Goal: Task Accomplishment & Management: Complete application form

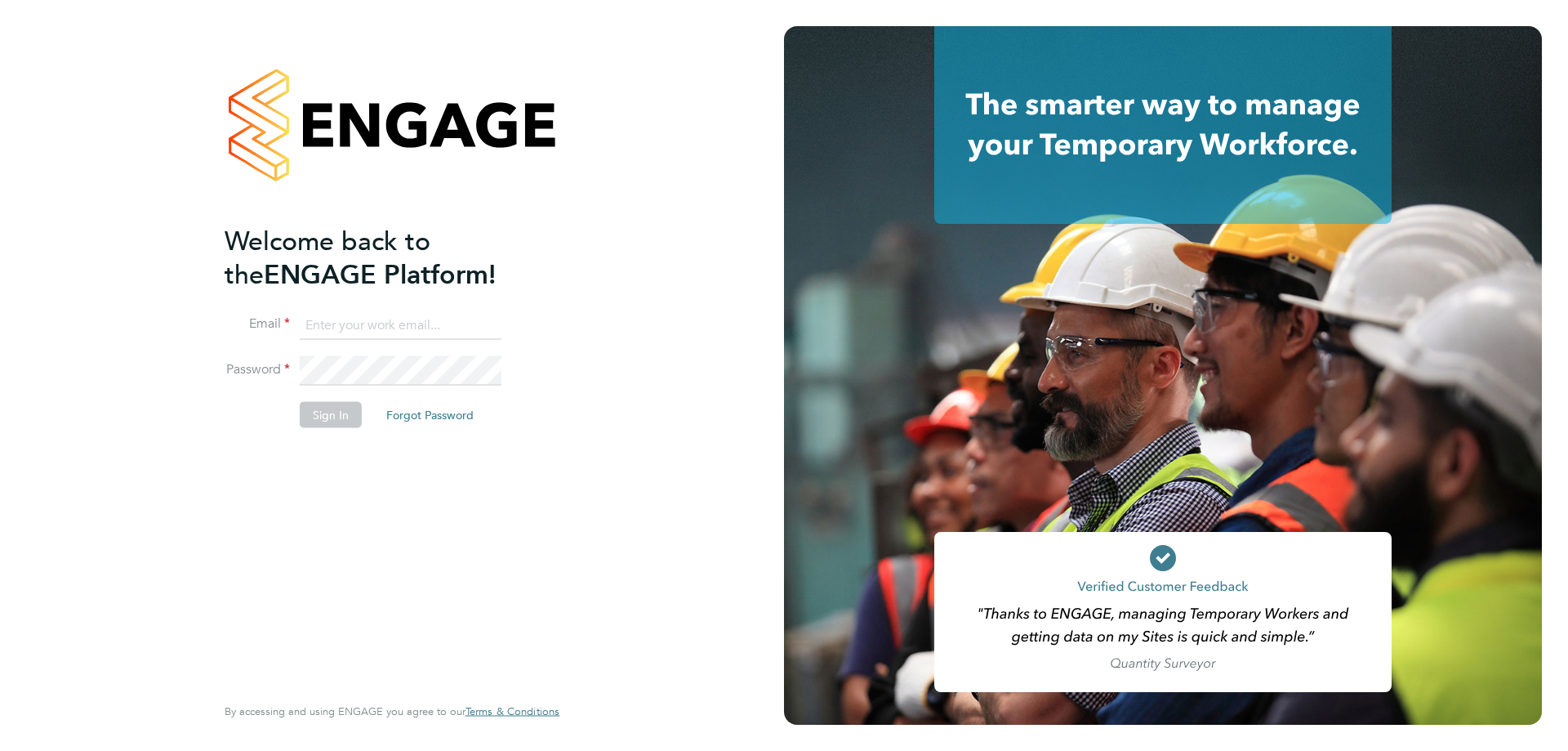
type input "l.moody@ionic.jobs"
drag, startPoint x: 338, startPoint y: 476, endPoint x: 326, endPoint y: 419, distance: 58.2
click at [336, 467] on div "Welcome back to the ENGAGE Platform! Email l.moody@ionic.jobs Password Sign In …" at bounding box center [383, 457] width 319 height 466
click at [326, 413] on button "Sign In" at bounding box center [330, 414] width 62 height 26
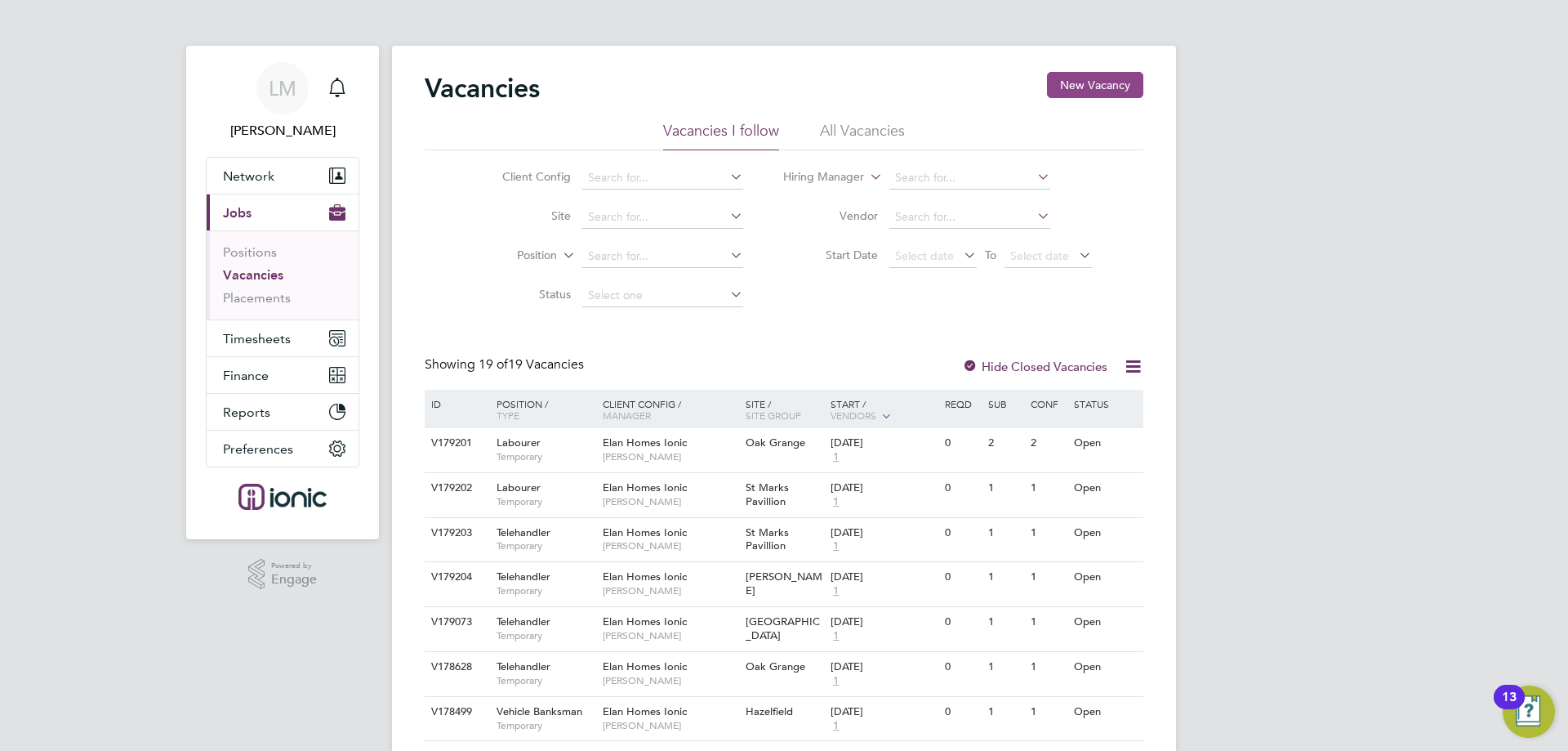
click at [1103, 89] on button "New Vacancy" at bounding box center [1095, 85] width 96 height 26
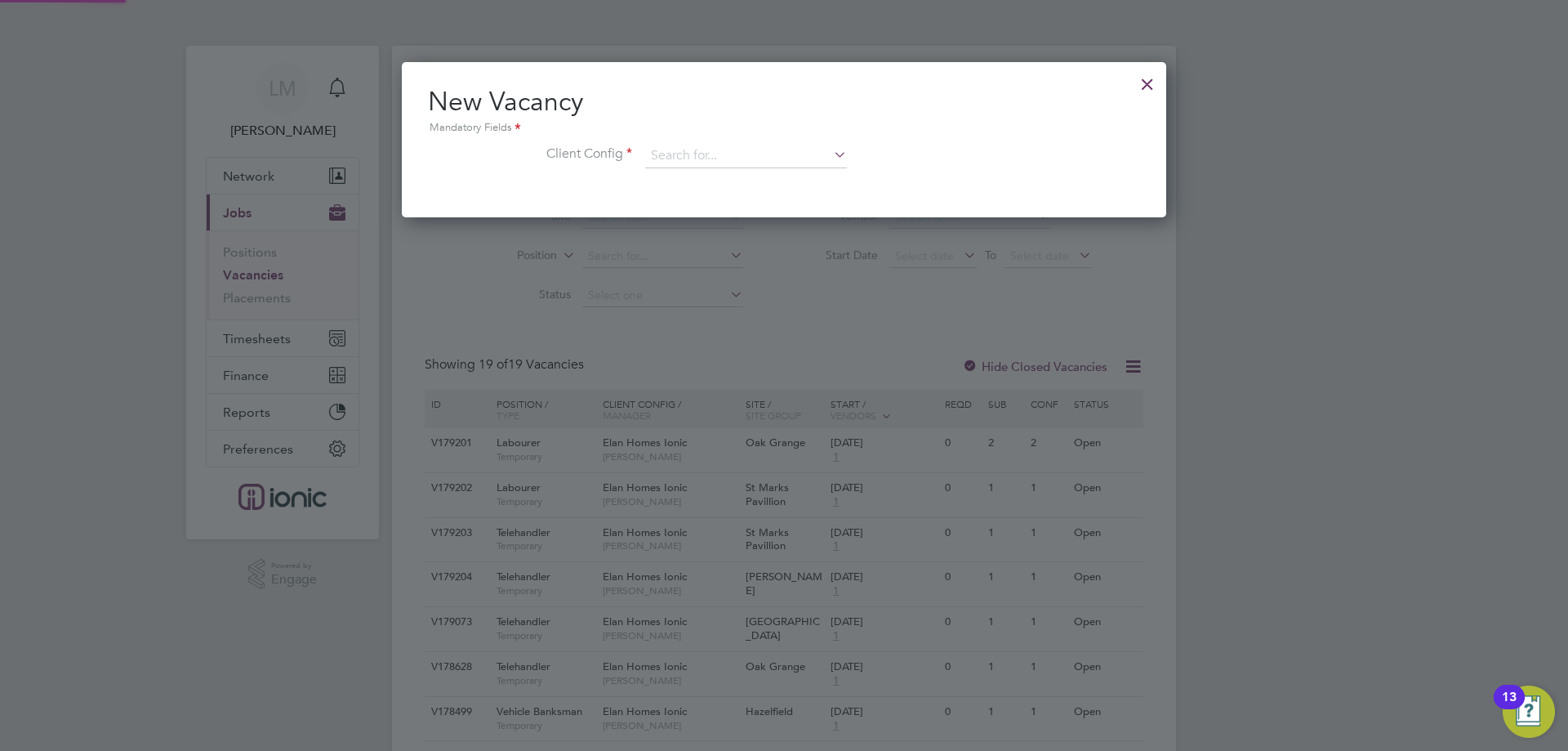
scroll to position [155, 765]
click at [754, 190] on div "New Vacancy Mandatory Fields Client Config" at bounding box center [784, 139] width 765 height 155
click at [702, 149] on input at bounding box center [746, 156] width 202 height 25
click at [784, 224] on li "CubicWorks - Project Contracting" at bounding box center [746, 223] width 204 height 22
type input "CubicWorks - Project Contracting"
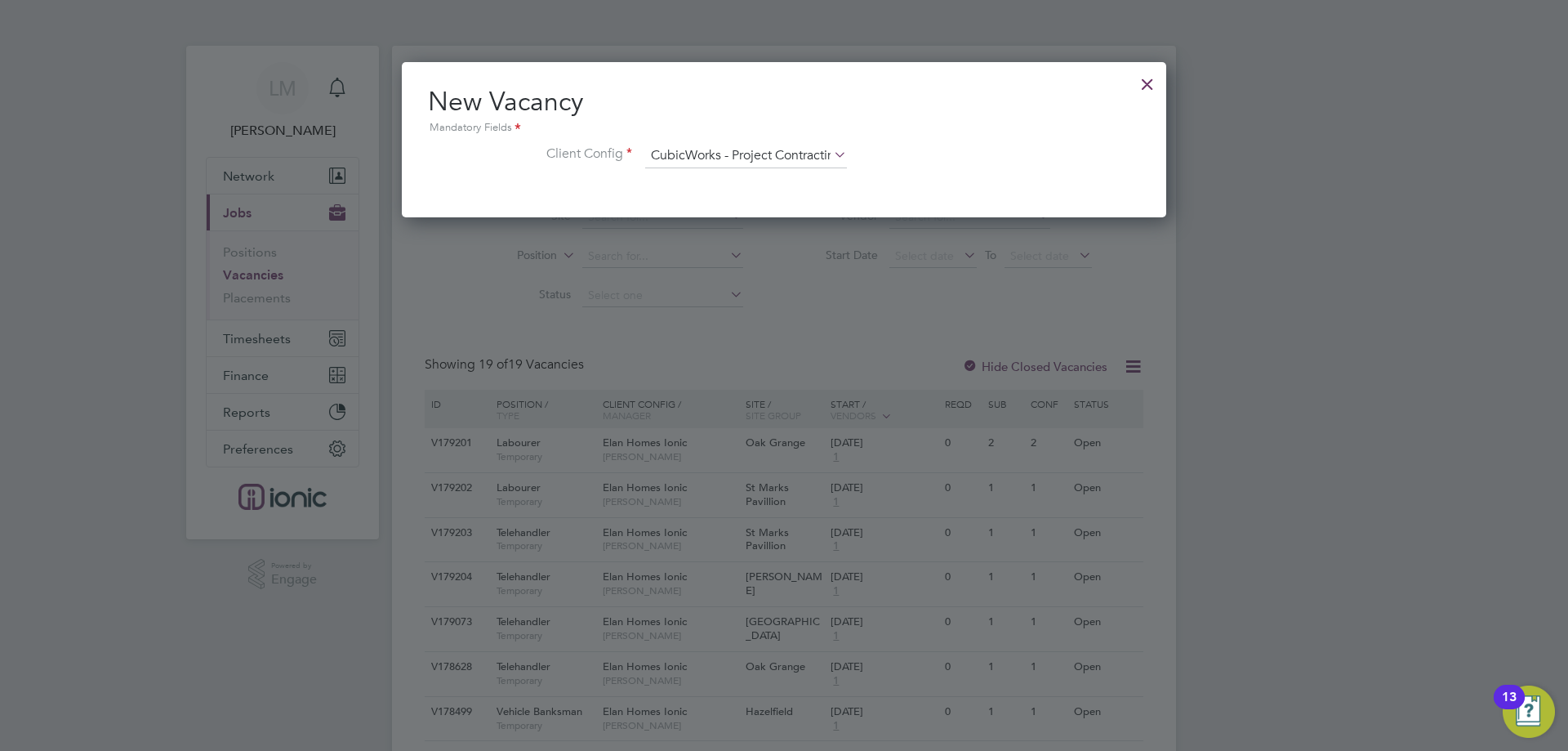
scroll to position [276, 765]
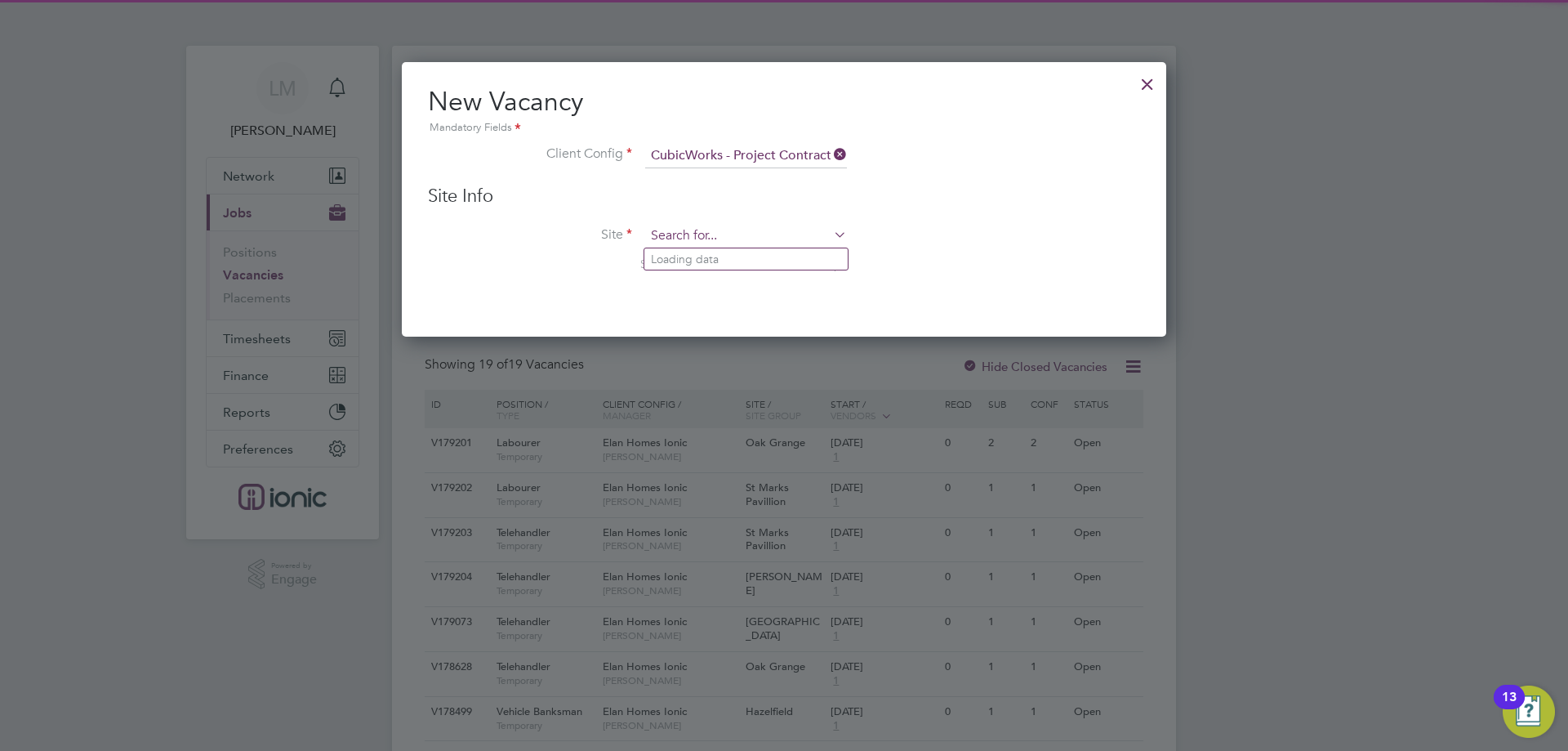
click at [764, 233] on input at bounding box center [746, 236] width 202 height 25
click at [775, 258] on b "CW1919" at bounding box center [798, 259] width 46 height 14
type input "[GEOGRAPHIC_DATA] - CW1919/MA00018728"
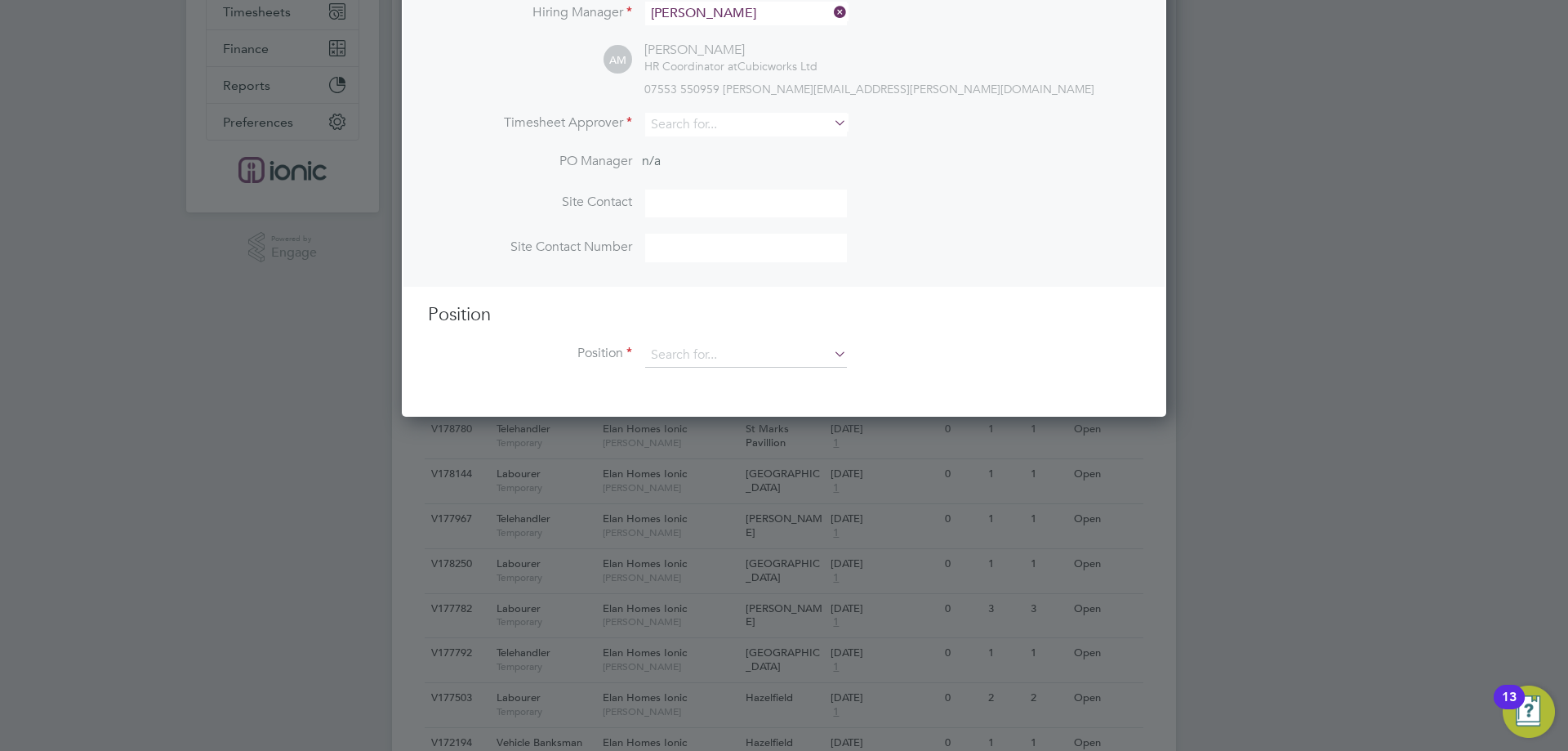
scroll to position [82, 0]
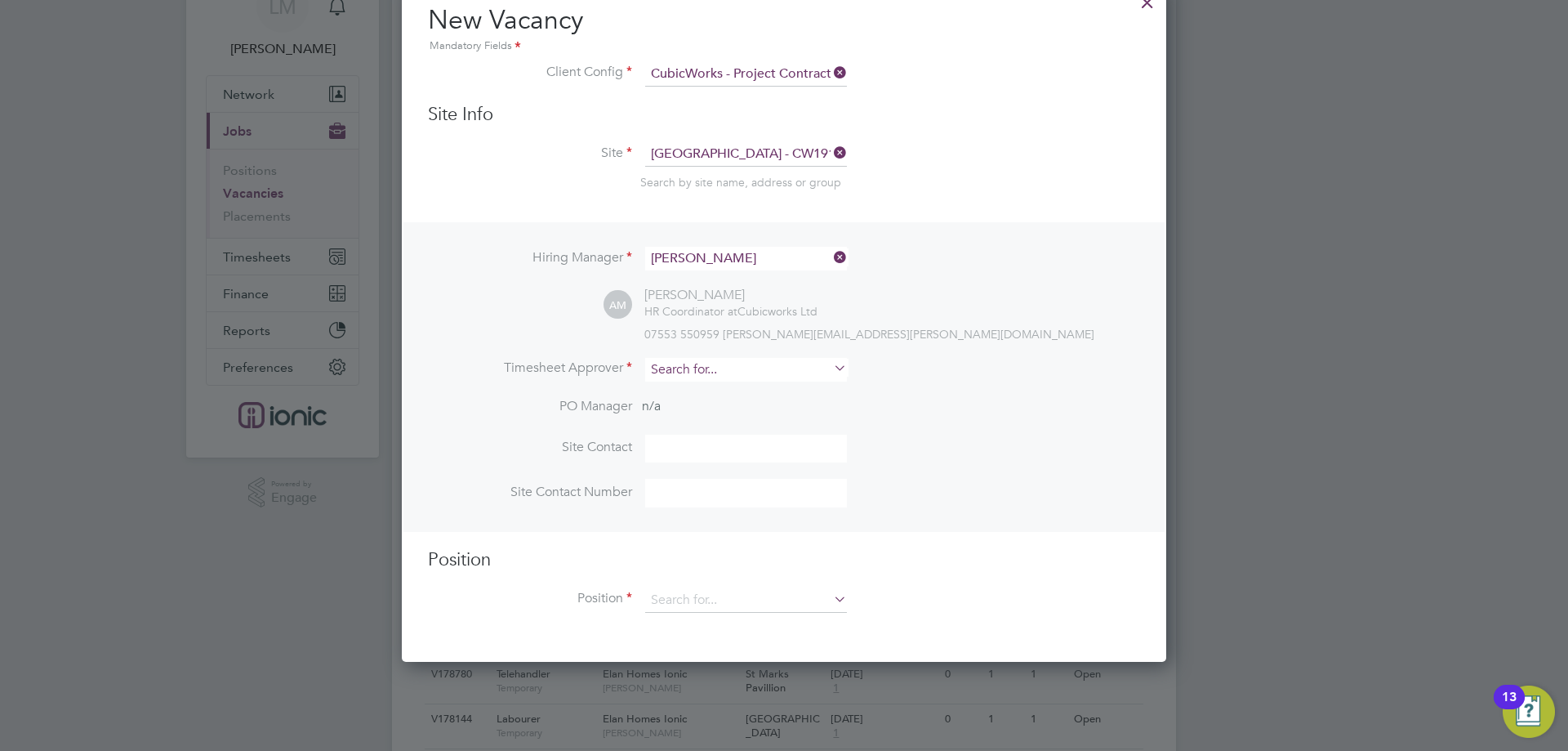
click at [714, 371] on input at bounding box center [746, 369] width 202 height 24
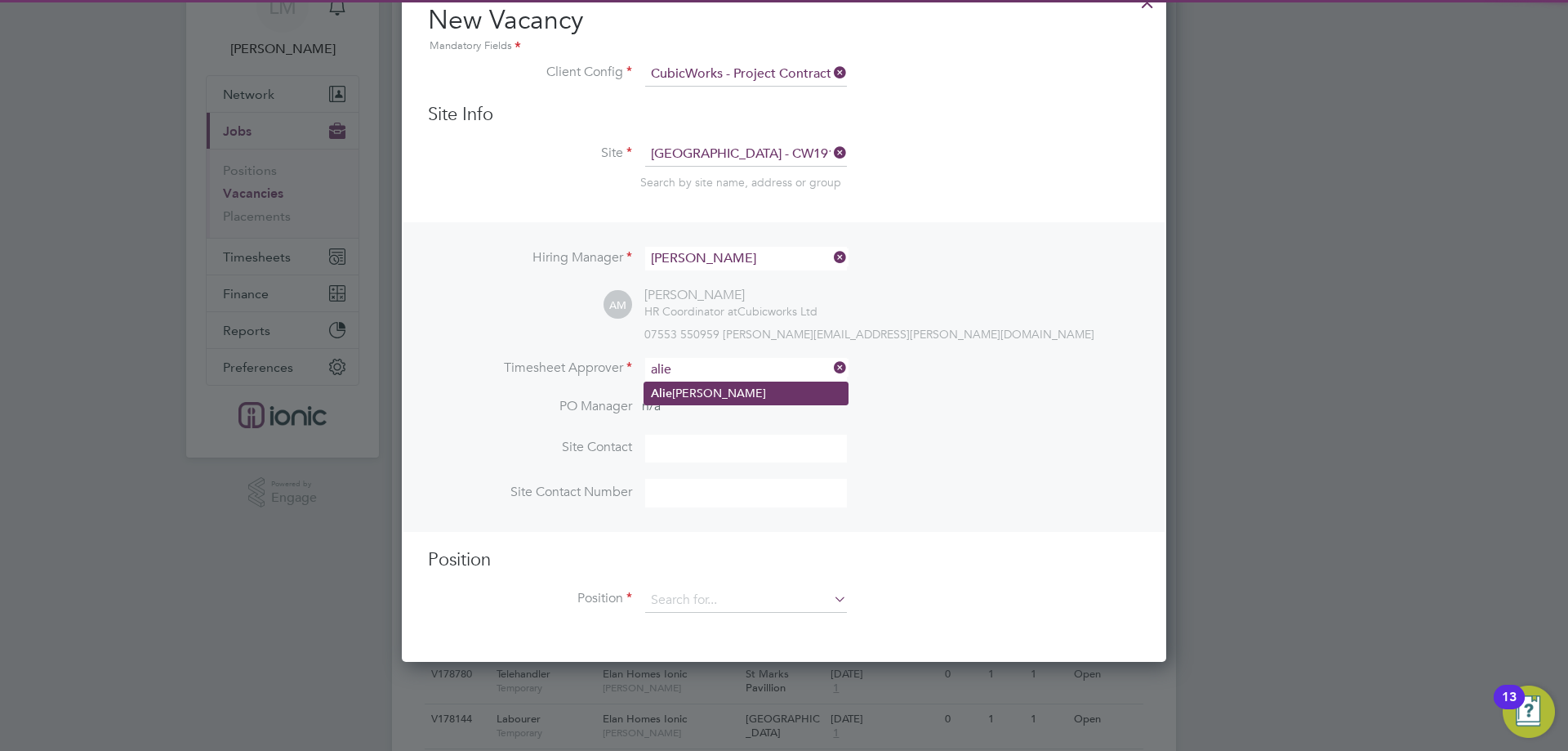
click at [736, 391] on li "[PERSON_NAME]" at bounding box center [746, 393] width 204 height 22
type input "[PERSON_NAME]"
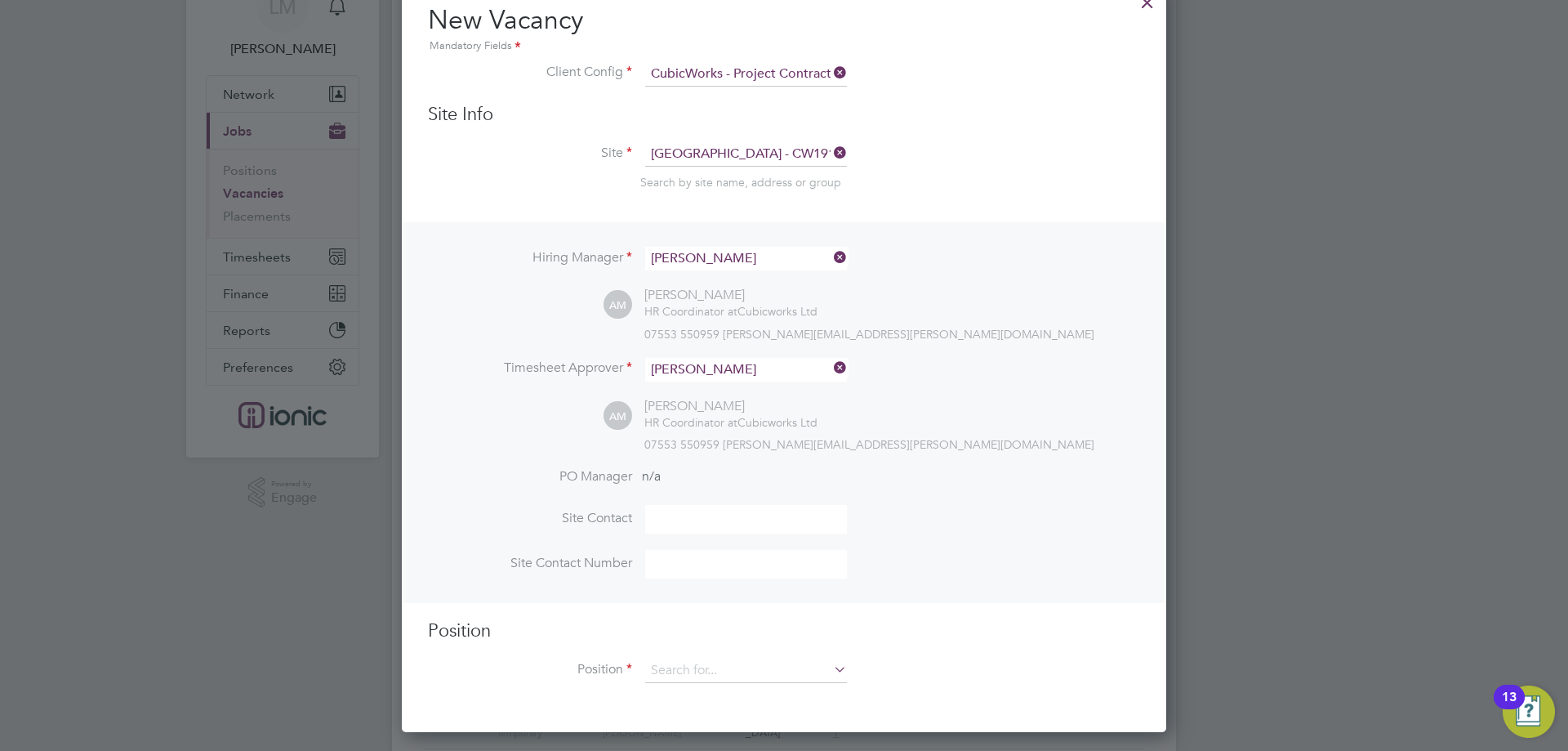
scroll to position [326, 0]
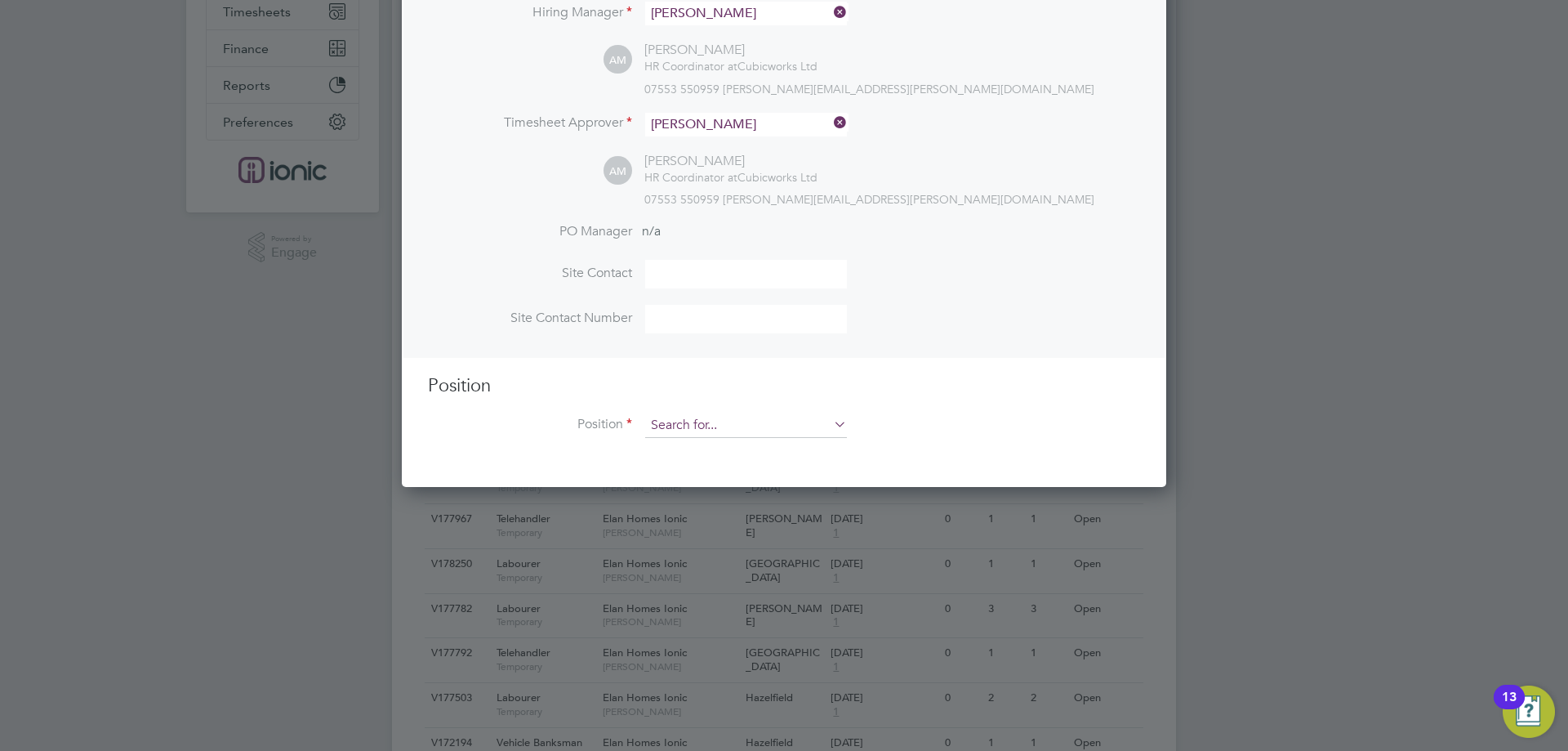
click at [702, 428] on input at bounding box center [746, 425] width 202 height 25
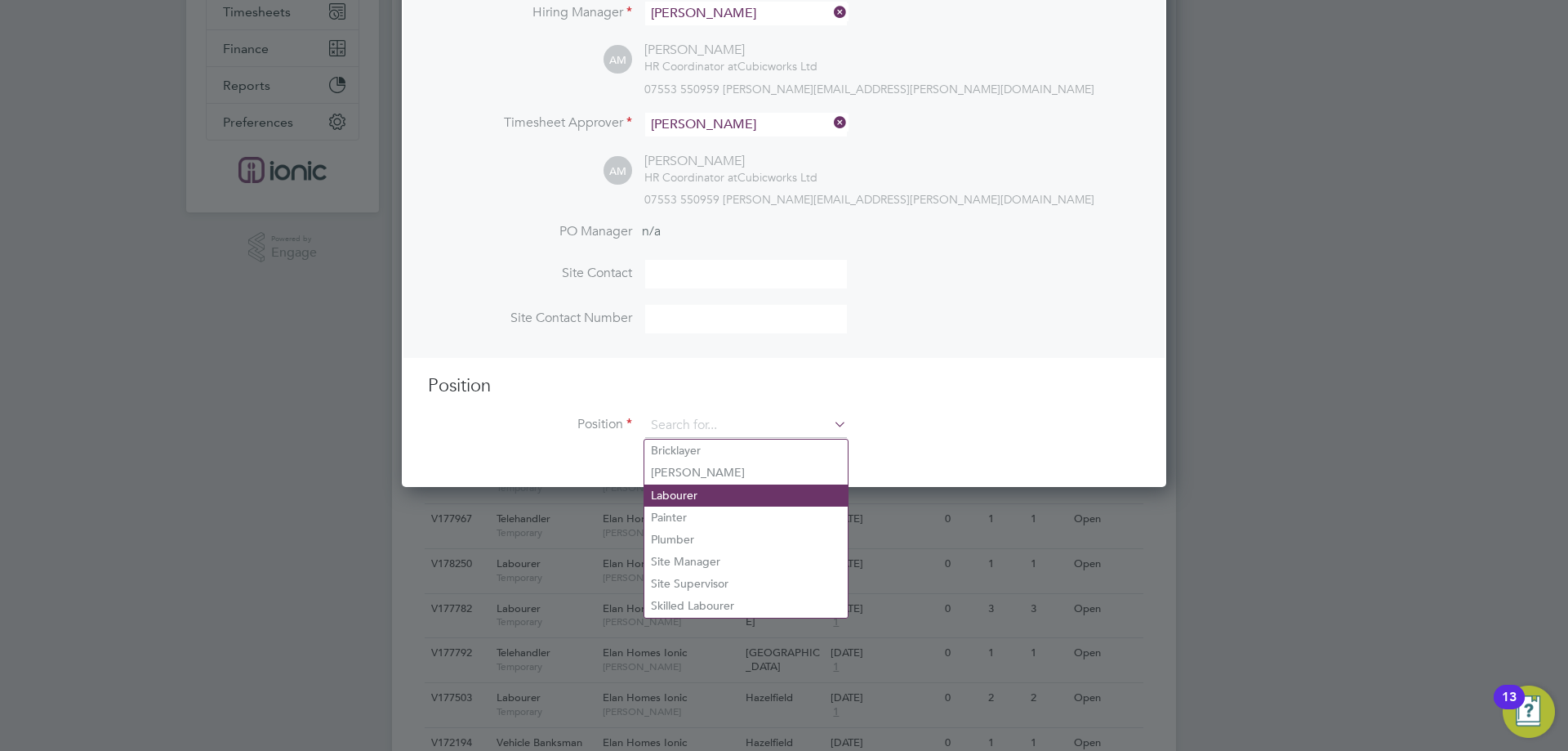
click at [711, 497] on li "Labourer" at bounding box center [746, 495] width 204 height 22
type input "Labourer"
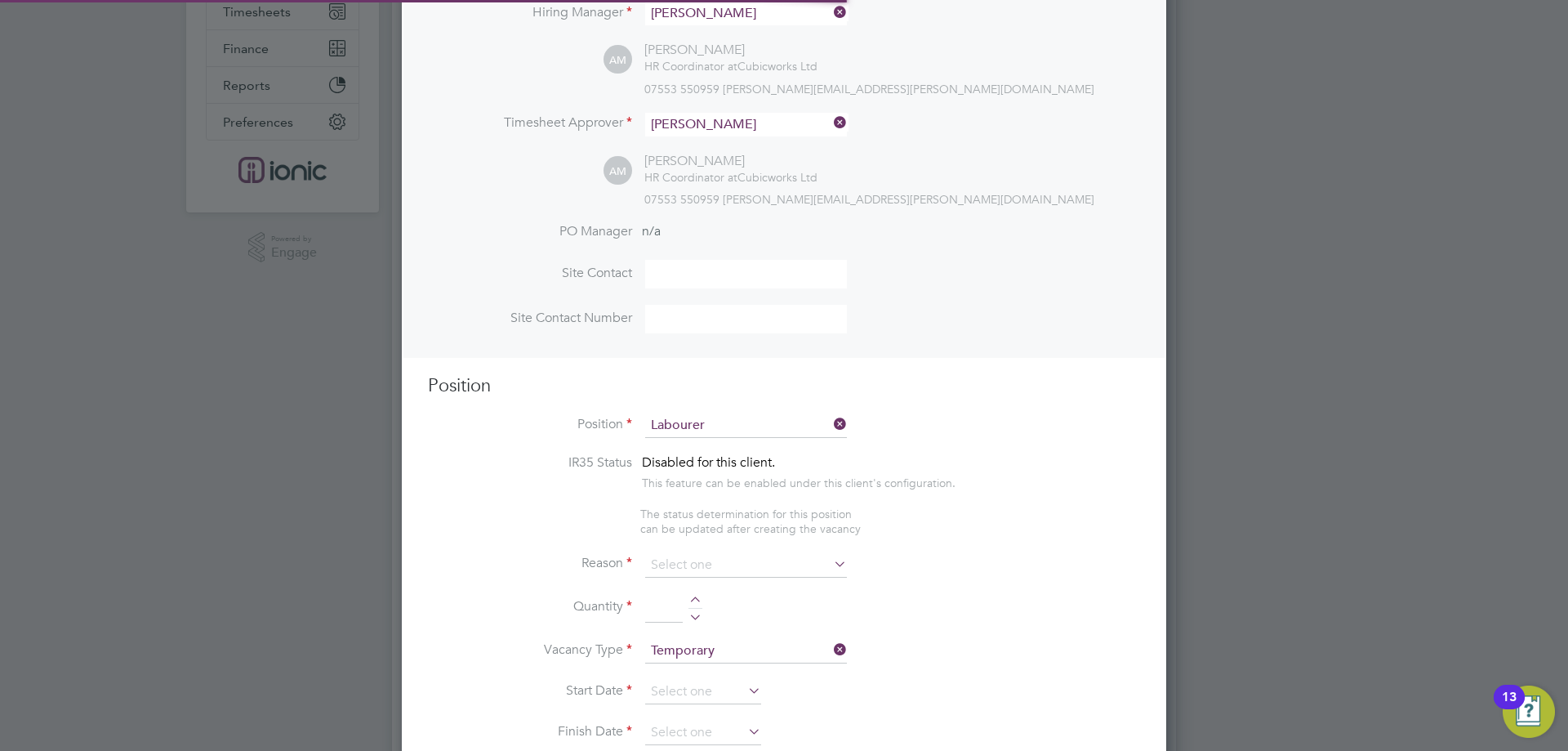
scroll to position [9, 9]
type textarea "General labourer, working on office rip outs / refurbs"
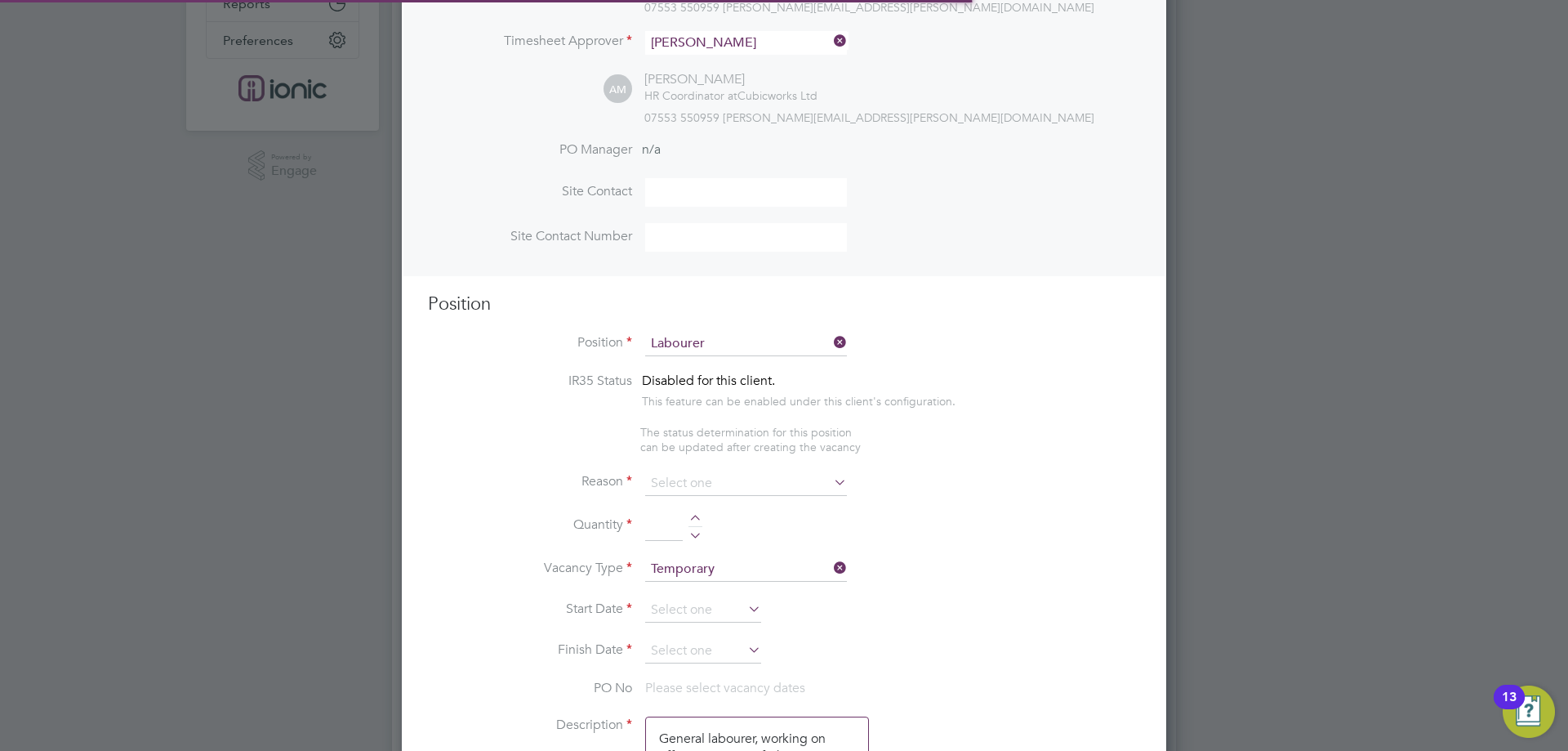
scroll to position [49, 86]
click at [703, 483] on input at bounding box center [746, 484] width 202 height 25
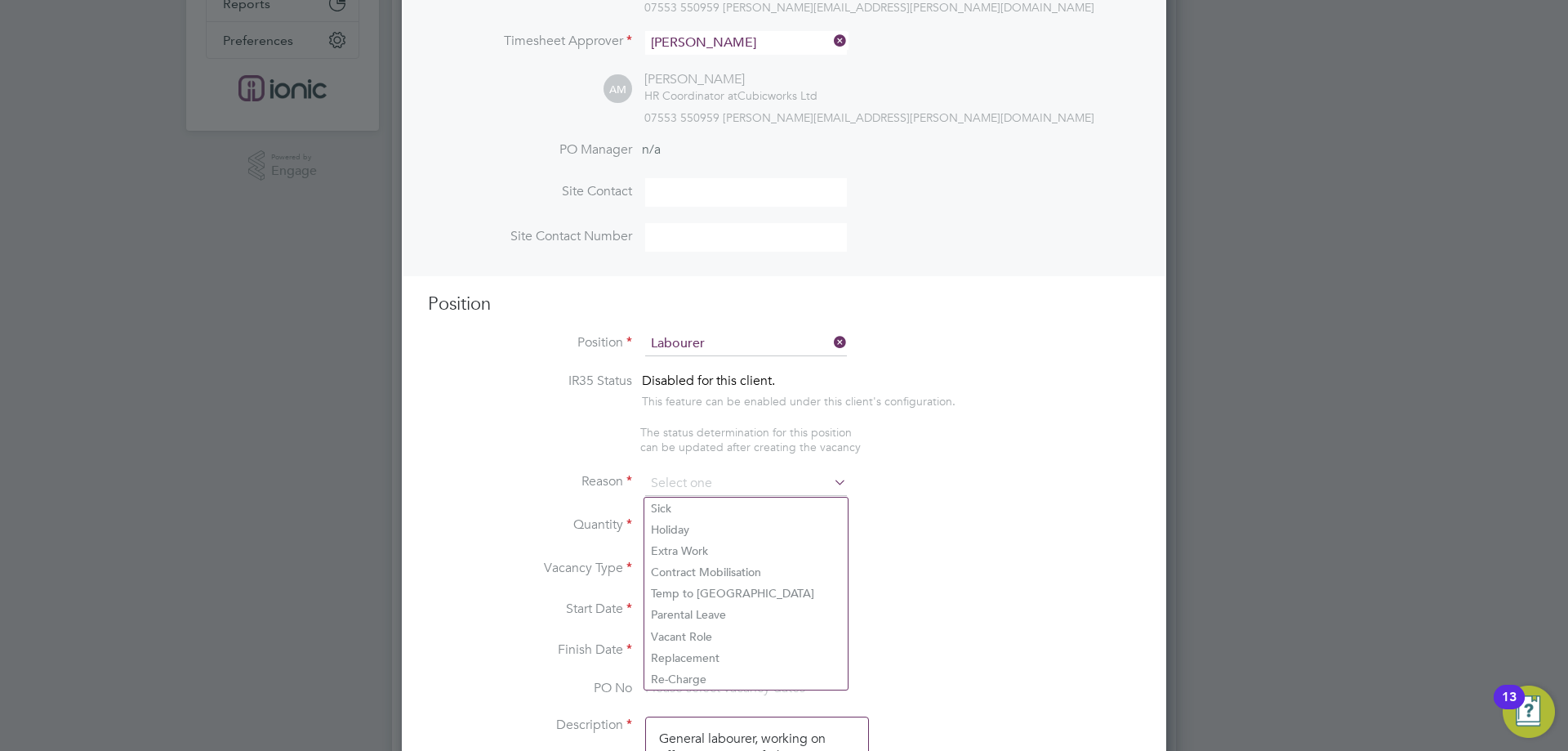
scroll to position [572, 0]
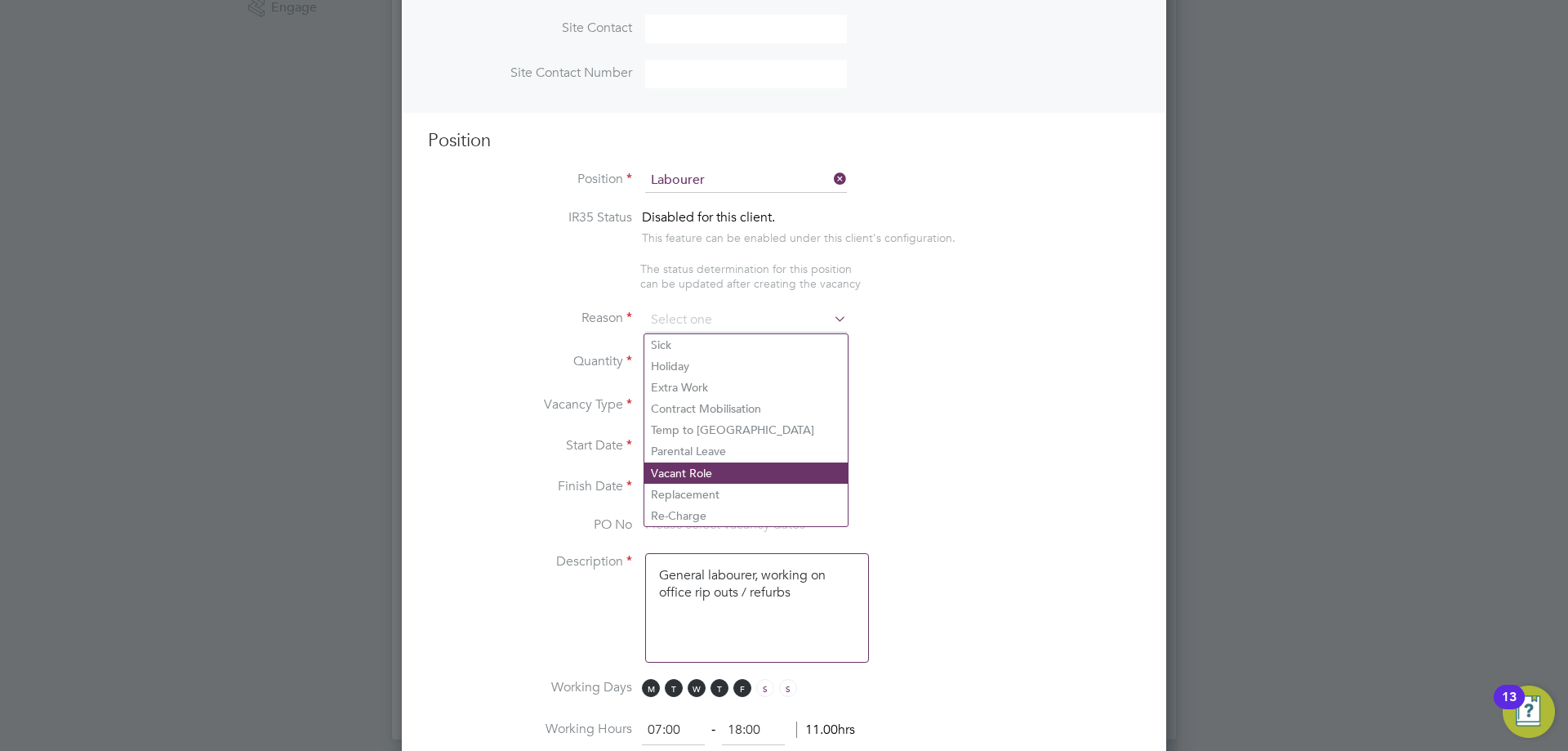
click at [679, 477] on li "Vacant Role" at bounding box center [746, 473] width 204 height 21
type input "Vacant Role"
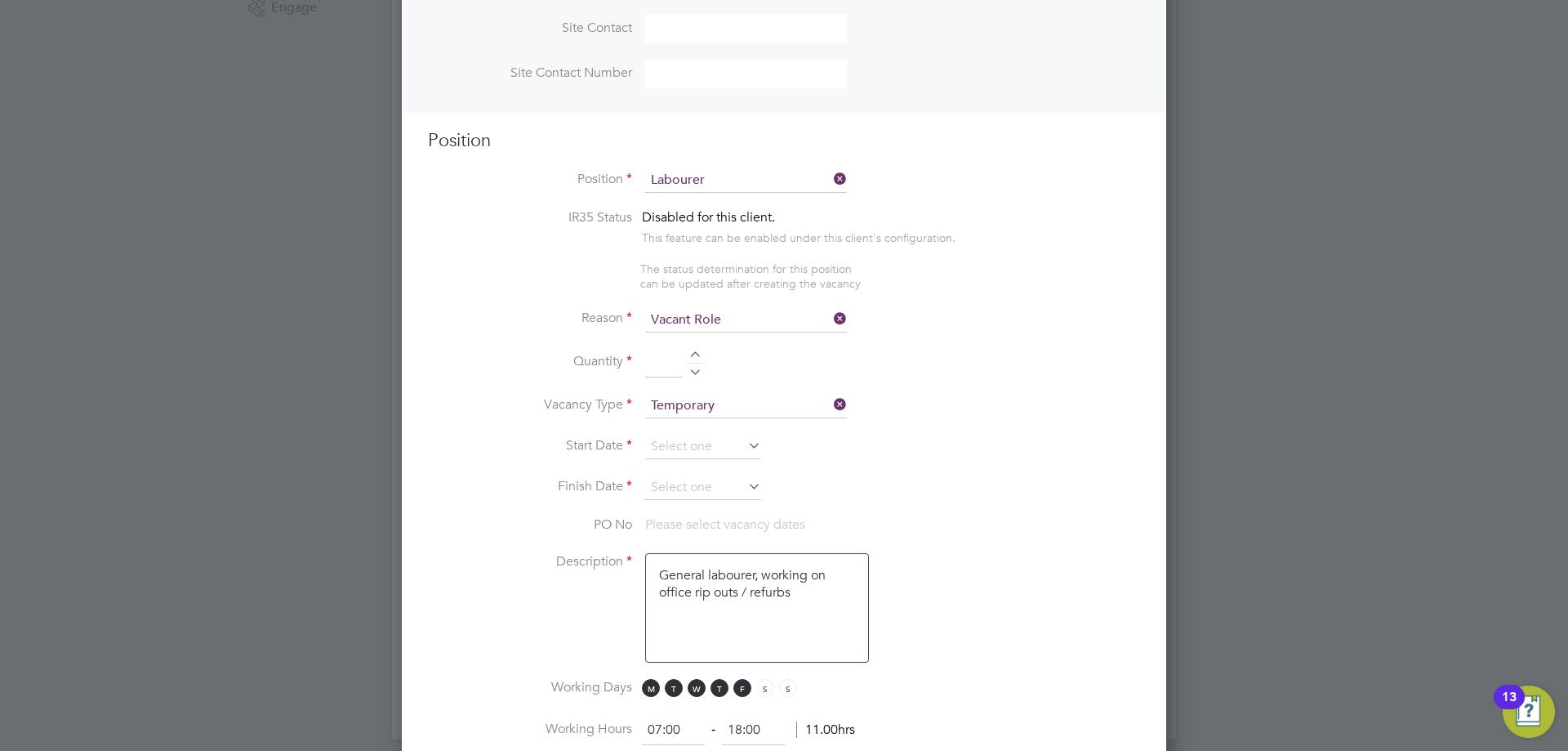
scroll to position [654, 0]
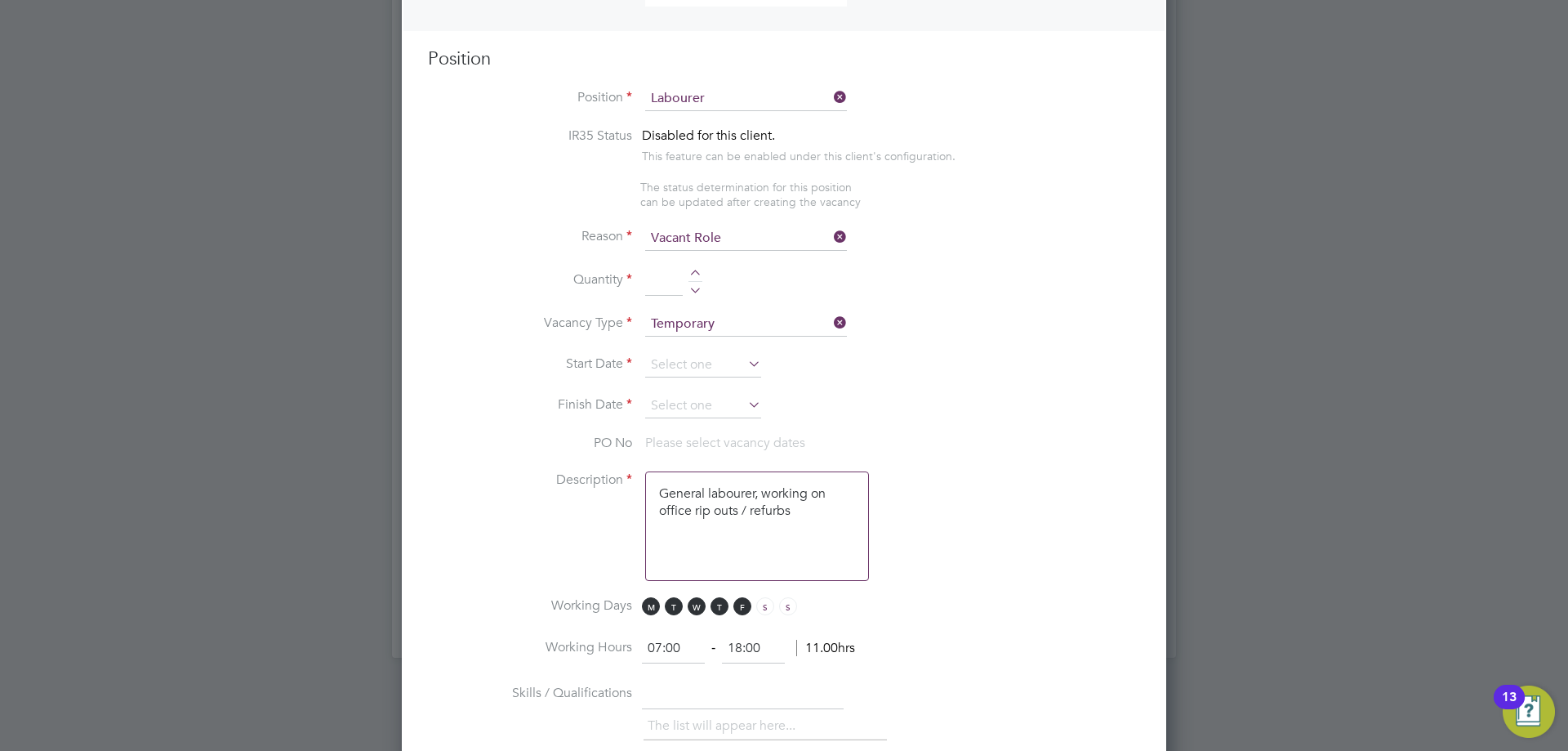
click at [698, 280] on div at bounding box center [696, 275] width 14 height 11
type input "1"
click at [711, 374] on input at bounding box center [703, 366] width 116 height 25
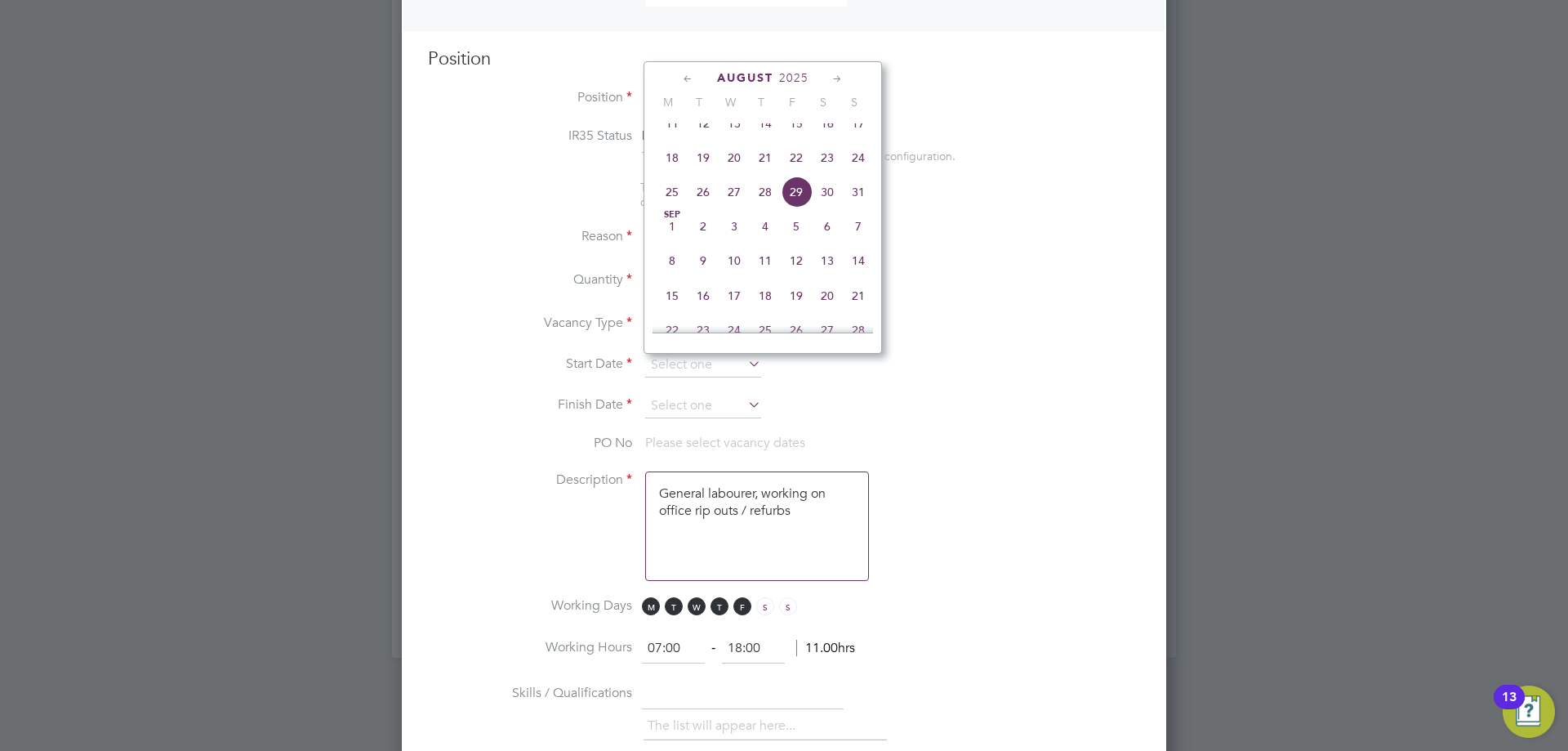
click at [667, 173] on span "18" at bounding box center [672, 157] width 31 height 31
type input "[DATE]"
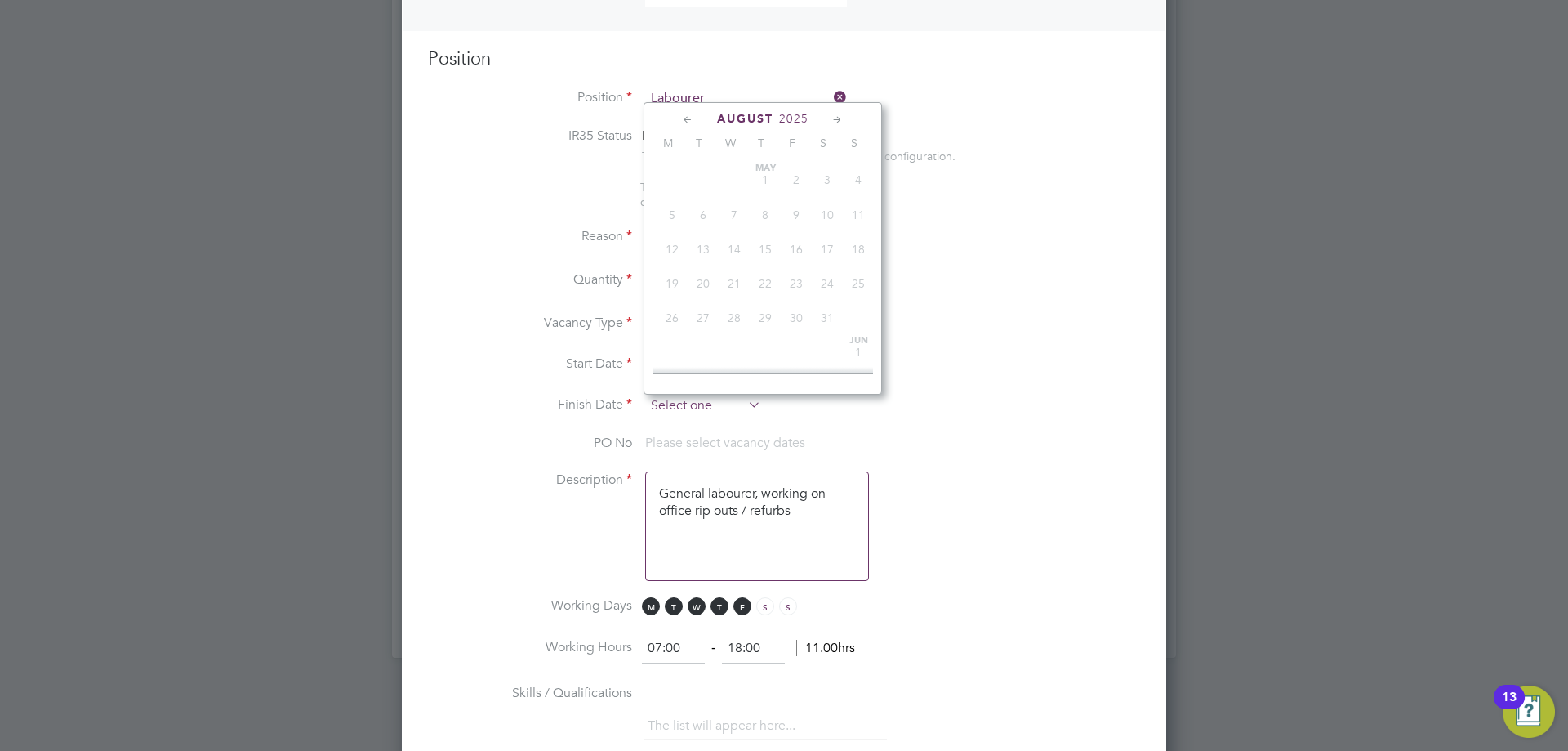
click at [692, 411] on input at bounding box center [703, 406] width 116 height 25
click at [864, 214] on span "24" at bounding box center [858, 198] width 31 height 31
type input "[DATE]"
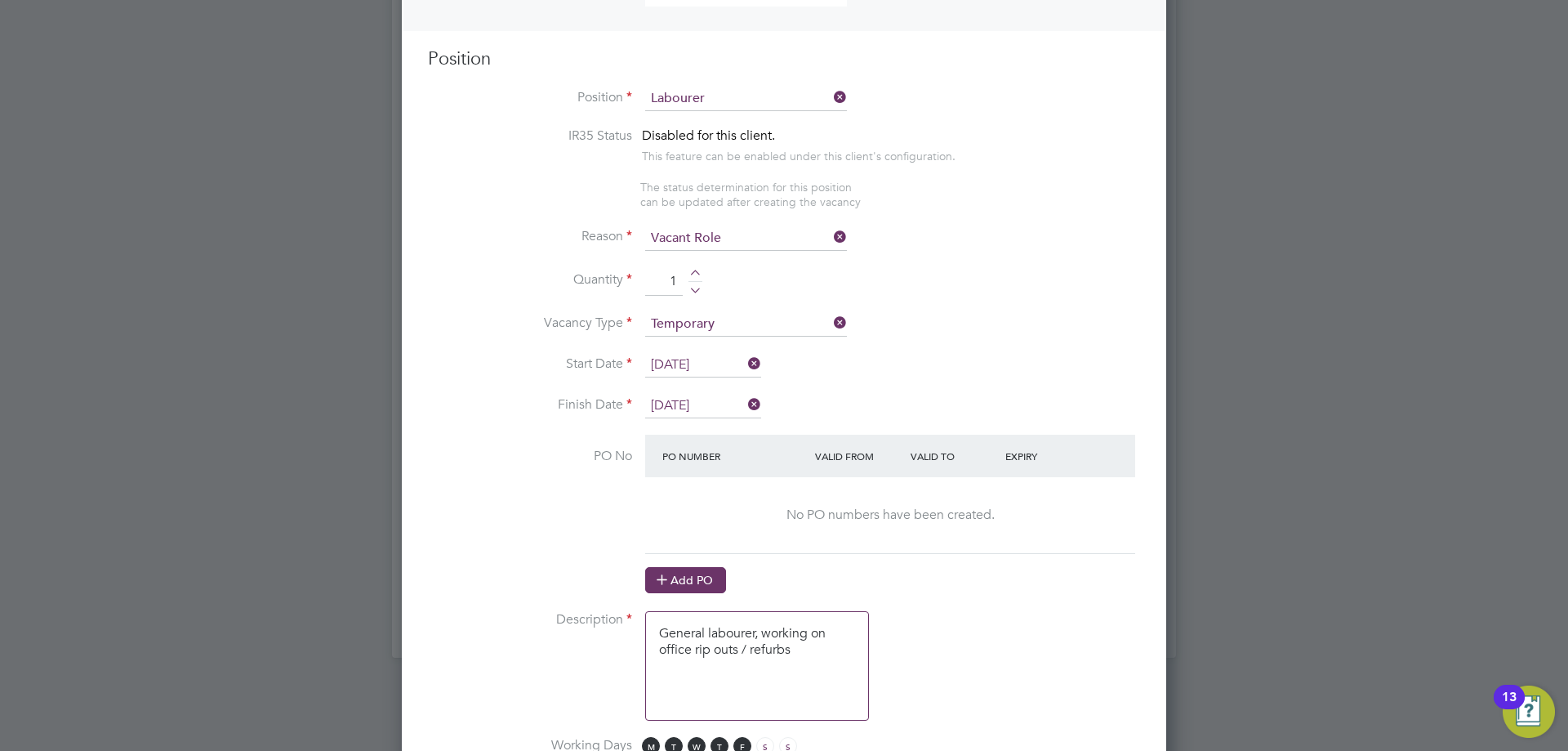
click at [712, 583] on button "Add PO" at bounding box center [685, 580] width 81 height 26
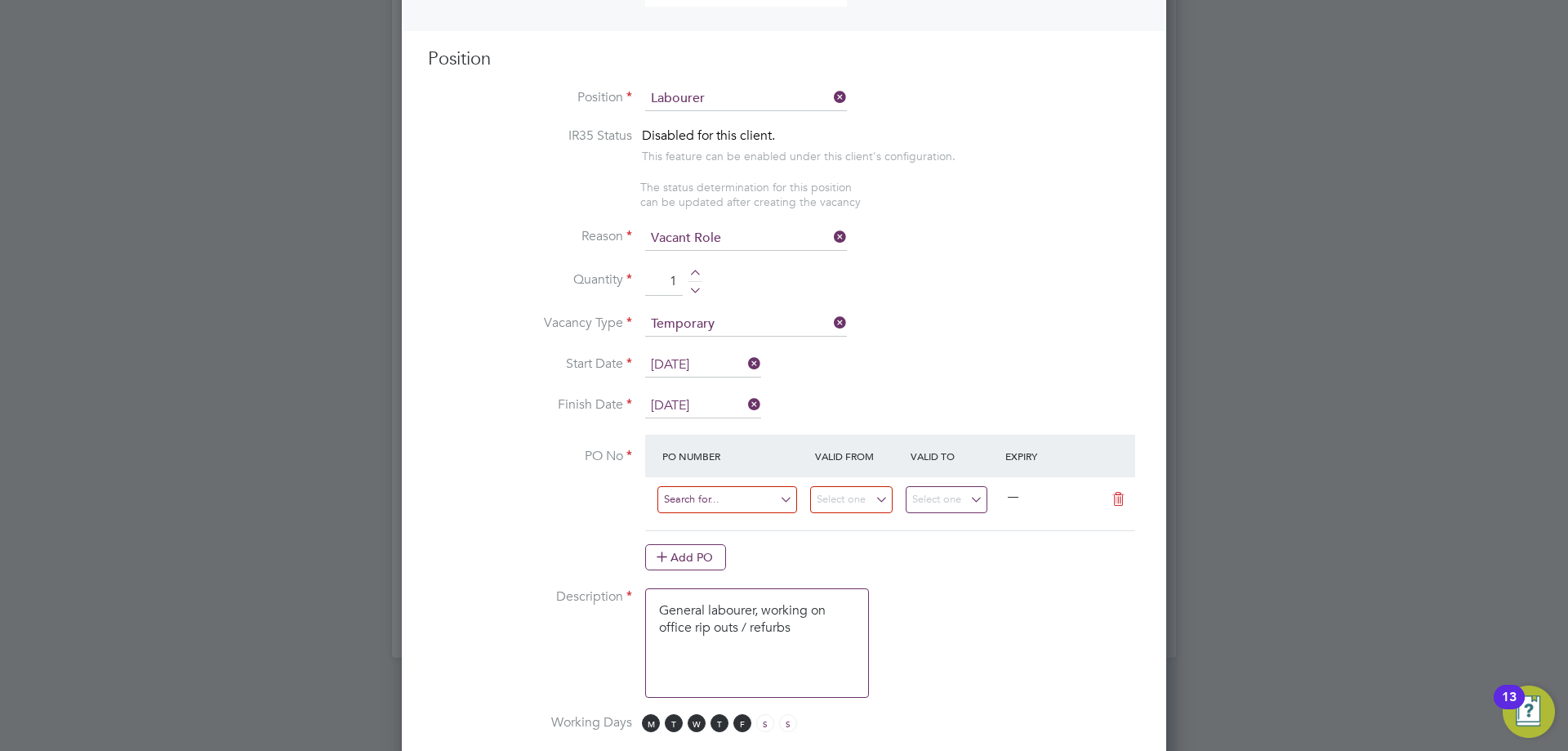
click at [729, 503] on input at bounding box center [727, 500] width 140 height 27
type input "CW1919"
click at [710, 523] on li "CW1919 /MA00018728" at bounding box center [727, 525] width 142 height 22
type input "09 Jun 2025"
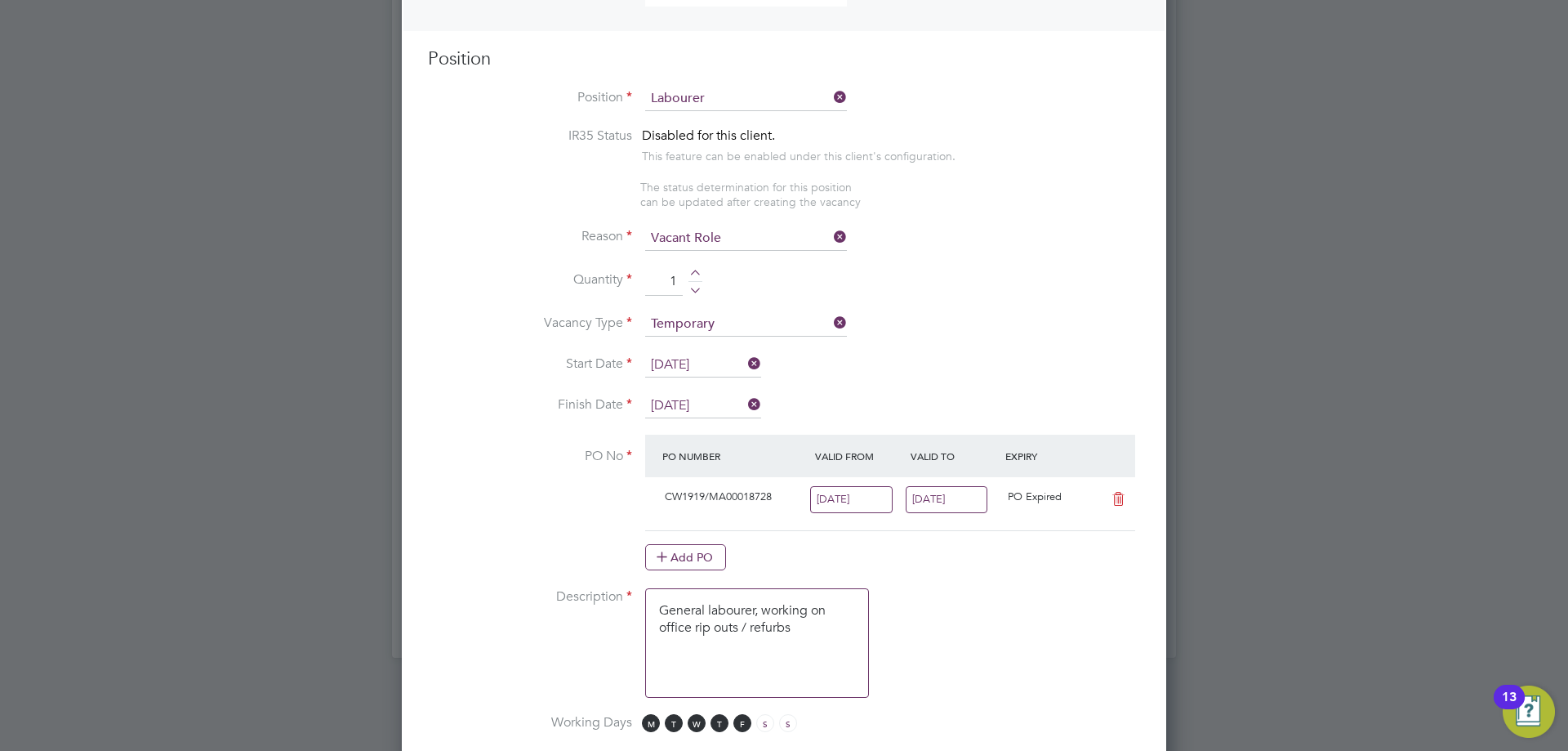
click at [928, 499] on input "15 Jun 2025" at bounding box center [947, 500] width 83 height 27
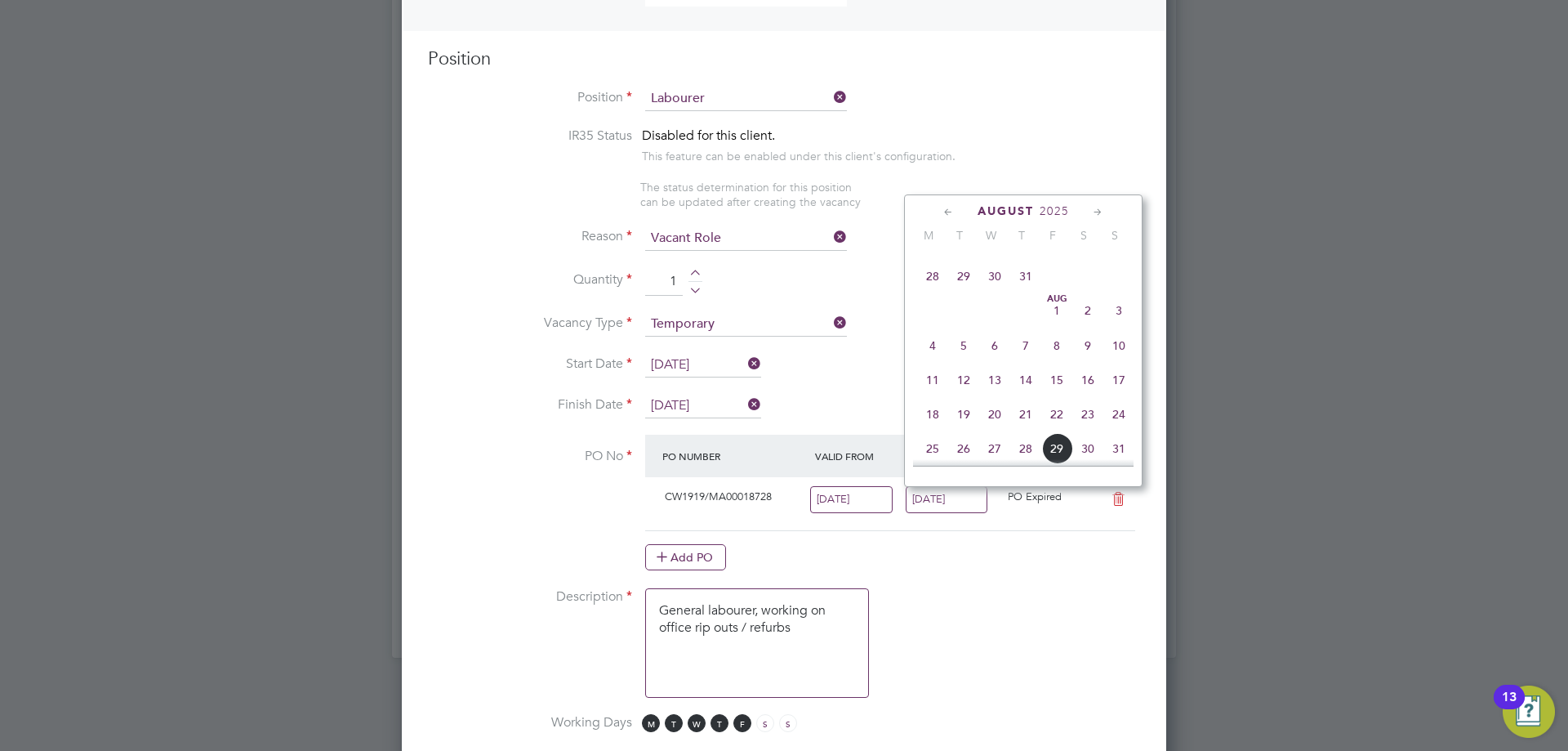
scroll to position [974, 0]
click at [1120, 348] on span "24" at bounding box center [1119, 332] width 31 height 31
type input "[DATE]"
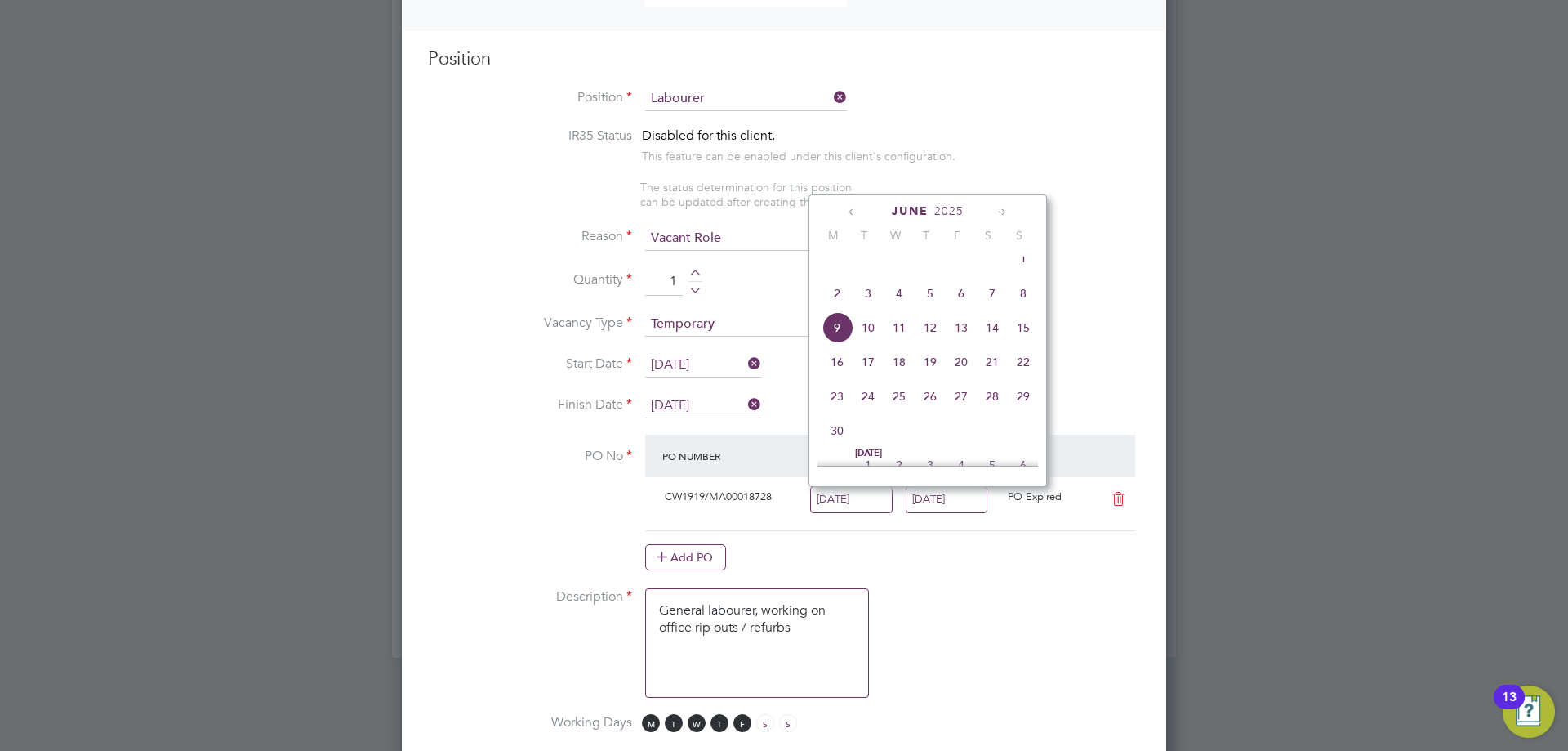
click at [864, 498] on input "09 Jun 2025" at bounding box center [852, 500] width 83 height 27
click at [838, 348] on span "18" at bounding box center [837, 332] width 31 height 31
type input "[DATE]"
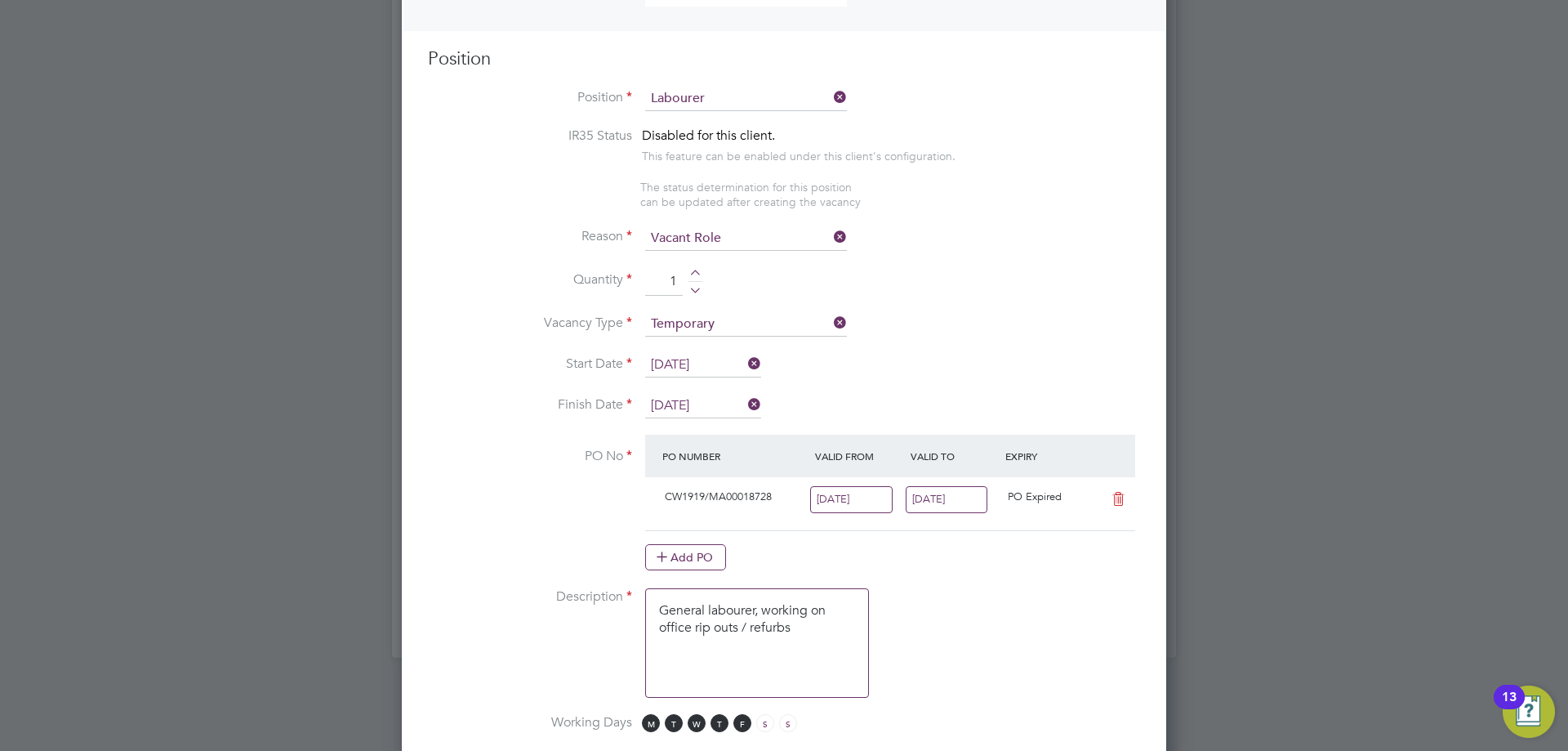
click at [957, 591] on li "Description General labourer, working on office rip outs / refurbs" at bounding box center [784, 651] width 713 height 126
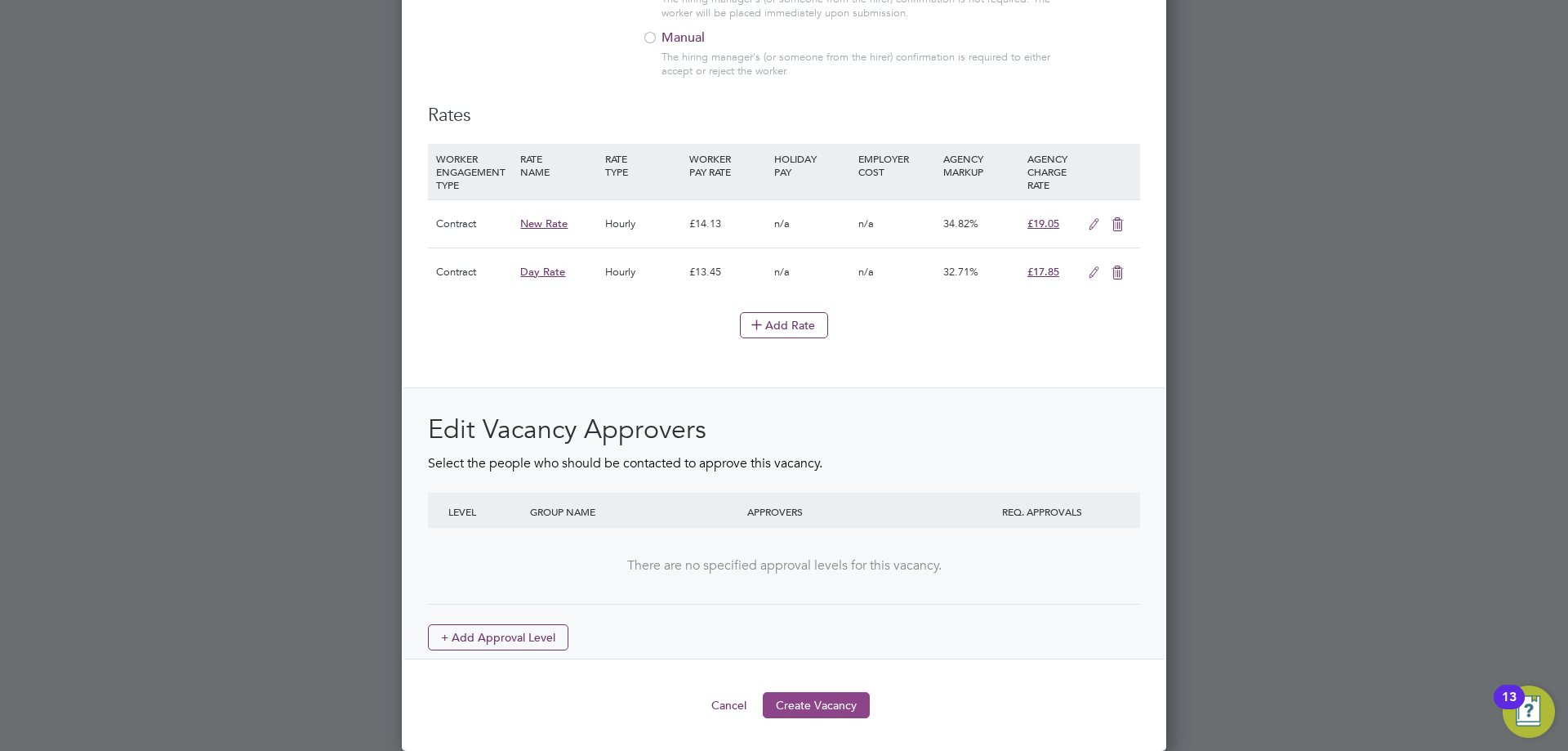
click at [839, 704] on button "Create Vacancy" at bounding box center [816, 704] width 107 height 26
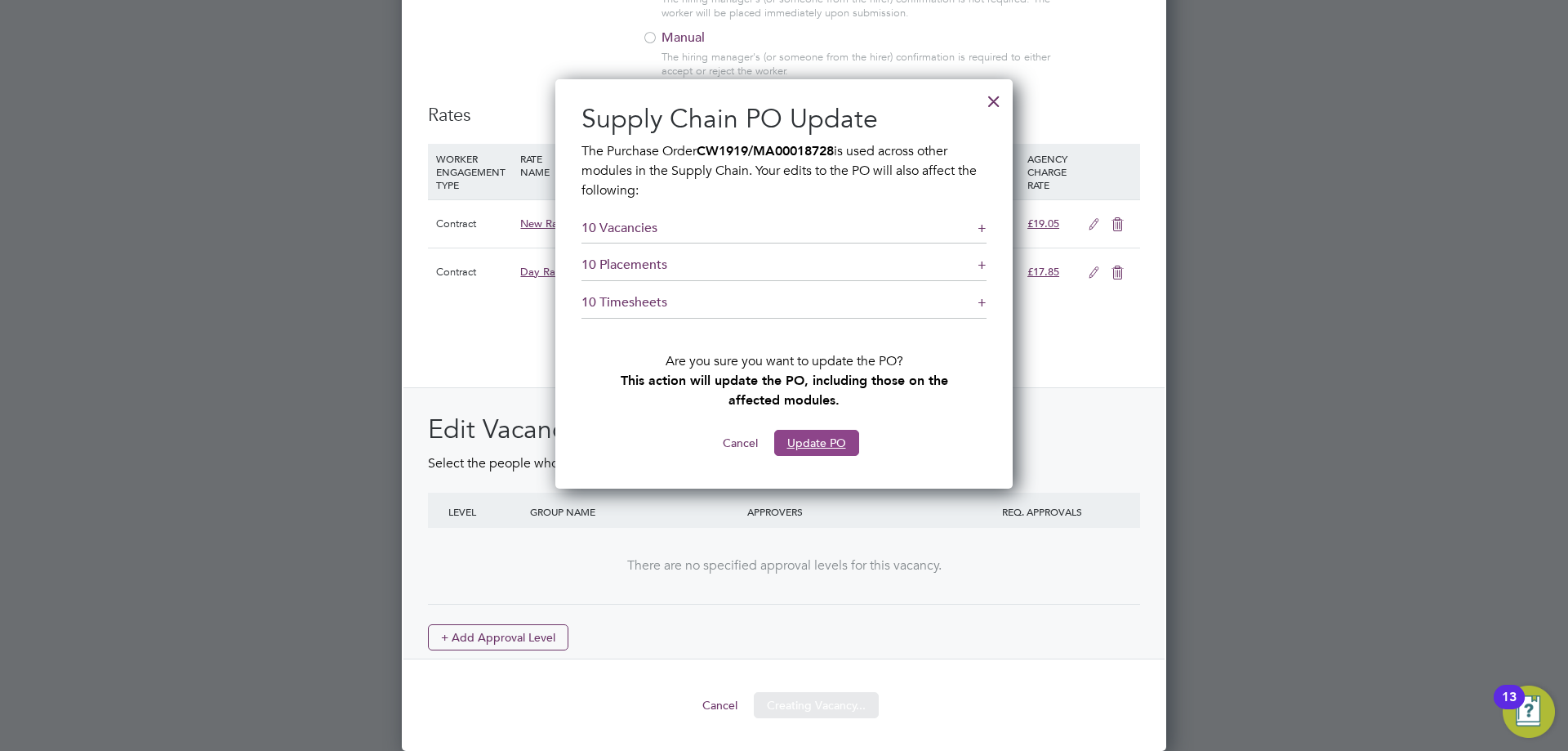
click at [817, 433] on button "Update PO" at bounding box center [816, 443] width 85 height 26
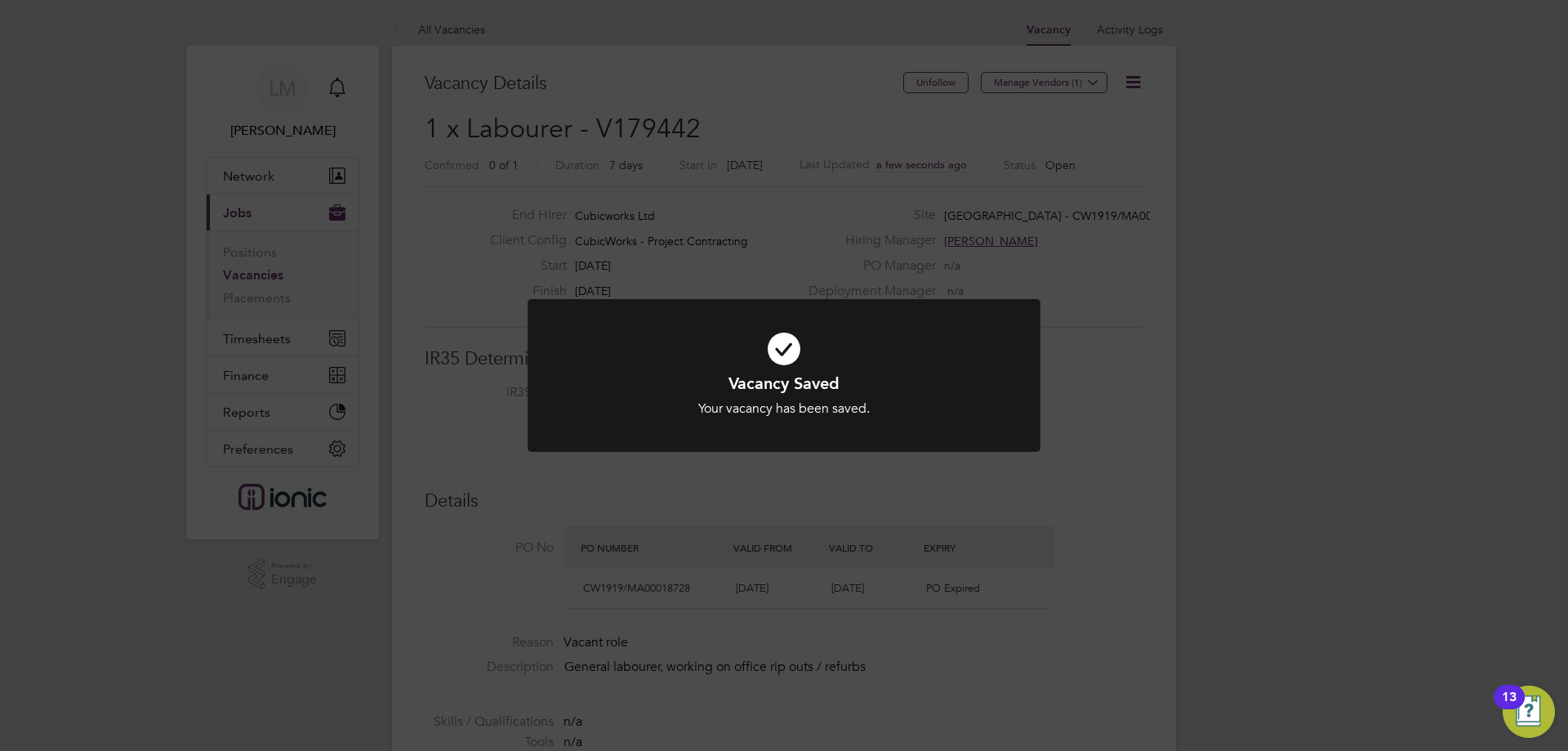
click at [792, 502] on div "Vacancy Saved Your vacancy has been saved. Cancel Okay" at bounding box center [784, 375] width 1568 height 751
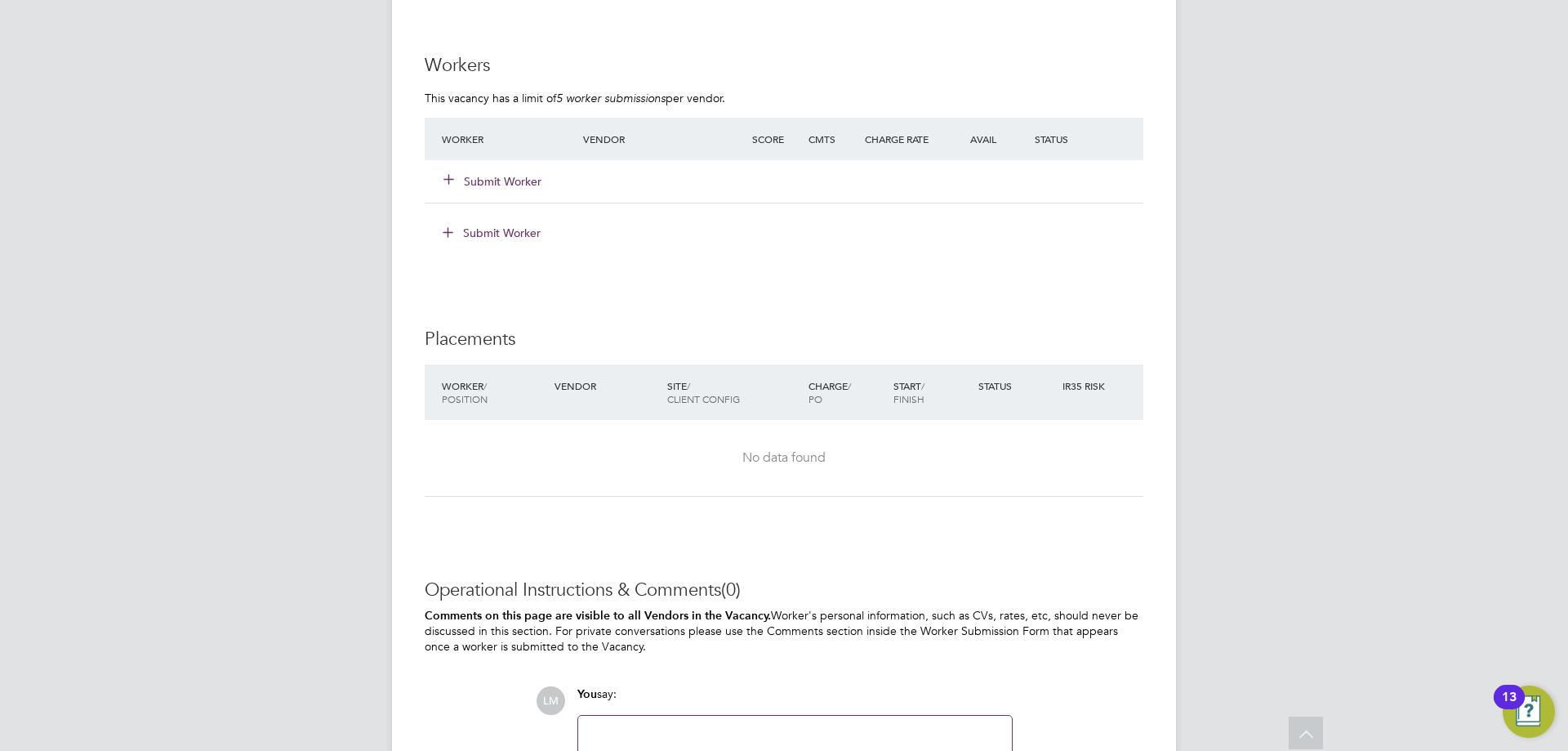
click at [508, 181] on button "Submit Worker" at bounding box center [493, 181] width 98 height 16
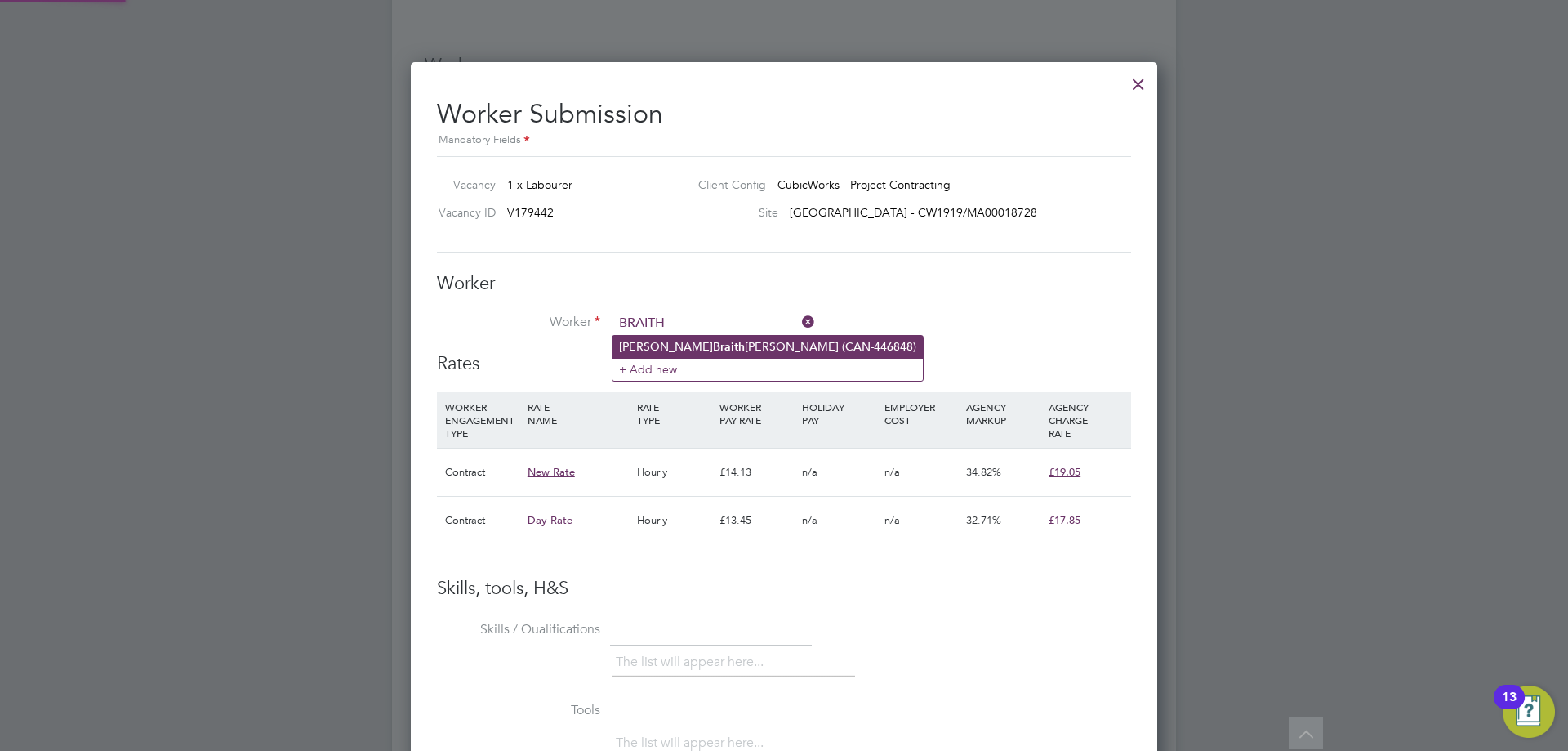
click at [717, 343] on li "William Braith waite (CAN-446848)" at bounding box center [768, 346] width 310 height 22
type input "William Braithwaite (CAN-446848)"
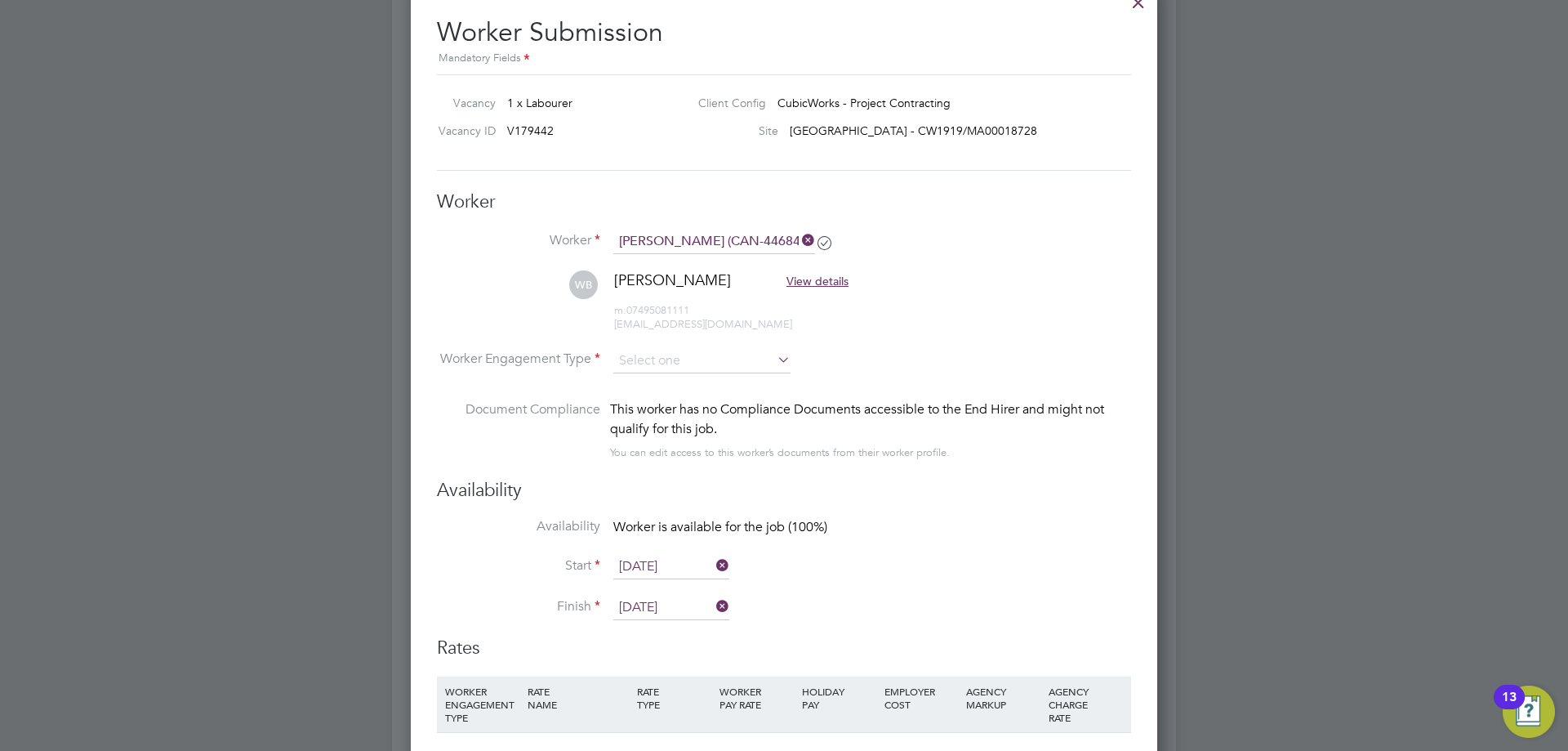
click at [711, 346] on li "WB William Braithwaite View details m: 07495081111 willbraithwaite10@gmail.com" at bounding box center [784, 309] width 695 height 78
click at [711, 353] on input at bounding box center [702, 362] width 177 height 25
click at [713, 389] on li "Contract" at bounding box center [702, 384] width 179 height 21
type input "Contract"
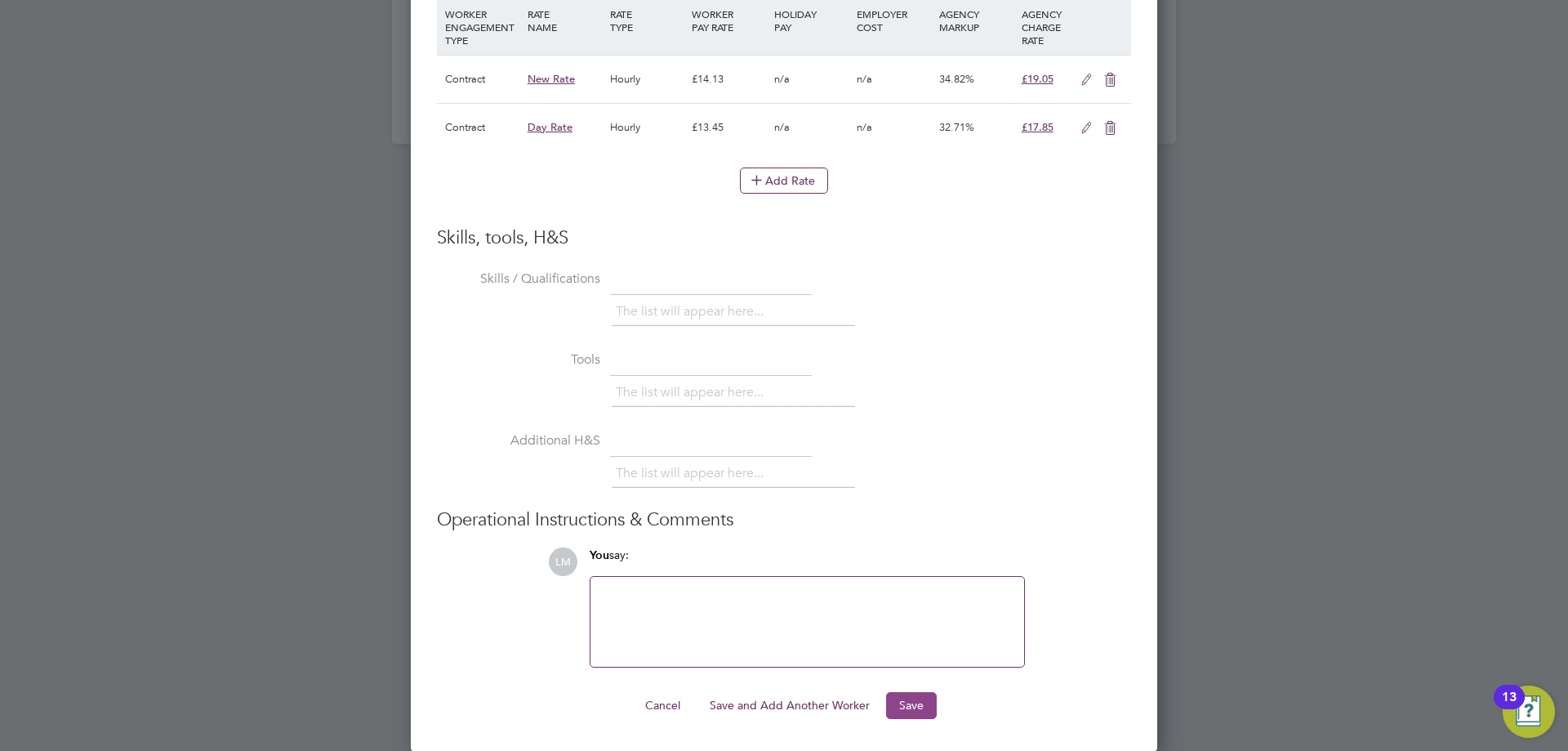
click at [903, 705] on button "Save" at bounding box center [911, 704] width 50 height 26
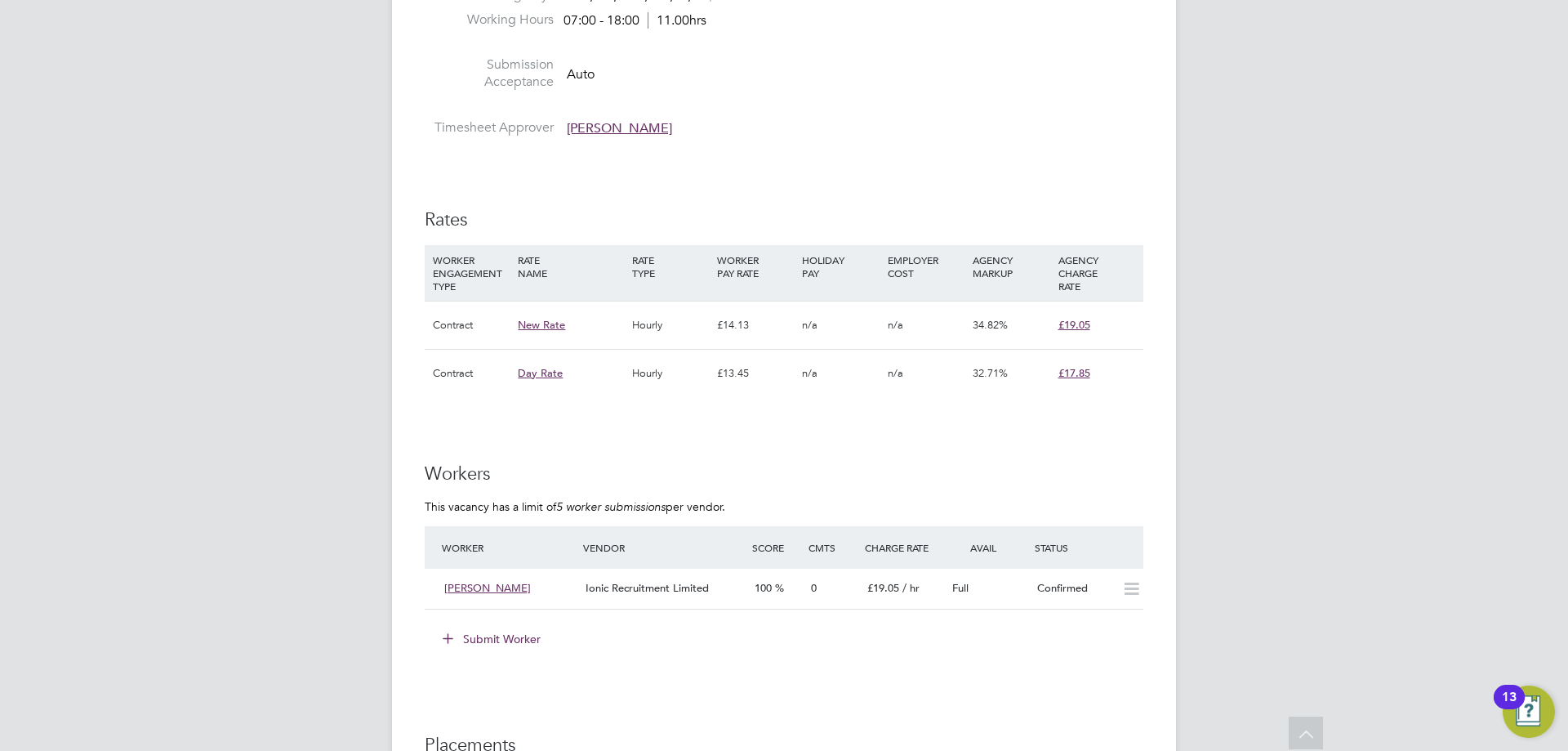
scroll to position [1226, 0]
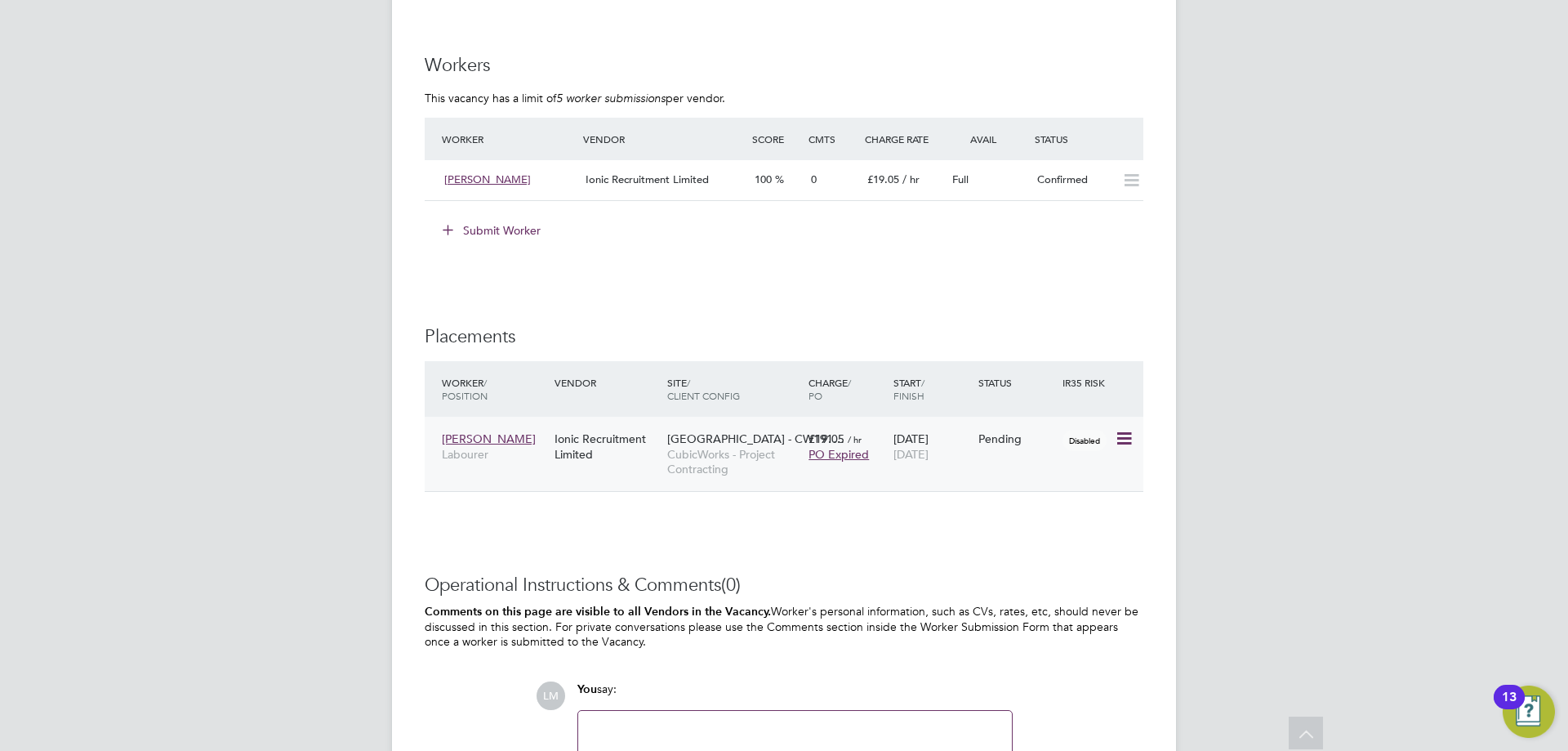
click at [1118, 436] on icon at bounding box center [1123, 439] width 16 height 20
click at [1071, 536] on li "Start" at bounding box center [1074, 541] width 116 height 23
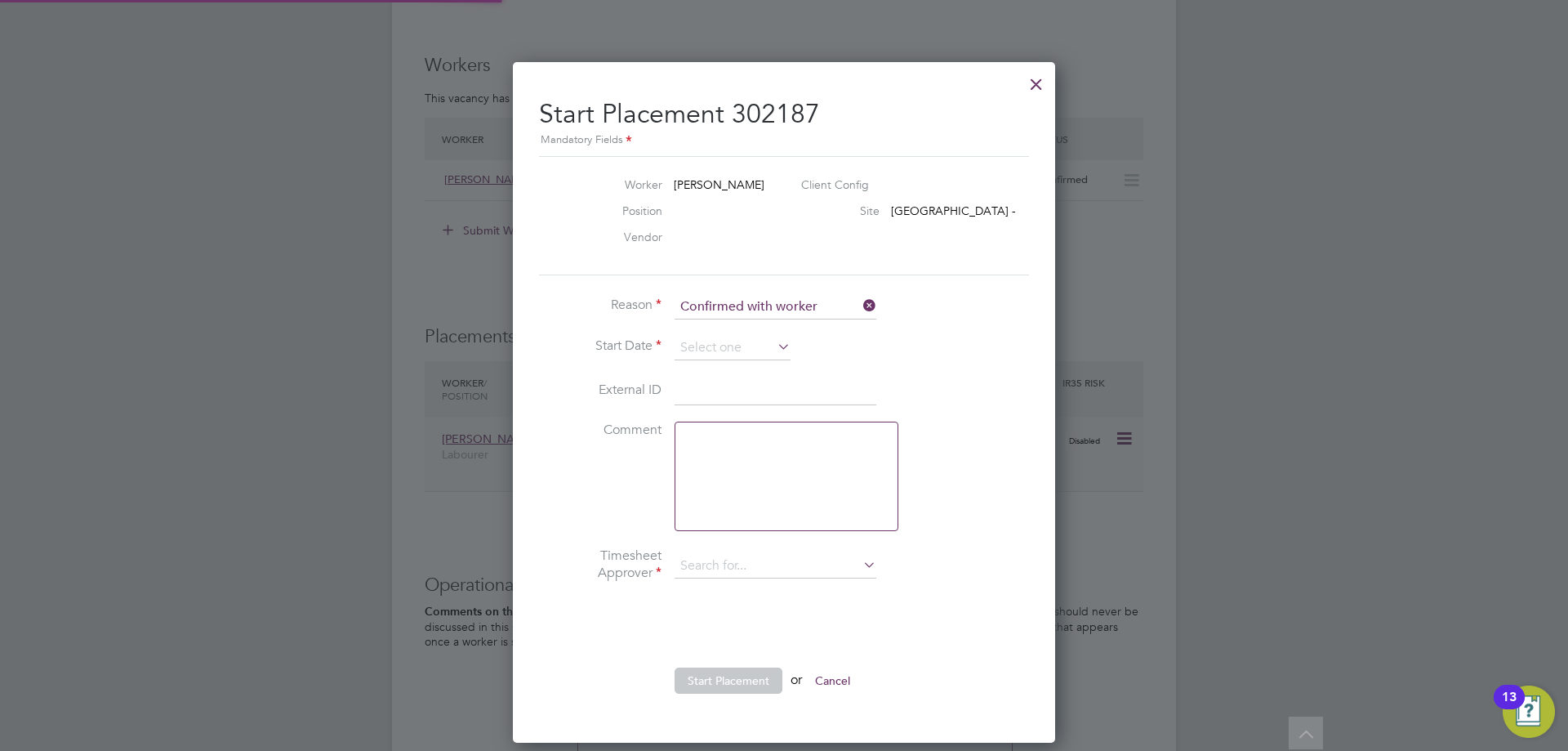
type input "[PERSON_NAME]"
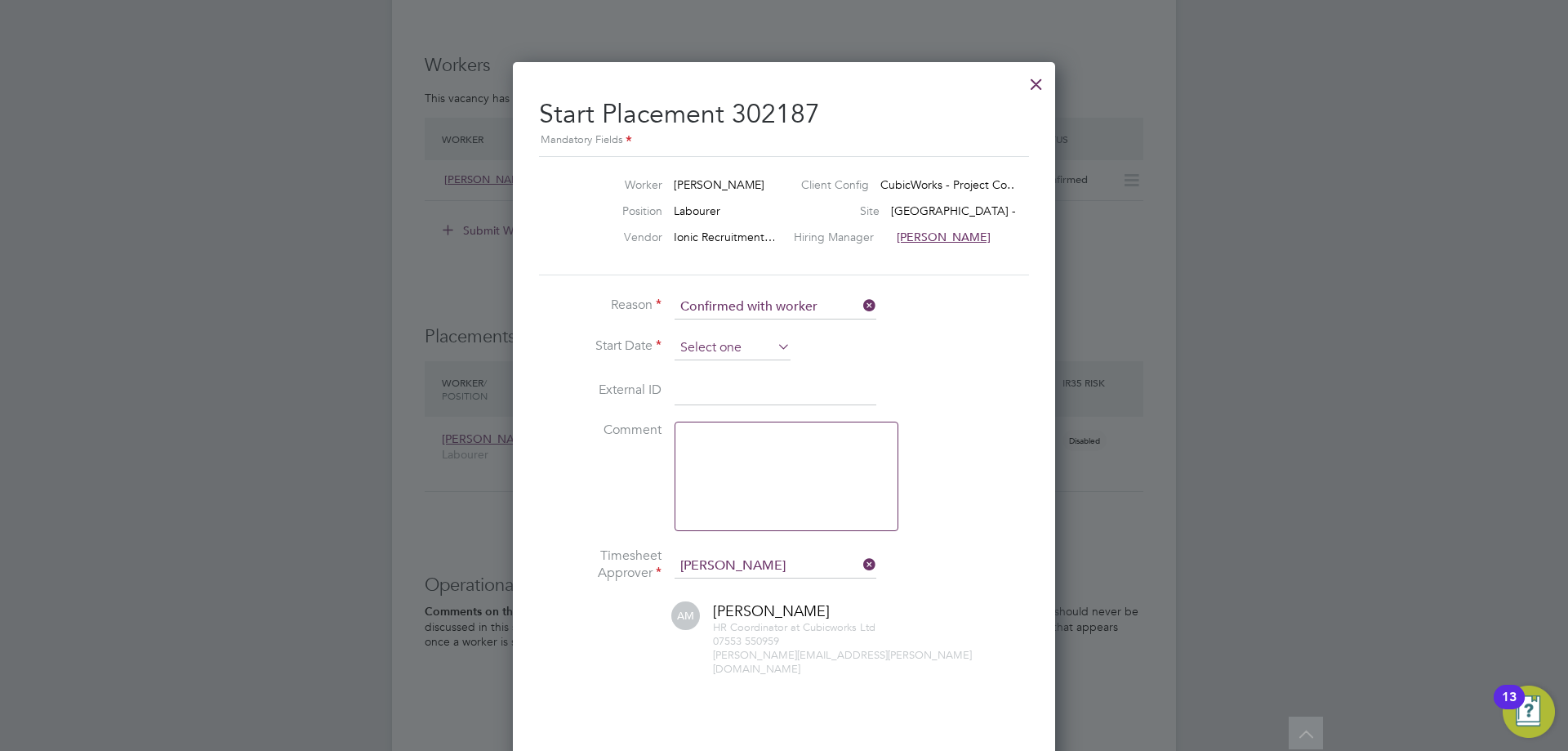
click at [748, 356] on input at bounding box center [733, 348] width 116 height 25
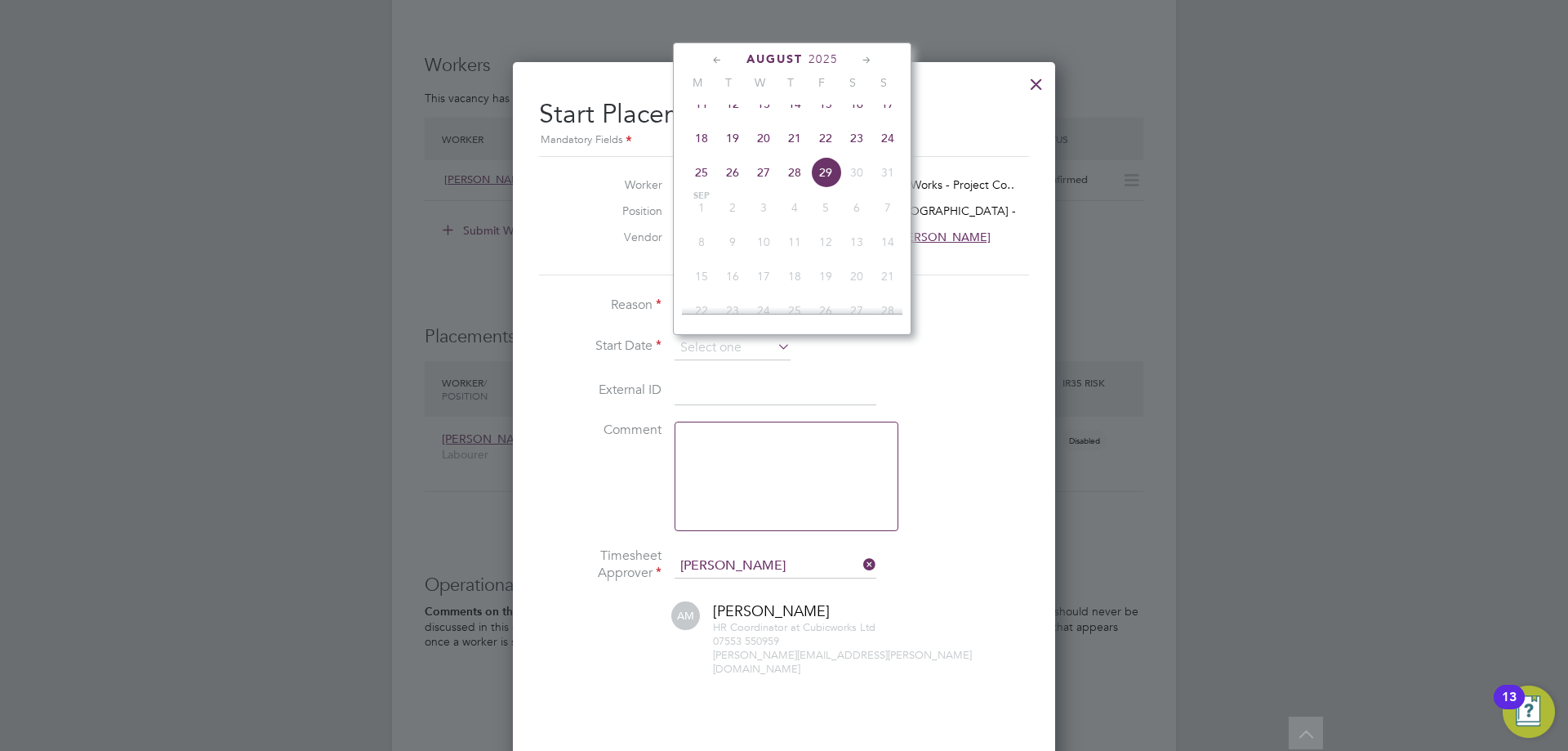
click at [696, 145] on span "18" at bounding box center [701, 138] width 31 height 31
type input "[DATE]"
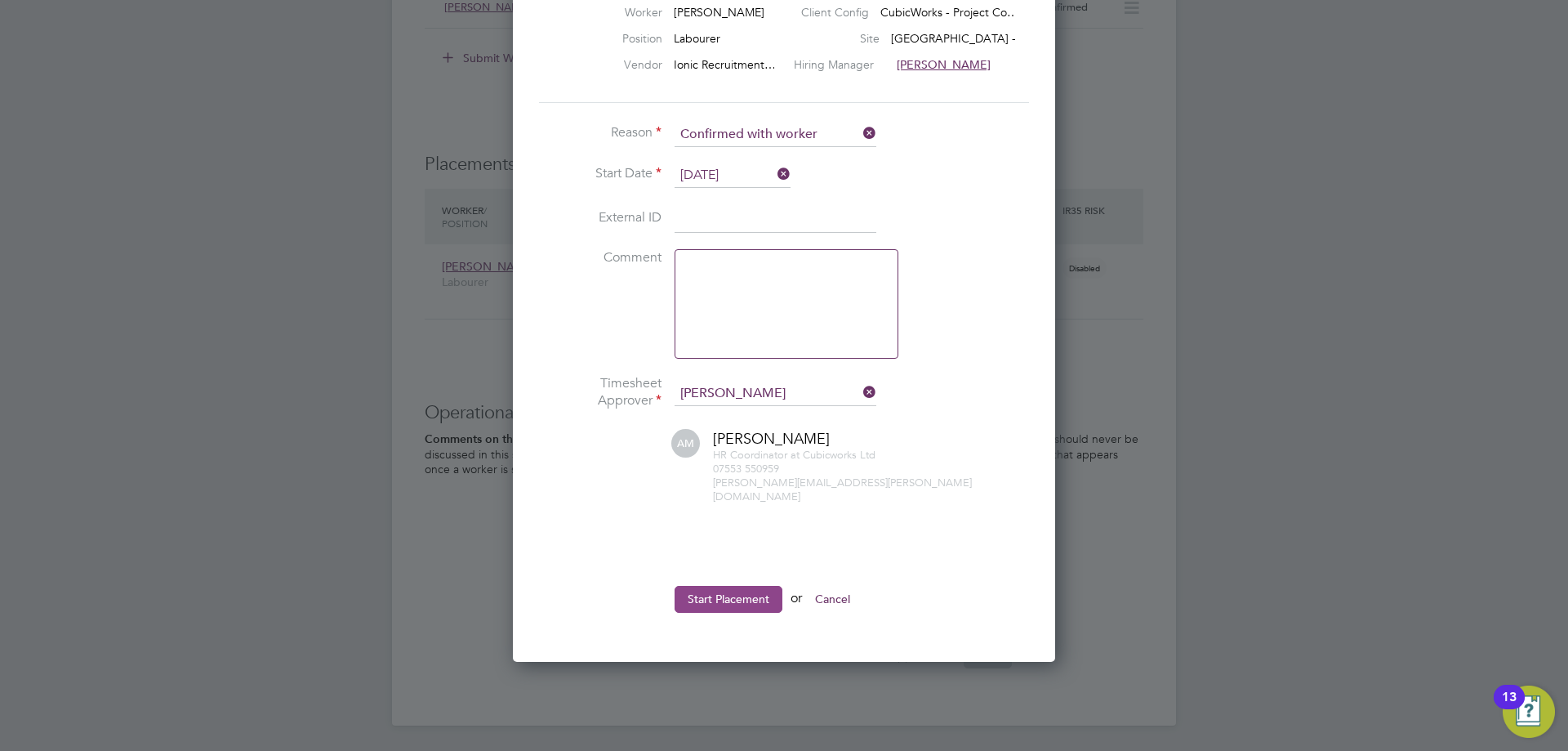
click at [715, 590] on button "Start Placement" at bounding box center [728, 599] width 108 height 26
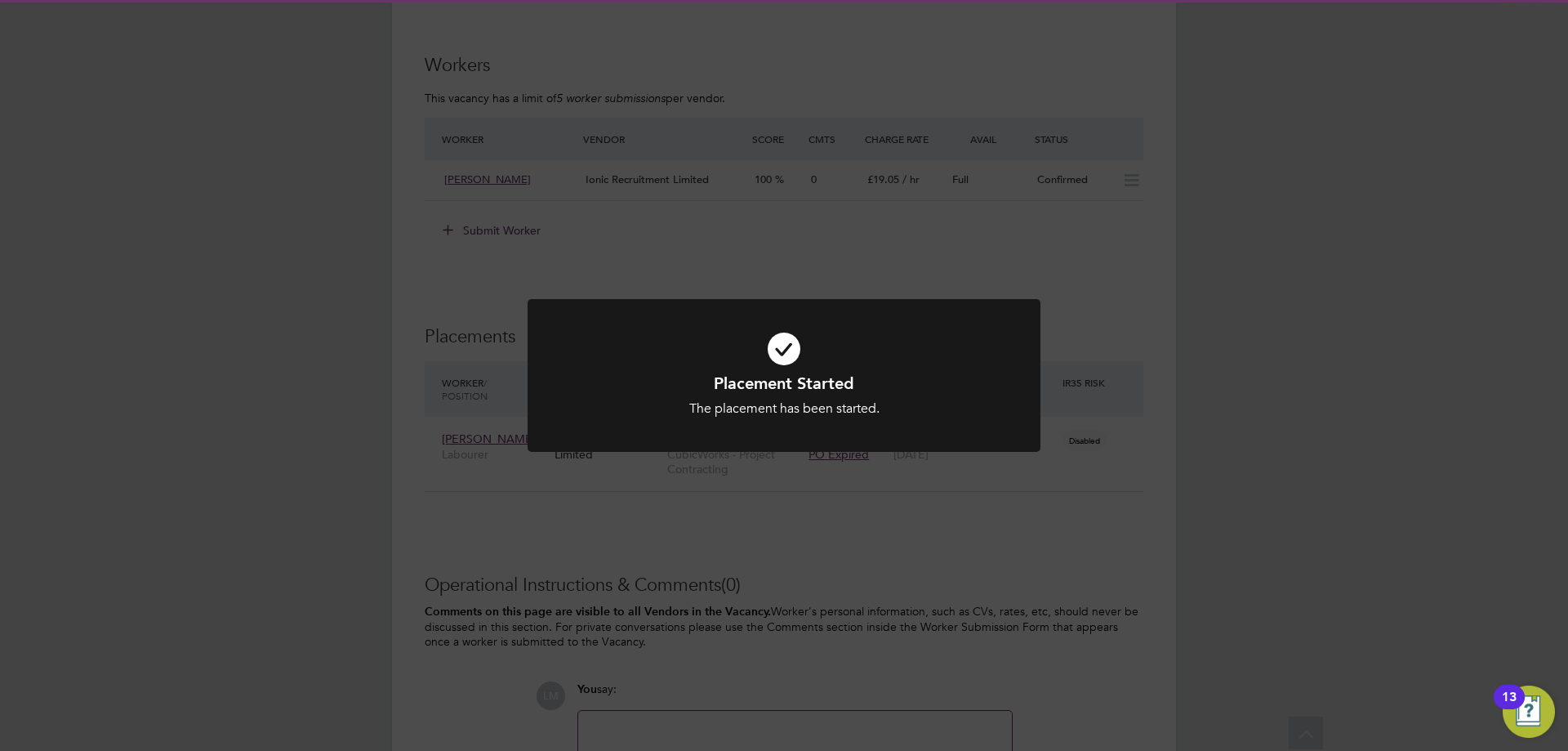
click at [710, 541] on div "Placement Started The placement has been started. Cancel Okay" at bounding box center [784, 375] width 1568 height 751
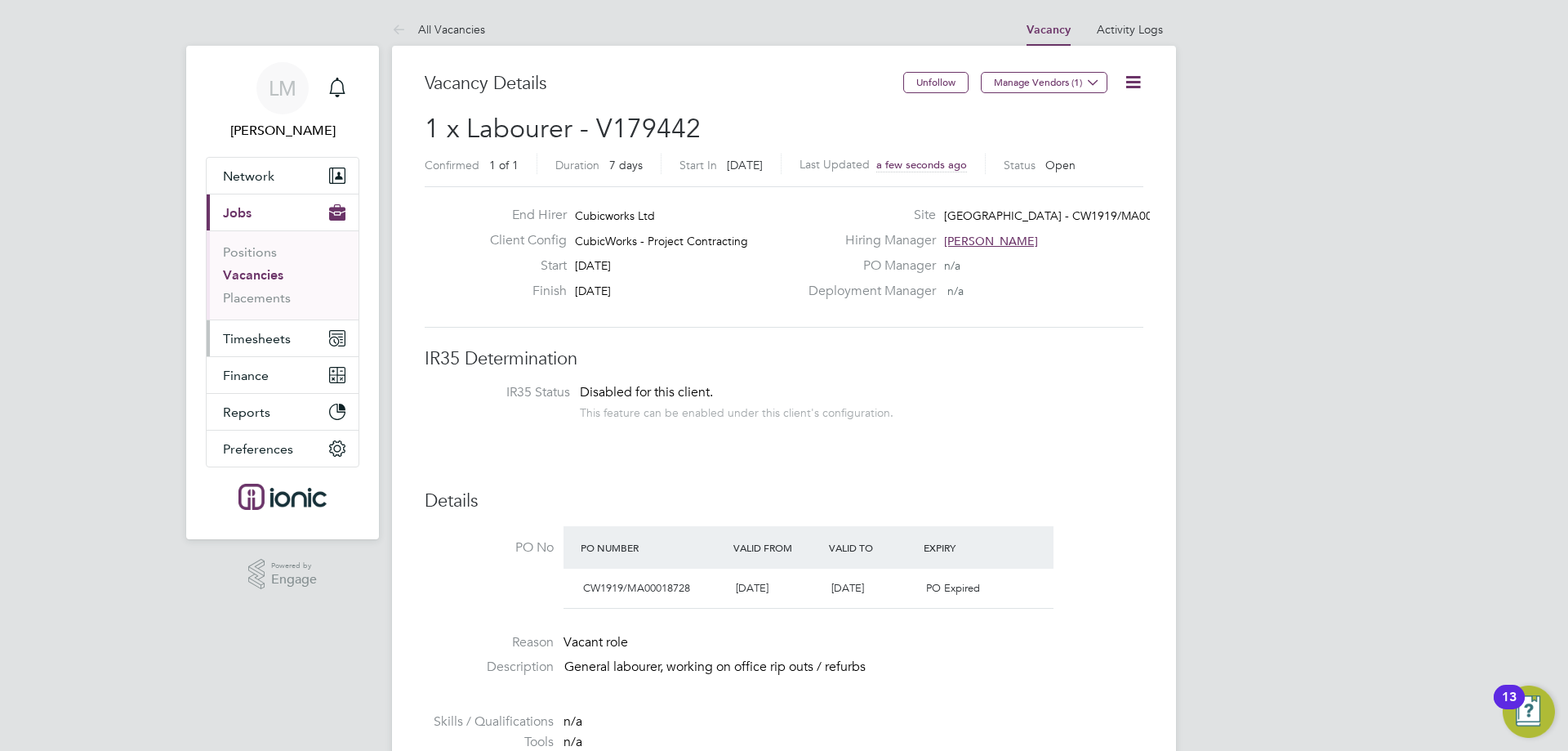
click at [274, 338] on span "Timesheets" at bounding box center [256, 339] width 68 height 15
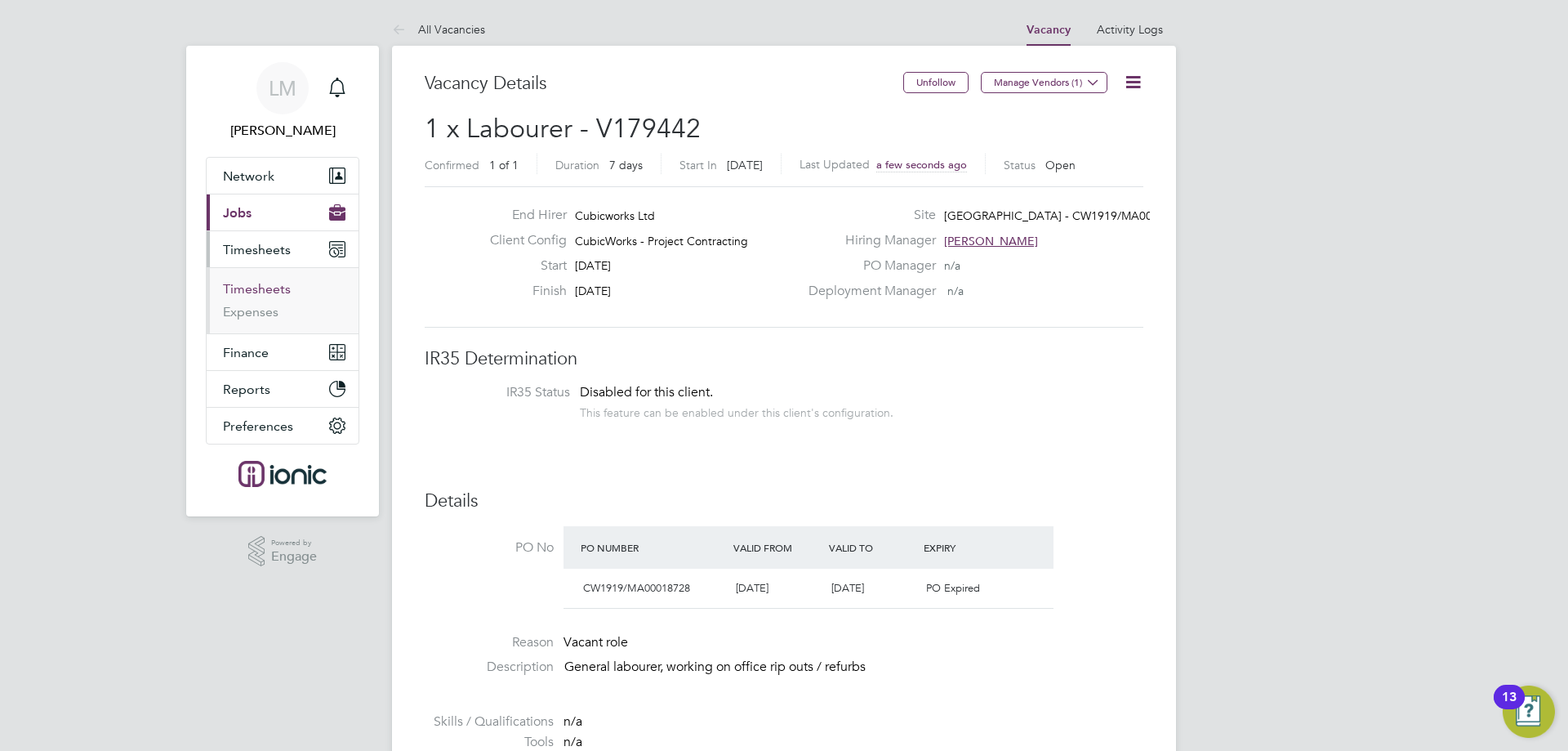
click at [282, 287] on link "Timesheets" at bounding box center [256, 288] width 68 height 15
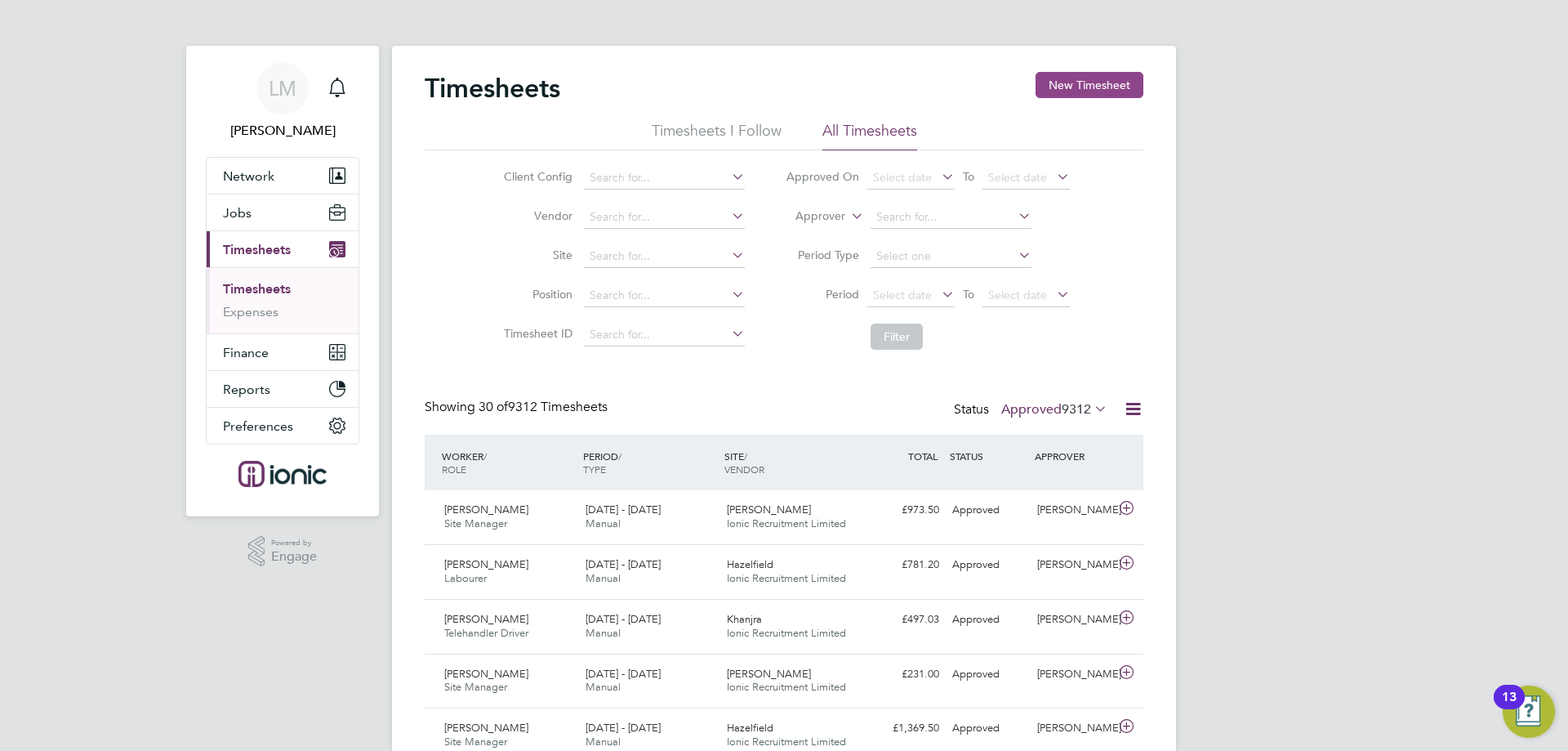
click at [1106, 78] on button "New Timesheet" at bounding box center [1089, 85] width 108 height 26
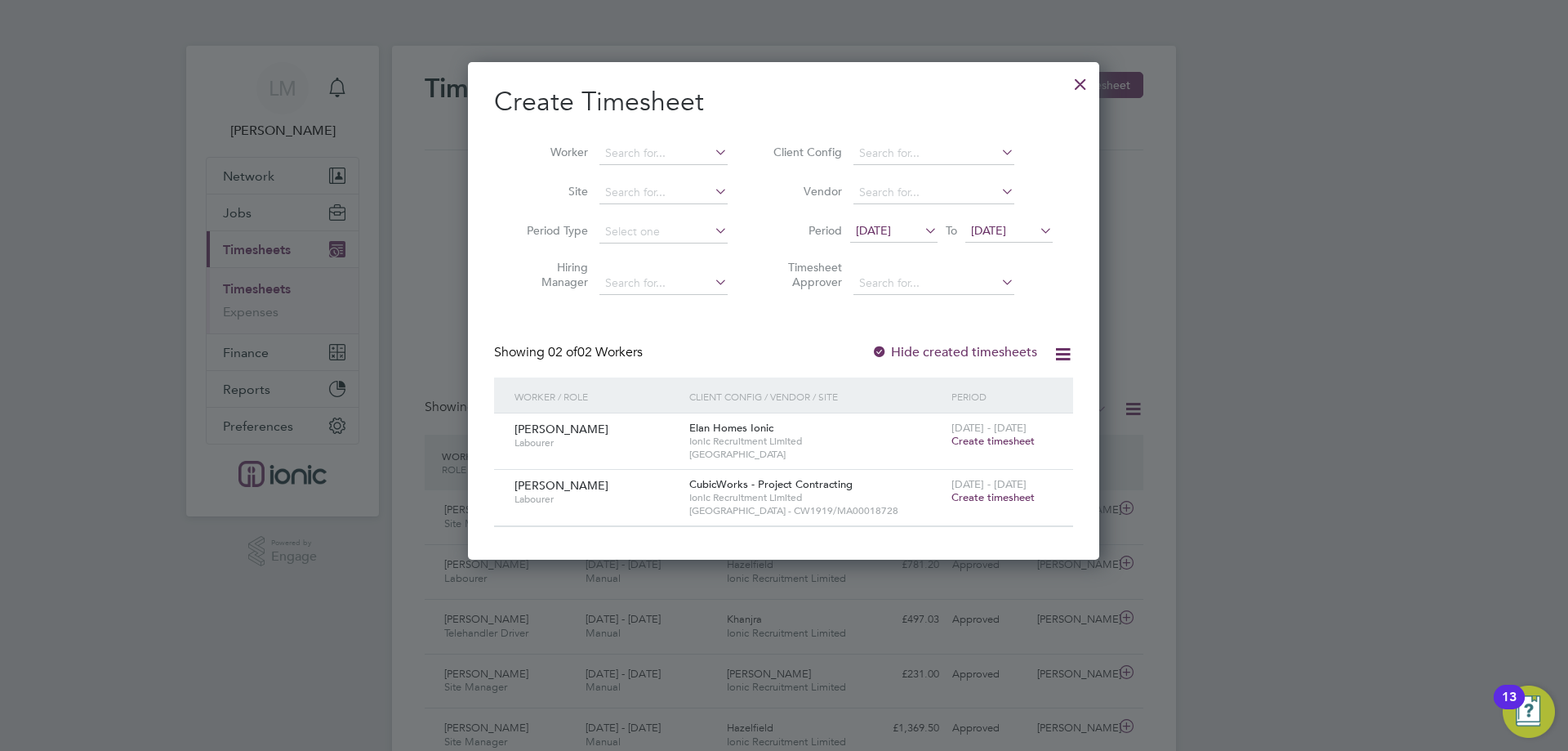
click at [993, 494] on span "Create timesheet" at bounding box center [993, 497] width 84 height 14
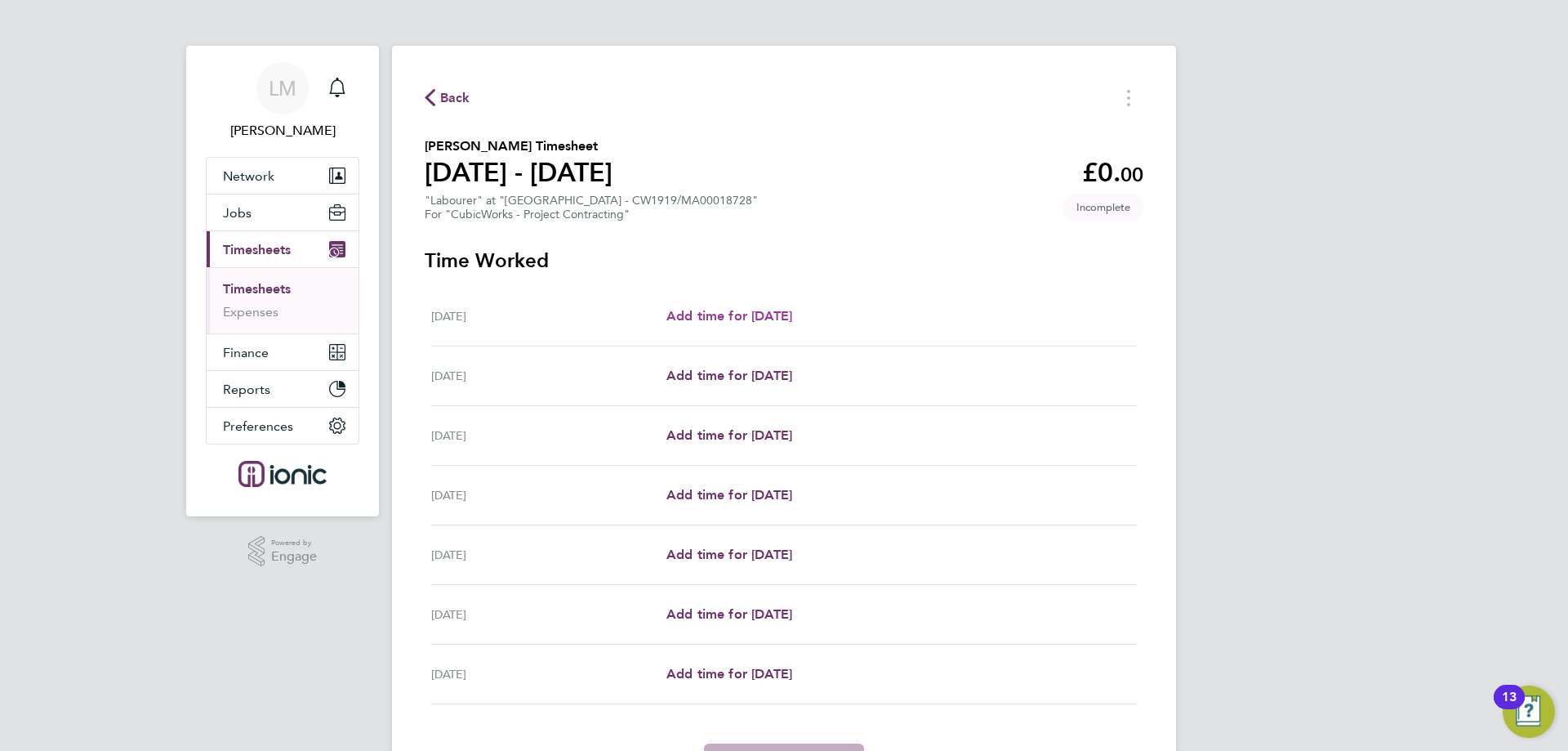
click at [743, 317] on span "Add time for [DATE]" at bounding box center [730, 316] width 126 height 15
select select "30"
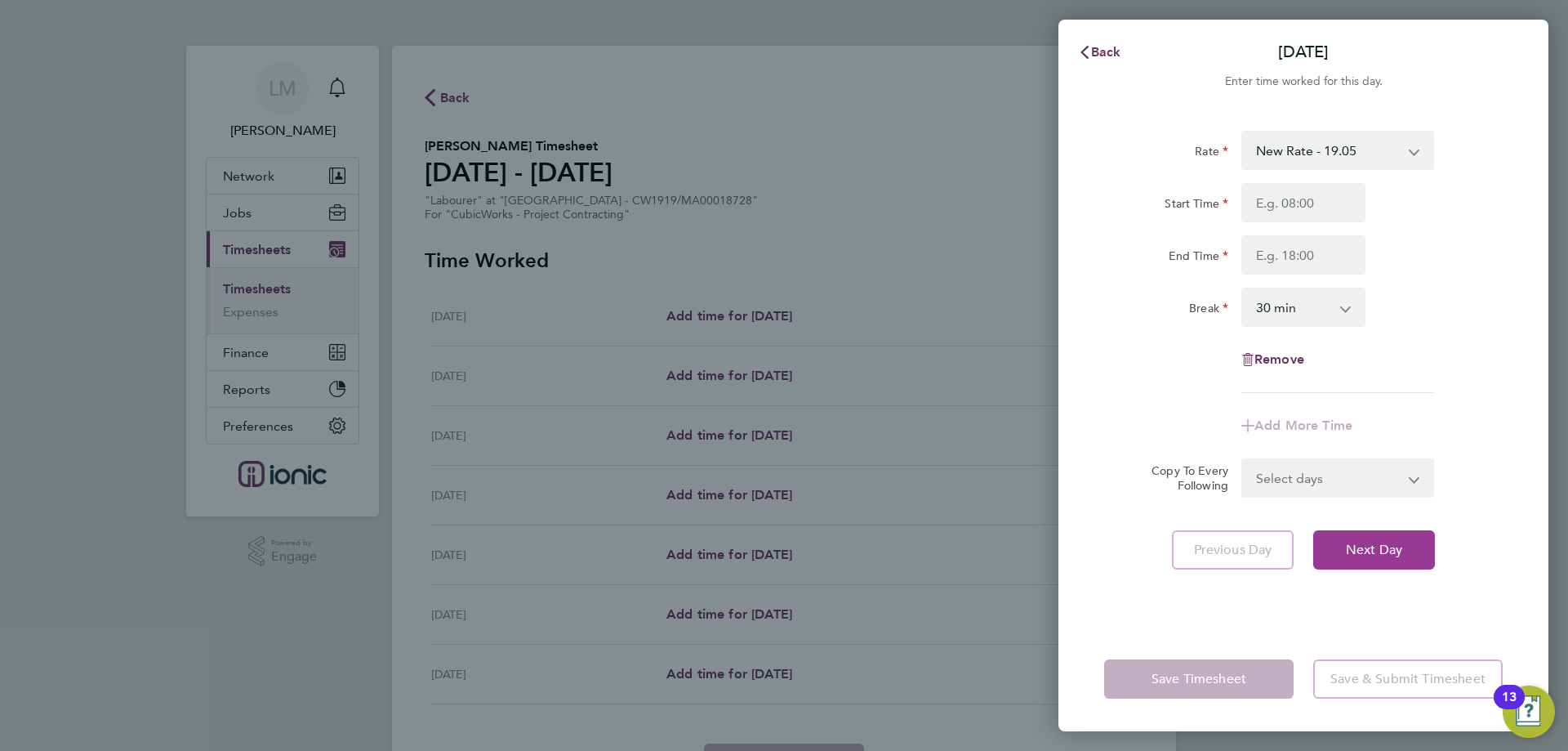
click at [1389, 549] on span "Next Day" at bounding box center [1374, 549] width 56 height 16
select select "30"
drag, startPoint x: 1285, startPoint y: 211, endPoint x: 1286, endPoint y: 225, distance: 14.0
click at [1285, 211] on input "Start Time" at bounding box center [1303, 202] width 125 height 39
type input "07:00"
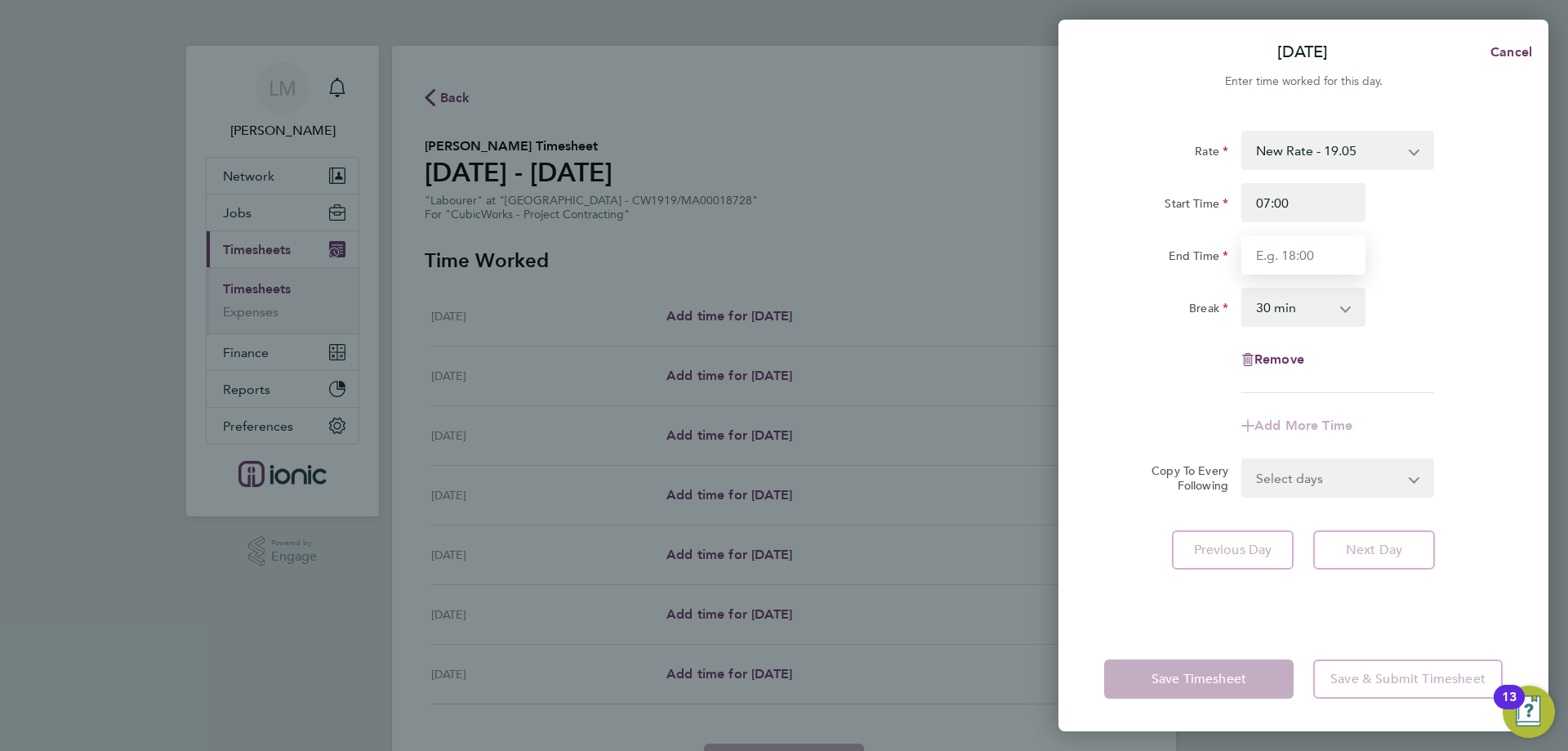
drag, startPoint x: 1310, startPoint y: 246, endPoint x: 1302, endPoint y: 248, distance: 8.2
click at [1310, 246] on input "End Time" at bounding box center [1303, 254] width 125 height 39
type input "12:30"
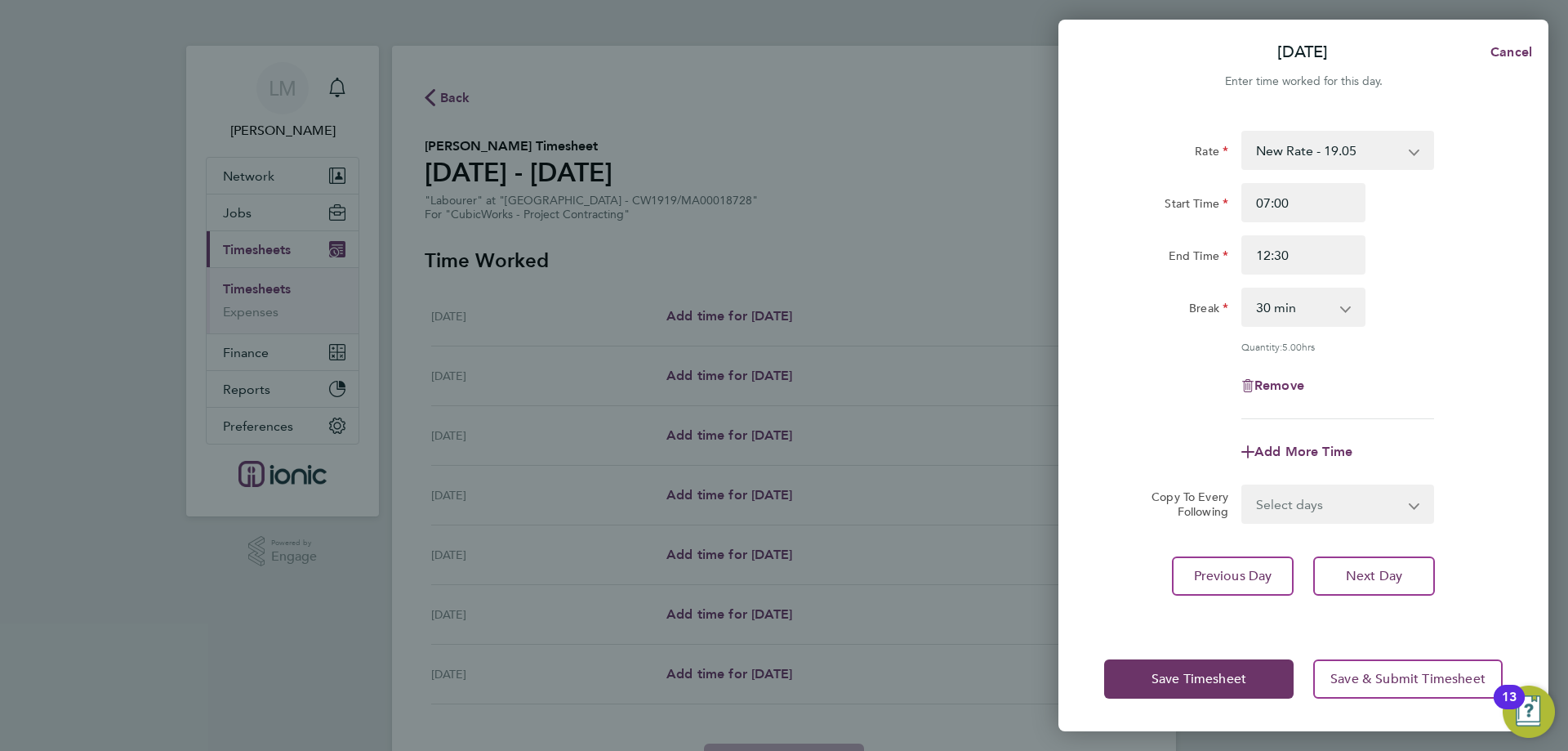
click at [1082, 385] on div "Rate New Rate - 19.05 Day Rate - 17.85 Start Time 07:00 End Time 12:30 Break 0 …" at bounding box center [1303, 369] width 490 height 516
click at [1240, 677] on span "Save Timesheet" at bounding box center [1200, 679] width 95 height 16
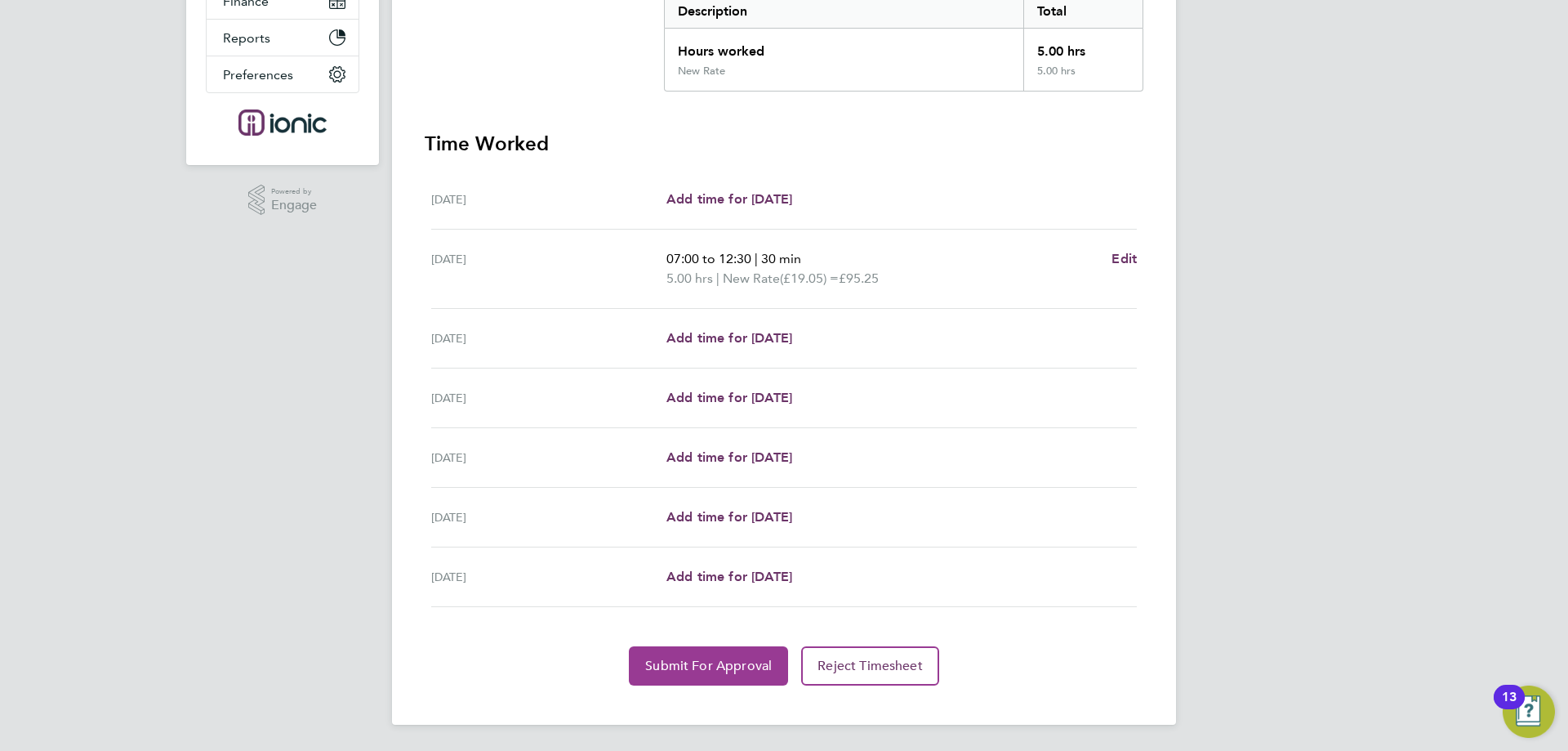
click at [728, 668] on span "Submit For Approval" at bounding box center [708, 665] width 127 height 16
click at [690, 673] on span "Approve Timesheet" at bounding box center [709, 665] width 120 height 16
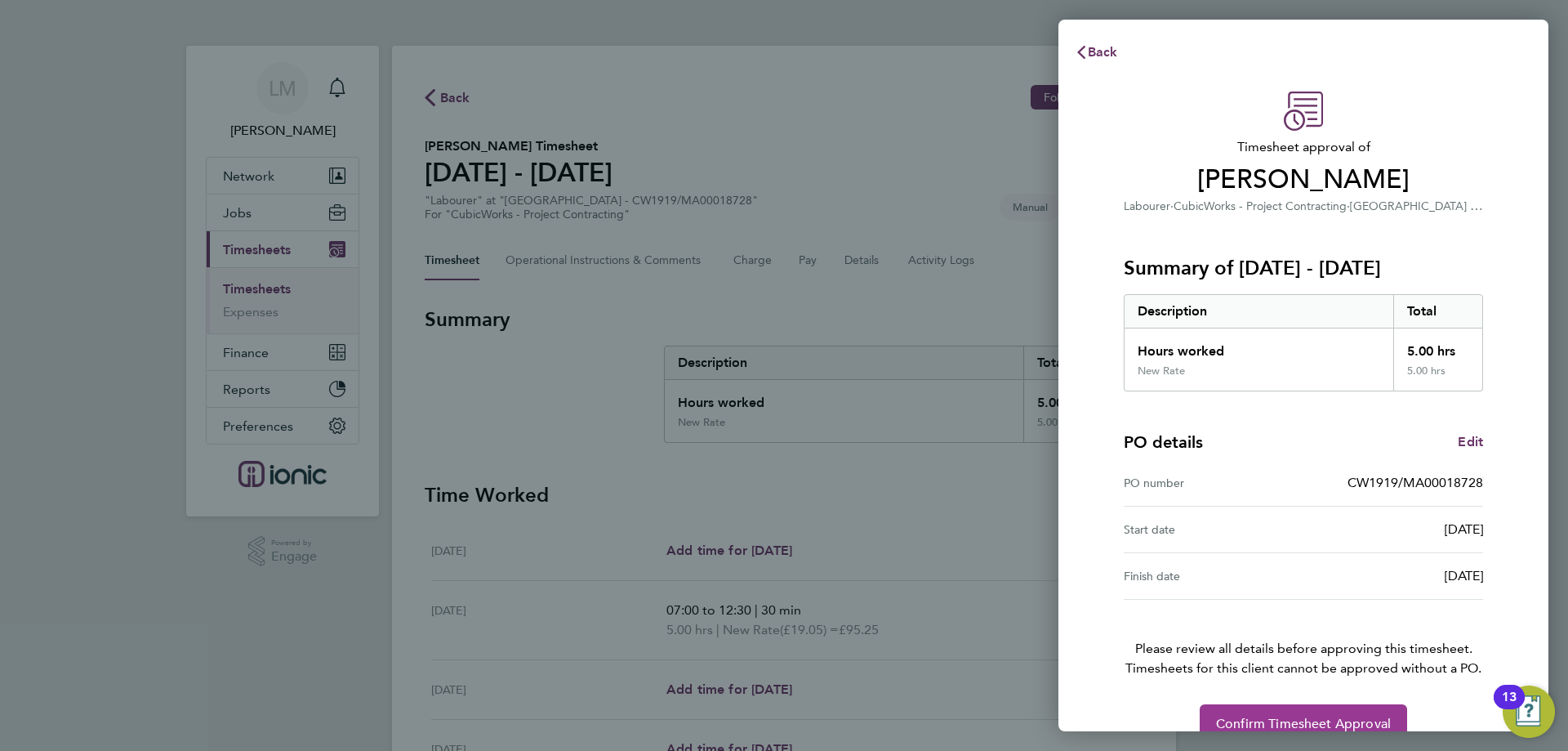
drag, startPoint x: 1318, startPoint y: 719, endPoint x: 1300, endPoint y: 702, distance: 24.8
click at [1319, 719] on span "Confirm Timesheet Approval" at bounding box center [1303, 723] width 175 height 16
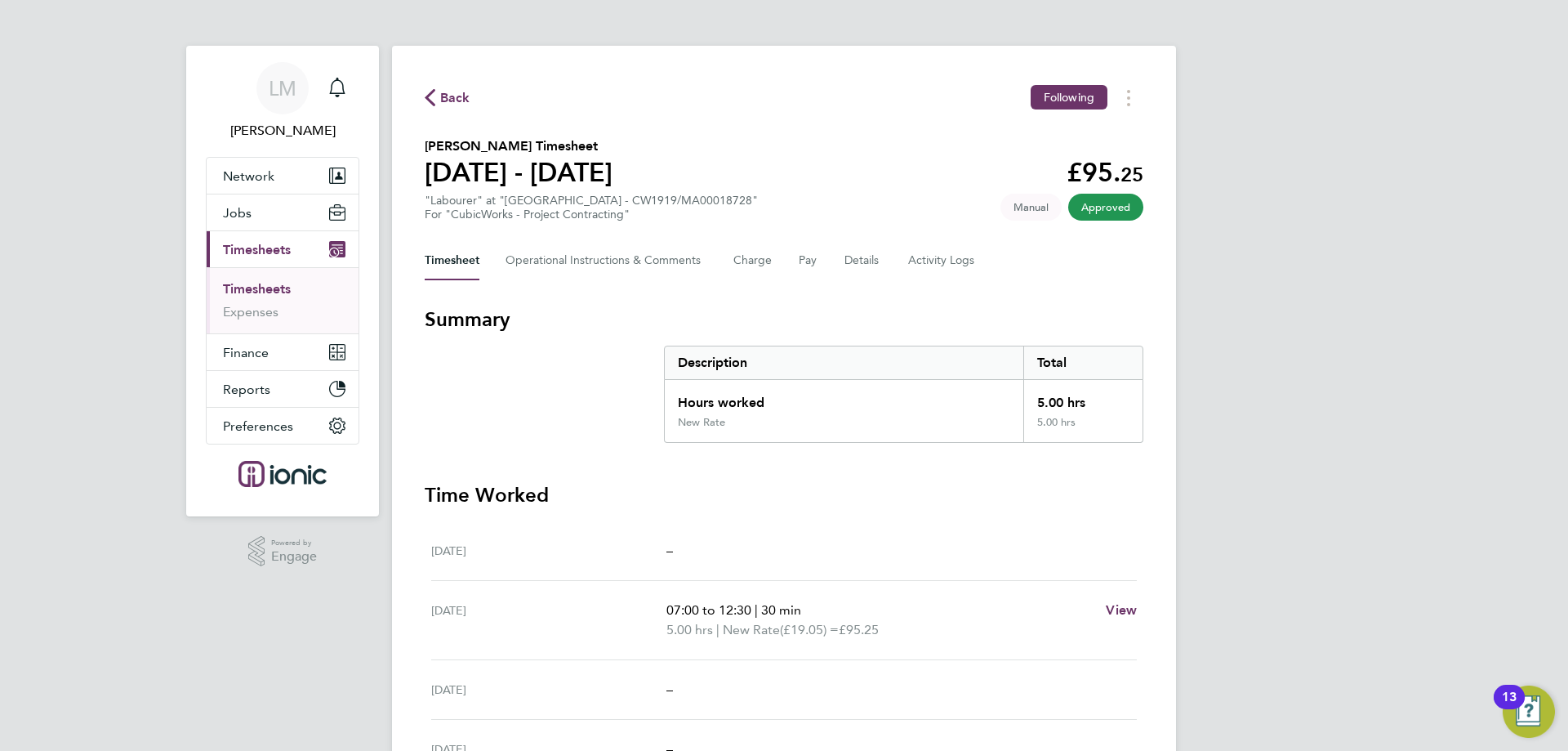
click at [466, 89] on div "Back Following" at bounding box center [784, 97] width 719 height 26
click at [460, 96] on span "Back" at bounding box center [456, 98] width 30 height 20
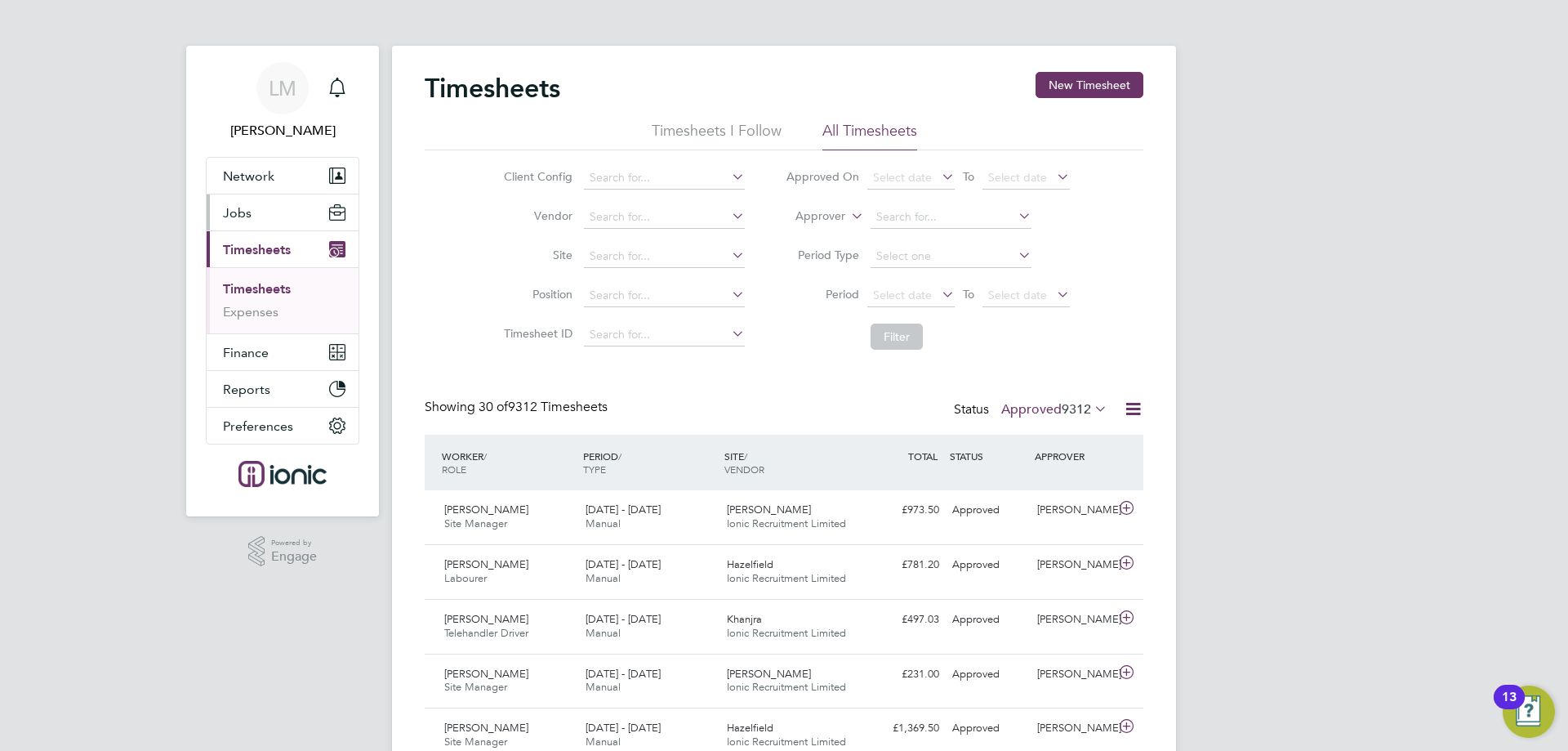
click at [248, 213] on span "Jobs" at bounding box center [237, 212] width 29 height 15
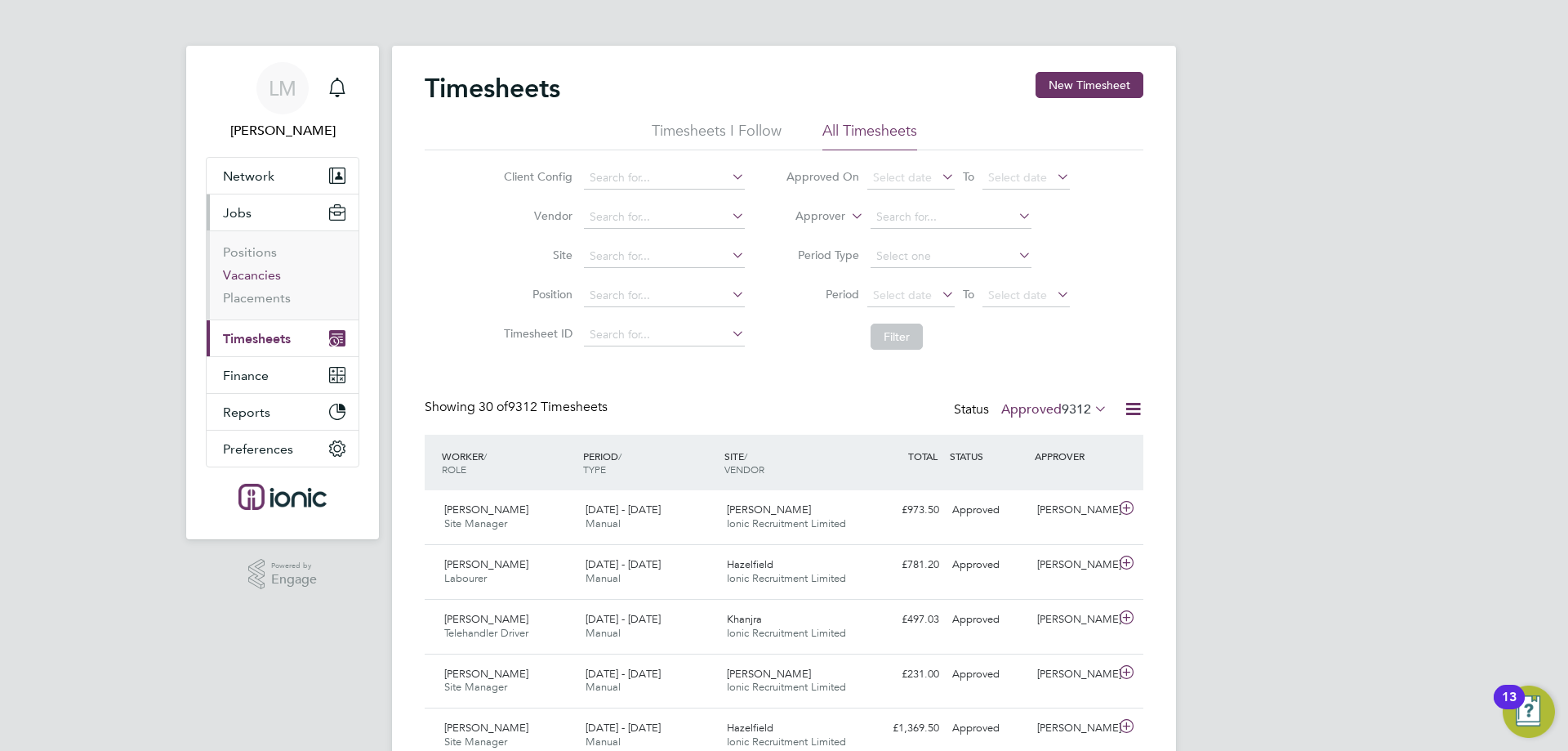
click at [261, 274] on link "Vacancies" at bounding box center [251, 275] width 58 height 15
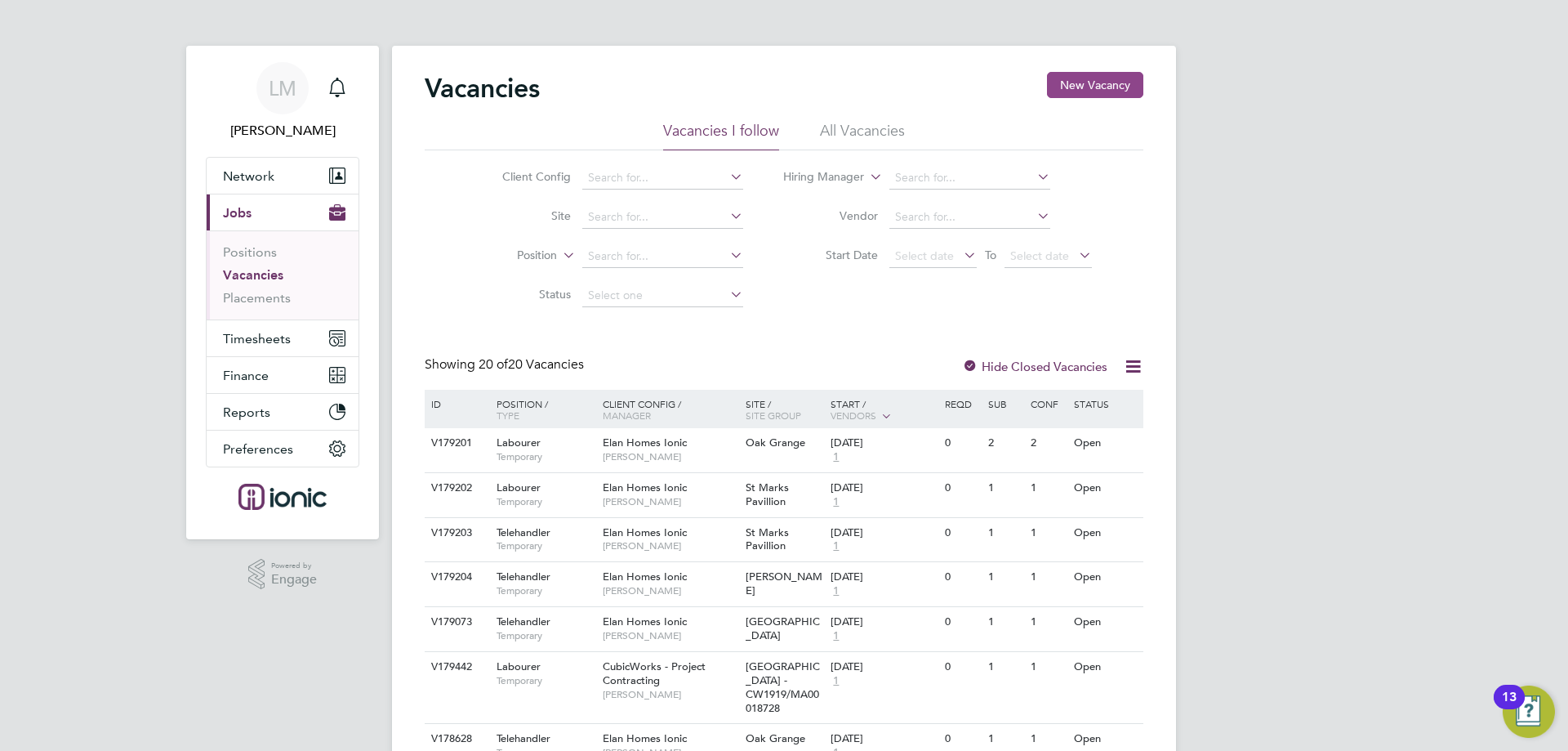
click at [1115, 86] on button "New Vacancy" at bounding box center [1095, 85] width 96 height 26
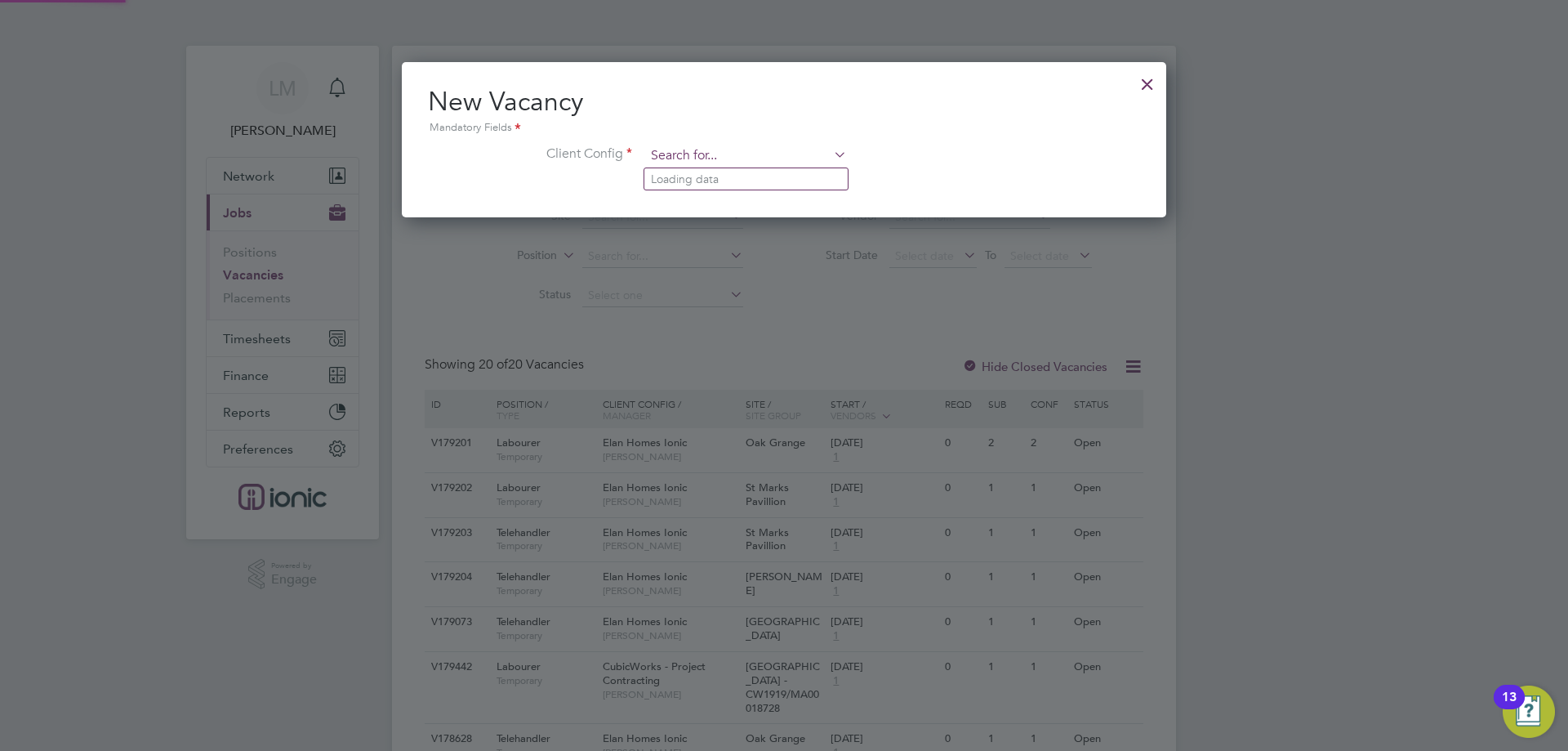
click at [761, 144] on input at bounding box center [746, 156] width 202 height 25
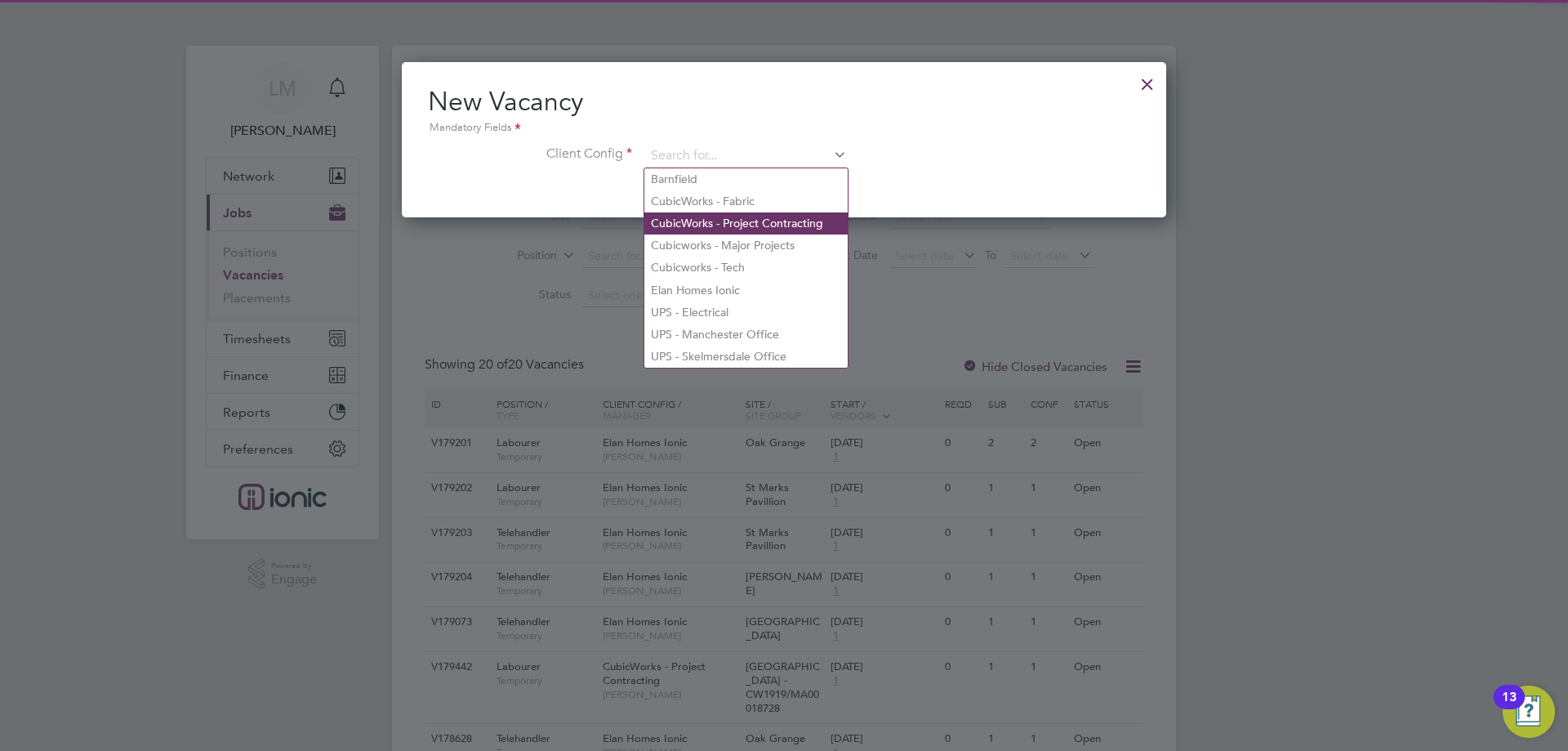
click at [759, 222] on li "CubicWorks - Project Contracting" at bounding box center [746, 223] width 204 height 22
type input "CubicWorks - Project Contracting"
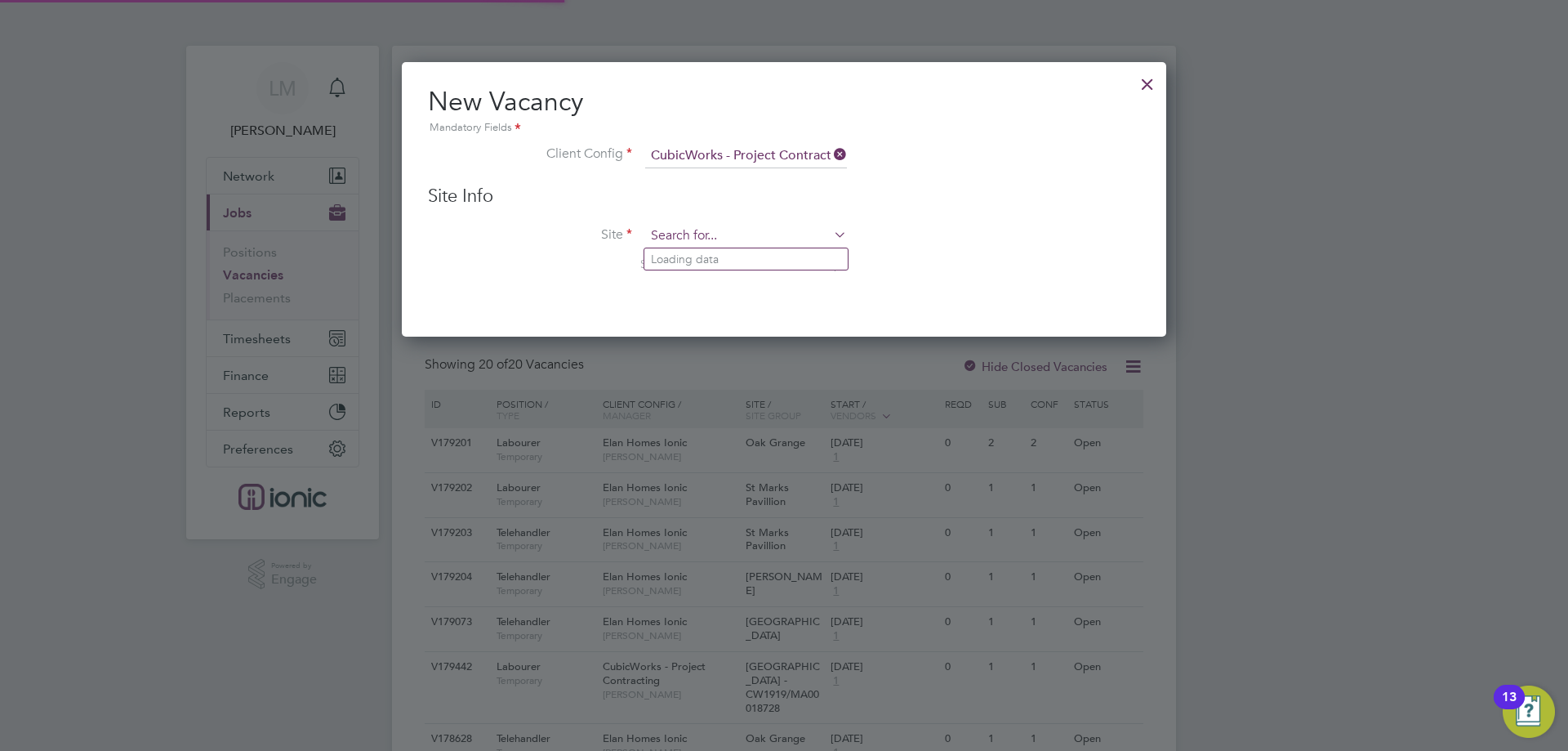
click at [736, 232] on input at bounding box center [746, 236] width 202 height 25
click at [767, 254] on b "CW1877" at bounding box center [790, 259] width 46 height 14
type input "[PERSON_NAME] L1 - CW1877/MA00019617"
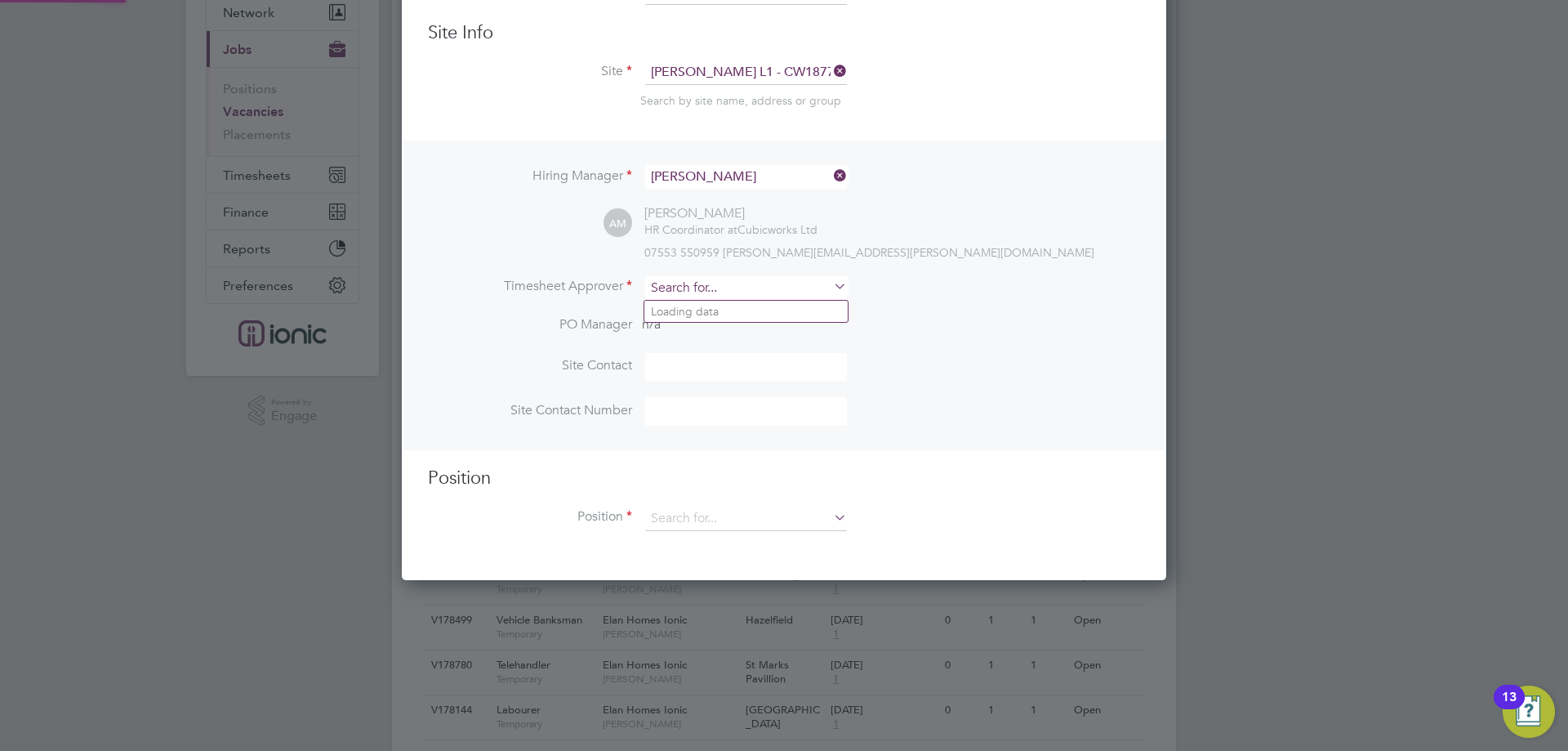
click at [715, 290] on input at bounding box center [746, 287] width 202 height 24
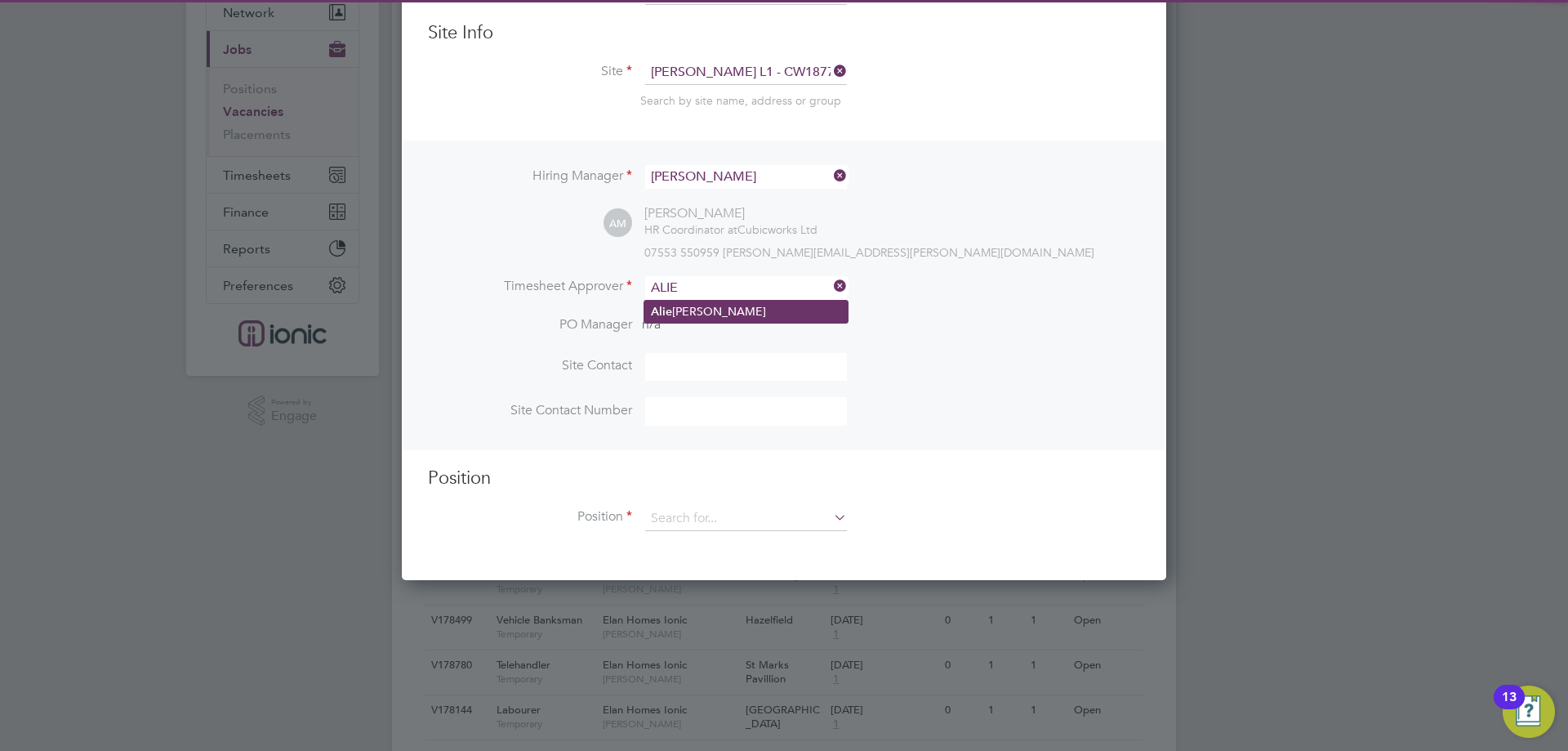
click at [704, 307] on li "[PERSON_NAME]" at bounding box center [746, 311] width 204 height 22
type input "[PERSON_NAME]"
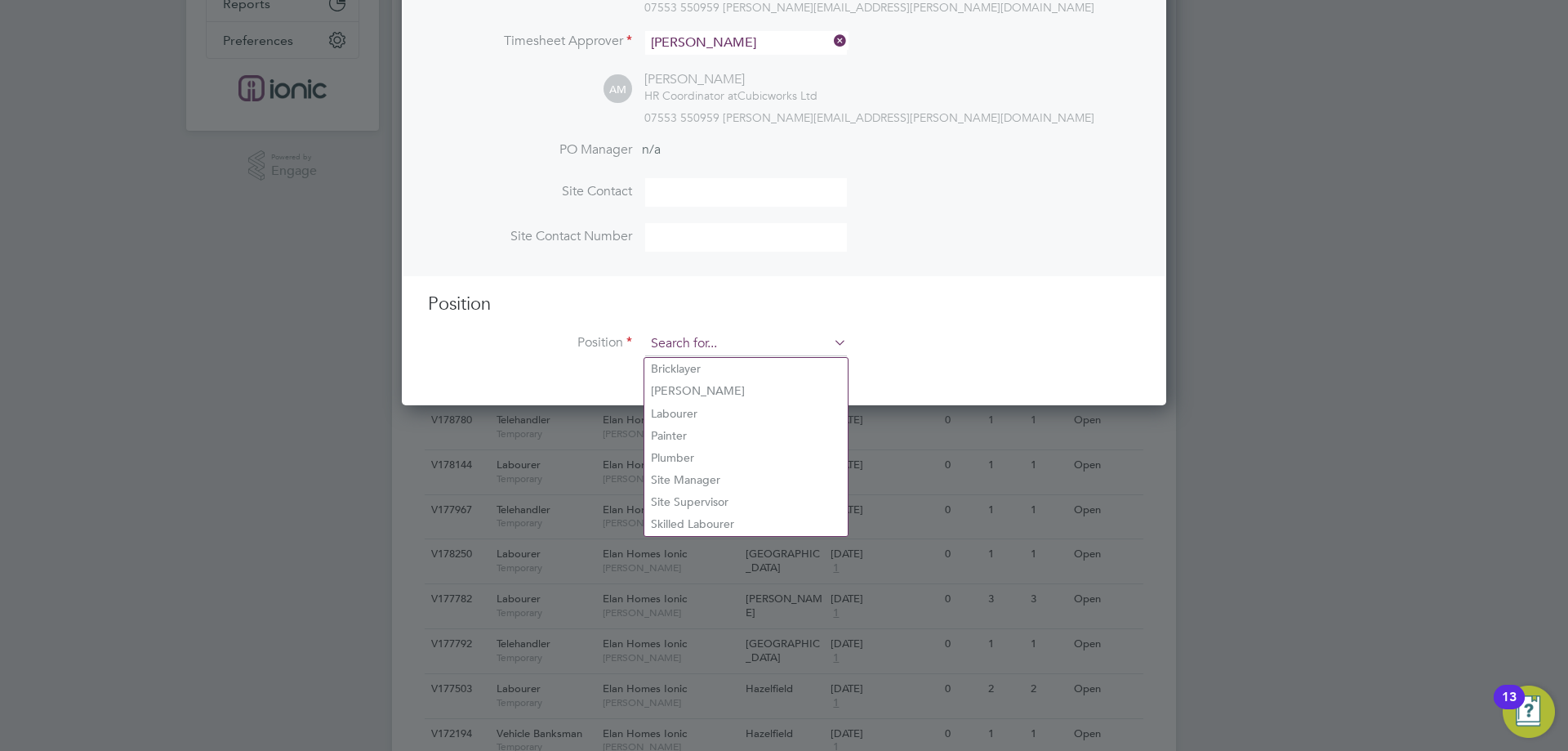
click at [771, 351] on input at bounding box center [746, 345] width 202 height 25
click at [722, 414] on li "Labourer" at bounding box center [746, 413] width 204 height 22
type input "Labourer"
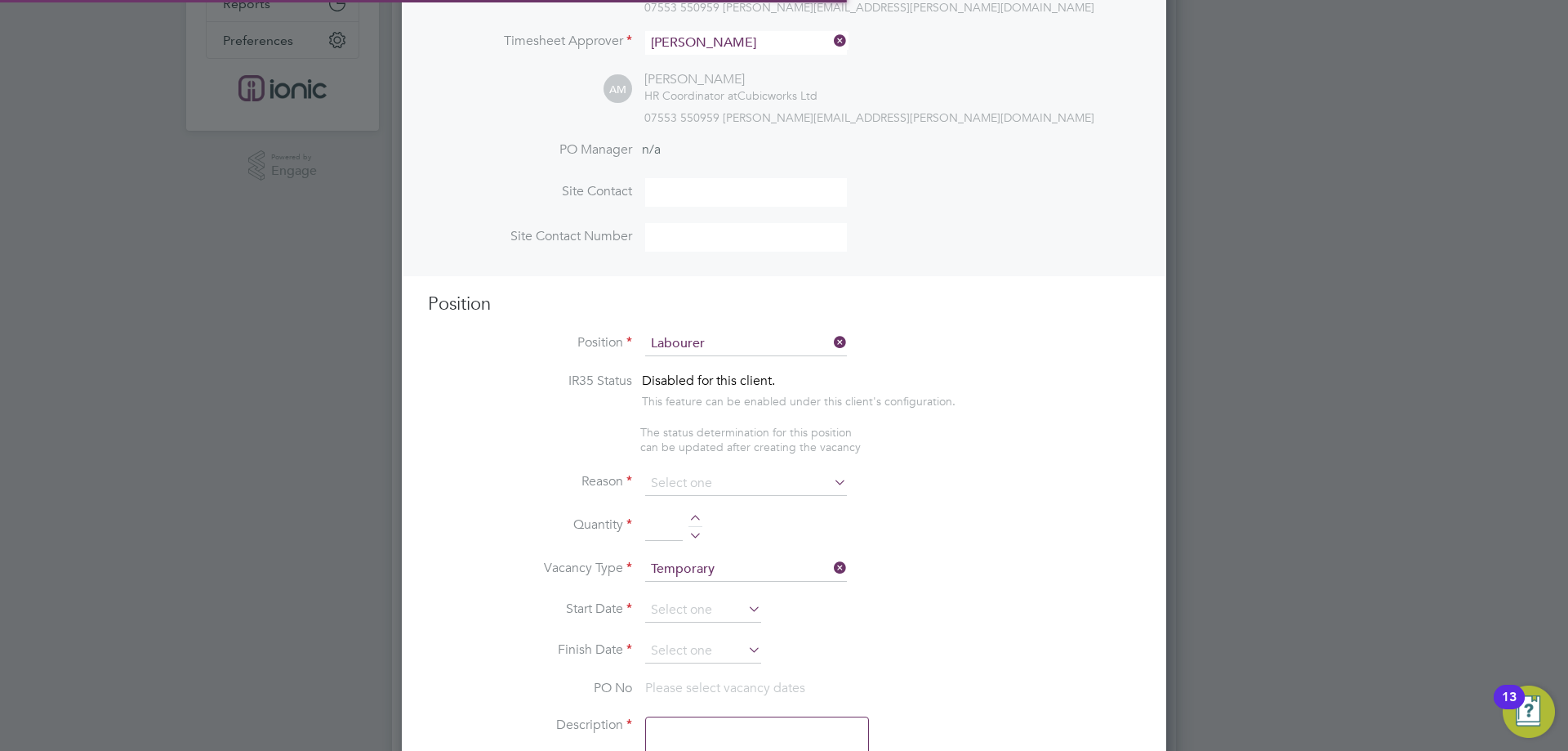
type textarea "General labourer, working on office rip outs / refurbs"
click at [721, 484] on input at bounding box center [746, 484] width 202 height 25
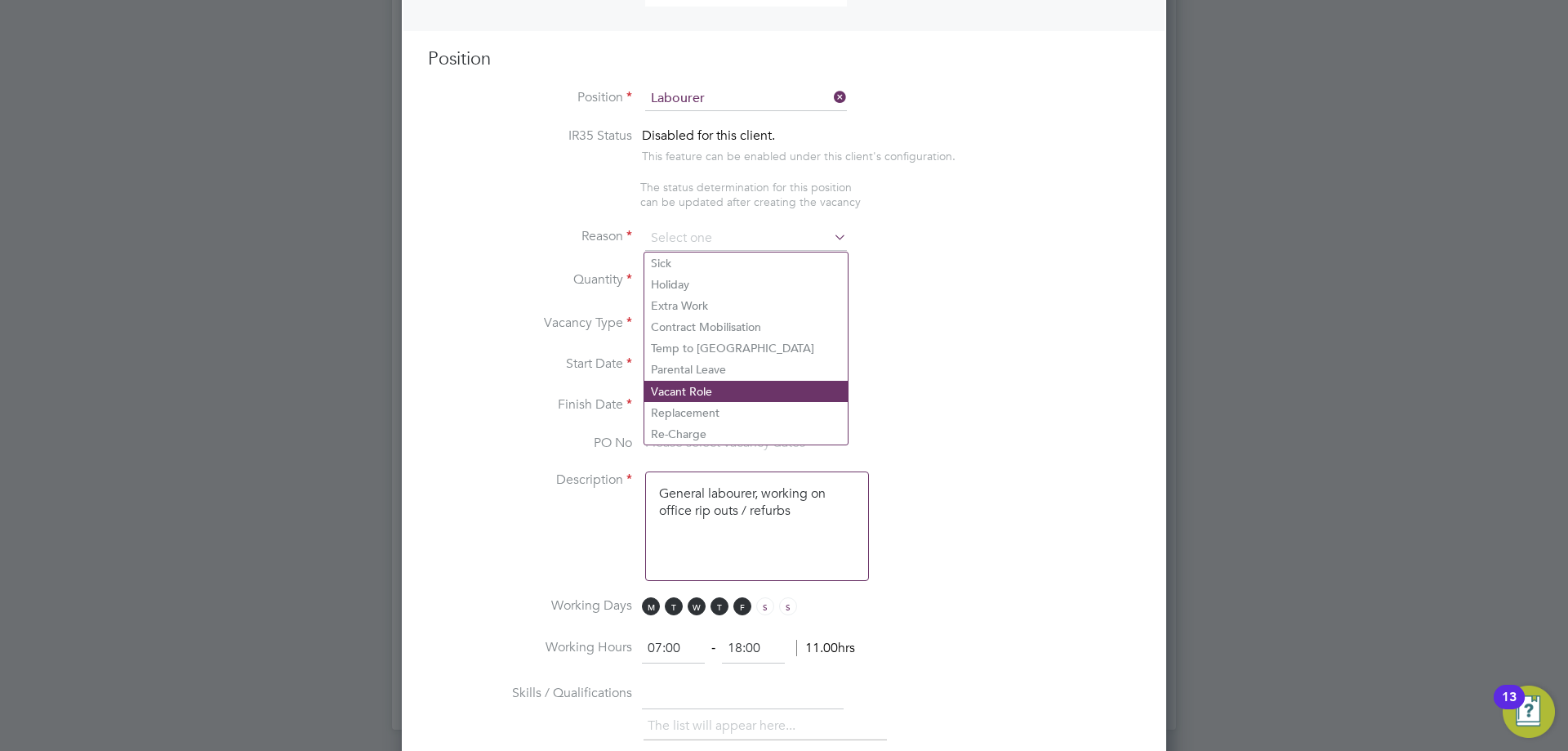
click at [678, 385] on li "Vacant Role" at bounding box center [746, 391] width 204 height 21
type input "Vacant Role"
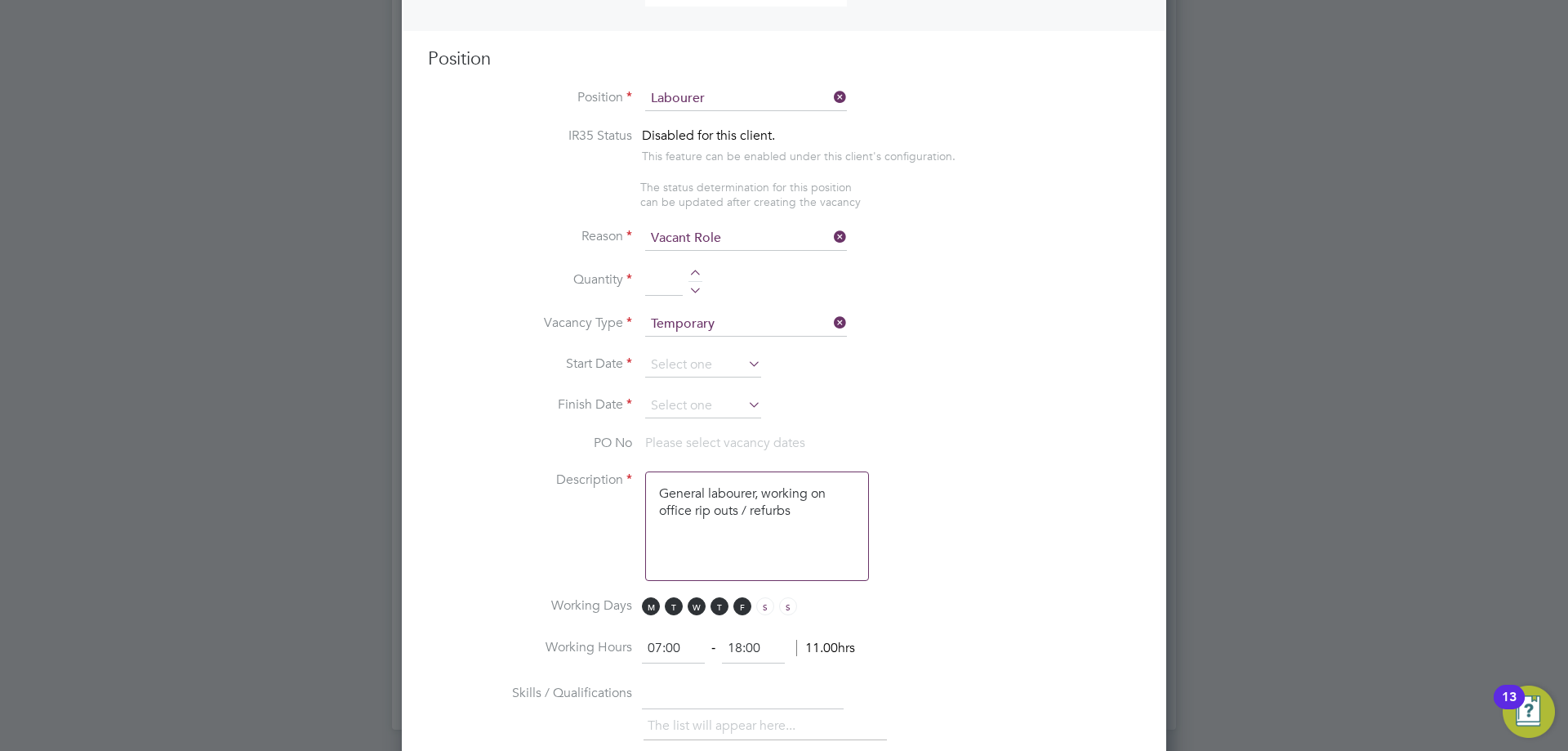
click at [695, 274] on div at bounding box center [696, 275] width 14 height 11
type input "2"
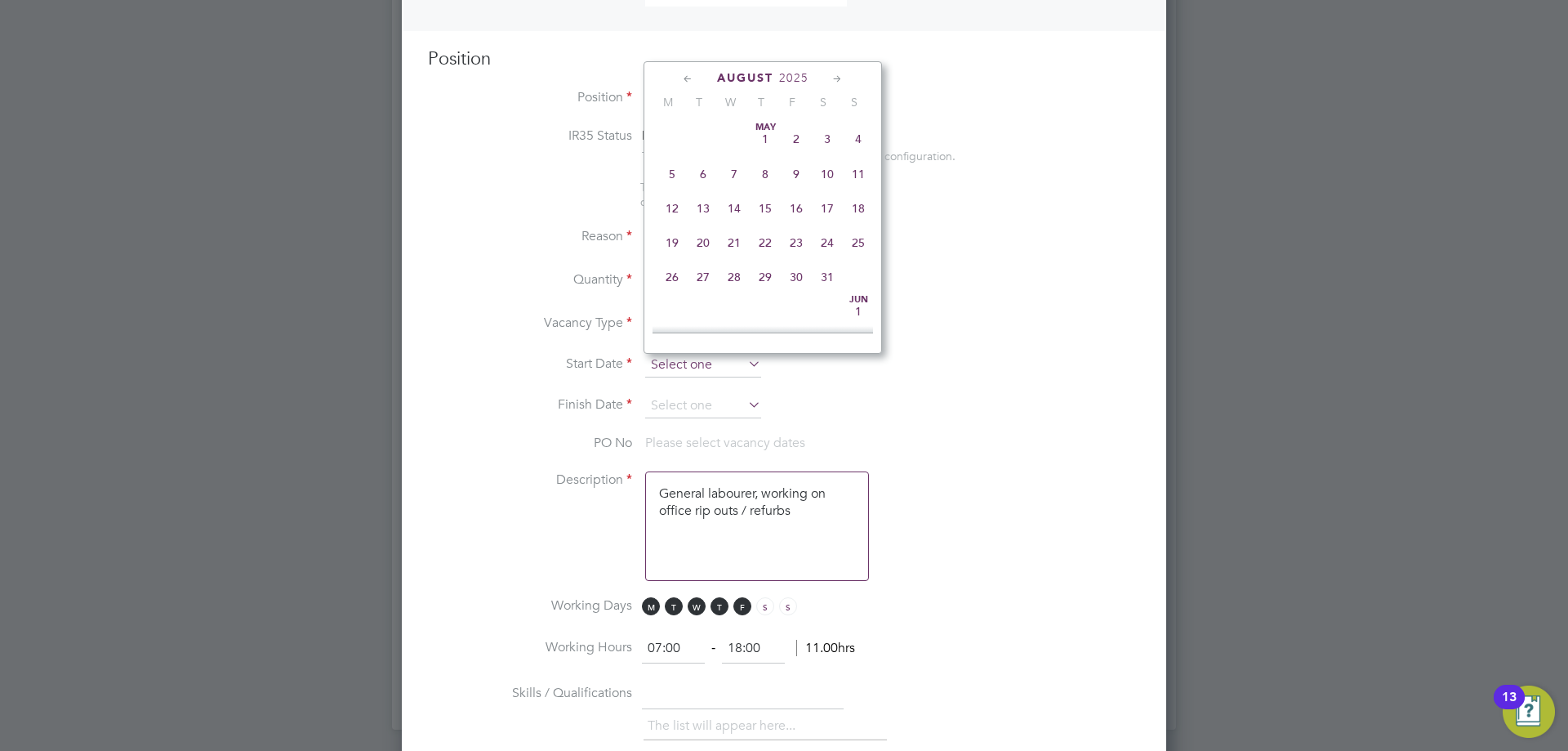
click at [694, 370] on input at bounding box center [703, 366] width 116 height 25
click at [676, 166] on span "18" at bounding box center [672, 157] width 31 height 31
type input "[DATE]"
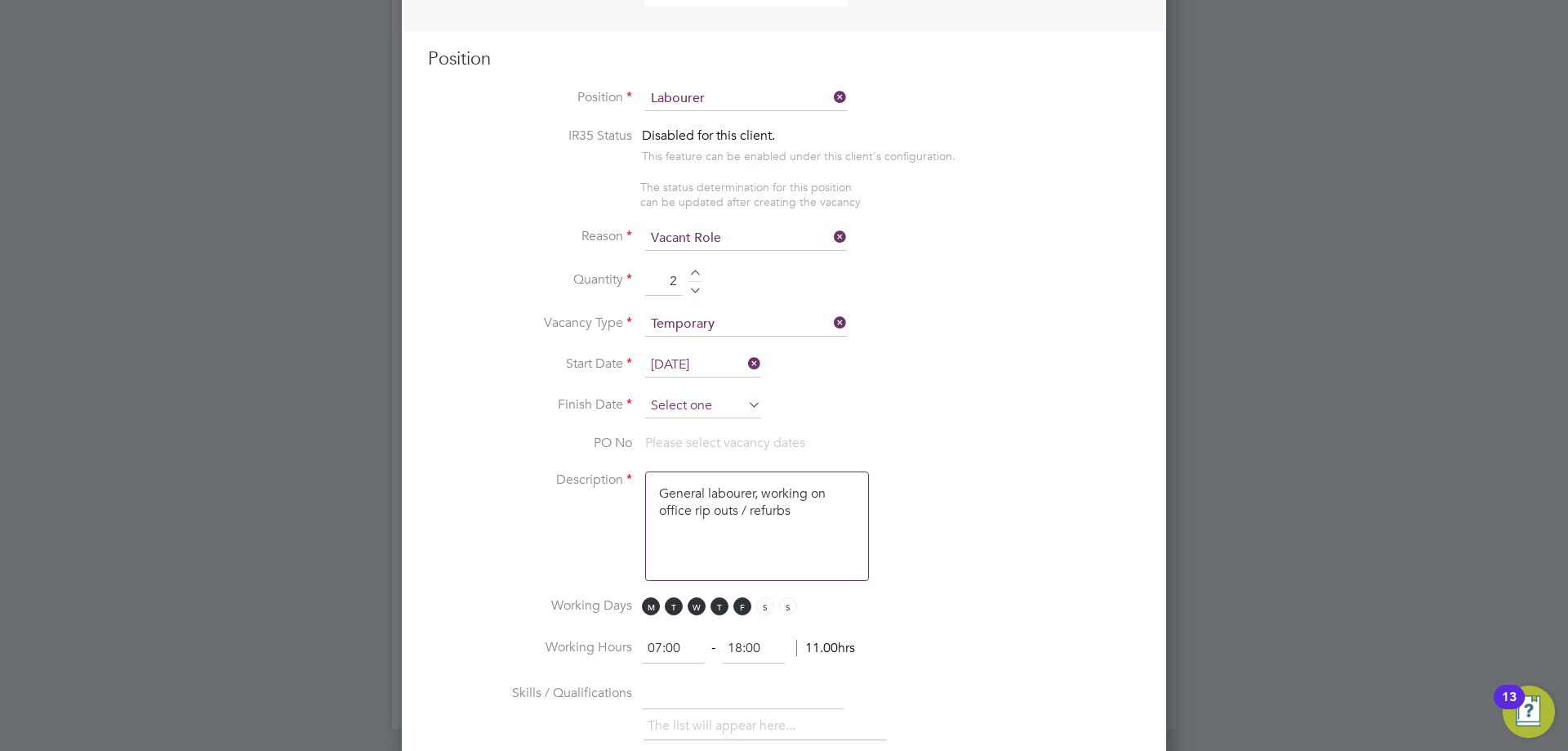
click at [691, 419] on input at bounding box center [703, 406] width 116 height 25
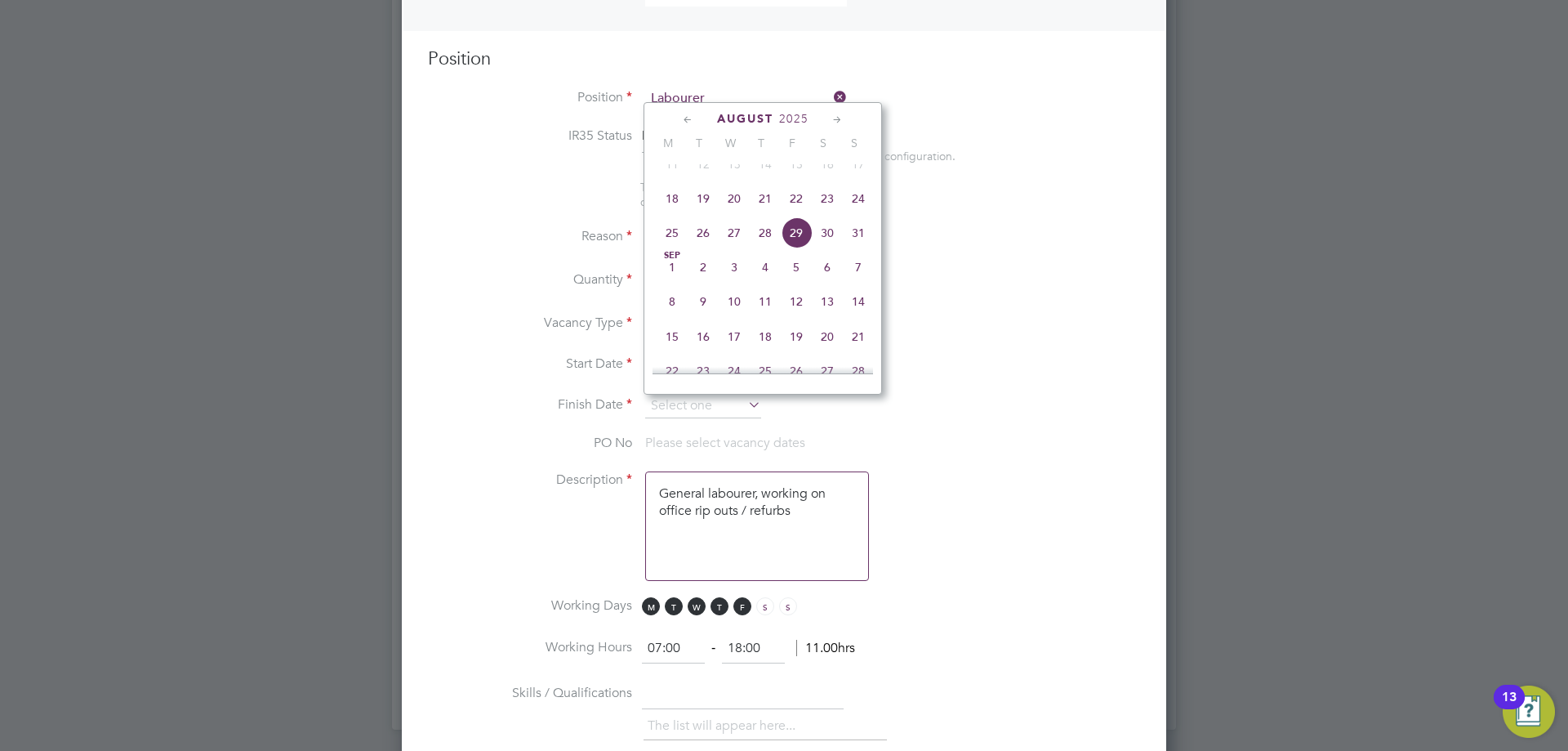
click at [863, 213] on span "24" at bounding box center [858, 198] width 31 height 31
type input "[DATE]"
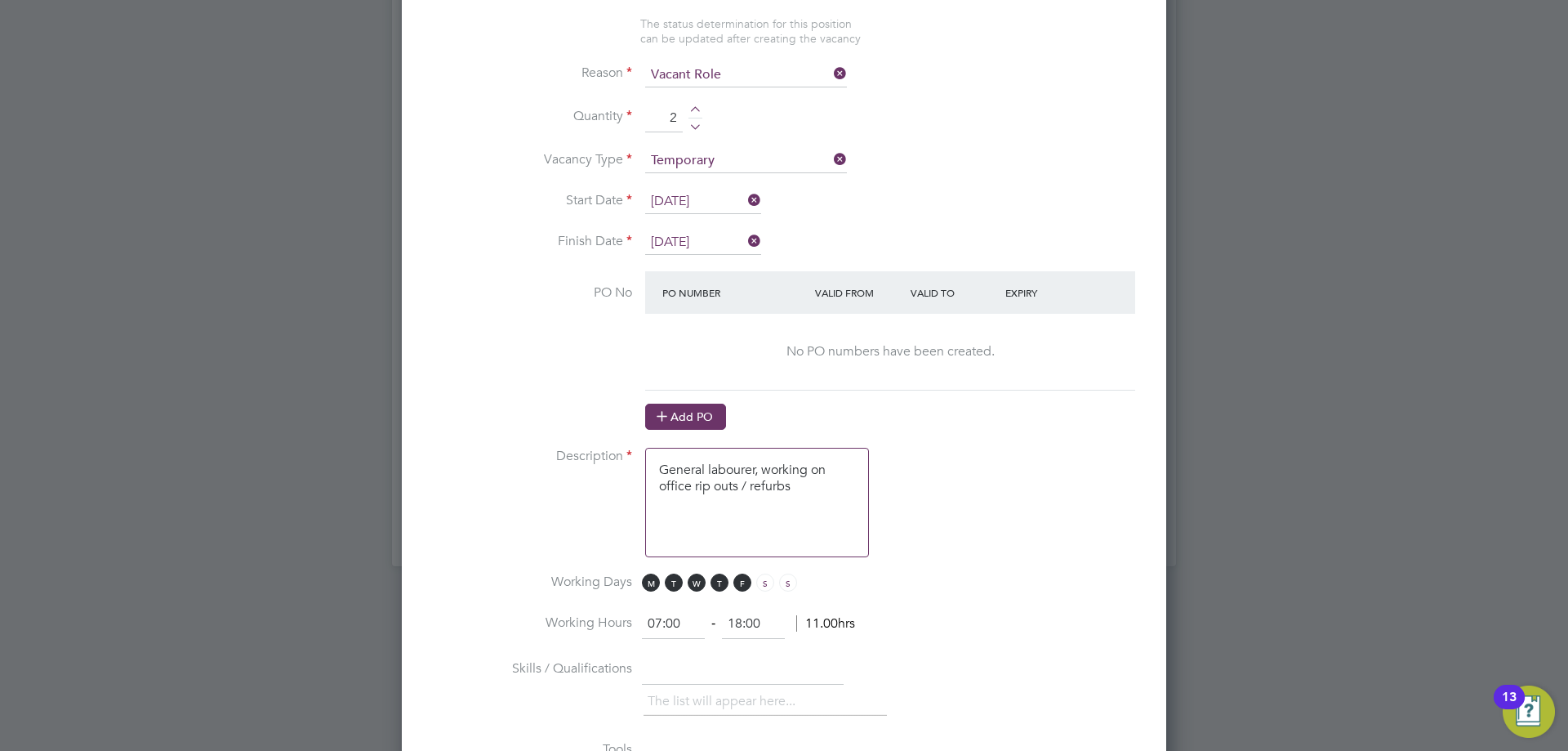
click at [696, 403] on at-purchase-order-table "PO Number Valid From Valid To Expiry No PO numbers have been created. Add PO" at bounding box center [890, 350] width 490 height 159
click at [696, 418] on button "Add PO" at bounding box center [685, 416] width 81 height 26
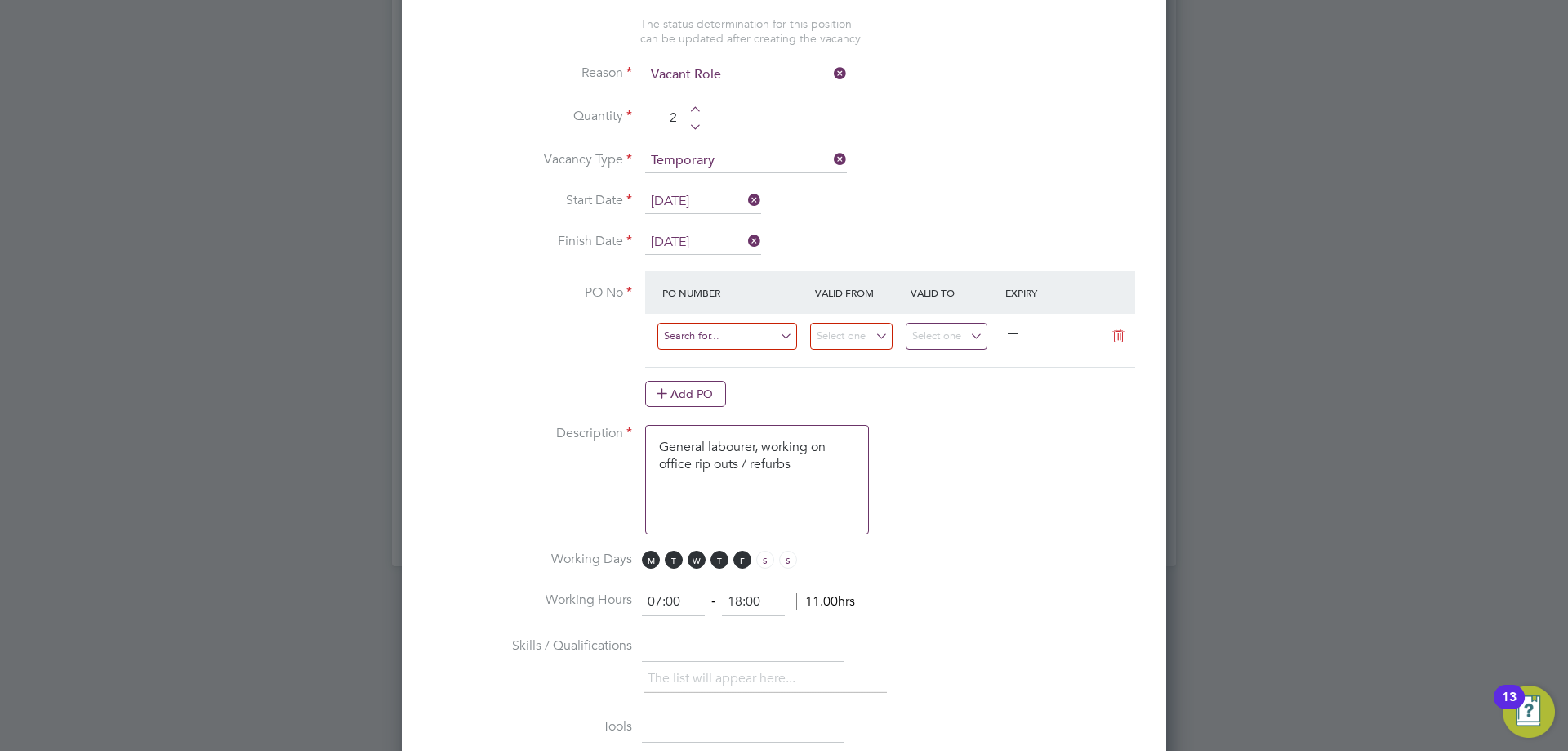
click at [696, 333] on input at bounding box center [727, 336] width 140 height 27
type input "cw1877"
click at [707, 356] on b "CW1877" at bounding box center [686, 362] width 46 height 14
type input "[DATE]"
click at [930, 338] on input "[DATE]" at bounding box center [947, 336] width 83 height 27
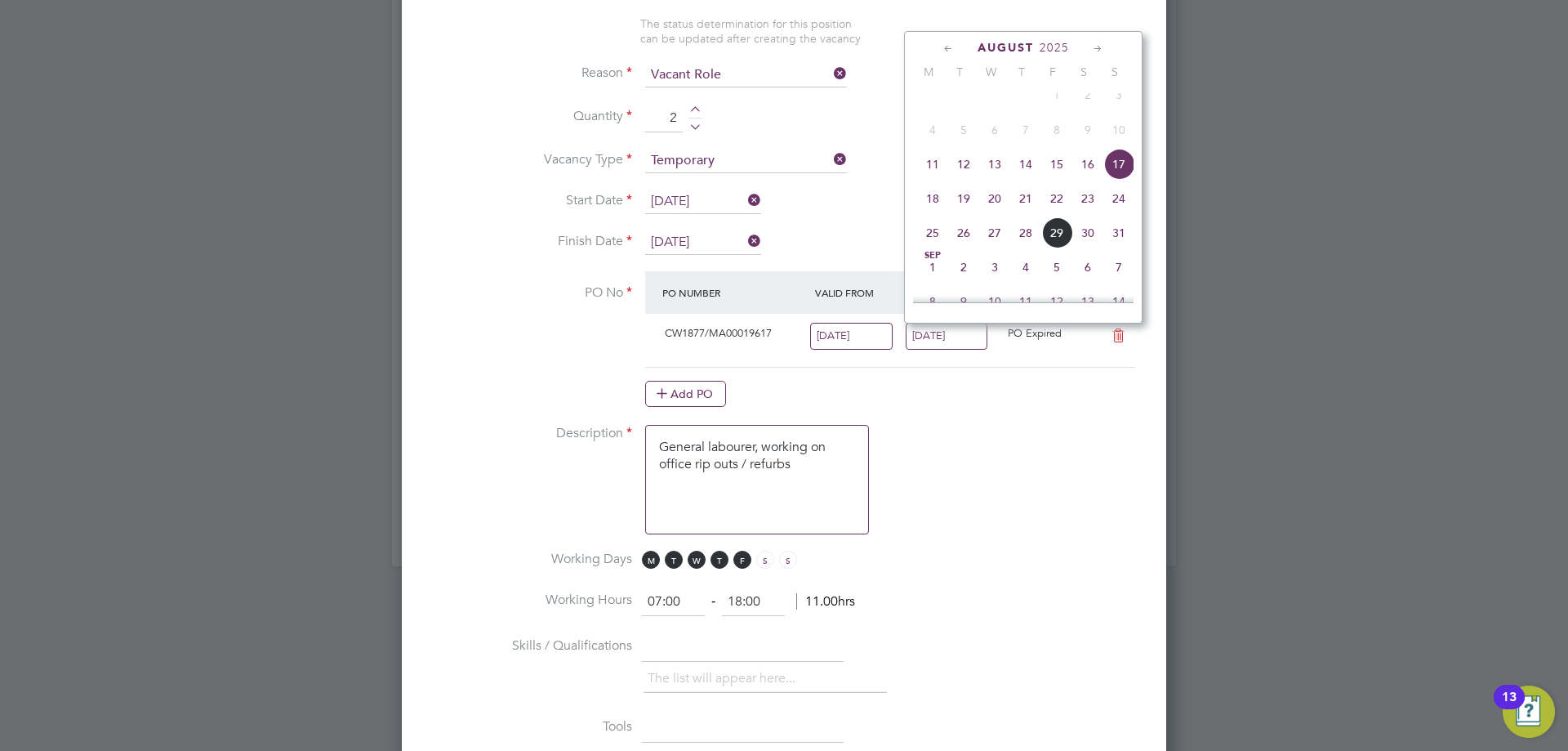
click at [1117, 214] on span "24" at bounding box center [1119, 198] width 31 height 31
type input "[DATE]"
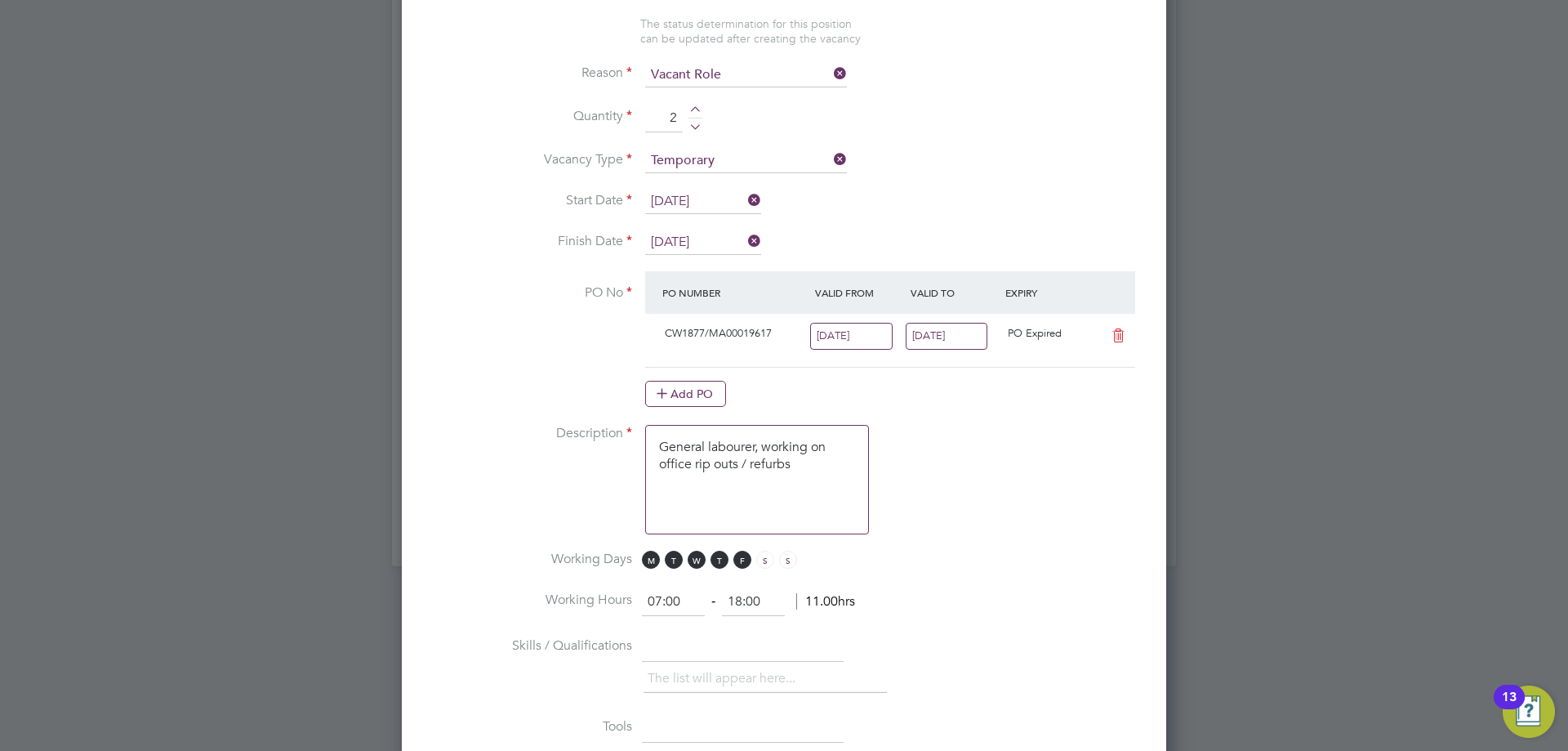
click at [819, 346] on input "[DATE]" at bounding box center [852, 336] width 83 height 27
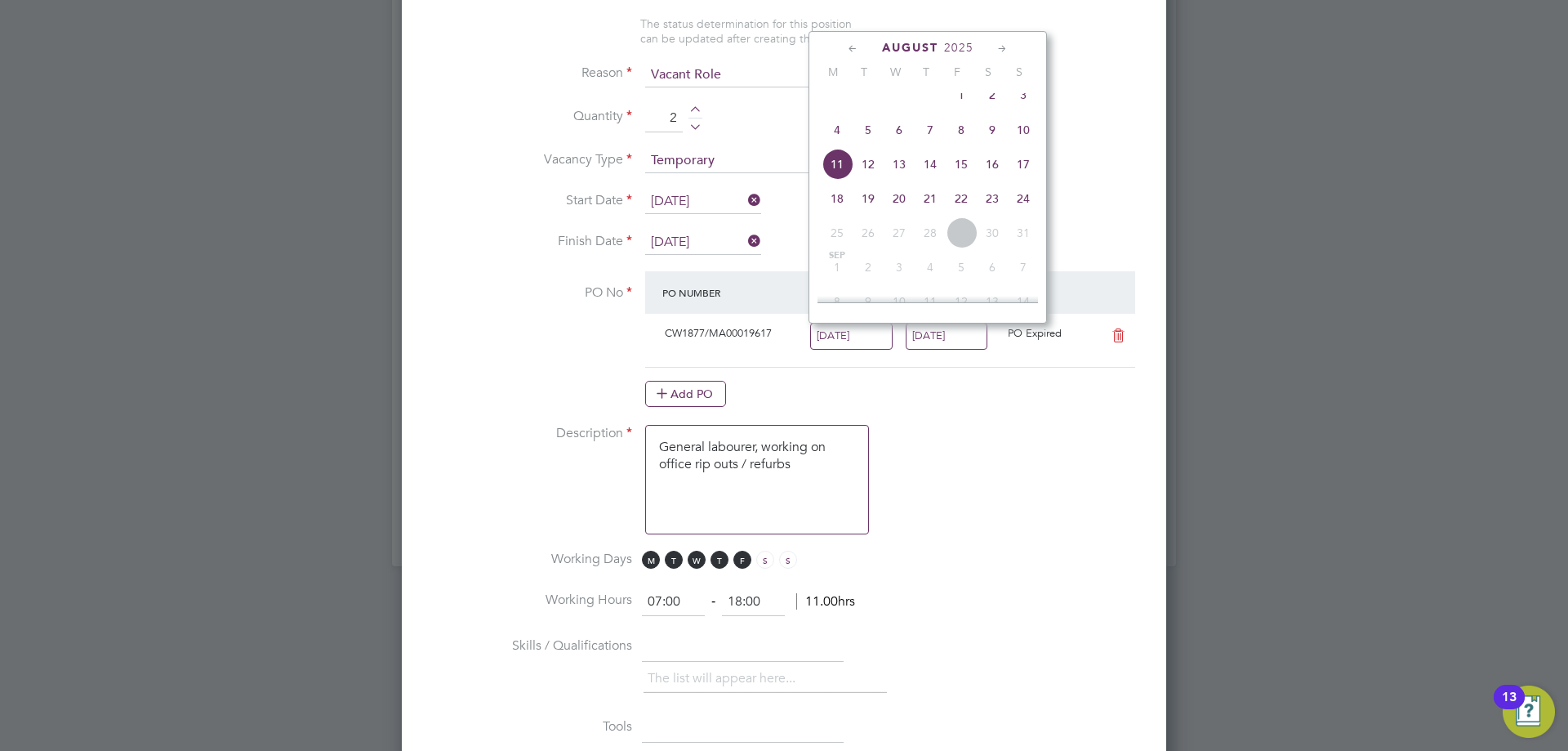
click at [849, 212] on span "18" at bounding box center [837, 198] width 31 height 31
type input "[DATE]"
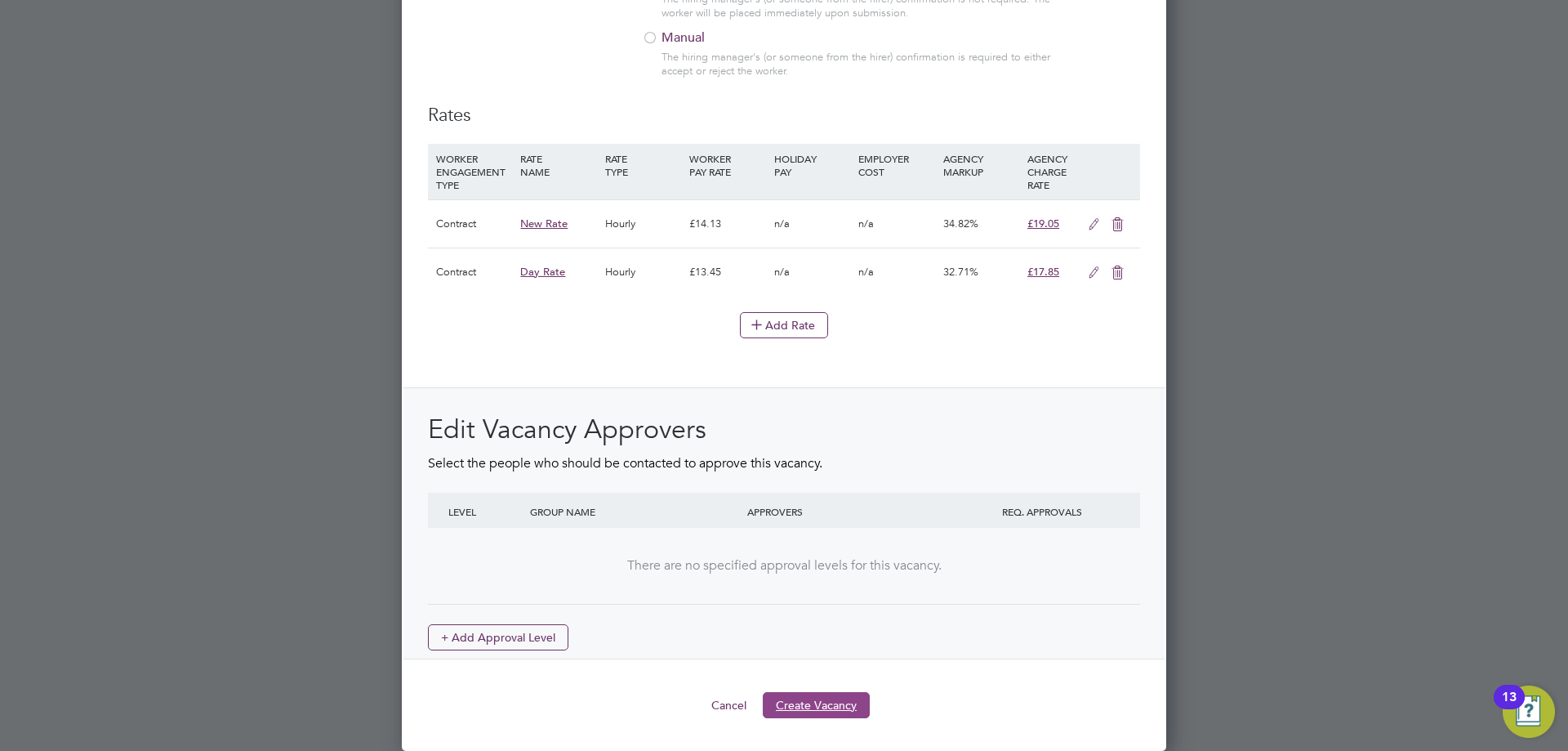
click at [813, 704] on button "Create Vacancy" at bounding box center [816, 704] width 107 height 26
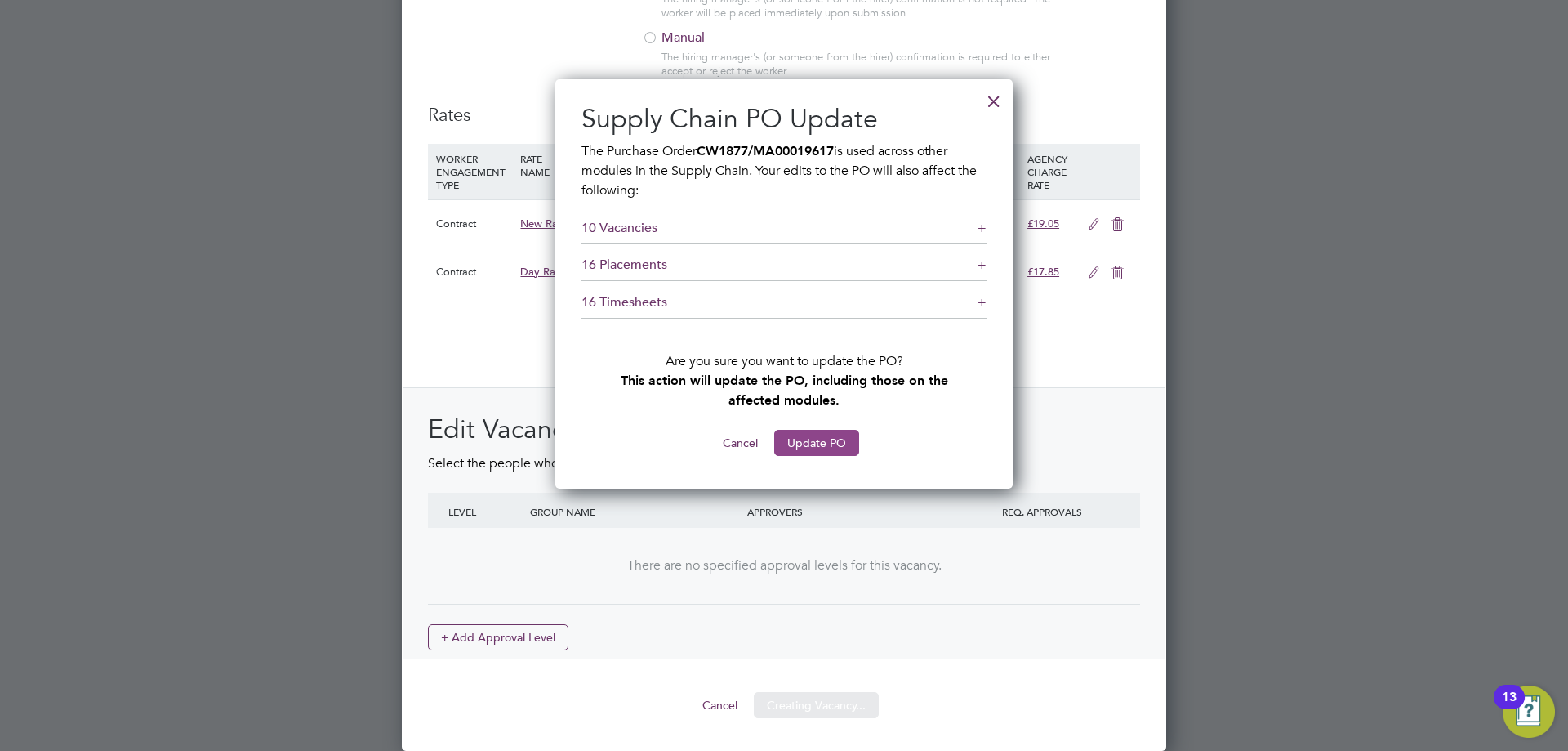
click at [804, 448] on button "Update PO" at bounding box center [816, 443] width 85 height 26
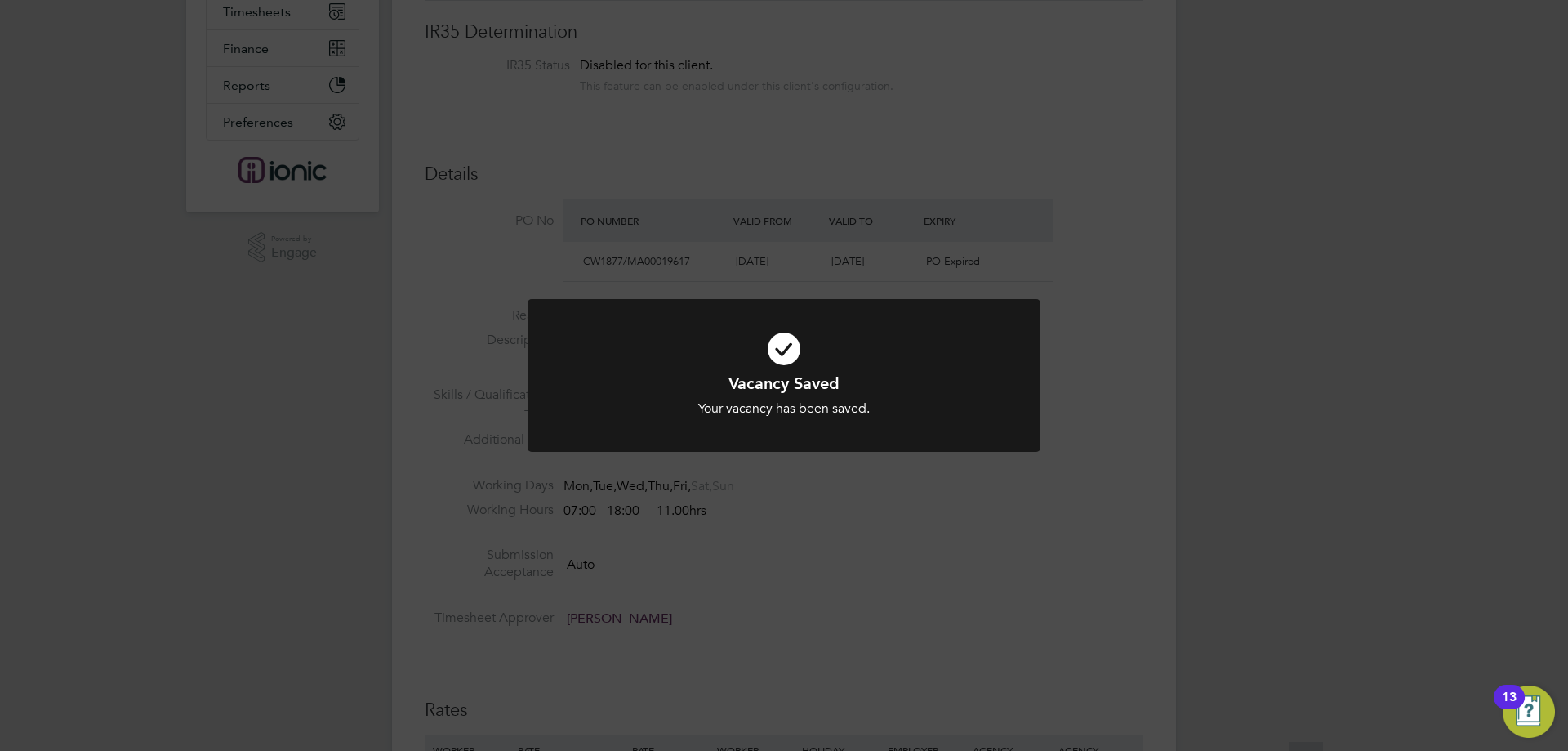
click at [609, 506] on div "Vacancy Saved Your vacancy has been saved. Cancel Okay" at bounding box center [784, 375] width 1568 height 751
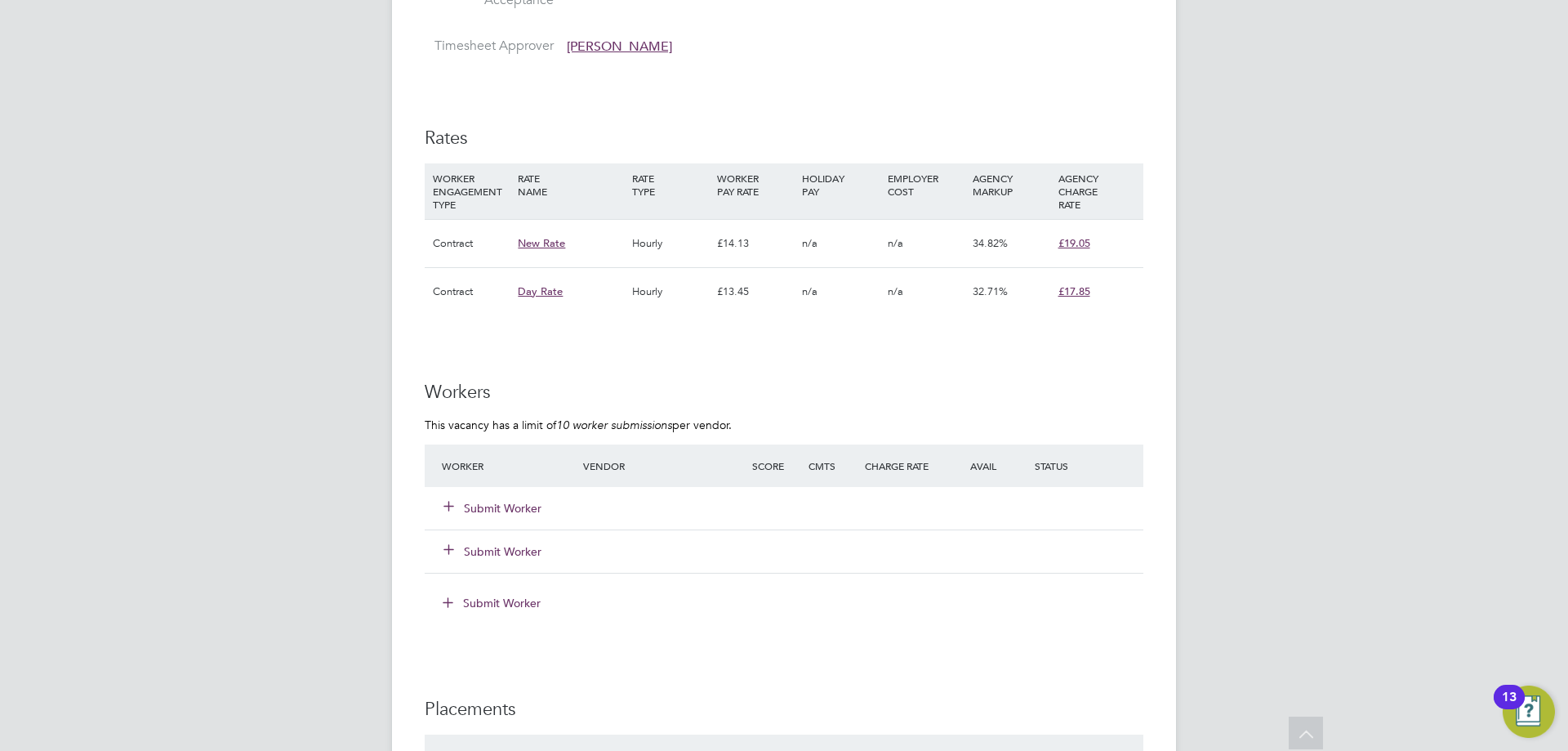
click at [511, 508] on button "Submit Worker" at bounding box center [493, 507] width 98 height 16
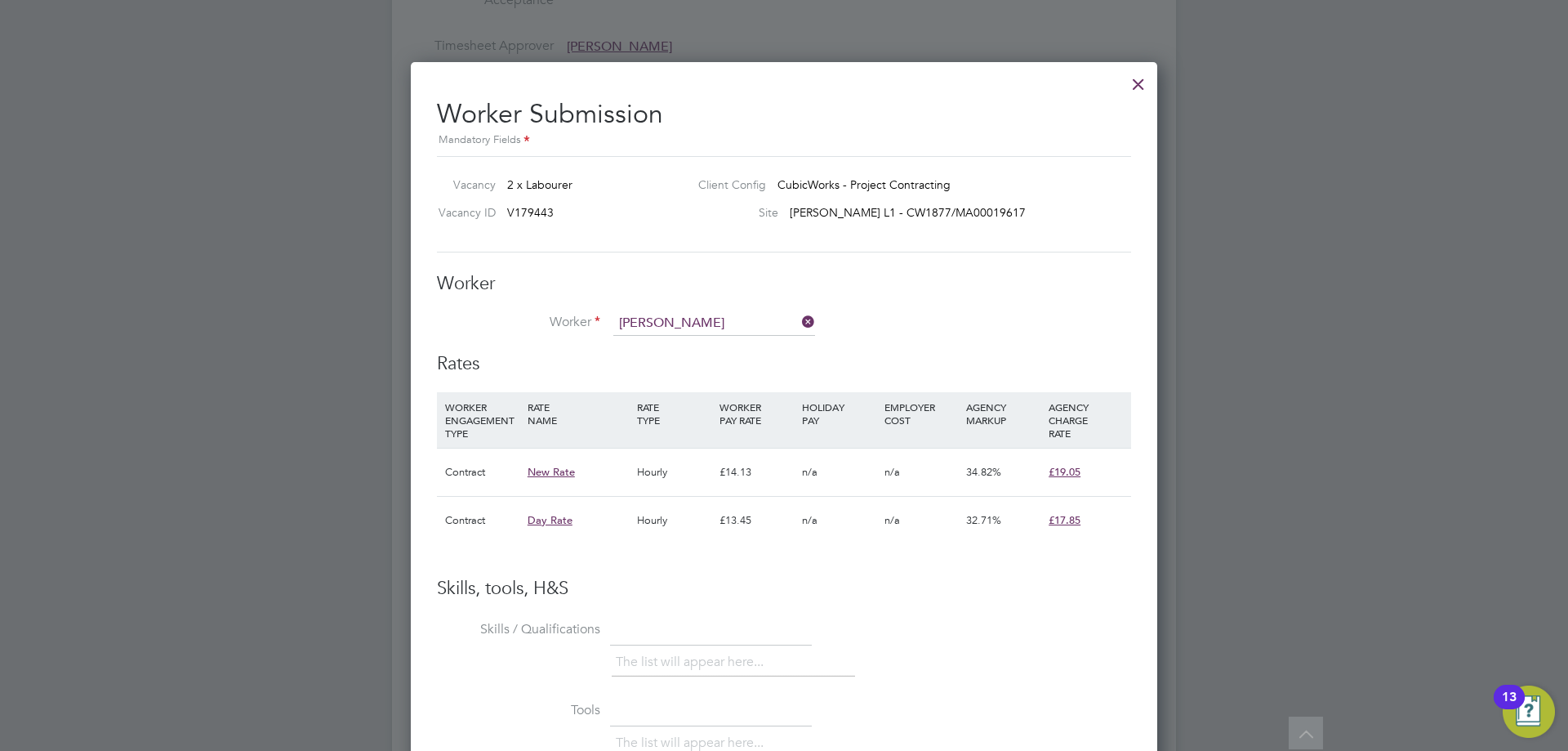
click at [697, 387] on li "Simon Lowe (453957)" at bounding box center [736, 391] width 247 height 22
type input "Simon Lowe (453957)"
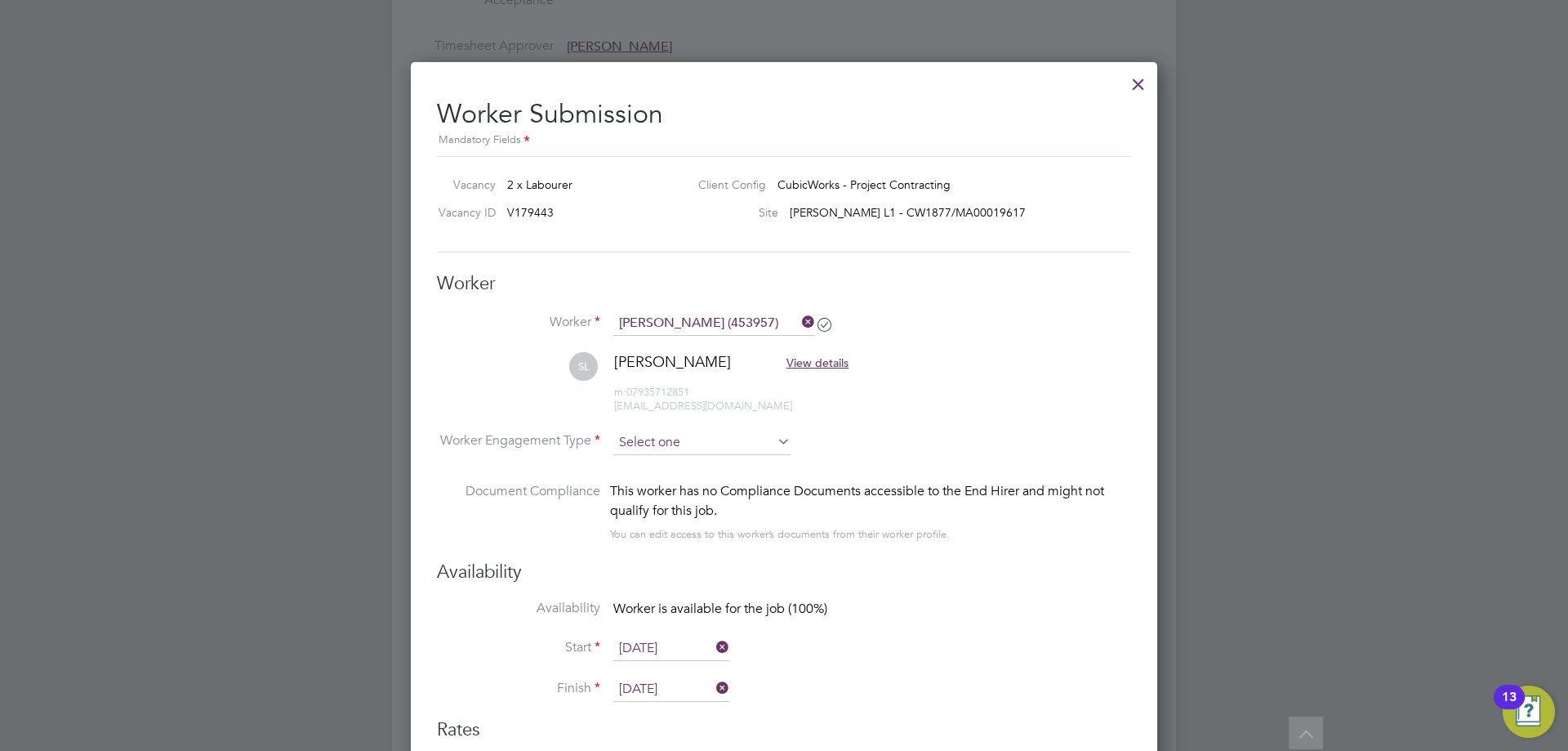
click at [729, 440] on input at bounding box center [702, 443] width 177 height 25
click at [729, 464] on li "Contract" at bounding box center [702, 464] width 179 height 21
type input "Contract"
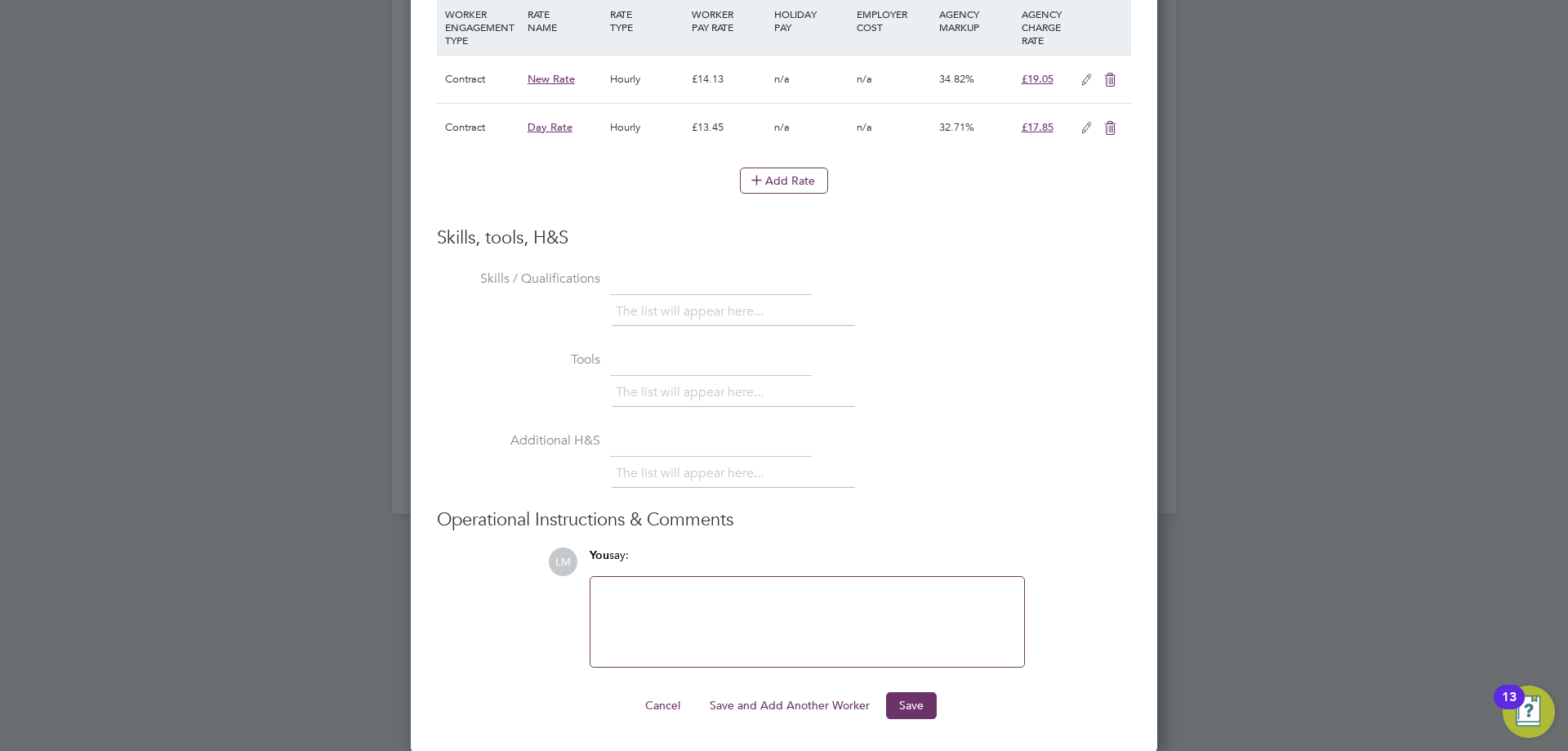
click at [800, 709] on button "Save and Add Another Worker" at bounding box center [790, 704] width 186 height 26
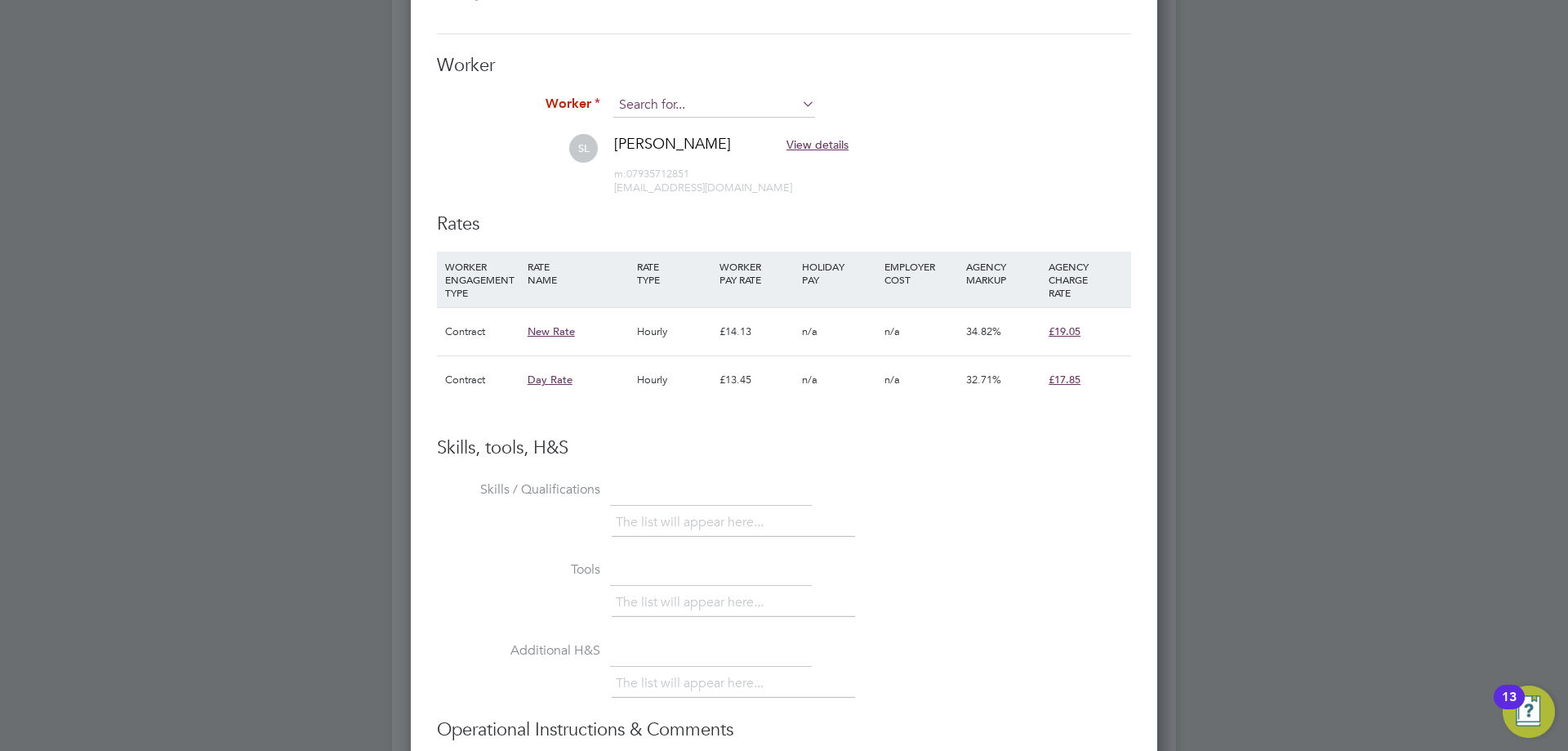
click at [687, 112] on input at bounding box center [715, 106] width 202 height 25
click at [638, 127] on li "Francis Windle (473489)" at bounding box center [736, 128] width 247 height 22
type input "Francis Windle (473489)"
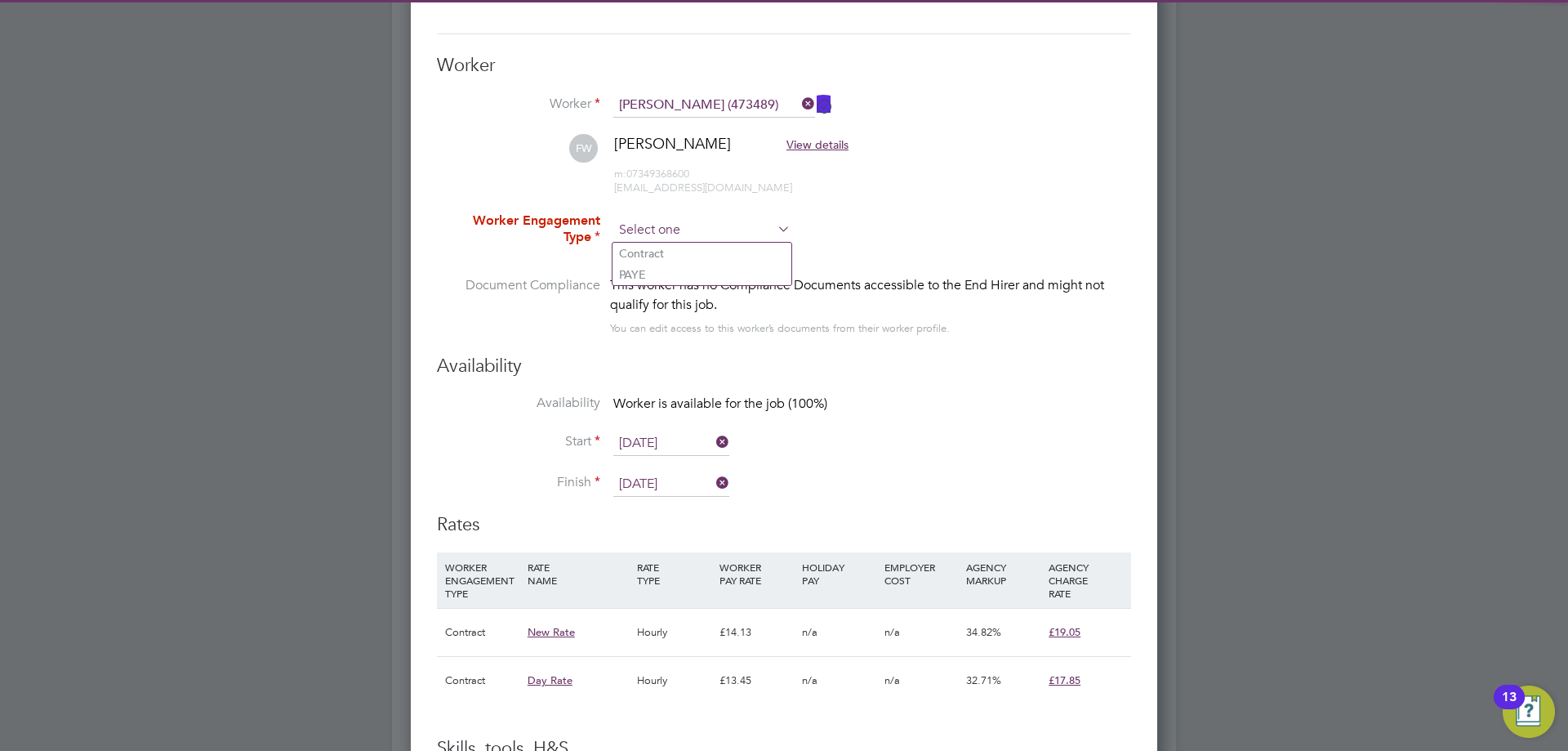
click at [721, 230] on input at bounding box center [702, 230] width 177 height 25
drag, startPoint x: 714, startPoint y: 247, endPoint x: 728, endPoint y: 261, distance: 19.8
click at [714, 248] on li "Contract" at bounding box center [702, 253] width 179 height 21
type input "Contract"
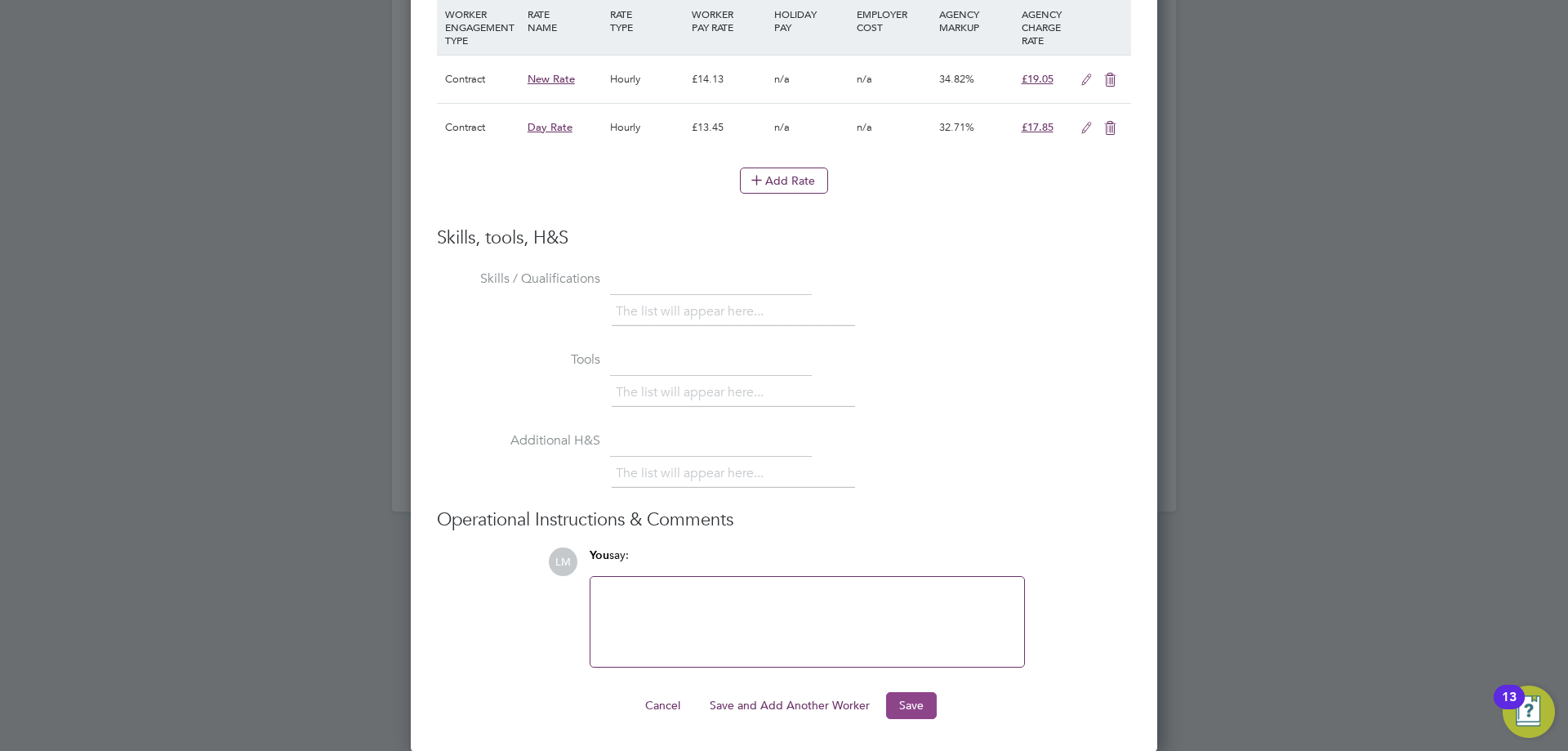
click at [916, 710] on button "Save" at bounding box center [911, 704] width 50 height 26
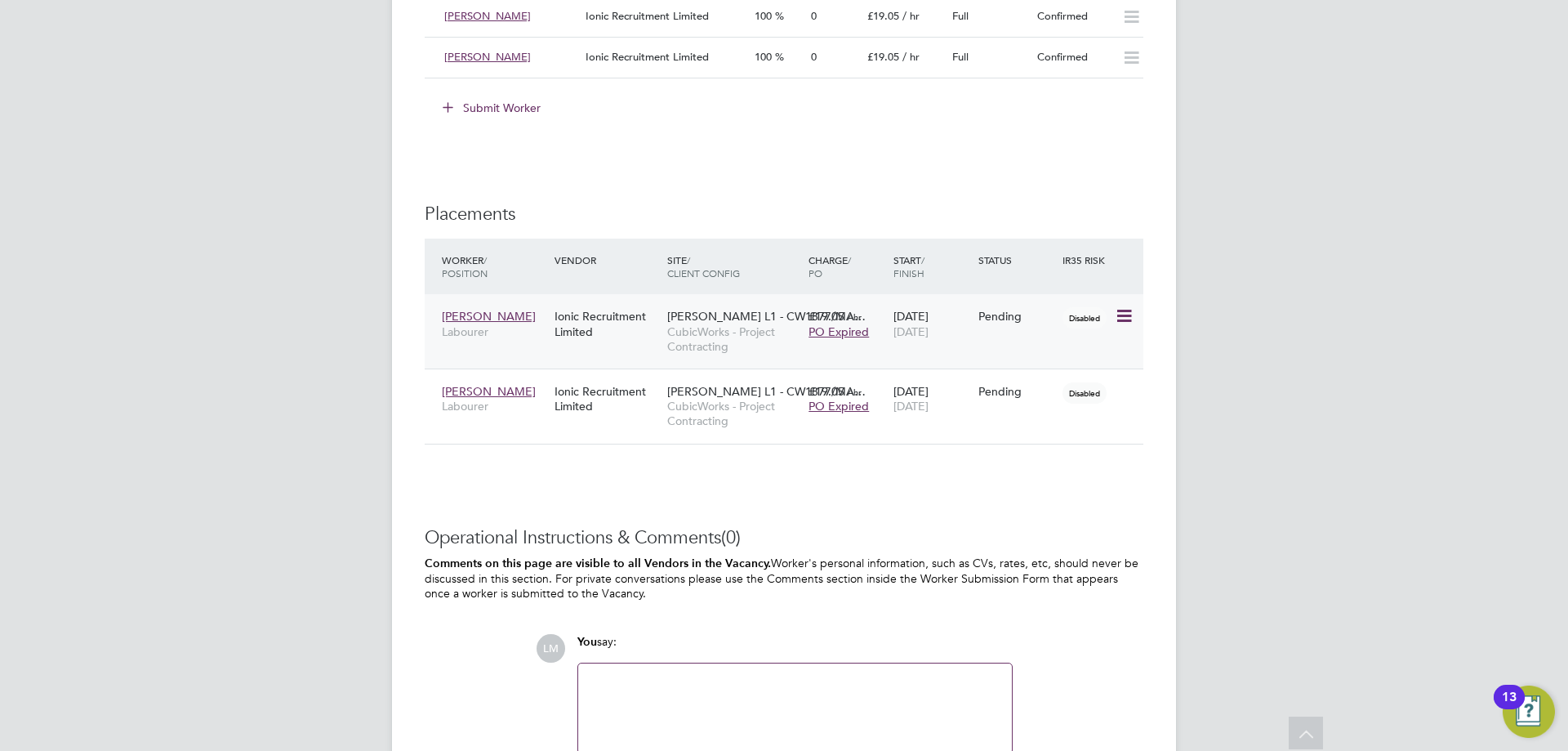
click at [1125, 315] on icon at bounding box center [1123, 316] width 16 height 20
click at [1090, 423] on li "Start" at bounding box center [1074, 419] width 116 height 23
type input "[PERSON_NAME]"
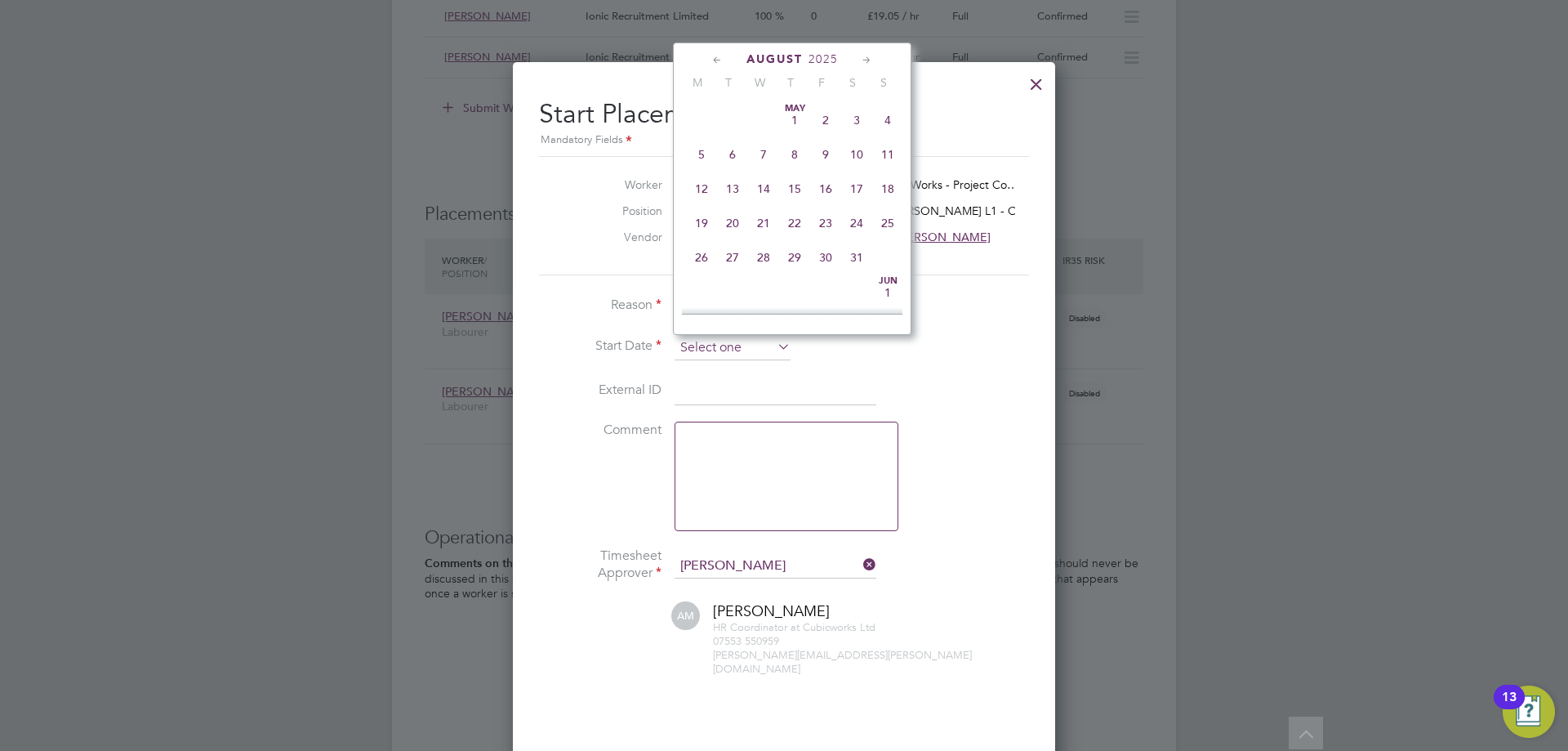
click at [742, 344] on input at bounding box center [733, 348] width 116 height 25
click at [715, 153] on span "18" at bounding box center [701, 138] width 31 height 31
type input "[DATE]"
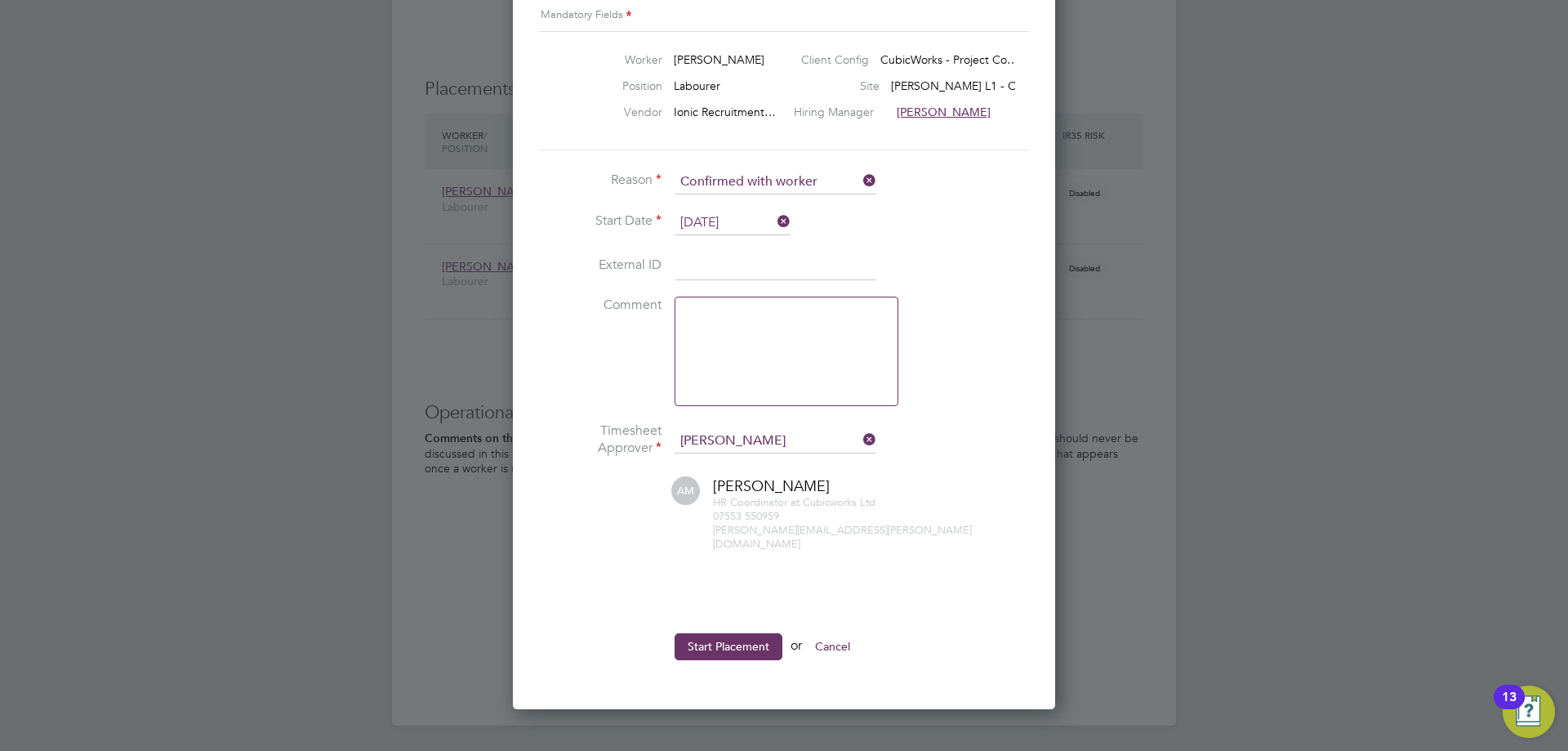
click at [740, 633] on button "Start Placement" at bounding box center [728, 645] width 108 height 26
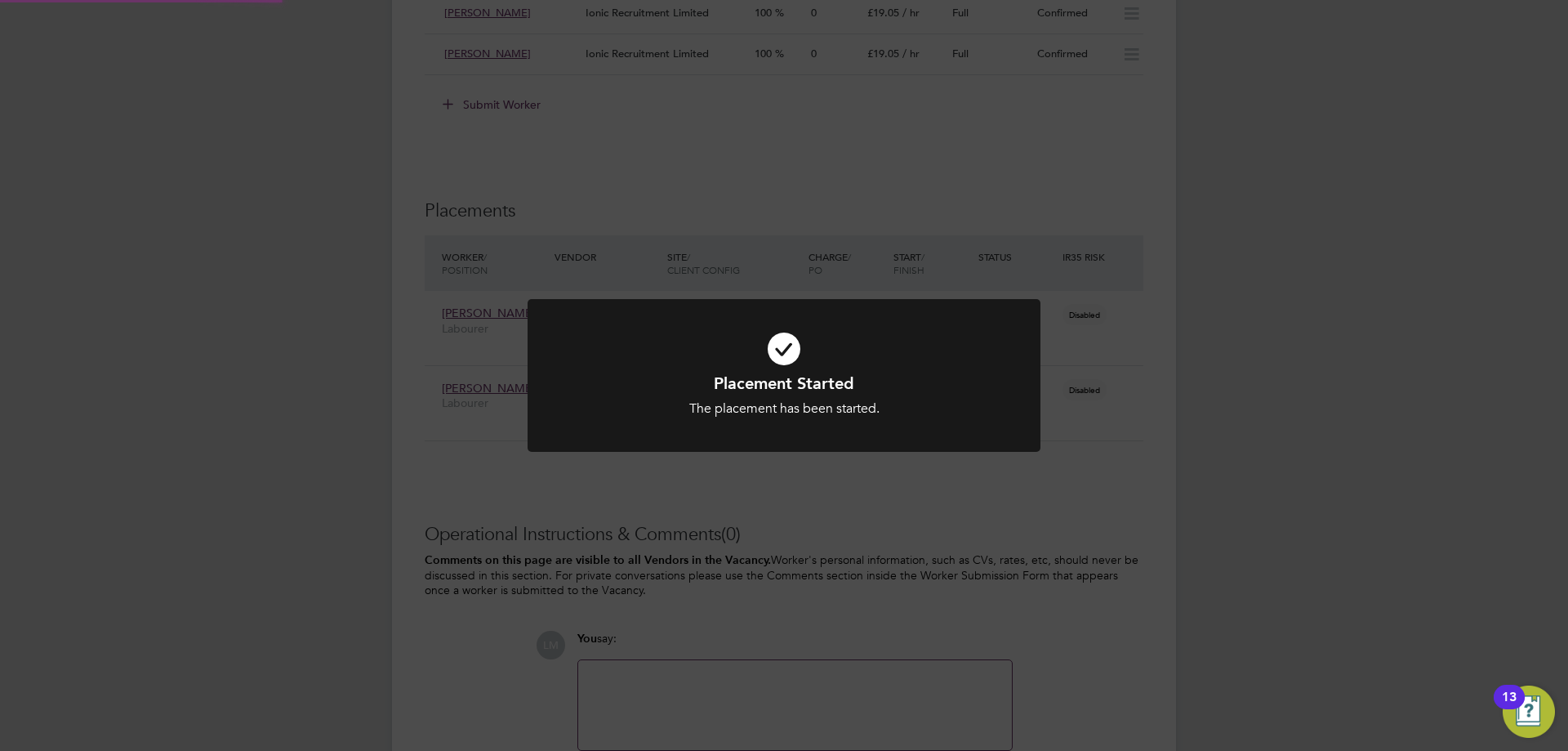
click at [1138, 493] on div "Placement Started The placement has been started. Cancel Okay" at bounding box center [784, 375] width 1568 height 751
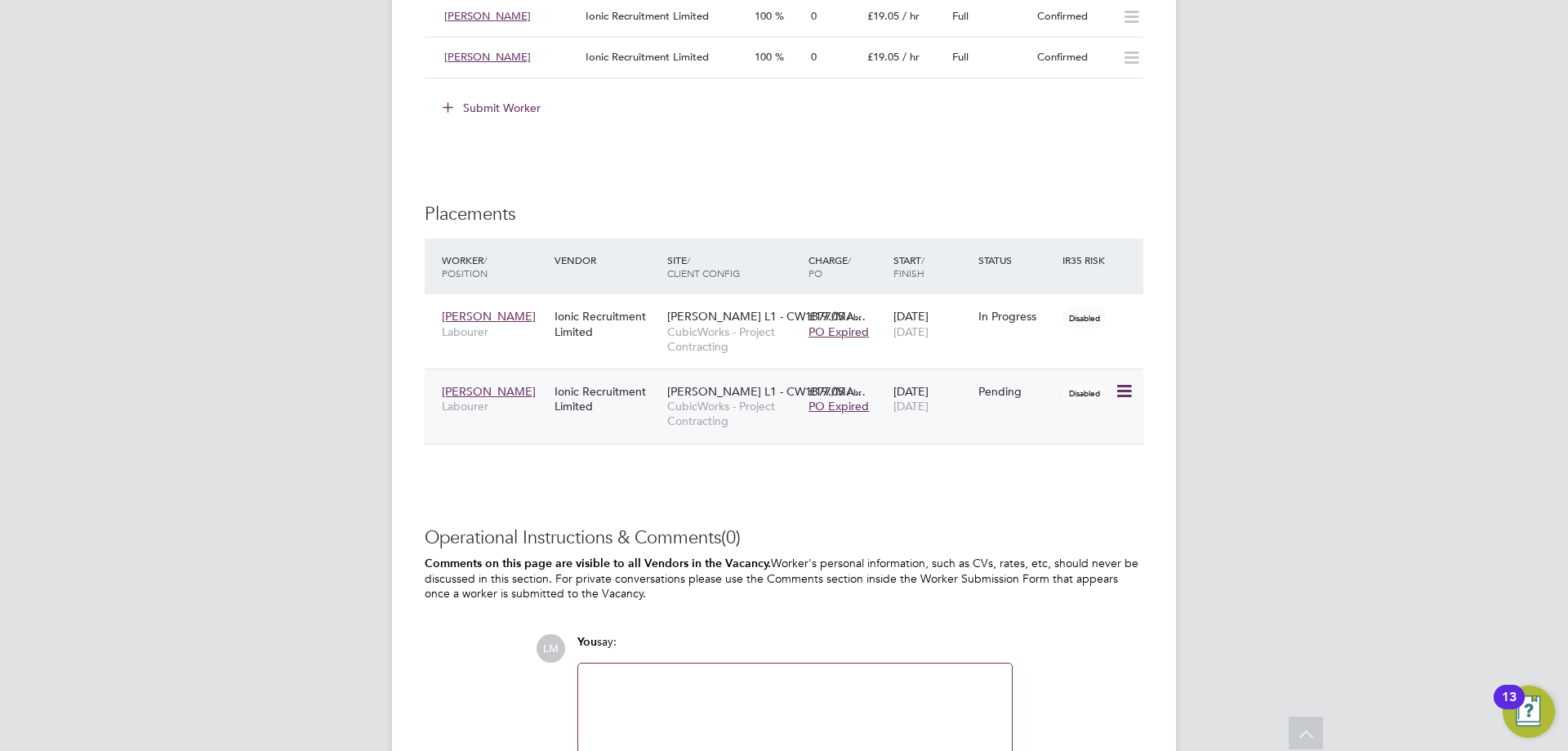
click at [1127, 392] on icon at bounding box center [1123, 391] width 16 height 20
click at [1056, 479] on ul "Show change log Replace Worker Start Postpone Abandon Revert" at bounding box center [1074, 496] width 116 height 156
click at [1124, 392] on icon at bounding box center [1123, 391] width 16 height 20
click at [1035, 494] on li "Start" at bounding box center [1074, 493] width 116 height 23
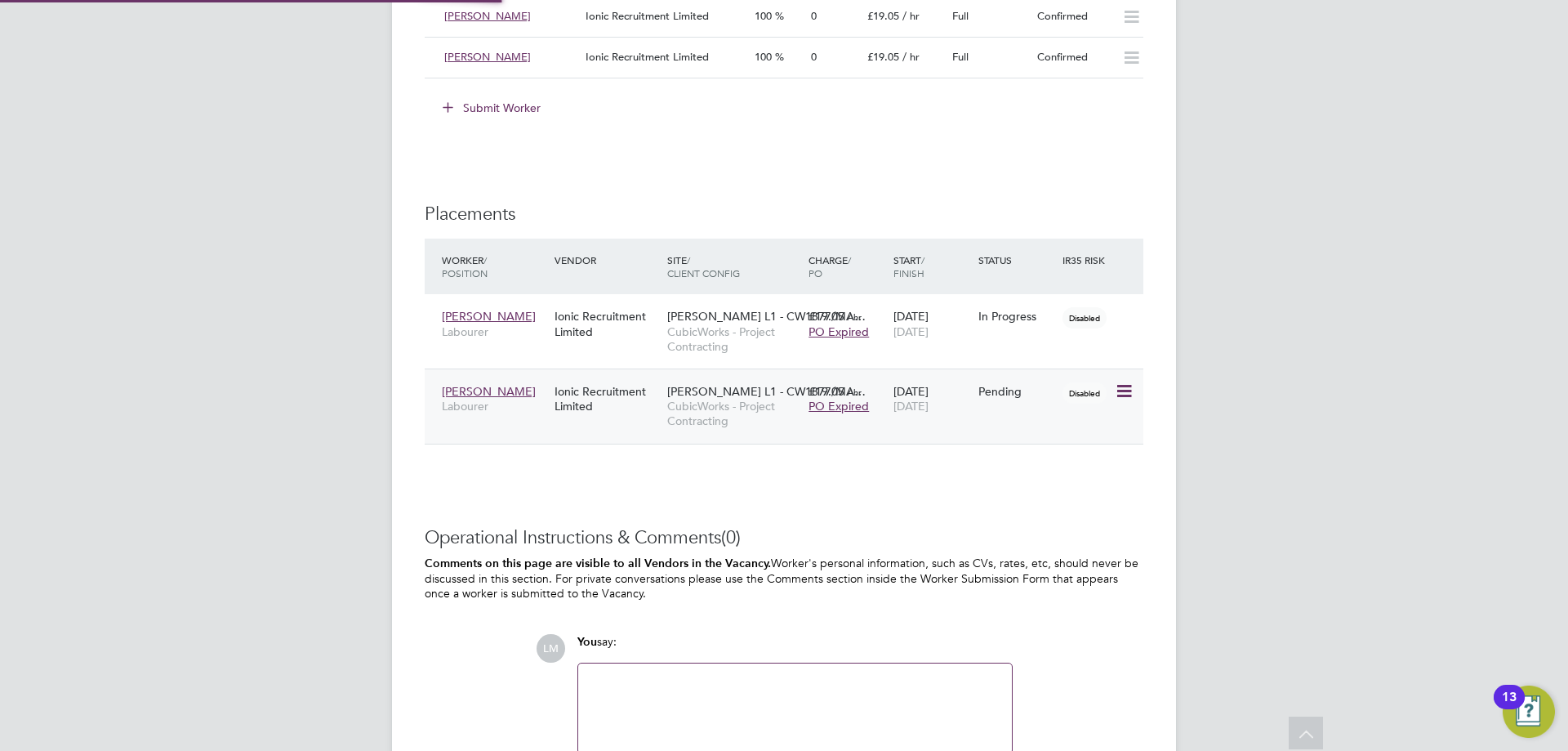
type input "[PERSON_NAME]"
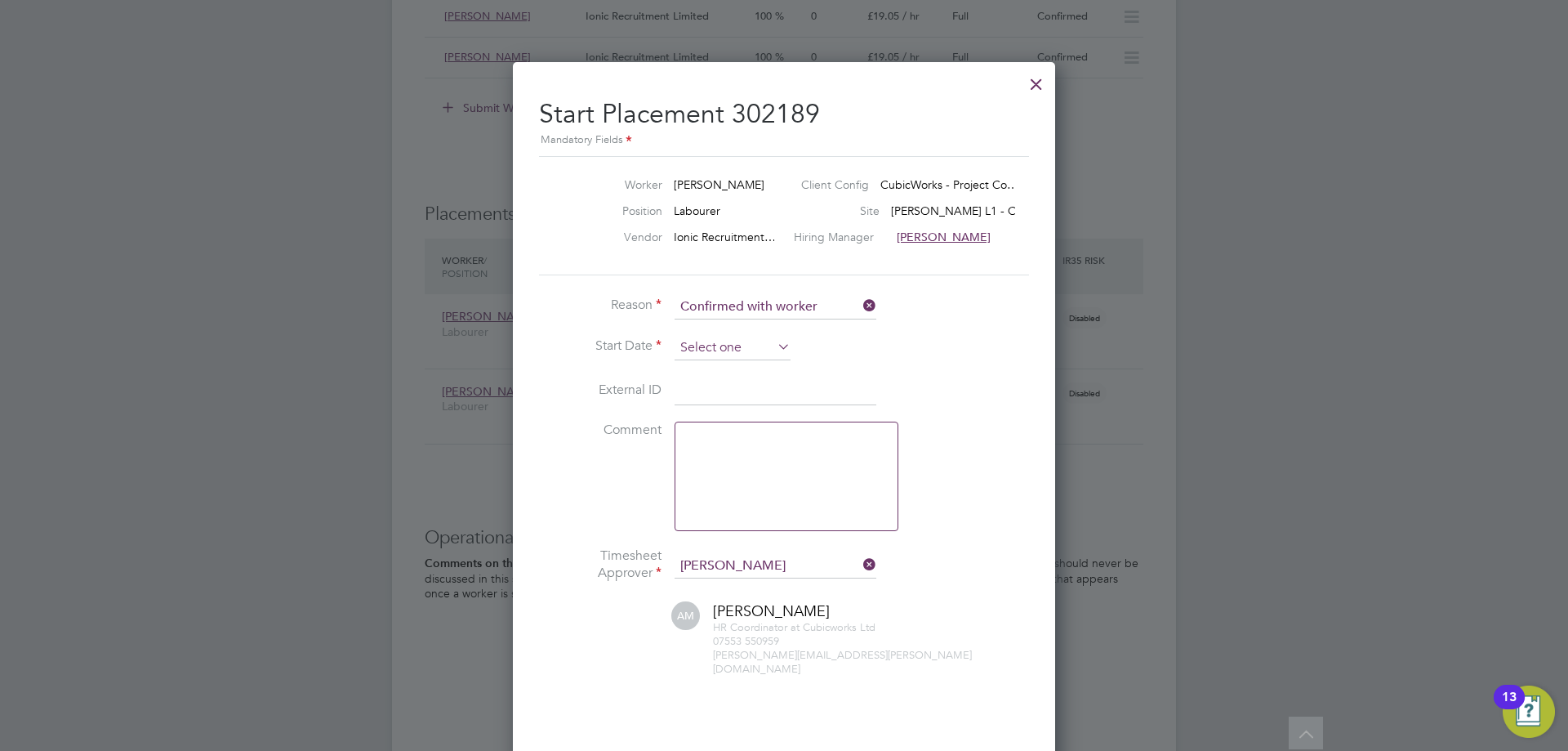
click at [720, 355] on input at bounding box center [733, 348] width 116 height 25
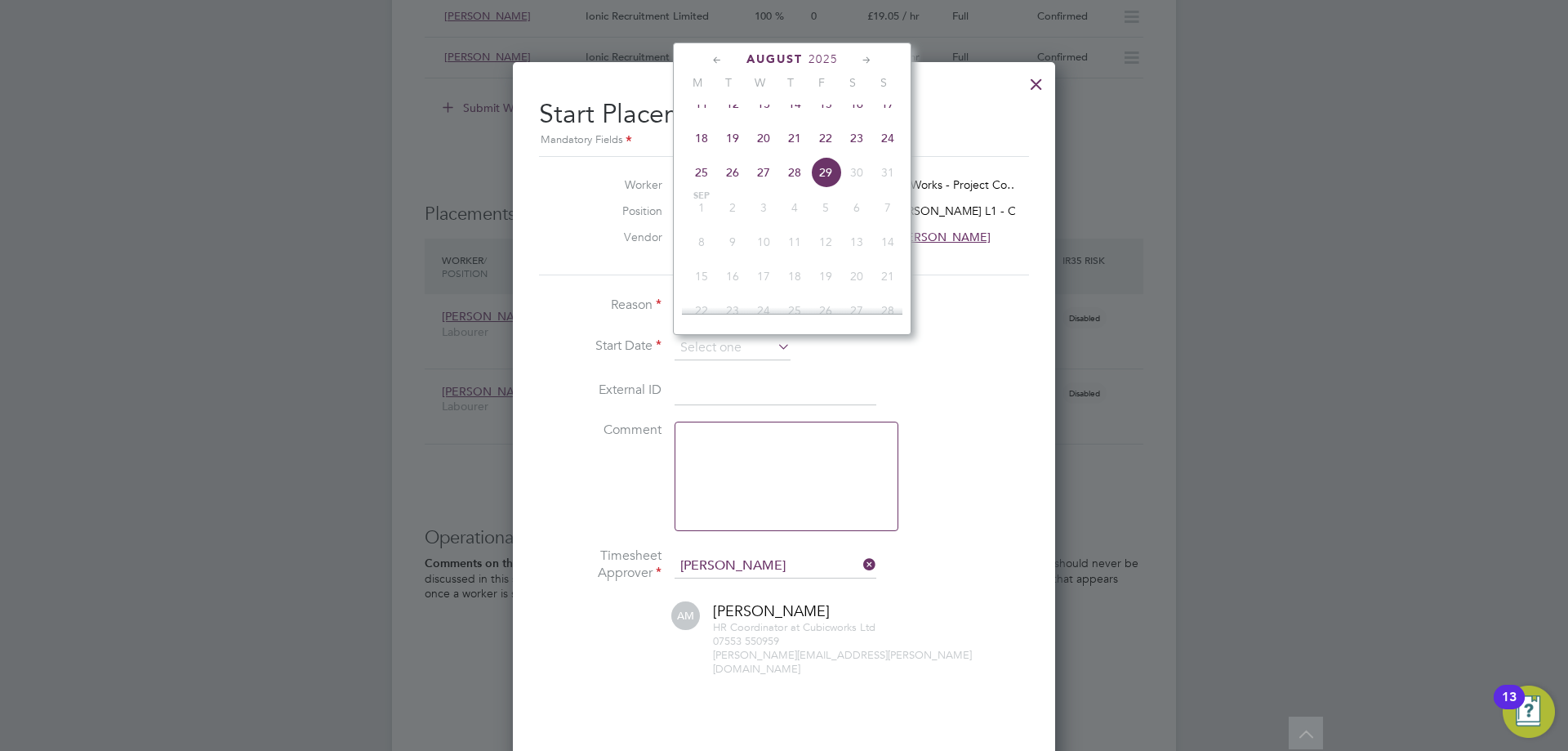
click at [708, 150] on span "18" at bounding box center [701, 138] width 31 height 31
type input "[DATE]"
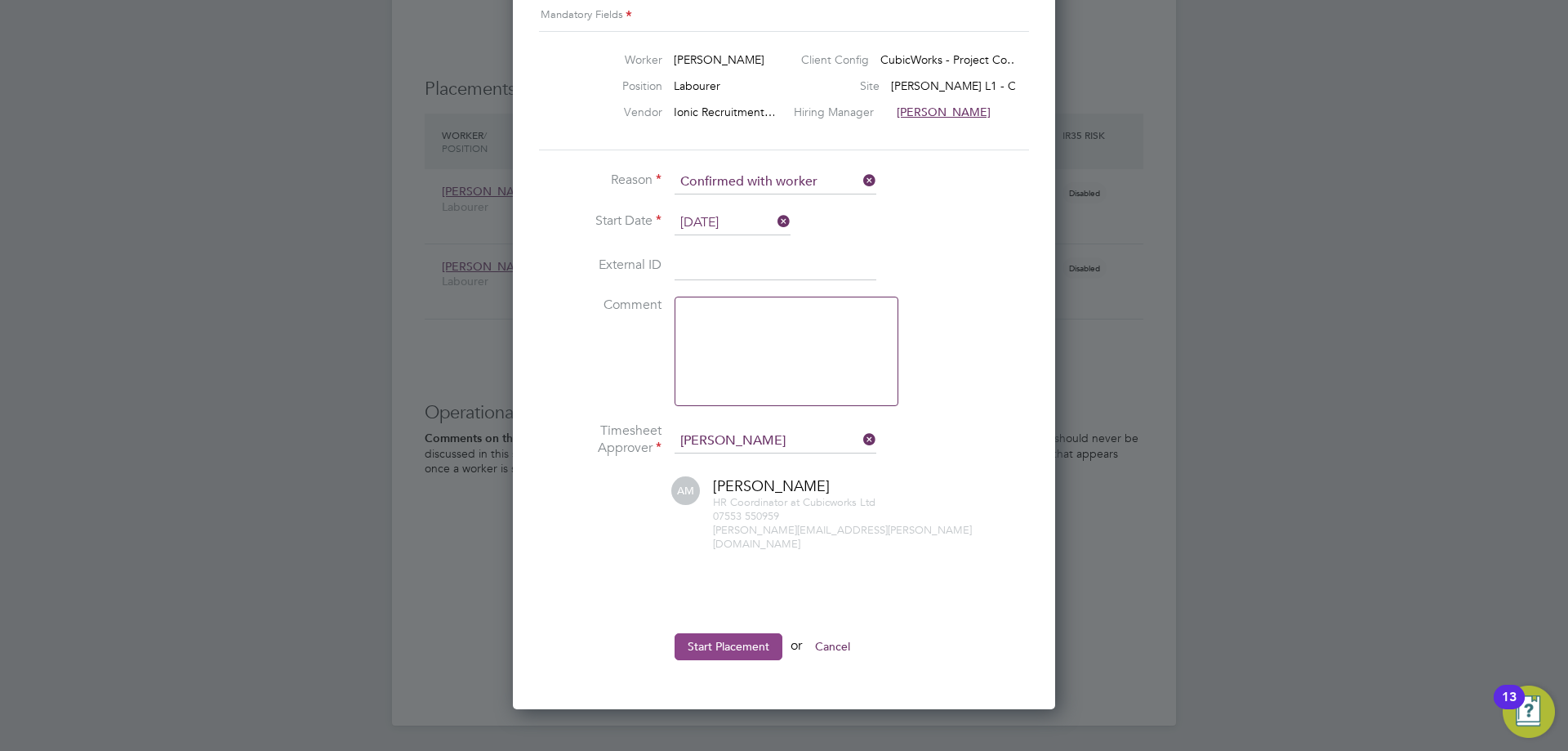
click at [714, 635] on button "Start Placement" at bounding box center [728, 645] width 108 height 26
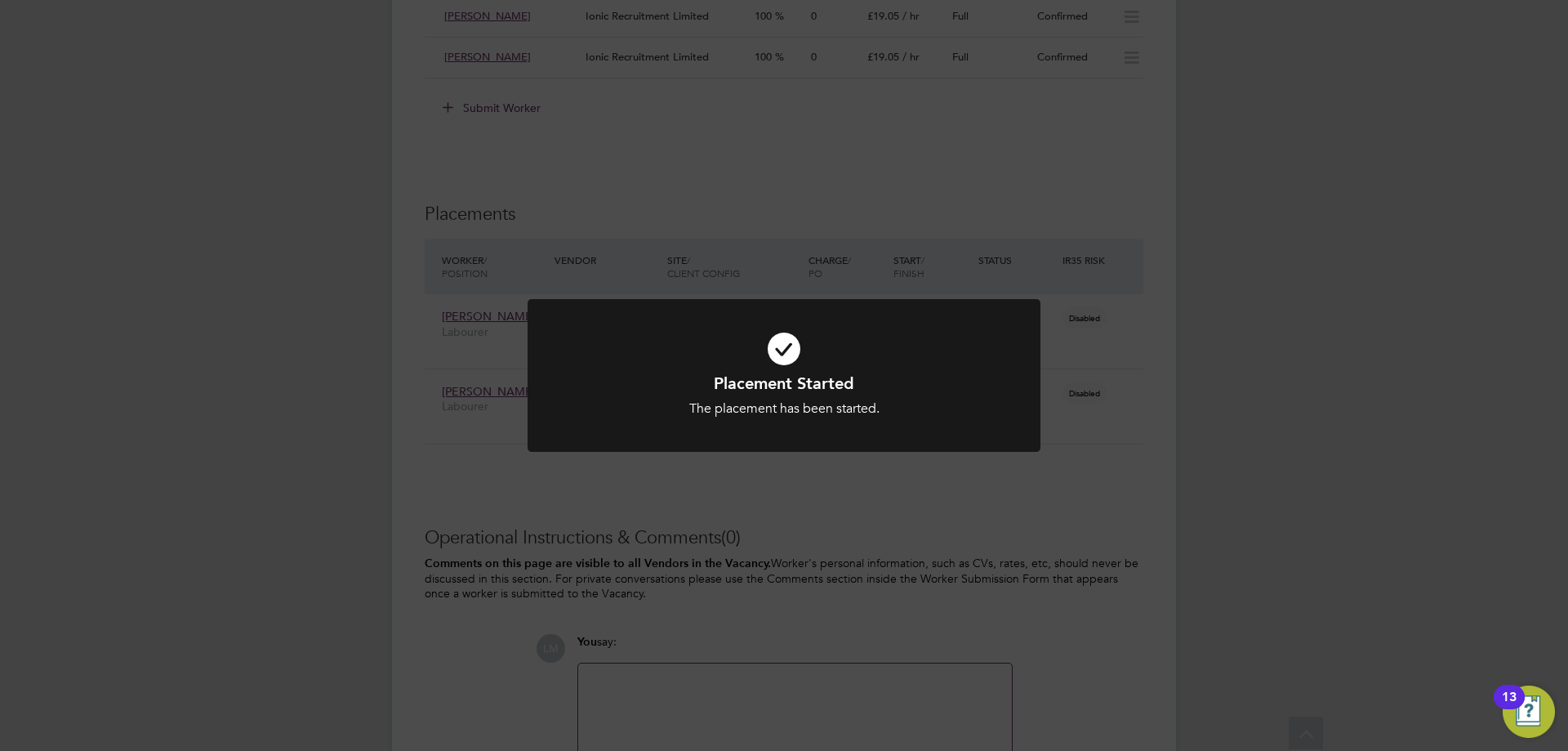
click at [1063, 491] on div "Placement Started The placement has been started. Cancel Okay" at bounding box center [784, 375] width 1568 height 751
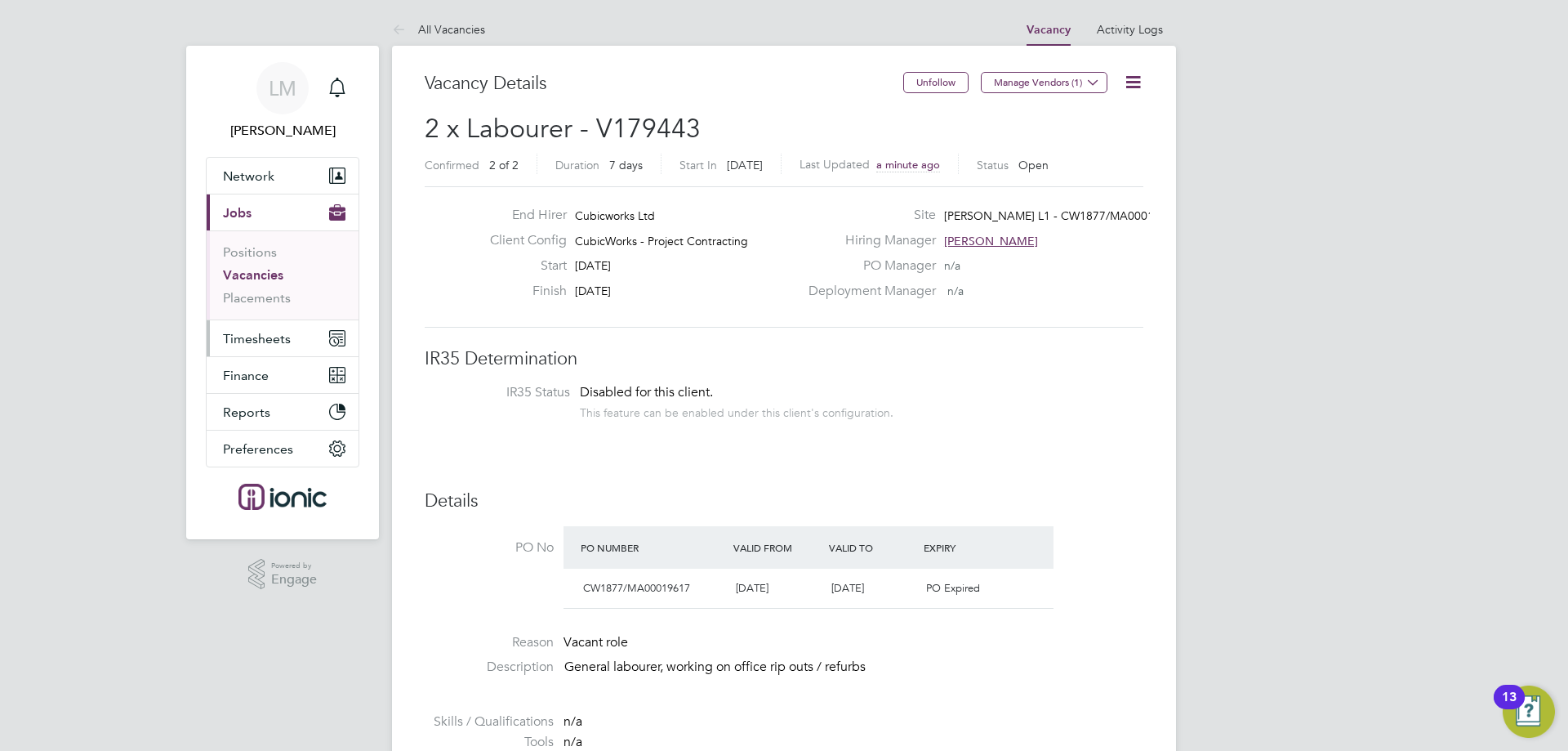
click at [284, 339] on span "Timesheets" at bounding box center [256, 339] width 68 height 15
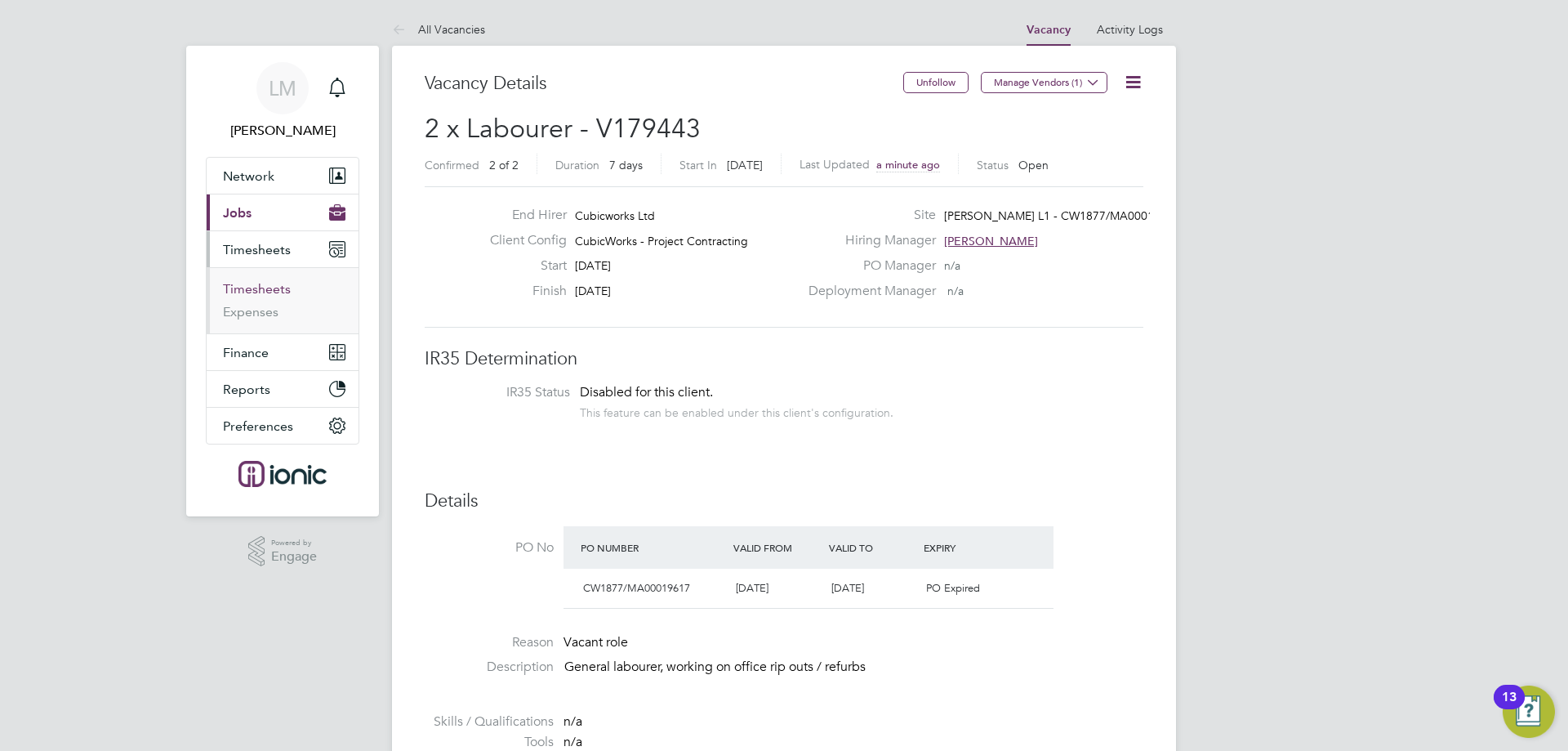
click at [263, 289] on link "Timesheets" at bounding box center [256, 288] width 68 height 15
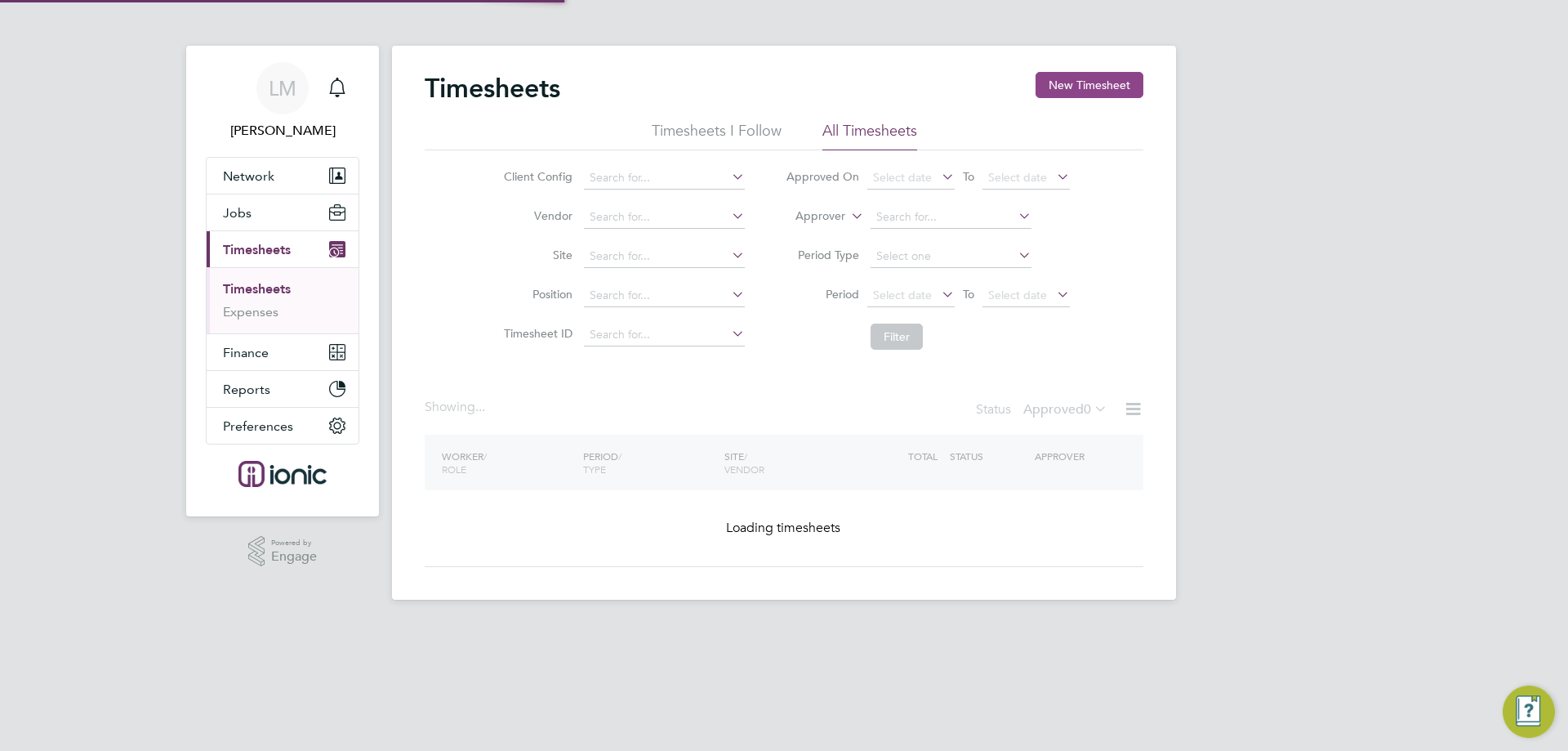
click at [1064, 87] on button "New Timesheet" at bounding box center [1089, 85] width 108 height 26
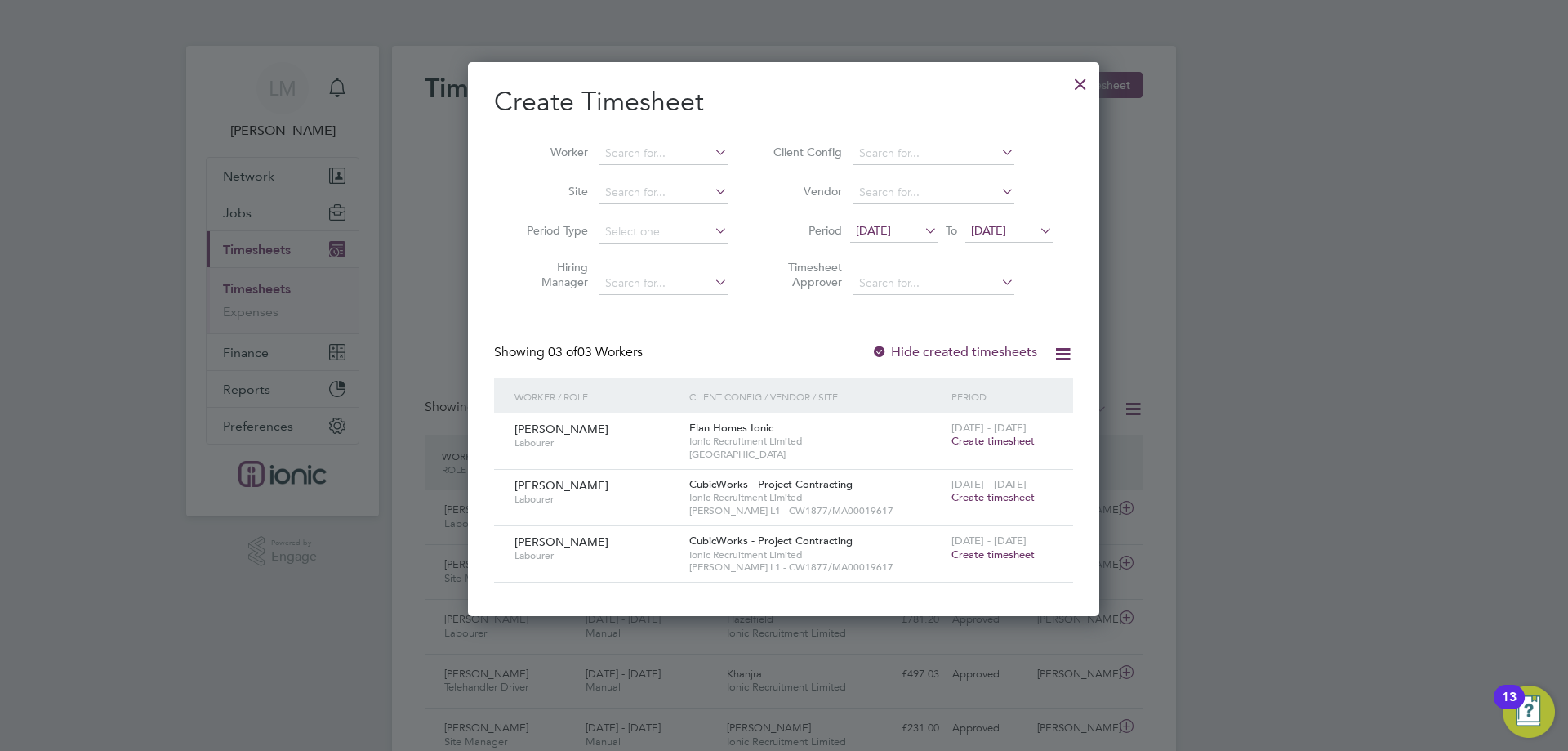
click at [999, 497] on span "Create timesheet" at bounding box center [993, 497] width 84 height 14
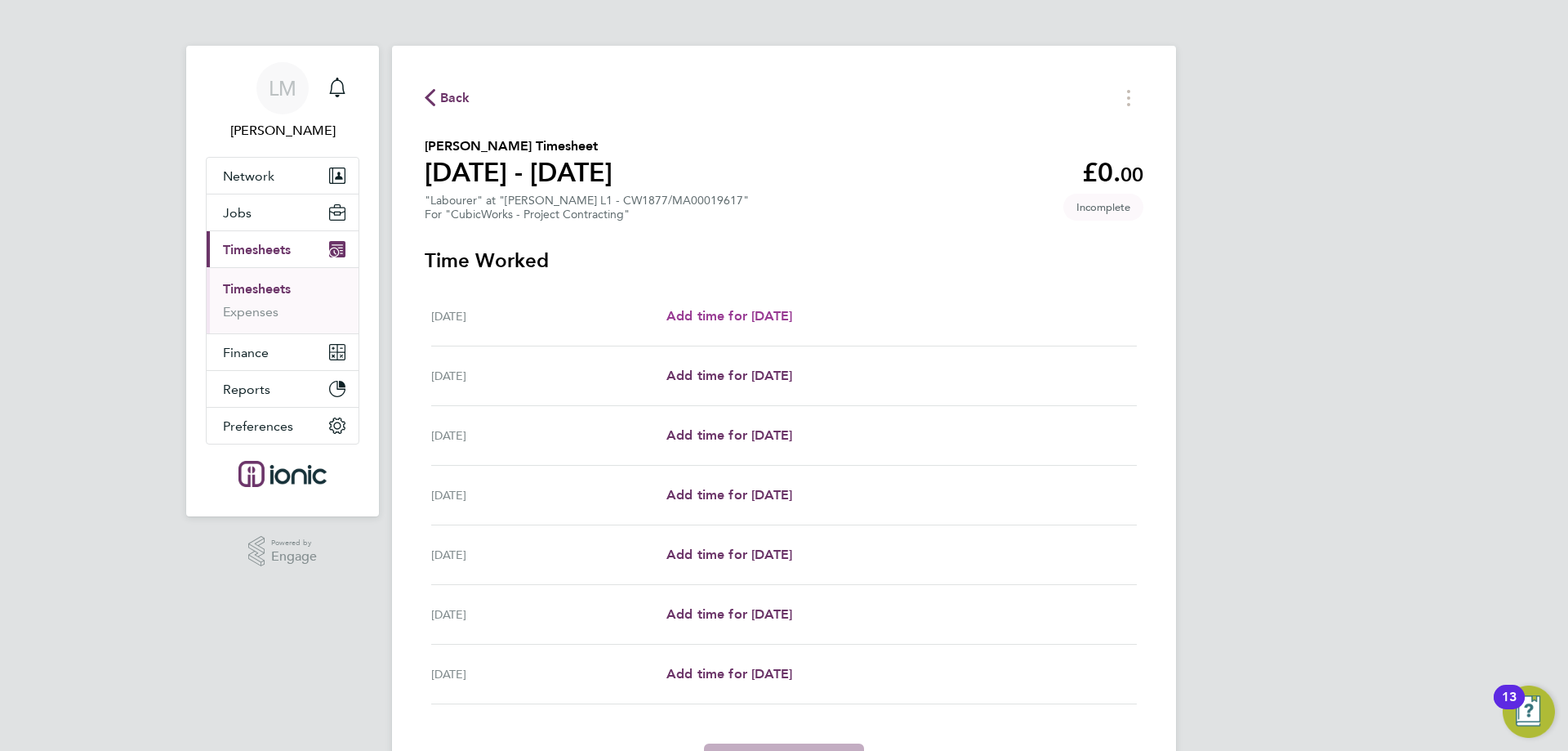
click at [793, 315] on span "Add time for [DATE]" at bounding box center [730, 316] width 126 height 15
select select "30"
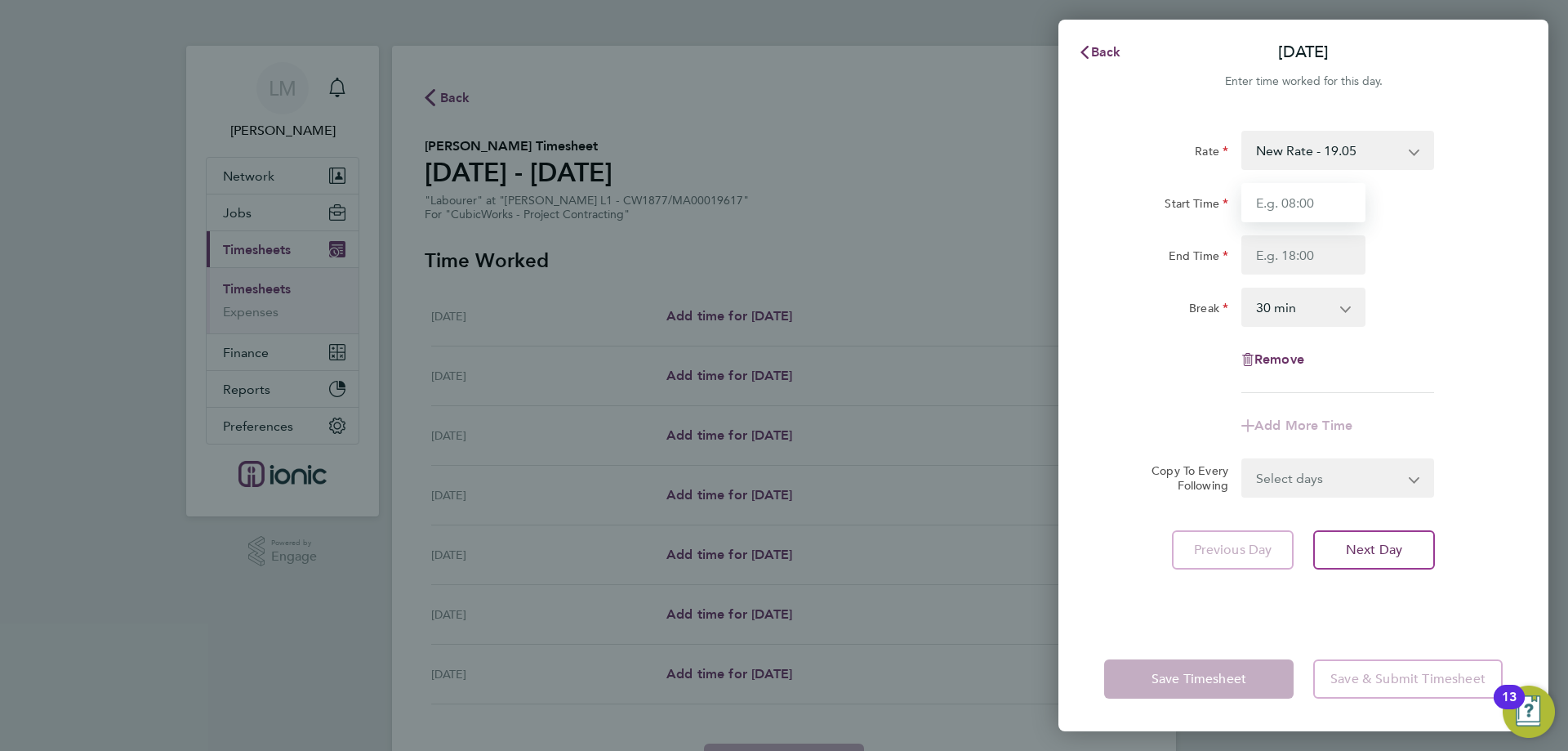
drag, startPoint x: 1267, startPoint y: 190, endPoint x: 1256, endPoint y: 197, distance: 13.0
click at [1267, 190] on input "Start Time" at bounding box center [1303, 202] width 125 height 39
type input "07:00"
click at [1325, 257] on input "End Time" at bounding box center [1303, 254] width 125 height 39
type input "16:30"
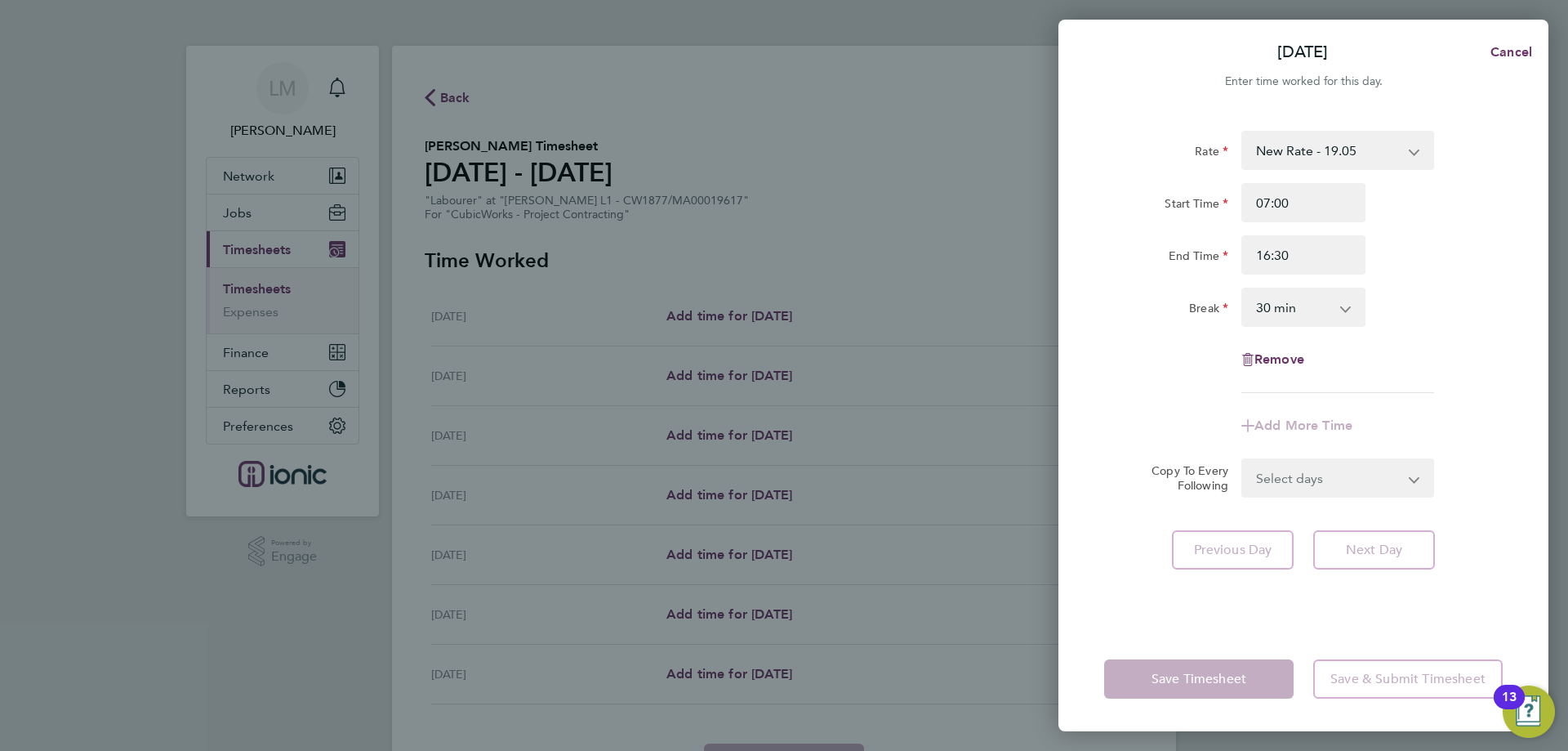
click at [1449, 328] on div "Rate New Rate - 19.05 Day Rate - 17.85 Start Time 07:00 End Time 16:30 Break 0 …" at bounding box center [1303, 262] width 399 height 263
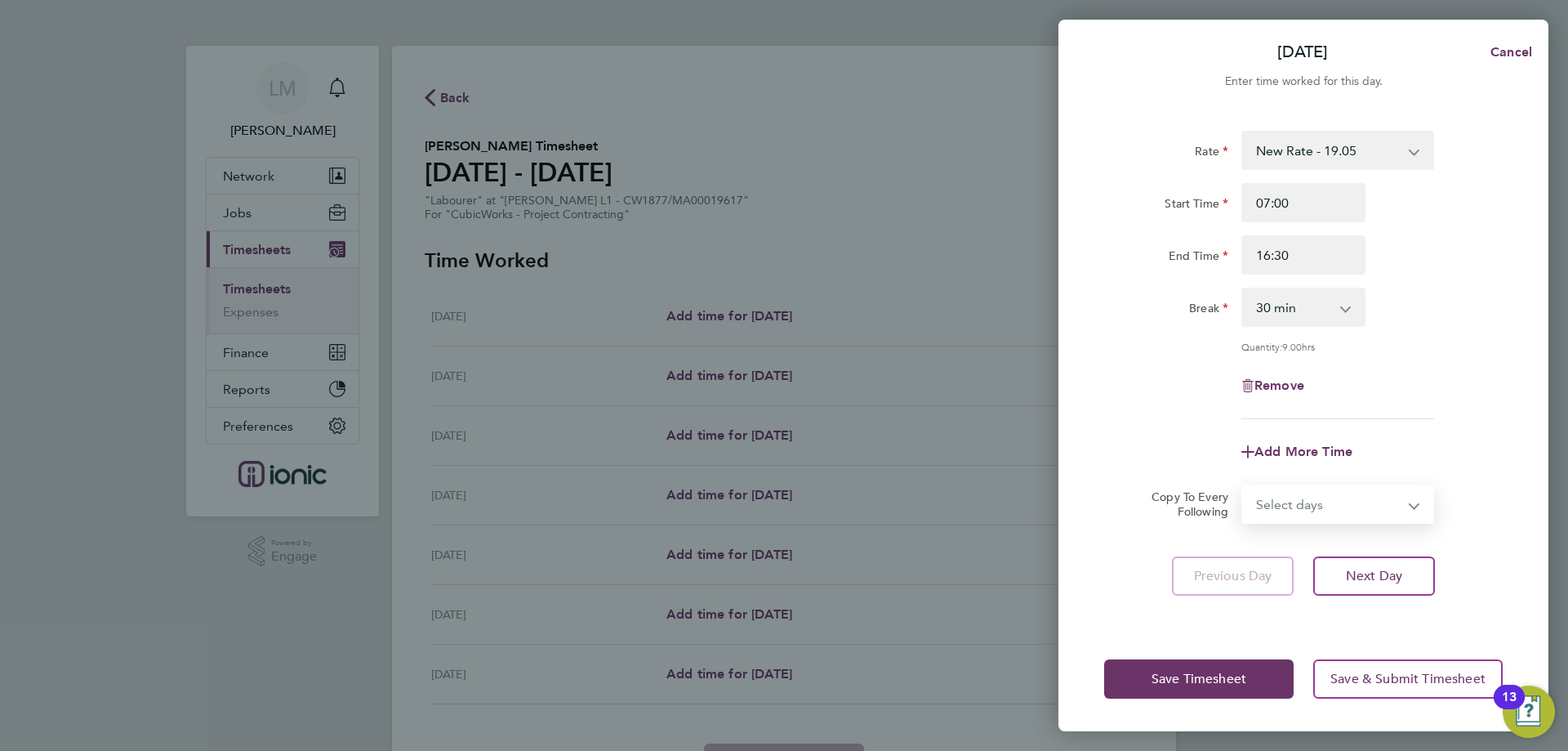
drag, startPoint x: 1348, startPoint y: 490, endPoint x: 1350, endPoint y: 502, distance: 12.2
click at [1351, 492] on select "Select days Day Weekday (Mon-Fri) Weekend (Sat-Sun) [DATE] [DATE] [DATE] [DATE]…" at bounding box center [1329, 504] width 171 height 36
select select "WEEKDAY"
click at [1244, 486] on select "Select days Day Weekday (Mon-Fri) Weekend (Sat-Sun) [DATE] [DATE] [DATE] [DATE]…" at bounding box center [1329, 504] width 171 height 36
select select "[DATE]"
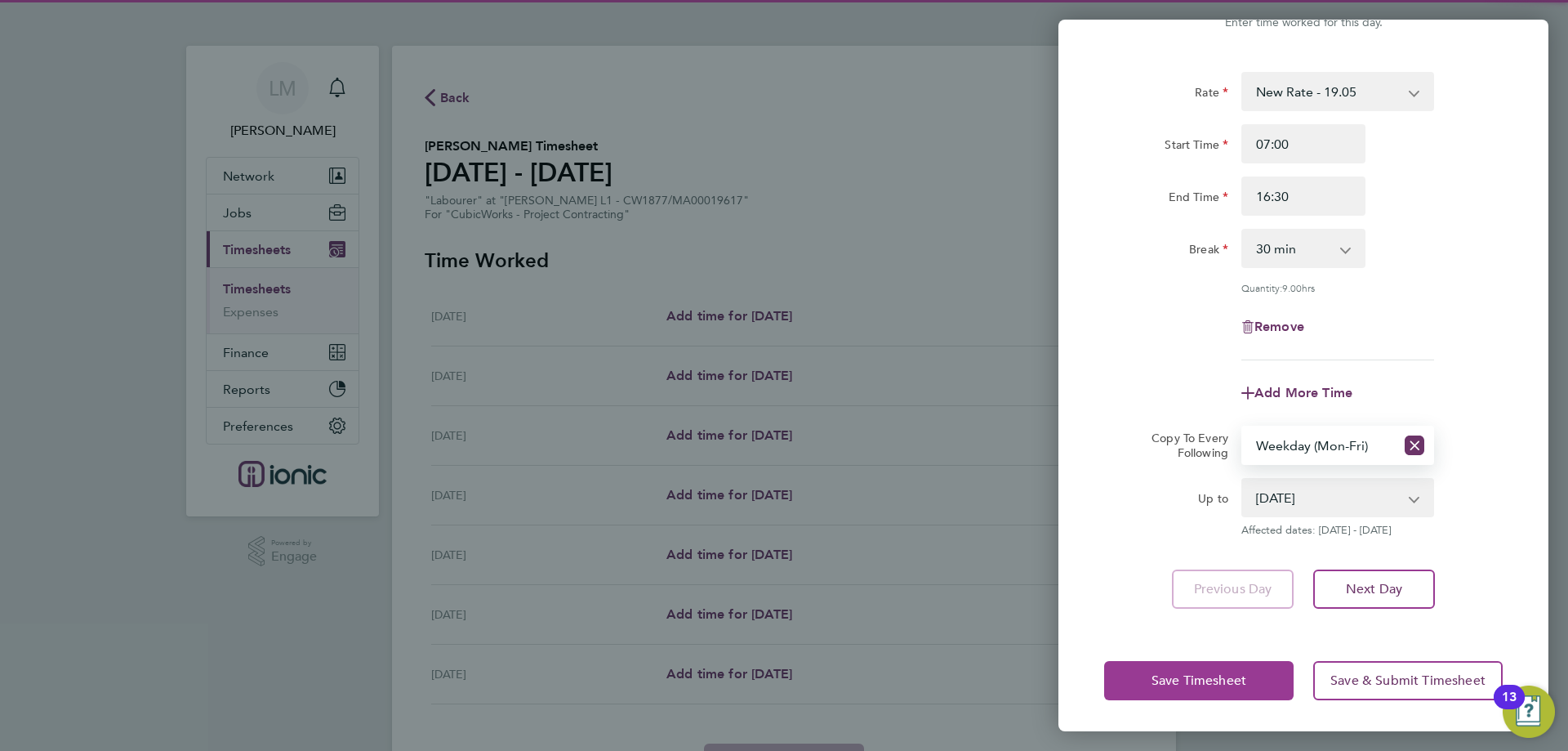
drag, startPoint x: 1205, startPoint y: 702, endPoint x: 1199, endPoint y: 694, distance: 10.0
click at [1203, 698] on div "Save Timesheet Save & Submit Timesheet" at bounding box center [1303, 681] width 490 height 105
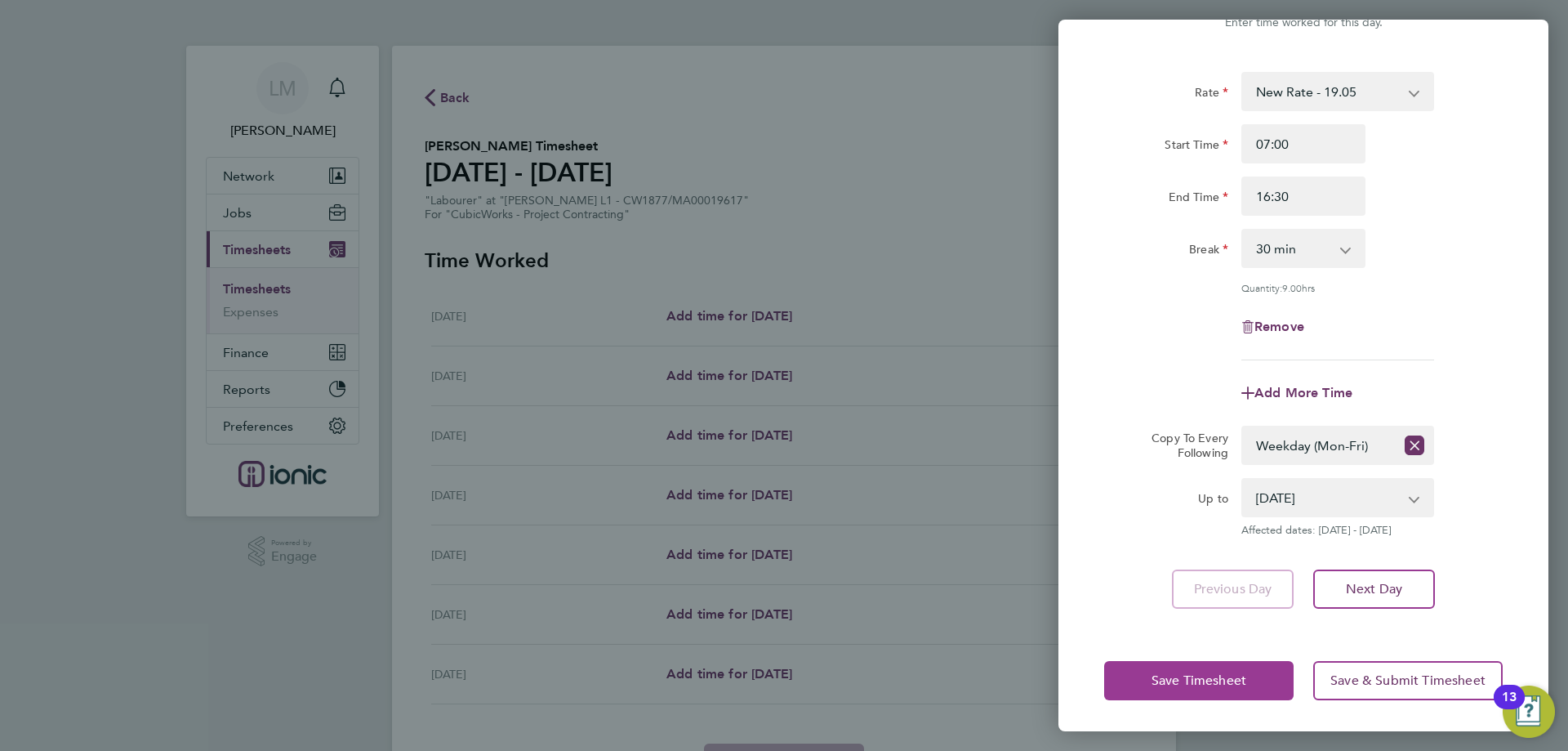
click at [1198, 690] on button "Save Timesheet" at bounding box center [1199, 681] width 189 height 39
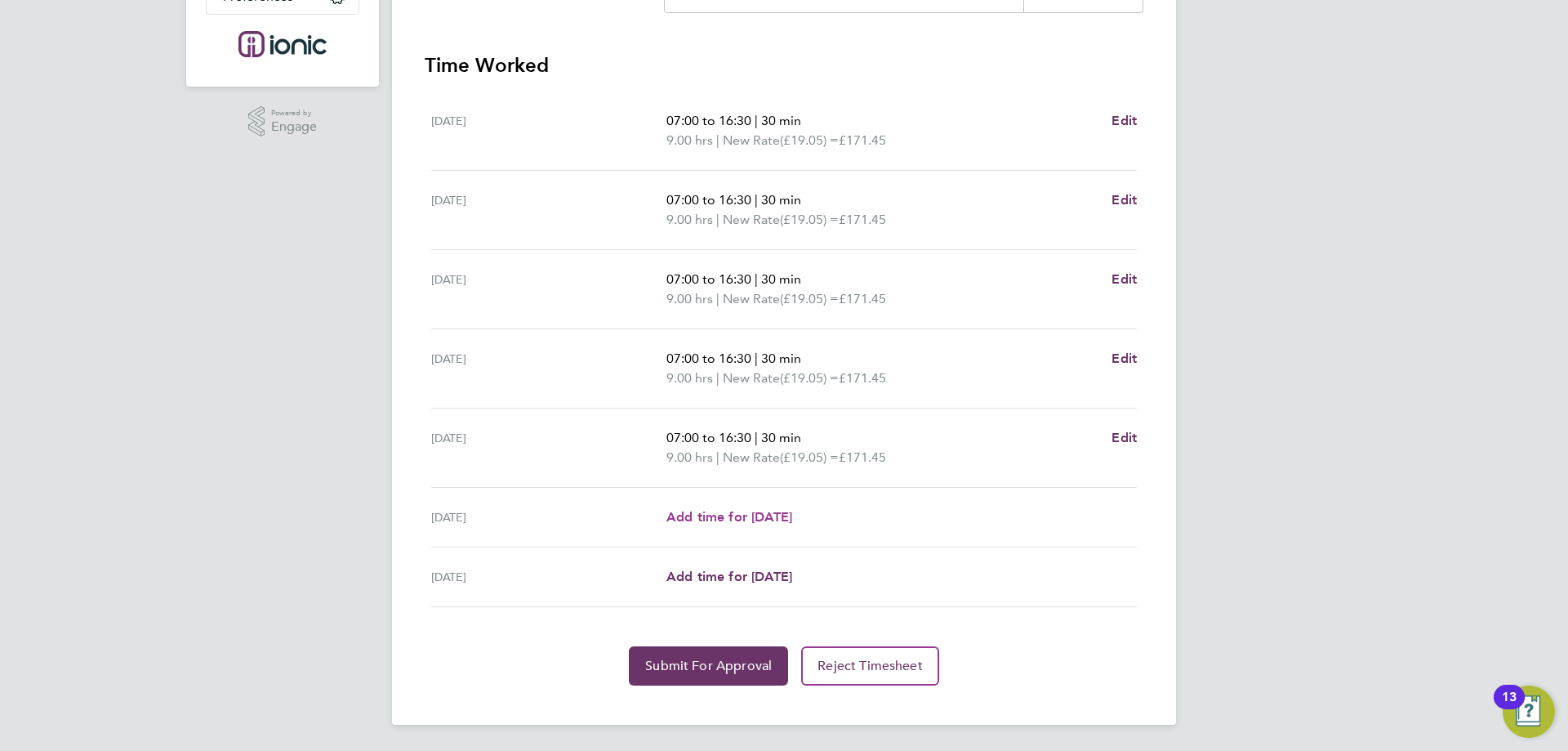
click at [786, 517] on span "Add time for [DATE]" at bounding box center [730, 517] width 126 height 15
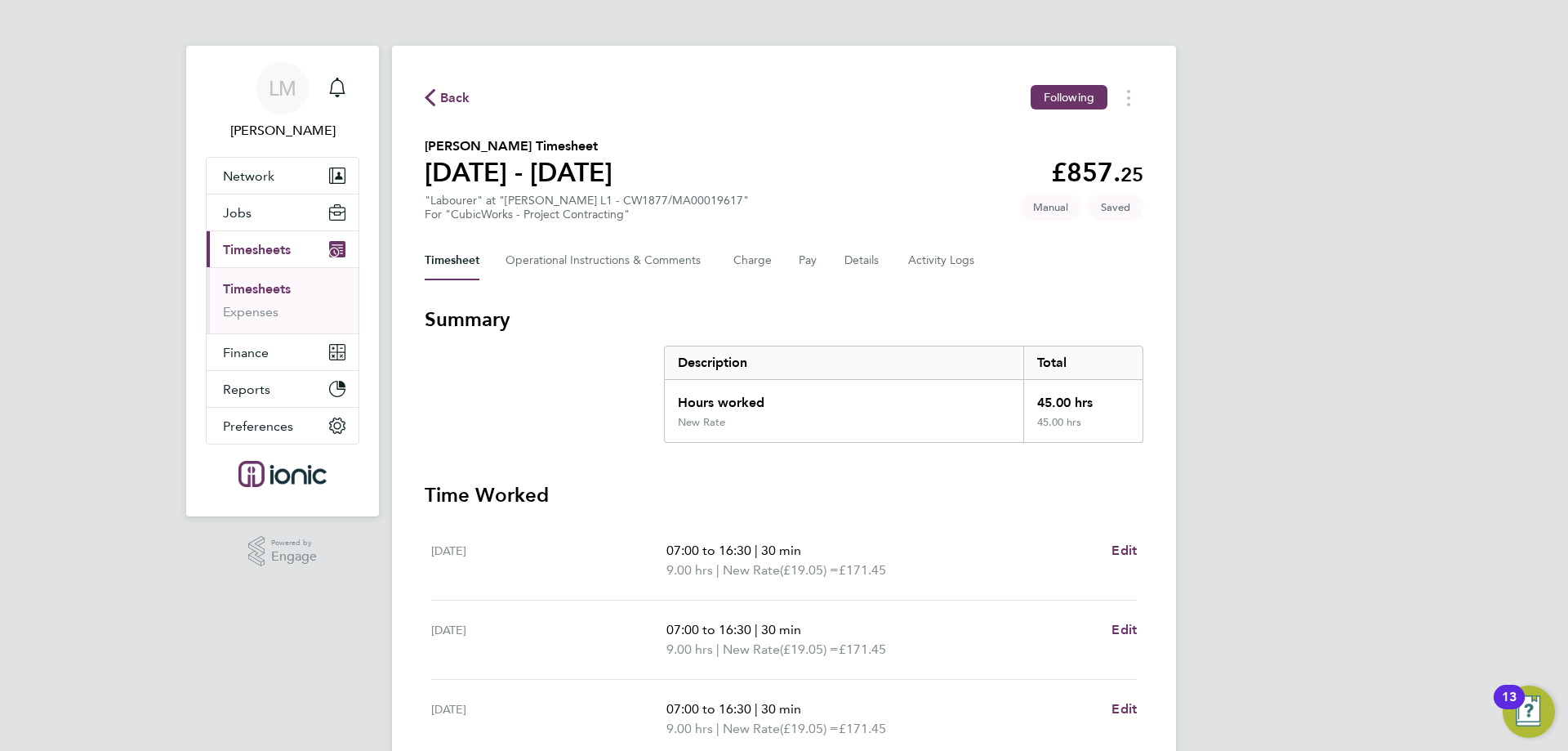
select select "30"
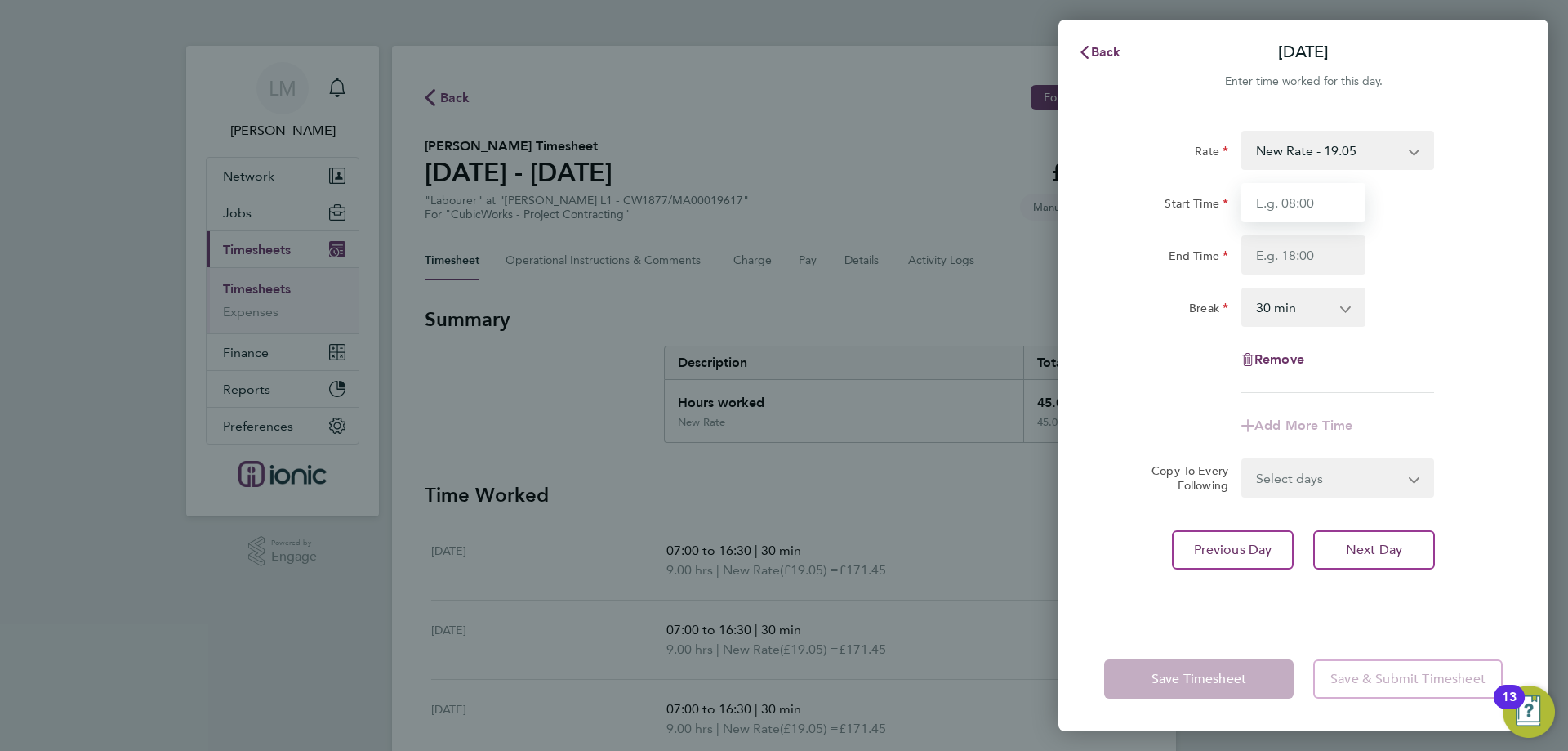
click at [1286, 202] on input "Start Time" at bounding box center [1303, 202] width 125 height 39
type input "07:30"
click at [1297, 247] on input "End Time" at bounding box center [1303, 254] width 125 height 39
click at [1460, 290] on div "Break 0 min 15 min 30 min 45 min 60 min 75 min 90 min" at bounding box center [1303, 306] width 412 height 39
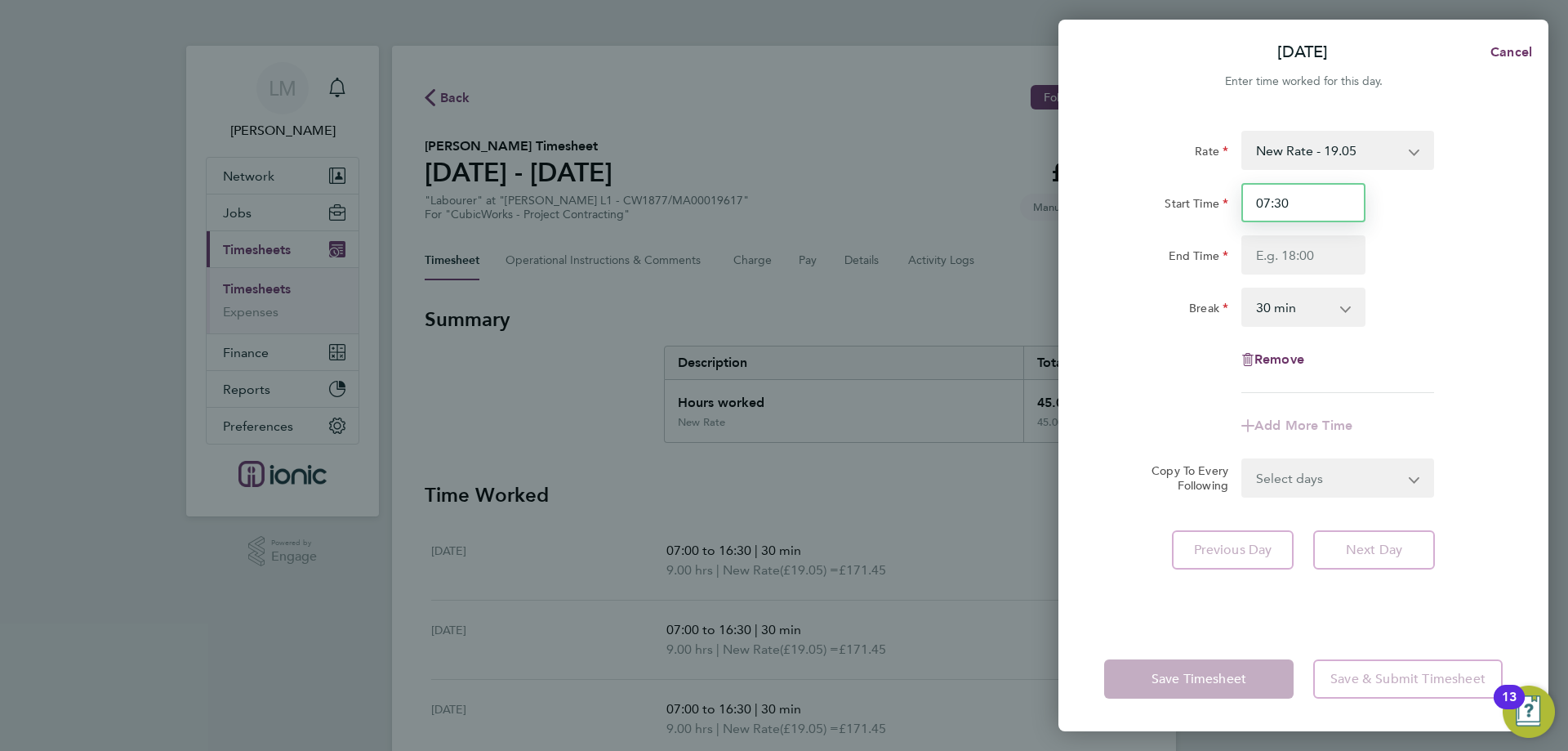
click at [1292, 220] on input "07:30" at bounding box center [1303, 202] width 125 height 39
click at [1285, 251] on input "End Time" at bounding box center [1303, 254] width 125 height 39
type input "16:00"
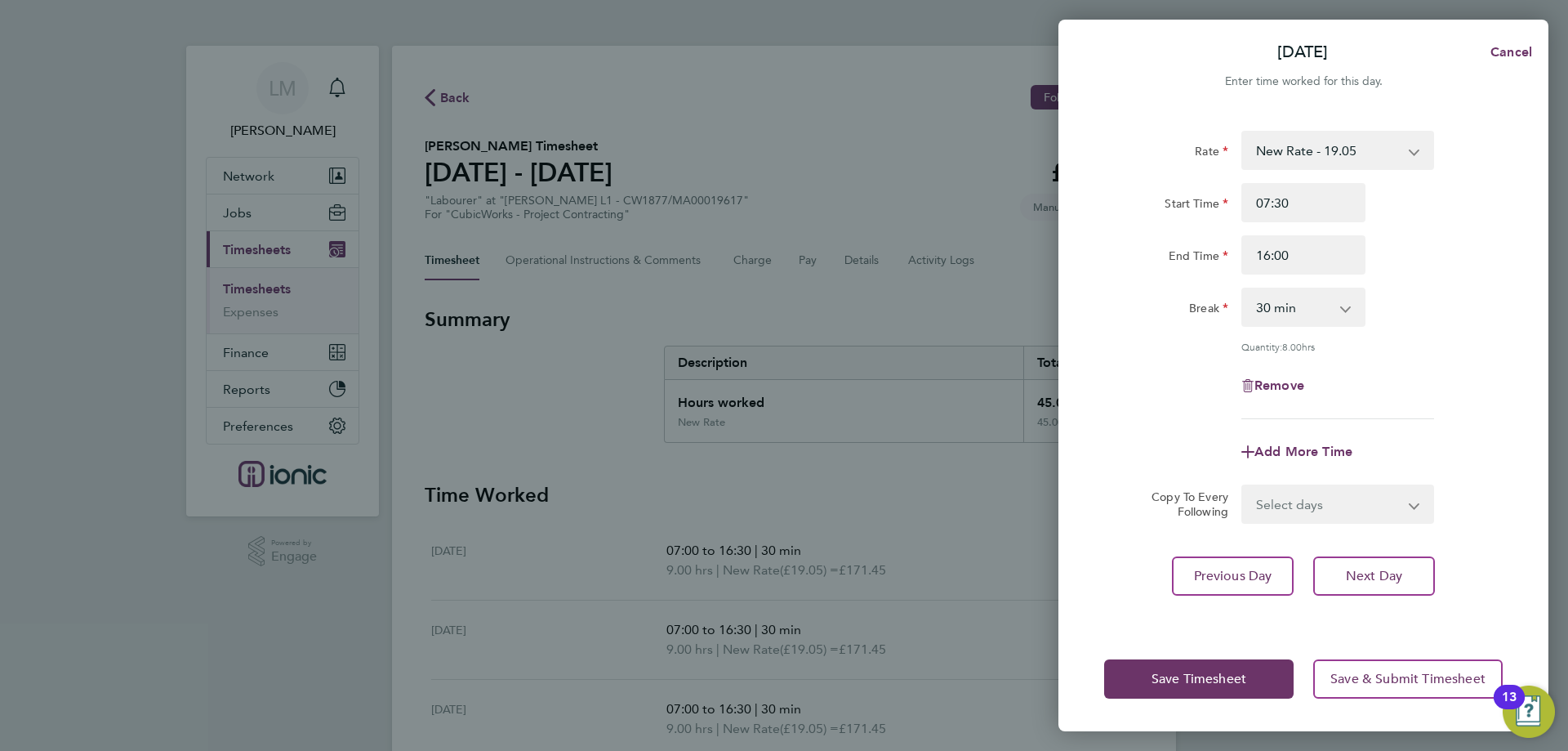
click at [1420, 280] on div "Rate New Rate - 19.05 Day Rate - 17.85 Start Time 07:30 End Time 16:00 Break 0 …" at bounding box center [1303, 274] width 399 height 288
click at [1225, 663] on div "Save Timesheet Save & Submit Timesheet" at bounding box center [1303, 680] width 490 height 105
click at [1225, 663] on button "Save Timesheet" at bounding box center [1199, 679] width 189 height 39
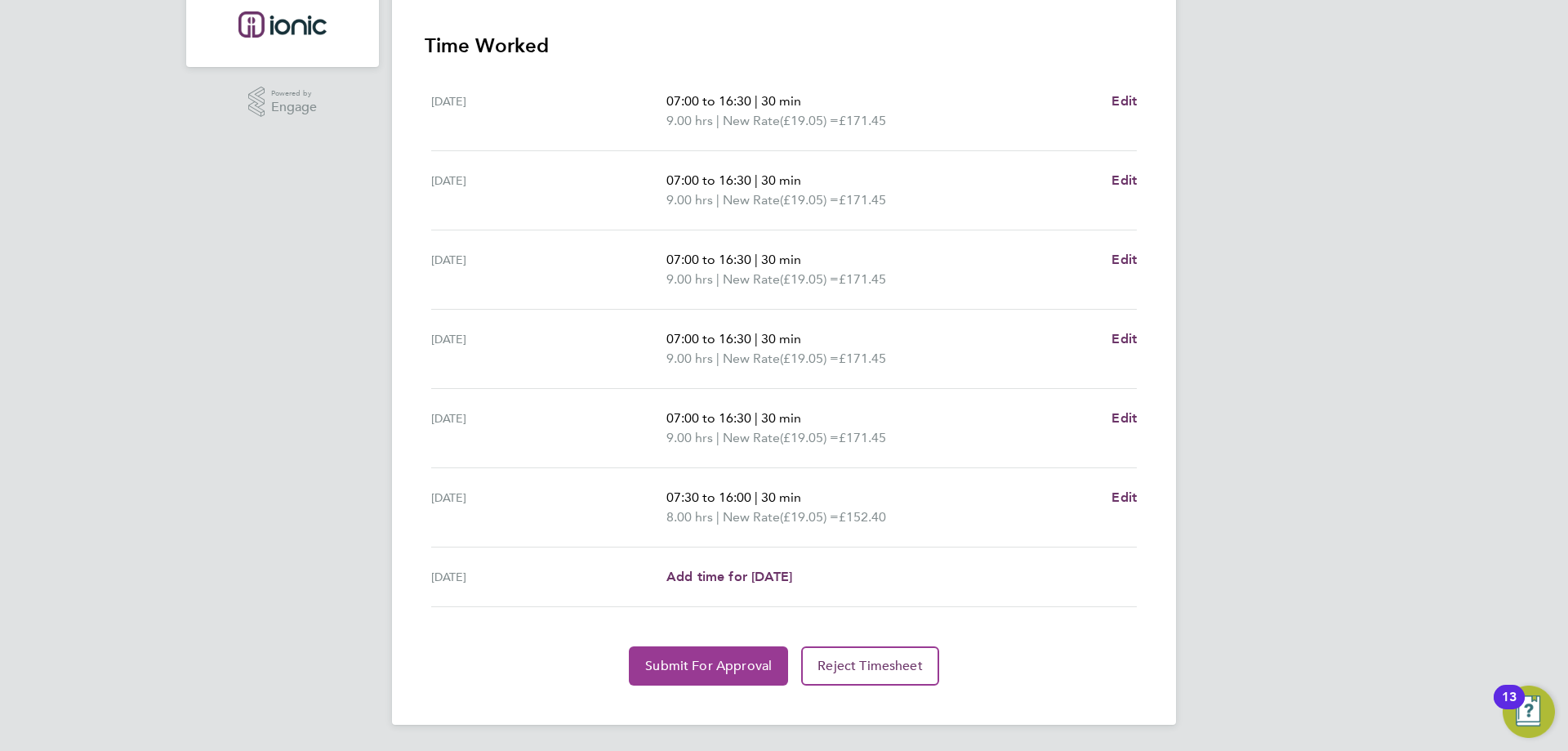
click at [689, 652] on button "Submit For Approval" at bounding box center [708, 665] width 159 height 39
click at [677, 662] on span "Approve Timesheet" at bounding box center [709, 665] width 120 height 16
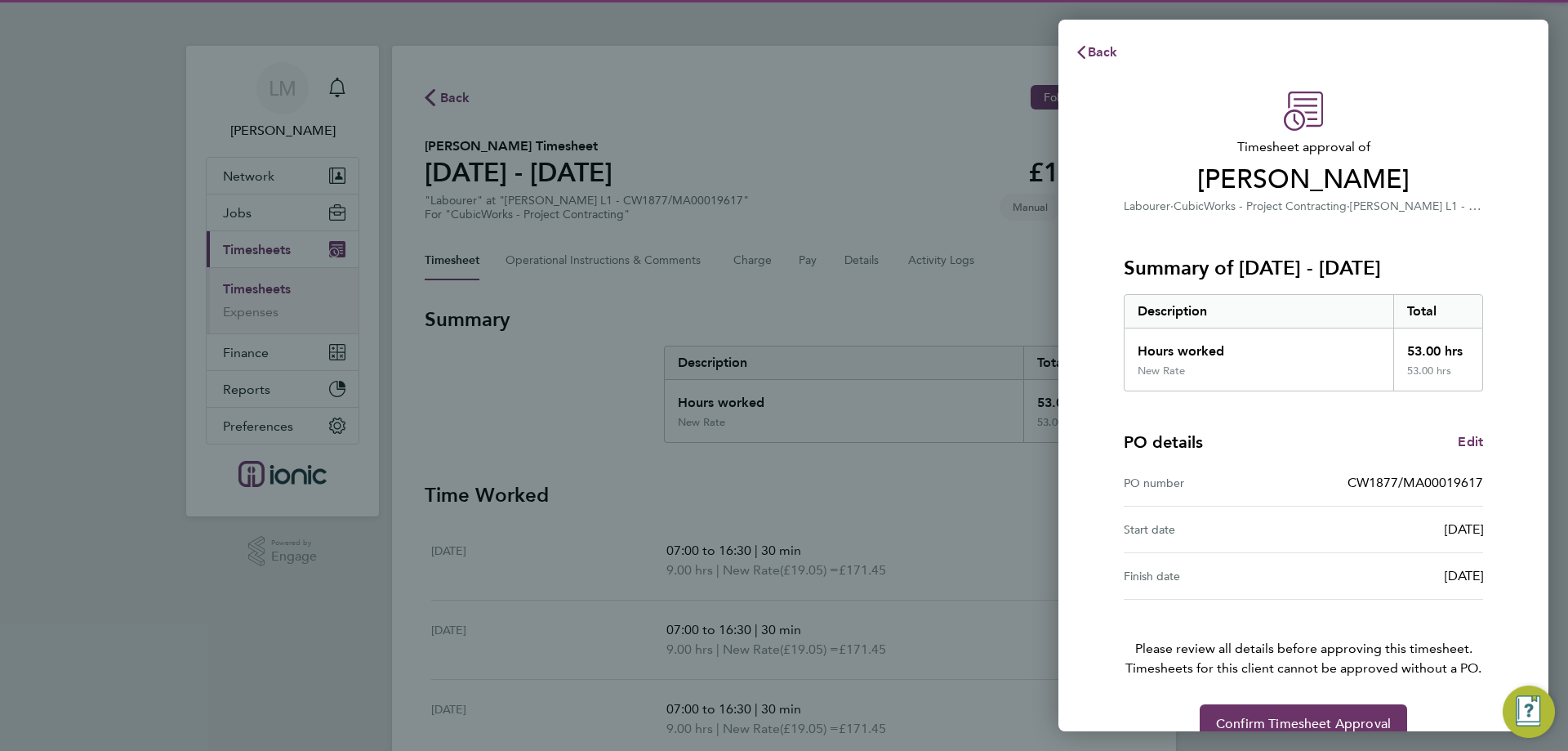
click at [1210, 702] on div "Timesheet approval of Simon Lowe Labourer · CubicWorks - Project Contracting · …" at bounding box center [1303, 417] width 399 height 652
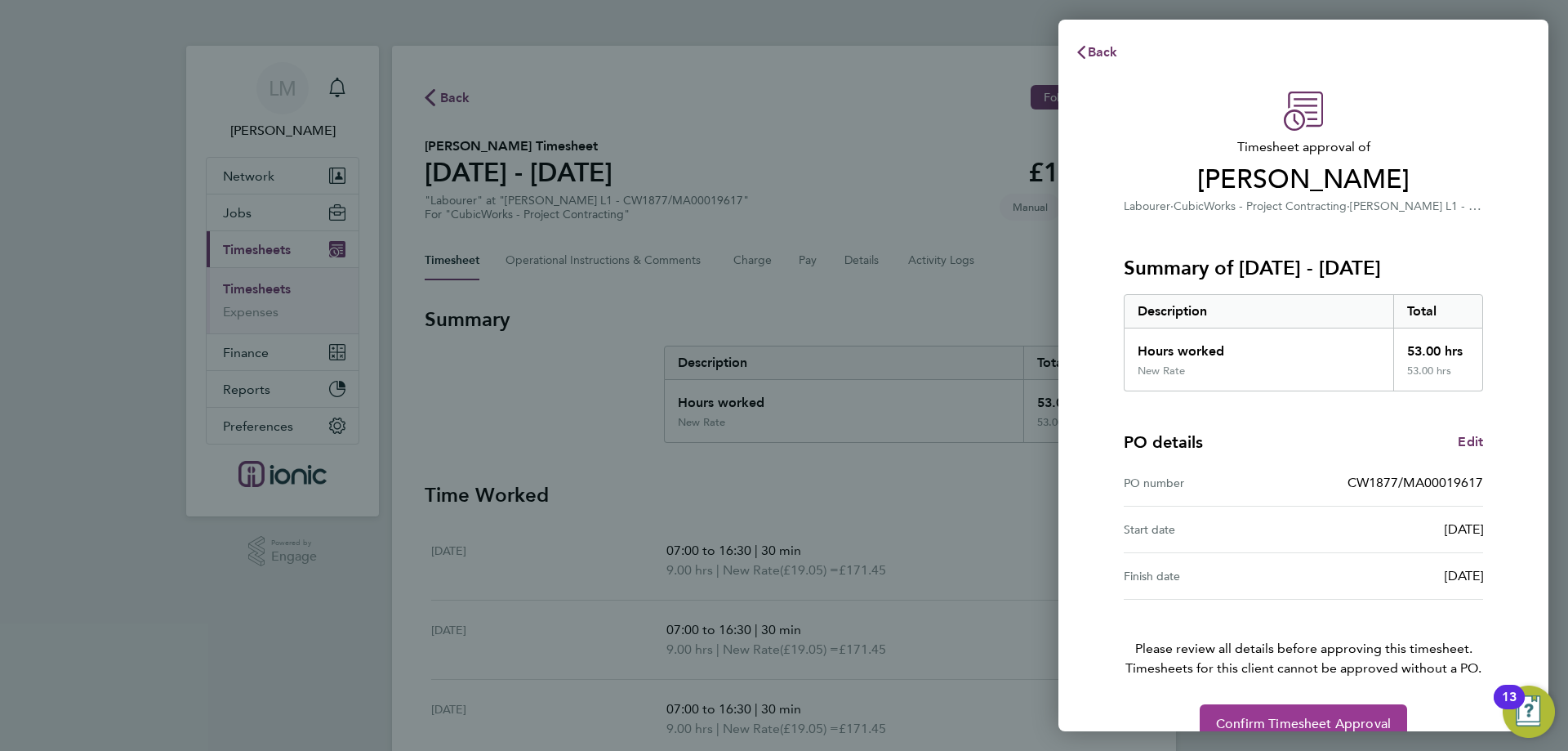
click at [1226, 712] on button "Confirm Timesheet Approval" at bounding box center [1303, 723] width 207 height 39
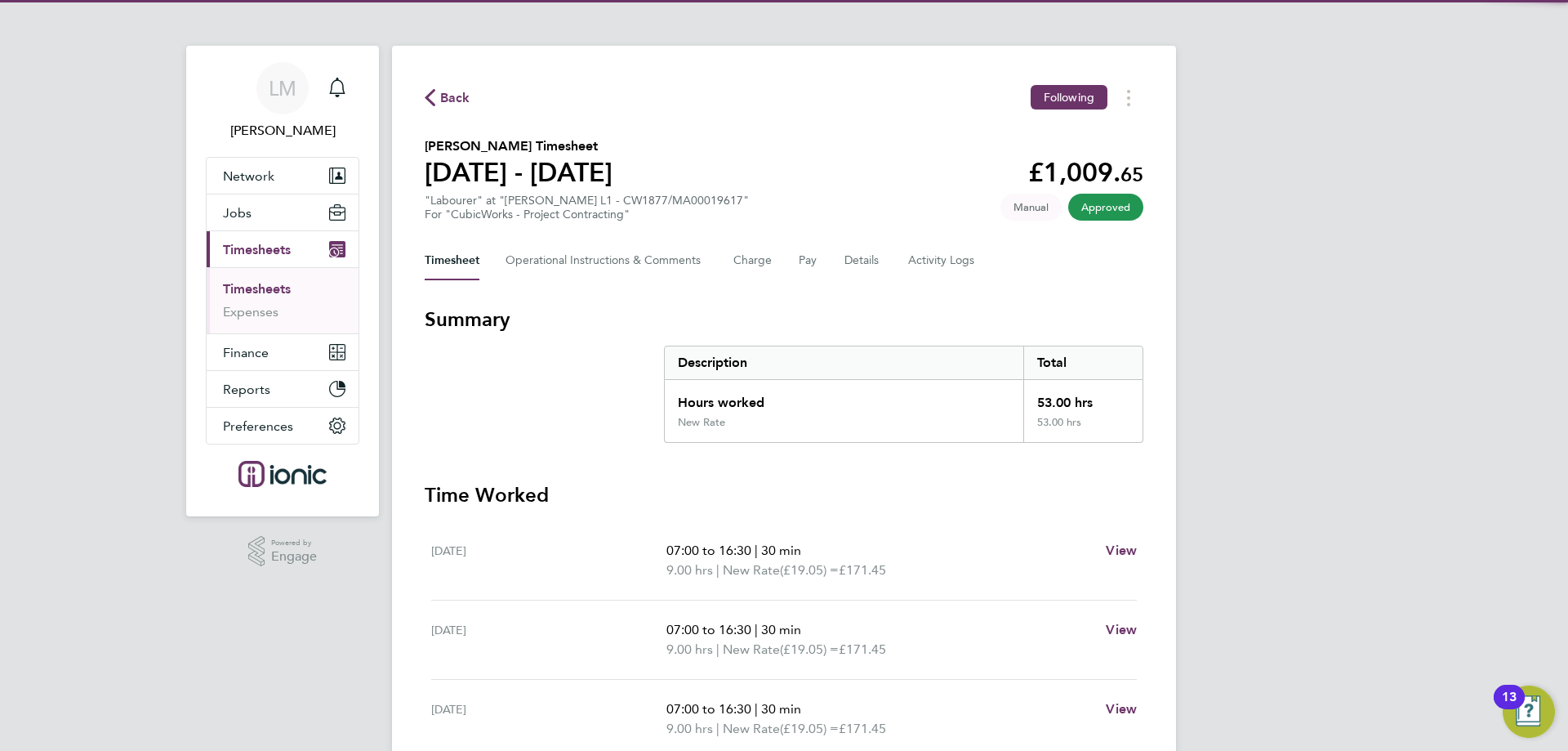
click at [464, 96] on span "Back" at bounding box center [456, 98] width 30 height 20
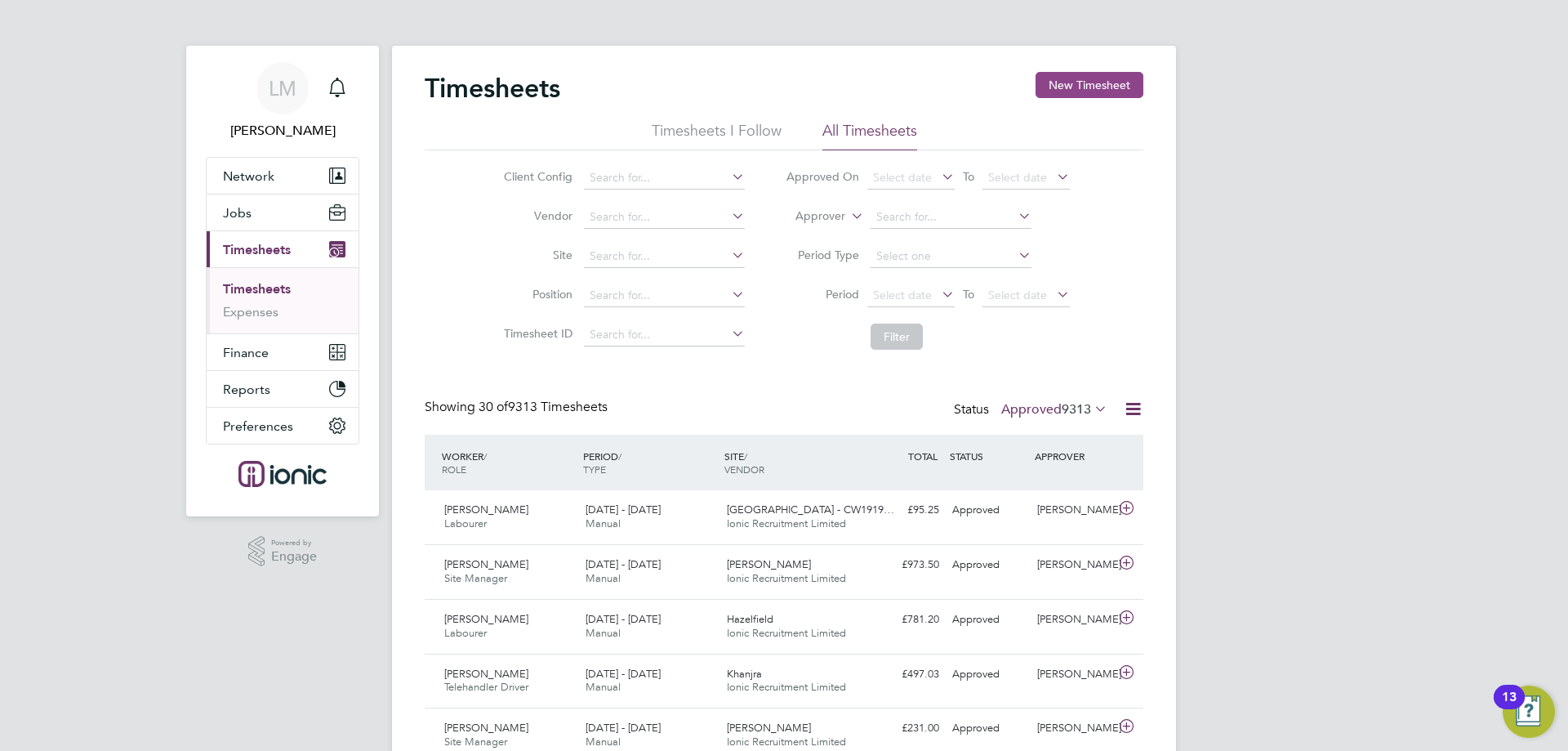
click at [1085, 79] on button "New Timesheet" at bounding box center [1089, 85] width 108 height 26
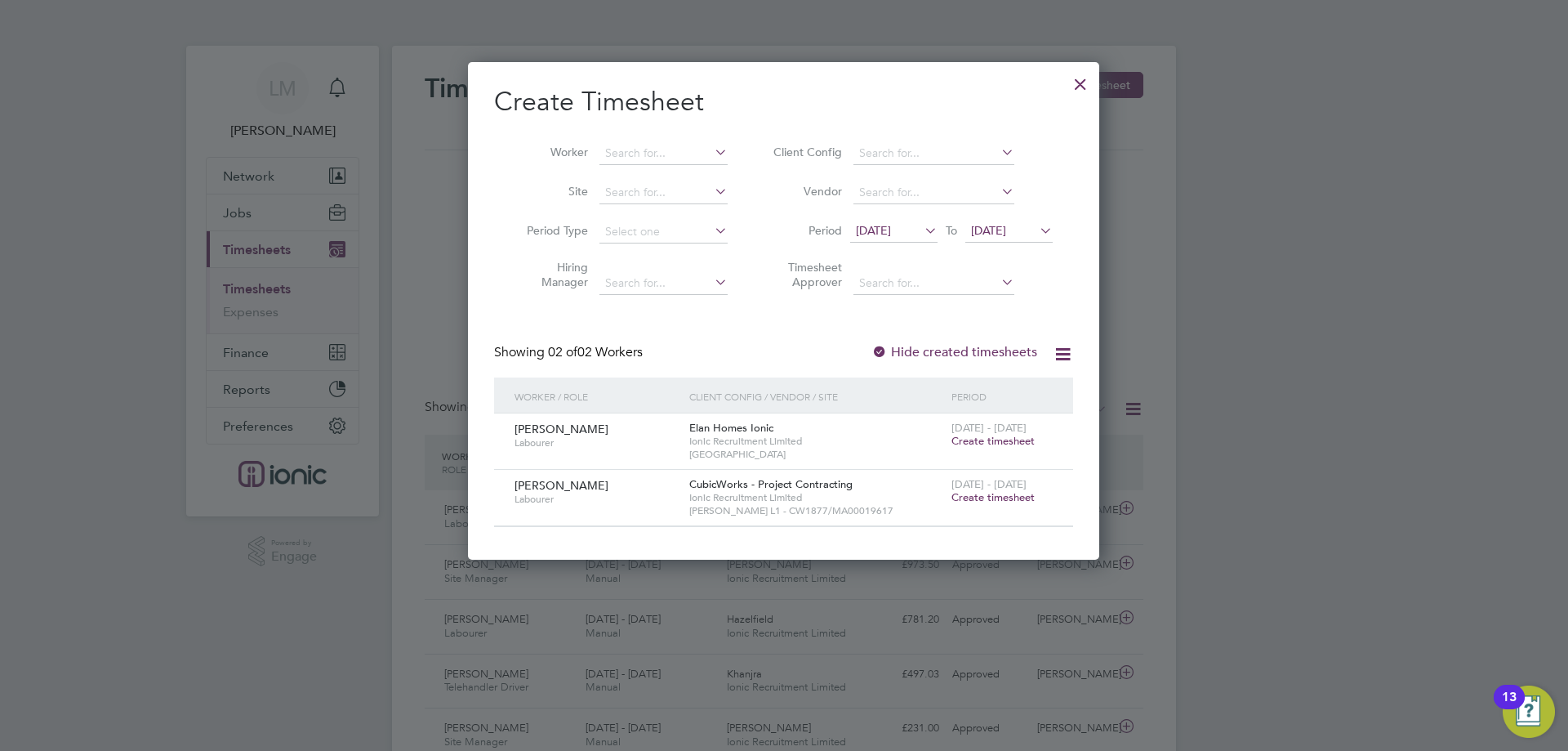
drag, startPoint x: 1012, startPoint y: 496, endPoint x: 1009, endPoint y: 483, distance: 13.3
click at [1011, 496] on span "Create timesheet" at bounding box center [993, 497] width 84 height 14
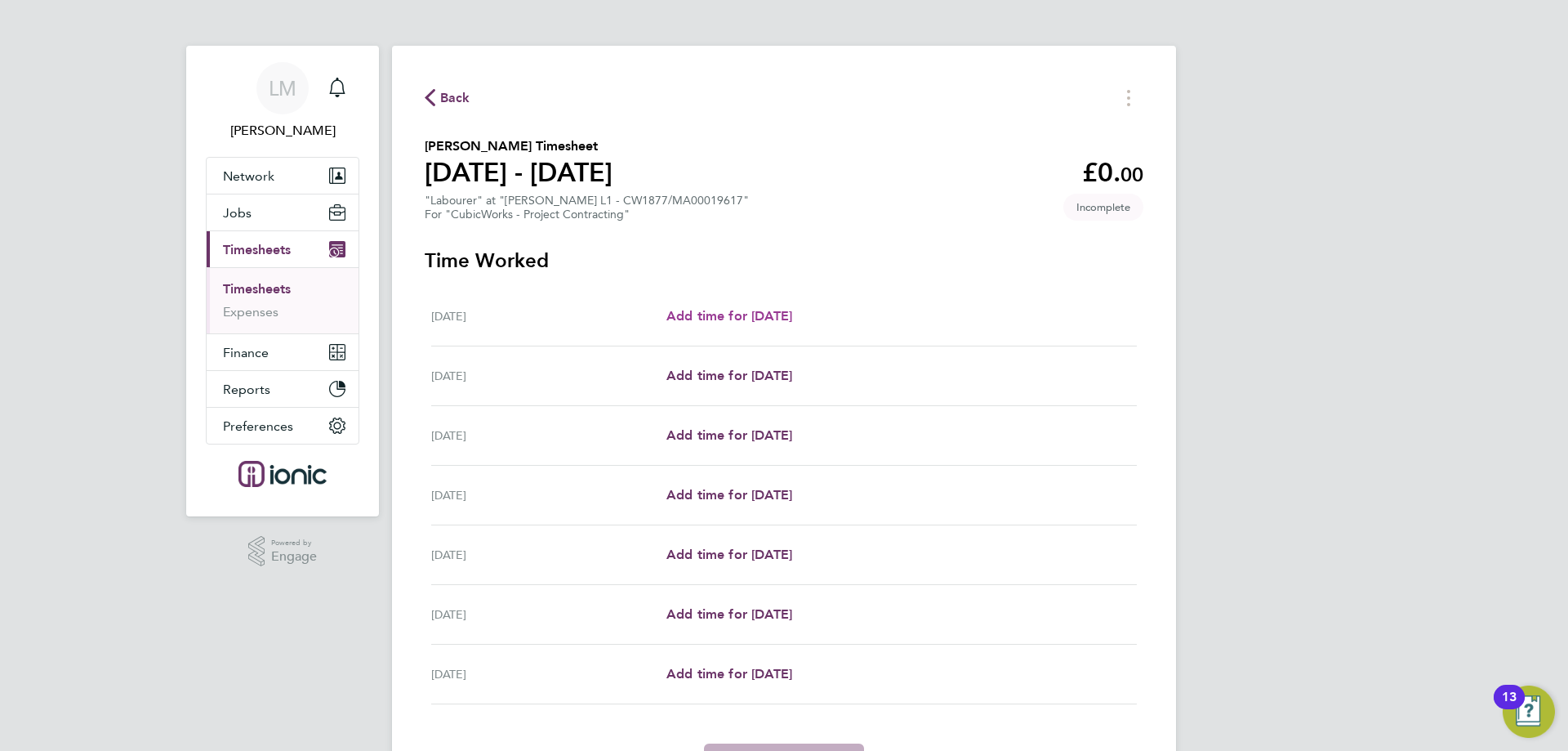
click at [755, 312] on span "Add time for [DATE]" at bounding box center [730, 316] width 126 height 15
select select "30"
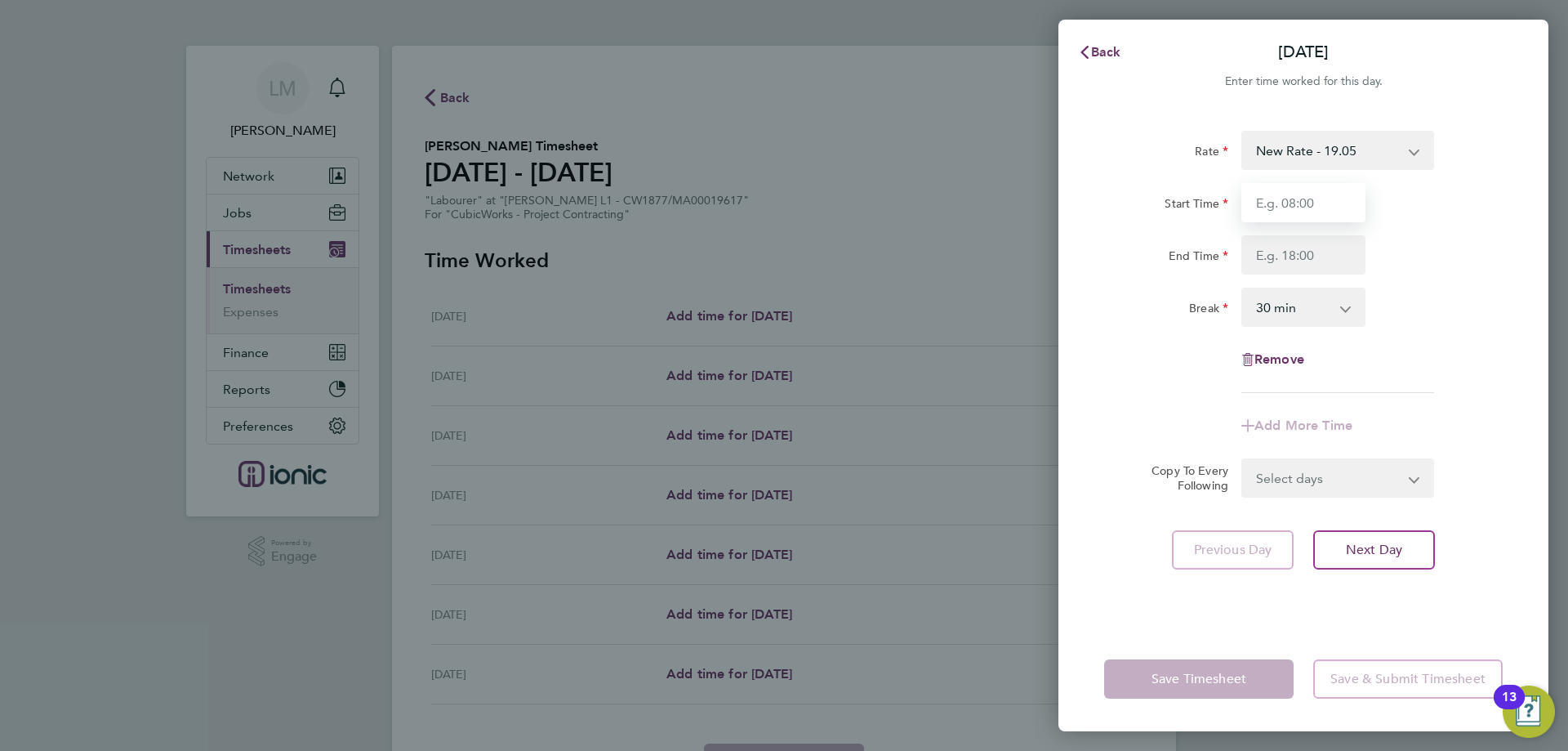
click at [1327, 207] on input "Start Time" at bounding box center [1303, 202] width 125 height 39
type input "07:30"
click at [1303, 251] on input "End Time" at bounding box center [1303, 254] width 125 height 39
type input "16:00"
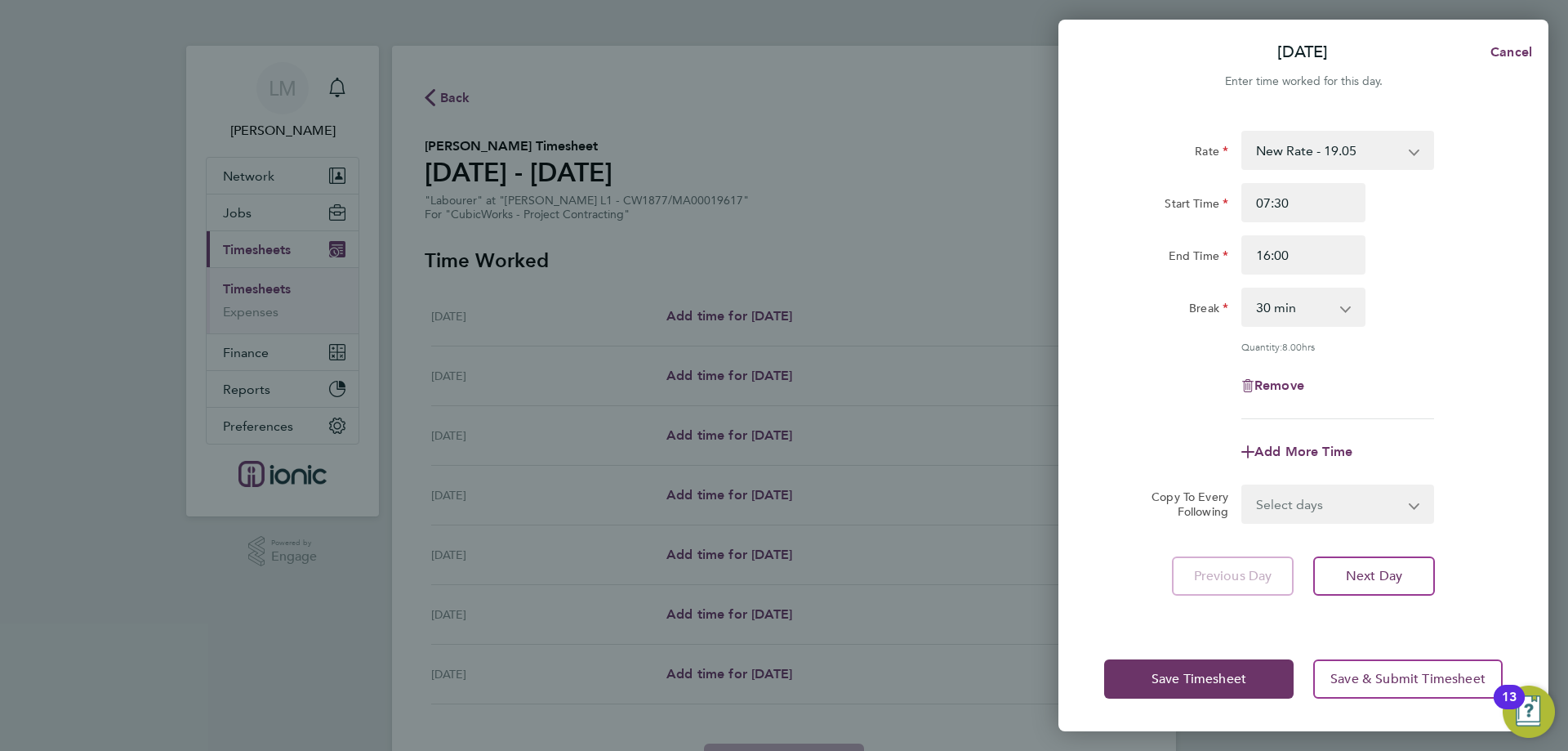
click at [1444, 295] on div "Break 0 min 15 min 30 min 45 min 60 min 75 min 90 min" at bounding box center [1303, 306] width 412 height 39
click at [1345, 518] on select "Select days Day Weekday (Mon-Fri) Weekend (Sat-Sun) [DATE] [DATE] [DATE] [DATE]…" at bounding box center [1329, 504] width 171 height 36
select select "WEEKDAY"
click at [1244, 486] on select "Select days Day Weekday (Mon-Fri) Weekend (Sat-Sun) [DATE] [DATE] [DATE] [DATE]…" at bounding box center [1329, 504] width 171 height 36
select select "[DATE]"
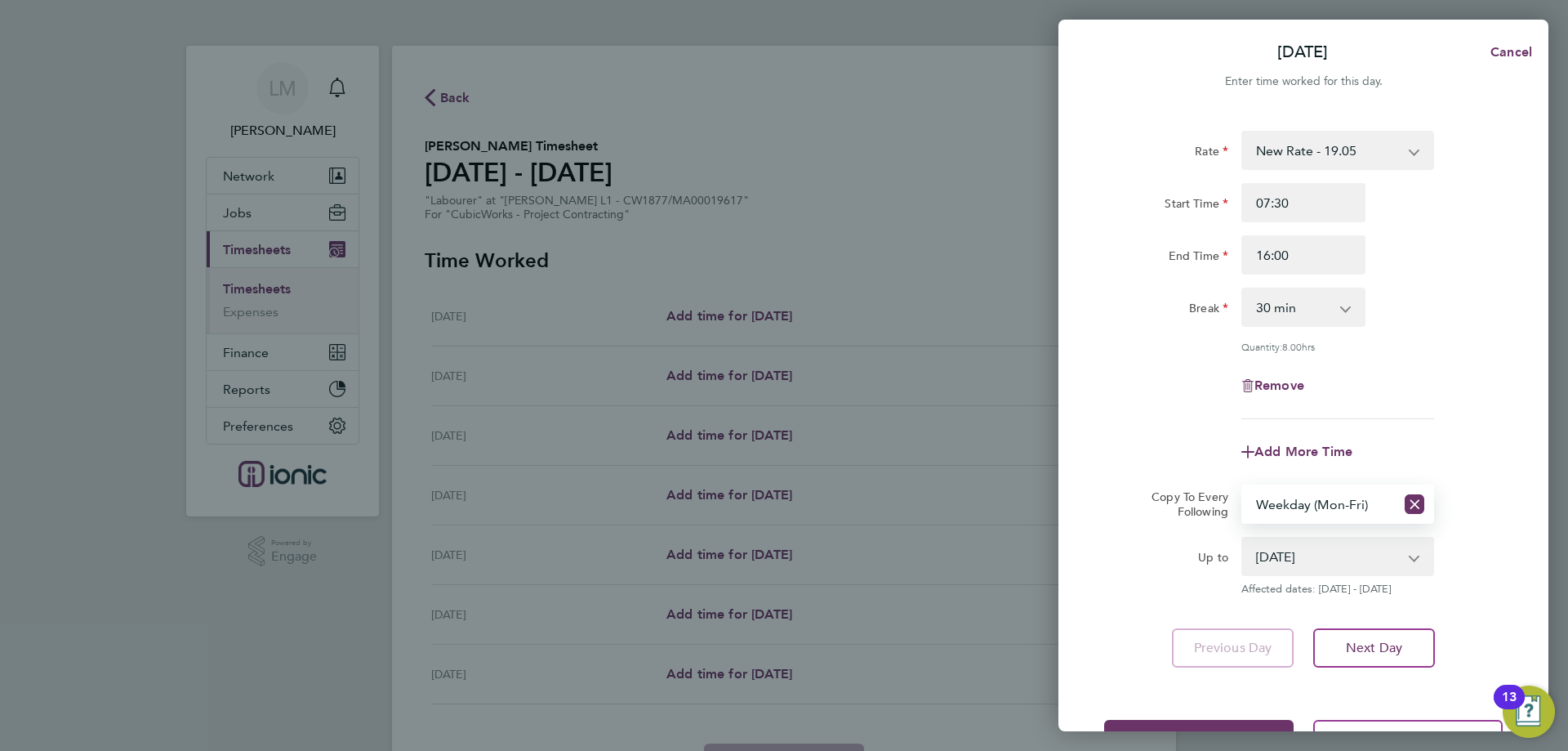
click at [1415, 434] on div "Add More Time" at bounding box center [1303, 451] width 412 height 39
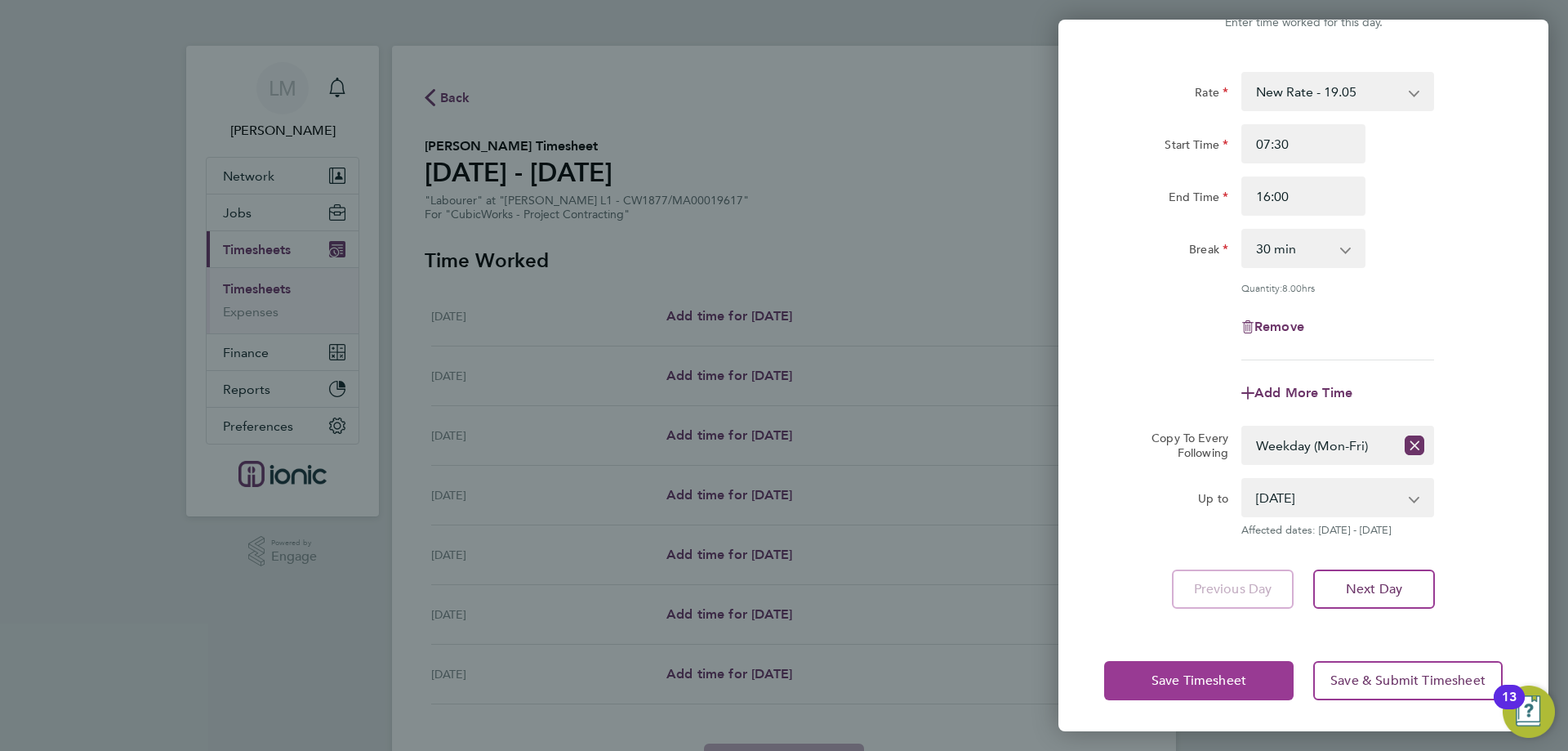
click at [1239, 665] on button "Save Timesheet" at bounding box center [1199, 681] width 189 height 39
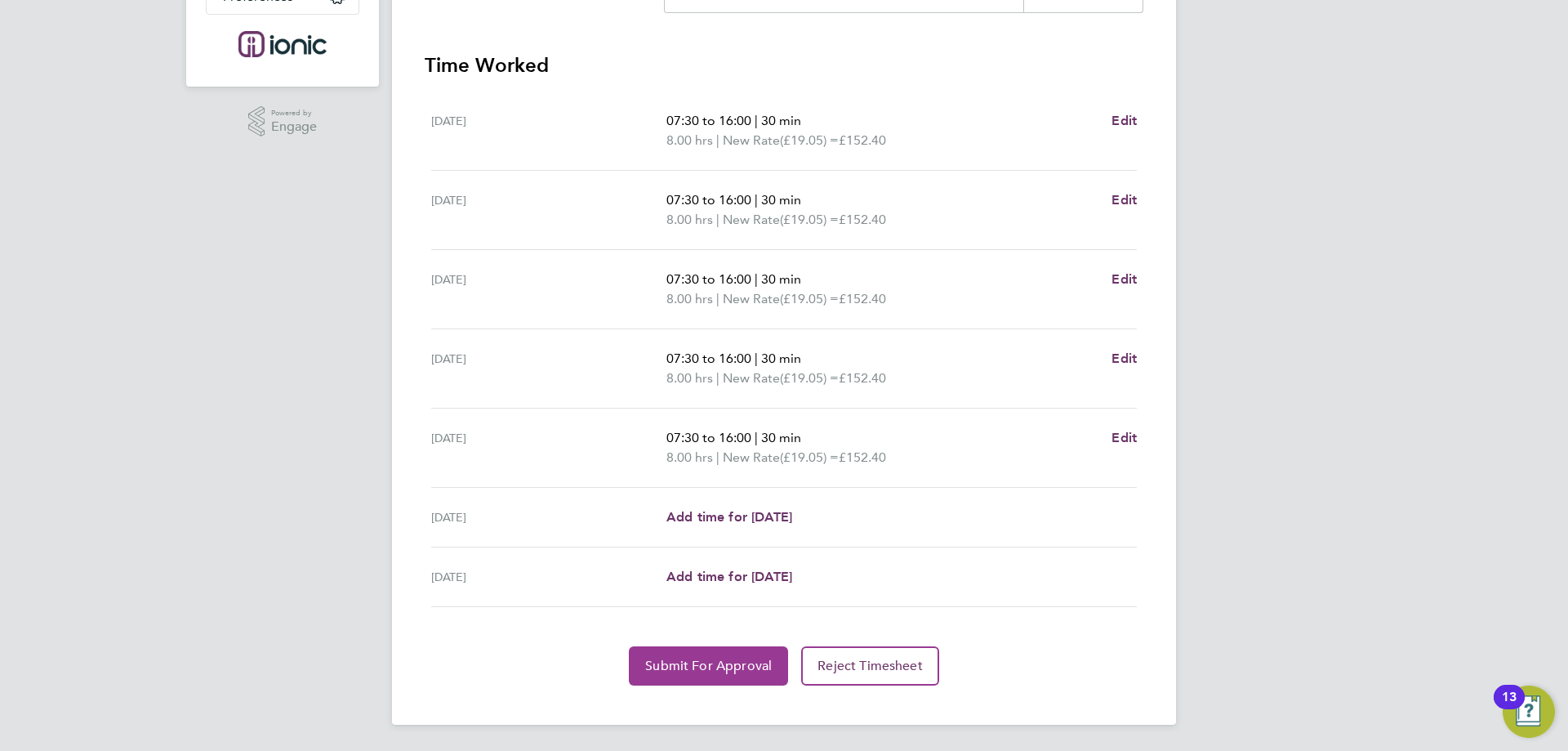
click at [720, 667] on span "Submit For Approval" at bounding box center [708, 665] width 127 height 16
click at [675, 651] on button "Approve Timesheet" at bounding box center [709, 665] width 153 height 39
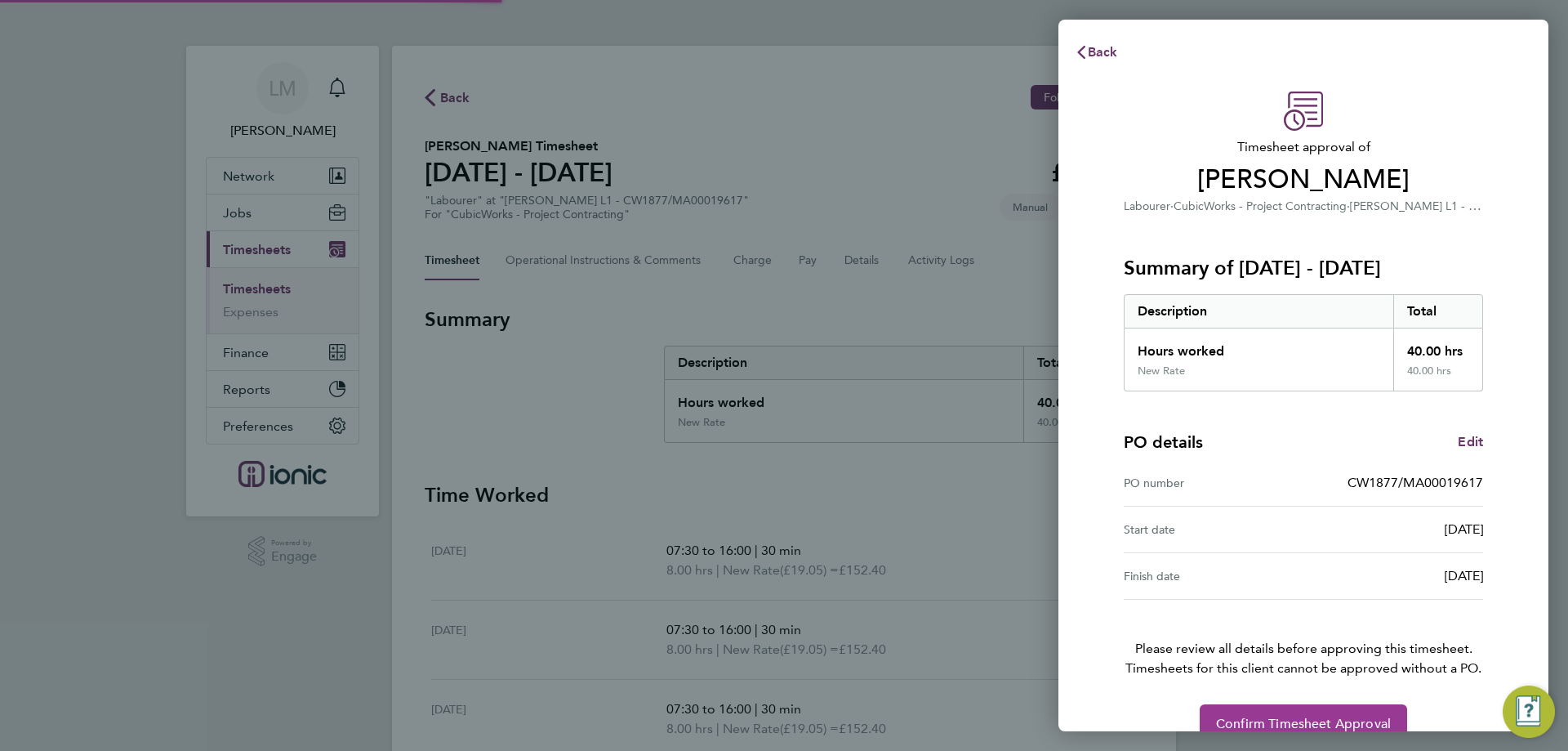
click at [1276, 722] on span "Confirm Timesheet Approval" at bounding box center [1303, 723] width 175 height 16
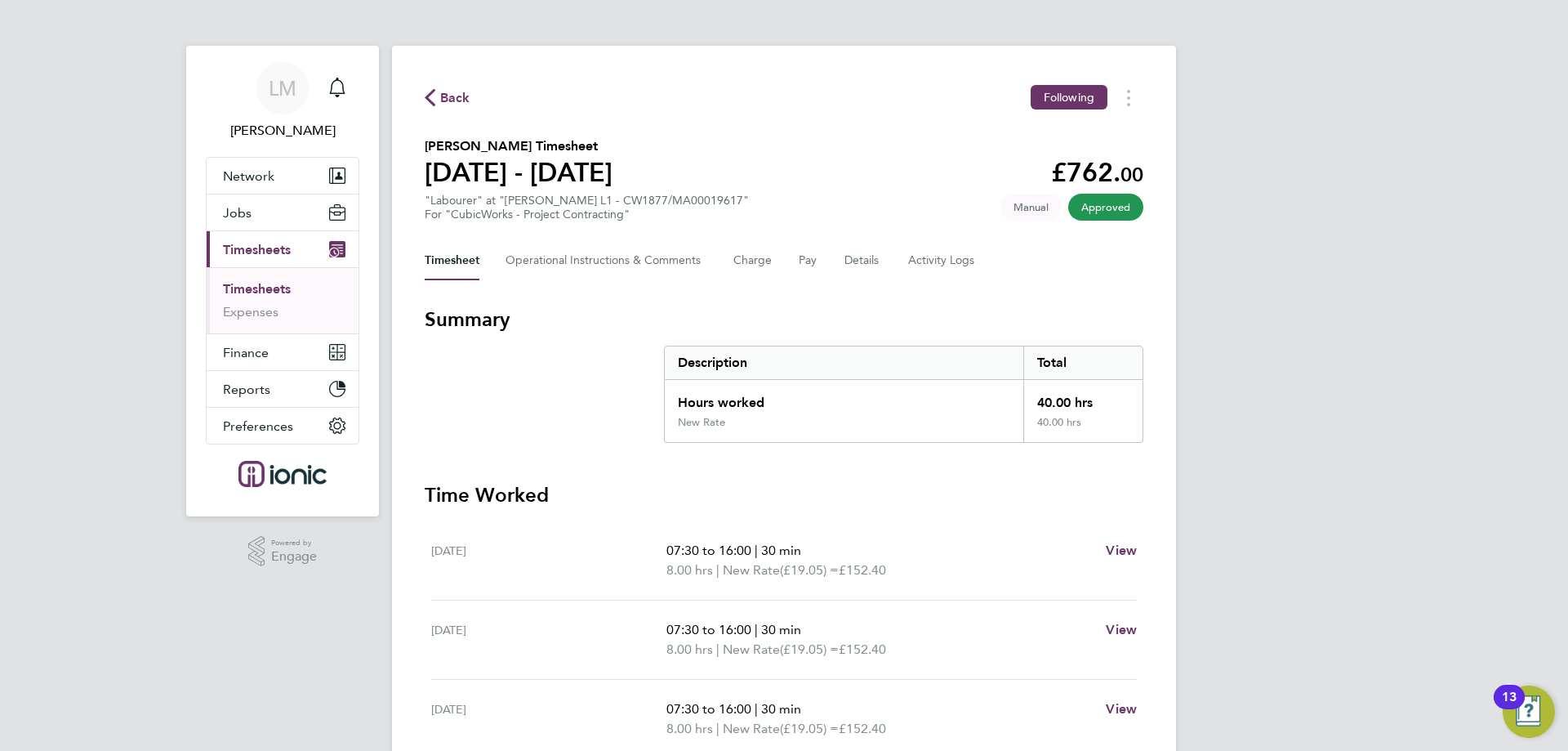
click at [447, 97] on span "Back" at bounding box center [456, 98] width 30 height 20
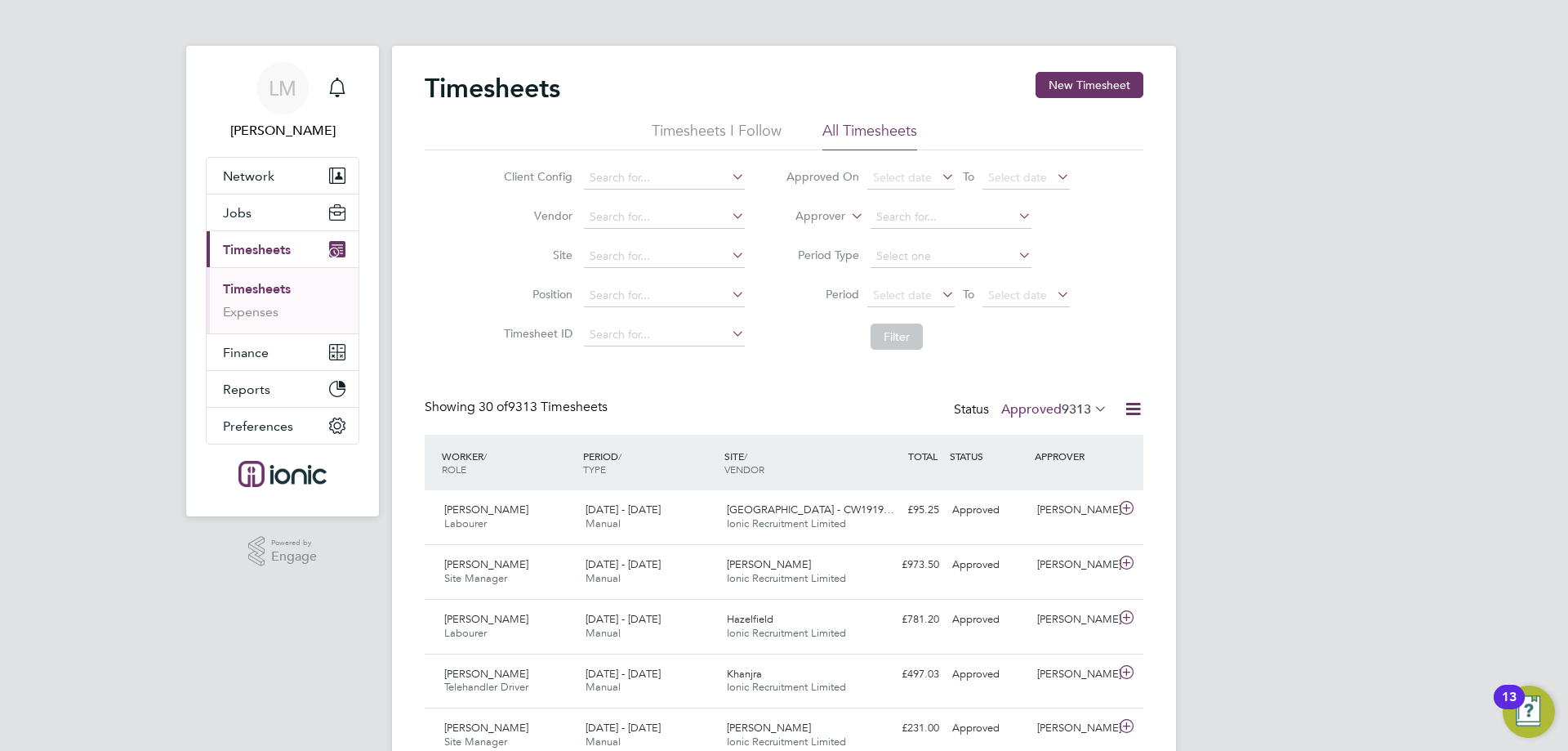
drag, startPoint x: 279, startPoint y: 232, endPoint x: 277, endPoint y: 243, distance: 11.2
click at [277, 241] on button "Current page: Timesheets" at bounding box center [283, 249] width 152 height 36
click at [235, 219] on span "Jobs" at bounding box center [237, 212] width 29 height 15
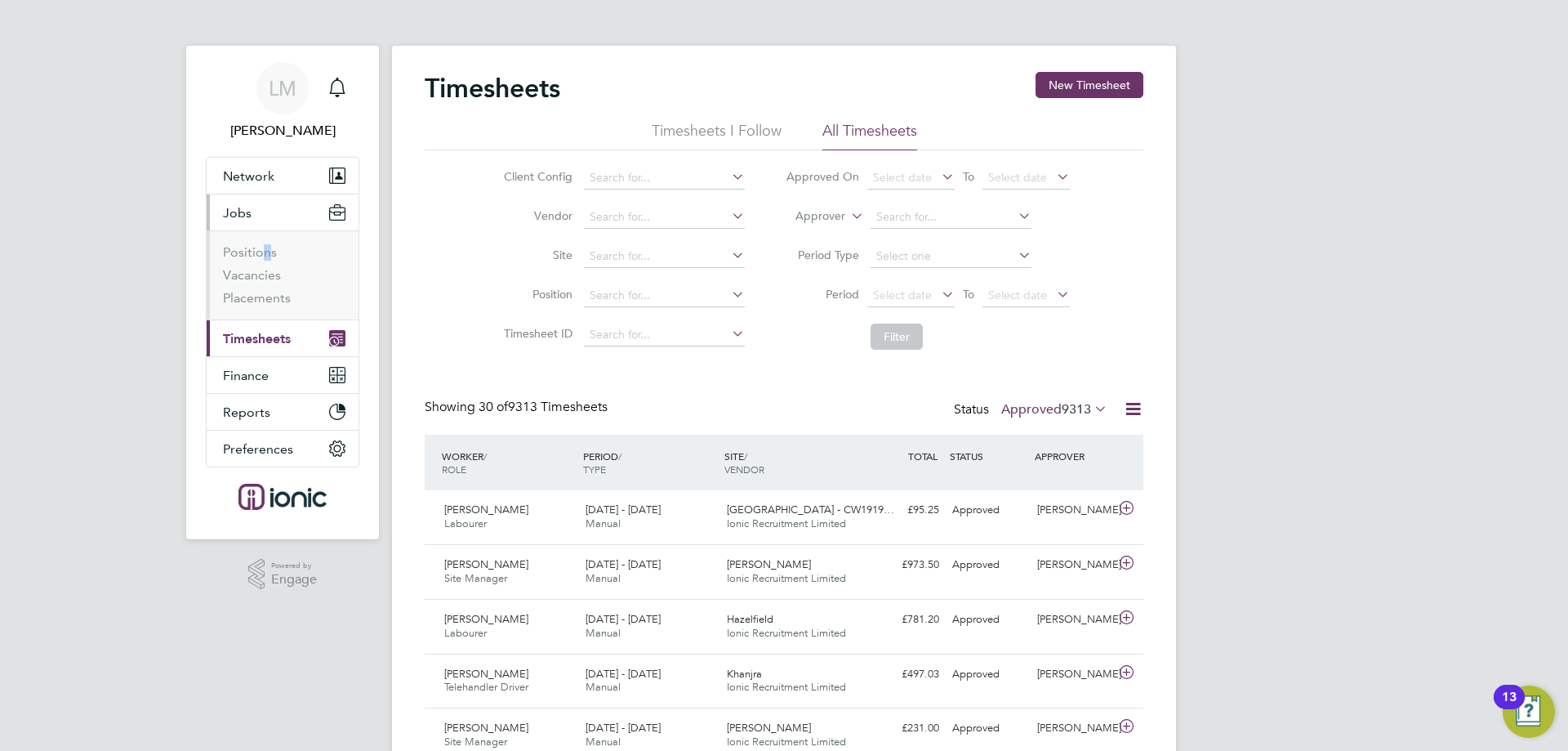
click at [260, 266] on li "Positions" at bounding box center [284, 256] width 123 height 23
click at [258, 279] on link "Vacancies" at bounding box center [251, 275] width 58 height 15
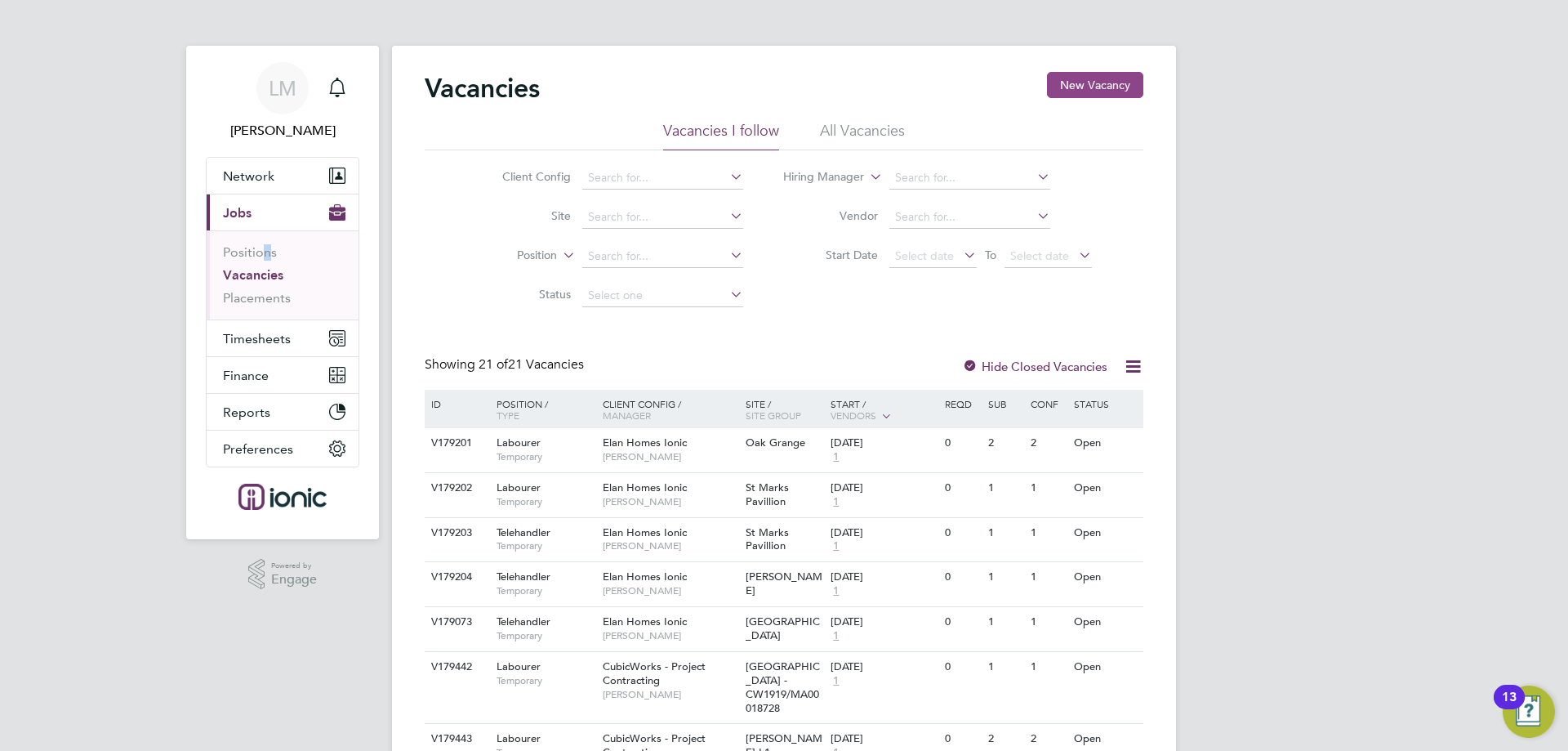
click at [1084, 95] on button "New Vacancy" at bounding box center [1095, 85] width 96 height 26
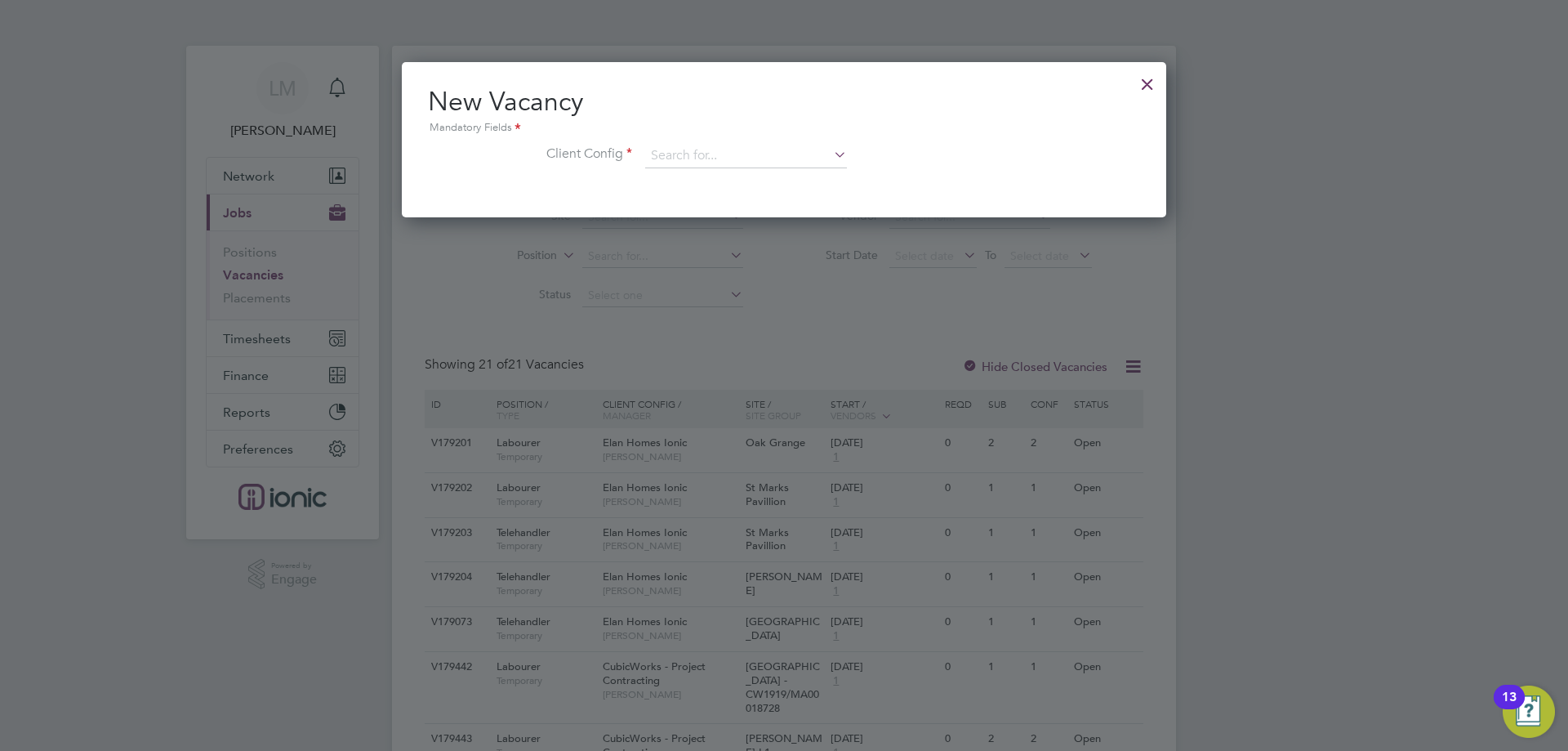
click at [766, 132] on div "Mandatory Fields" at bounding box center [784, 128] width 713 height 18
click at [774, 137] on div "New Vacancy Mandatory Fields Client Config" at bounding box center [784, 134] width 713 height 100
click at [754, 159] on input at bounding box center [746, 156] width 202 height 25
click at [762, 206] on li "CubicWorks - Fabric" at bounding box center [746, 201] width 204 height 22
type input "CubicWorks - Fabric"
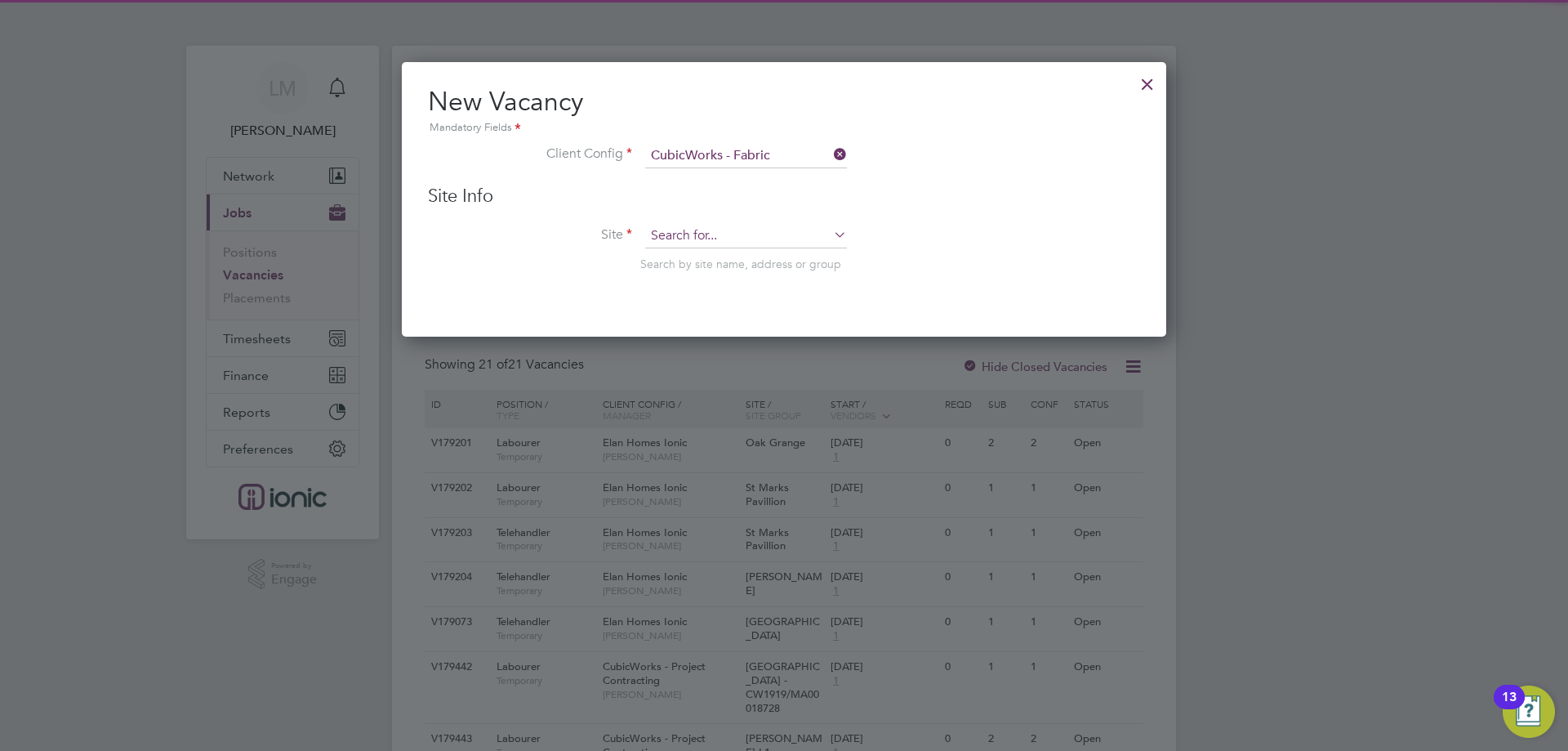
click at [755, 231] on input at bounding box center [746, 236] width 202 height 25
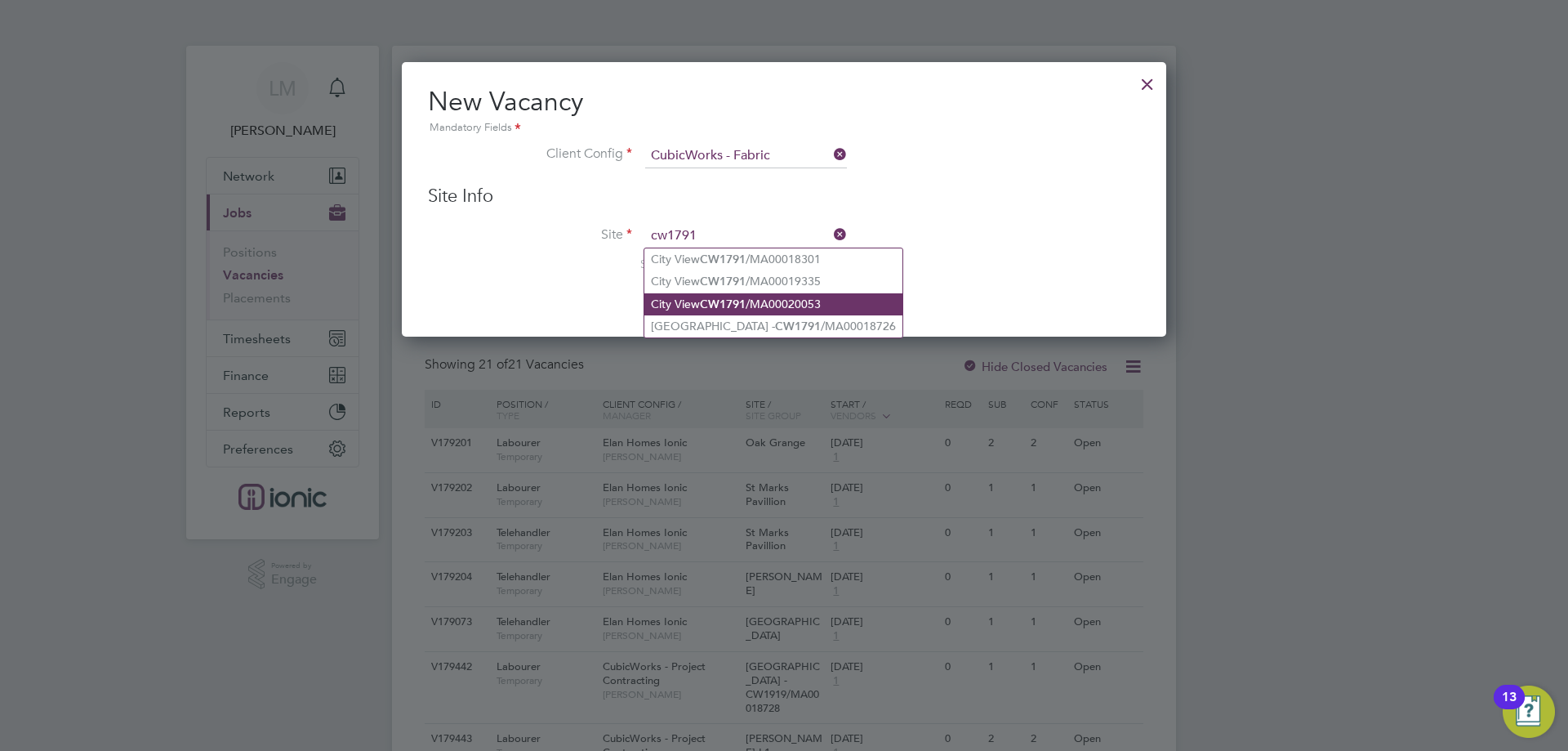
click at [699, 307] on li "City View CW1791 /MA00020053" at bounding box center [773, 304] width 258 height 22
type input "City View CW1791/MA00020053"
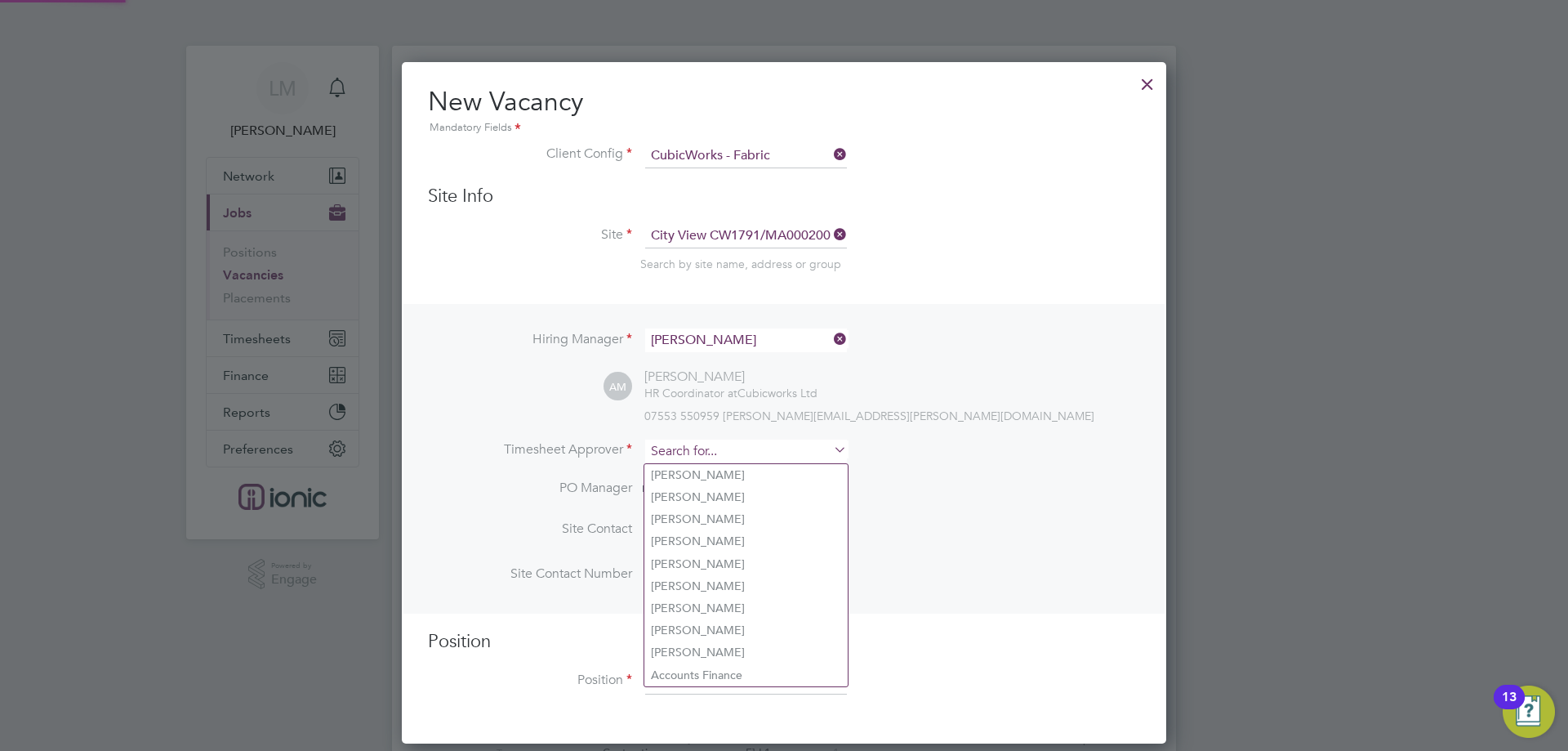
click at [719, 454] on input at bounding box center [746, 451] width 202 height 24
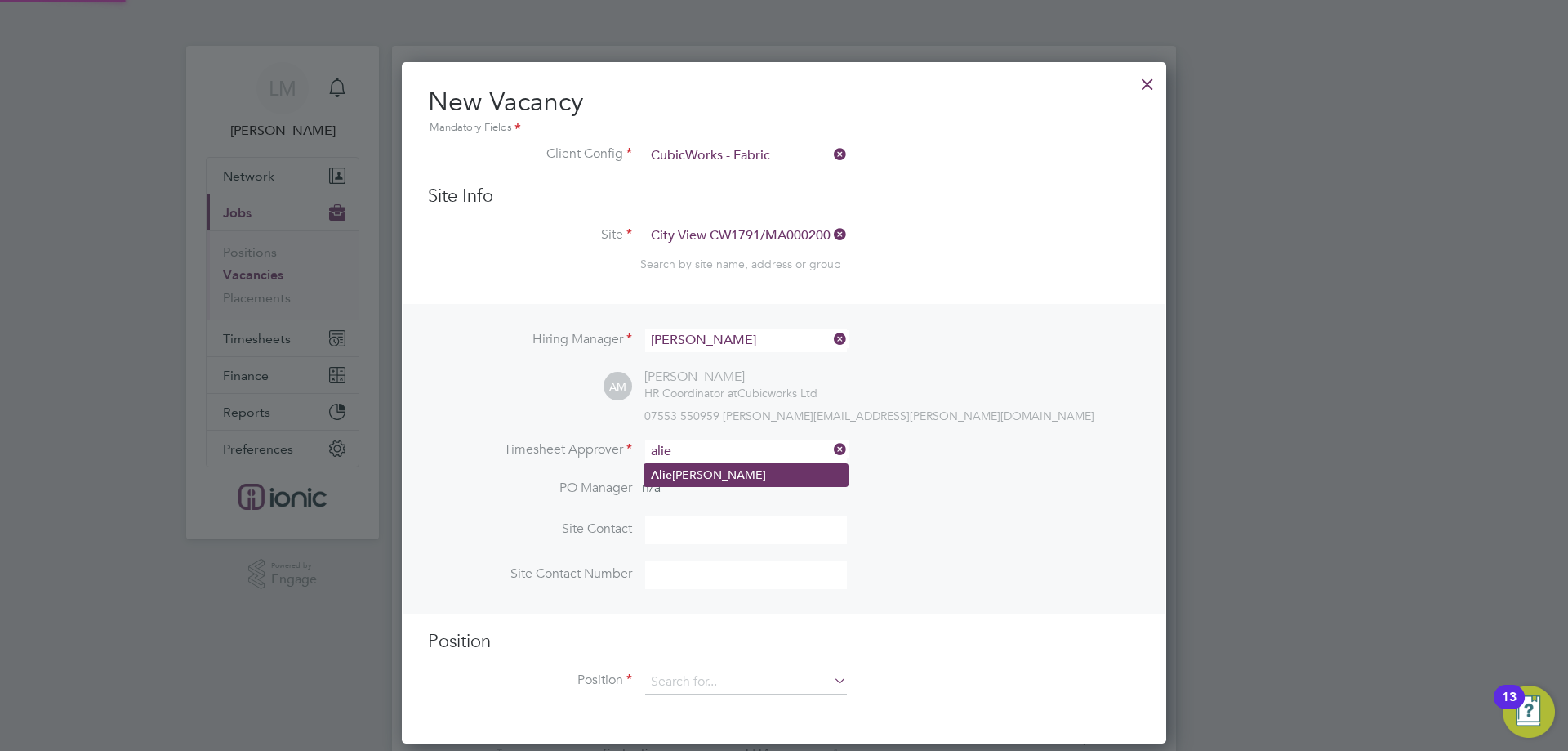
click at [722, 473] on li "Alie sha Murphy" at bounding box center [746, 475] width 204 height 22
type input "[PERSON_NAME]"
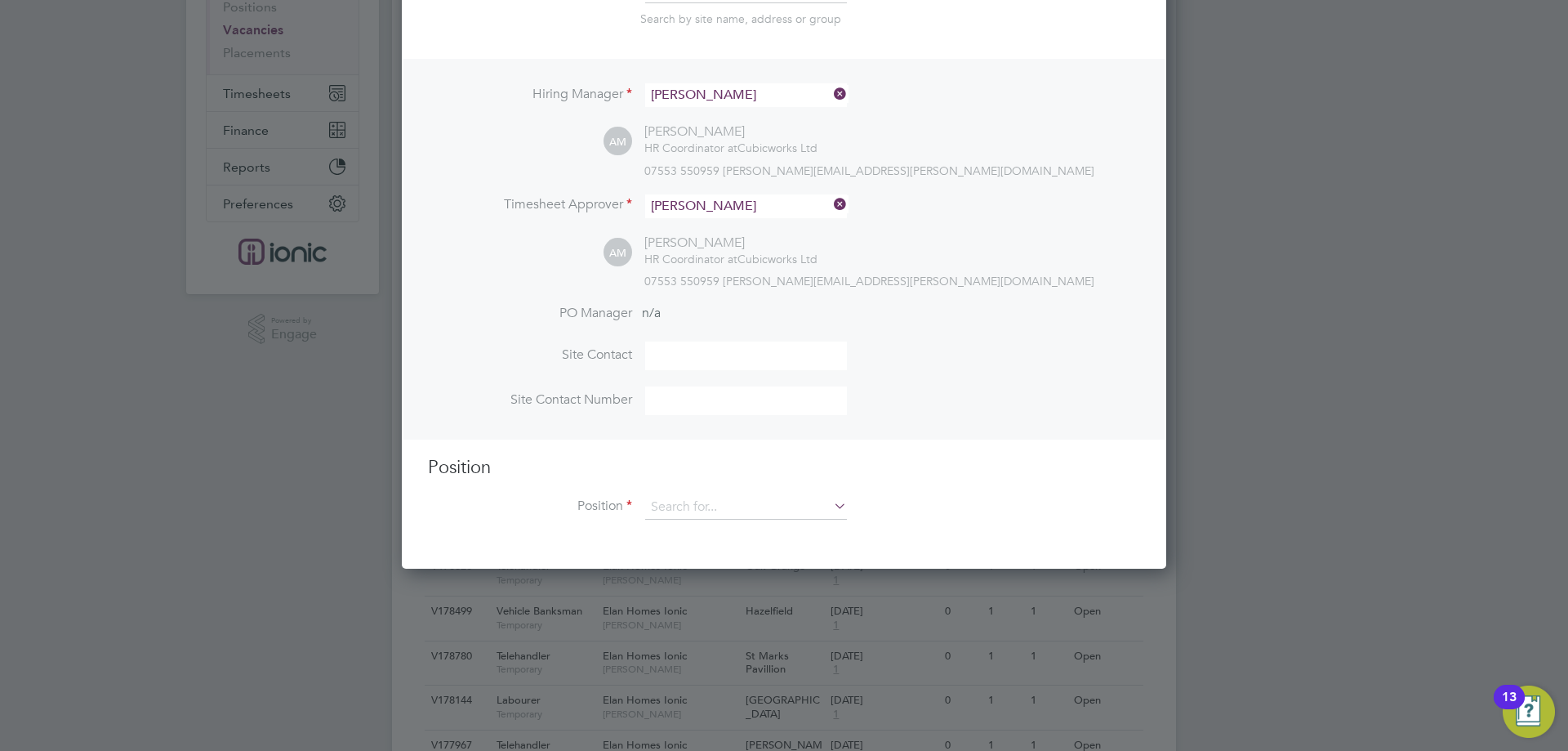
click at [723, 490] on div "Position Position" at bounding box center [784, 496] width 713 height 81
click at [721, 504] on input at bounding box center [746, 507] width 202 height 25
click at [723, 505] on input at bounding box center [746, 507] width 202 height 25
click at [738, 574] on li "Labourer" at bounding box center [746, 577] width 204 height 22
type input "Labourer"
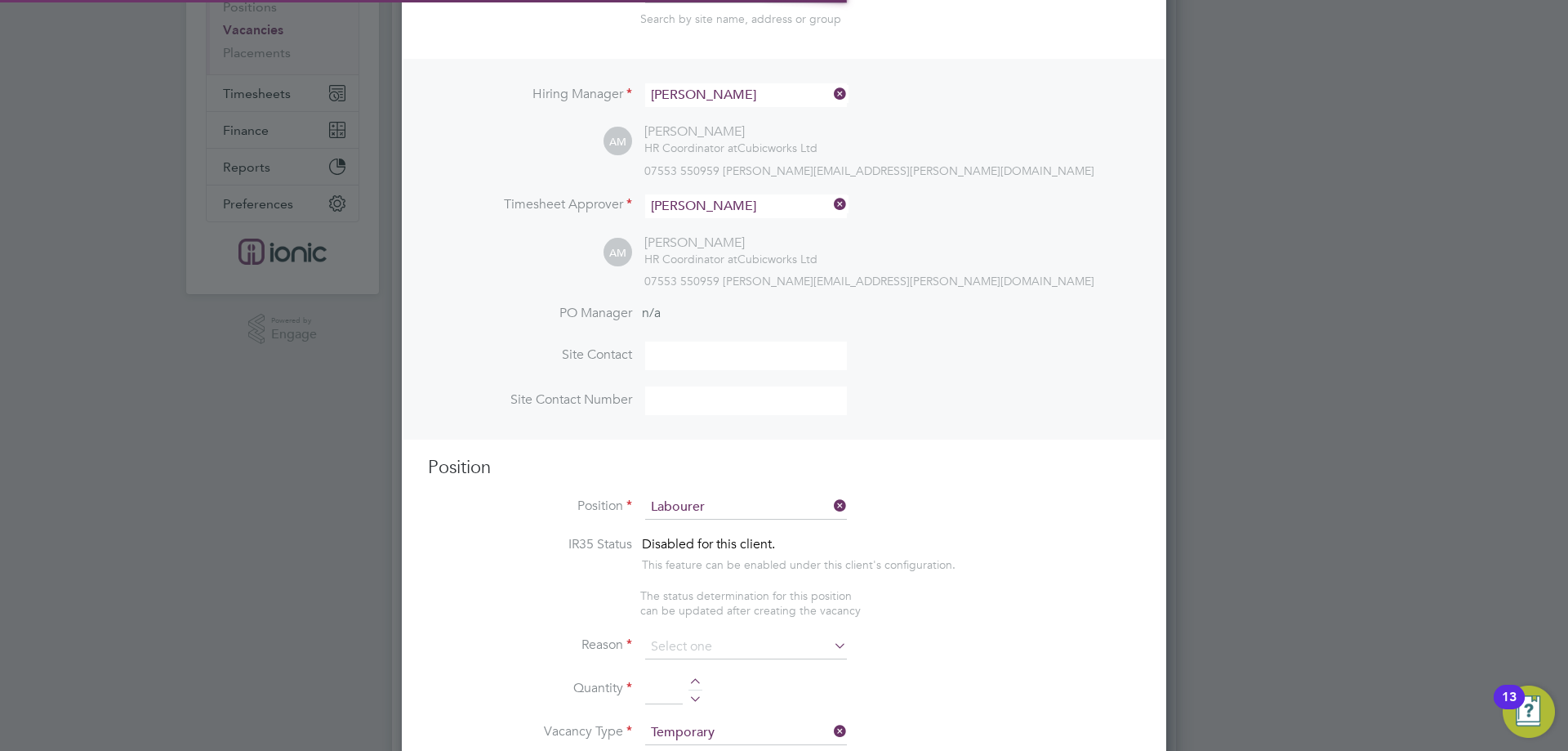
type textarea "General labourer working on office rip outs"
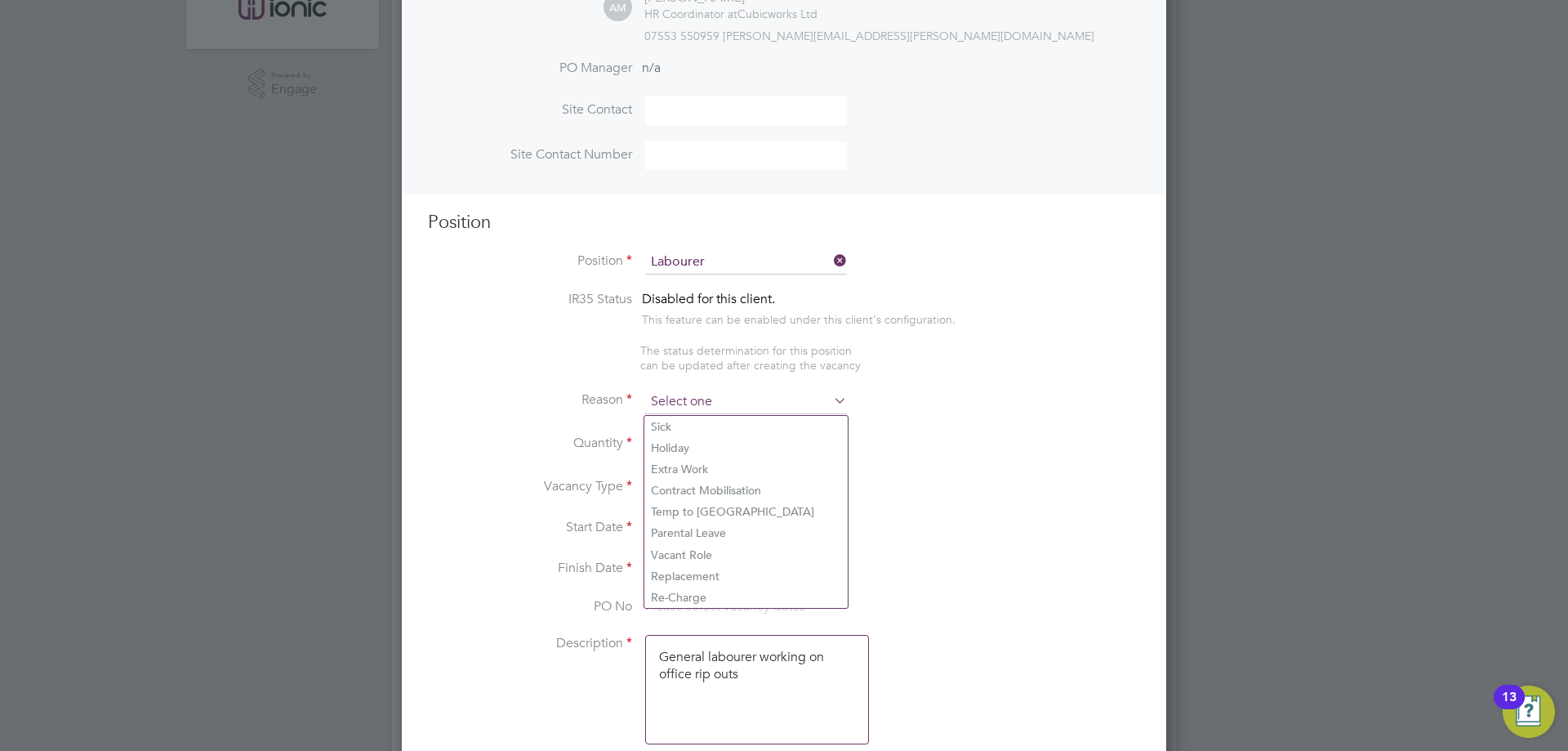
click at [702, 396] on input at bounding box center [746, 403] width 202 height 25
click at [719, 551] on li "Vacant Role" at bounding box center [746, 555] width 204 height 21
type input "Vacant Role"
click at [696, 438] on div at bounding box center [696, 439] width 14 height 11
type input "1"
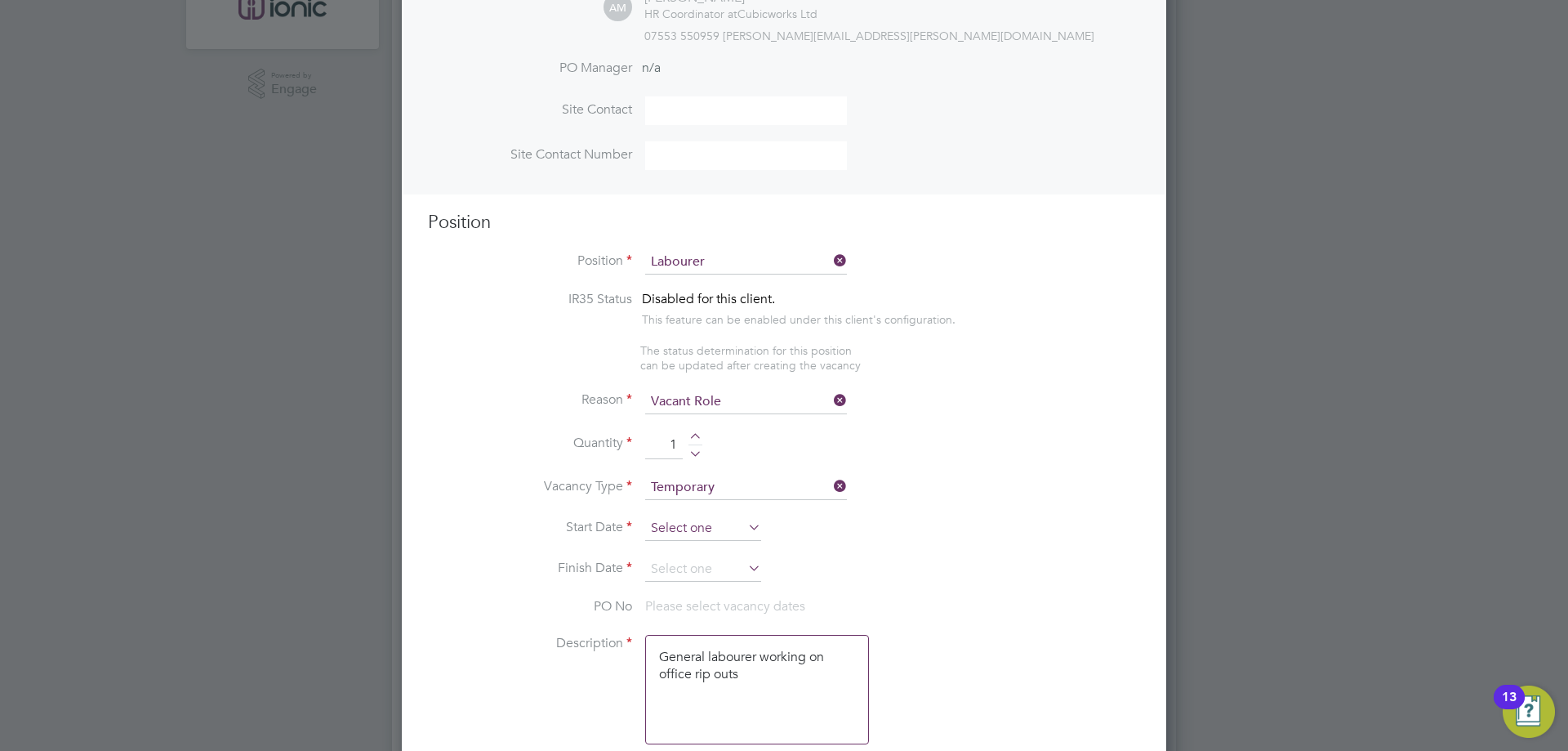
click at [714, 527] on input at bounding box center [703, 529] width 116 height 25
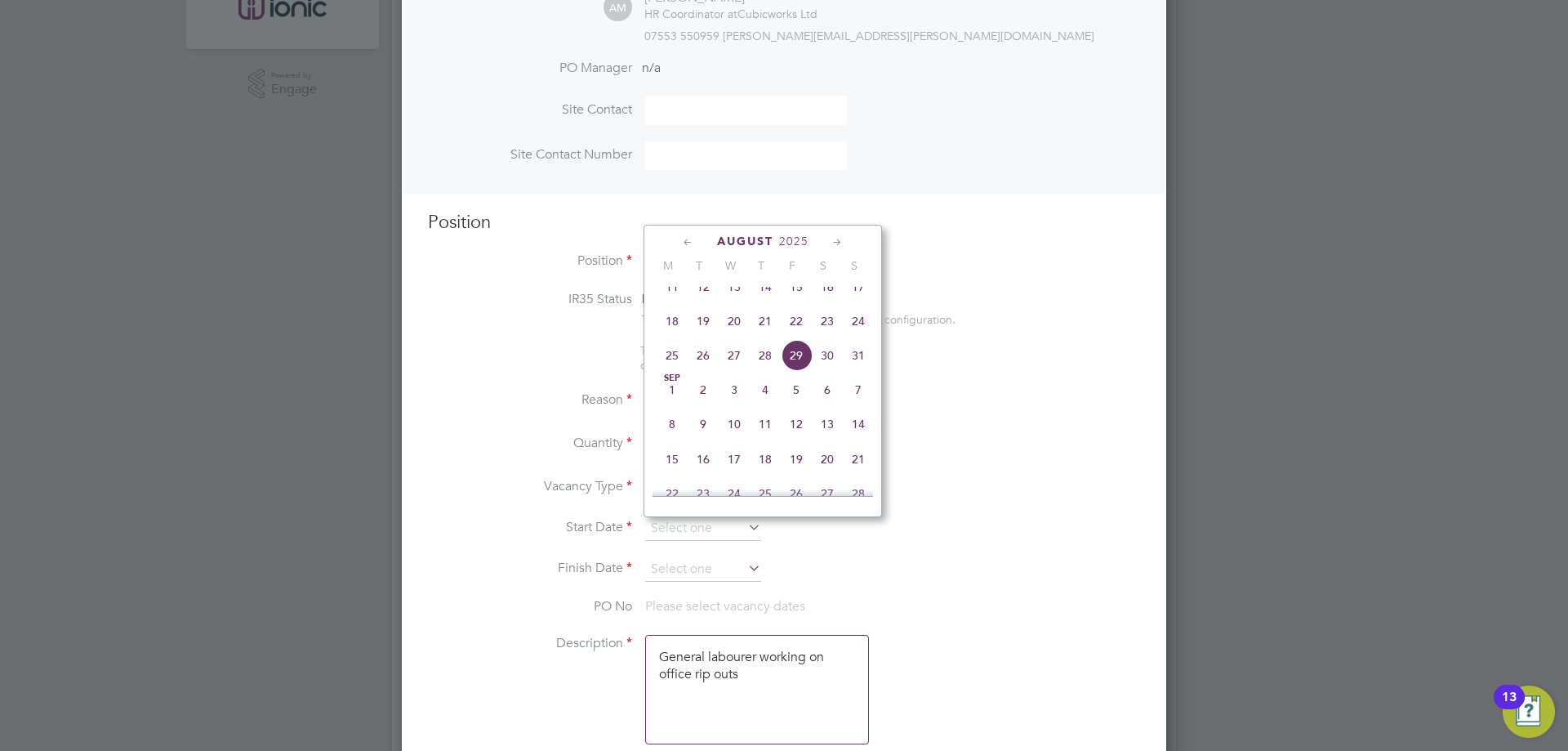
click at [675, 337] on span "18" at bounding box center [672, 321] width 31 height 31
type input "[DATE]"
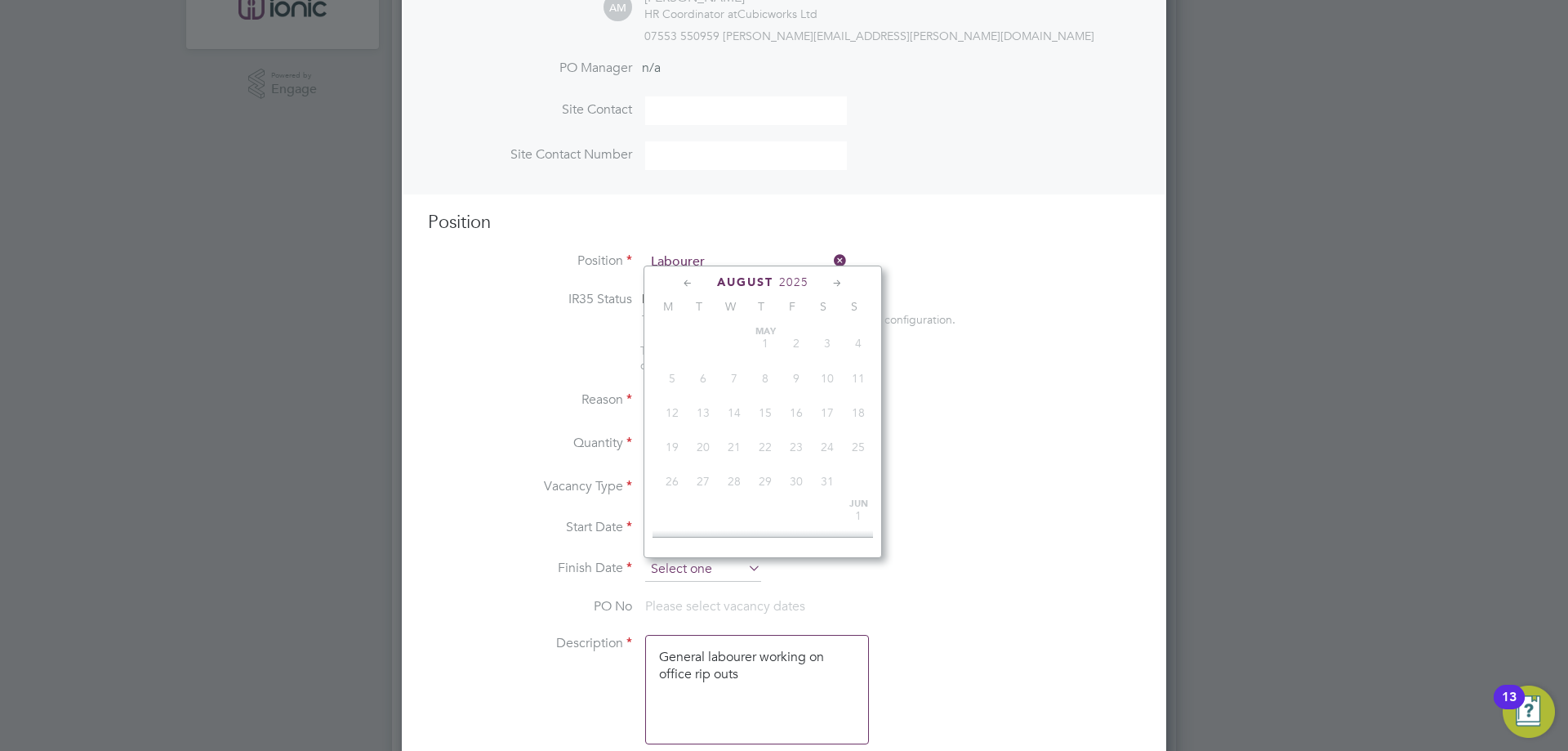
click at [725, 559] on input at bounding box center [703, 570] width 116 height 25
click at [863, 378] on span "24" at bounding box center [858, 362] width 31 height 31
type input "[DATE]"
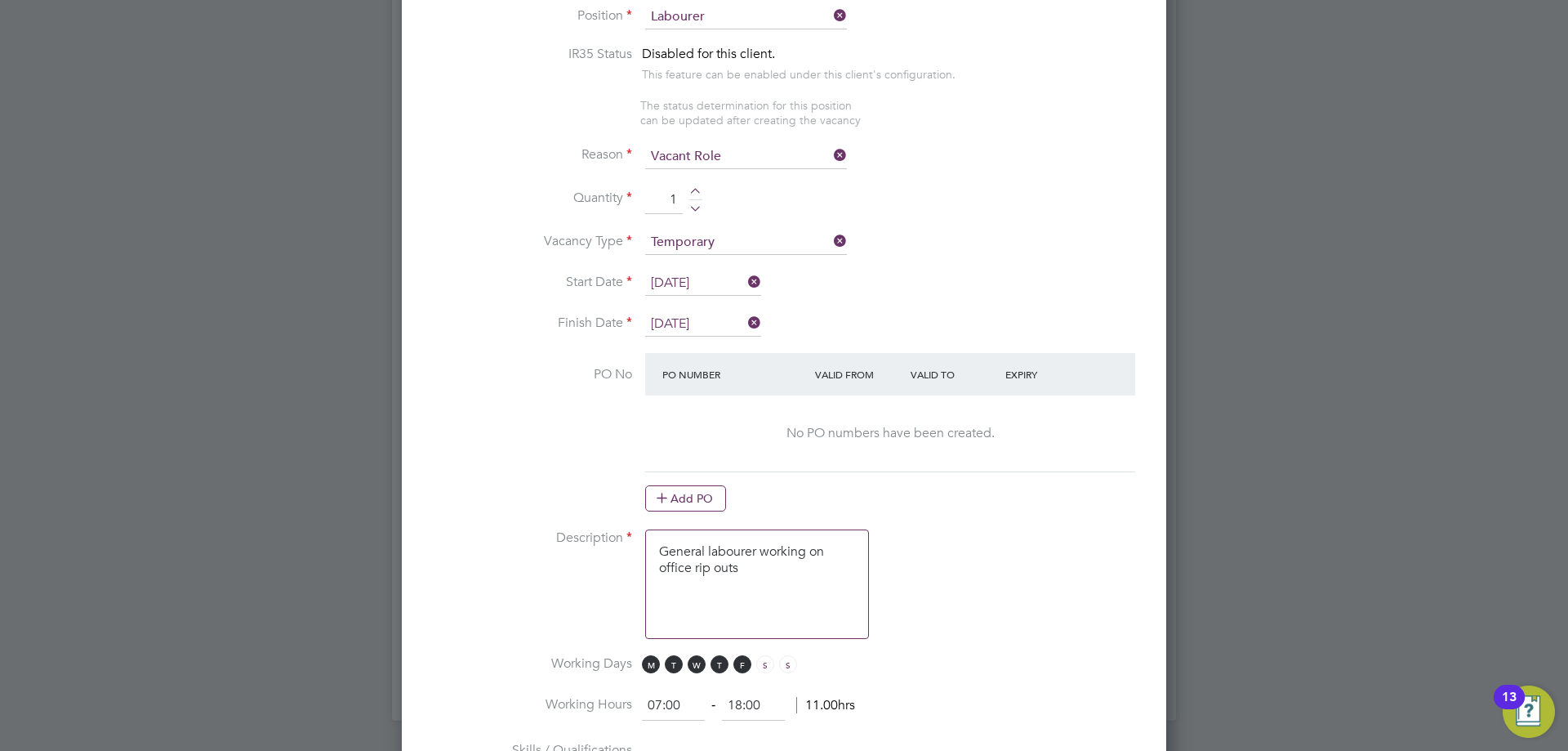
click at [668, 492] on icon at bounding box center [661, 497] width 12 height 12
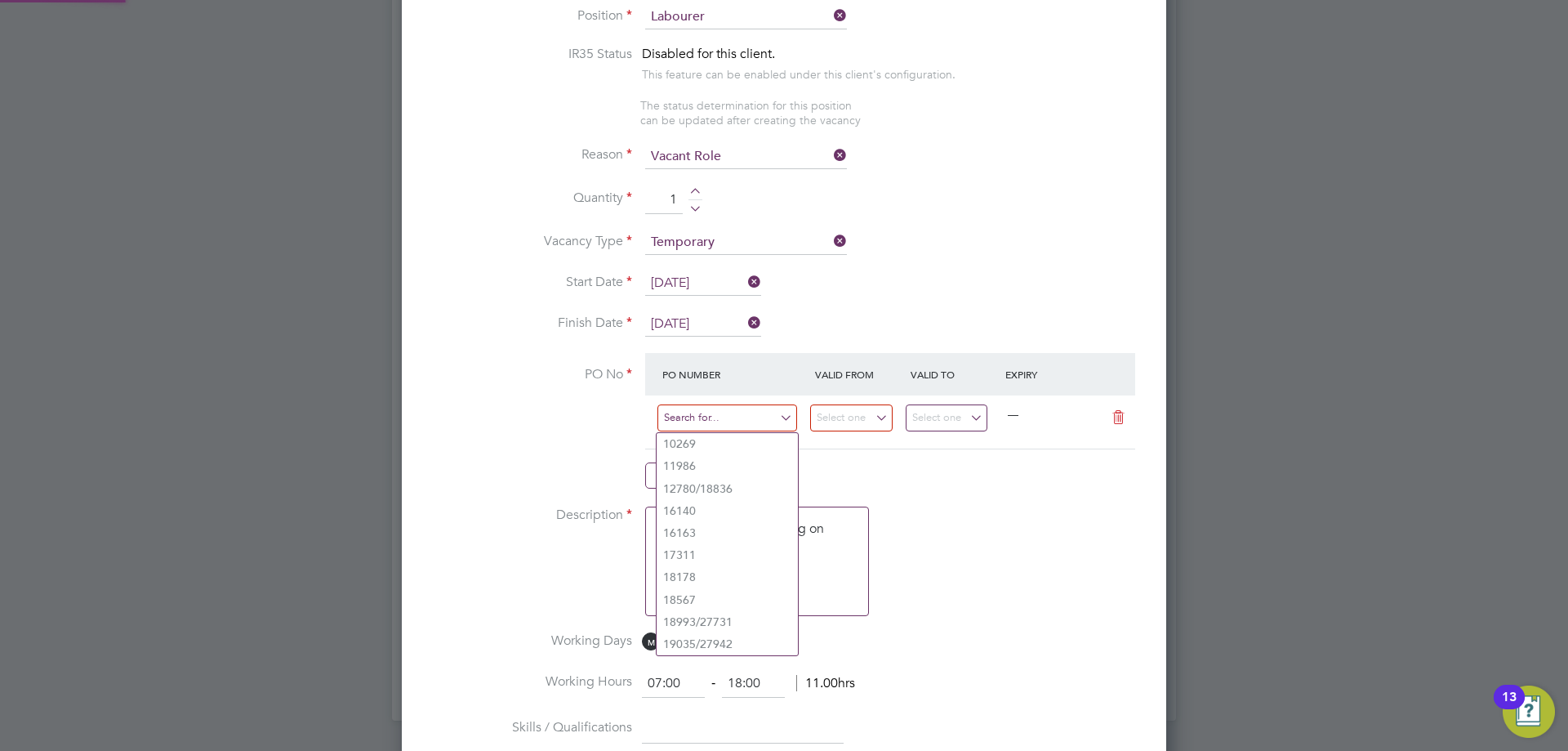
click at [701, 422] on input at bounding box center [727, 418] width 140 height 27
type input "CW1791/MA00020053"
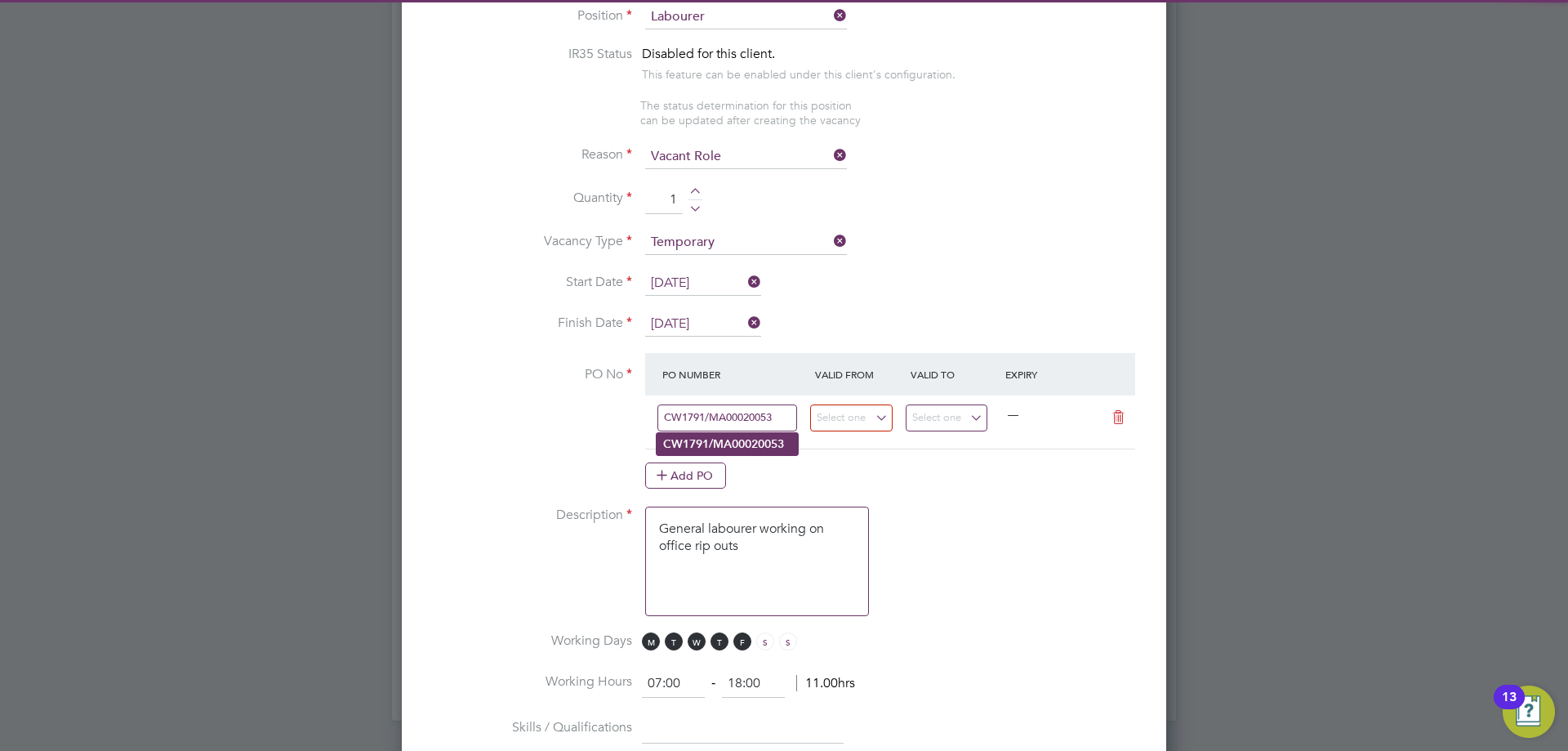
click at [728, 445] on b "CW1791/MA00020053" at bounding box center [723, 444] width 121 height 14
type input "11 Aug 2025"
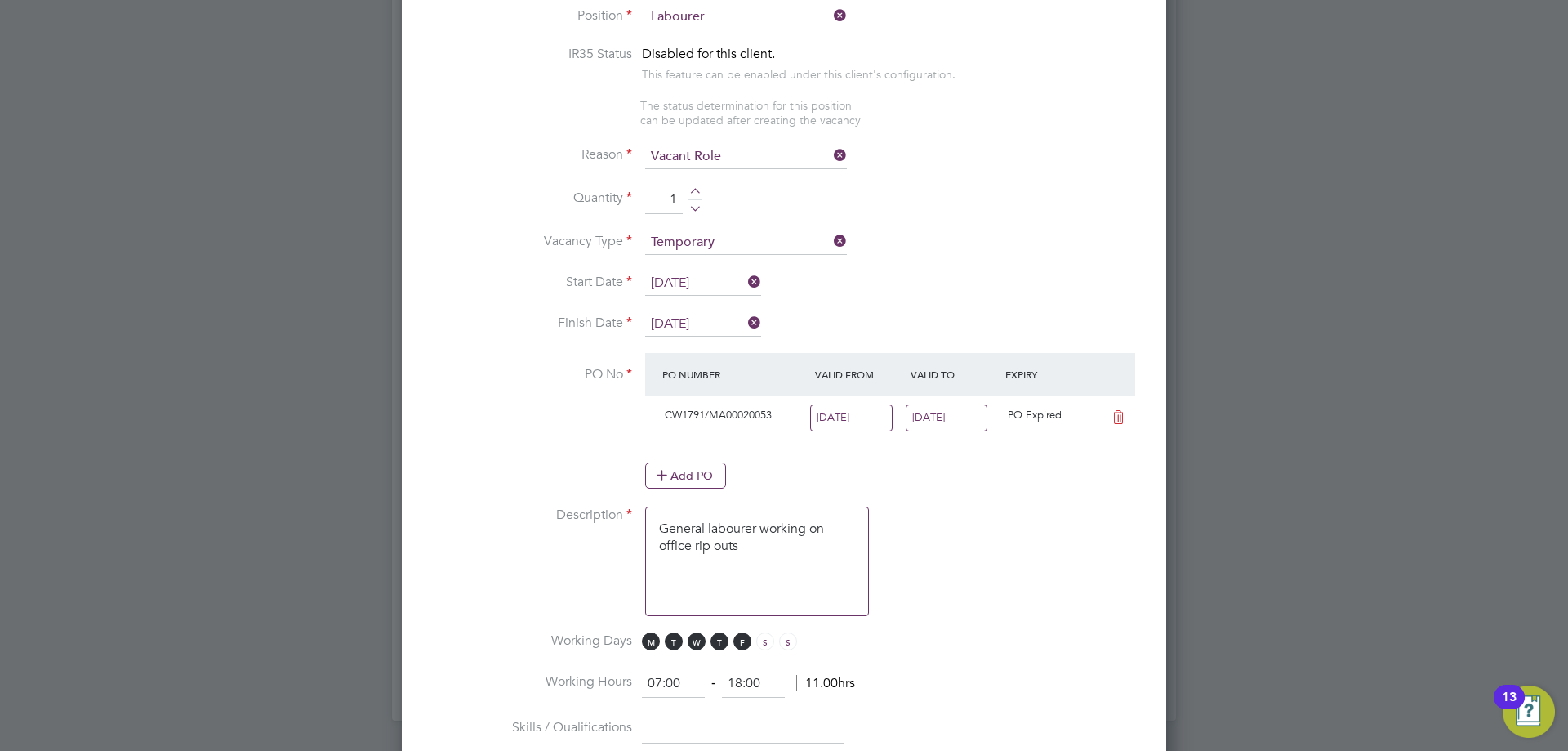
scroll to position [2492, 765]
click at [914, 421] on input "17 Aug 2025" at bounding box center [947, 418] width 83 height 27
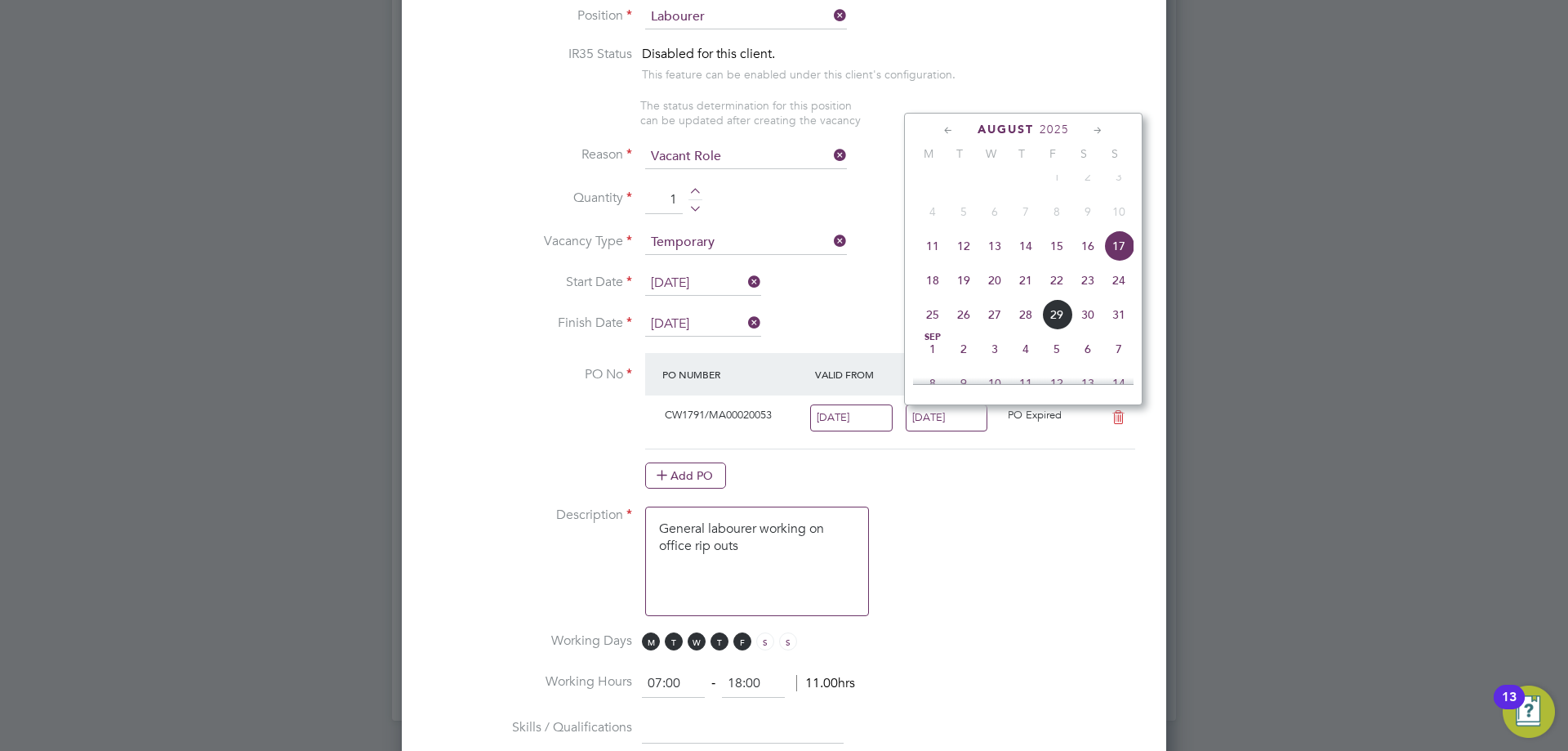
click at [1112, 296] on span "24" at bounding box center [1119, 280] width 31 height 31
type input "[DATE]"
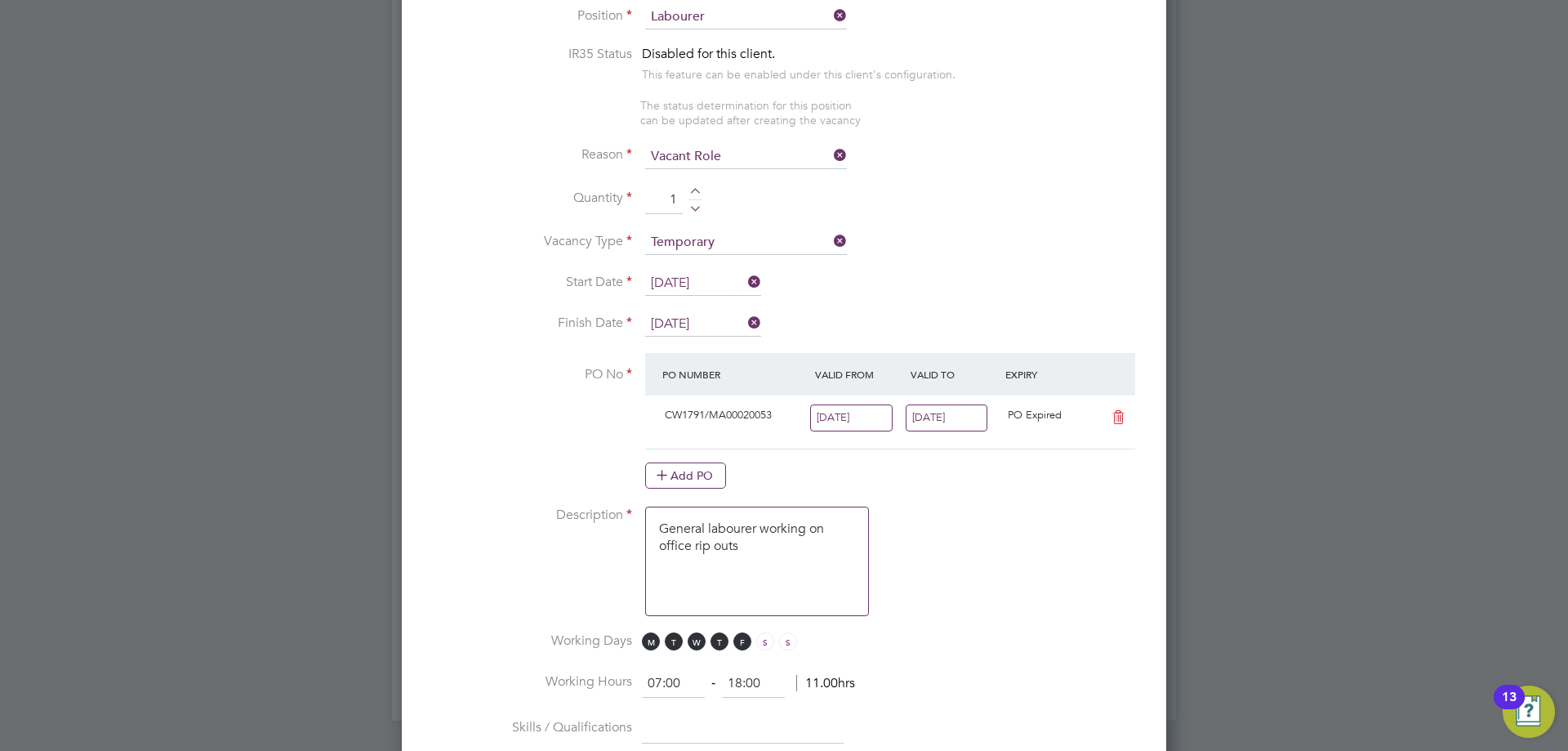
click at [881, 415] on input "11 Aug 2025" at bounding box center [852, 418] width 83 height 27
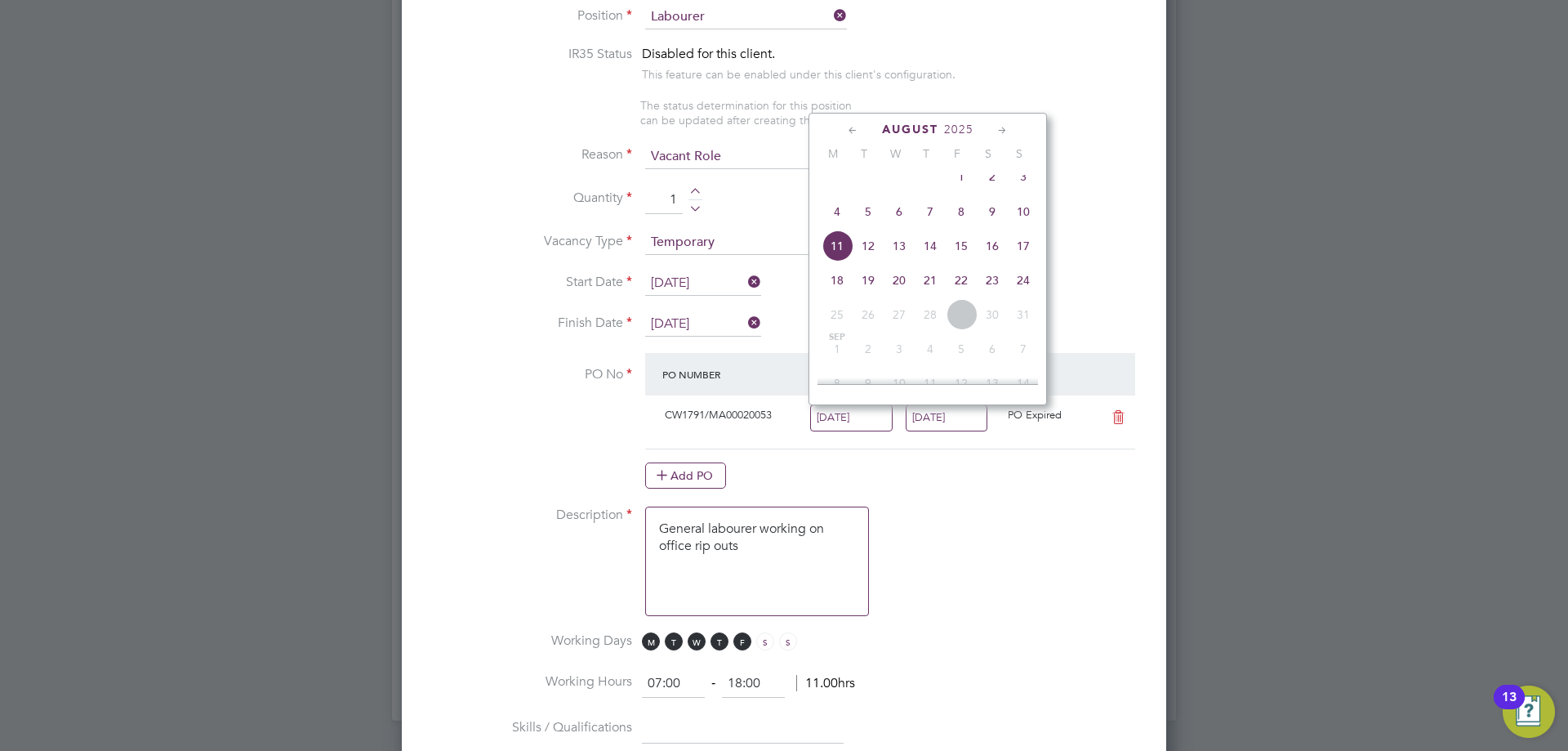
click at [844, 288] on span "18" at bounding box center [837, 280] width 31 height 31
type input "[DATE]"
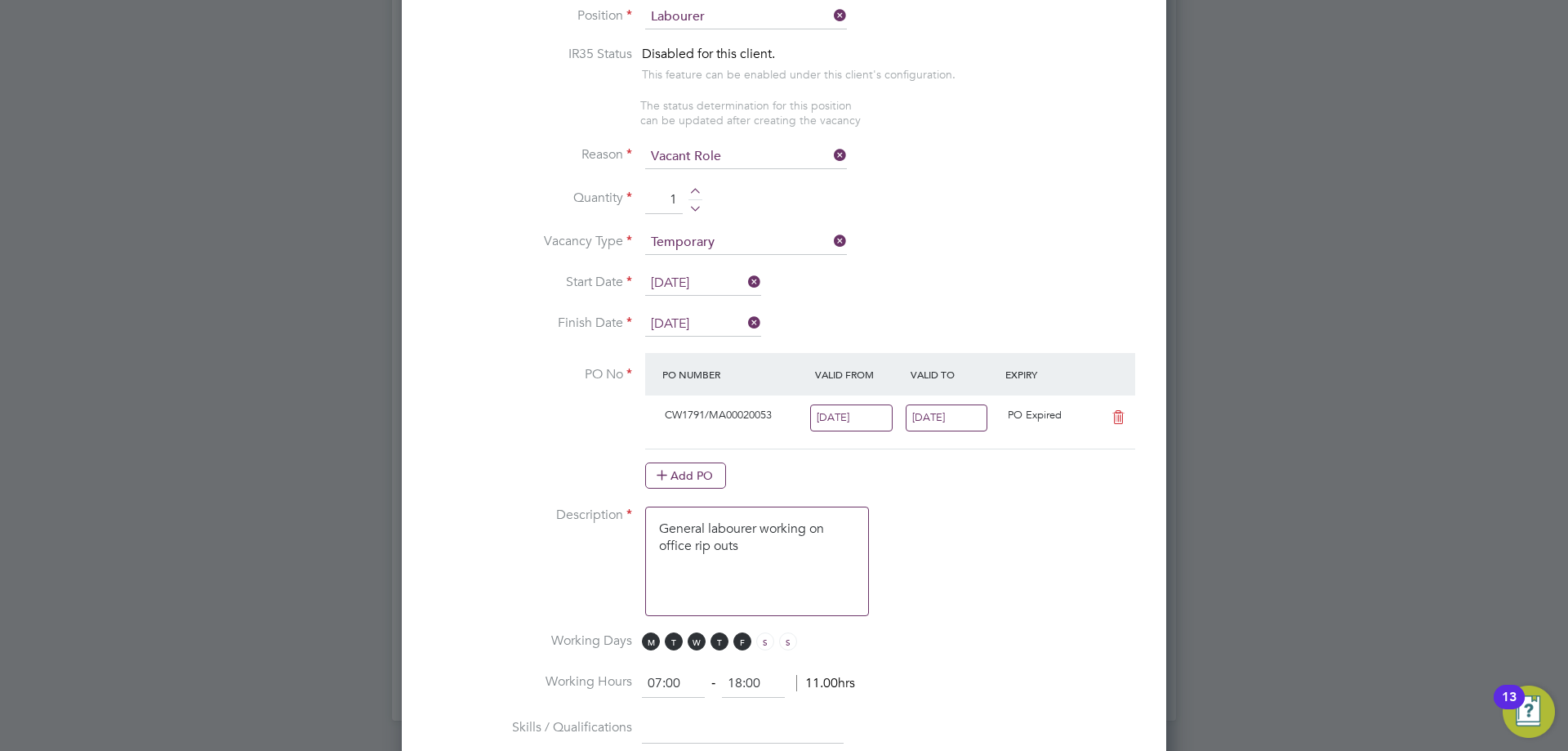
click at [996, 501] on li "PO No PO Number Valid From Valid To Expiry CW1791/MA00020053 18 Aug 2025 24 Aug…" at bounding box center [784, 429] width 713 height 153
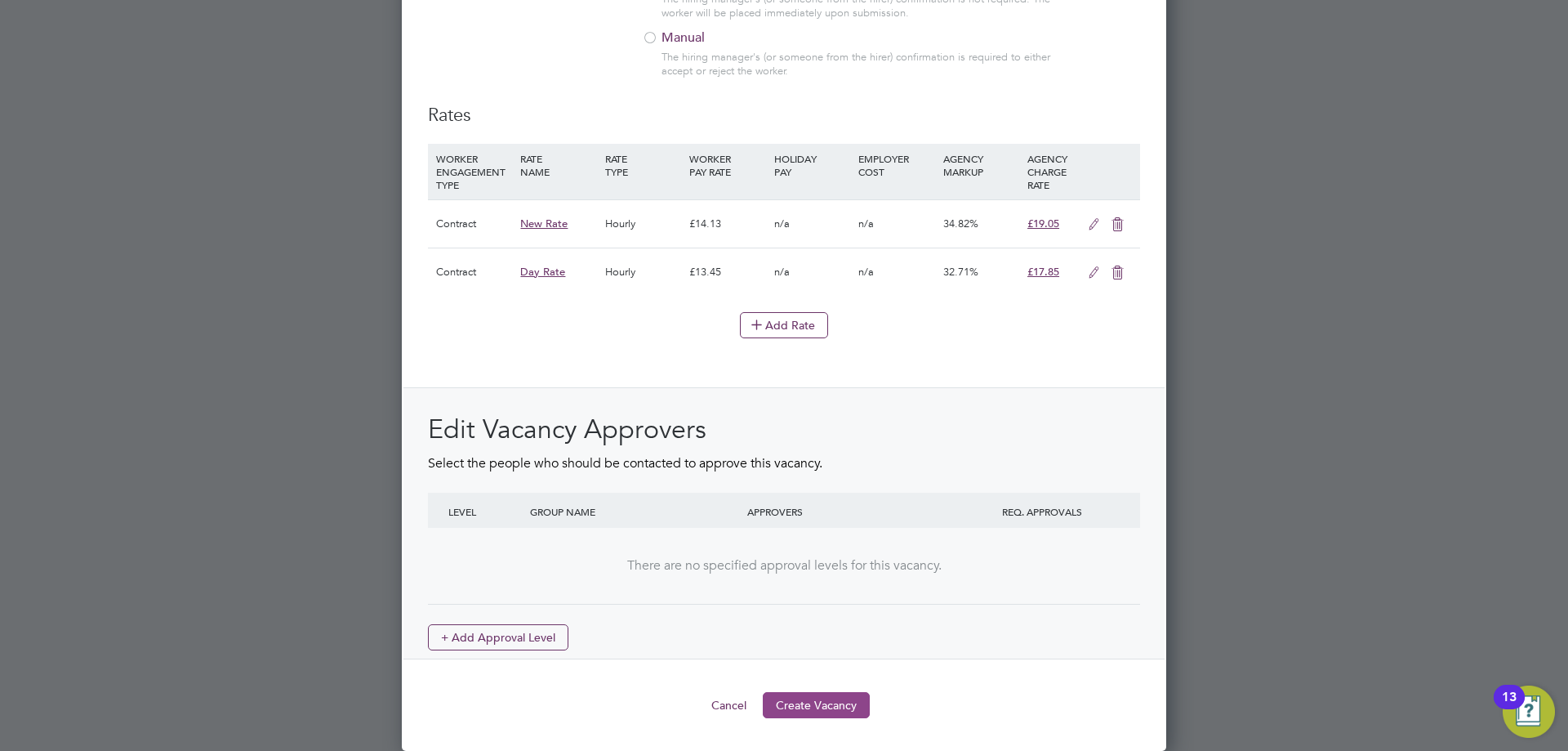
click at [811, 709] on button "Create Vacancy" at bounding box center [816, 704] width 107 height 26
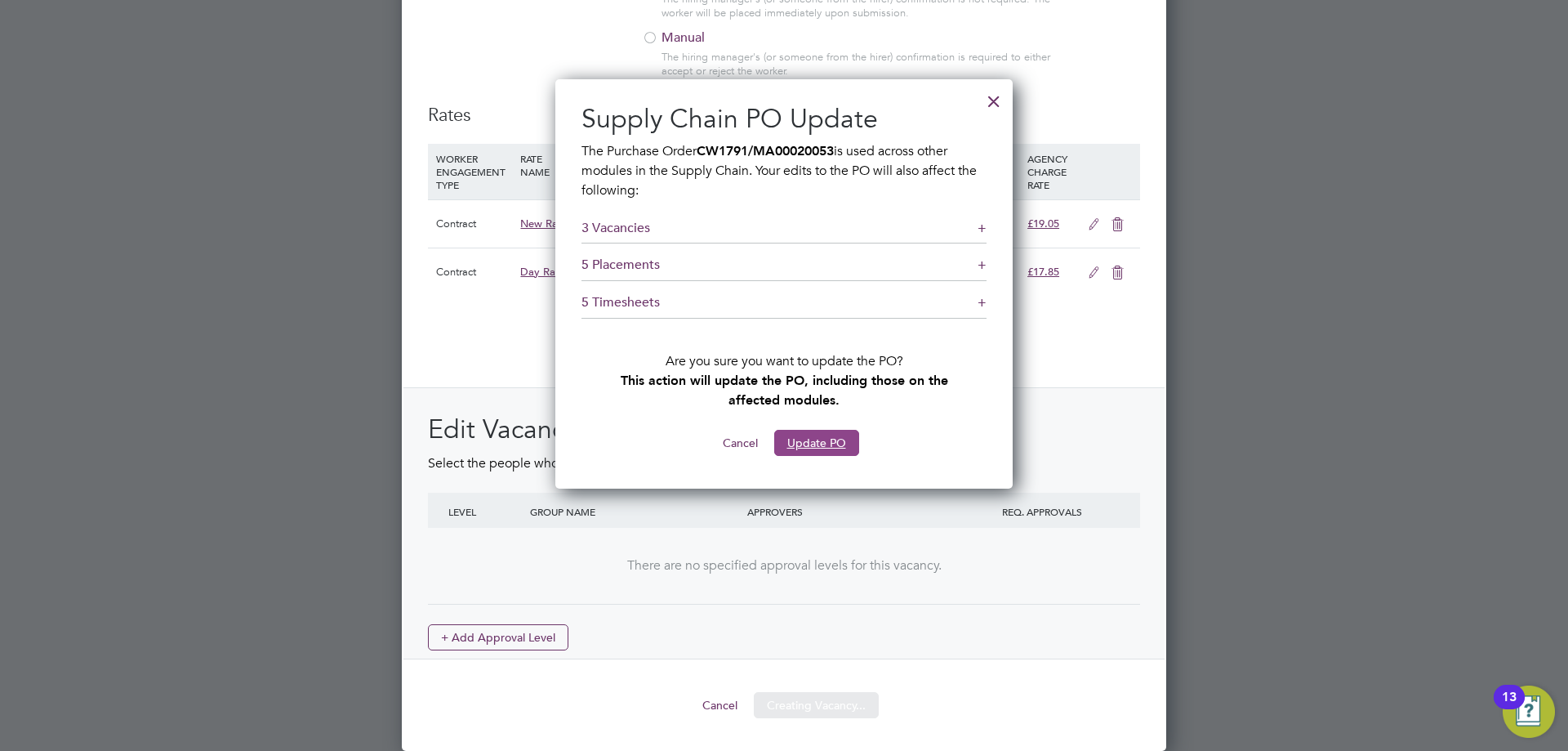
click at [810, 447] on button "Update PO" at bounding box center [816, 443] width 85 height 26
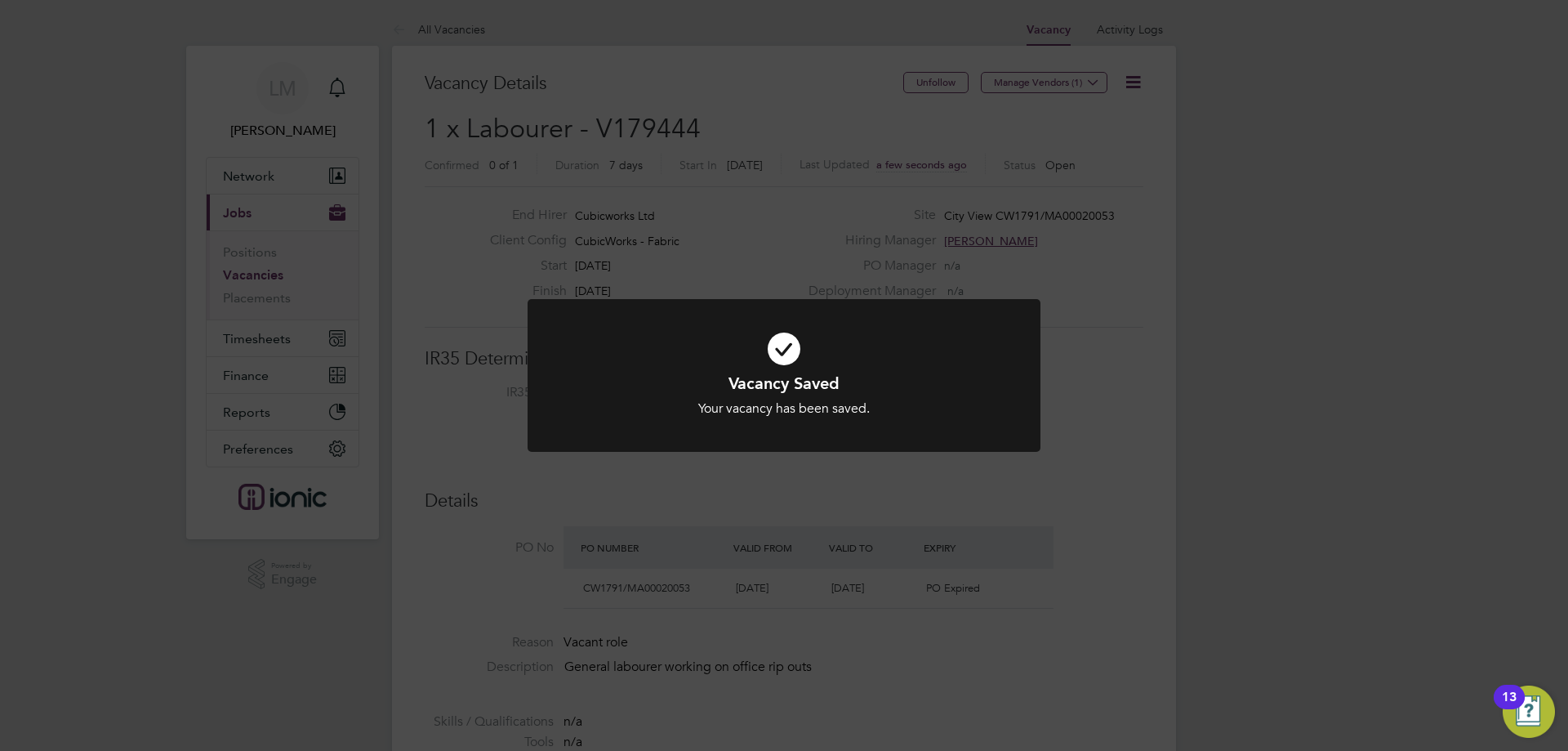
click at [678, 471] on div "Vacancy Saved Your vacancy has been saved. Cancel Okay" at bounding box center [784, 375] width 1568 height 751
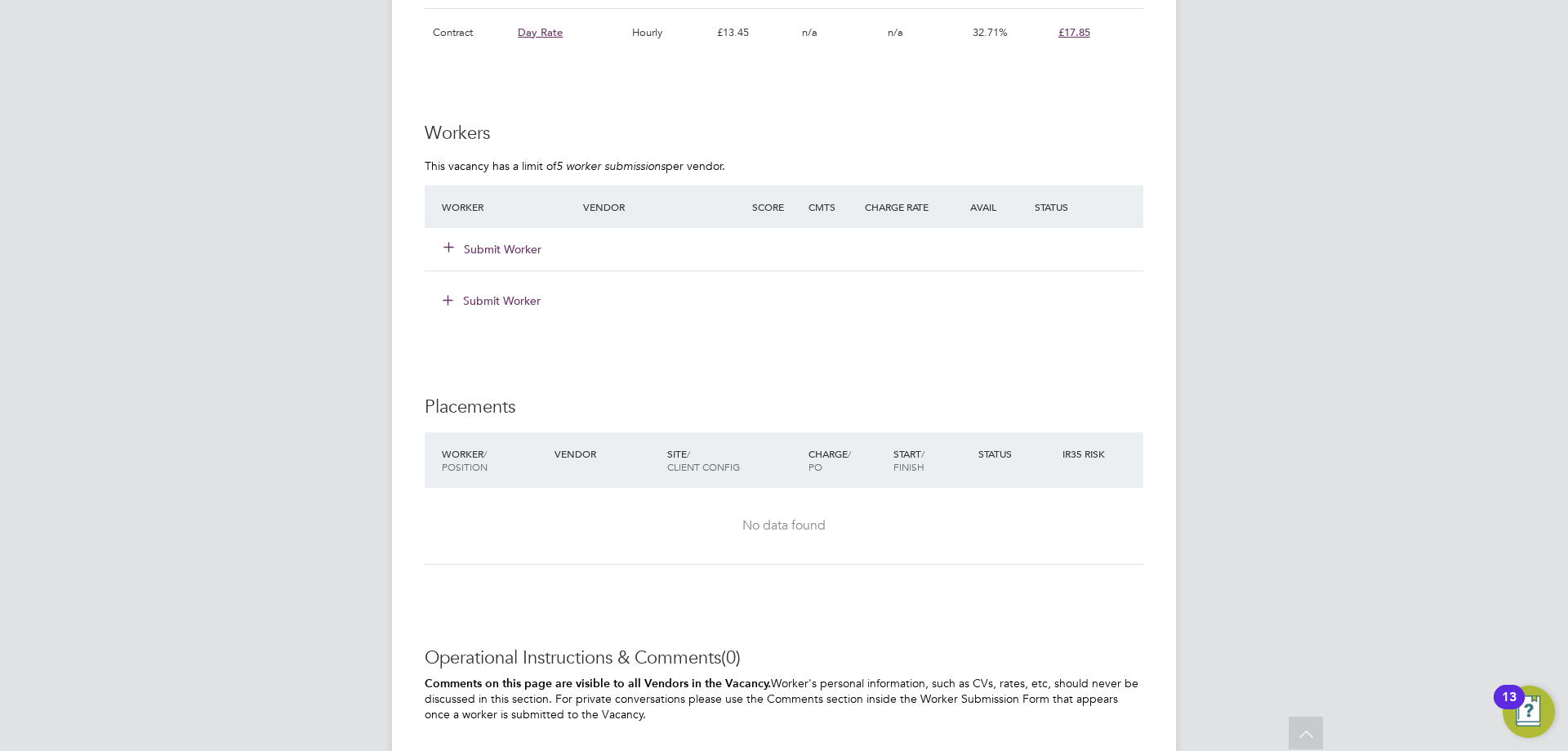
click at [508, 247] on button "Submit Worker" at bounding box center [493, 248] width 98 height 16
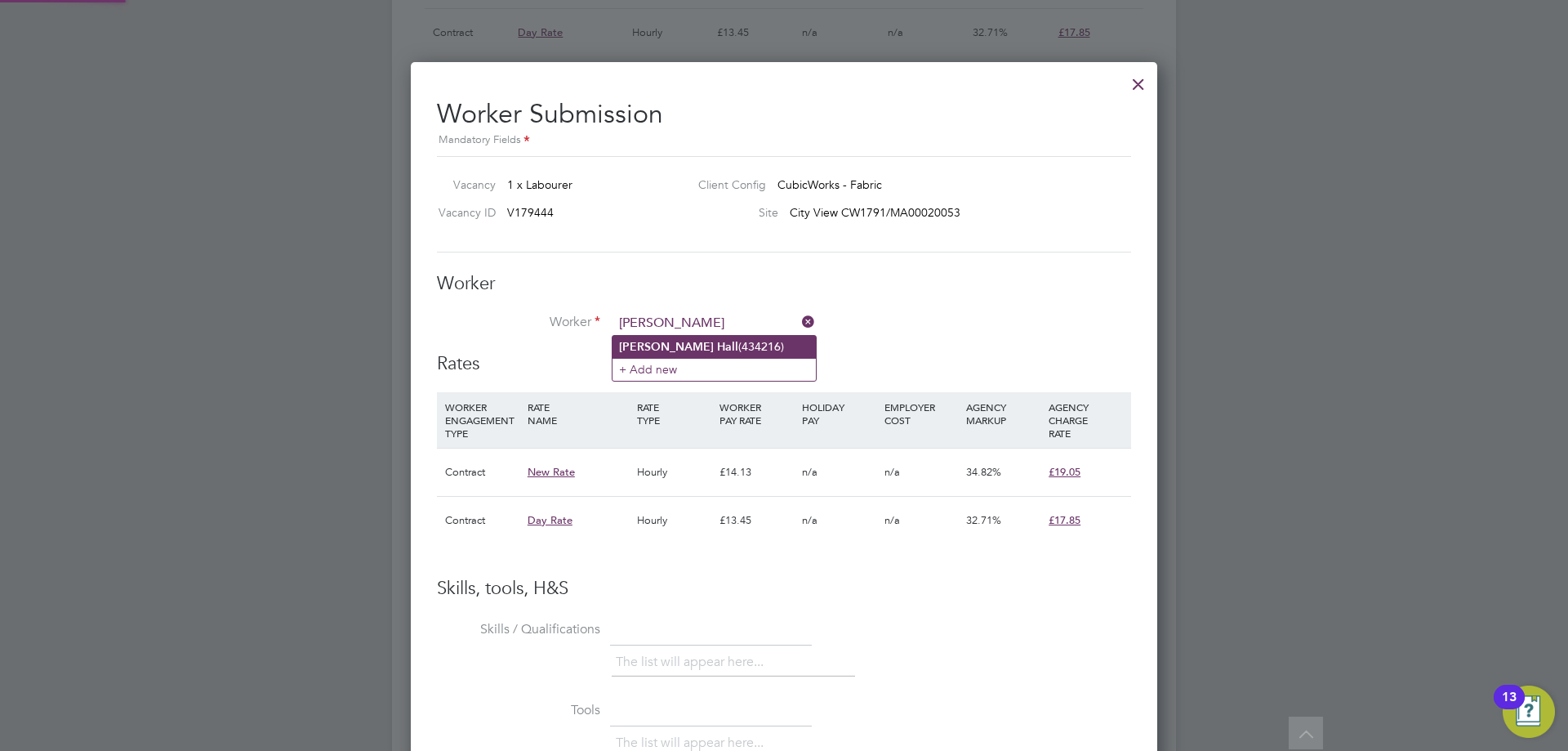
click at [672, 350] on li "Dale Hall (434216)" at bounding box center [715, 346] width 204 height 22
type input "Dale Hall (434216)"
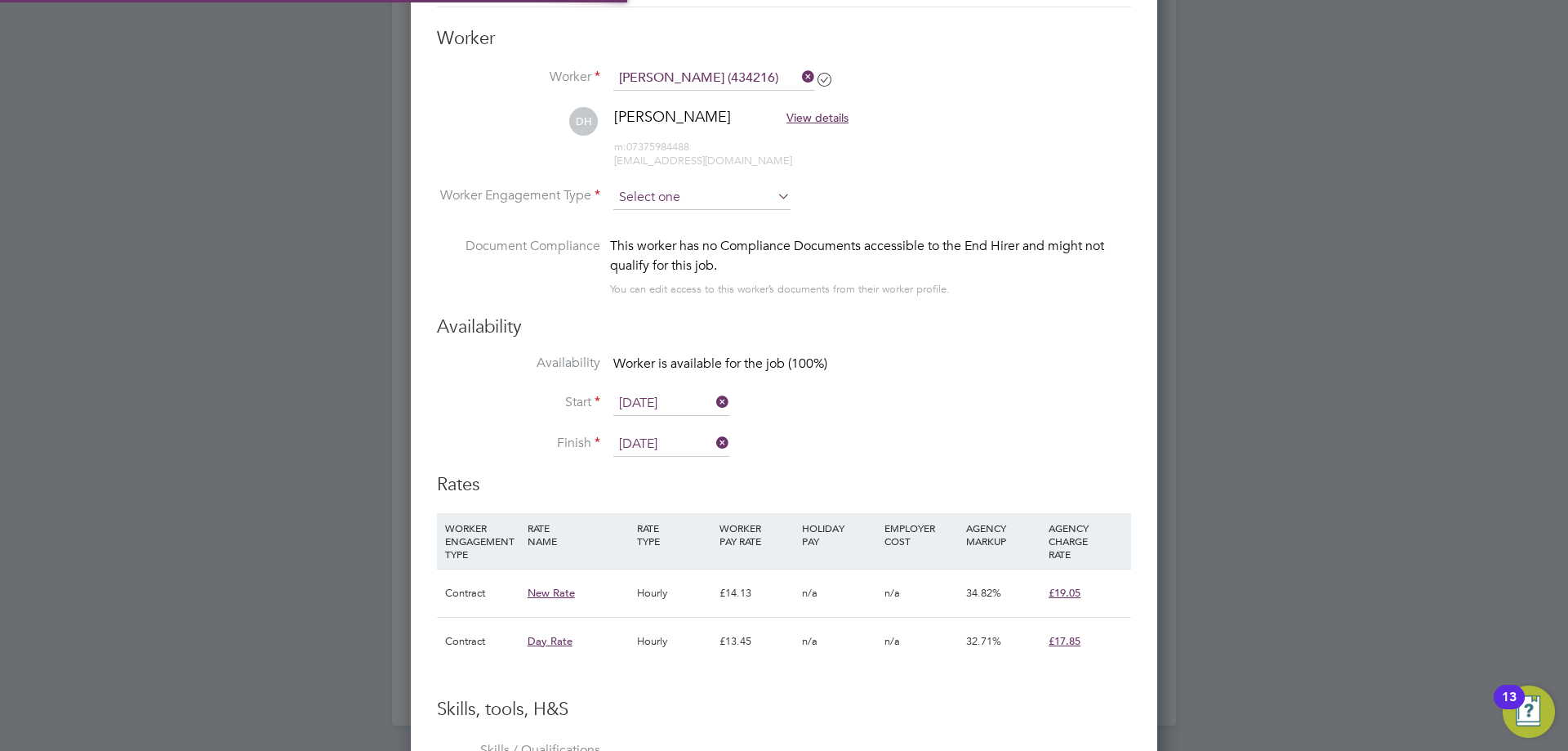
click at [659, 199] on input at bounding box center [702, 198] width 177 height 25
click at [656, 227] on li "Contract" at bounding box center [702, 220] width 179 height 21
type input "Contract"
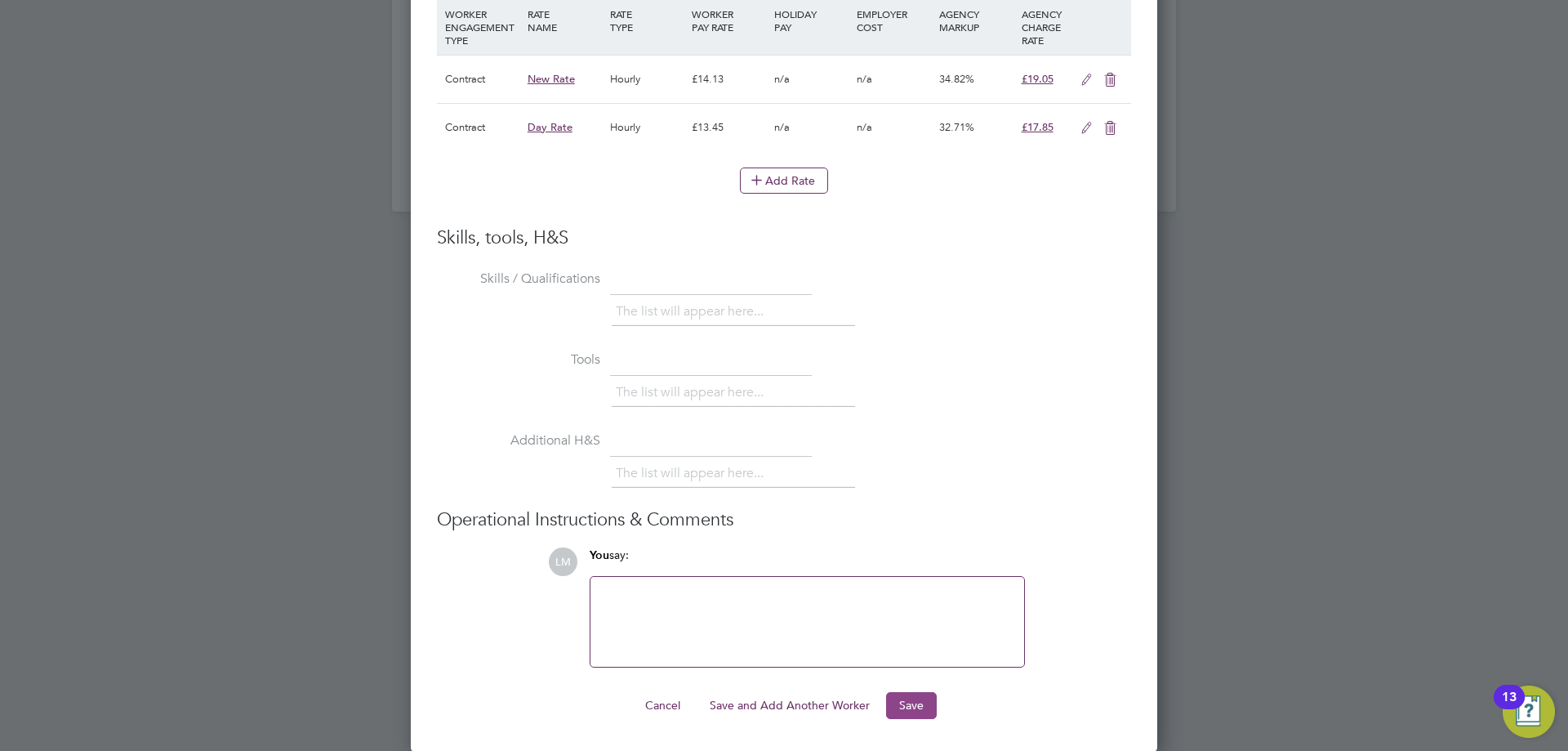
click at [919, 697] on button "Save" at bounding box center [911, 704] width 50 height 26
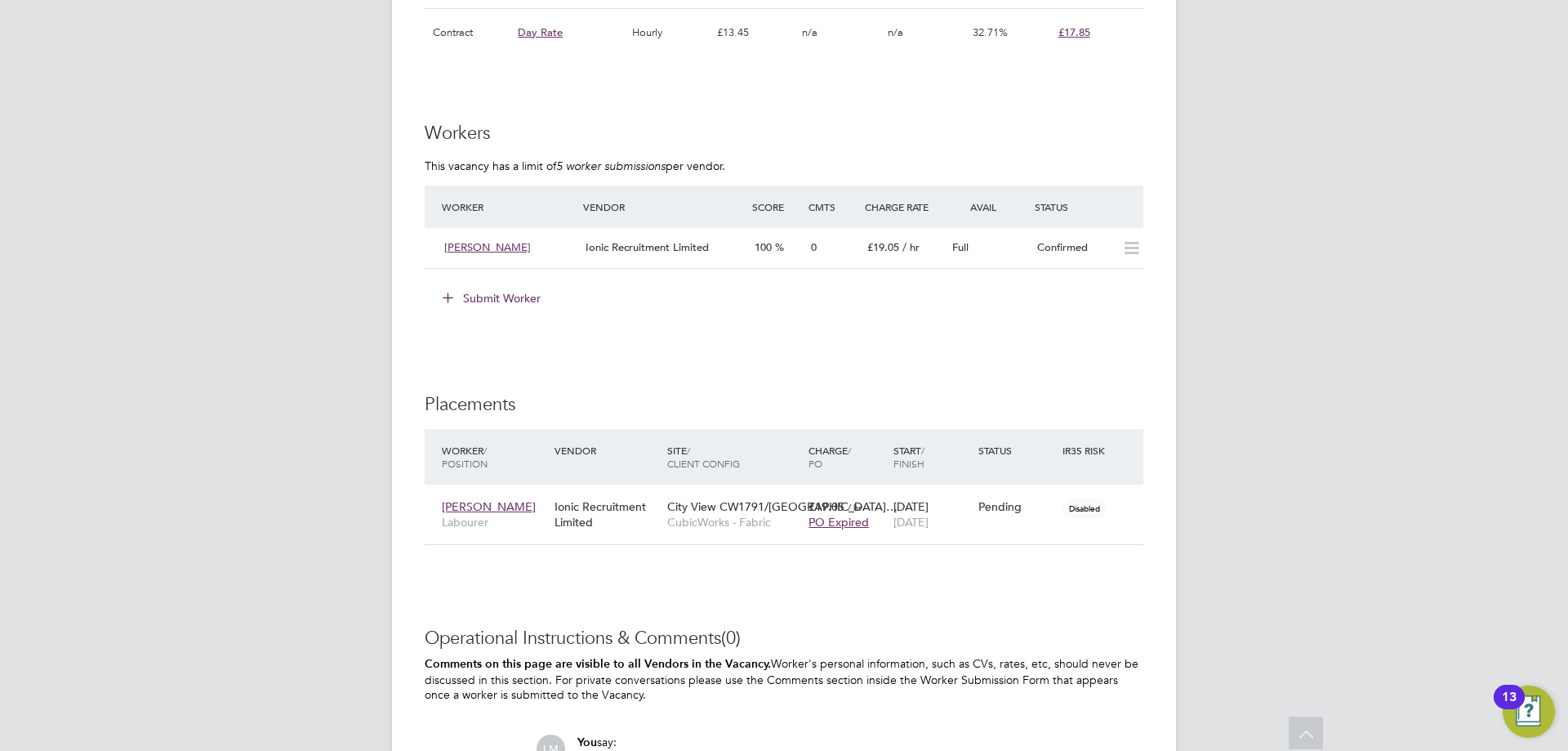
drag, startPoint x: 1124, startPoint y: 505, endPoint x: 1116, endPoint y: 531, distance: 27.2
click at [1144, 505] on icon at bounding box center [1151, 506] width 16 height 20
click at [1057, 608] on li "Start" at bounding box center [1074, 609] width 116 height 23
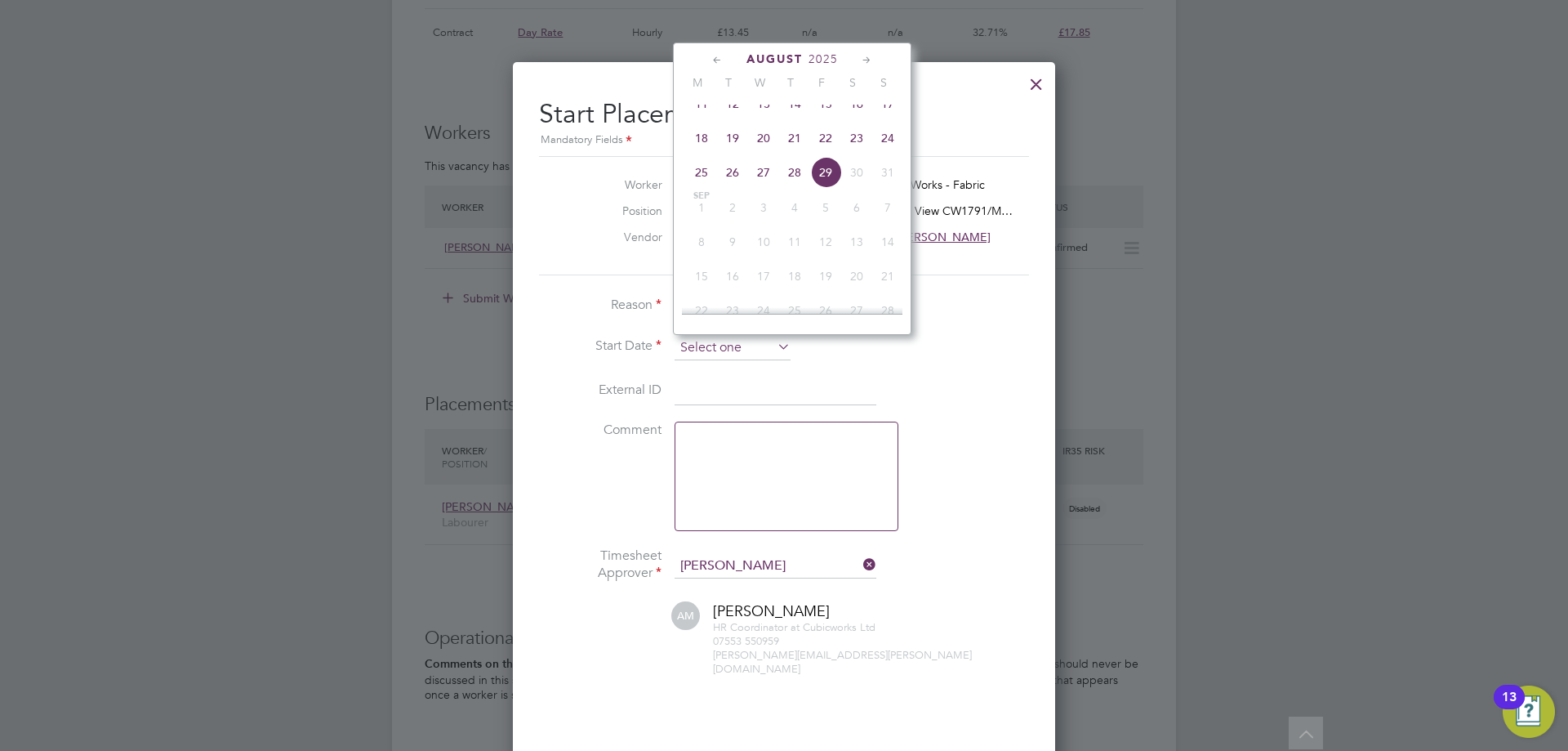
click at [735, 357] on input at bounding box center [733, 348] width 116 height 25
click at [696, 151] on span "18" at bounding box center [701, 138] width 31 height 31
type input "[DATE]"
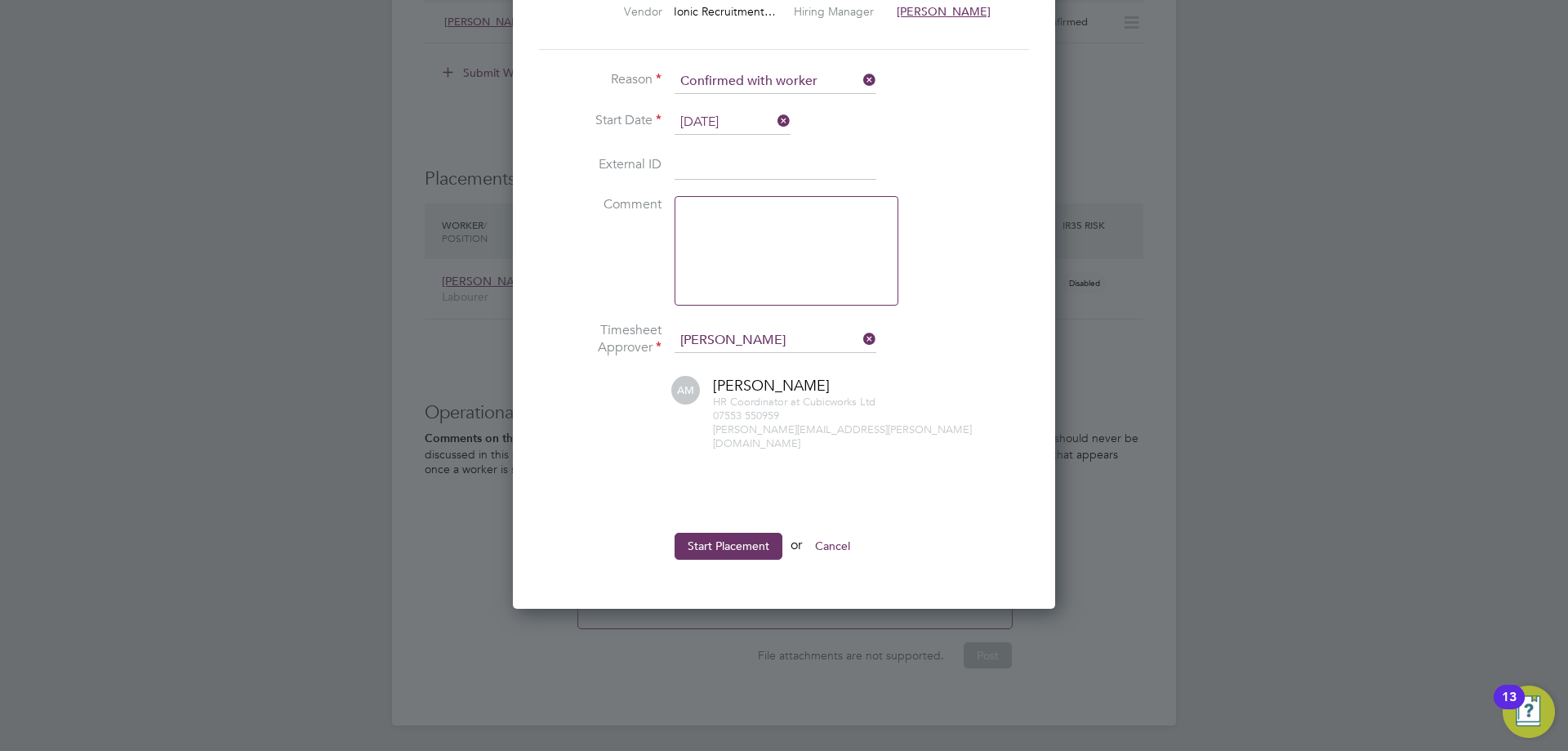
click at [722, 515] on ul "Reason Confirmed with worker Start Date 18 Aug 2025 External ID Comment Timeshe…" at bounding box center [784, 323] width 490 height 506
click at [723, 534] on button "Start Placement" at bounding box center [728, 545] width 108 height 26
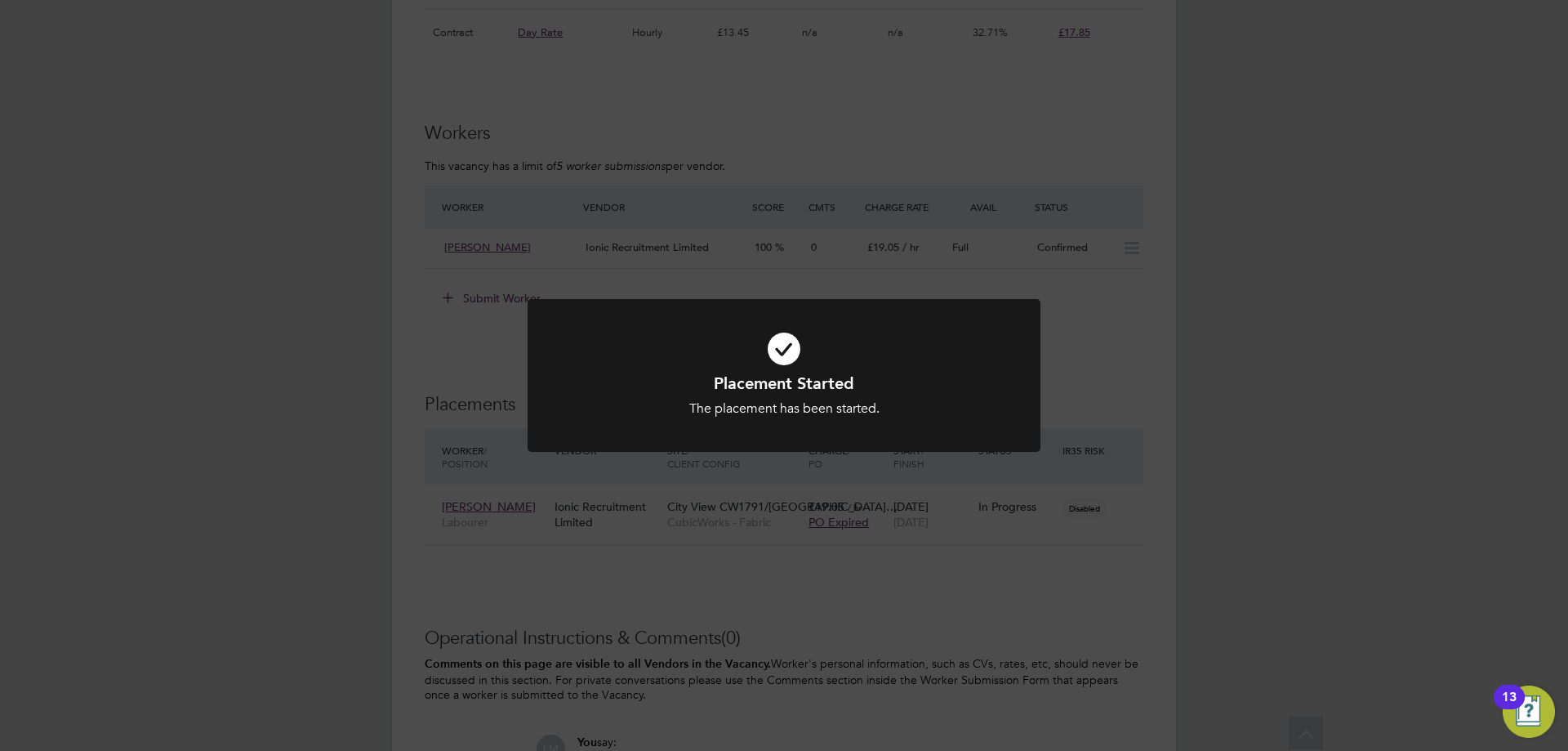
click at [504, 574] on div "Placement Started The placement has been started. Cancel Okay" at bounding box center [784, 375] width 1568 height 751
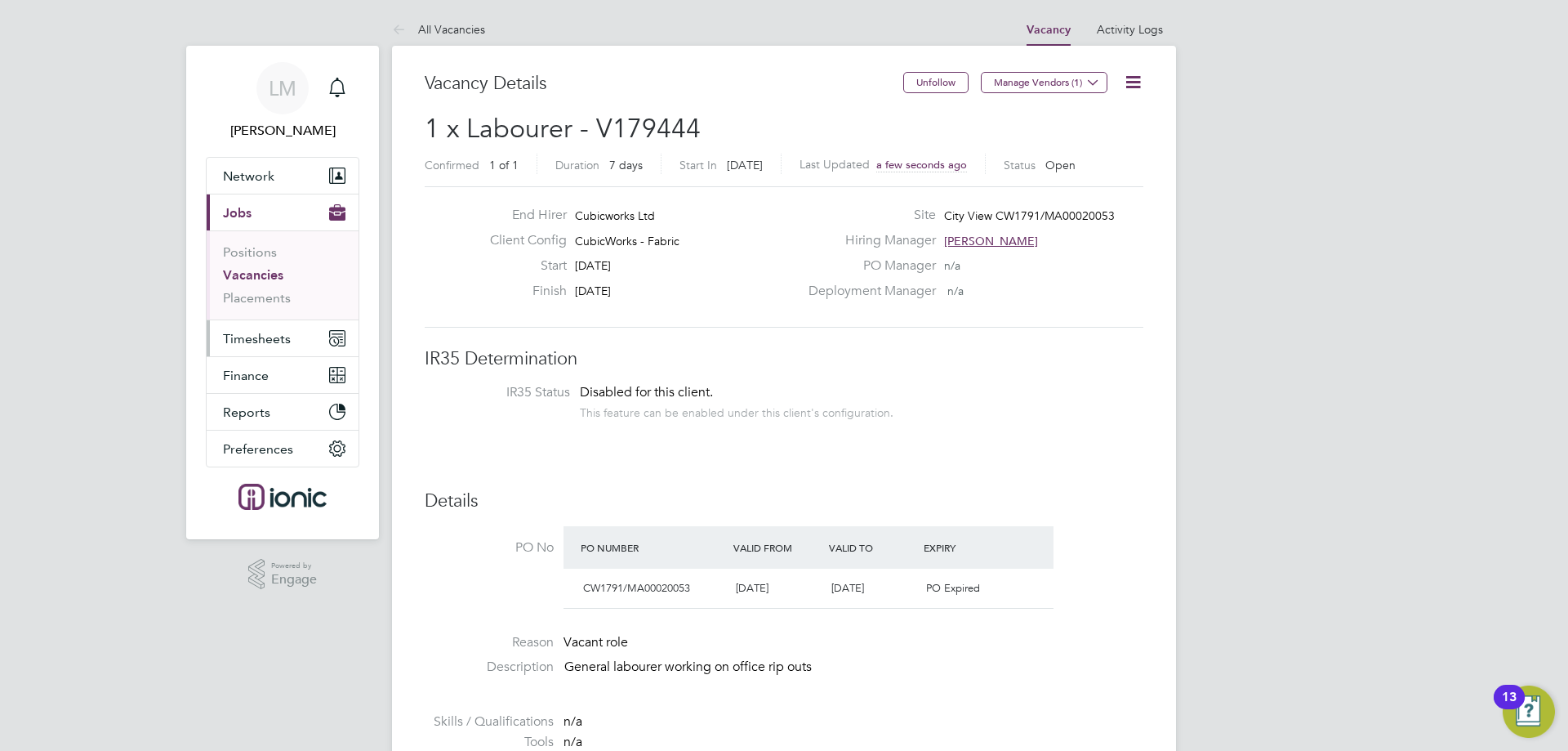
click at [269, 345] on span "Timesheets" at bounding box center [256, 339] width 68 height 15
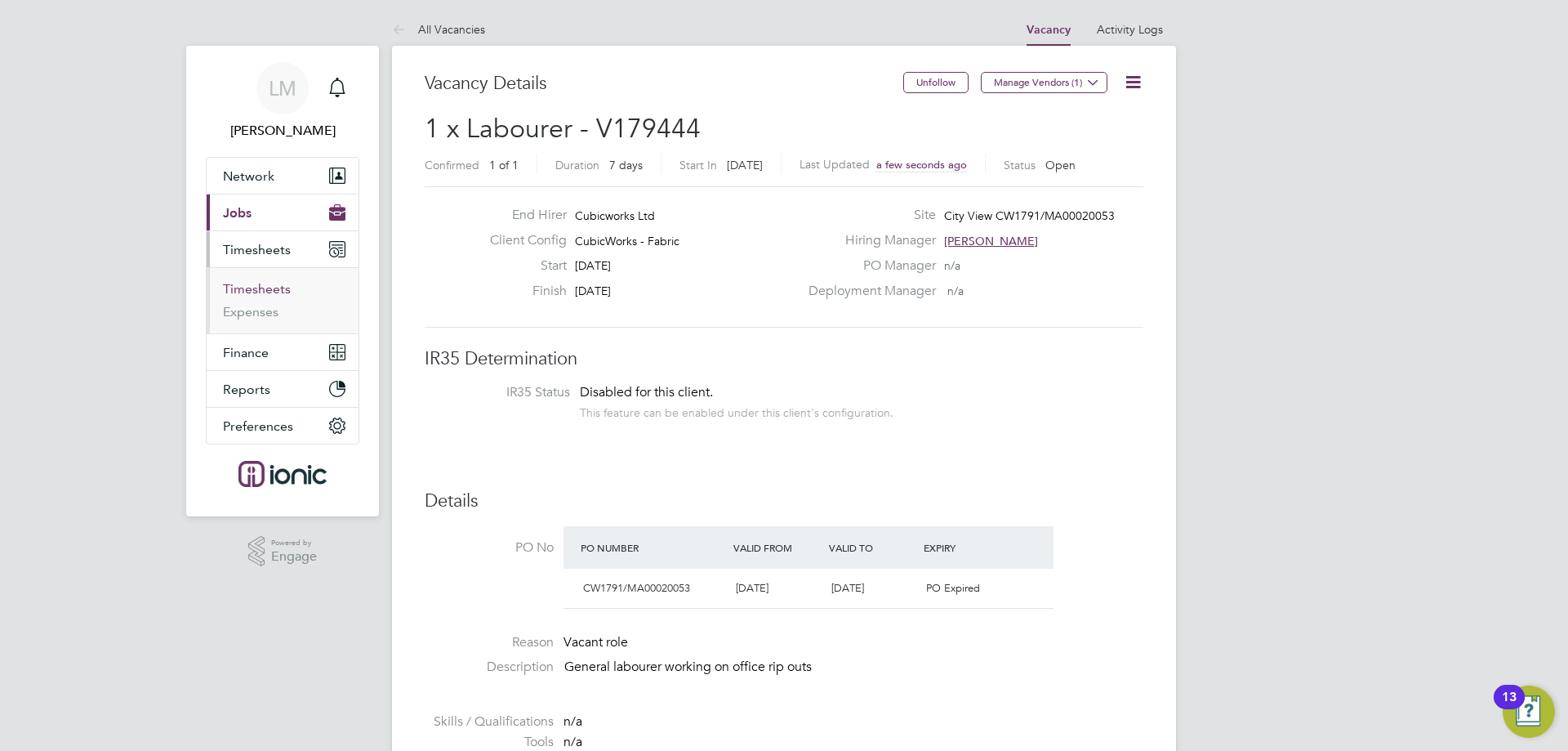
click at [250, 283] on link "Timesheets" at bounding box center [256, 288] width 68 height 15
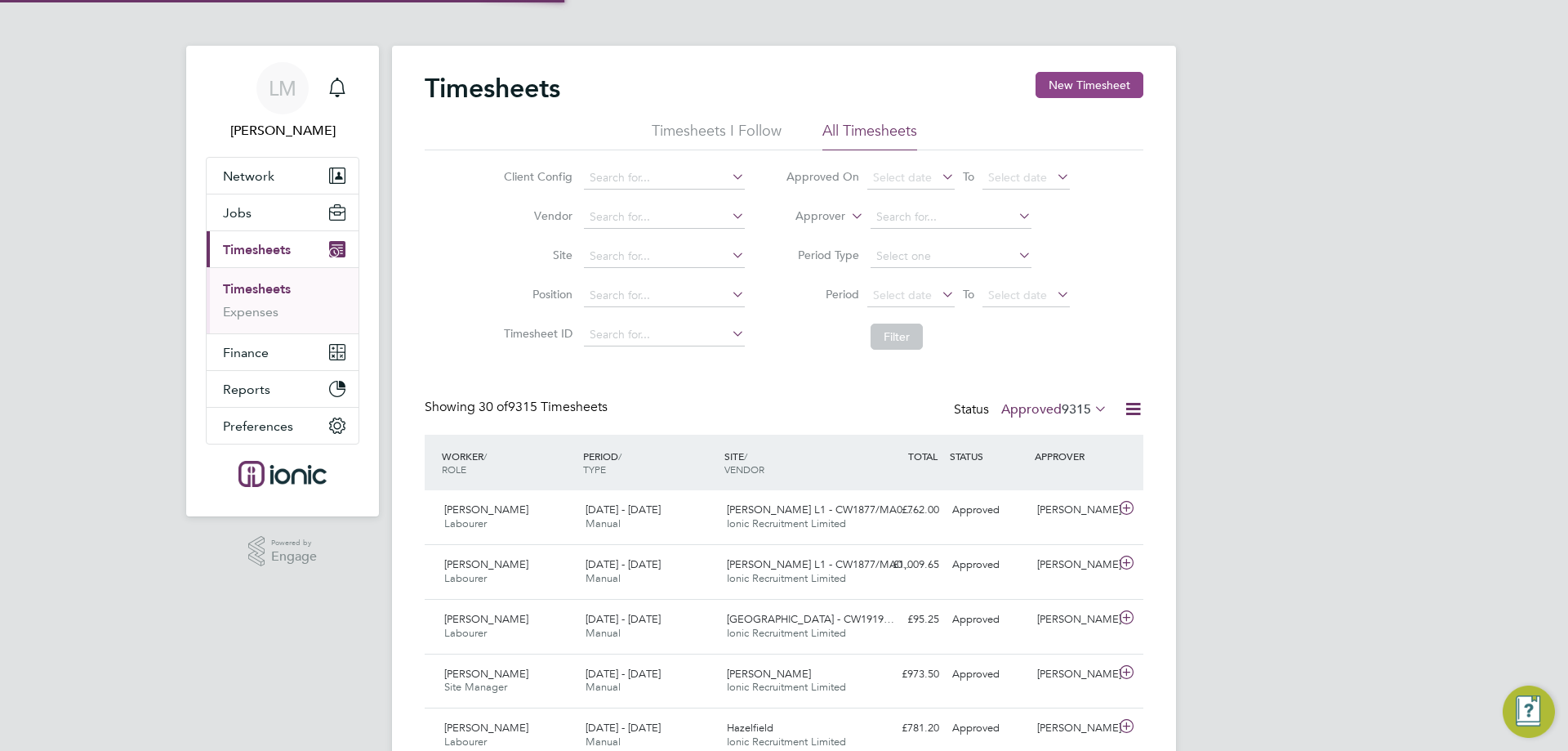
click at [1064, 77] on button "New Timesheet" at bounding box center [1089, 85] width 108 height 26
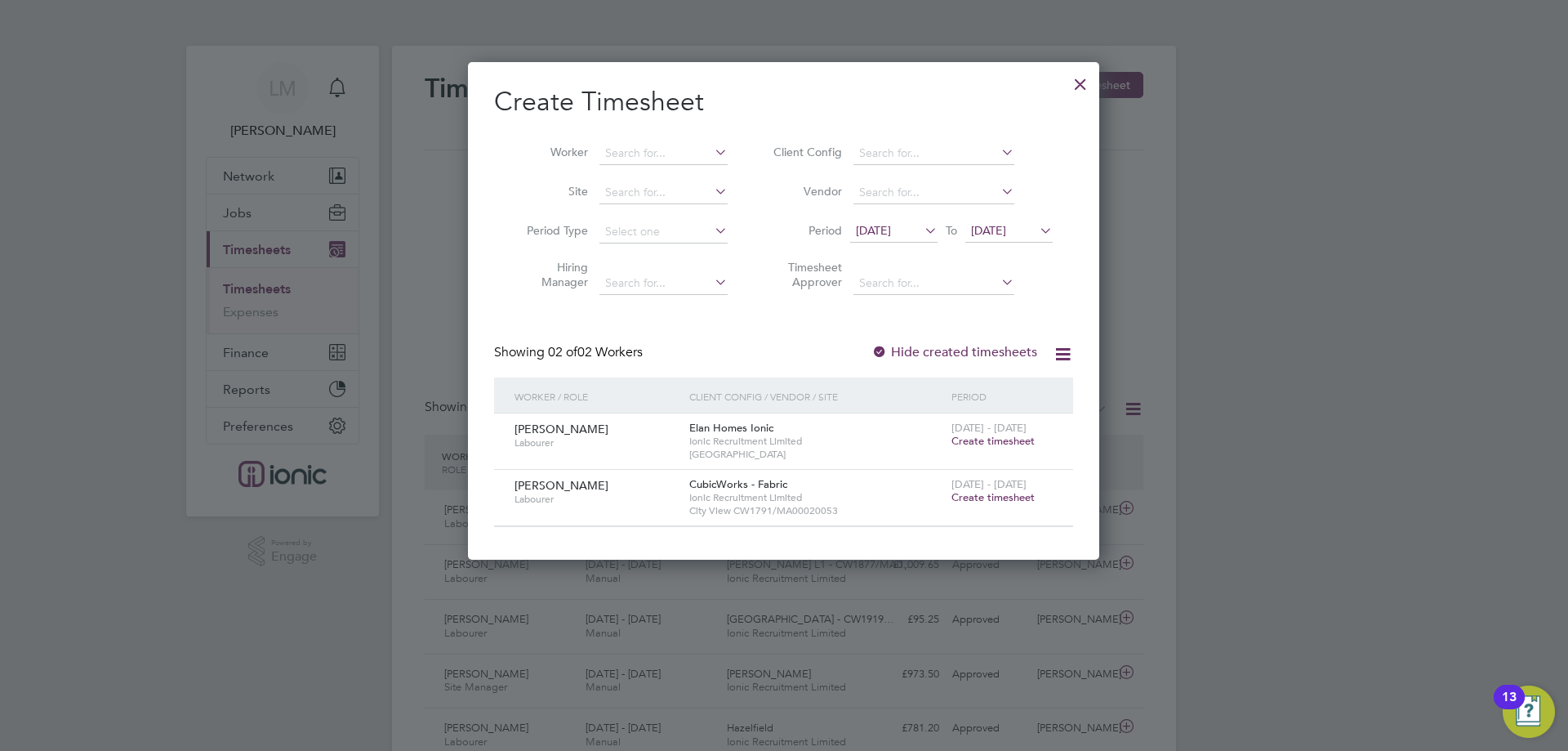
click at [1025, 496] on span "Create timesheet" at bounding box center [993, 497] width 84 height 14
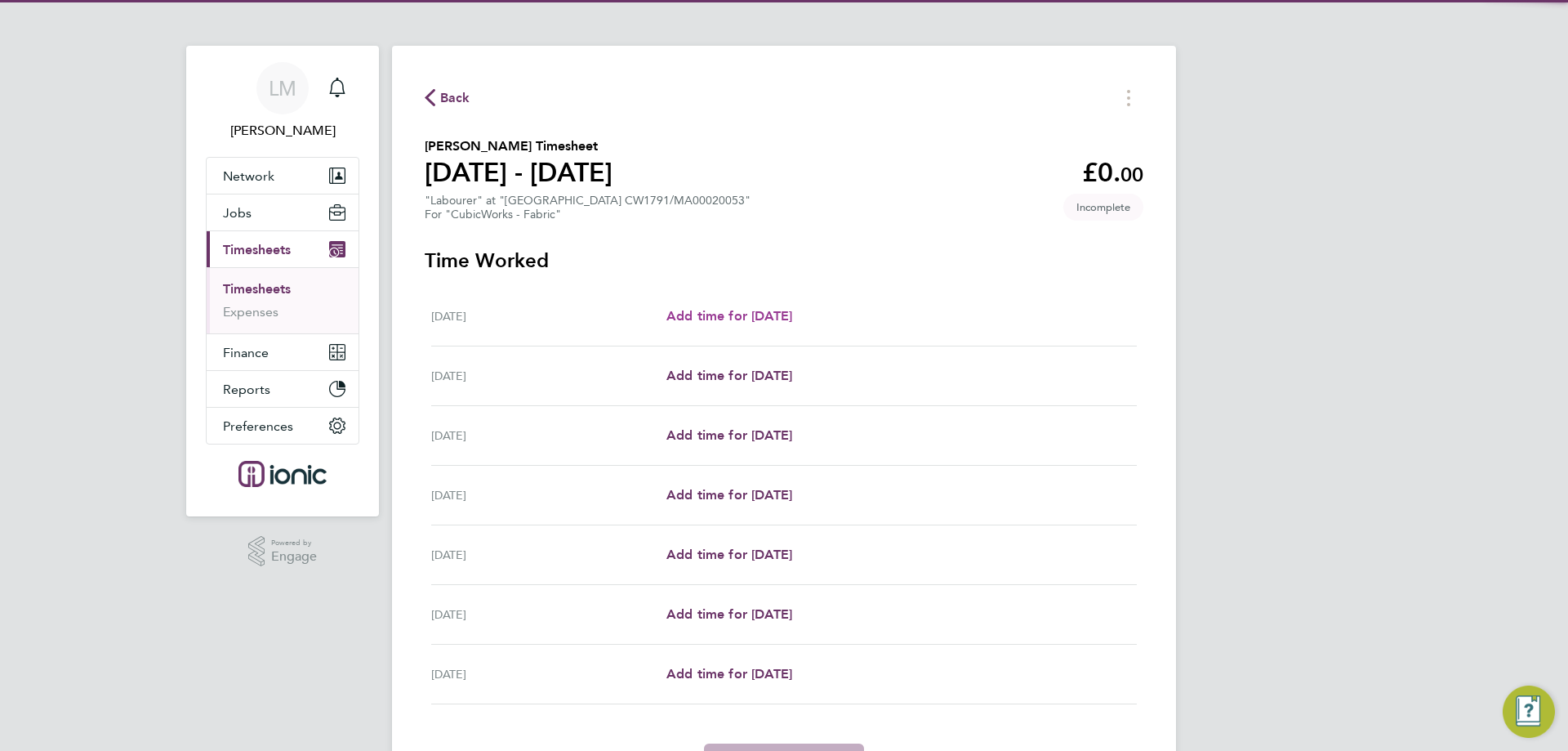
click at [736, 317] on span "Add time for [DATE]" at bounding box center [730, 316] width 126 height 15
select select "30"
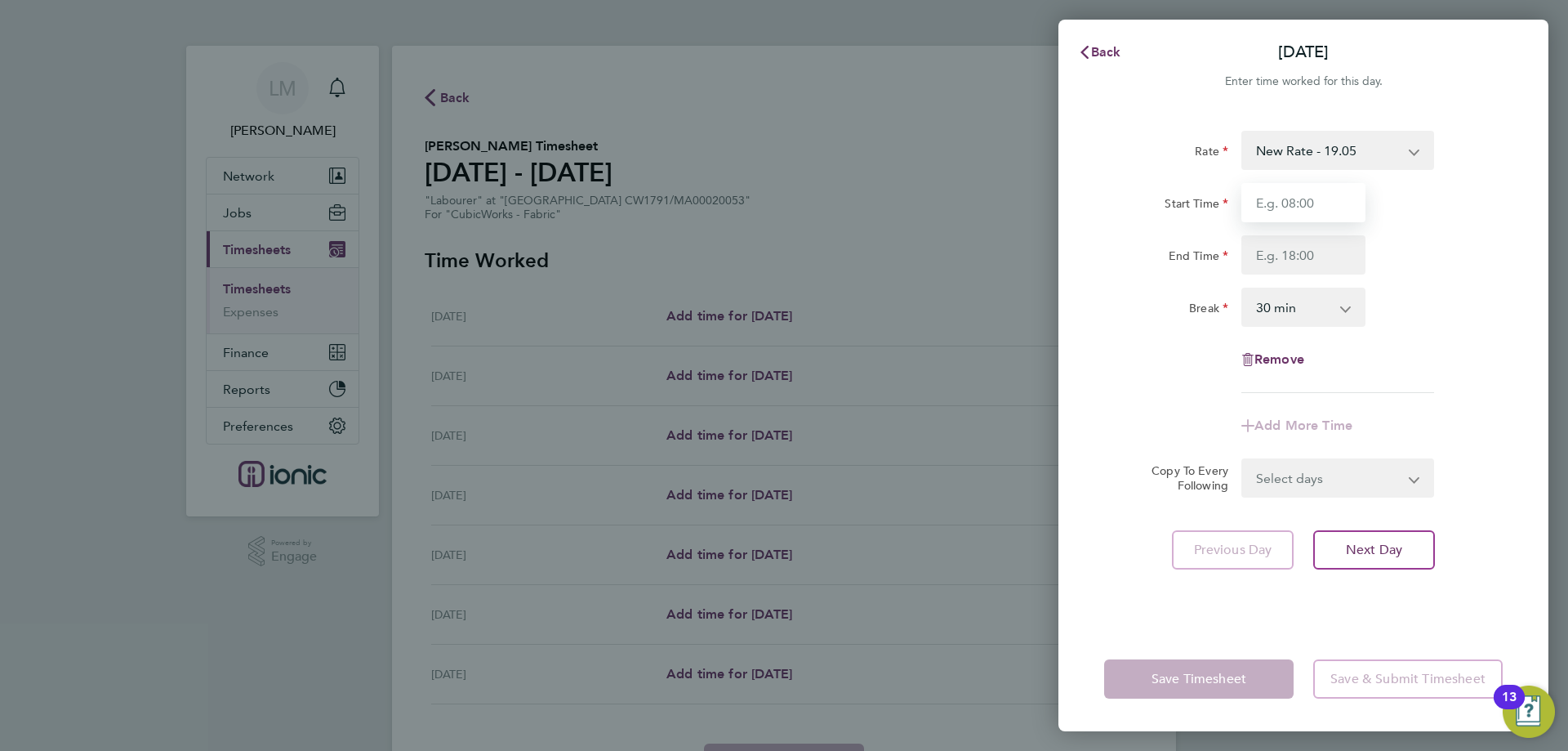
click at [1286, 199] on input "Start Time" at bounding box center [1303, 202] width 125 height 39
type input "07:30"
click at [1308, 258] on input "End Time" at bounding box center [1303, 254] width 125 height 39
type input "16:00"
click at [1325, 492] on select "Select days Day Weekday (Mon-Fri) Weekend (Sat-Sun) [DATE] [DATE] [DATE] [DATE]…" at bounding box center [1329, 478] width 171 height 36
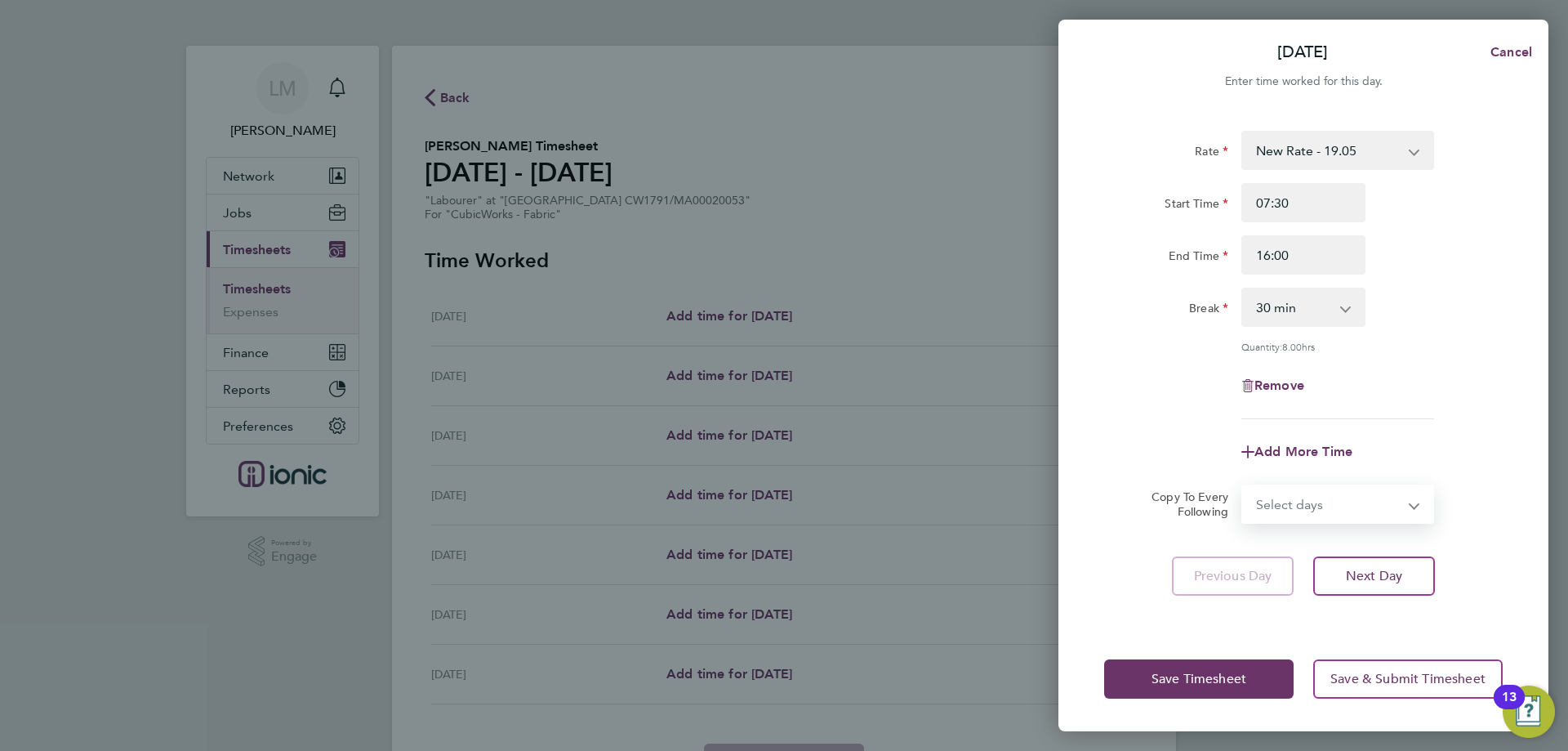
select select "WEEKDAY"
click at [1244, 486] on select "Select days Day Weekday (Mon-Fri) Weekend (Sat-Sun) [DATE] [DATE] [DATE] [DATE]…" at bounding box center [1329, 504] width 171 height 36
select select "[DATE]"
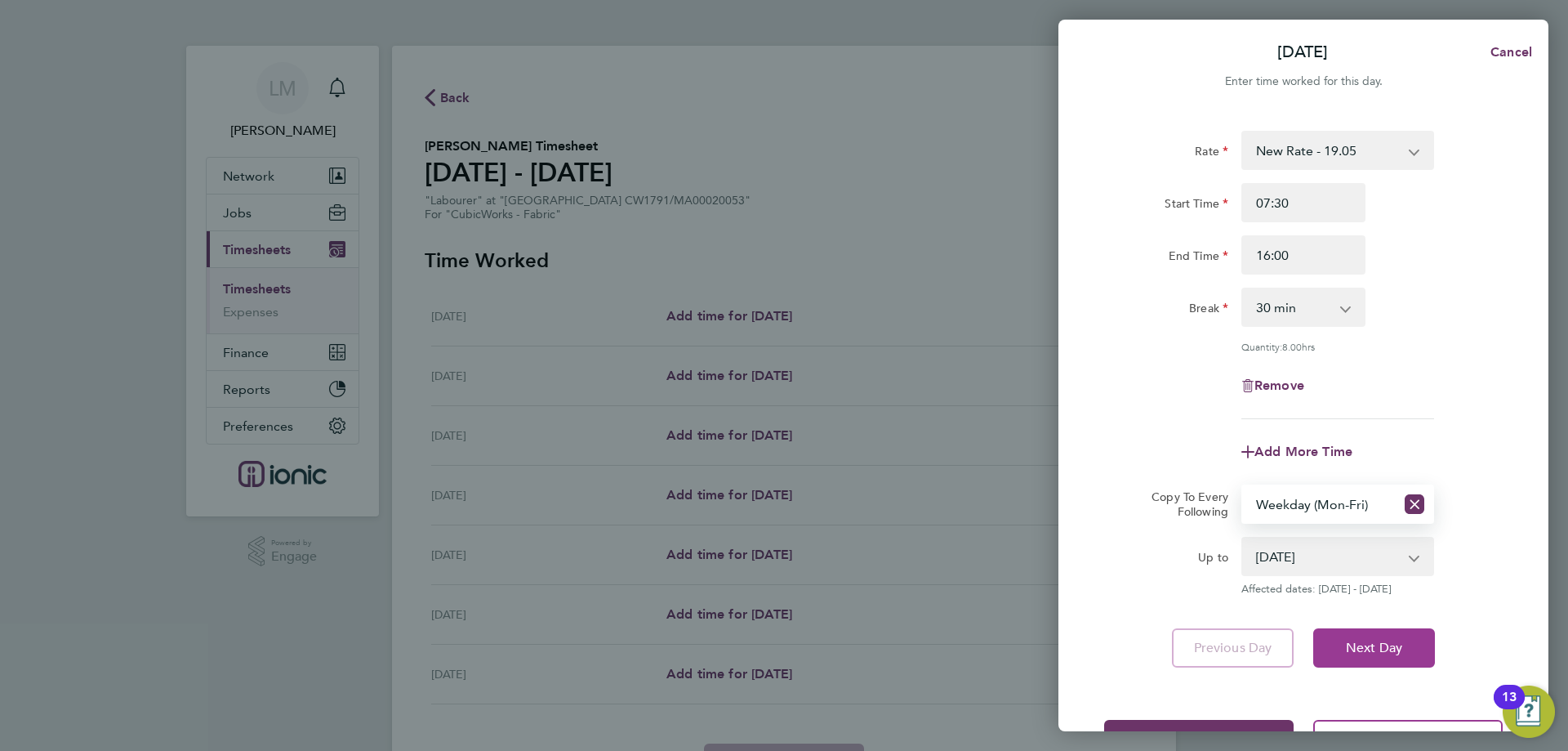
click at [1364, 644] on span "Next Day" at bounding box center [1374, 647] width 56 height 16
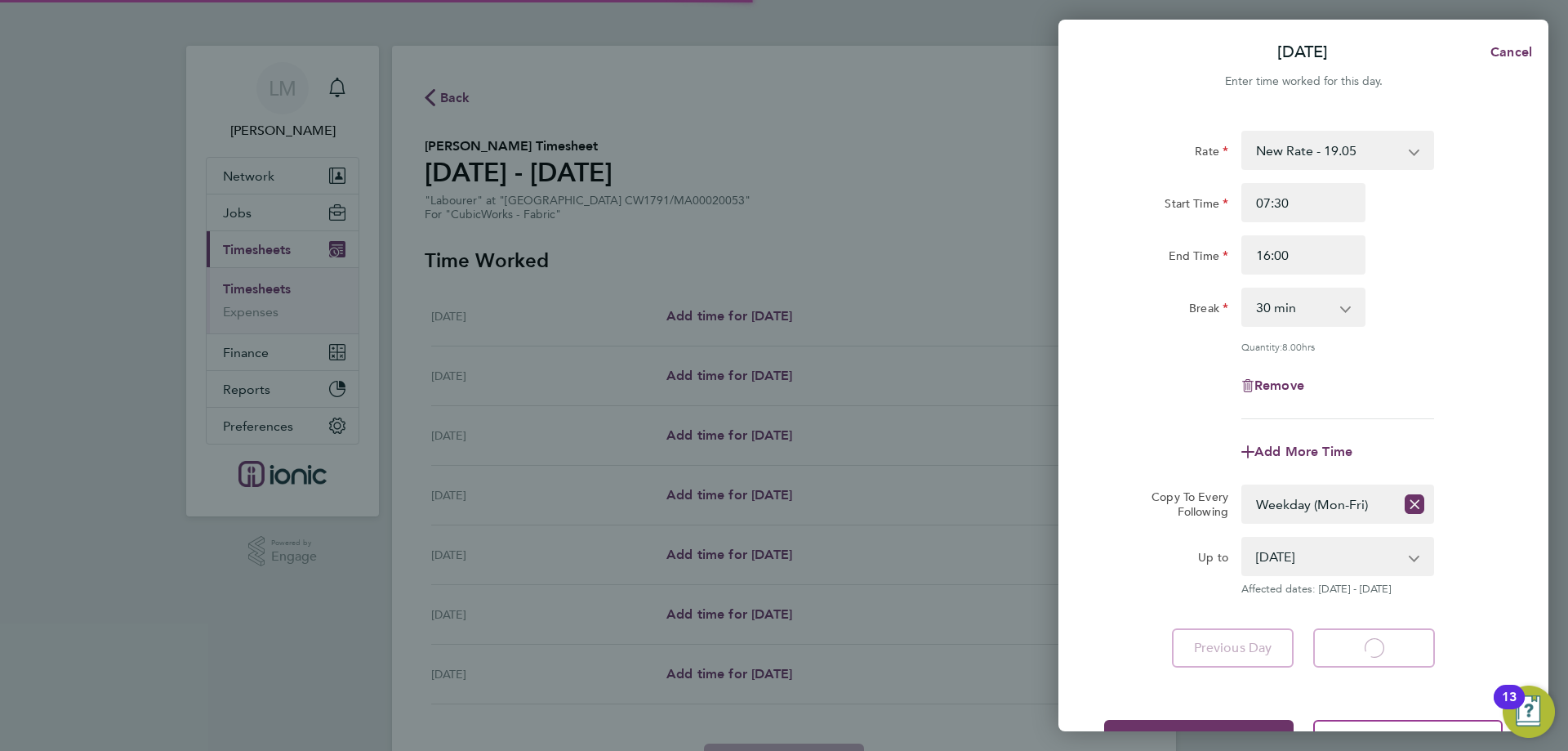
select select "30"
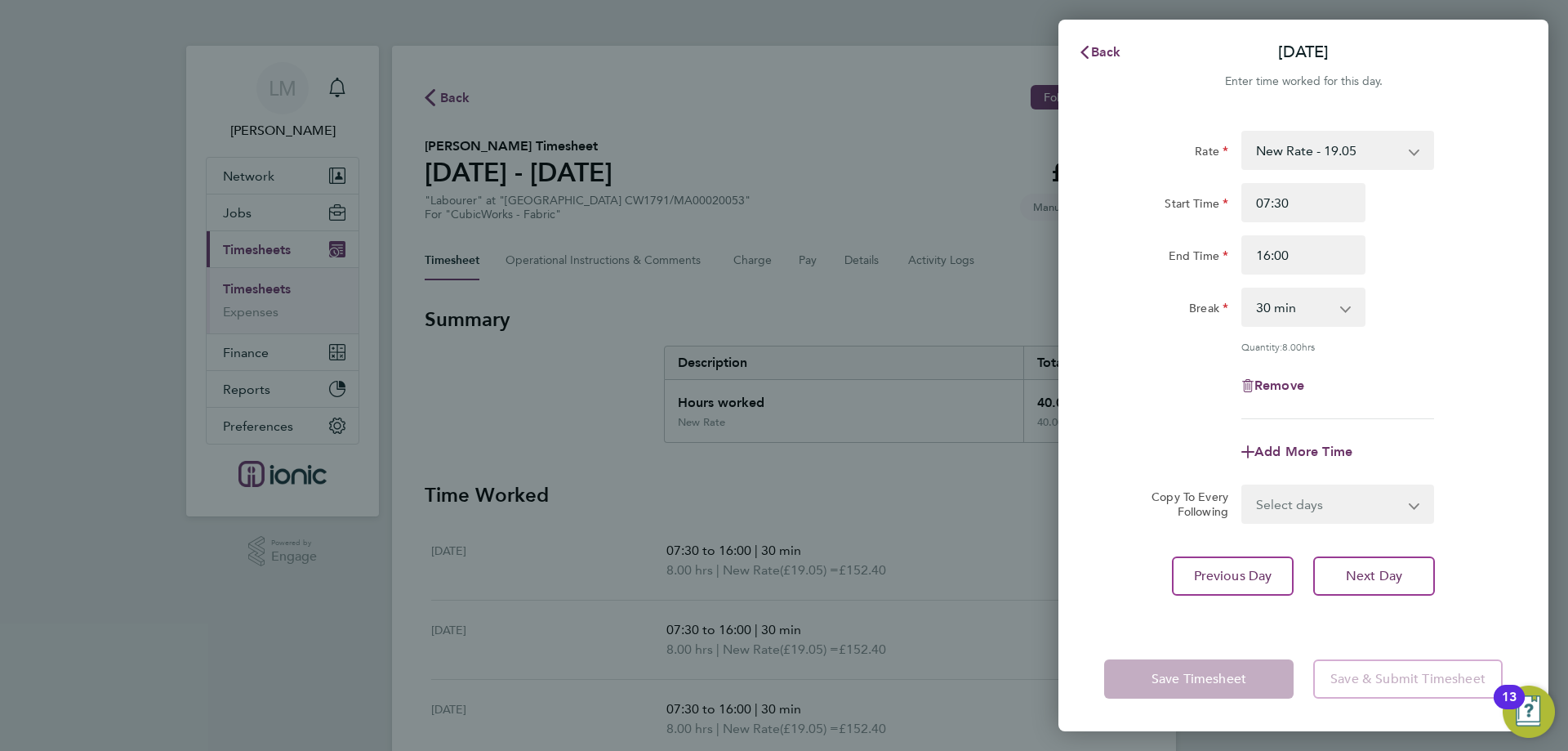
click at [1350, 494] on select "Select days Day Weekday (Mon-Fri) Weekend (Sat-Sun) Wednesday Thursday Friday S…" at bounding box center [1329, 504] width 171 height 36
select select "WEEKEND"
click at [1244, 486] on select "Select days Day Weekday (Mon-Fri) Weekend (Sat-Sun) Wednesday Thursday Friday S…" at bounding box center [1329, 504] width 171 height 36
select select "[DATE]"
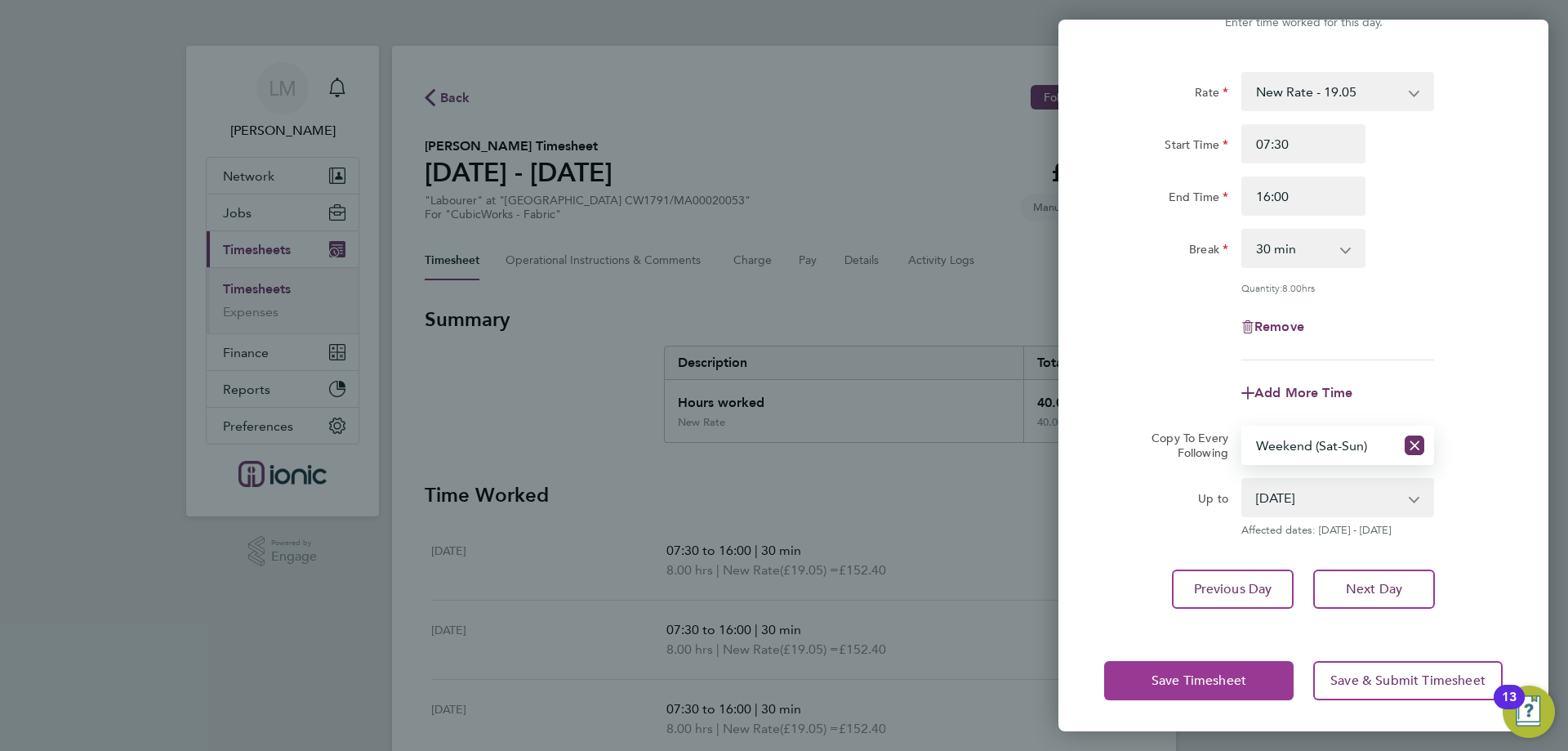
click at [1262, 694] on button "Save Timesheet" at bounding box center [1199, 681] width 189 height 39
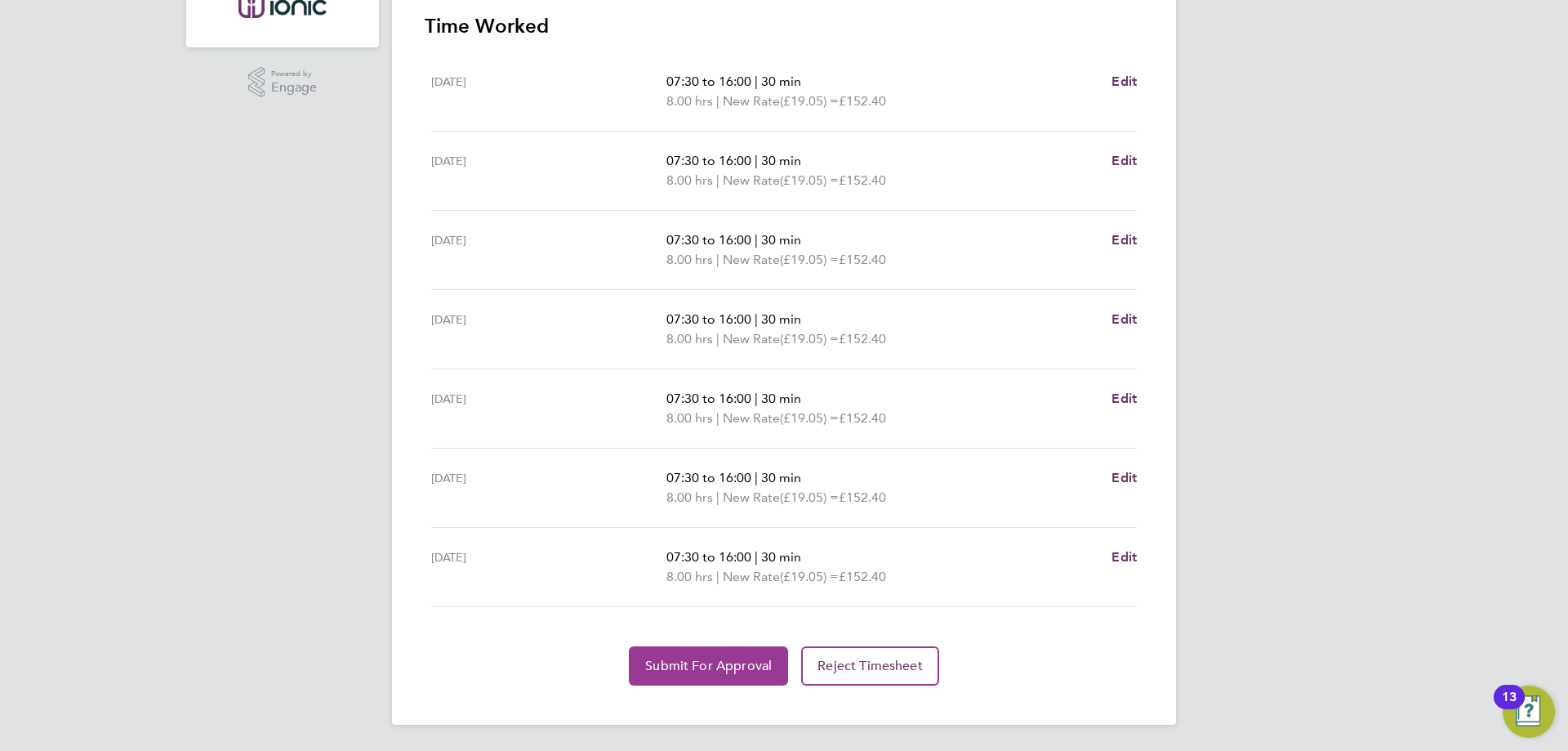
click at [699, 674] on button "Submit For Approval" at bounding box center [708, 665] width 159 height 39
click at [684, 654] on button "Approve Timesheet" at bounding box center [709, 665] width 153 height 39
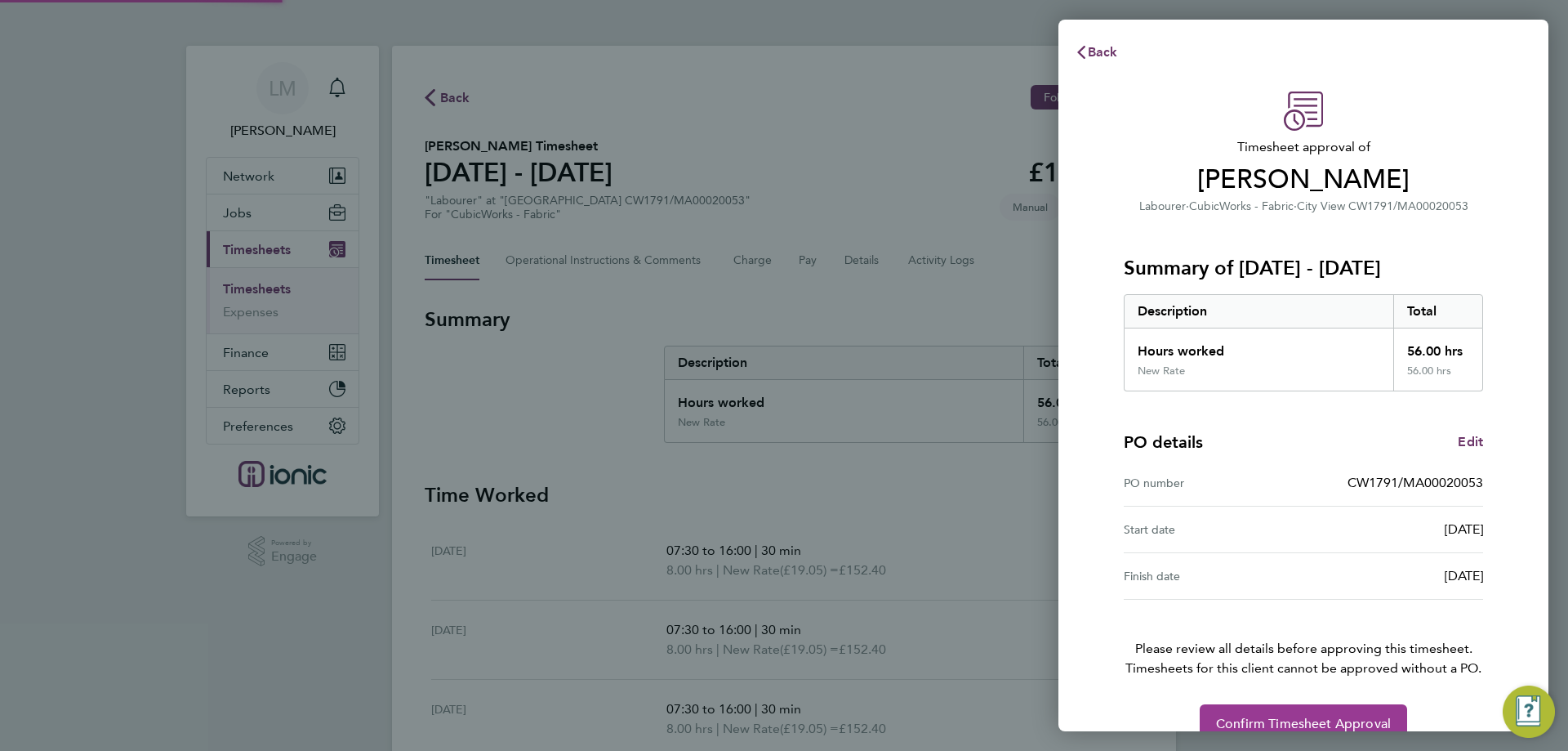
click at [1269, 720] on span "Confirm Timesheet Approval" at bounding box center [1303, 723] width 175 height 16
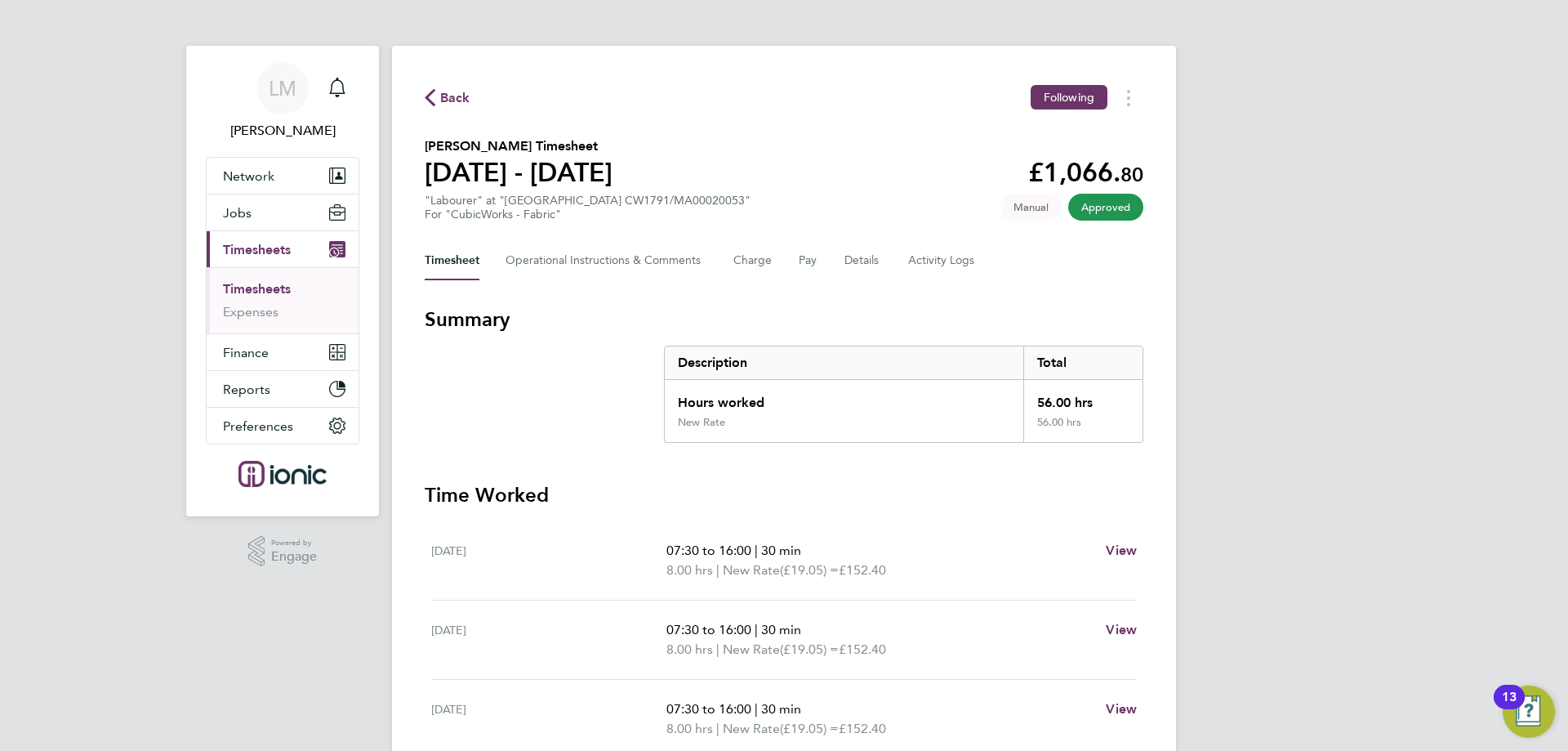
click at [457, 96] on span "Back" at bounding box center [456, 98] width 30 height 20
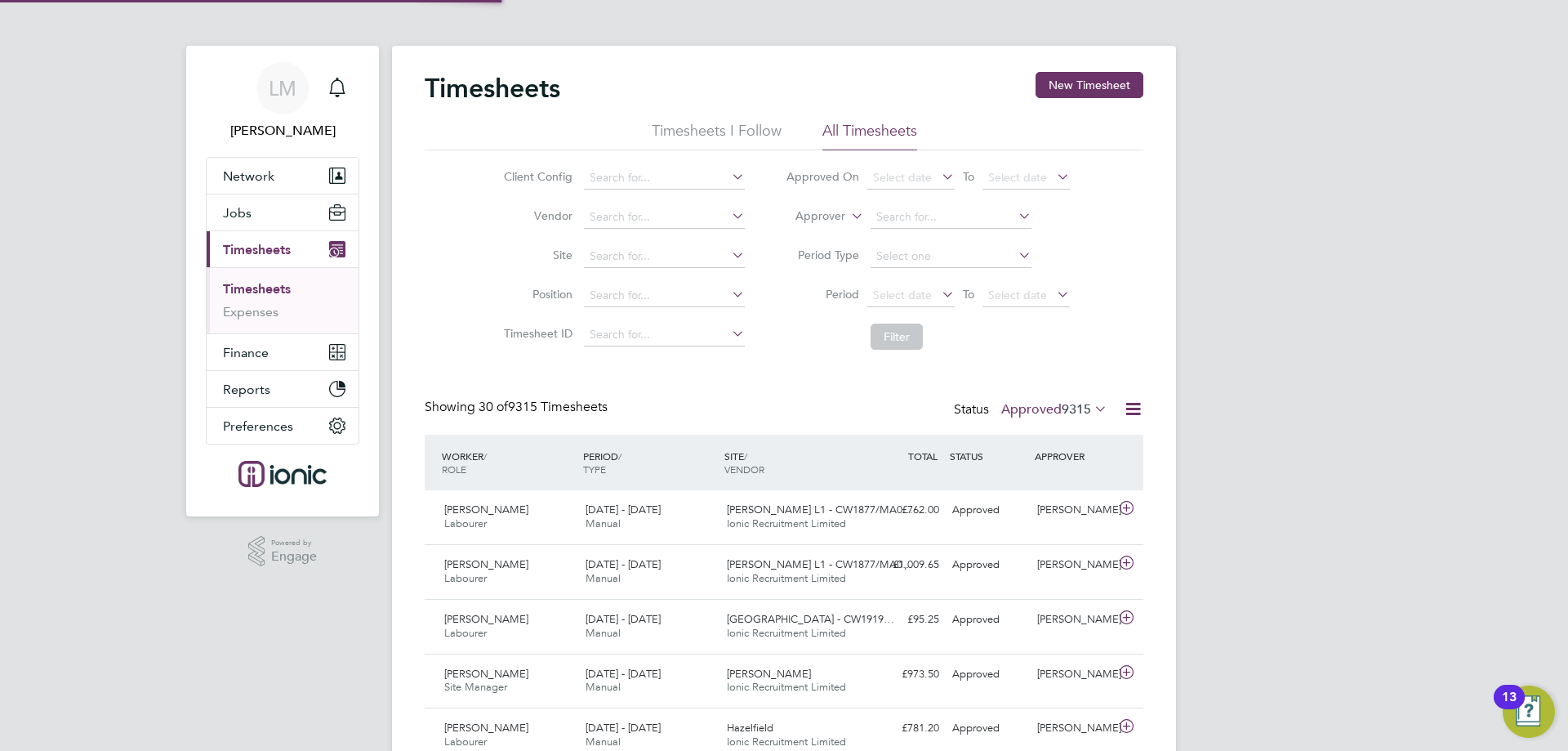
scroll to position [42, 142]
click at [274, 227] on button "Jobs" at bounding box center [283, 212] width 152 height 36
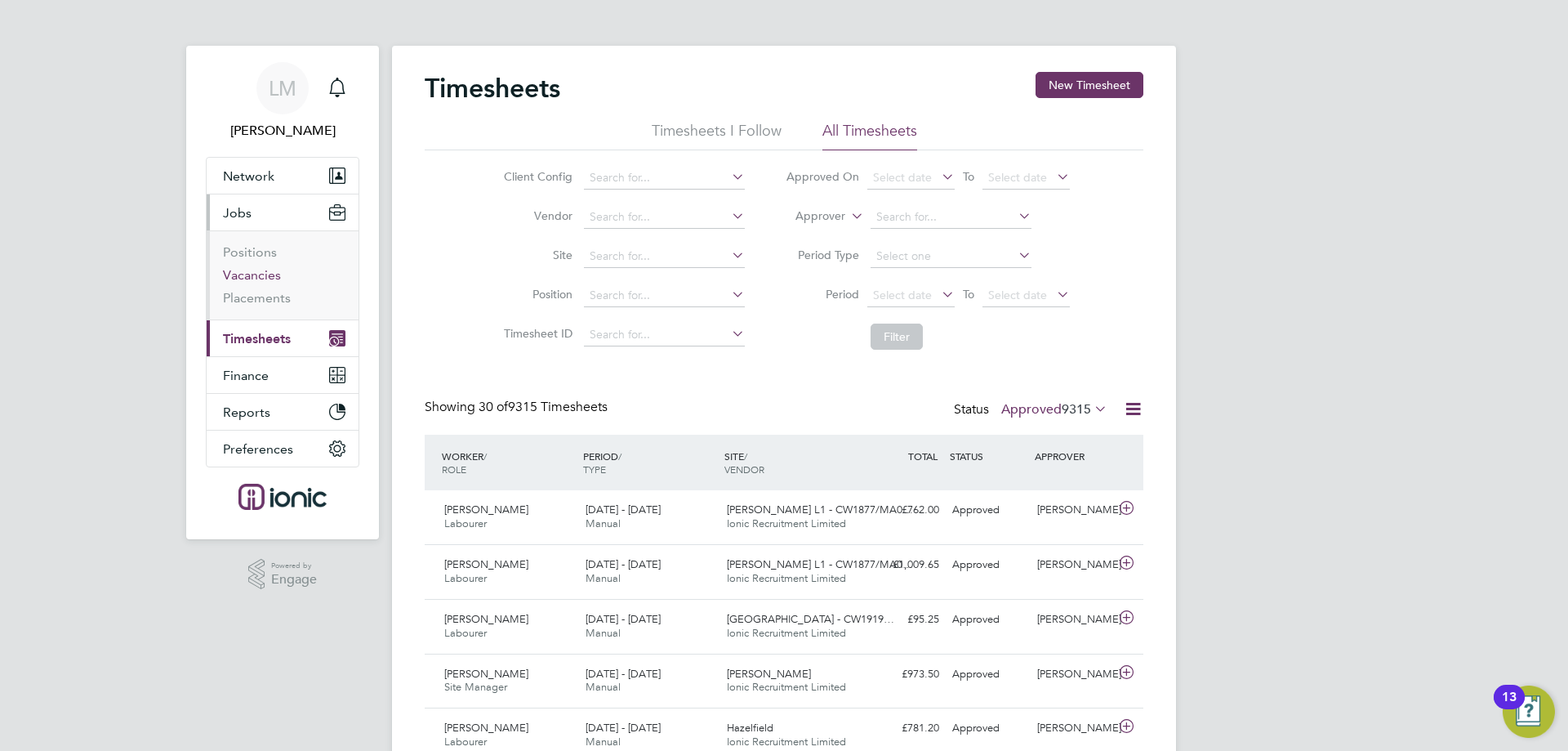
click at [257, 273] on link "Vacancies" at bounding box center [251, 275] width 58 height 15
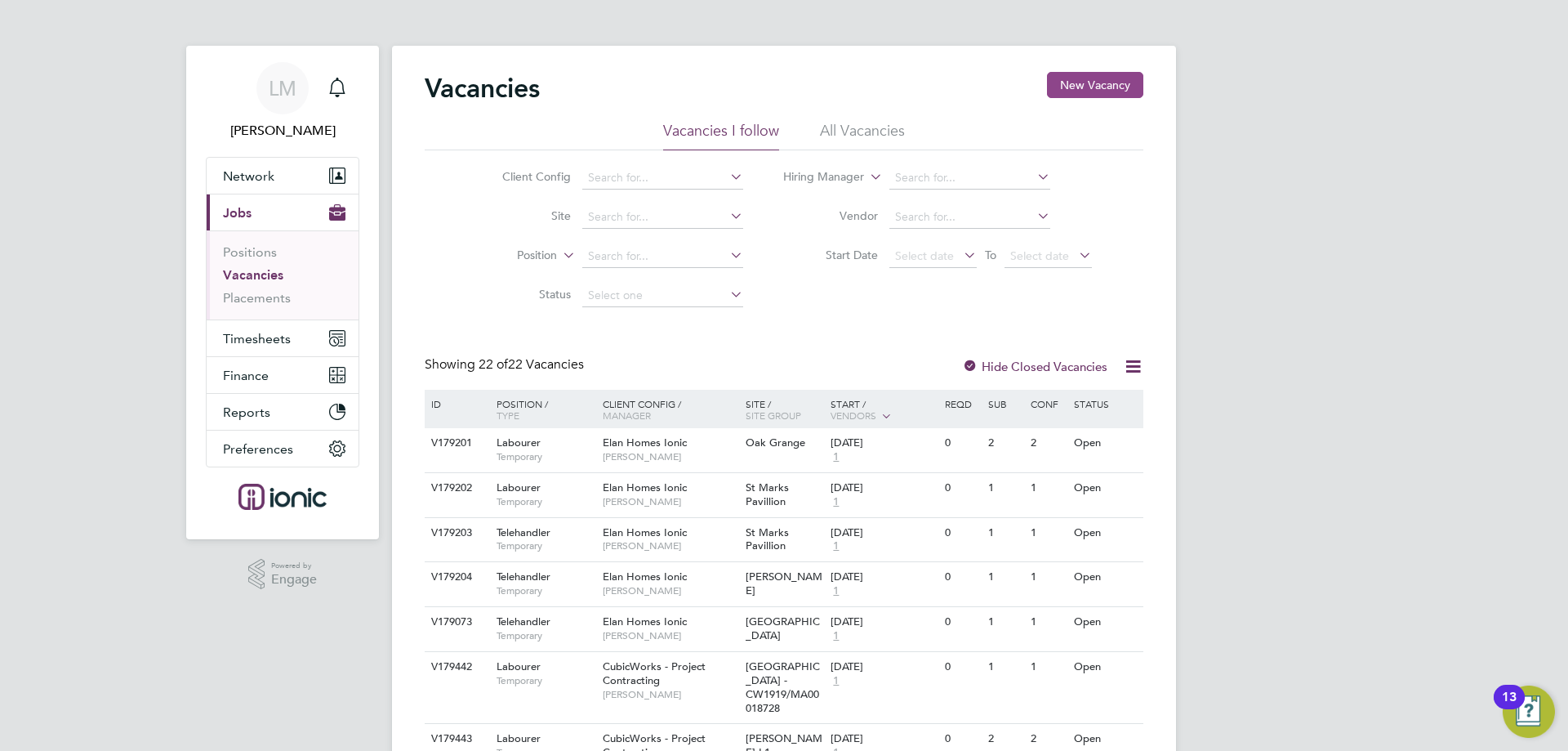
click at [1100, 85] on button "New Vacancy" at bounding box center [1095, 85] width 96 height 26
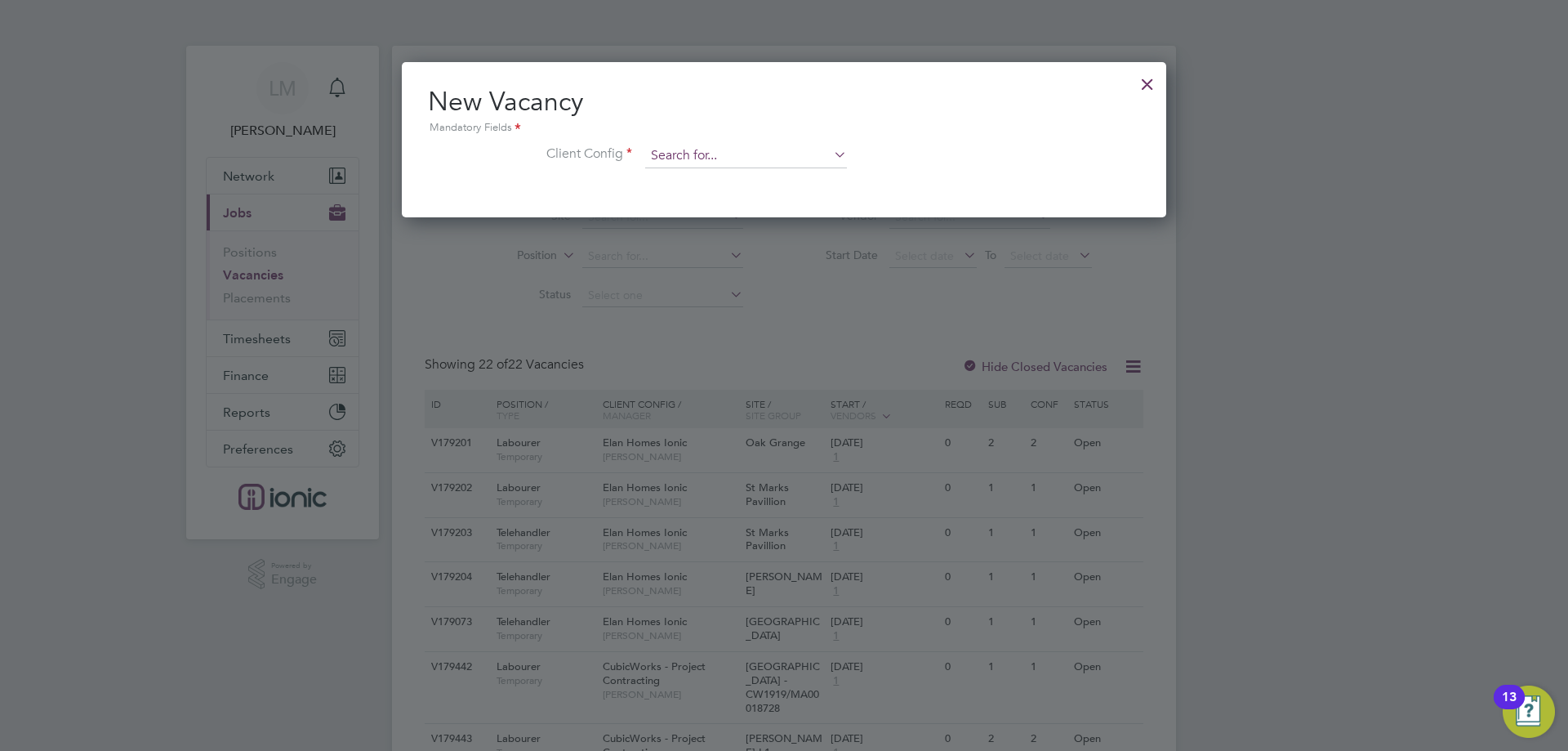
click at [750, 156] on input at bounding box center [746, 156] width 202 height 25
click at [772, 235] on li "Cubicworks - Major Projects" at bounding box center [746, 245] width 204 height 22
type input "Cubicworks - Major Projects"
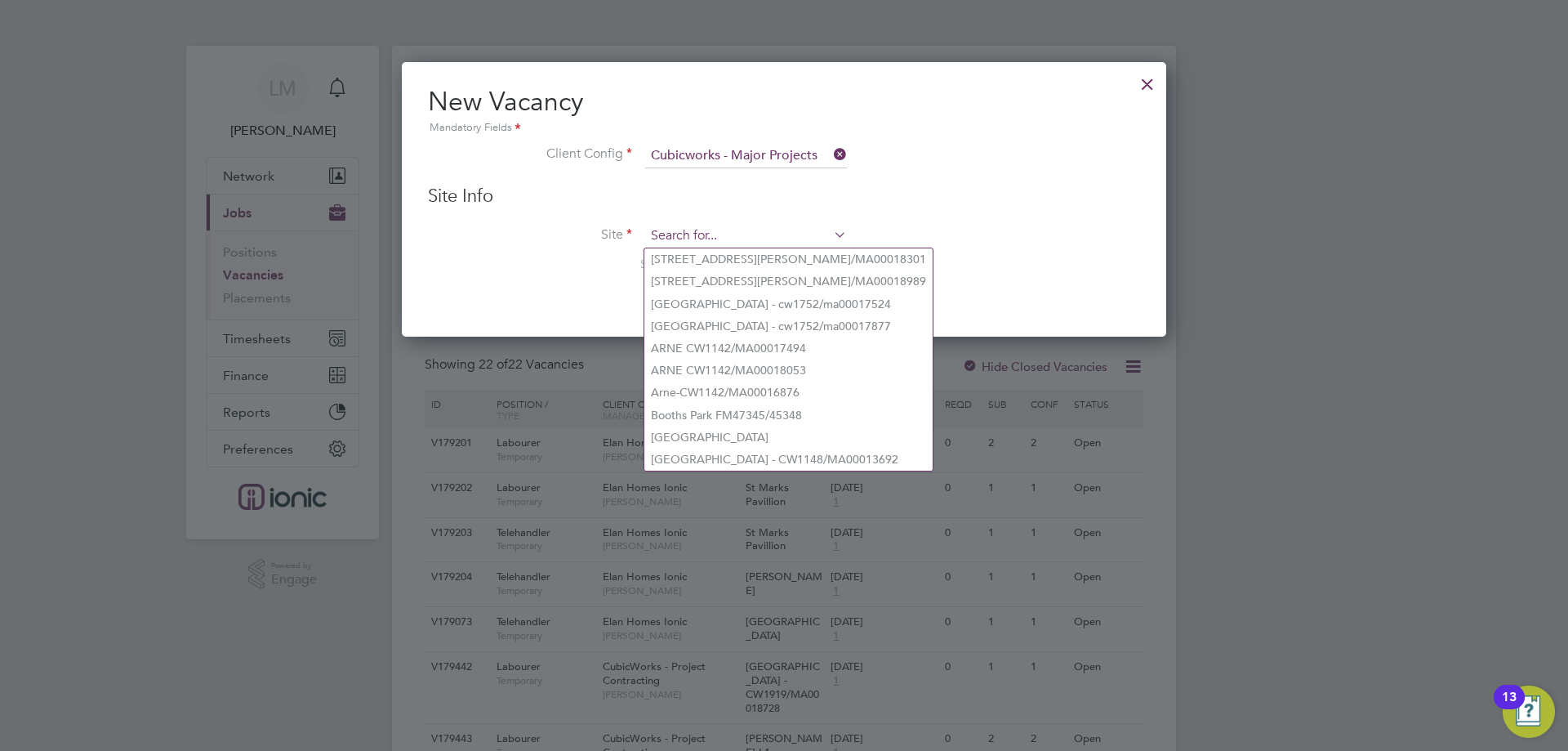
click at [705, 233] on input at bounding box center [746, 236] width 202 height 25
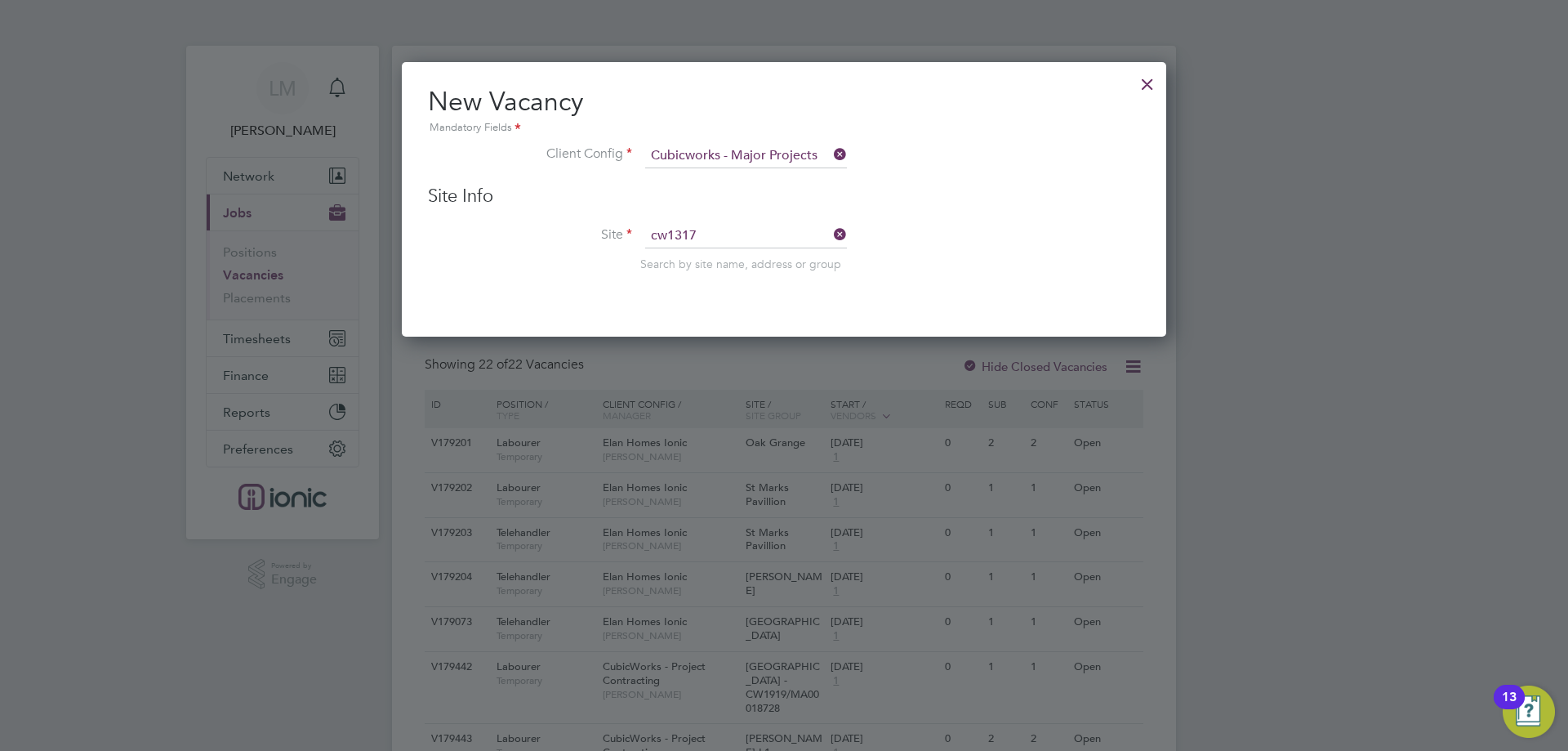
click at [708, 257] on li "Duckworth's Distillery CW1317 /MA00017540" at bounding box center [781, 259] width 274 height 22
type input "Duckworth's Distillery CW1317/MA00017540"
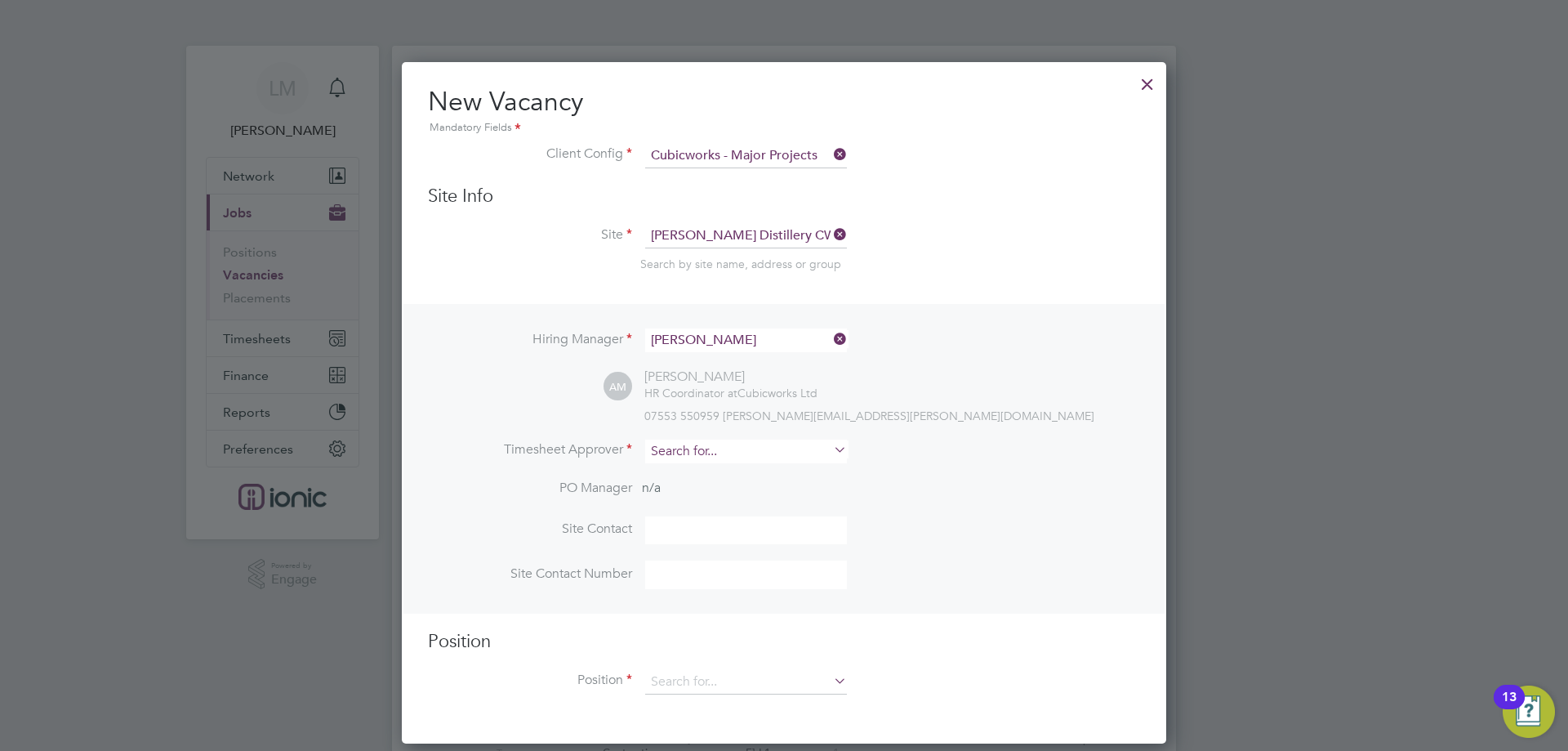
click at [696, 453] on input at bounding box center [746, 451] width 202 height 24
click at [672, 465] on li "Alie sha Murphy" at bounding box center [746, 475] width 204 height 22
type input "[PERSON_NAME]"
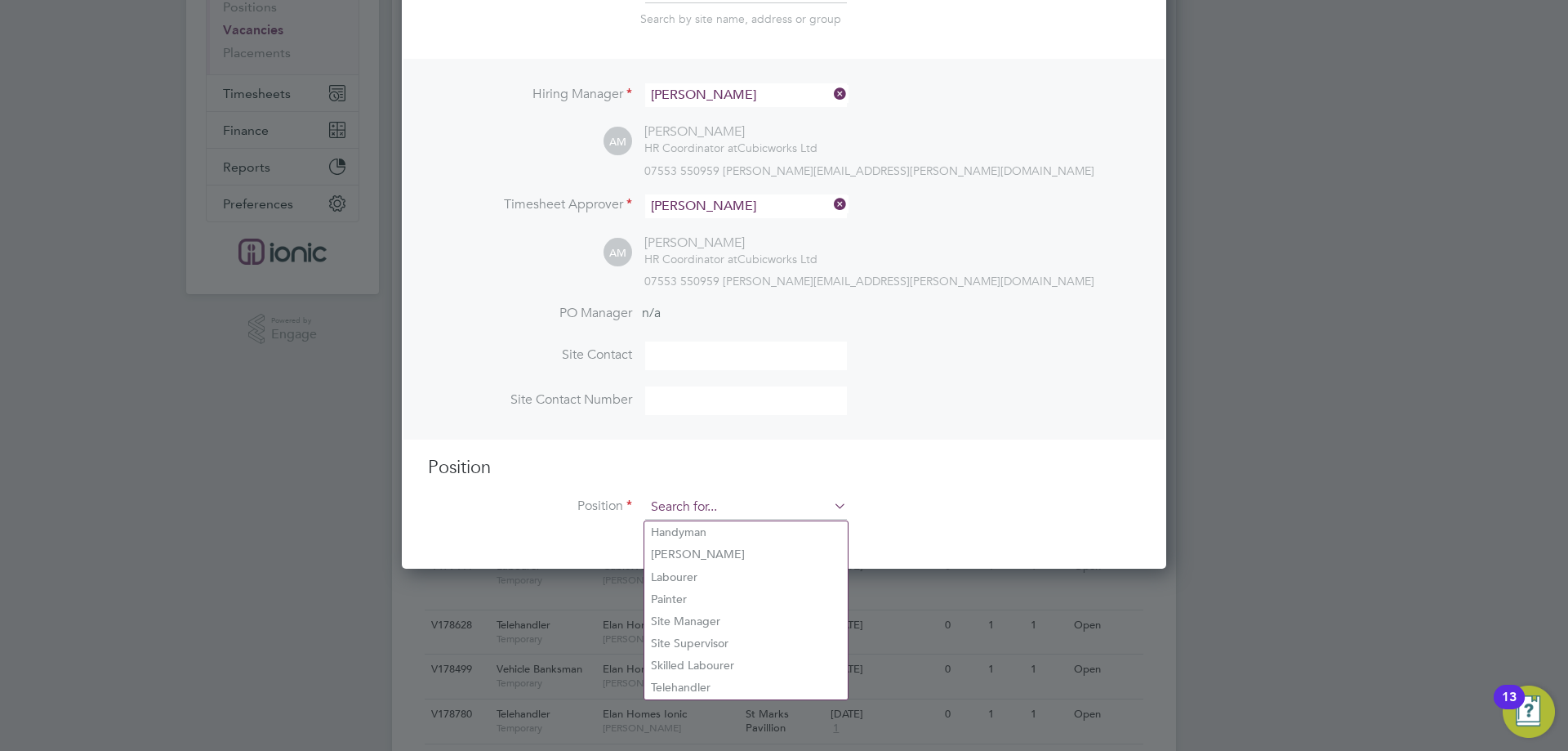
click at [711, 505] on input at bounding box center [746, 507] width 202 height 25
click at [692, 574] on li "Labourer" at bounding box center [746, 577] width 204 height 22
type input "Labourer"
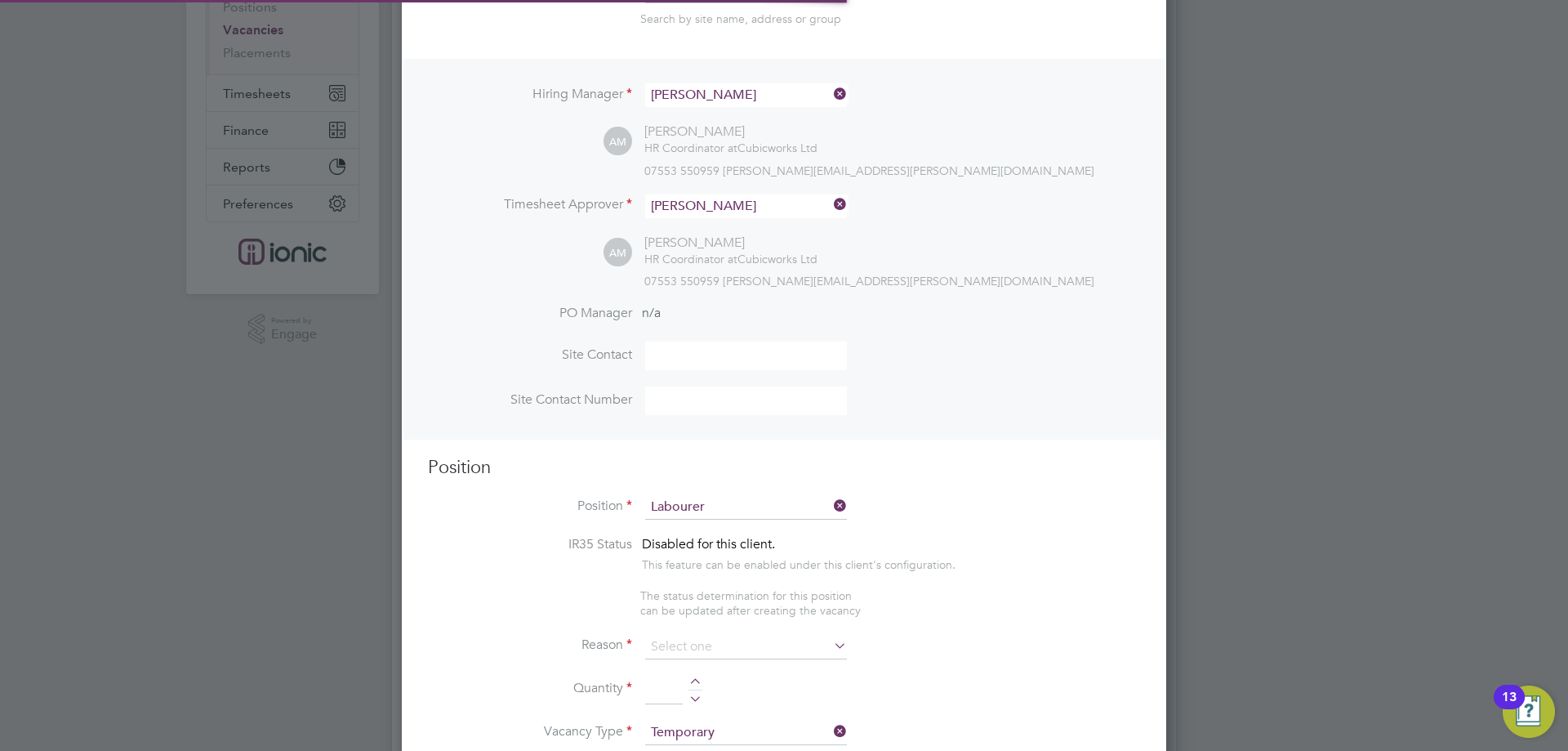
type textarea "General laboring duties"
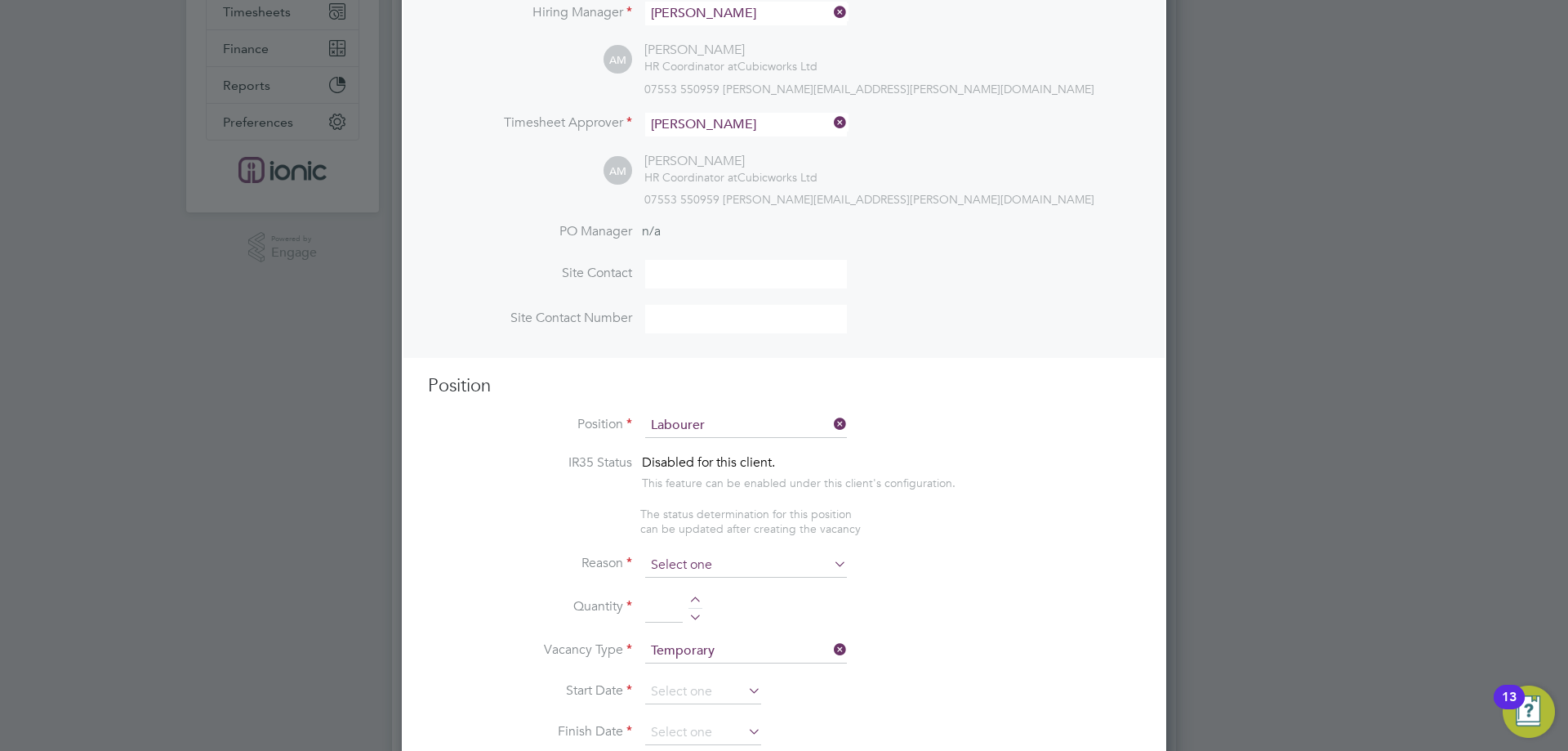
click at [713, 569] on input at bounding box center [746, 565] width 202 height 25
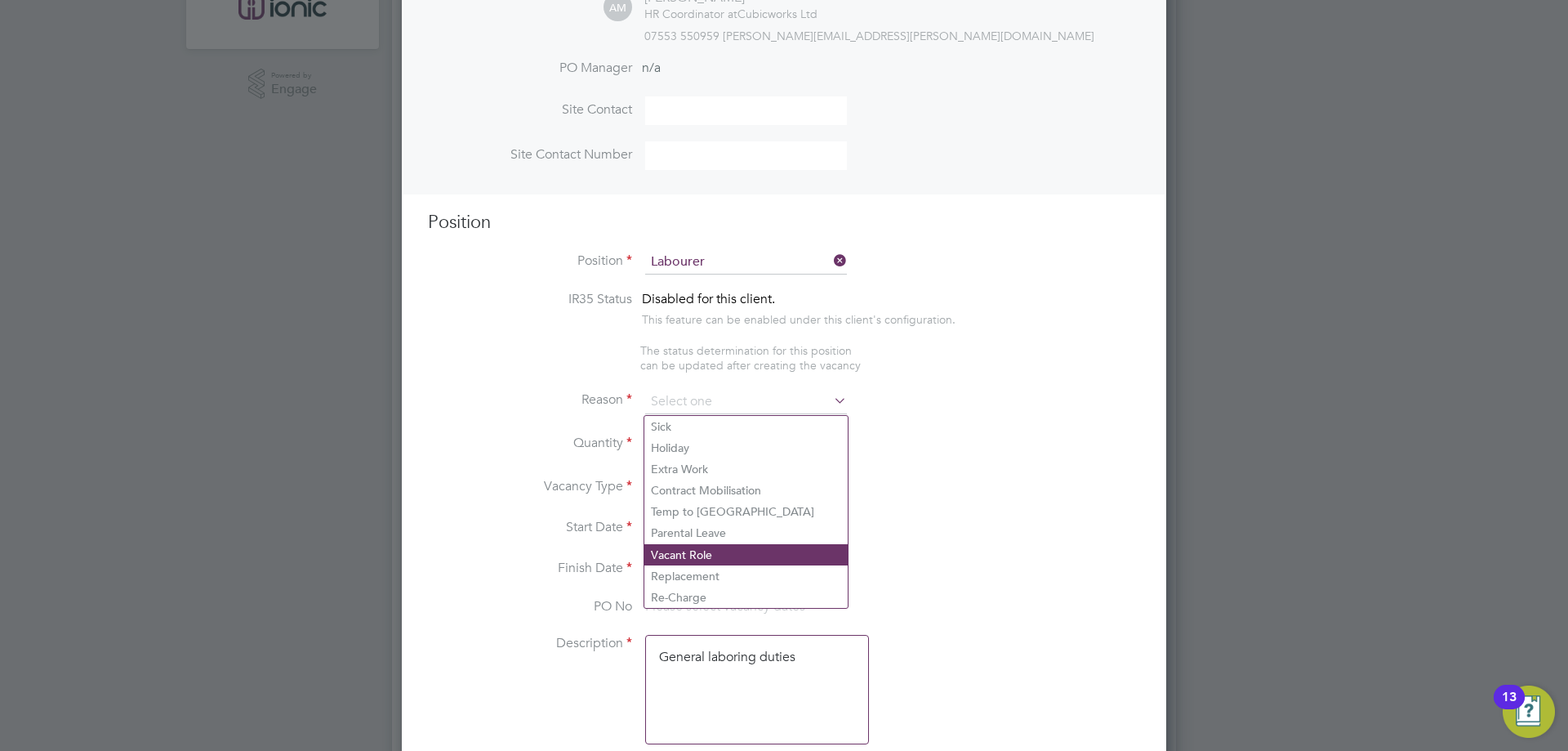
click at [702, 552] on li "Vacant Role" at bounding box center [746, 555] width 204 height 21
type input "Vacant Role"
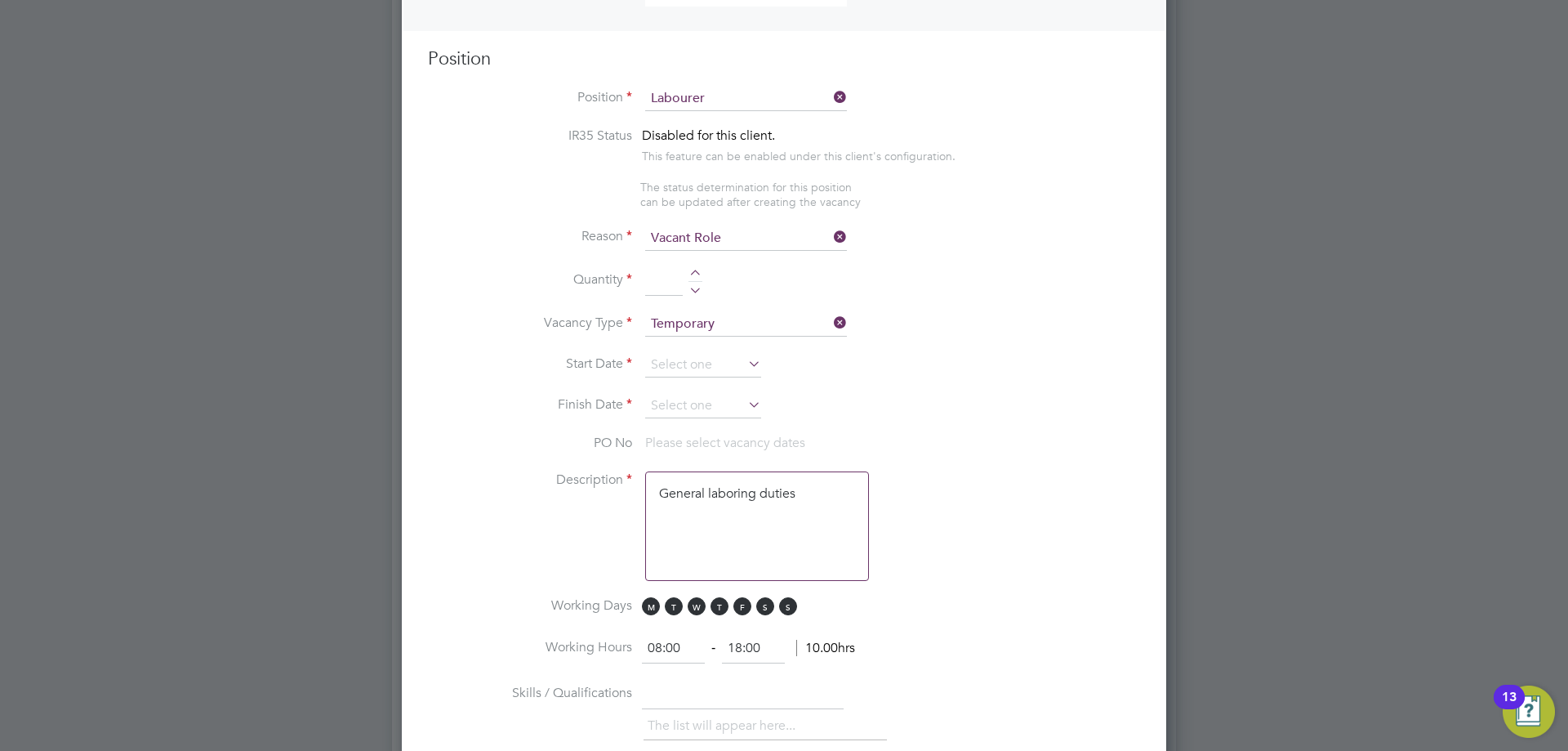
click at [696, 270] on li "Quantity" at bounding box center [784, 290] width 713 height 46
click at [696, 270] on li "Quantity" at bounding box center [784, 290] width 713 height 46
click at [697, 278] on div at bounding box center [696, 275] width 14 height 11
type input "2"
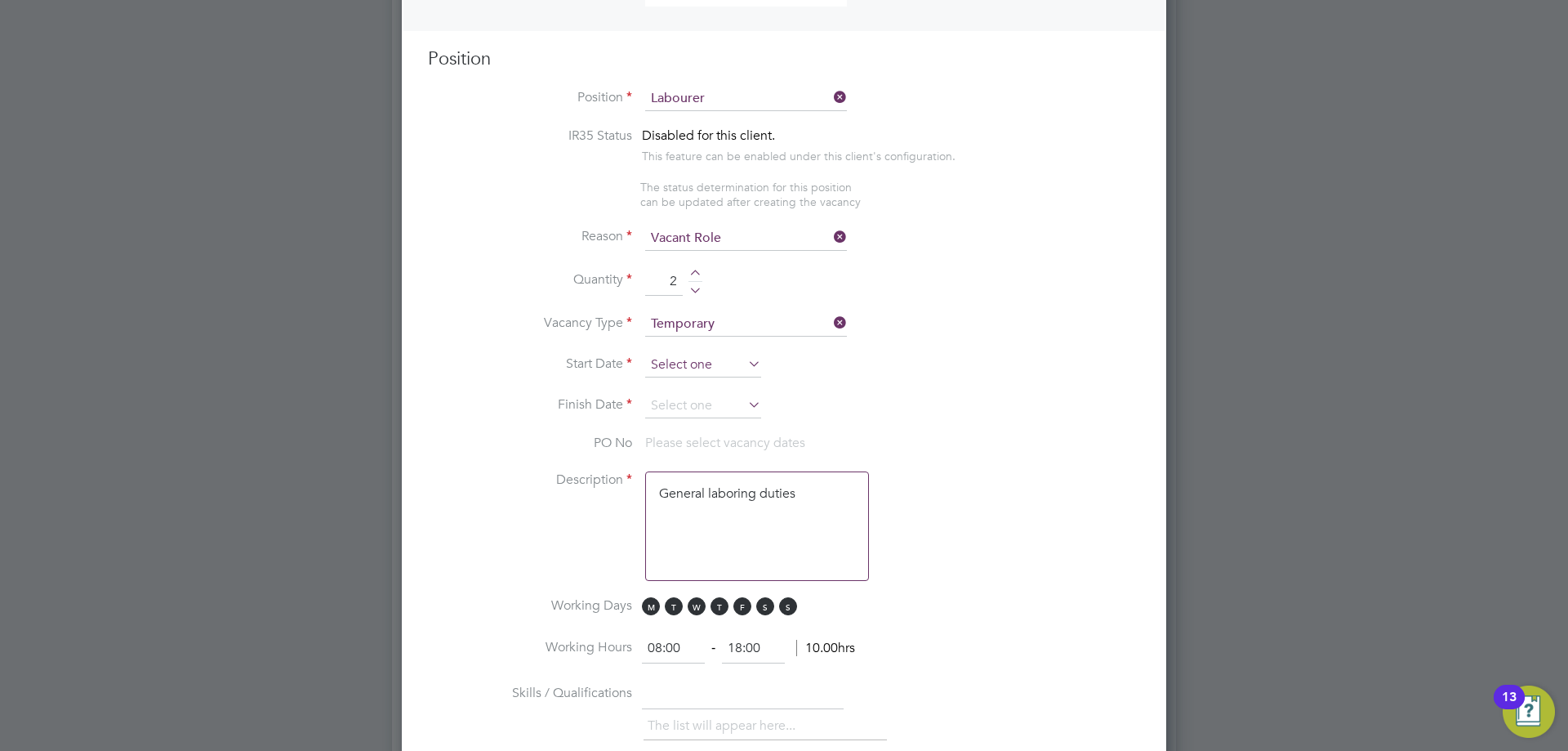
click at [690, 364] on input at bounding box center [703, 366] width 116 height 25
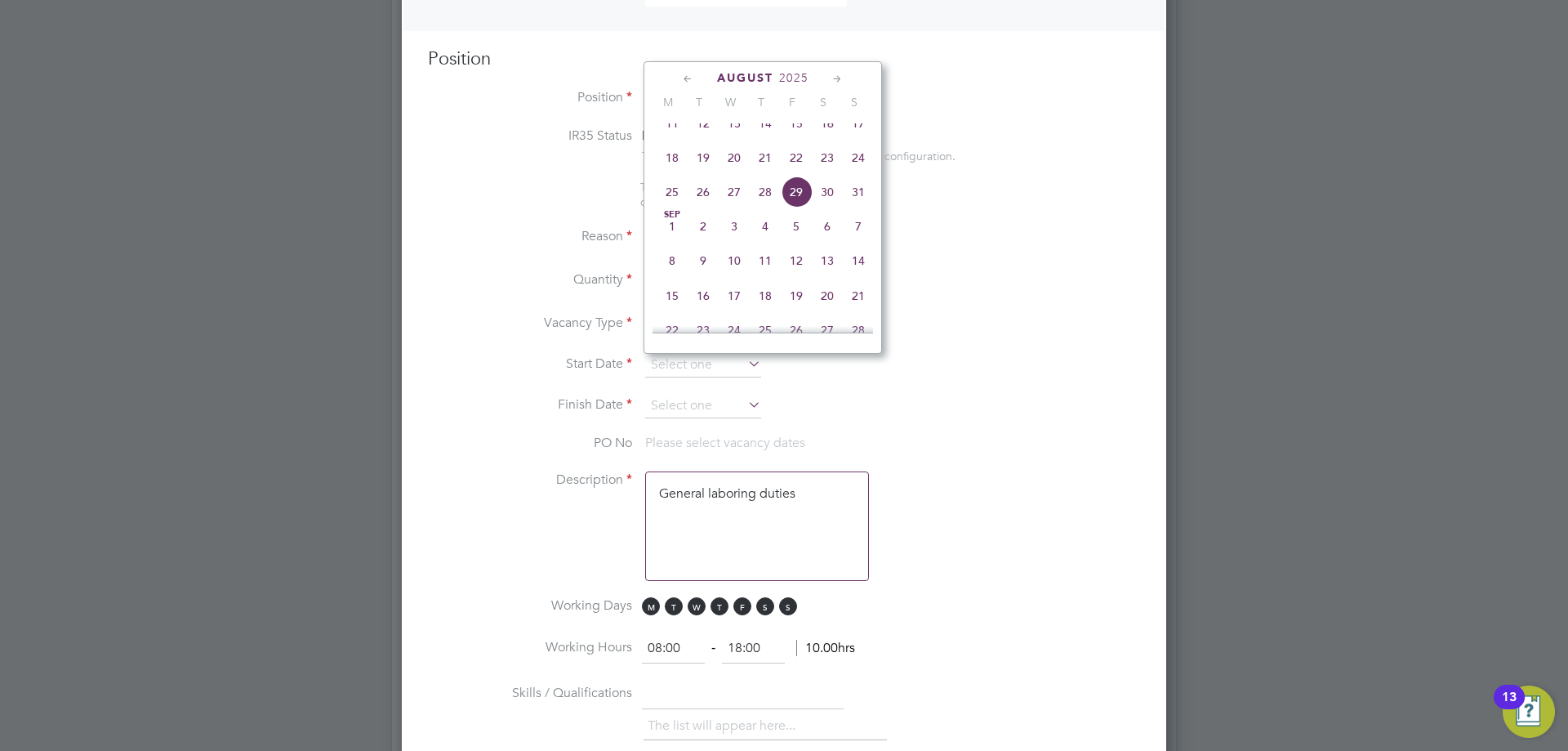
click at [674, 173] on span "18" at bounding box center [672, 157] width 31 height 31
type input "[DATE]"
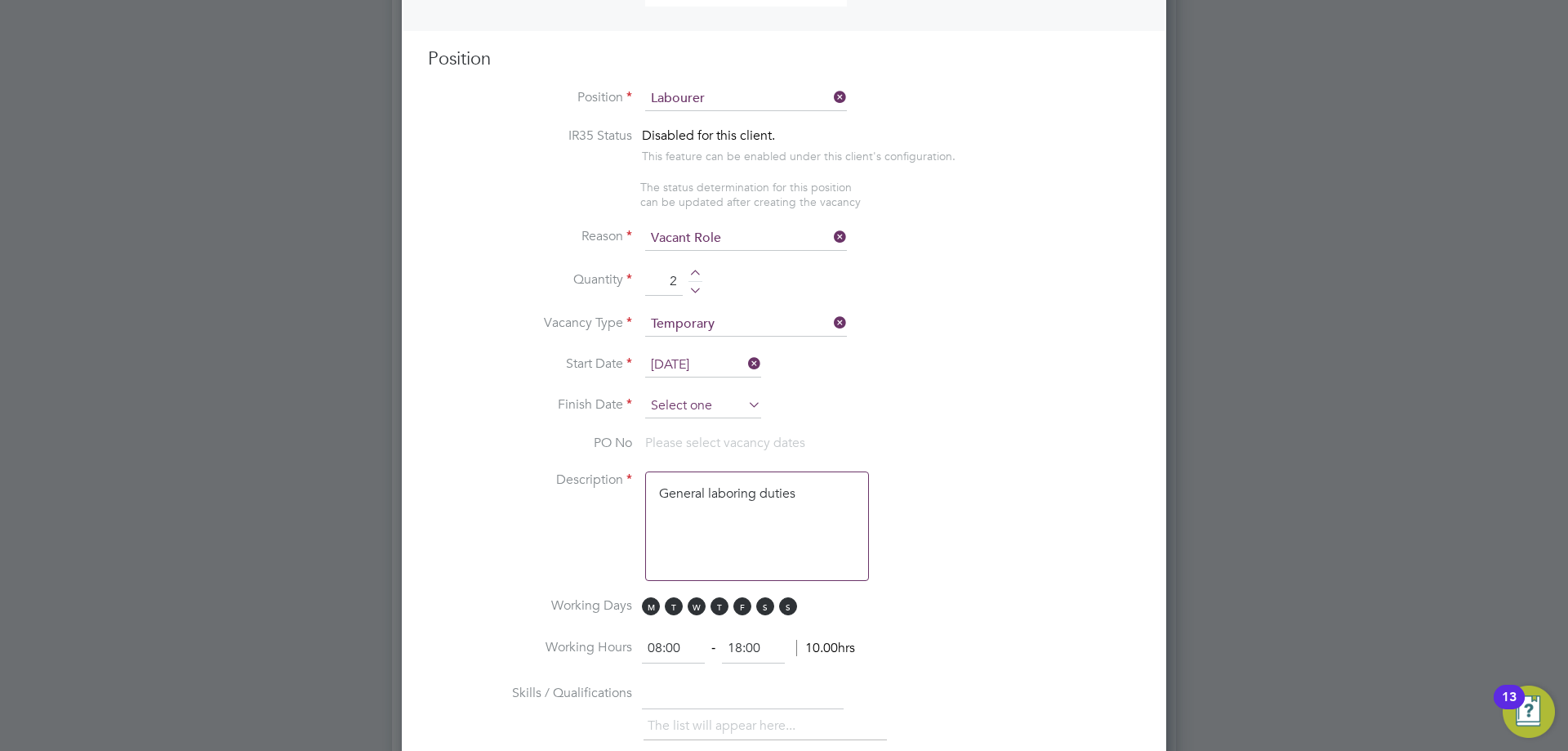
click at [716, 417] on input at bounding box center [703, 406] width 116 height 25
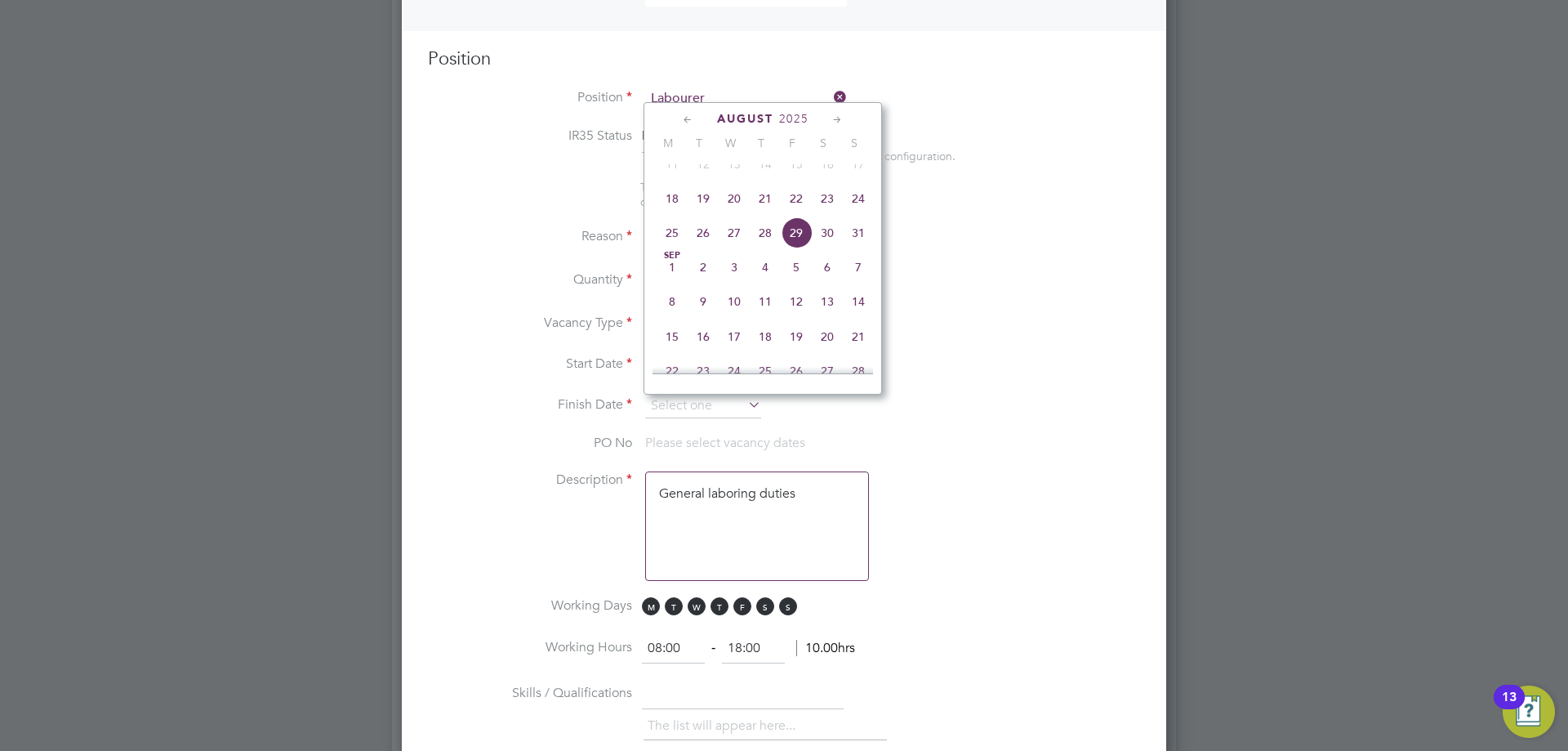
click at [857, 214] on span "24" at bounding box center [858, 198] width 31 height 31
type input "[DATE]"
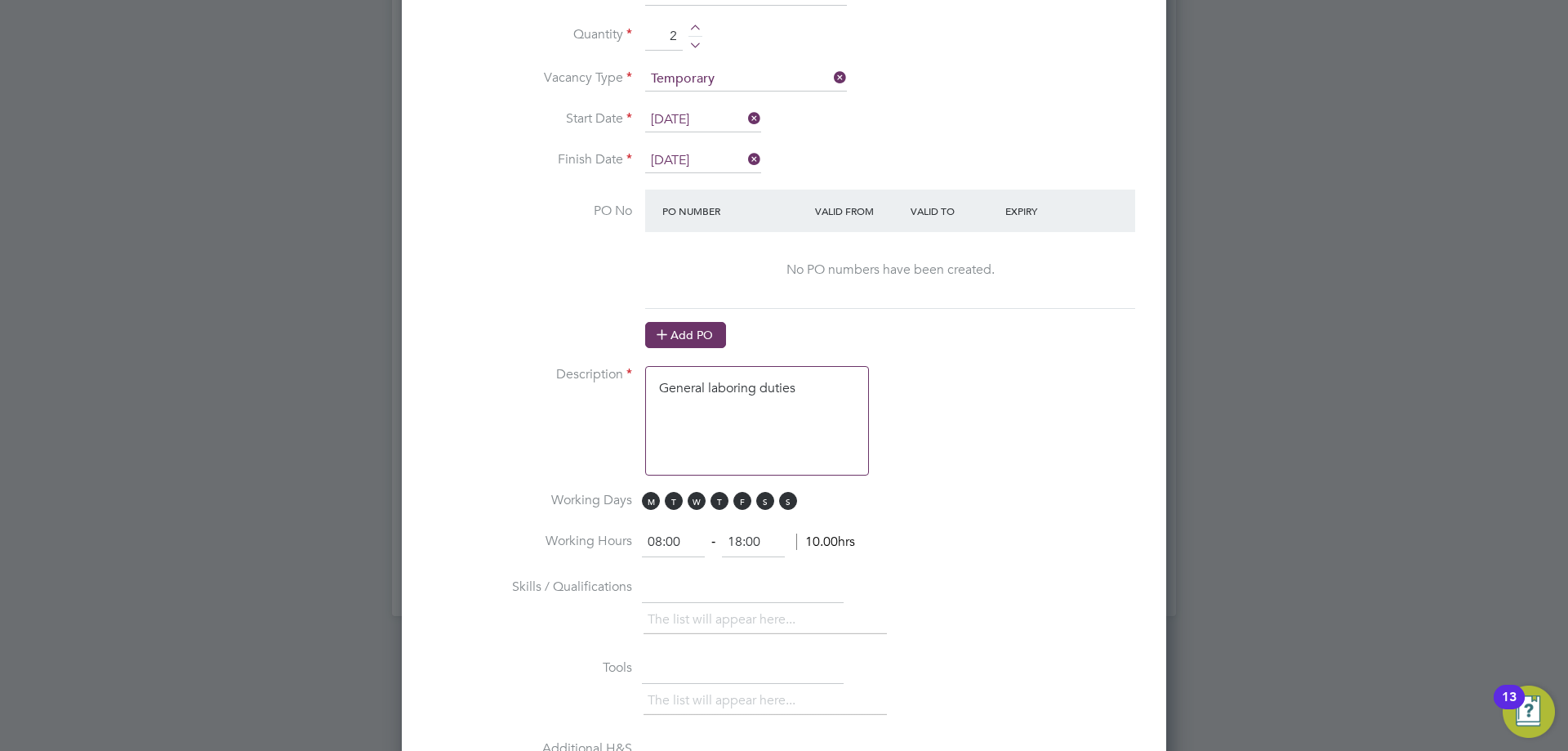
click at [678, 324] on button "Add PO" at bounding box center [685, 334] width 81 height 26
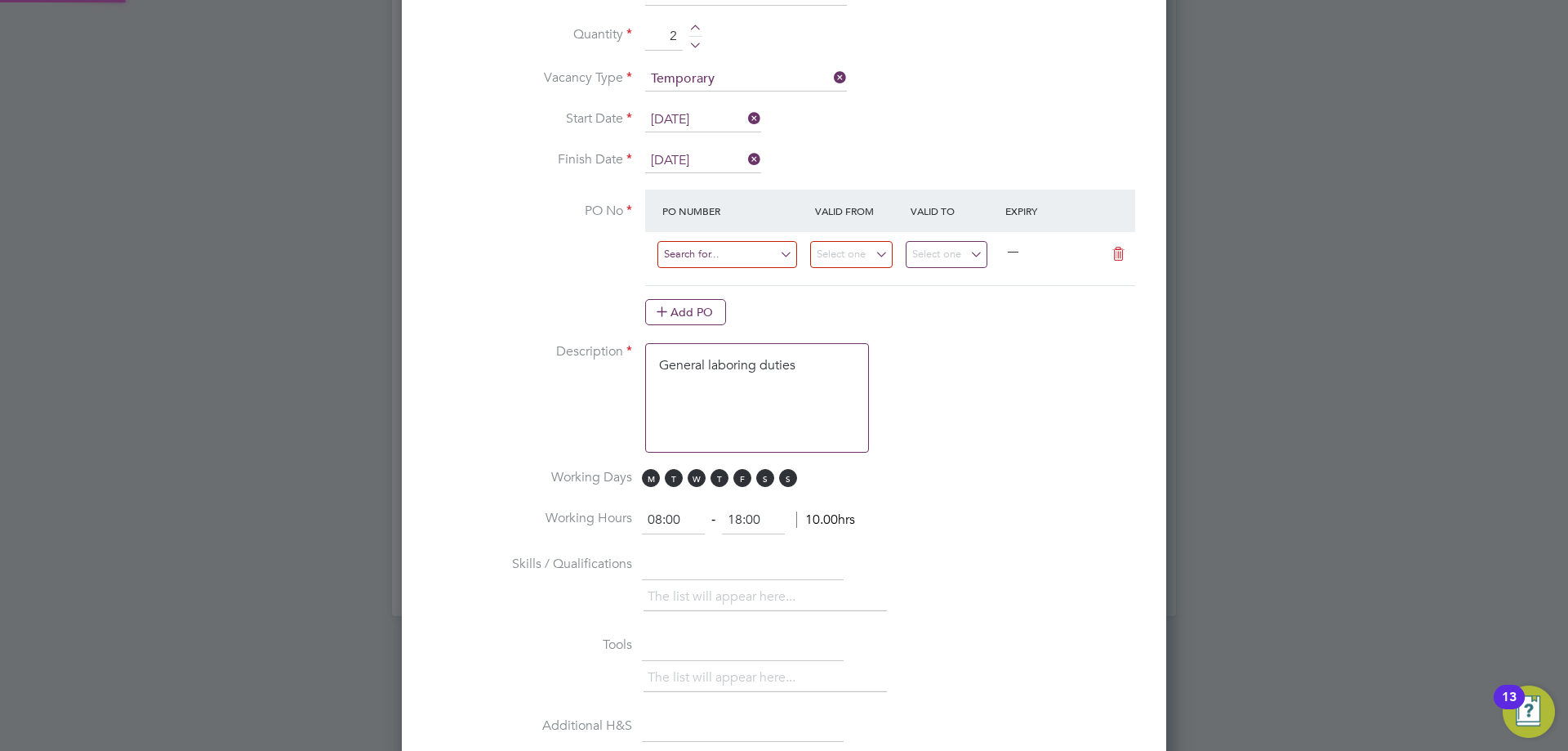
click at [696, 254] on input at bounding box center [727, 254] width 140 height 27
type input "CW1317"
click at [690, 285] on b "CW1317" at bounding box center [686, 281] width 46 height 14
type input "04 Aug 2025"
click at [962, 259] on input "10 Aug 2025" at bounding box center [947, 254] width 83 height 27
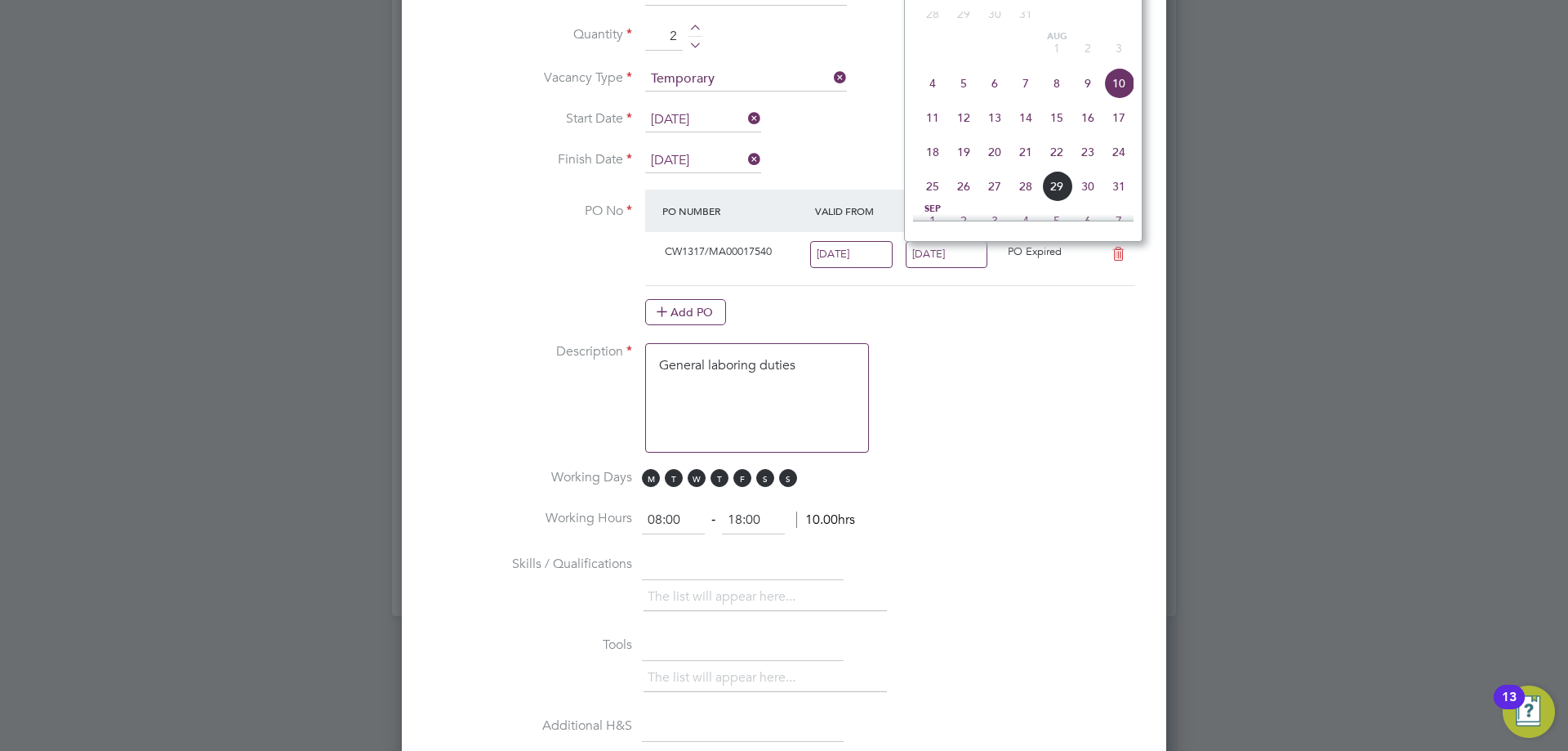
click at [1128, 165] on span "24" at bounding box center [1119, 151] width 31 height 31
type input "[DATE]"
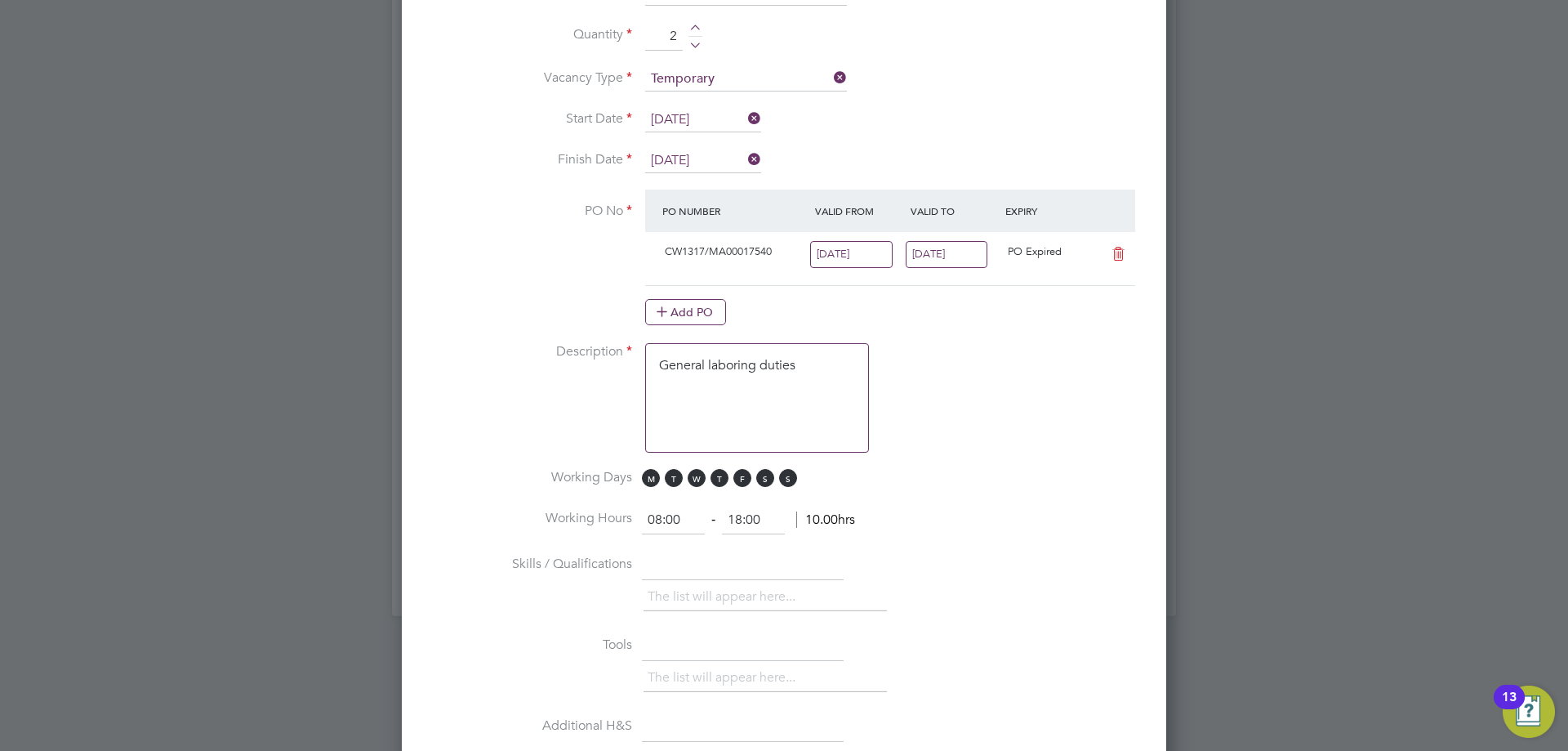
click at [845, 254] on input "04 Aug 2025" at bounding box center [852, 254] width 83 height 27
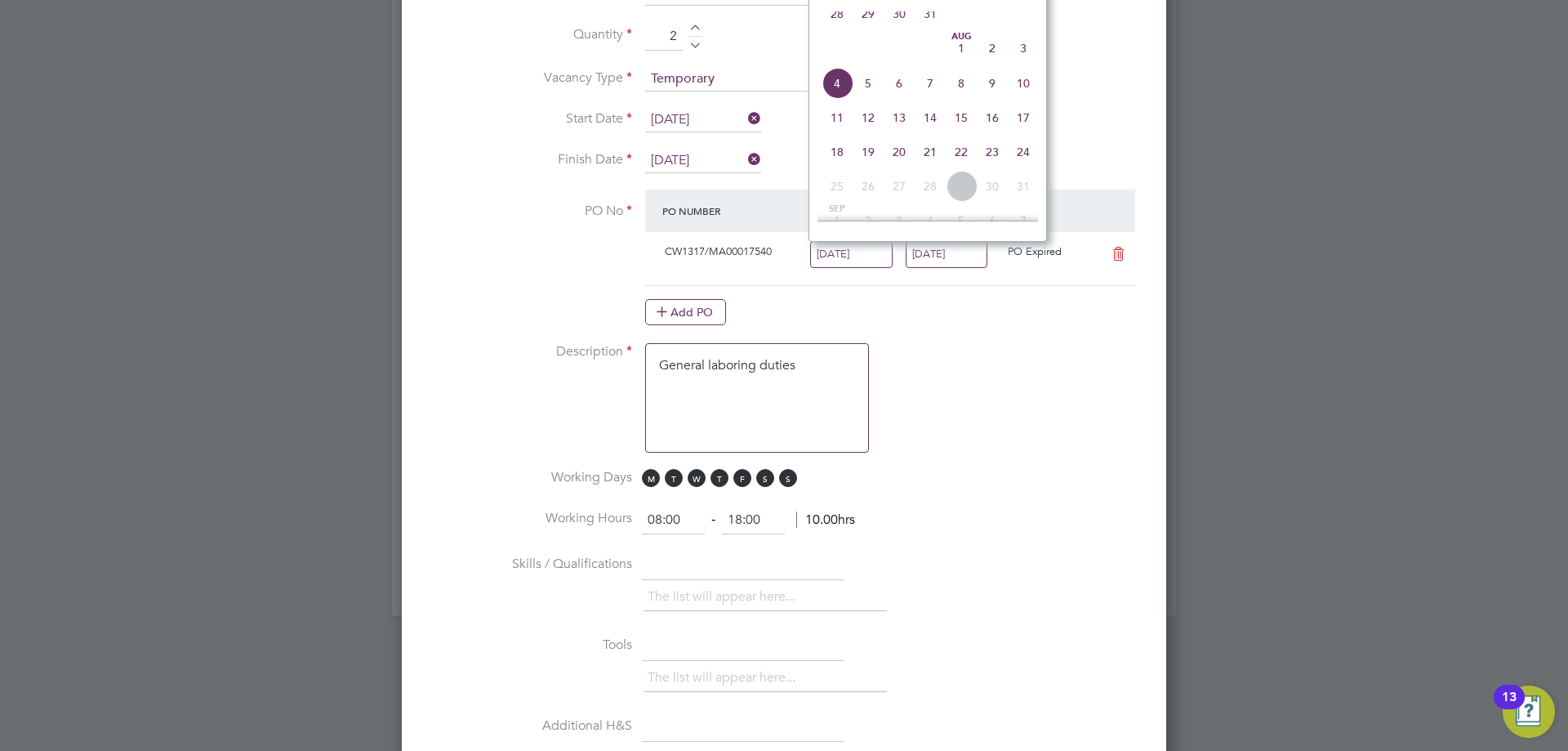
click at [840, 159] on span "18" at bounding box center [837, 151] width 31 height 31
type input "[DATE]"
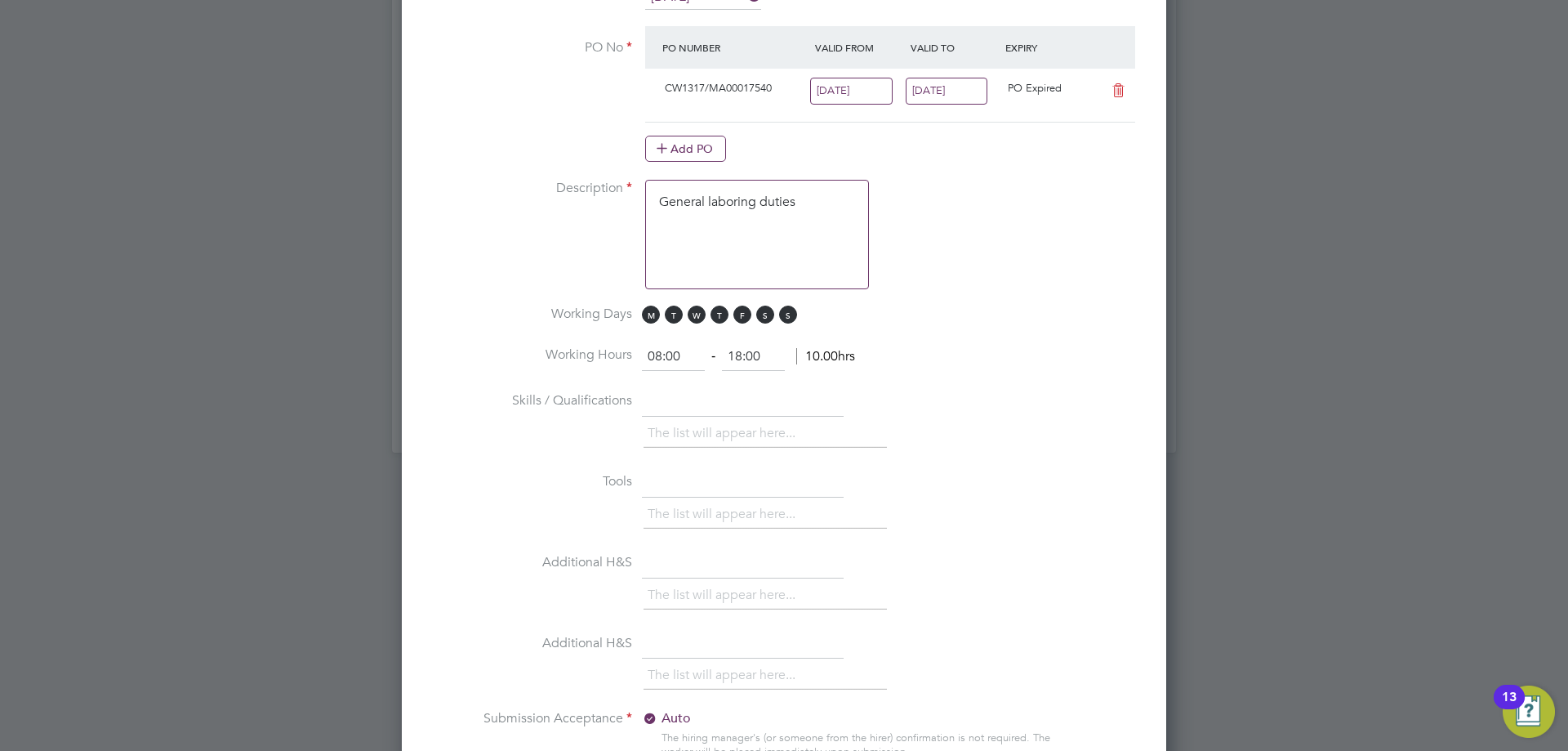
drag, startPoint x: 684, startPoint y: 355, endPoint x: 525, endPoint y: 346, distance: 159.3
click at [526, 347] on li "Working Hours 08:00 ‐ 18:00 10.00hrs" at bounding box center [784, 366] width 713 height 46
type input "0"
type input ":"
type input "07:30"
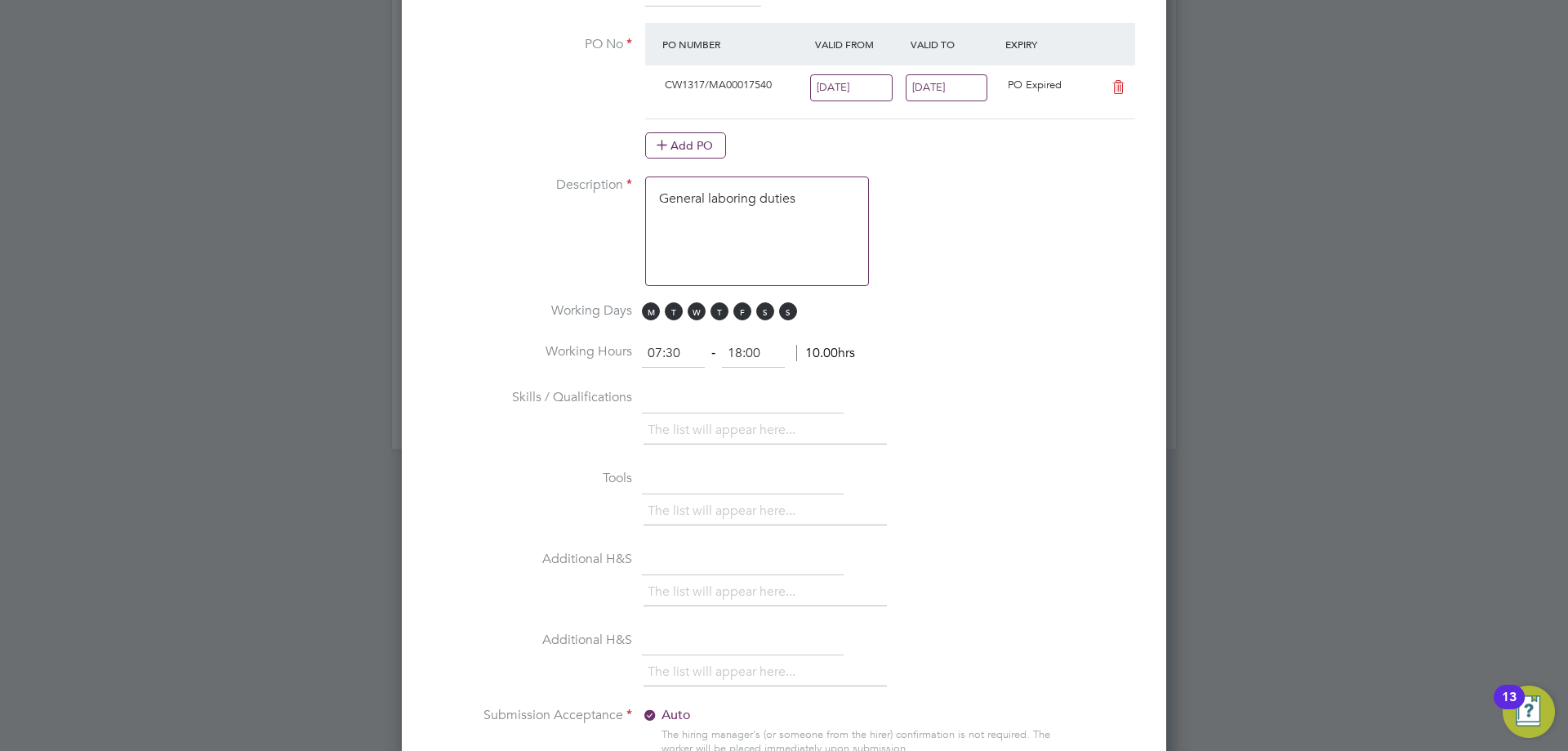
click at [547, 504] on li "Tools The list will appear here..." at bounding box center [784, 505] width 713 height 81
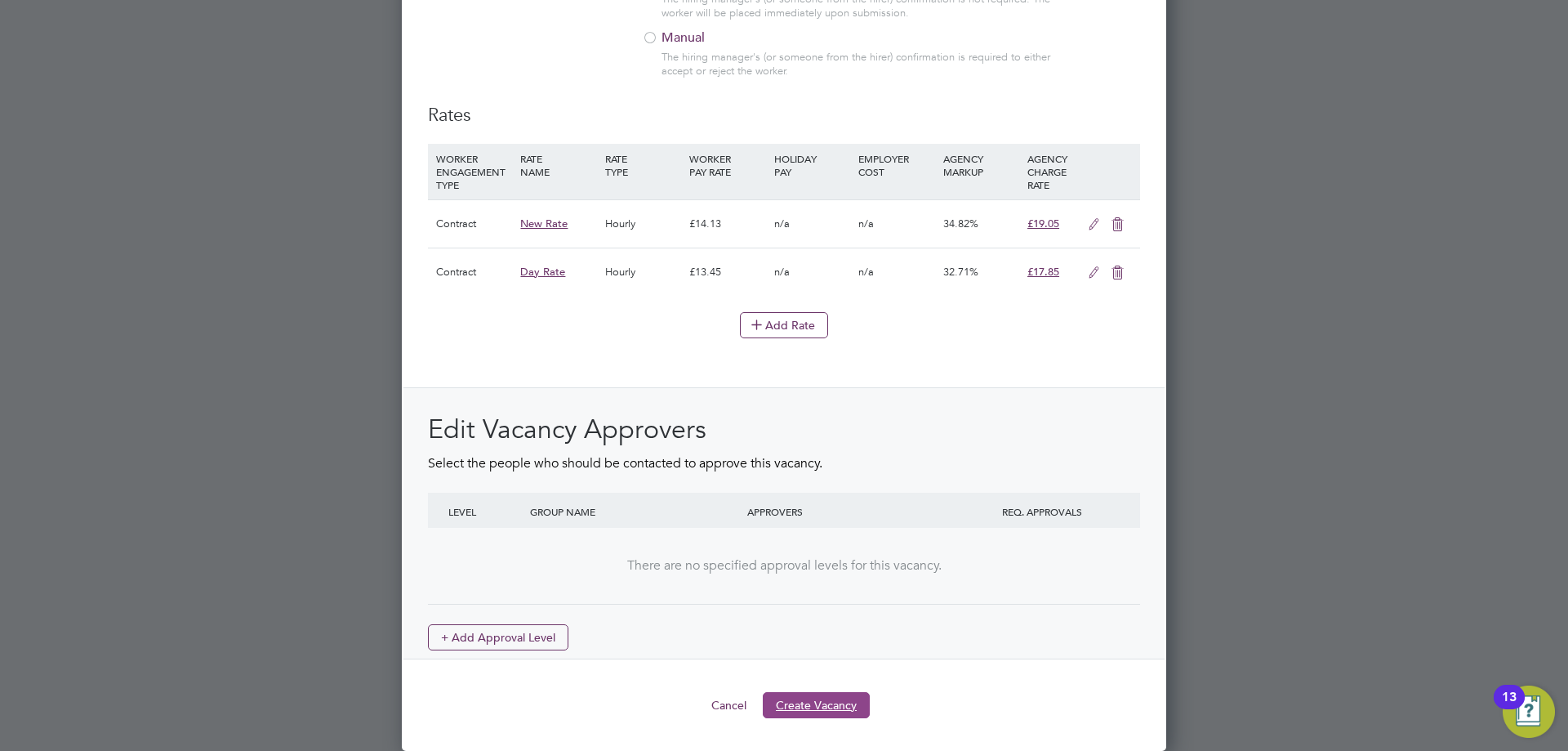
click at [827, 698] on button "Create Vacancy" at bounding box center [816, 704] width 107 height 26
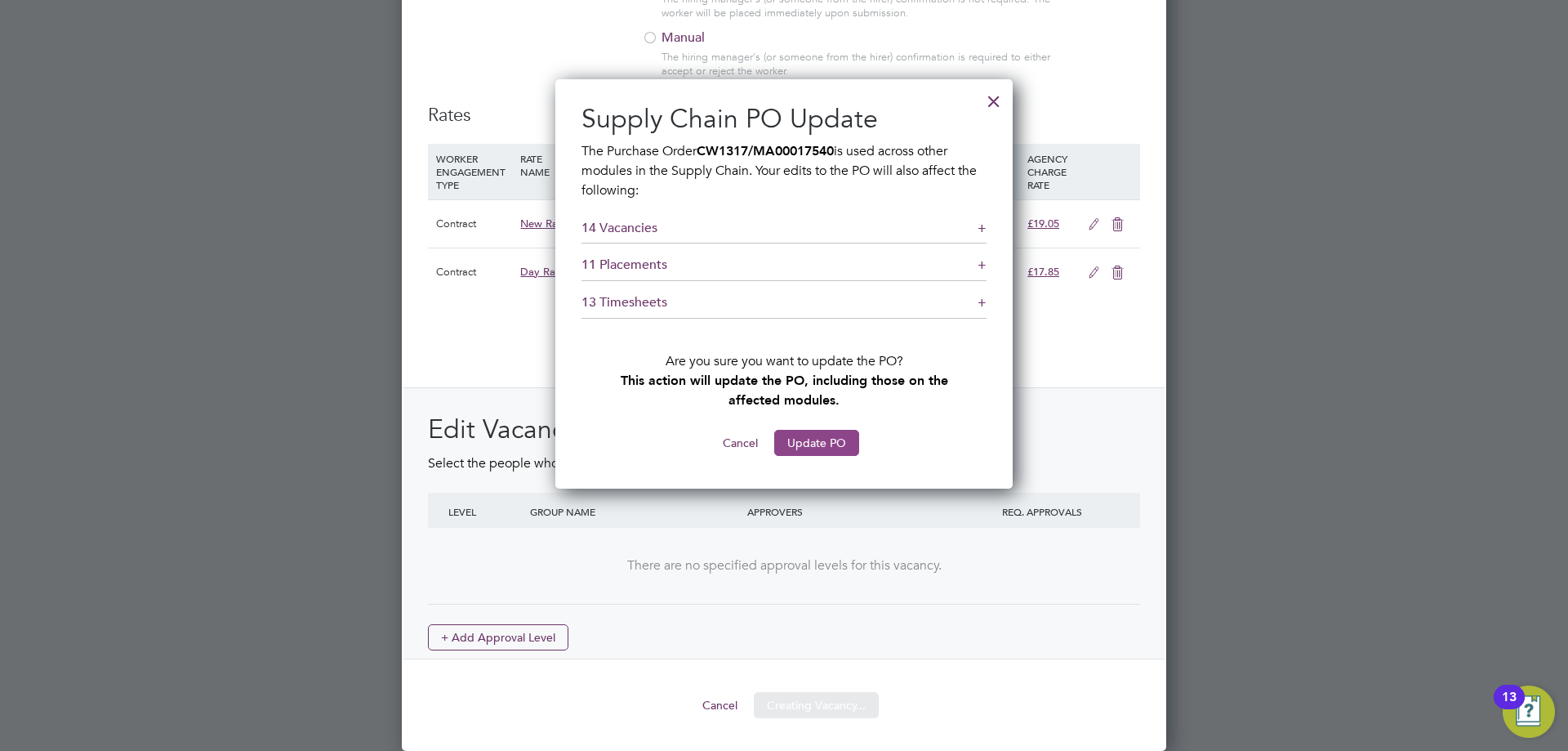
click at [815, 436] on button "Update PO" at bounding box center [816, 443] width 85 height 26
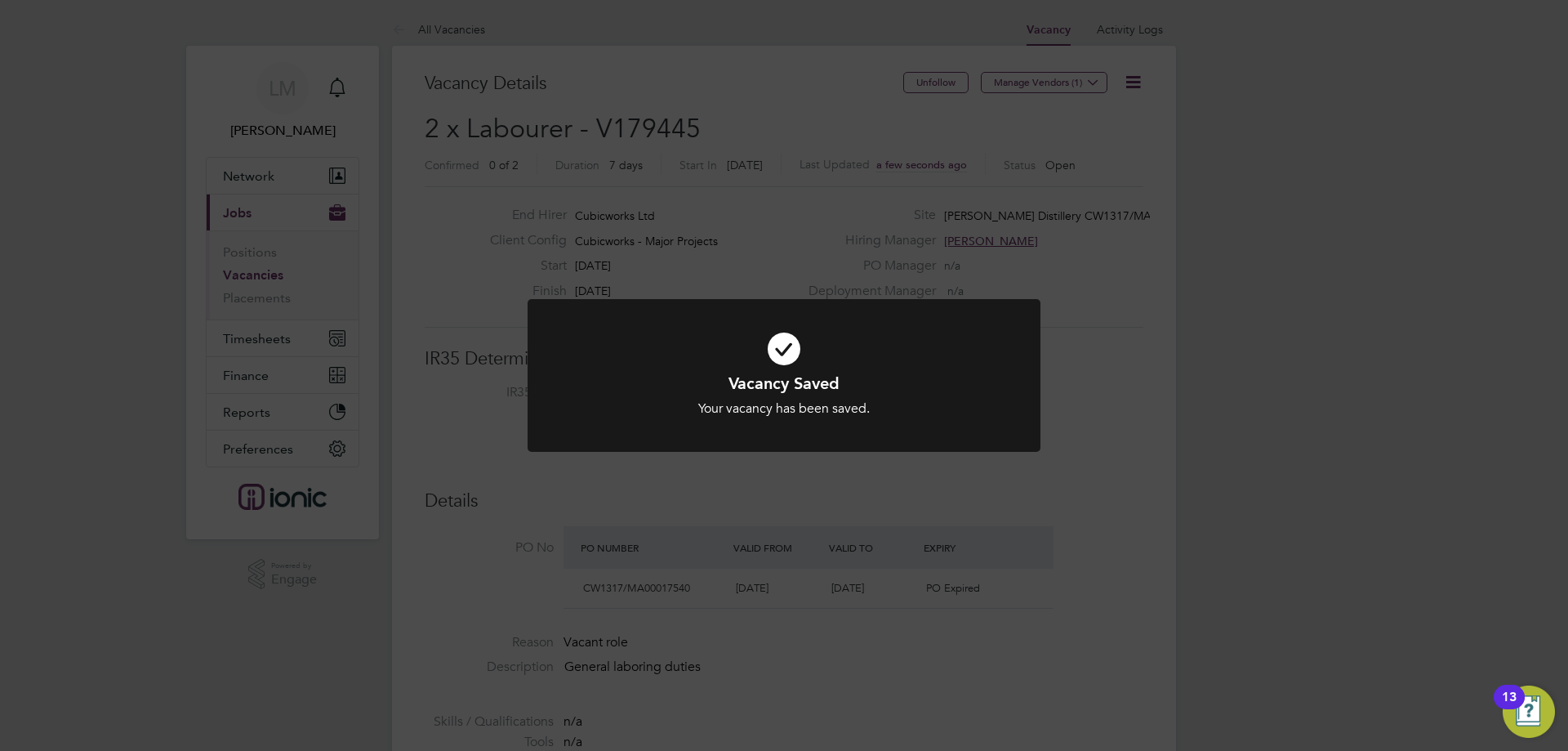
click at [528, 488] on div "Vacancy Saved Your vacancy has been saved. Cancel Okay" at bounding box center [784, 375] width 1568 height 751
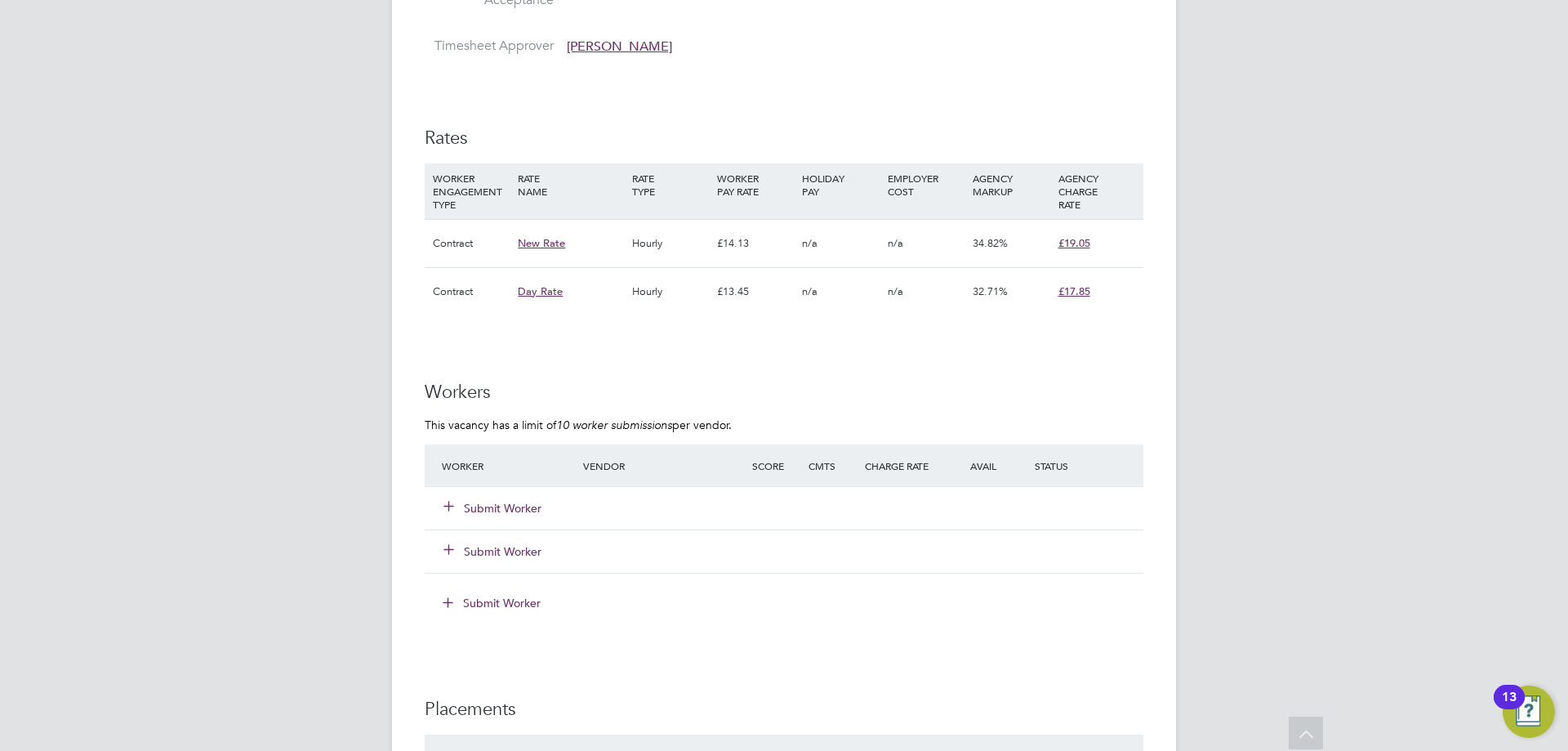
click at [506, 504] on button "Submit Worker" at bounding box center [493, 507] width 98 height 16
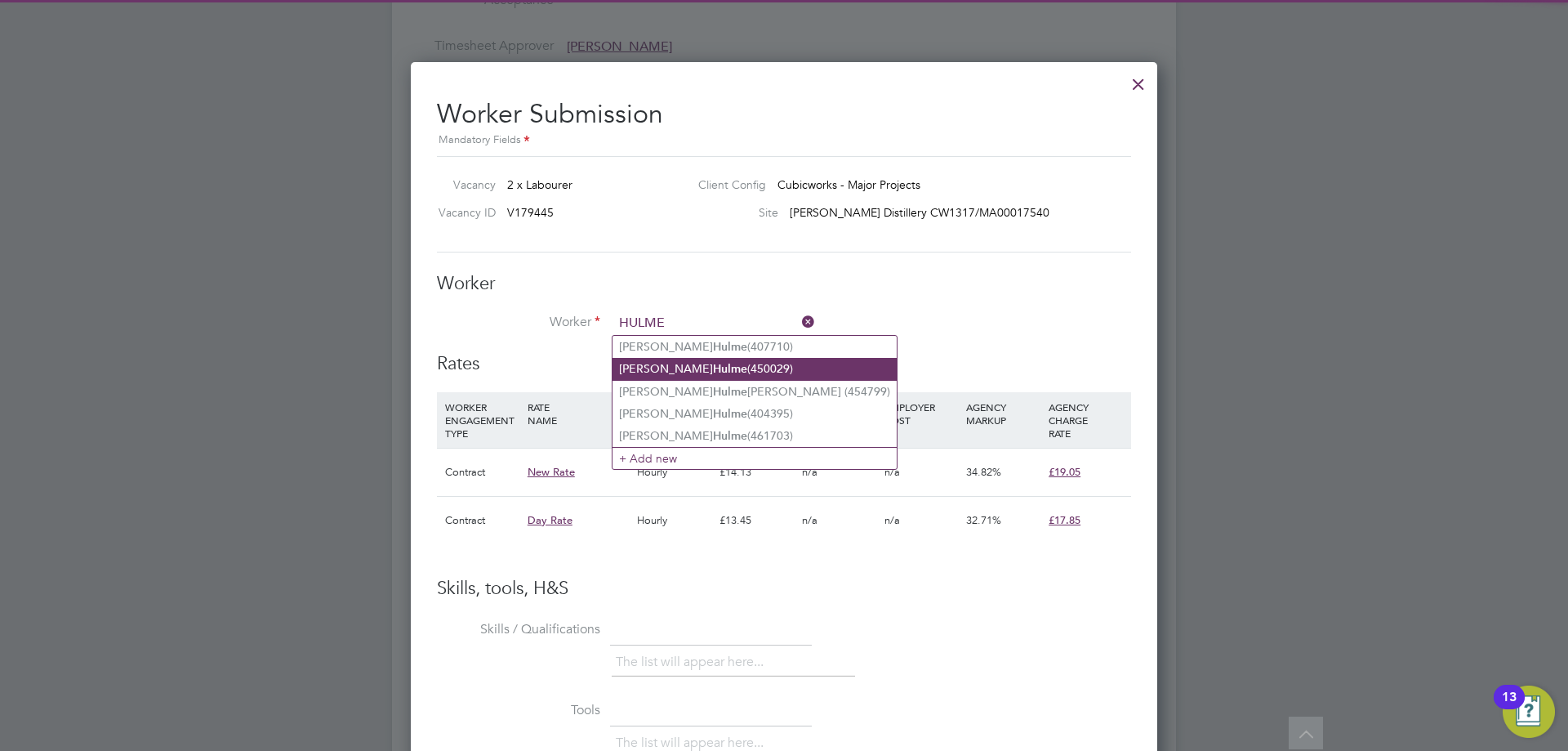
click at [732, 366] on li "Chris Hulme (450029)" at bounding box center [755, 368] width 284 height 22
type input "Chris Hulme (450029)"
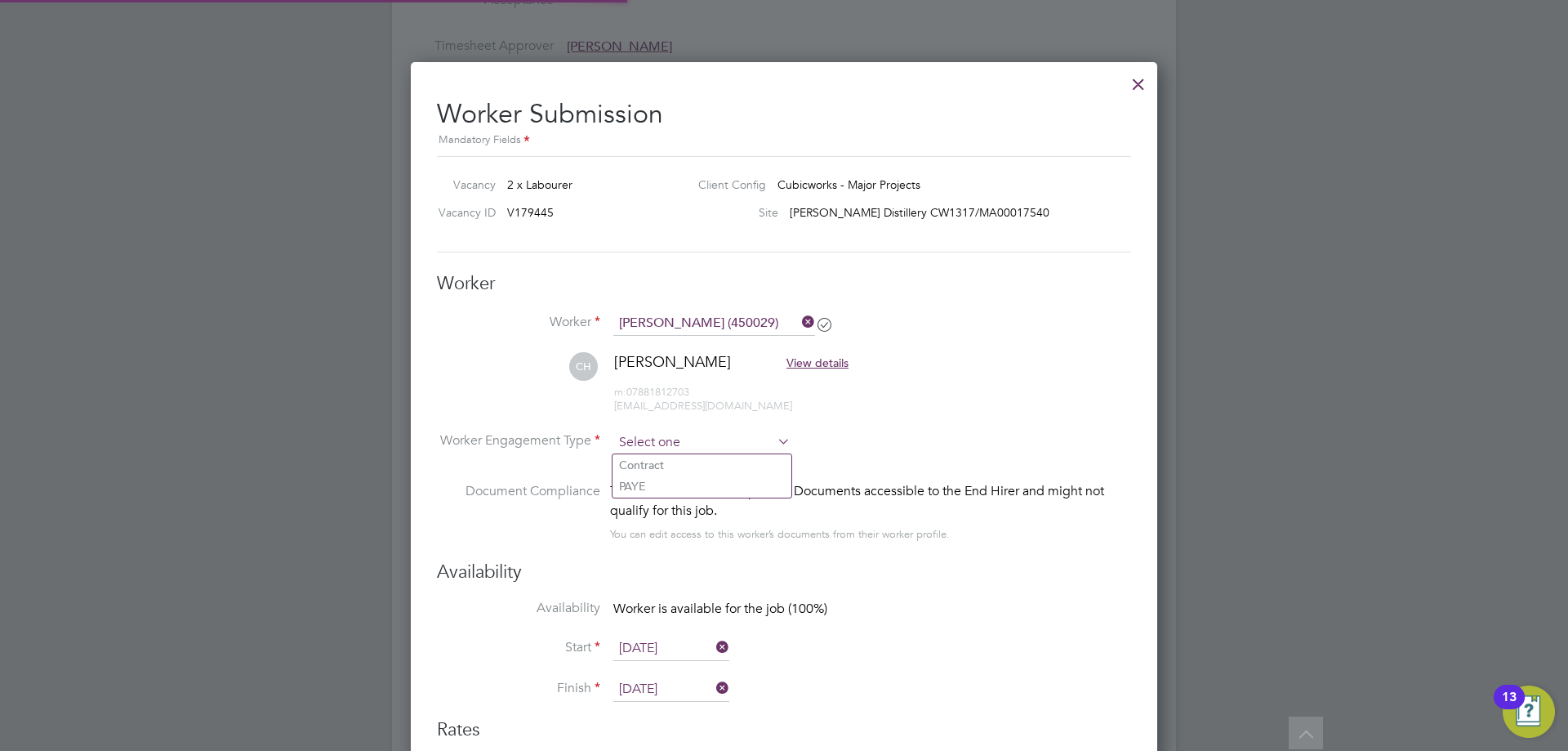
click at [731, 447] on input at bounding box center [702, 443] width 177 height 25
click at [731, 462] on li "Contract" at bounding box center [702, 464] width 179 height 21
type input "Contract"
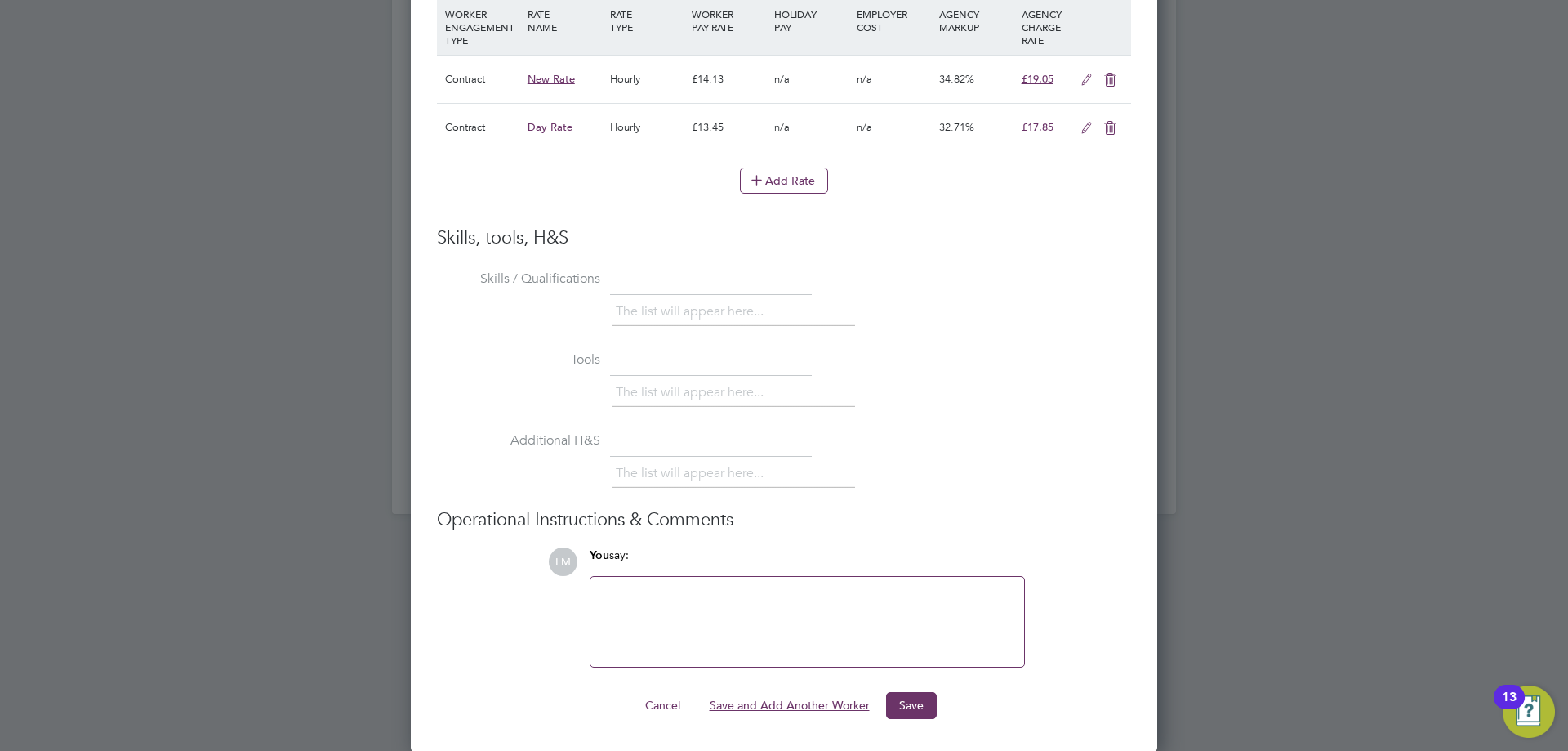
click at [794, 706] on button "Save and Add Another Worker" at bounding box center [790, 704] width 186 height 26
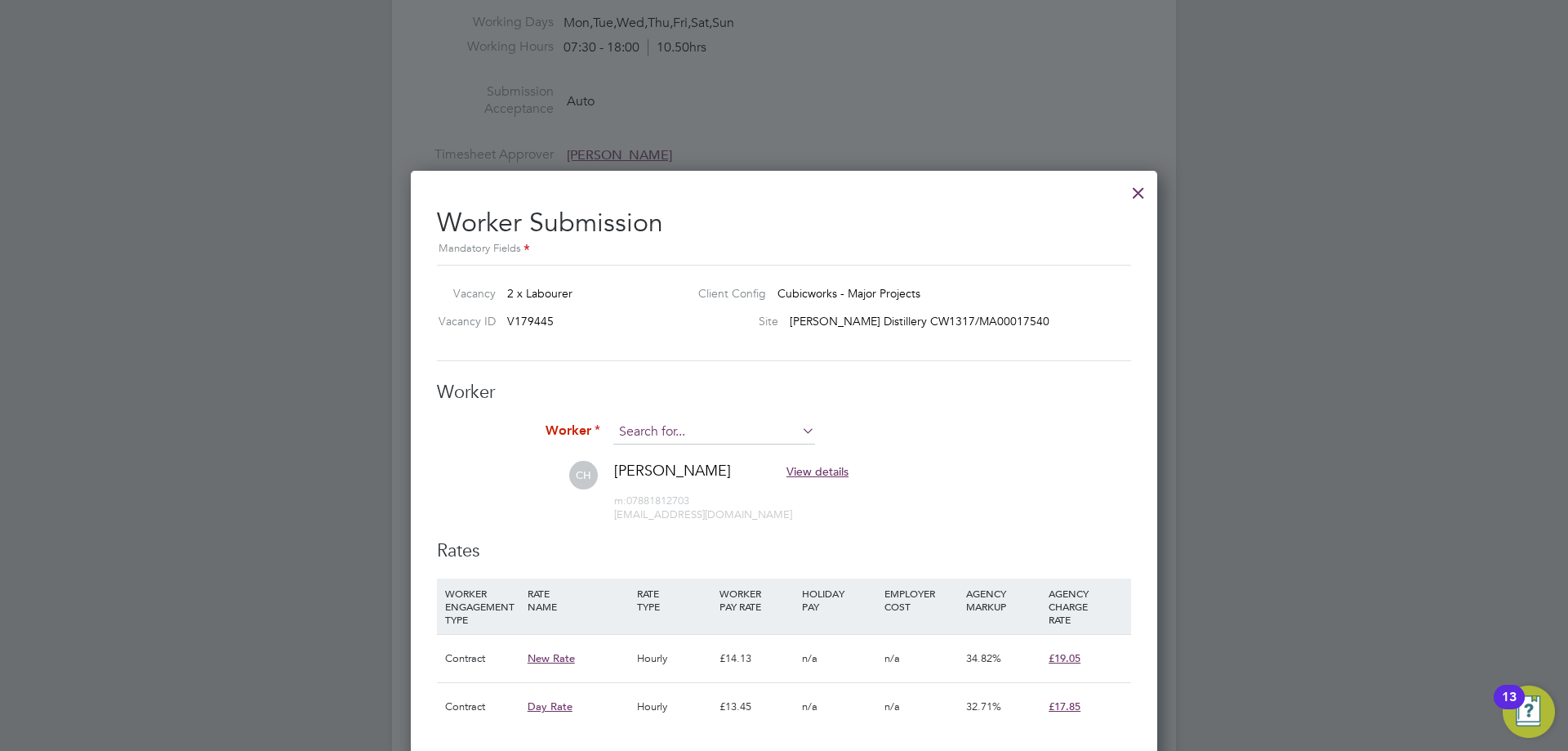
click at [693, 429] on input at bounding box center [715, 432] width 202 height 25
click at [714, 494] on b "Hulme" at bounding box center [731, 501] width 34 height 14
type input "Mccauley Hulme Higginson (454799)"
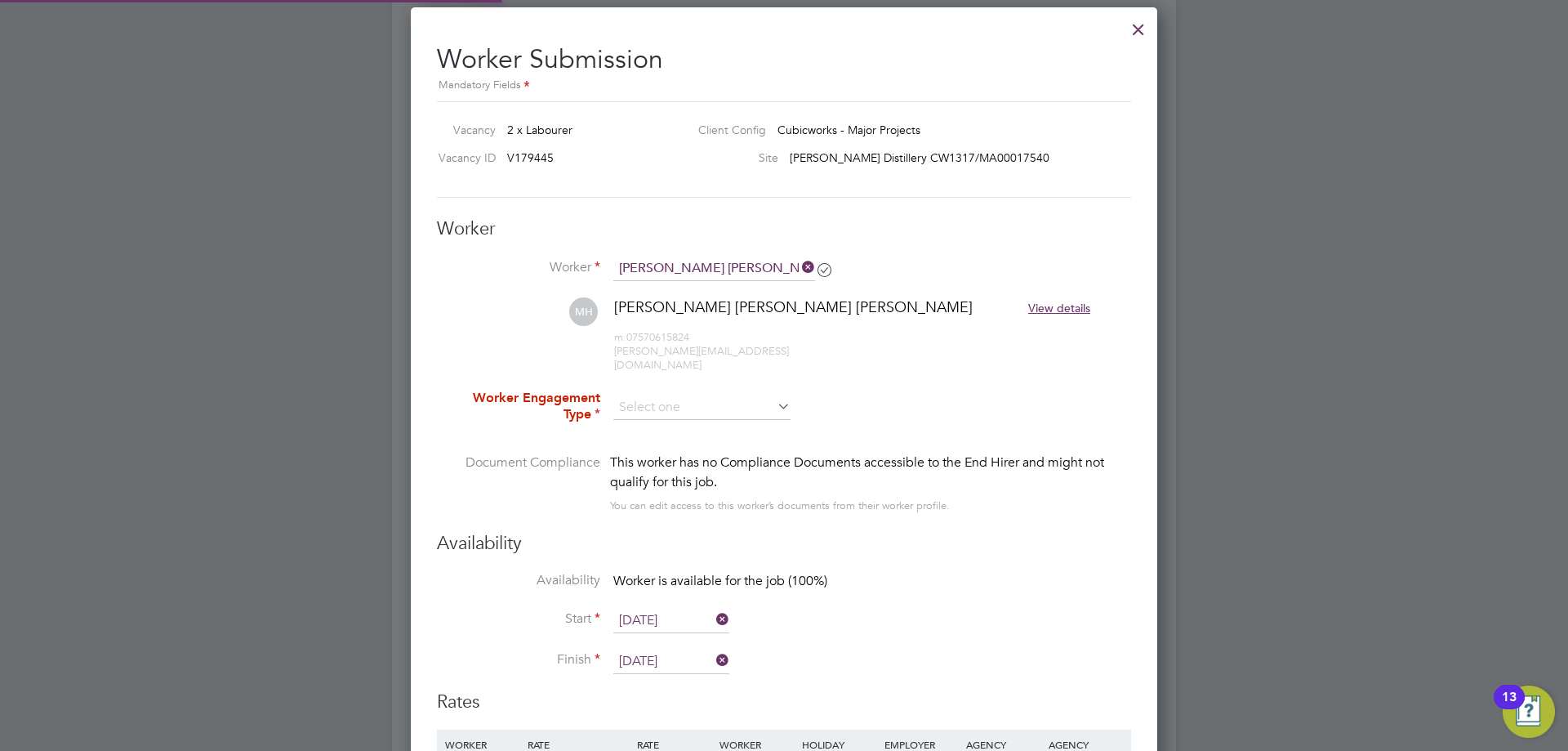
click at [709, 407] on li "Worker Engagement Type" at bounding box center [784, 422] width 695 height 64
click at [709, 402] on input at bounding box center [702, 408] width 177 height 25
click at [708, 417] on li "Contract" at bounding box center [702, 417] width 179 height 21
type input "Contract"
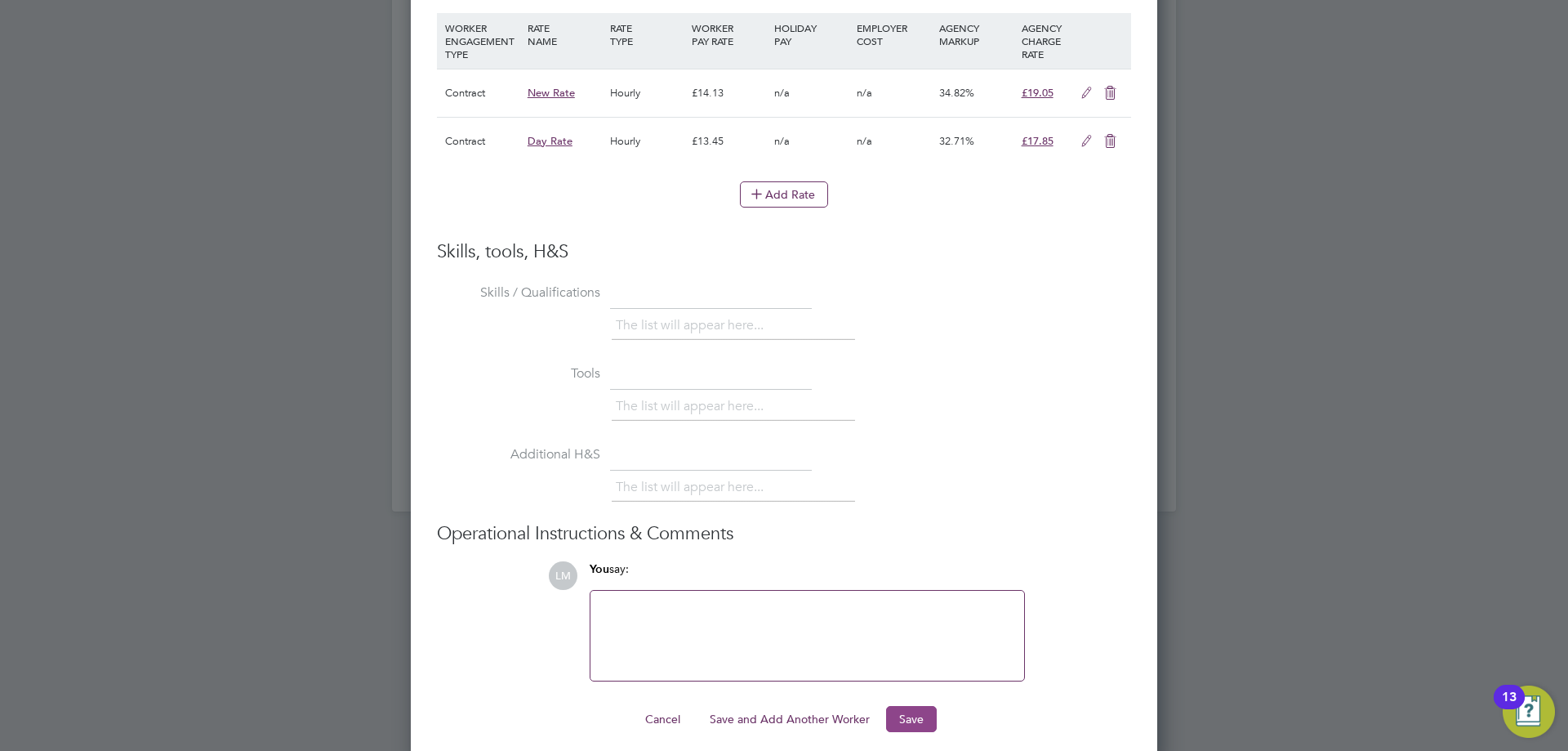
click at [910, 706] on button "Save" at bounding box center [911, 719] width 50 height 26
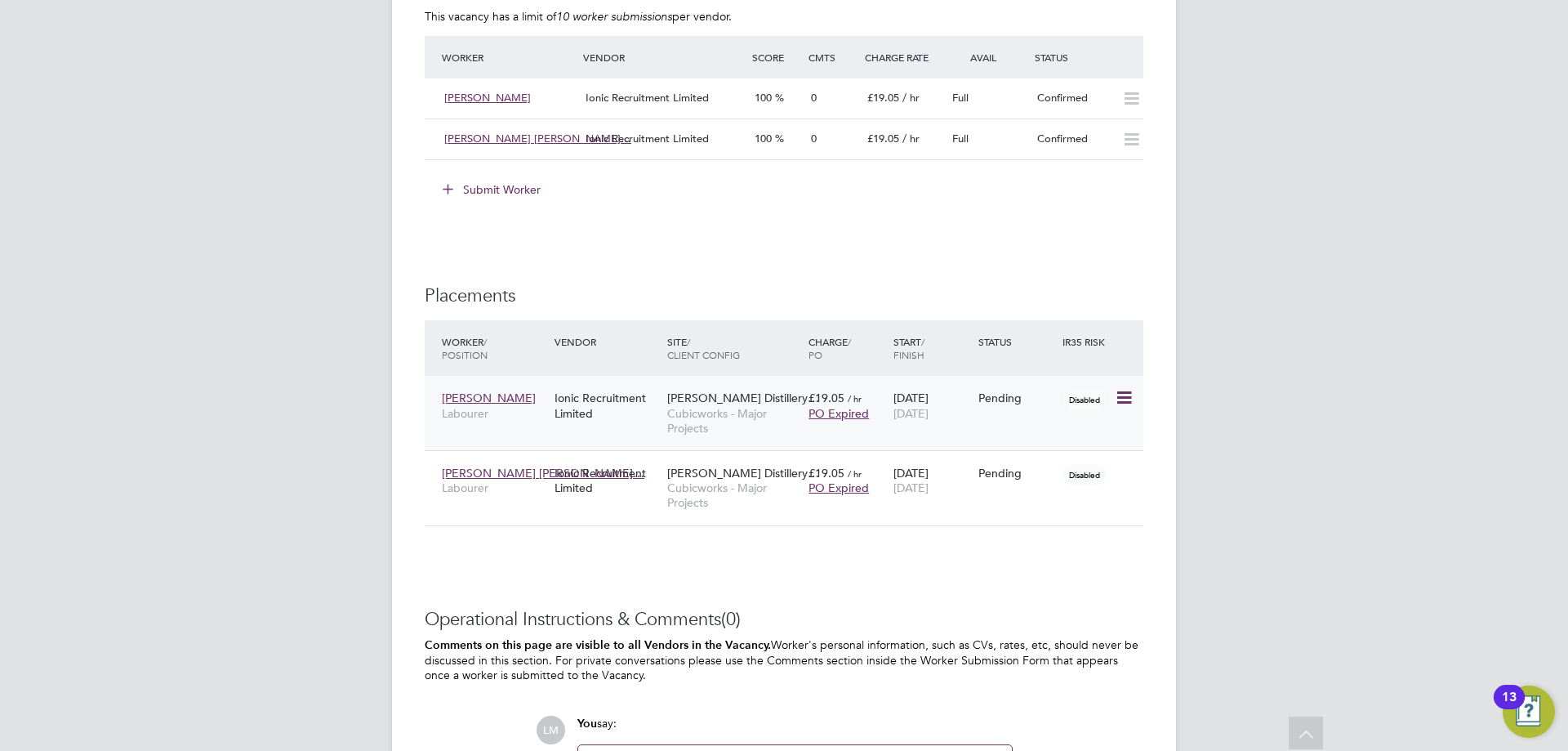
click at [1126, 393] on icon at bounding box center [1123, 398] width 16 height 20
click at [1056, 494] on li "Start" at bounding box center [1074, 500] width 116 height 23
type input "[PERSON_NAME]"
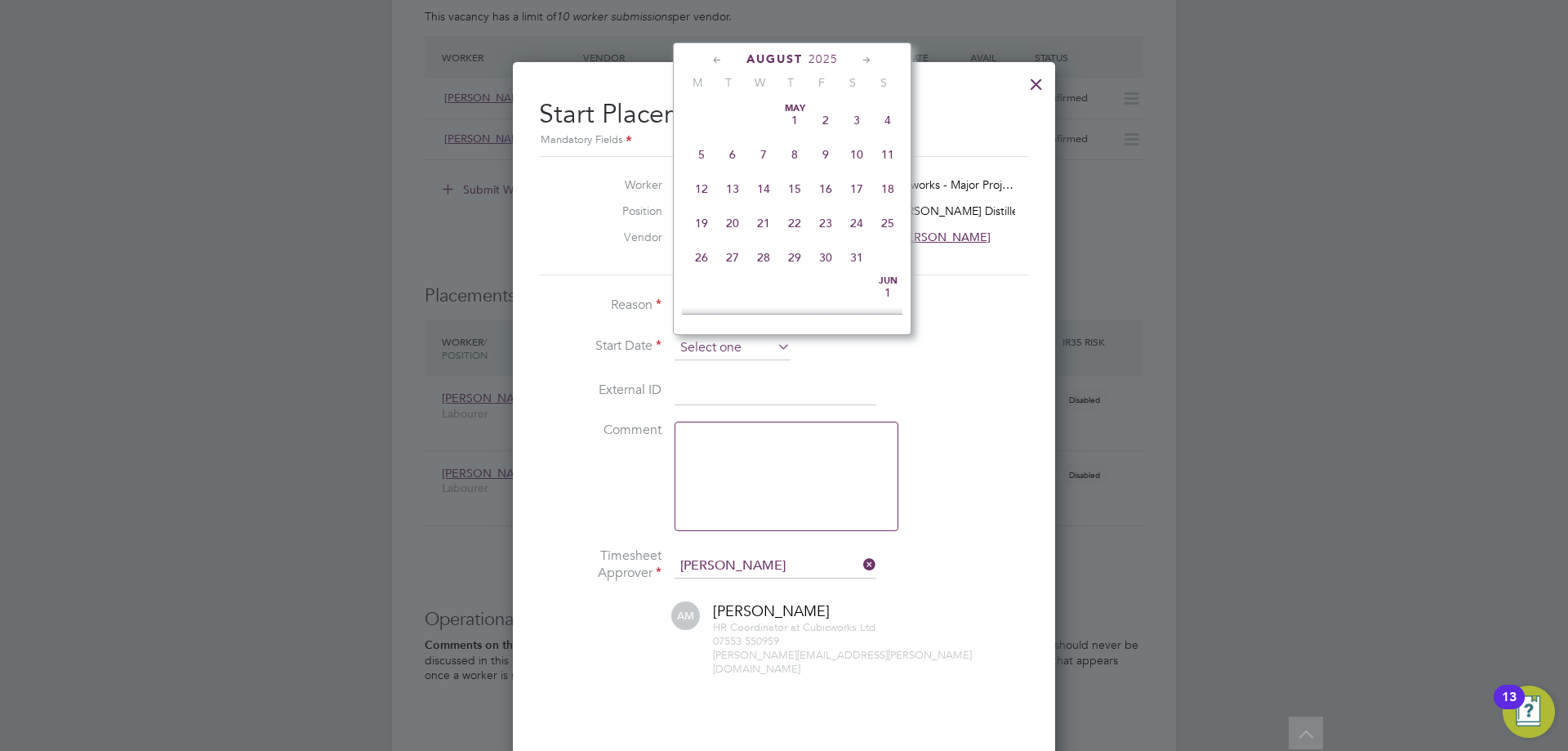
click at [736, 338] on input at bounding box center [733, 348] width 116 height 25
click at [731, 148] on span "19" at bounding box center [733, 138] width 31 height 31
type input "[DATE]"
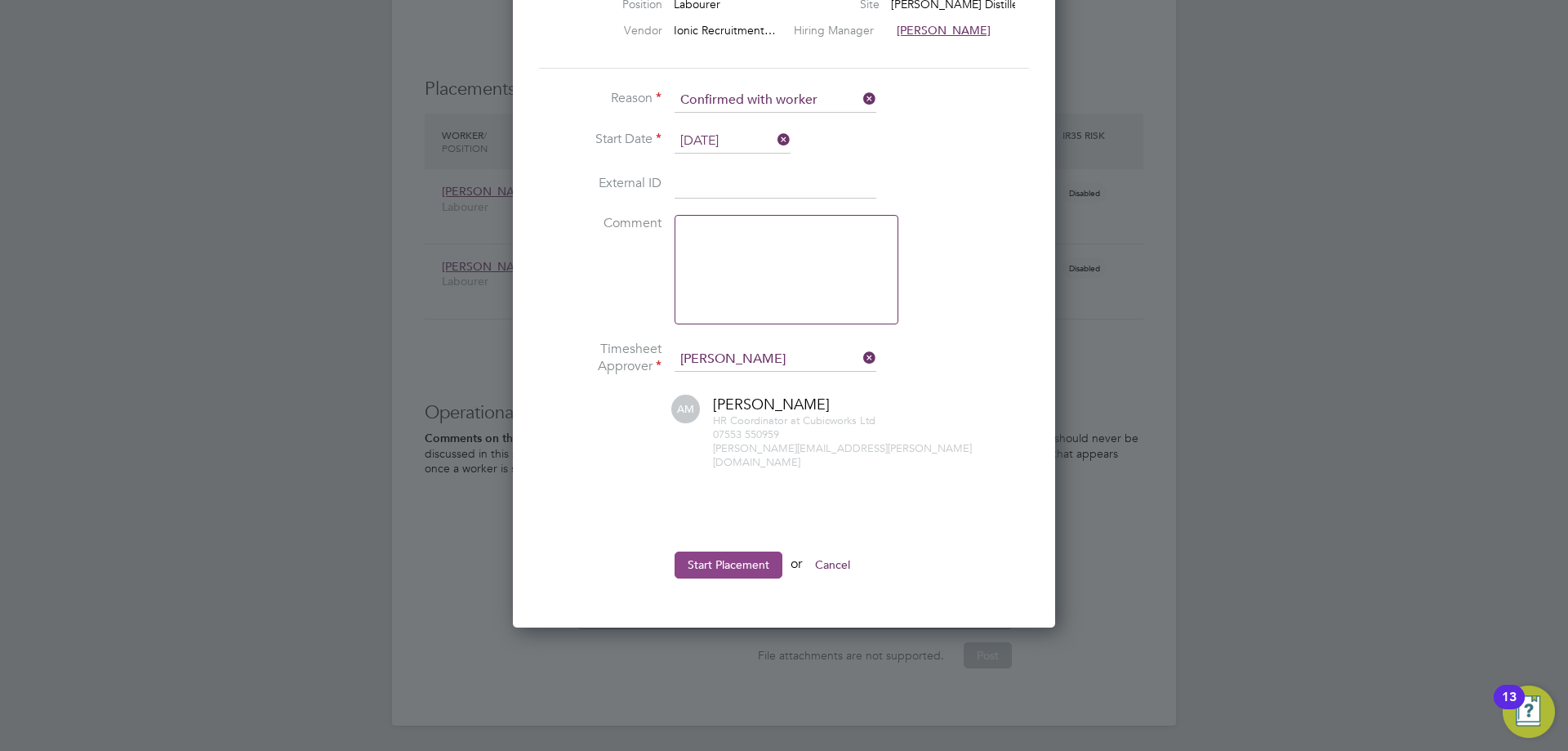
click at [725, 552] on button "Start Placement" at bounding box center [728, 564] width 108 height 26
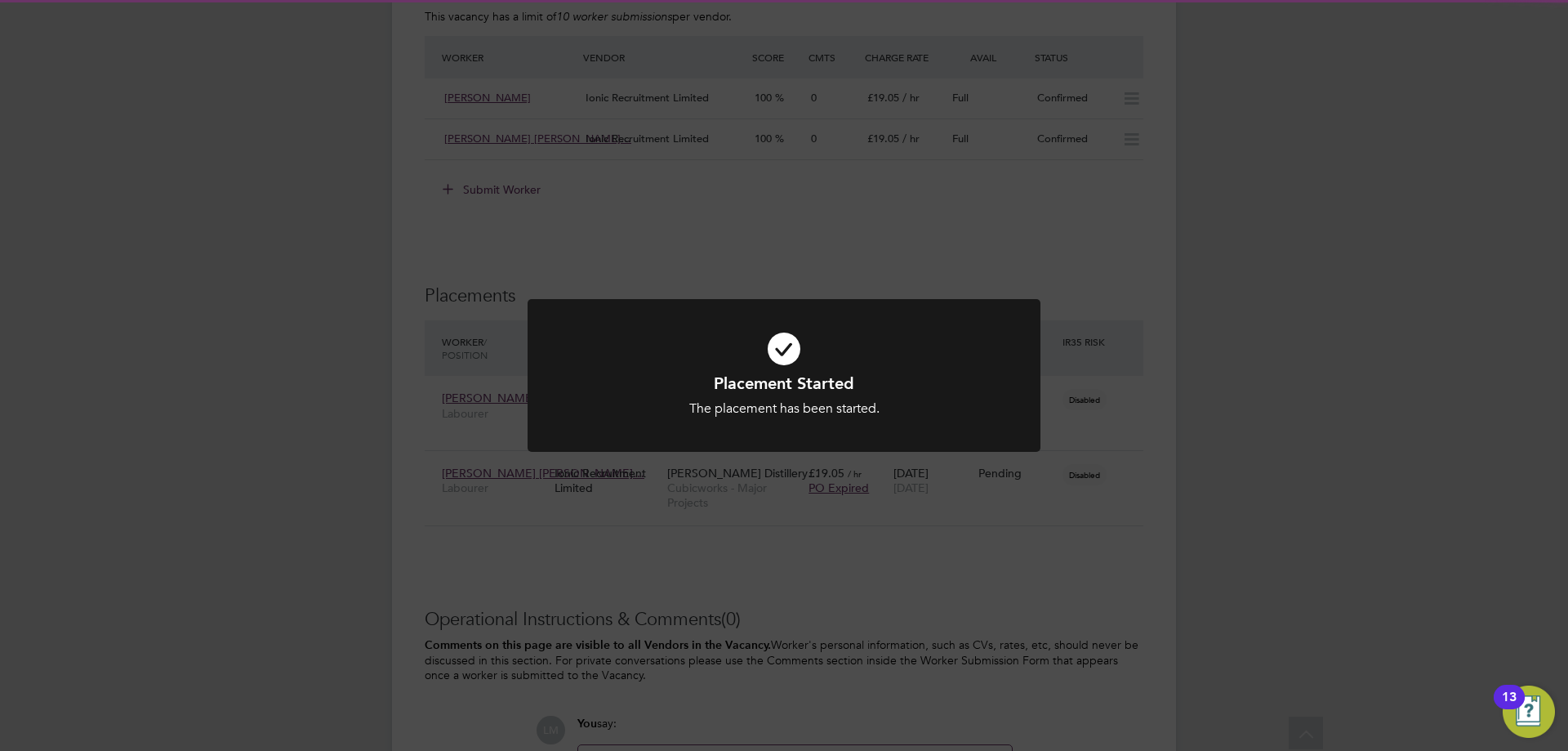
click at [1157, 579] on div "Placement Started The placement has been started. Cancel Okay" at bounding box center [784, 375] width 1568 height 751
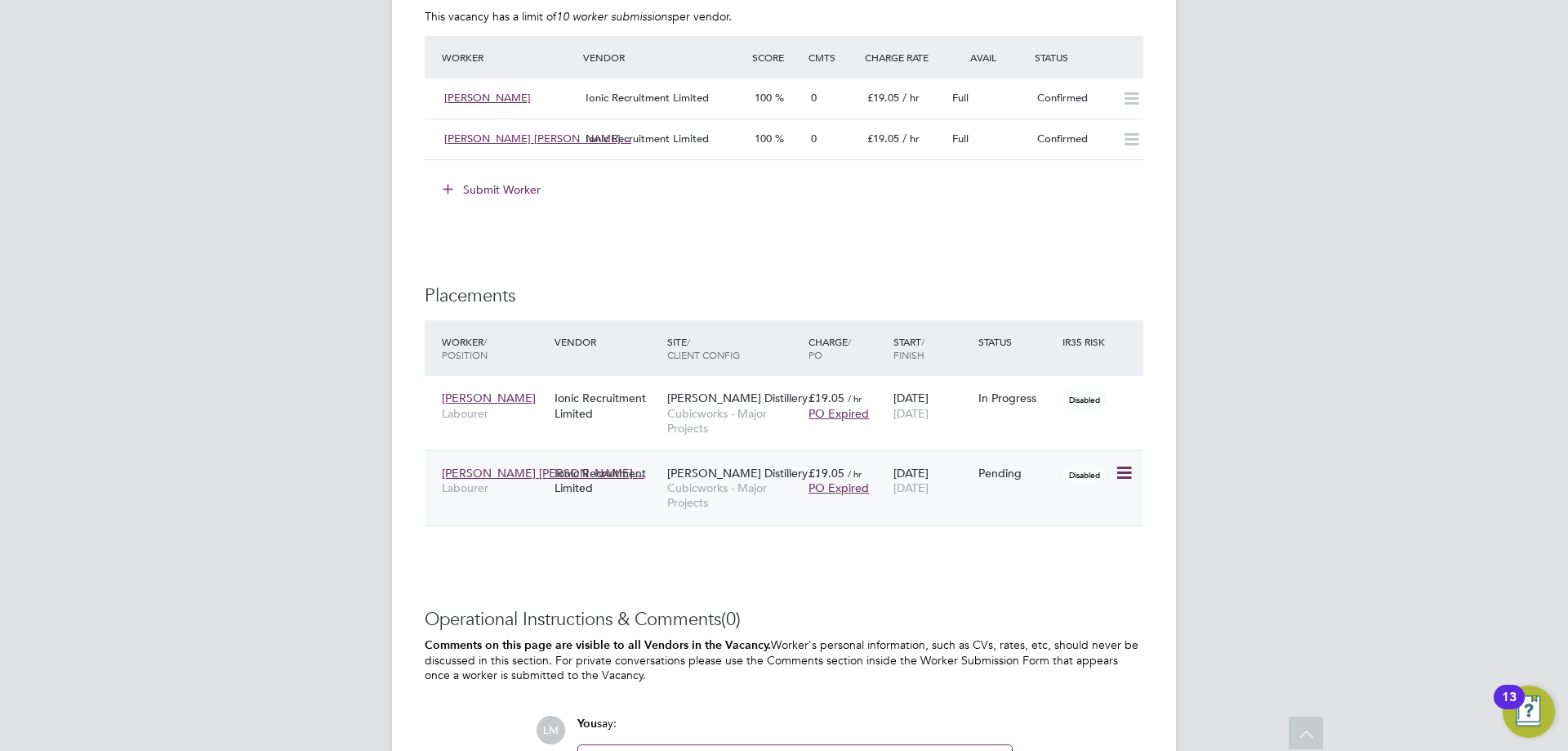
click at [1129, 471] on icon at bounding box center [1123, 473] width 16 height 20
click at [1083, 572] on li "Start" at bounding box center [1074, 575] width 116 height 23
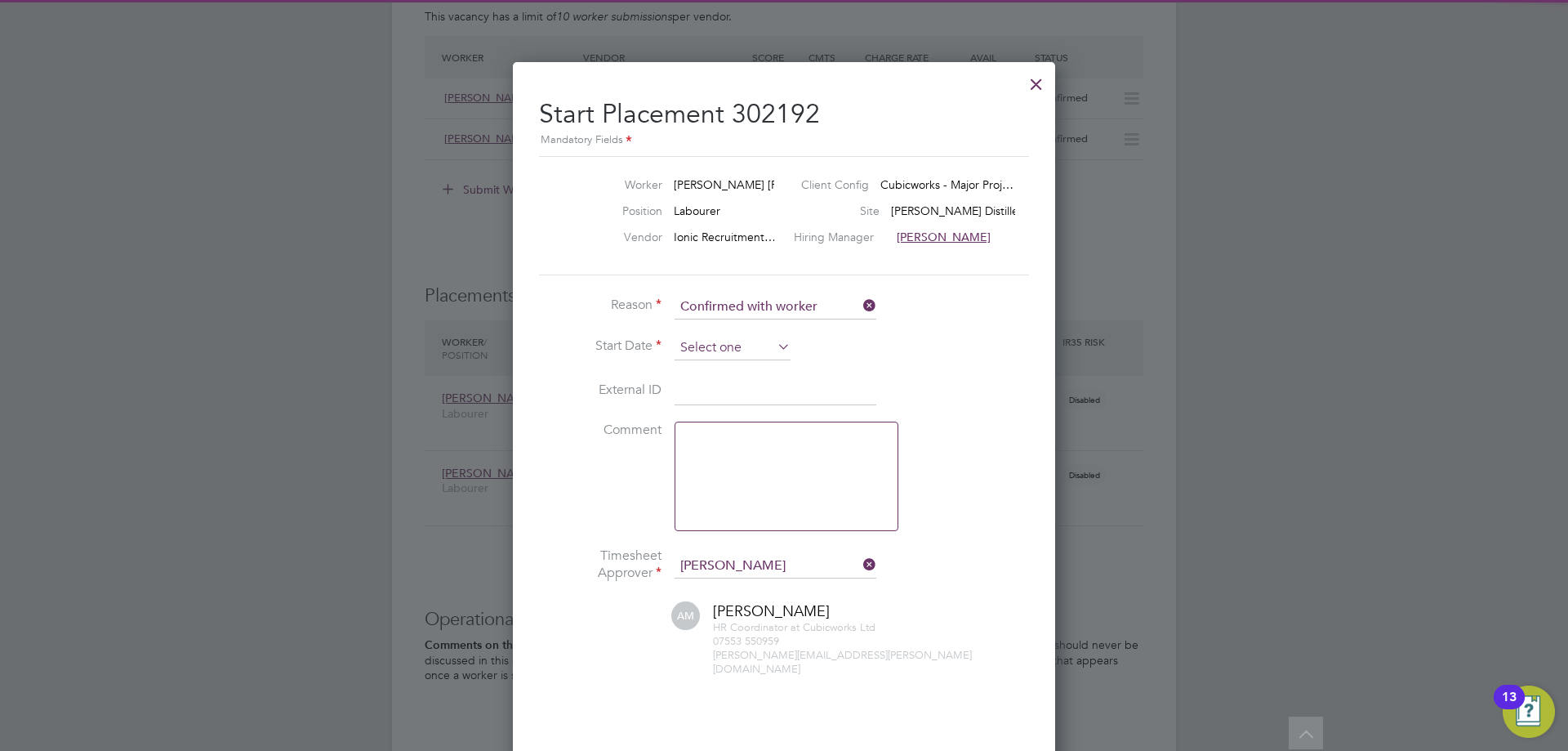
click at [719, 344] on input at bounding box center [733, 348] width 116 height 25
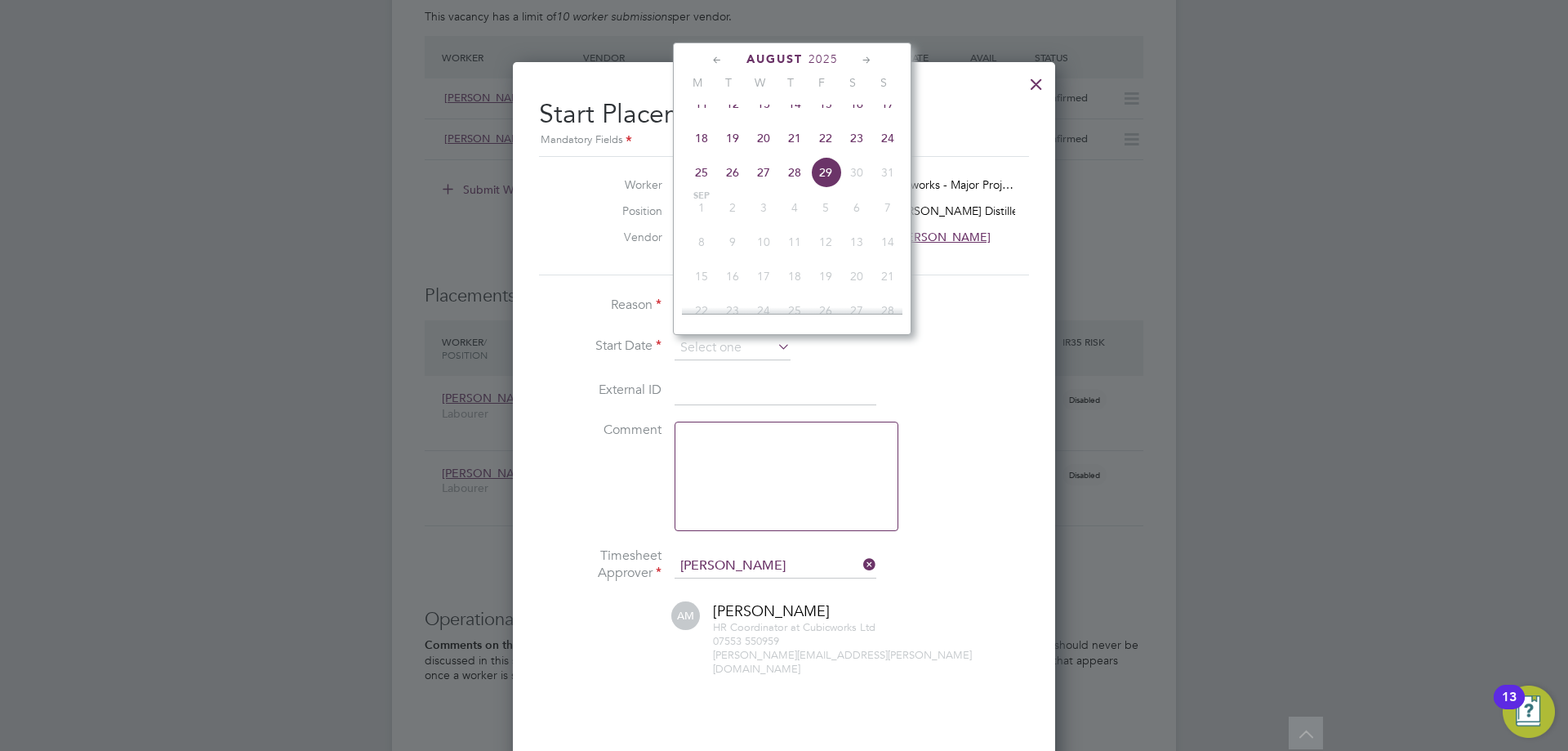
click at [727, 149] on span "19" at bounding box center [733, 138] width 31 height 31
type input "[DATE]"
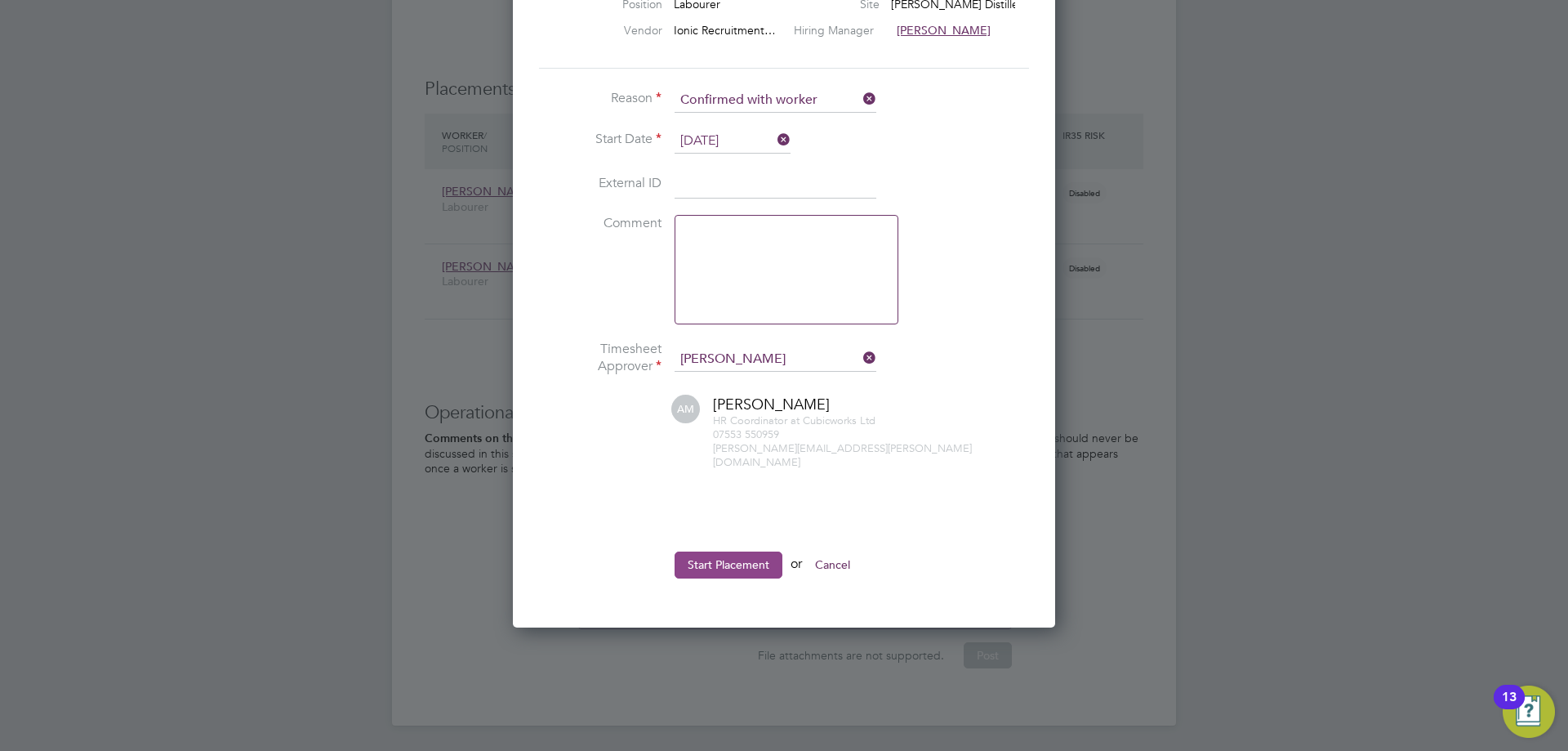
click at [708, 552] on button "Start Placement" at bounding box center [728, 564] width 108 height 26
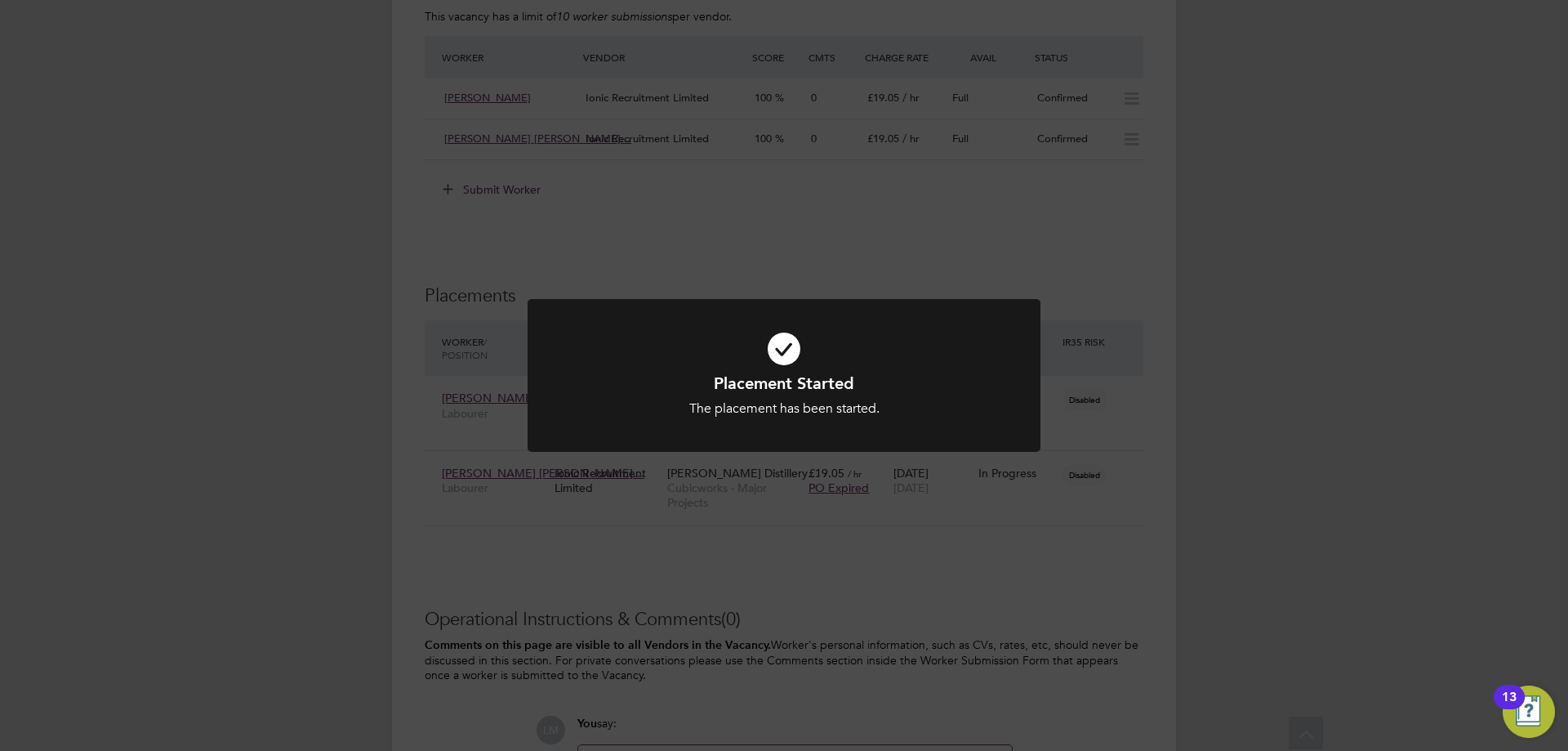
click at [539, 611] on div "Placement Started The placement has been started. Cancel Okay" at bounding box center [784, 375] width 1568 height 751
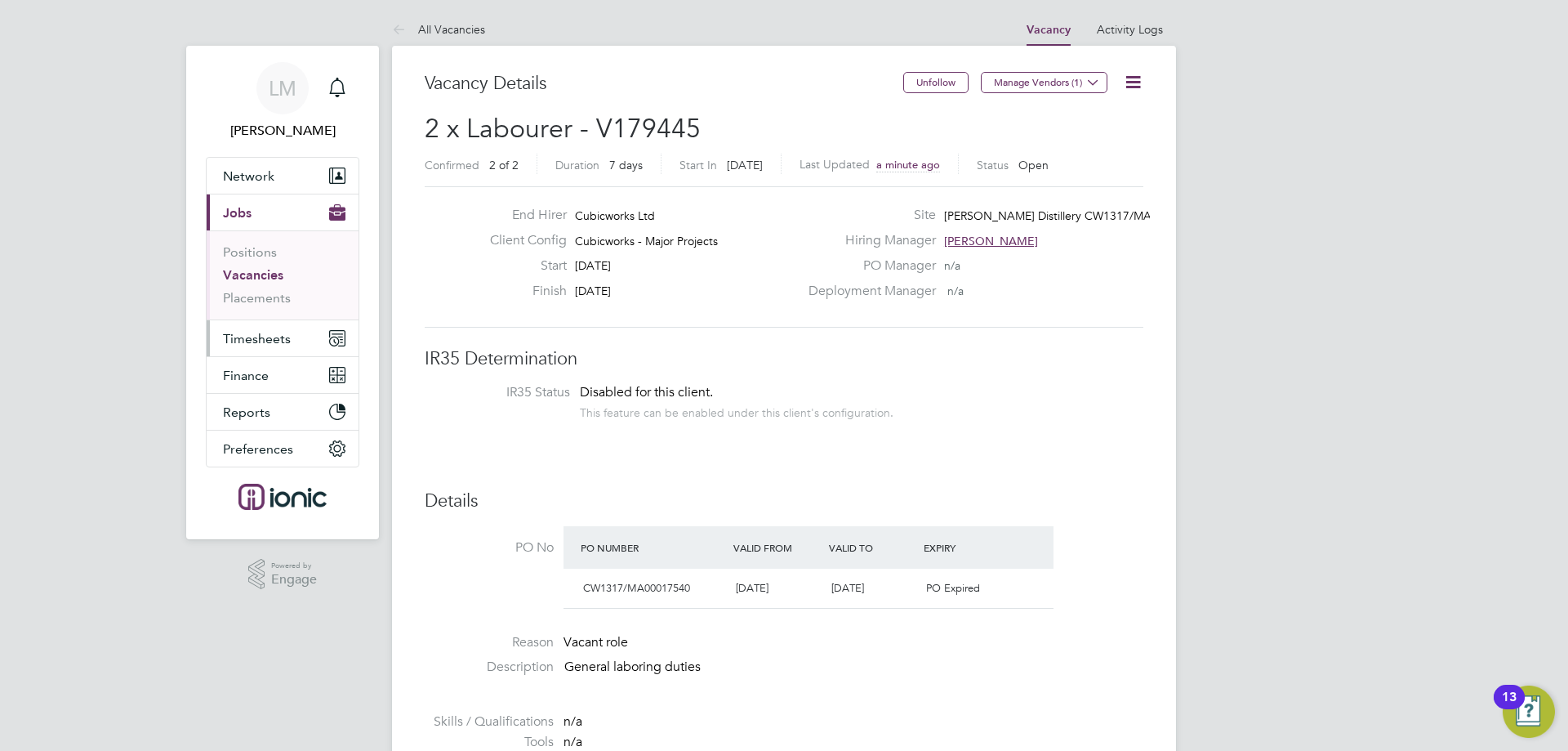
click at [257, 338] on span "Timesheets" at bounding box center [256, 339] width 68 height 15
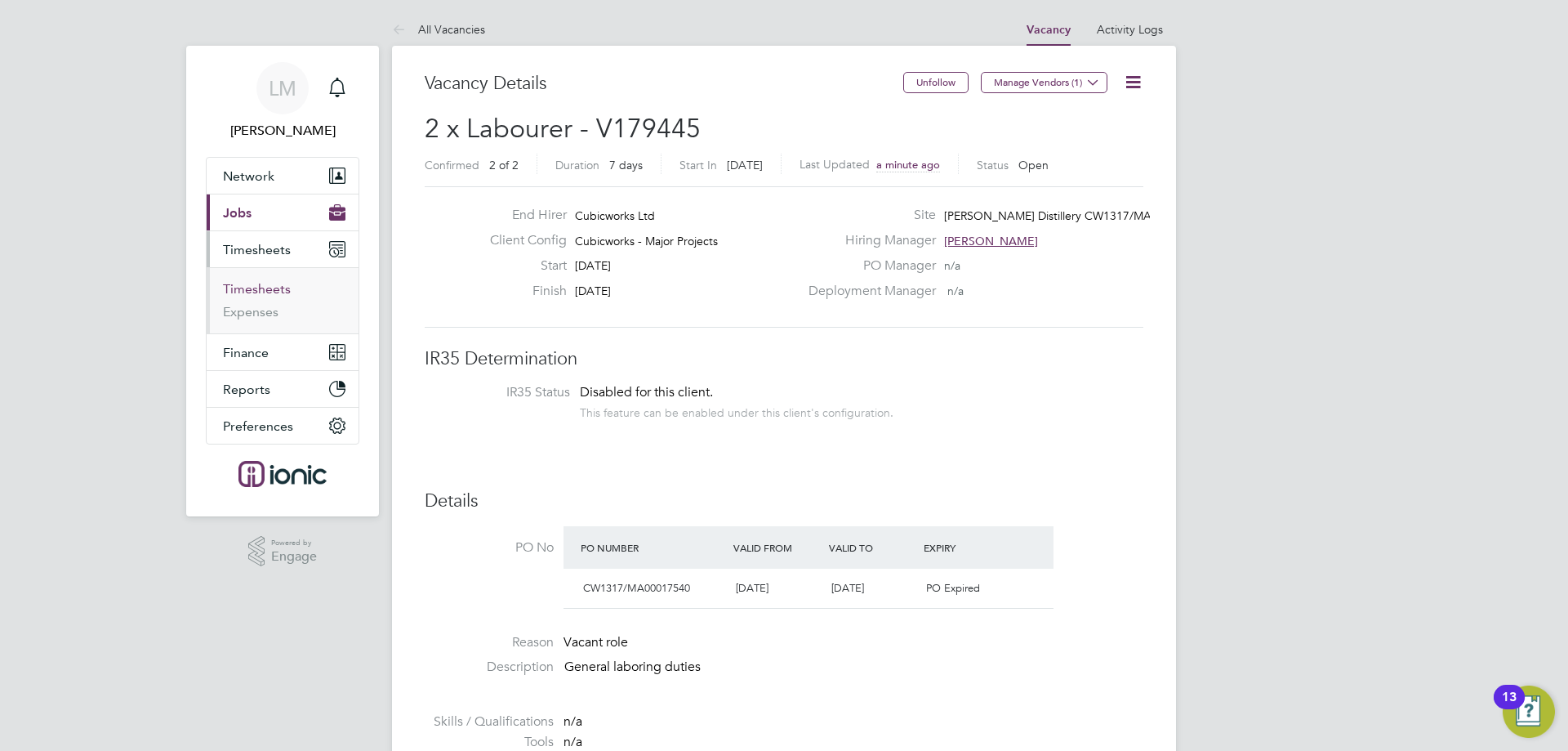
click at [273, 286] on link "Timesheets" at bounding box center [256, 288] width 68 height 15
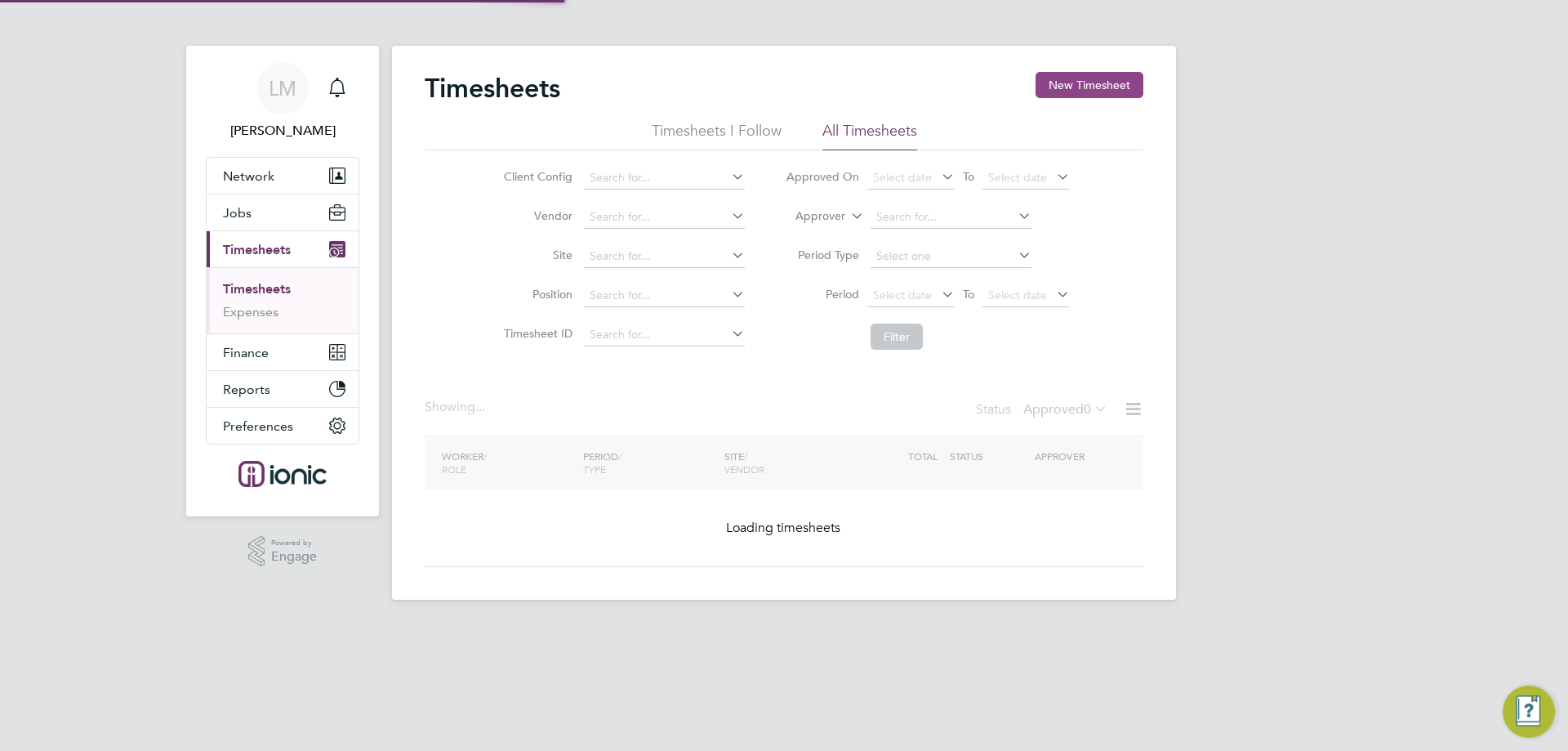
click at [1077, 79] on button "New Timesheet" at bounding box center [1089, 85] width 108 height 26
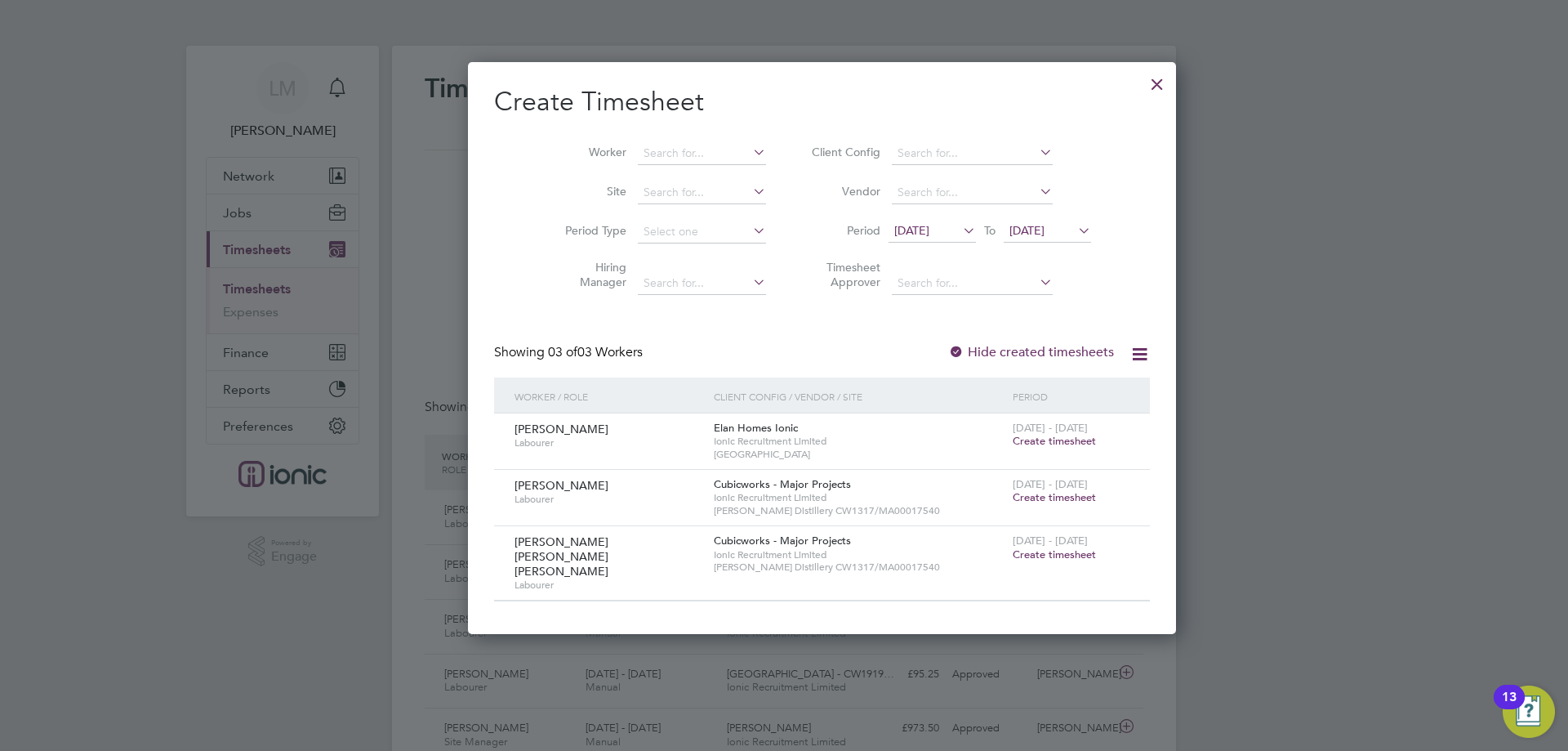
click at [1013, 490] on span "Create timesheet" at bounding box center [1055, 497] width 84 height 14
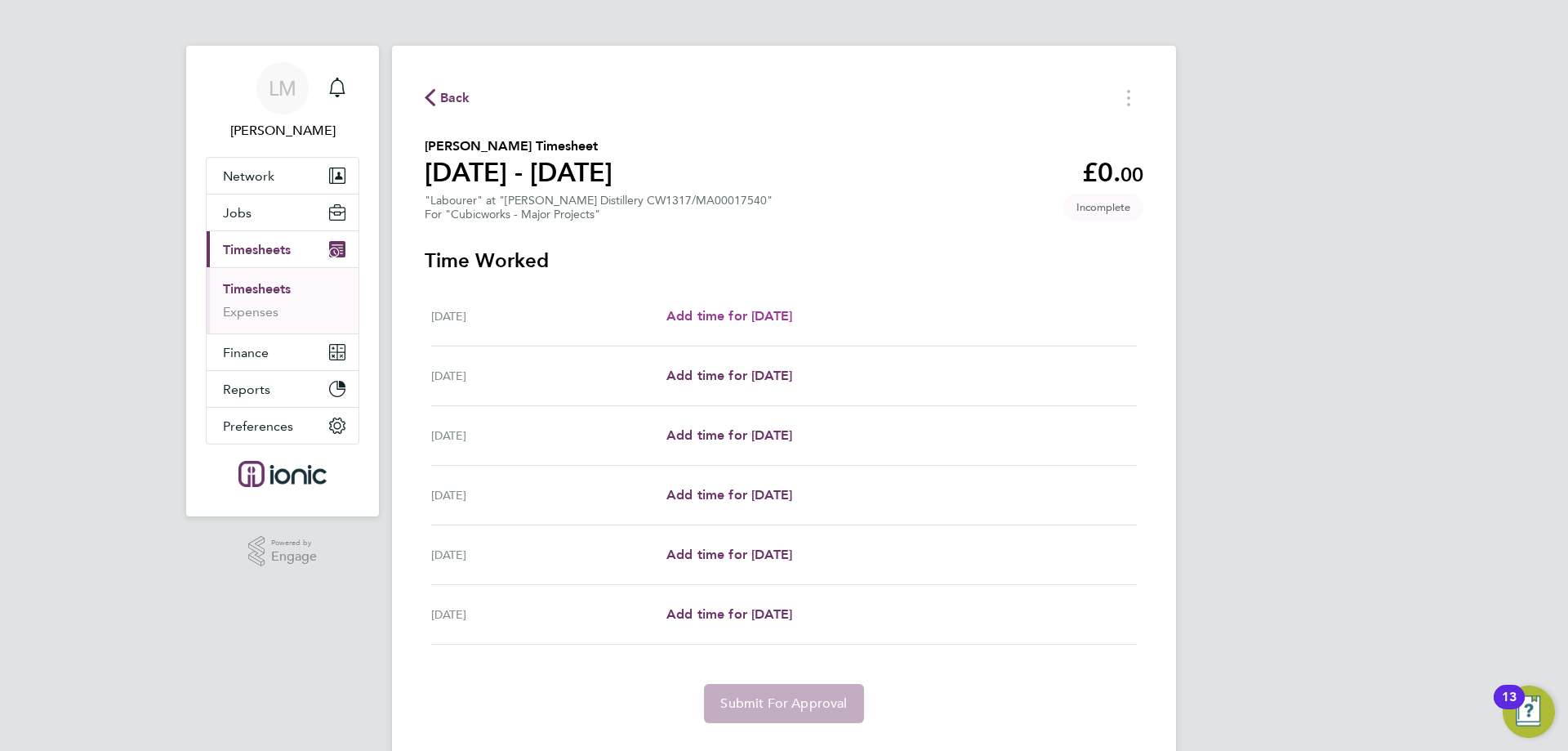
click at [733, 315] on span "Add time for [DATE]" at bounding box center [730, 316] width 126 height 15
select select "30"
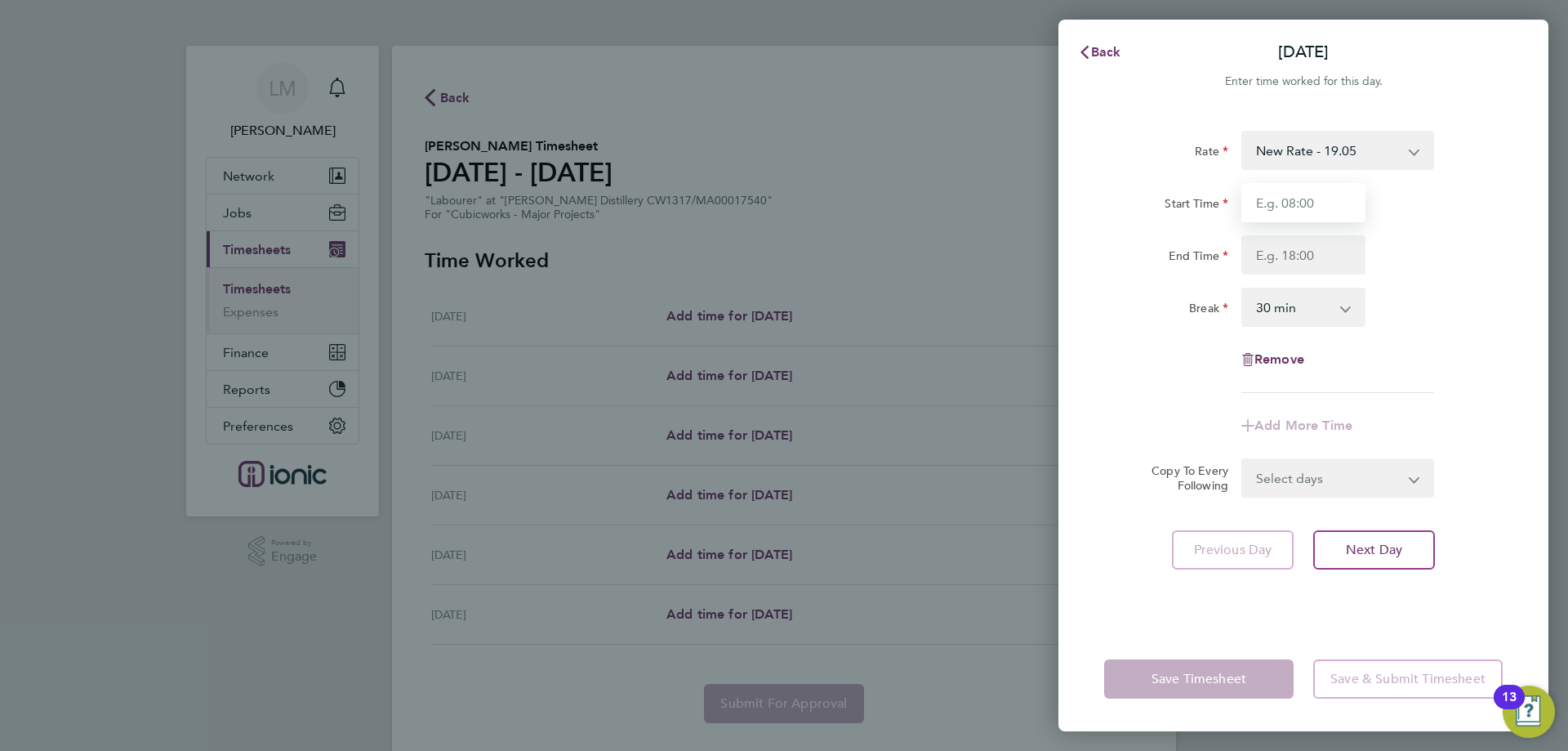
click at [1321, 205] on input "Start Time" at bounding box center [1303, 202] width 125 height 39
click at [1301, 255] on input "End Time" at bounding box center [1303, 254] width 125 height 39
click at [1307, 203] on input "07:30" at bounding box center [1303, 202] width 125 height 39
type input "07:00"
drag, startPoint x: 1320, startPoint y: 259, endPoint x: 1266, endPoint y: 276, distance: 56.6
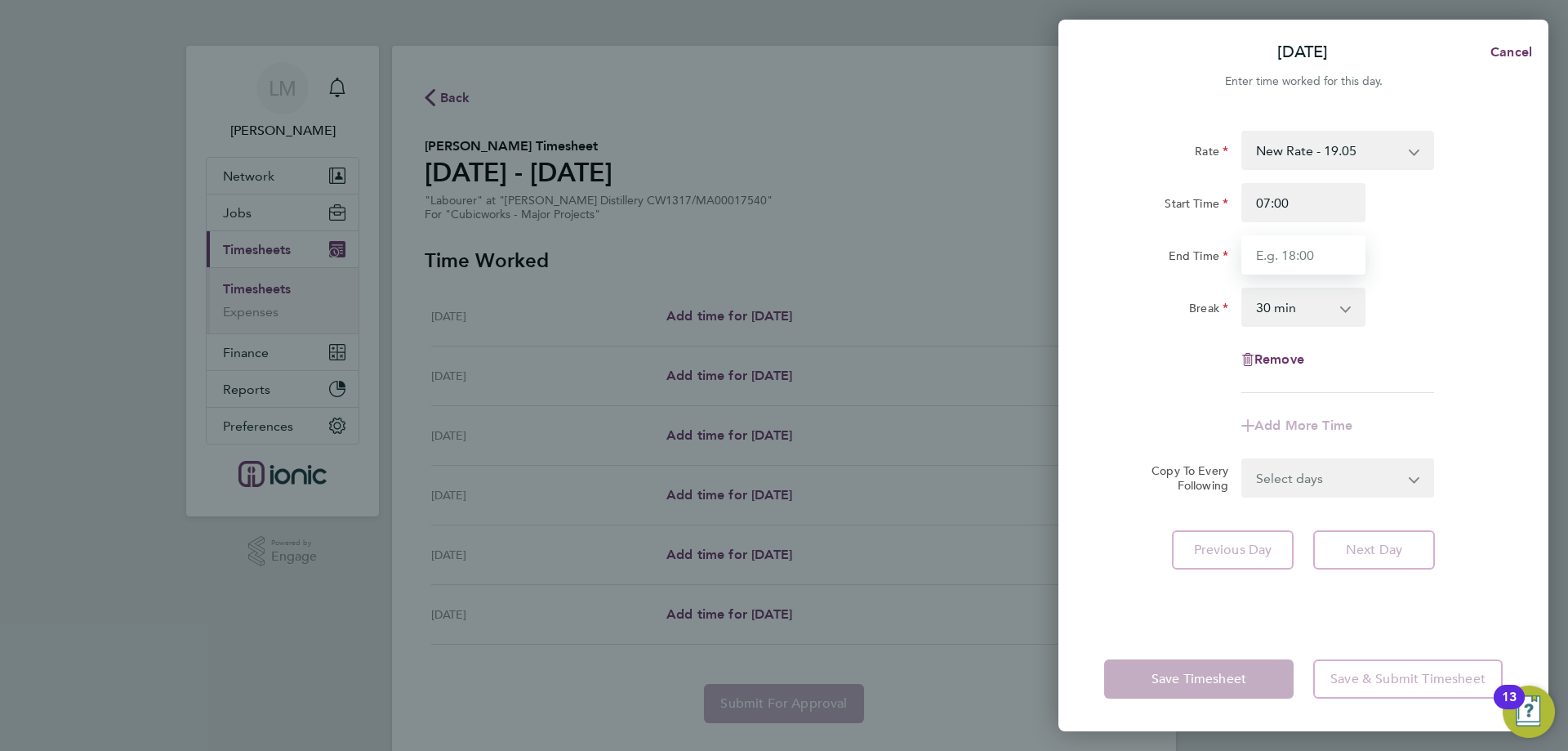
click at [1319, 259] on input "End Time" at bounding box center [1303, 254] width 125 height 39
type input "17:30"
click at [1204, 354] on div "Rate New Rate - 19.05 Day Rate - 17.85 Start Time 07:00 End Time 17:30 Break 0 …" at bounding box center [1303, 262] width 399 height 263
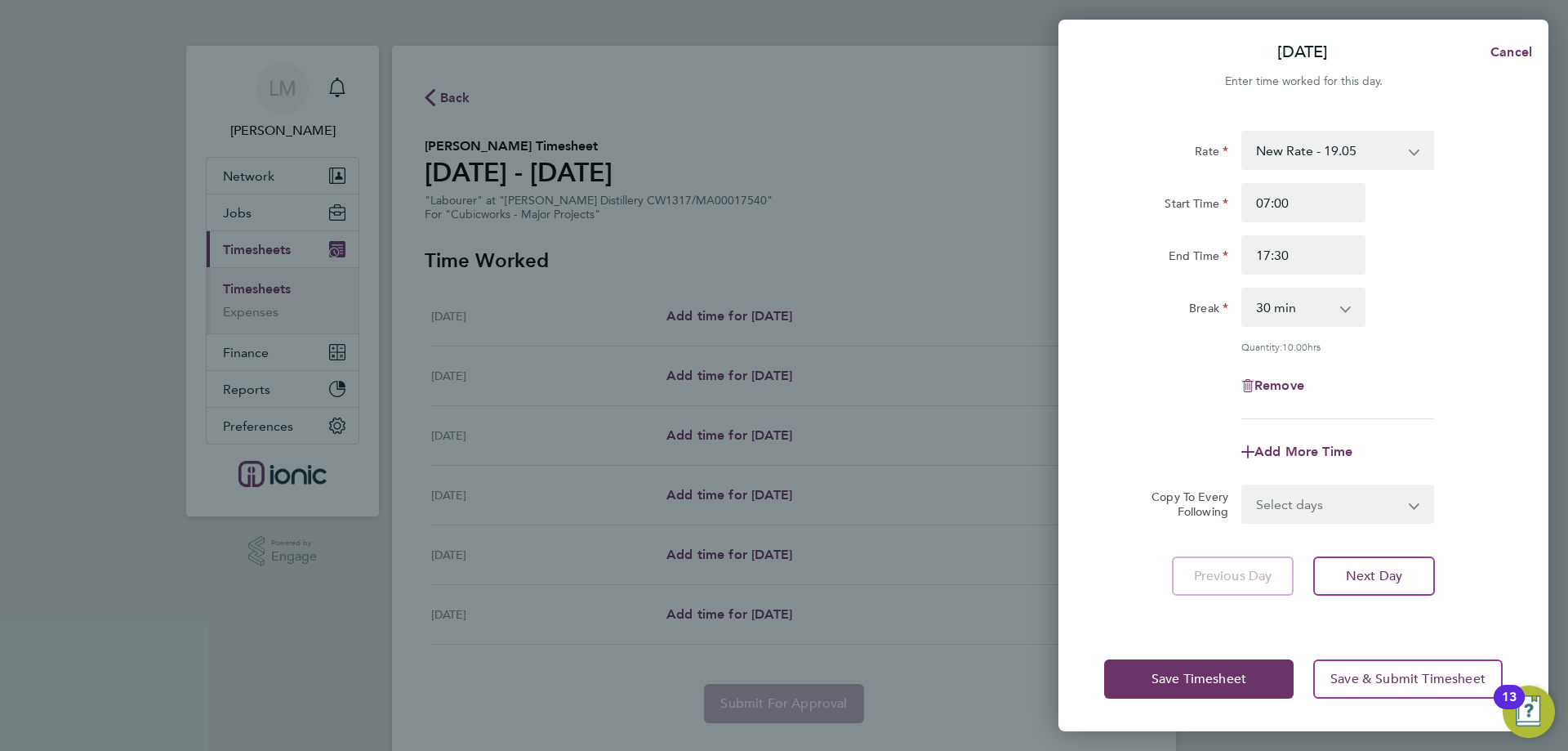
click at [1281, 511] on select "Select days Day Weekday (Mon-Fri) Weekend (Sat-Sun) Wednesday Thursday Friday S…" at bounding box center [1329, 504] width 171 height 36
select select "WEEKDAY"
click at [1244, 486] on select "Select days Day Weekday (Mon-Fri) Weekend (Sat-Sun) Wednesday Thursday Friday S…" at bounding box center [1329, 504] width 171 height 36
select select "[DATE]"
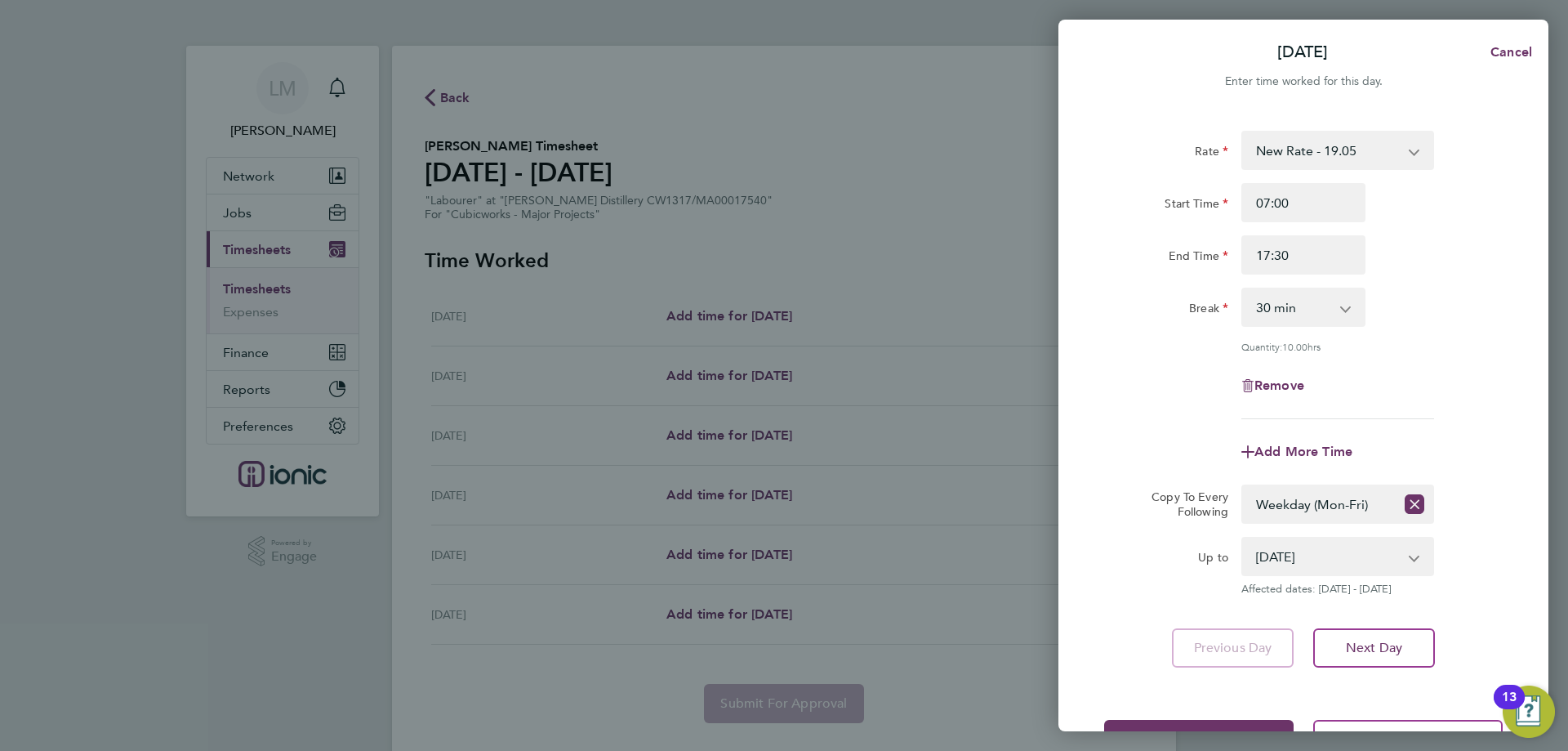
click at [1438, 488] on div "Select days Day Weekday (Mon-Fri) Weekend (Sat-Sun) Wednesday Thursday Friday S…" at bounding box center [1338, 504] width 206 height 39
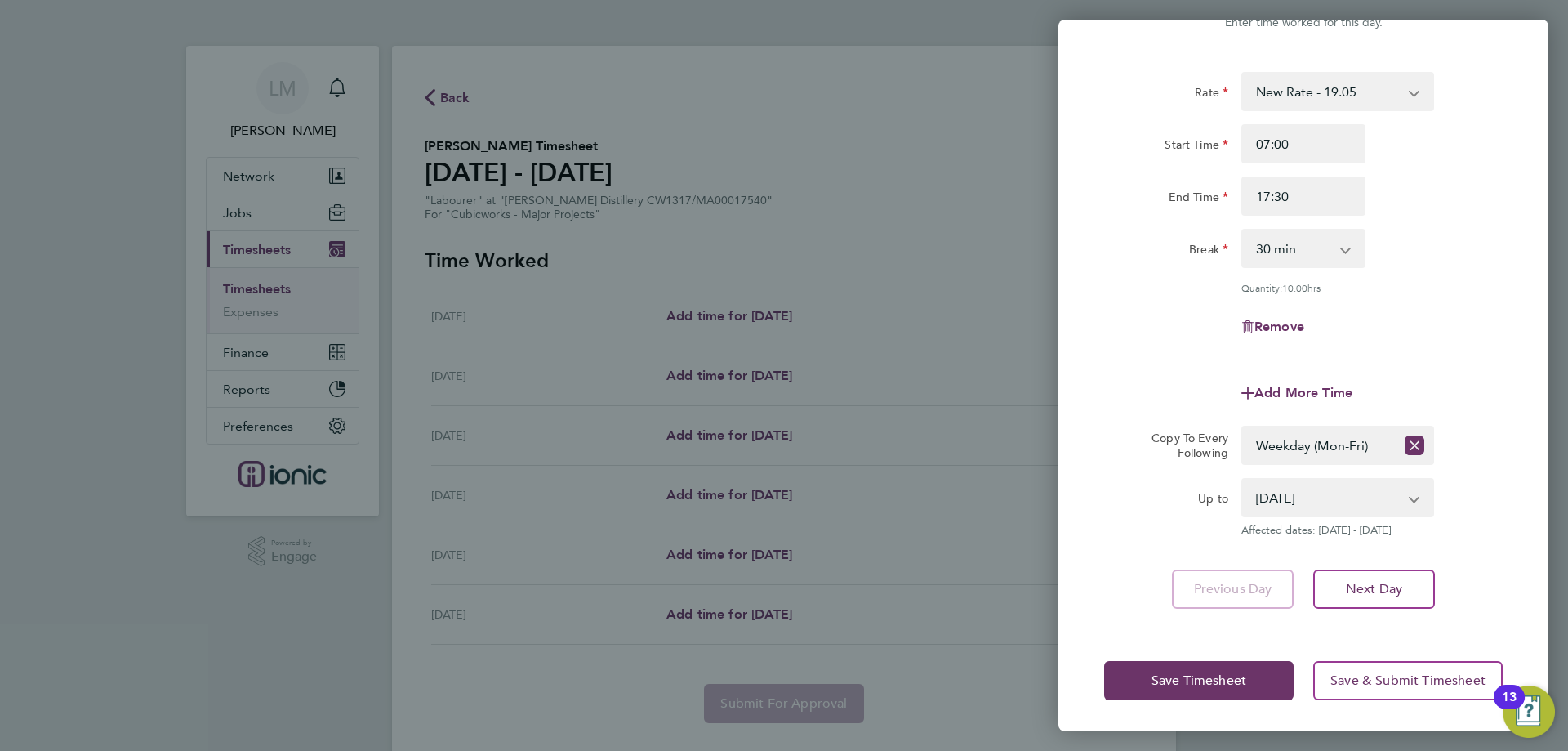
click at [1169, 708] on div "Save Timesheet Save & Submit Timesheet" at bounding box center [1303, 681] width 490 height 105
click at [1175, 691] on button "Save Timesheet" at bounding box center [1199, 681] width 189 height 39
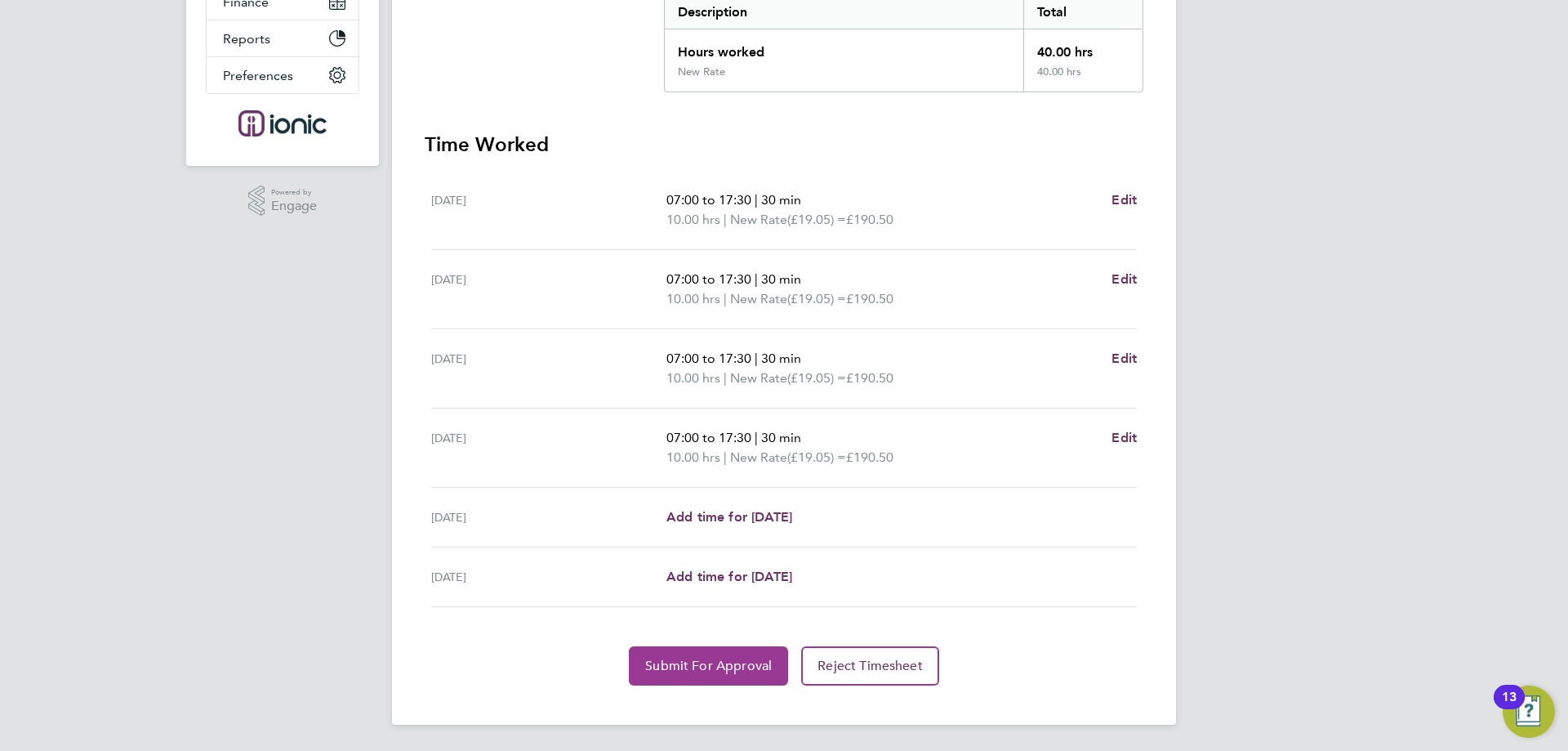
click at [702, 677] on button "Submit For Approval" at bounding box center [708, 665] width 159 height 39
click at [696, 666] on span "Approve Timesheet" at bounding box center [709, 665] width 120 height 16
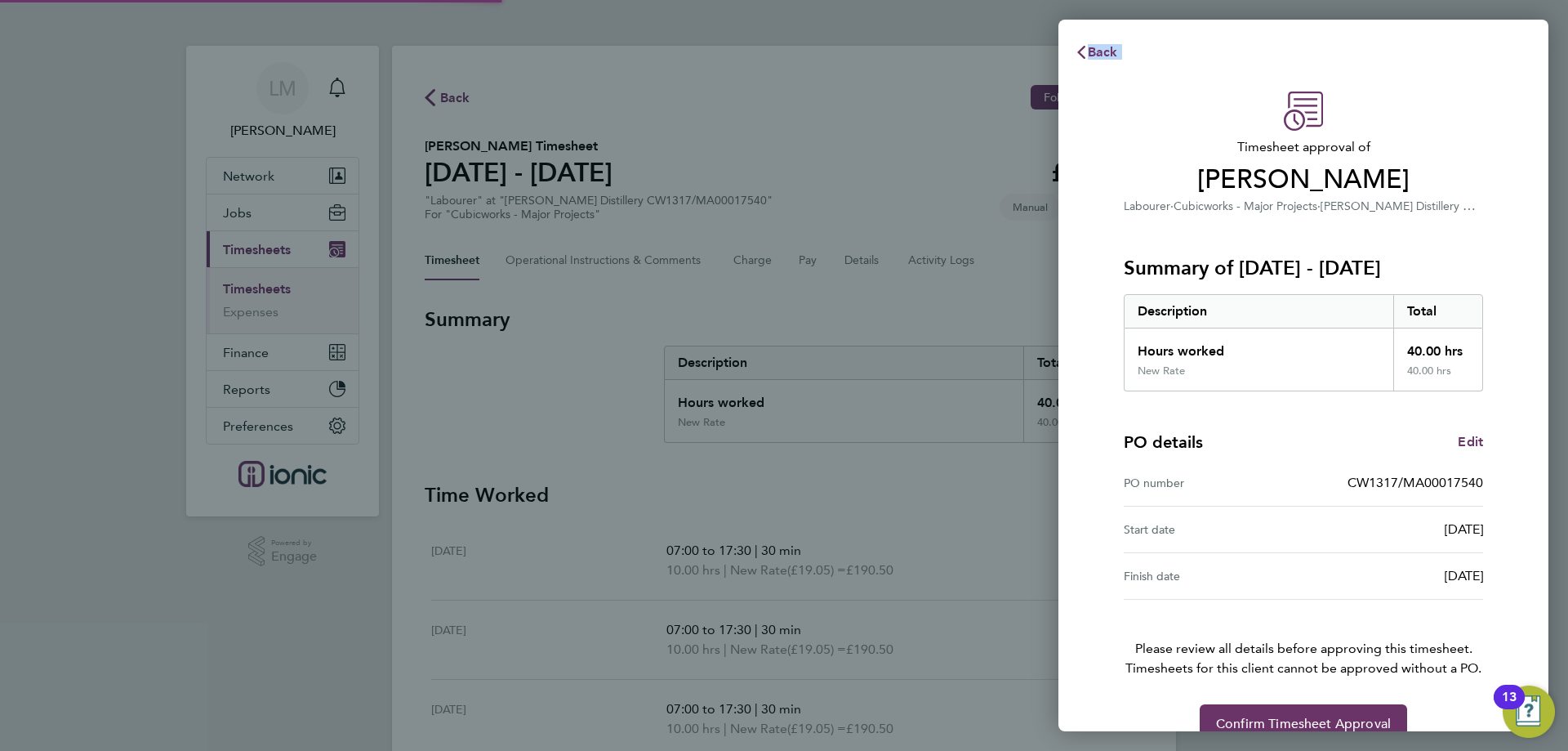
click at [696, 666] on div "Back Timesheet approval of Chris Hulme Labourer · Cubicworks - Major Projects ·…" at bounding box center [784, 375] width 1568 height 751
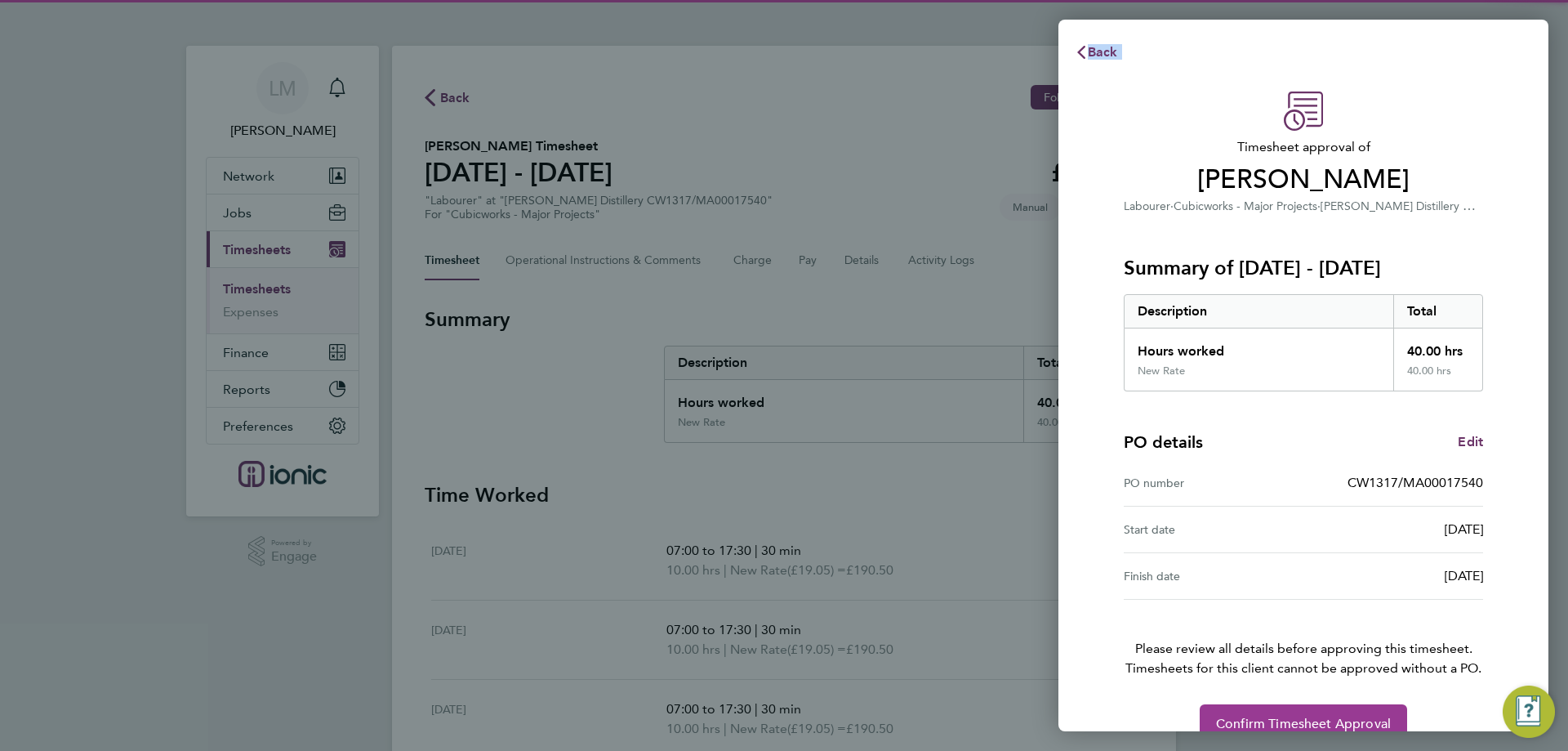
click at [1375, 721] on span "Confirm Timesheet Approval" at bounding box center [1303, 723] width 175 height 16
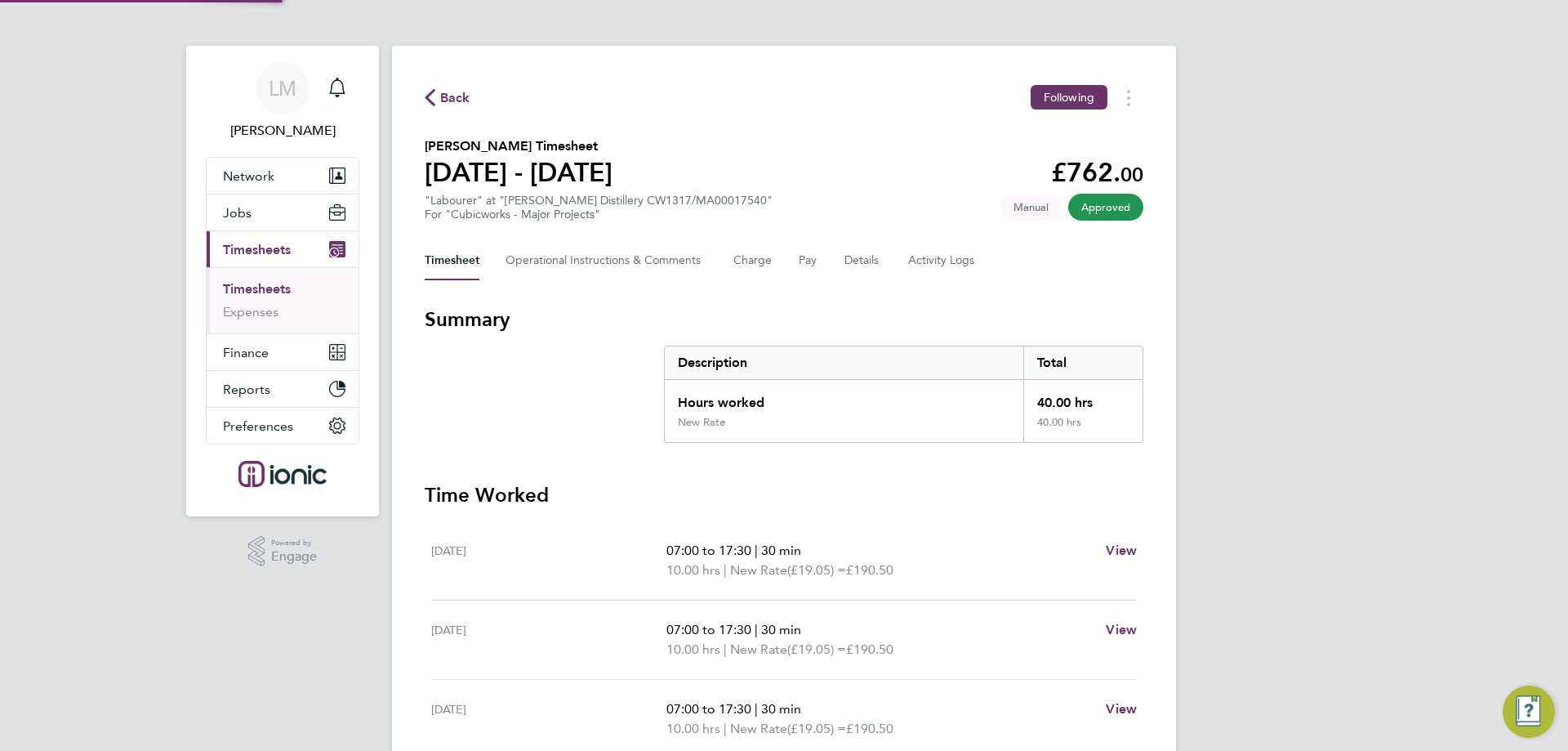
click at [422, 97] on div "Back Following Chris Hulme's Timesheet 18 - 24 Aug 2025 £762. 00 "Labourer" at …" at bounding box center [784, 561] width 784 height 1030
click at [441, 100] on span "Back" at bounding box center [456, 98] width 30 height 20
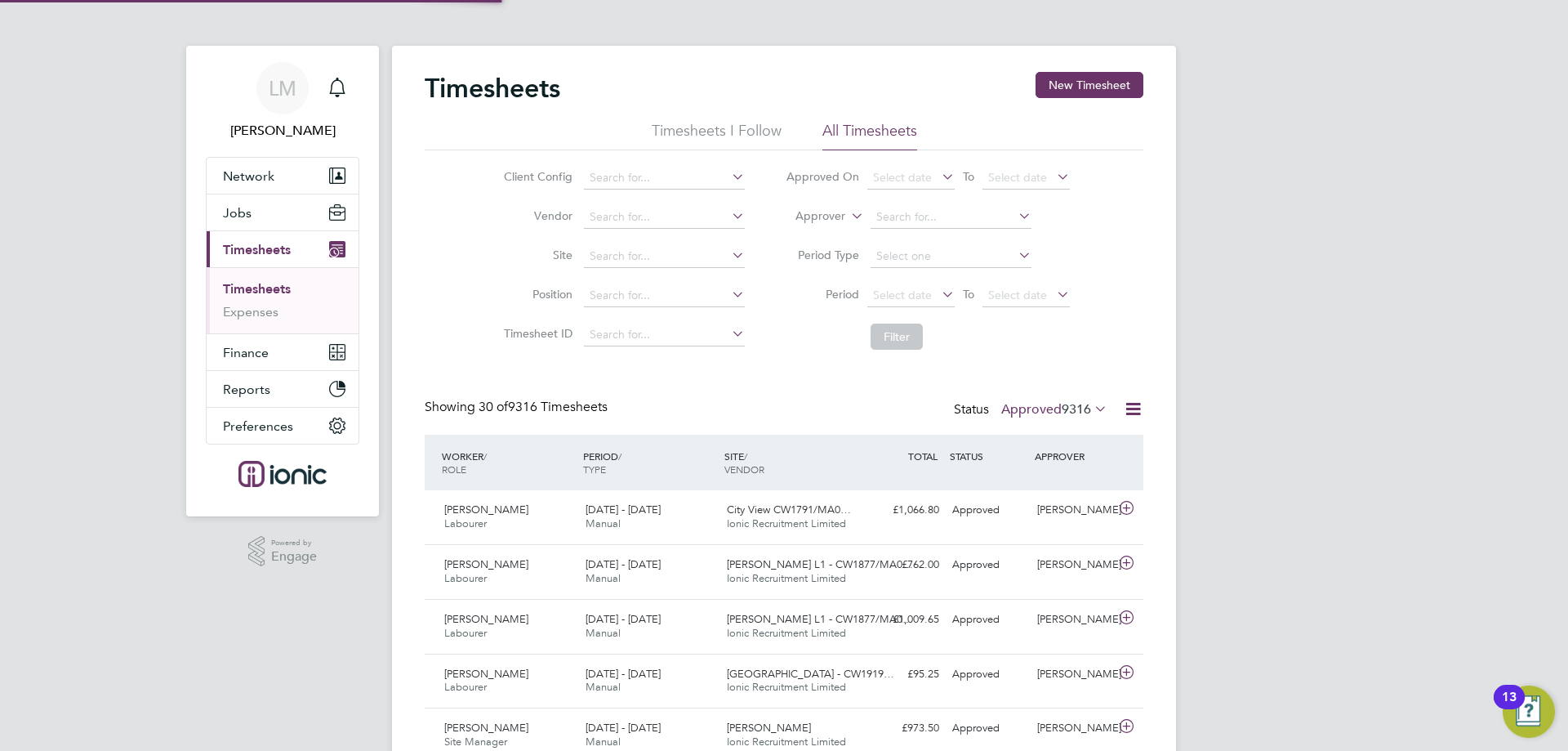
click at [1071, 85] on button "New Timesheet" at bounding box center [1089, 85] width 108 height 26
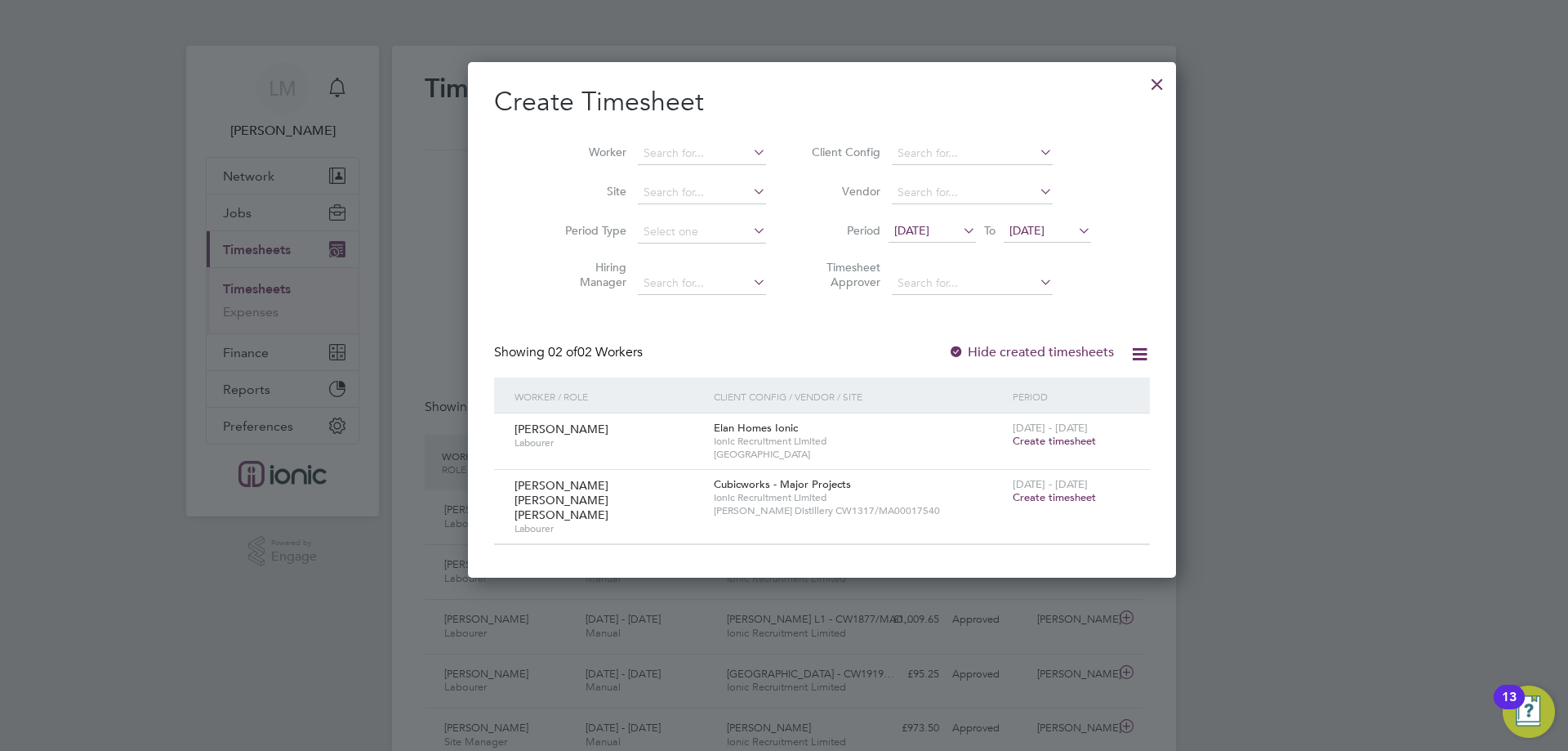
click at [1013, 495] on span "Create timesheet" at bounding box center [1055, 497] width 84 height 14
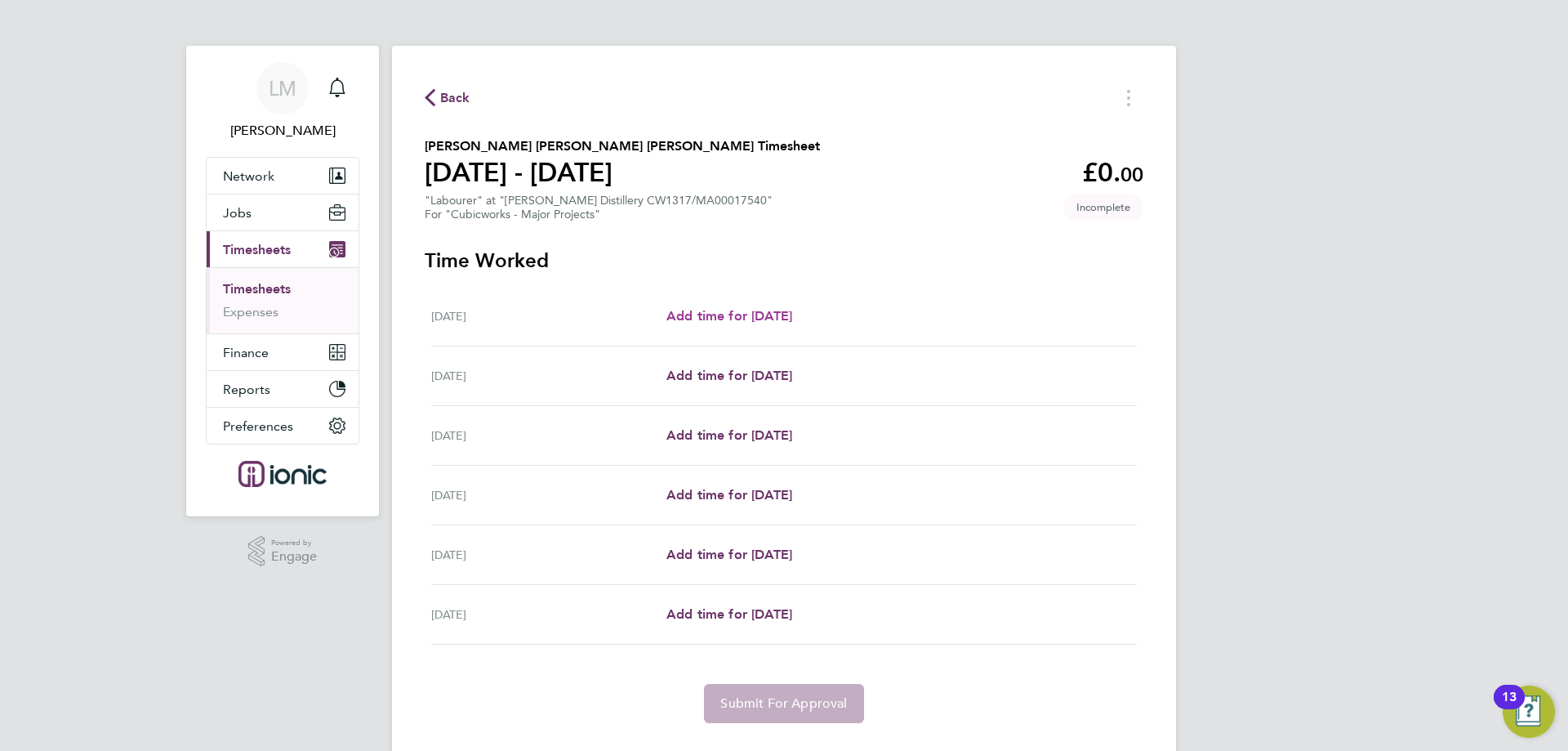
click at [770, 321] on span "Add time for [DATE]" at bounding box center [730, 316] width 126 height 15
select select "30"
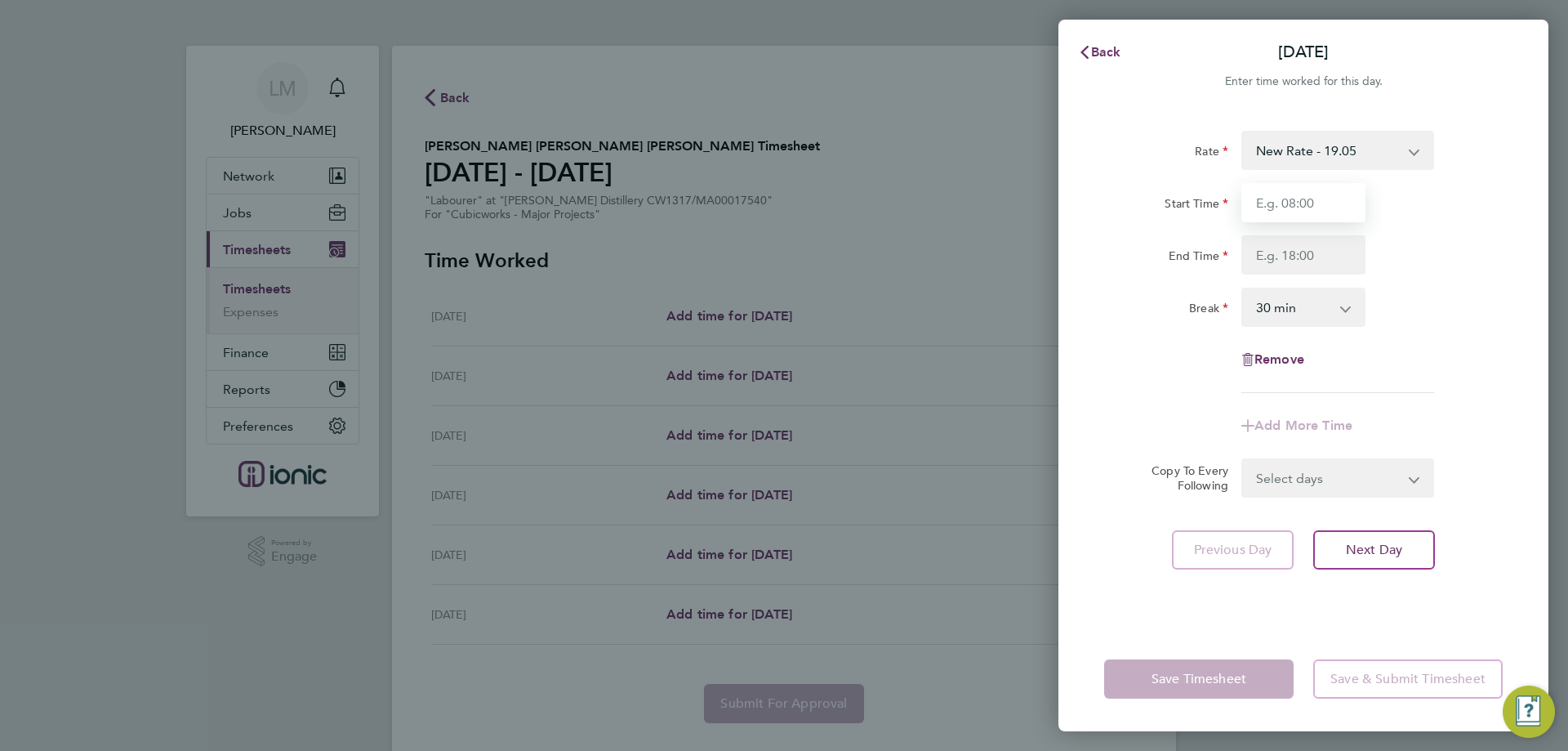
drag, startPoint x: 1315, startPoint y: 206, endPoint x: 1321, endPoint y: 223, distance: 18.0
click at [1315, 206] on input "Start Time" at bounding box center [1303, 202] width 125 height 39
type input "07:00"
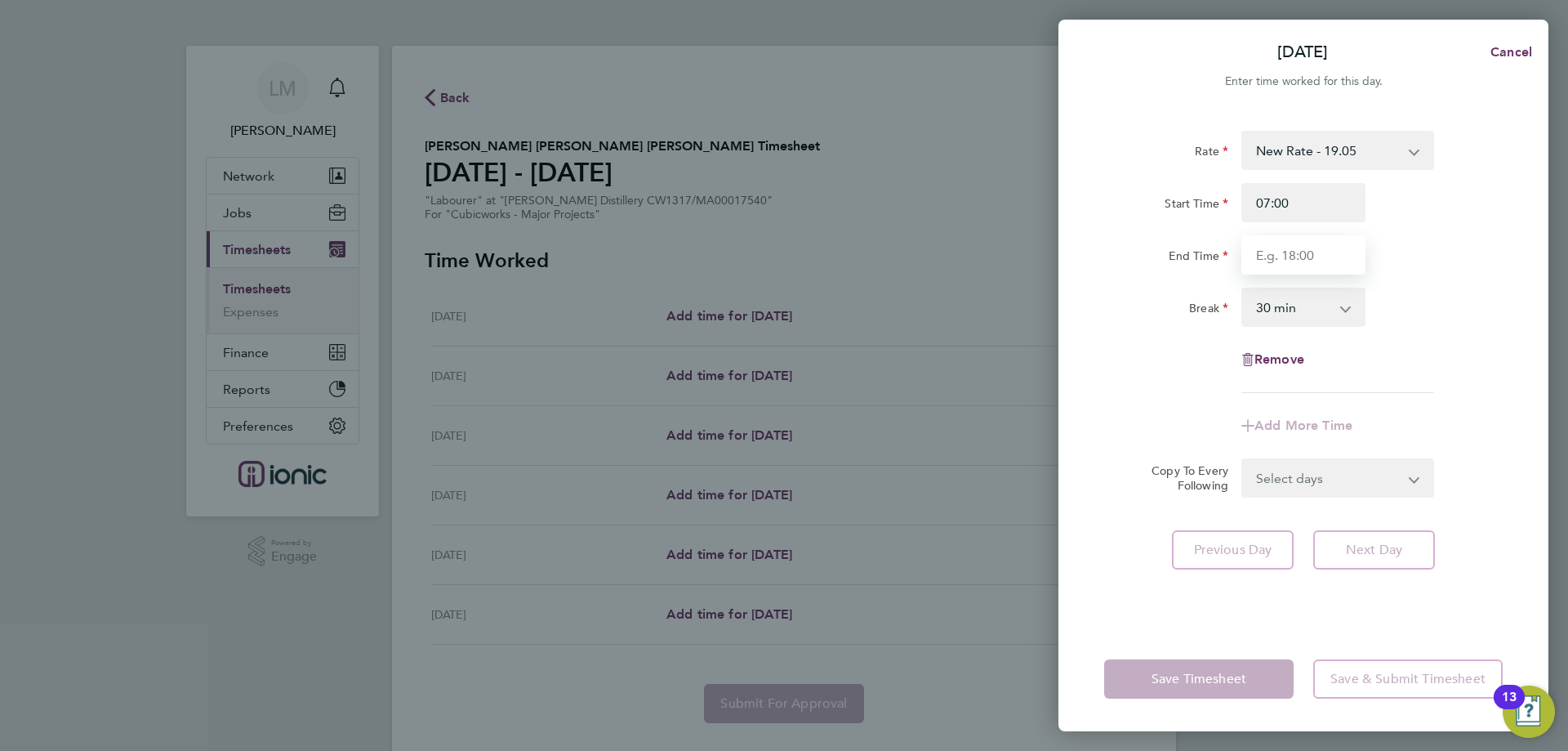
click at [1289, 259] on input "End Time" at bounding box center [1303, 254] width 125 height 39
type input "17:30"
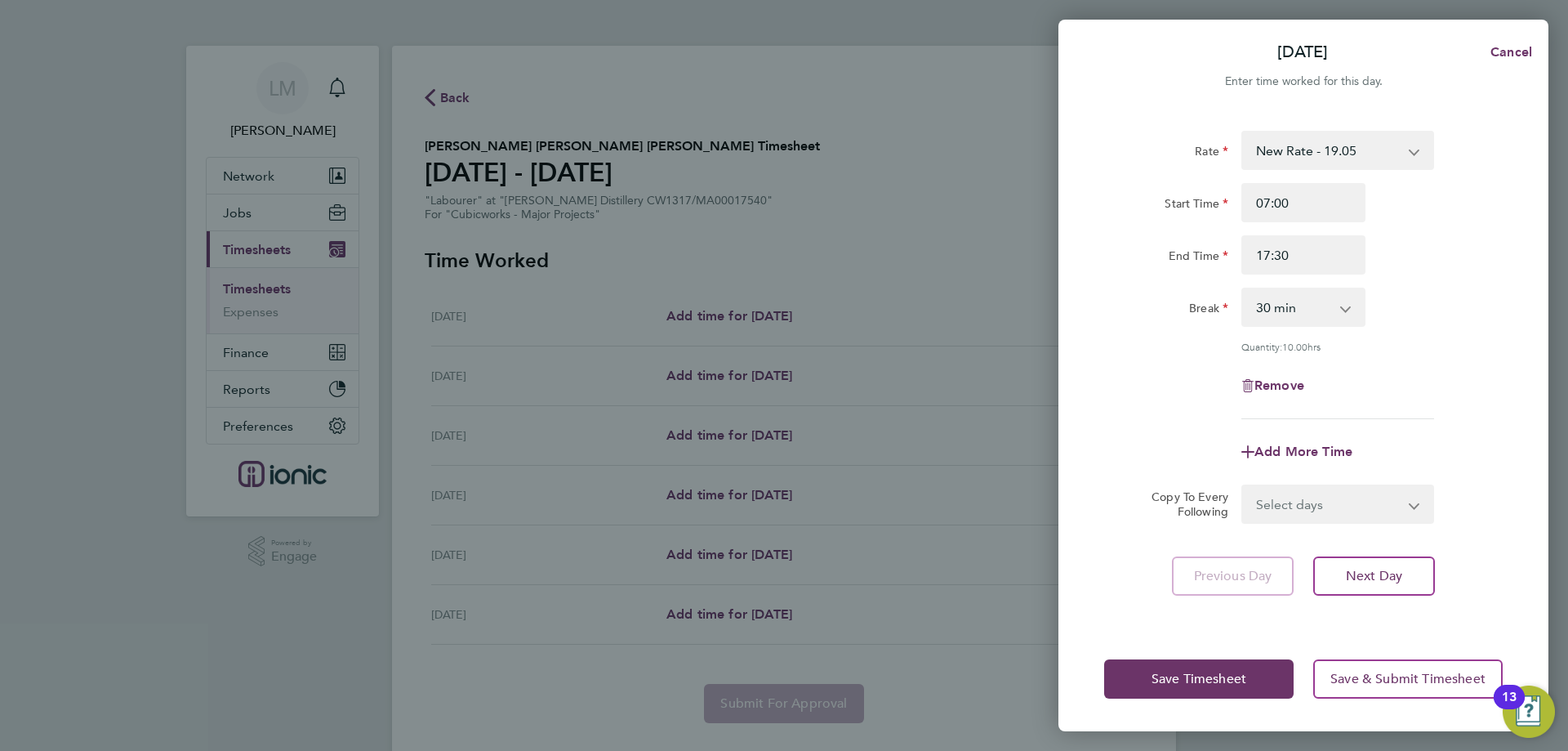
click at [1408, 304] on div "Break 0 min 15 min 30 min 45 min 60 min 75 min 90 min" at bounding box center [1303, 306] width 412 height 39
drag, startPoint x: 1359, startPoint y: 502, endPoint x: 1357, endPoint y: 516, distance: 14.1
click at [1360, 502] on select "Select days Day Weekday (Mon-Fri) Weekend (Sat-Sun) Wednesday Thursday Friday S…" at bounding box center [1329, 504] width 171 height 36
select select "WEEKDAY"
click at [1244, 486] on select "Select days Day Weekday (Mon-Fri) Weekend (Sat-Sun) Wednesday Thursday Friday S…" at bounding box center [1329, 504] width 171 height 36
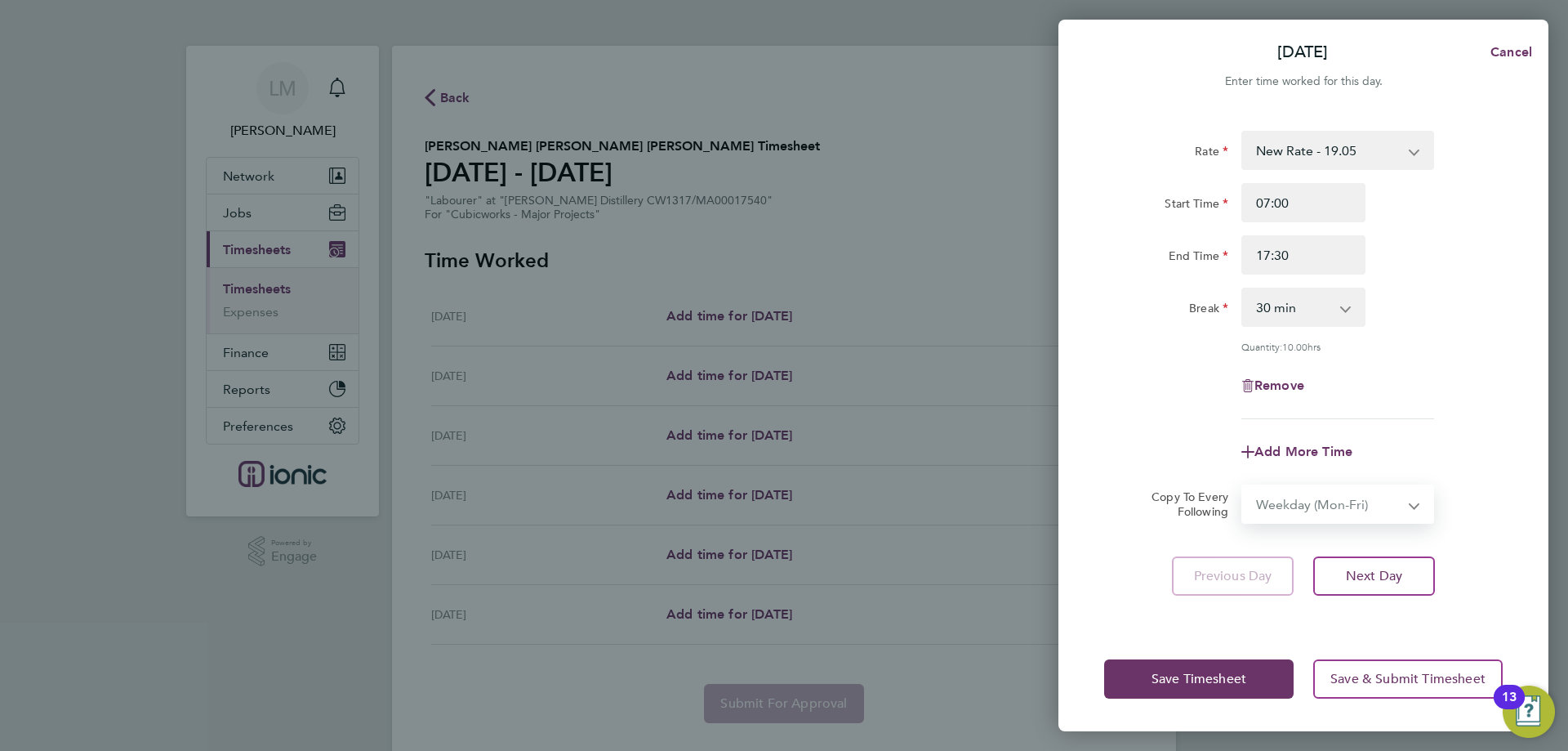
select select "[DATE]"
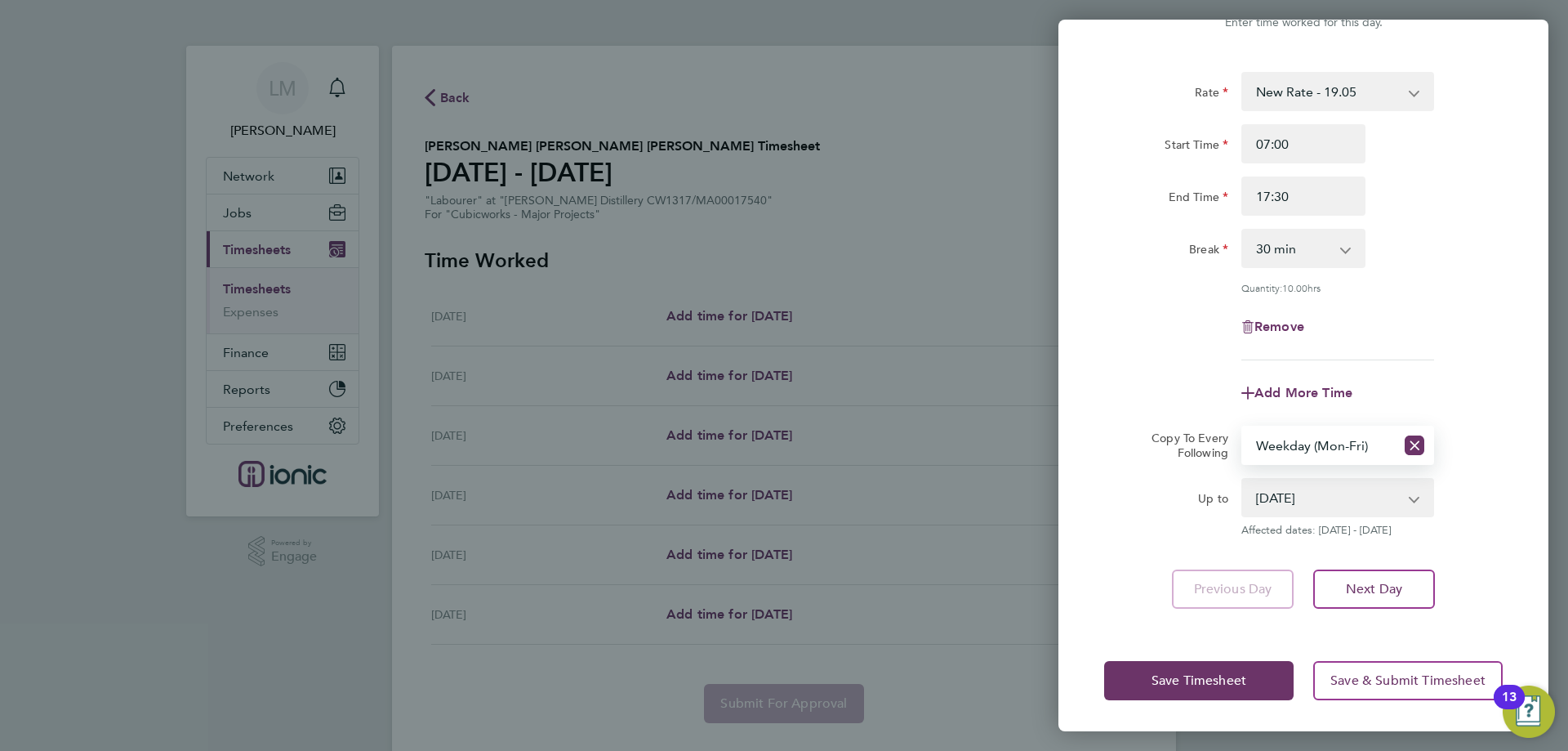
click at [1175, 702] on div "Save Timesheet Save & Submit Timesheet" at bounding box center [1303, 681] width 490 height 105
click at [1175, 699] on div "Save Timesheet Save & Submit Timesheet" at bounding box center [1303, 681] width 490 height 105
click at [1176, 690] on button "Save Timesheet" at bounding box center [1199, 681] width 189 height 39
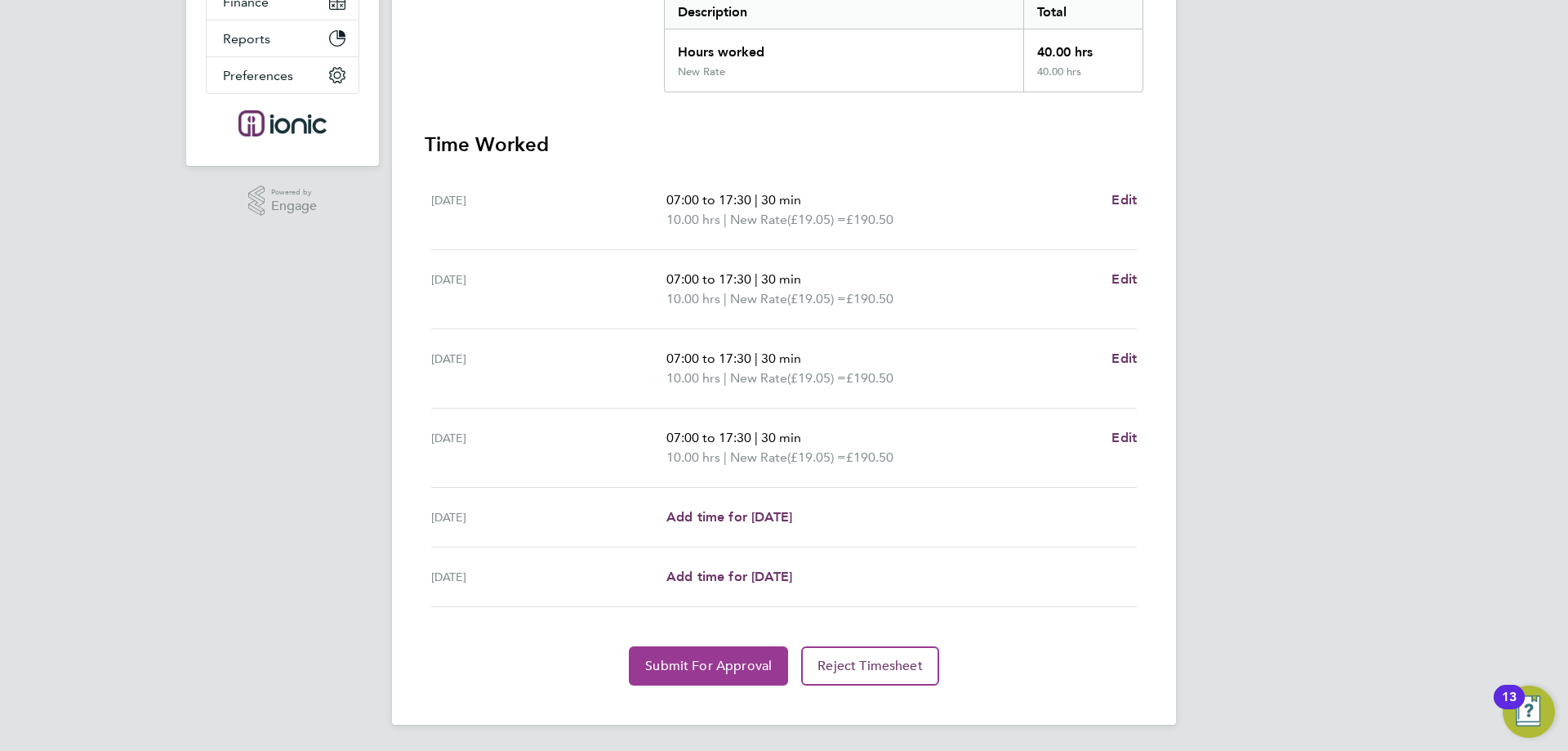
click at [721, 684] on button "Submit For Approval" at bounding box center [708, 665] width 159 height 39
click at [665, 672] on span "Approve Timesheet" at bounding box center [709, 665] width 120 height 16
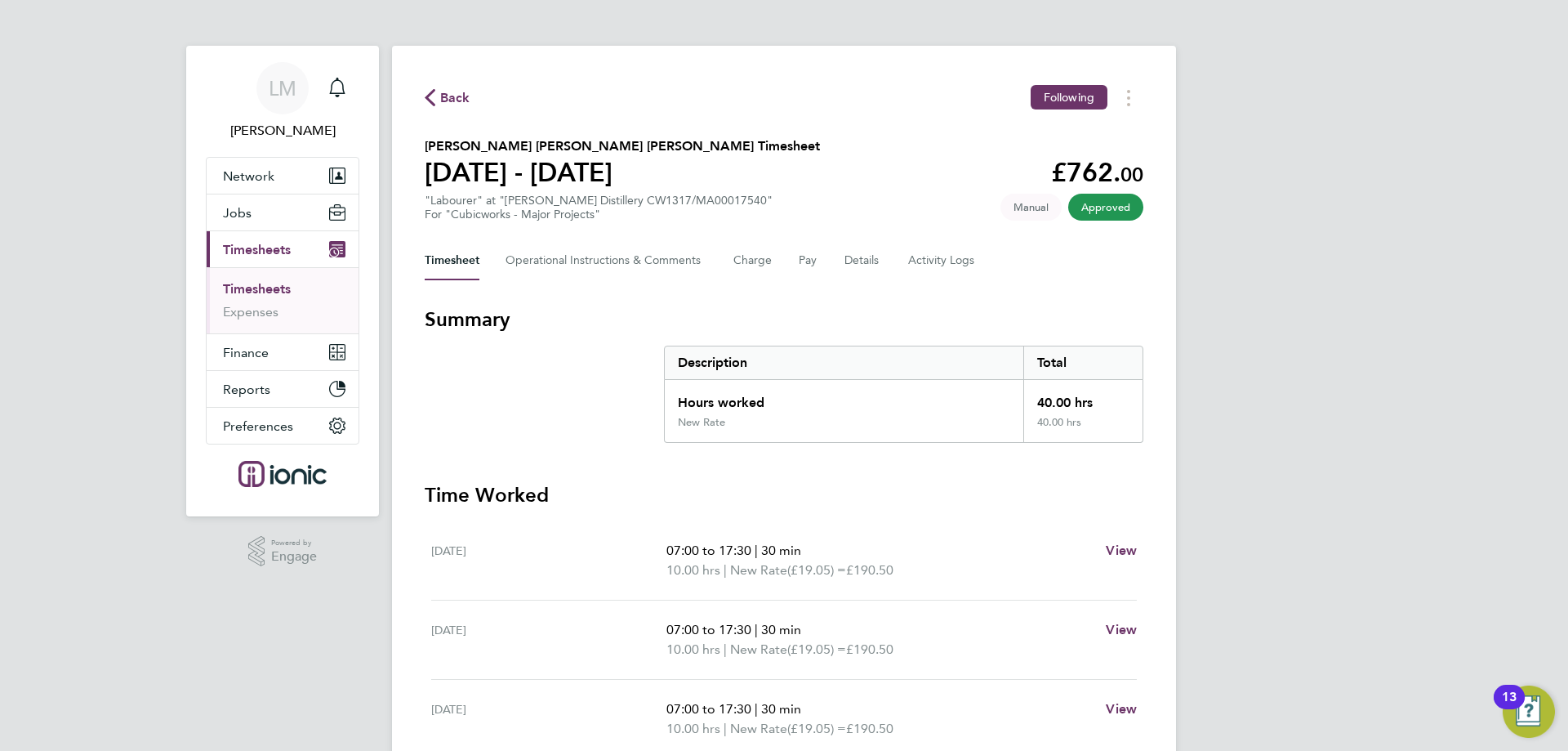
click at [495, 391] on section "Summary Description Total Hours worked 40.00 hrs New Rate 40.00 hrs" at bounding box center [784, 374] width 719 height 136
click at [458, 91] on span "Back" at bounding box center [456, 98] width 30 height 20
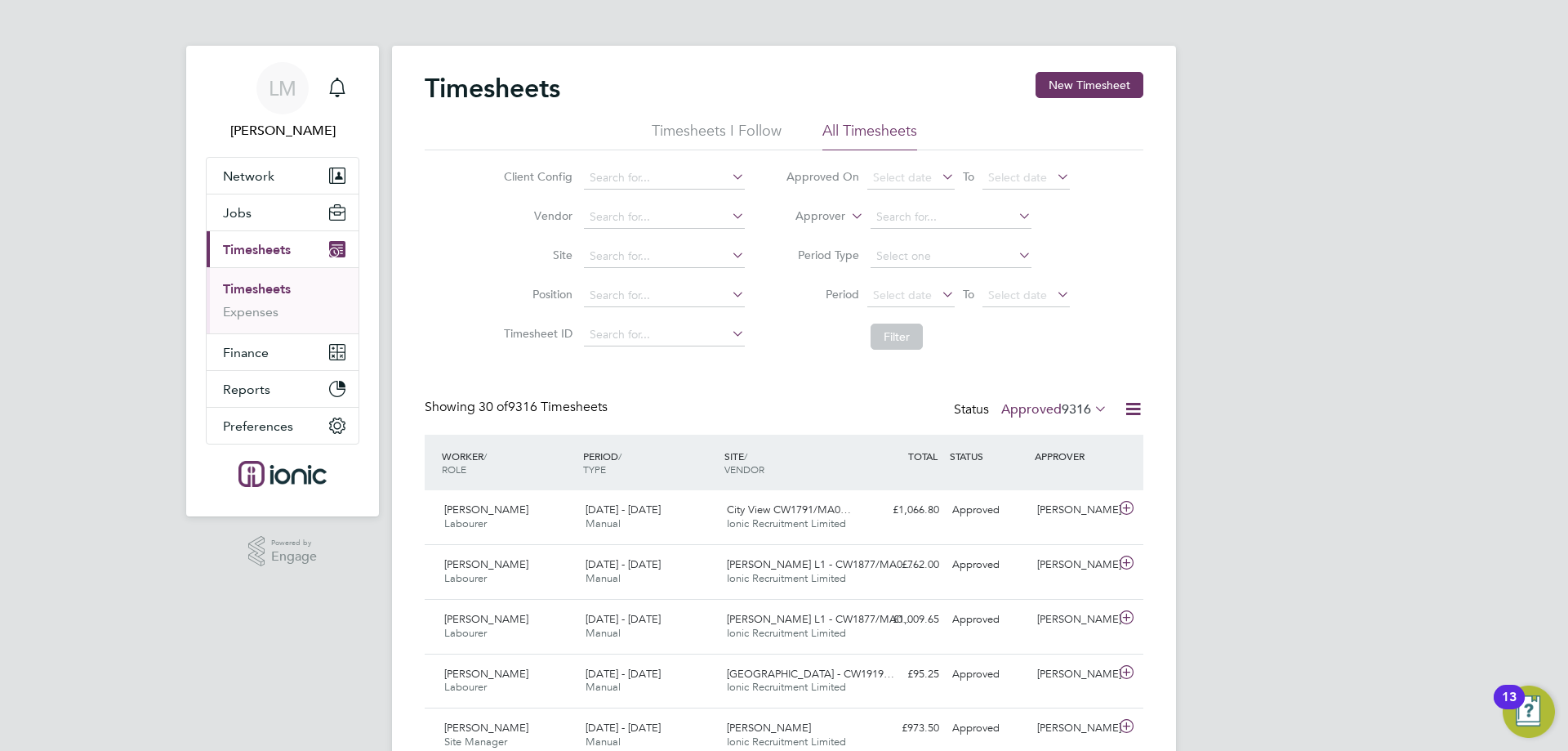
click at [285, 292] on link "Timesheets" at bounding box center [256, 288] width 68 height 15
click at [926, 293] on span "Select date" at bounding box center [903, 294] width 59 height 14
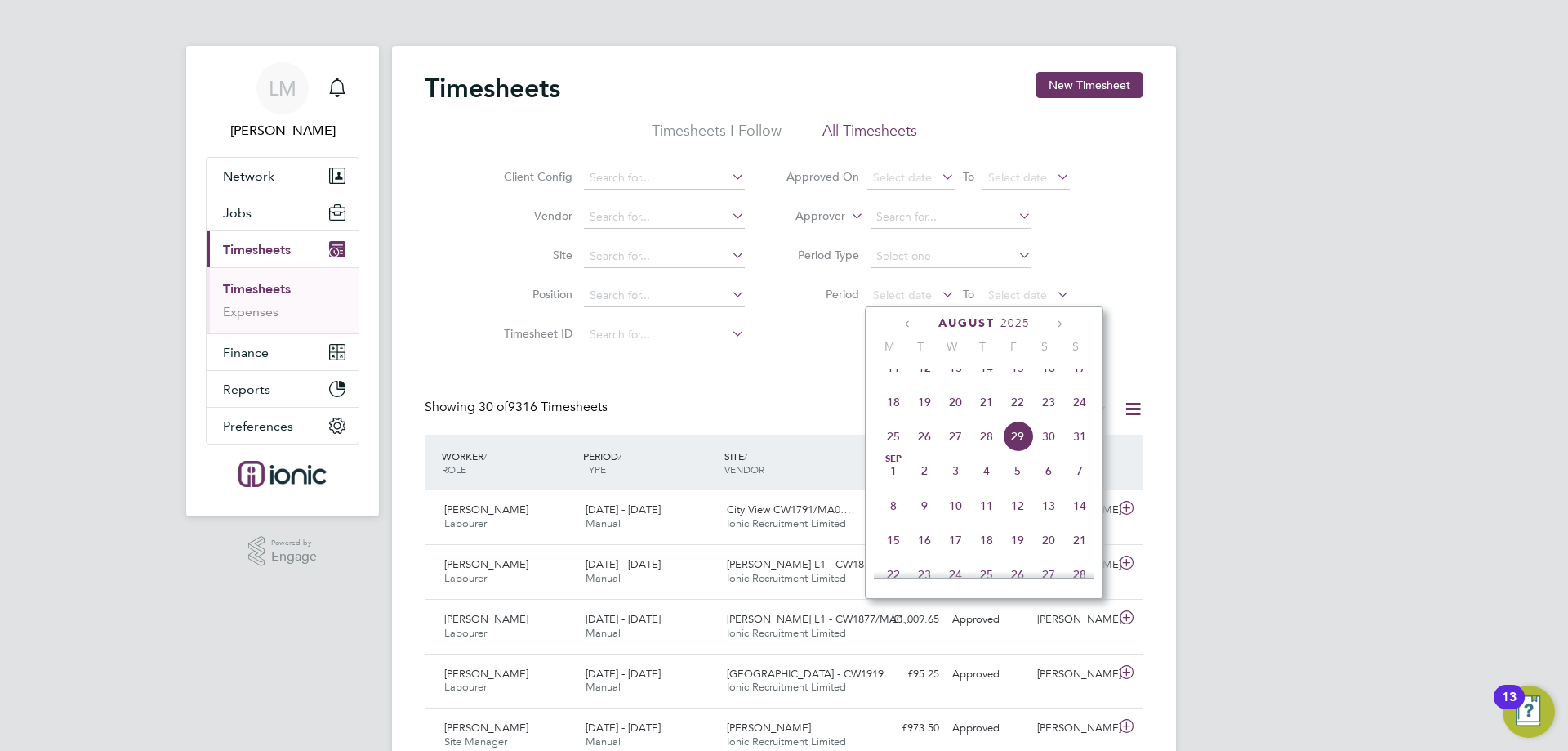
click at [892, 418] on span "18" at bounding box center [893, 402] width 31 height 31
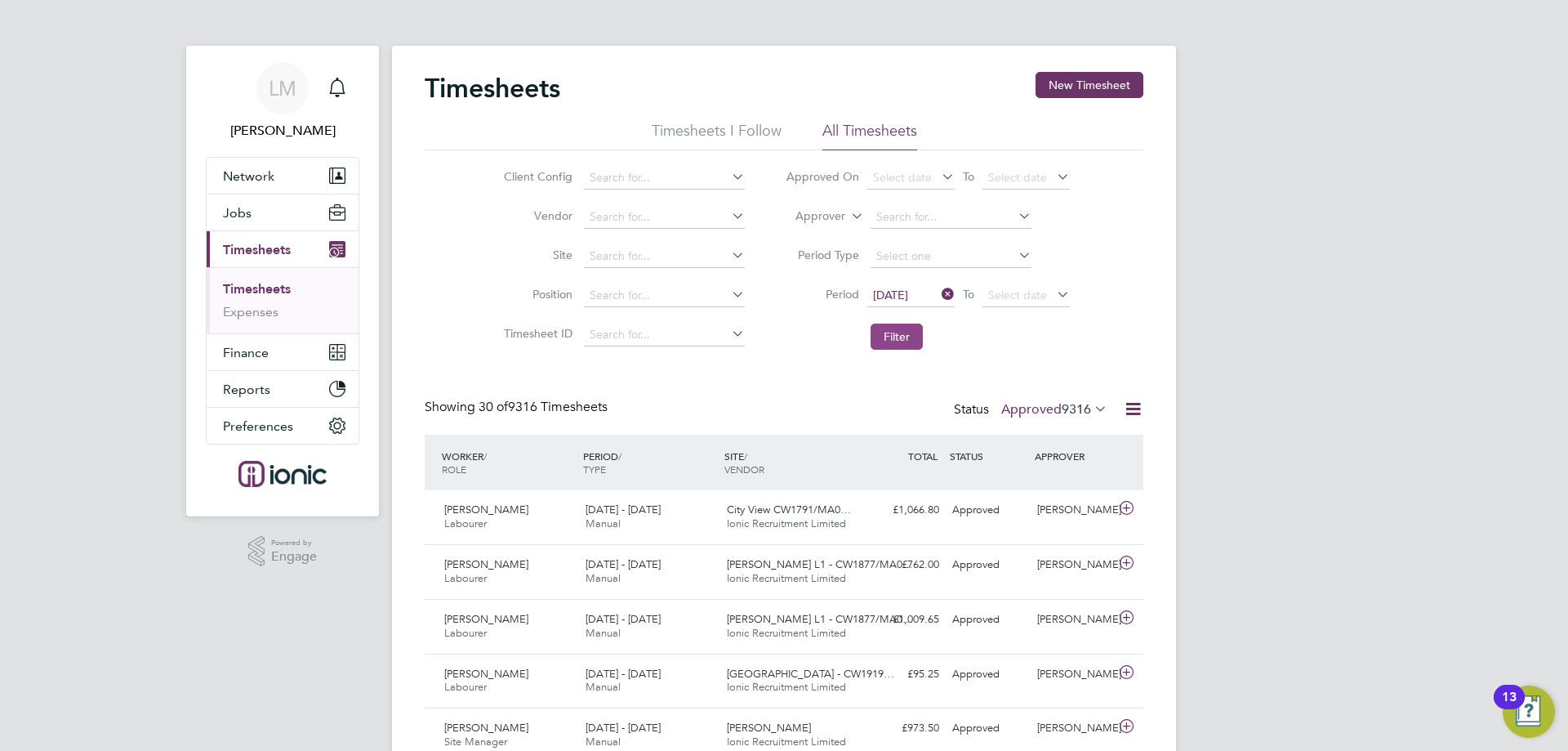
click at [898, 337] on button "Filter" at bounding box center [896, 336] width 52 height 26
click at [621, 170] on input at bounding box center [664, 178] width 161 height 23
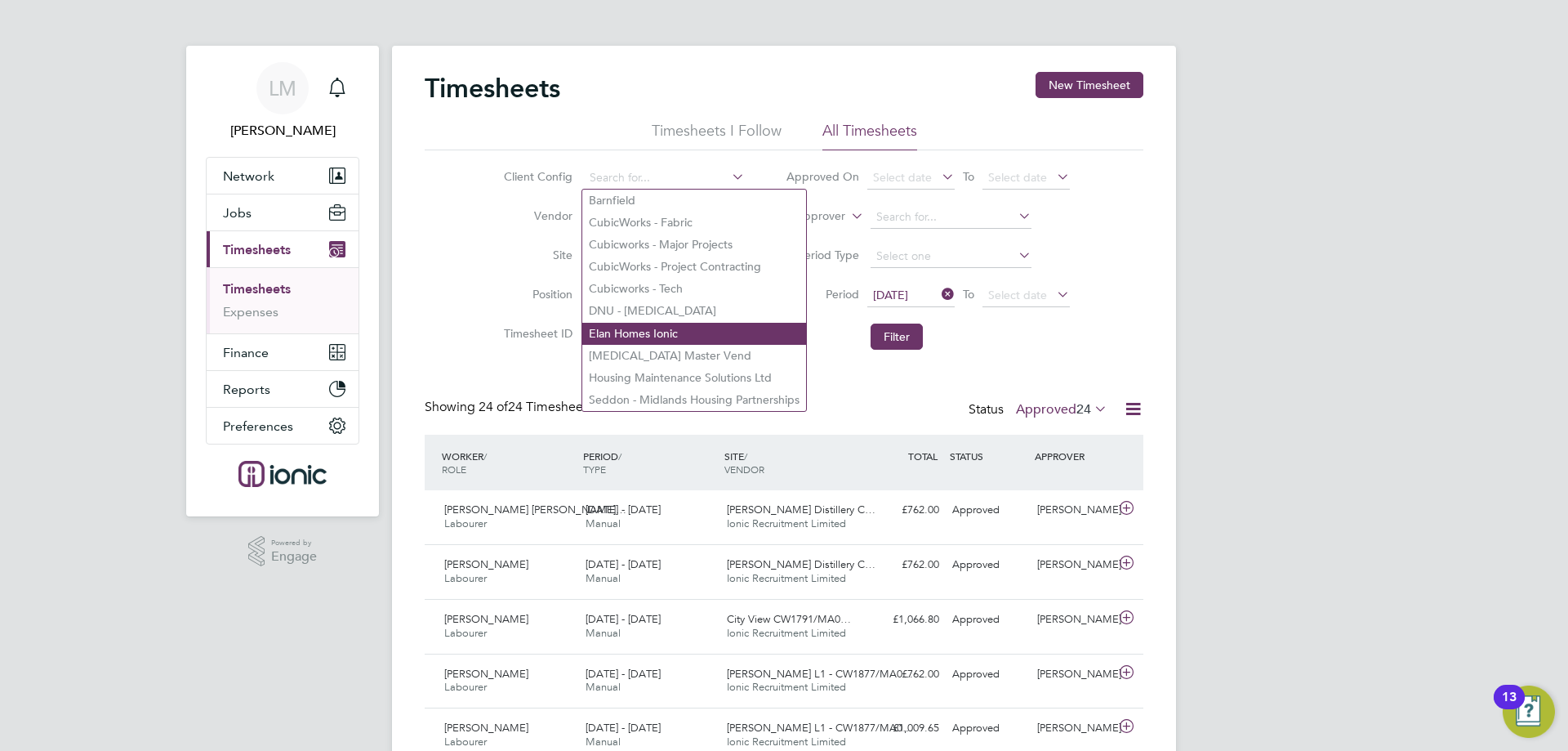
click at [638, 326] on li "Elan Homes Ionic" at bounding box center [694, 333] width 224 height 22
type input "Elan Homes Ionic"
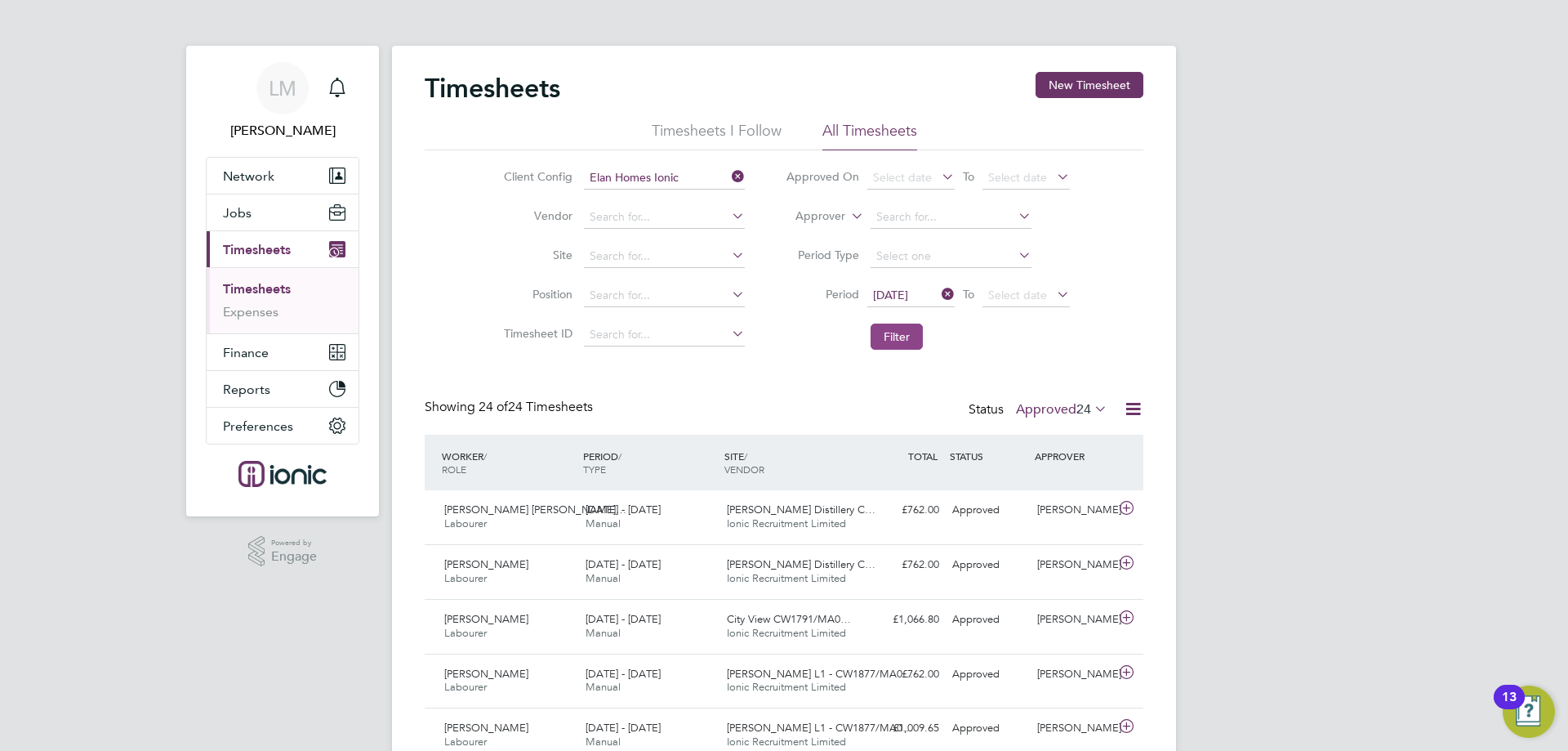
click at [881, 337] on button "Filter" at bounding box center [896, 336] width 52 height 26
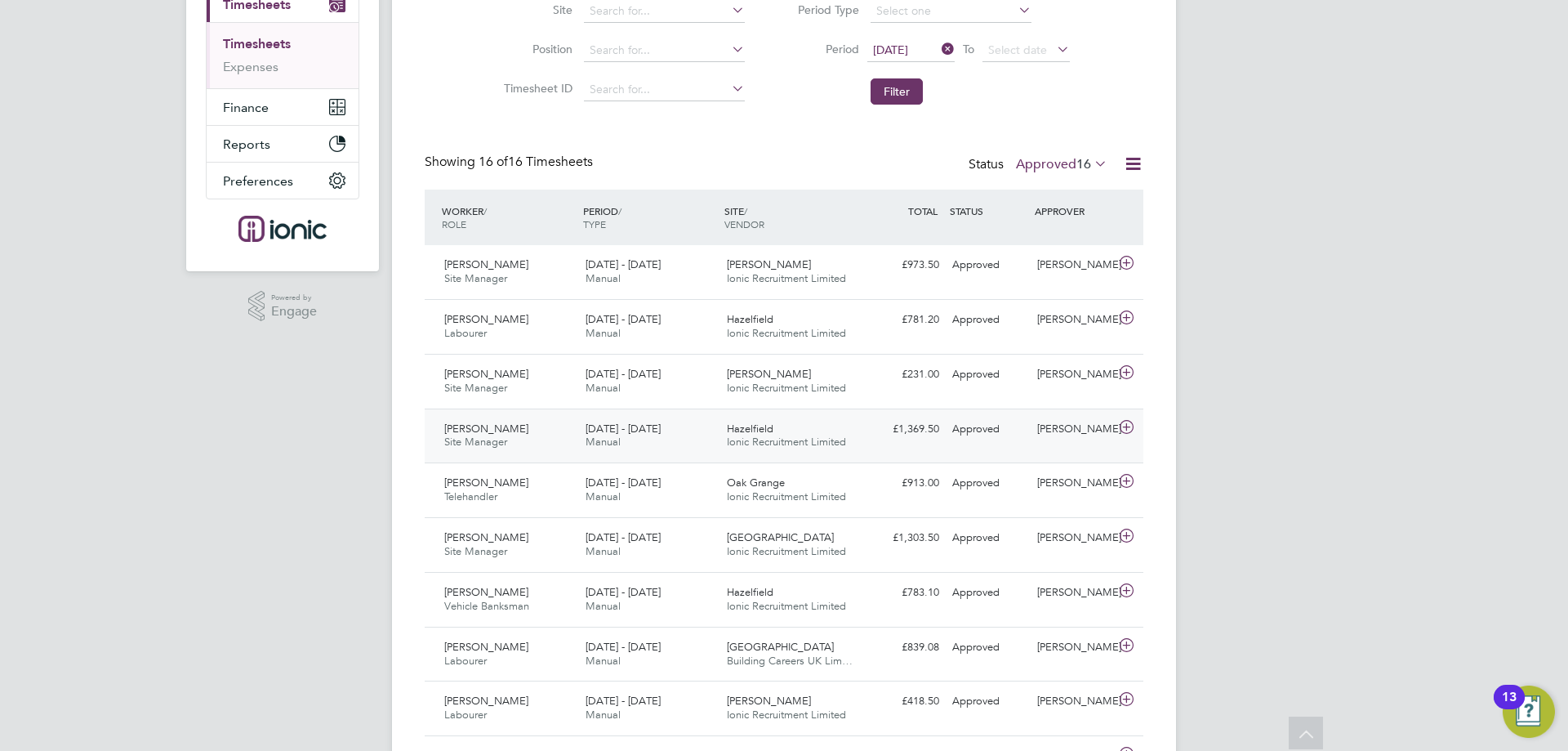
click at [530, 428] on div "Antonio Saetta Site Manager 18 - 24 Aug 2025" at bounding box center [508, 436] width 142 height 41
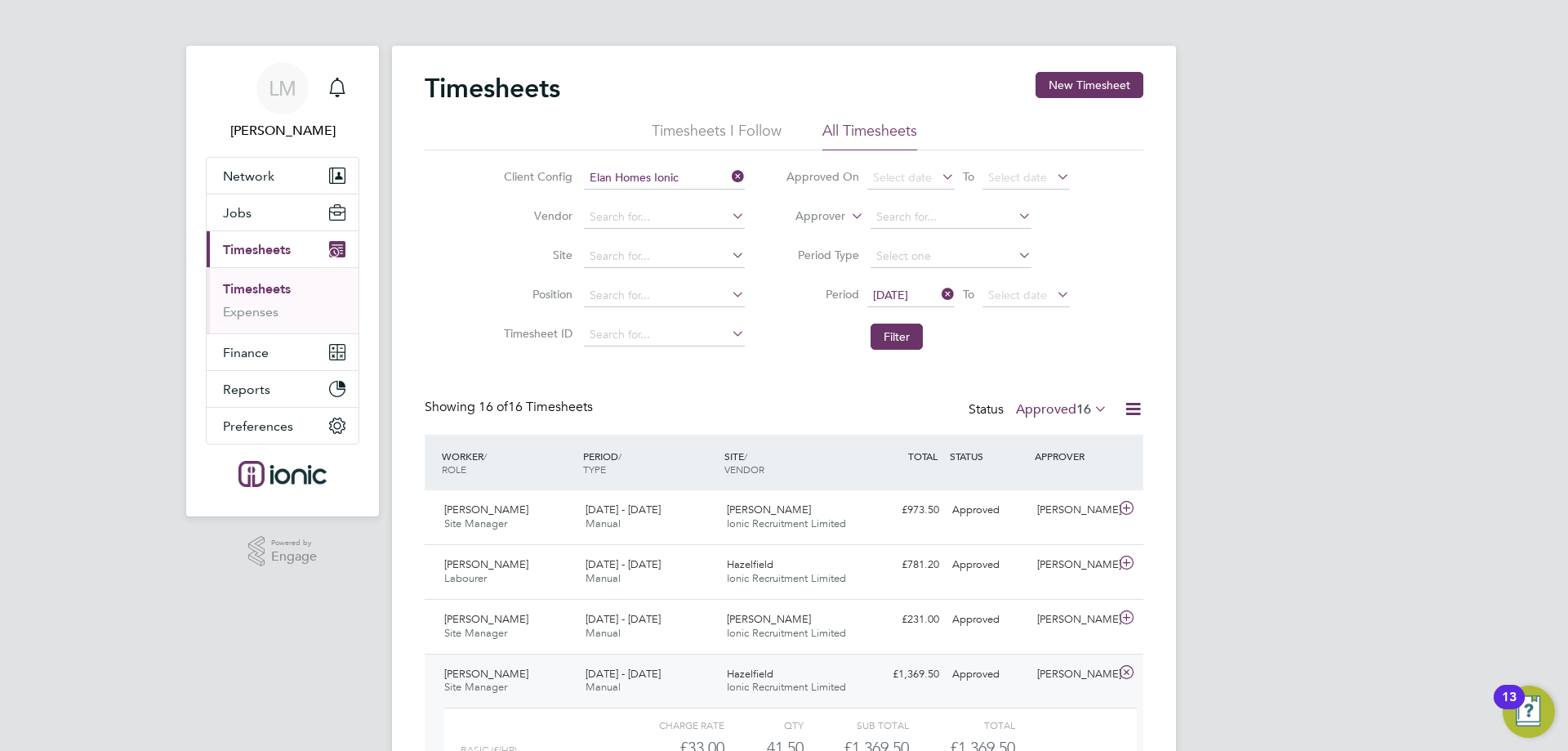
drag, startPoint x: 284, startPoint y: 217, endPoint x: 289, endPoint y: 232, distance: 15.8
click at [285, 218] on button "Jobs" at bounding box center [283, 212] width 152 height 36
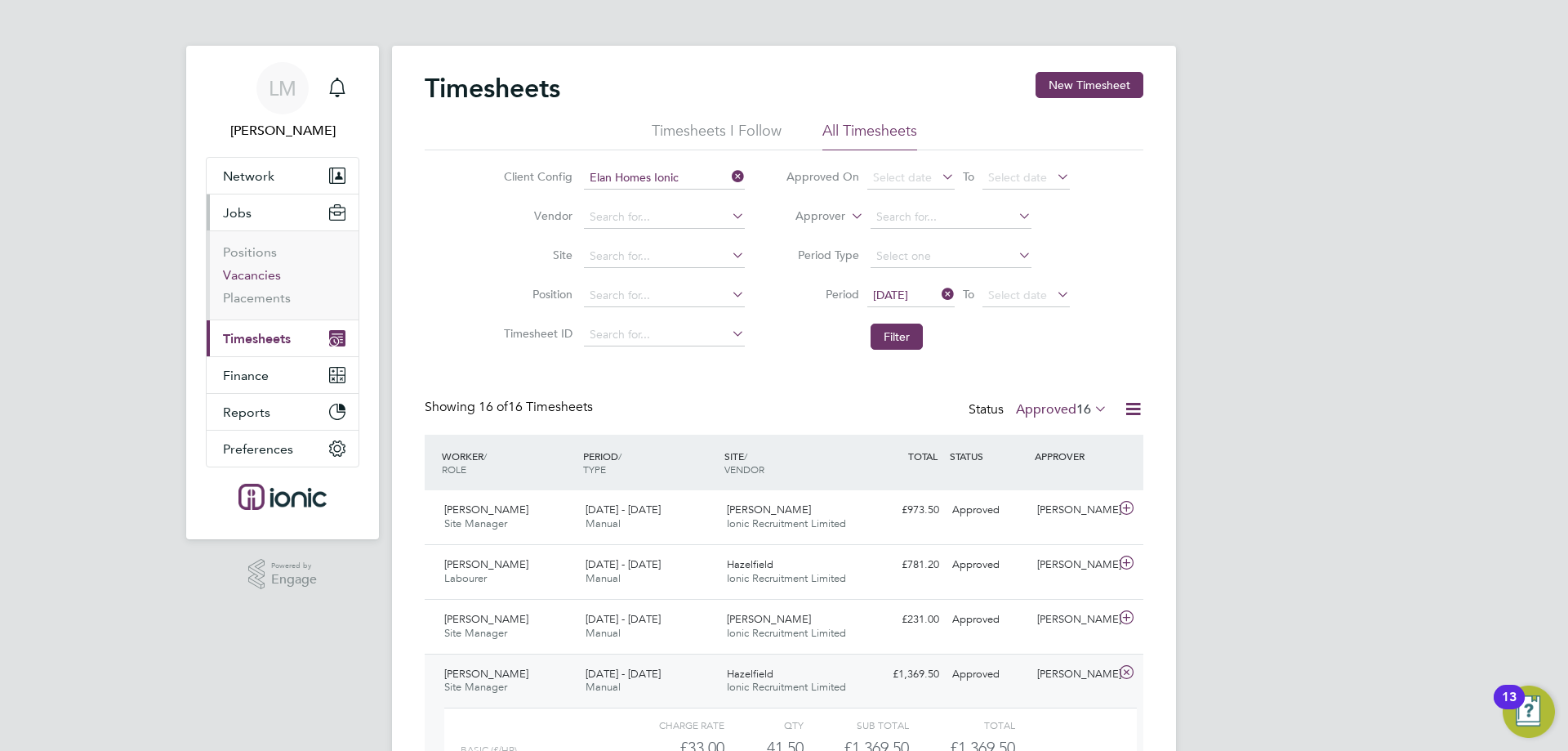
click at [250, 276] on link "Vacancies" at bounding box center [251, 275] width 58 height 15
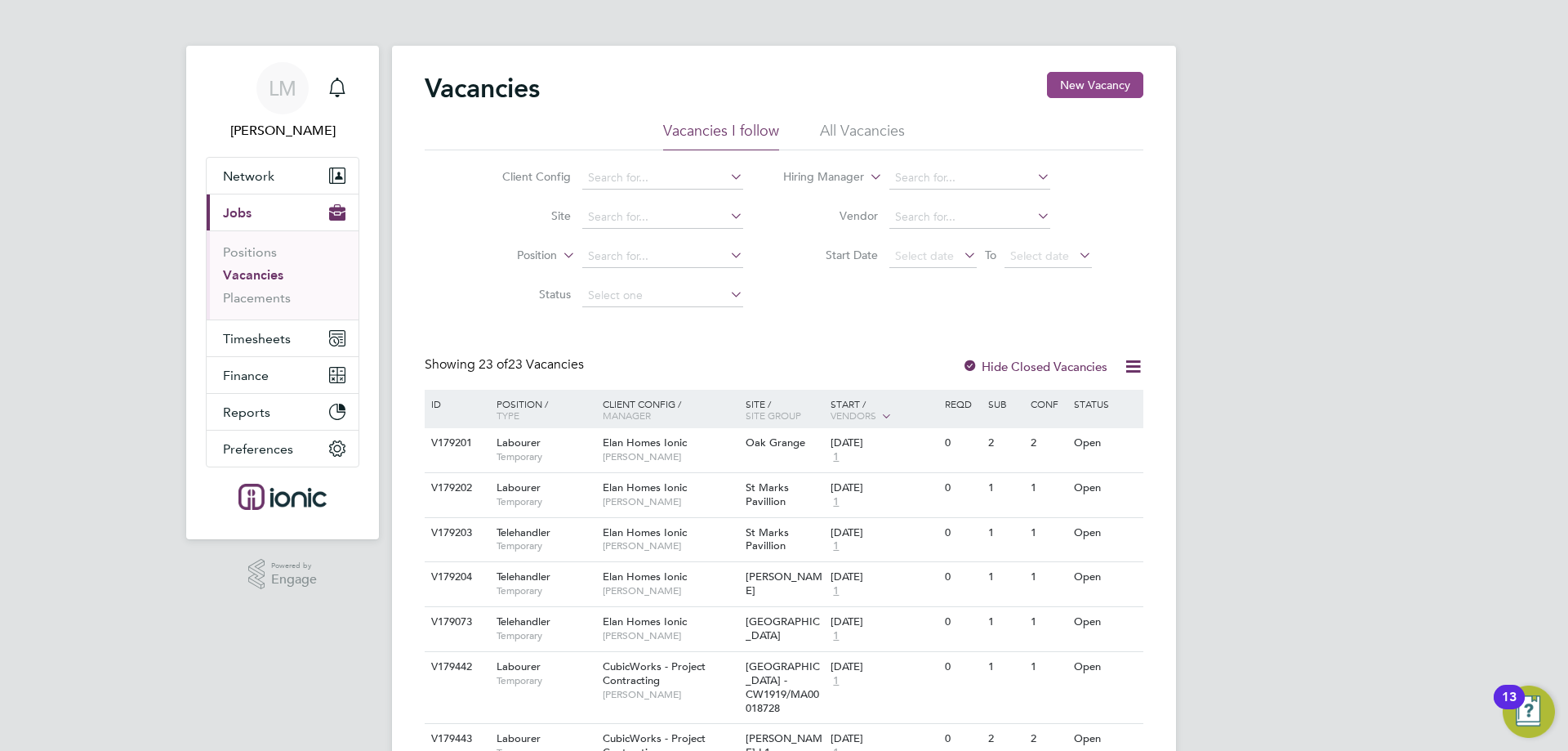
click at [1121, 90] on button "New Vacancy" at bounding box center [1095, 85] width 96 height 26
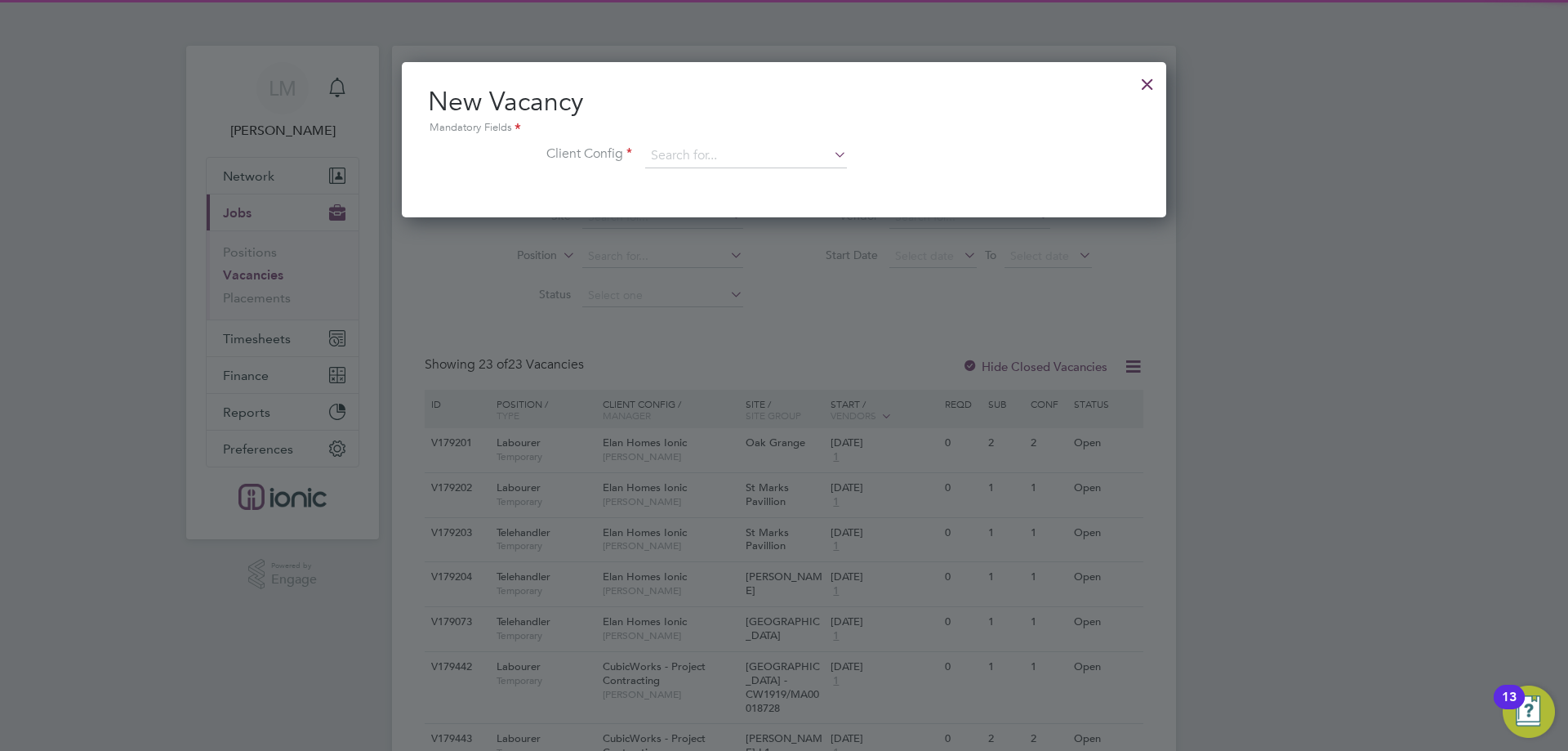
scroll to position [155, 765]
click at [698, 141] on div "New Vacancy Mandatory Fields Client Config" at bounding box center [784, 134] width 713 height 100
click at [703, 152] on input at bounding box center [746, 156] width 202 height 25
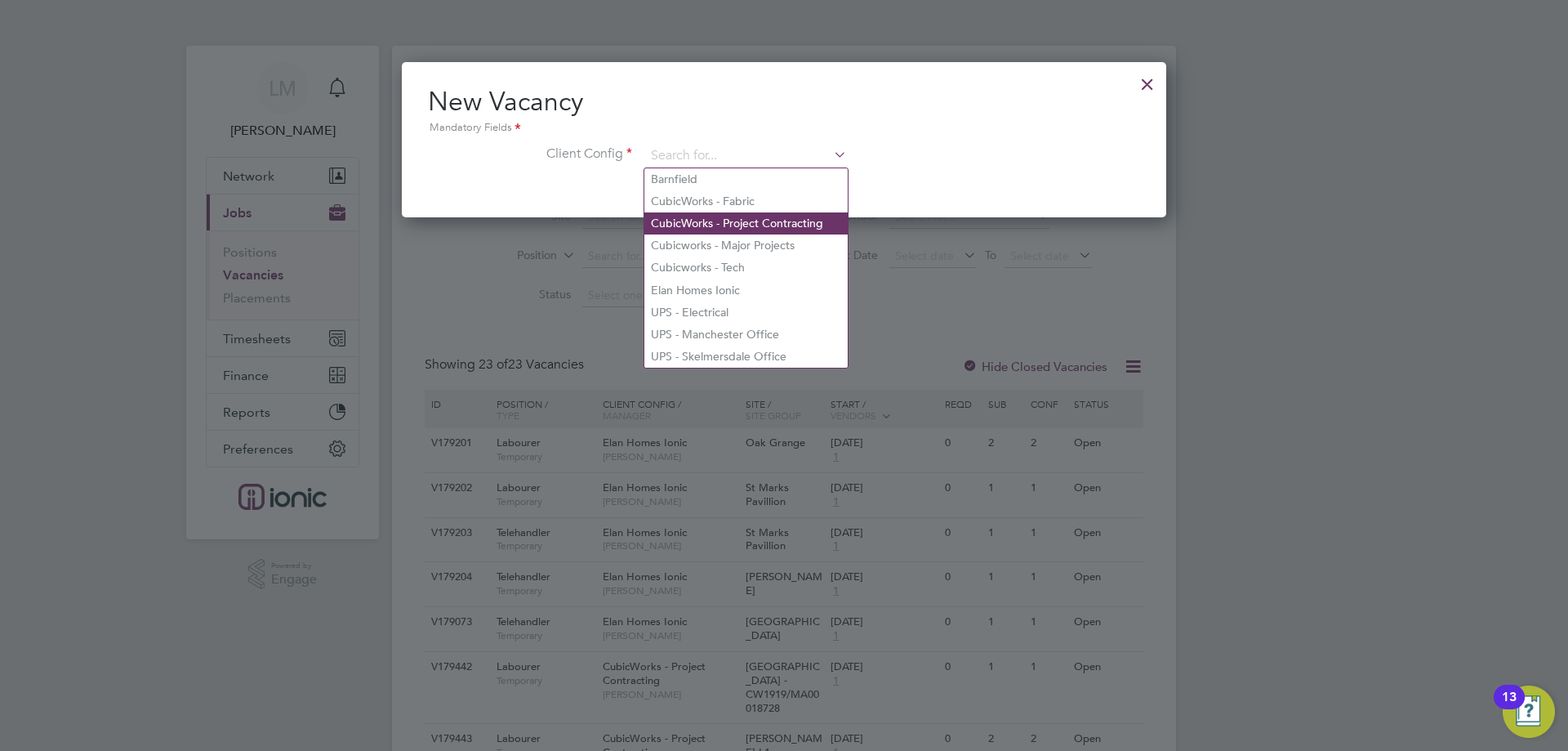
click at [740, 219] on li "CubicWorks - Project Contracting" at bounding box center [746, 223] width 204 height 22
type input "CubicWorks - Project Contracting"
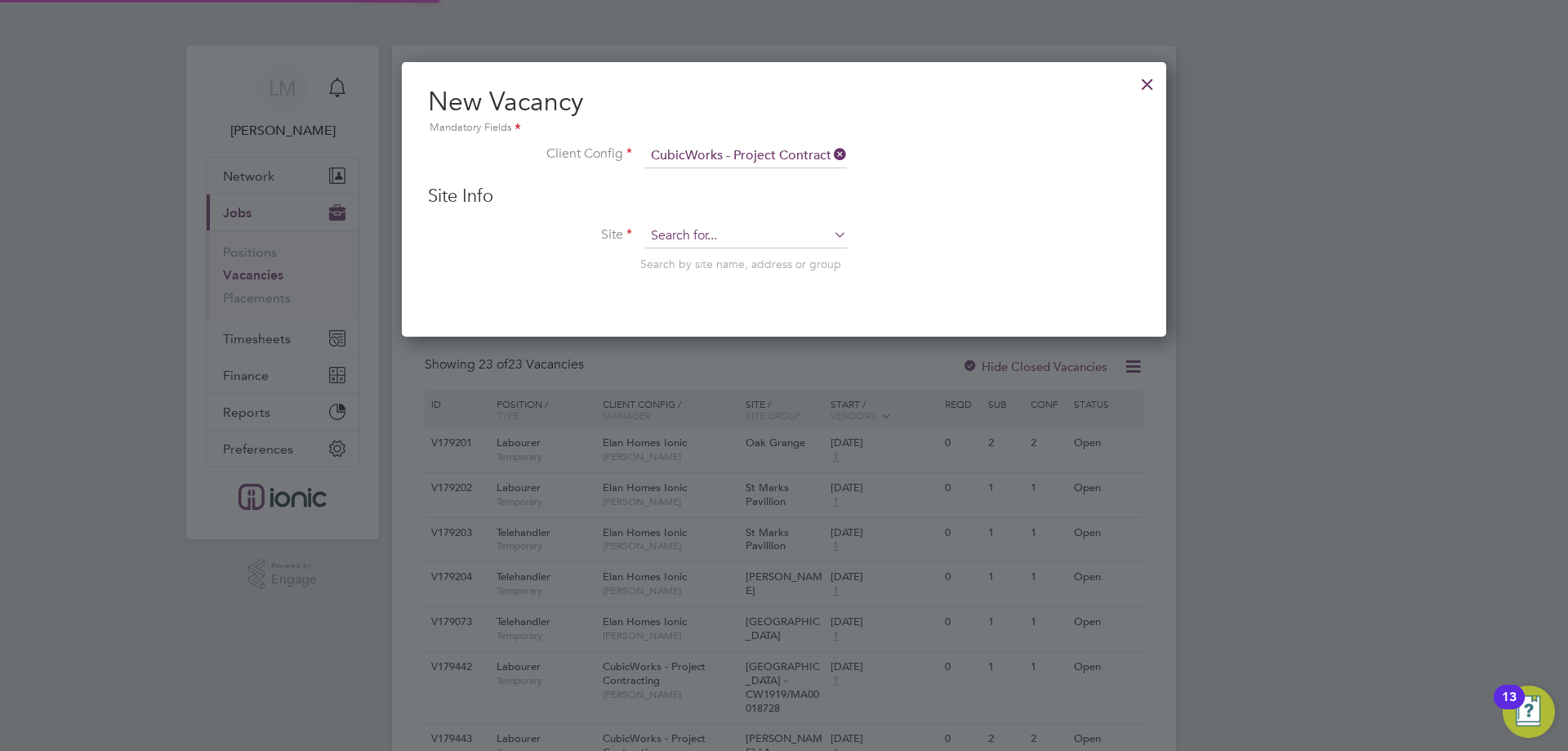
scroll to position [276, 765]
click at [728, 236] on input at bounding box center [746, 236] width 202 height 25
click at [725, 297] on li "Exchange Court - CW1255 /MA00019789" at bounding box center [756, 304] width 225 height 22
type input "Exchange Court - CW1255/MA00019789"
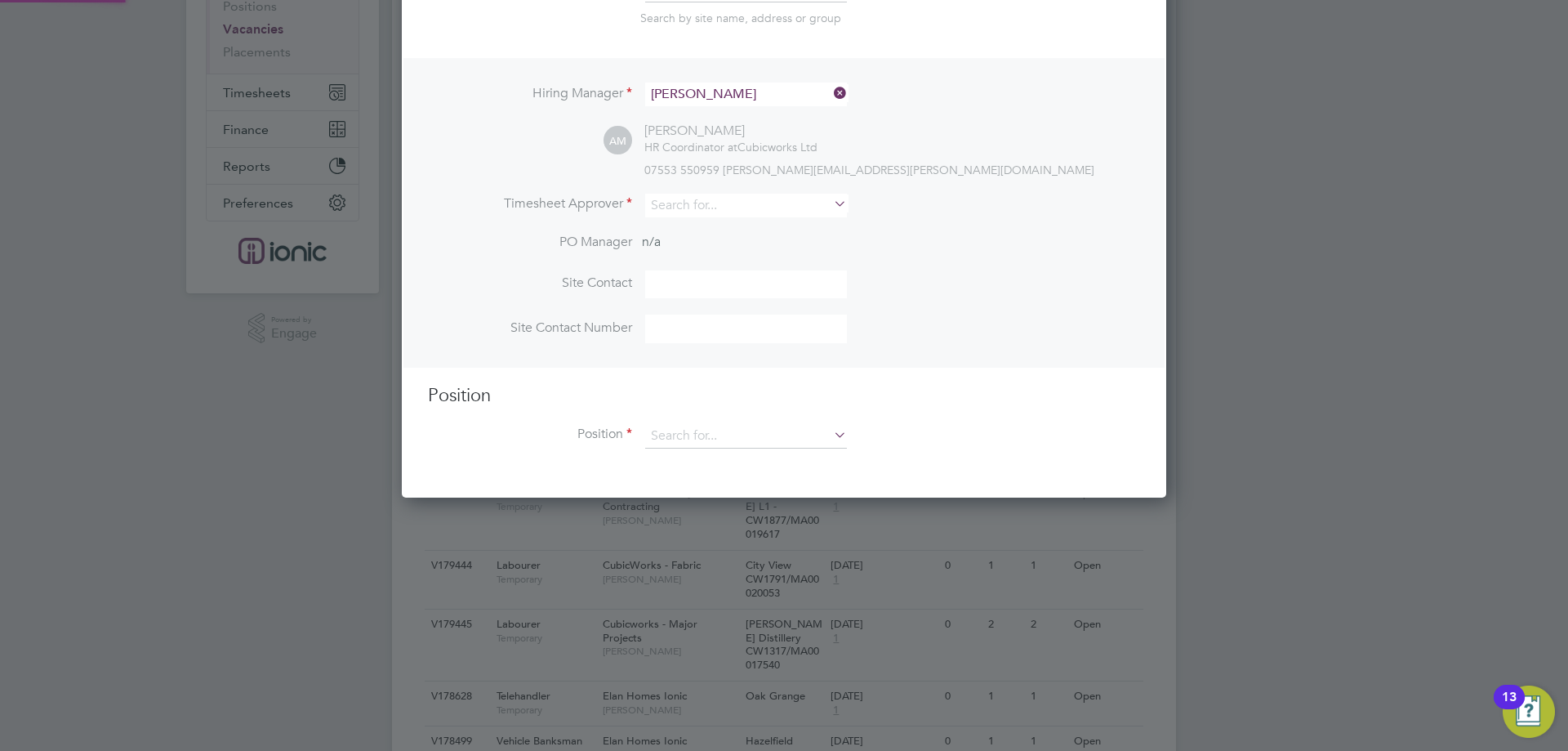
scroll to position [683, 765]
click at [703, 212] on input at bounding box center [746, 206] width 202 height 24
click at [724, 234] on li "Alie sha Murphy" at bounding box center [746, 229] width 204 height 22
type input "[PERSON_NAME]"
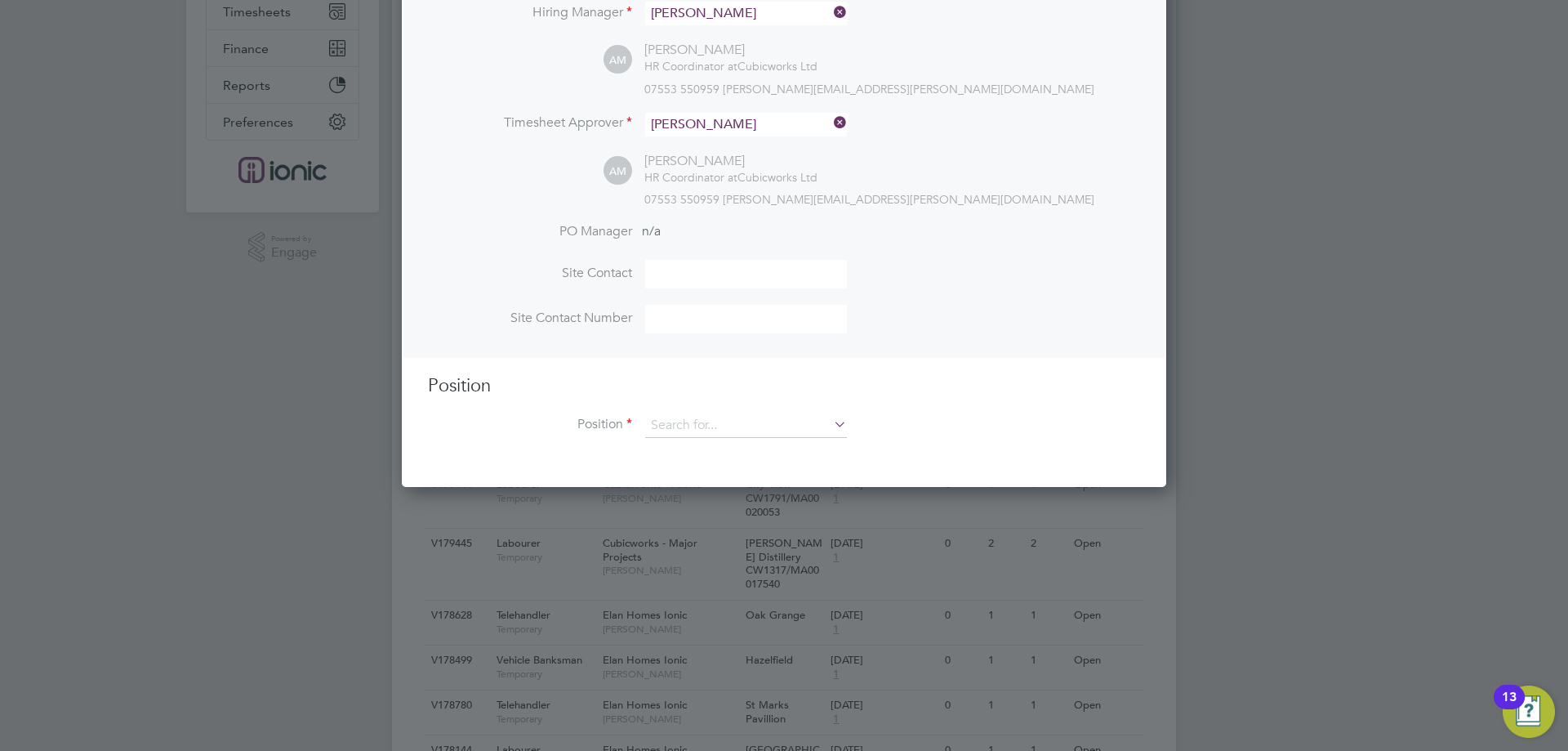
scroll to position [490, 0]
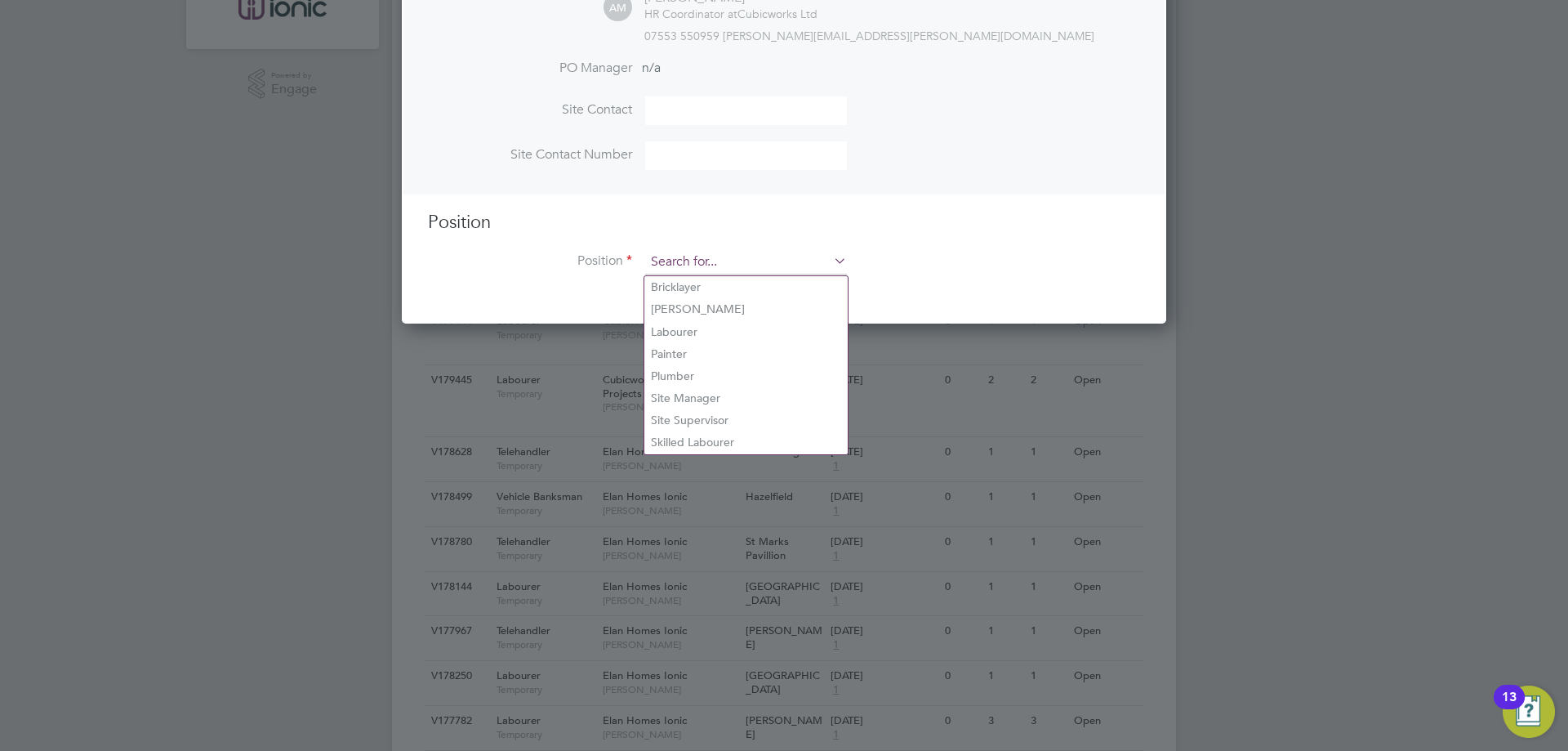
click at [730, 269] on input at bounding box center [746, 263] width 202 height 25
click at [720, 327] on li "Labourer" at bounding box center [746, 331] width 204 height 22
type input "Labourer"
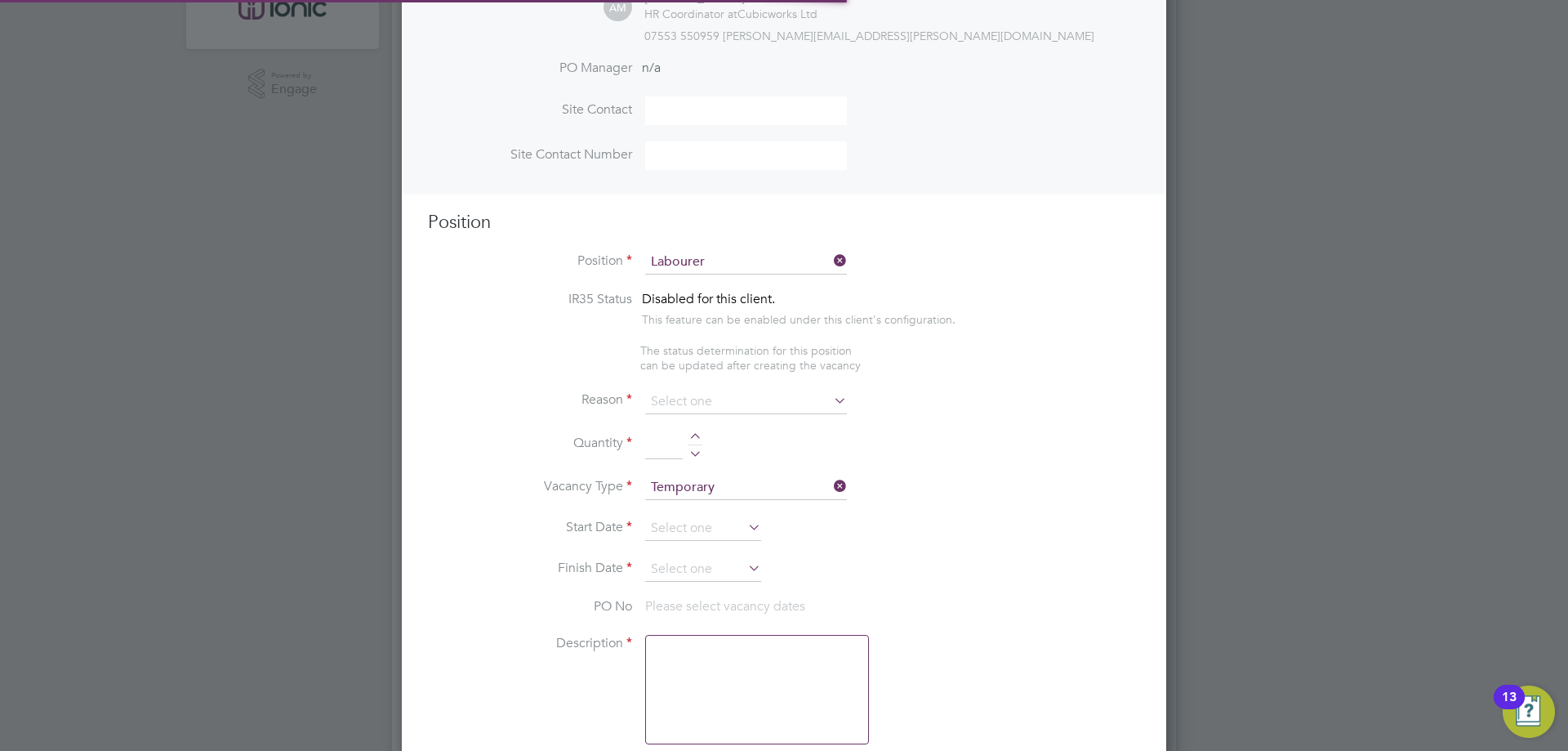
scroll to position [9, 9]
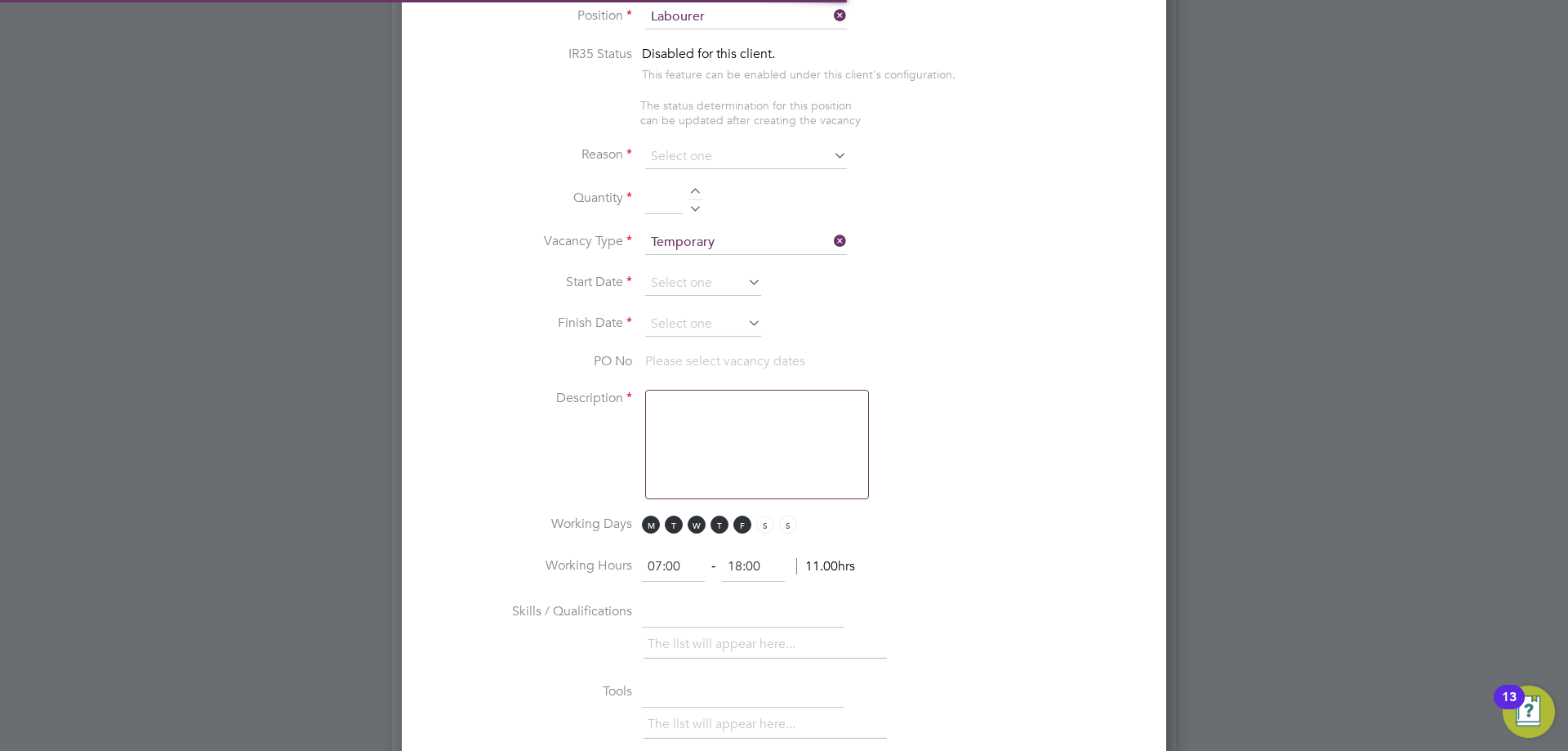
type textarea "General labourer, working on office rip outs / refurbs"
click at [703, 154] on input at bounding box center [746, 157] width 202 height 25
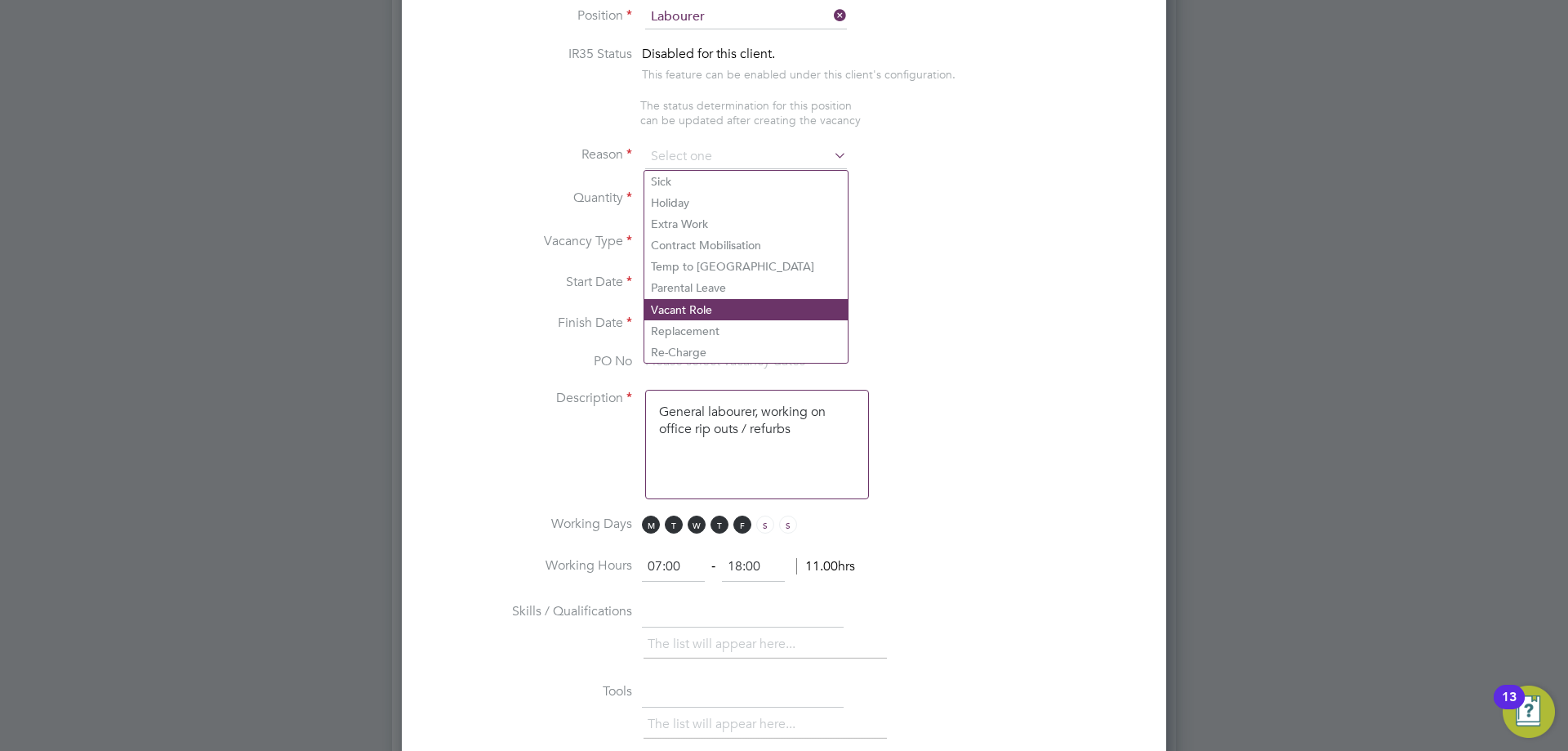
click at [717, 306] on li "Vacant Role" at bounding box center [746, 309] width 204 height 21
type input "Vacant Role"
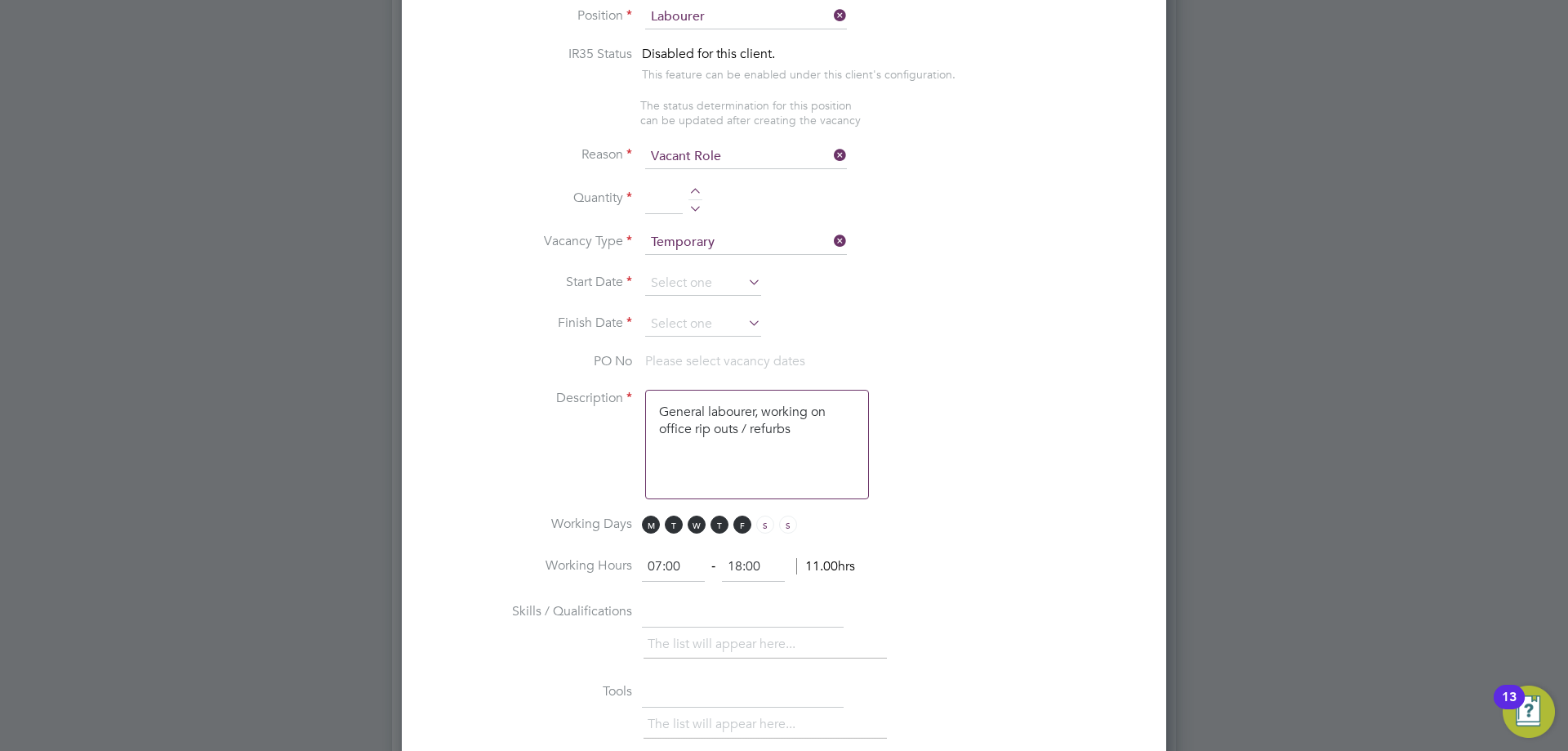
click at [696, 193] on div at bounding box center [696, 193] width 14 height 11
type input "1"
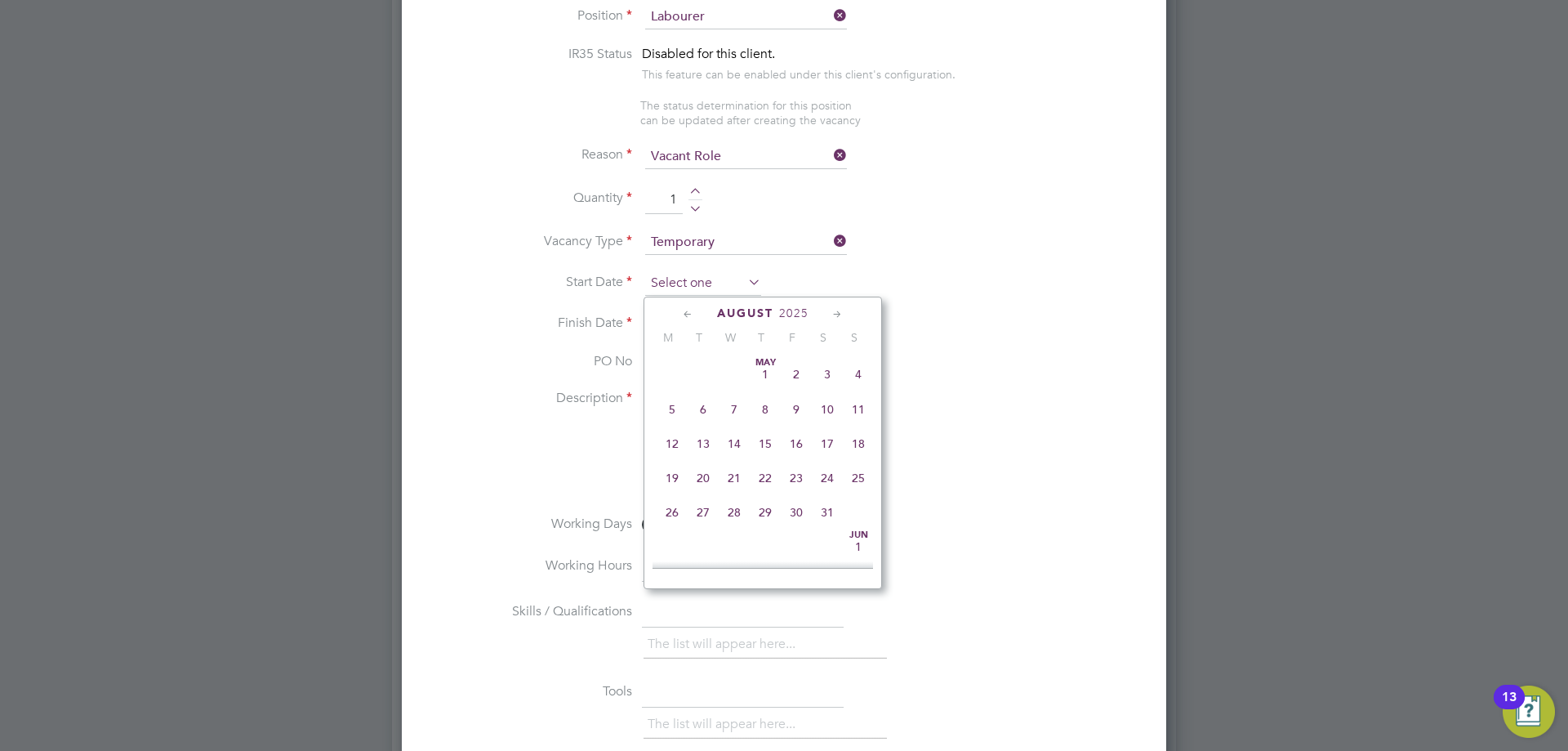
scroll to position [637, 0]
click at [705, 285] on input at bounding box center [703, 284] width 116 height 25
drag, startPoint x: 673, startPoint y: 402, endPoint x: 660, endPoint y: 352, distance: 51.7
click at [674, 402] on span "18" at bounding box center [672, 393] width 31 height 31
type input "[DATE]"
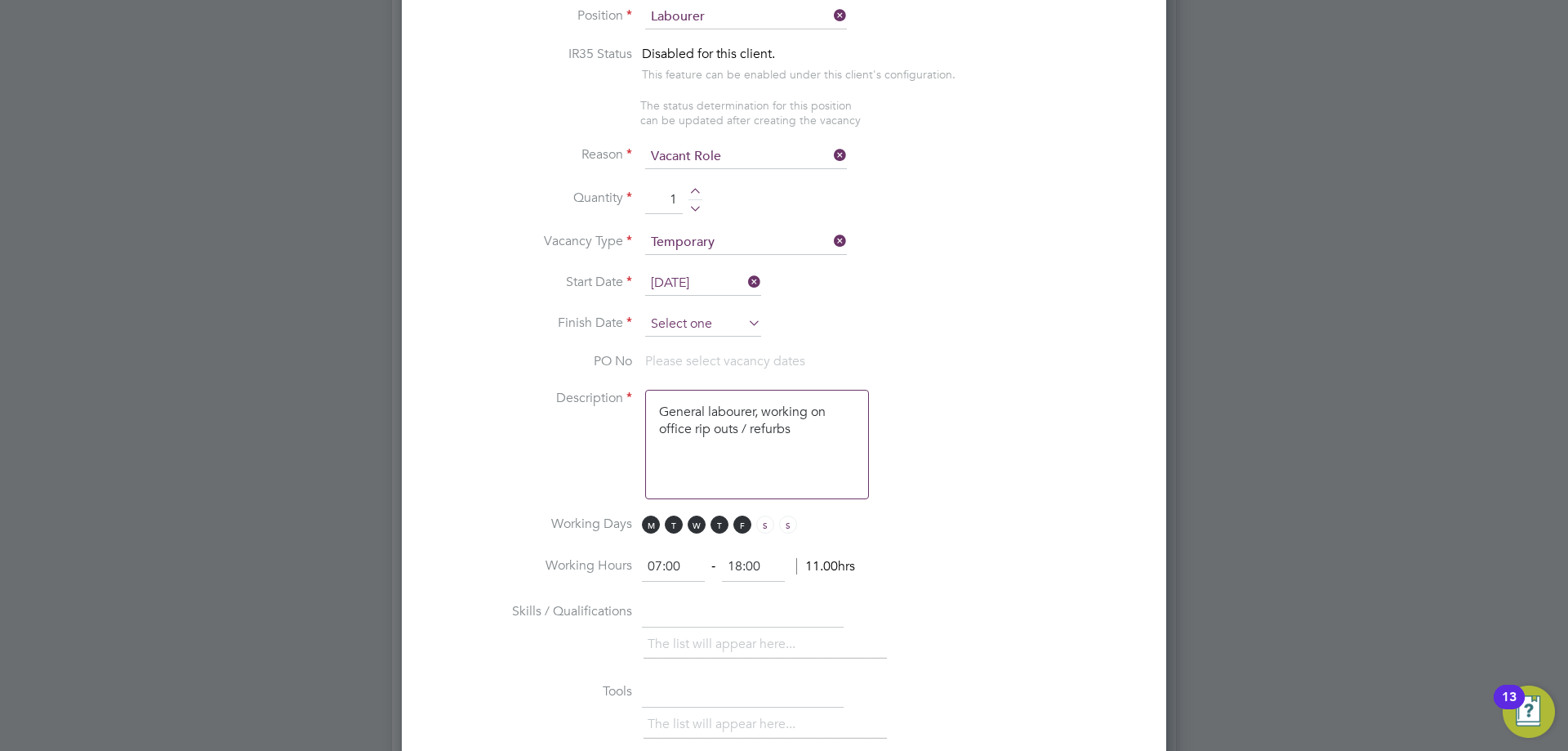
click at [669, 321] on input at bounding box center [703, 325] width 116 height 25
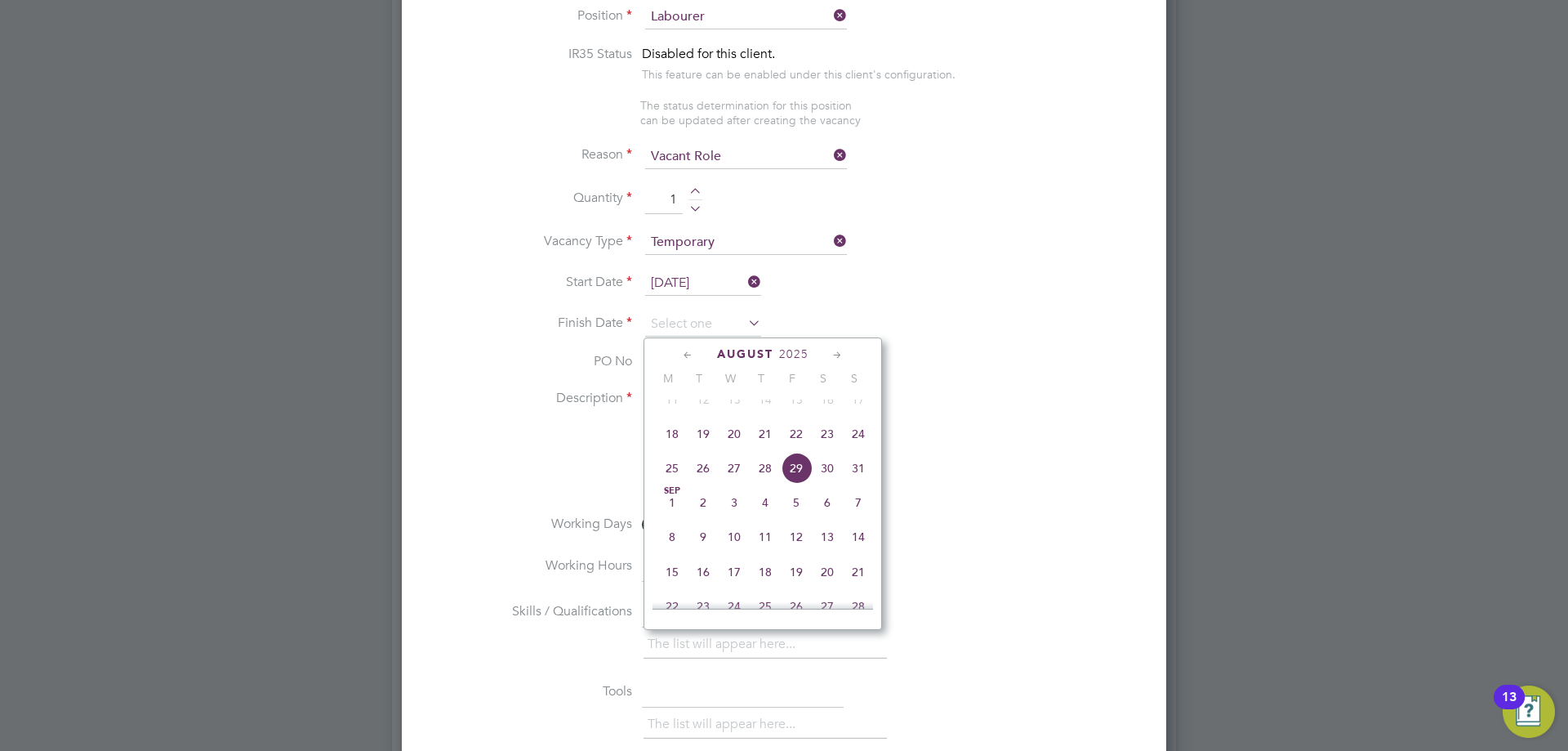
click at [862, 448] on span "24" at bounding box center [858, 434] width 31 height 31
type input "[DATE]"
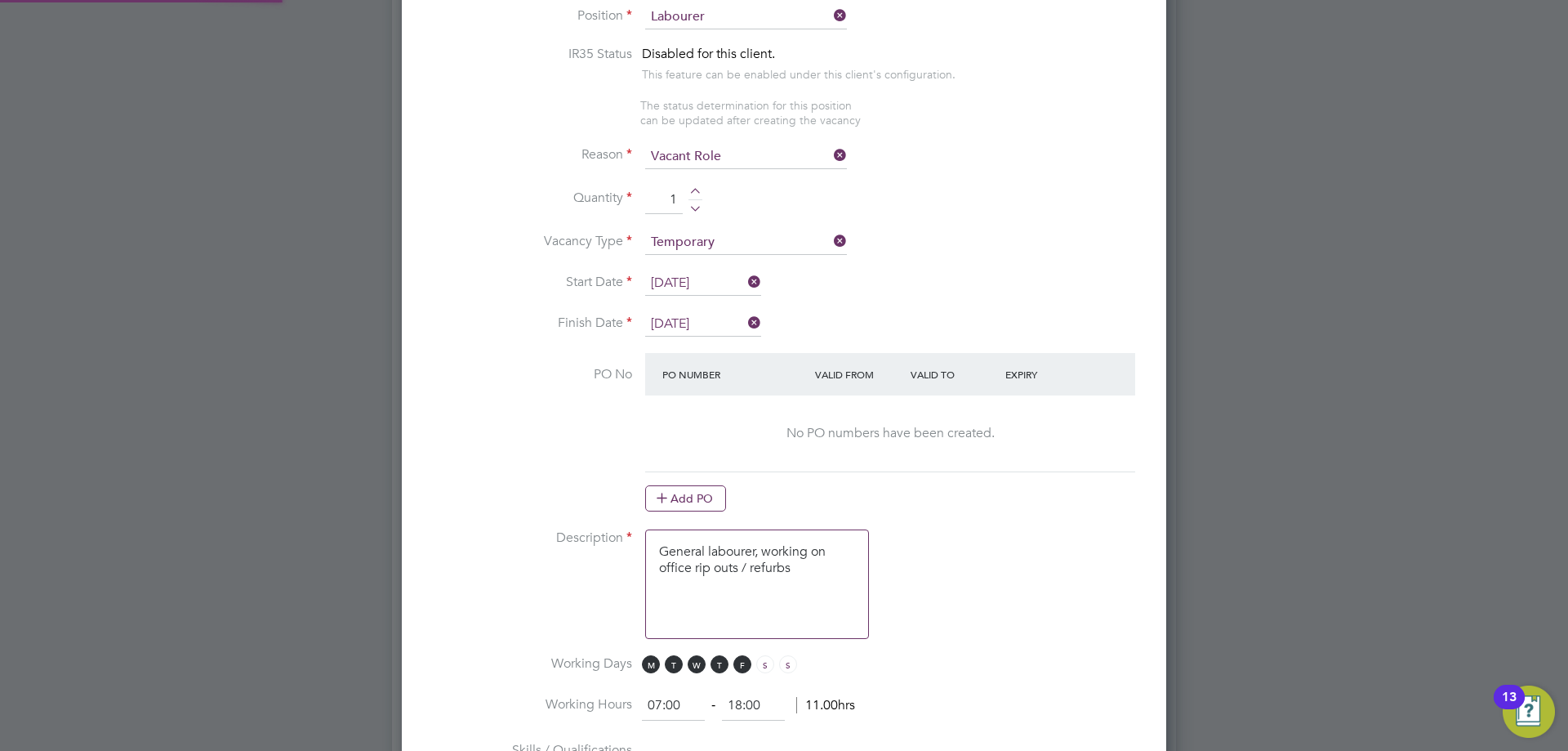
scroll to position [980, 0]
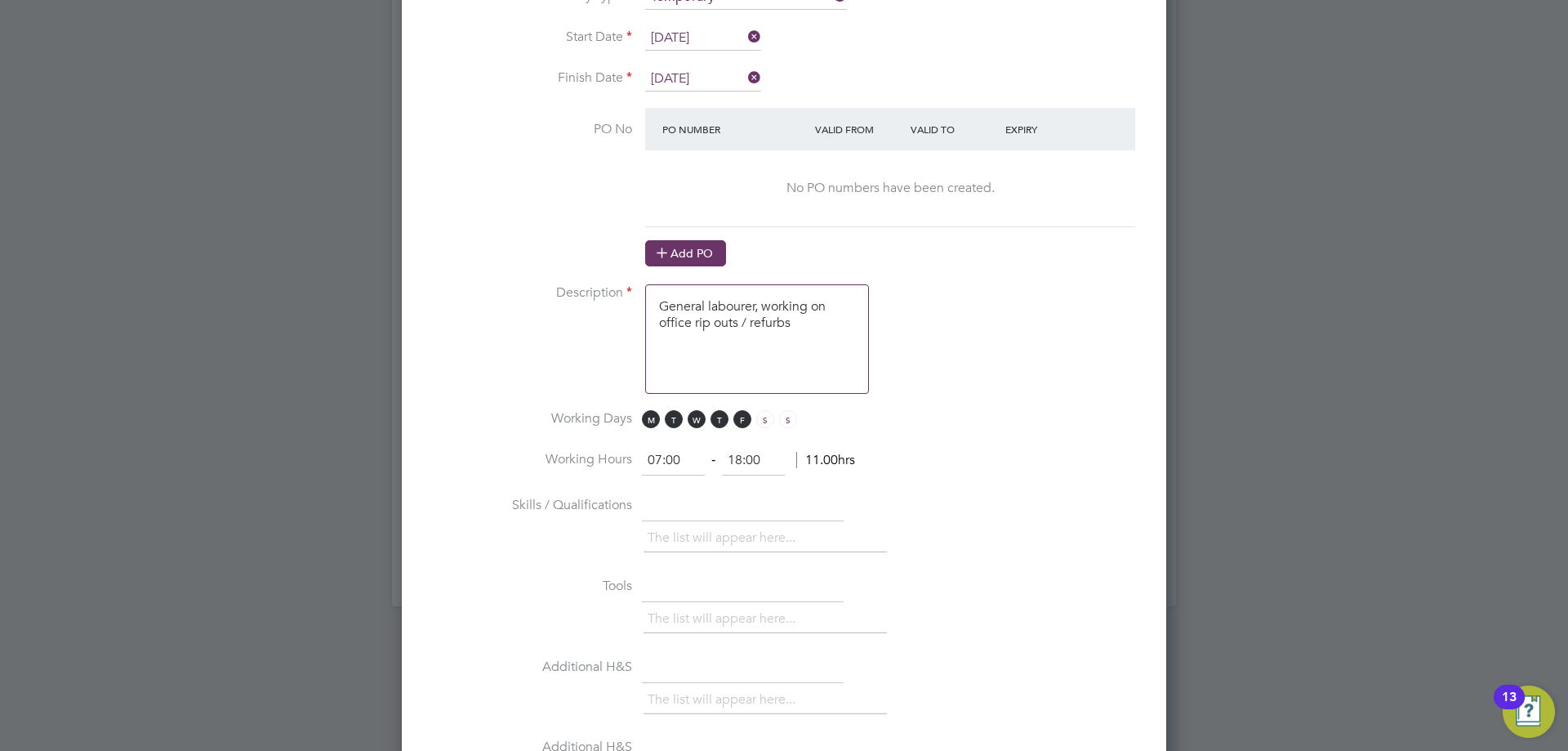
click at [700, 259] on button "Add PO" at bounding box center [685, 252] width 81 height 26
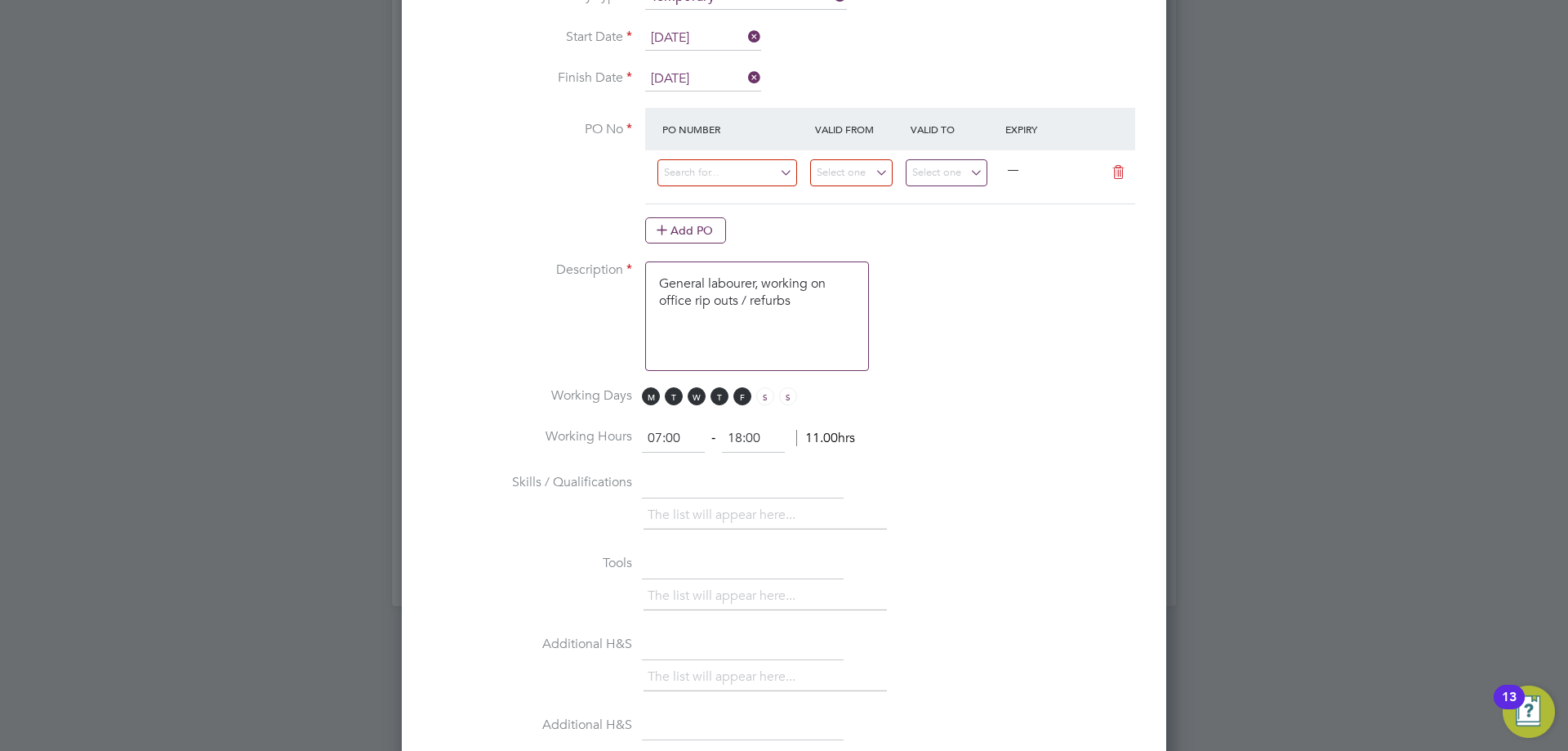
scroll to position [2492, 765]
click at [709, 176] on input at bounding box center [727, 172] width 140 height 27
type input "cw1255"
click at [735, 242] on li "CW1255 /MA00019789" at bounding box center [727, 244] width 142 height 22
type input "11 Aug 2025"
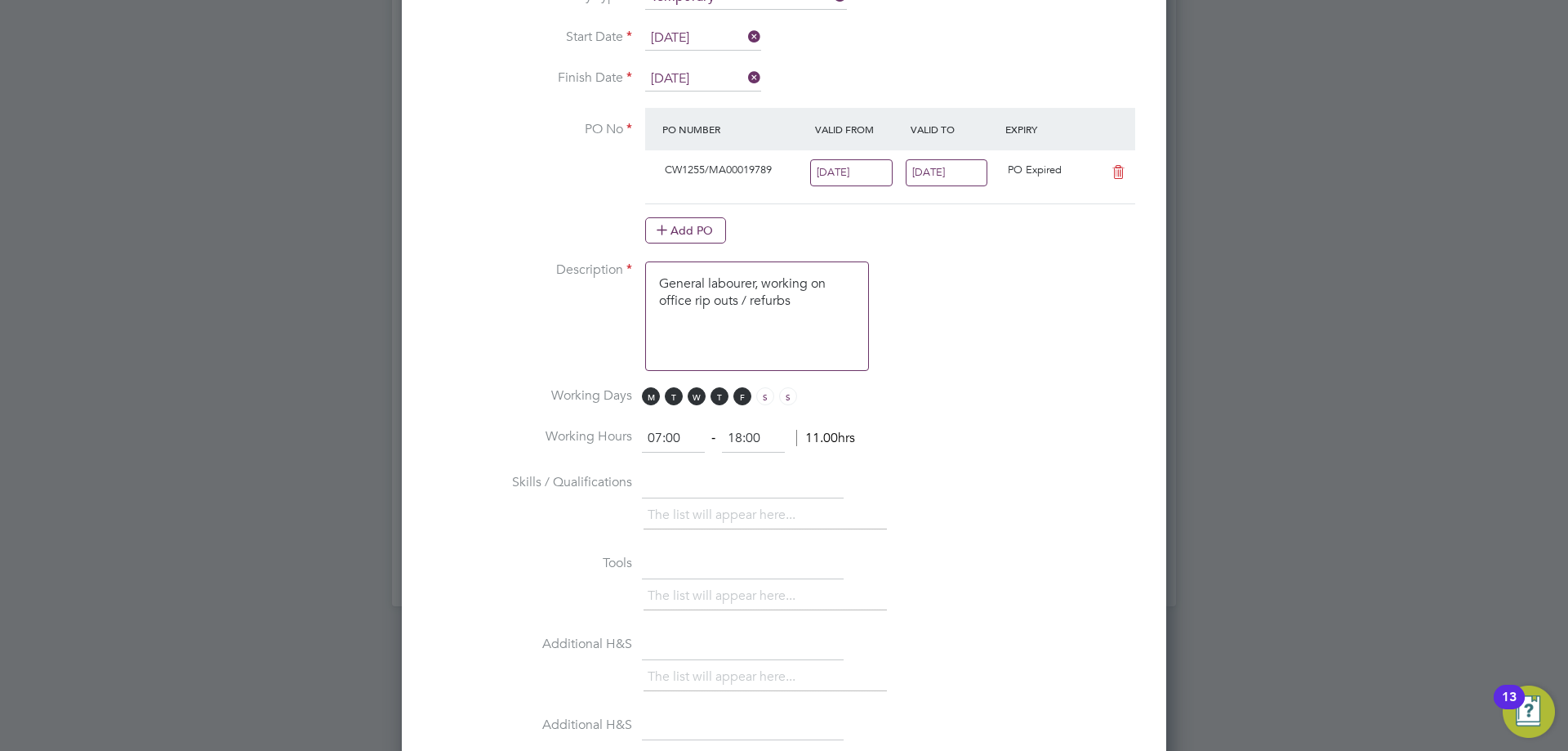
scroll to position [28, 153]
click at [935, 175] on input "17 Aug 2025" at bounding box center [947, 172] width 83 height 27
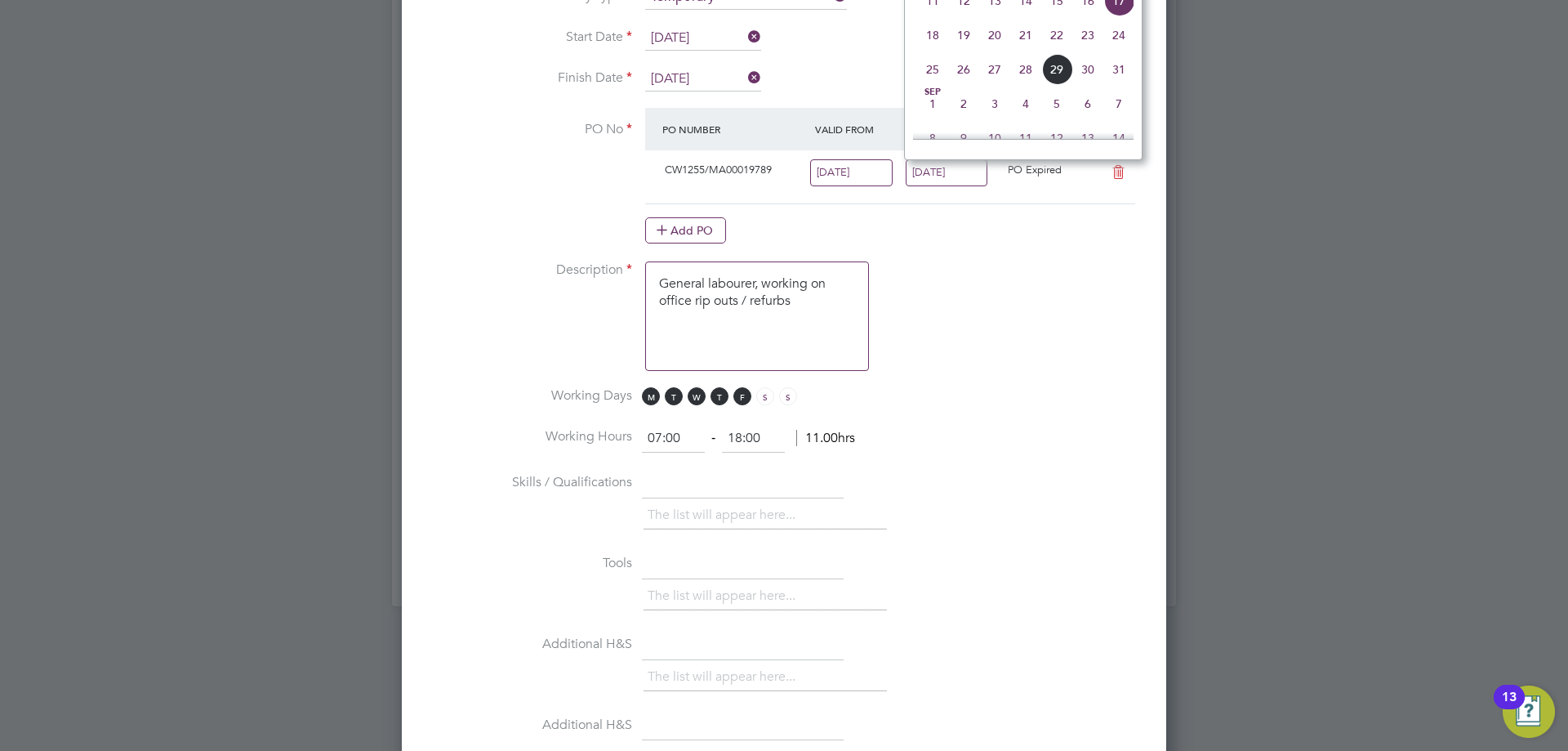
drag, startPoint x: 1115, startPoint y: 49, endPoint x: 1035, endPoint y: 131, distance: 114.6
click at [1116, 49] on span "24" at bounding box center [1119, 35] width 31 height 31
type input "[DATE]"
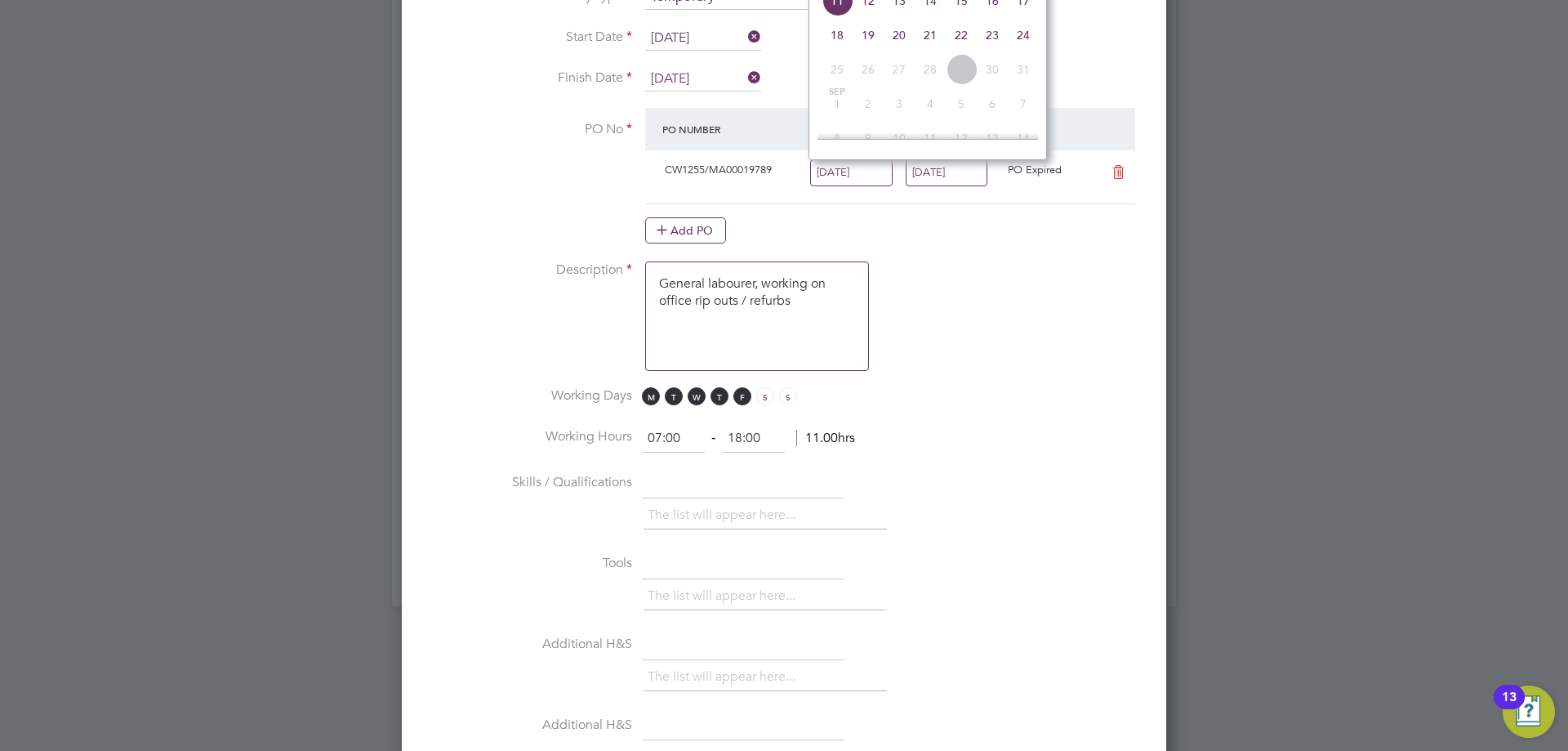
click at [837, 165] on input "11 Aug 2025" at bounding box center [852, 172] width 83 height 27
click at [838, 50] on span "18" at bounding box center [837, 35] width 31 height 31
type input "[DATE]"
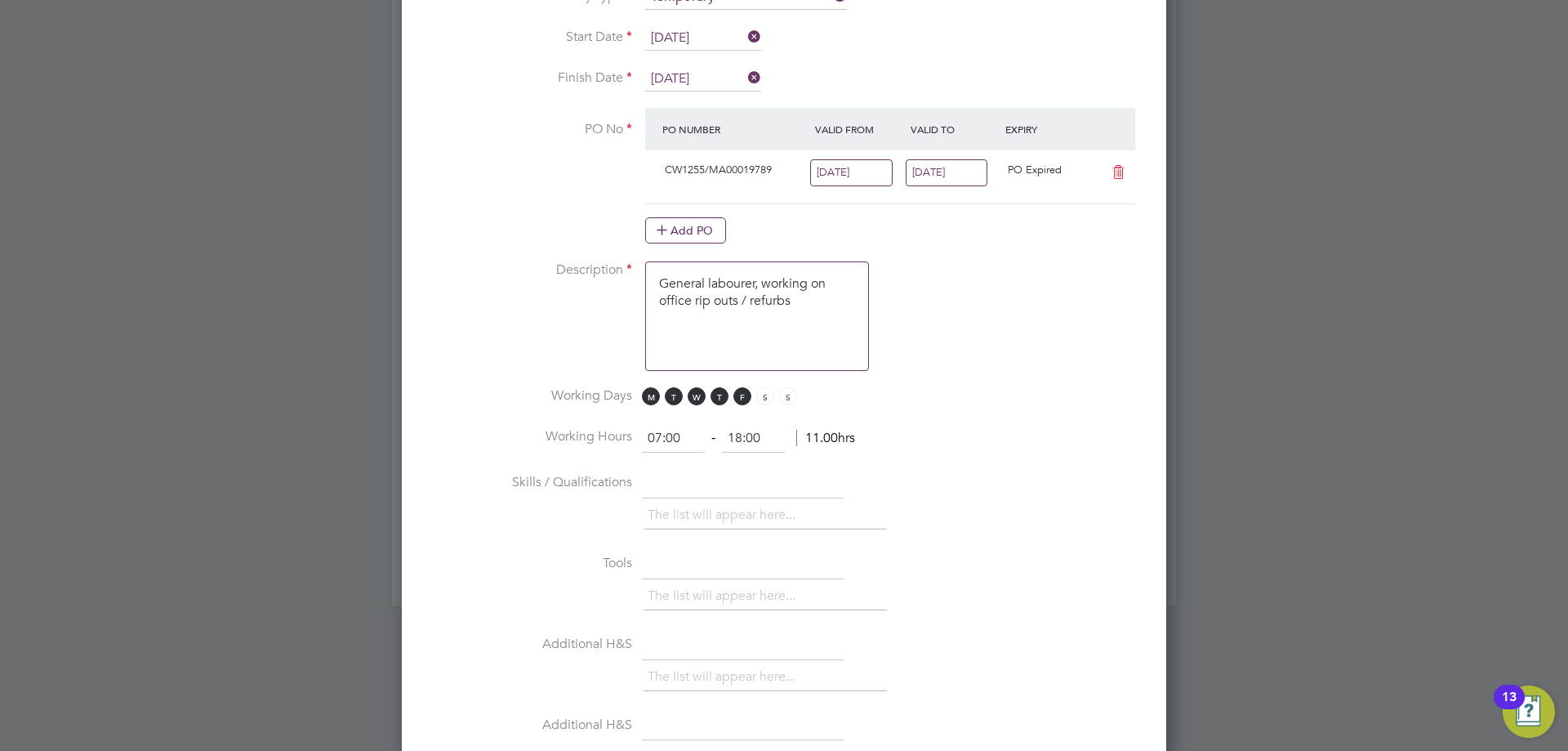
click at [1020, 419] on li "Working Days M T W T F S S" at bounding box center [784, 405] width 713 height 37
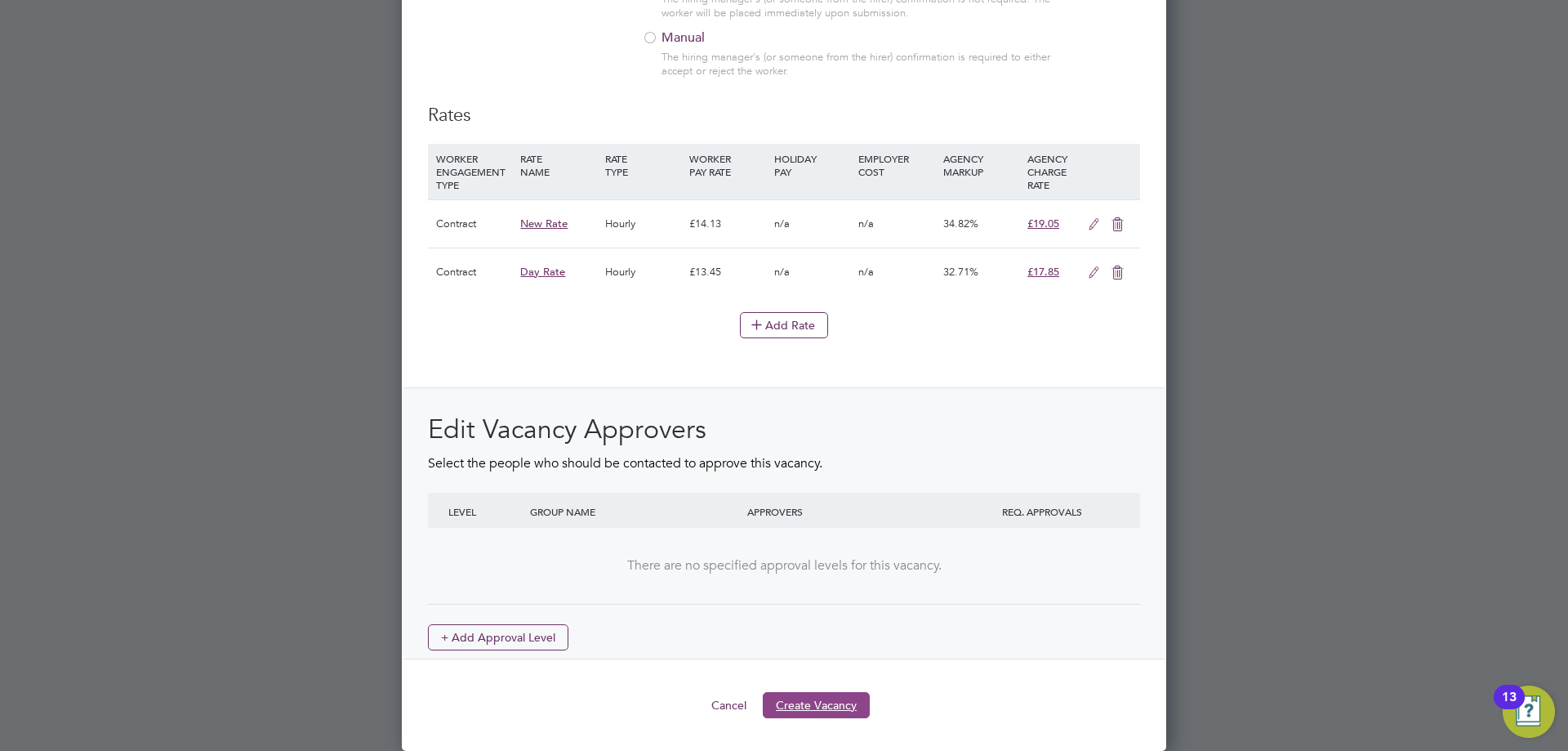
click at [827, 713] on button "Create Vacancy" at bounding box center [816, 704] width 107 height 26
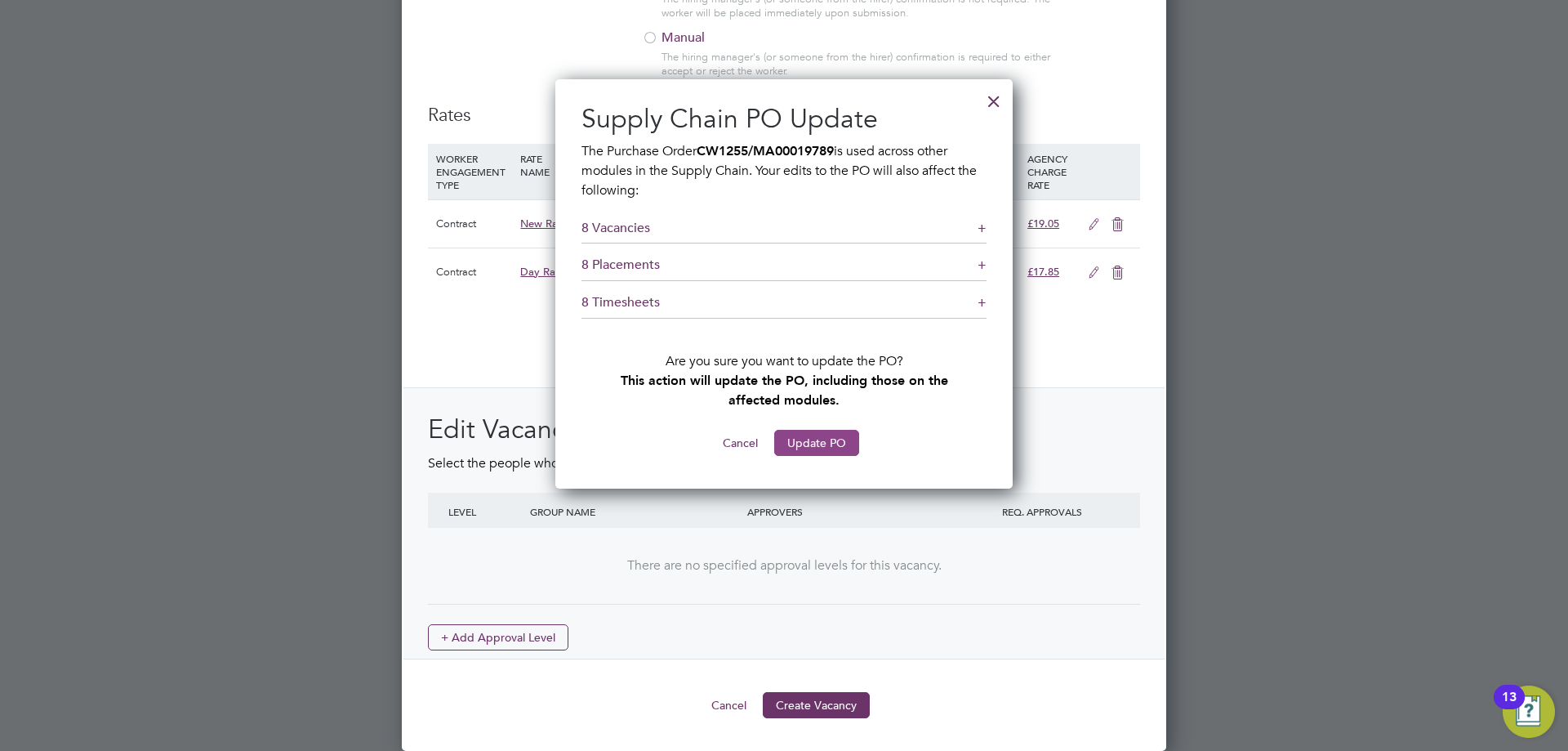
click at [829, 451] on button "Update PO" at bounding box center [816, 443] width 85 height 26
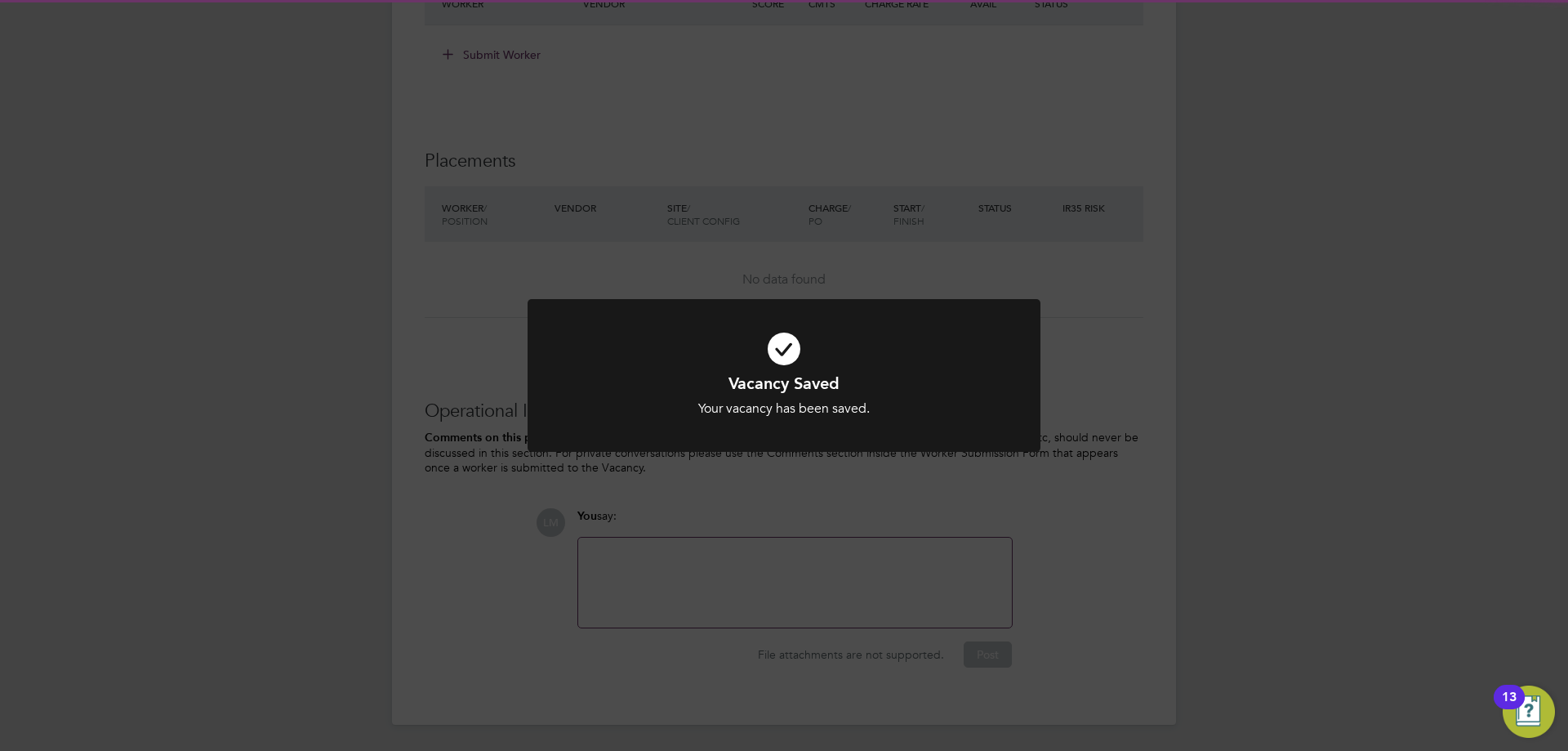
click at [858, 528] on div "Vacancy Saved Your vacancy has been saved. Cancel Okay" at bounding box center [784, 375] width 1568 height 751
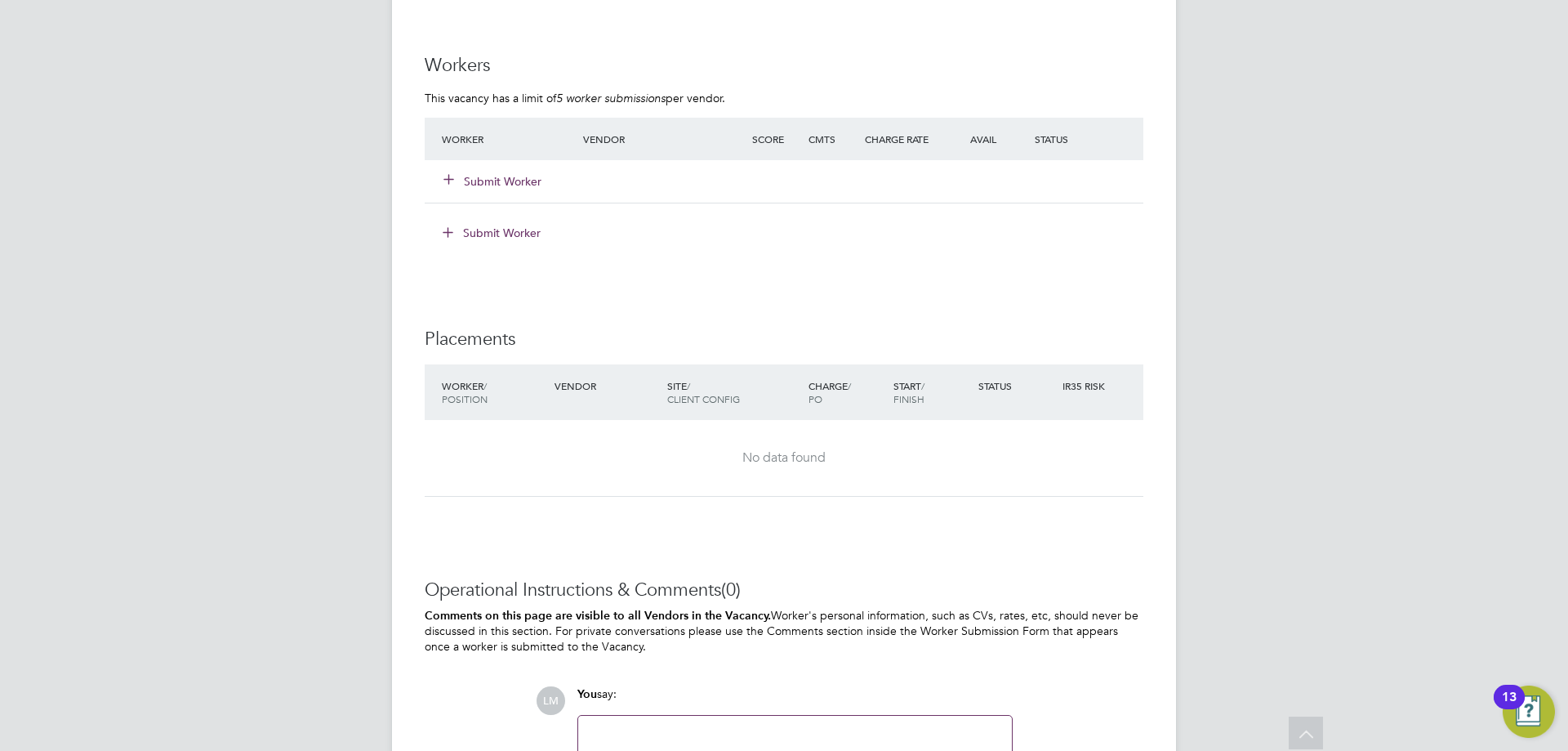
click at [494, 177] on button "Submit Worker" at bounding box center [493, 181] width 98 height 16
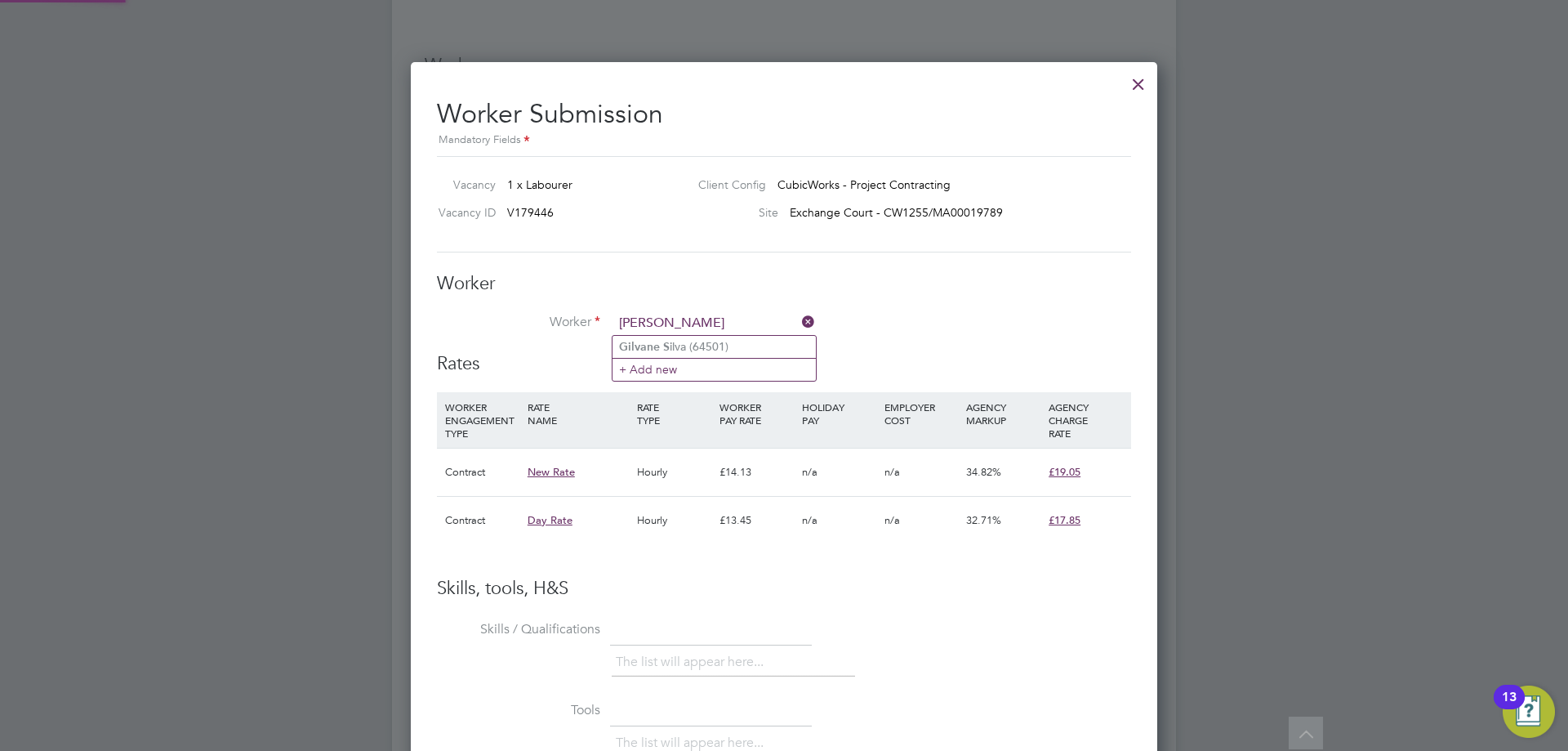
type input "gilvane s"
click at [726, 335] on ul "Gilvane S ilva (64501) + Add new" at bounding box center [714, 358] width 205 height 46
click at [730, 344] on li "Worker" at bounding box center [784, 331] width 695 height 41
click at [730, 319] on input at bounding box center [715, 324] width 202 height 25
click at [716, 344] on li "Gilvane Silva (64501)" at bounding box center [715, 346] width 204 height 22
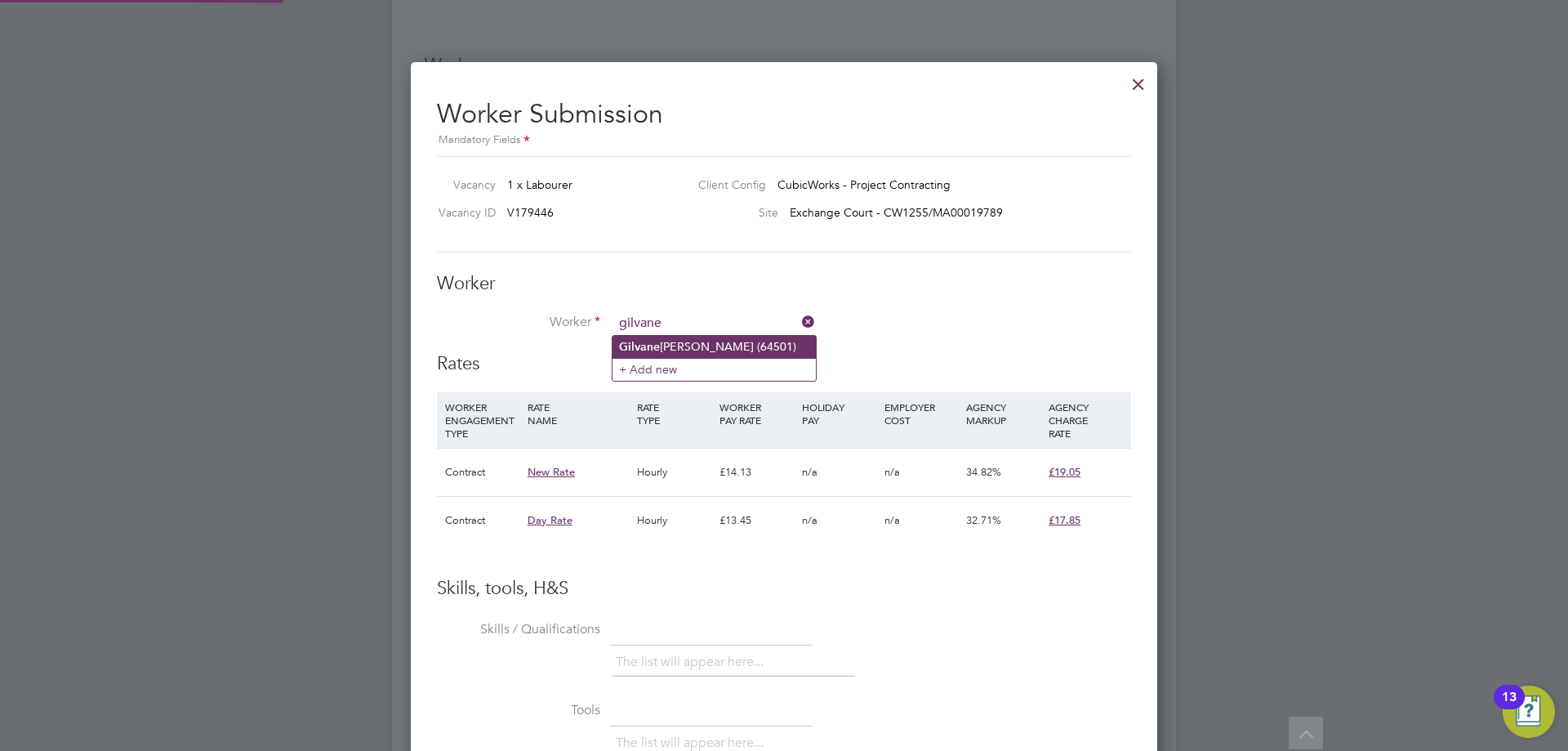
type input "Gilvane Silva (64501)"
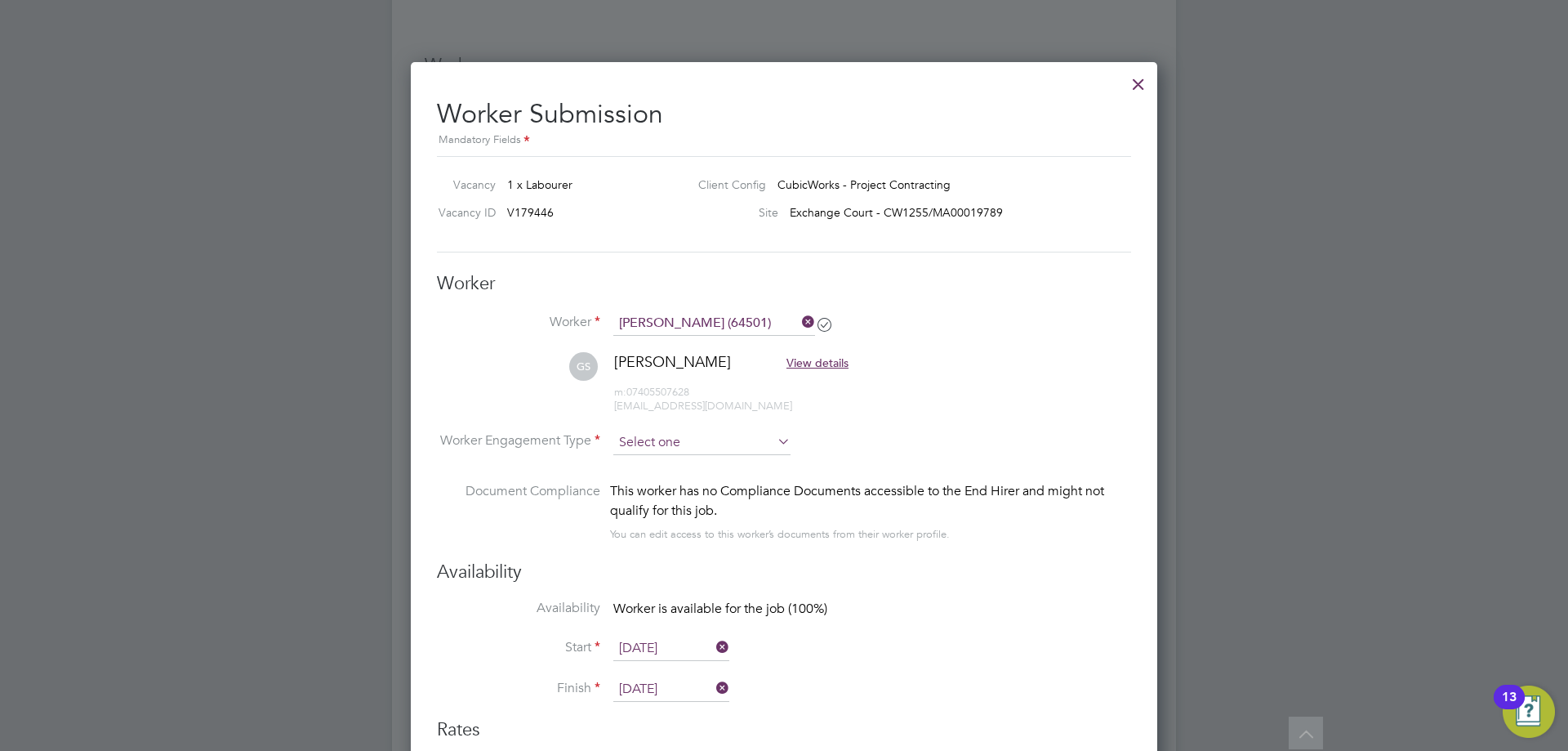
click at [751, 443] on input at bounding box center [702, 443] width 177 height 25
click at [741, 464] on li "Contract" at bounding box center [702, 464] width 179 height 21
type input "Contract"
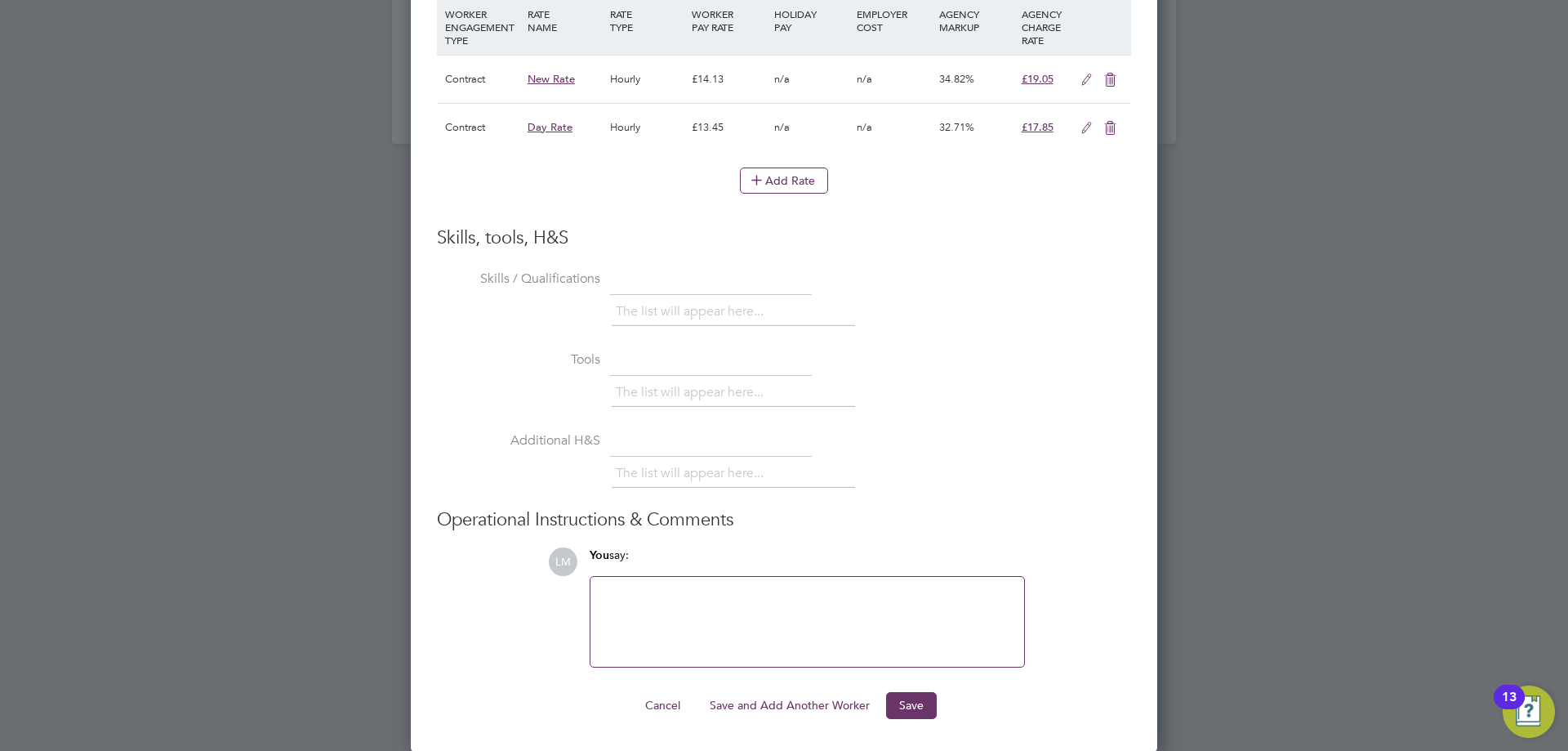
click at [916, 691] on ng-form "Worker Worker Gilvane Silva (64501) GS Gilvane Silva View details m: 0740550762…" at bounding box center [784, 115] width 695 height 1206
click at [919, 703] on button "Save" at bounding box center [911, 704] width 50 height 26
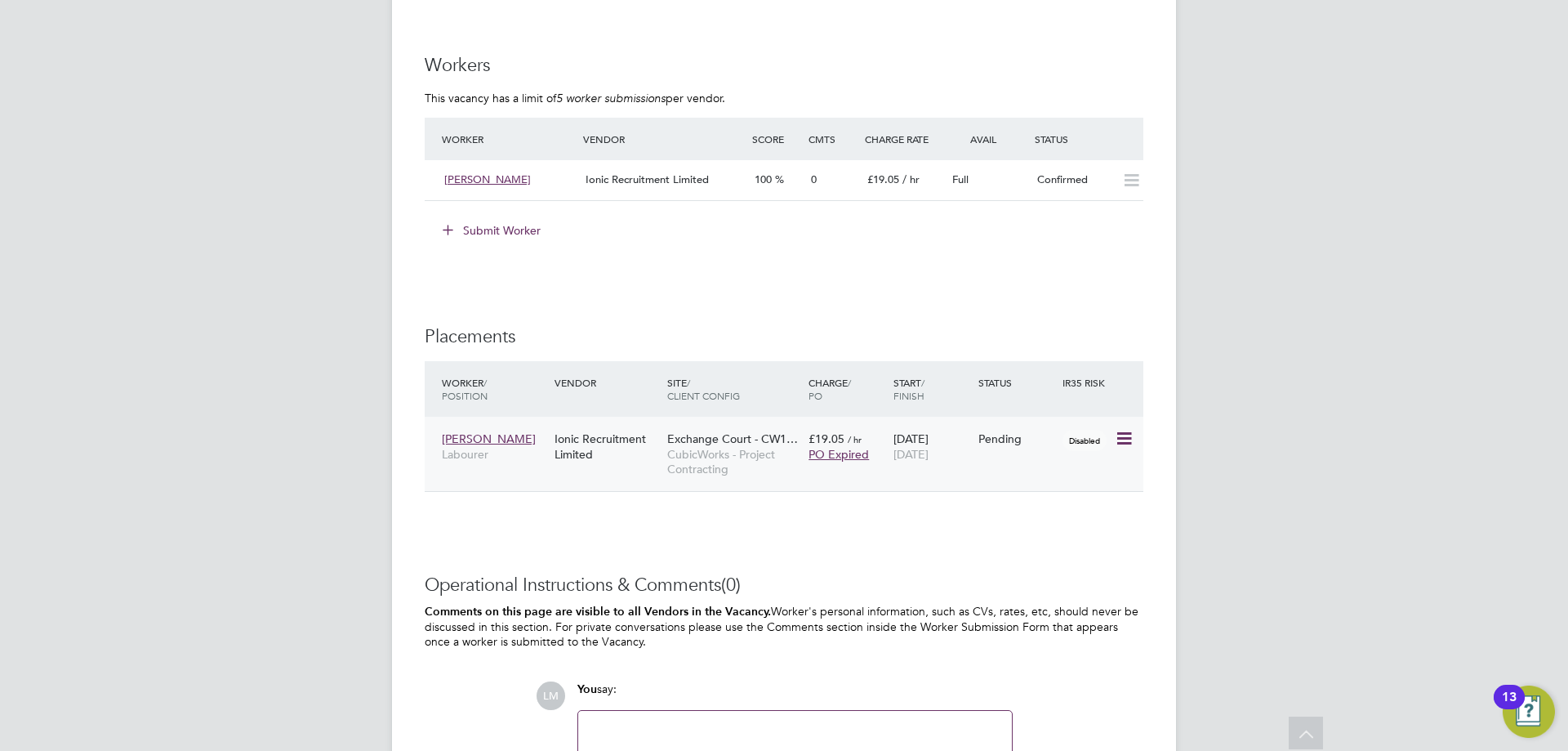
click at [1130, 437] on icon at bounding box center [1123, 439] width 16 height 20
click at [1033, 541] on li "Start" at bounding box center [1074, 541] width 116 height 23
type input "[PERSON_NAME]"
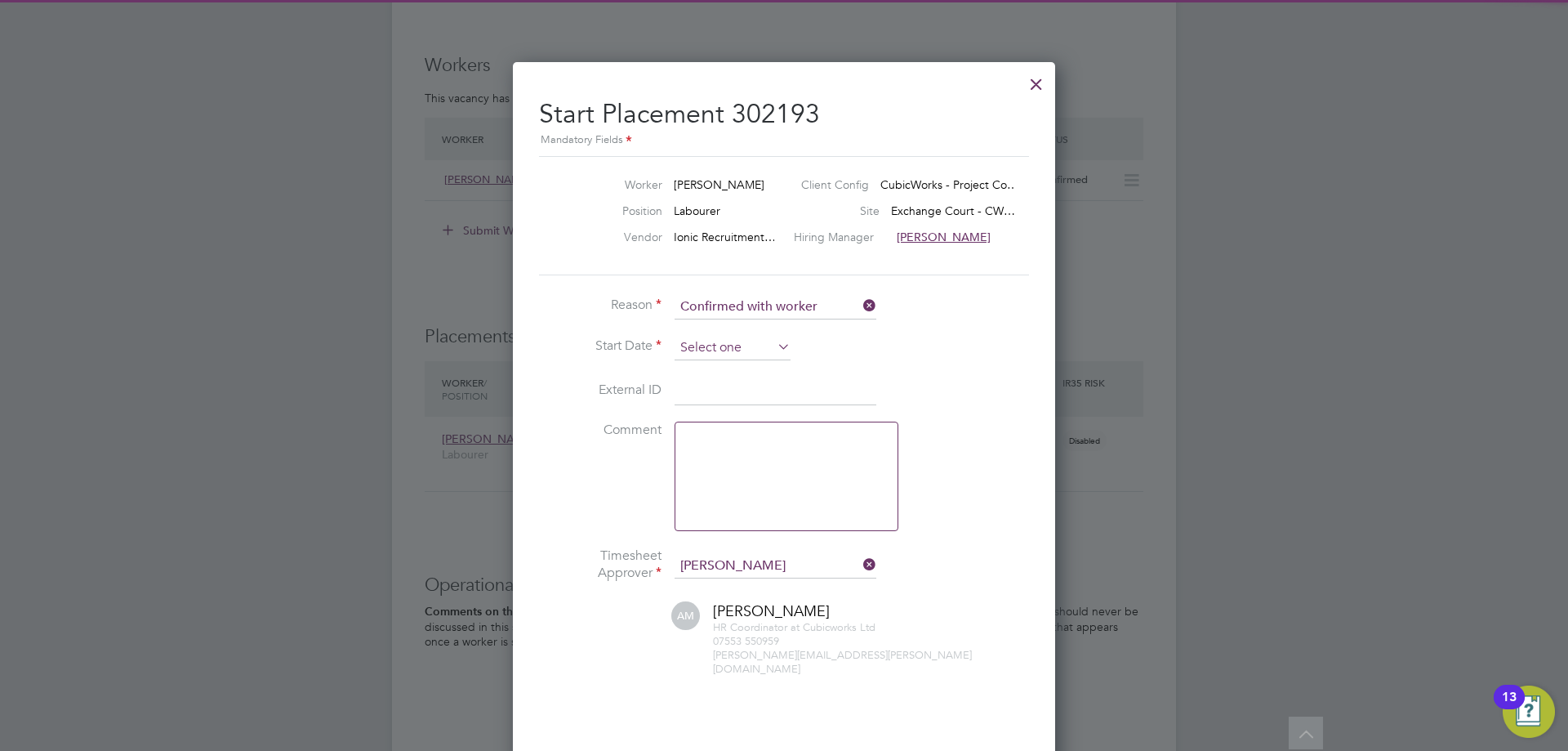
click at [721, 351] on input at bounding box center [733, 348] width 116 height 25
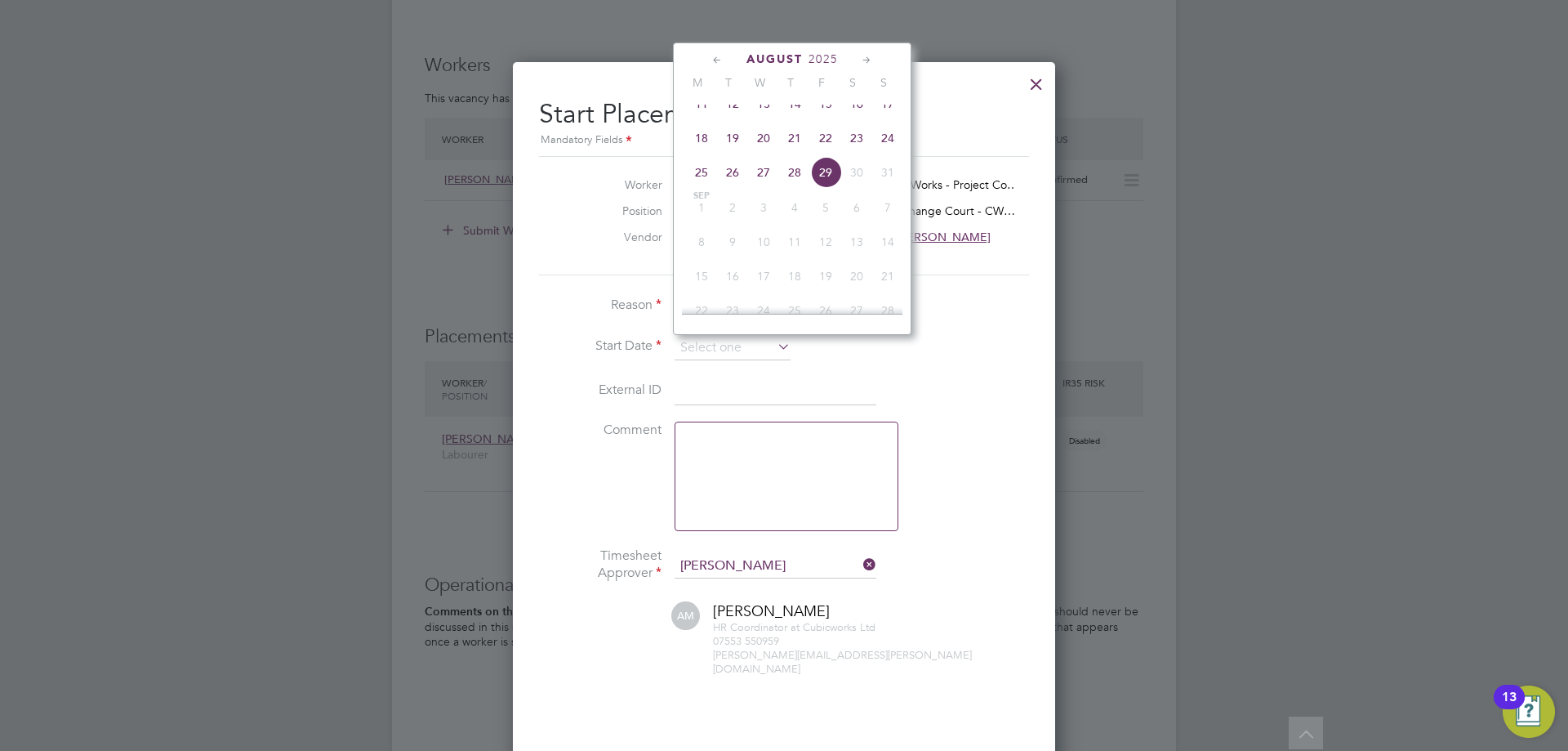
click at [693, 147] on span "18" at bounding box center [701, 138] width 31 height 31
type input "[DATE]"
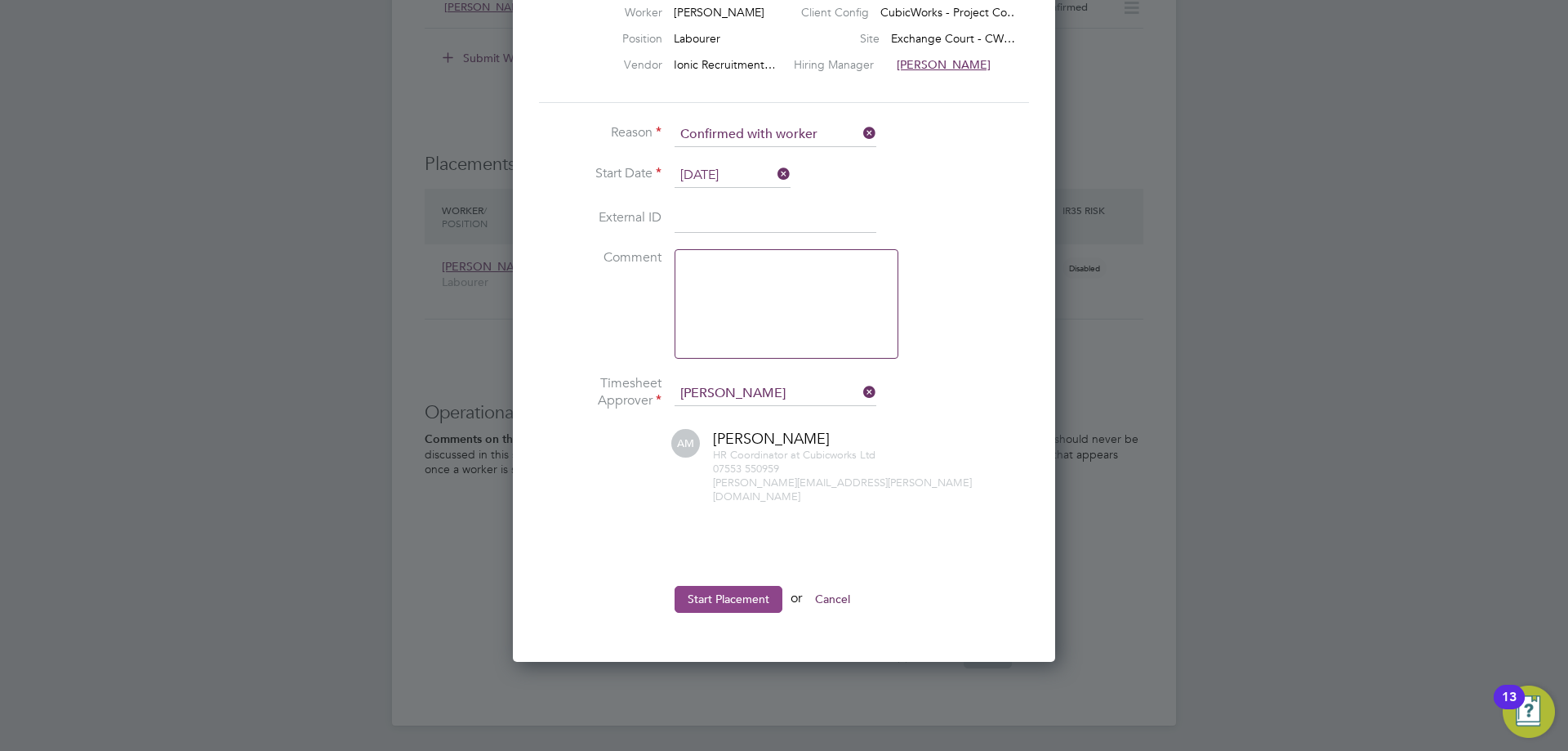
click at [723, 586] on button "Start Placement" at bounding box center [728, 599] width 108 height 26
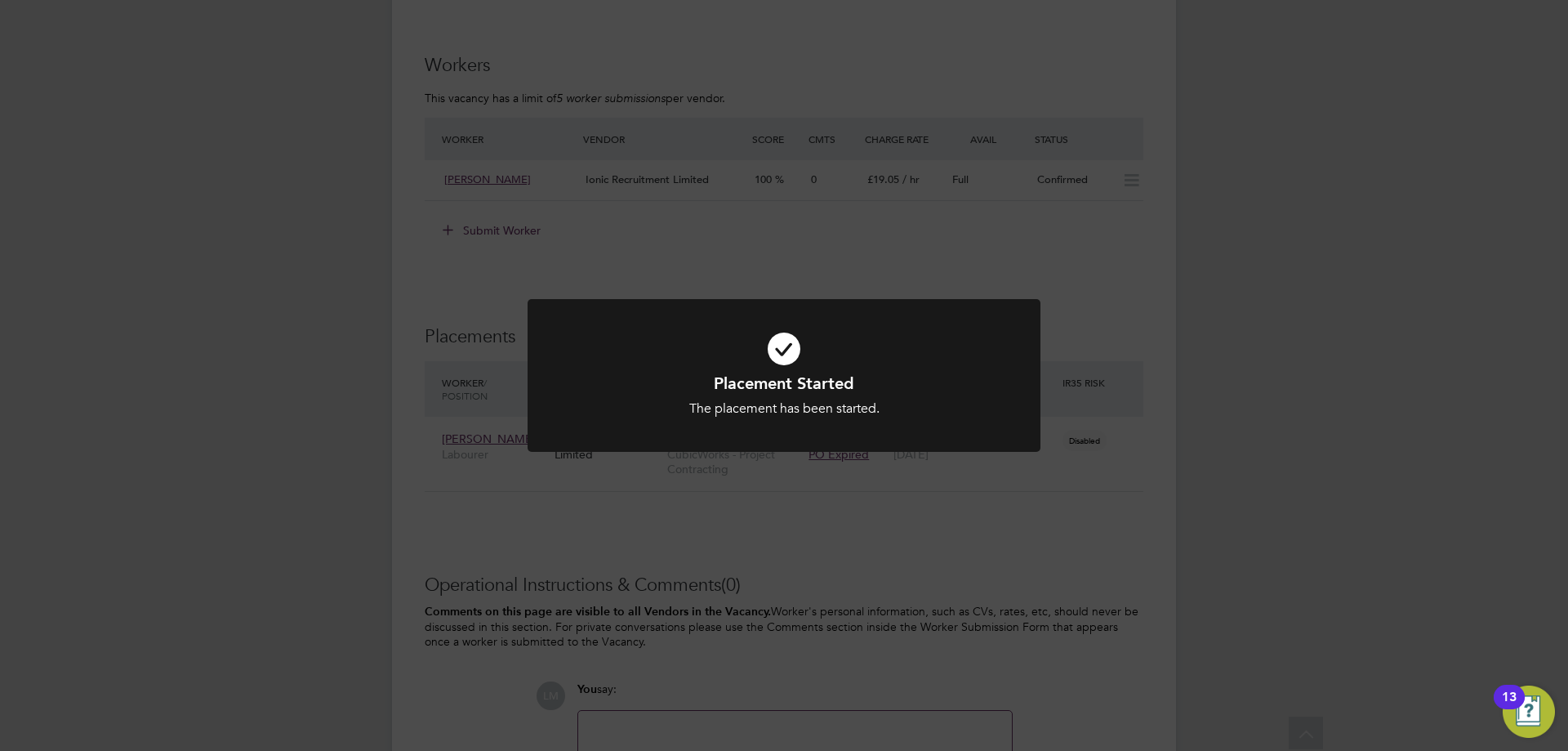
click at [670, 554] on div "Placement Started The placement has been started. Cancel Okay" at bounding box center [784, 375] width 1568 height 751
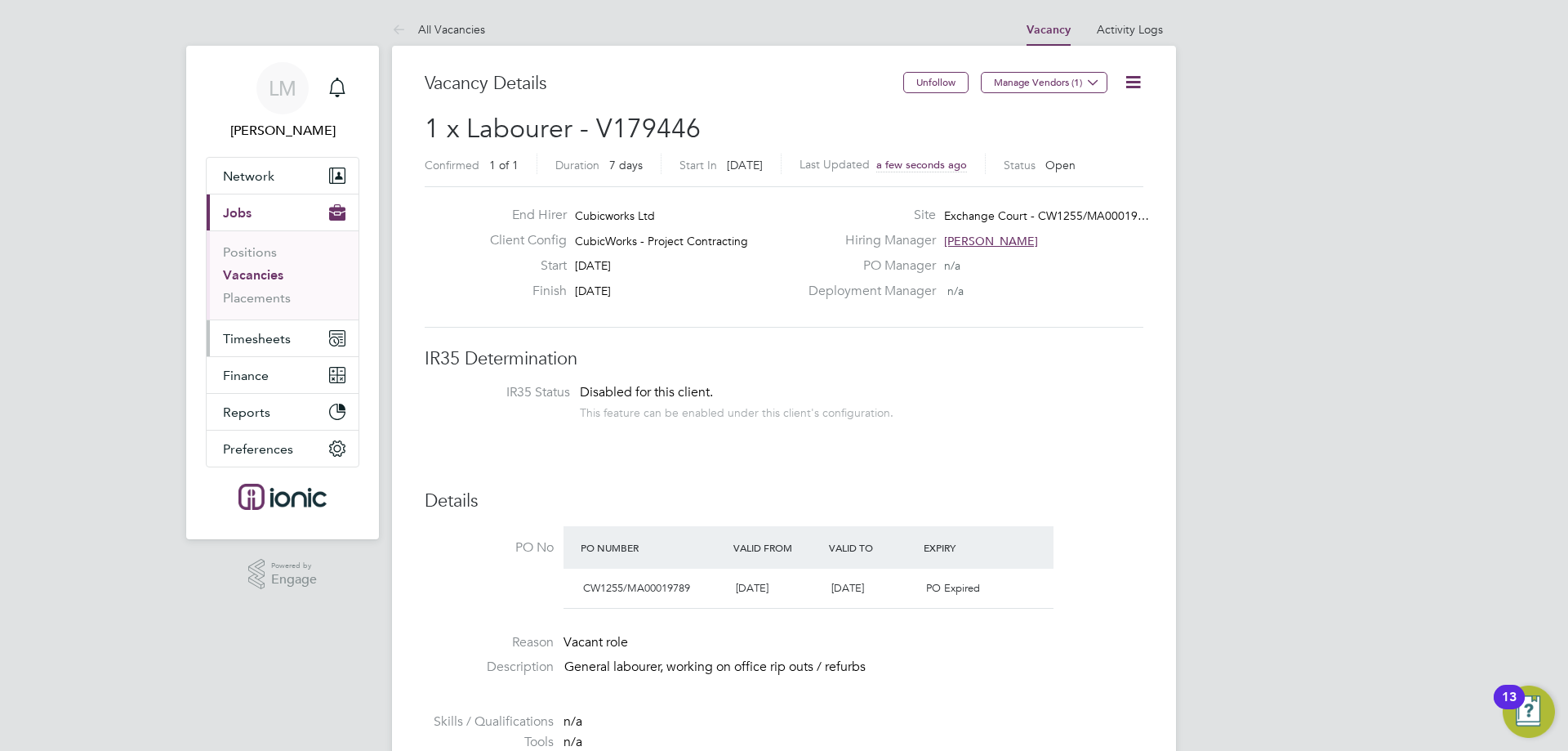
click at [284, 338] on span "Timesheets" at bounding box center [256, 339] width 68 height 15
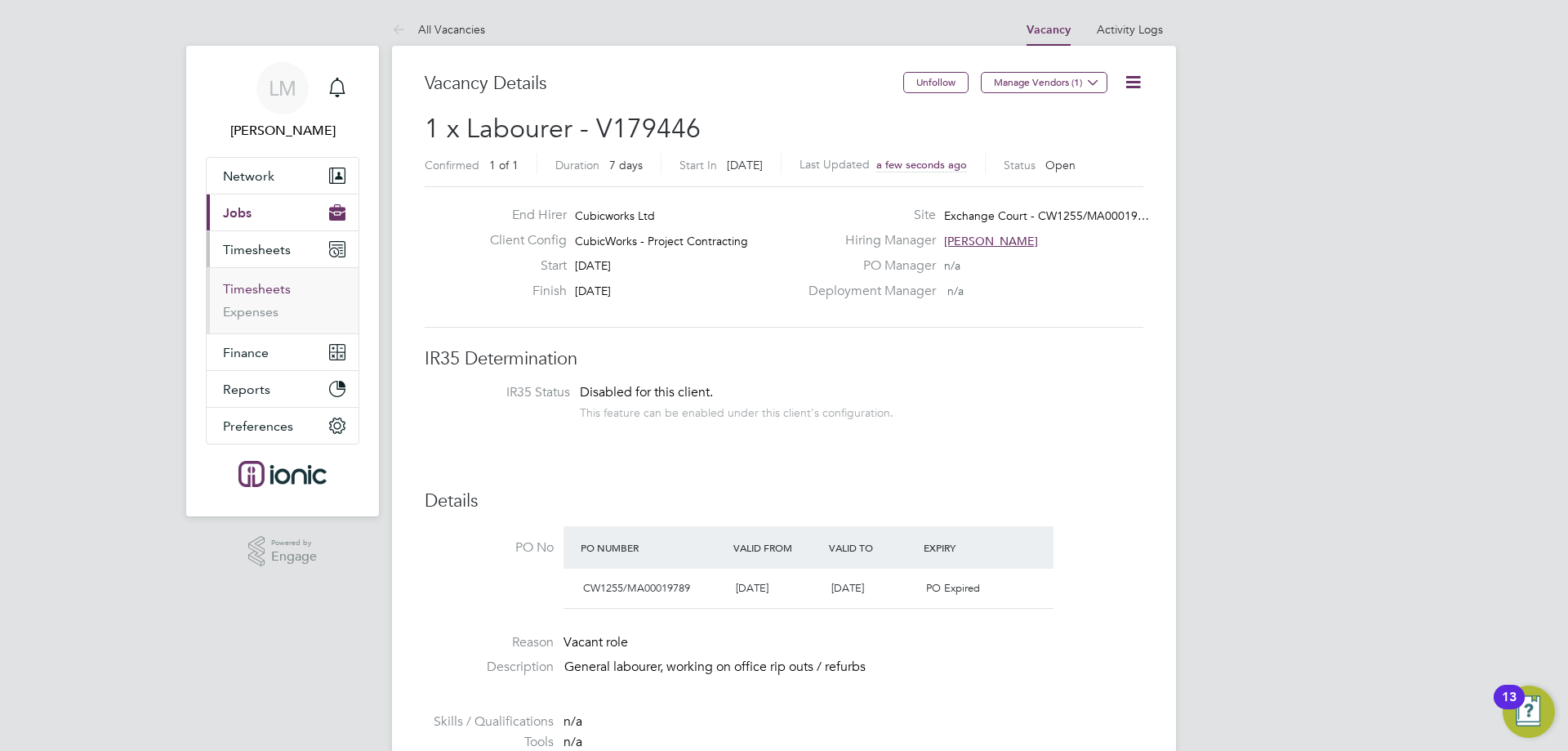
click at [274, 284] on link "Timesheets" at bounding box center [256, 288] width 68 height 15
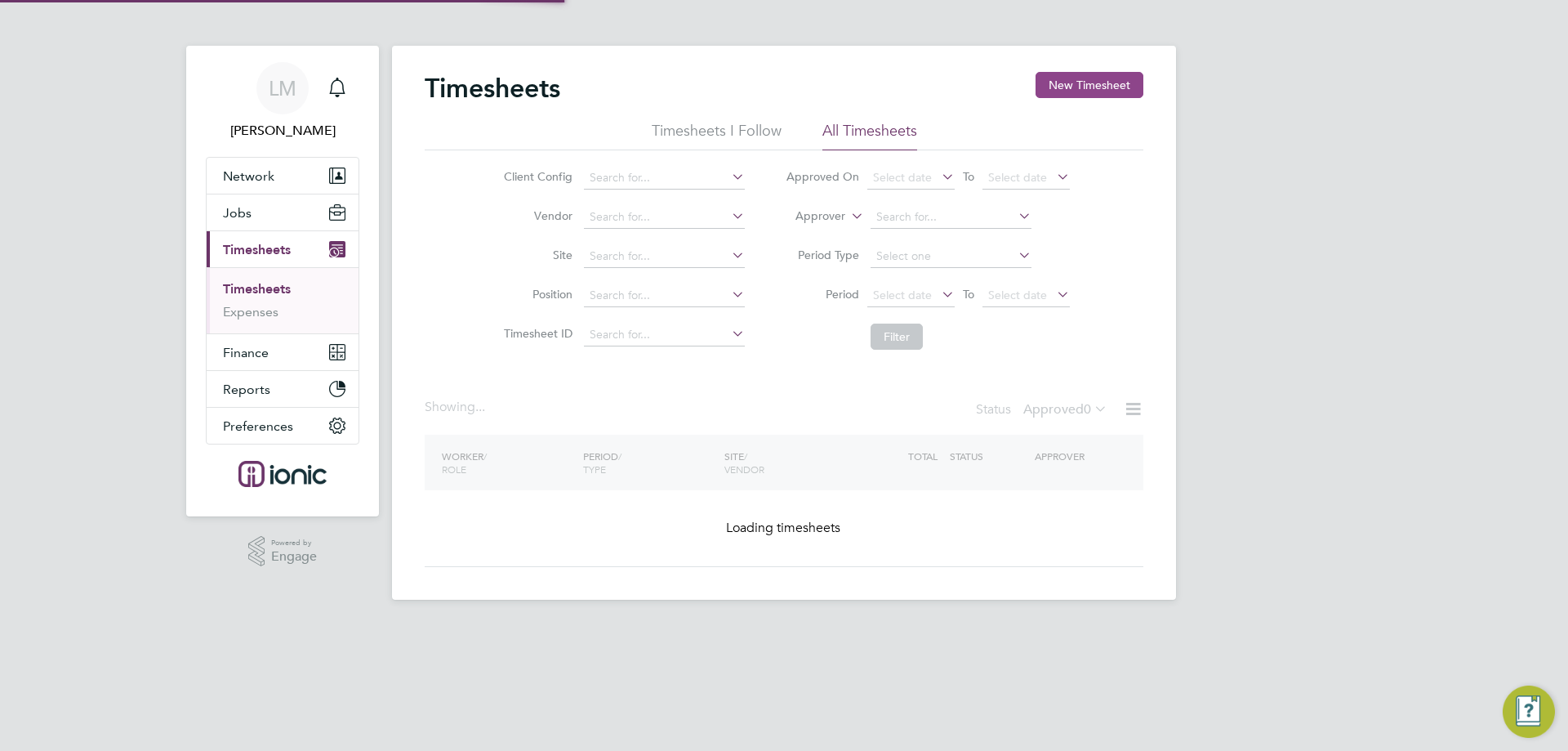
click at [1071, 74] on button "New Timesheet" at bounding box center [1089, 85] width 108 height 26
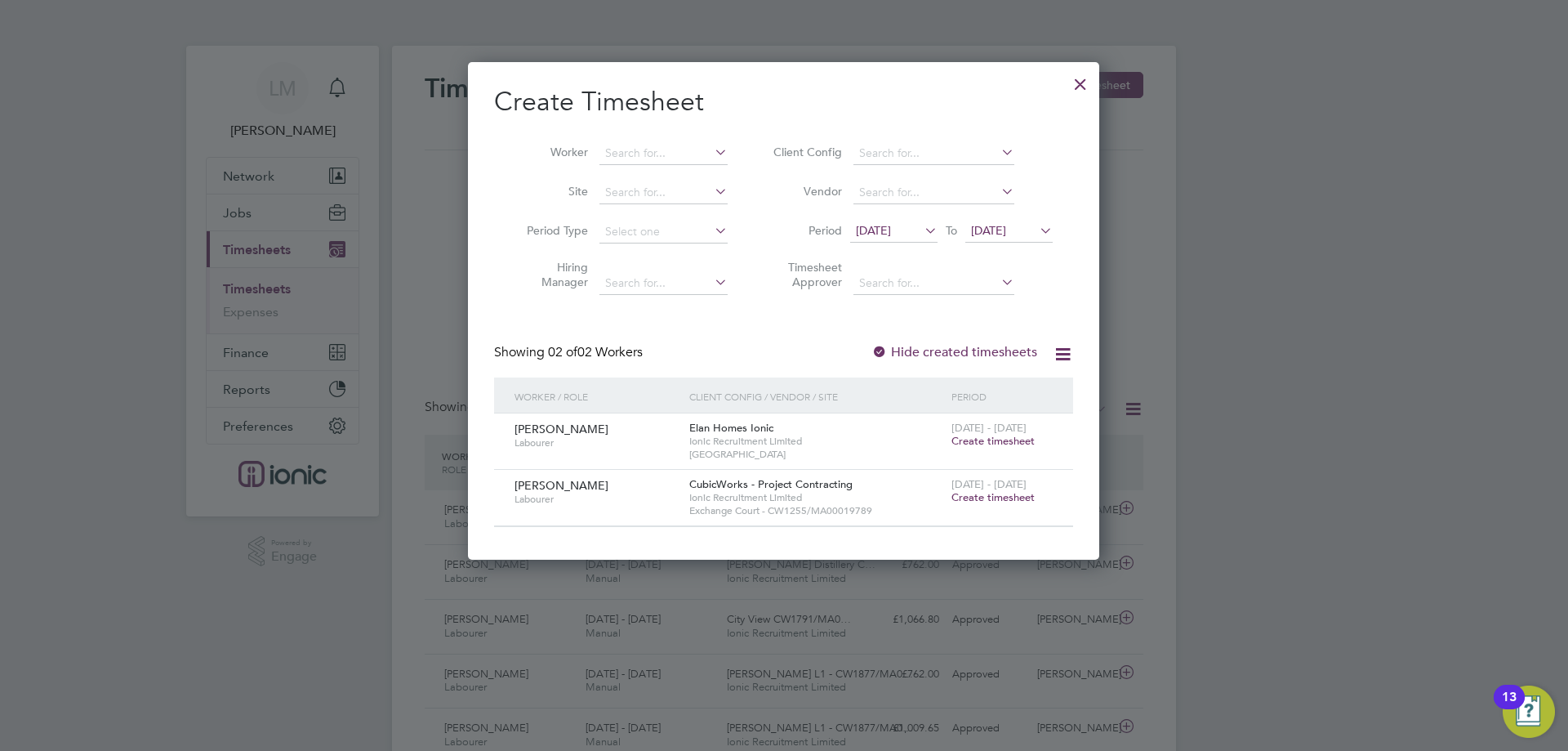
click at [989, 494] on span "Create timesheet" at bounding box center [993, 497] width 84 height 14
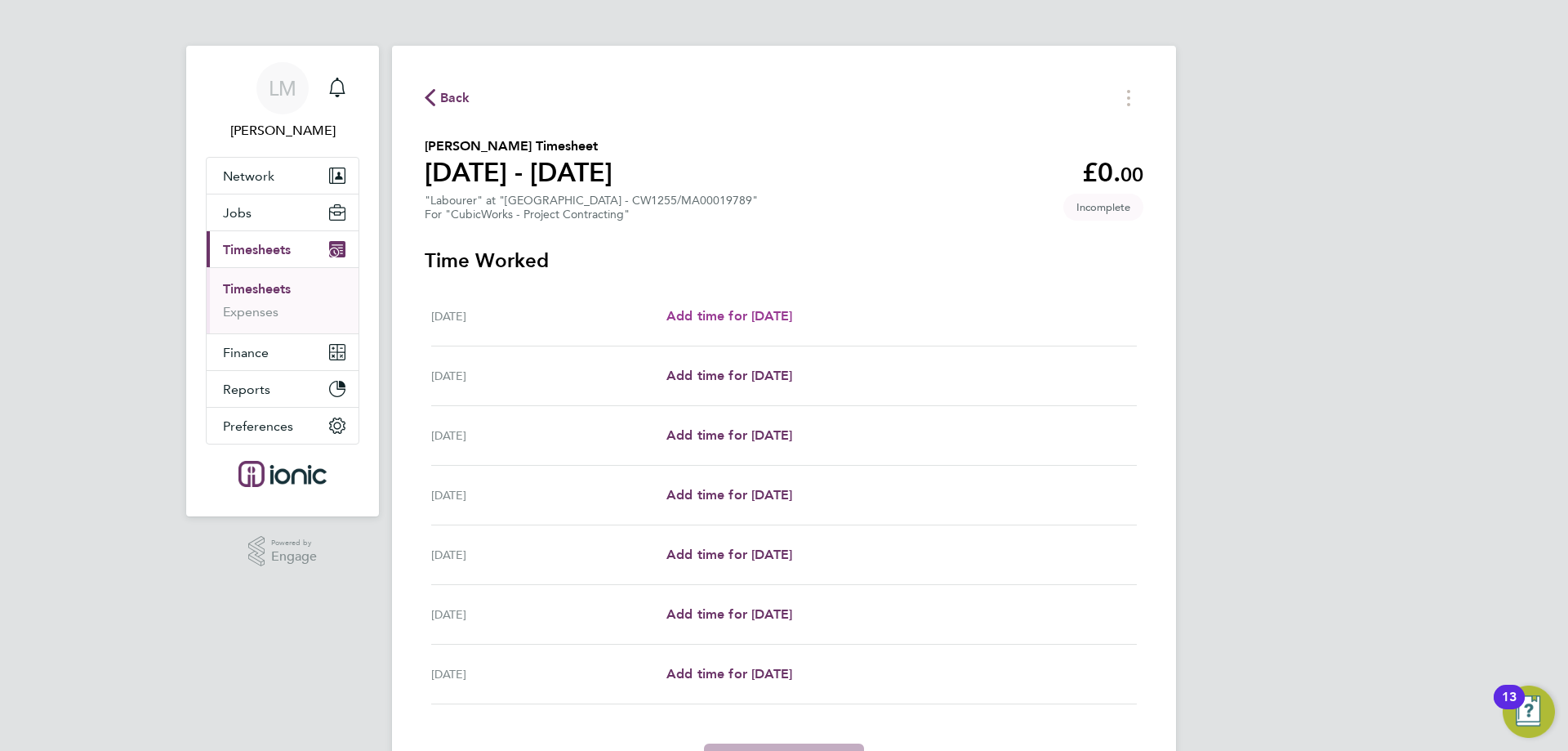
click at [742, 315] on span "Add time for [DATE]" at bounding box center [730, 316] width 126 height 15
select select "30"
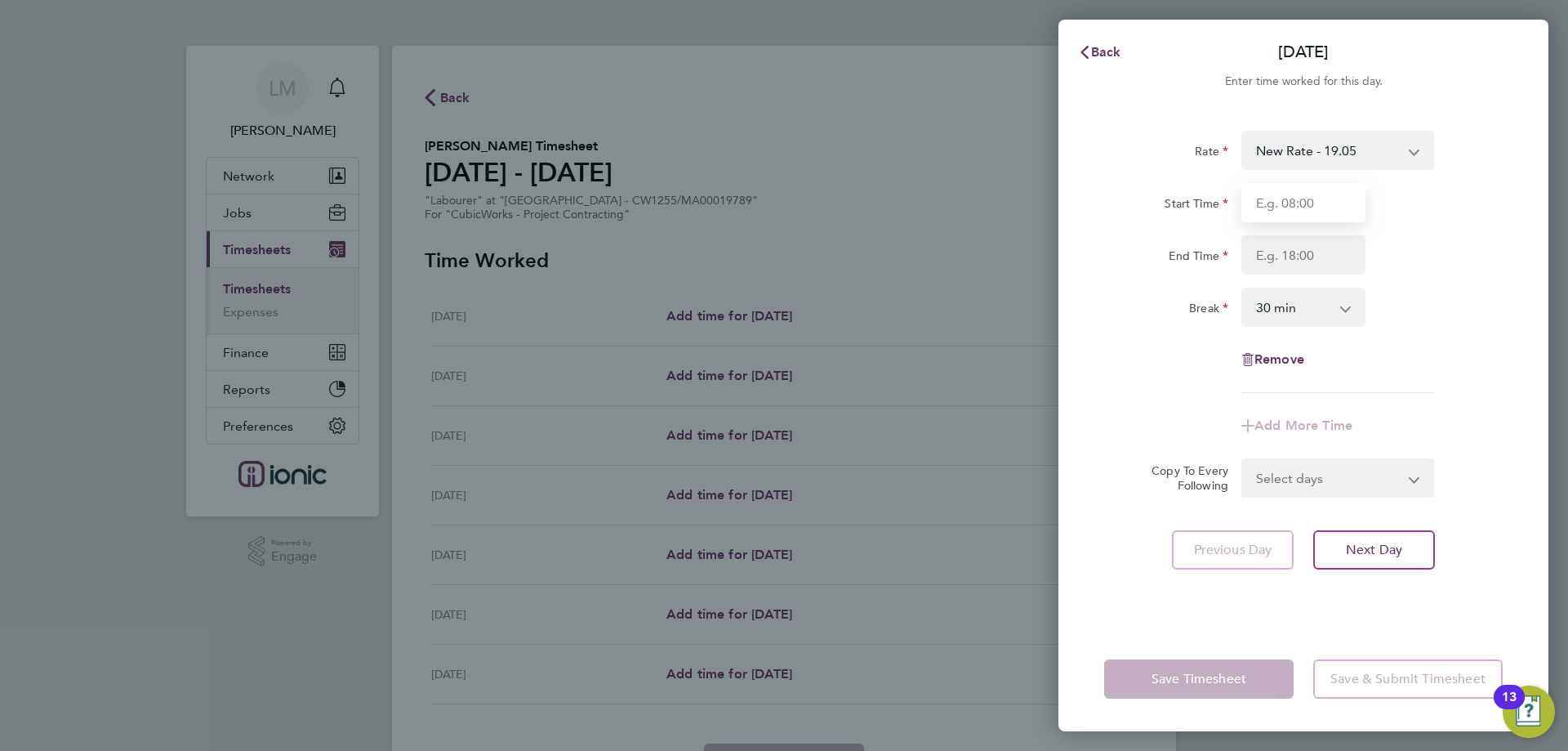
click at [1298, 221] on input "Start Time" at bounding box center [1303, 202] width 125 height 39
type input "07:30"
click at [1293, 252] on input "End Time" at bounding box center [1303, 254] width 125 height 39
click at [1421, 301] on div "Break 0 min 15 min 30 min 45 min 60 min 75 min 90 min" at bounding box center [1303, 306] width 412 height 39
click at [1314, 274] on div "Rate New Rate - 19.05 Day Rate - 17.85 Start Time 07:30 End Time Break 0 min 15…" at bounding box center [1303, 262] width 399 height 263
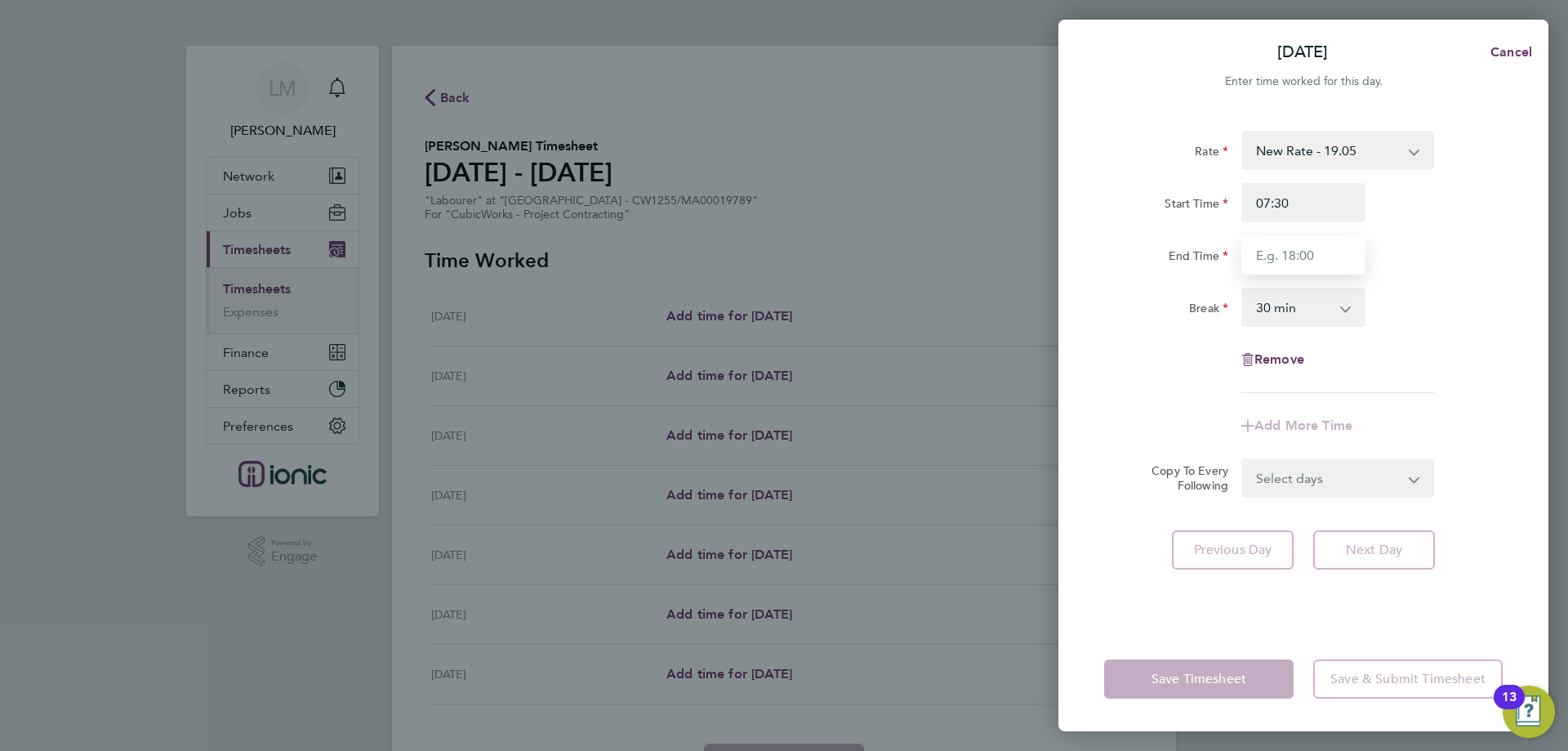
drag, startPoint x: 1310, startPoint y: 263, endPoint x: 1311, endPoint y: 280, distance: 17.0
click at [1310, 263] on input "End Time" at bounding box center [1303, 254] width 125 height 39
type input "16:00"
click at [1445, 310] on div "Break 0 min 15 min 30 min 45 min 60 min 75 min 90 min" at bounding box center [1303, 306] width 412 height 39
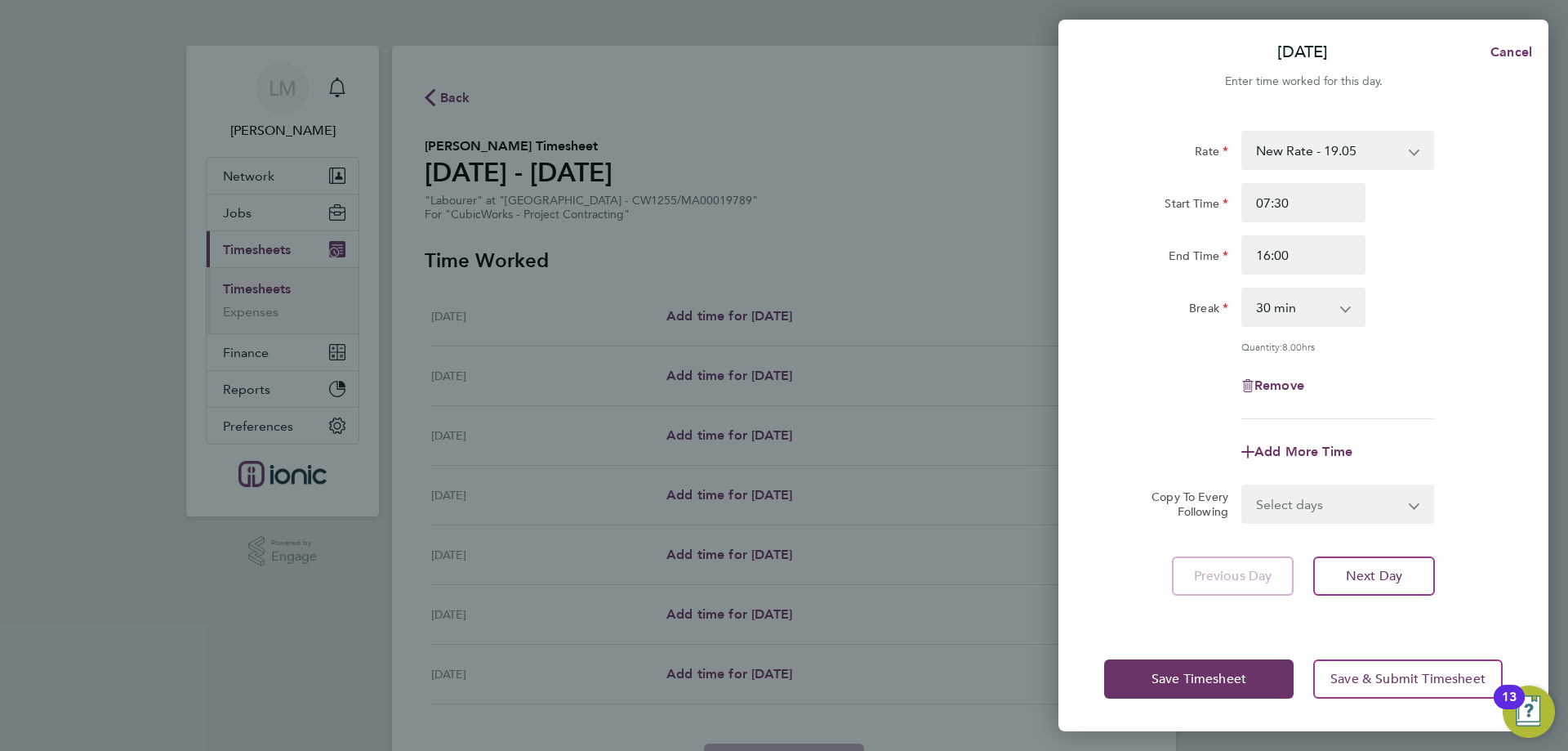
click at [1343, 489] on select "Select days Day Weekday (Mon-Fri) Weekend (Sat-Sun) [DATE] [DATE] [DATE] [DATE]…" at bounding box center [1329, 504] width 171 height 36
select select "WEEKDAY"
click at [1244, 486] on select "Select days Day Weekday (Mon-Fri) Weekend (Sat-Sun) [DATE] [DATE] [DATE] [DATE]…" at bounding box center [1329, 504] width 171 height 36
select select "[DATE]"
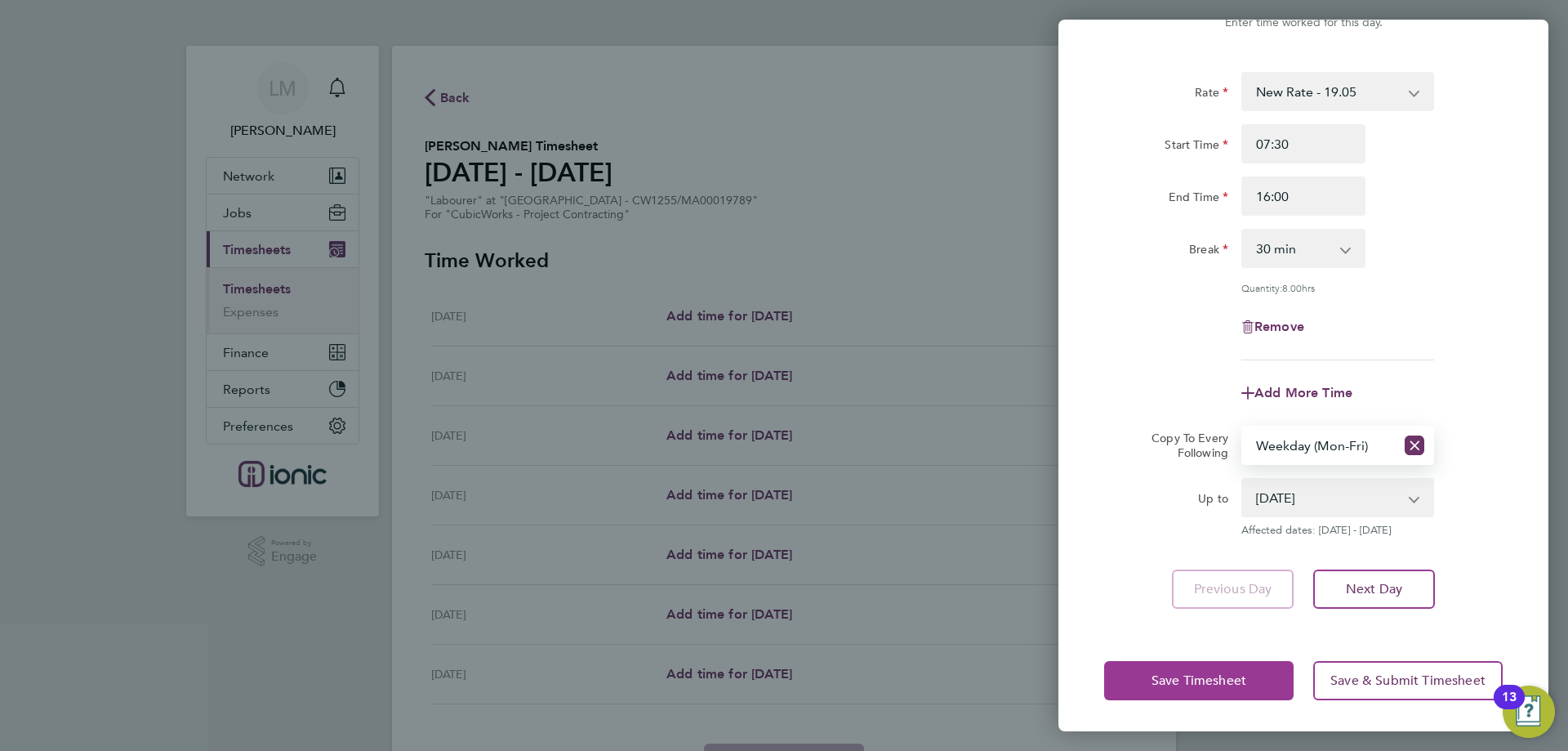
click at [1173, 682] on span "Save Timesheet" at bounding box center [1200, 681] width 95 height 16
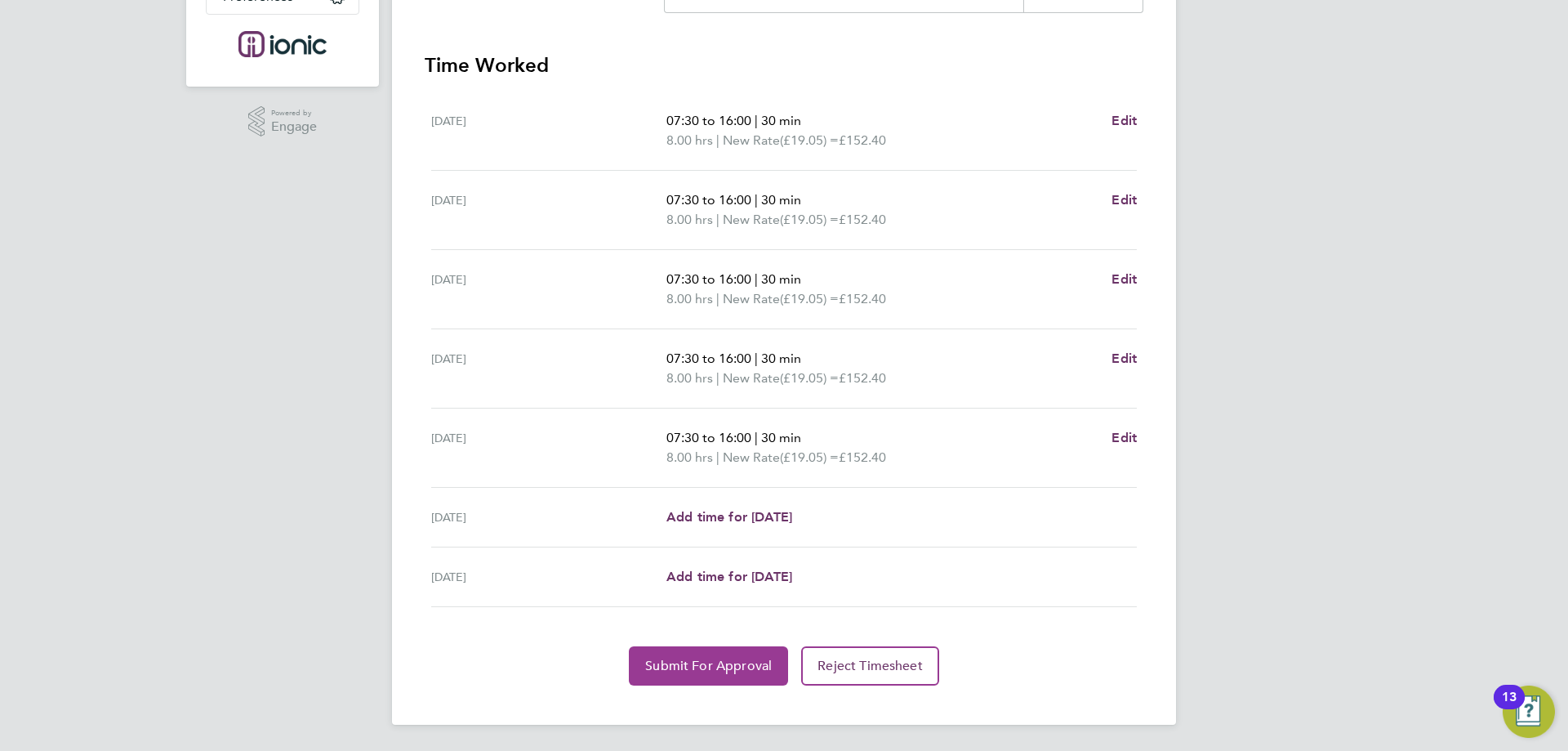
click at [701, 669] on span "Submit For Approval" at bounding box center [708, 665] width 127 height 16
click at [657, 667] on span "Approve Timesheet" at bounding box center [709, 665] width 120 height 16
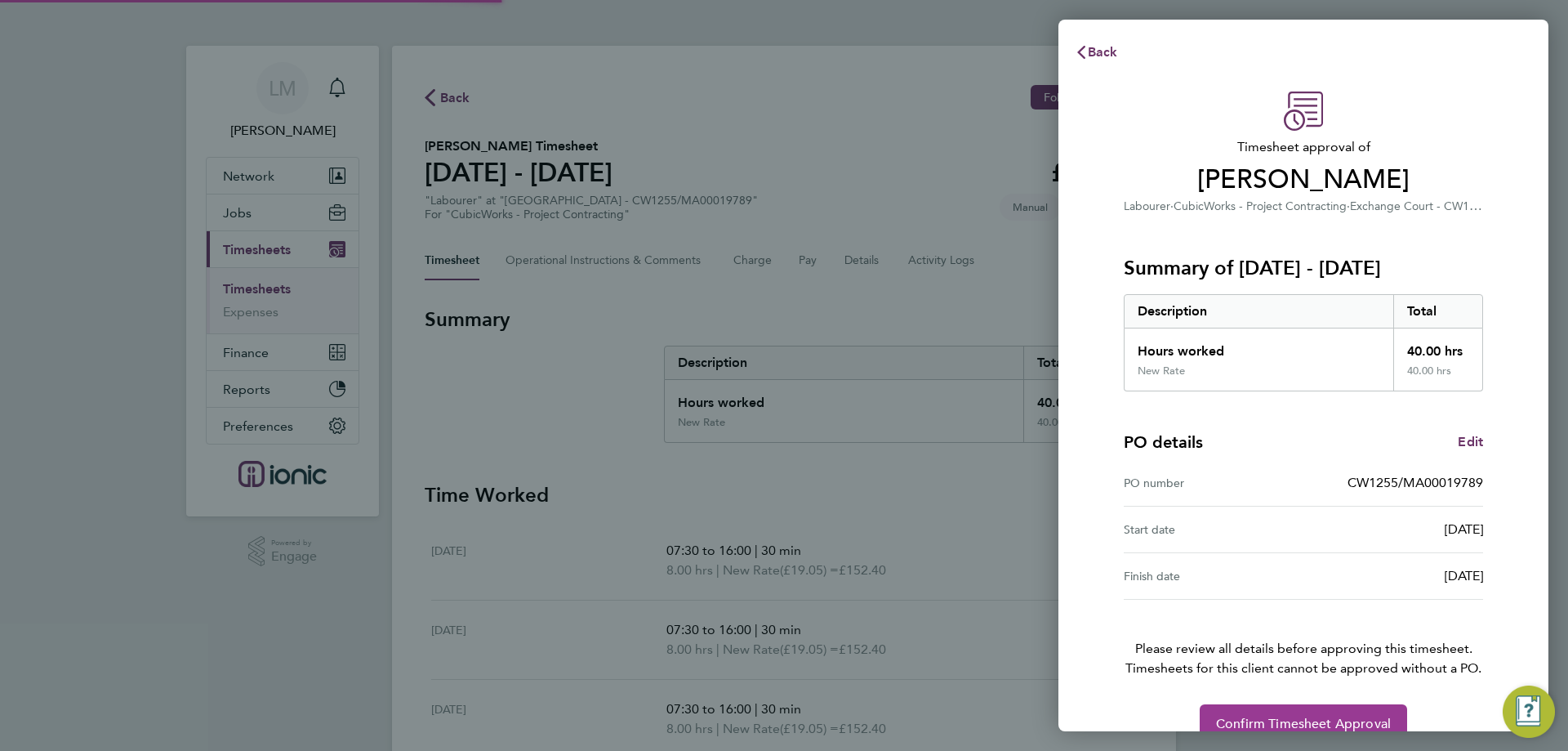
drag, startPoint x: 1186, startPoint y: 721, endPoint x: 1293, endPoint y: 722, distance: 107.0
click at [1234, 722] on div "Confirm Timesheet Approval" at bounding box center [1303, 723] width 399 height 39
click at [1293, 722] on span "Confirm Timesheet Approval" at bounding box center [1303, 723] width 175 height 16
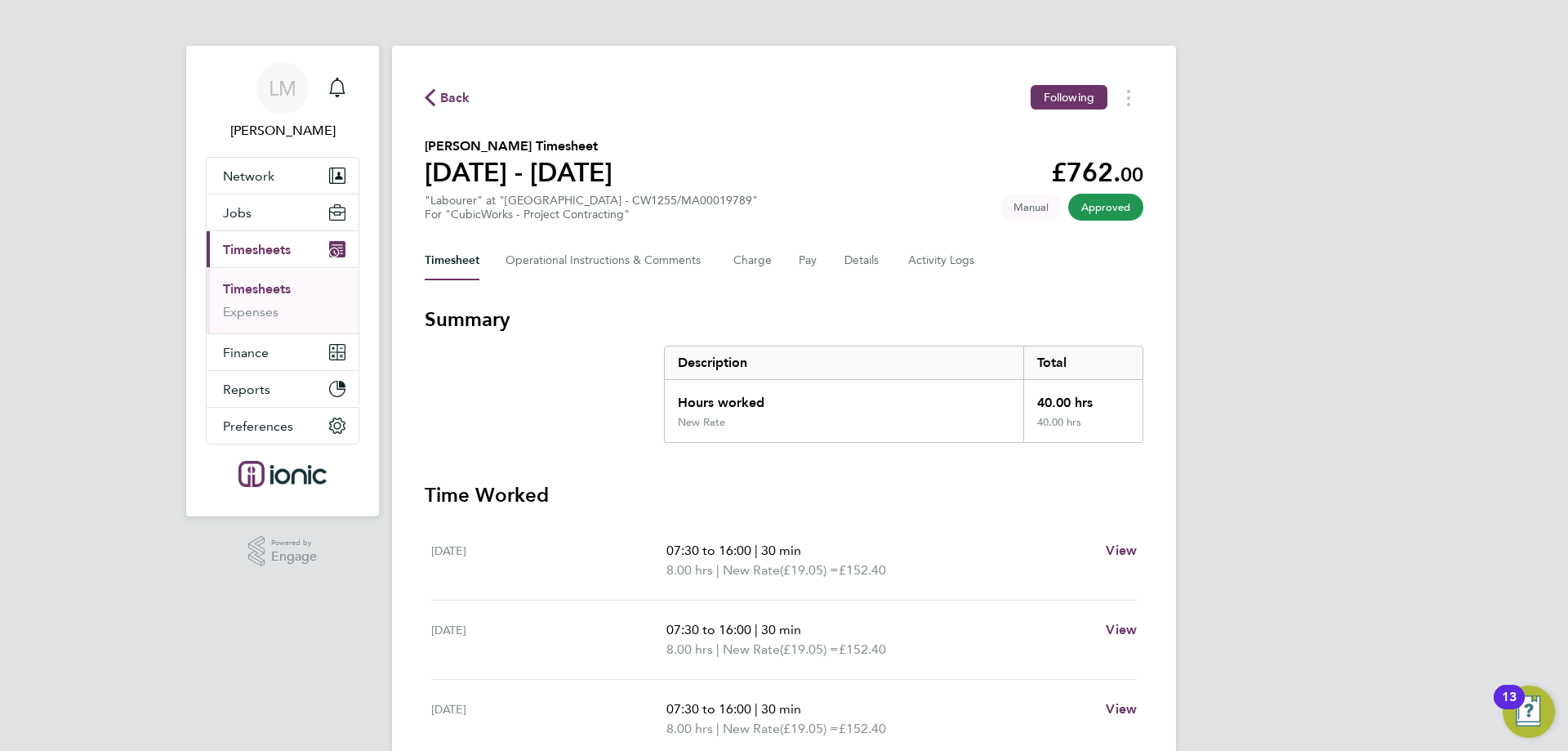
click at [463, 93] on span "Back" at bounding box center [456, 98] width 30 height 20
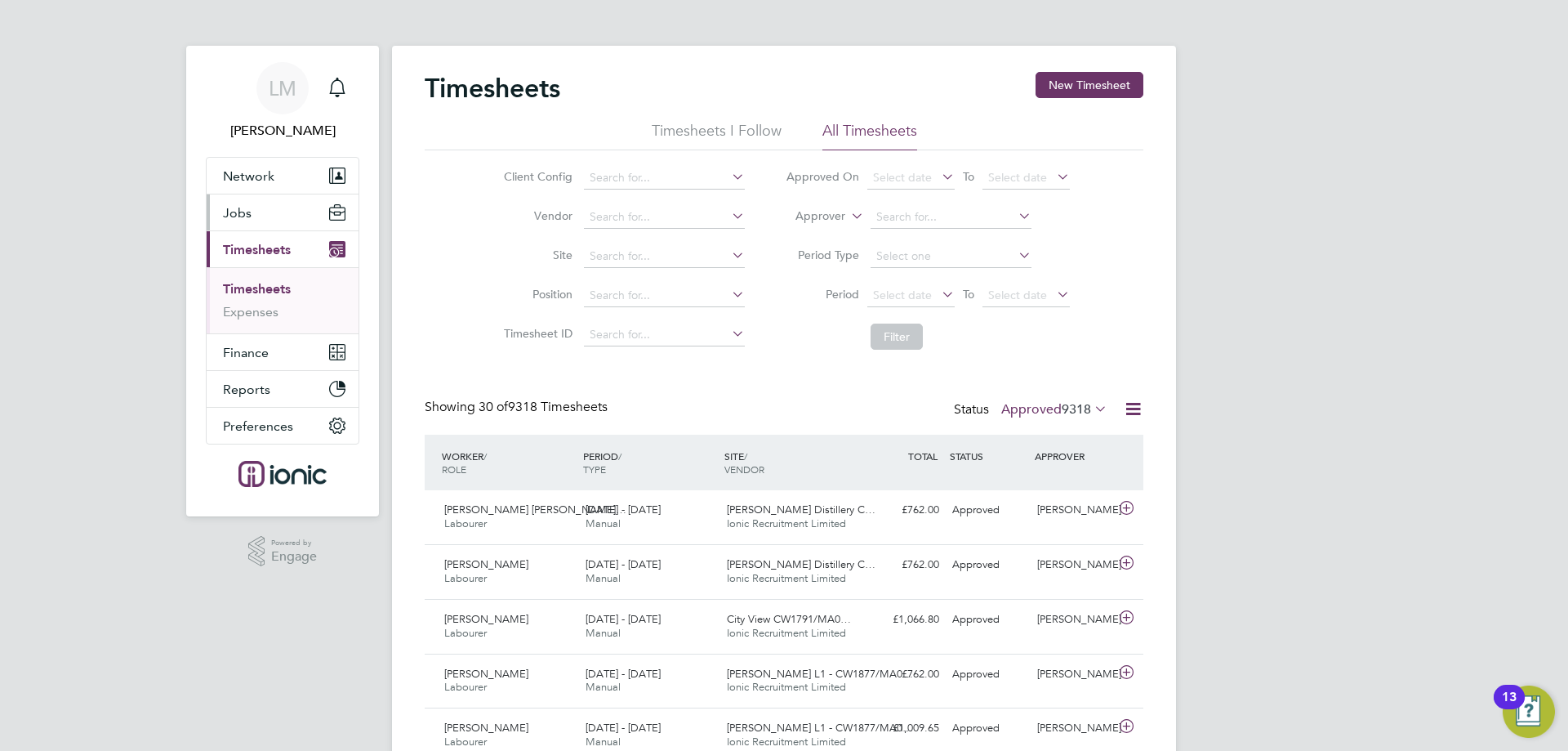
click at [264, 215] on button "Jobs" at bounding box center [283, 212] width 152 height 36
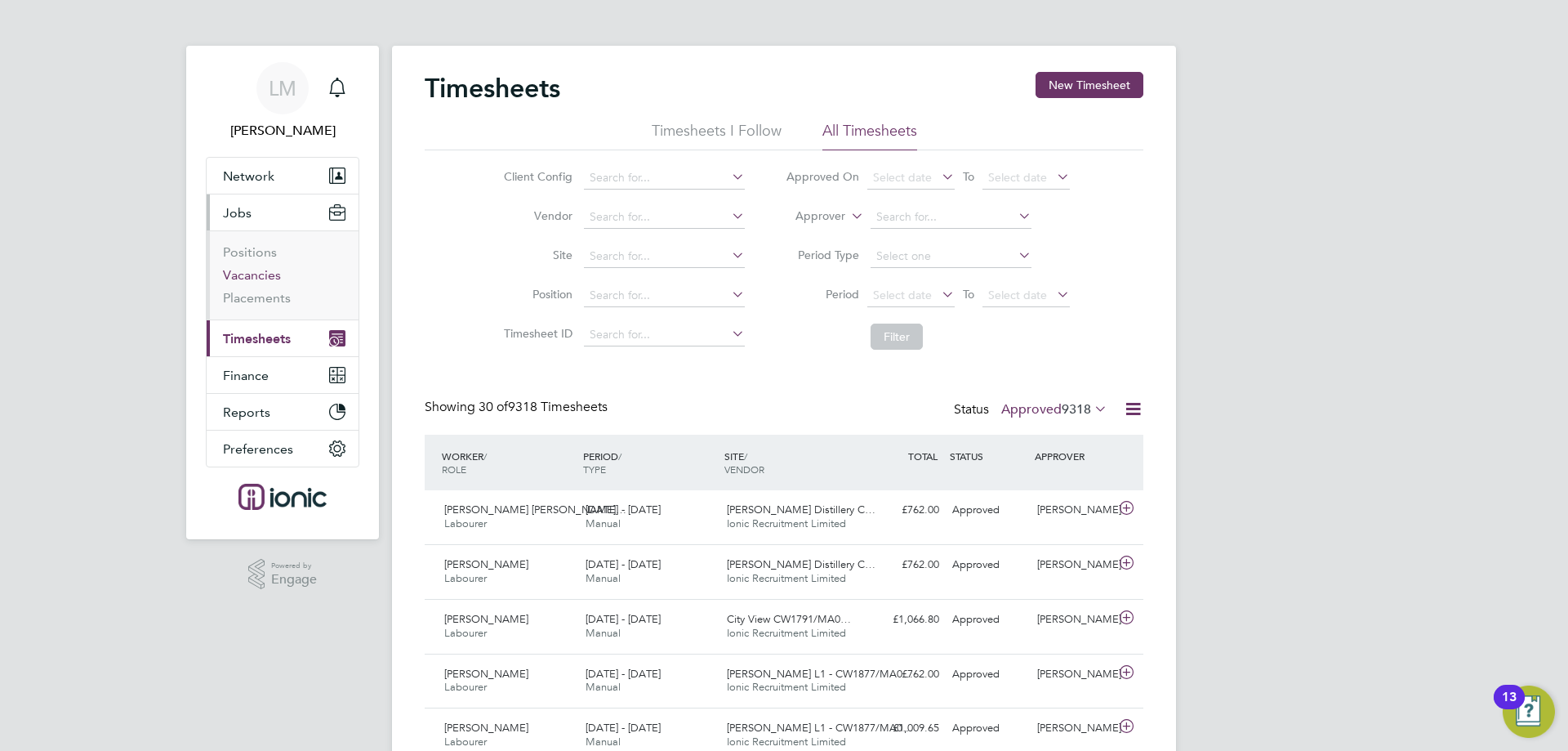
click at [257, 274] on link "Vacancies" at bounding box center [251, 275] width 58 height 15
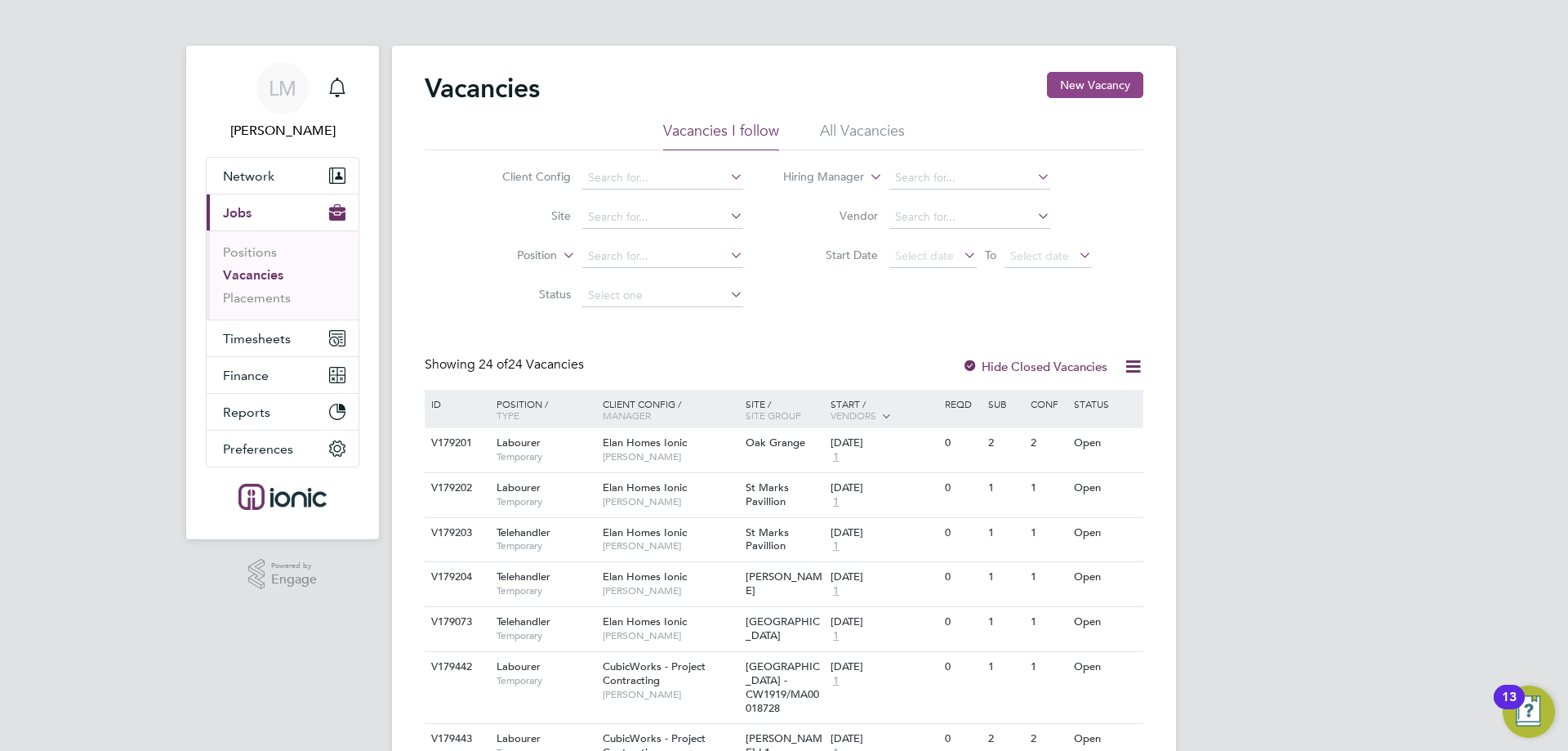
click at [1079, 86] on button "New Vacancy" at bounding box center [1095, 85] width 96 height 26
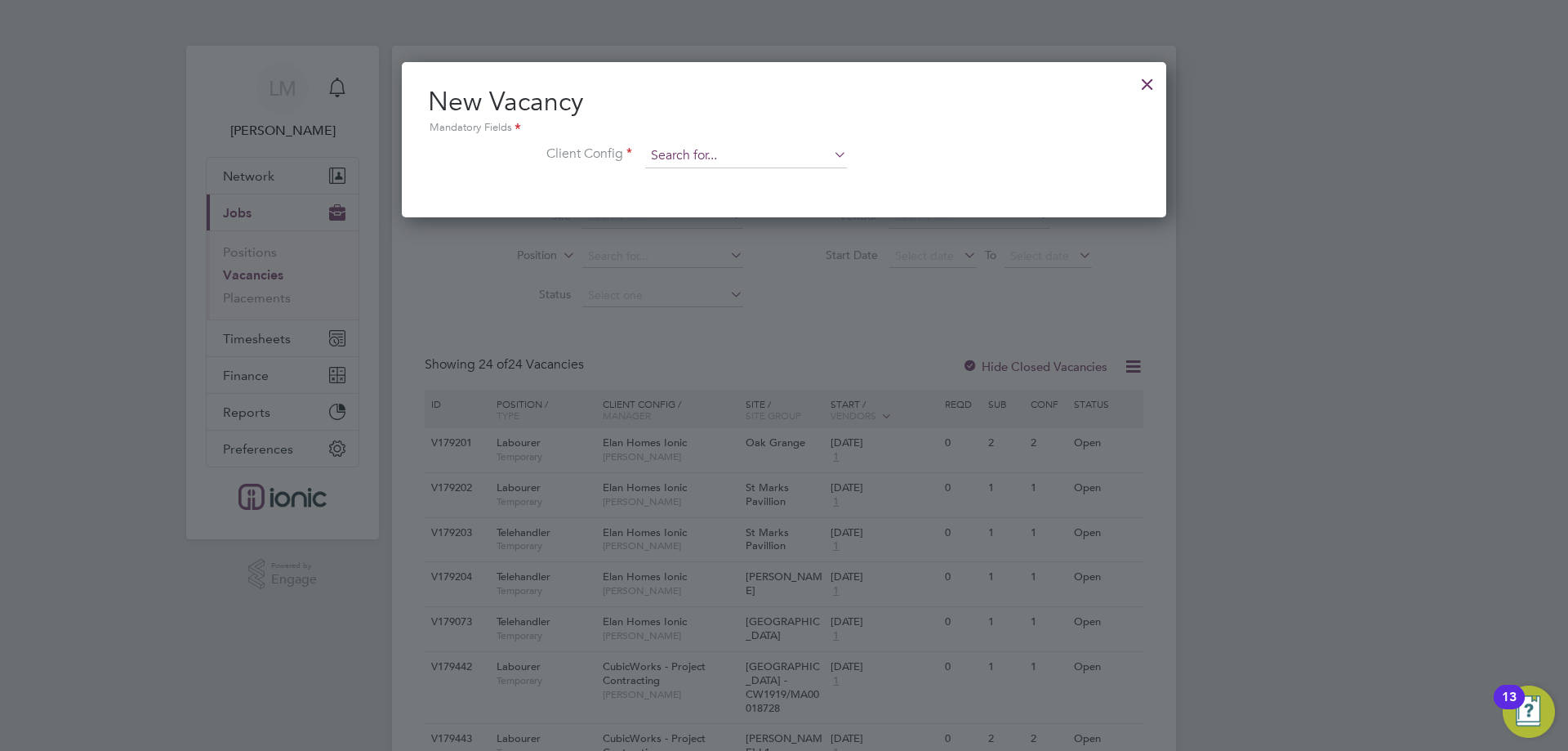
click at [785, 154] on input at bounding box center [746, 156] width 202 height 25
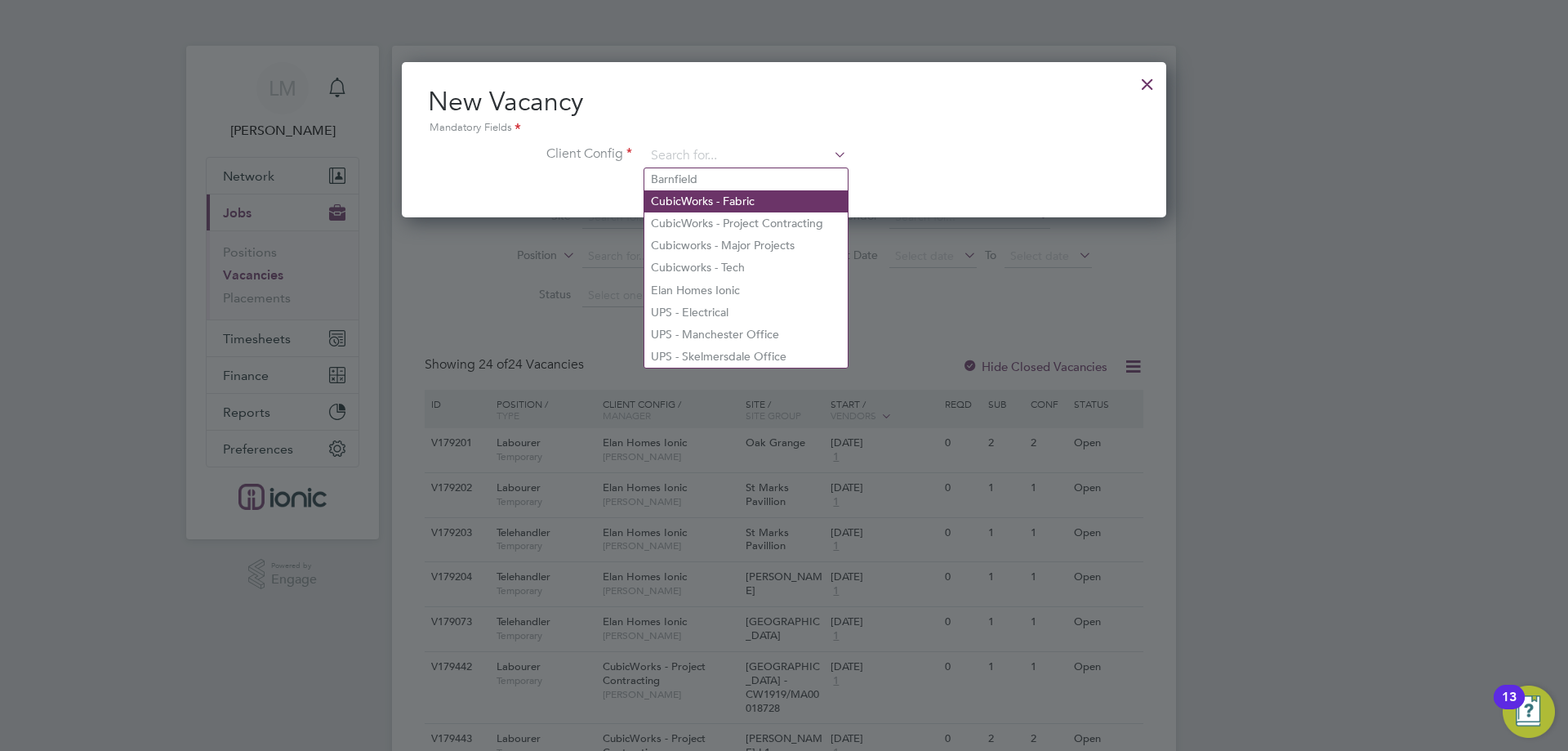
click at [735, 205] on li "CubicWorks - Fabric" at bounding box center [746, 201] width 204 height 22
type input "CubicWorks - Fabric"
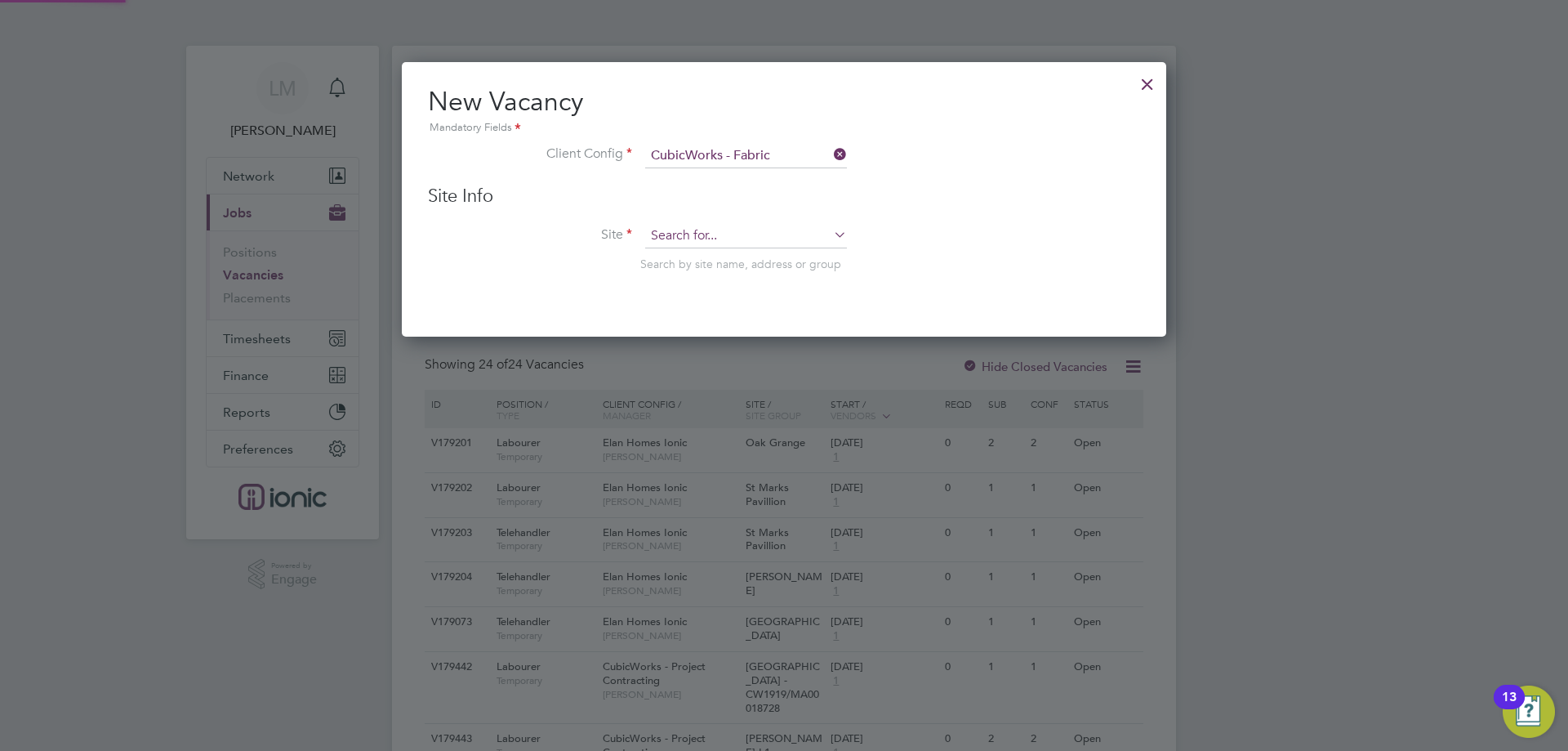
click at [724, 229] on input at bounding box center [746, 236] width 202 height 25
click at [746, 276] on b "CW1882" at bounding box center [733, 281] width 46 height 14
type input "Foundation CW1882/MA00019790"
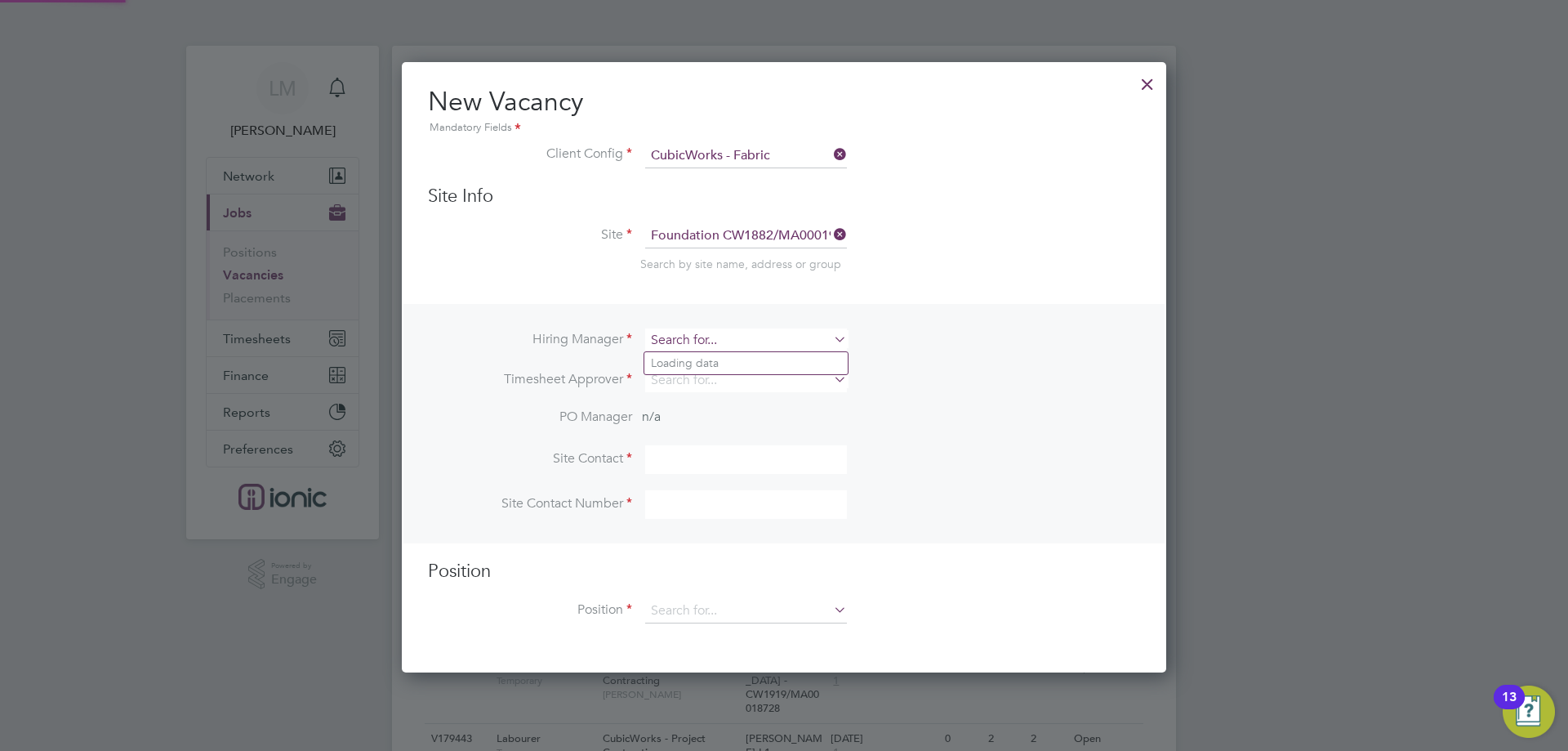
click at [759, 337] on input at bounding box center [746, 340] width 202 height 24
click at [723, 358] on li "Alie sha Murphy" at bounding box center [746, 363] width 204 height 22
type input "[PERSON_NAME]"
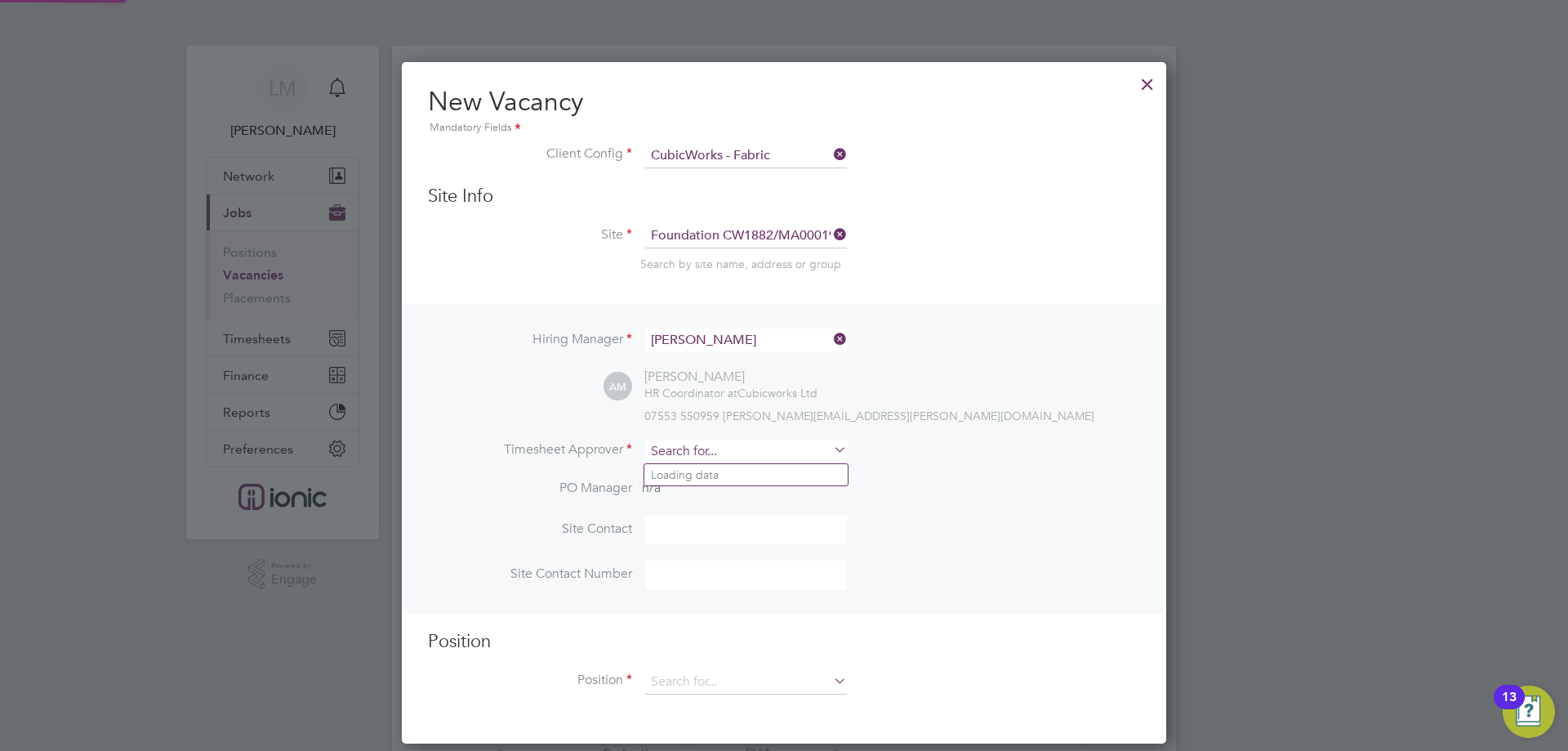
click at [713, 449] on input at bounding box center [746, 451] width 202 height 24
click at [714, 472] on li "Alie sha Murphy" at bounding box center [746, 475] width 204 height 22
type input "[PERSON_NAME]"
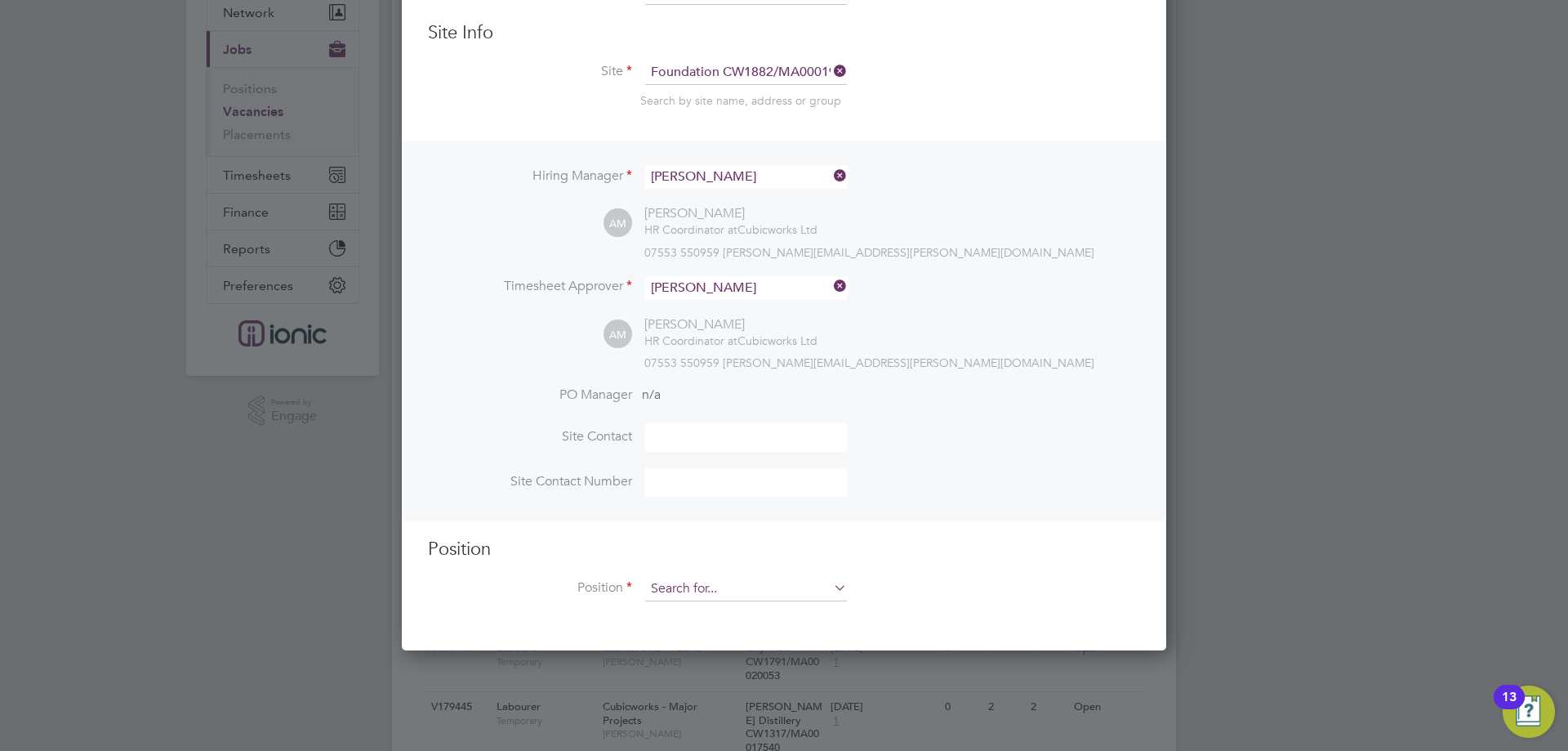
click at [767, 583] on input at bounding box center [746, 589] width 202 height 25
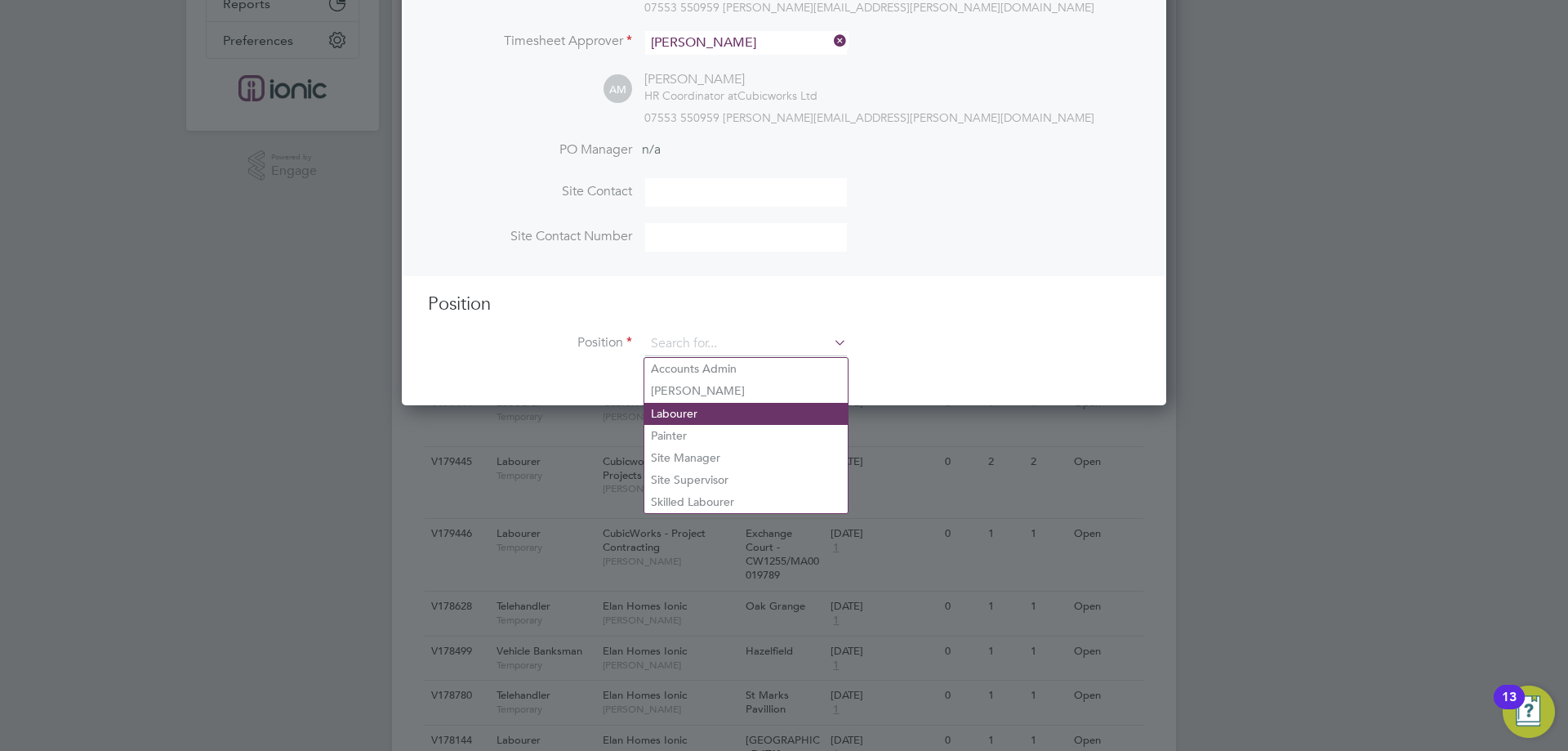
click at [697, 416] on li "Labourer" at bounding box center [746, 413] width 204 height 22
type input "Labourer"
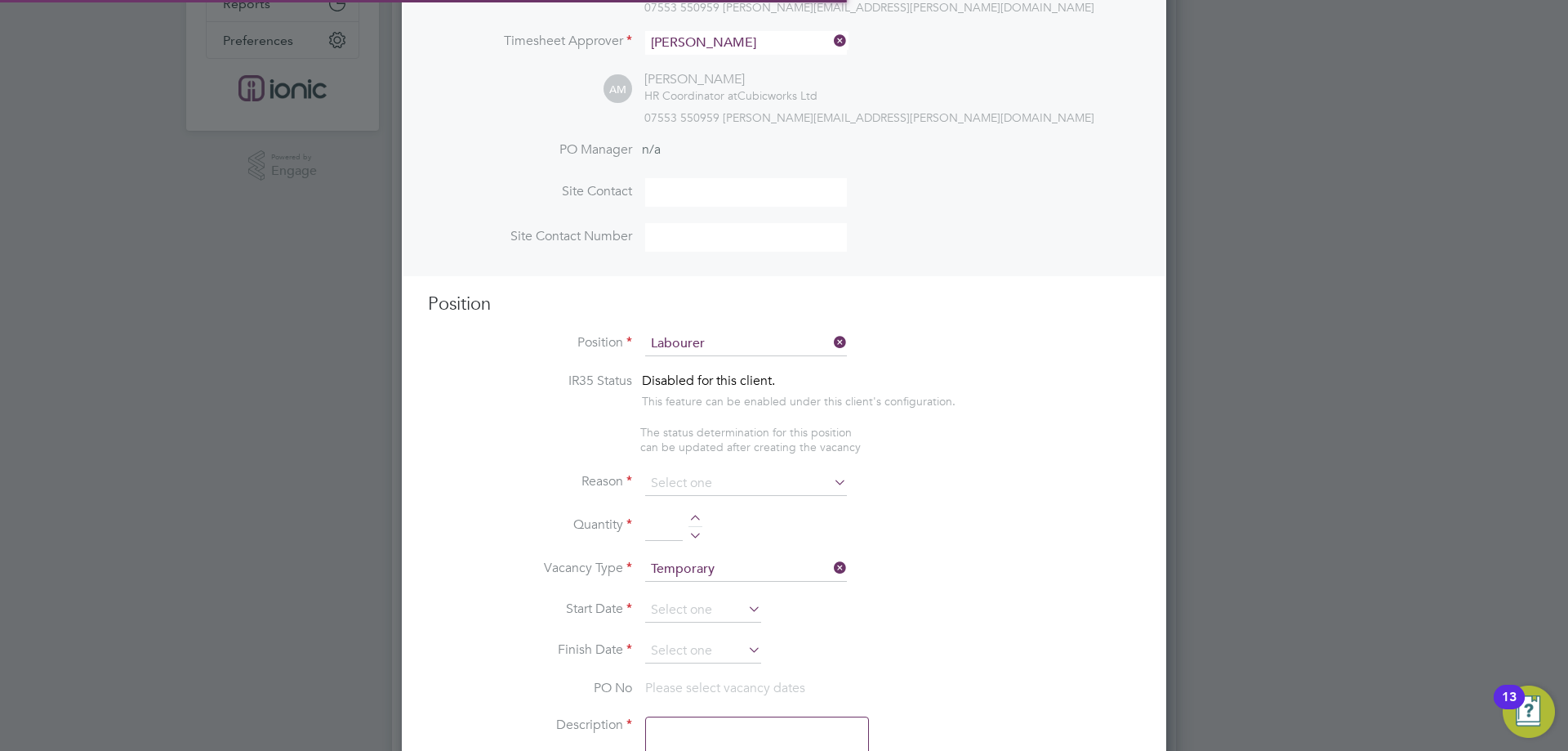
type textarea "General labourer working on office rip outs"
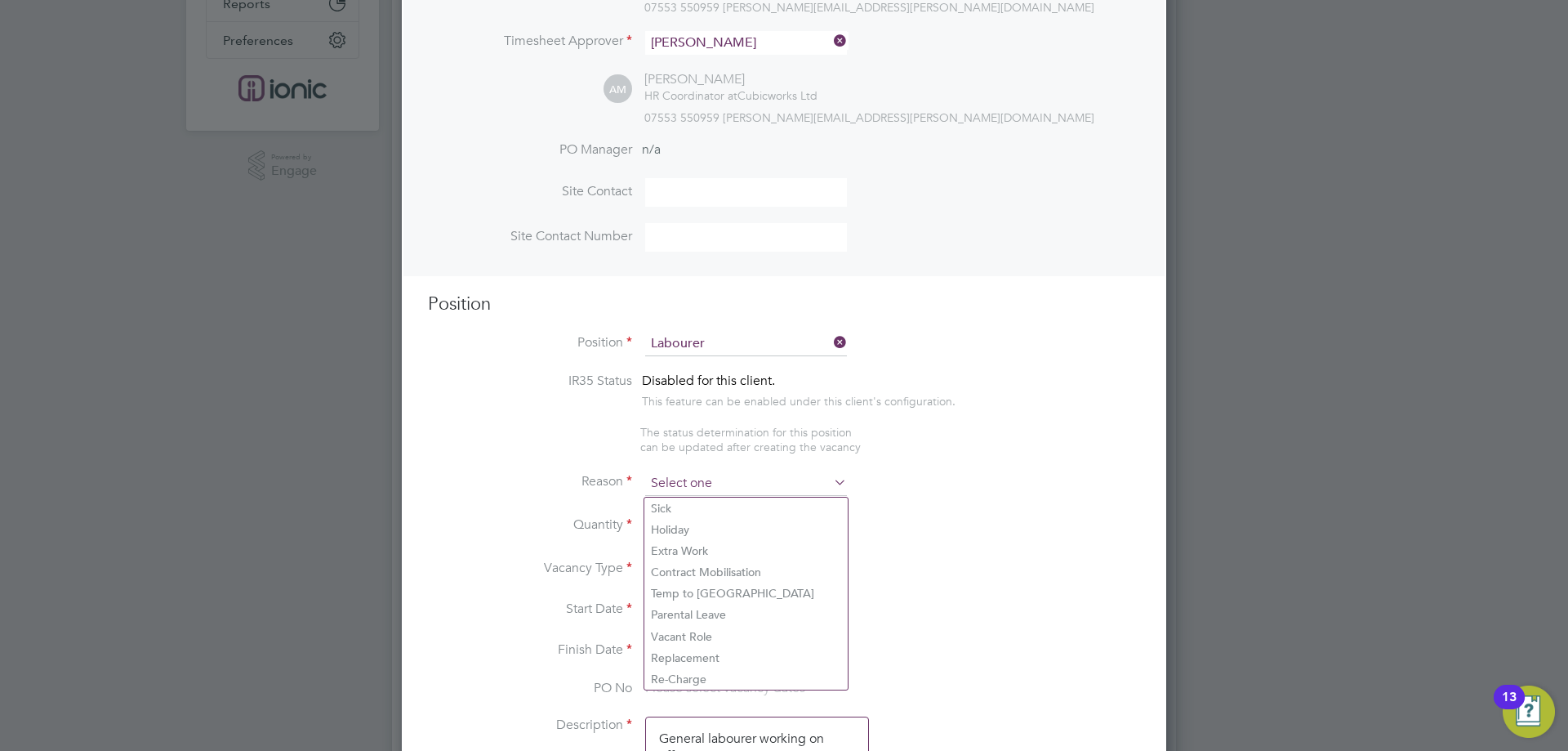
click at [705, 479] on input at bounding box center [746, 484] width 202 height 25
click at [697, 629] on li "Vacant Role" at bounding box center [746, 637] width 204 height 21
type input "Vacant Role"
click at [696, 521] on div at bounding box center [696, 521] width 14 height 11
type input "1"
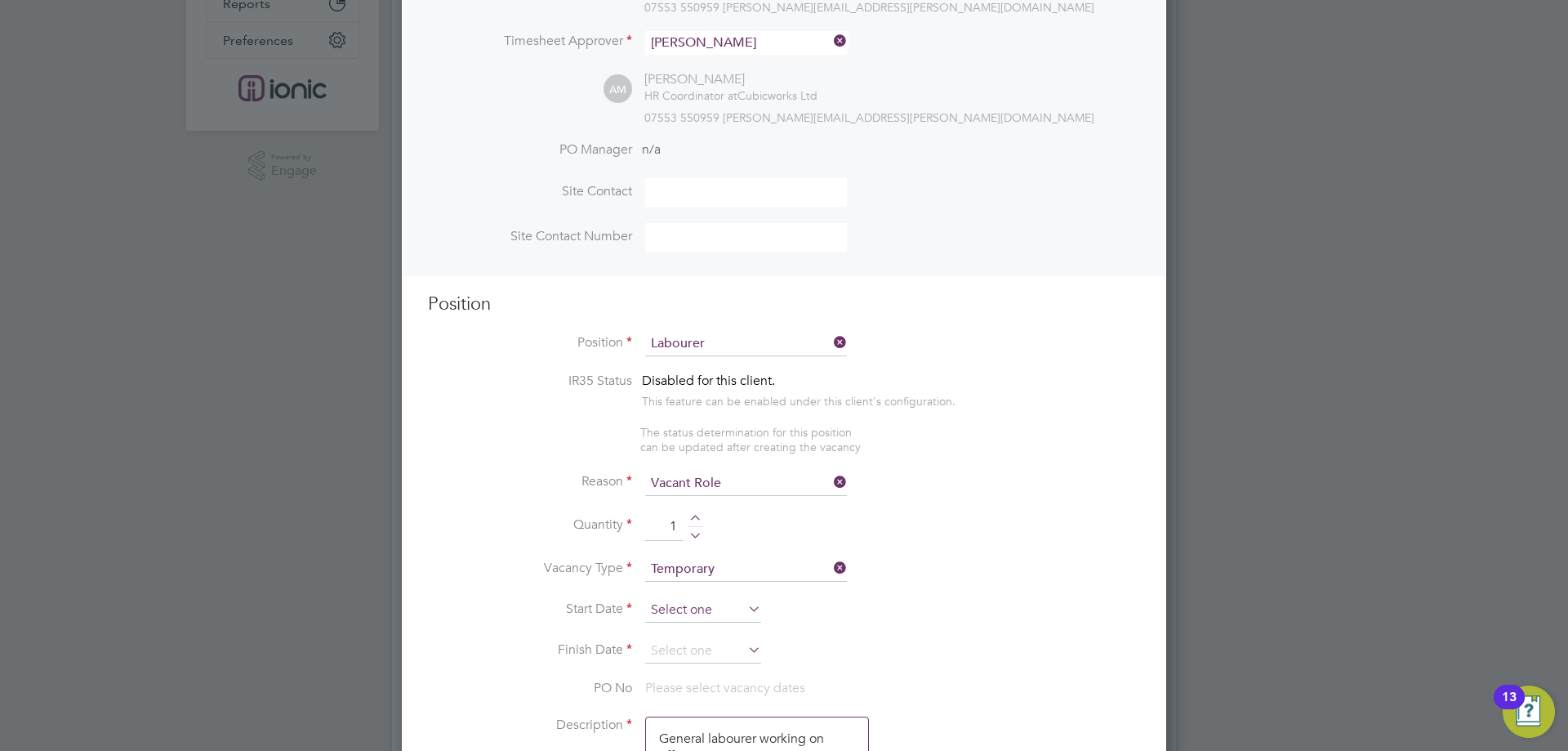
click at [697, 617] on input at bounding box center [703, 610] width 116 height 25
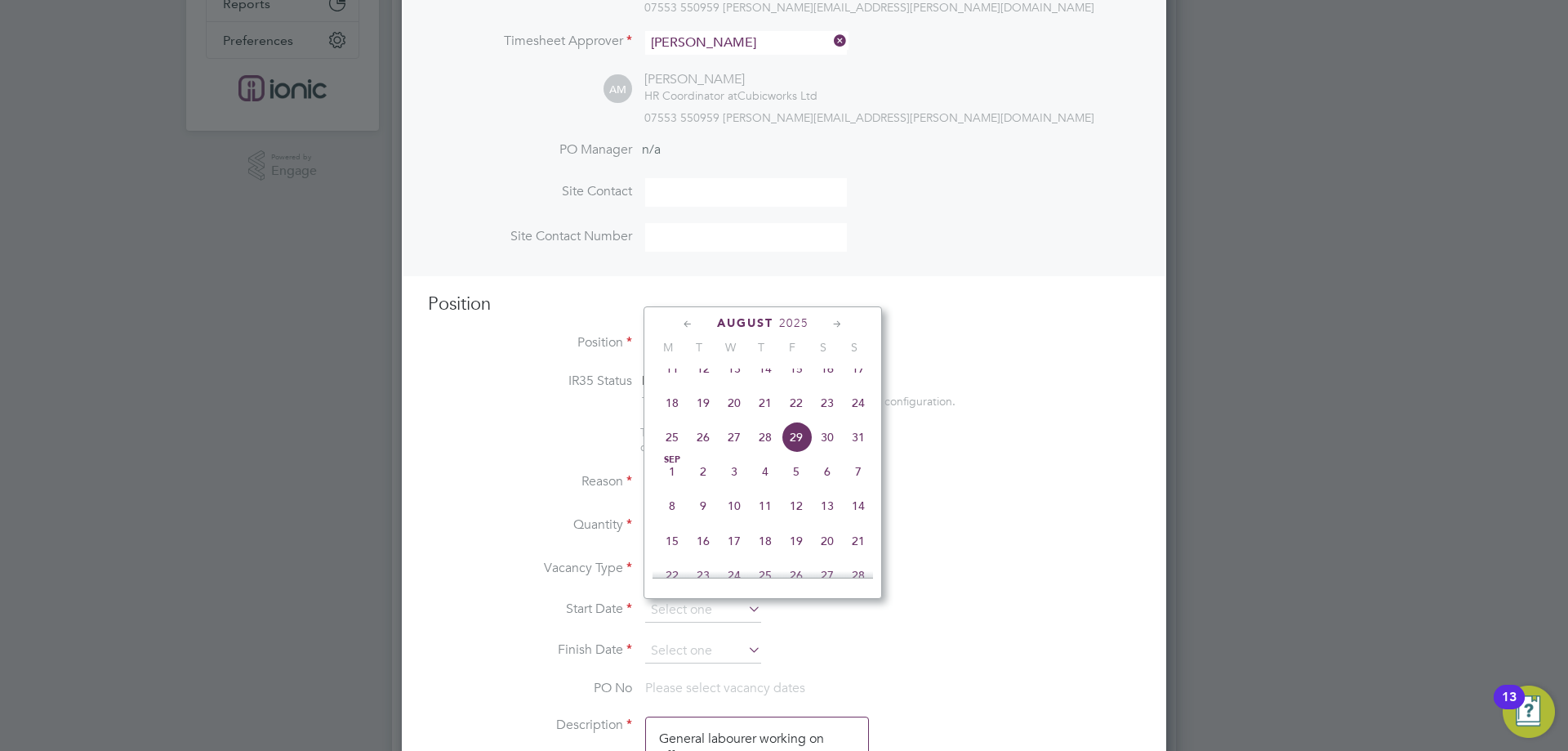
click at [677, 419] on span "18" at bounding box center [672, 403] width 31 height 31
type input "[DATE]"
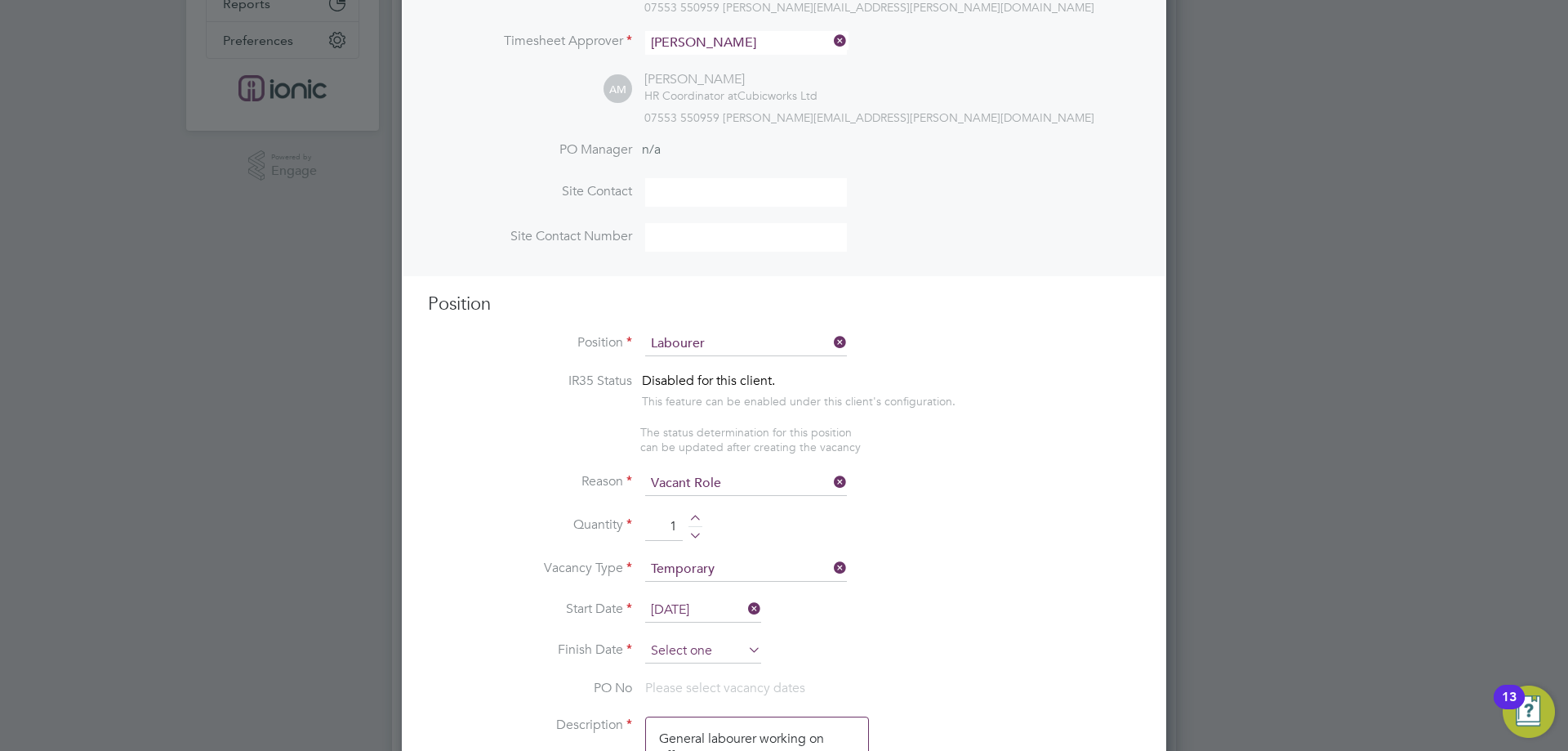
click at [685, 653] on input at bounding box center [703, 651] width 116 height 25
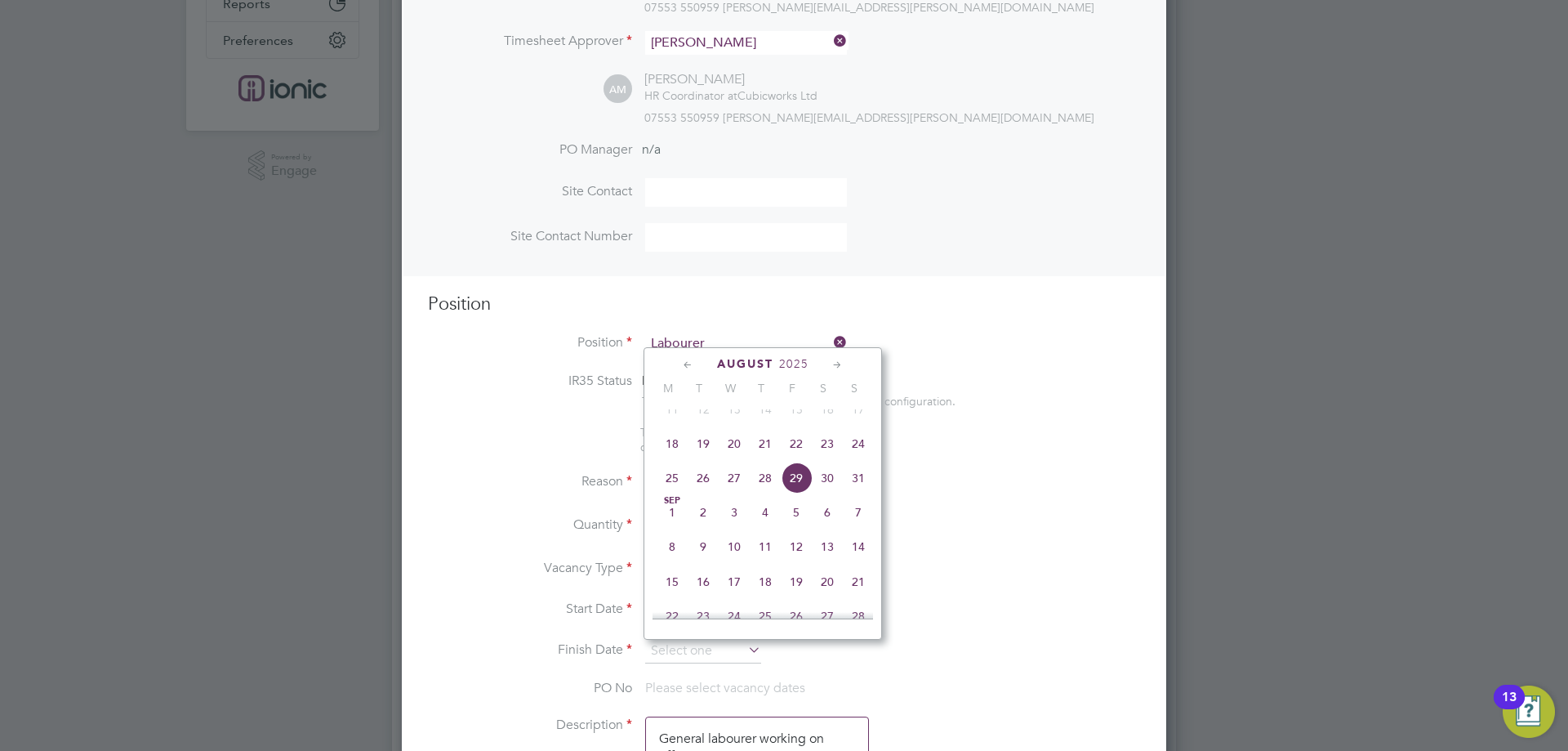
click at [862, 460] on span "24" at bounding box center [858, 444] width 31 height 31
type input "[DATE]"
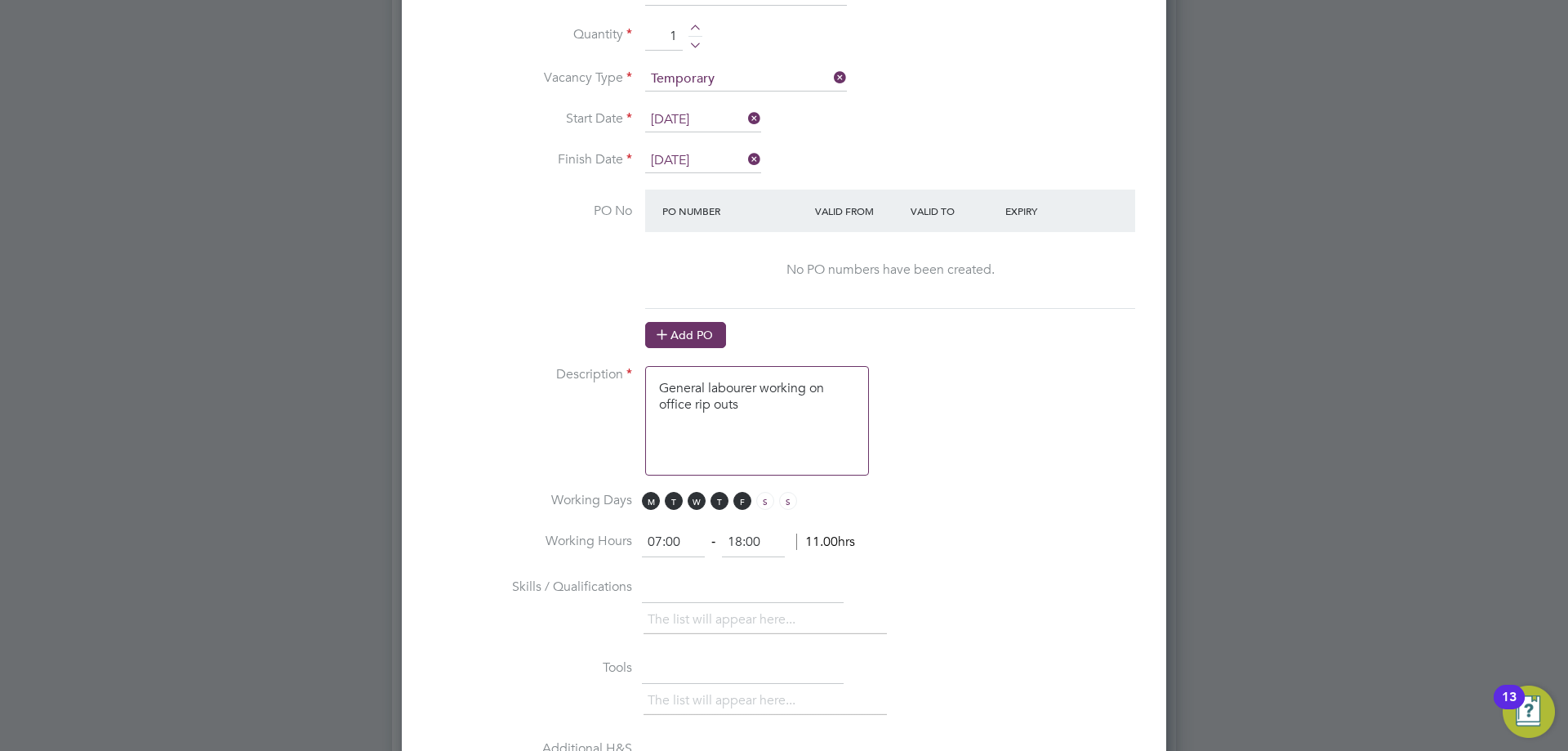
click at [703, 338] on button "Add PO" at bounding box center [685, 334] width 81 height 26
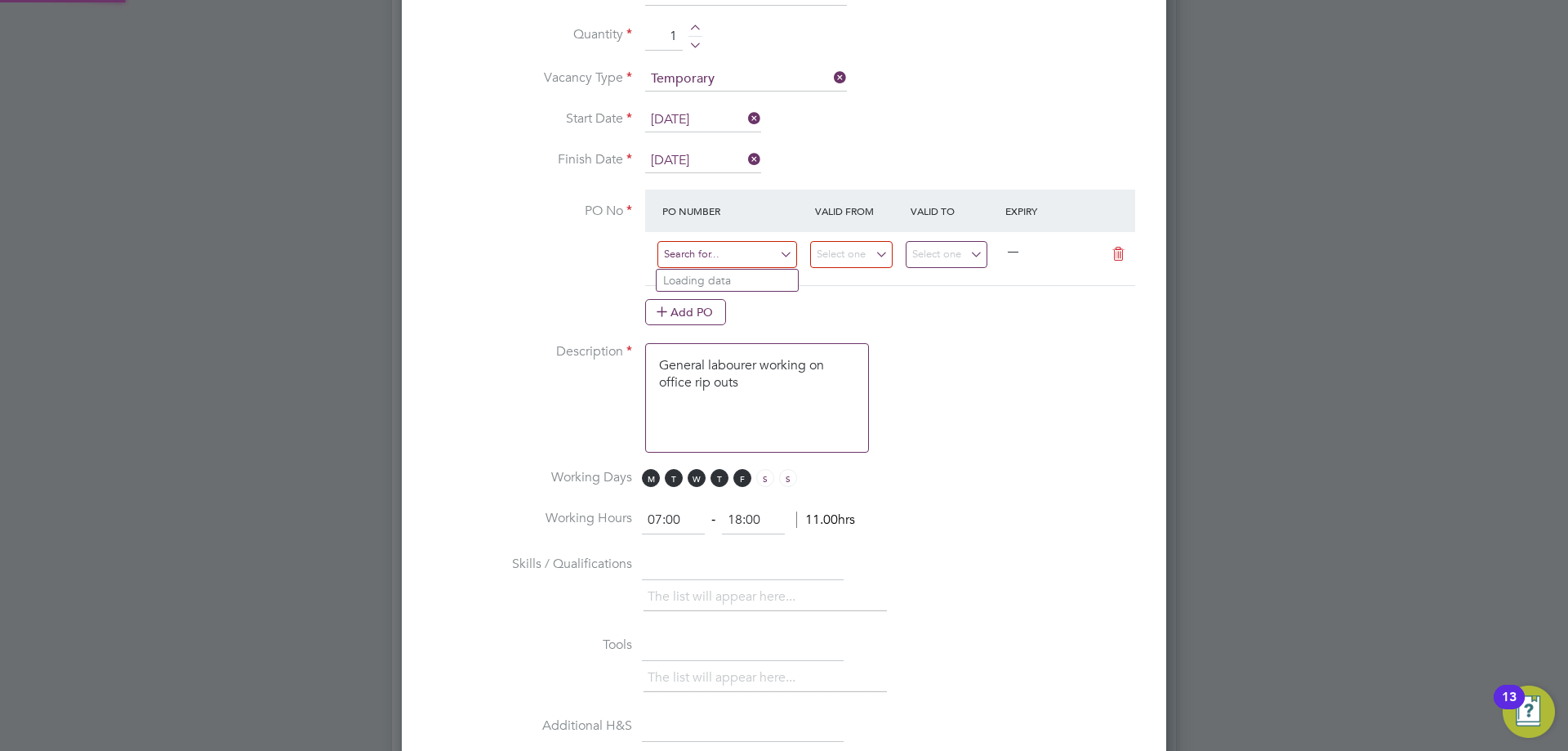
click at [747, 257] on input at bounding box center [727, 254] width 140 height 27
type input "CW1882"
click at [716, 299] on li "CW1882 /MA00019790" at bounding box center [727, 303] width 142 height 22
type input "11 Aug 2025"
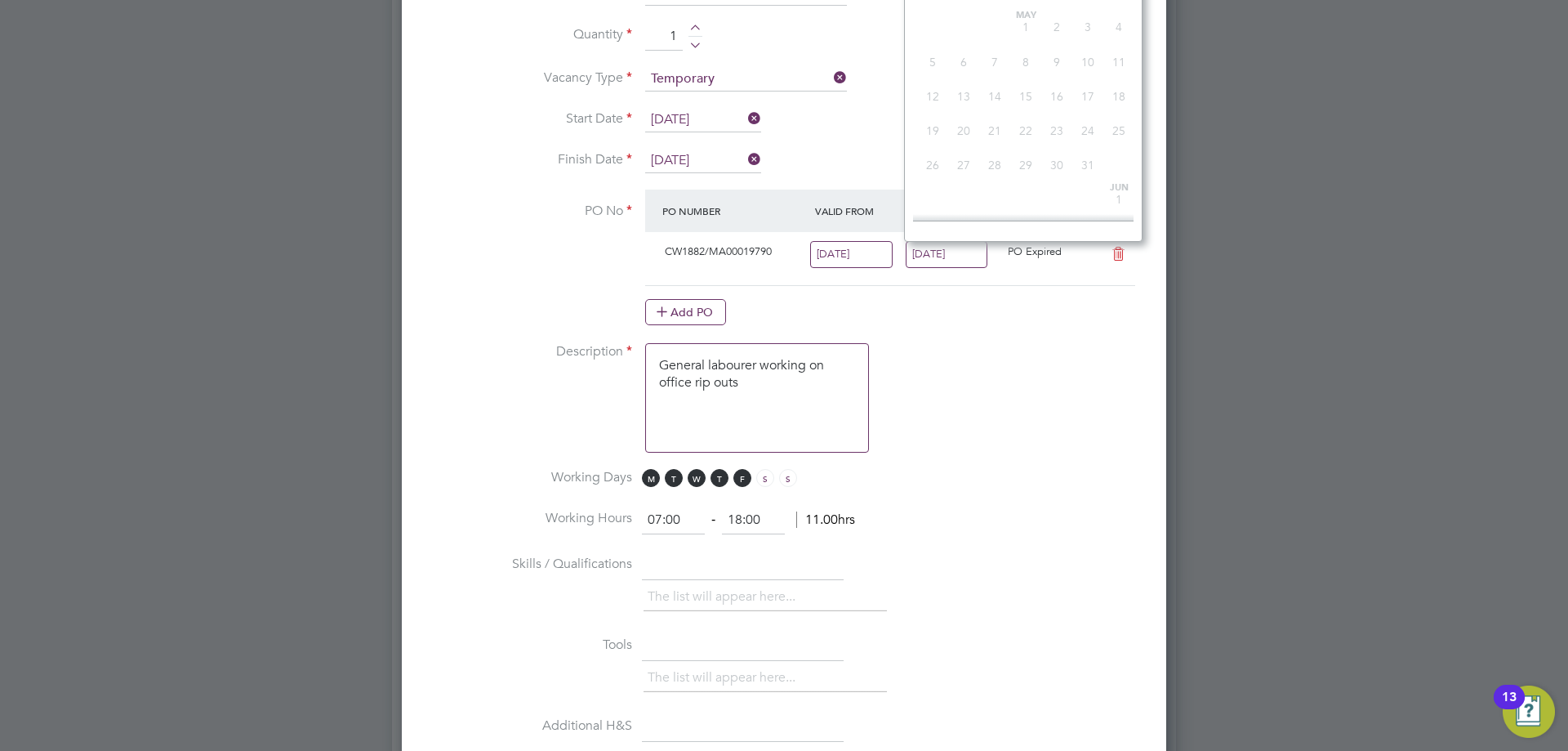
click at [970, 257] on input "17 Aug 2025" at bounding box center [947, 254] width 83 height 27
click at [1114, 128] on span "24" at bounding box center [1119, 116] width 31 height 31
type input "[DATE]"
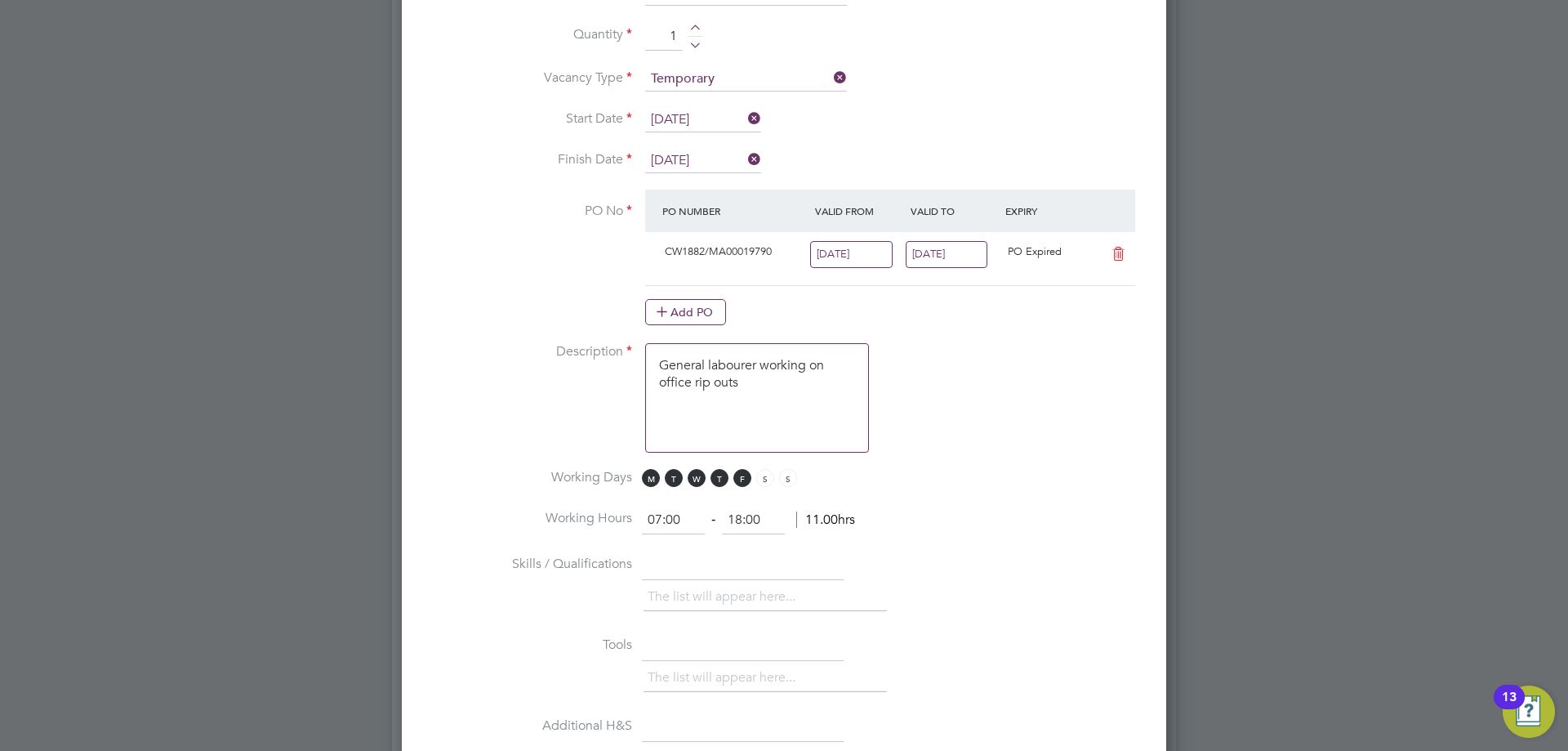
click at [852, 252] on input "11 Aug 2025" at bounding box center [852, 254] width 83 height 27
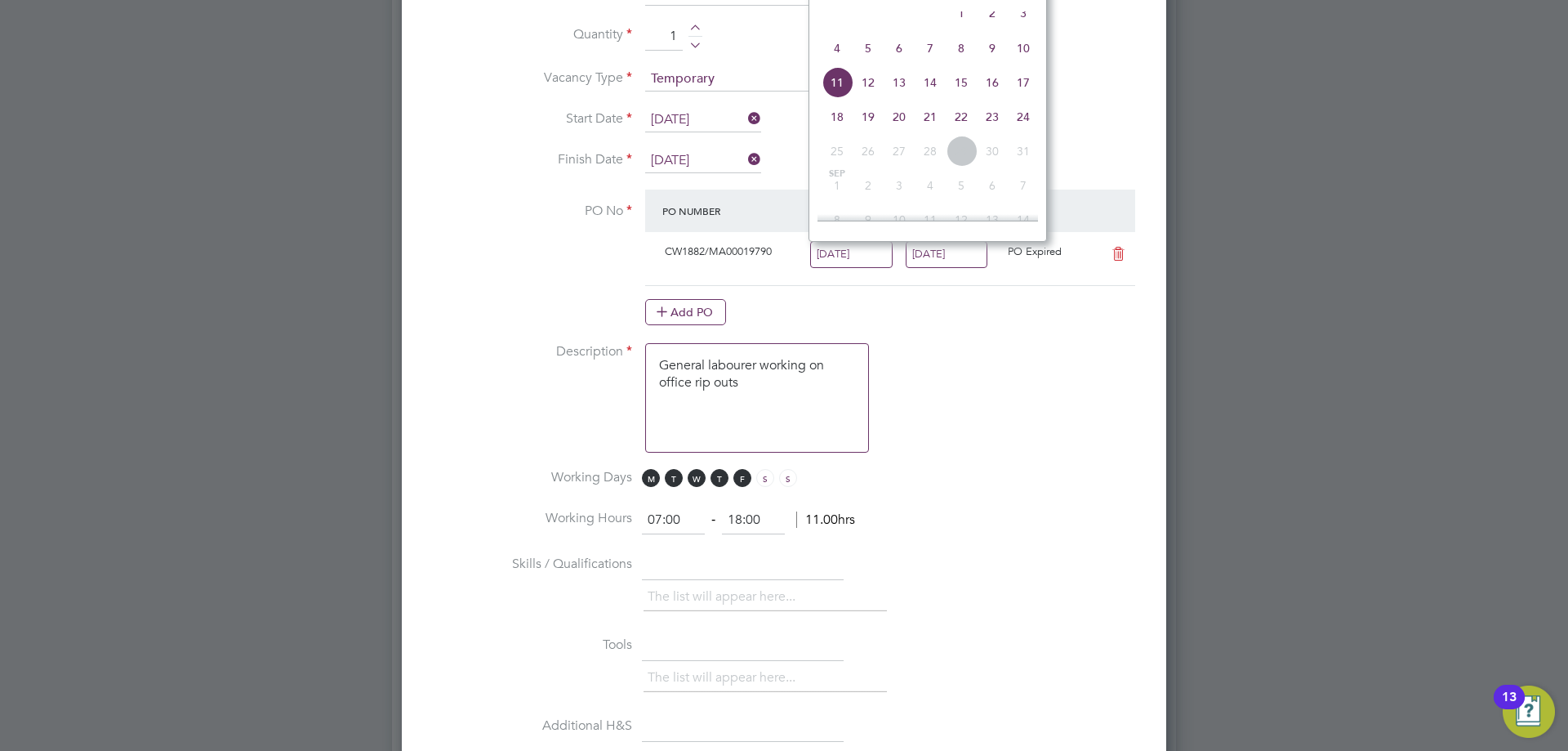
click at [840, 132] on span "18" at bounding box center [837, 116] width 31 height 31
type input "[DATE]"
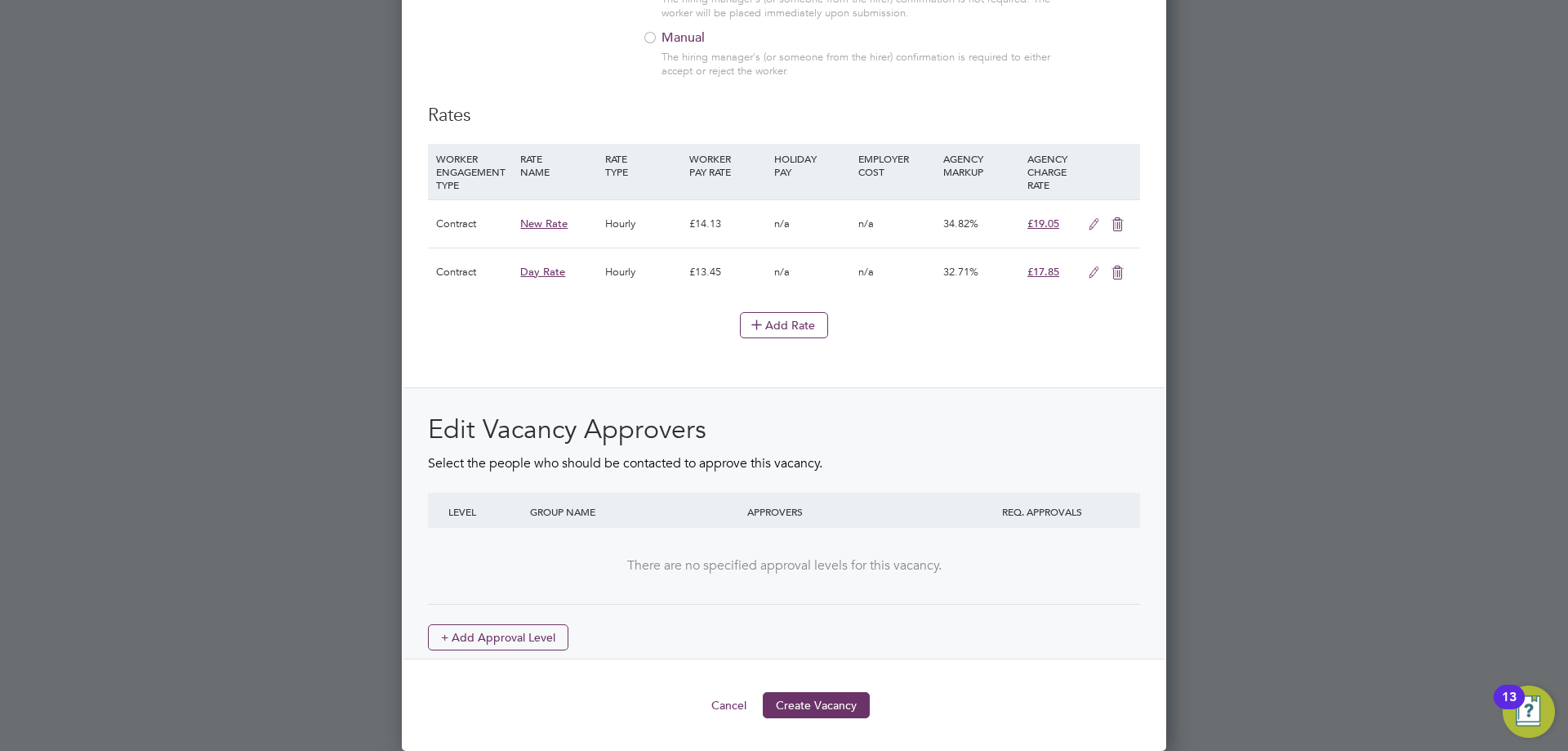
click at [812, 708] on button "Create Vacancy" at bounding box center [816, 704] width 107 height 26
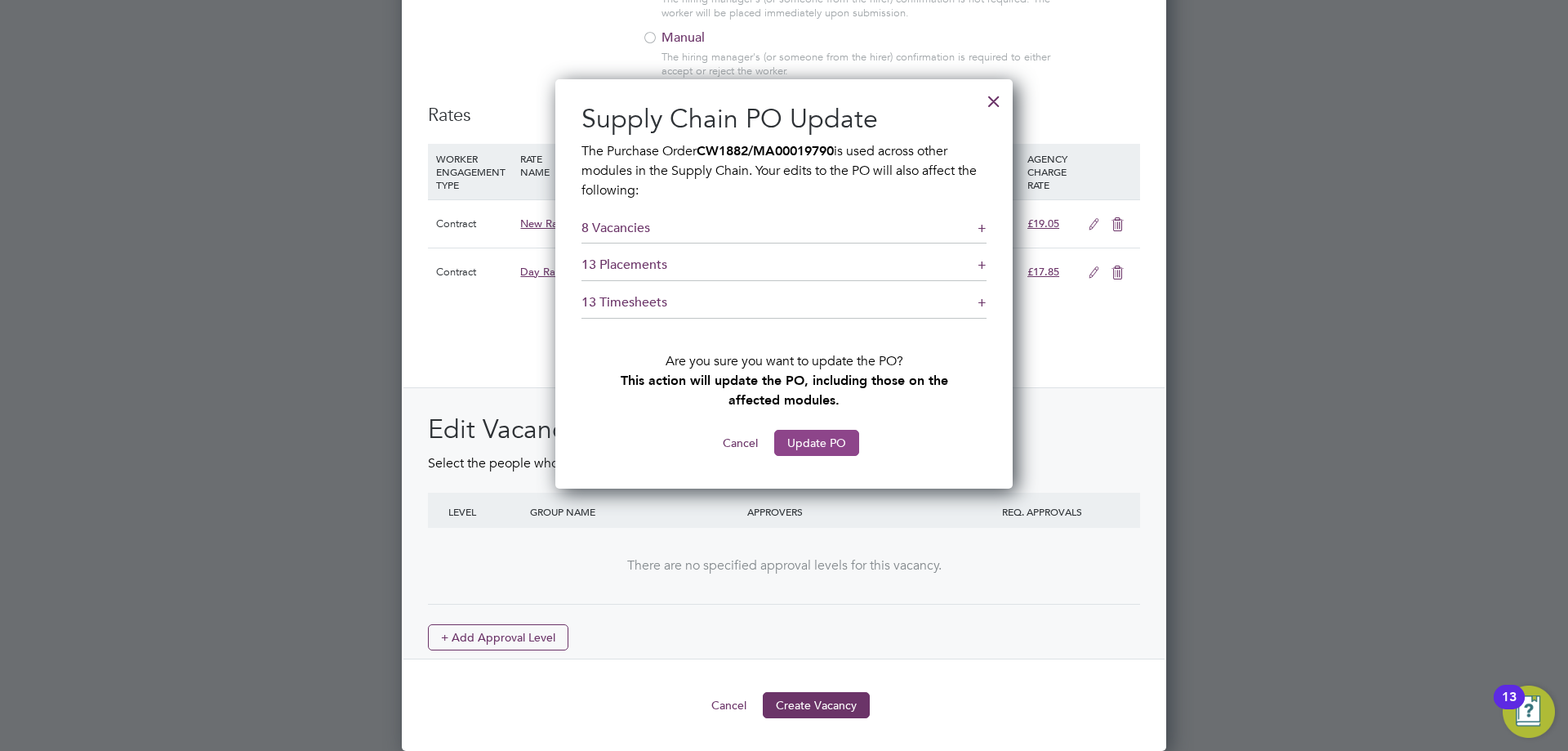
click at [833, 448] on button "Update PO" at bounding box center [816, 443] width 85 height 26
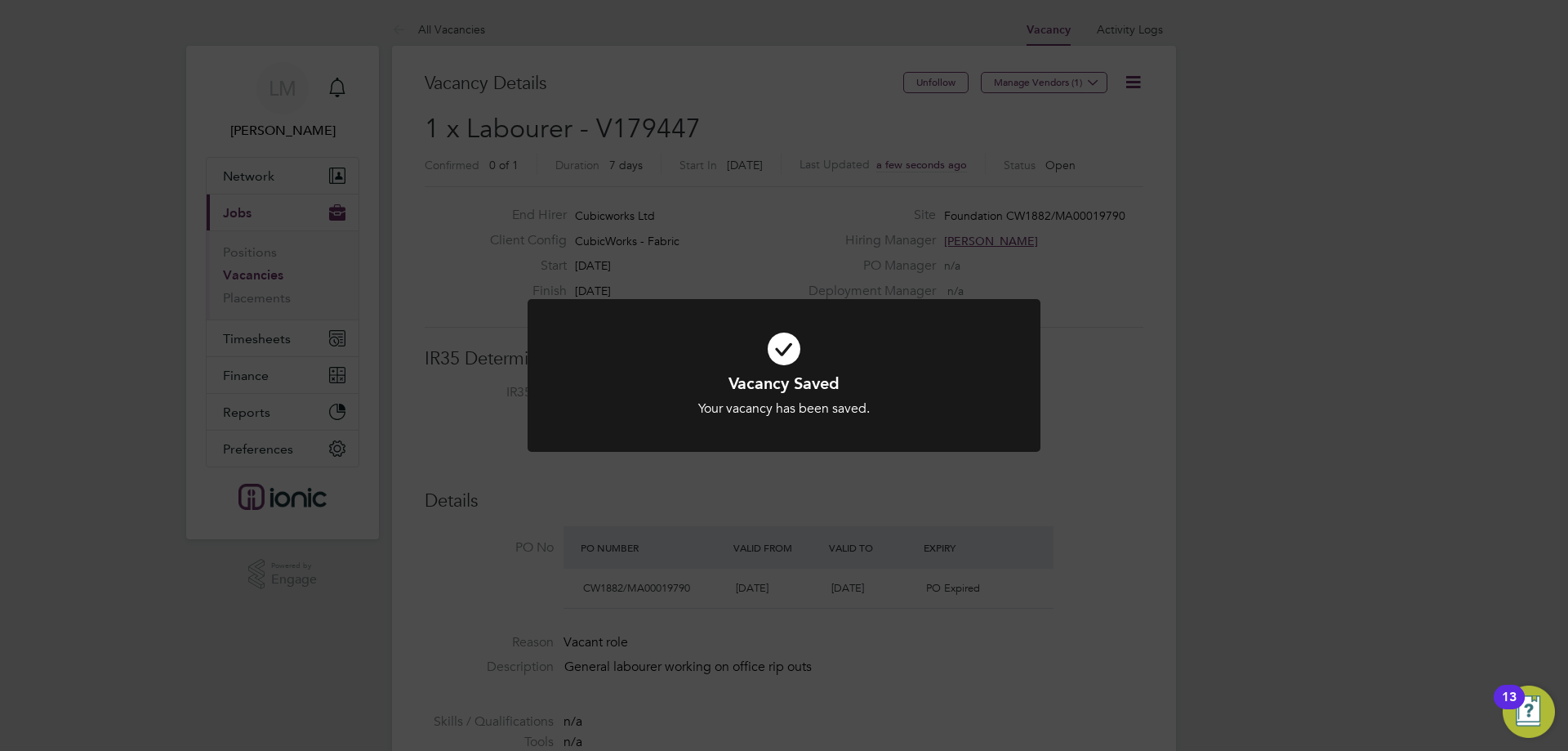
click at [747, 532] on div "Vacancy Saved Your vacancy has been saved. Cancel Okay" at bounding box center [784, 375] width 1568 height 751
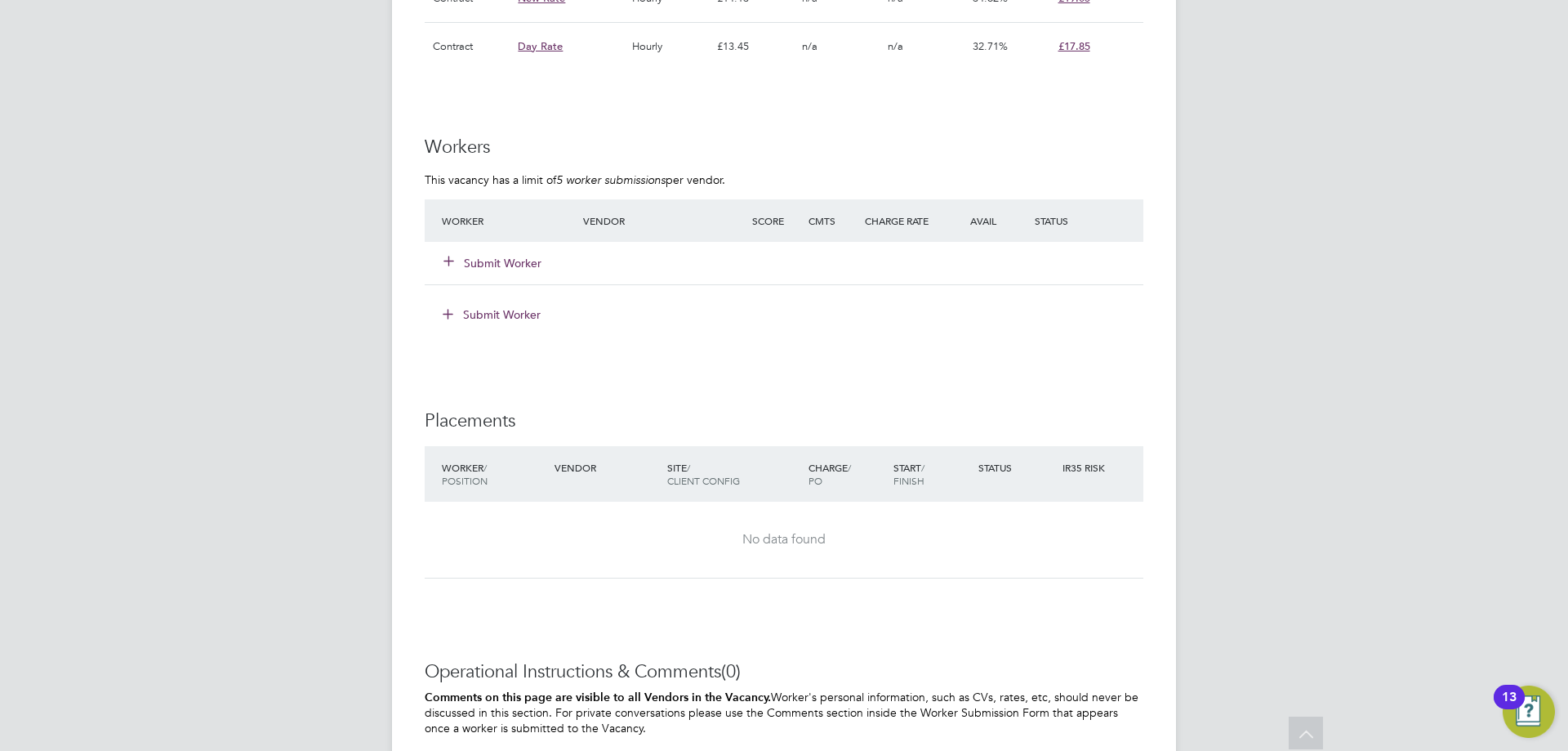
click at [502, 258] on button "Submit Worker" at bounding box center [493, 263] width 98 height 16
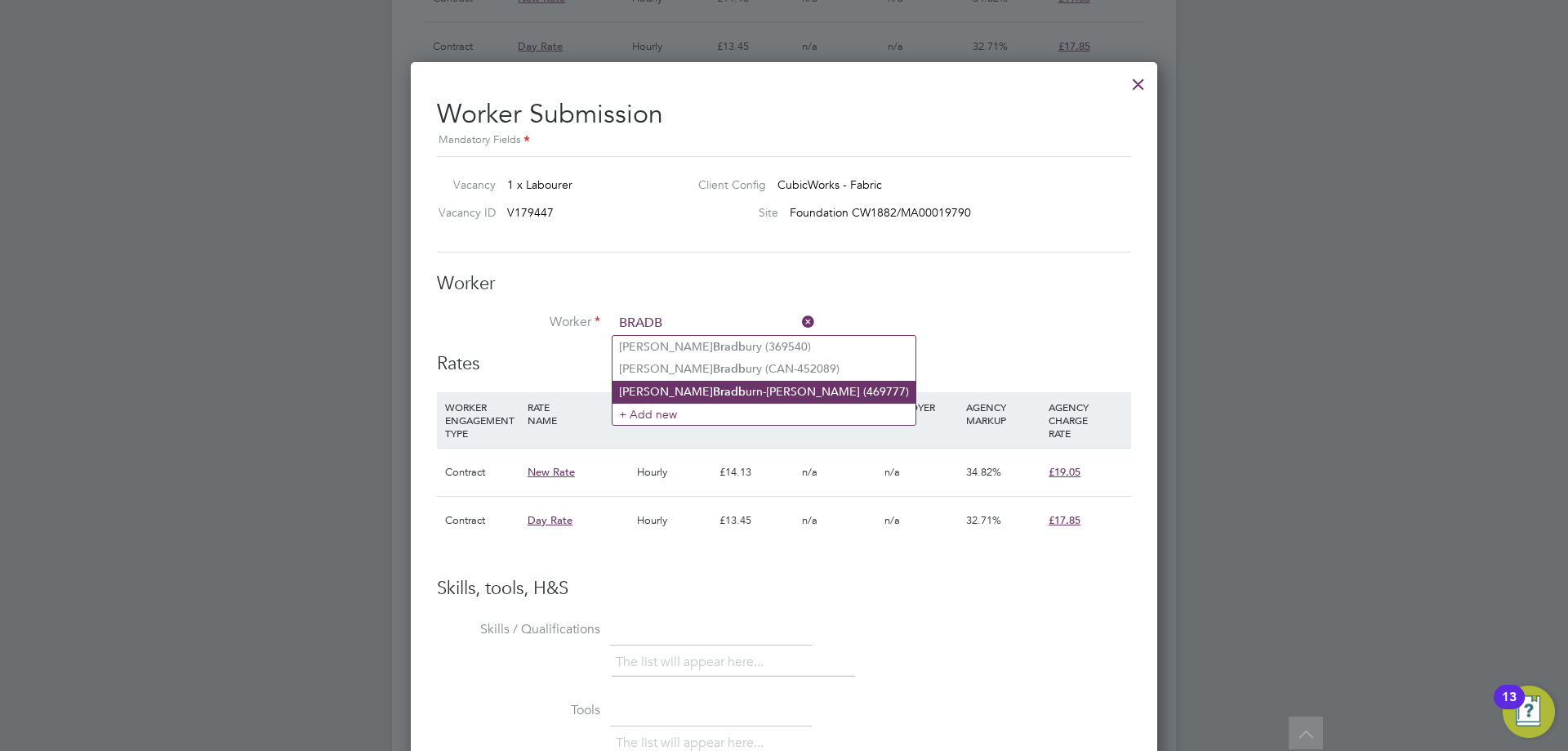
click at [714, 385] on b "Bradb" at bounding box center [730, 391] width 32 height 14
type input "Cameron Bradburn-Lewis (469777)"
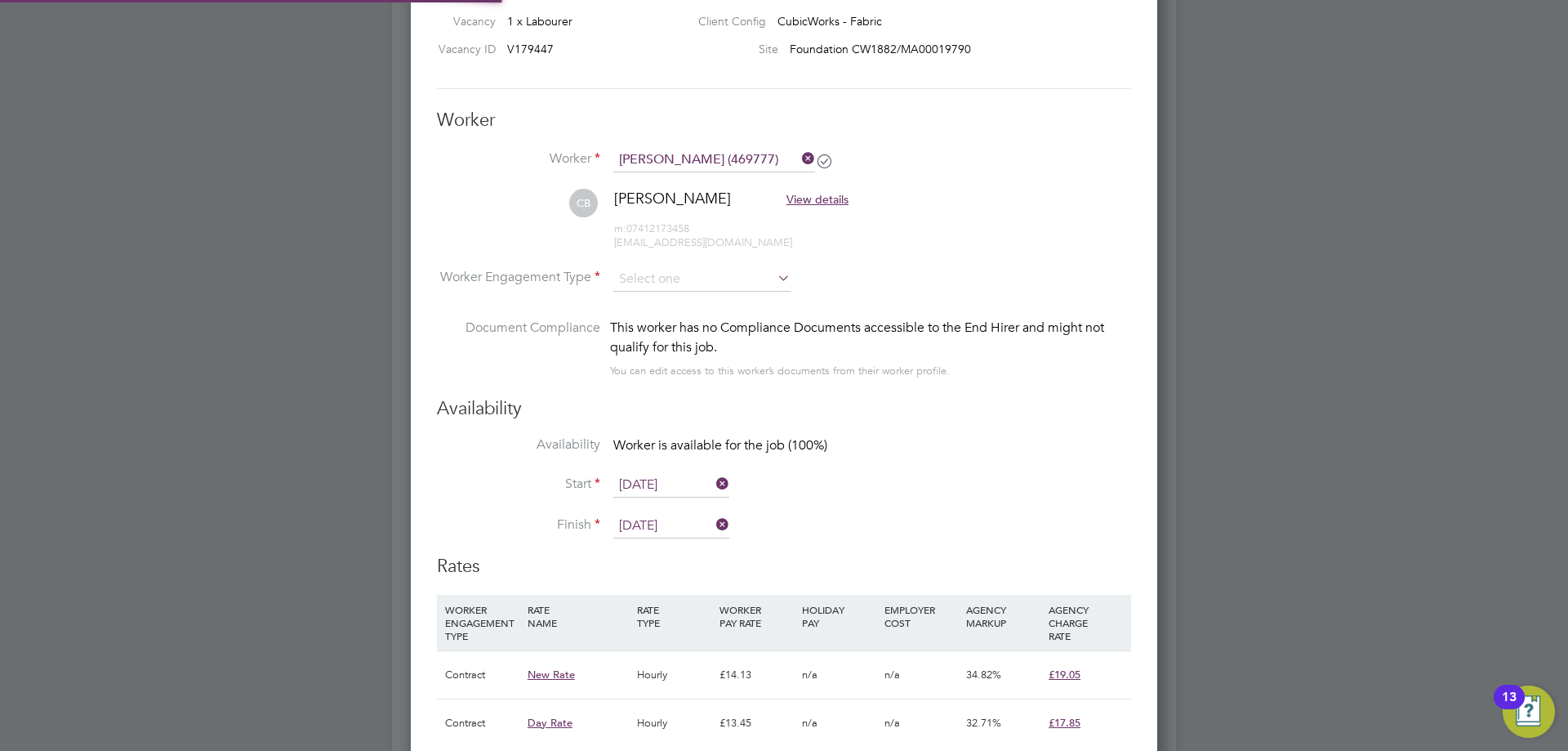
click at [684, 292] on li "Worker Engagement Type" at bounding box center [784, 292] width 695 height 50
click at [688, 277] on input at bounding box center [702, 280] width 177 height 25
click at [676, 299] on li "Contract" at bounding box center [702, 302] width 179 height 21
type input "Contract"
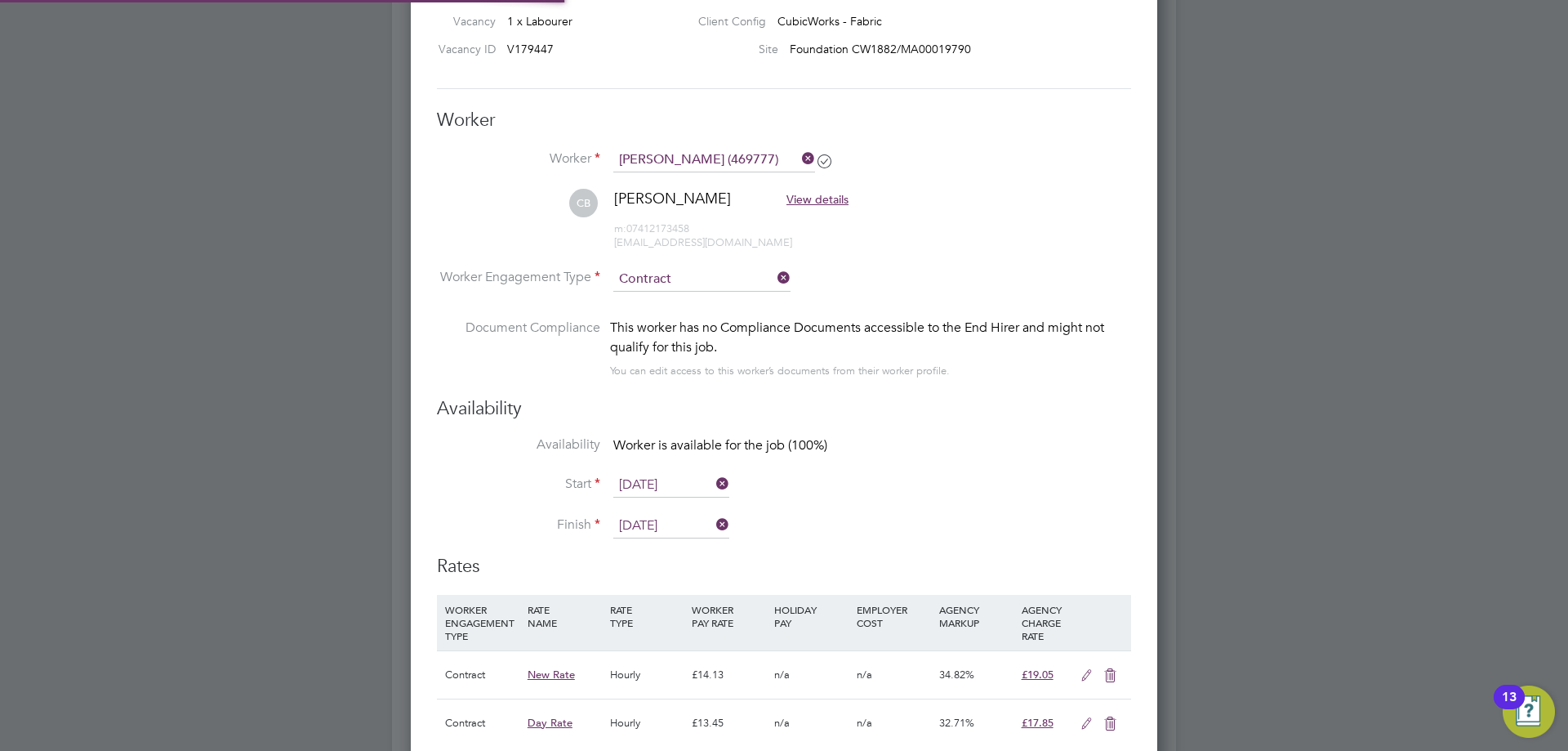
click at [662, 517] on input "[DATE]" at bounding box center [672, 526] width 116 height 25
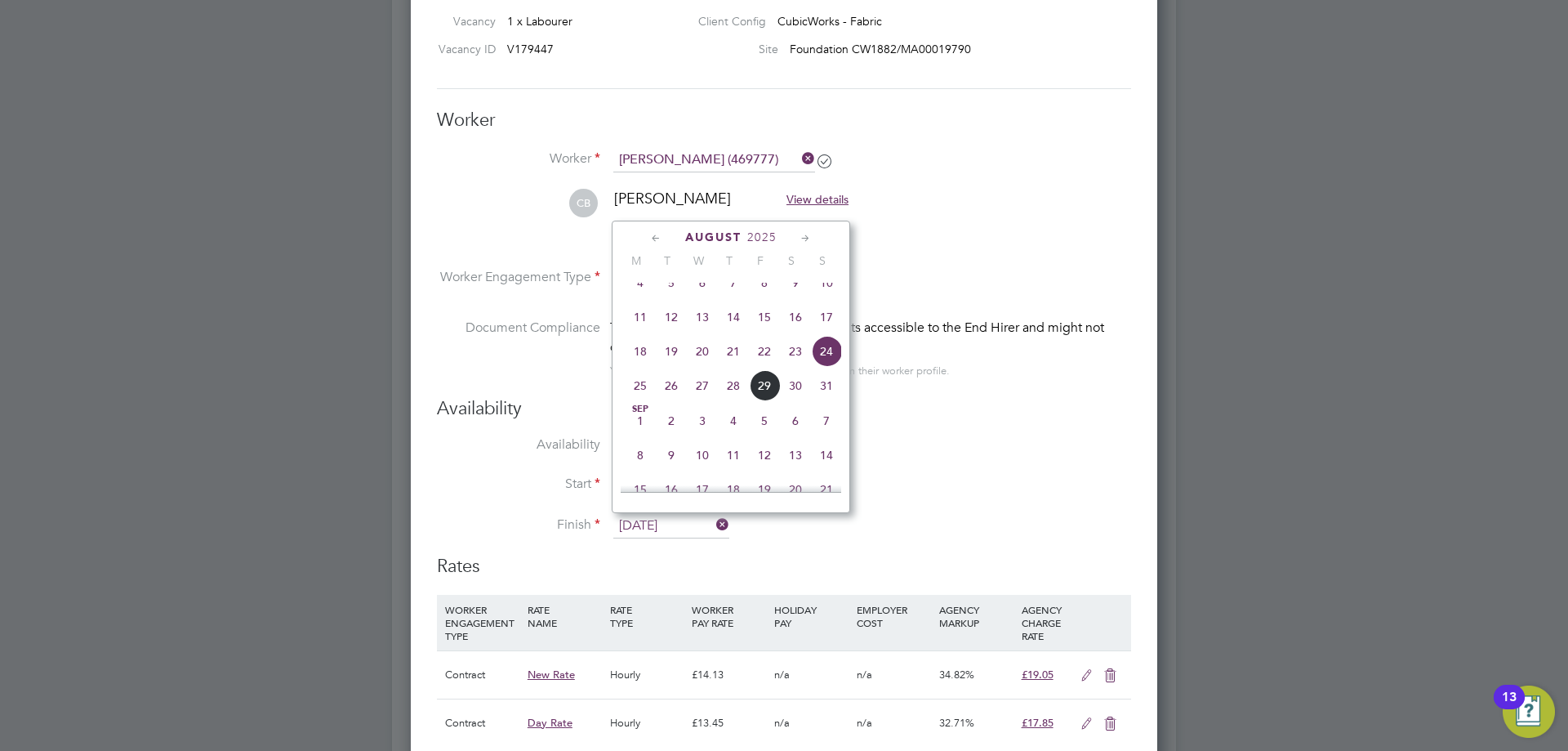
click at [677, 360] on span "19" at bounding box center [671, 351] width 31 height 31
type input "[DATE]"
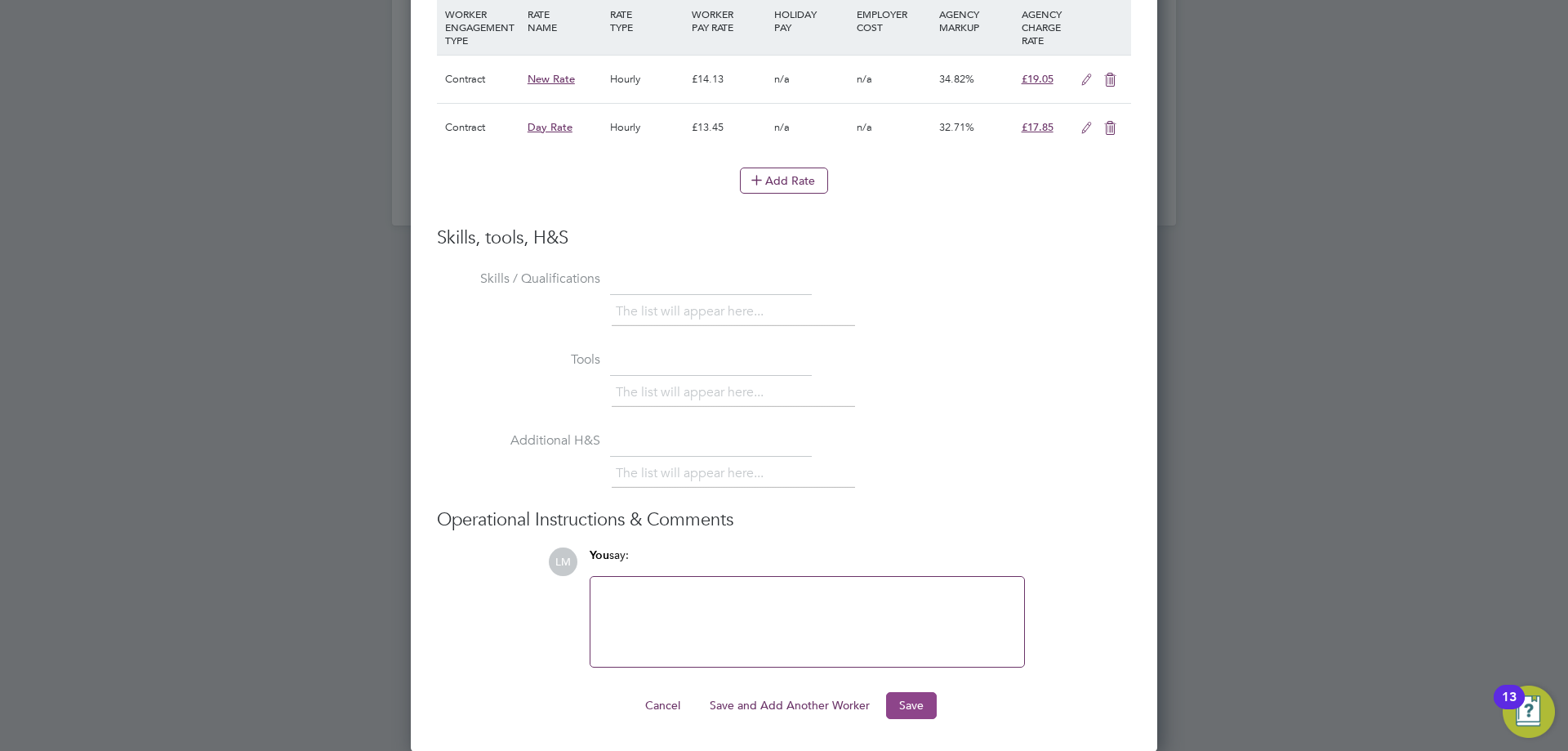
click at [899, 701] on button "Save" at bounding box center [911, 704] width 50 height 26
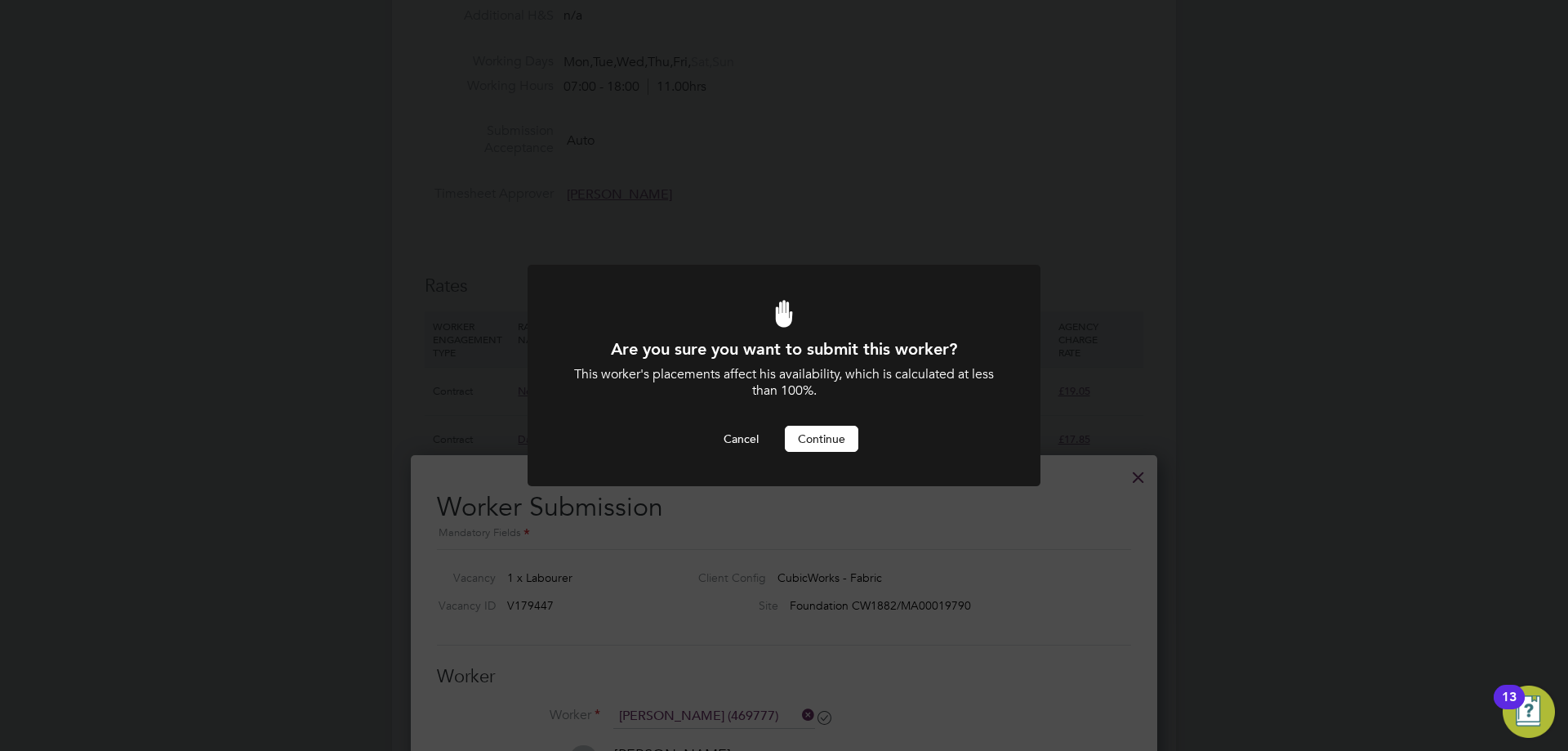
click at [808, 430] on button "Continue" at bounding box center [821, 438] width 73 height 26
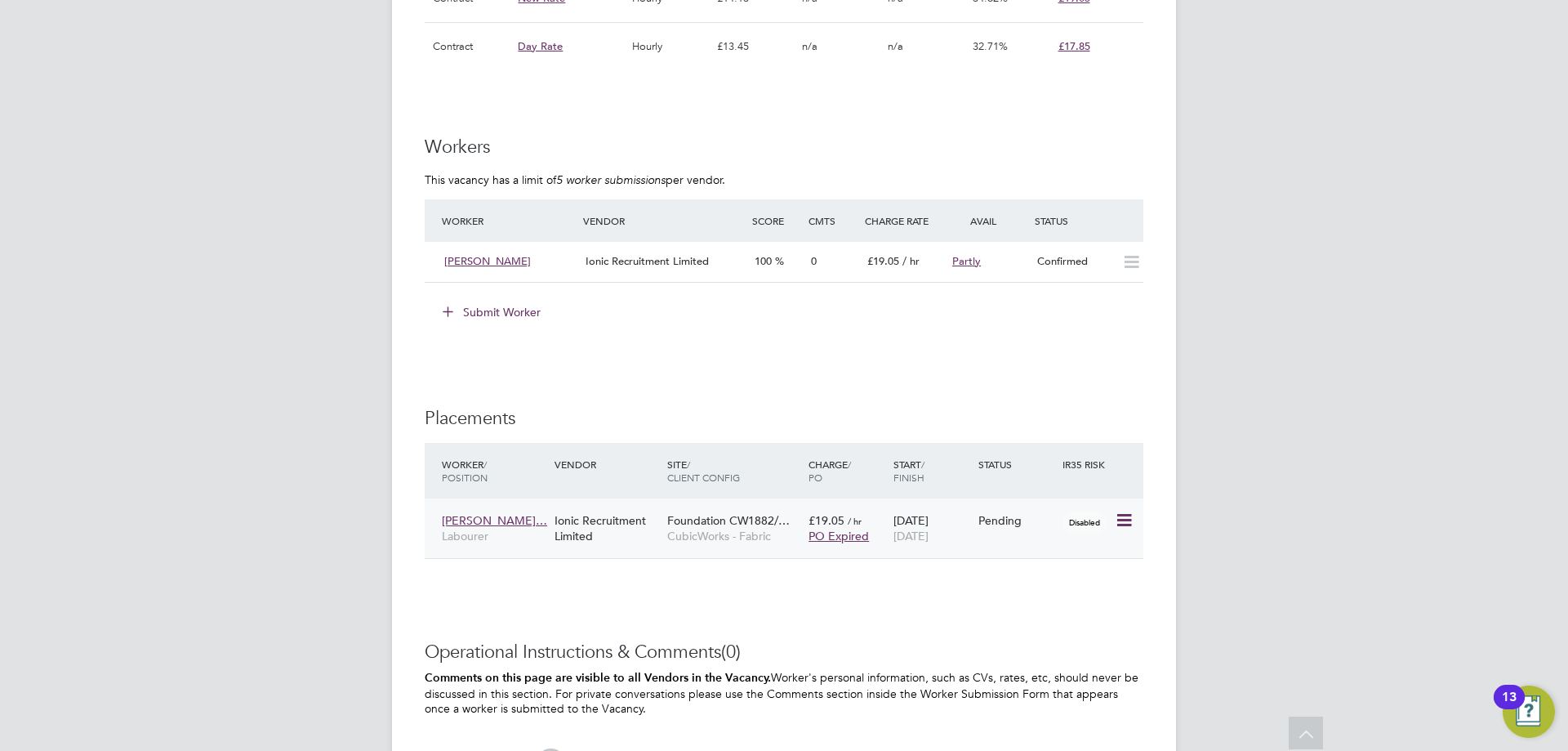
click at [1110, 516] on div "Disabled" at bounding box center [1087, 520] width 49 height 14
click at [1120, 516] on icon at bounding box center [1123, 521] width 16 height 20
click at [1054, 619] on li "Start" at bounding box center [1074, 623] width 116 height 23
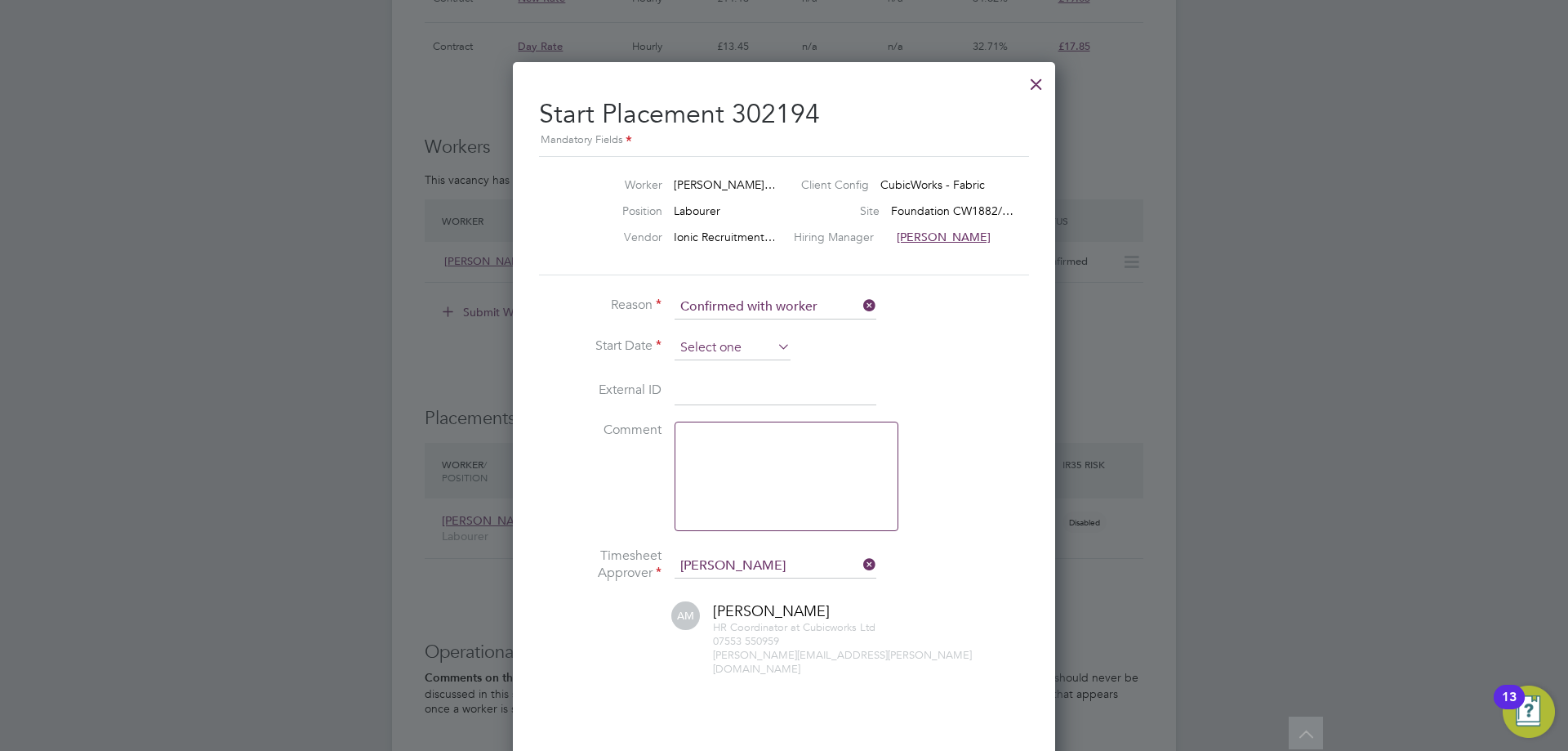
click at [731, 349] on input at bounding box center [733, 348] width 116 height 25
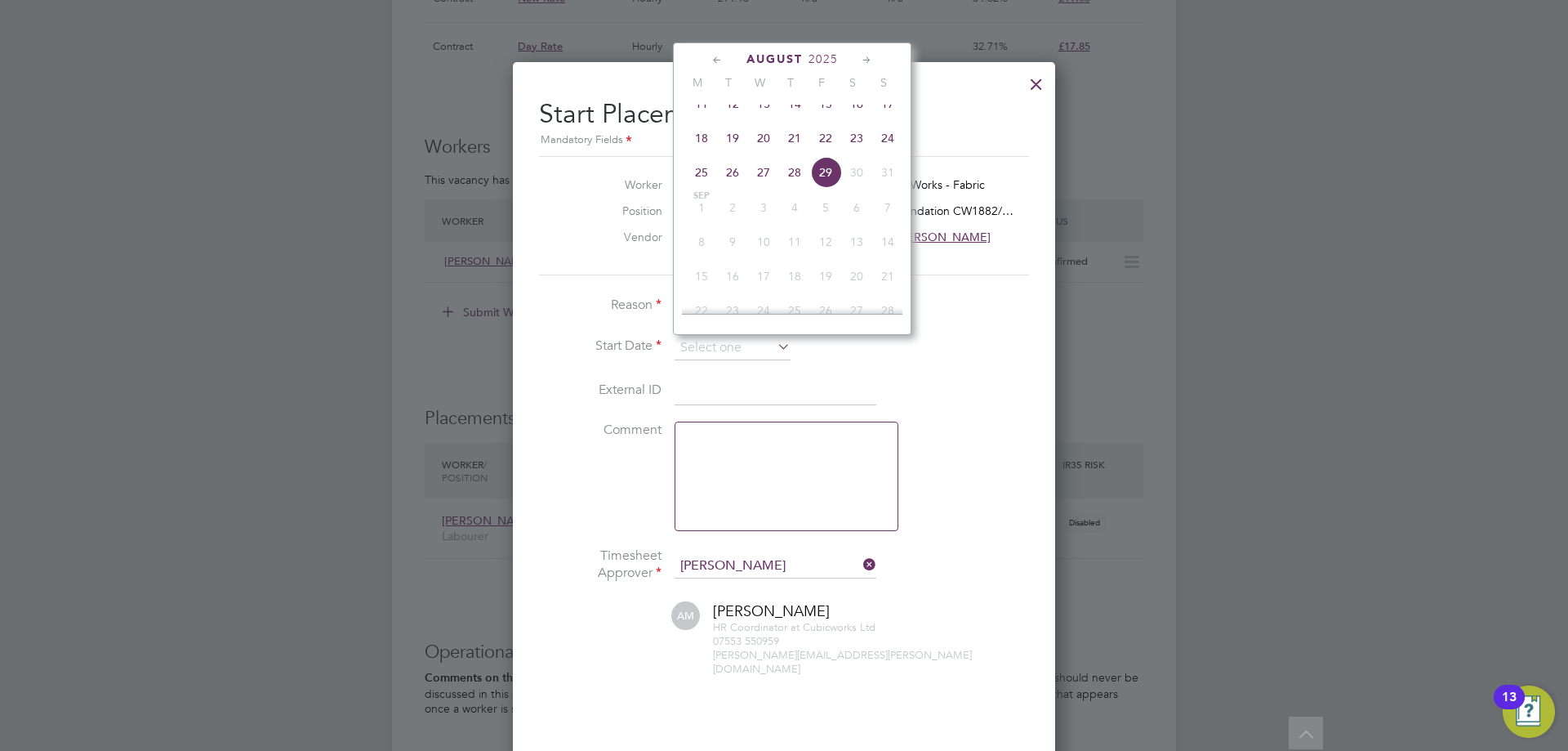
click at [696, 153] on span "18" at bounding box center [701, 138] width 31 height 31
type input "[DATE]"
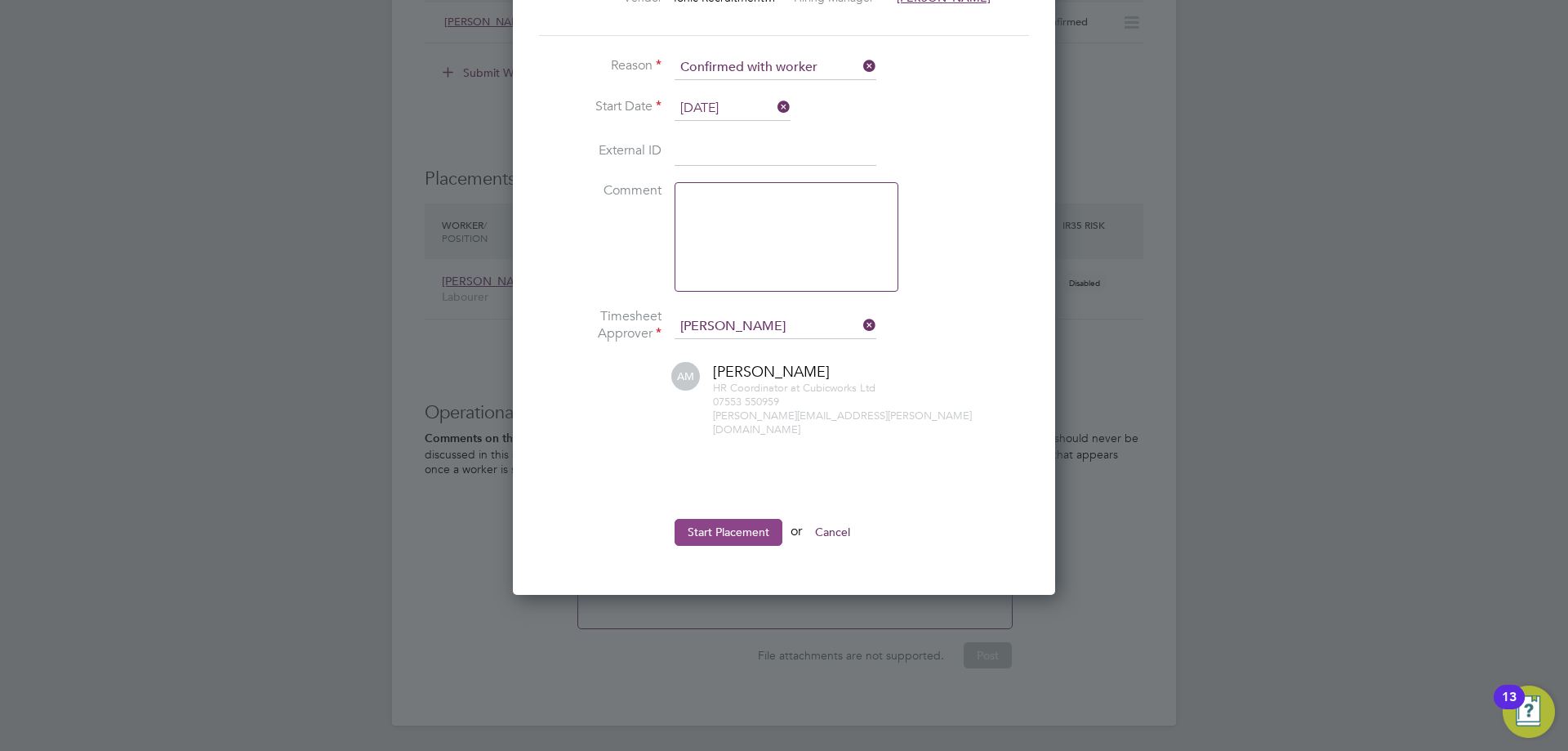
click at [715, 519] on button "Start Placement" at bounding box center [728, 531] width 108 height 26
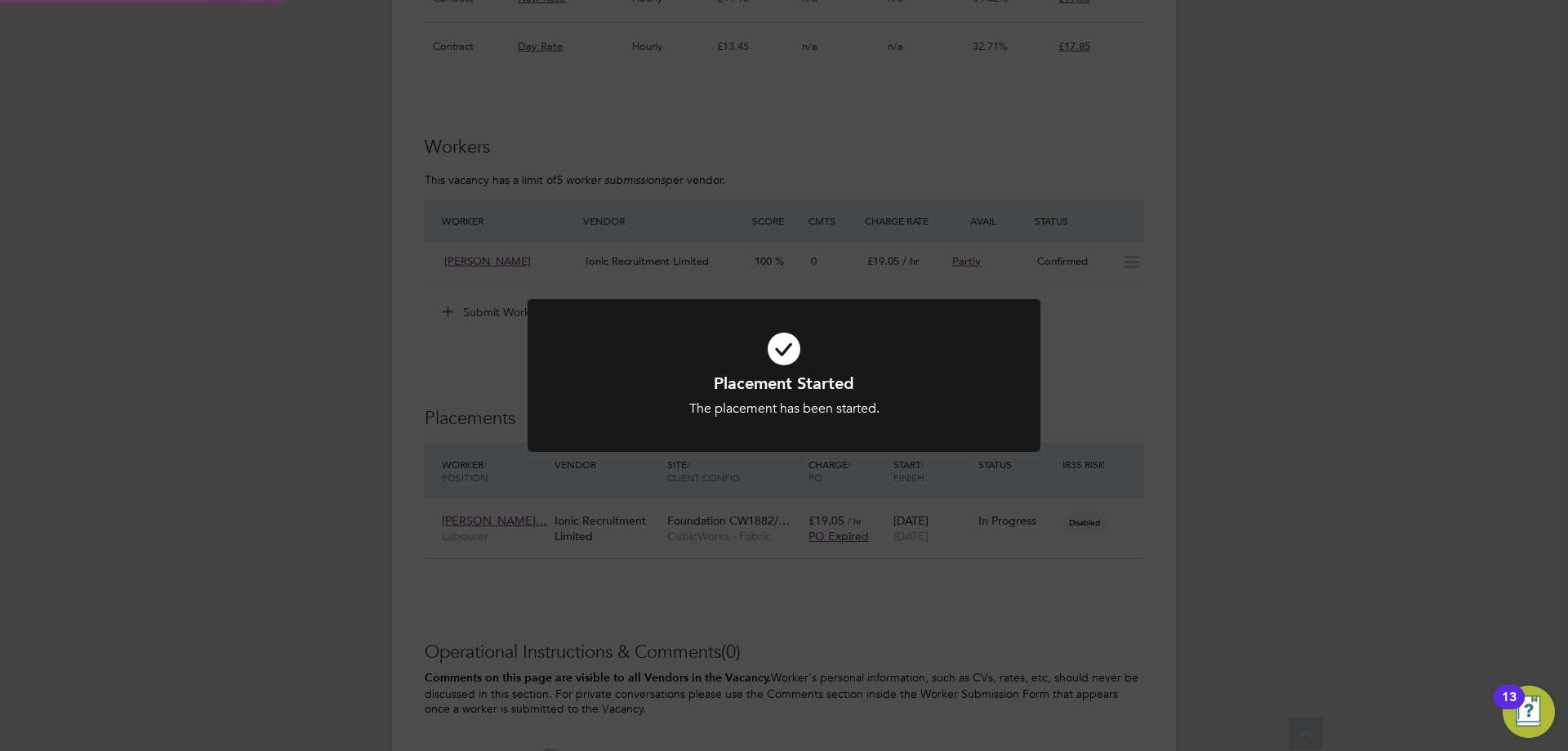
click at [1074, 592] on div "Placement Started The placement has been started. Cancel Okay" at bounding box center [784, 375] width 1568 height 751
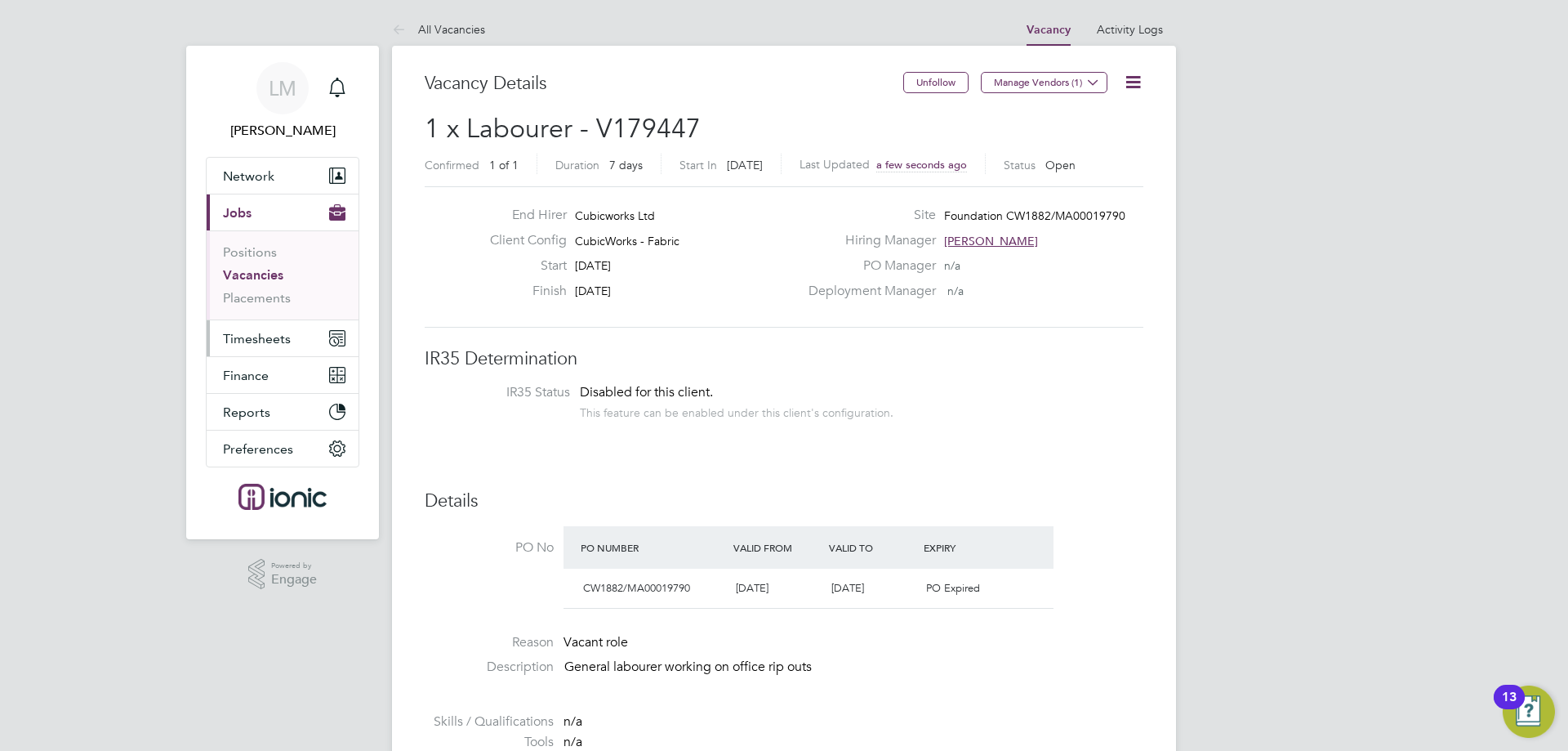
click at [253, 351] on button "Timesheets" at bounding box center [283, 339] width 152 height 36
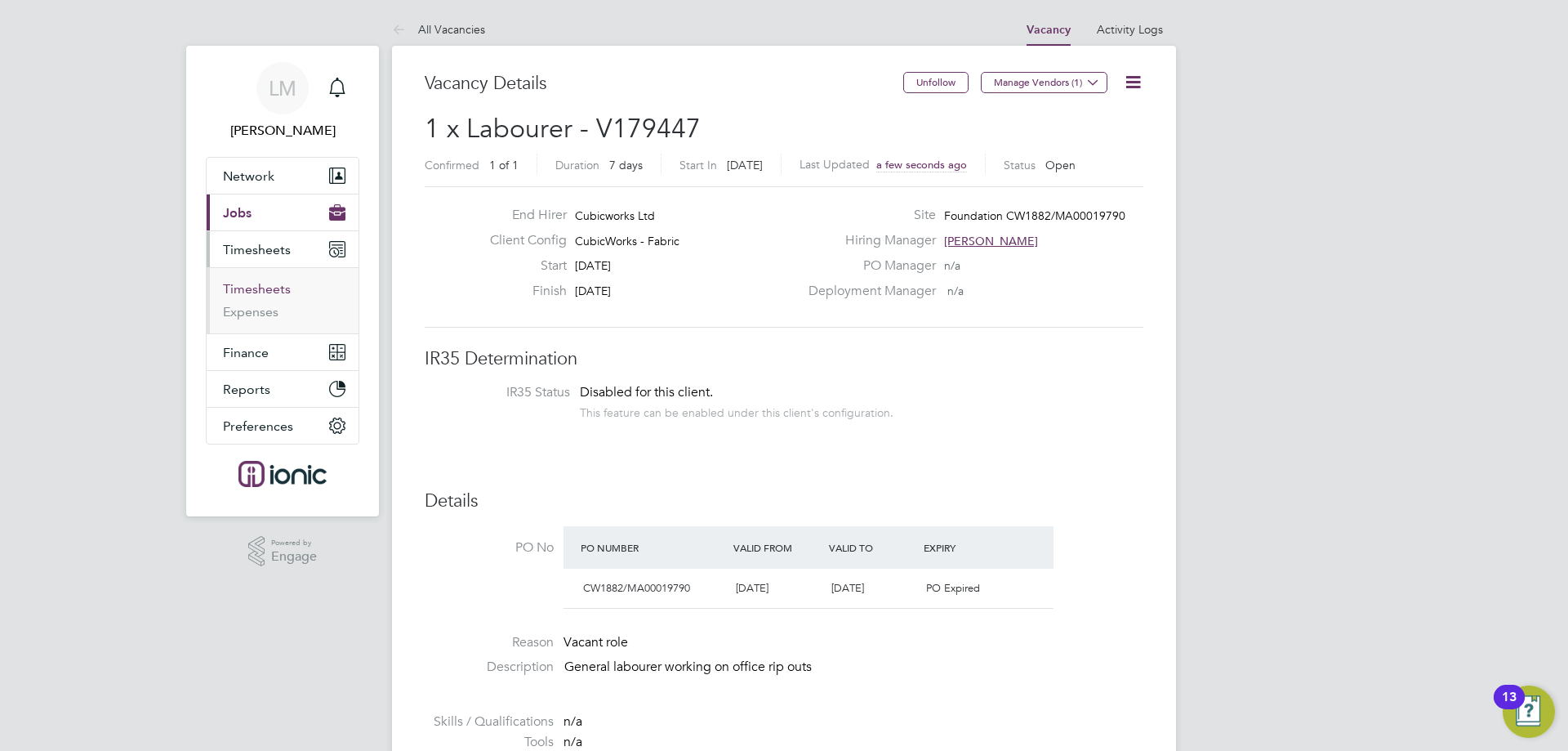
click at [271, 295] on link "Timesheets" at bounding box center [256, 288] width 68 height 15
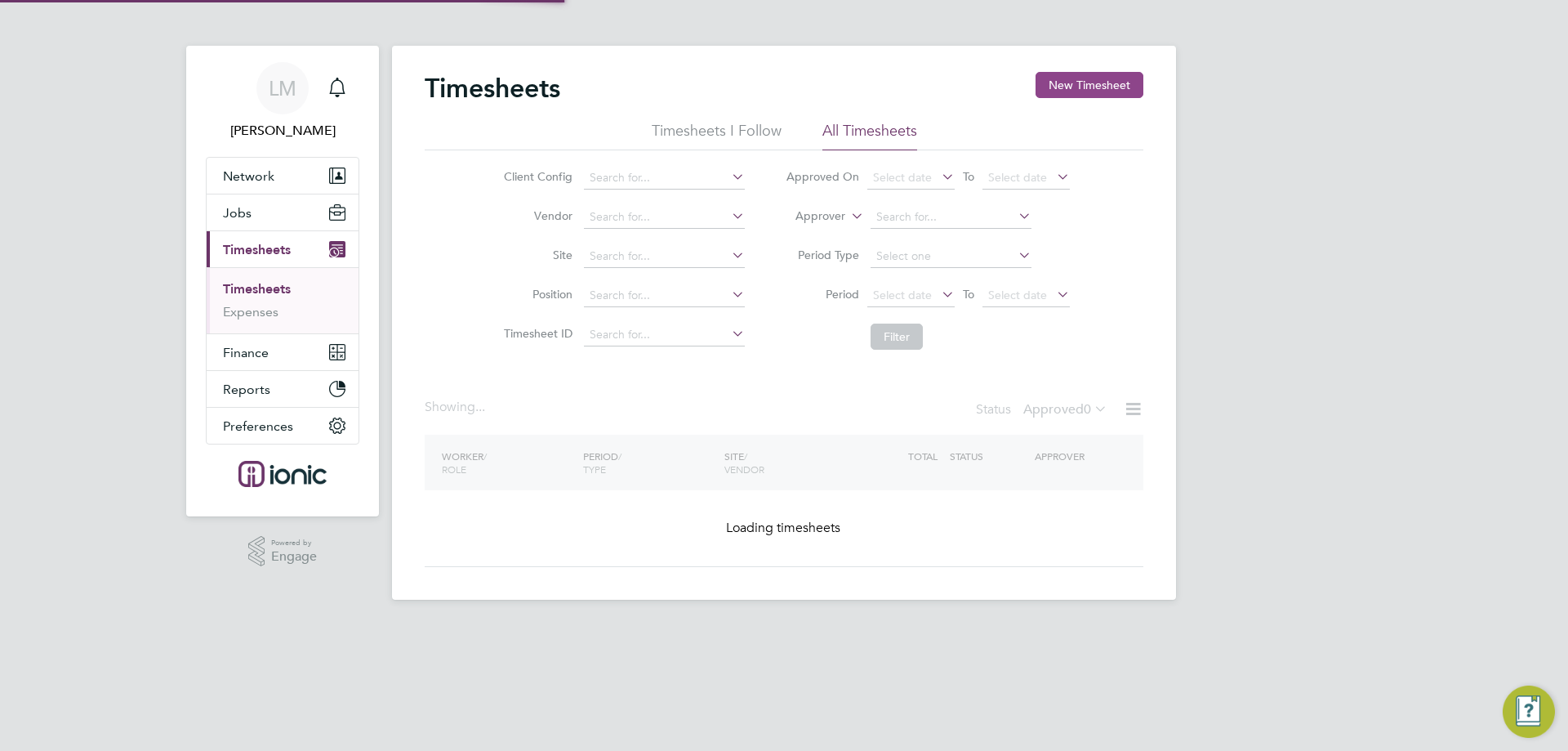
click at [1060, 90] on button "New Timesheet" at bounding box center [1089, 85] width 108 height 26
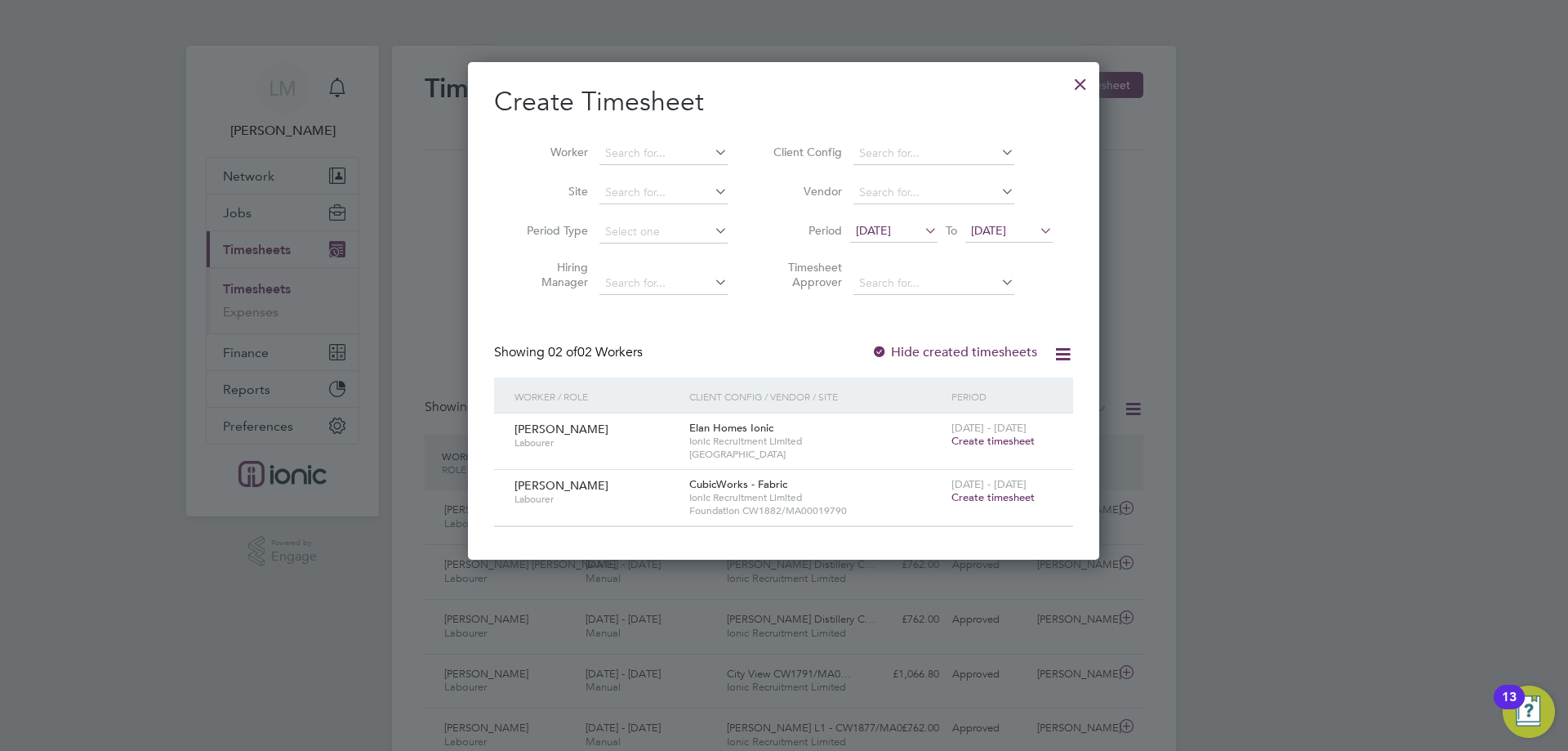
click at [1008, 493] on span "Create timesheet" at bounding box center [993, 497] width 84 height 14
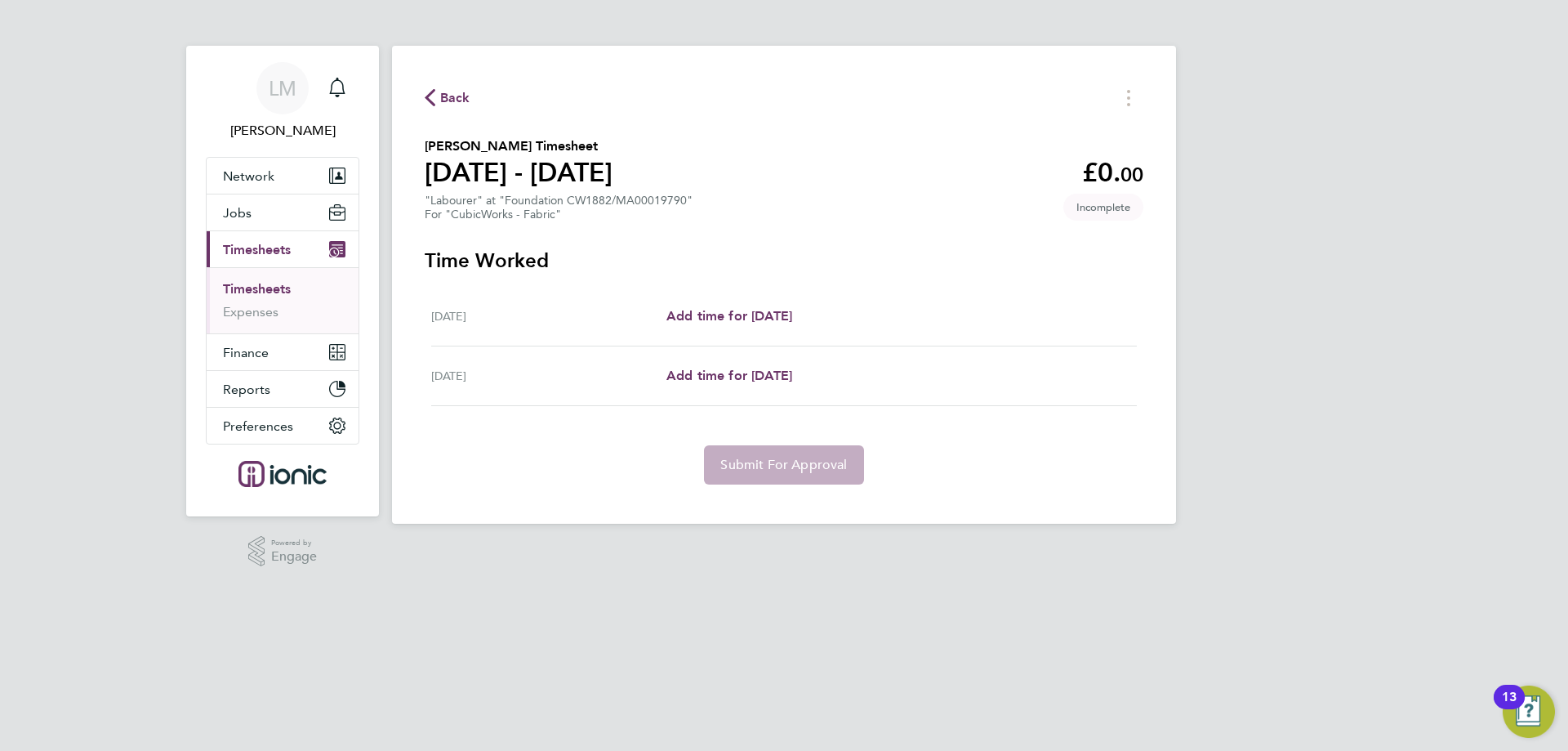
click at [772, 326] on div "Mon 18 Aug Add time for Mon 18 Aug Add time for Mon 18 Aug" at bounding box center [784, 316] width 706 height 60
click at [774, 321] on span "Add time for [DATE]" at bounding box center [730, 316] width 126 height 15
select select "30"
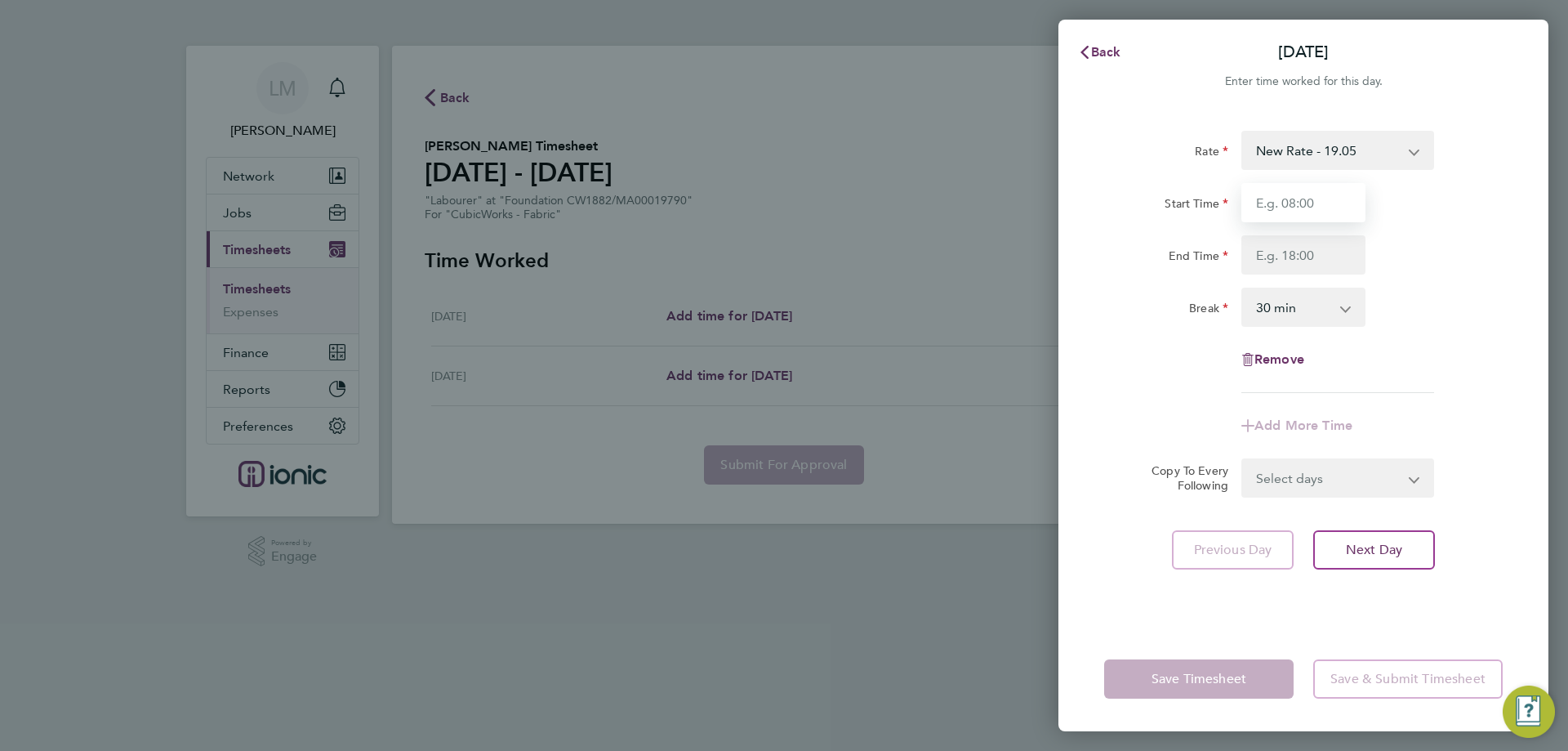
click at [1281, 213] on input "Start Time" at bounding box center [1303, 202] width 125 height 39
type input "07:30"
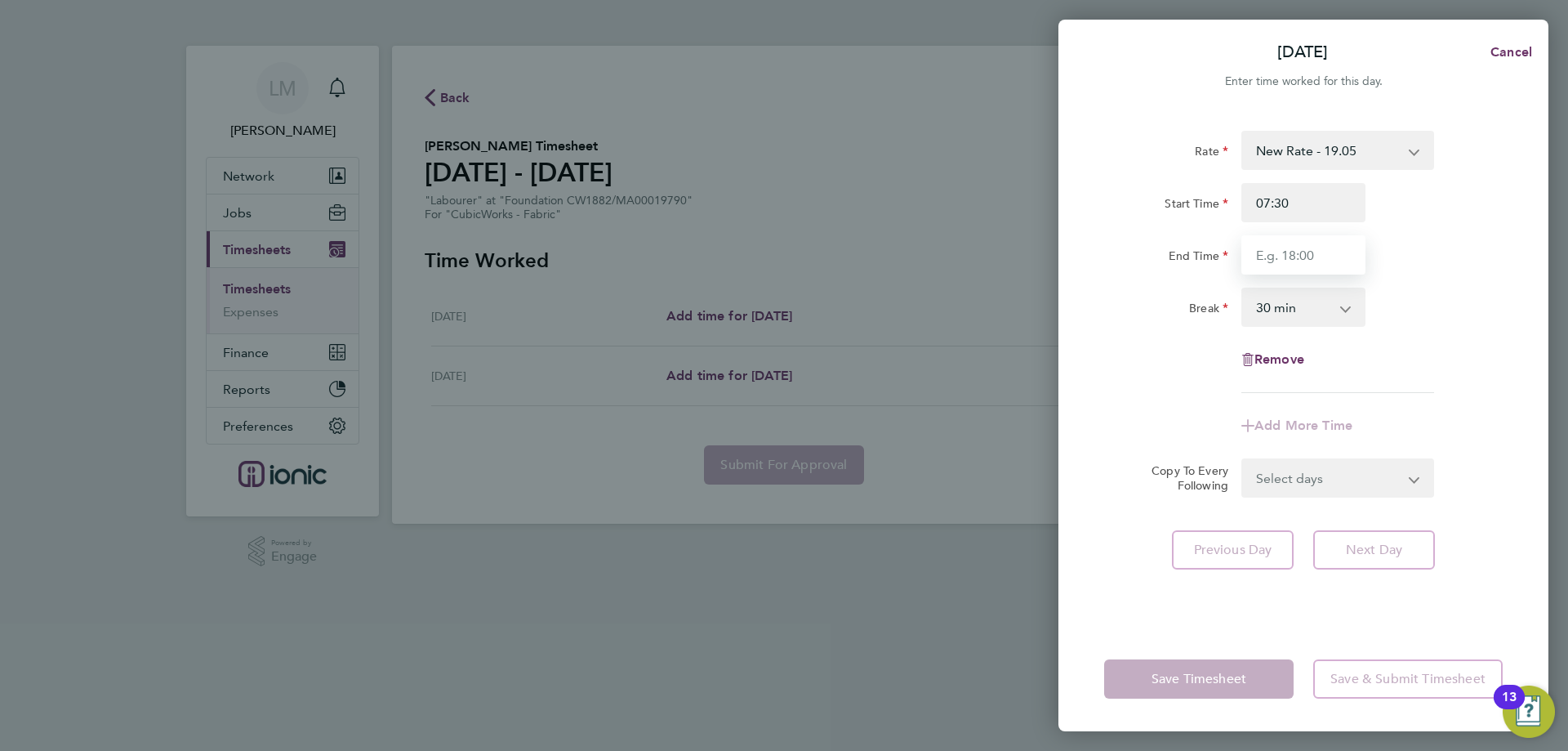
click at [1291, 249] on input "End Time" at bounding box center [1303, 254] width 125 height 39
type input "16:00"
click at [1455, 273] on div "End Time 16:00" at bounding box center [1303, 254] width 412 height 39
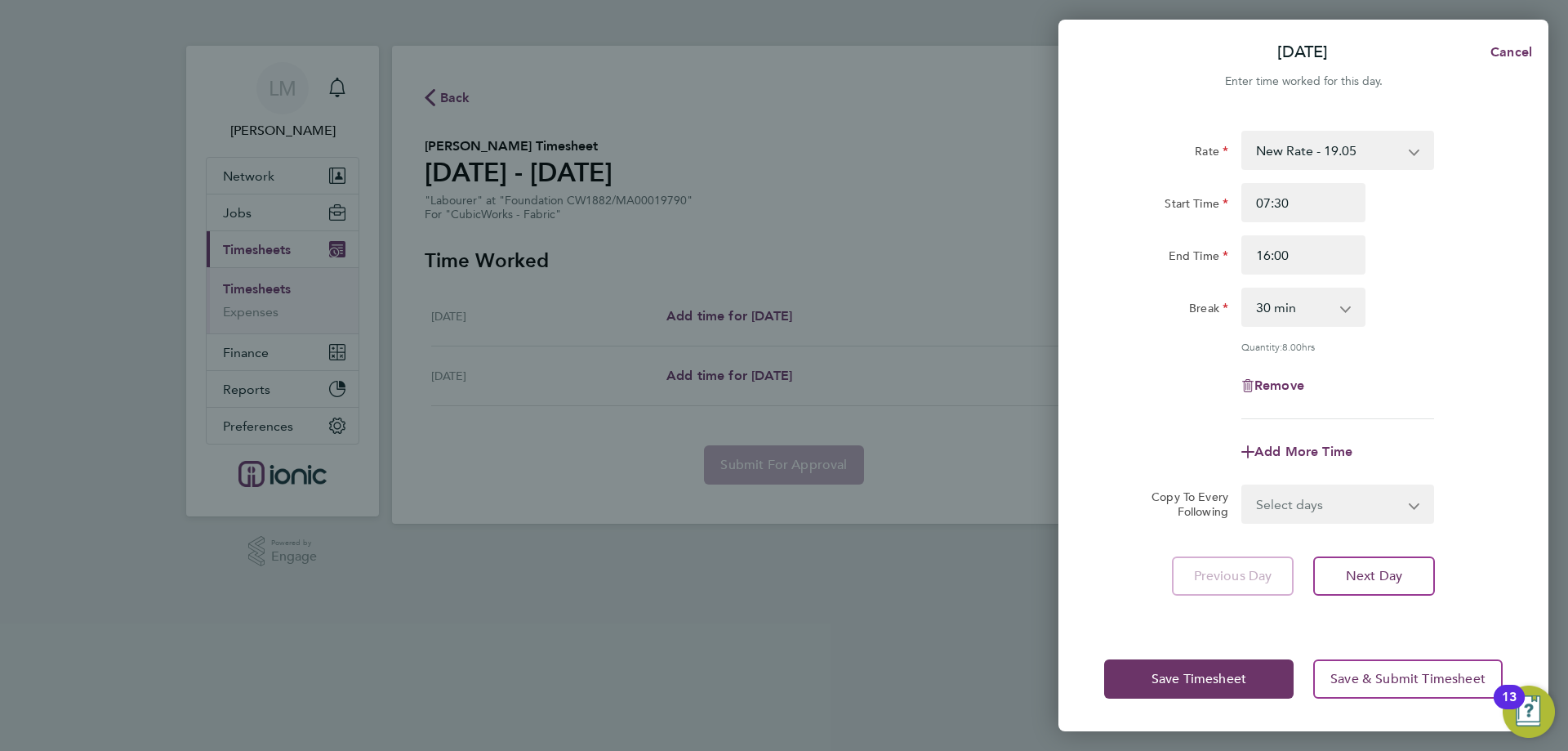
click at [1362, 504] on select "Select days Tuesday" at bounding box center [1329, 504] width 171 height 36
select select "TUE"
click at [1244, 486] on select "Select days Tuesday" at bounding box center [1329, 504] width 171 height 36
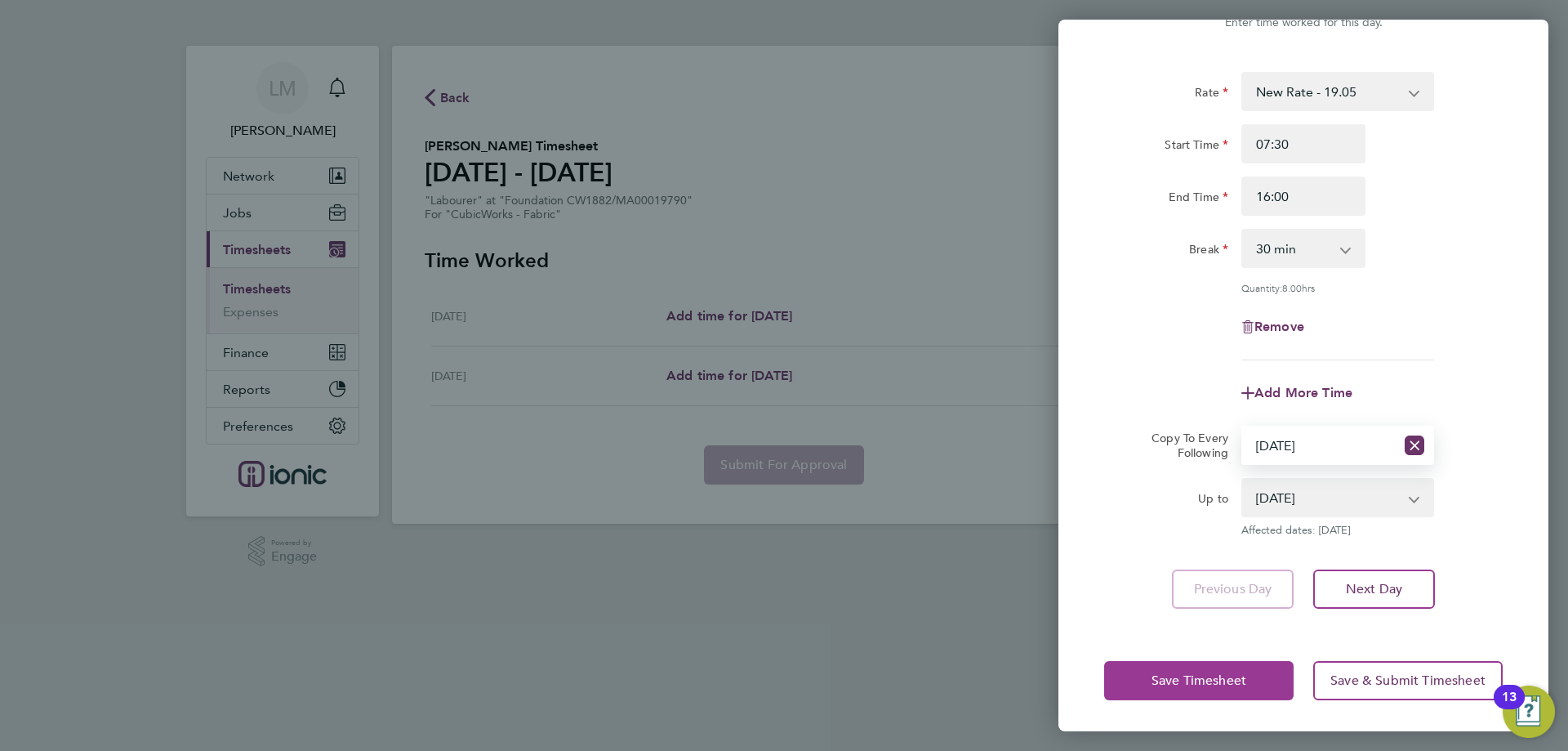
click at [1195, 690] on button "Save Timesheet" at bounding box center [1199, 681] width 189 height 39
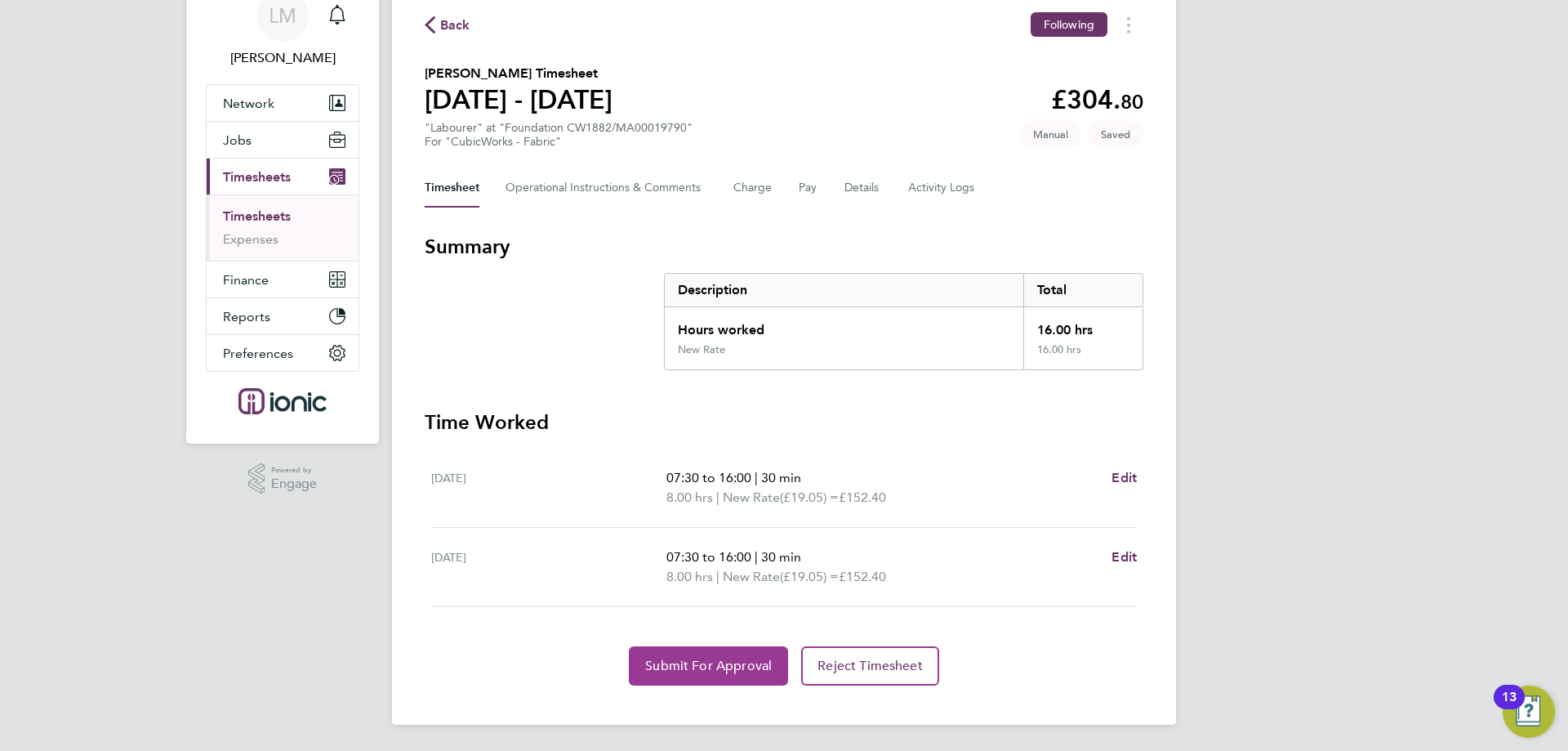
click at [688, 665] on span "Submit For Approval" at bounding box center [708, 665] width 127 height 16
click at [673, 673] on span "Approve Timesheet" at bounding box center [709, 665] width 120 height 16
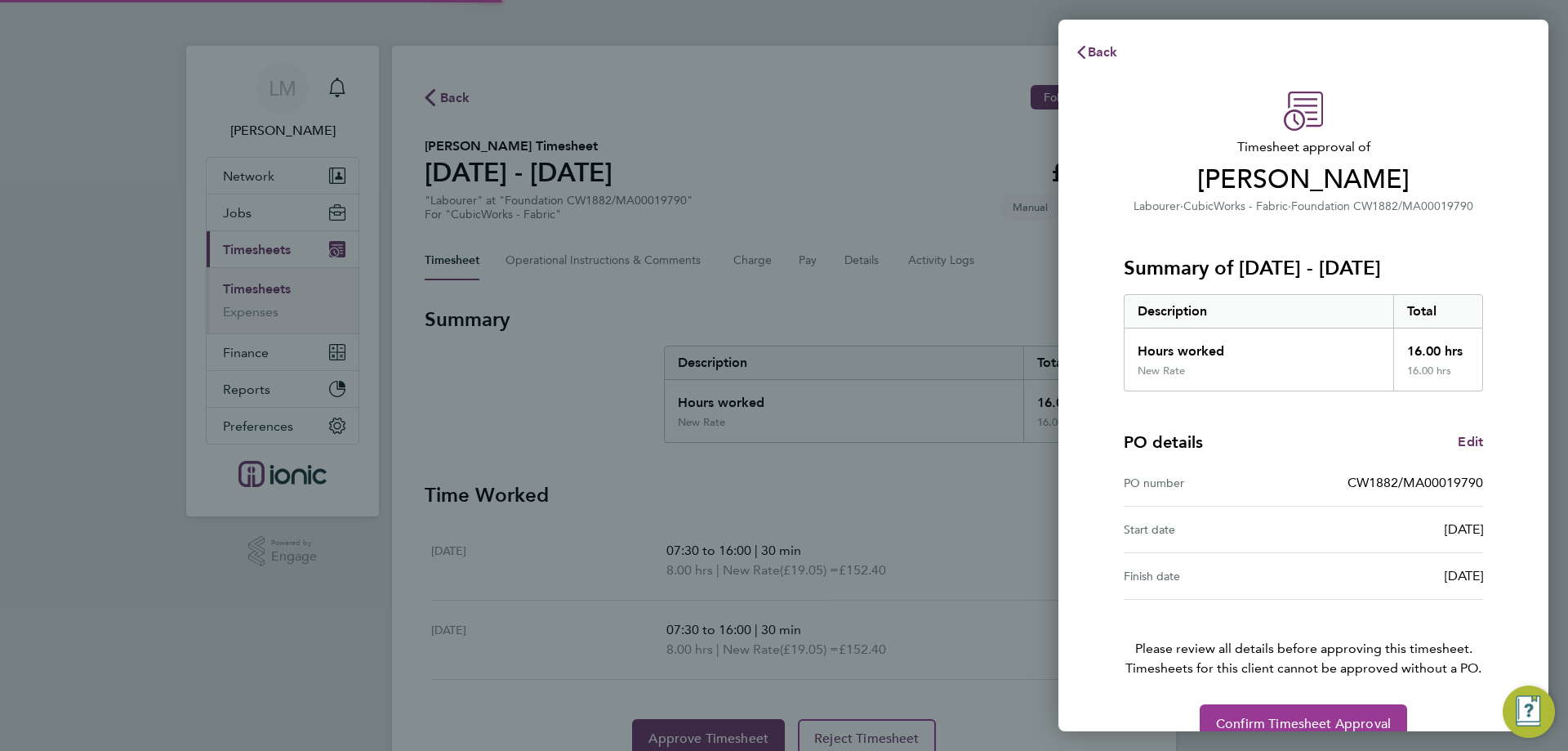
click at [1249, 721] on span "Confirm Timesheet Approval" at bounding box center [1303, 723] width 175 height 16
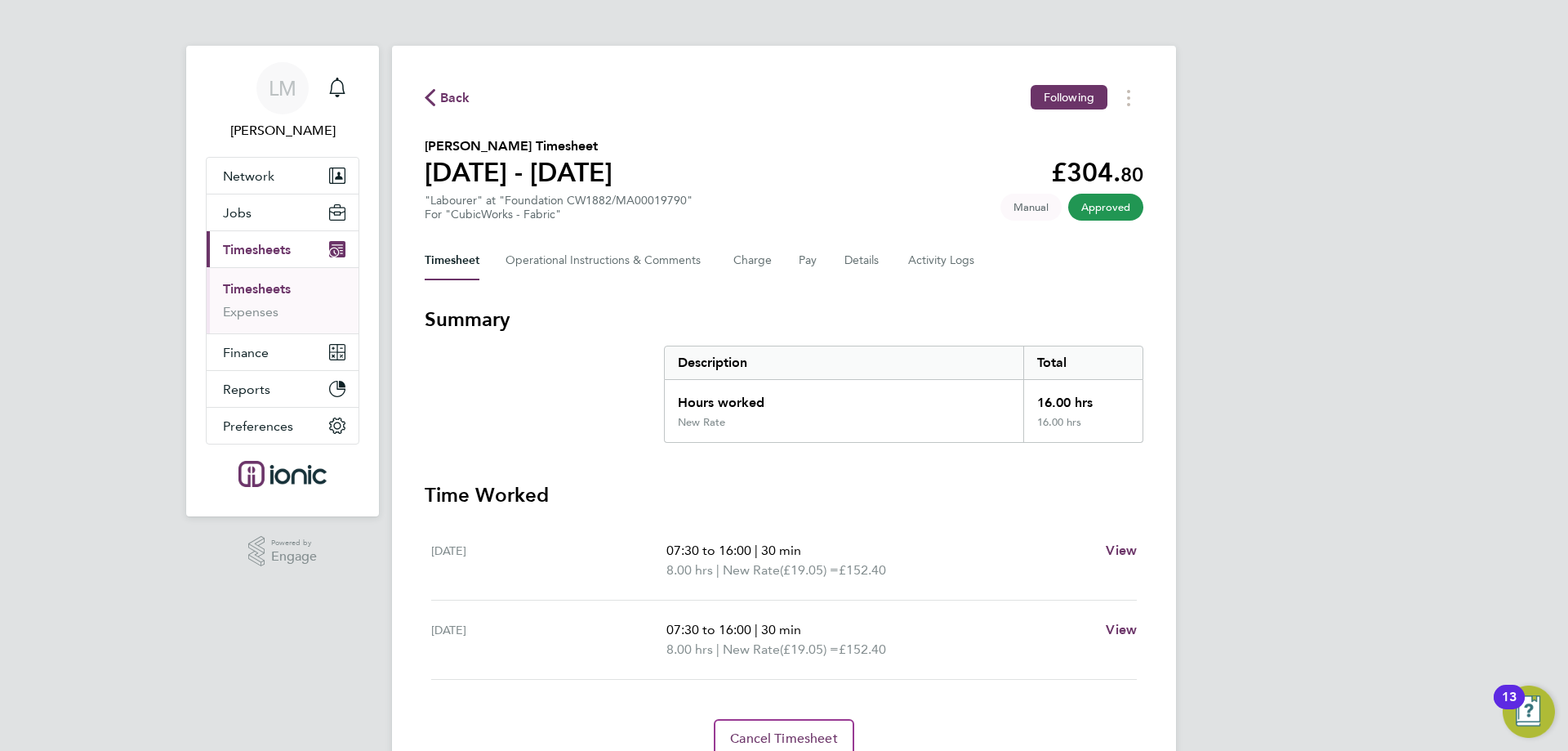
click at [445, 89] on button "Back" at bounding box center [447, 97] width 46 height 20
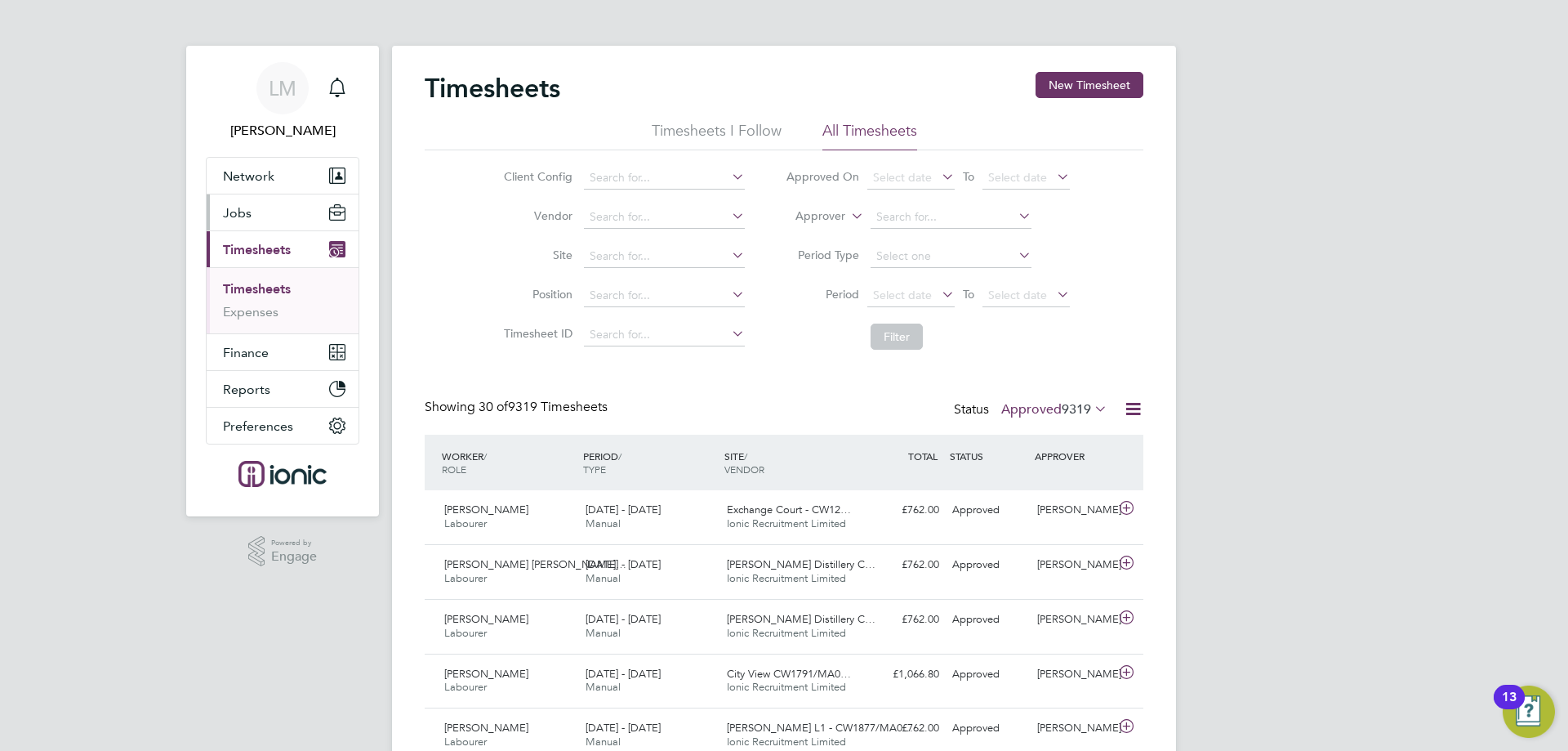
click at [279, 214] on button "Jobs" at bounding box center [283, 212] width 152 height 36
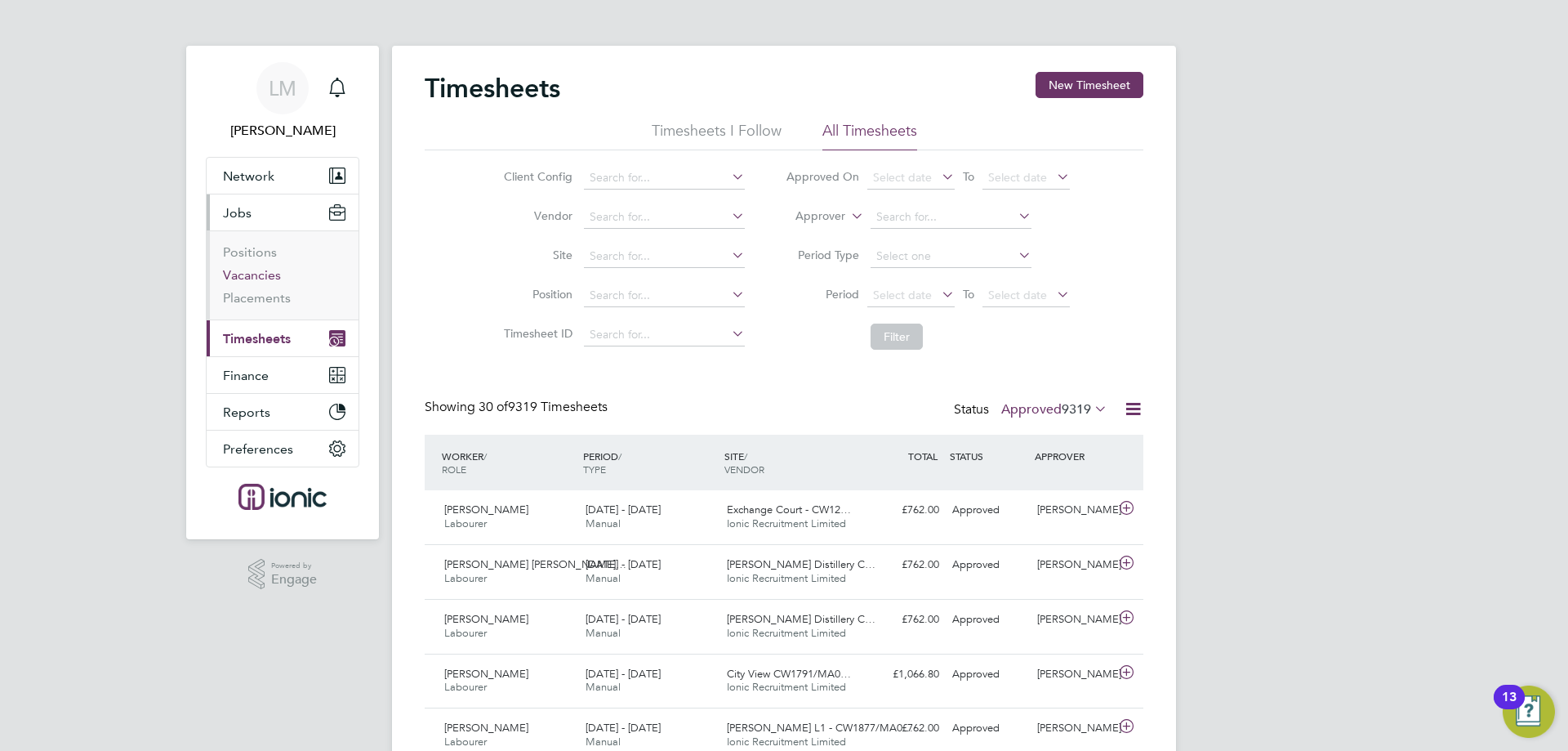
click at [266, 268] on link "Vacancies" at bounding box center [251, 275] width 58 height 15
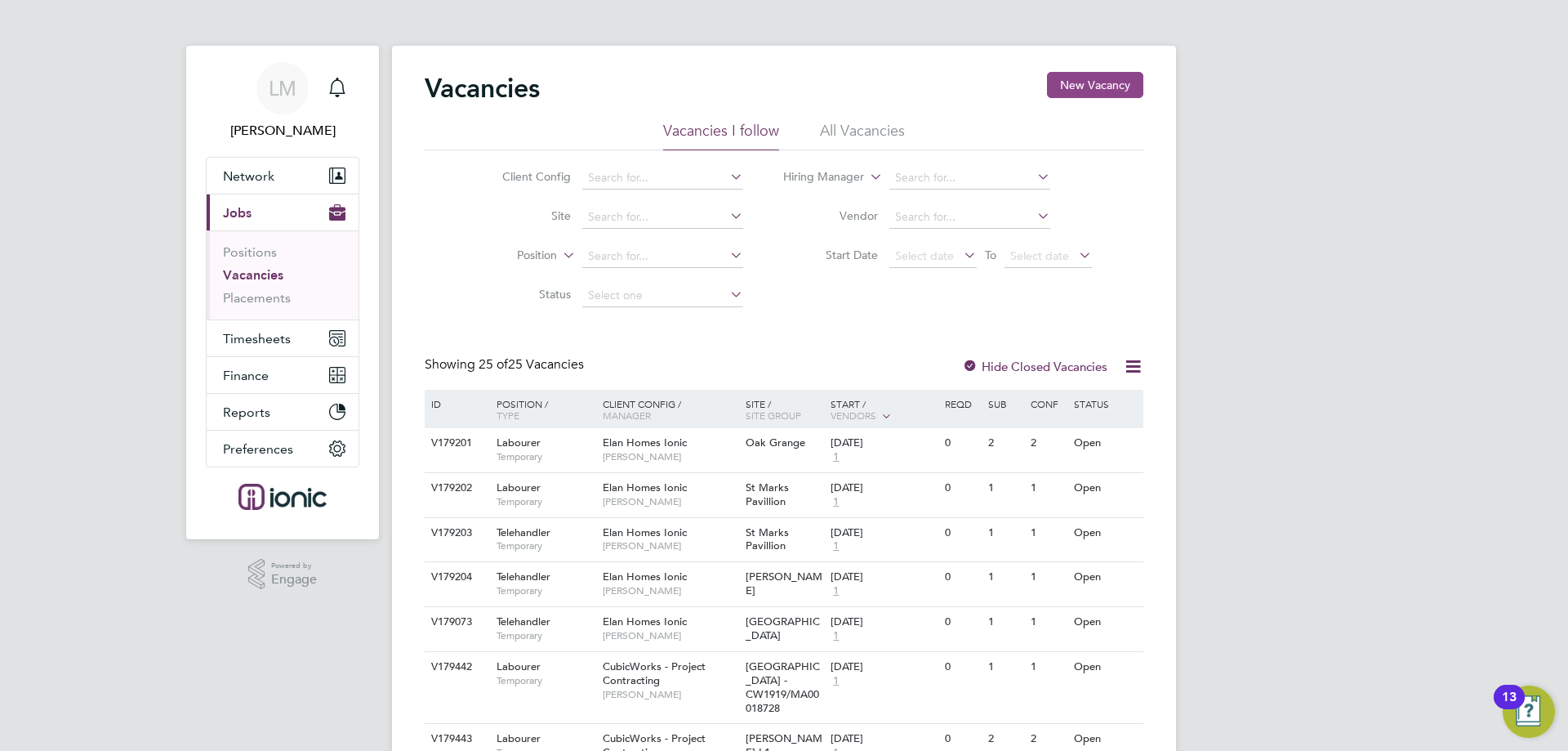
click at [1083, 77] on button "New Vacancy" at bounding box center [1095, 85] width 96 height 26
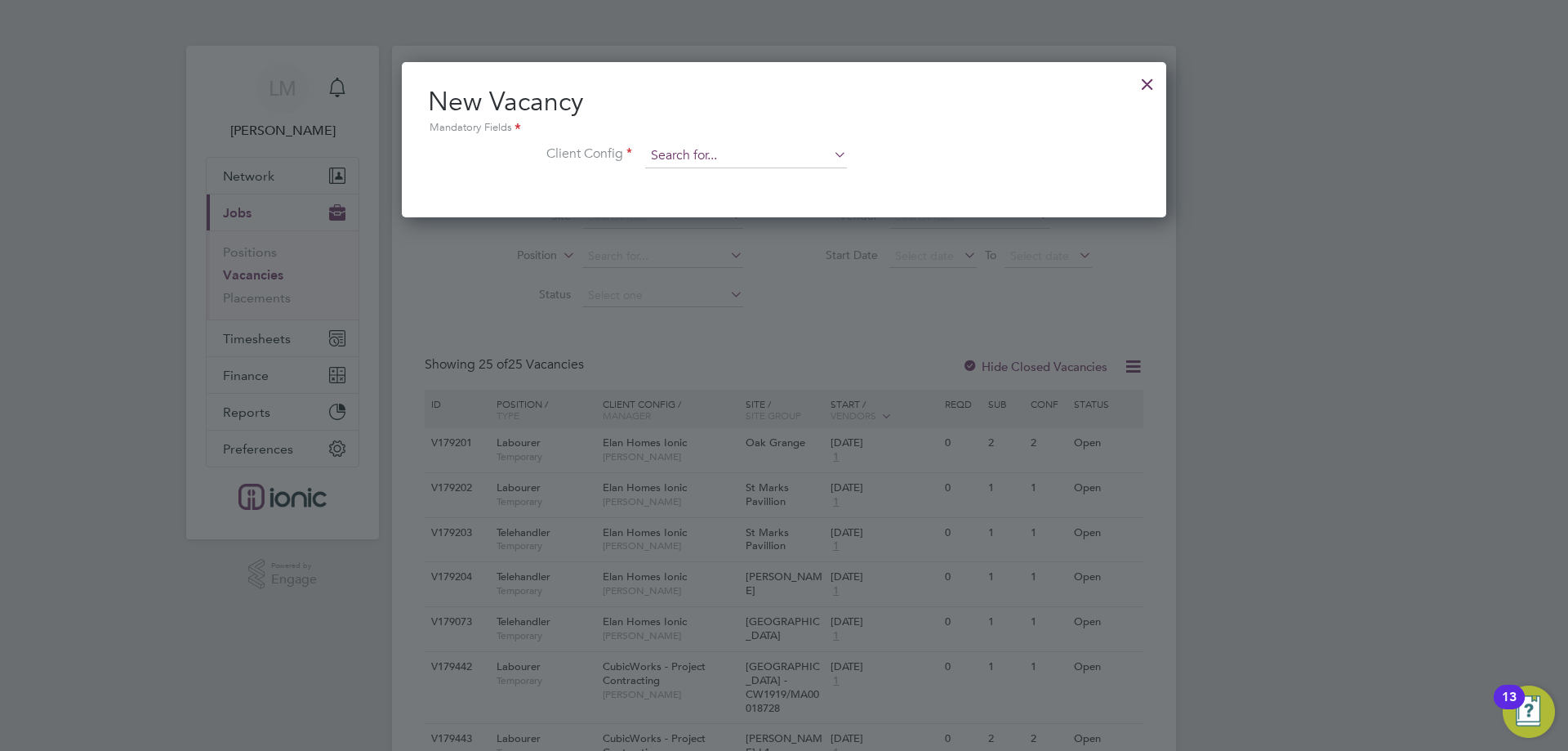
click at [754, 148] on input at bounding box center [746, 156] width 202 height 25
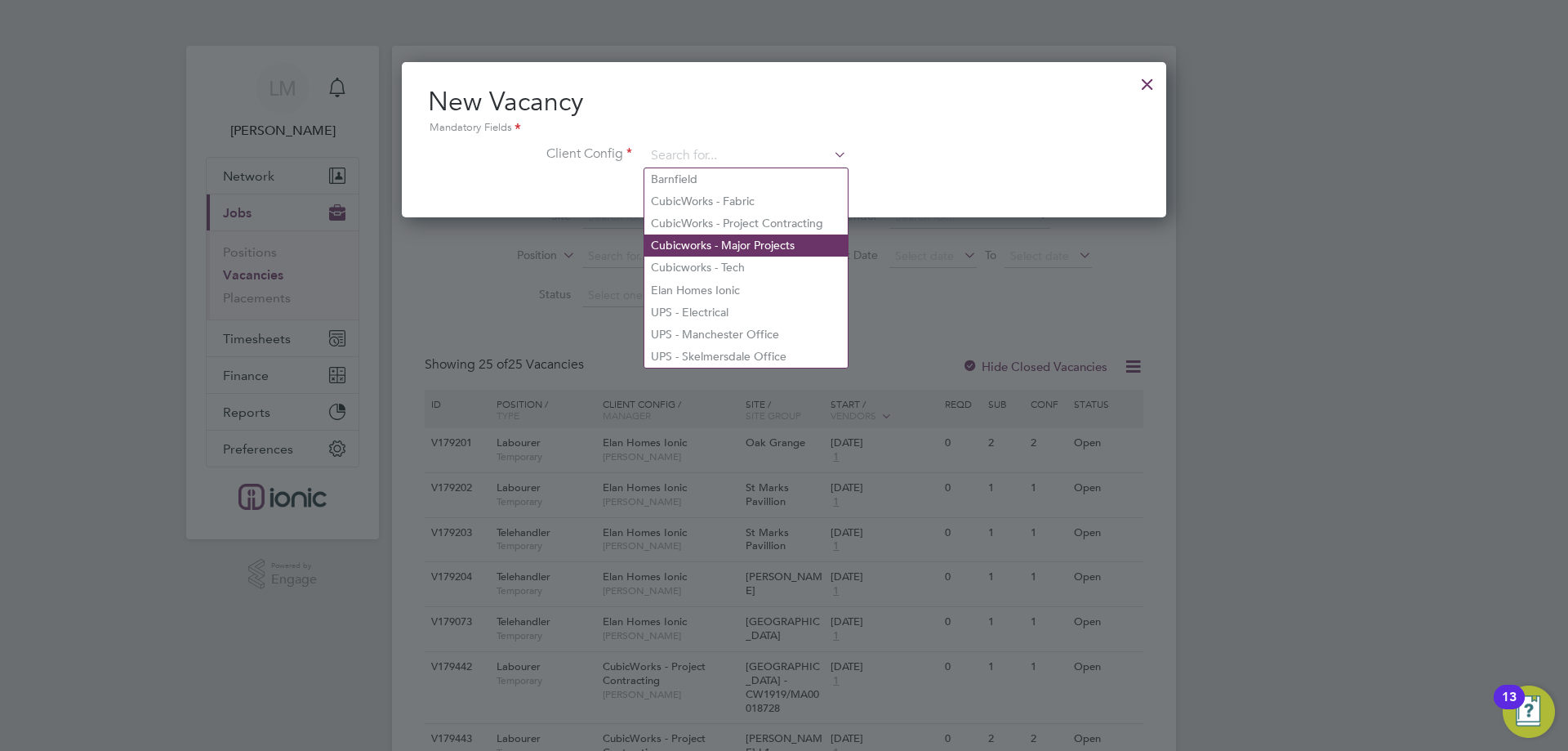
click at [794, 252] on li "Cubicworks - Major Projects" at bounding box center [746, 245] width 204 height 22
type input "Cubicworks - Major Projects"
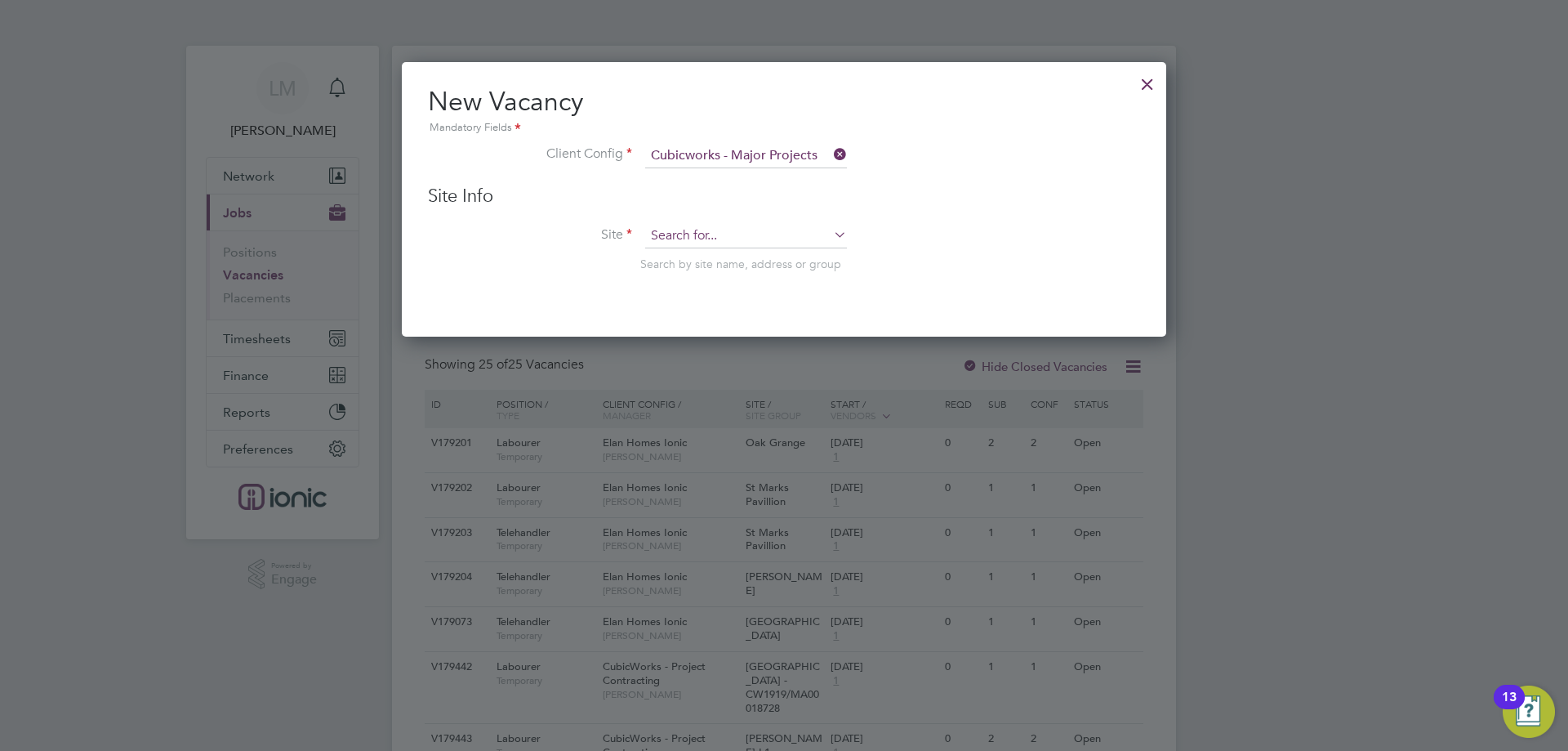
click at [753, 236] on input at bounding box center [746, 236] width 202 height 25
click at [749, 253] on li "Hardman Upper Floors CW2005 /MA00020137" at bounding box center [794, 259] width 299 height 22
type input "Hardman Upper Floors CW2005/MA00020137"
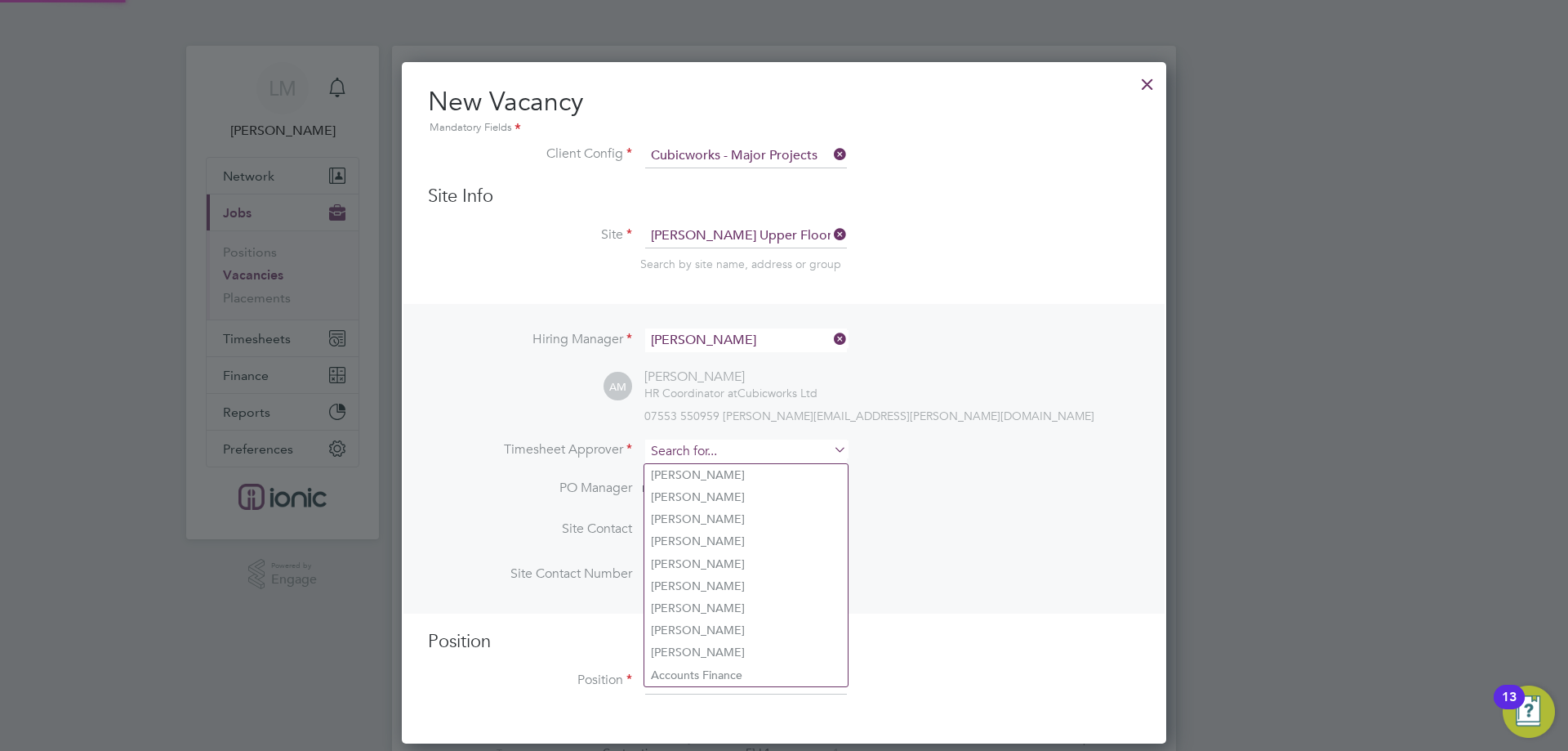
click at [725, 443] on input at bounding box center [746, 451] width 202 height 24
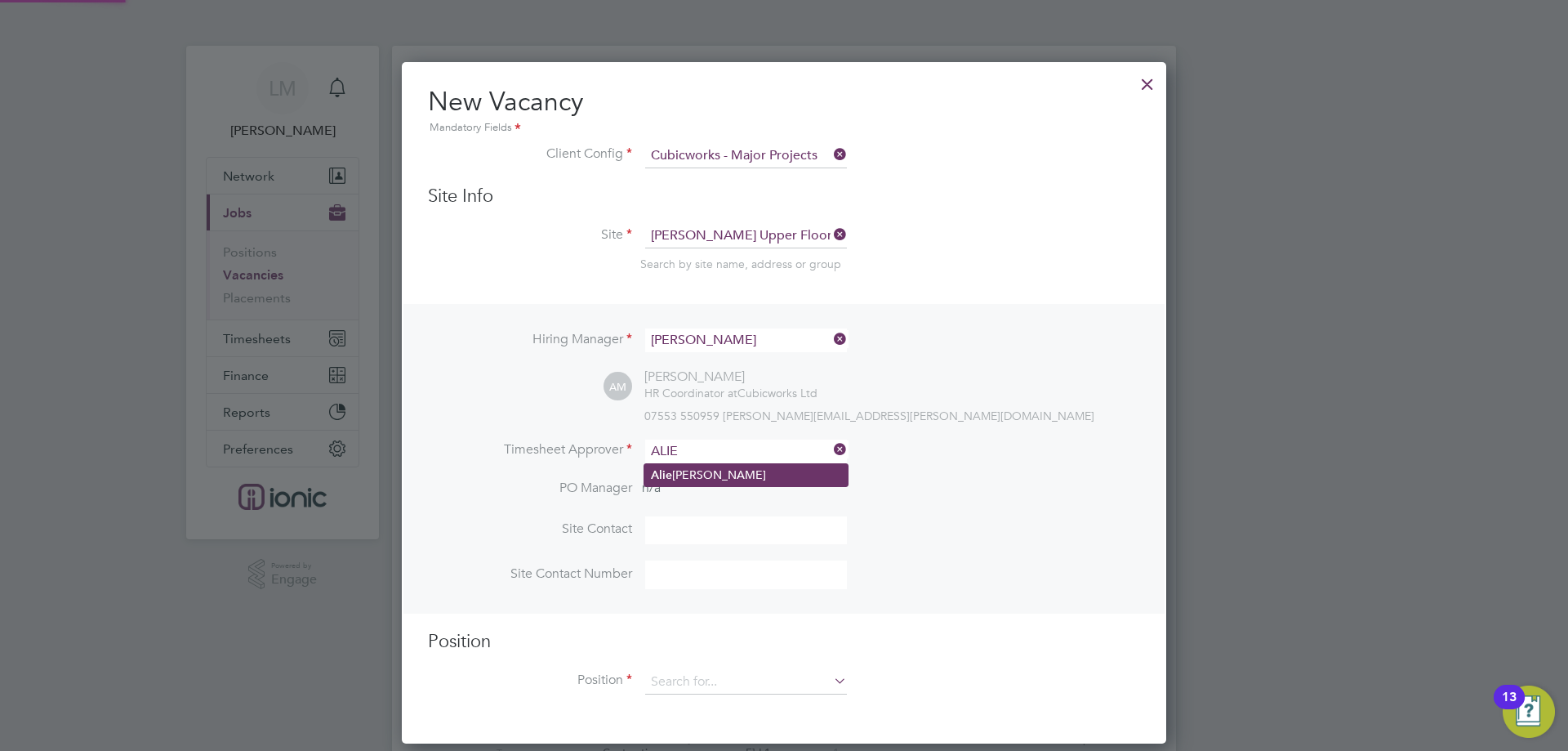
click at [728, 470] on li "Alie sha Murphy" at bounding box center [746, 475] width 204 height 22
type input "[PERSON_NAME]"
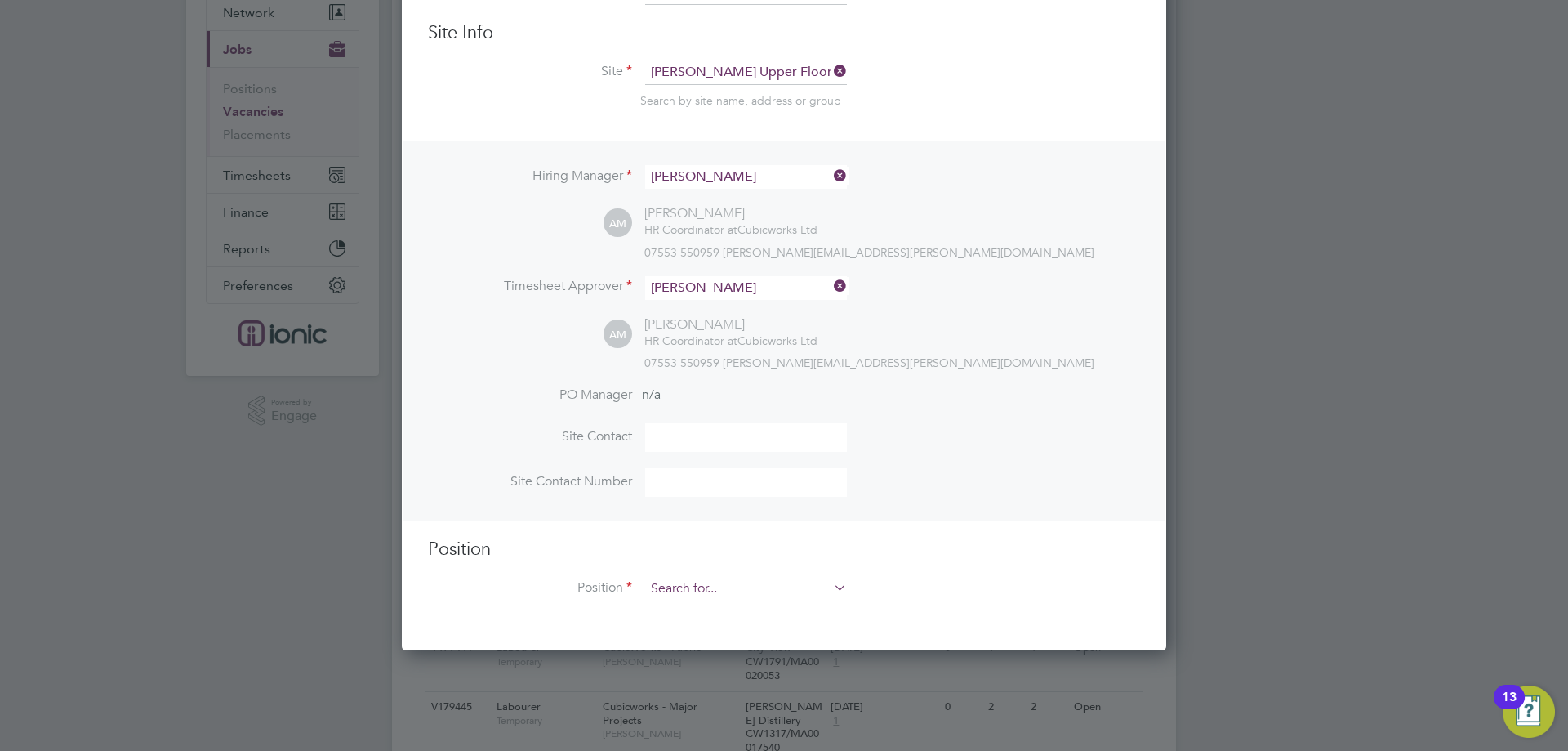
click at [729, 586] on input at bounding box center [746, 589] width 202 height 25
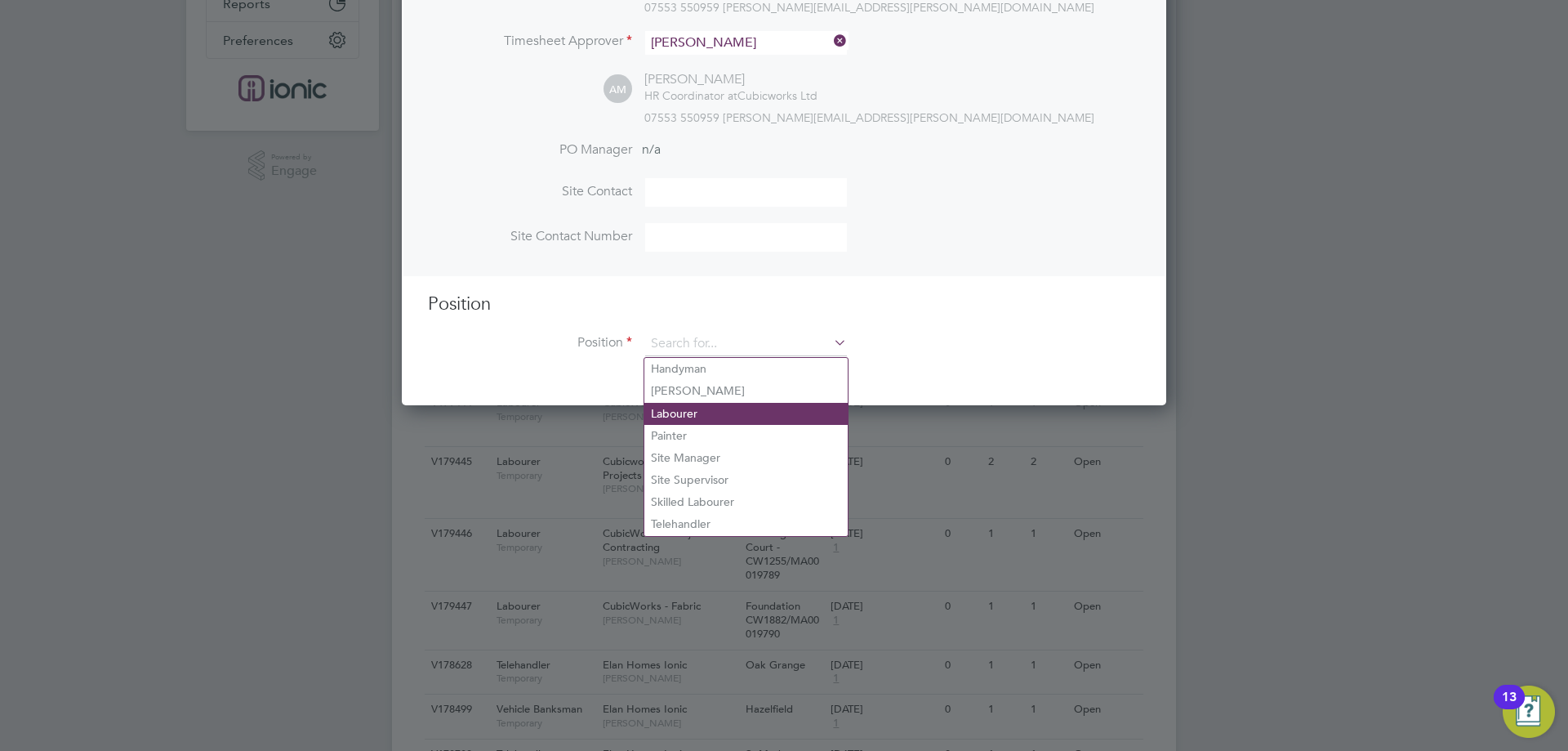
click at [683, 412] on li "Labourer" at bounding box center [746, 413] width 204 height 22
type input "Labourer"
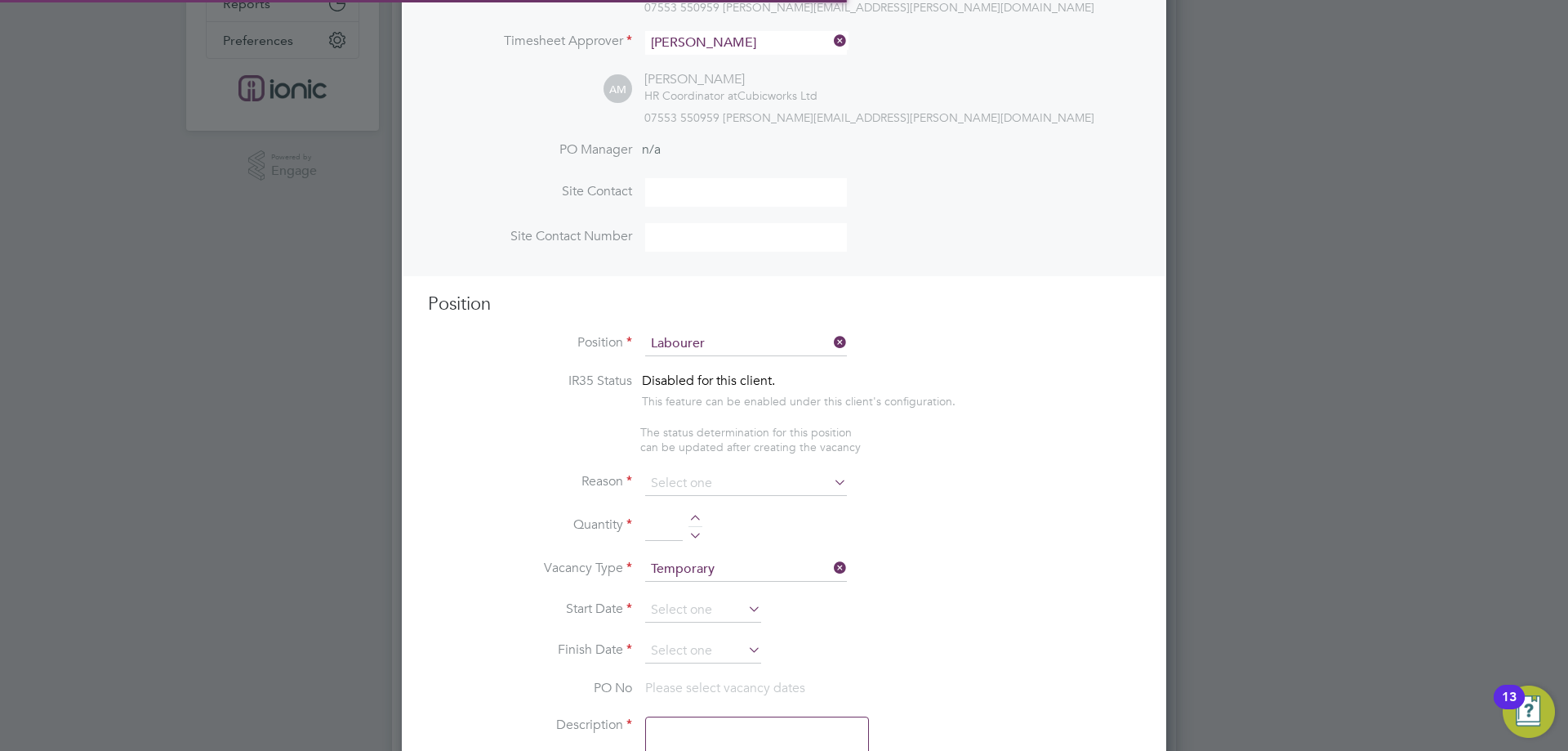
type textarea "General laboring duties"
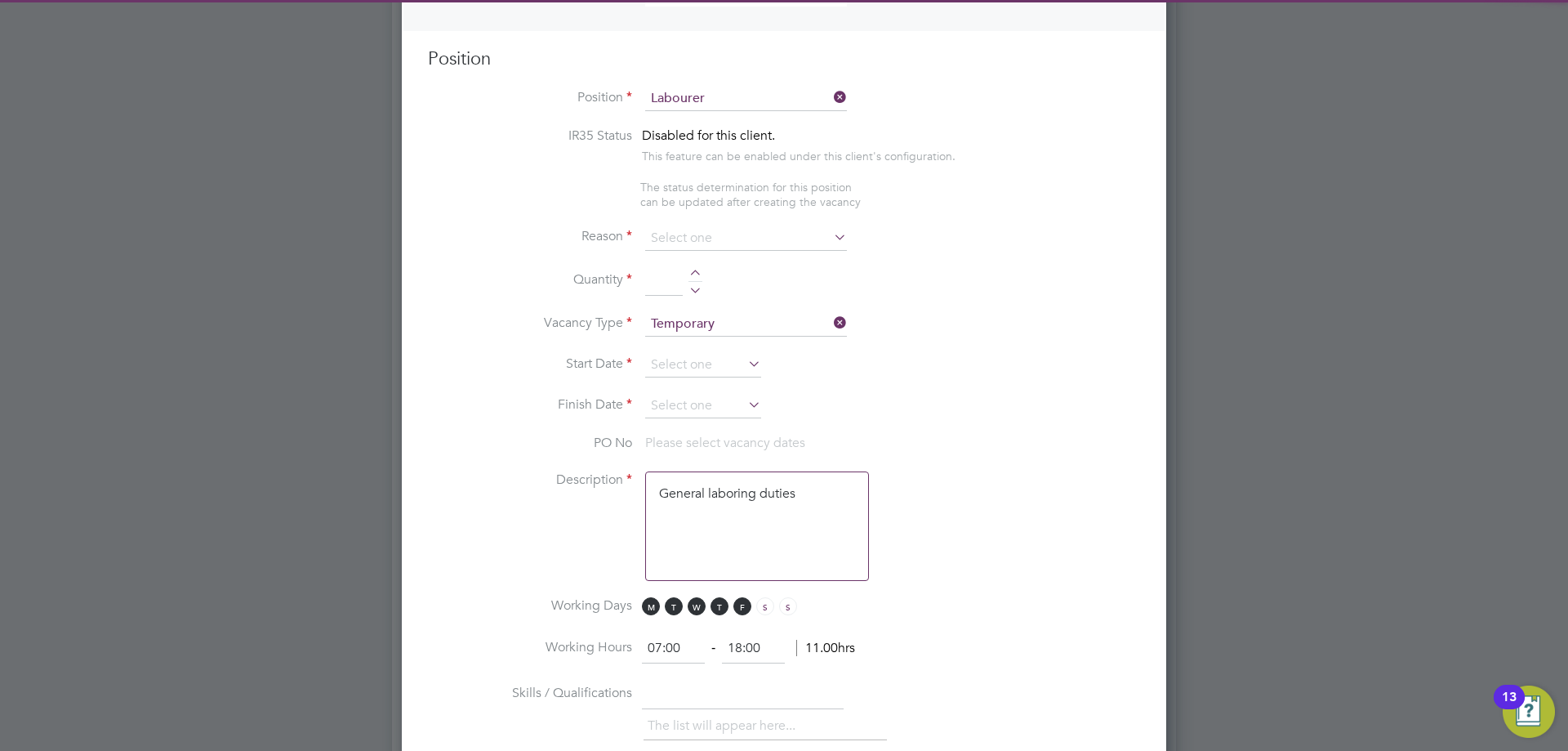
click at [696, 223] on ng-container "IR35 Status Disabled for this client. This feature can be enabled under this cl…" at bounding box center [784, 631] width 713 height 1008
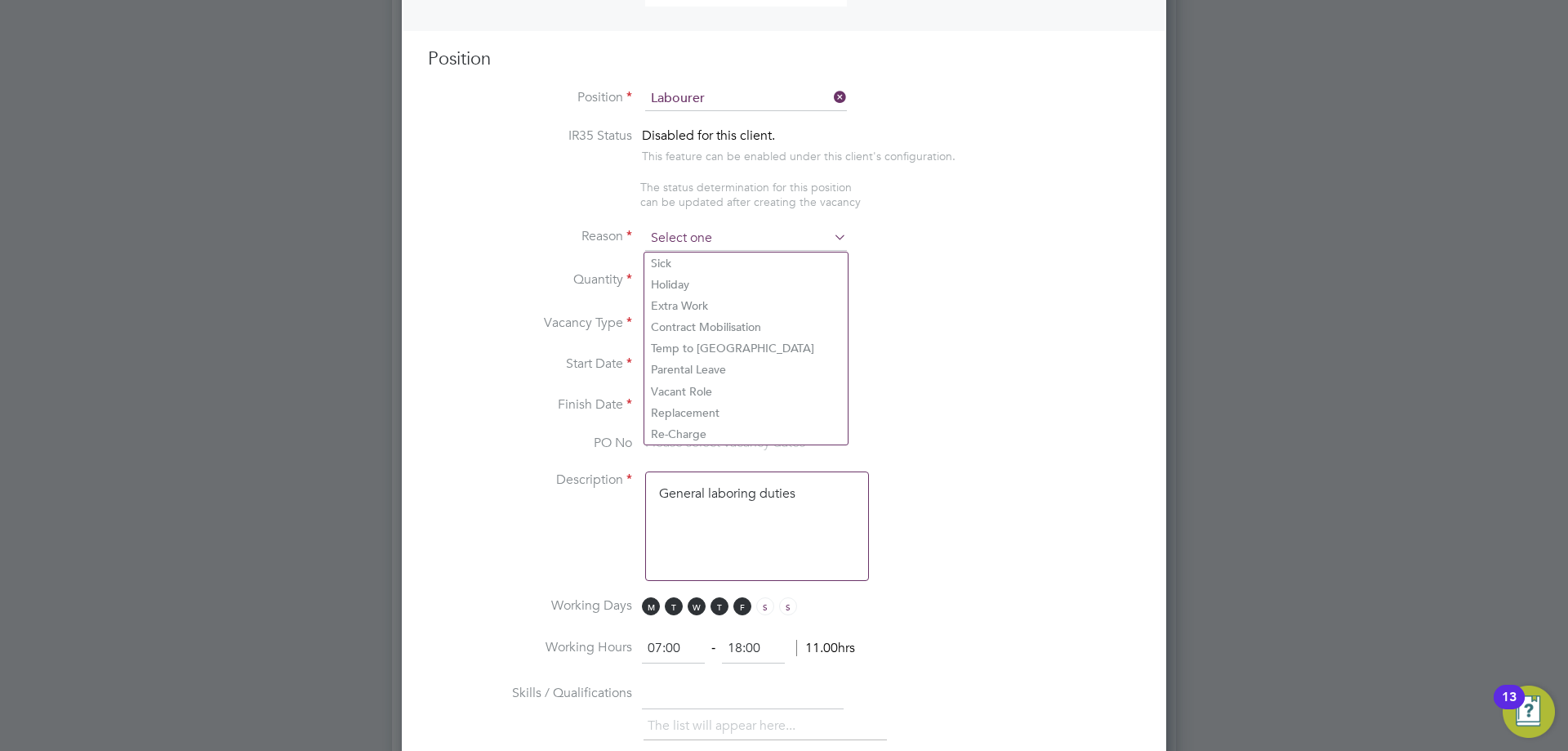
click at [700, 233] on input at bounding box center [746, 239] width 202 height 25
click at [713, 388] on li "Vacant Role" at bounding box center [746, 391] width 204 height 21
type input "Vacant Role"
drag, startPoint x: 695, startPoint y: 272, endPoint x: 690, endPoint y: 310, distance: 38.3
click at [696, 272] on div at bounding box center [696, 275] width 14 height 11
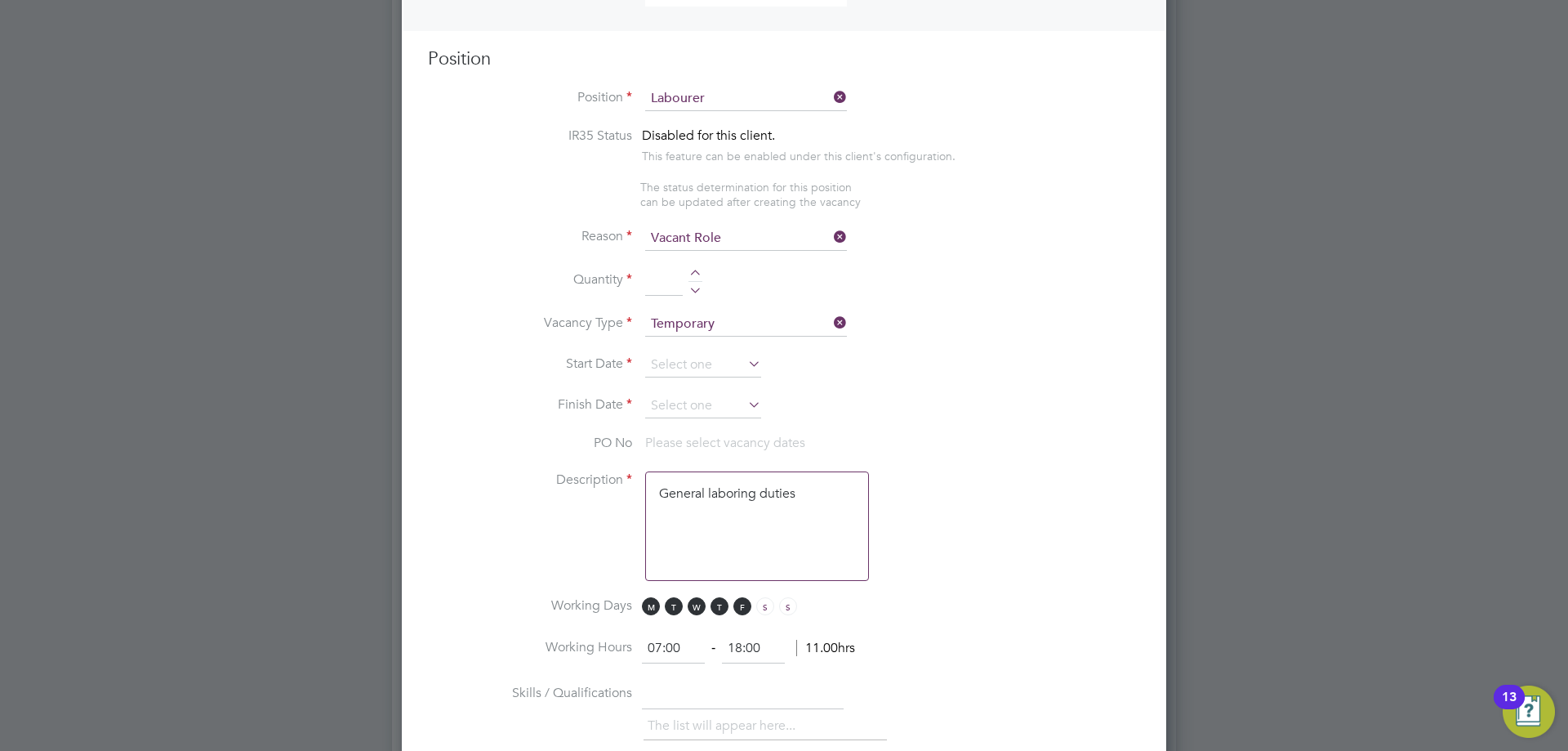
type input "1"
click at [696, 363] on input at bounding box center [703, 366] width 116 height 25
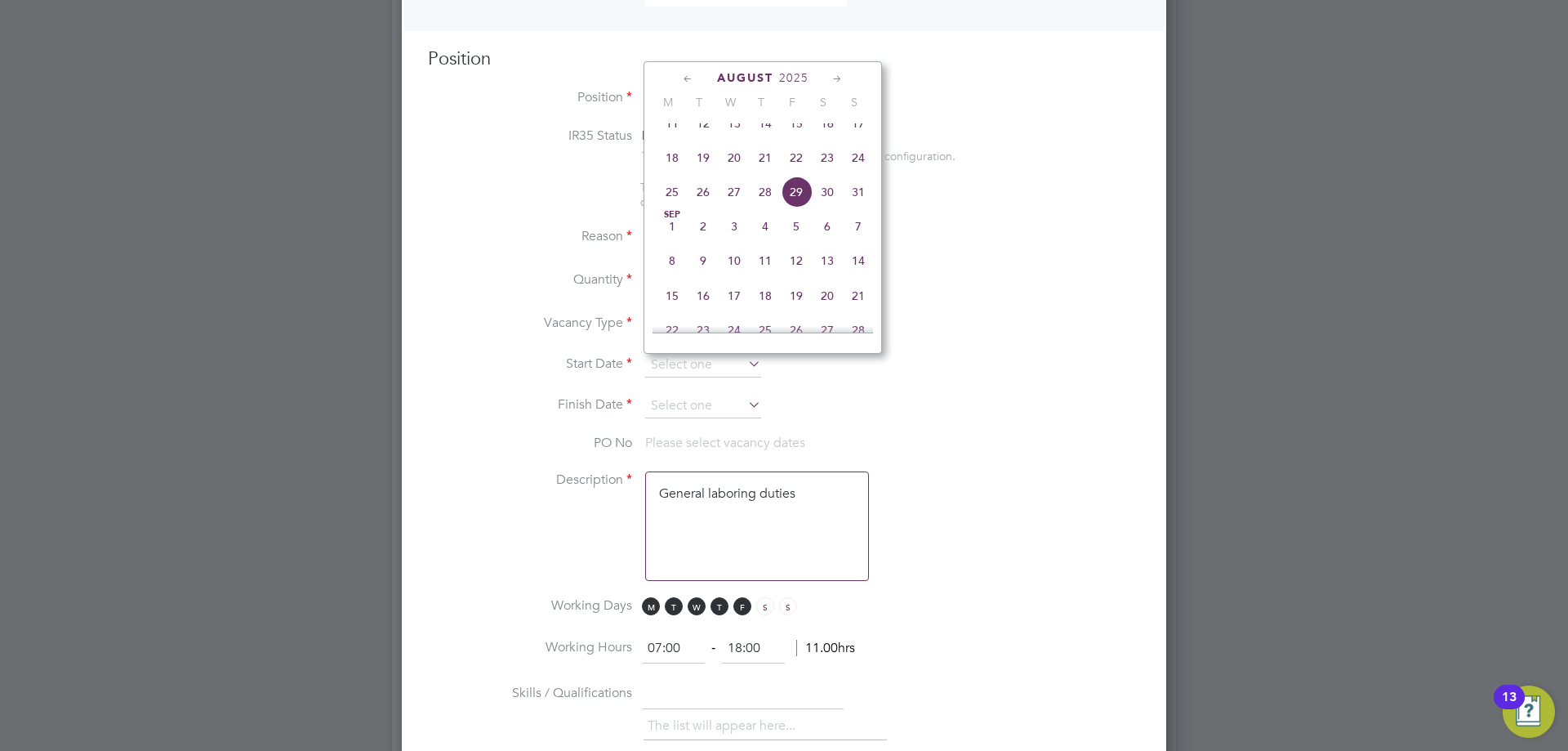
click at [676, 170] on span "18" at bounding box center [672, 157] width 31 height 31
type input "[DATE]"
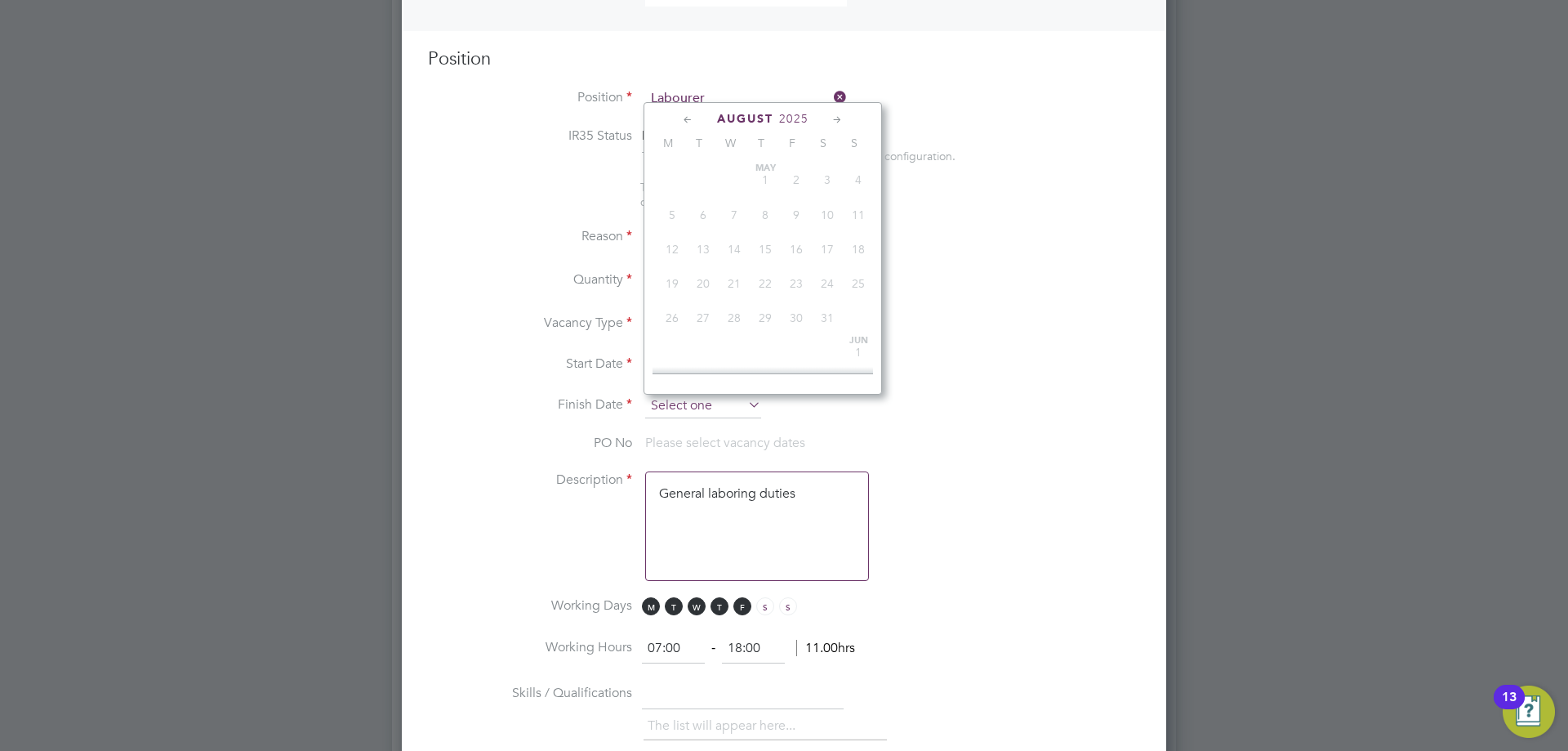
click at [696, 416] on input at bounding box center [703, 406] width 116 height 25
click at [853, 214] on span "24" at bounding box center [858, 198] width 31 height 31
type input "[DATE]"
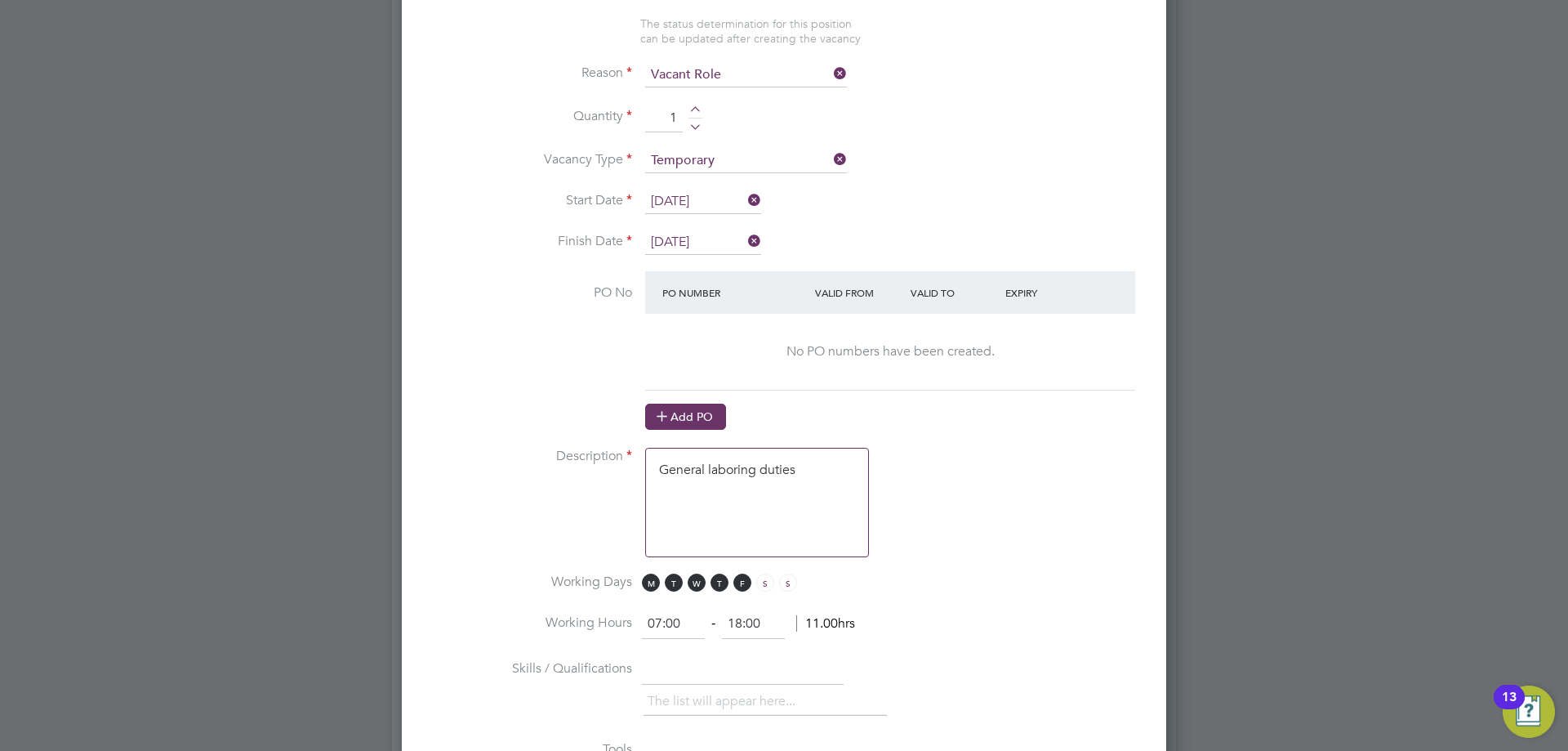
click at [696, 407] on button "Add PO" at bounding box center [685, 416] width 81 height 26
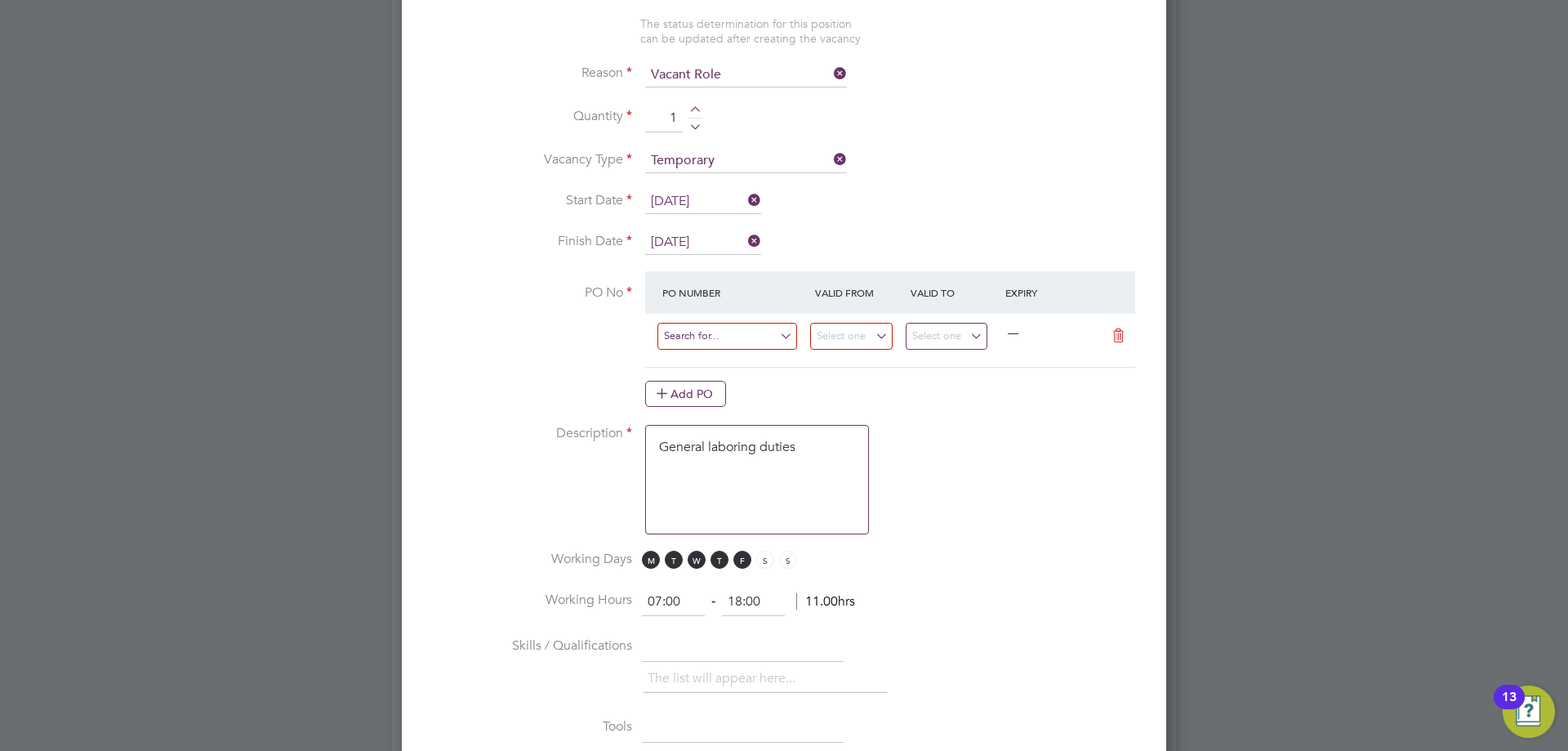
click at [701, 340] on input at bounding box center [727, 336] width 140 height 27
type input "CW2005"
click at [711, 359] on li "CW2005 /MA00020137" at bounding box center [727, 362] width 142 height 22
type input "04 Aug 2025"
click at [934, 344] on input "10 Aug 2025" at bounding box center [947, 336] width 83 height 27
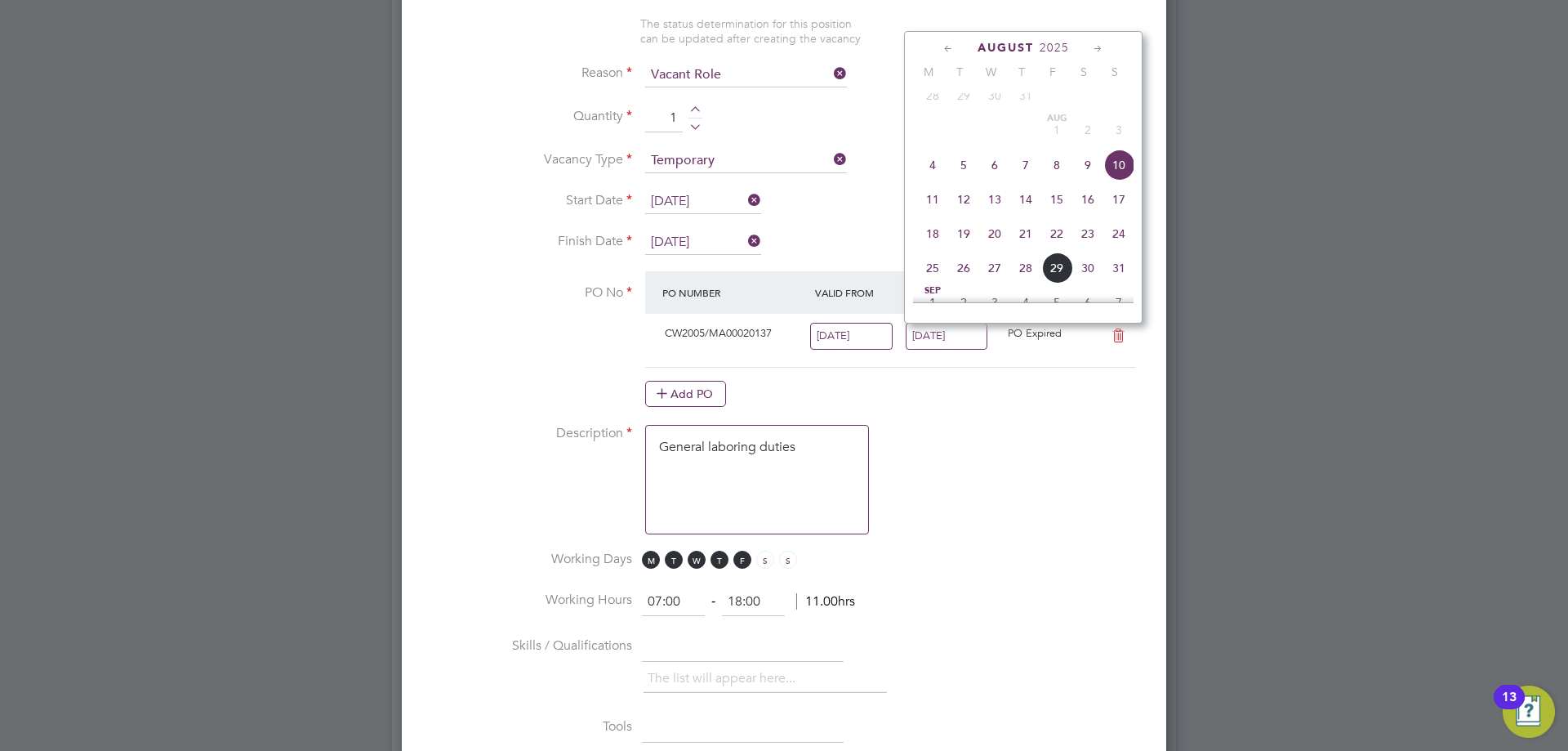
click at [1119, 247] on span "24" at bounding box center [1119, 233] width 31 height 31
type input "[DATE]"
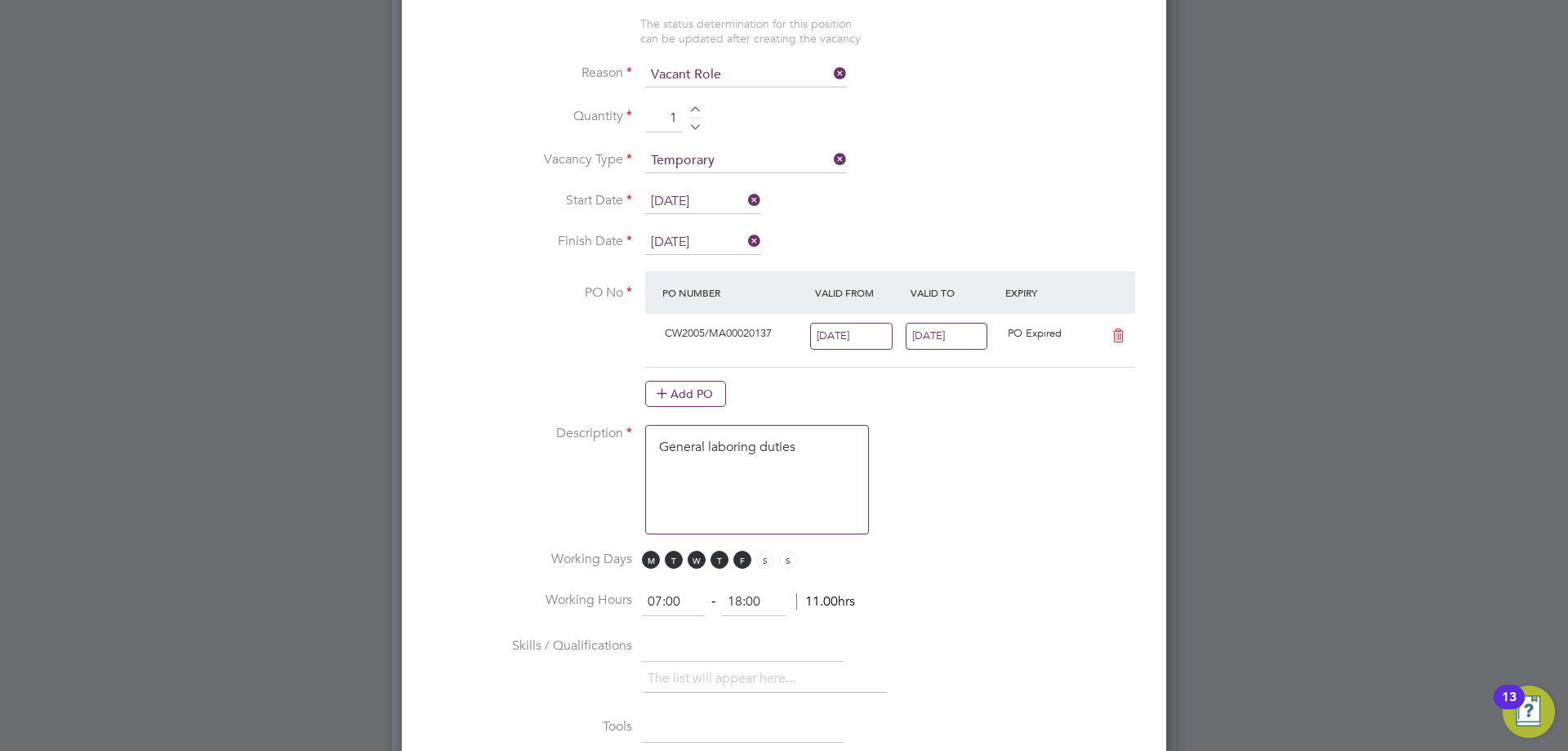
click at [835, 346] on input "04 Aug 2025" at bounding box center [852, 336] width 83 height 27
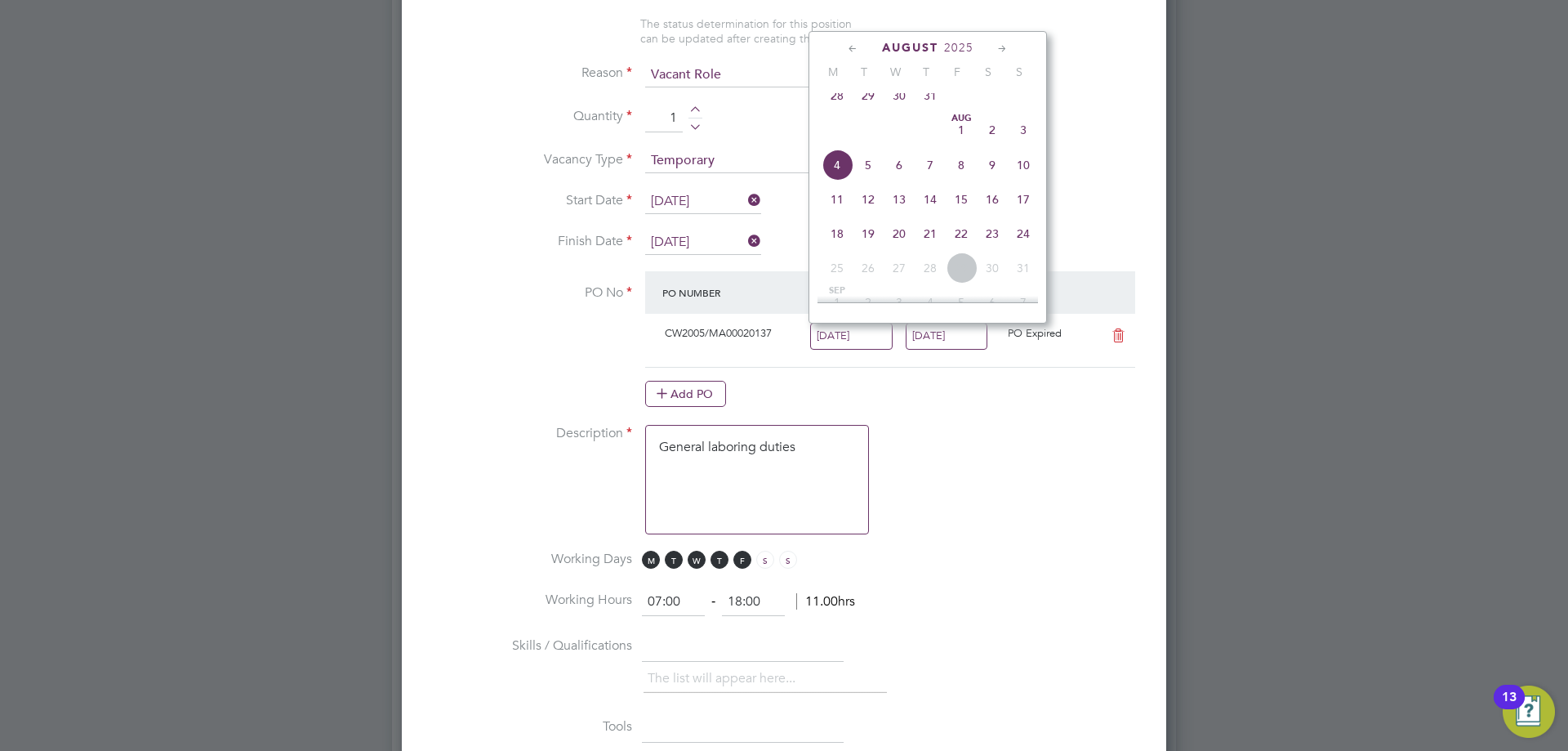
click at [823, 255] on div "Aug 1 2 3 4 5 6 7 8 9 10 11 12 13 14 15 16 17 18 19 20 21 22 23 24 25 26 27 28 …" at bounding box center [937, 200] width 241 height 172
click at [834, 248] on span "18" at bounding box center [837, 233] width 31 height 31
type input "[DATE]"
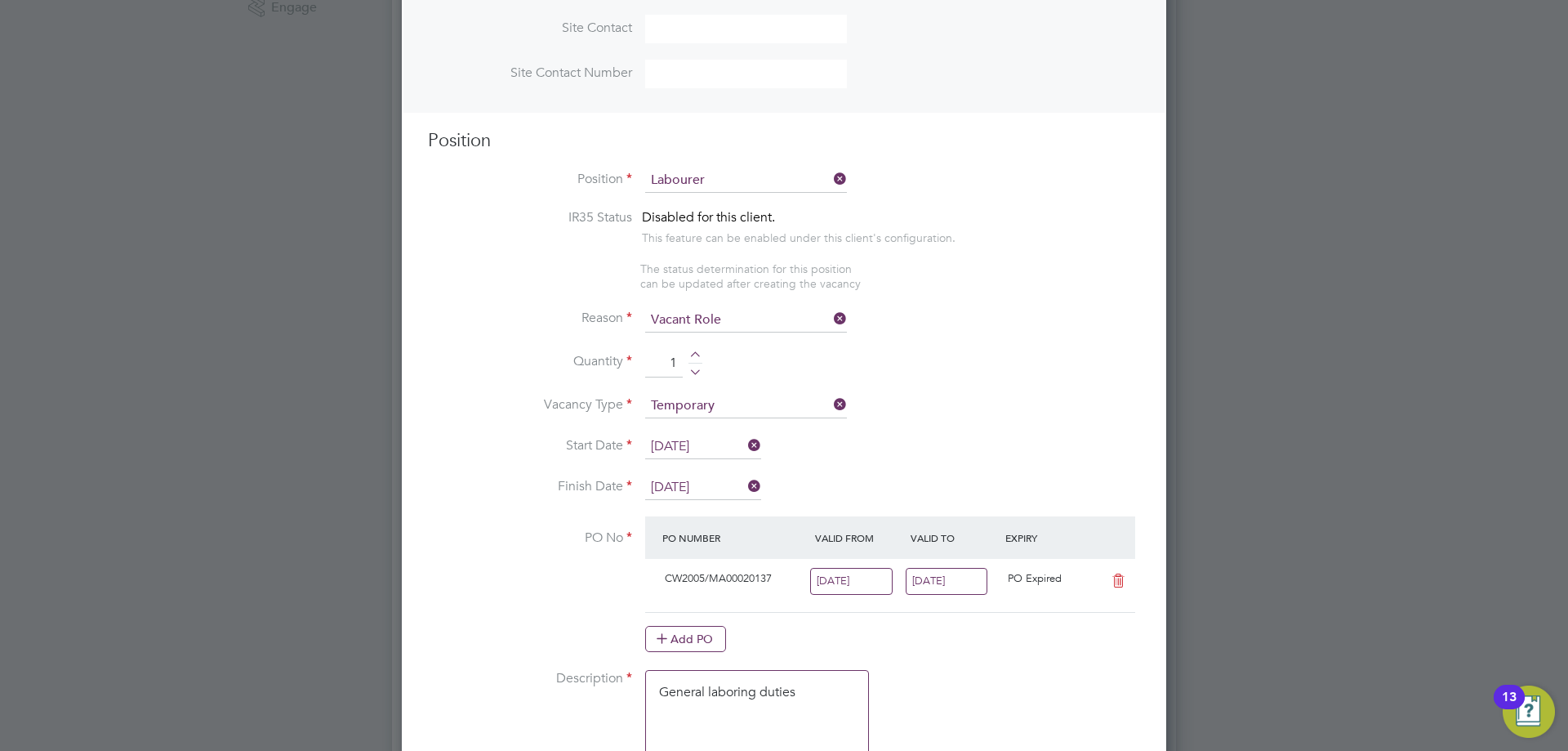
click at [696, 356] on div at bounding box center [696, 357] width 14 height 11
type input "2"
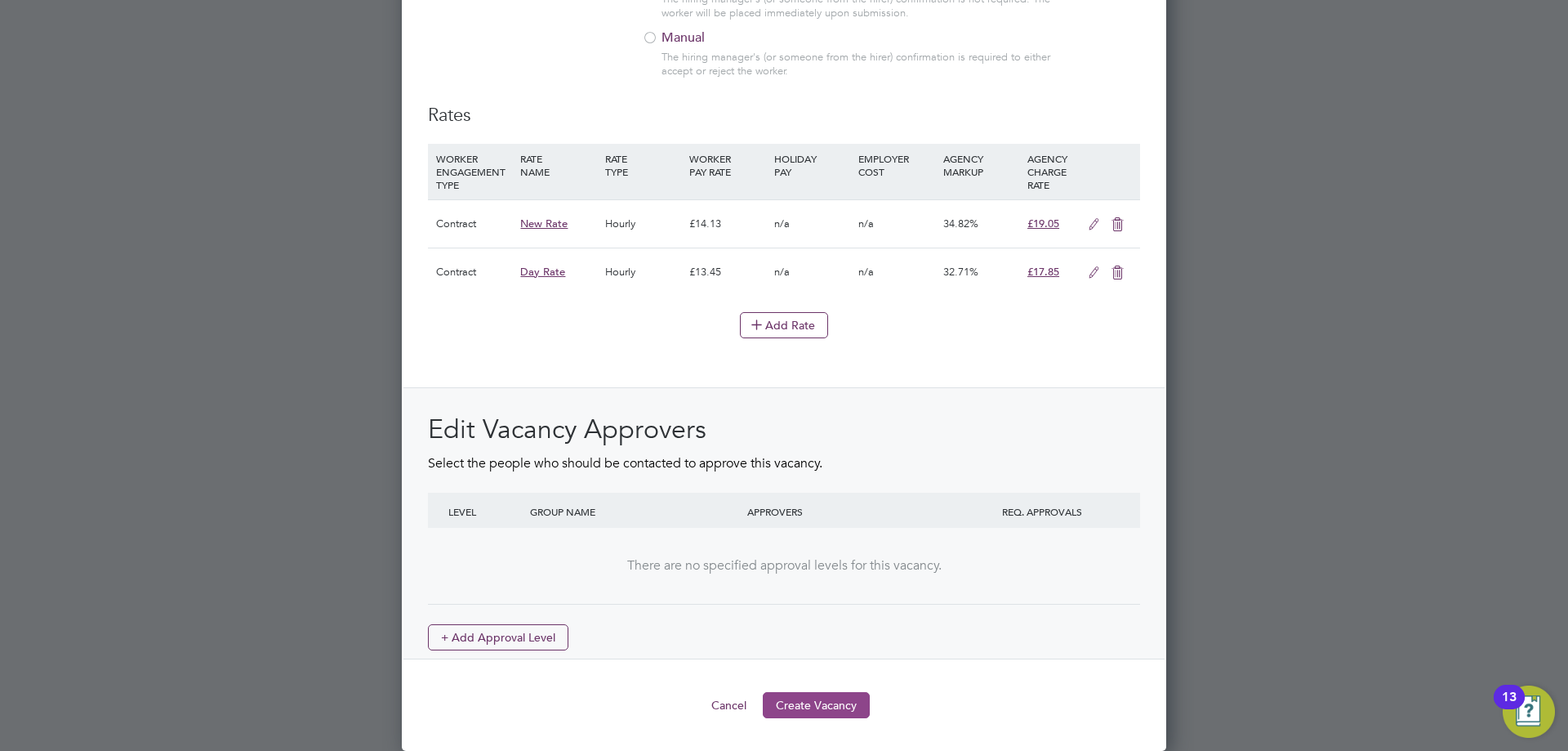
click at [819, 700] on button "Create Vacancy" at bounding box center [816, 704] width 107 height 26
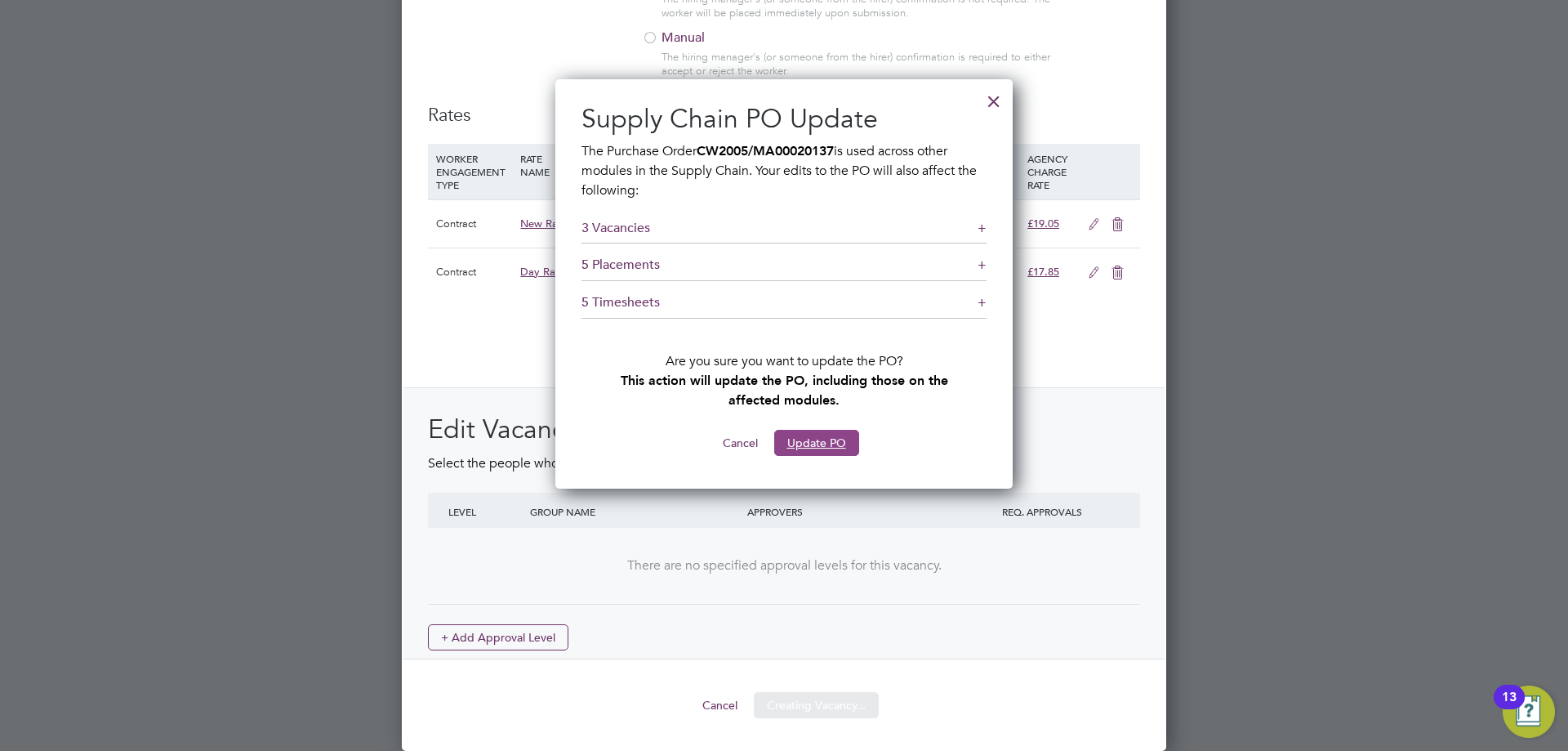
click at [820, 438] on button "Update PO" at bounding box center [816, 443] width 85 height 26
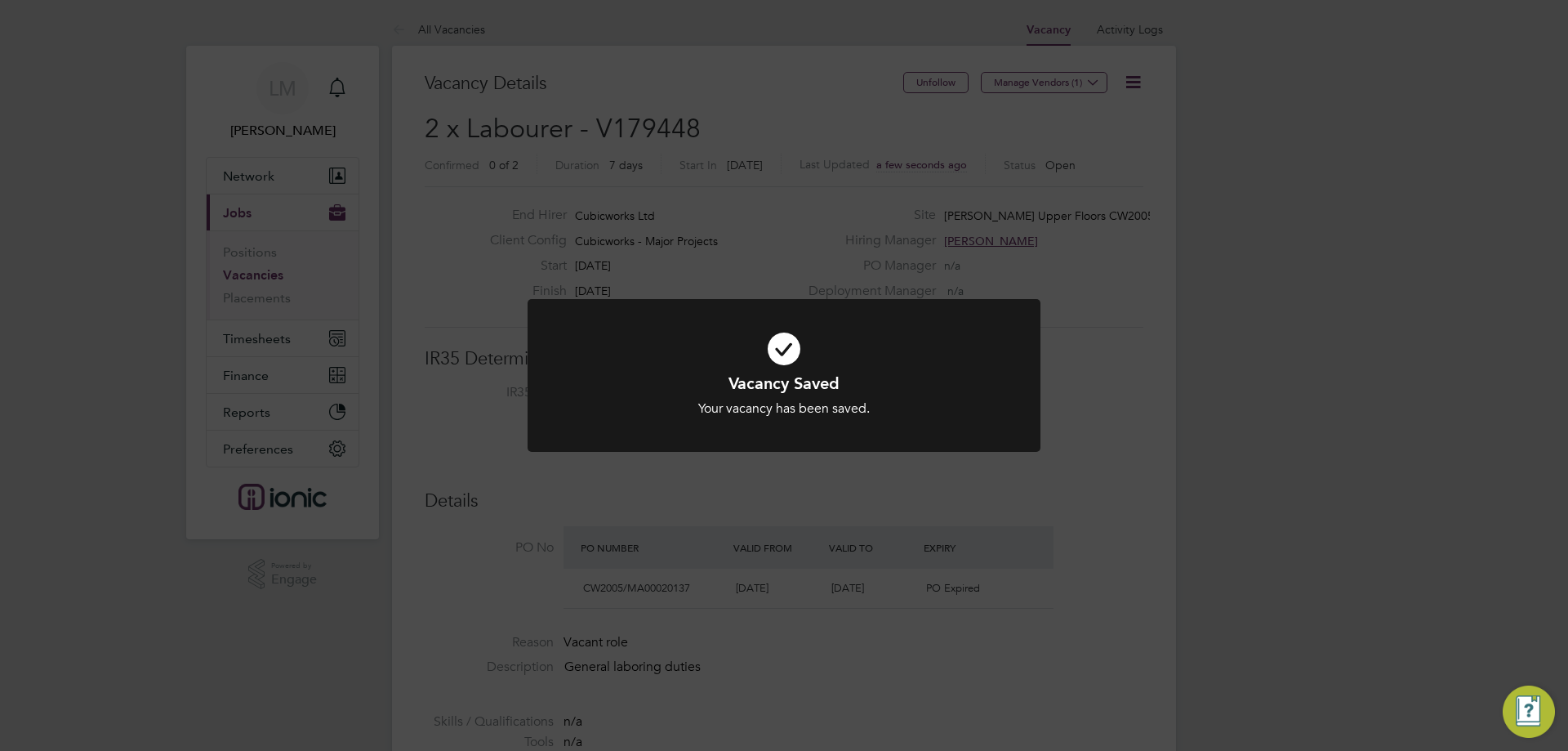
click at [694, 494] on div "Vacancy Saved Your vacancy has been saved. Cancel Okay" at bounding box center [784, 375] width 1568 height 751
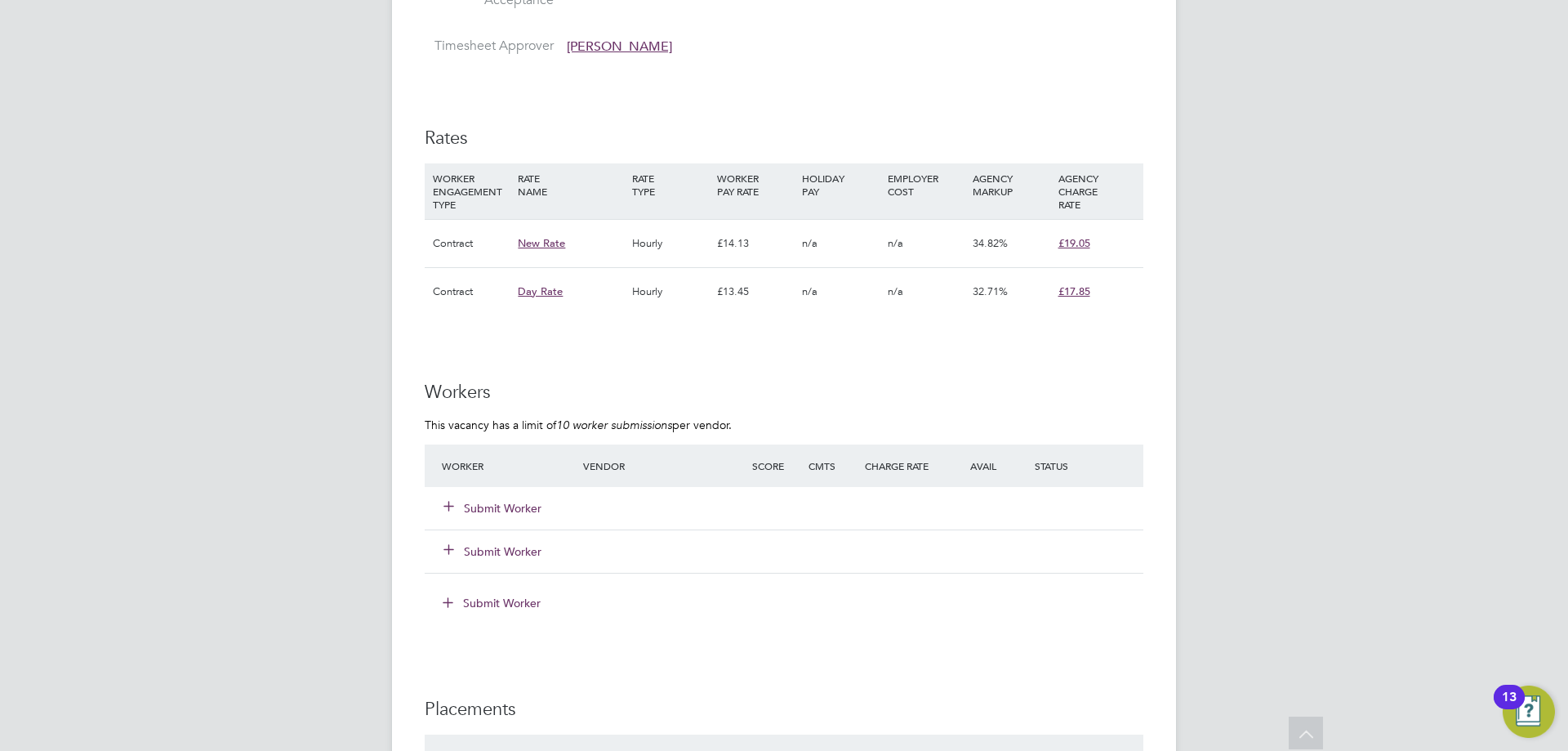
click at [494, 502] on button "Submit Worker" at bounding box center [493, 507] width 98 height 16
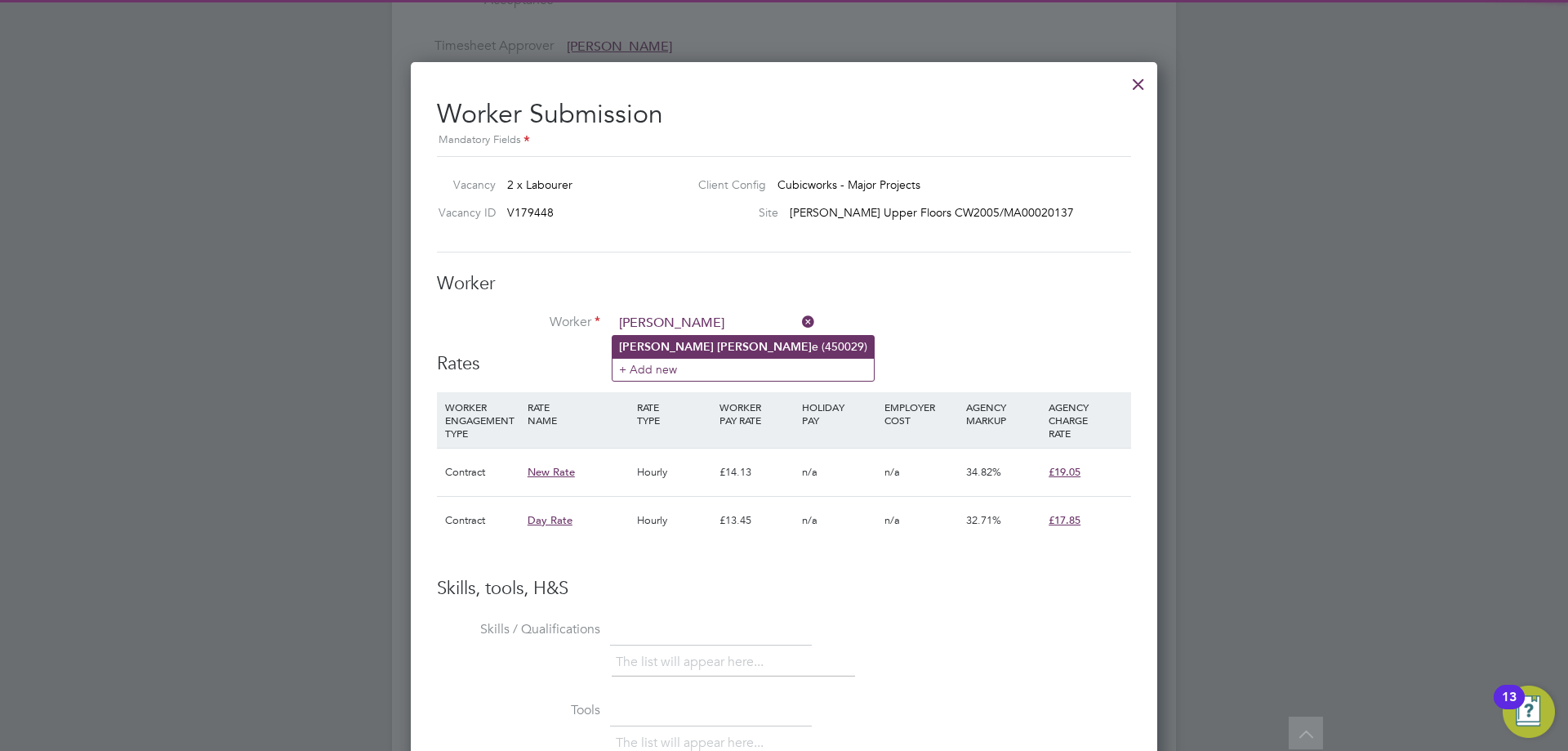
click at [706, 342] on li "Chris Hulm e (450029)" at bounding box center [743, 346] width 262 height 22
type input "Chris Hulme (450029)"
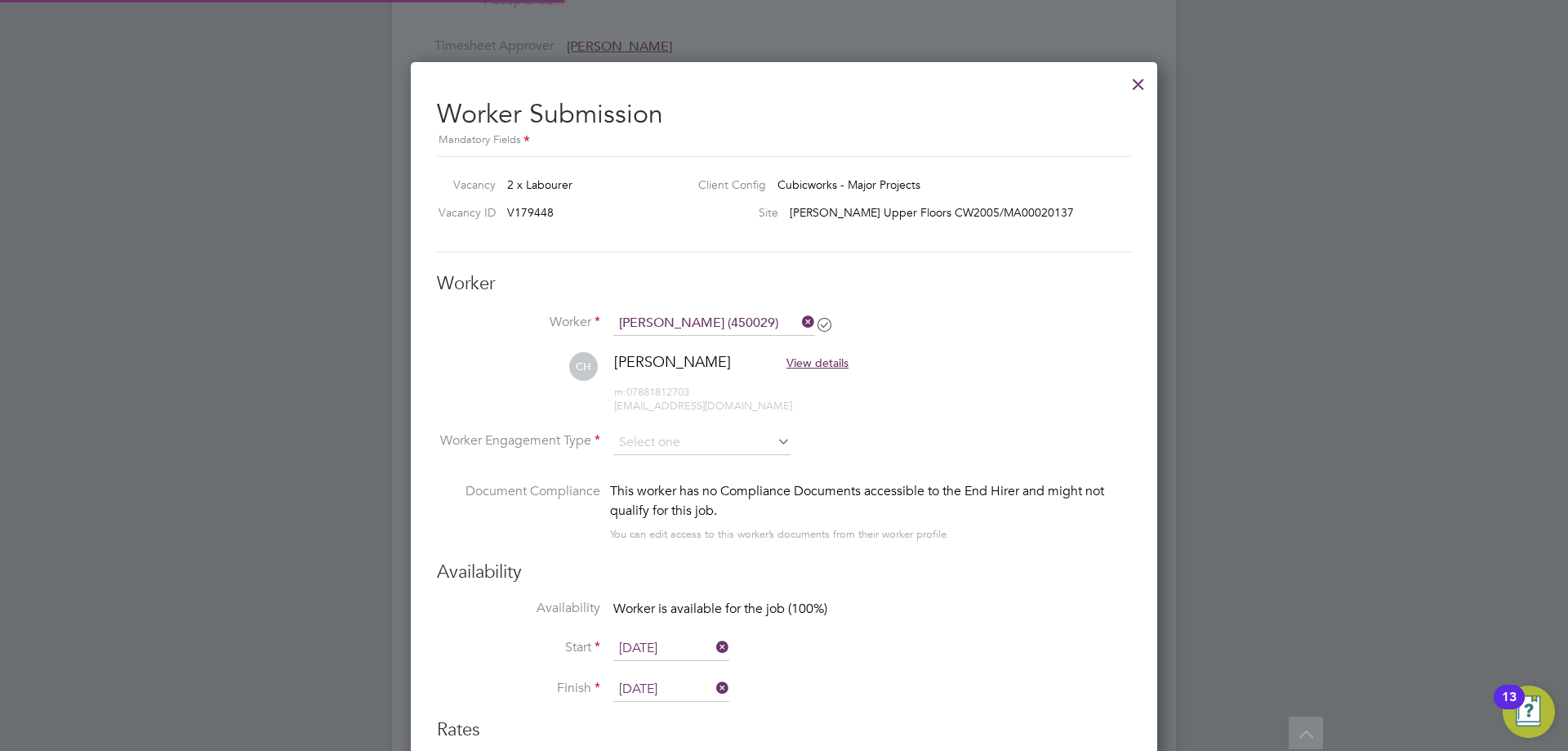
type input "[DATE]"
click at [676, 437] on input at bounding box center [702, 443] width 177 height 25
click at [670, 464] on li "Contract" at bounding box center [702, 464] width 179 height 21
type input "Contract"
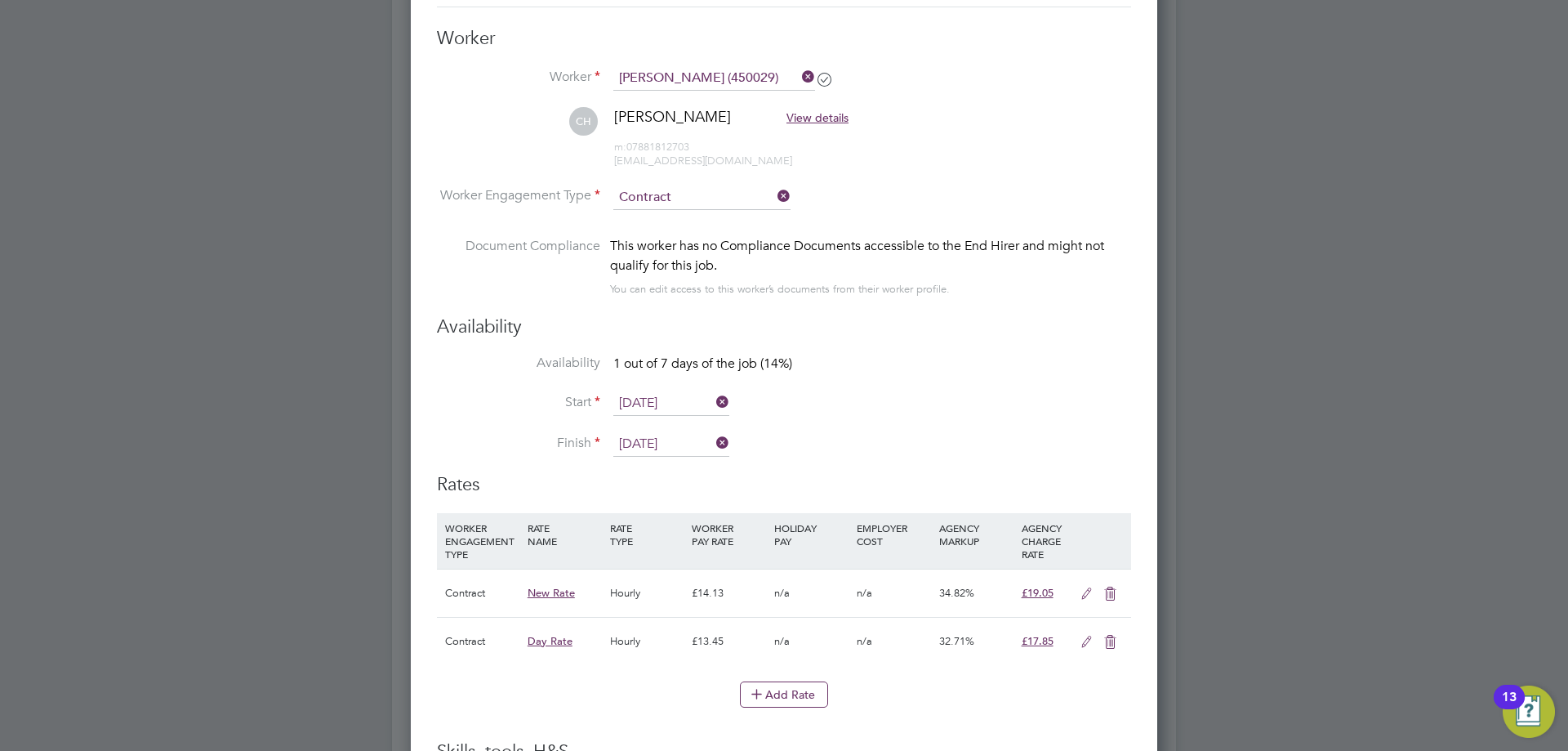
click at [665, 447] on input "[DATE]" at bounding box center [672, 445] width 116 height 25
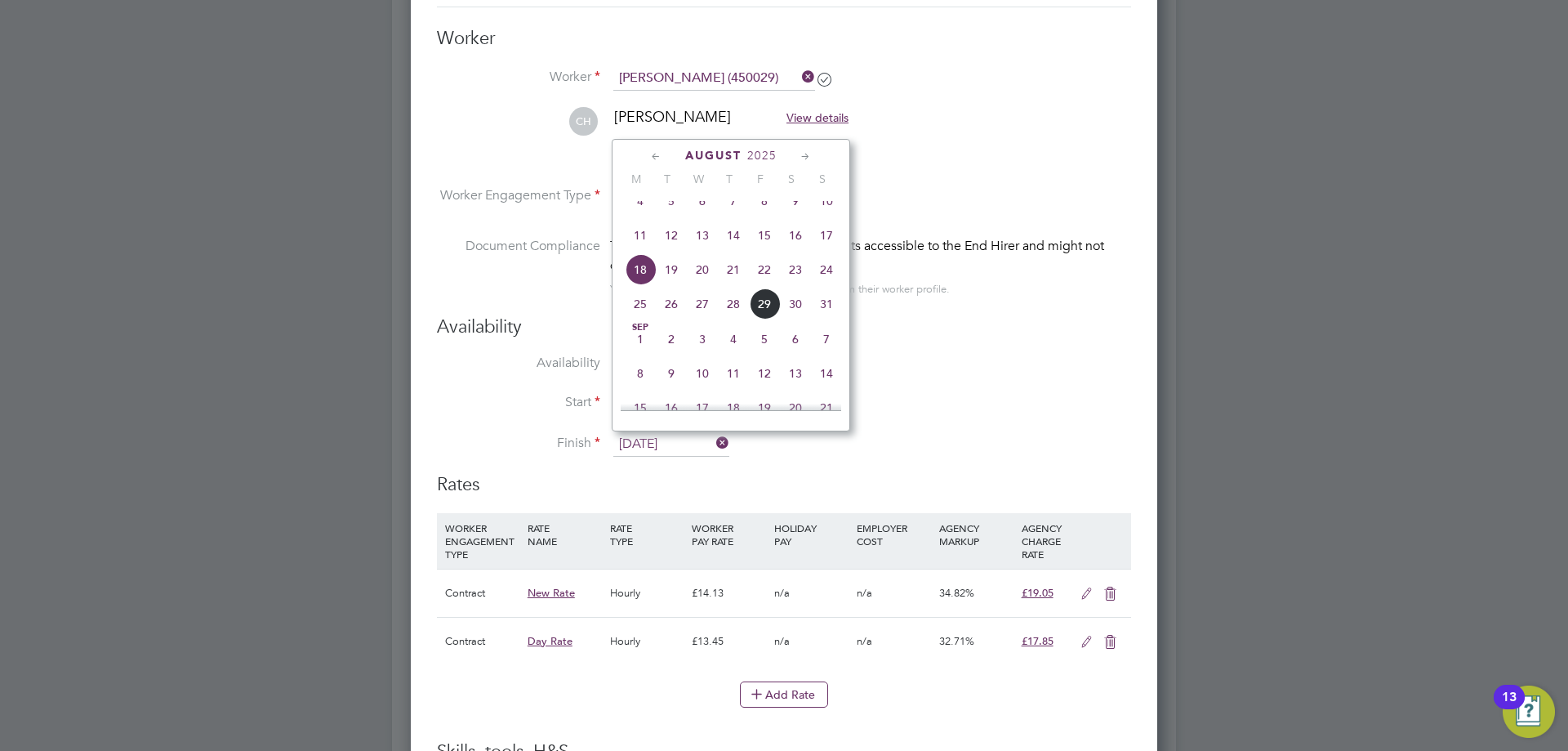
click at [969, 433] on li "Finish 18 Aug 2025" at bounding box center [784, 452] width 695 height 41
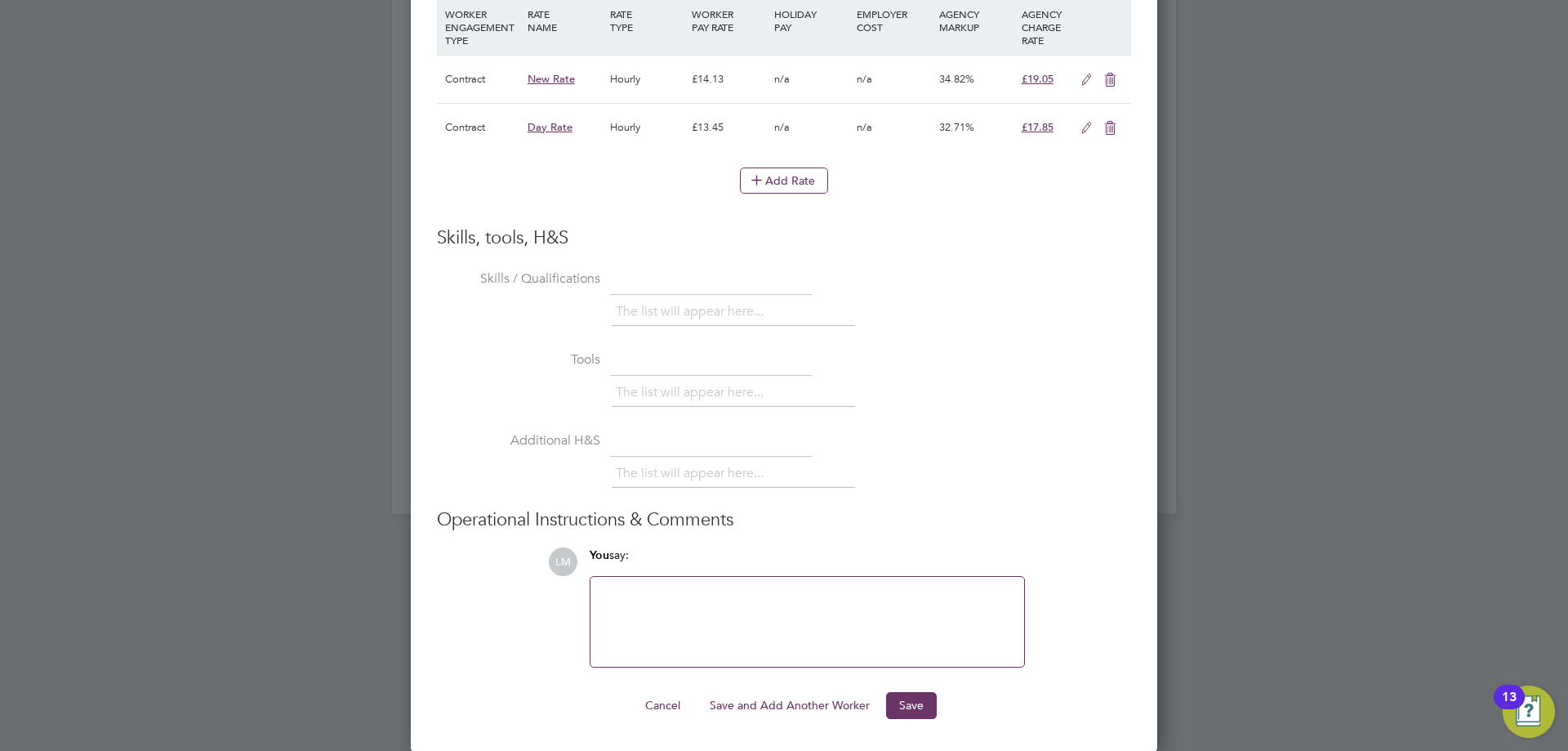
click at [811, 702] on button "Save and Add Another Worker" at bounding box center [790, 704] width 186 height 26
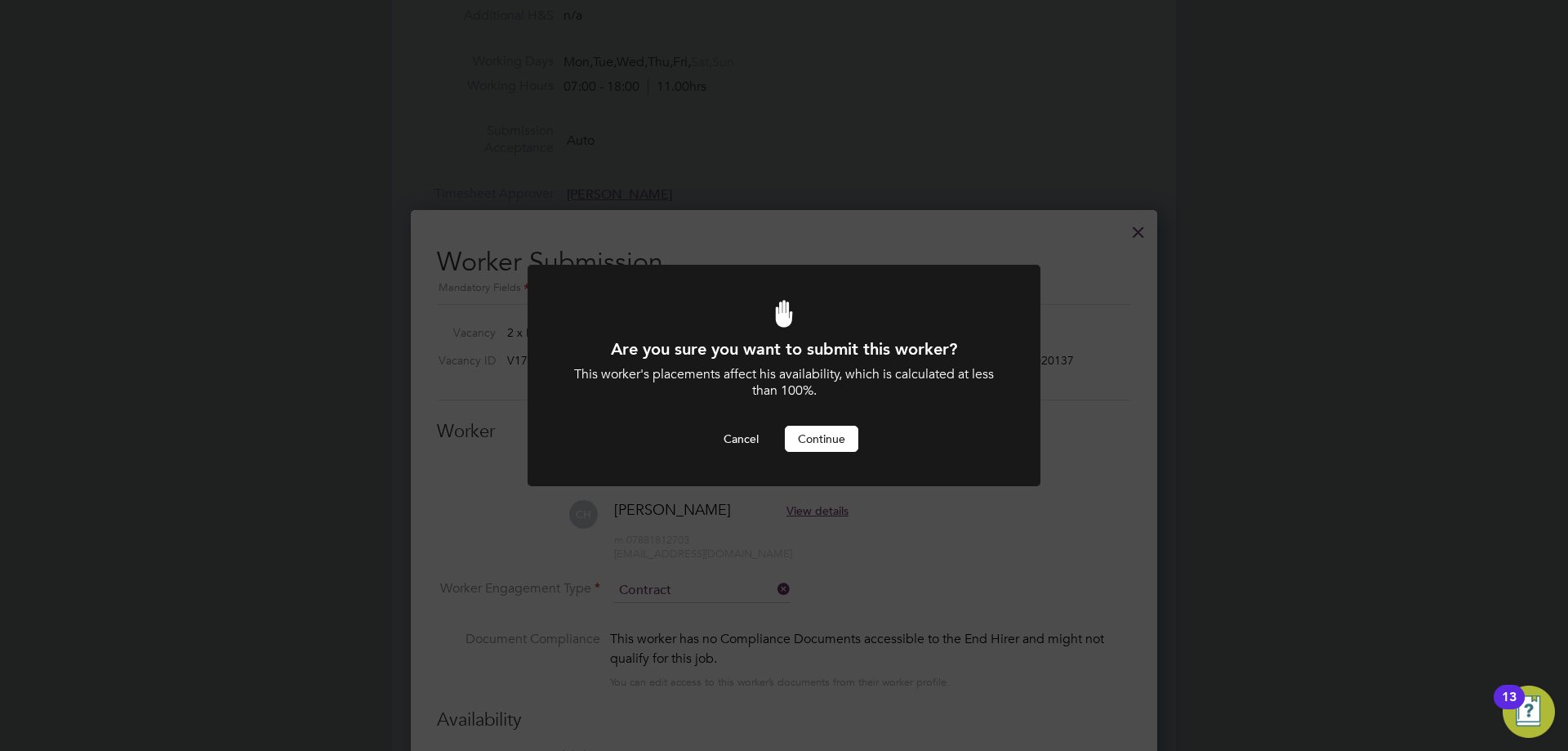
click at [823, 447] on button "Continue" at bounding box center [821, 438] width 73 height 26
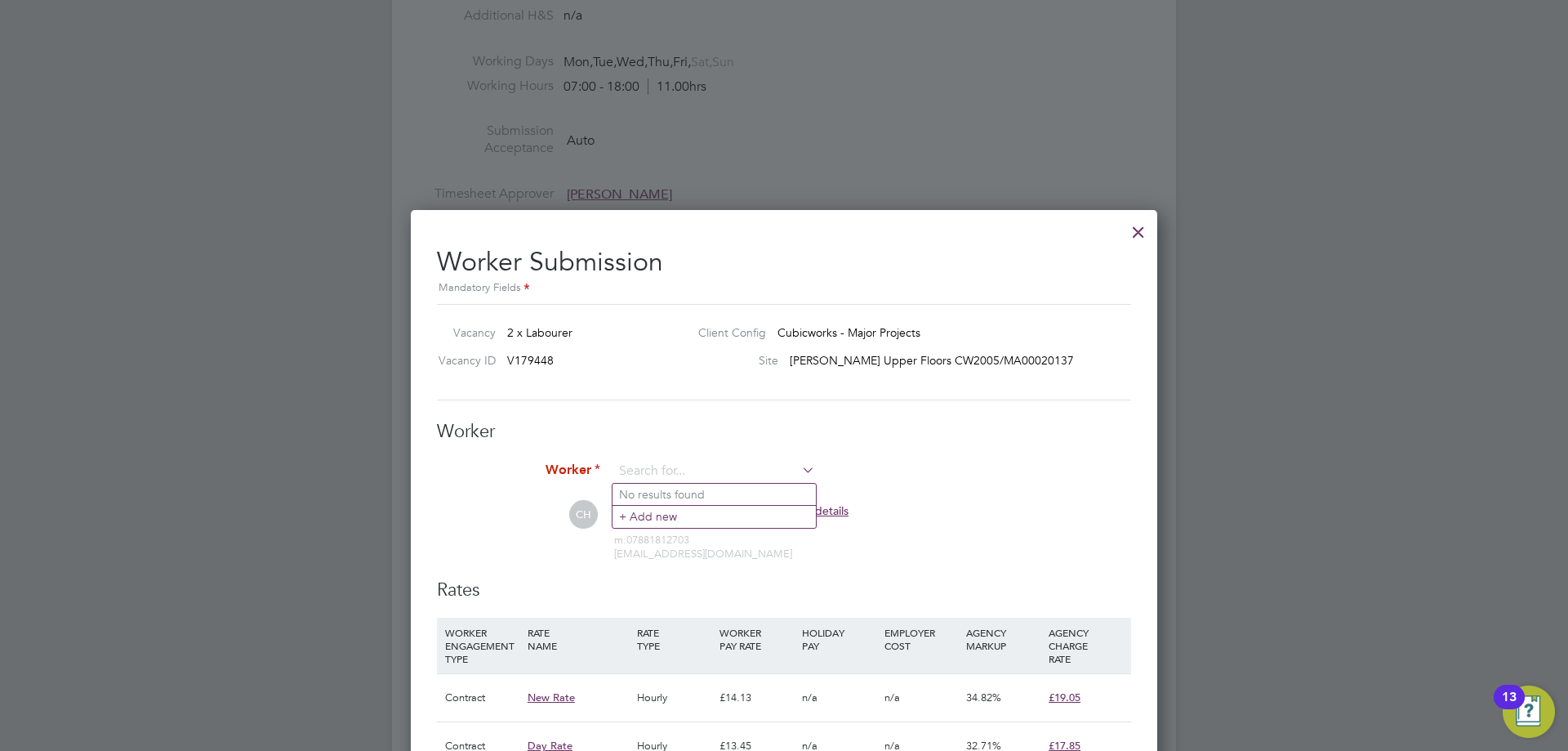
click at [719, 471] on input at bounding box center [715, 472] width 202 height 25
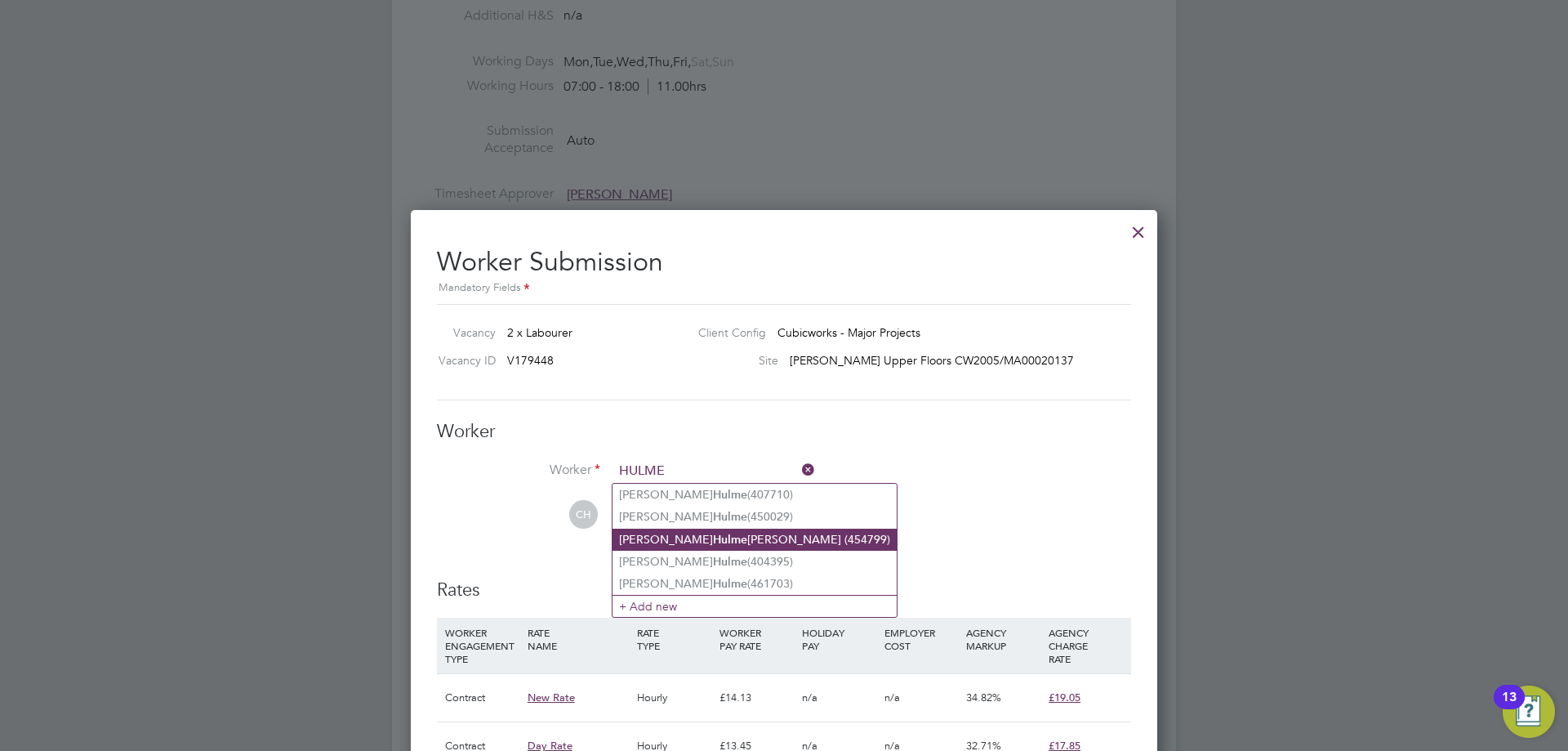
click at [714, 535] on b "Hulme" at bounding box center [731, 540] width 34 height 14
type input "Mccauley Hulme Higginson (454799)"
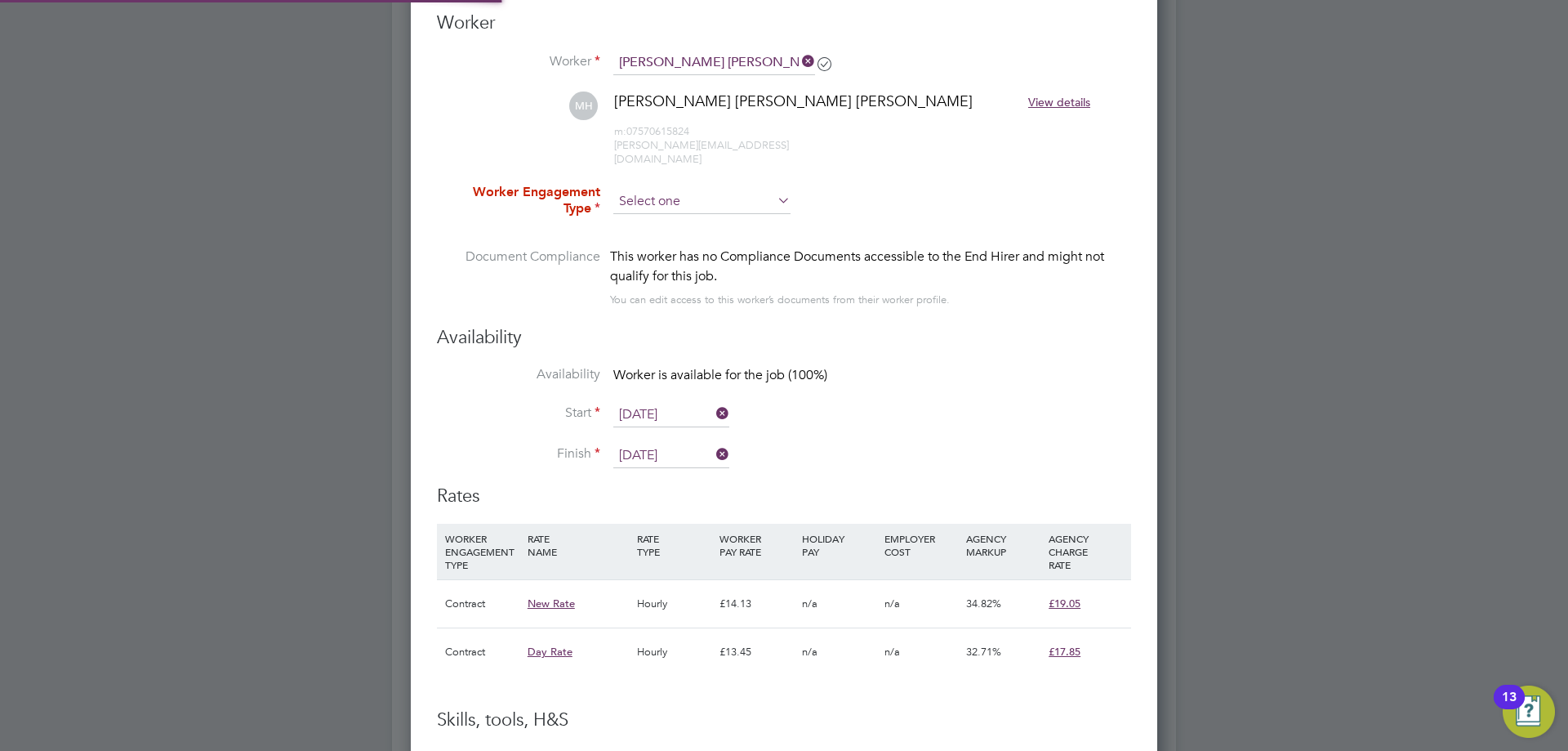
type input "[DATE]"
click at [684, 189] on input at bounding box center [702, 202] width 177 height 25
click at [678, 205] on li "Contract" at bounding box center [702, 210] width 179 height 21
type input "Contract"
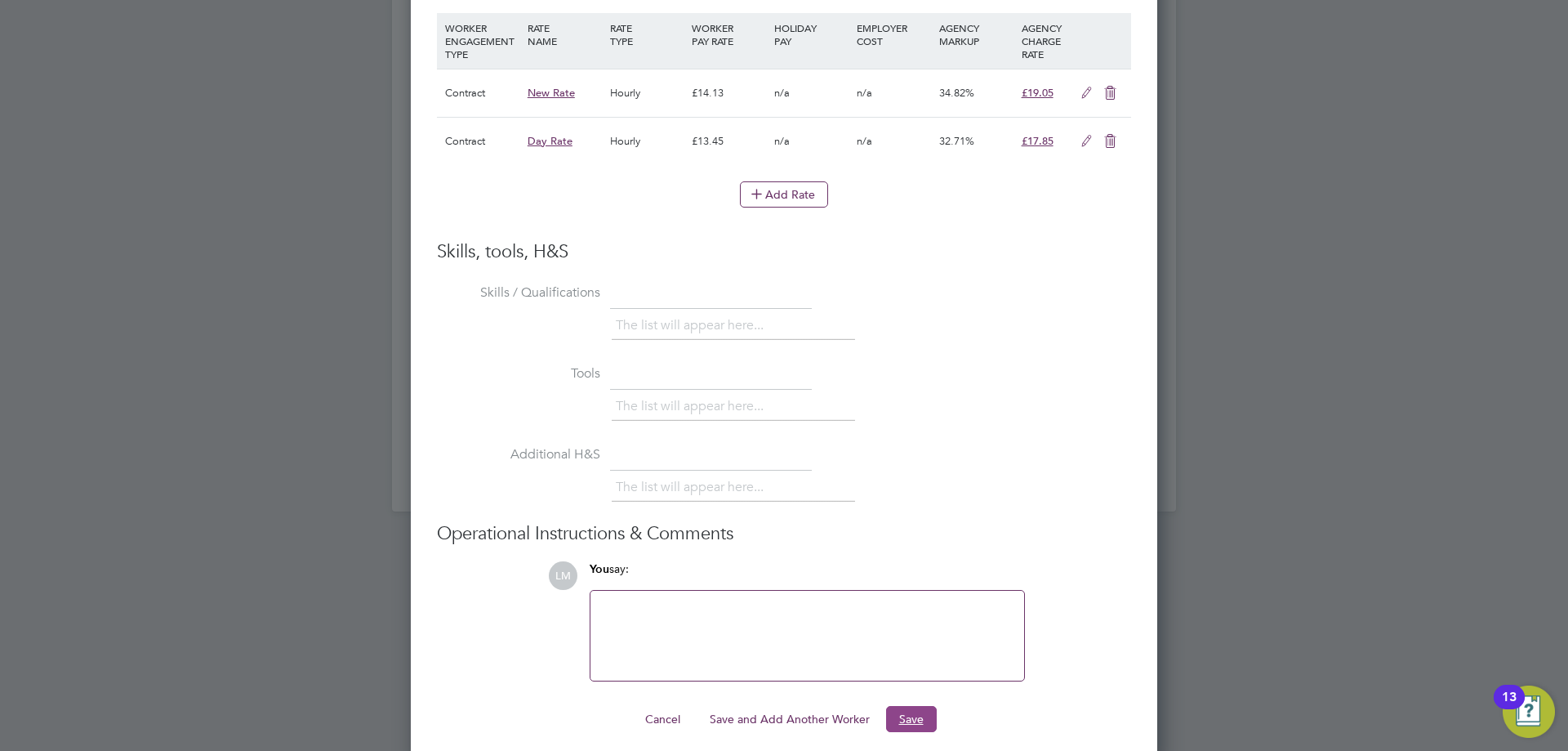
click at [901, 706] on button "Save" at bounding box center [911, 719] width 50 height 26
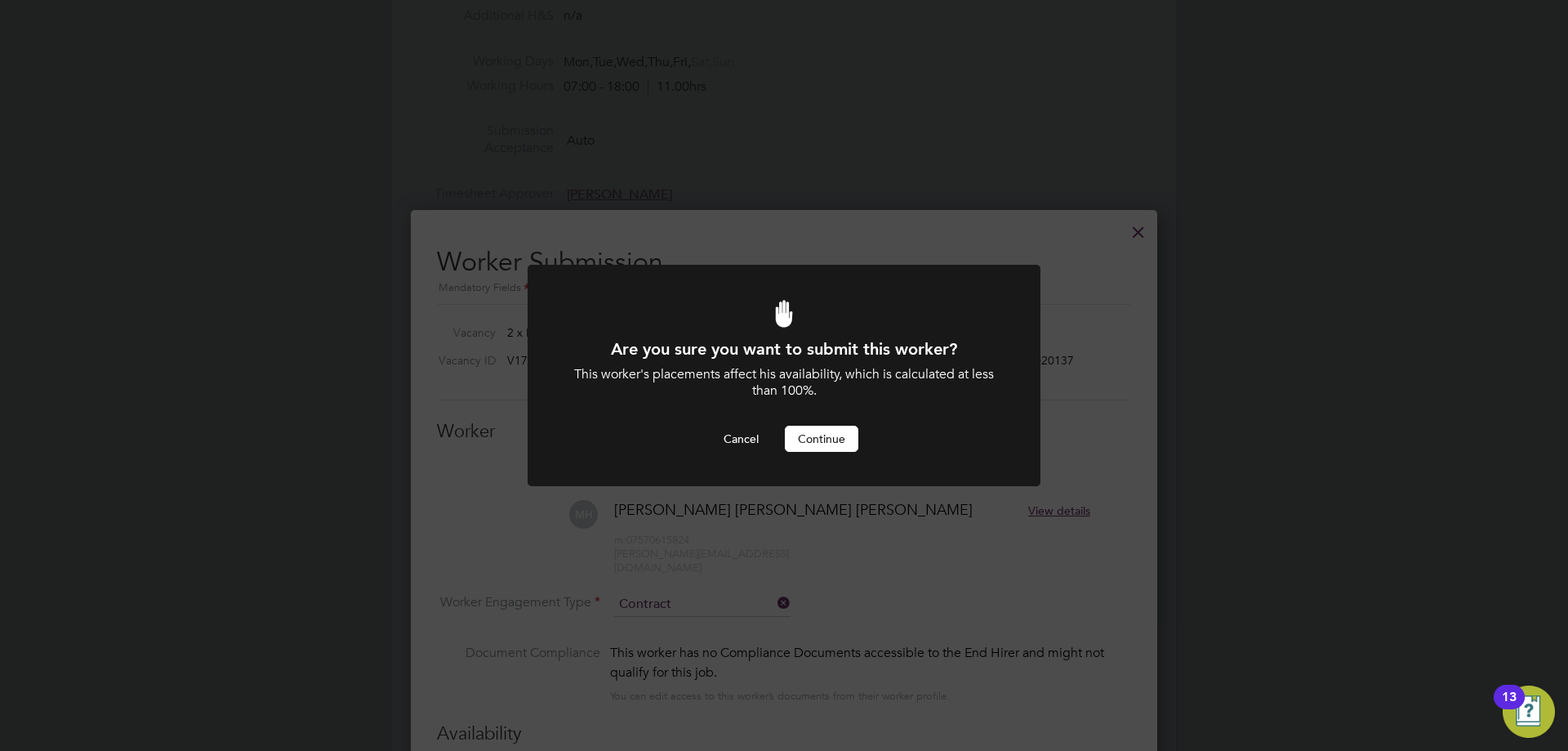
click at [829, 430] on button "Continue" at bounding box center [821, 438] width 73 height 26
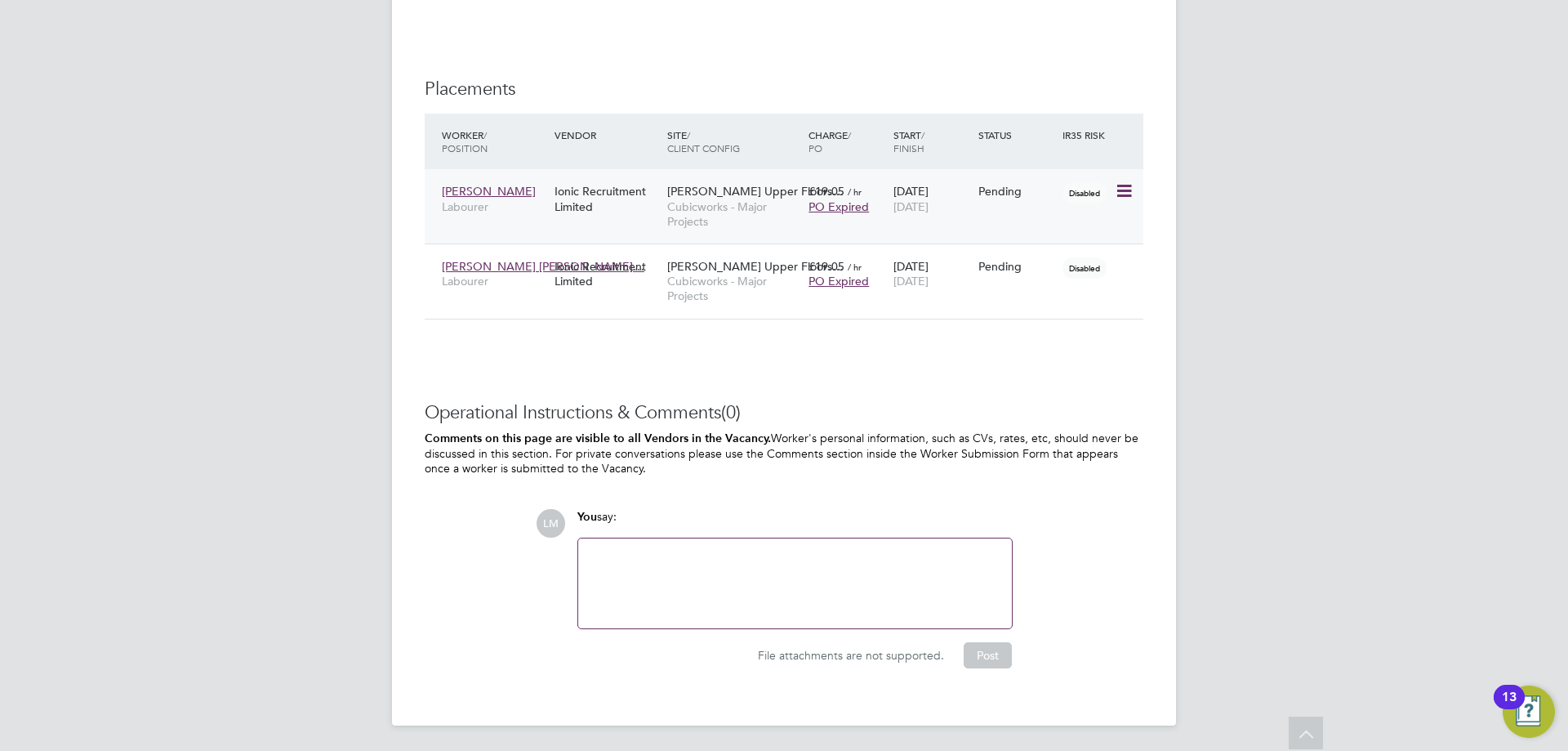
click at [1124, 188] on icon at bounding box center [1123, 191] width 16 height 20
click at [1066, 293] on li "Start" at bounding box center [1074, 293] width 116 height 23
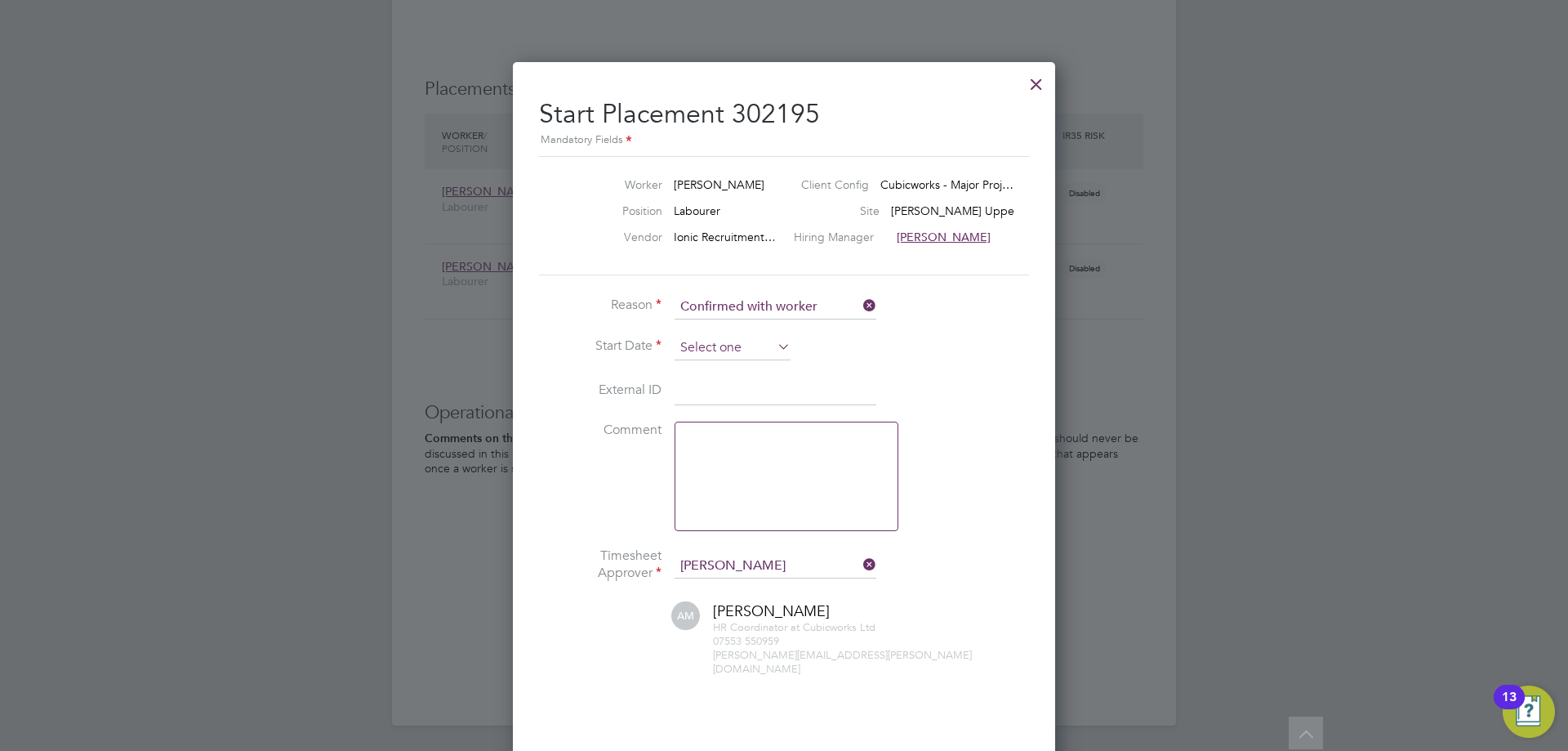
click at [748, 340] on input at bounding box center [733, 348] width 116 height 25
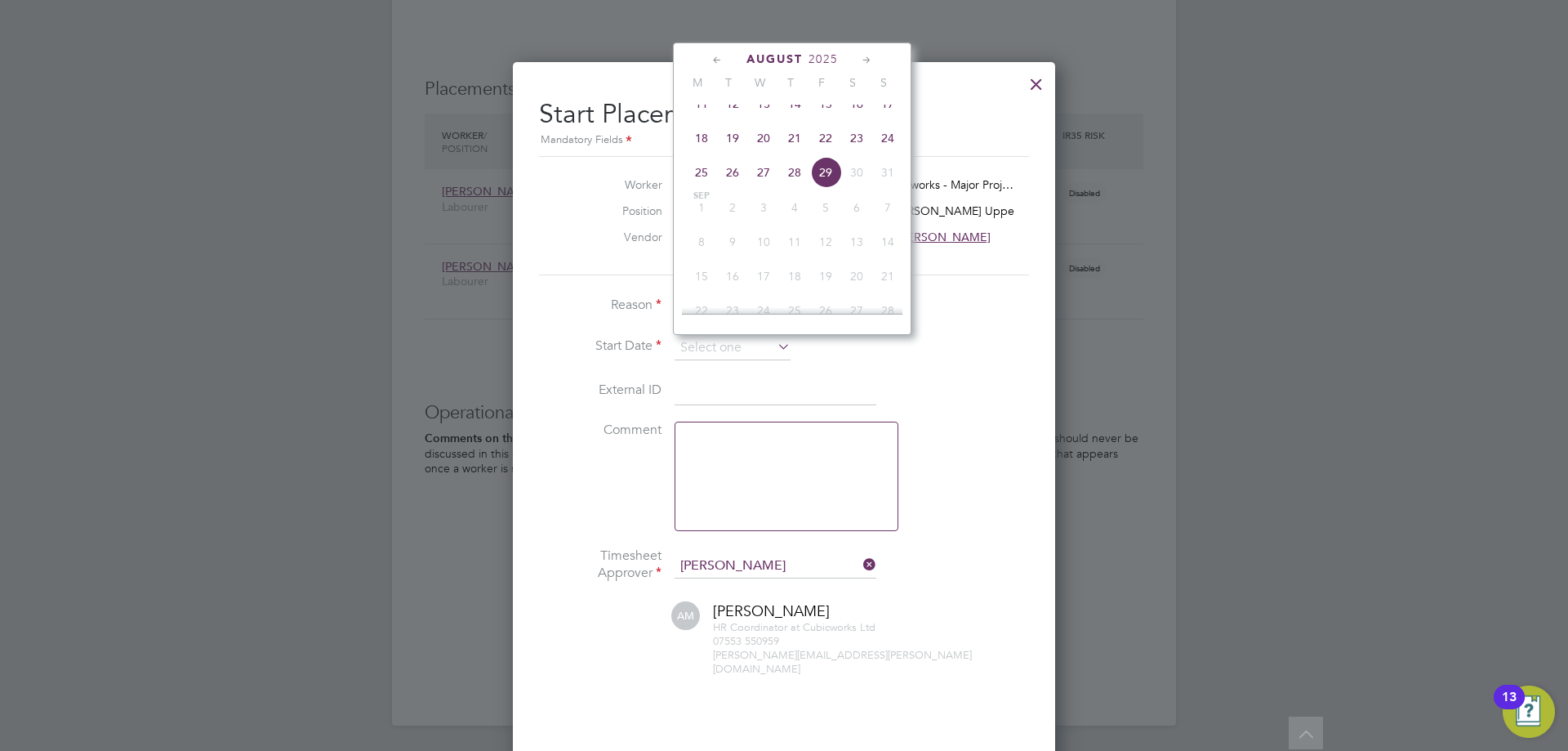
click at [696, 153] on span "18" at bounding box center [701, 138] width 31 height 31
type input "[DATE]"
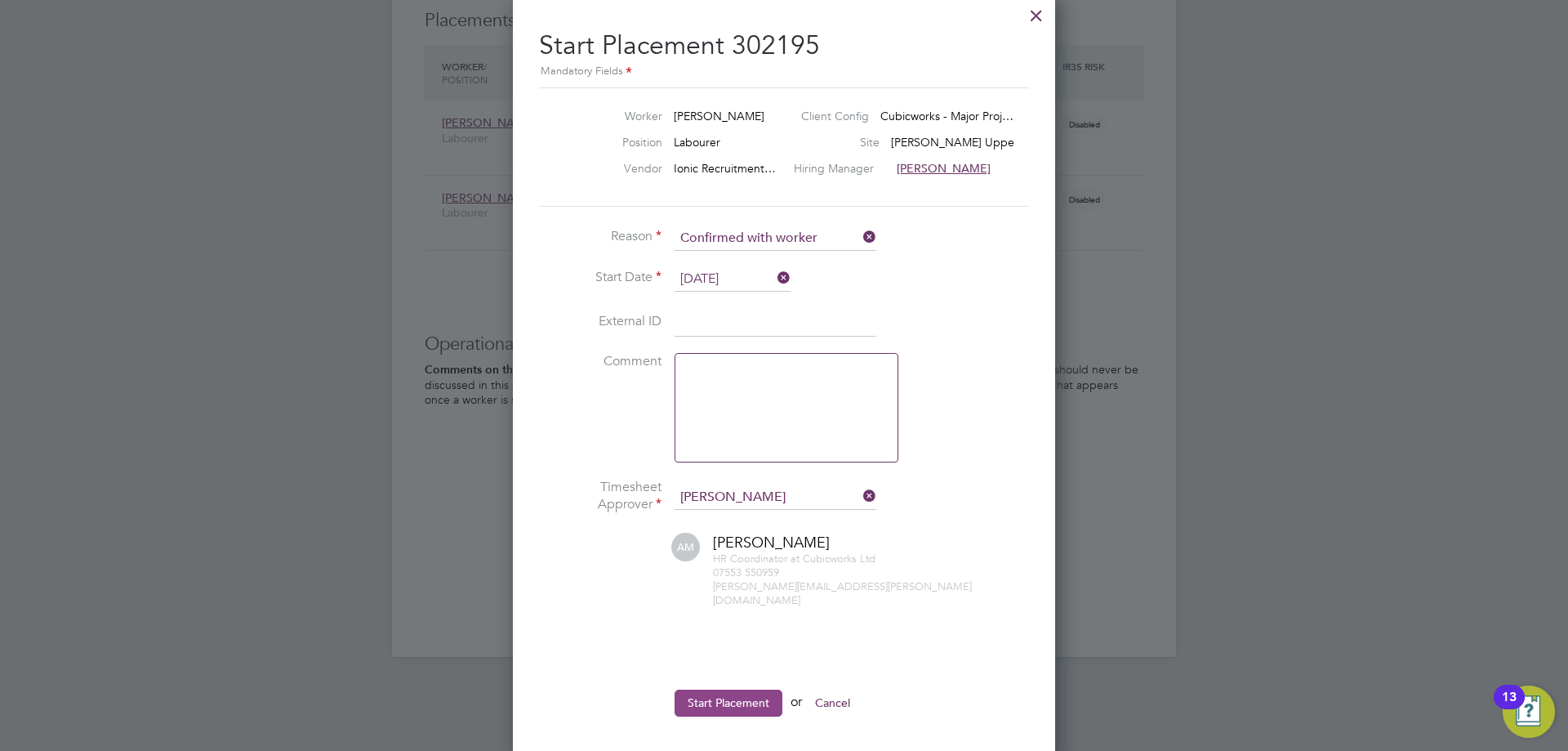
click at [709, 690] on button "Start Placement" at bounding box center [728, 702] width 108 height 26
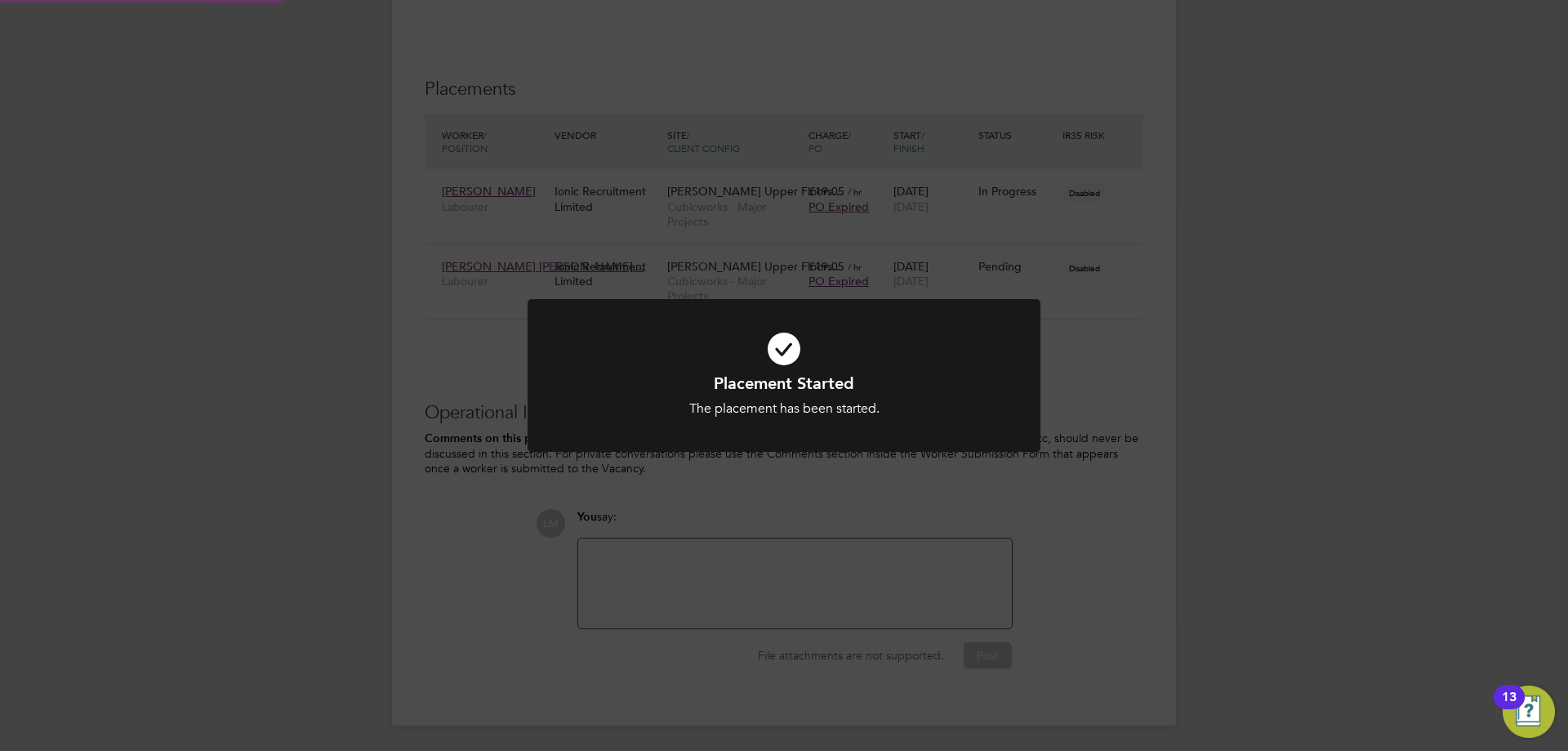
click at [1175, 496] on div "Placement Started The placement has been started. Cancel Okay" at bounding box center [784, 375] width 1568 height 751
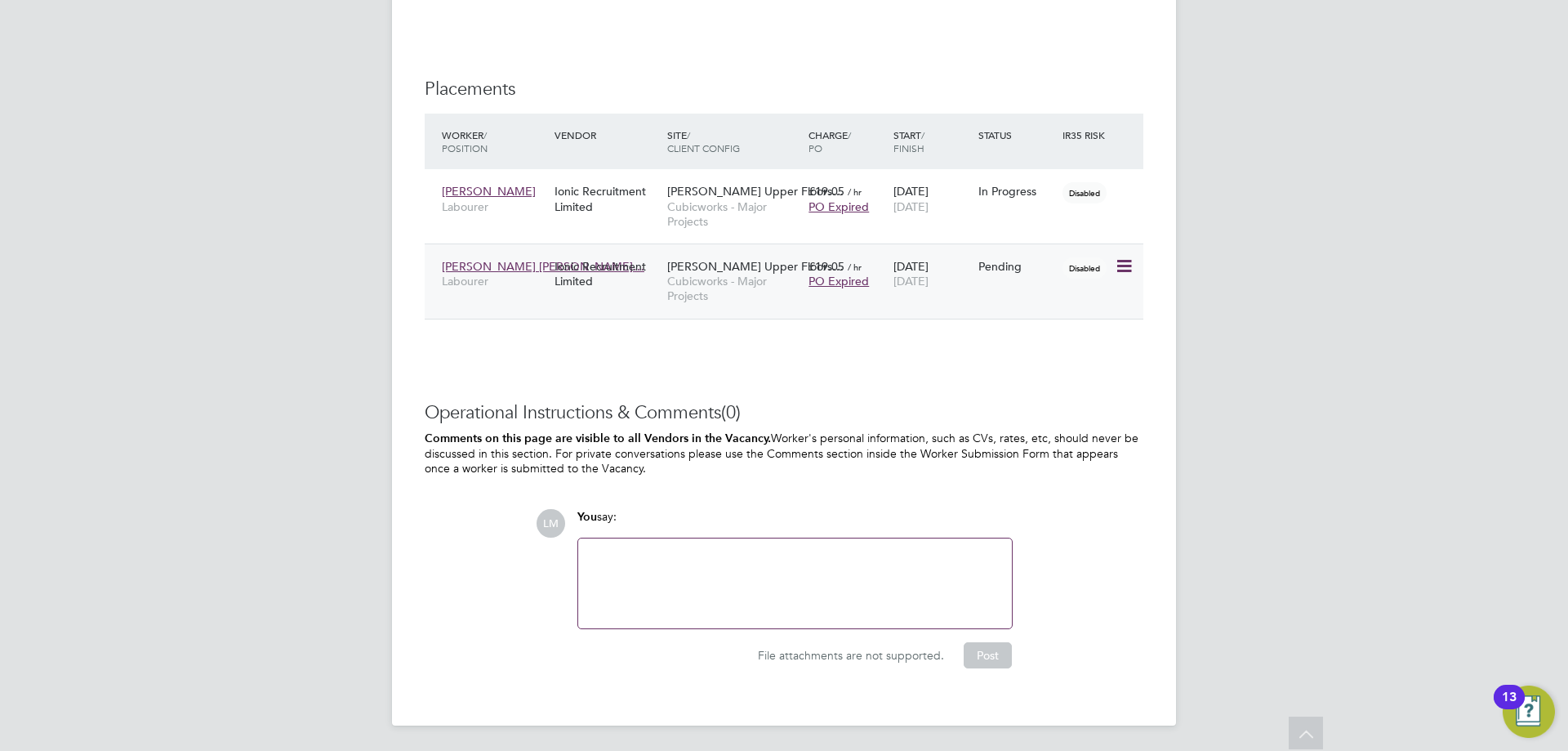
click at [1122, 258] on icon at bounding box center [1123, 267] width 16 height 20
drag, startPoint x: 1048, startPoint y: 366, endPoint x: 1024, endPoint y: 355, distance: 26.4
click at [1048, 366] on li "Start" at bounding box center [1074, 367] width 116 height 23
type input "[PERSON_NAME]"
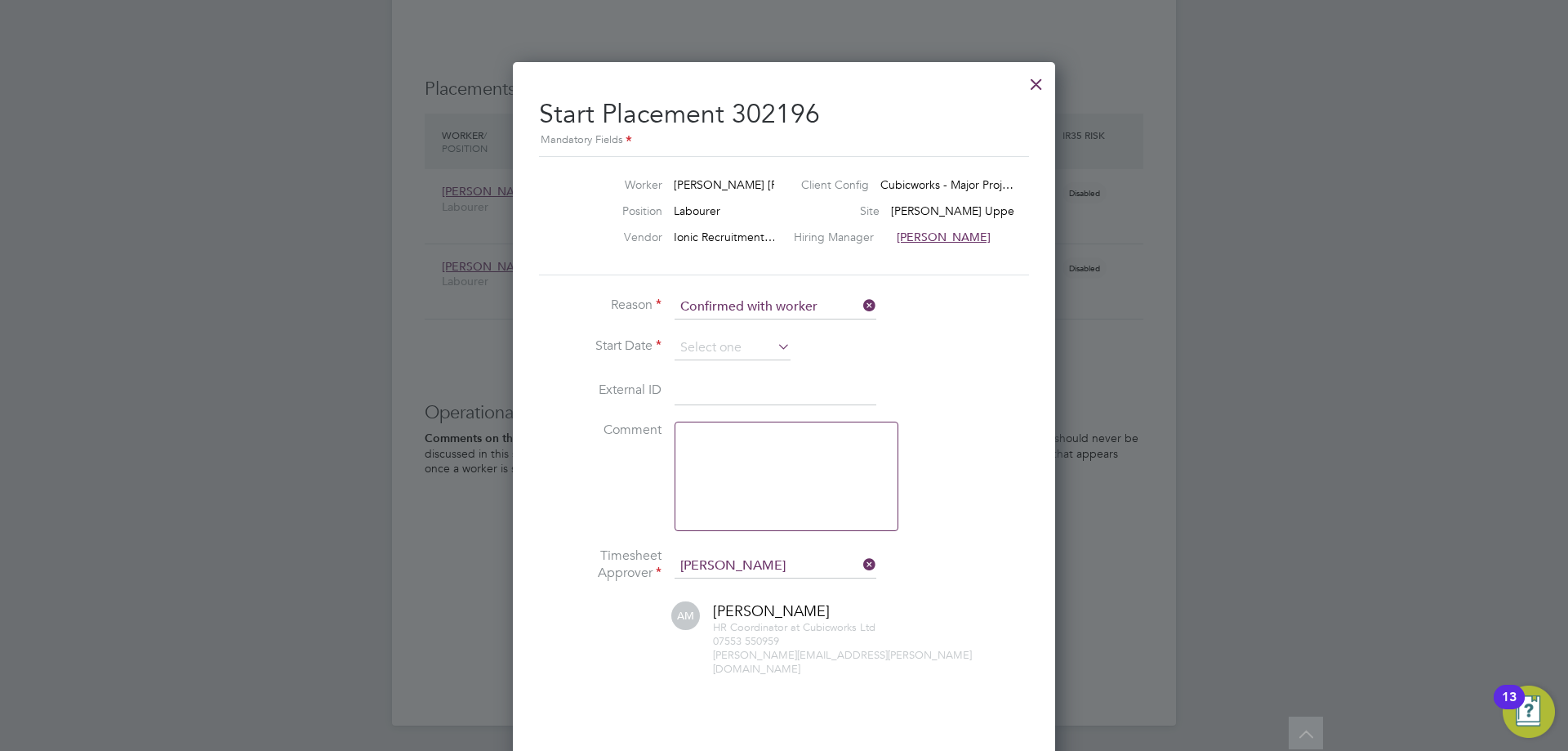
click at [685, 329] on li "Reason Confirmed with worker" at bounding box center [784, 315] width 490 height 41
click at [698, 339] on input at bounding box center [733, 348] width 116 height 25
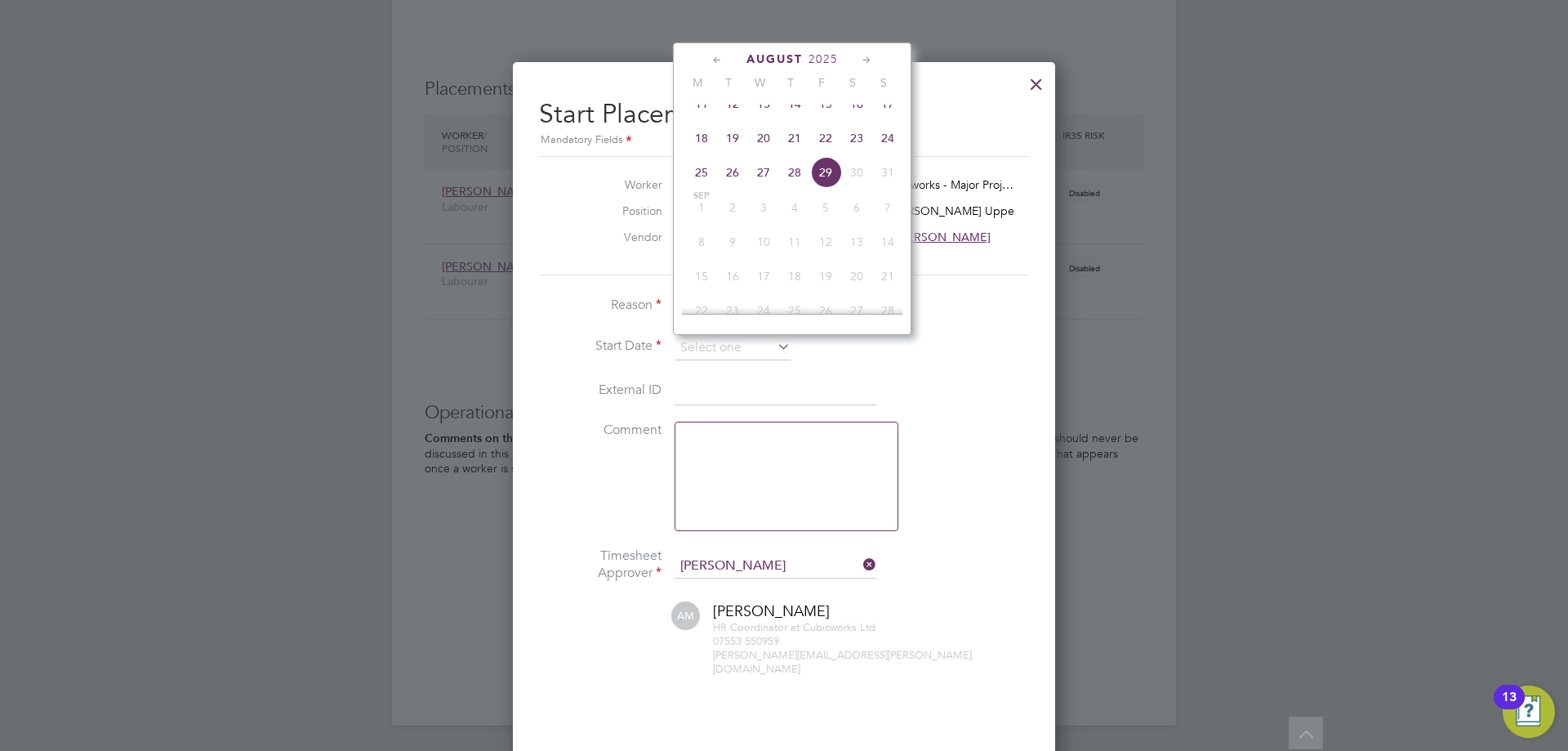
click at [695, 150] on div "August 2025 M T W T F S S May 1 2 3 4 5 6 7 8 9 10 11 12 13 14 15 16 17 18 19 2…" at bounding box center [792, 188] width 239 height 292
click at [696, 149] on span "18" at bounding box center [701, 138] width 31 height 31
type input "[DATE]"
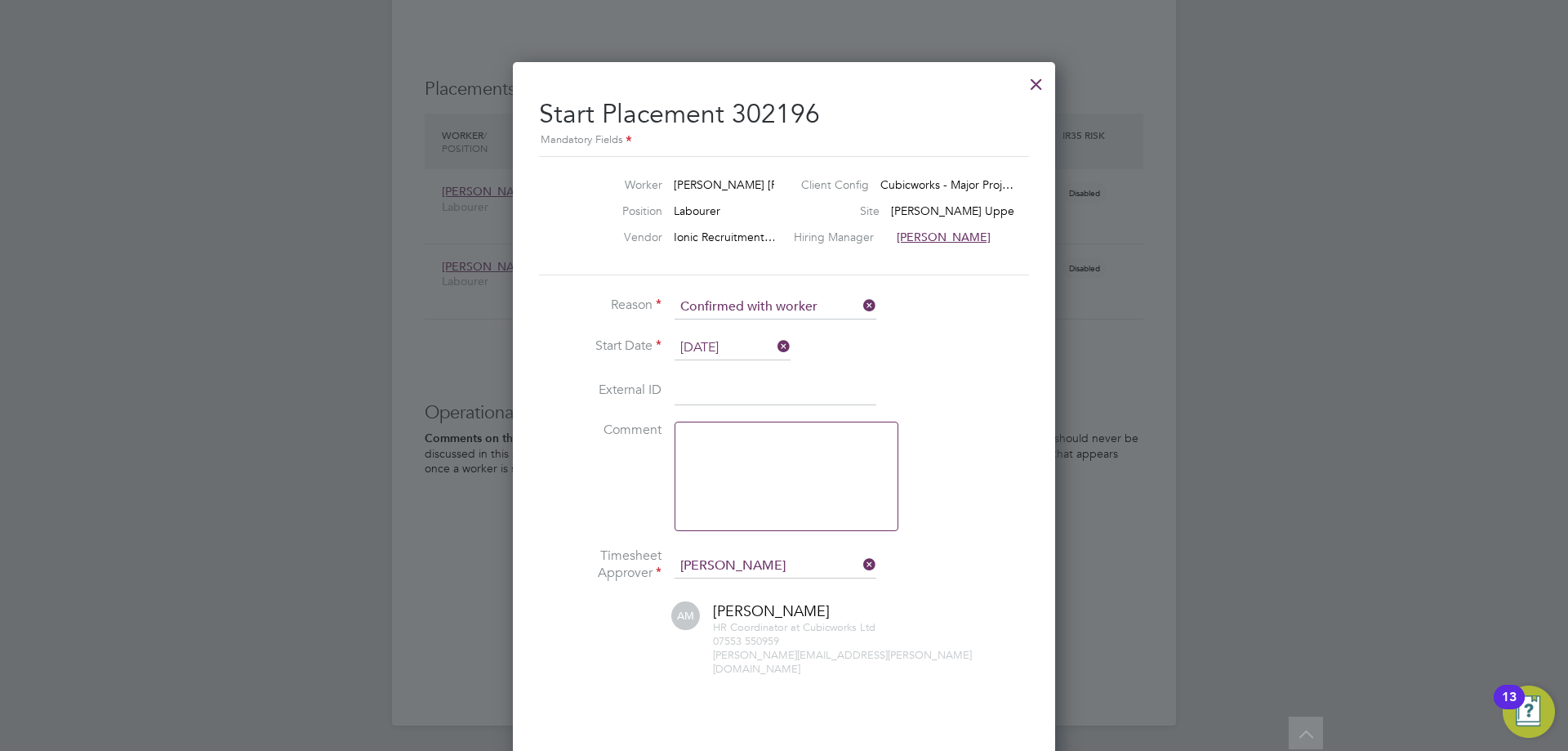
click at [622, 332] on li "Reason Confirmed with worker" at bounding box center [784, 315] width 490 height 41
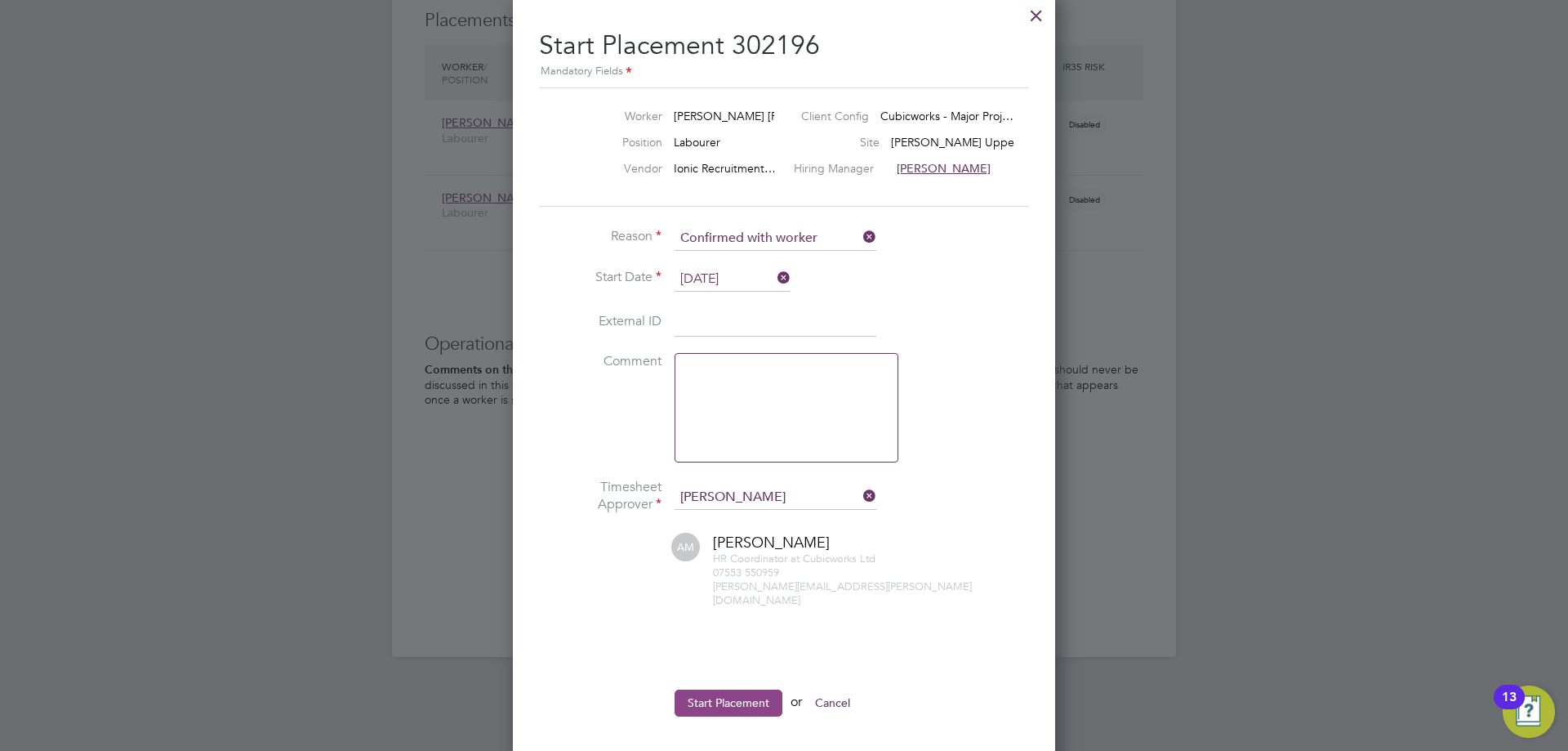
click at [731, 698] on button "Start Placement" at bounding box center [728, 702] width 108 height 26
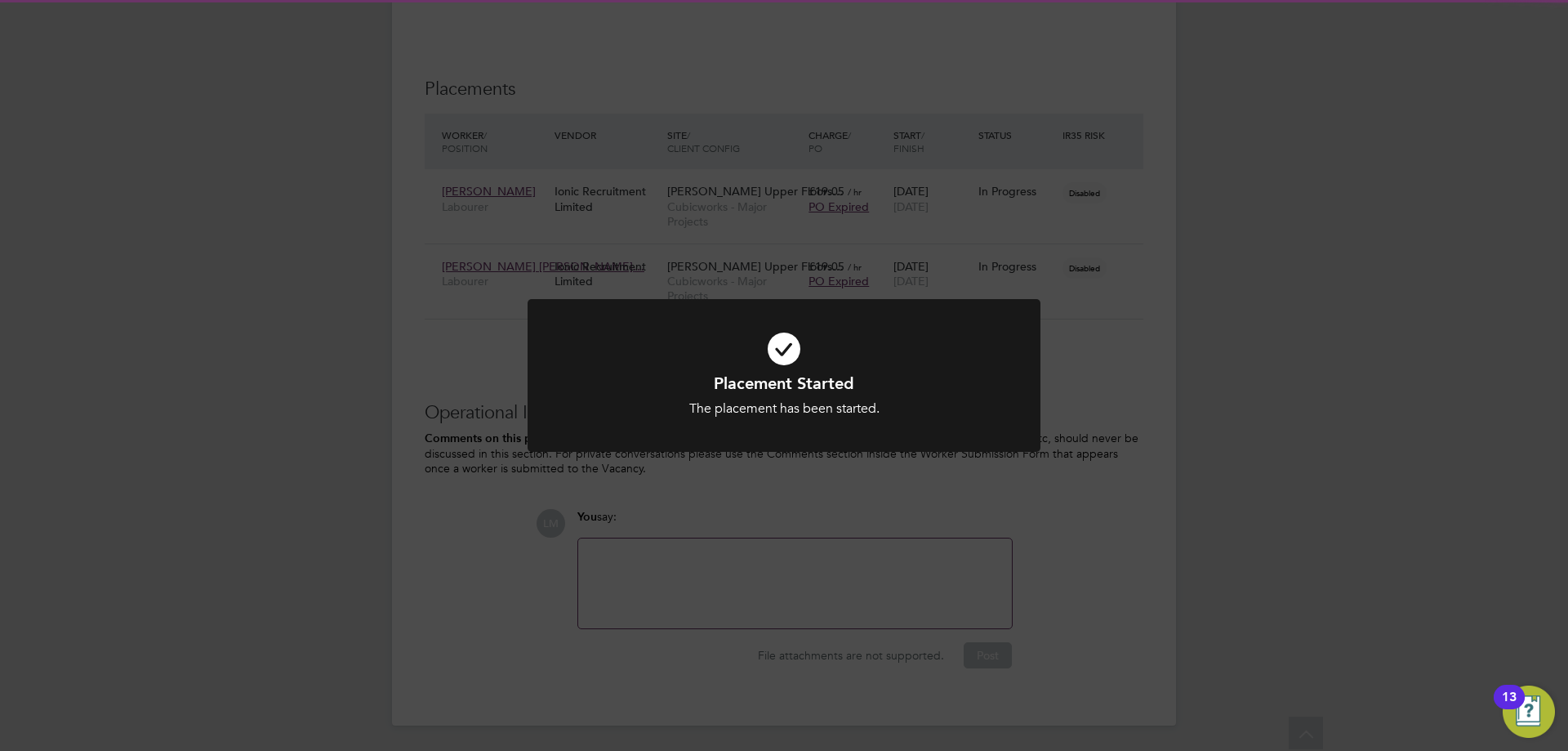
click at [501, 590] on div "Placement Started The placement has been started. Cancel Okay" at bounding box center [784, 375] width 1568 height 751
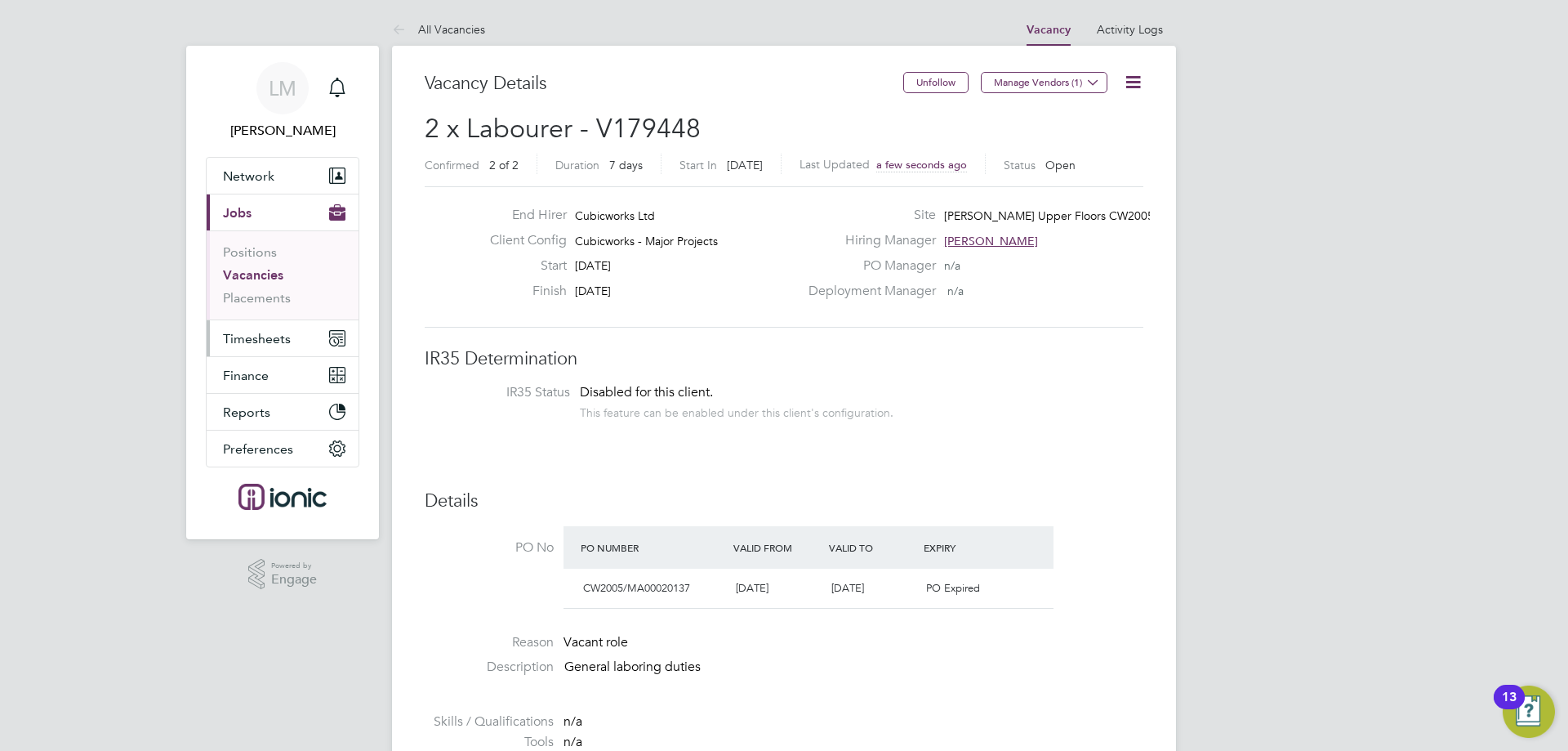
click at [311, 341] on button "Timesheets" at bounding box center [283, 339] width 152 height 36
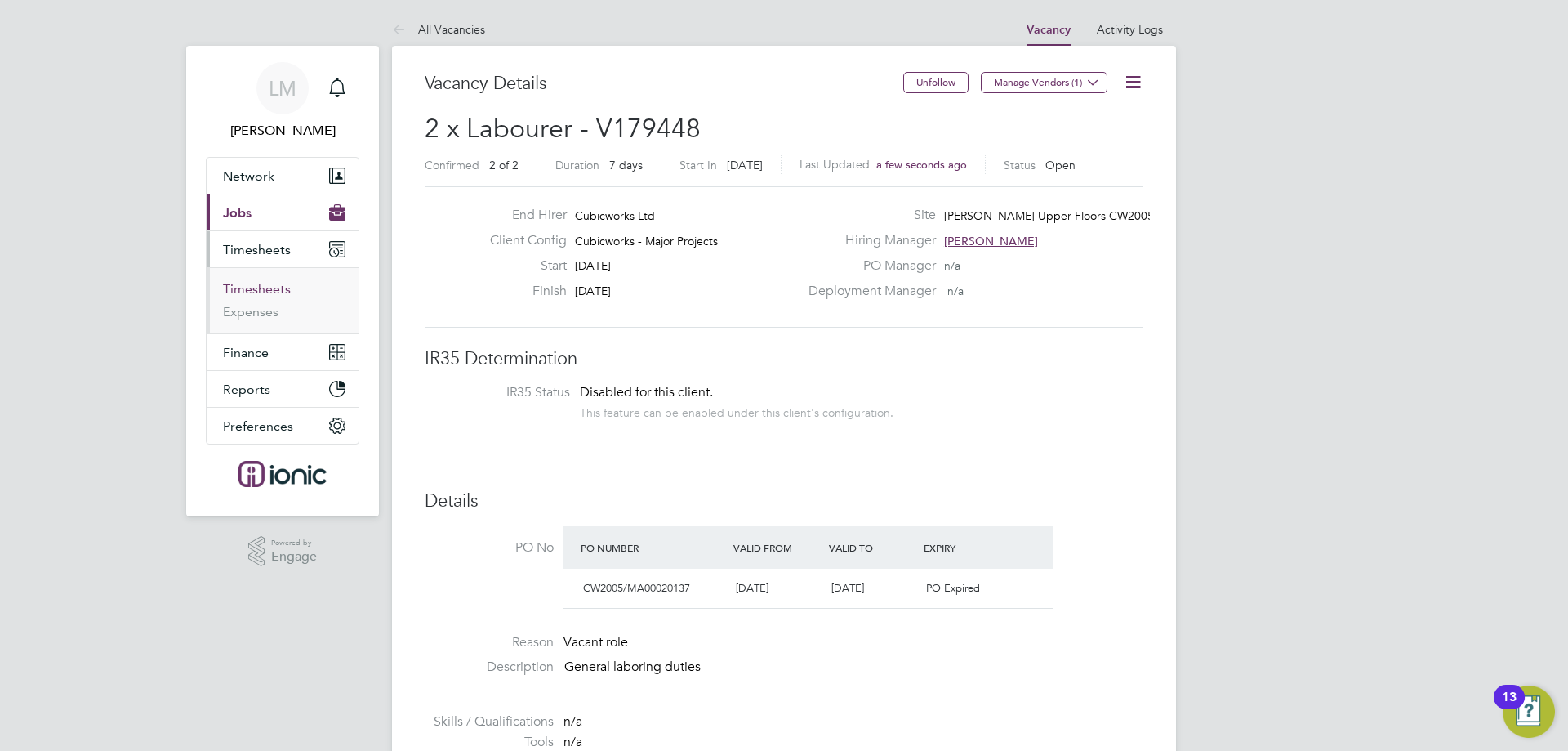
click at [281, 287] on link "Timesheets" at bounding box center [256, 288] width 68 height 15
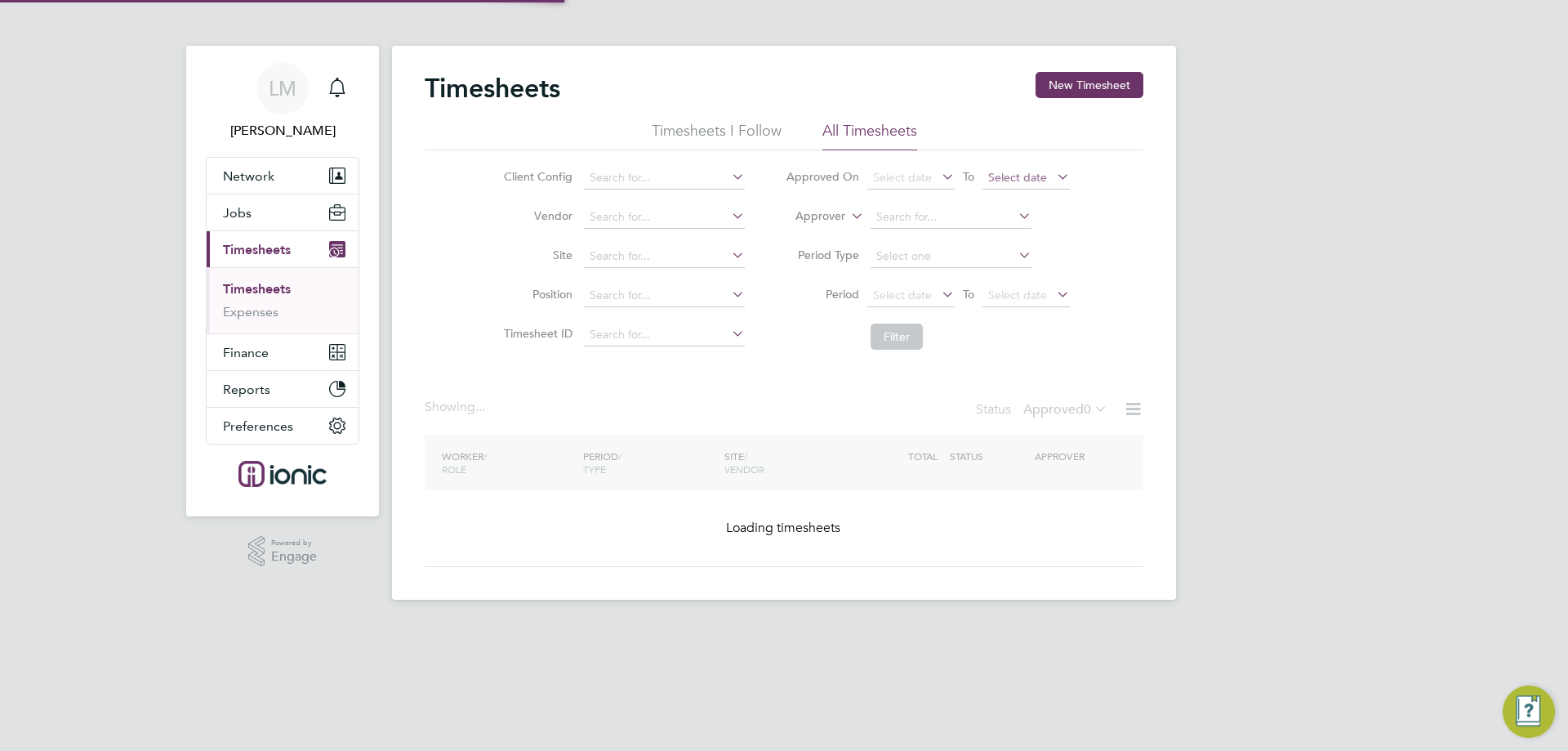
click at [1085, 89] on button "New Timesheet" at bounding box center [1089, 85] width 108 height 26
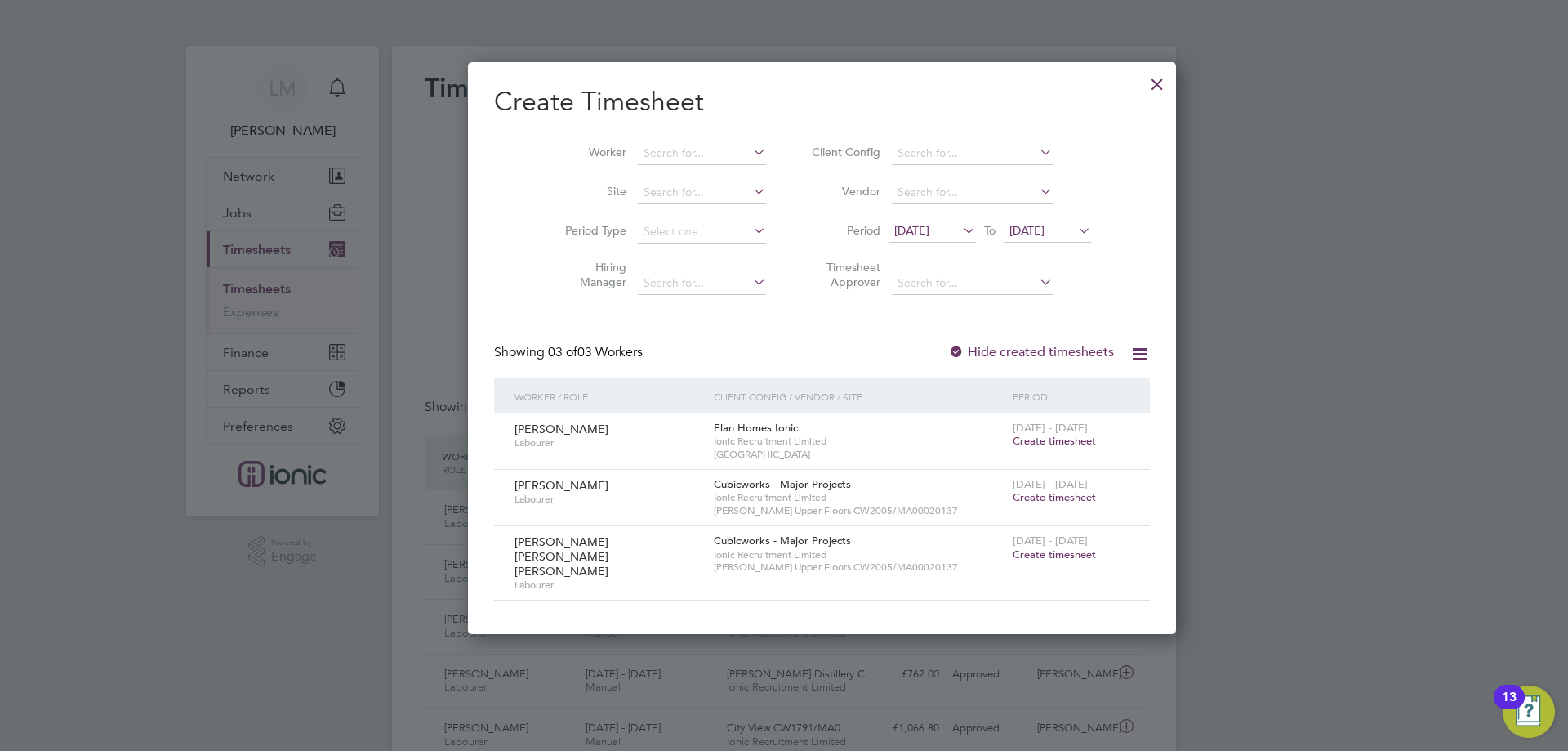
click at [1013, 499] on span "Create timesheet" at bounding box center [1055, 497] width 84 height 14
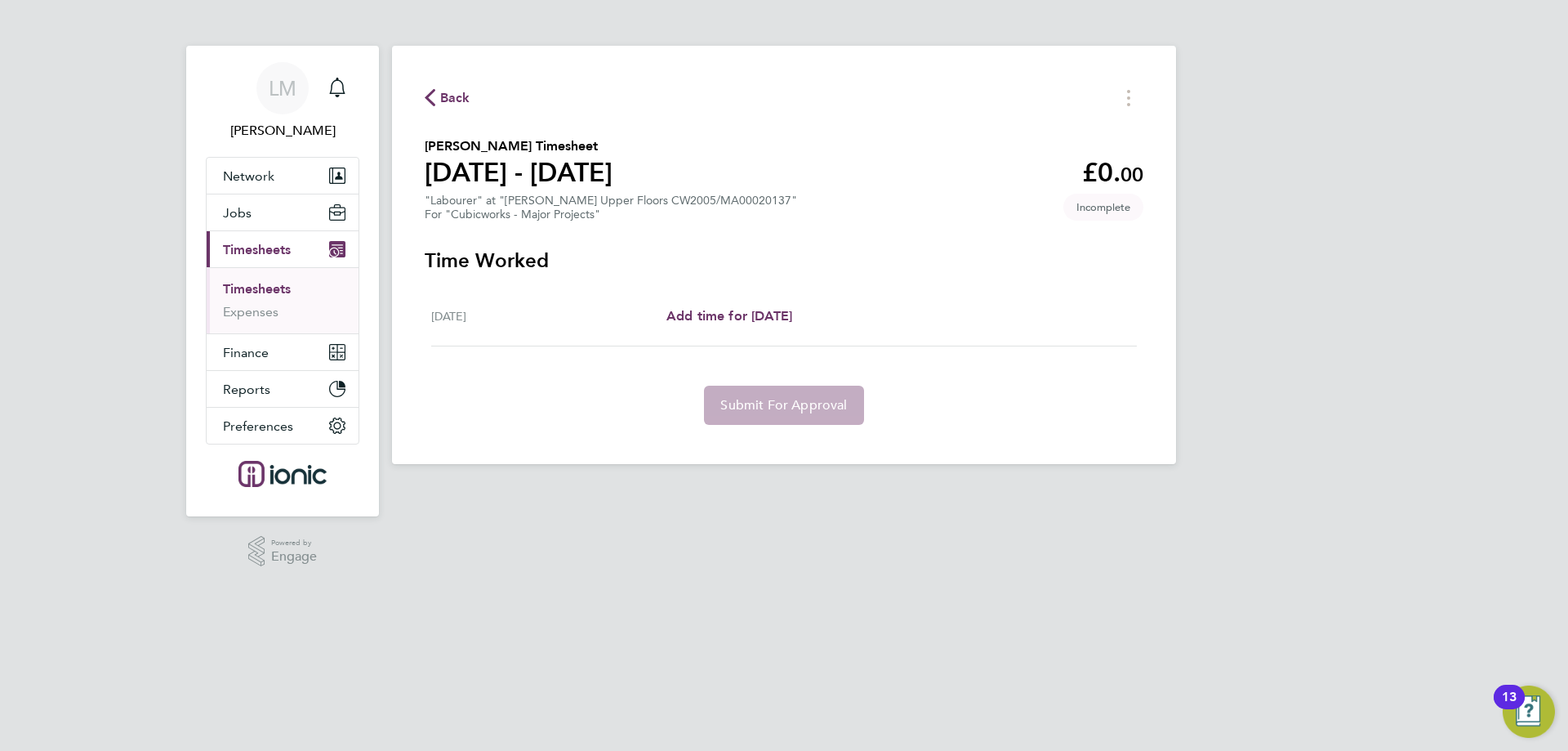
click at [803, 326] on div "Mon 18 Aug Add time for Mon 18 Aug Add time for Mon 18 Aug" at bounding box center [784, 316] width 706 height 60
click at [793, 320] on span "Add time for [DATE]" at bounding box center [730, 316] width 126 height 15
select select "30"
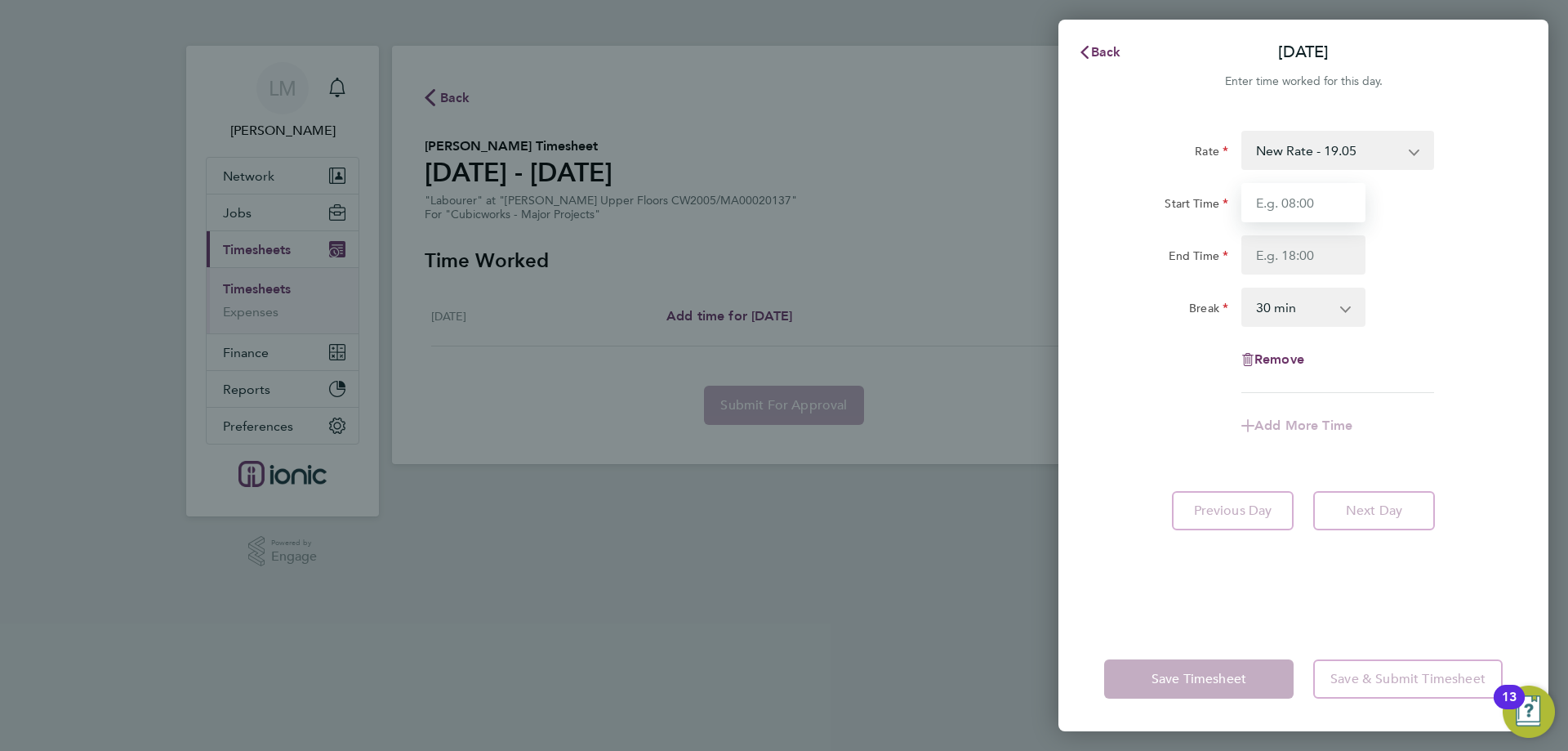
click at [1292, 214] on input "Start Time" at bounding box center [1303, 202] width 125 height 39
click at [1294, 200] on input "Start Time" at bounding box center [1303, 202] width 125 height 39
type input "07:00"
click at [1301, 259] on input "End Time" at bounding box center [1303, 254] width 125 height 39
type input "17:30"
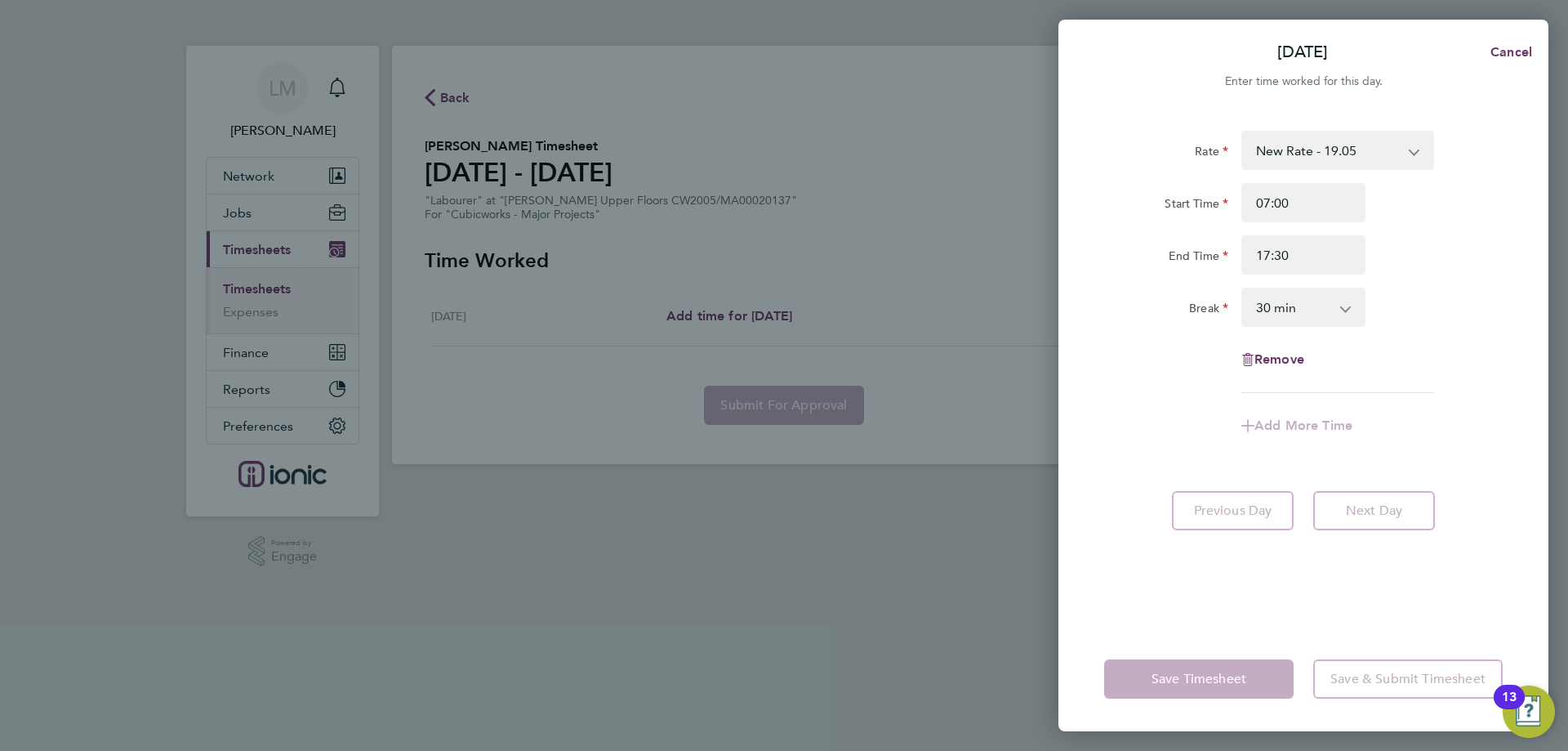
click at [1426, 332] on div "Rate New Rate - 19.05 Day Rate - 17.85 Start Time 07:00 End Time 17:30 Break 0 …" at bounding box center [1303, 262] width 399 height 263
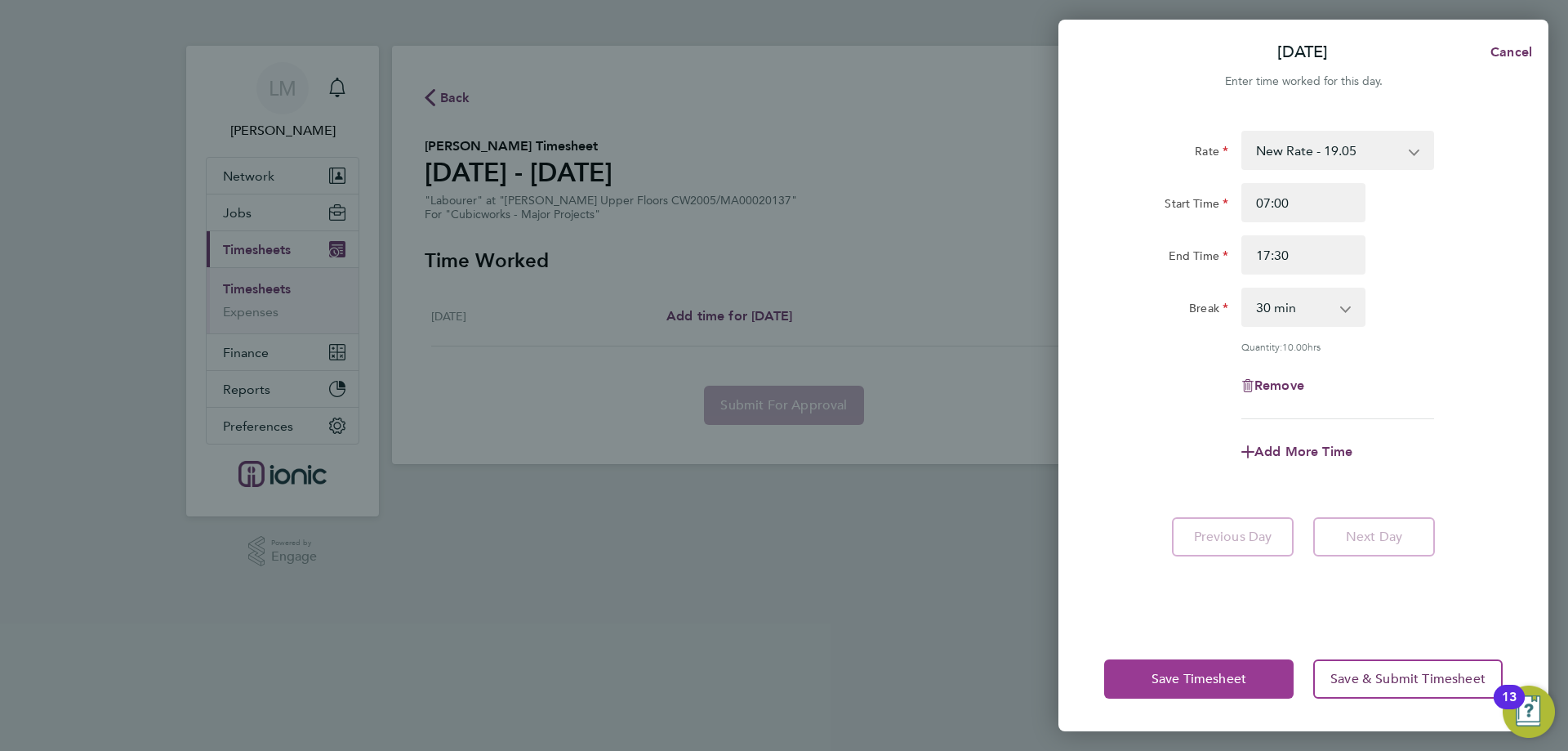
click at [1204, 668] on button "Save Timesheet" at bounding box center [1199, 679] width 189 height 39
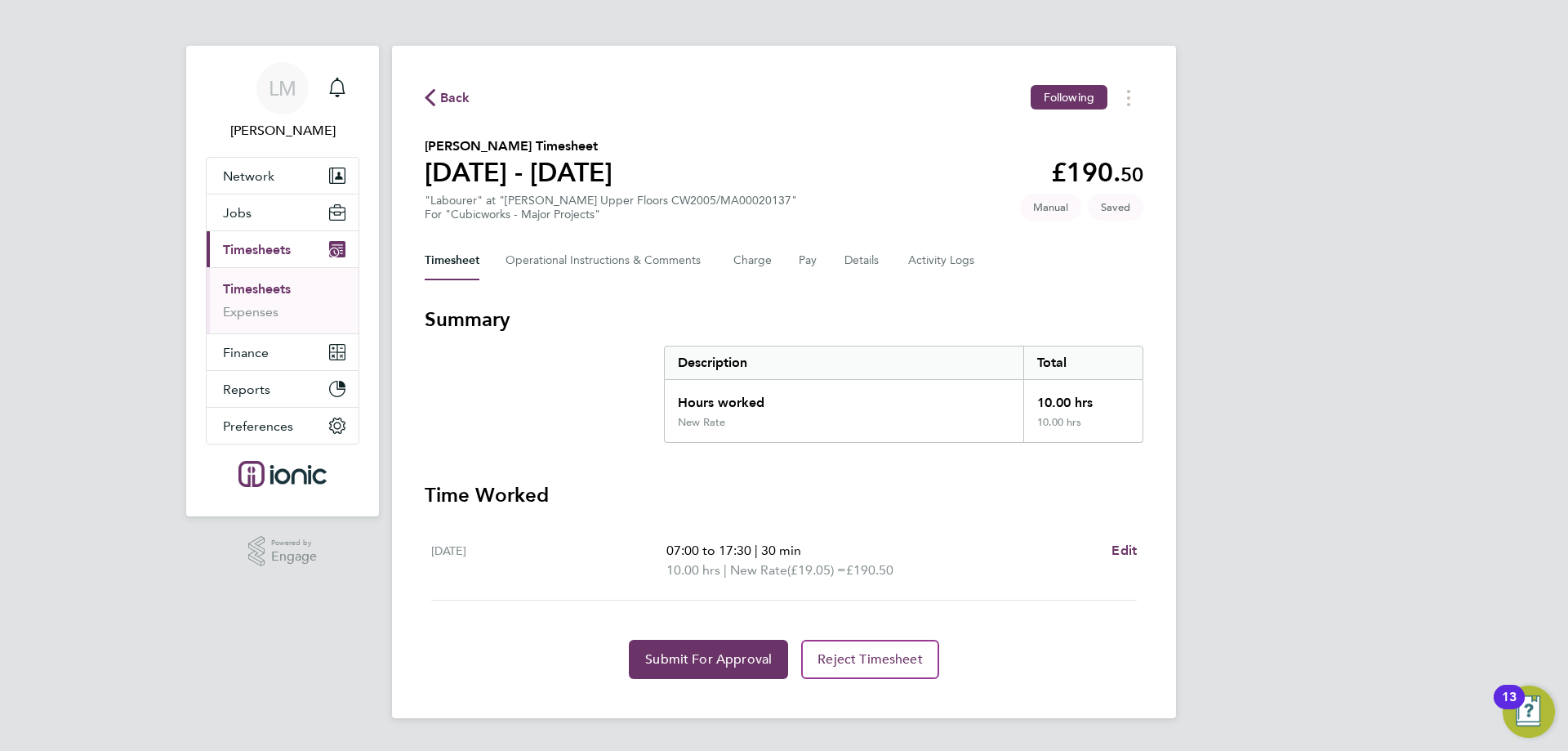
click at [701, 639] on section "Time Worked Mon 18 Aug 07:00 to 17:30 | 30 min 10.00 hrs | New Rate (£19.05) = …" at bounding box center [784, 581] width 719 height 197
click at [696, 664] on span "Submit For Approval" at bounding box center [708, 659] width 127 height 16
click at [696, 664] on span "Approve Timesheet" at bounding box center [709, 659] width 120 height 16
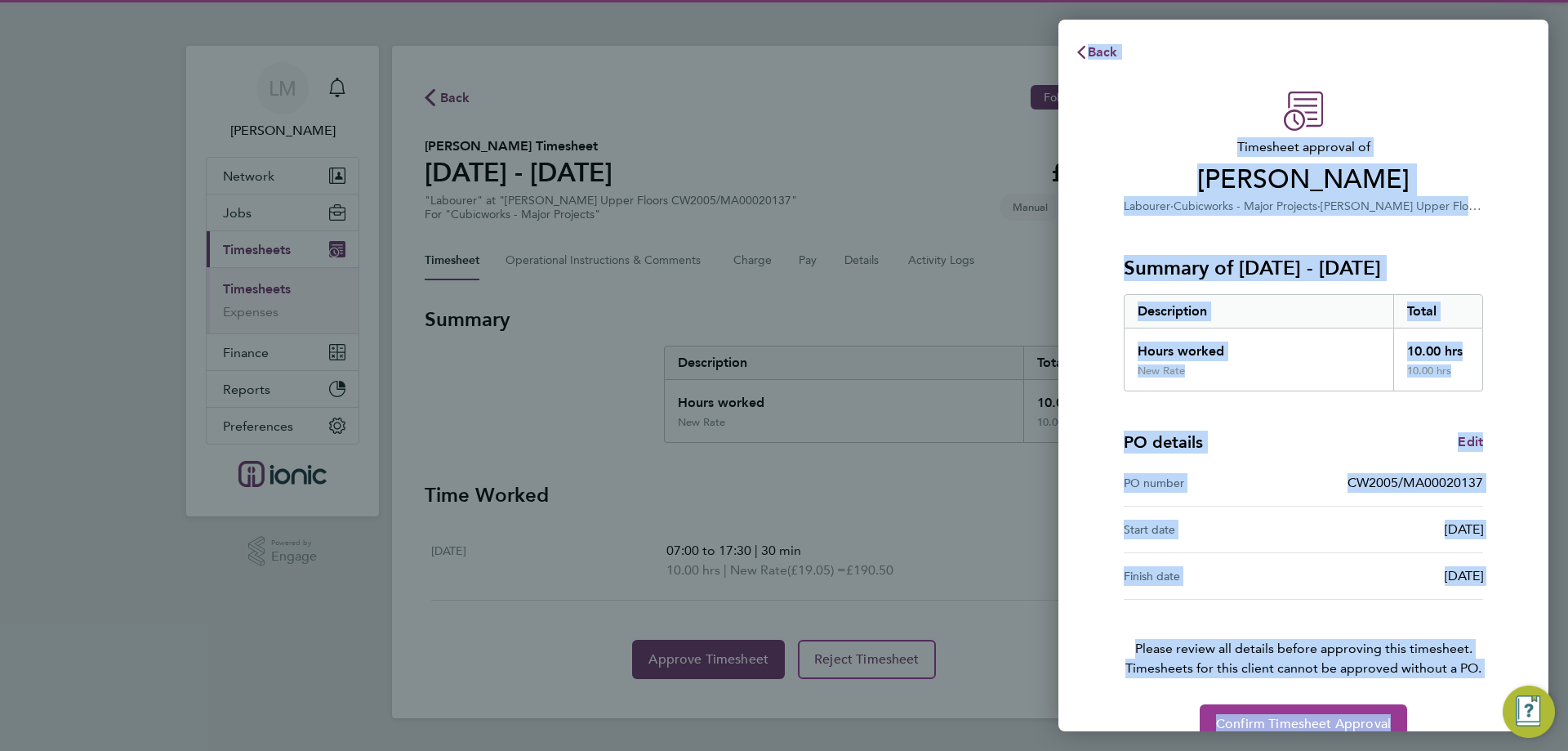
click at [1314, 711] on button "Confirm Timesheet Approval" at bounding box center [1303, 723] width 207 height 39
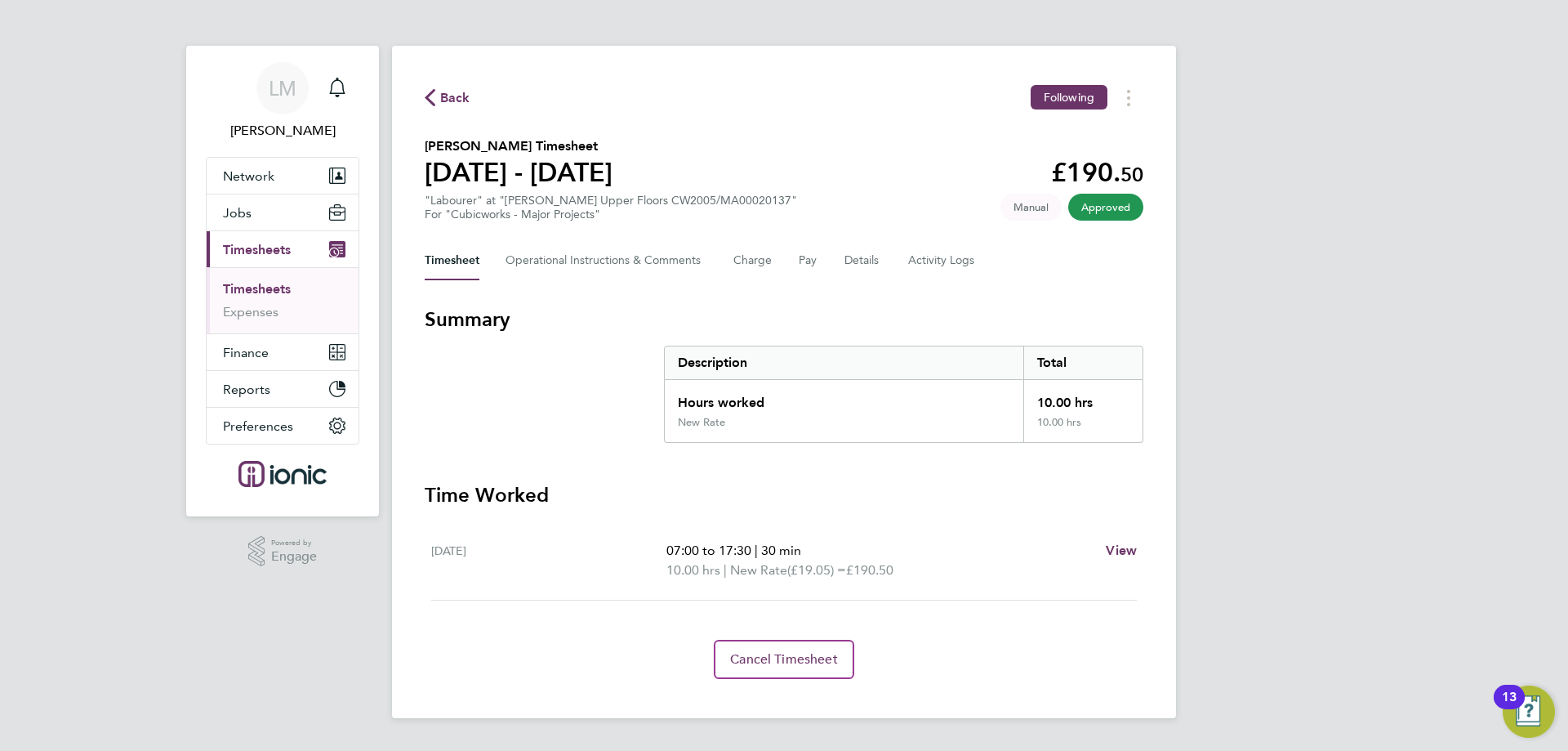
click at [453, 95] on span "Back" at bounding box center [456, 98] width 30 height 20
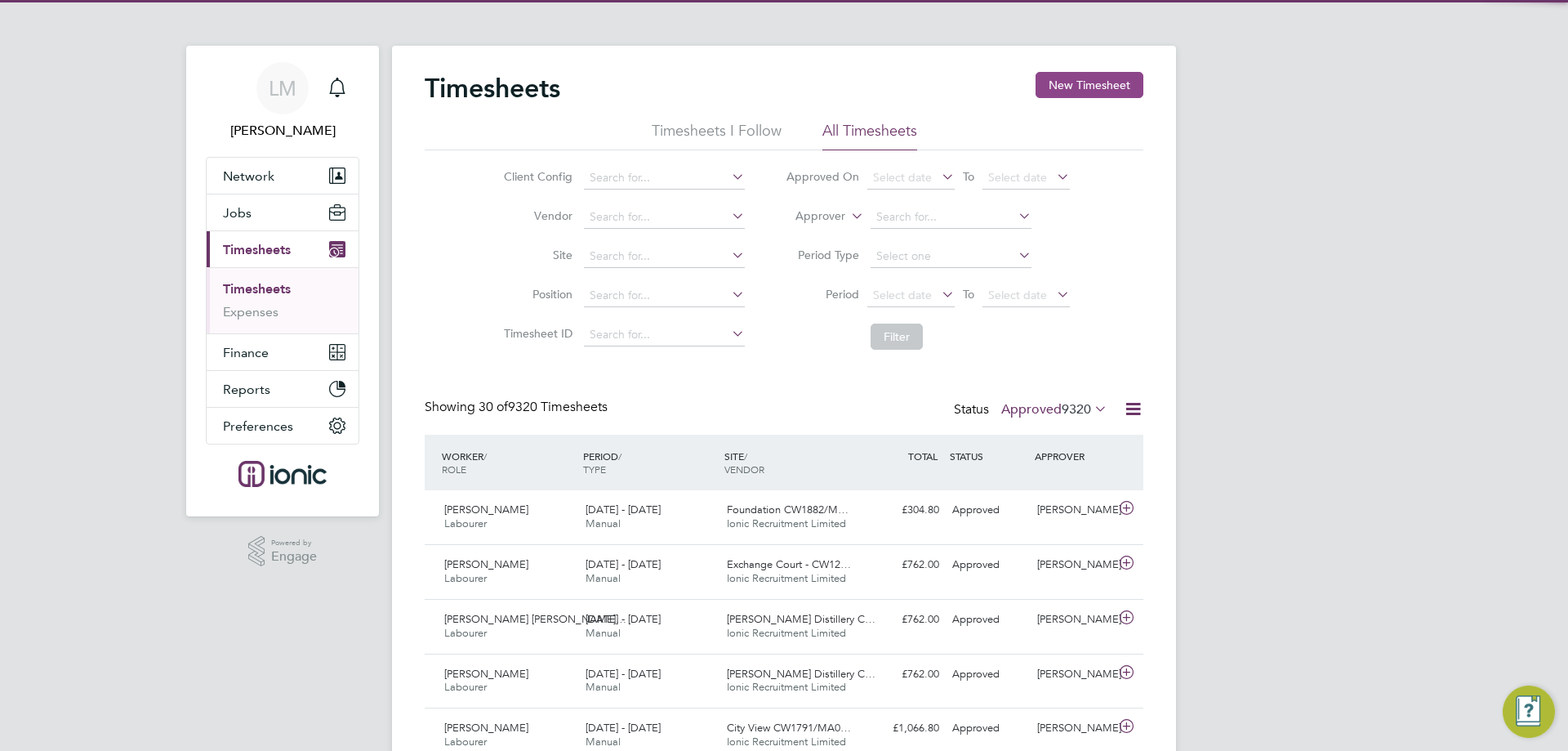
click at [1122, 81] on button "New Timesheet" at bounding box center [1089, 85] width 108 height 26
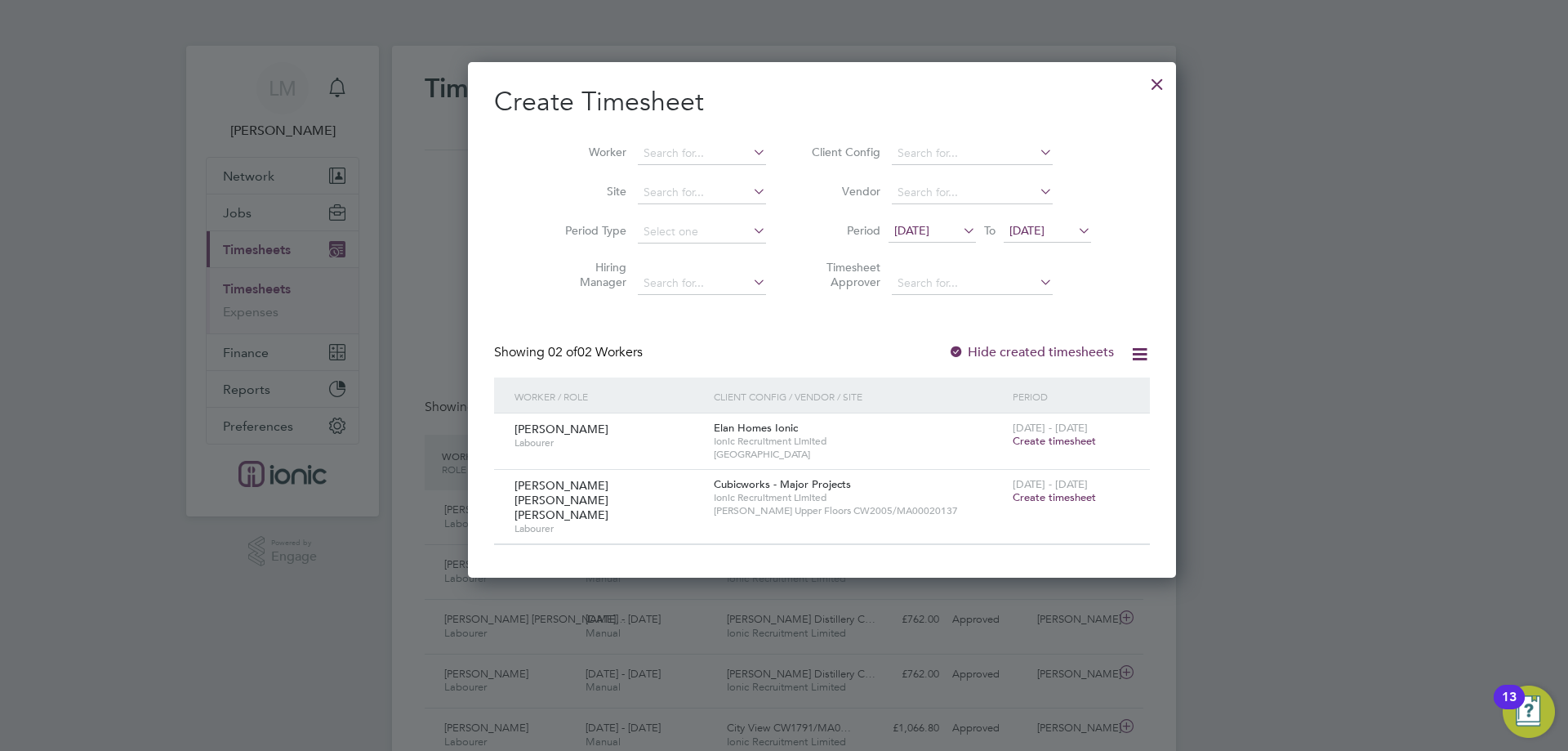
click at [1013, 494] on span "Create timesheet" at bounding box center [1055, 497] width 84 height 14
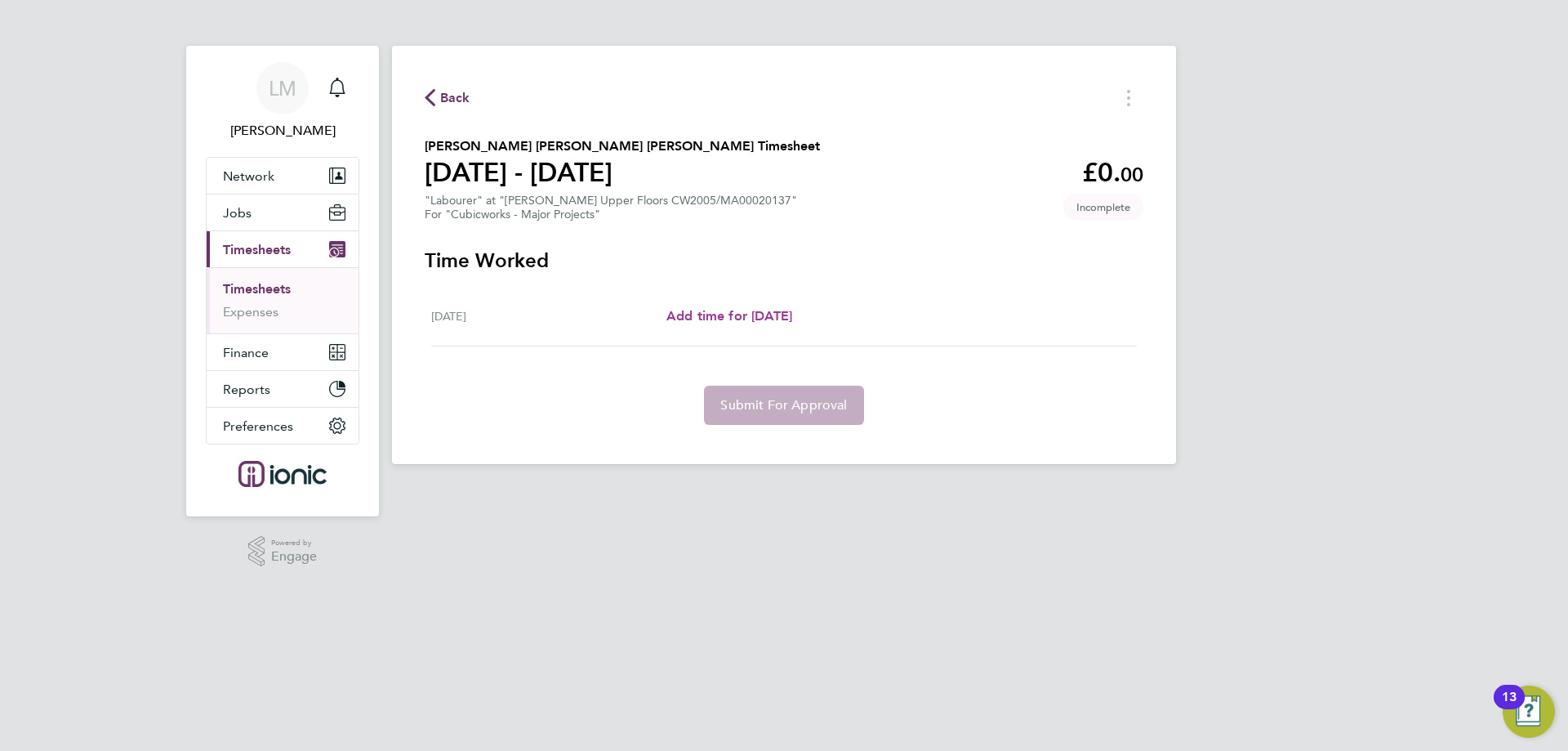
click at [736, 320] on span "Add time for [DATE]" at bounding box center [730, 316] width 126 height 15
select select "30"
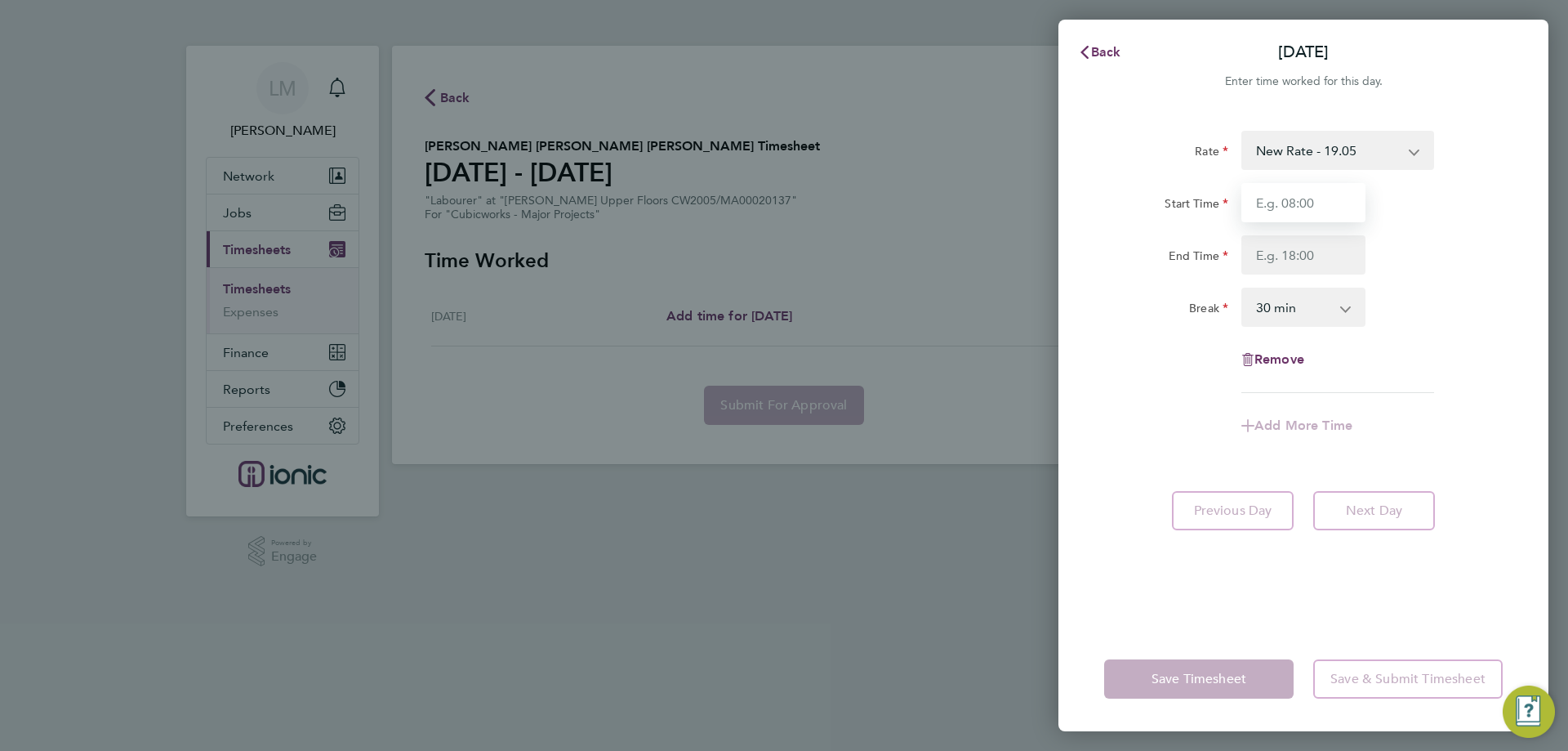
click at [1268, 199] on input "Start Time" at bounding box center [1303, 202] width 125 height 39
type input "07:30"
click at [1313, 251] on input "End Time" at bounding box center [1303, 254] width 125 height 39
type input "10:00"
click at [1432, 360] on div "Rate New Rate - 19.05 Day Rate - 17.85 Start Time 07:30 End Time 10:00 Break 0 …" at bounding box center [1303, 262] width 399 height 263
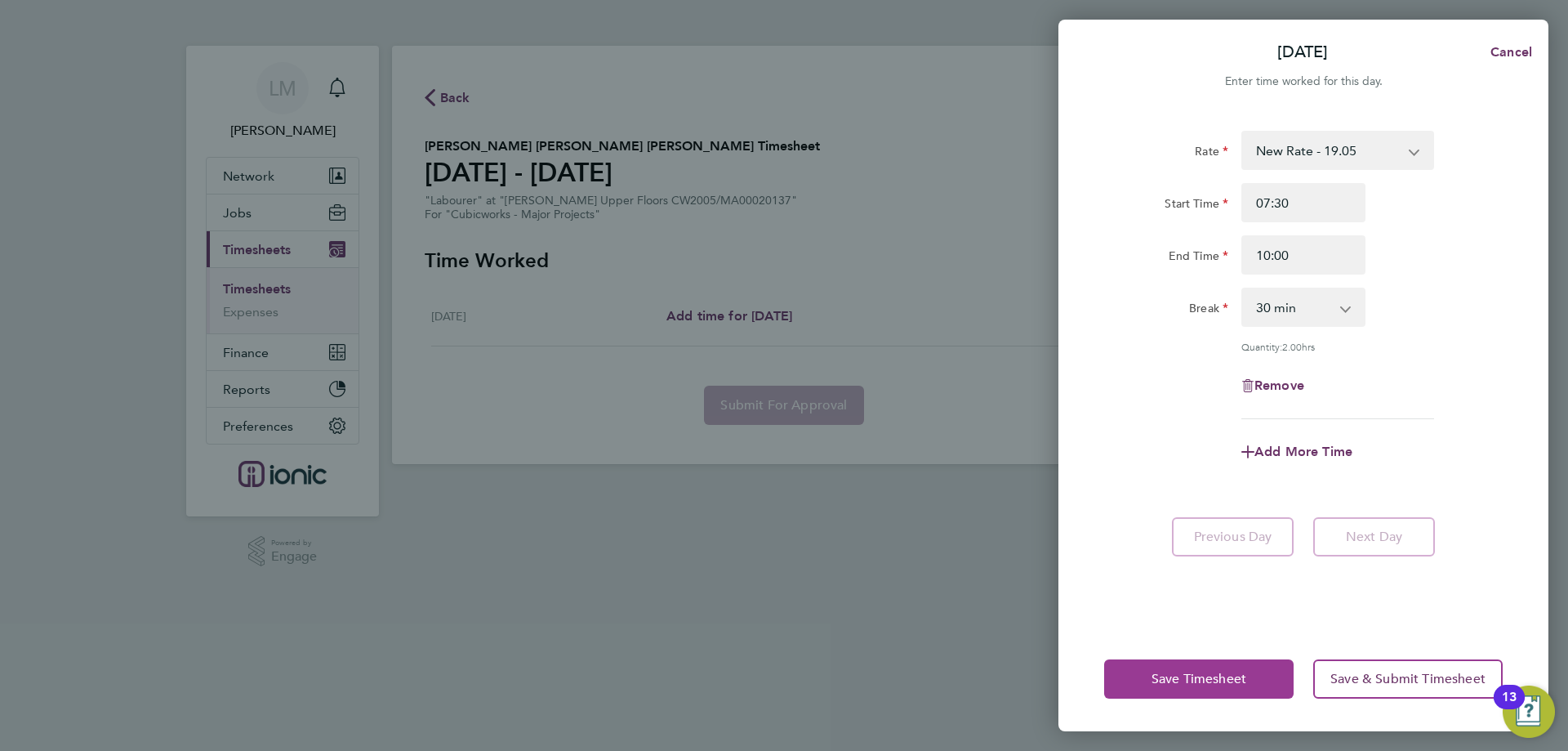
click at [1233, 673] on span "Save Timesheet" at bounding box center [1200, 679] width 95 height 16
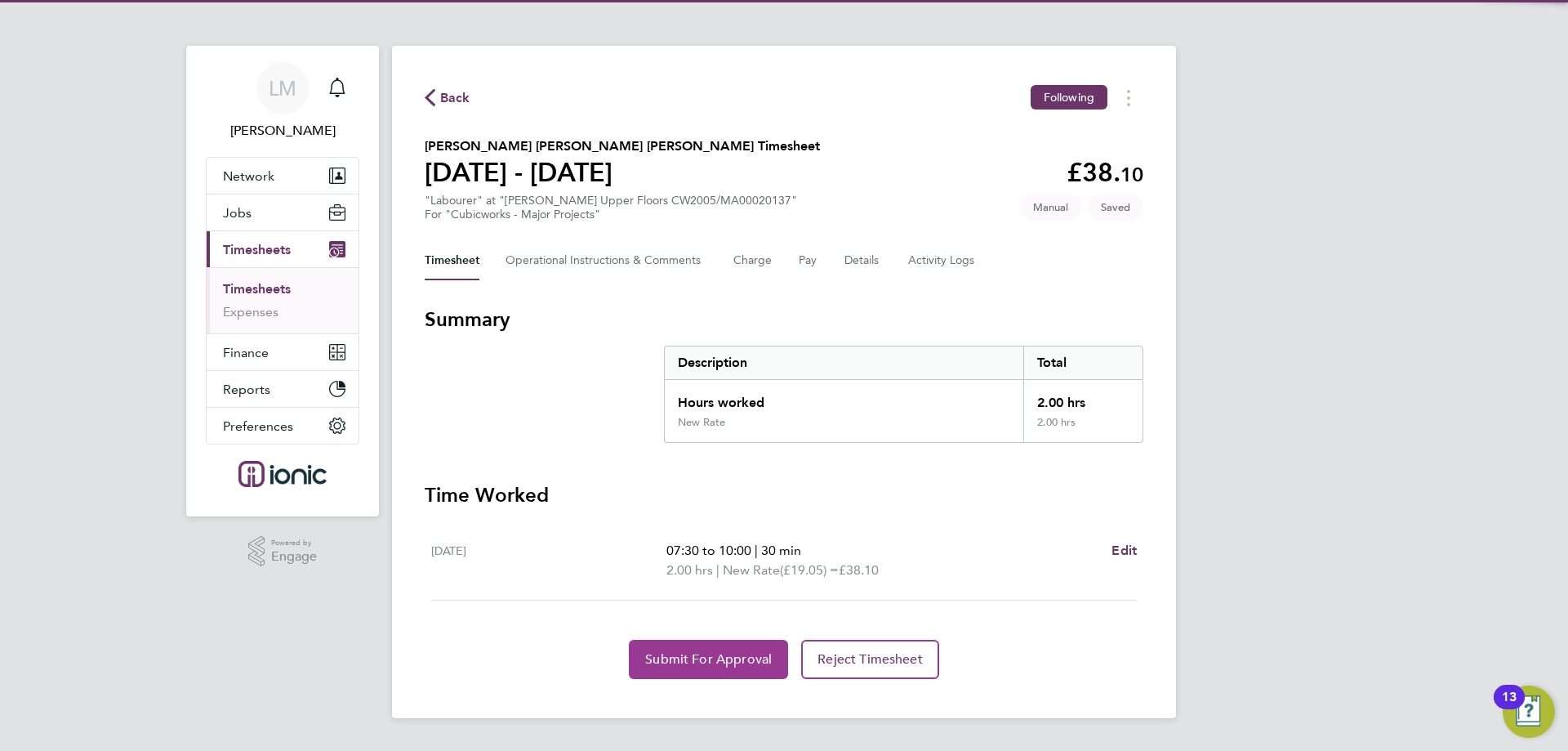
click at [737, 658] on span "Submit For Approval" at bounding box center [708, 659] width 127 height 16
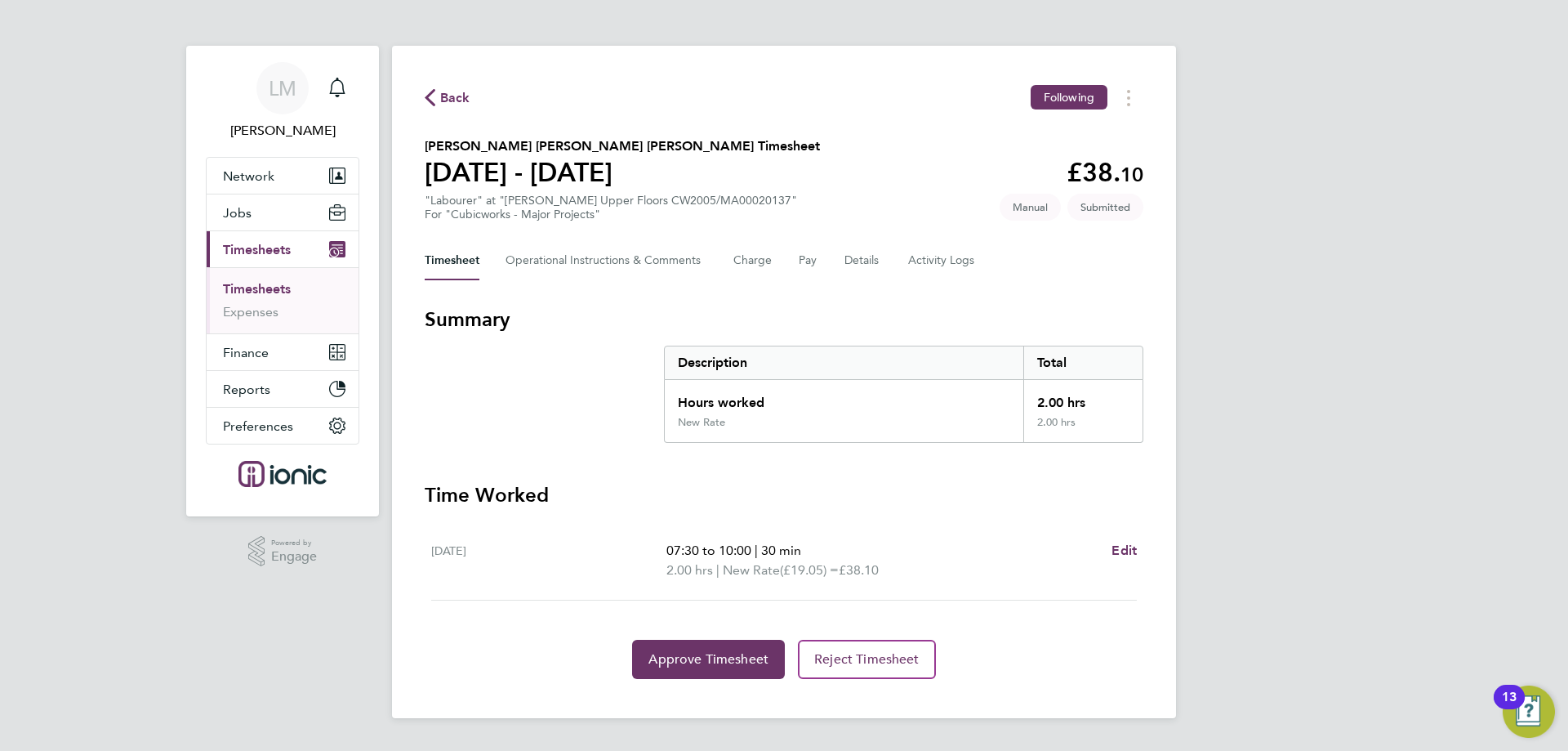
click at [610, 657] on div "Approve Timesheet Reject Timesheet" at bounding box center [784, 659] width 719 height 39
click at [657, 659] on span "Approve Timesheet" at bounding box center [709, 659] width 120 height 16
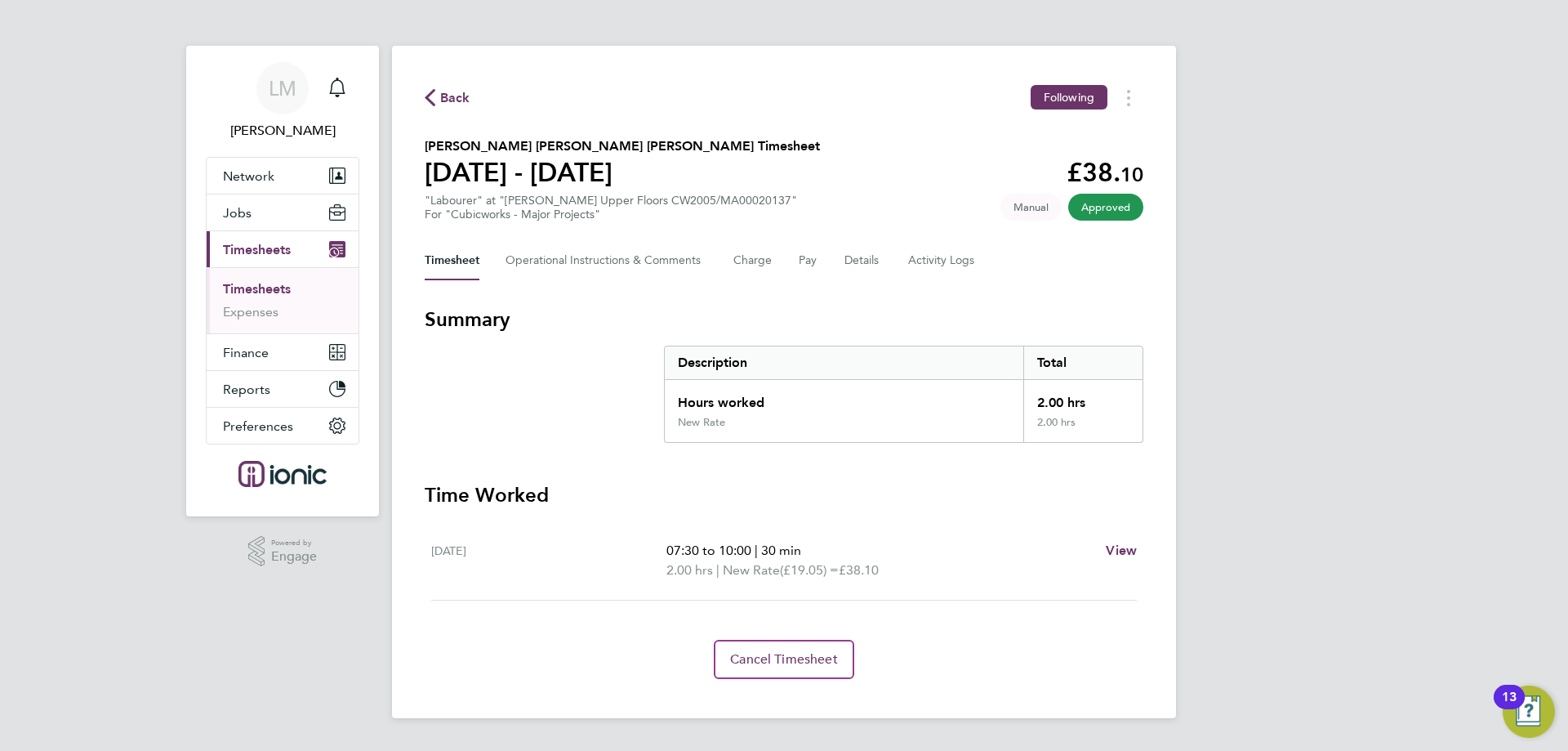
click at [457, 96] on span "Back" at bounding box center [456, 98] width 30 height 20
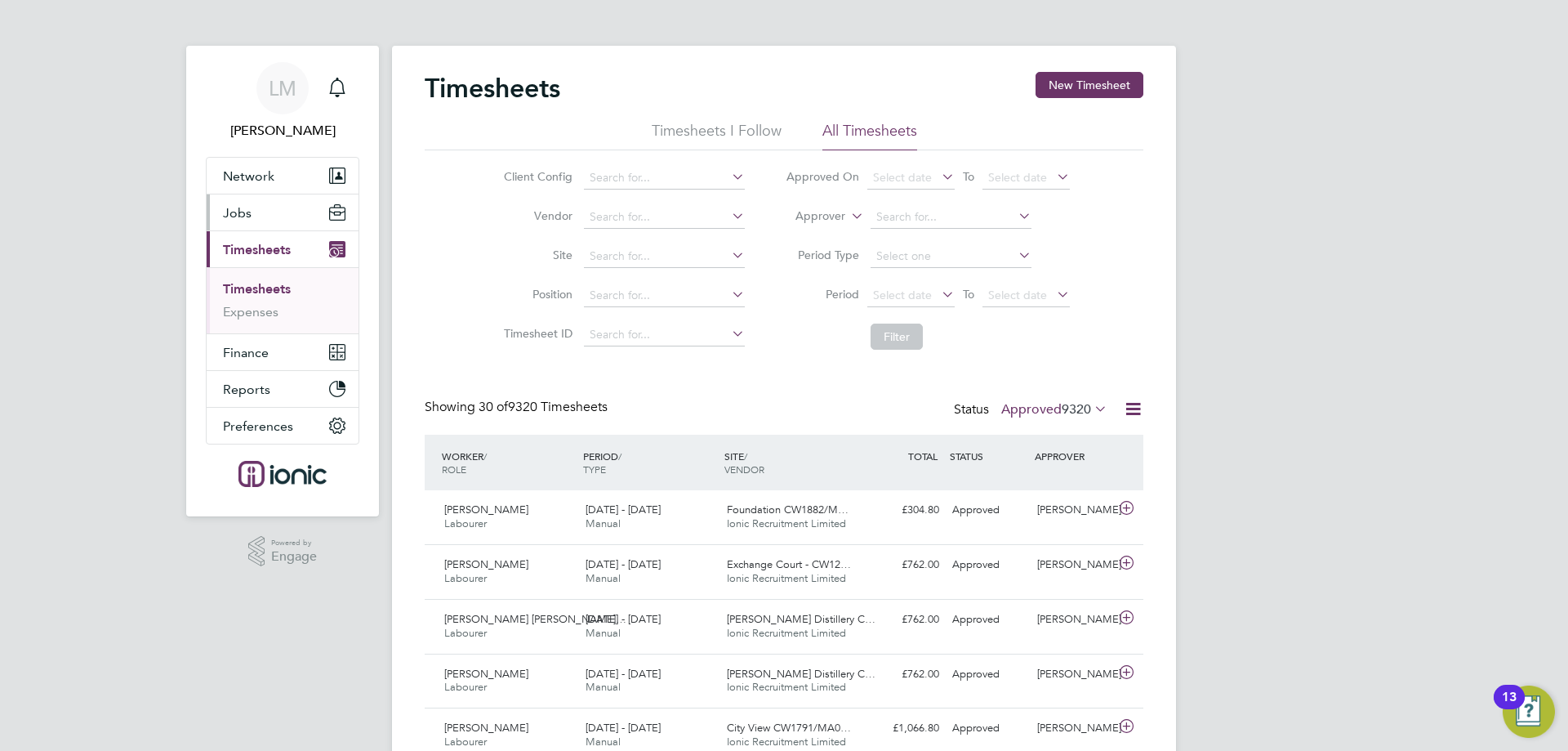
click at [275, 210] on button "Jobs" at bounding box center [283, 212] width 152 height 36
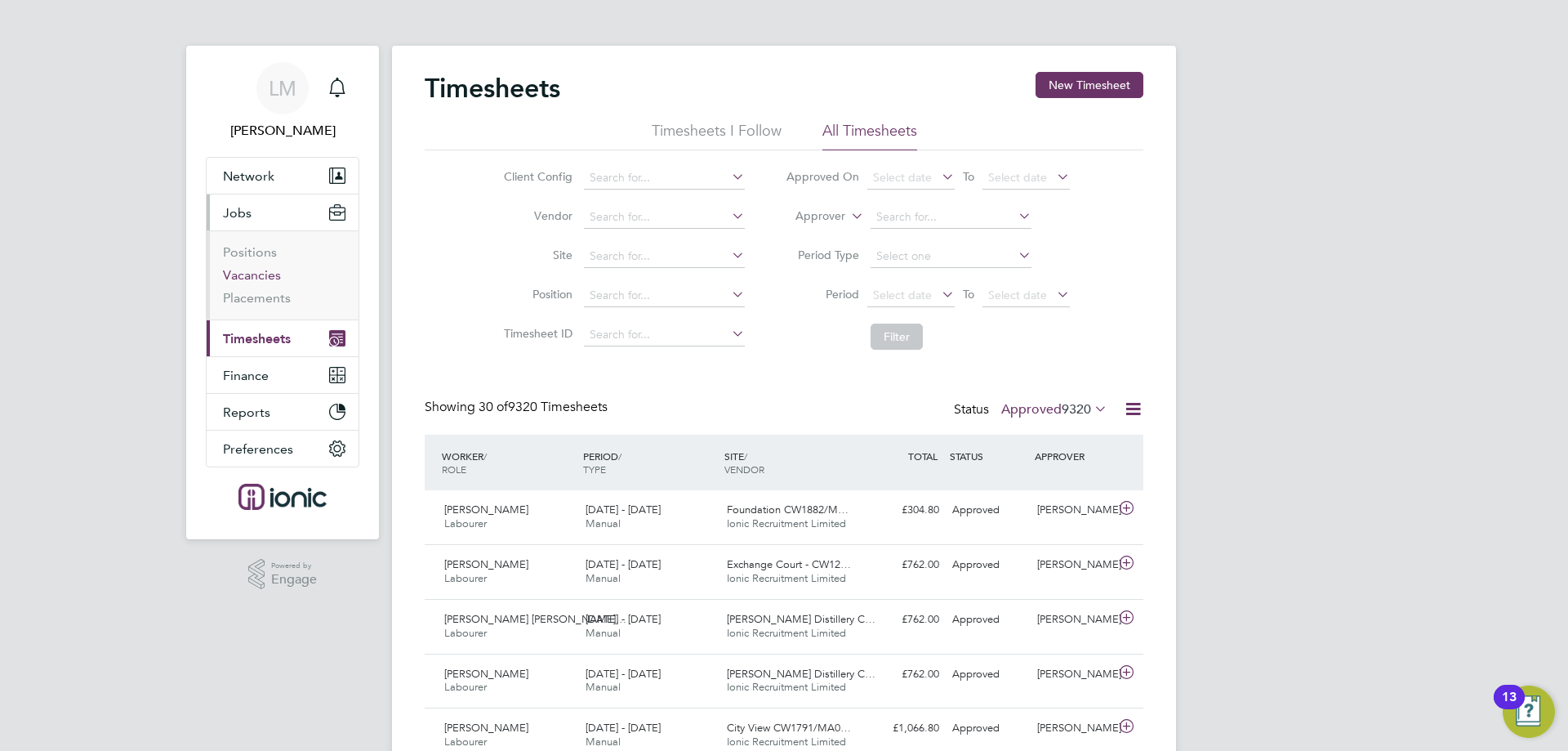
click at [263, 271] on link "Vacancies" at bounding box center [251, 275] width 58 height 15
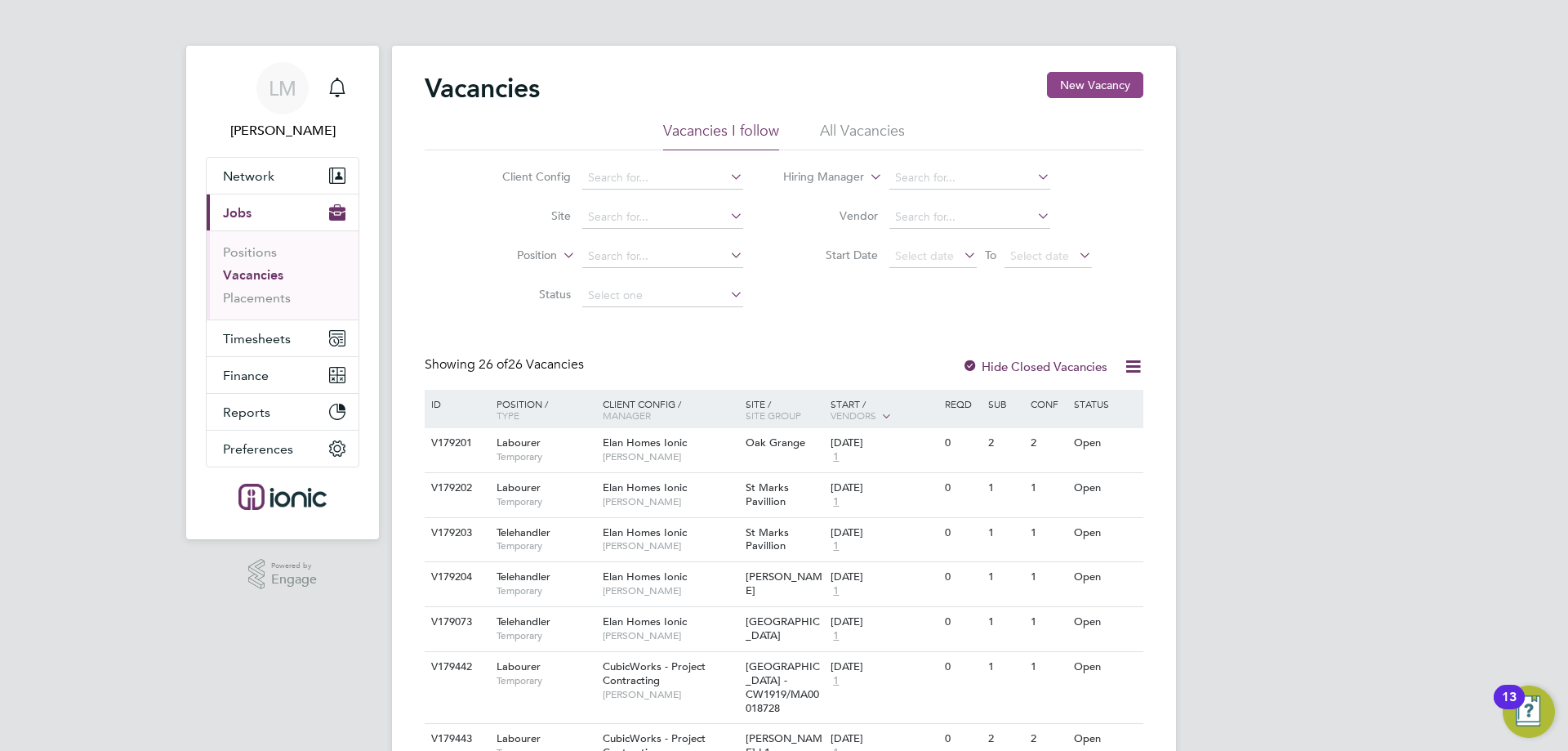
click at [1114, 83] on button "New Vacancy" at bounding box center [1095, 85] width 96 height 26
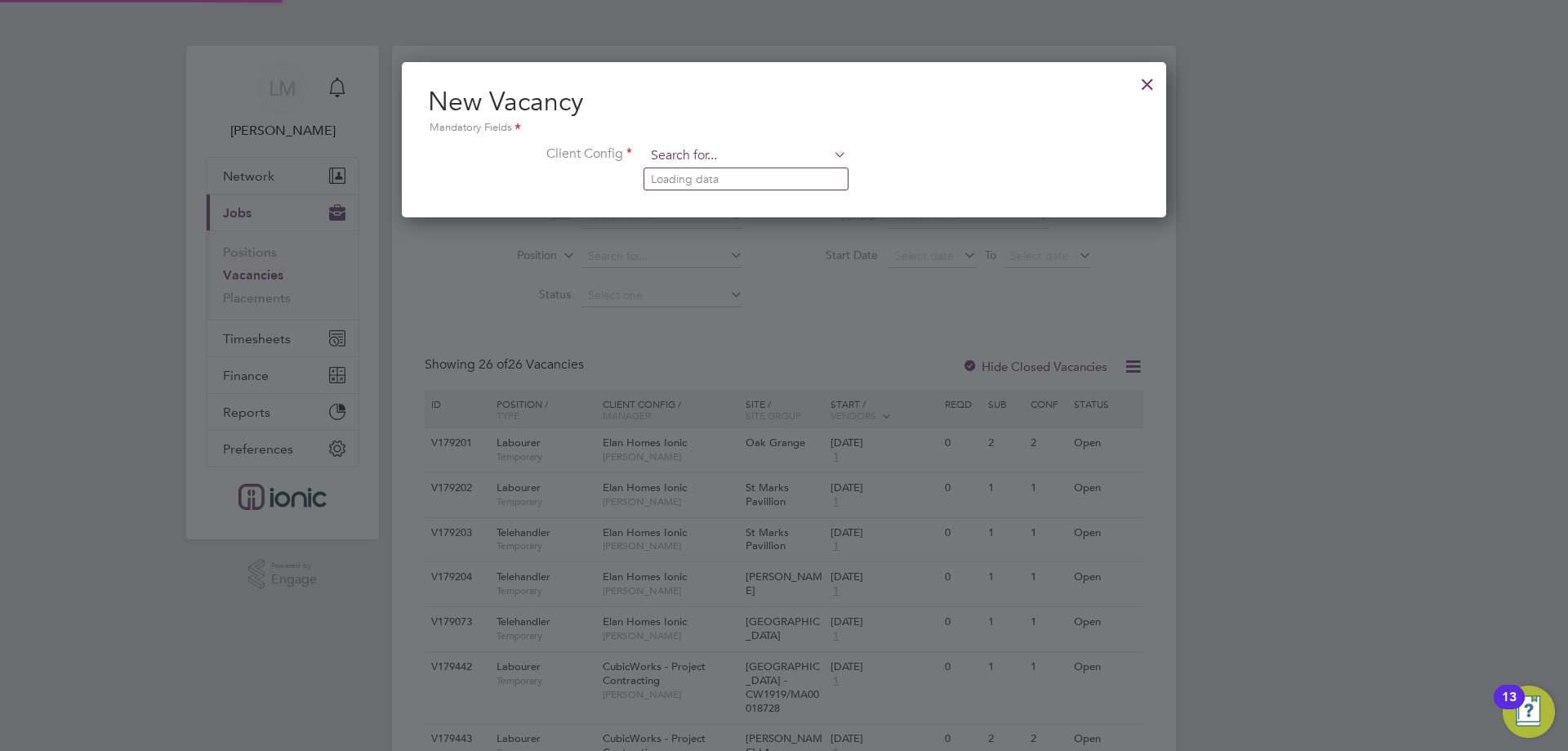
click at [786, 156] on input at bounding box center [746, 156] width 202 height 25
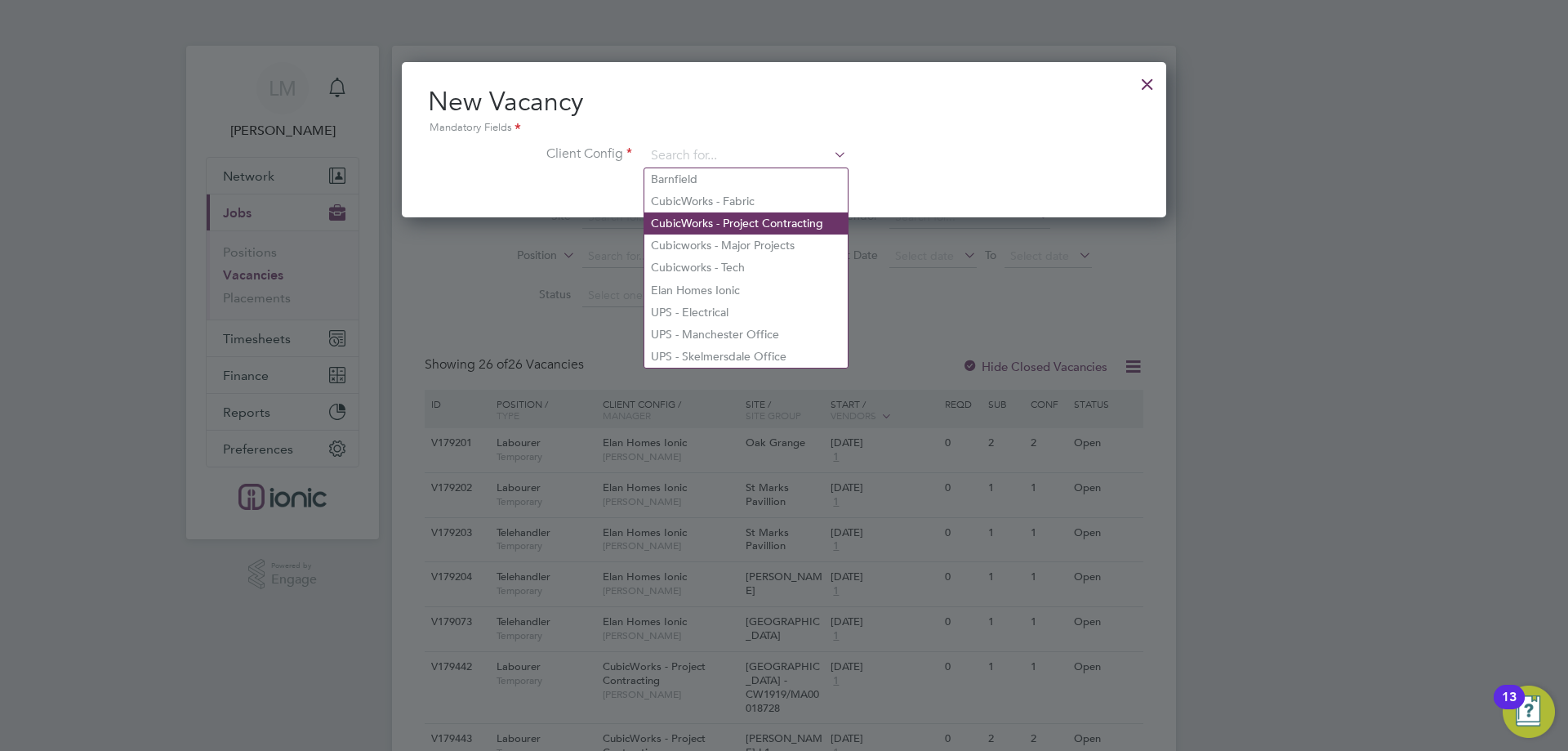
click at [778, 218] on li "CubicWorks - Project Contracting" at bounding box center [746, 223] width 204 height 22
type input "CubicWorks - Project Contracting"
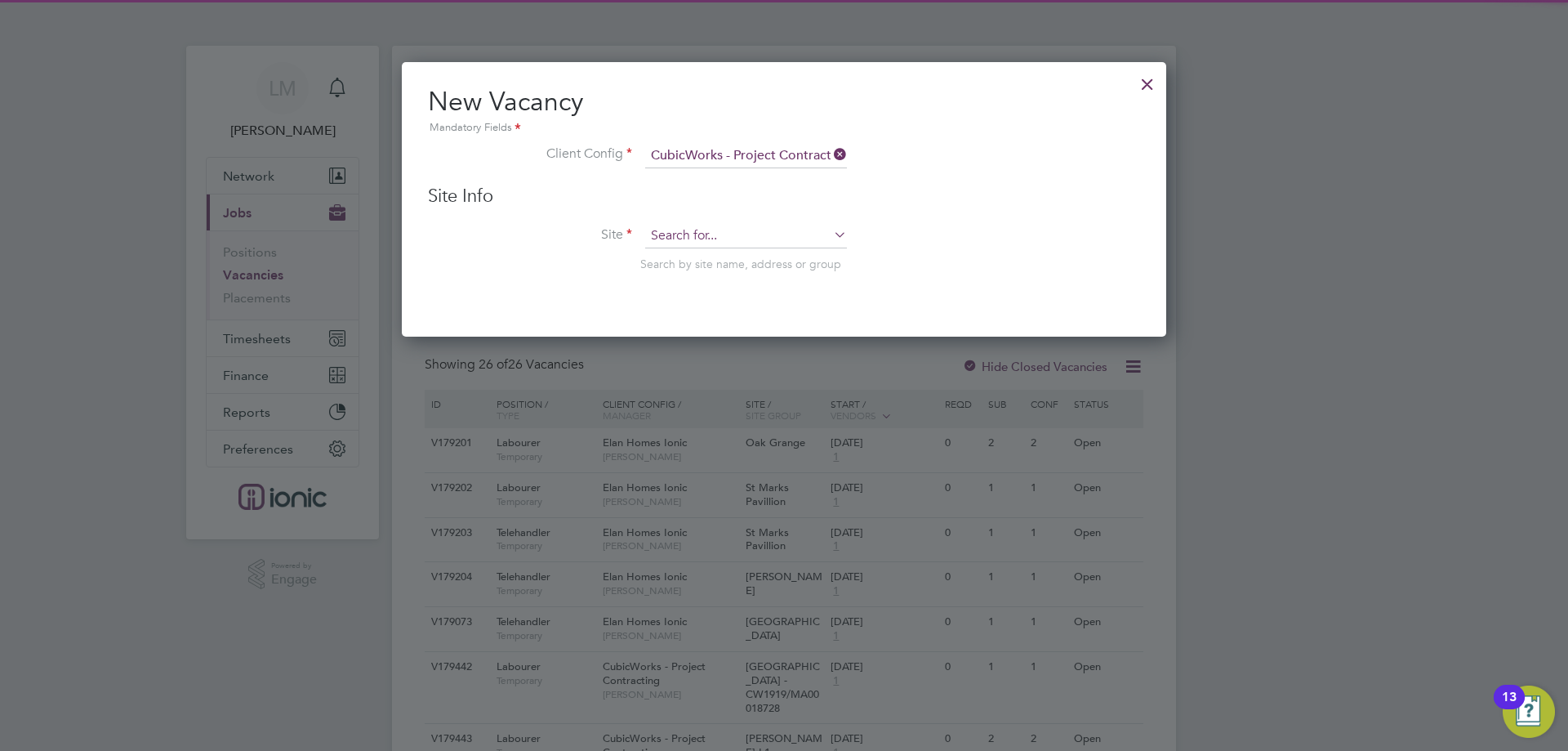
click at [755, 231] on input at bounding box center [746, 236] width 202 height 25
click at [717, 255] on li "Oxford Place CW2003 /MA00019765" at bounding box center [770, 259] width 251 height 22
type input "Oxford Place CW2003/MA00019765"
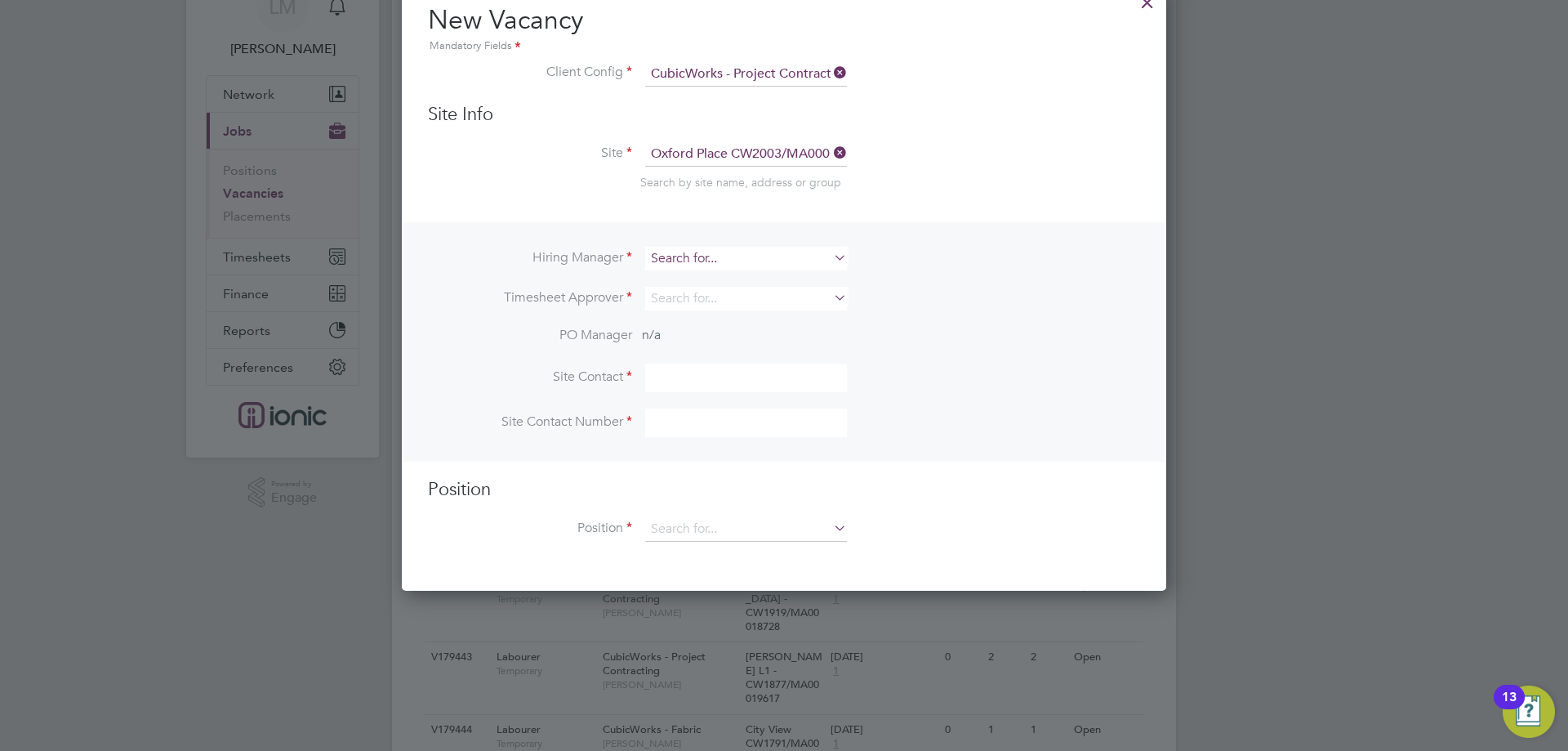
click at [684, 257] on input at bounding box center [746, 258] width 202 height 24
click at [701, 279] on li "Alie sha Murphy" at bounding box center [746, 281] width 204 height 22
type input "[PERSON_NAME]"
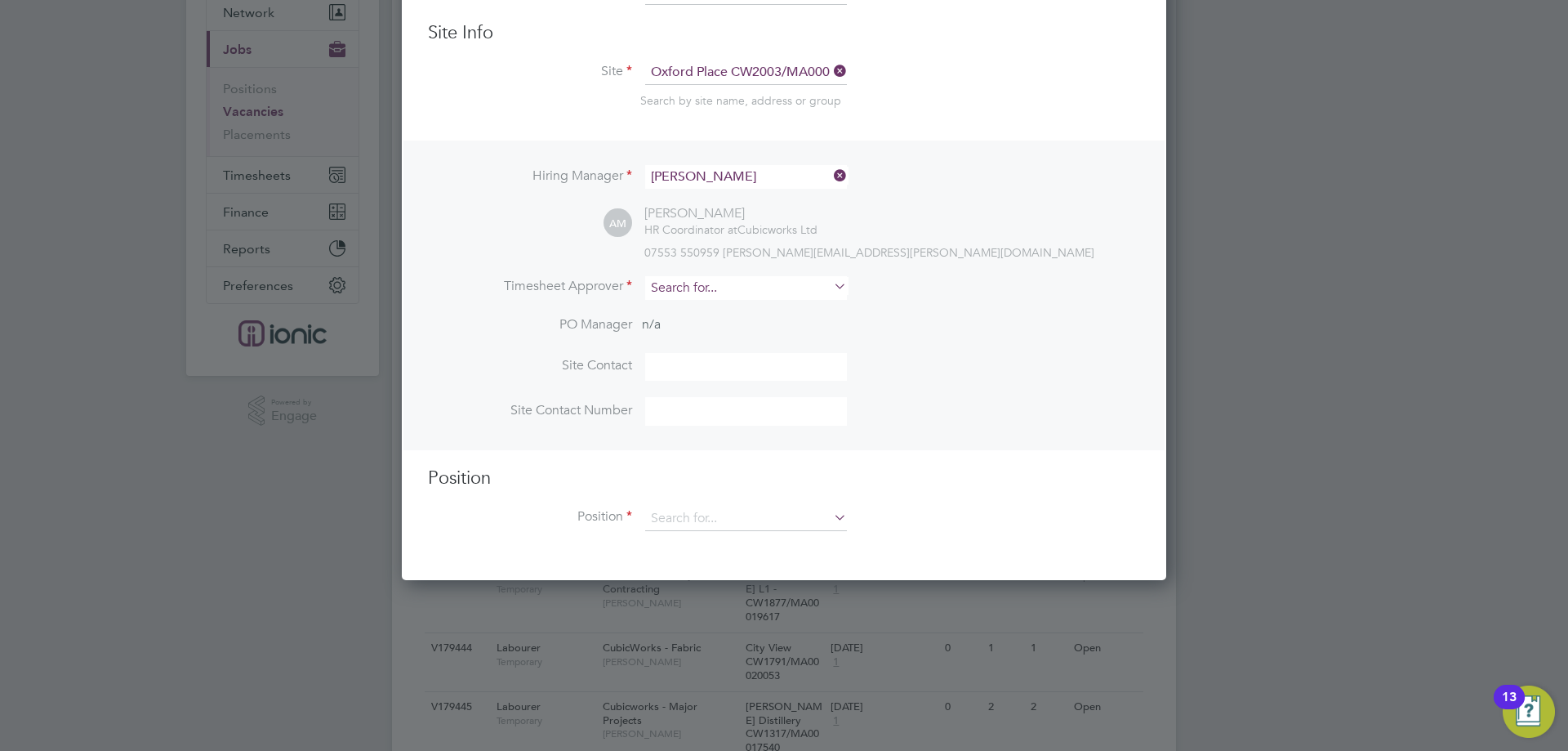
click at [693, 289] on input at bounding box center [746, 287] width 202 height 24
click at [689, 315] on li "Alie sha Murphy" at bounding box center [746, 311] width 204 height 22
type input "[PERSON_NAME]"
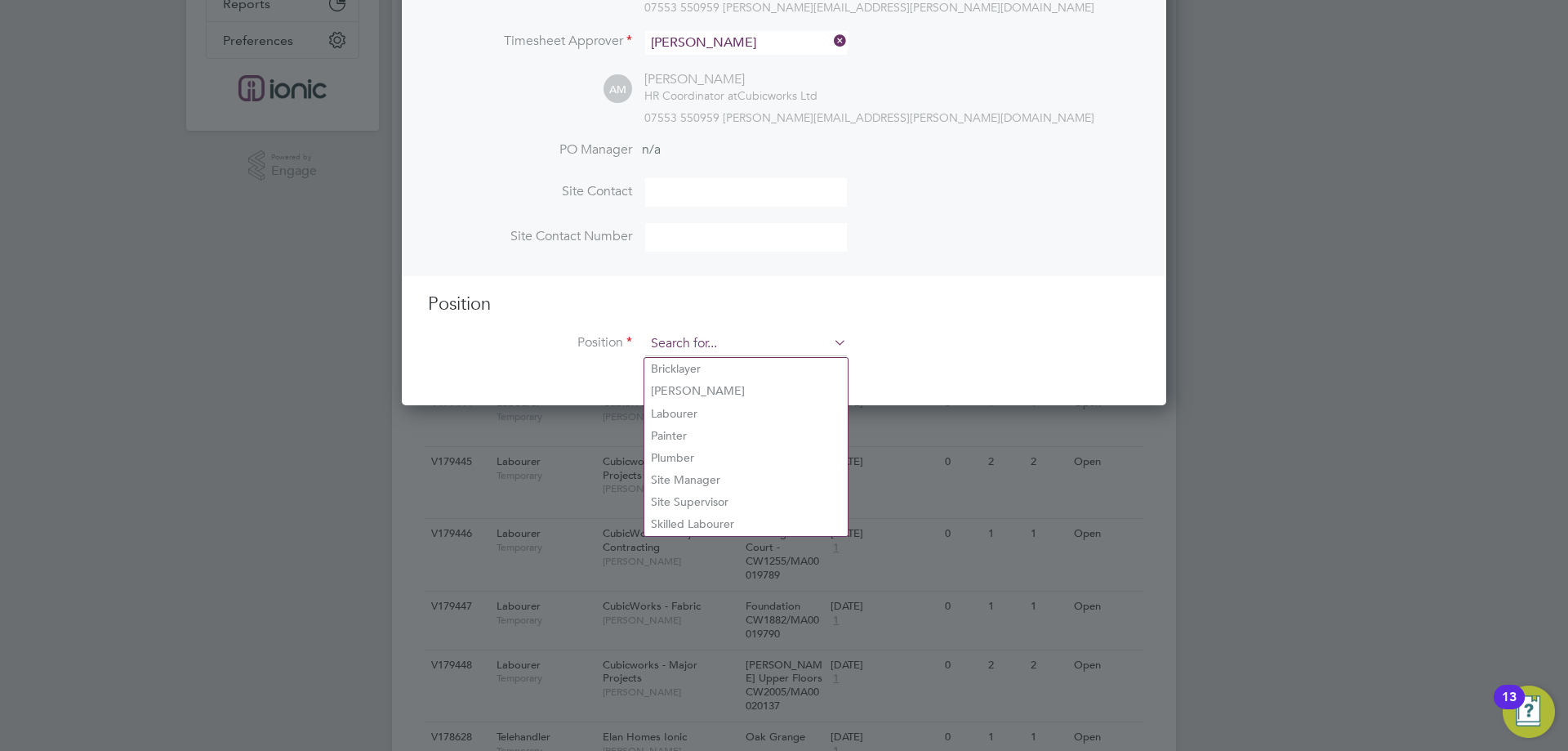
click at [706, 344] on input at bounding box center [746, 345] width 202 height 25
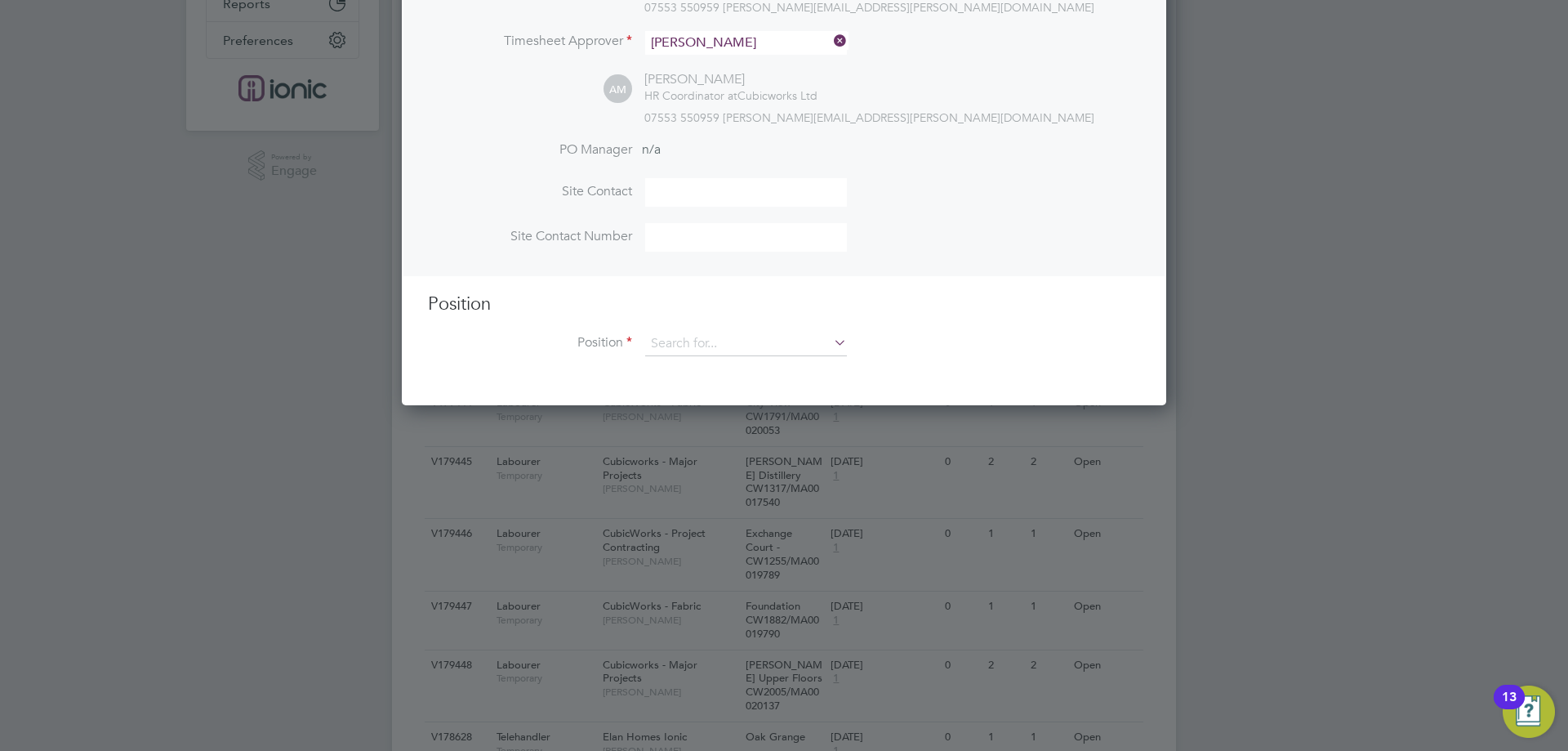
click at [690, 407] on li "Labourer" at bounding box center [746, 413] width 204 height 22
type input "Labourer"
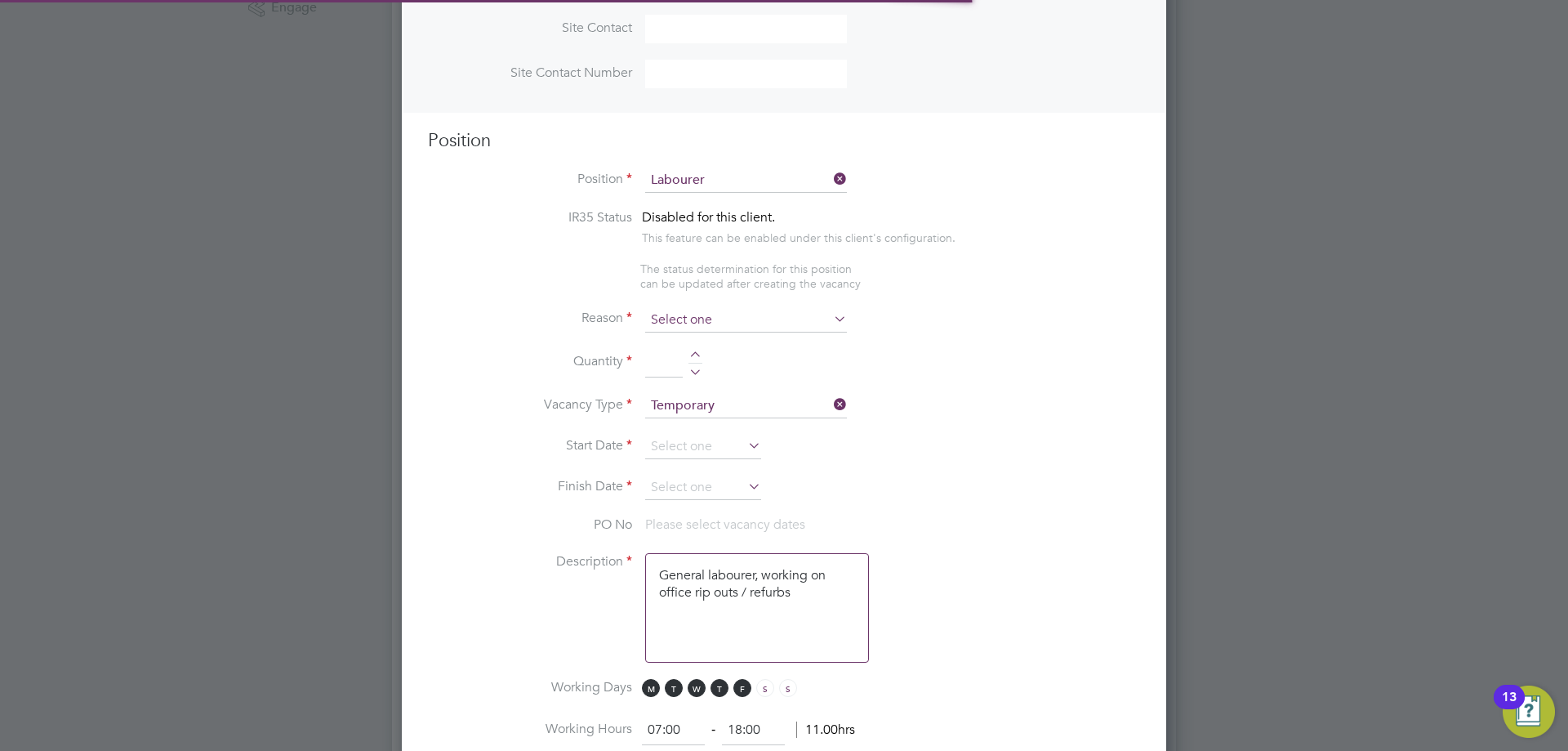
click at [696, 313] on input at bounding box center [746, 321] width 202 height 25
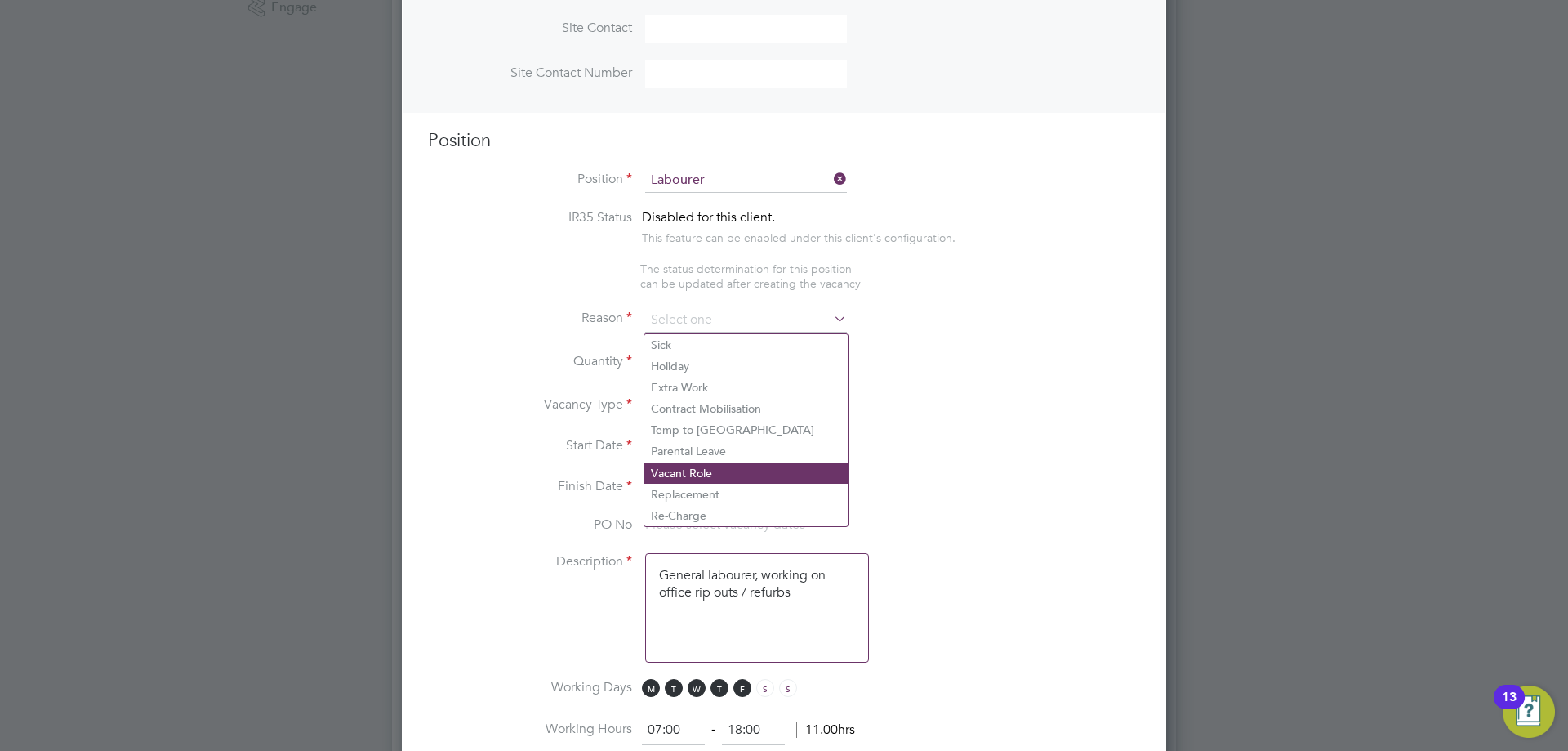
click at [691, 471] on li "Vacant Role" at bounding box center [746, 473] width 204 height 21
type input "Vacant Role"
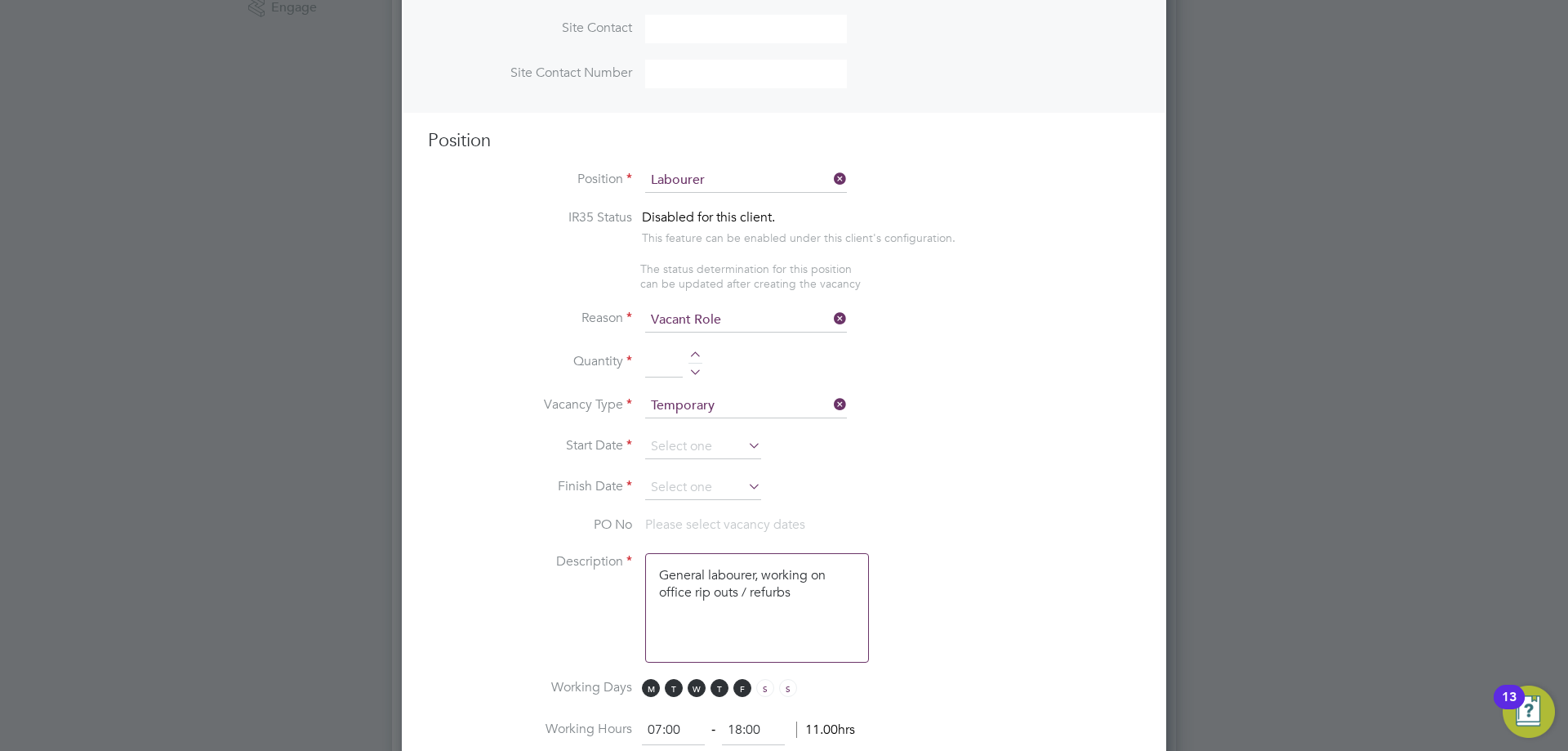
click at [695, 356] on div at bounding box center [696, 357] width 14 height 11
type input "1"
drag, startPoint x: 695, startPoint y: 474, endPoint x: 695, endPoint y: 453, distance: 21.0
click at [695, 473] on li "Start Date" at bounding box center [784, 455] width 713 height 41
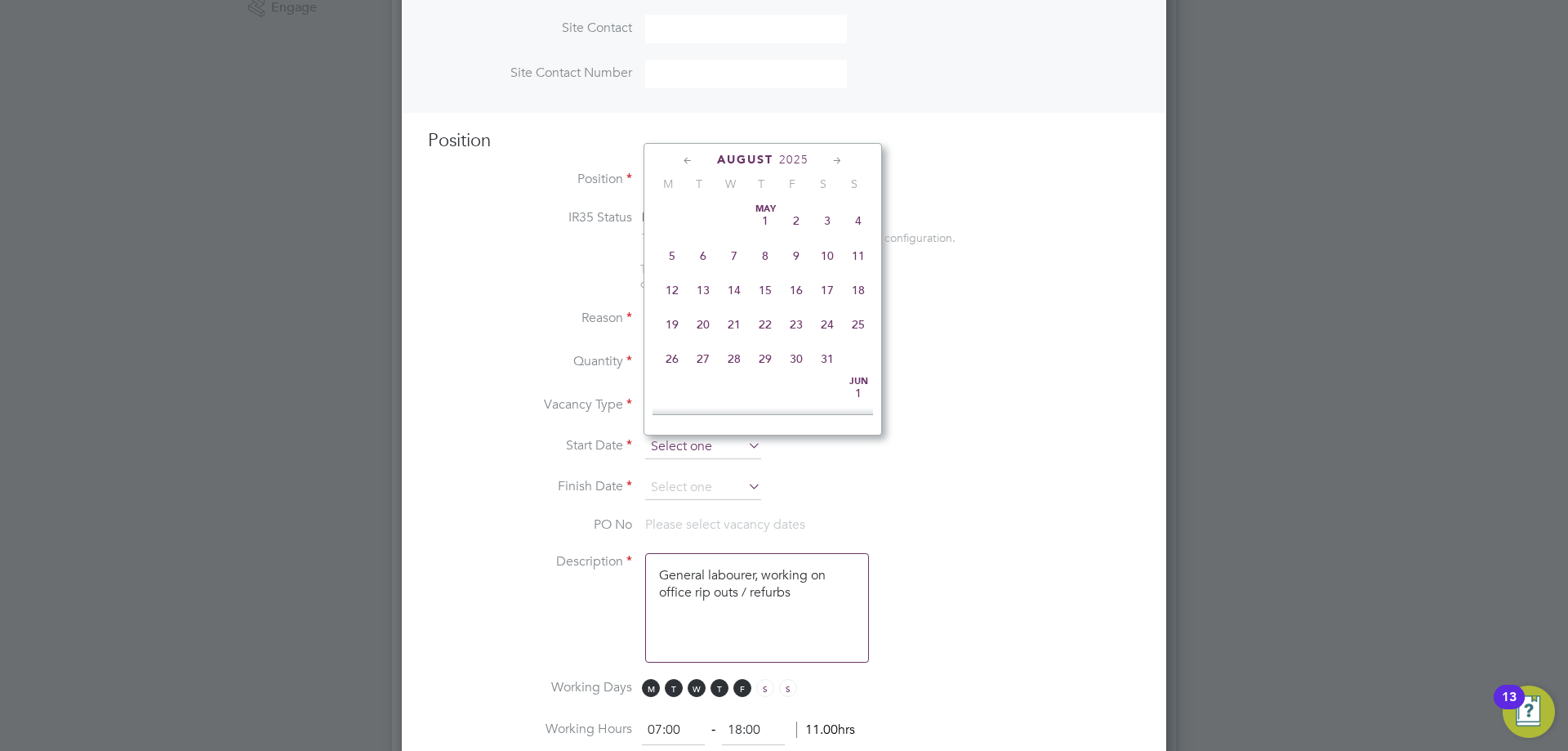
click at [695, 453] on input at bounding box center [703, 447] width 116 height 25
click at [671, 255] on span "18" at bounding box center [672, 239] width 31 height 31
type input "[DATE]"
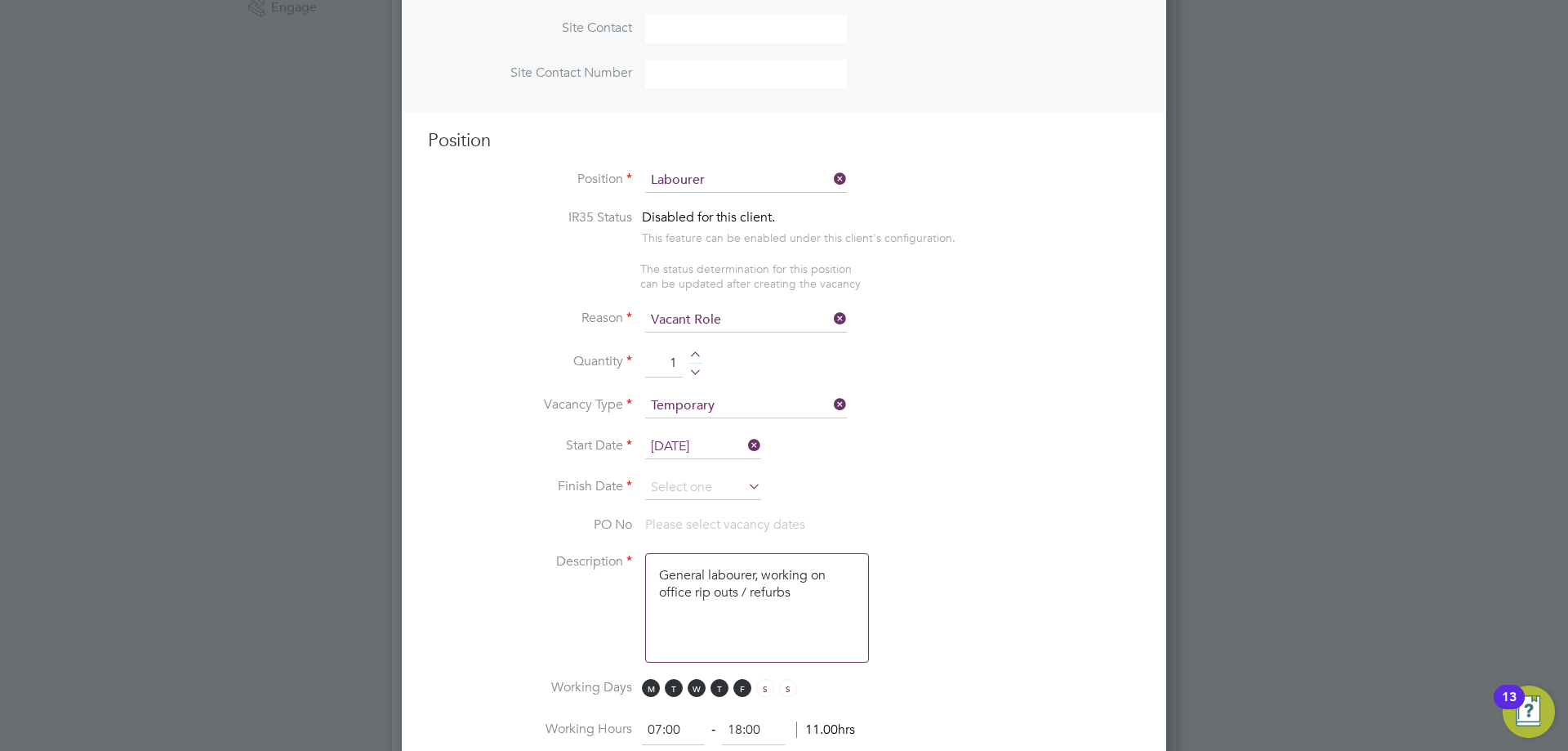
click at [696, 466] on li "Start Date 18 Aug 2025" at bounding box center [784, 455] width 713 height 41
click at [695, 480] on input at bounding box center [703, 488] width 116 height 25
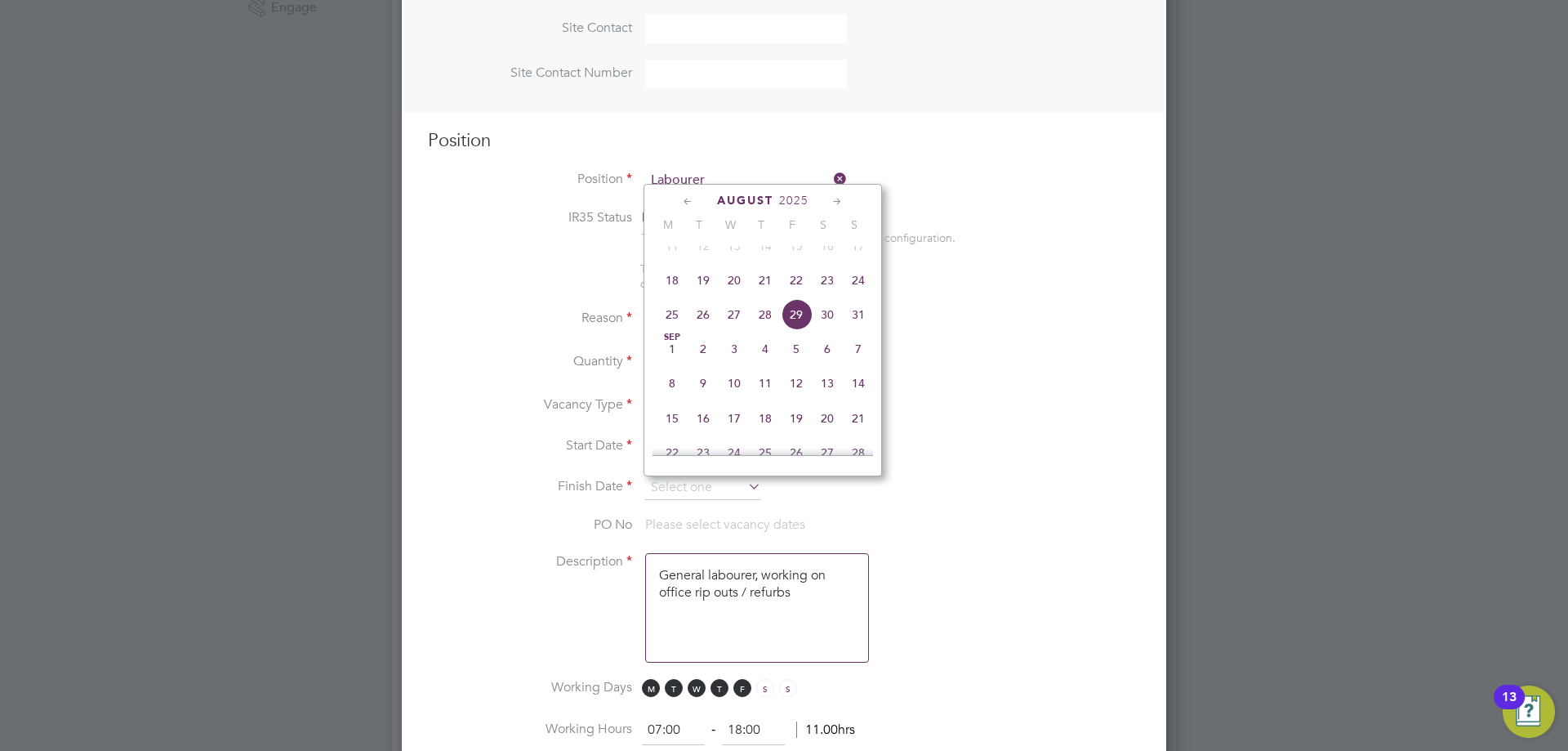
click at [862, 295] on span "24" at bounding box center [858, 280] width 31 height 31
type input "[DATE]"
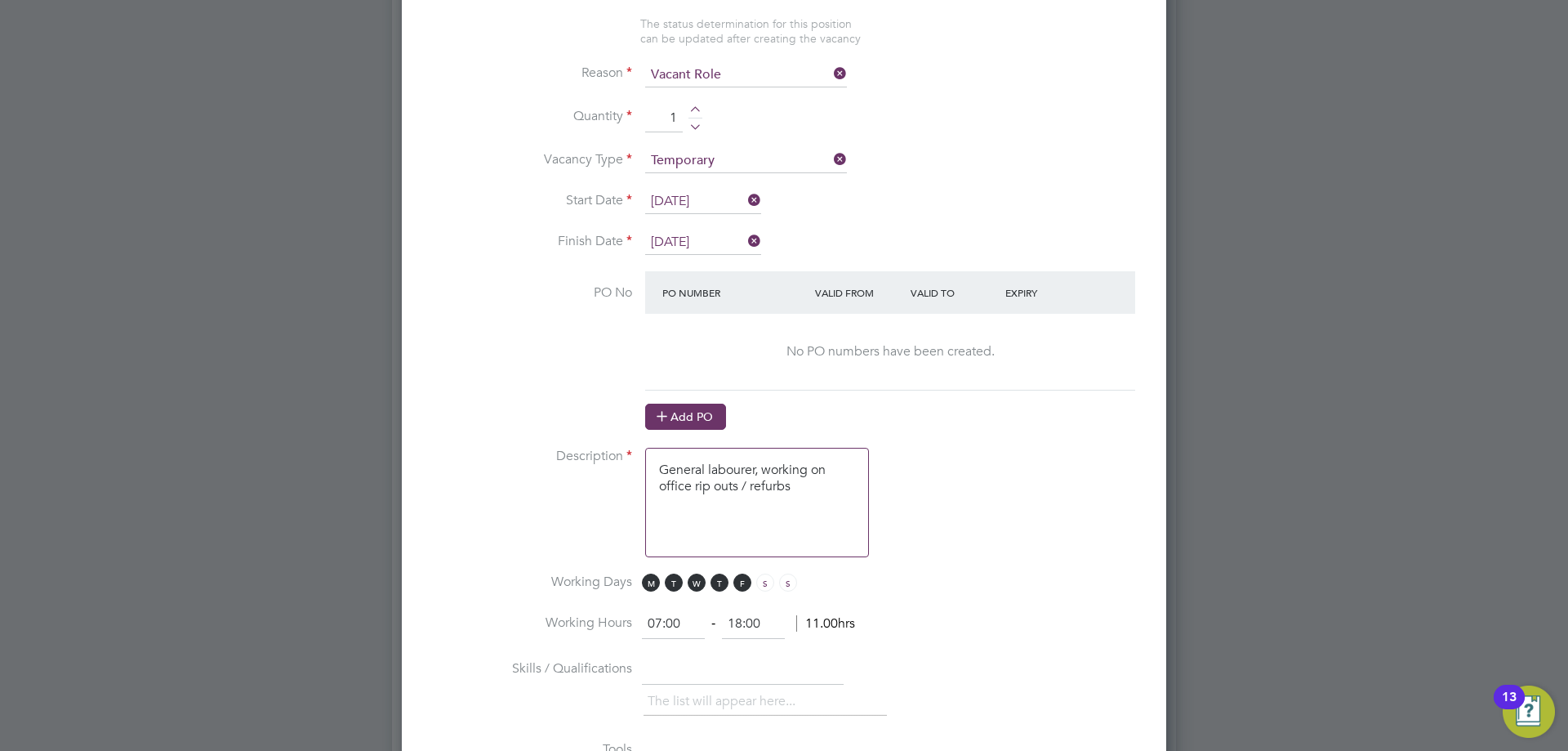
click at [685, 425] on button "Add PO" at bounding box center [685, 416] width 81 height 26
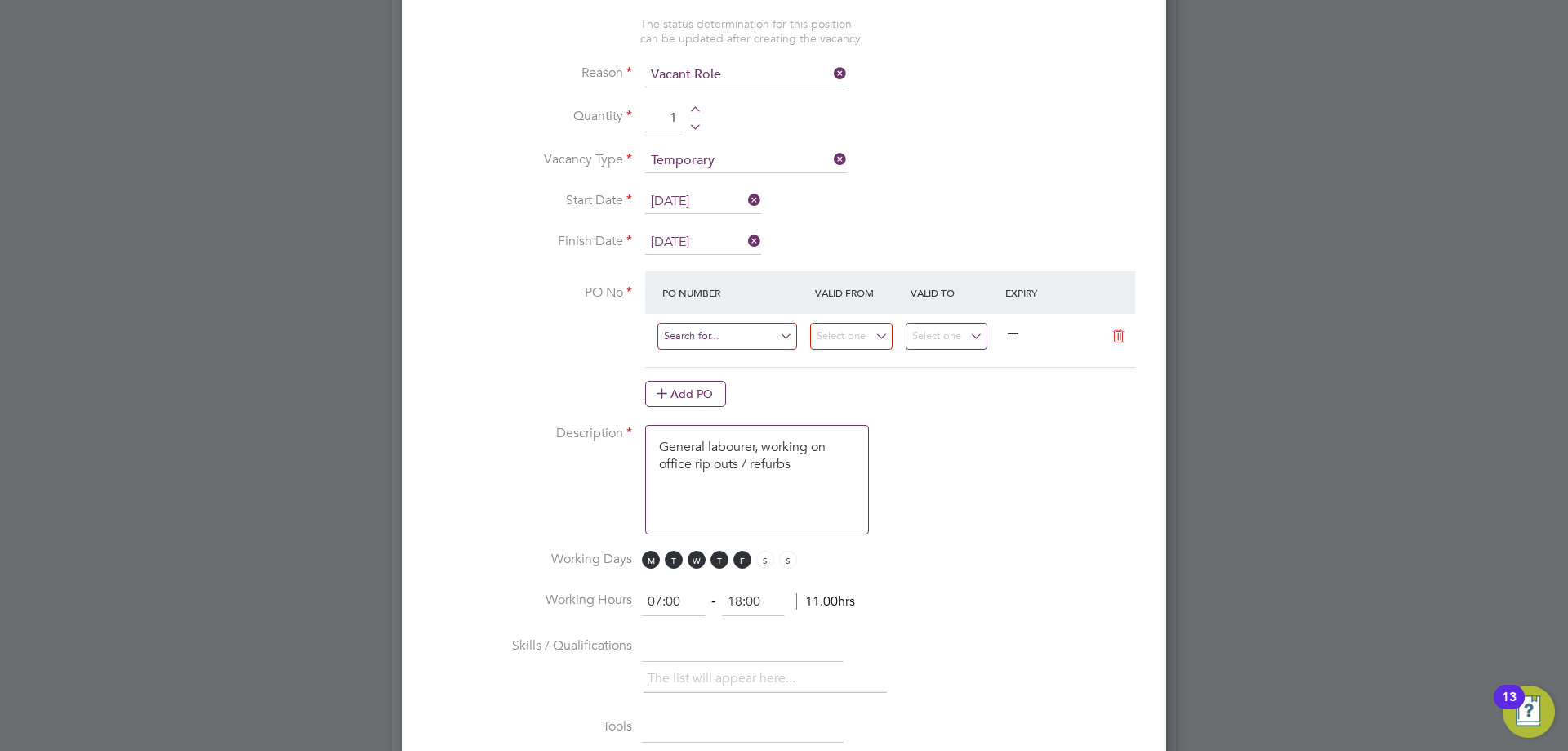
click at [692, 334] on input at bounding box center [727, 336] width 140 height 27
type input "CW2003"
click at [696, 357] on b "CW2003" at bounding box center [686, 362] width 46 height 14
type input "11 Aug 2025"
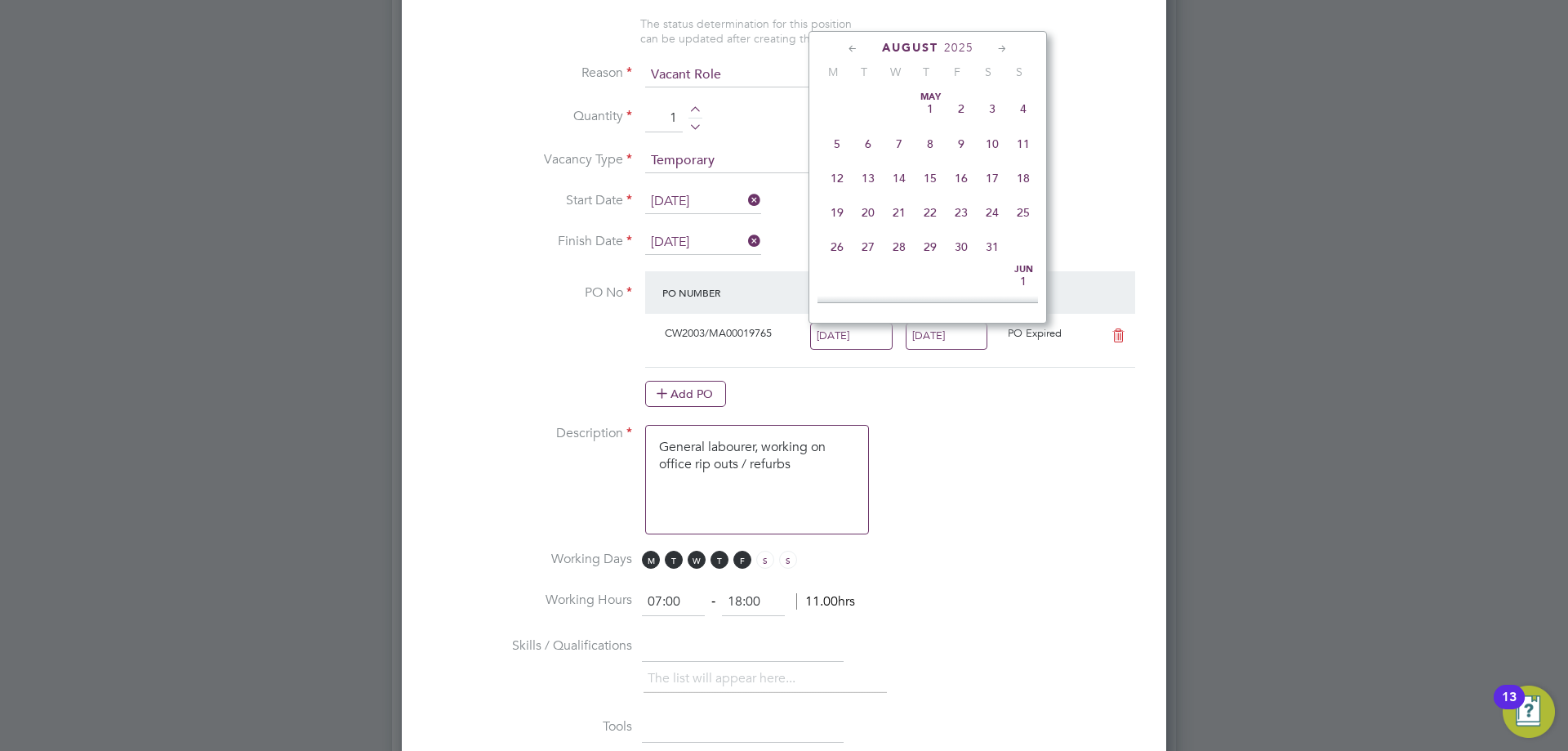
click at [862, 334] on input "11 Aug 2025" at bounding box center [852, 336] width 83 height 27
click at [841, 179] on span "11" at bounding box center [837, 164] width 31 height 31
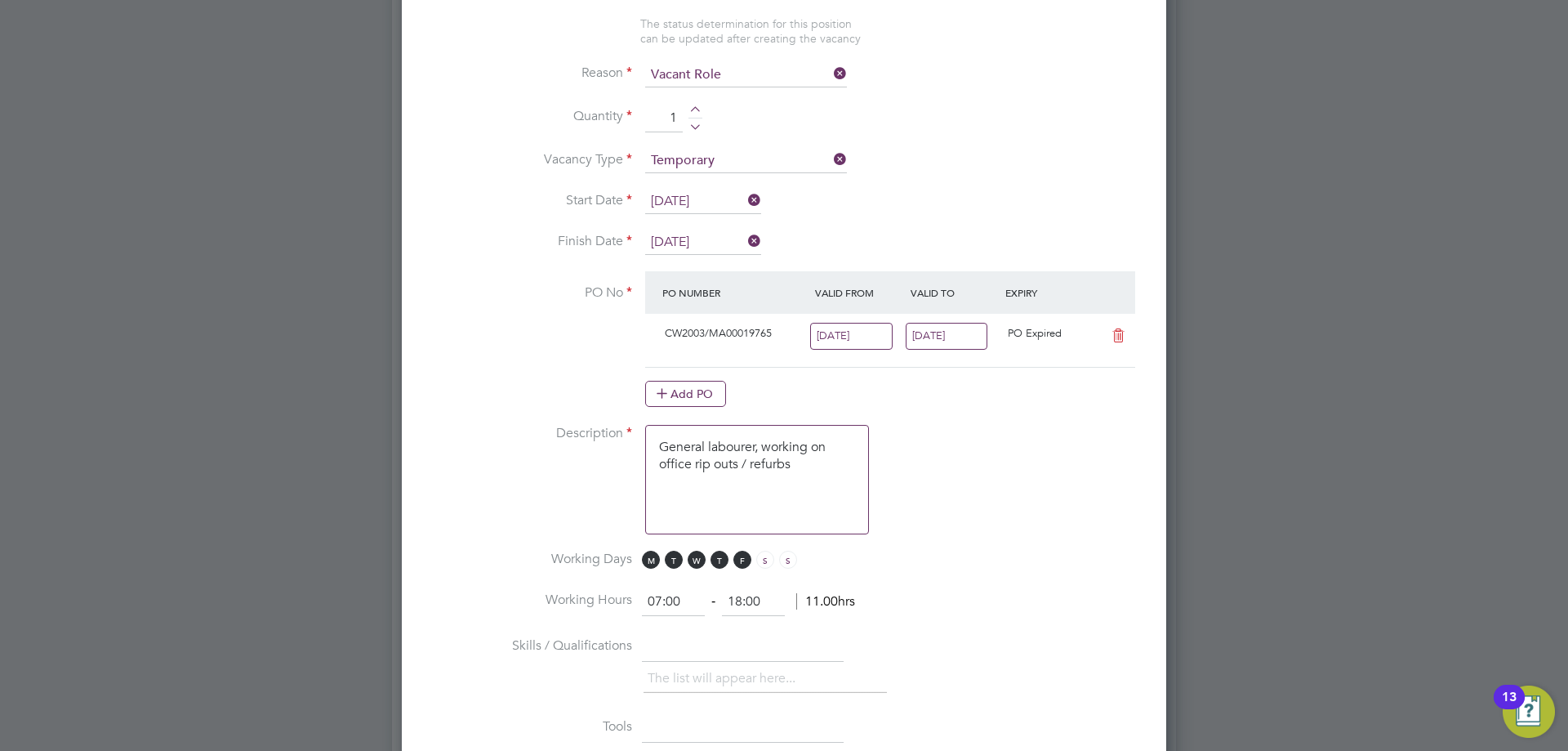
click at [950, 346] on input "17 Aug 2025" at bounding box center [947, 336] width 83 height 27
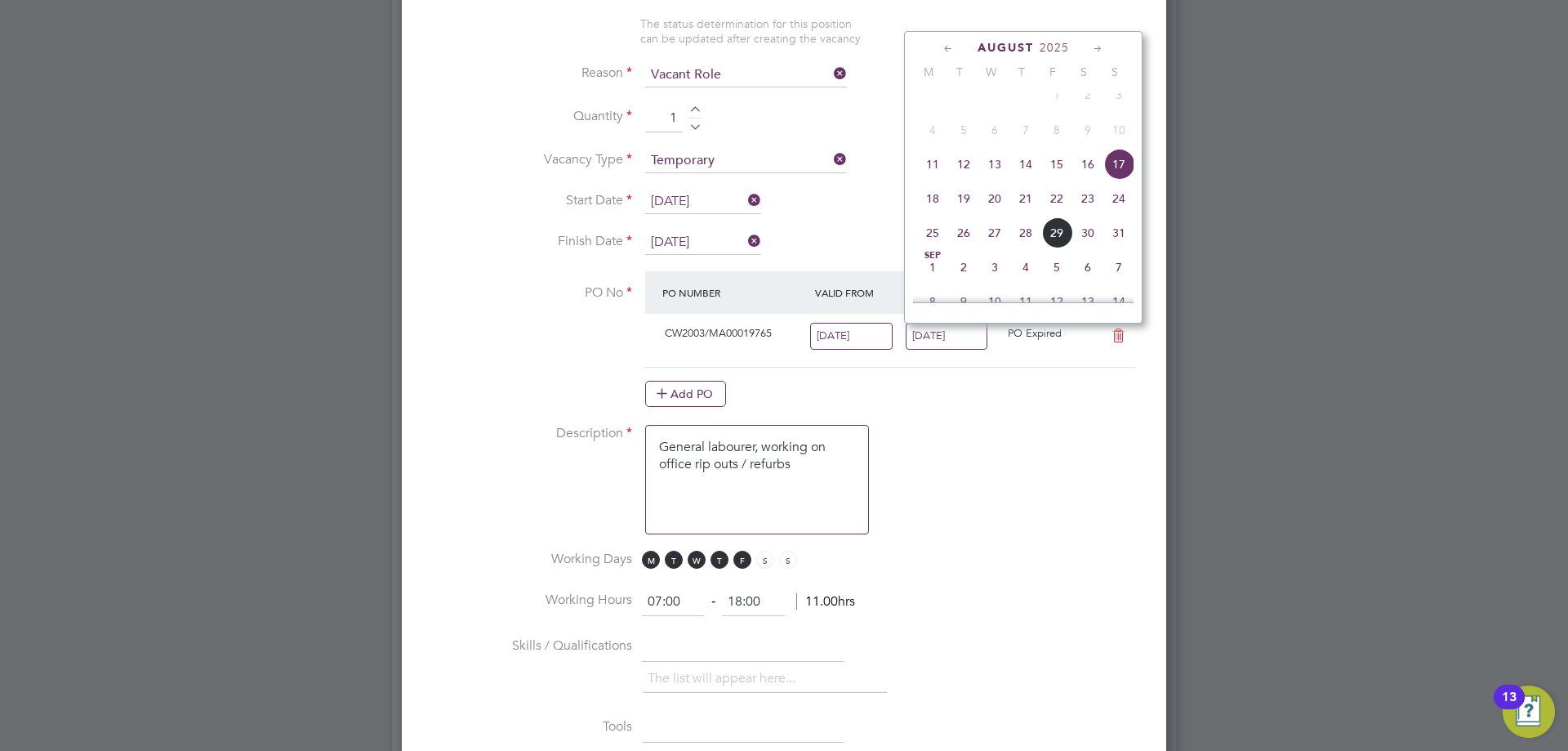
click at [1133, 204] on span "24" at bounding box center [1119, 198] width 31 height 31
type input "[DATE]"
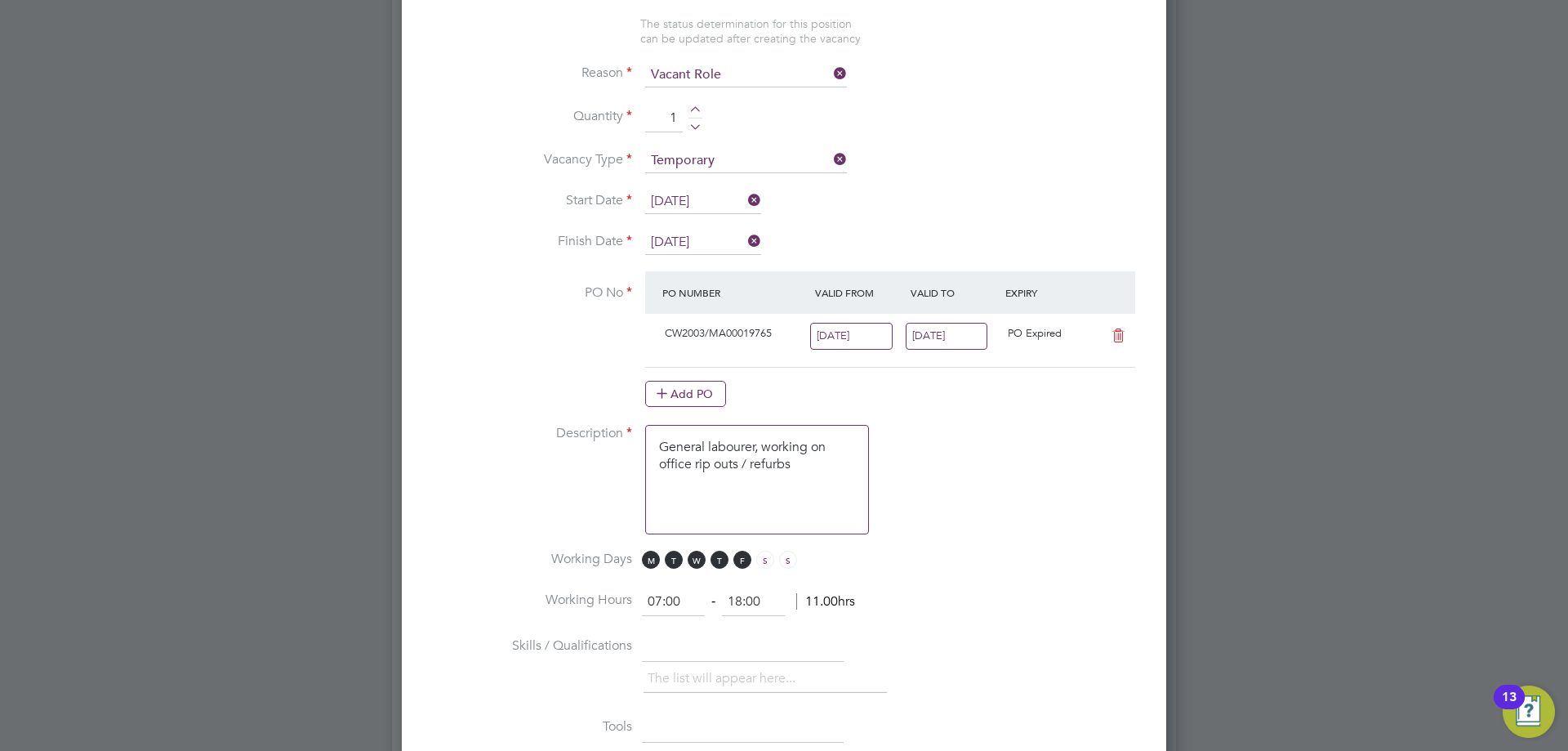
click at [860, 349] on input "11 Aug 2025" at bounding box center [852, 336] width 83 height 27
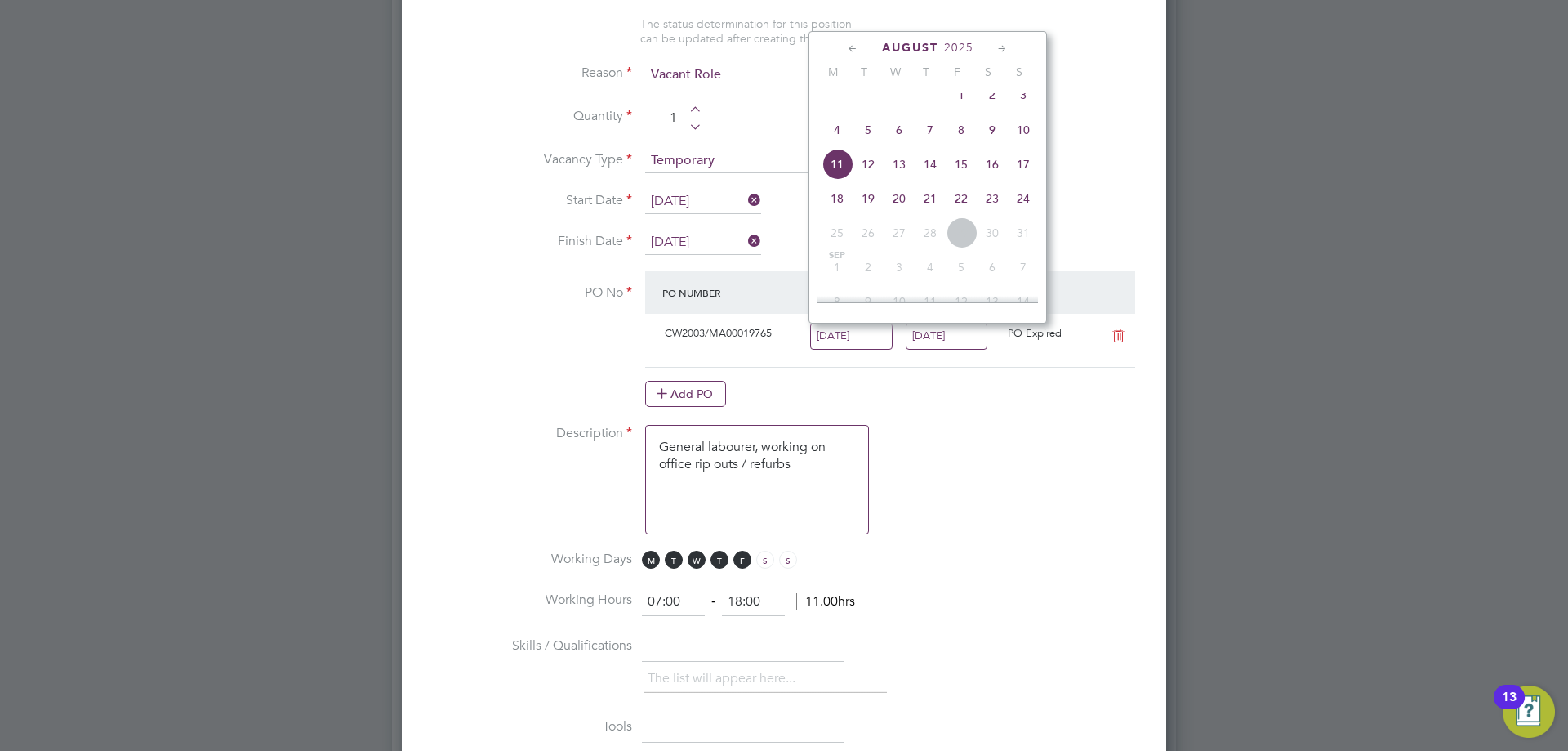
click at [840, 205] on span "18" at bounding box center [837, 198] width 31 height 31
type input "[DATE]"
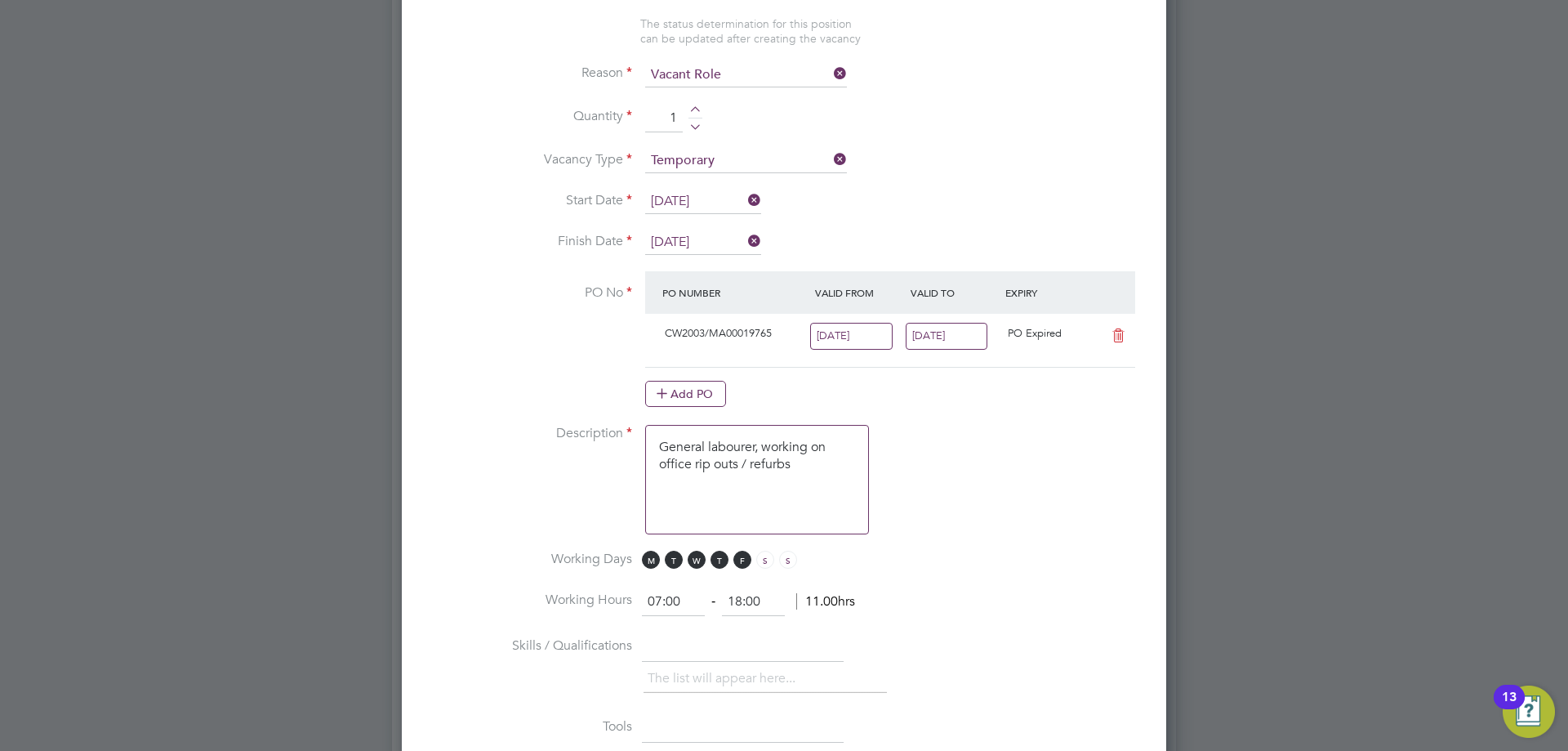
click at [990, 517] on li "Description General labourer, working on office rip outs / refurbs" at bounding box center [784, 487] width 713 height 126
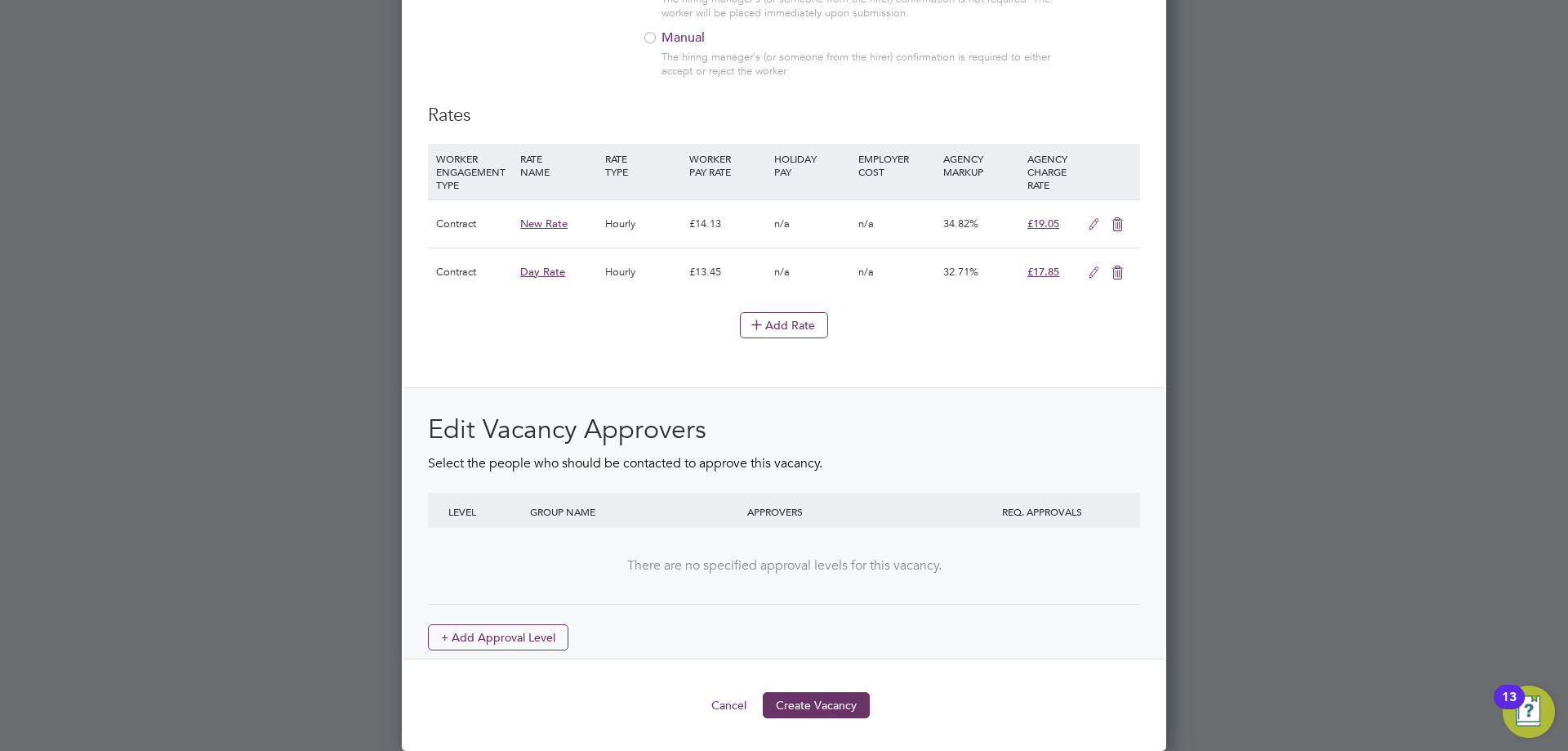
click at [825, 711] on button "Create Vacancy" at bounding box center [816, 704] width 107 height 26
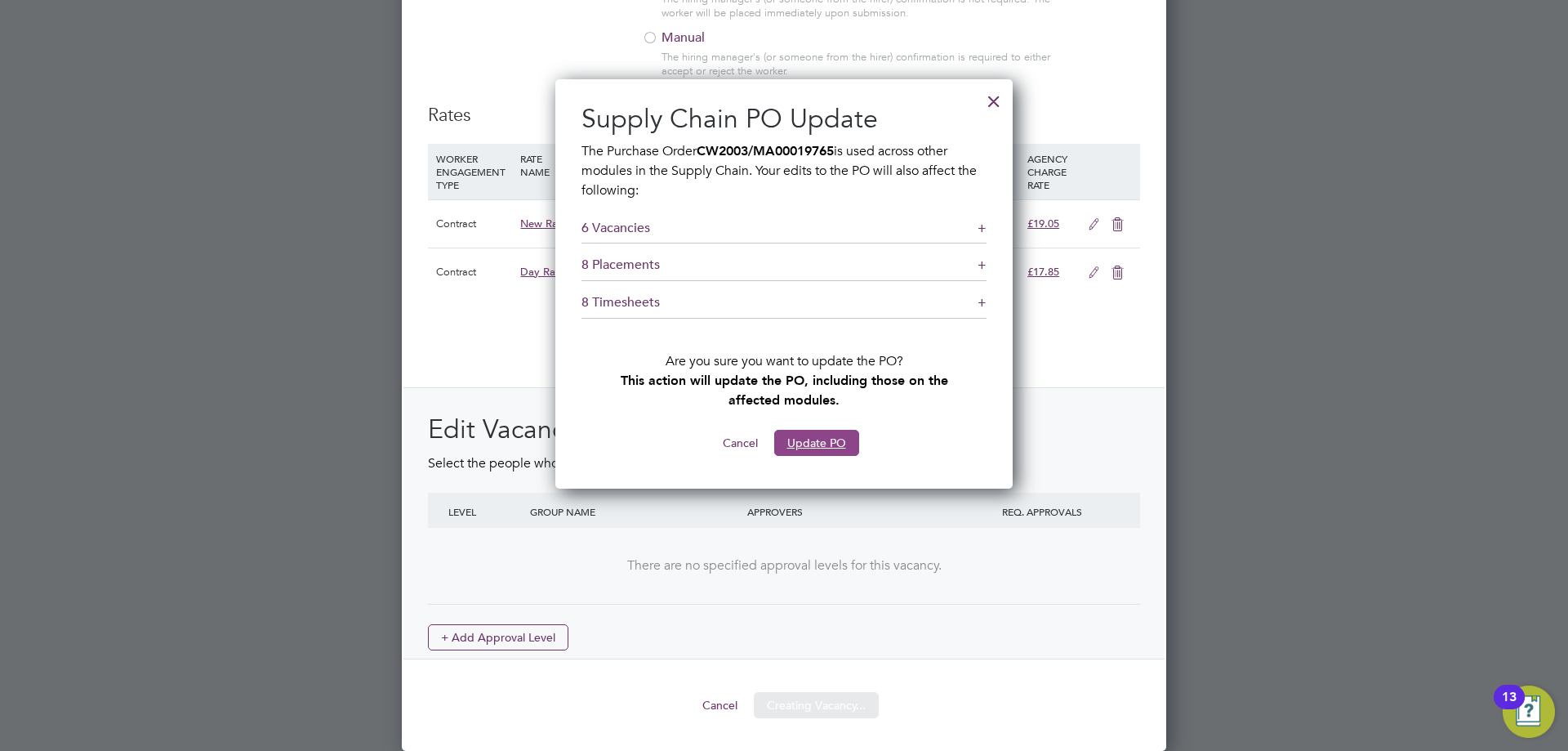
click at [853, 441] on button "Update PO" at bounding box center [816, 443] width 85 height 26
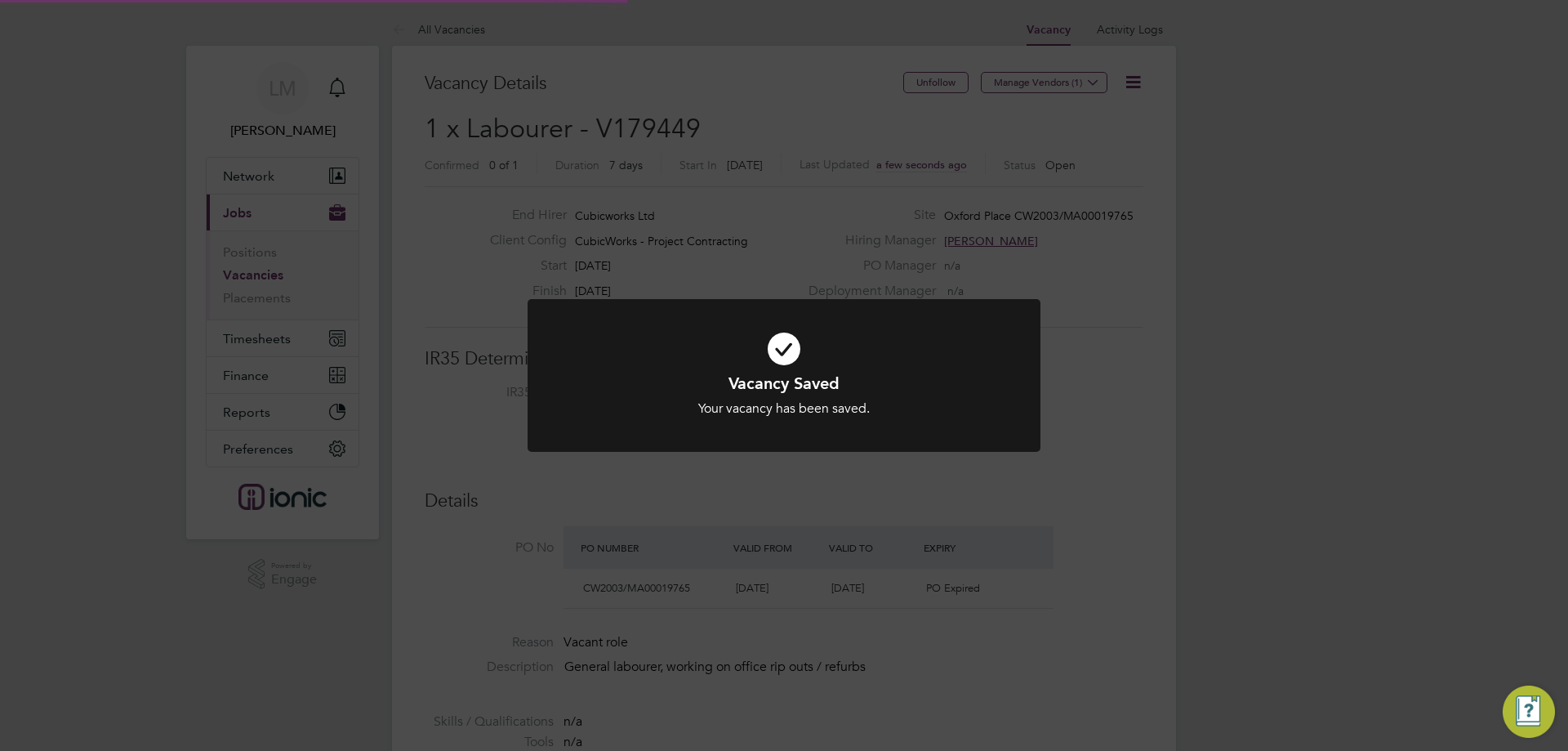
click at [829, 539] on div "Vacancy Saved Your vacancy has been saved. Cancel Okay" at bounding box center [784, 375] width 1568 height 751
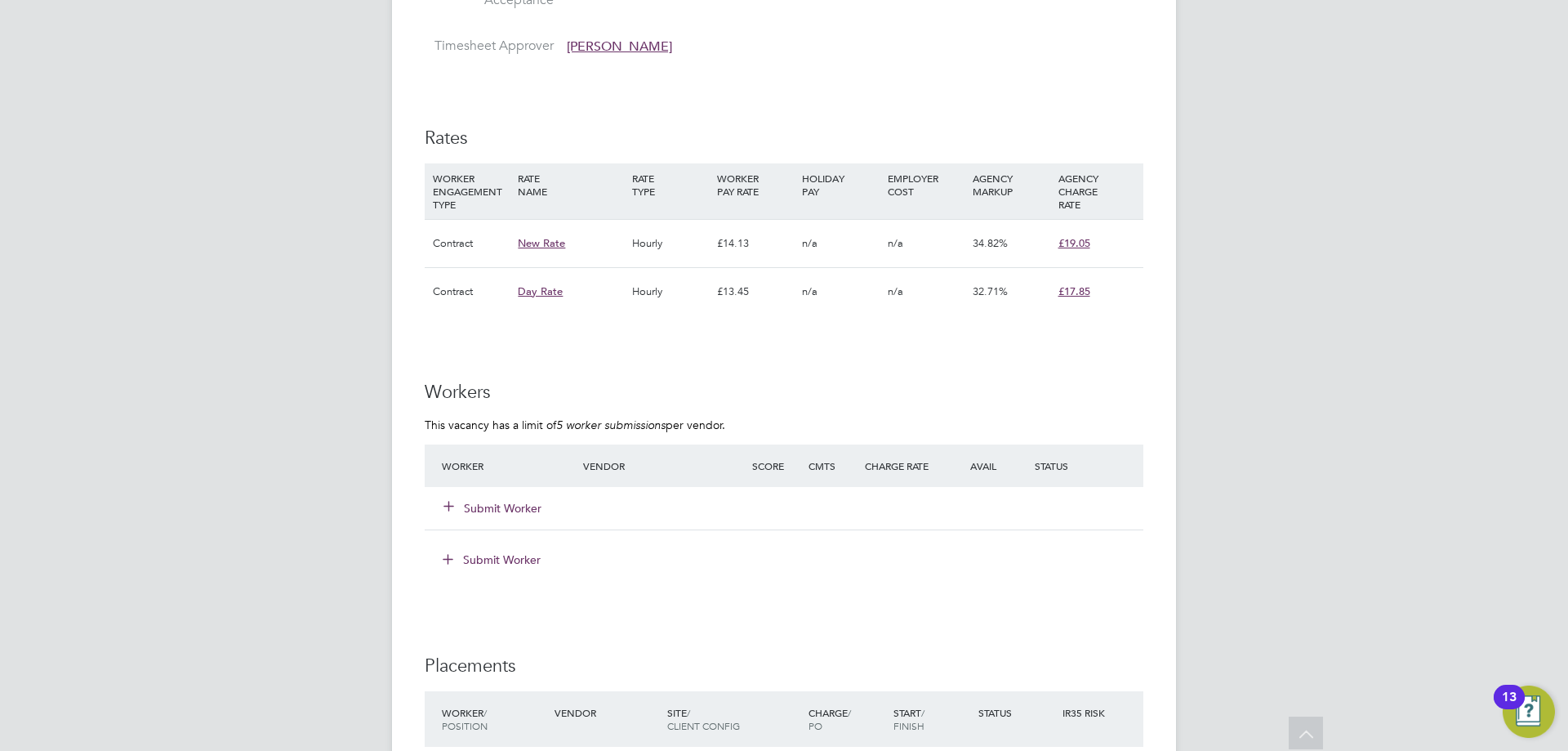
click at [498, 506] on button "Submit Worker" at bounding box center [493, 507] width 98 height 16
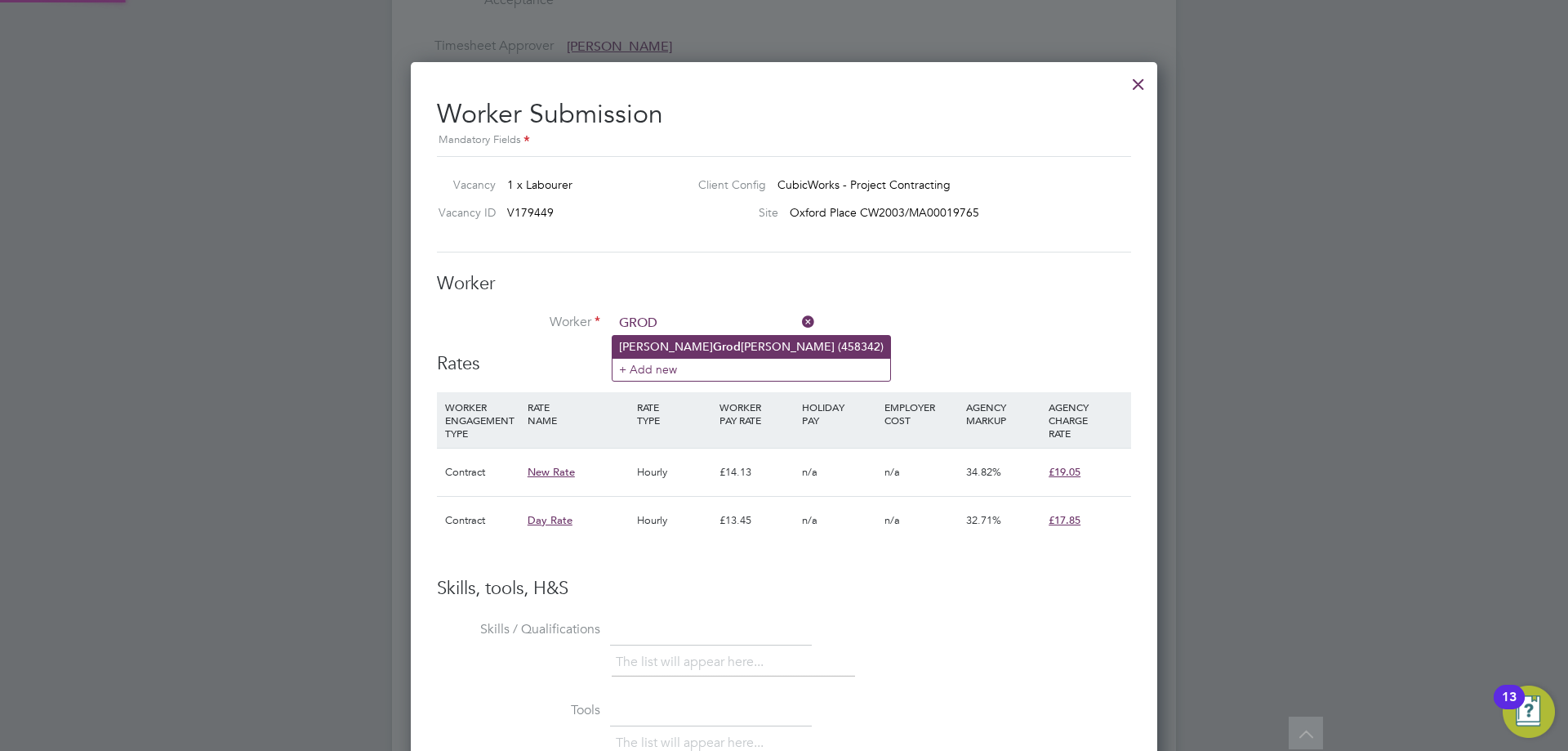
click at [714, 343] on b "Grod" at bounding box center [727, 346] width 28 height 14
type input "Krzysztof Grodzinski (458342)"
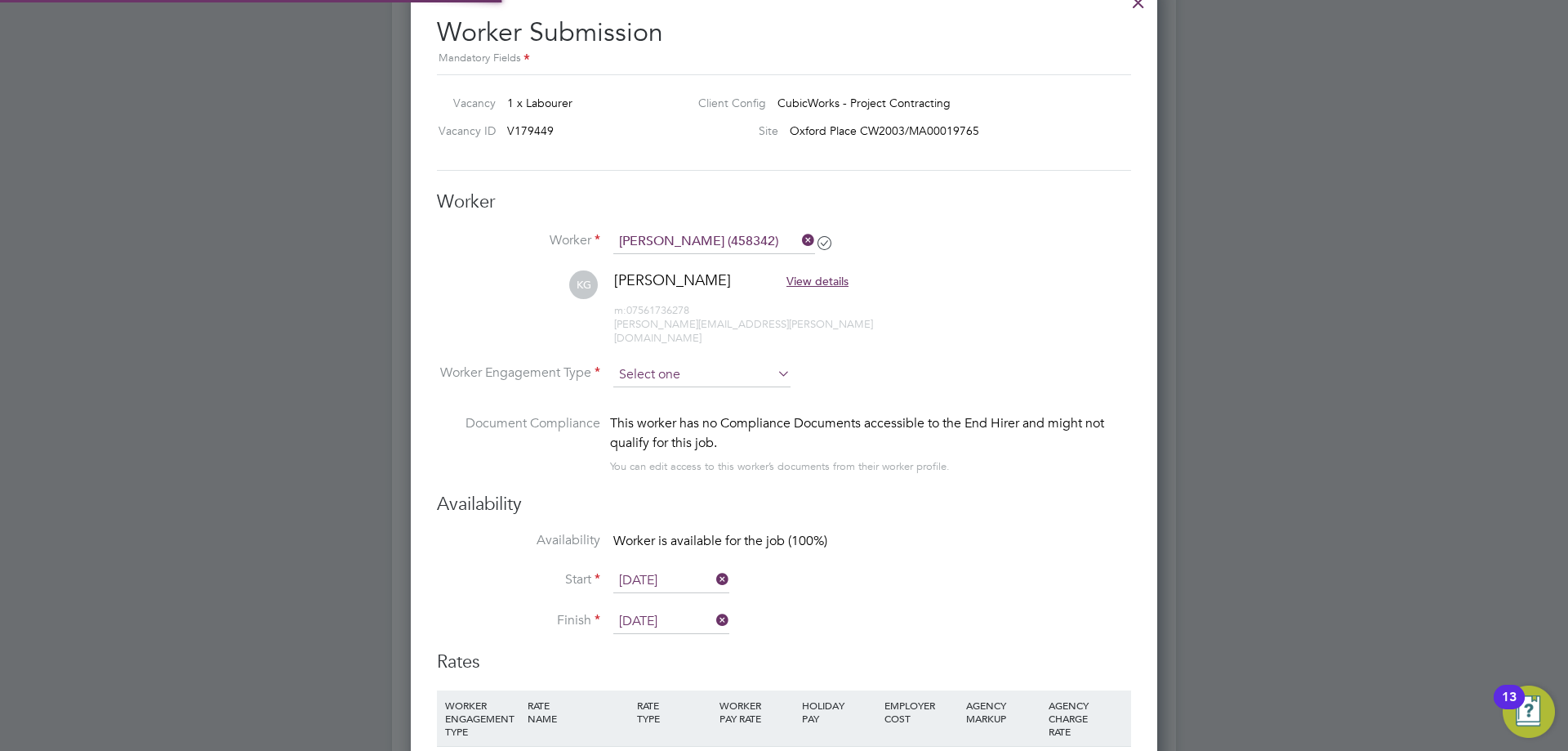
click at [675, 363] on input at bounding box center [702, 375] width 177 height 25
click at [675, 377] on li "Contract" at bounding box center [702, 384] width 179 height 21
type input "Contract"
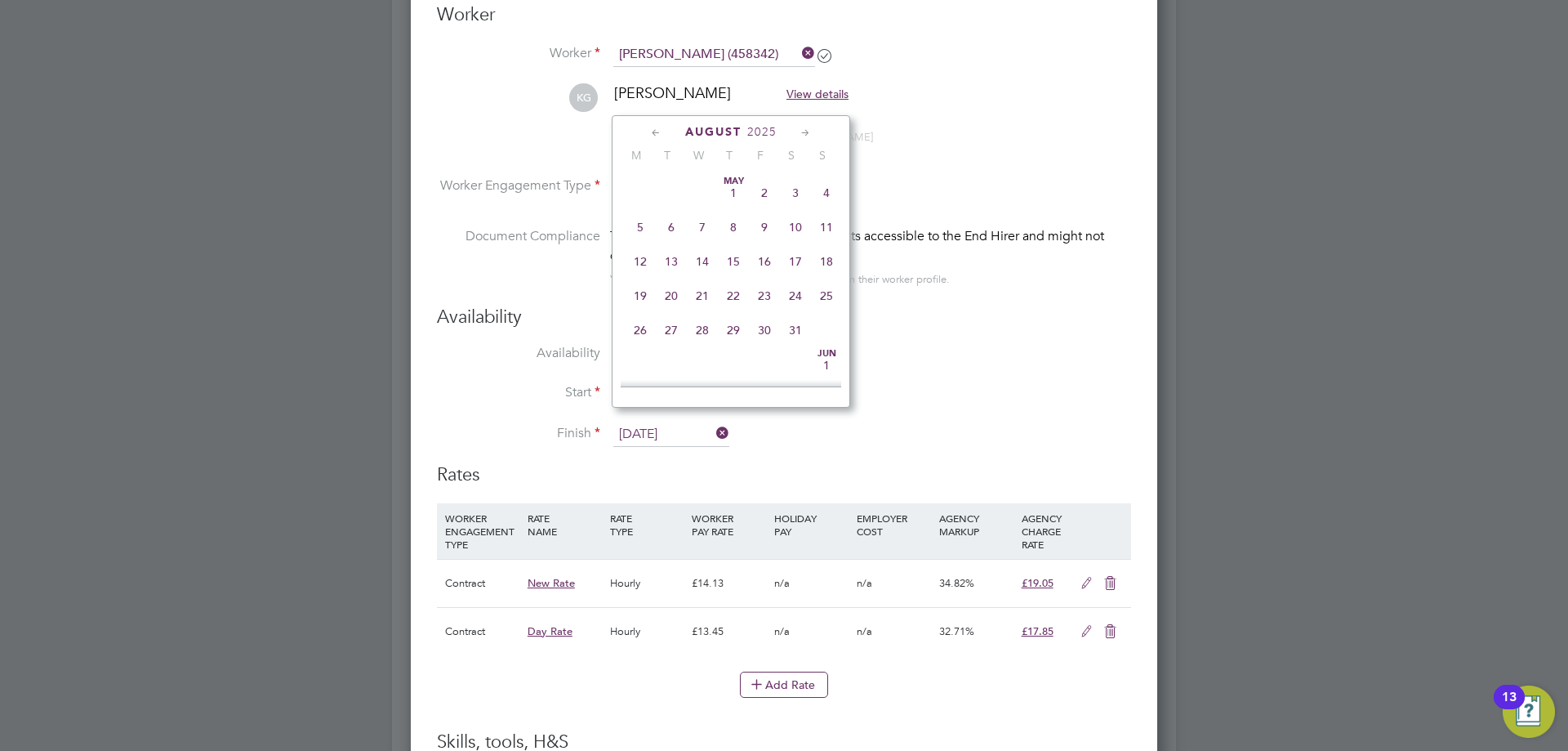
drag, startPoint x: 644, startPoint y: 422, endPoint x: 642, endPoint y: 409, distance: 13.2
click at [643, 423] on input "[DATE]" at bounding box center [672, 435] width 116 height 25
click at [705, 259] on span "20" at bounding box center [702, 246] width 31 height 31
type input "[DATE]"
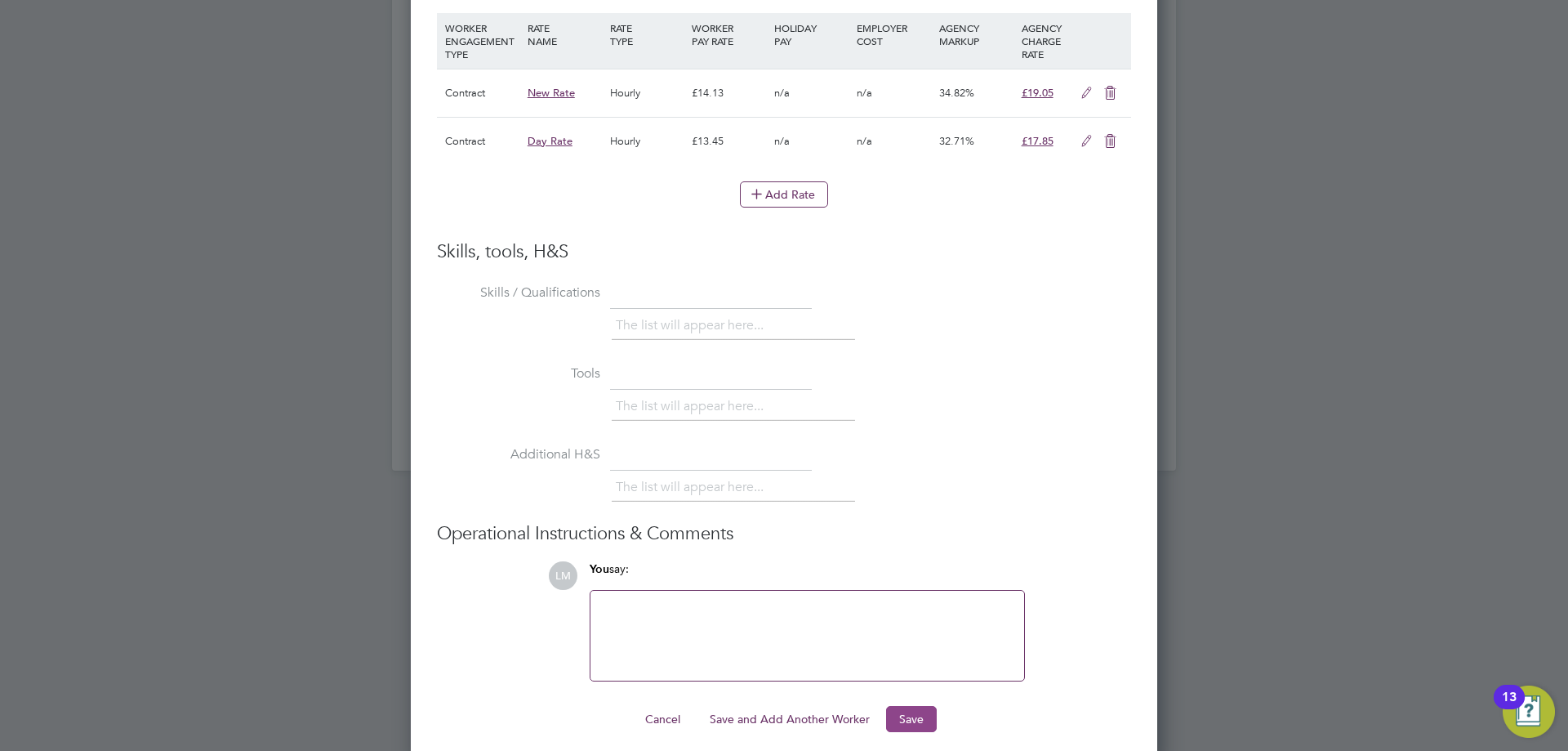
click at [897, 710] on button "Save" at bounding box center [911, 719] width 50 height 26
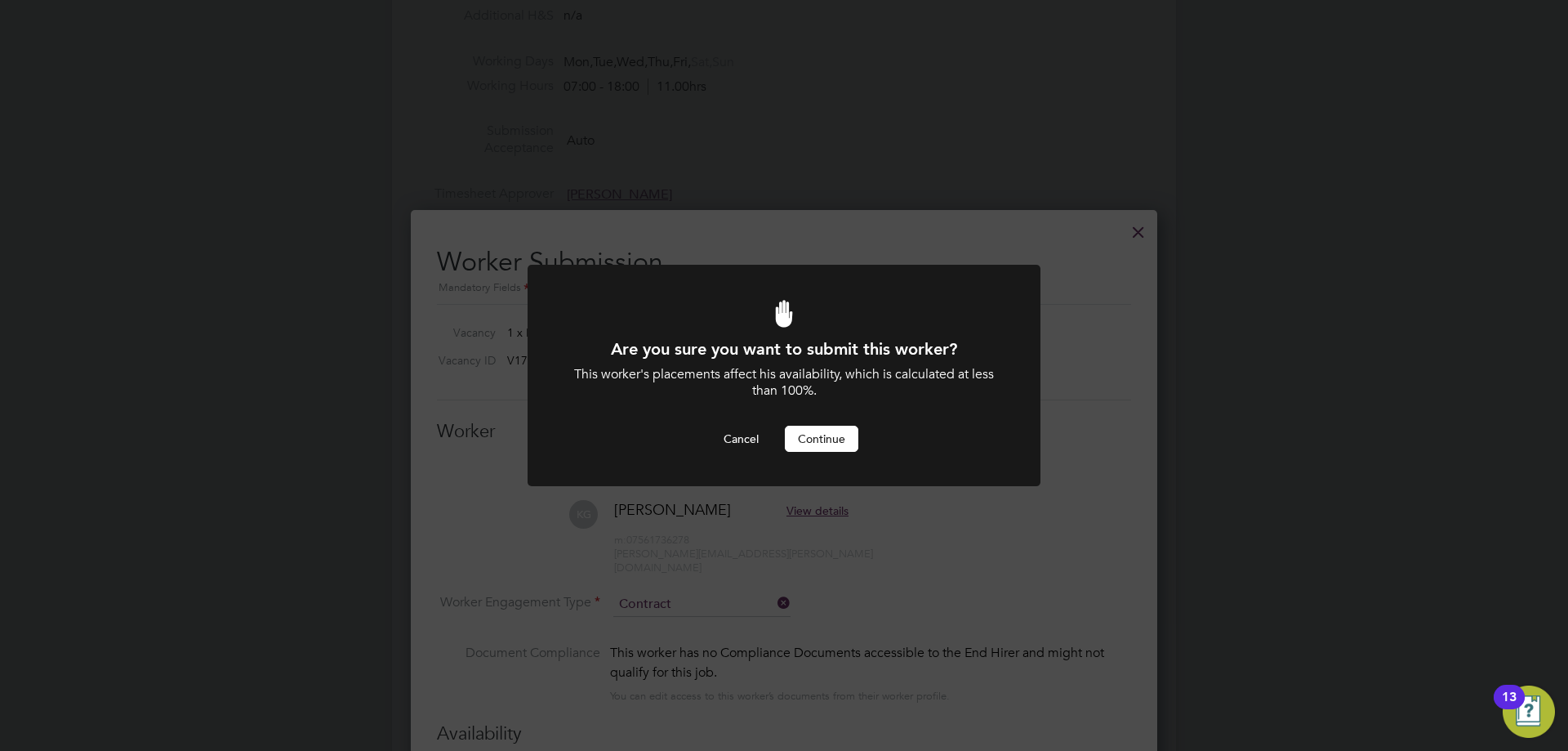
click at [811, 431] on button "Continue" at bounding box center [821, 438] width 73 height 26
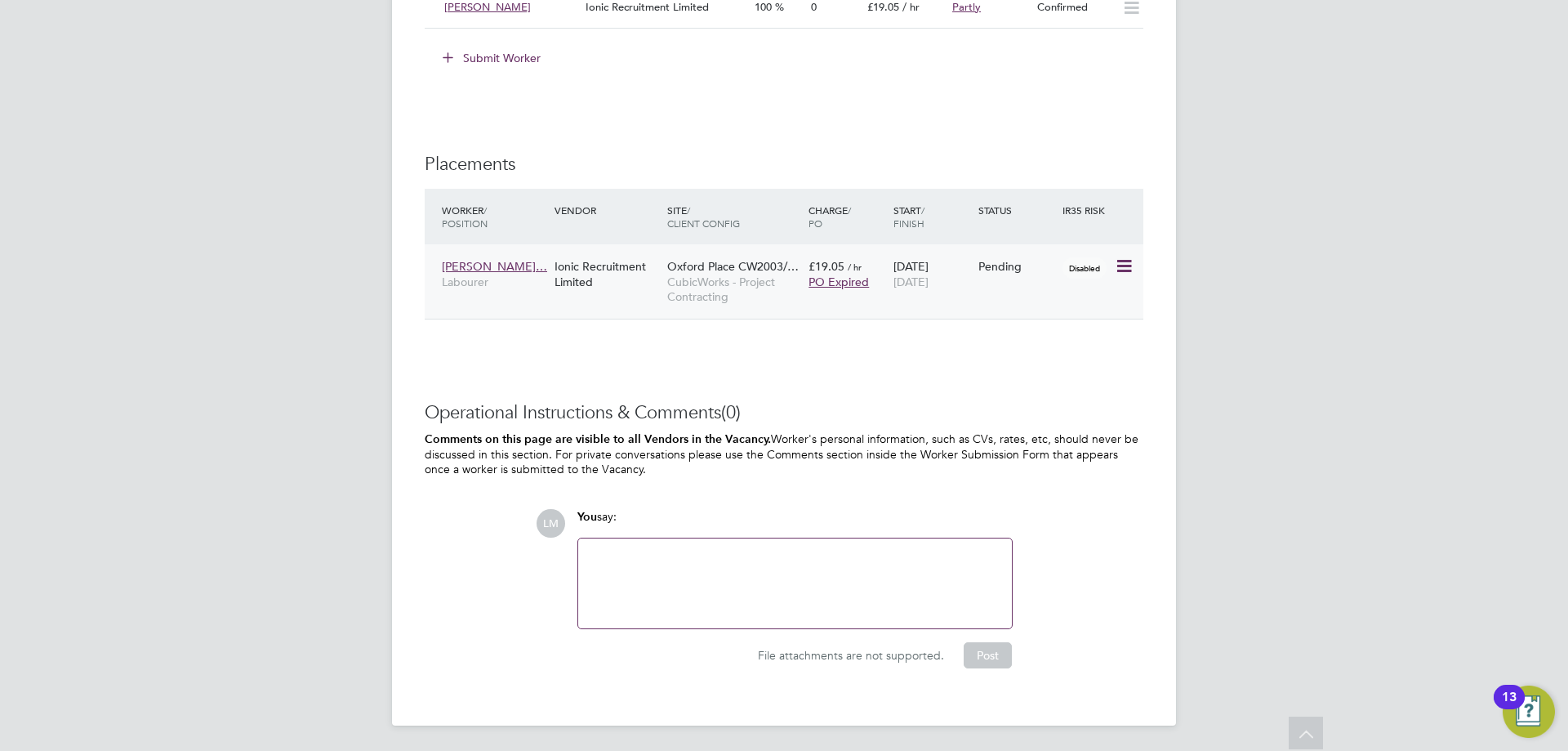
click at [1123, 268] on icon at bounding box center [1123, 267] width 16 height 20
drag, startPoint x: 1075, startPoint y: 367, endPoint x: 1085, endPoint y: 360, distance: 12.2
click at [1075, 367] on li "Start" at bounding box center [1074, 368] width 116 height 23
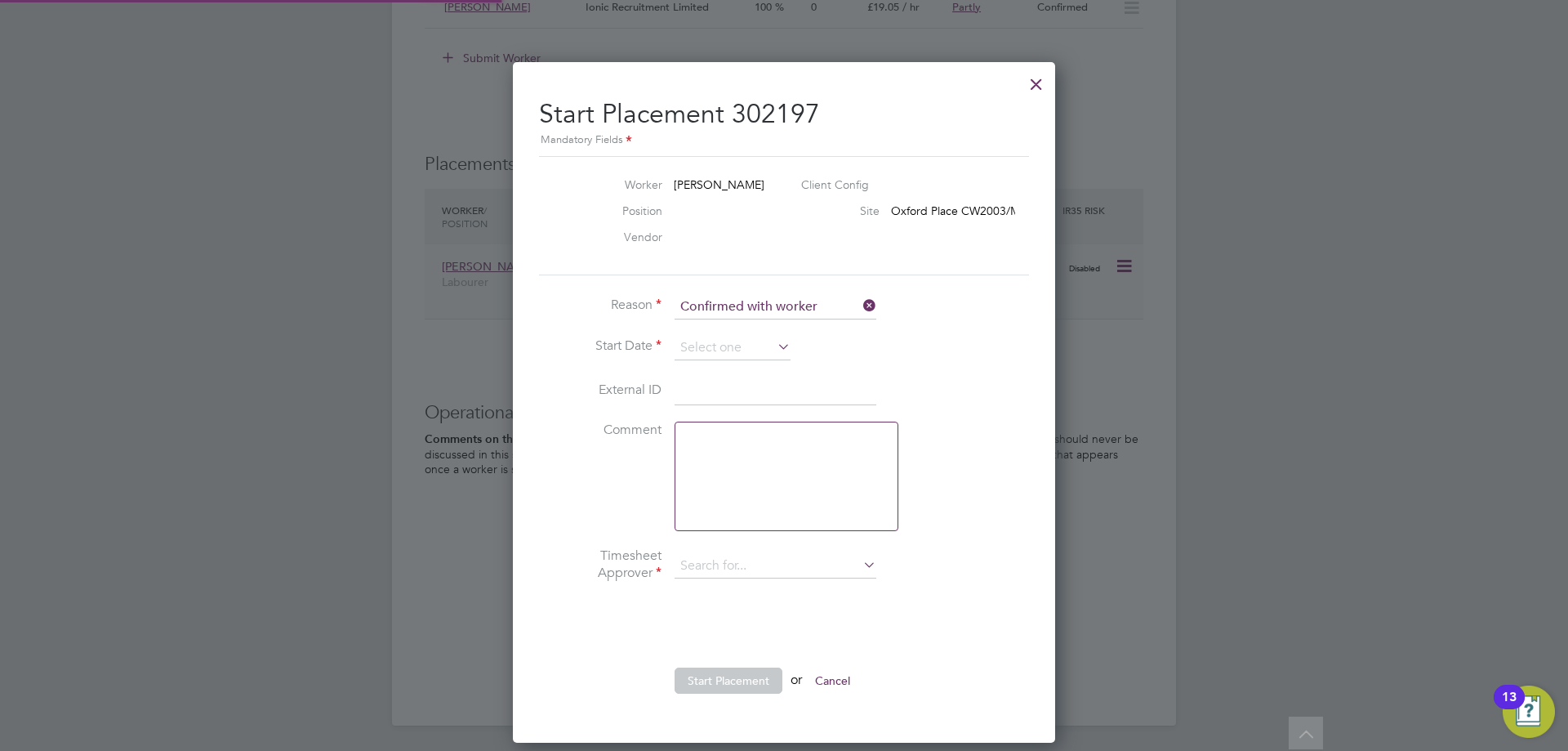
type input "[PERSON_NAME]"
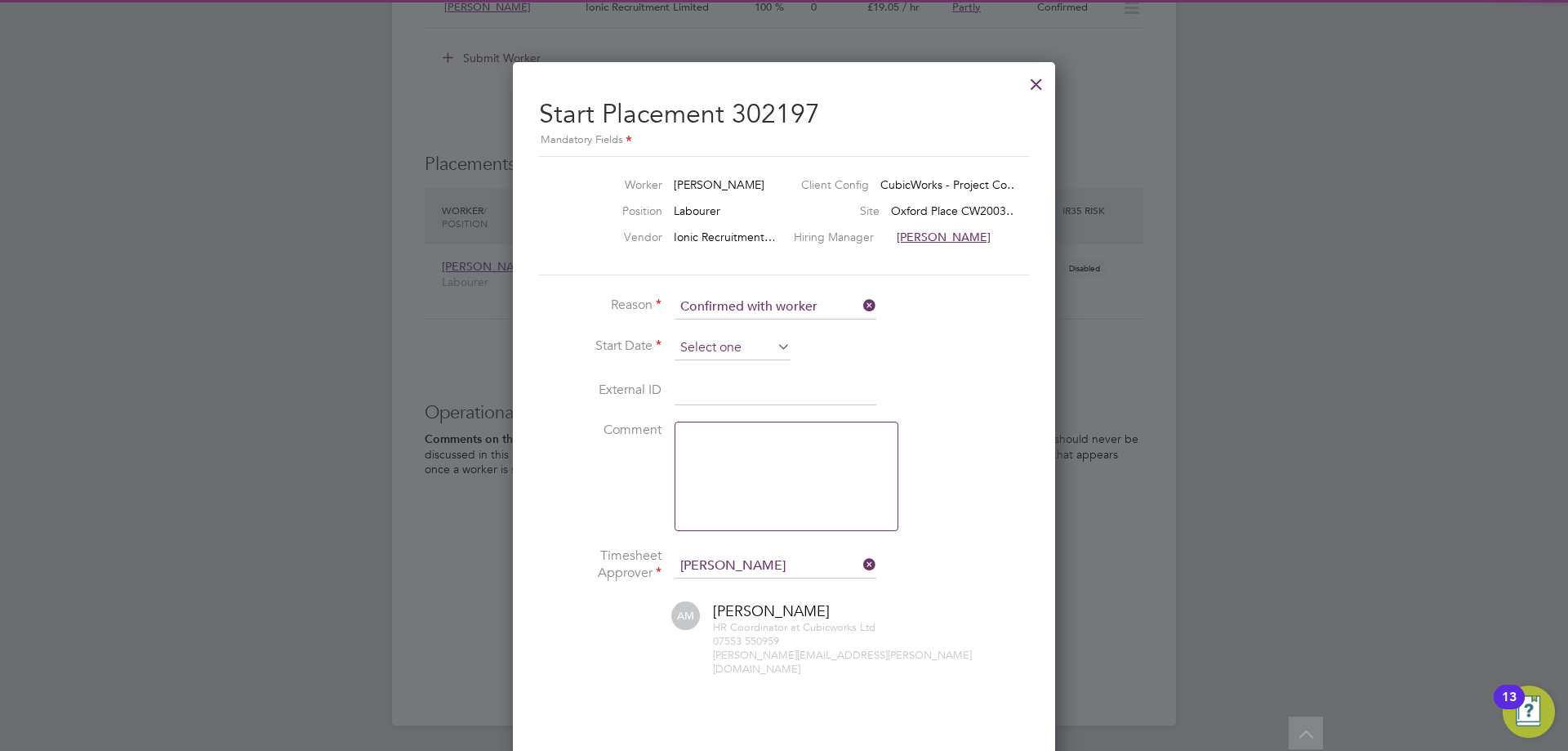
click at [737, 357] on input at bounding box center [733, 348] width 116 height 25
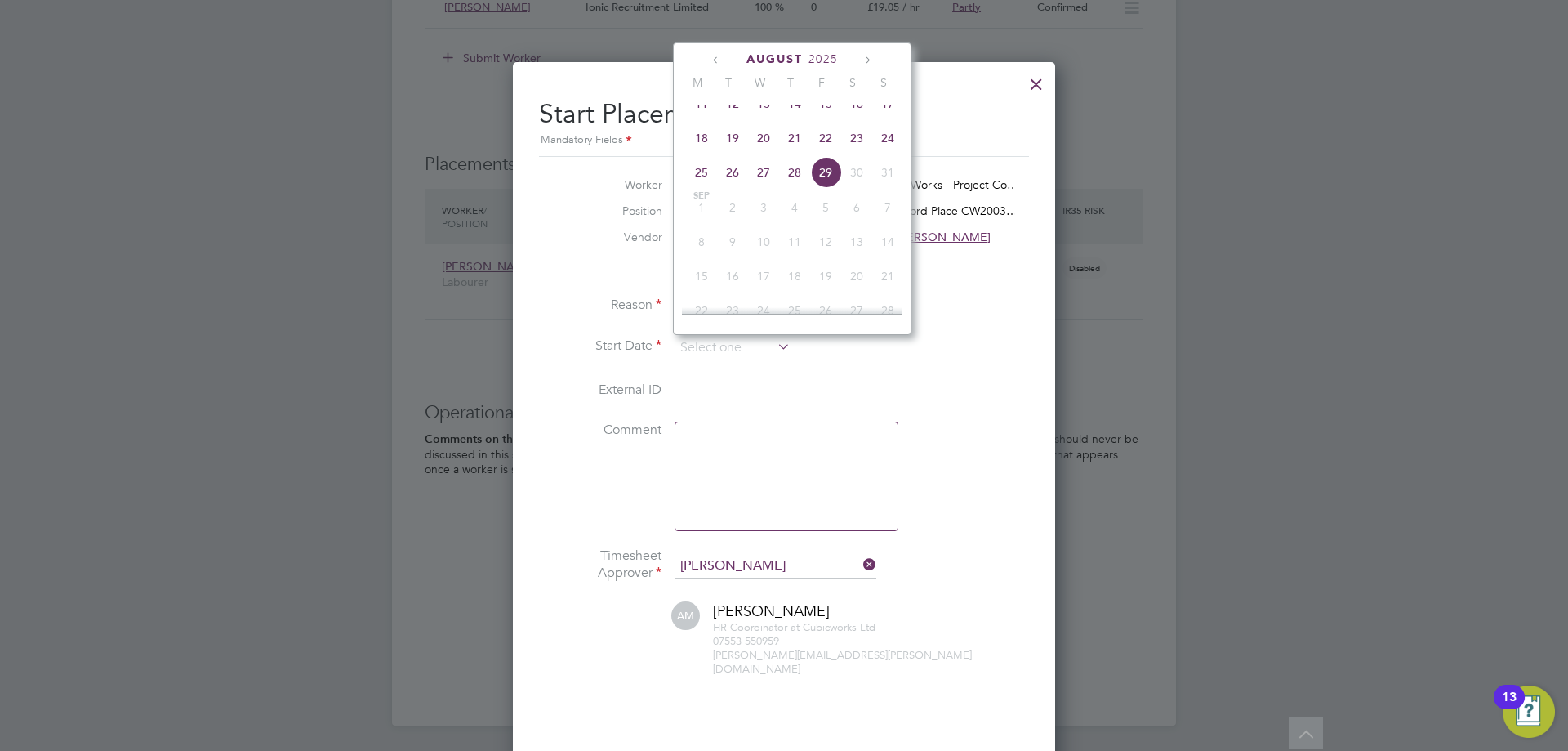
click at [701, 142] on span "18" at bounding box center [701, 138] width 31 height 31
type input "[DATE]"
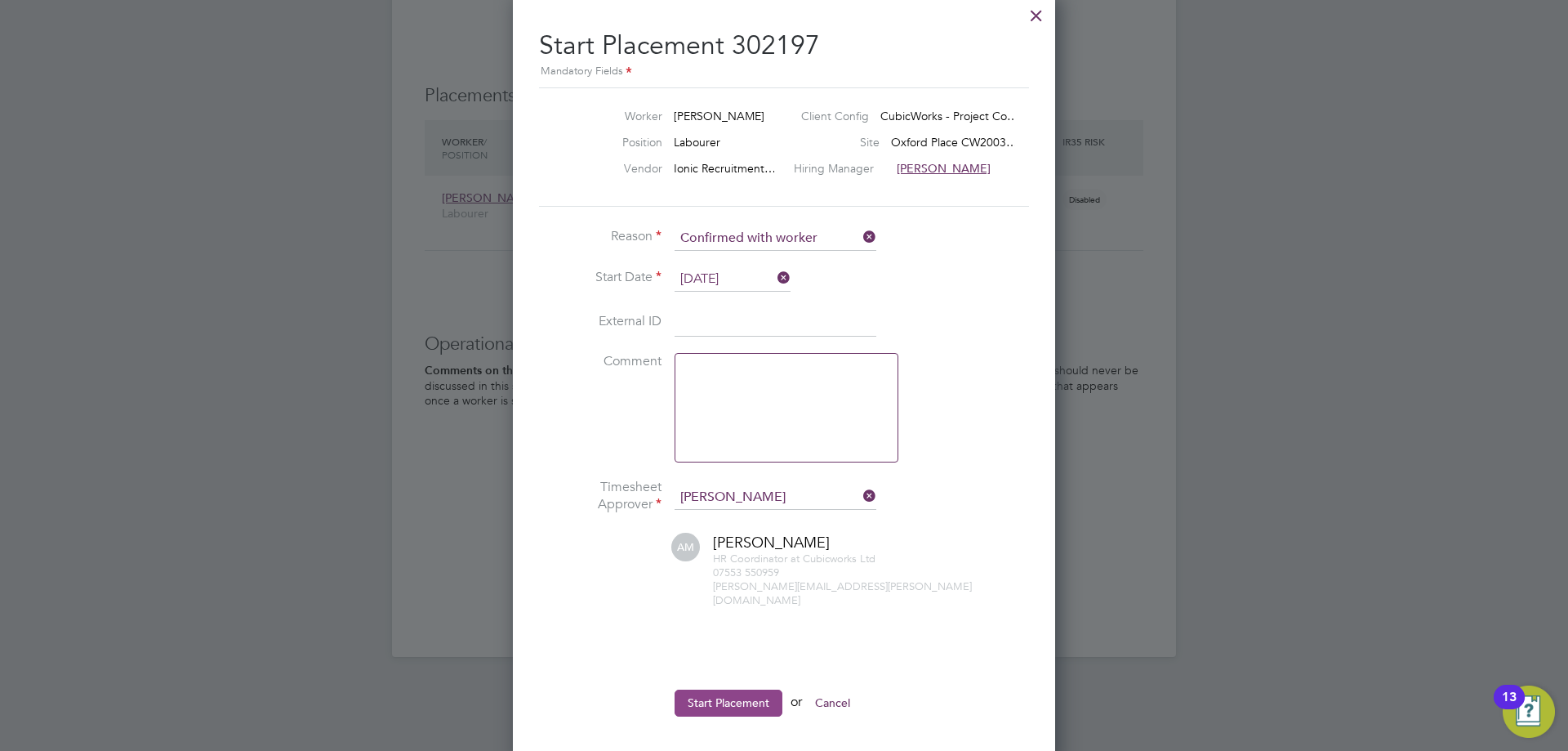
click at [718, 677] on ul "Reason Confirmed with worker Start Date 18 Aug 2025 External ID Comment Timeshe…" at bounding box center [784, 480] width 490 height 506
click at [718, 690] on button "Start Placement" at bounding box center [728, 702] width 108 height 26
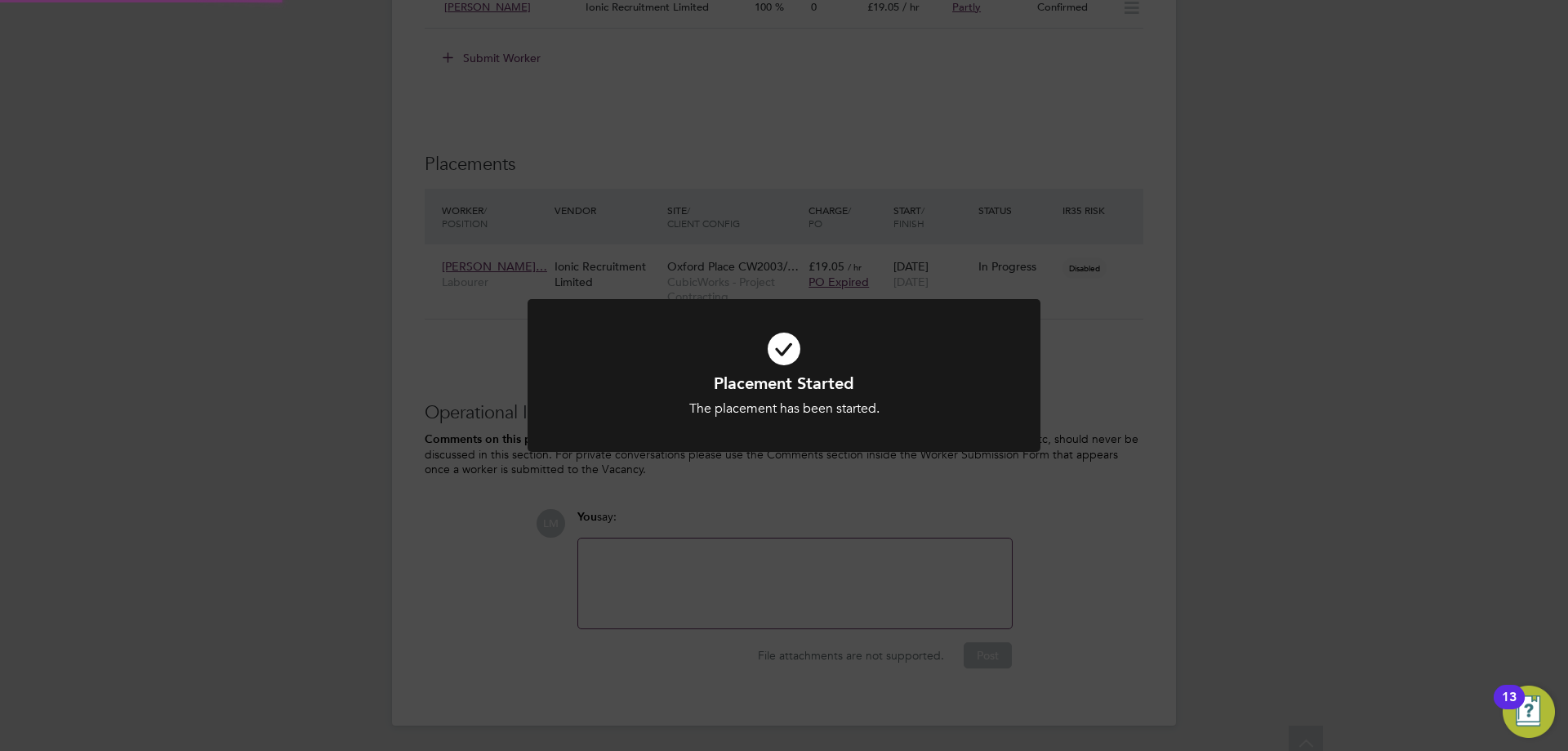
click at [548, 580] on div "Placement Started The placement has been started. Cancel Okay" at bounding box center [784, 375] width 1568 height 751
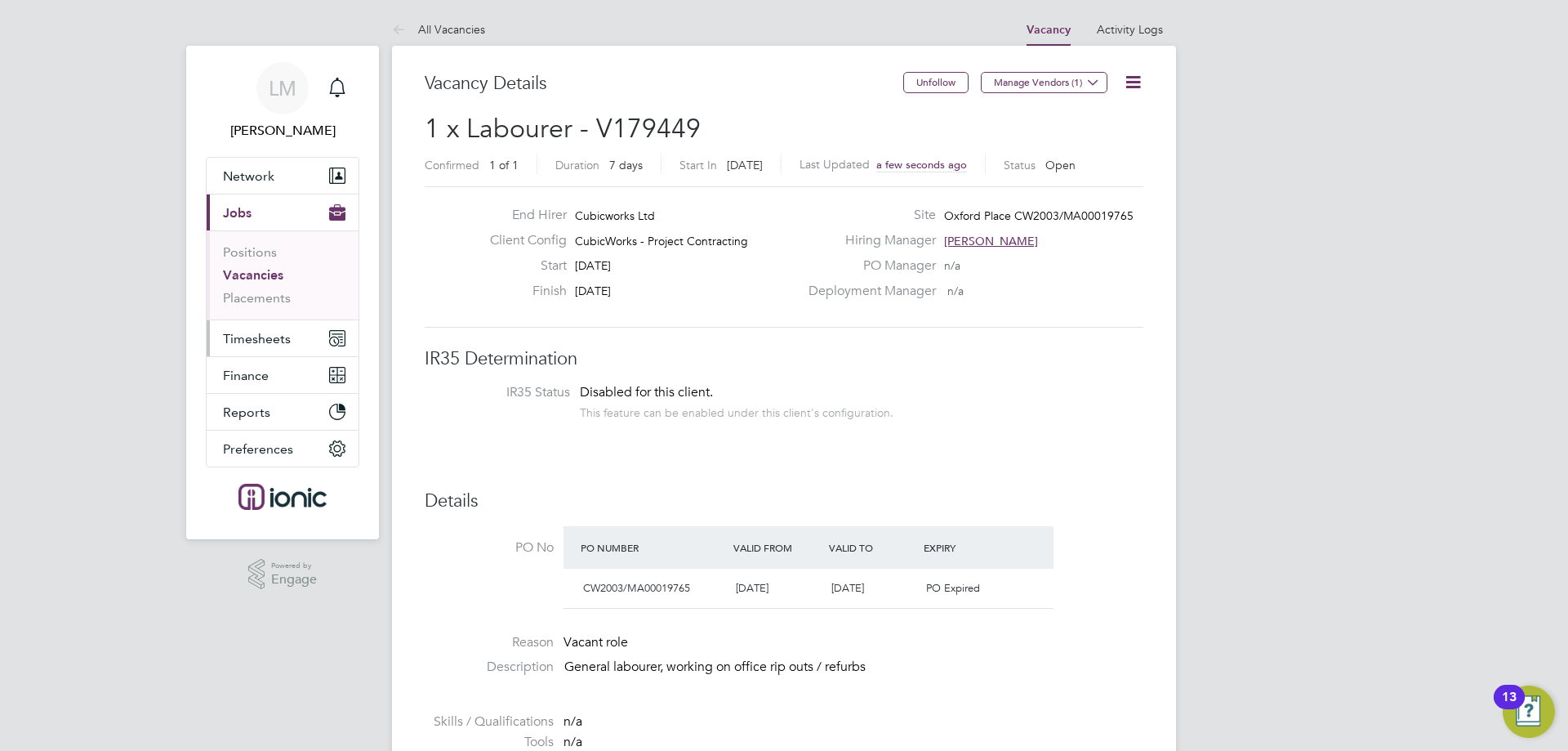
click at [292, 346] on button "Timesheets" at bounding box center [283, 339] width 152 height 36
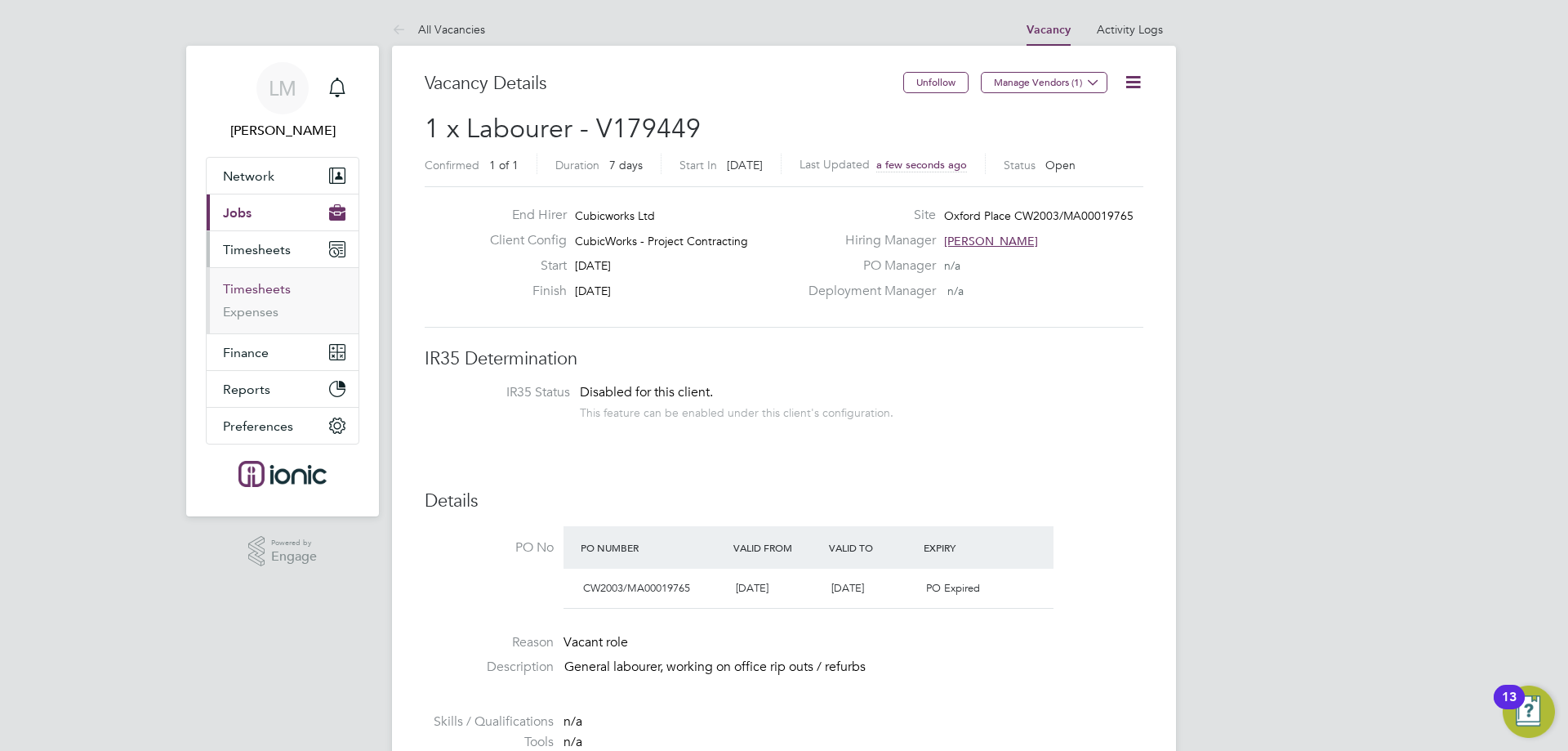
click at [250, 281] on link "Timesheets" at bounding box center [256, 288] width 68 height 15
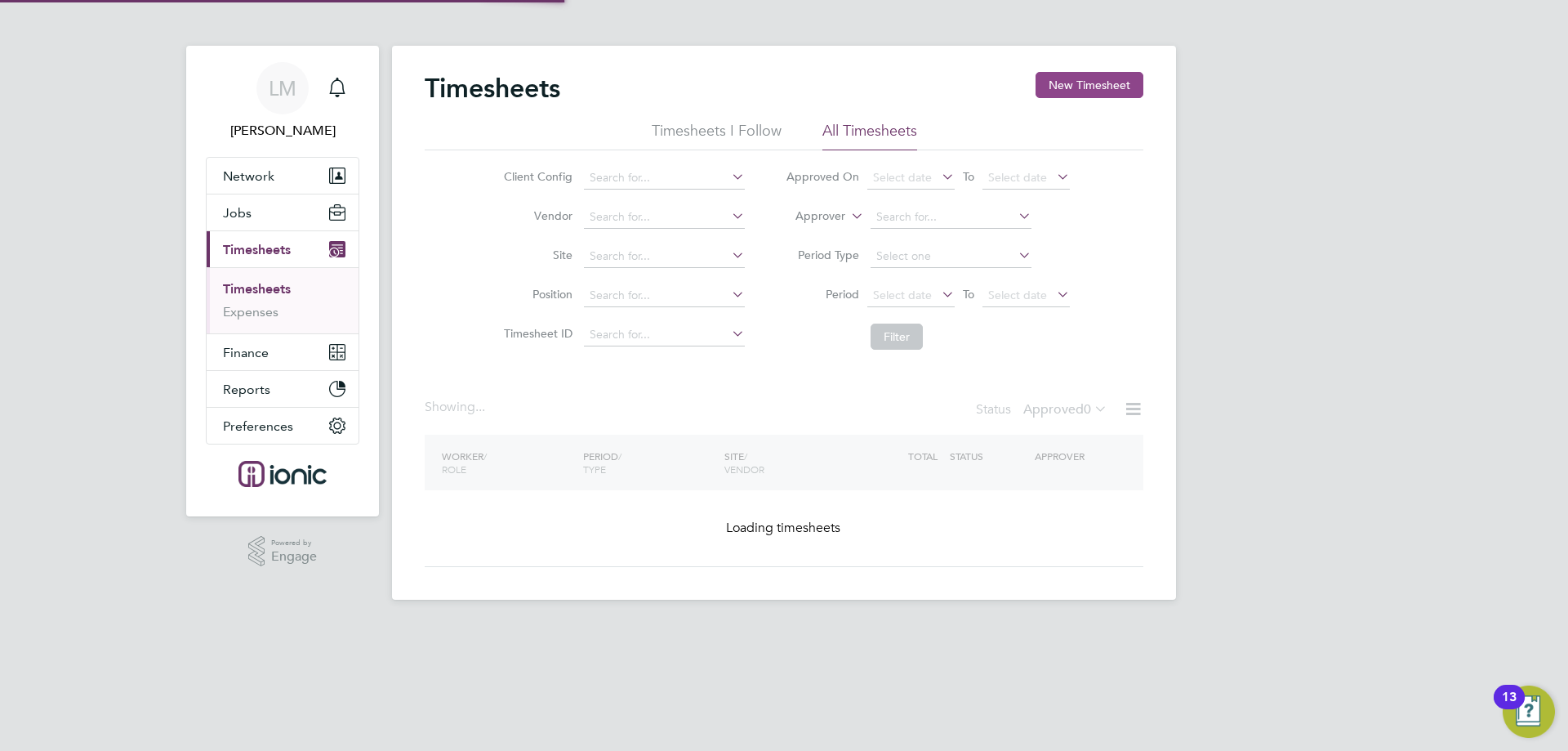
click at [1097, 78] on button "New Timesheet" at bounding box center [1089, 85] width 108 height 26
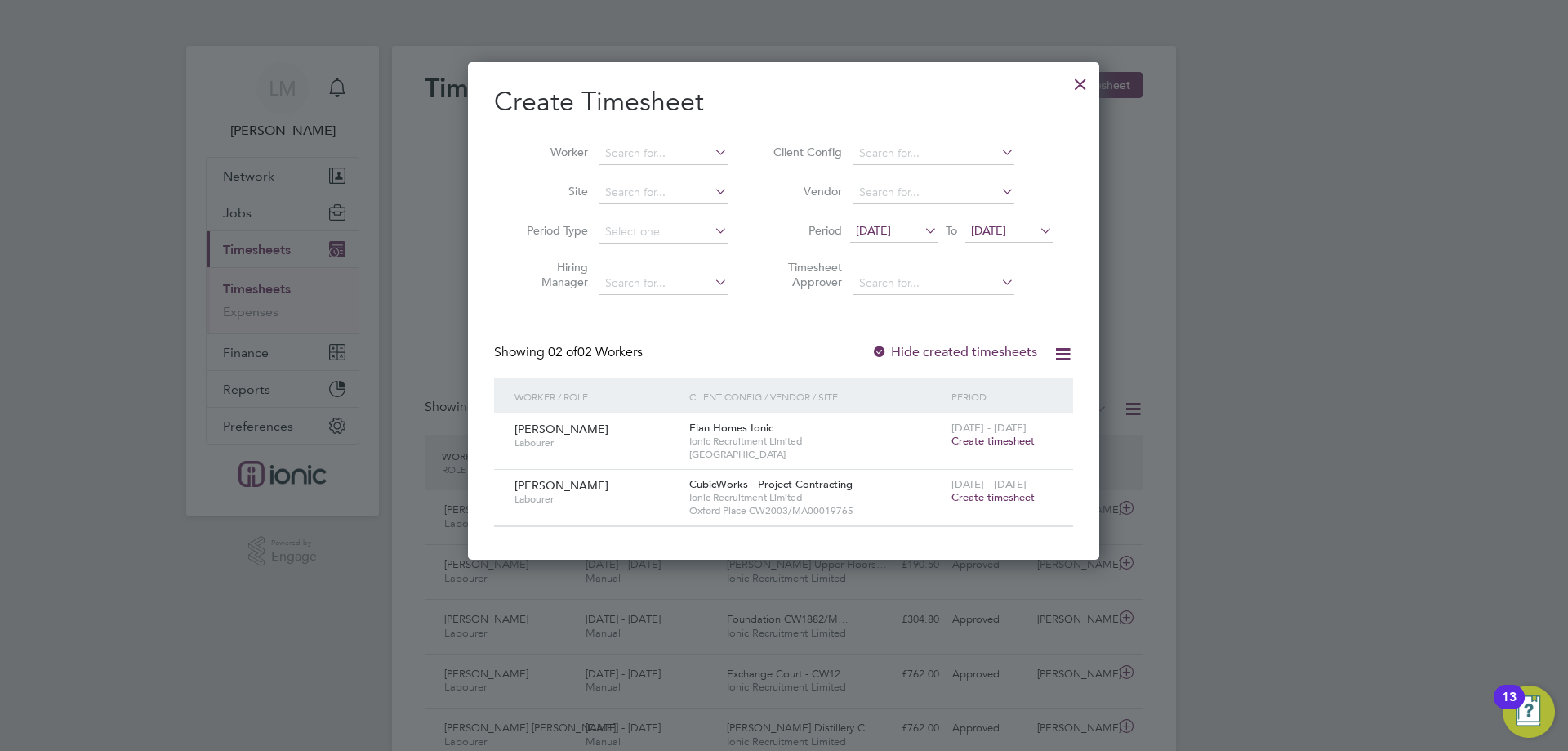
click at [1008, 504] on span "Create timesheet" at bounding box center [993, 497] width 84 height 14
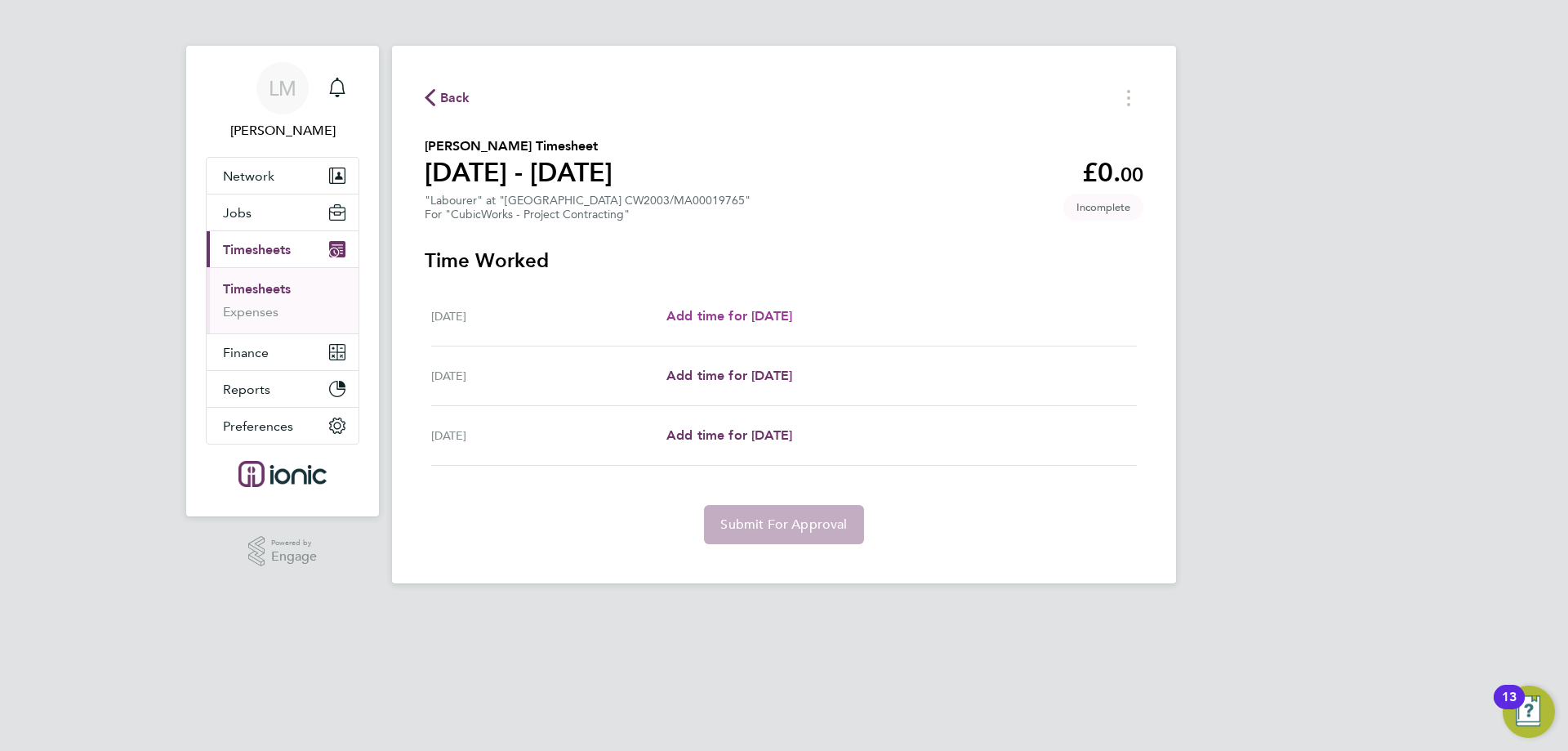
click at [778, 311] on span "Add time for [DATE]" at bounding box center [730, 316] width 126 height 15
select select "30"
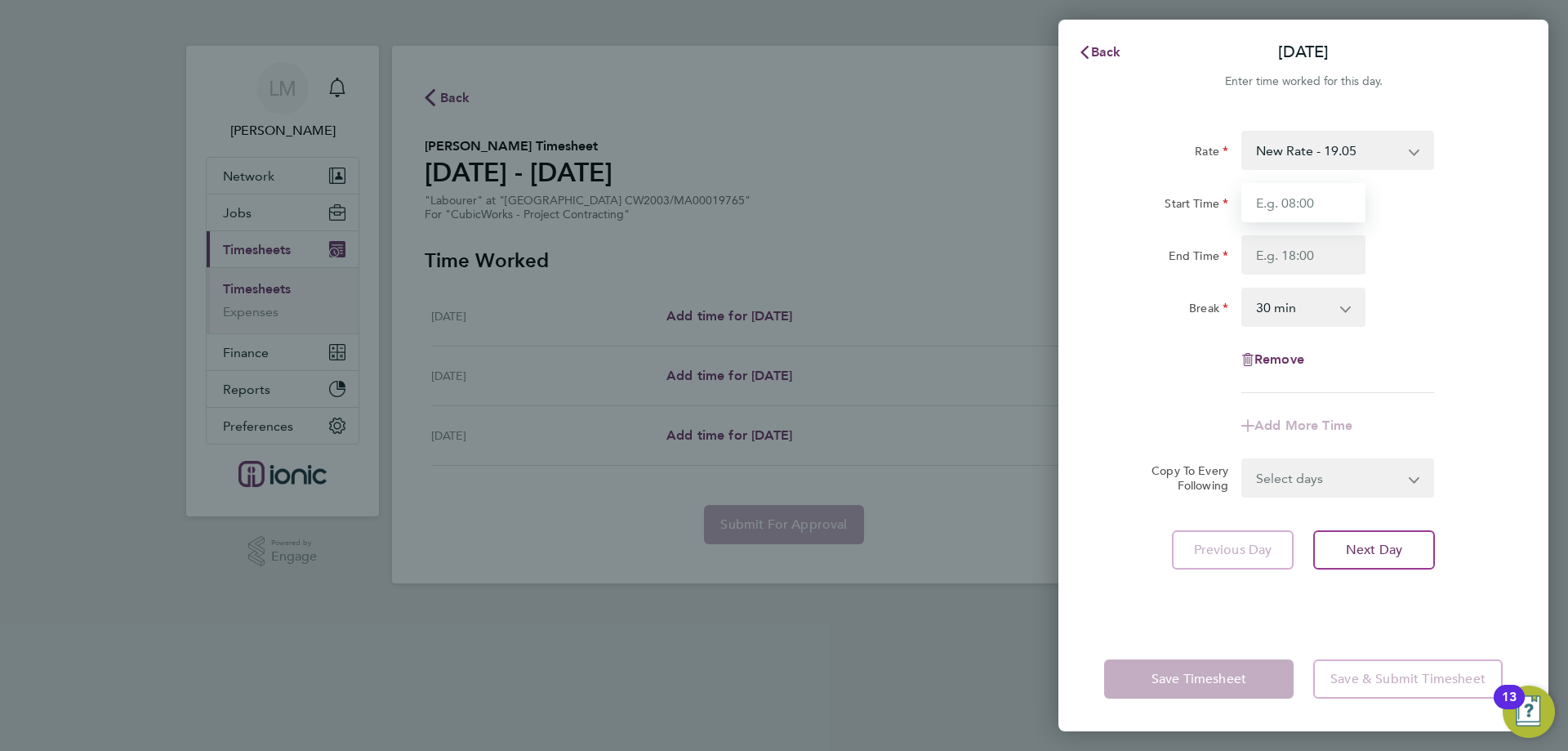
click at [1291, 207] on input "Start Time" at bounding box center [1303, 202] width 125 height 39
type input "07:30"
drag, startPoint x: 1271, startPoint y: 254, endPoint x: 1292, endPoint y: 268, distance: 25.2
click at [1271, 254] on input "End Time" at bounding box center [1303, 254] width 125 height 39
type input "16:00"
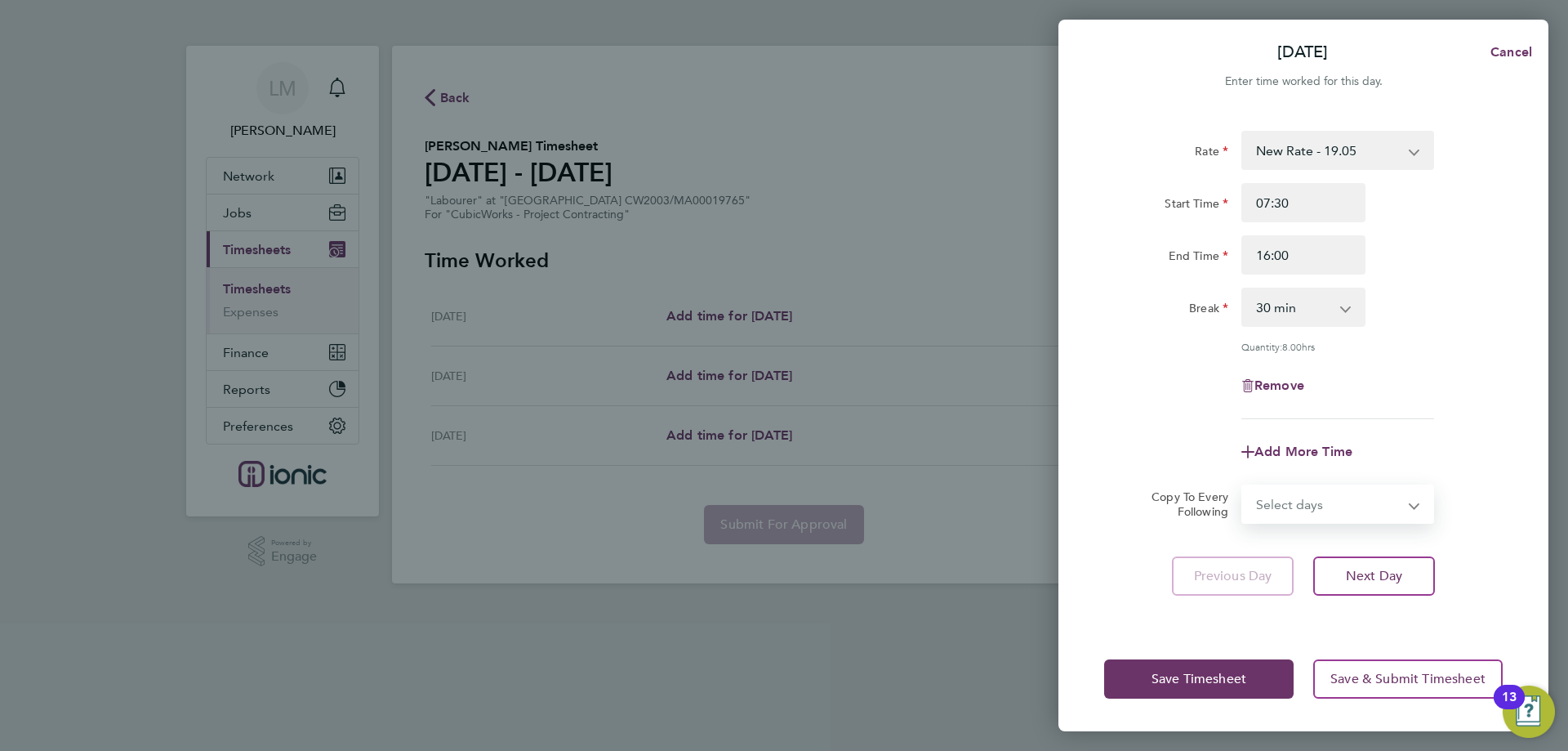
click at [1331, 472] on form "Rate New Rate - 19.05 Day Rate - 17.85 Start Time 07:30 End Time 16:00 Break 0 …" at bounding box center [1303, 326] width 399 height 393
select select "TUE"
click at [1244, 486] on select "Select days Day Tuesday Wednesday" at bounding box center [1329, 504] width 171 height 36
select select "2025-08-20"
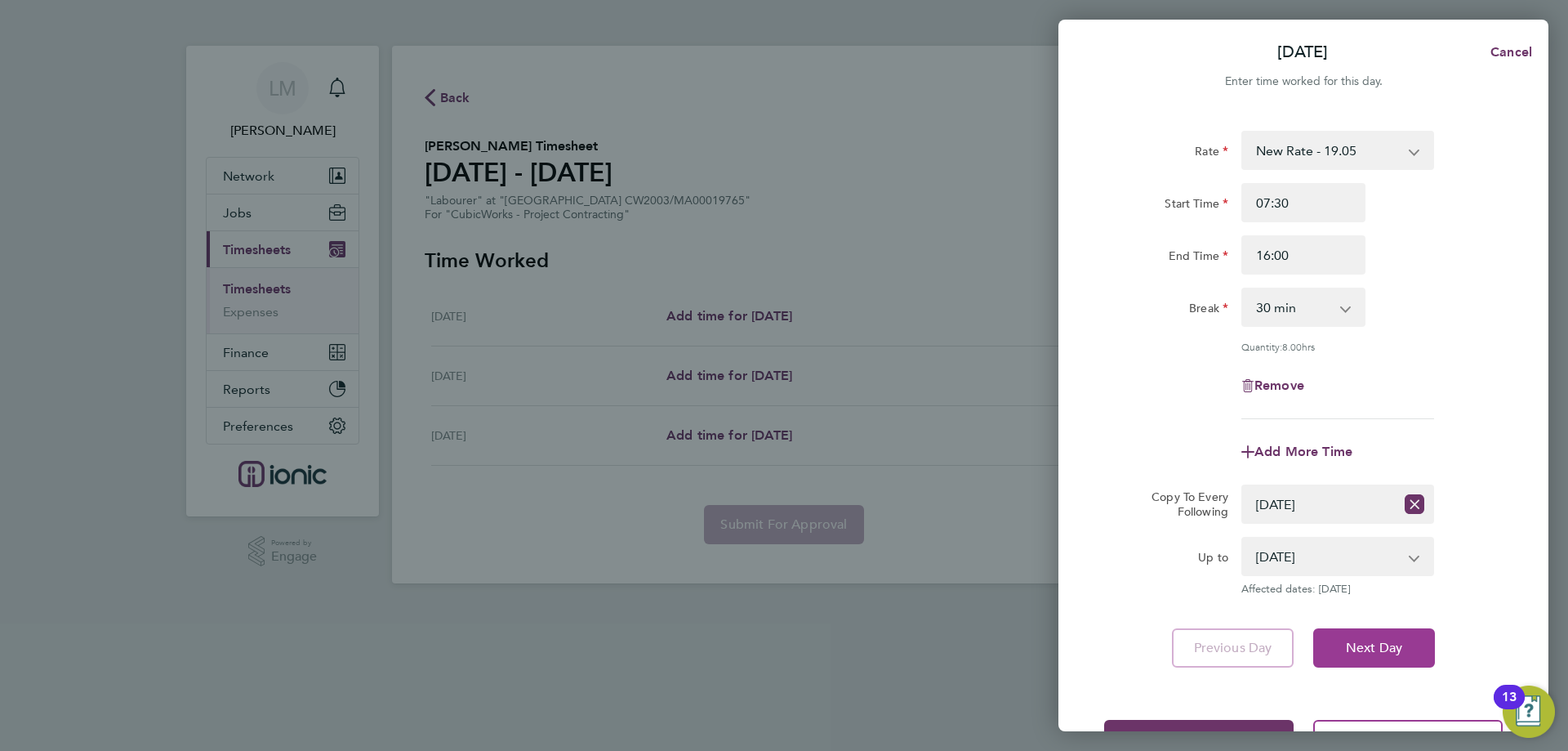
drag, startPoint x: 1381, startPoint y: 640, endPoint x: 1380, endPoint y: 621, distance: 19.0
click at [1382, 640] on span "Next Day" at bounding box center [1374, 647] width 56 height 16
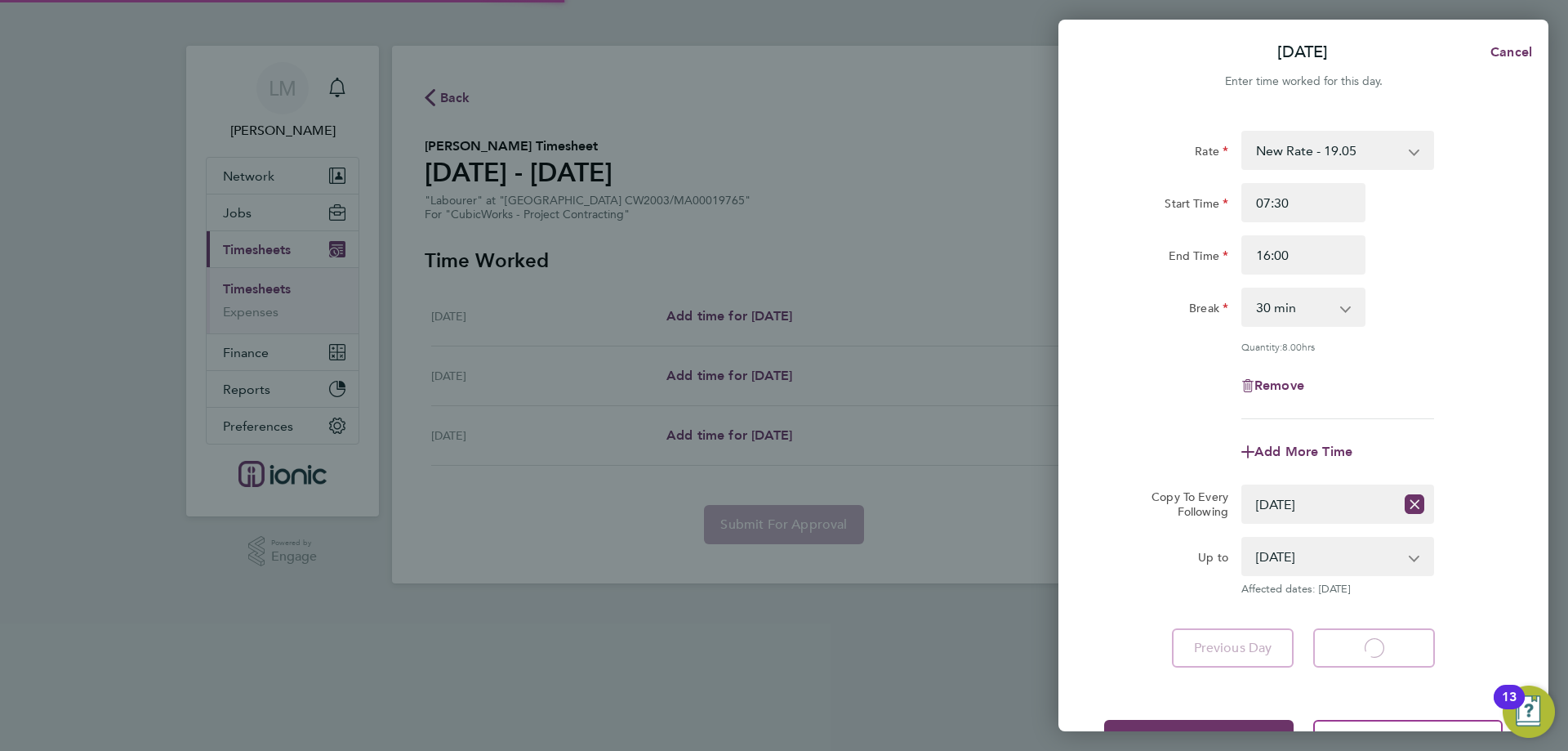
select select "30"
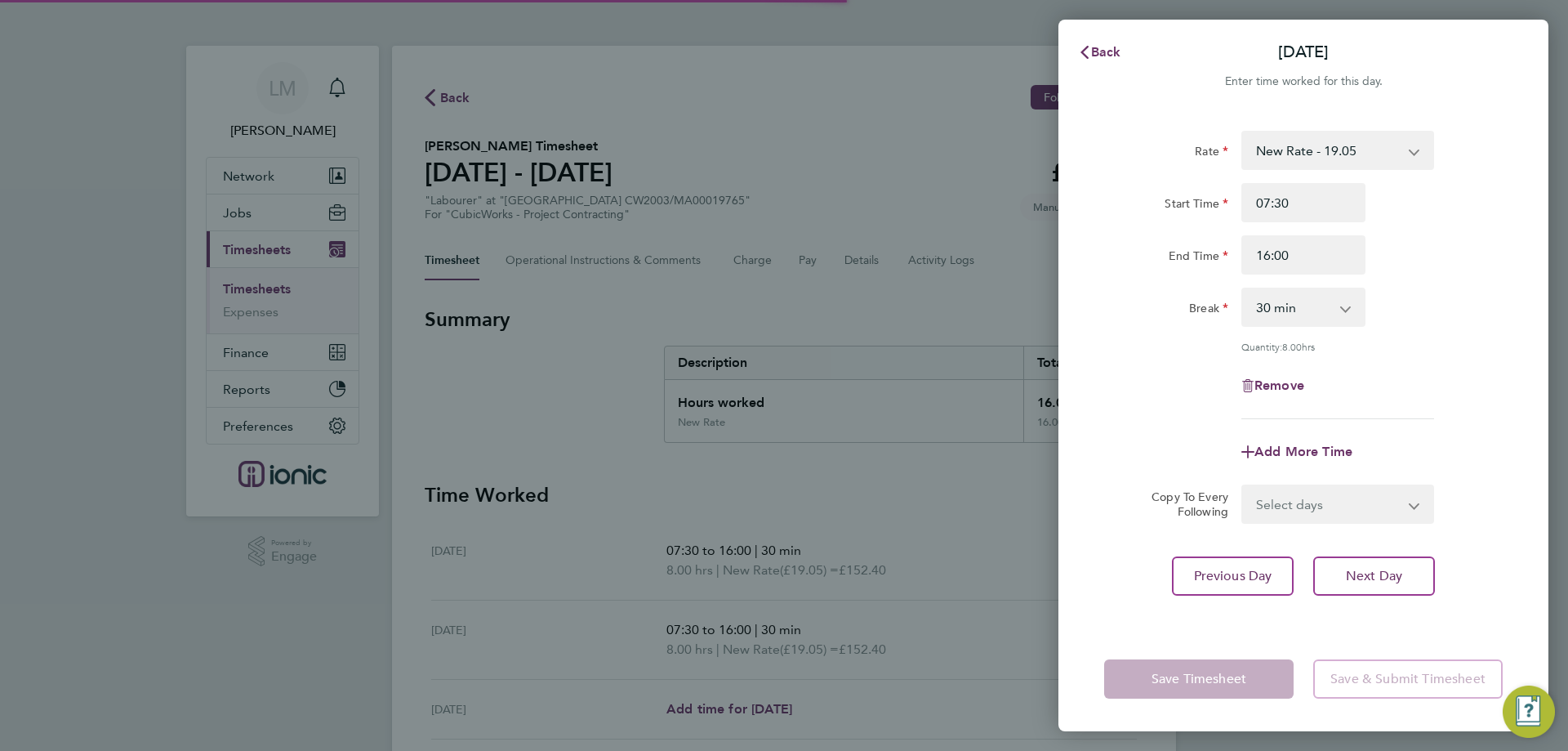
click at [1319, 509] on select "Select days Wednesday" at bounding box center [1329, 504] width 171 height 36
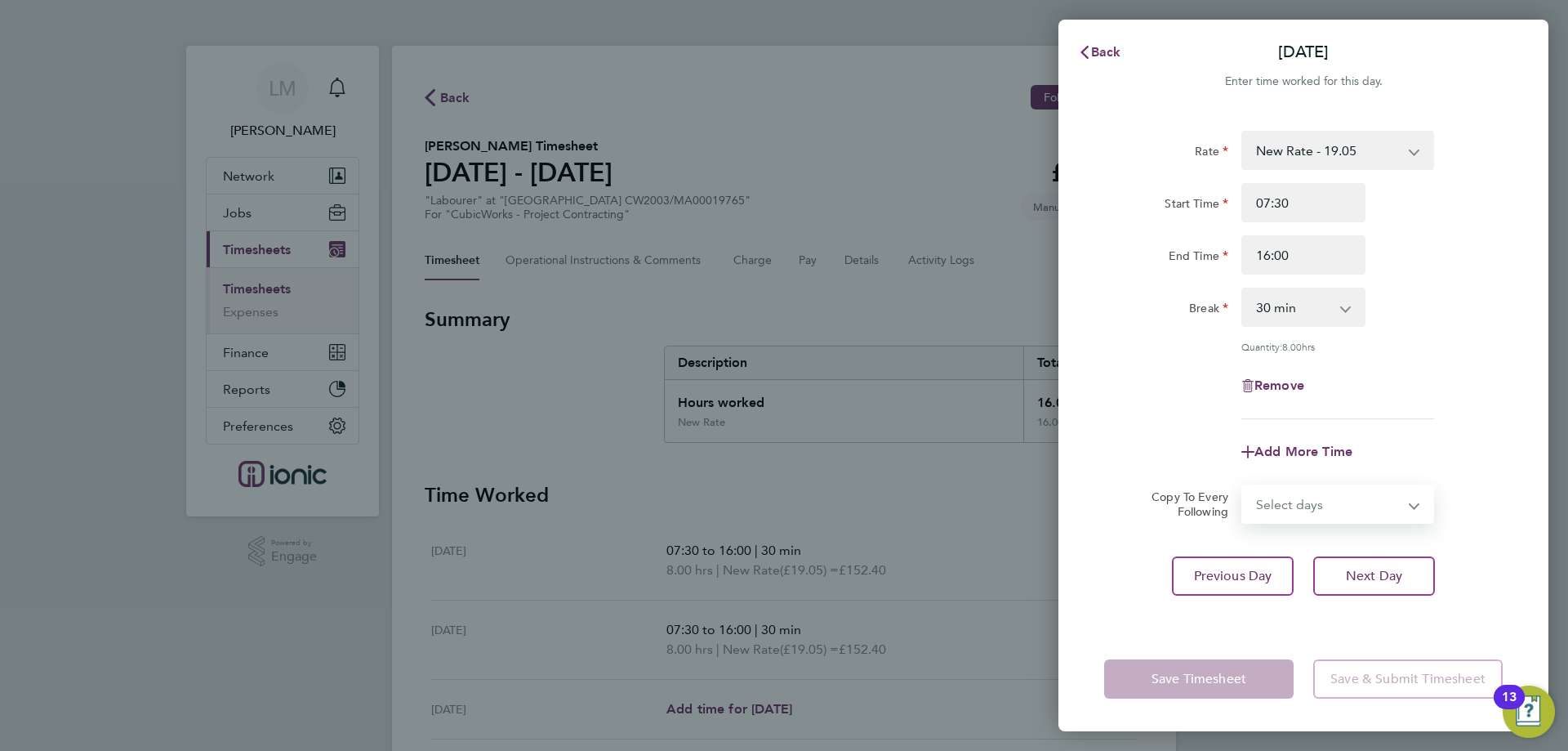
select select "WED"
click at [1244, 486] on select "Select days Wednesday" at bounding box center [1329, 504] width 171 height 36
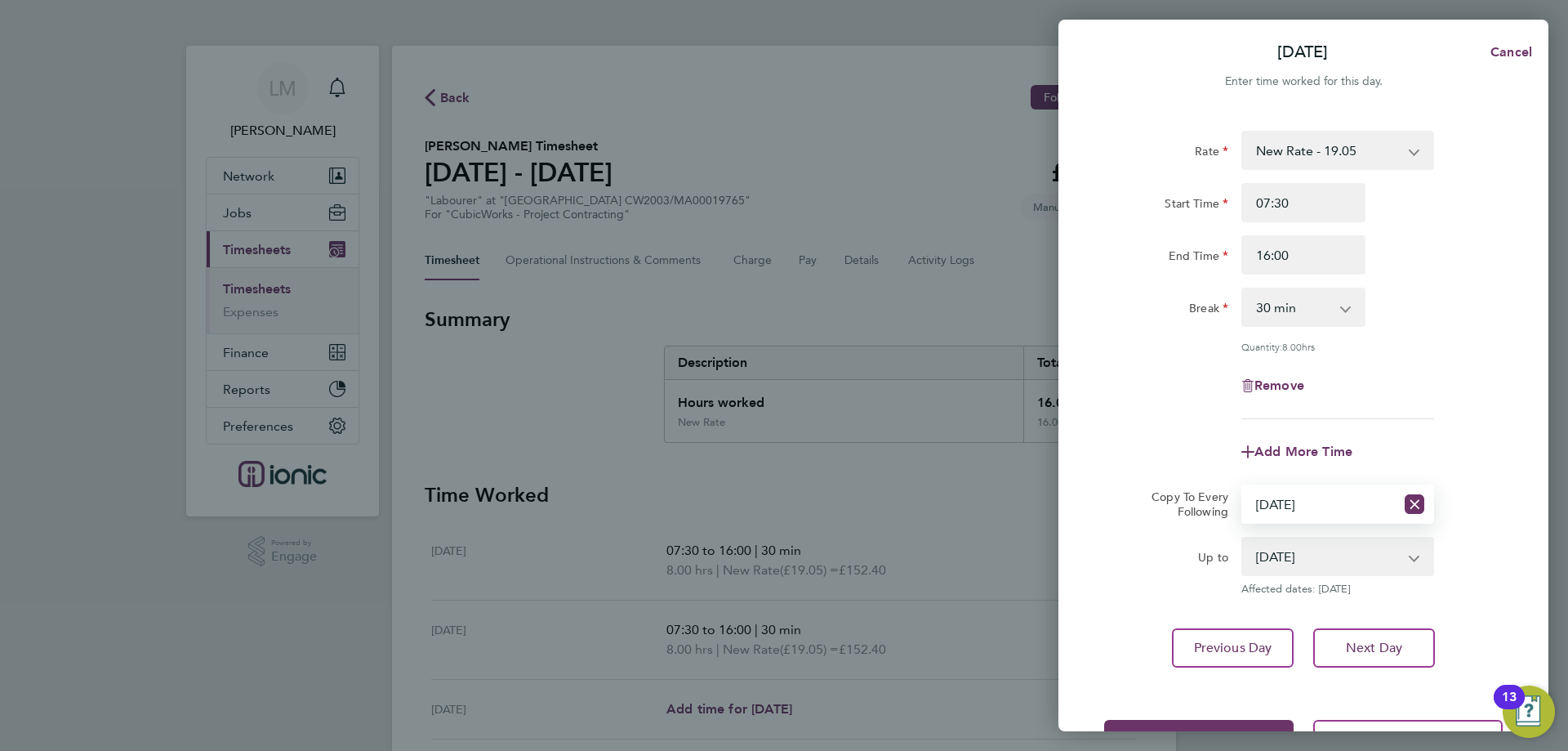
click at [1454, 419] on app-timesheet-line-form-group "Rate New Rate - 19.05 Day Rate - 17.85 Start Time 07:30 End Time 16:00 Break 0 …" at bounding box center [1303, 301] width 399 height 341
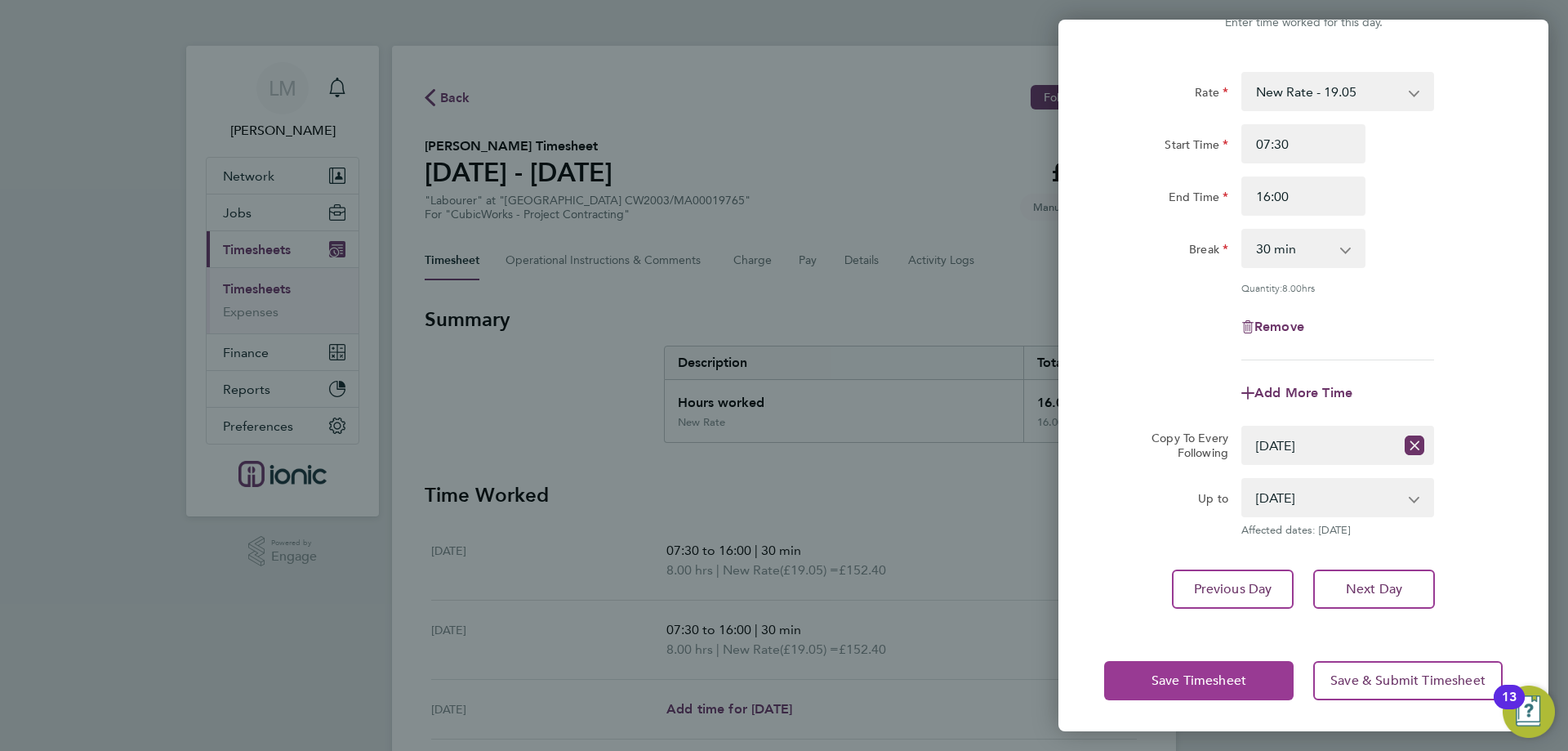
click at [1196, 681] on span "Save Timesheet" at bounding box center [1200, 681] width 95 height 16
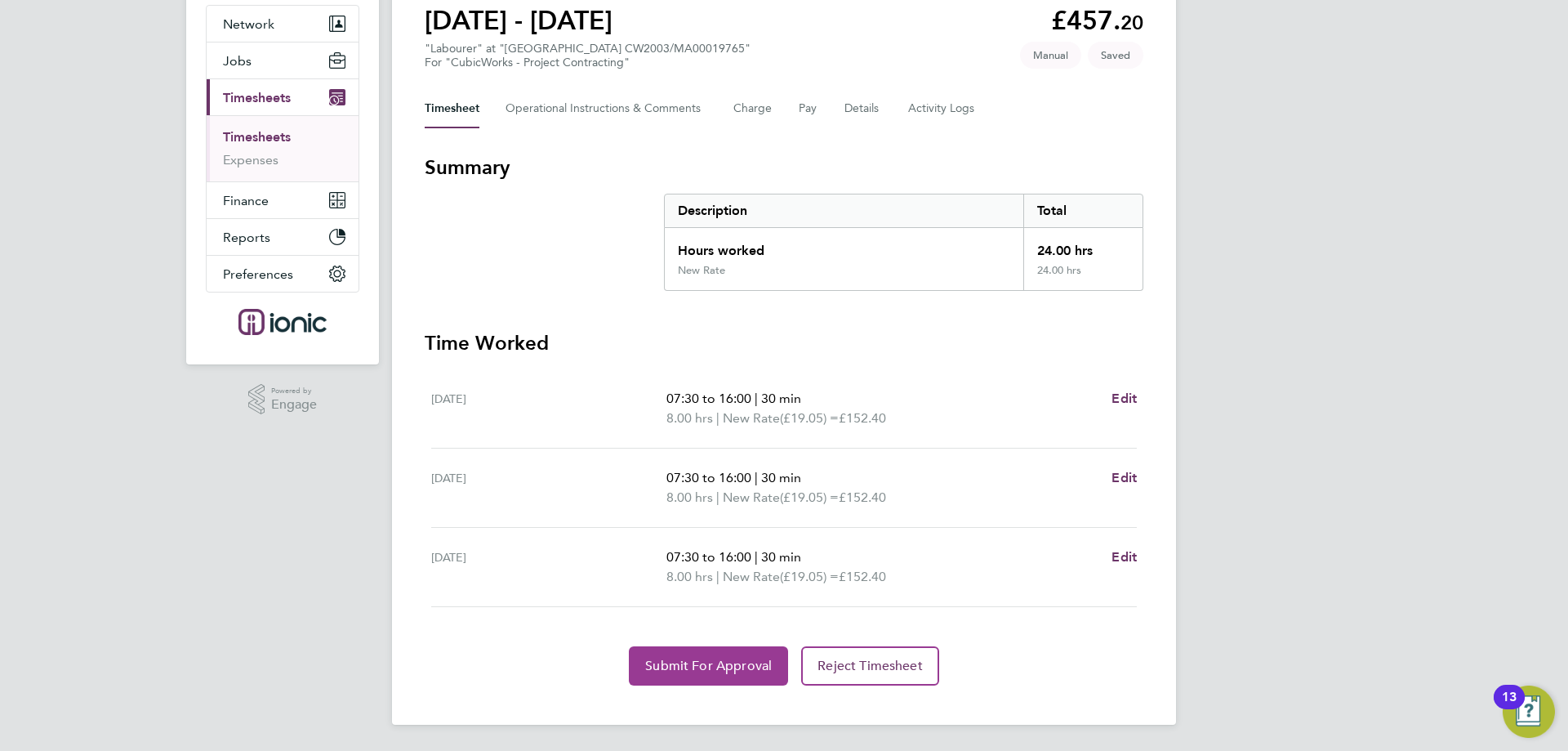
click at [669, 684] on button "Submit For Approval" at bounding box center [708, 665] width 159 height 39
click at [670, 685] on div "Back Following Krzysztof Grodzinski's Timesheet 18 - 24 Aug 2025 £457. 20 "Labo…" at bounding box center [784, 308] width 784 height 831
click at [663, 662] on span "Approve Timesheet" at bounding box center [709, 665] width 120 height 16
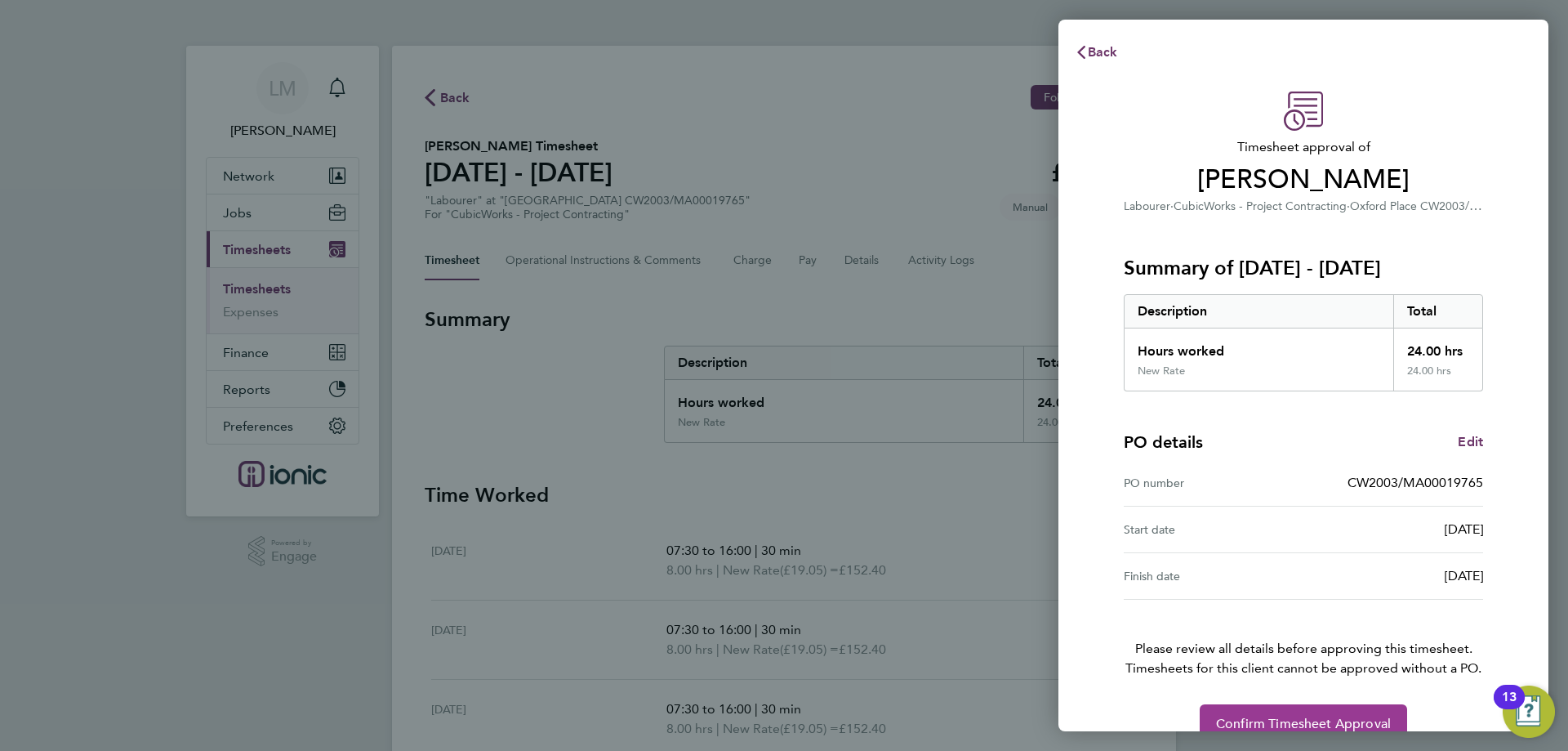
click at [1327, 710] on button "Confirm Timesheet Approval" at bounding box center [1303, 723] width 207 height 39
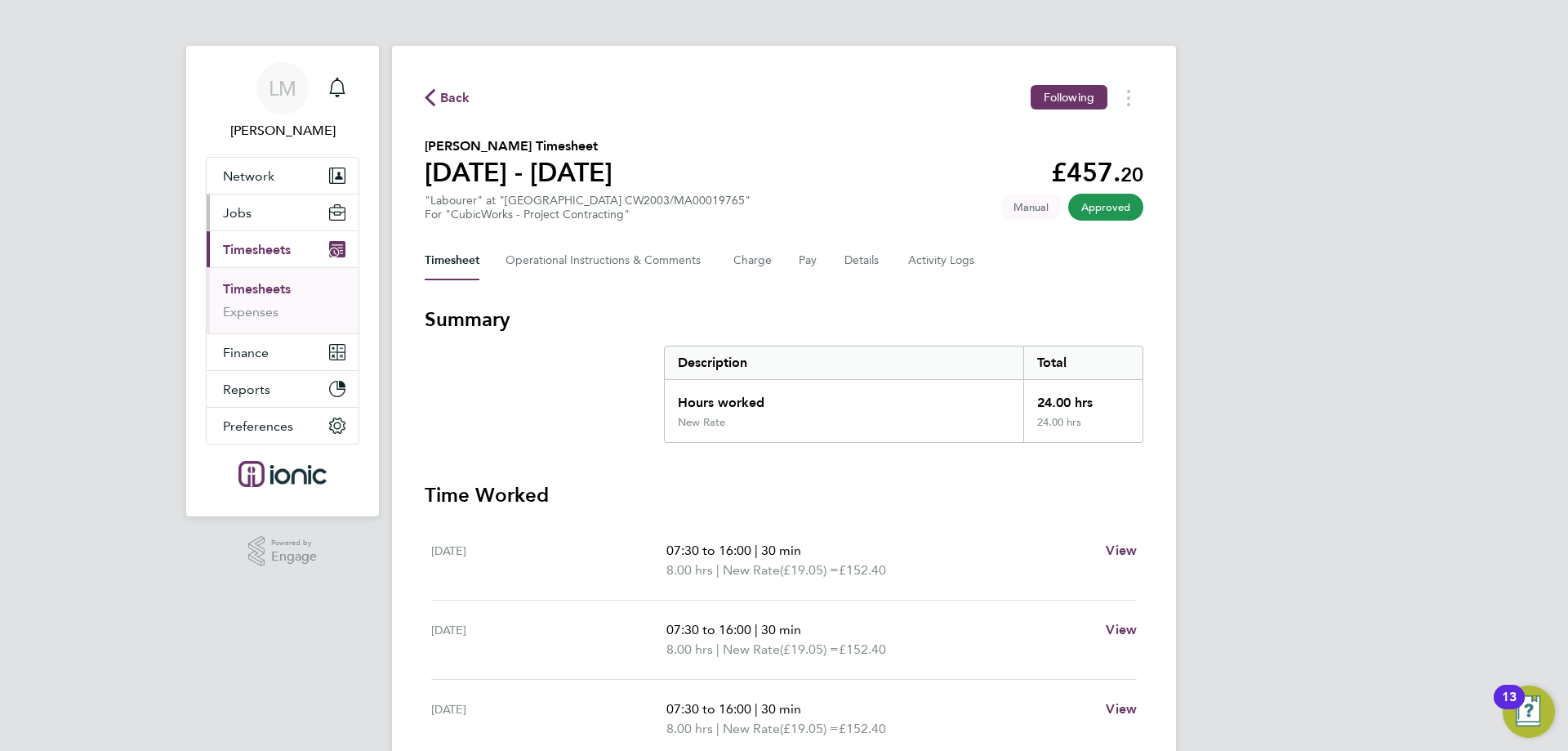
drag, startPoint x: 301, startPoint y: 219, endPoint x: 285, endPoint y: 221, distance: 16.1
click at [298, 219] on button "Jobs" at bounding box center [283, 212] width 152 height 36
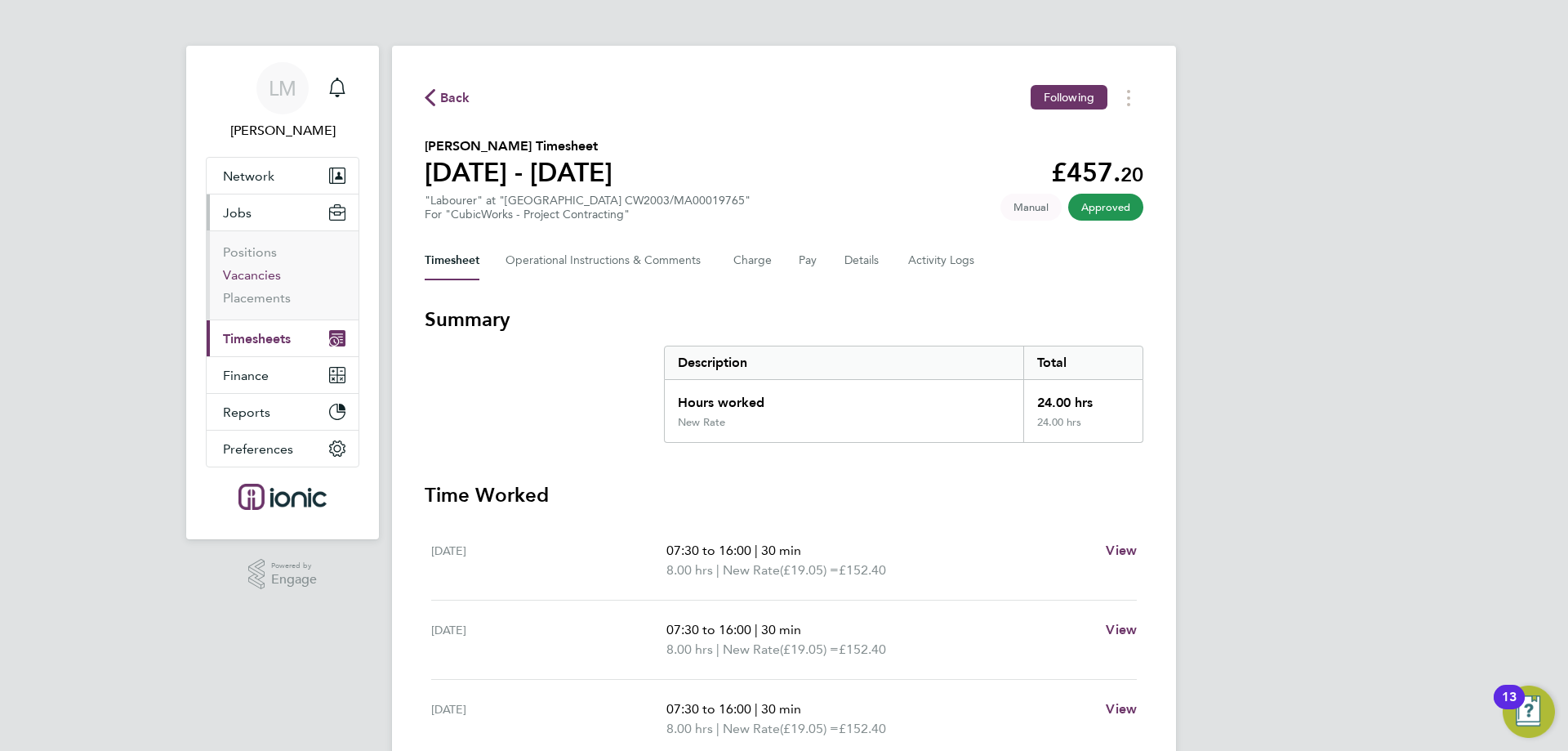
click at [263, 276] on link "Vacancies" at bounding box center [251, 275] width 58 height 15
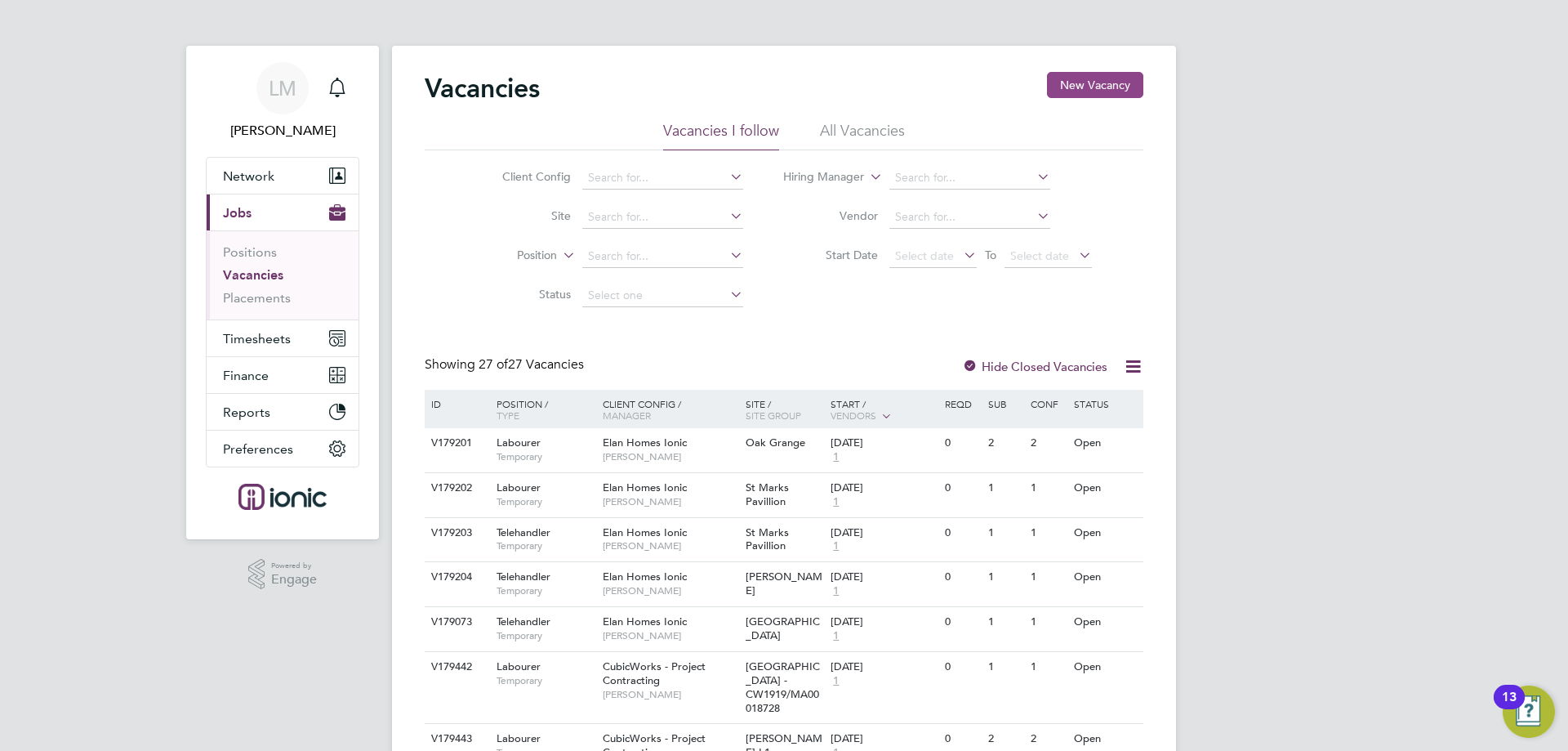
click at [1064, 82] on button "New Vacancy" at bounding box center [1095, 85] width 96 height 26
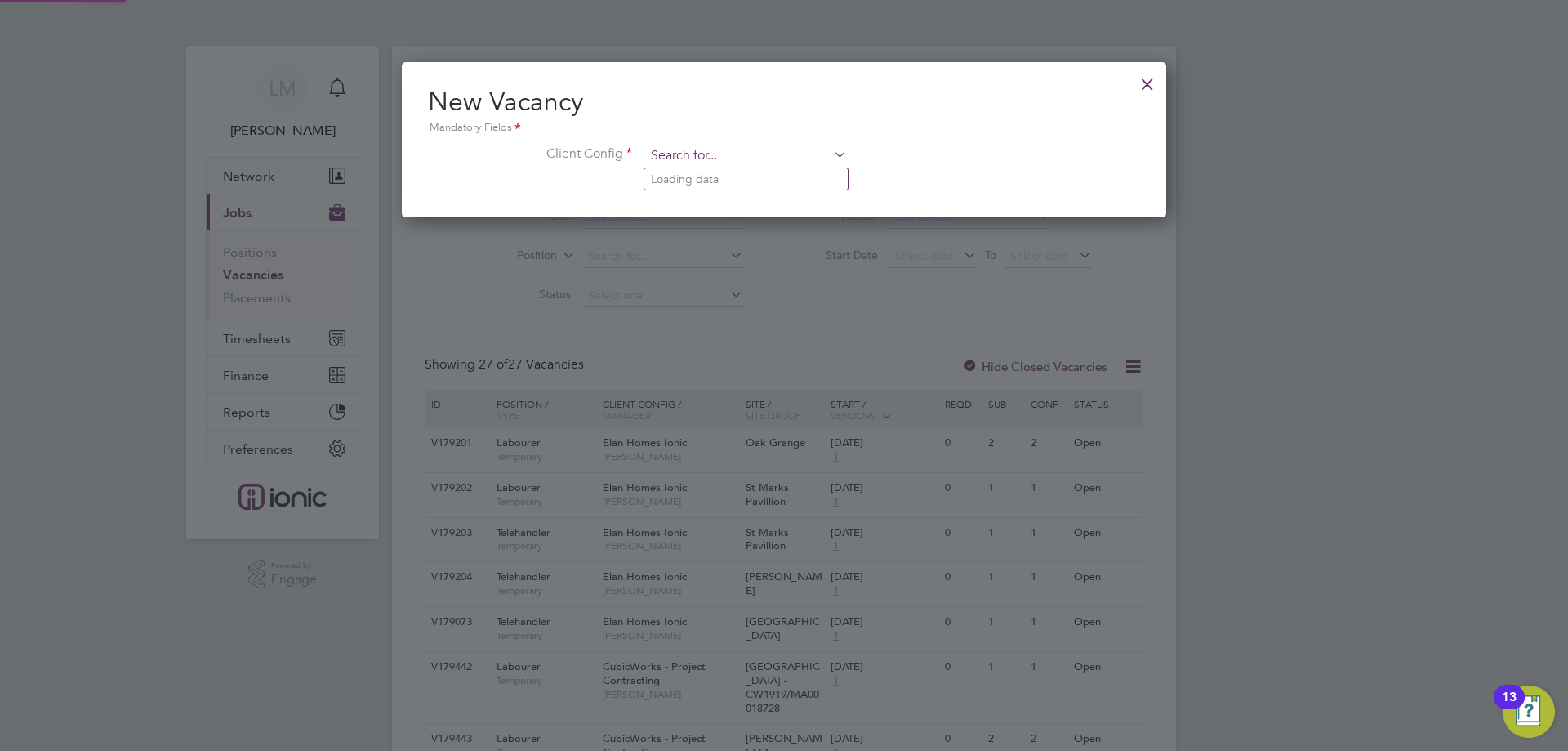
click at [698, 153] on input at bounding box center [746, 156] width 202 height 25
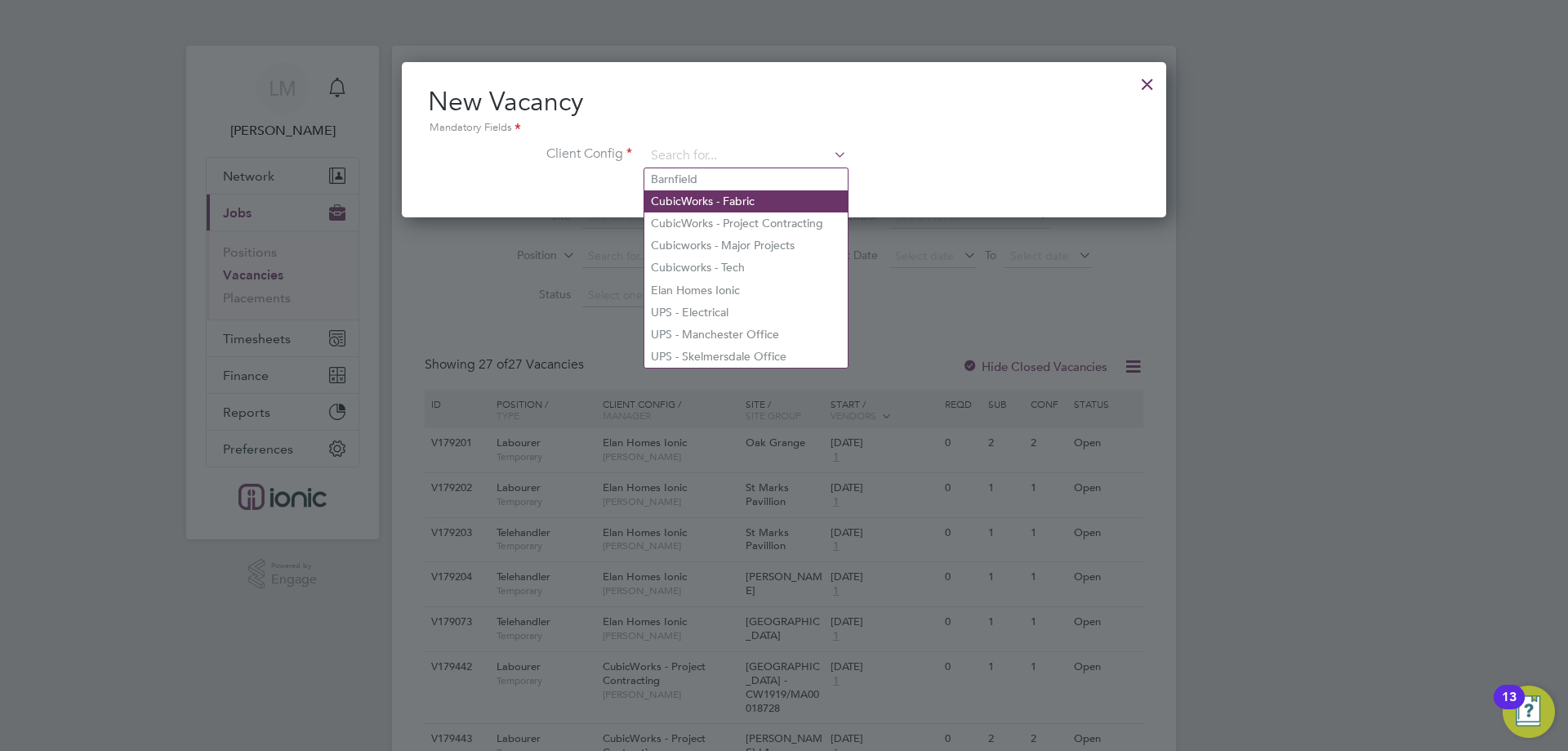
click at [750, 208] on li "CubicWorks - Fabric" at bounding box center [746, 201] width 204 height 22
type input "CubicWorks - Fabric"
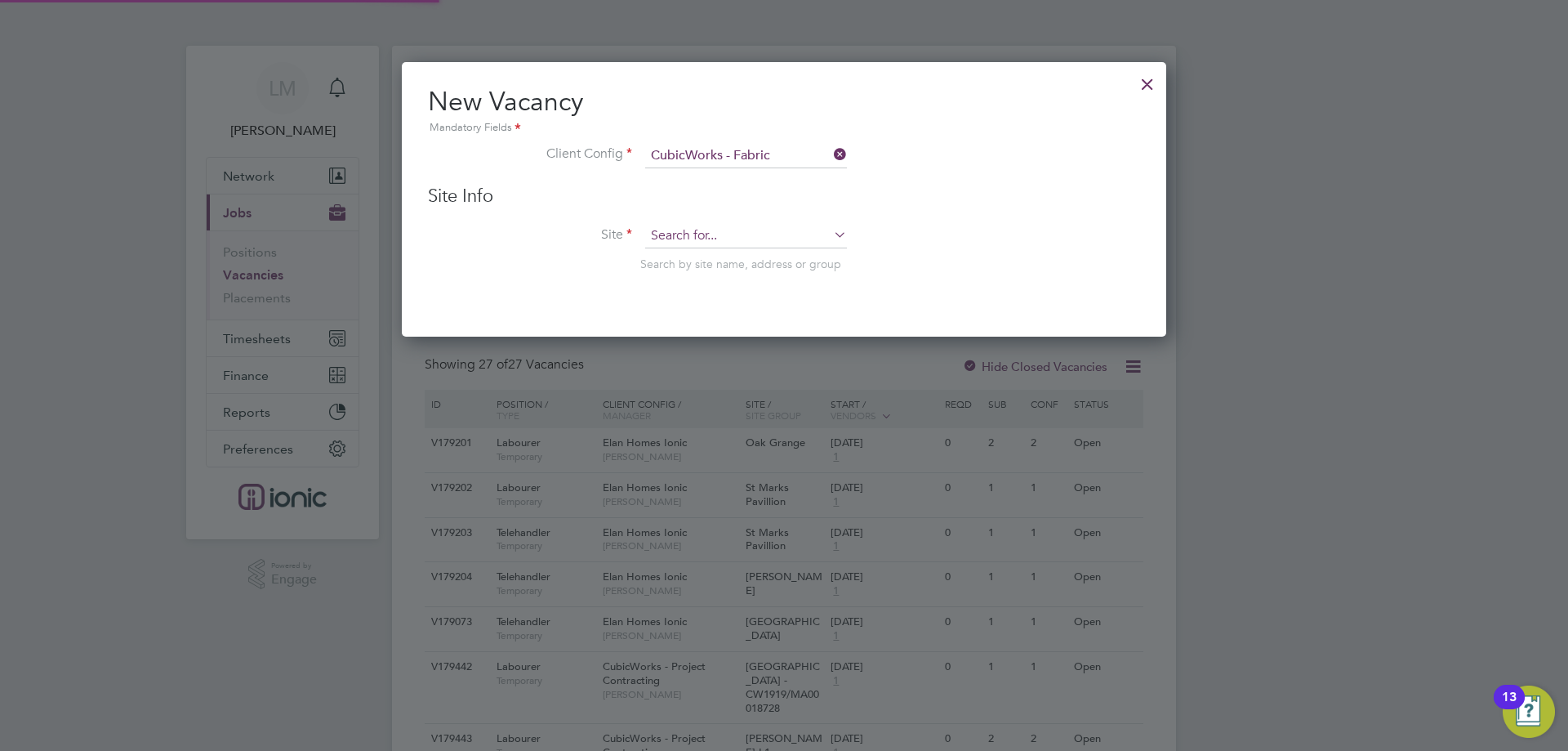
click at [746, 232] on input at bounding box center [746, 236] width 202 height 25
click at [727, 280] on b "FM306" at bounding box center [711, 281] width 37 height 14
type input "Pall Mall FM30650/PO47478"
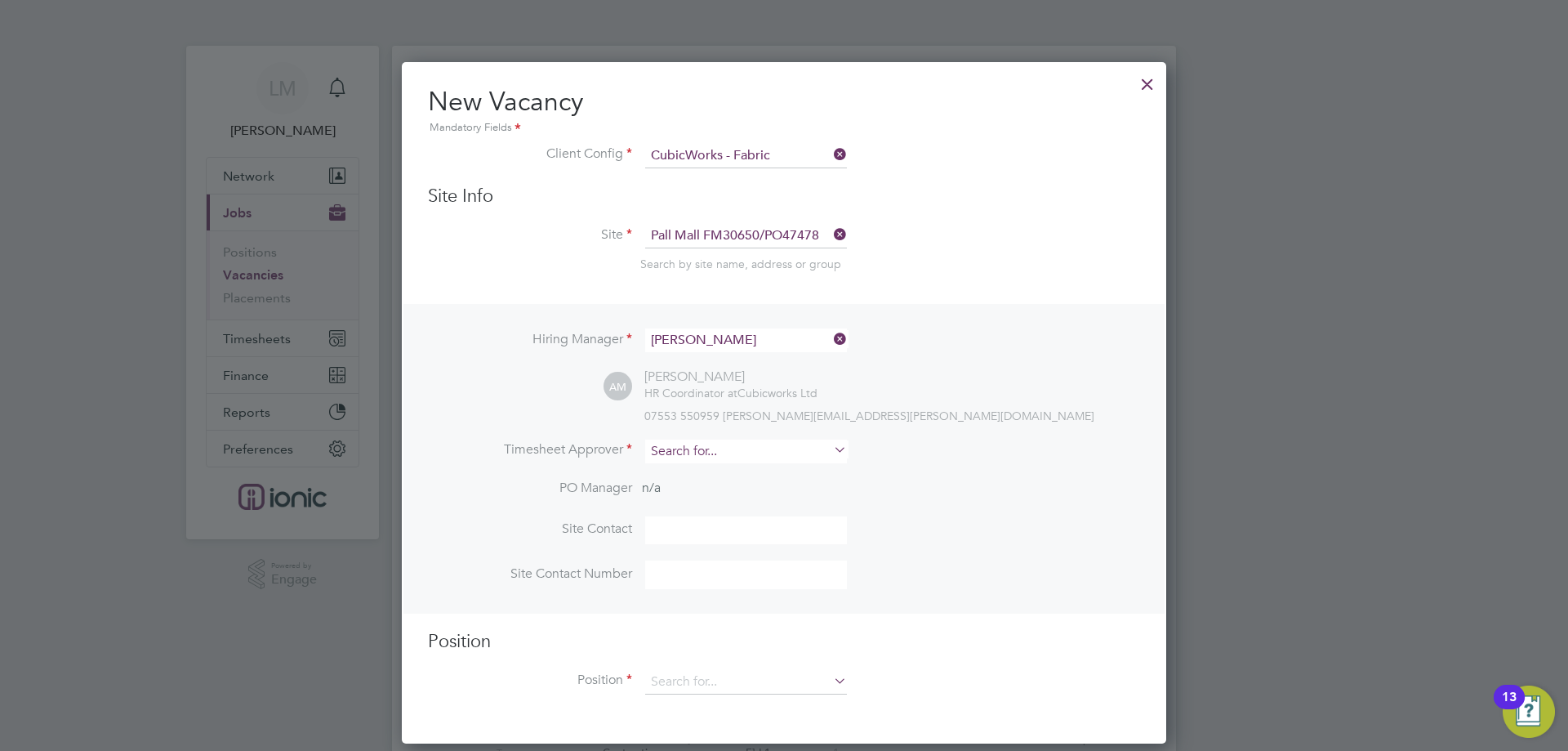
click at [706, 447] on input at bounding box center [746, 451] width 202 height 24
click at [708, 472] on li "Alie sha Murphy" at bounding box center [746, 475] width 204 height 22
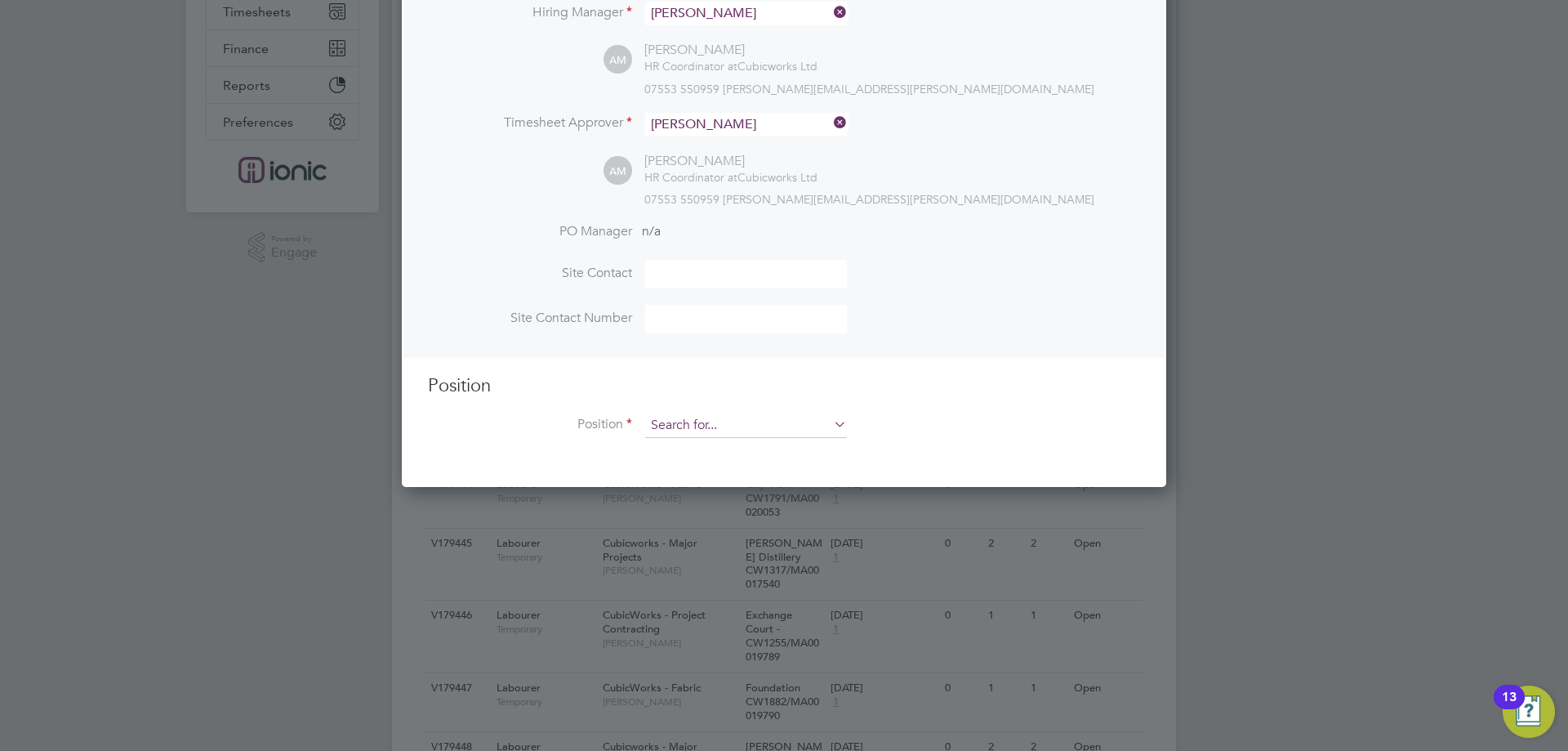
click at [705, 430] on input at bounding box center [746, 425] width 202 height 25
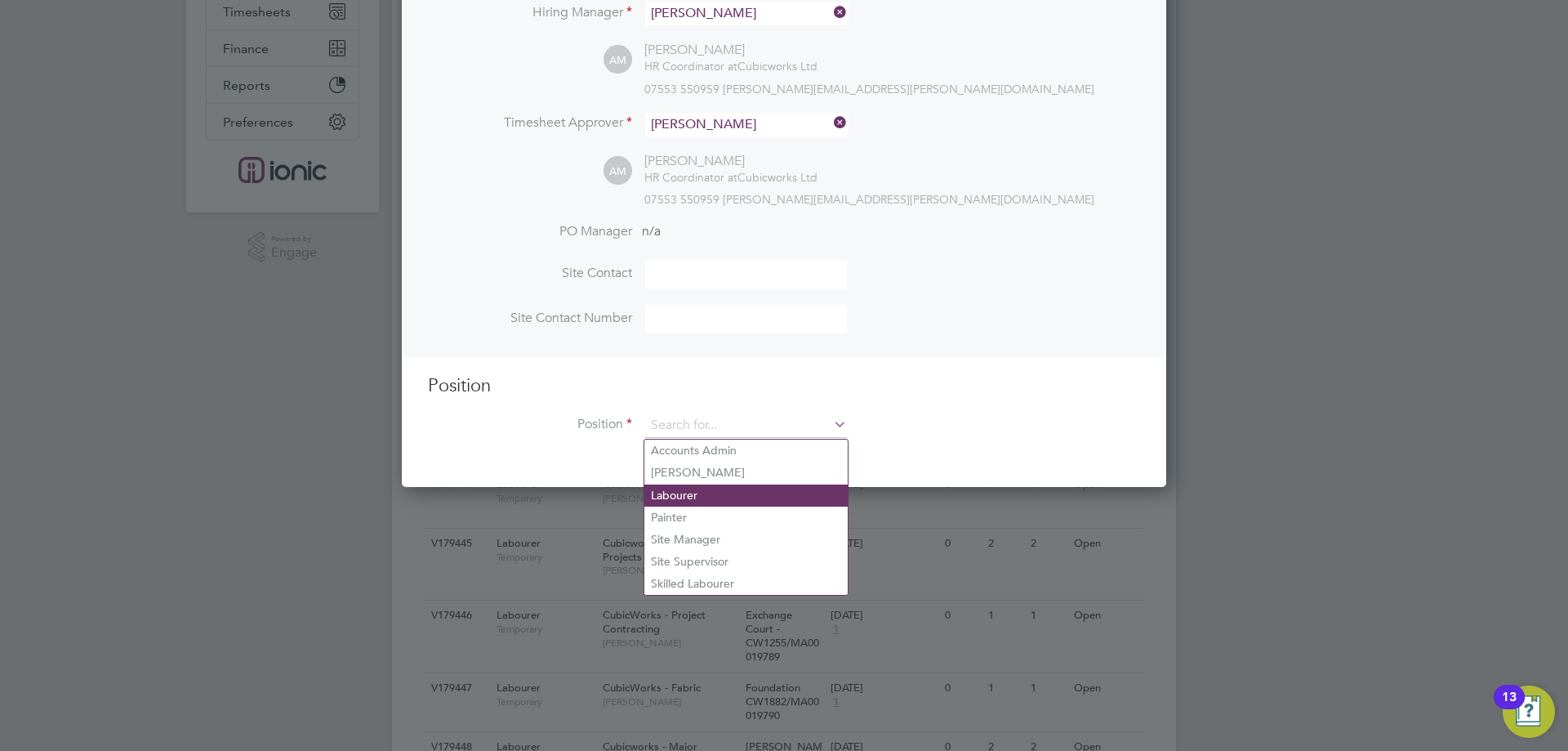
click at [710, 495] on li "Labourer" at bounding box center [746, 495] width 204 height 22
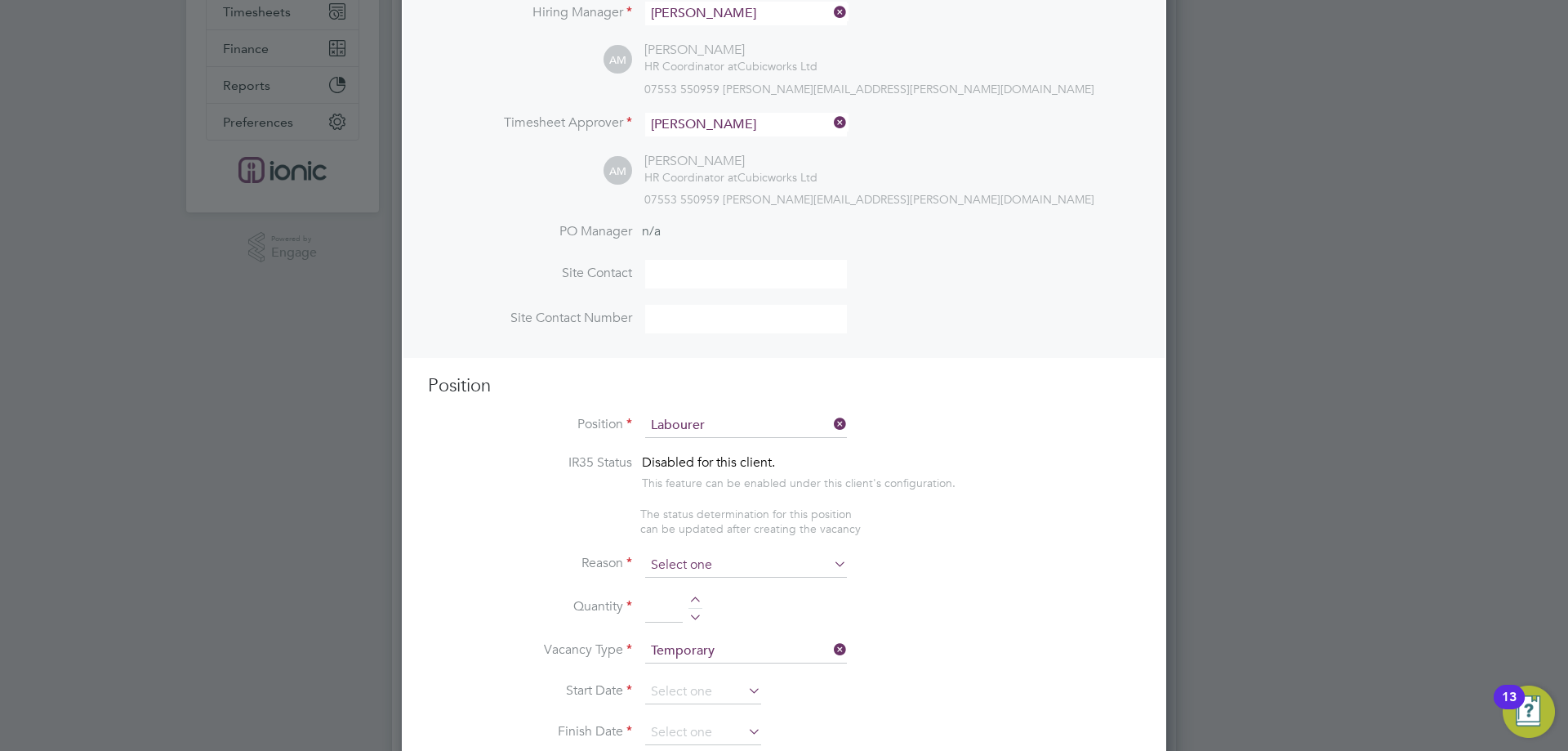
click at [690, 555] on input at bounding box center [746, 565] width 202 height 25
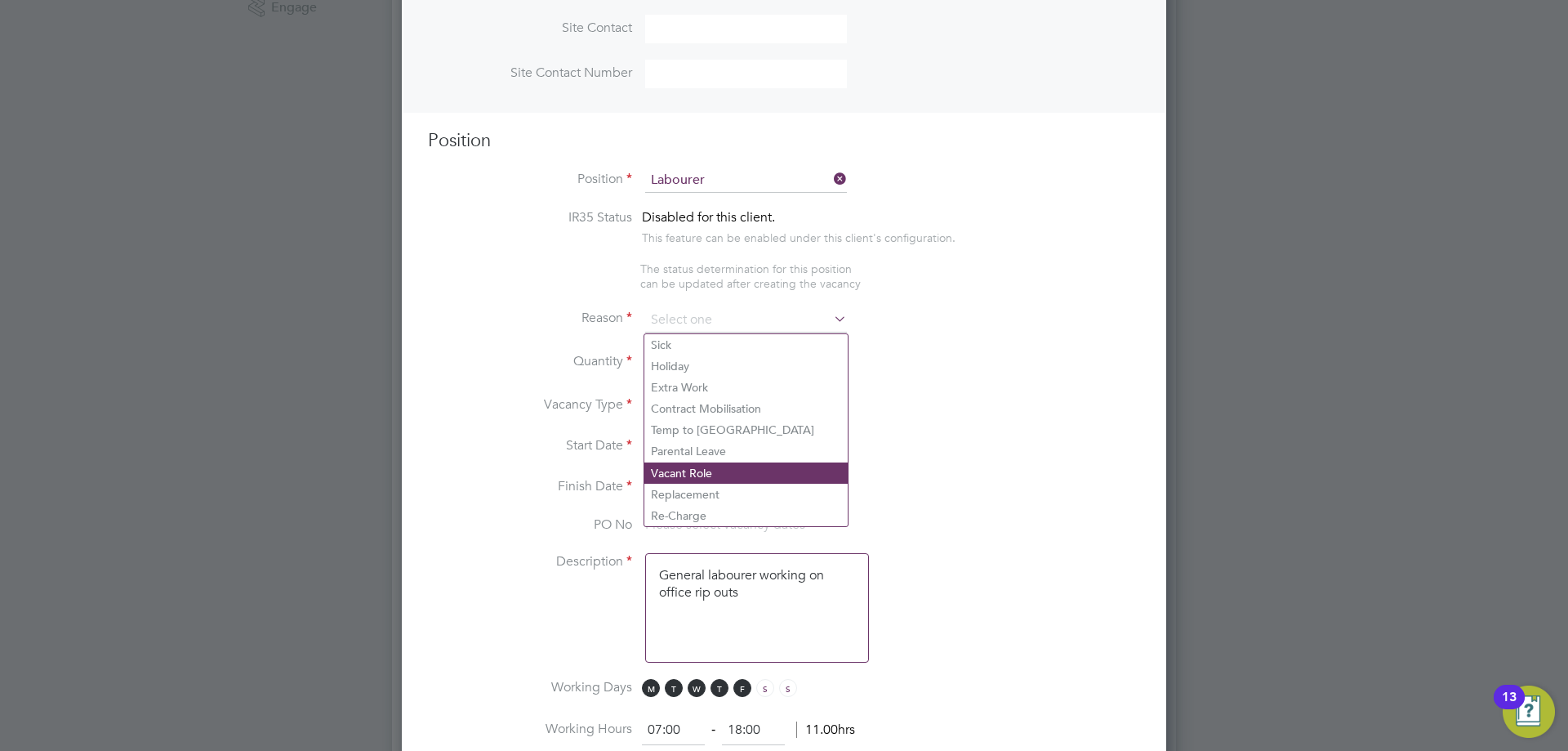
click at [700, 475] on li "Vacant Role" at bounding box center [746, 473] width 204 height 21
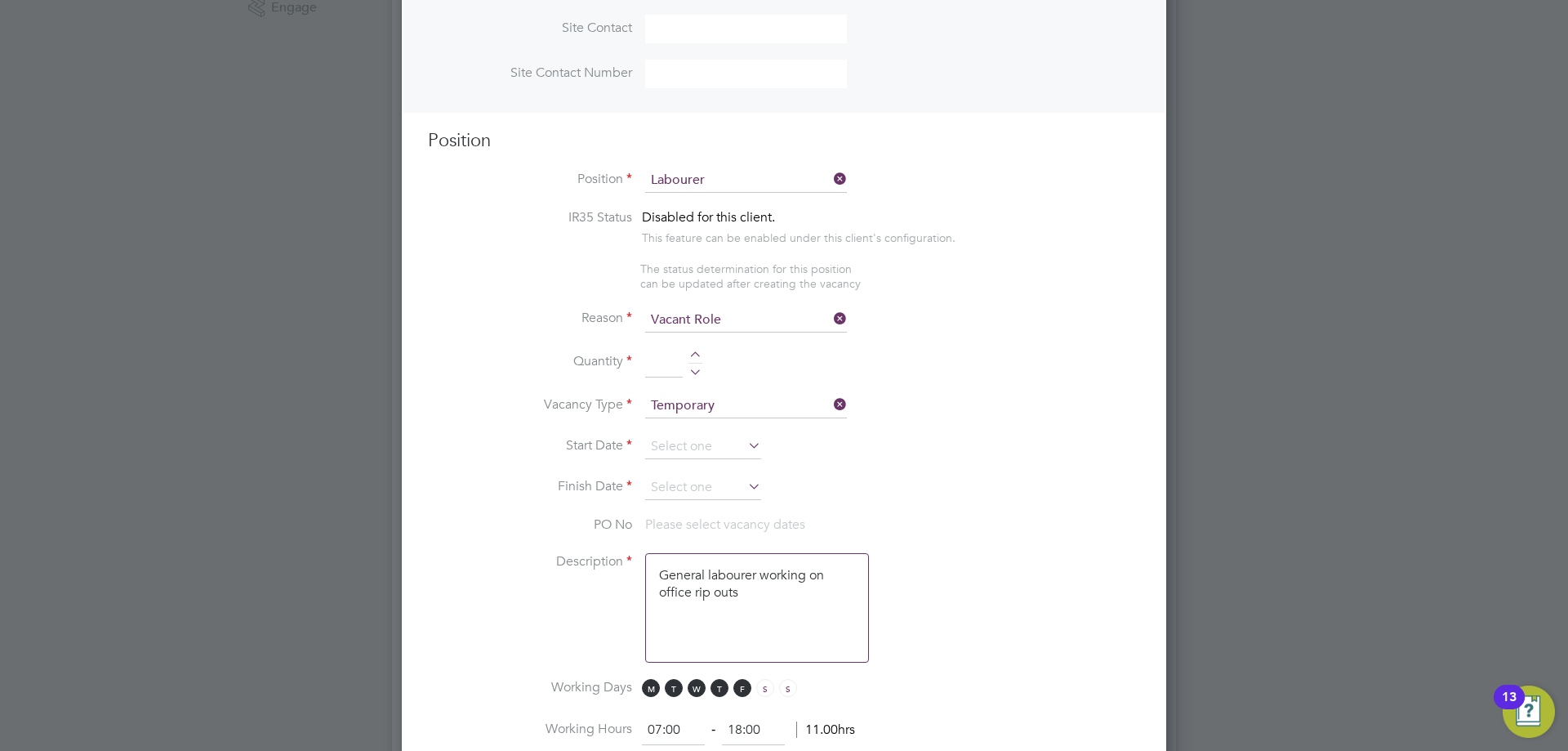
click at [697, 355] on div at bounding box center [696, 357] width 14 height 11
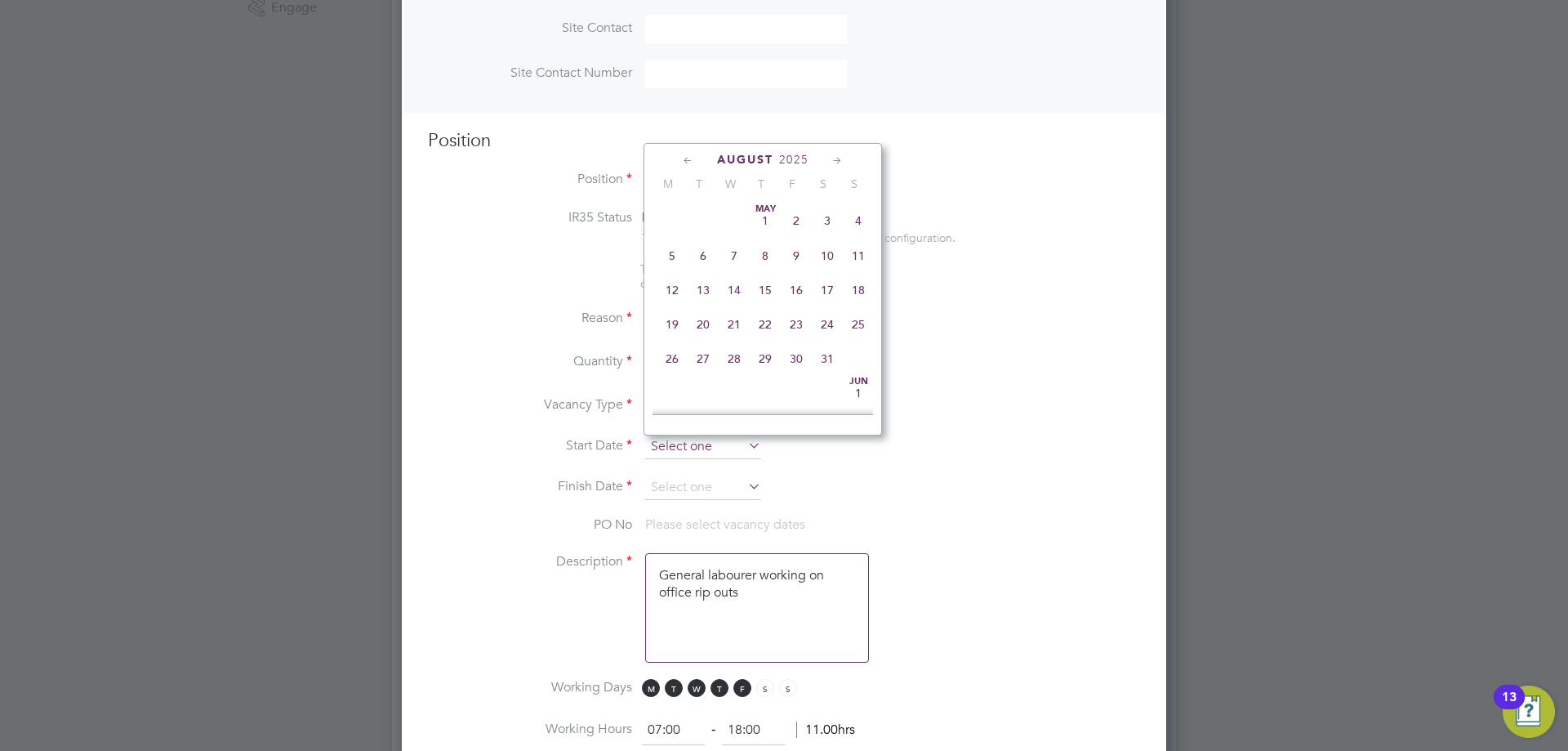
click at [708, 453] on input at bounding box center [703, 447] width 116 height 25
click at [668, 254] on span "18" at bounding box center [672, 239] width 31 height 31
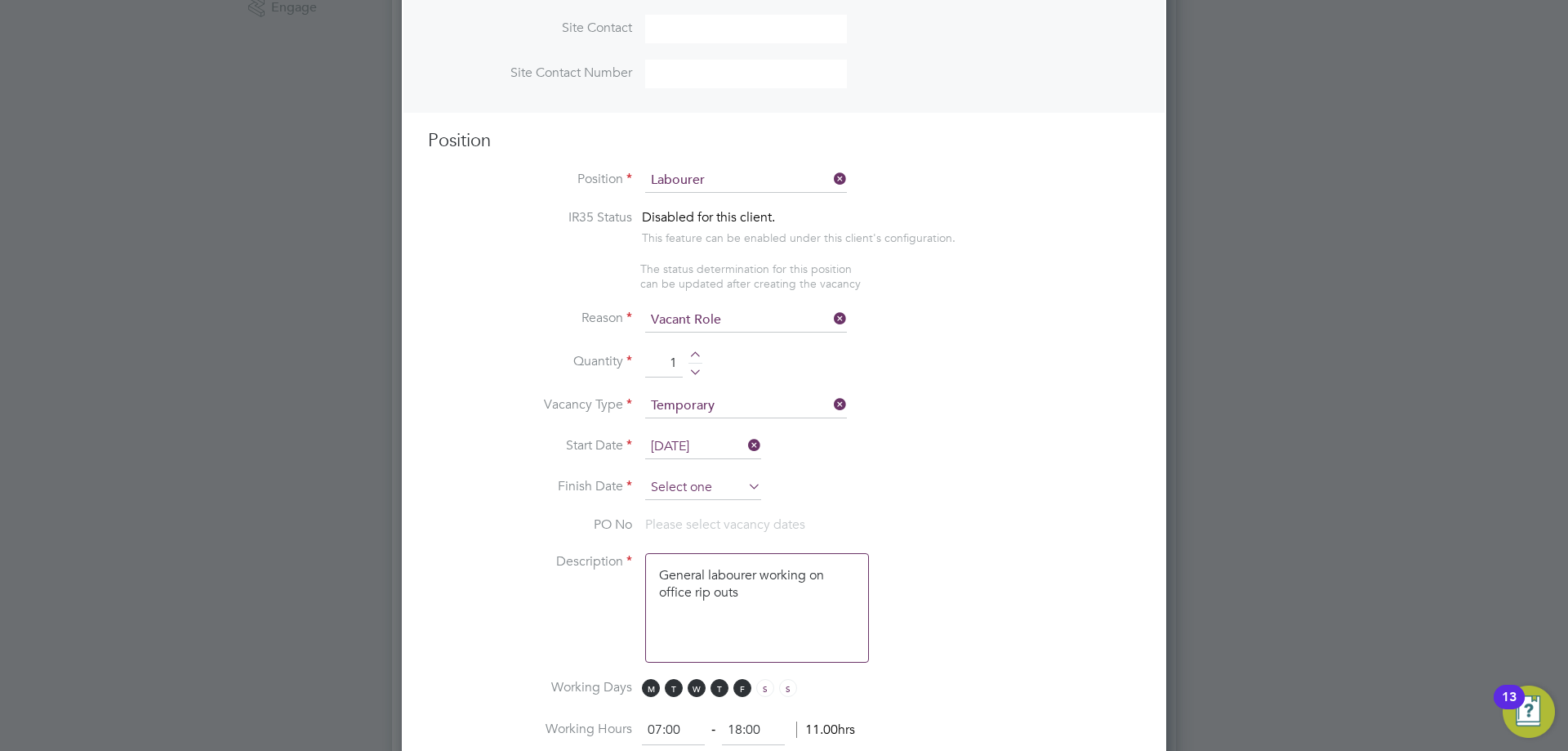
click at [691, 494] on input at bounding box center [703, 488] width 116 height 25
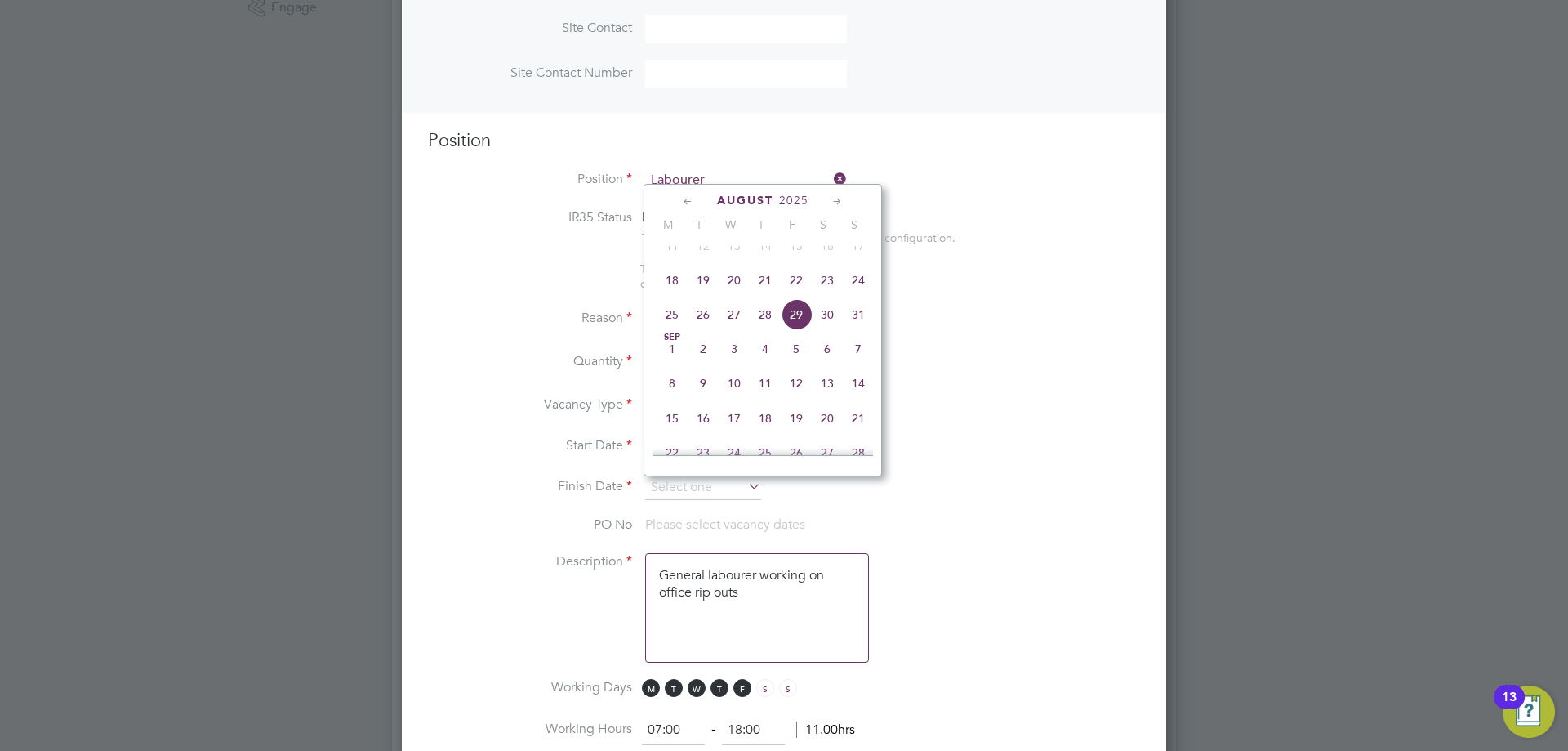
click at [855, 296] on span "24" at bounding box center [858, 280] width 31 height 31
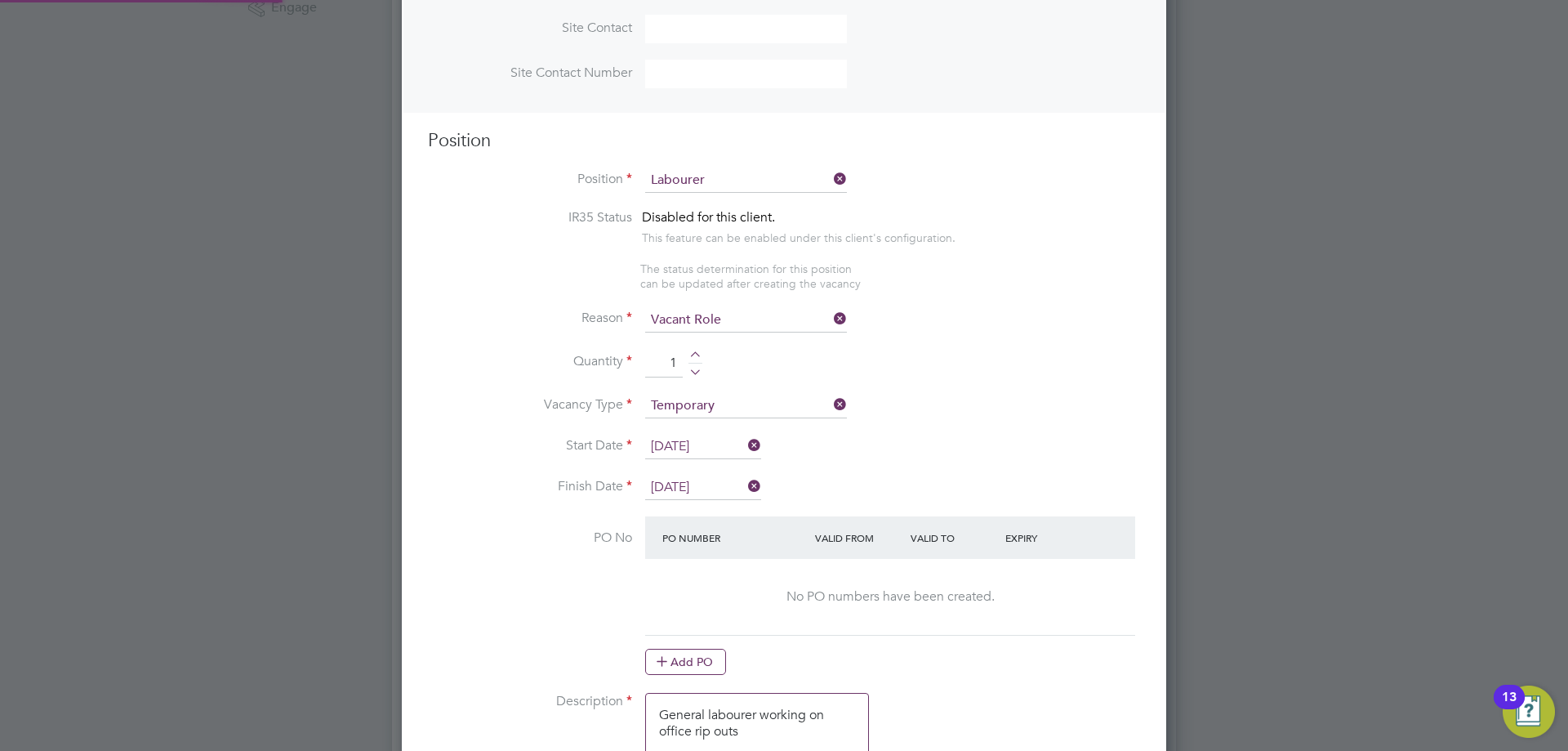
scroll to position [0, 0]
click at [703, 659] on button "Add PO" at bounding box center [685, 662] width 81 height 26
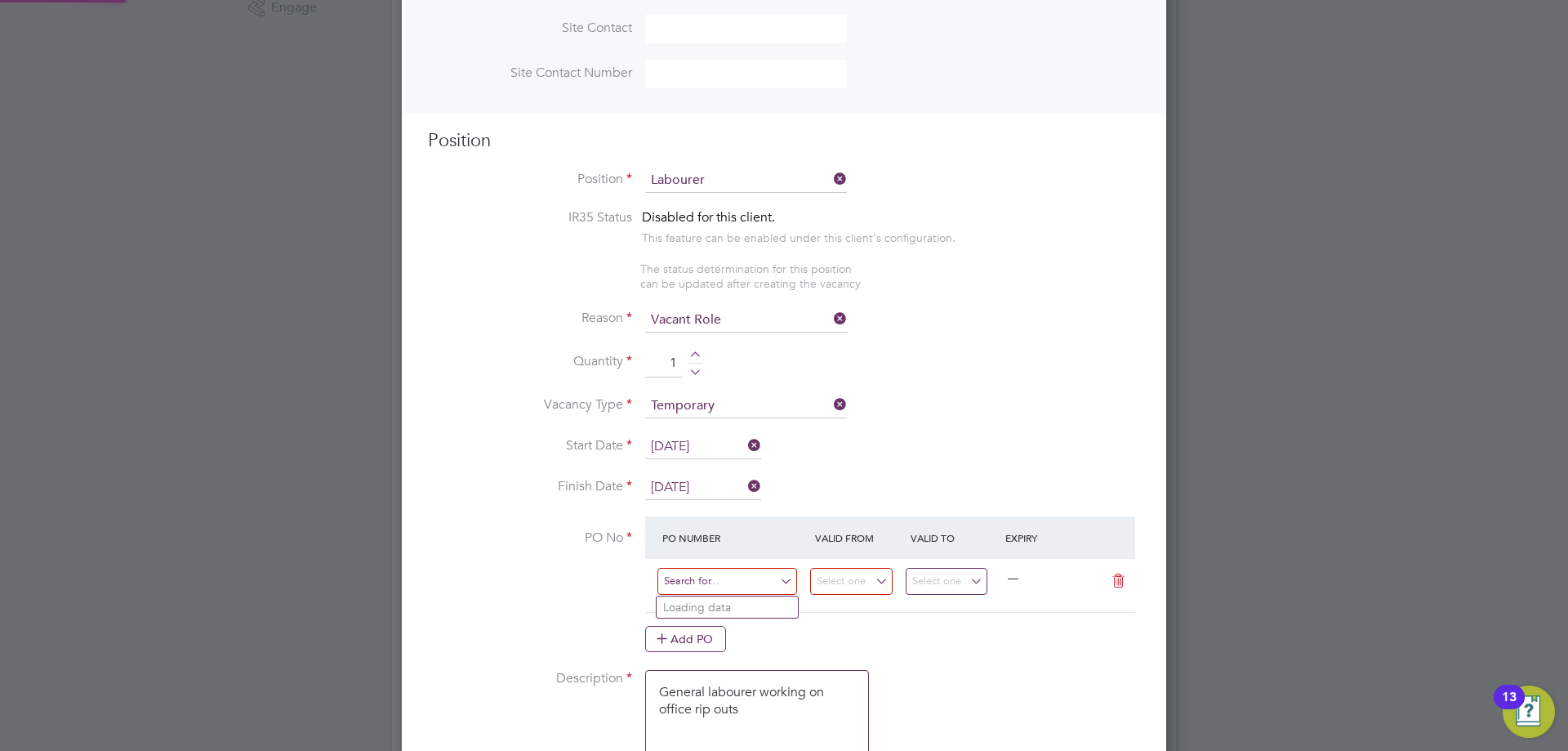
click at [714, 587] on input at bounding box center [727, 582] width 140 height 27
click at [755, 627] on li "FM30650 /PO47478" at bounding box center [727, 629] width 142 height 22
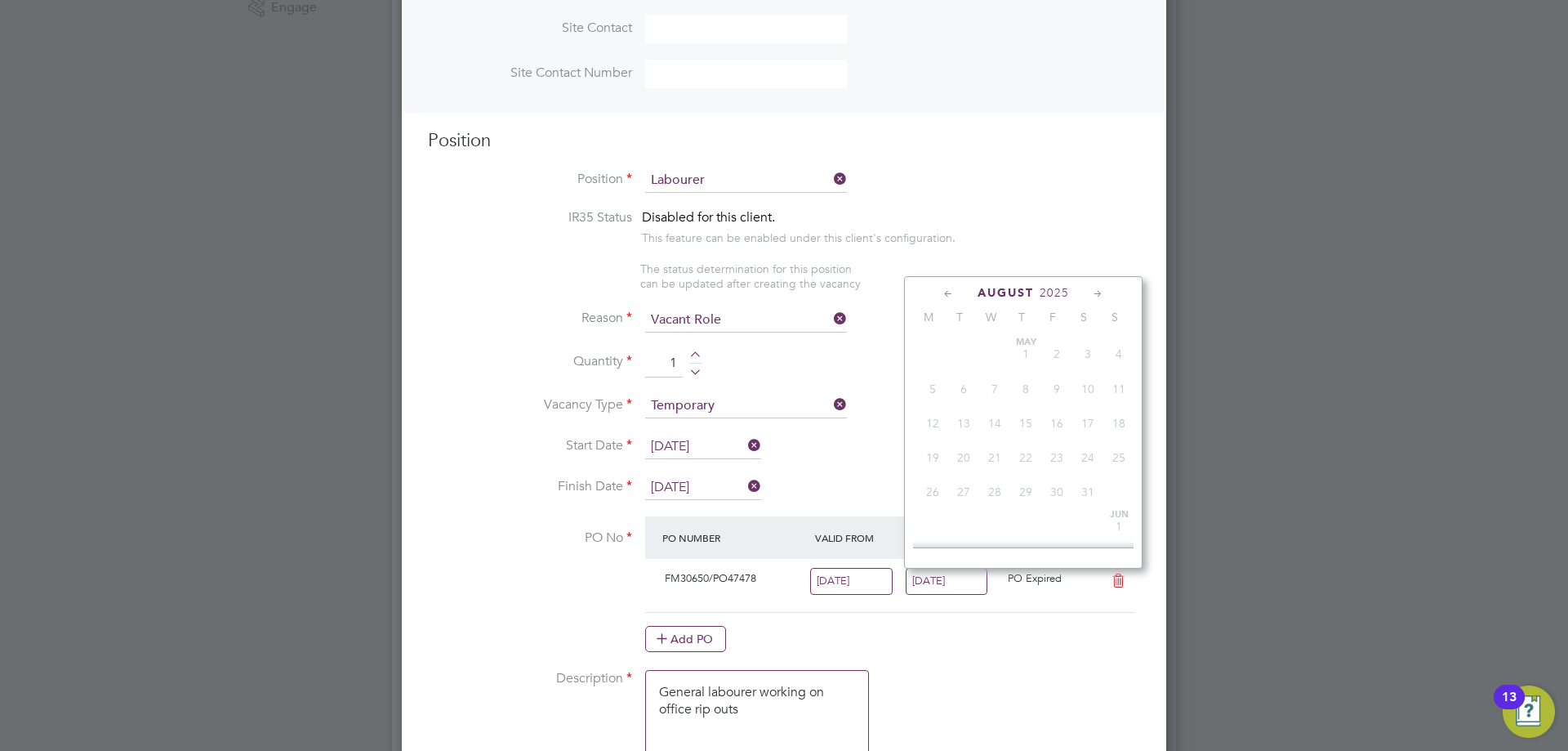
click at [973, 590] on input "17 Aug 2025" at bounding box center [947, 582] width 83 height 27
click at [1120, 459] on span "24" at bounding box center [1119, 444] width 31 height 31
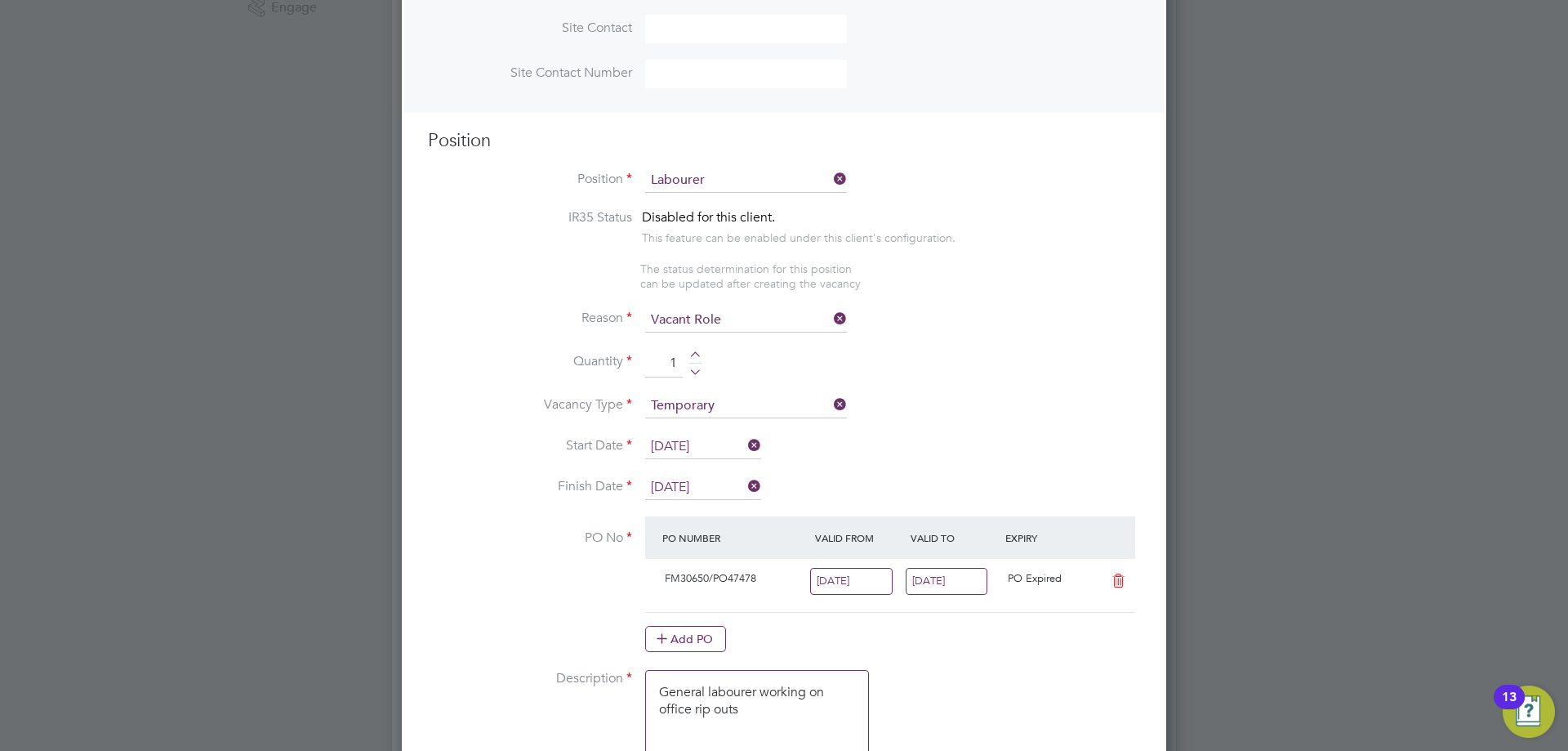
click at [853, 587] on input "11 Aug 2025" at bounding box center [852, 582] width 83 height 27
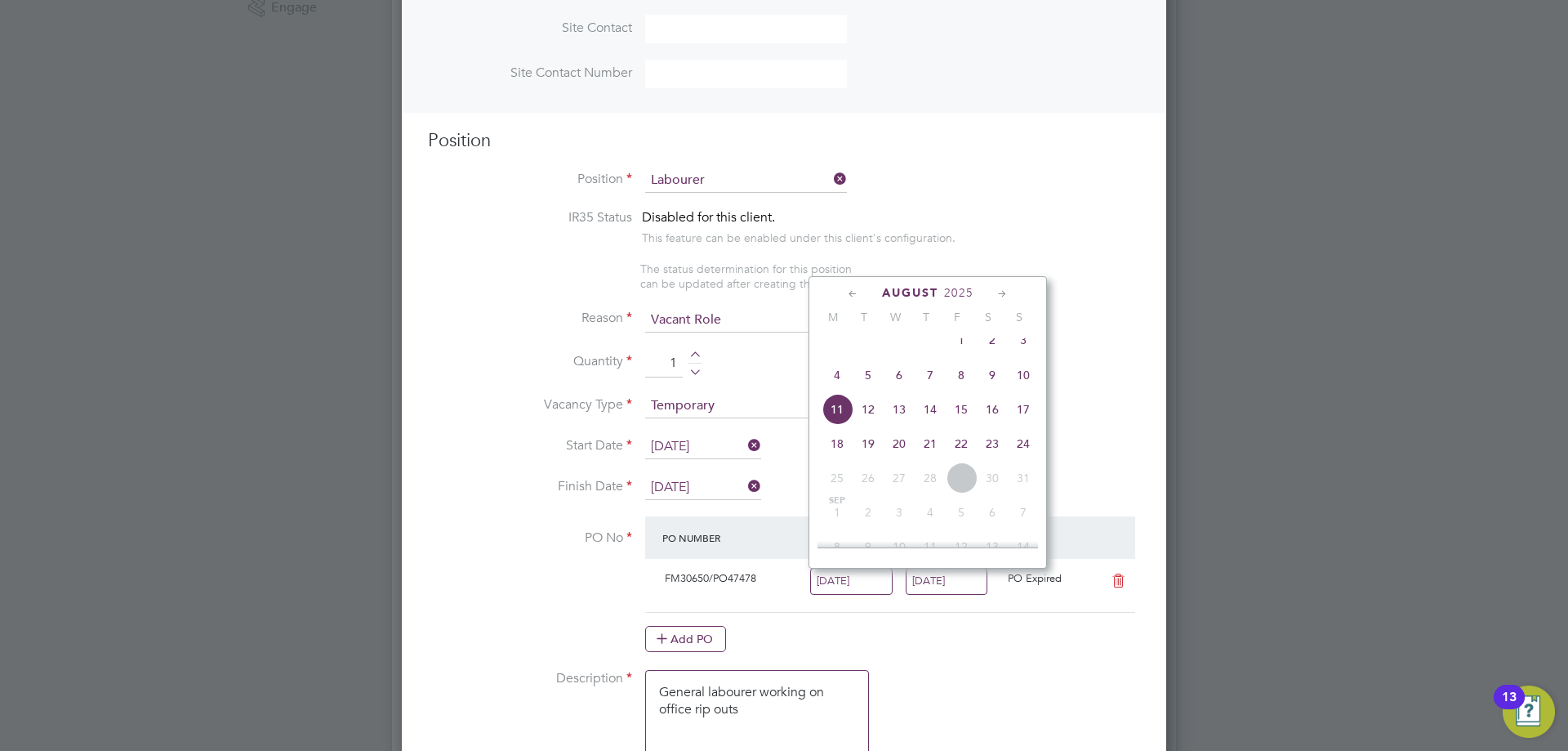
click at [836, 452] on span "18" at bounding box center [837, 444] width 31 height 31
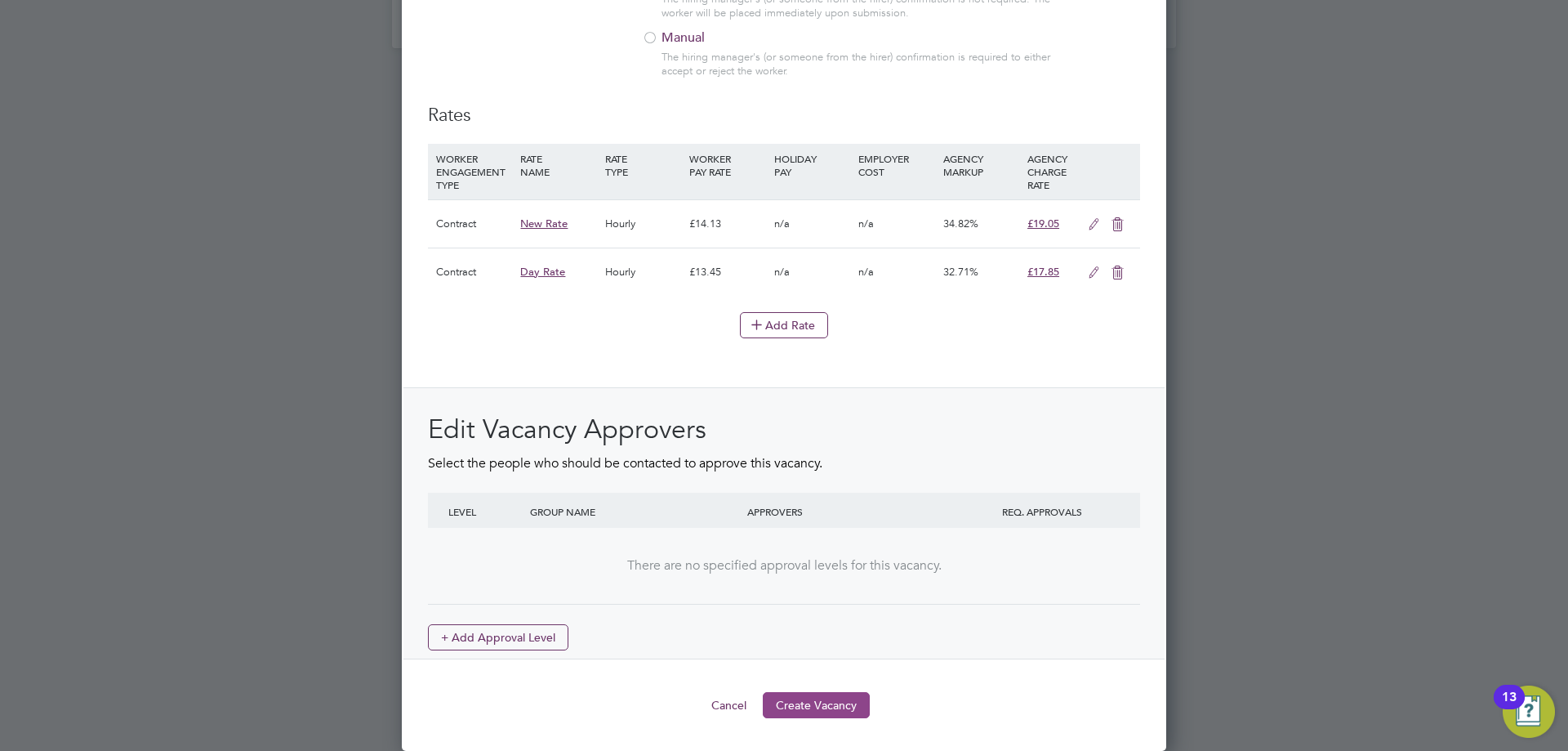
click at [815, 701] on button "Create Vacancy" at bounding box center [816, 704] width 107 height 26
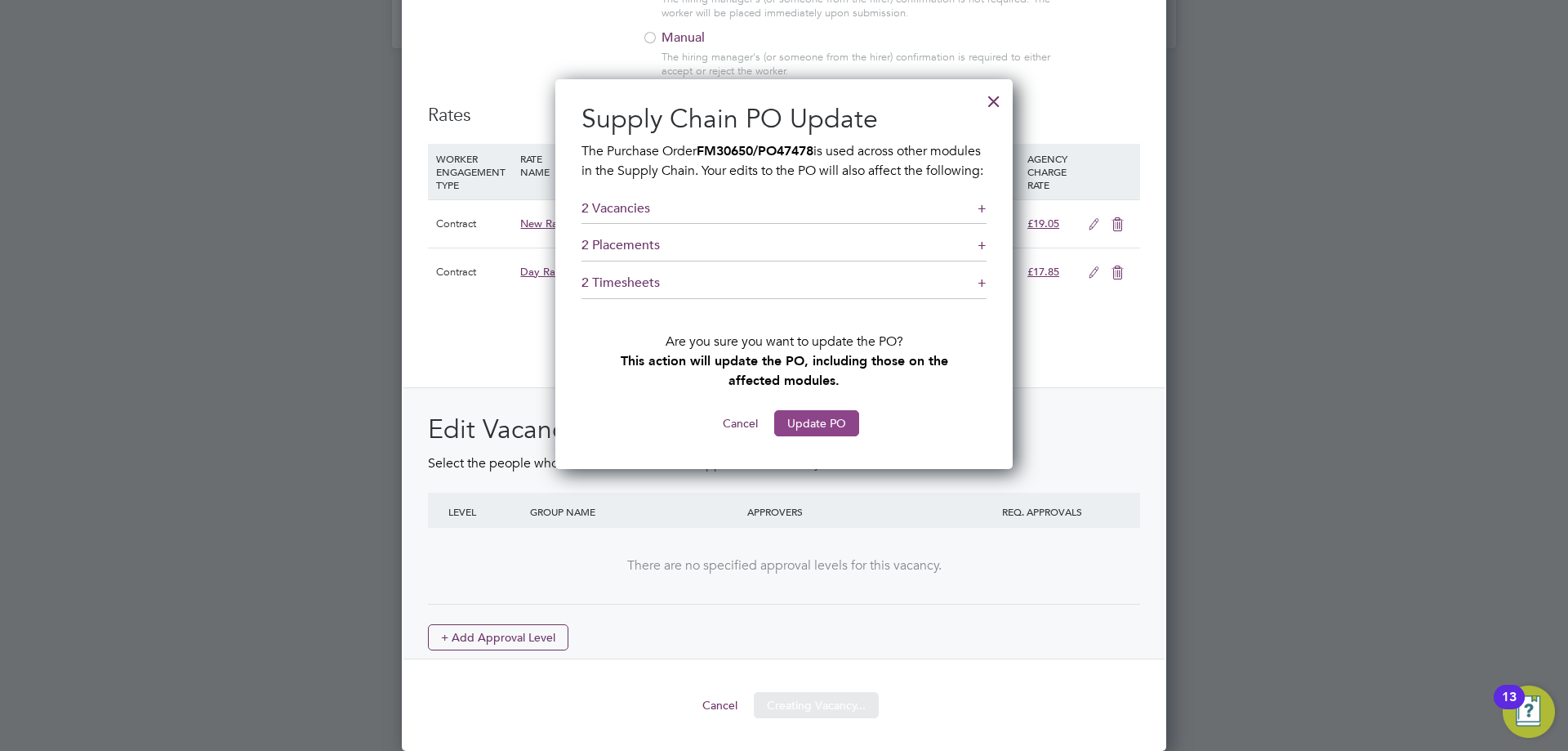
click at [821, 436] on button "Update PO" at bounding box center [816, 423] width 85 height 26
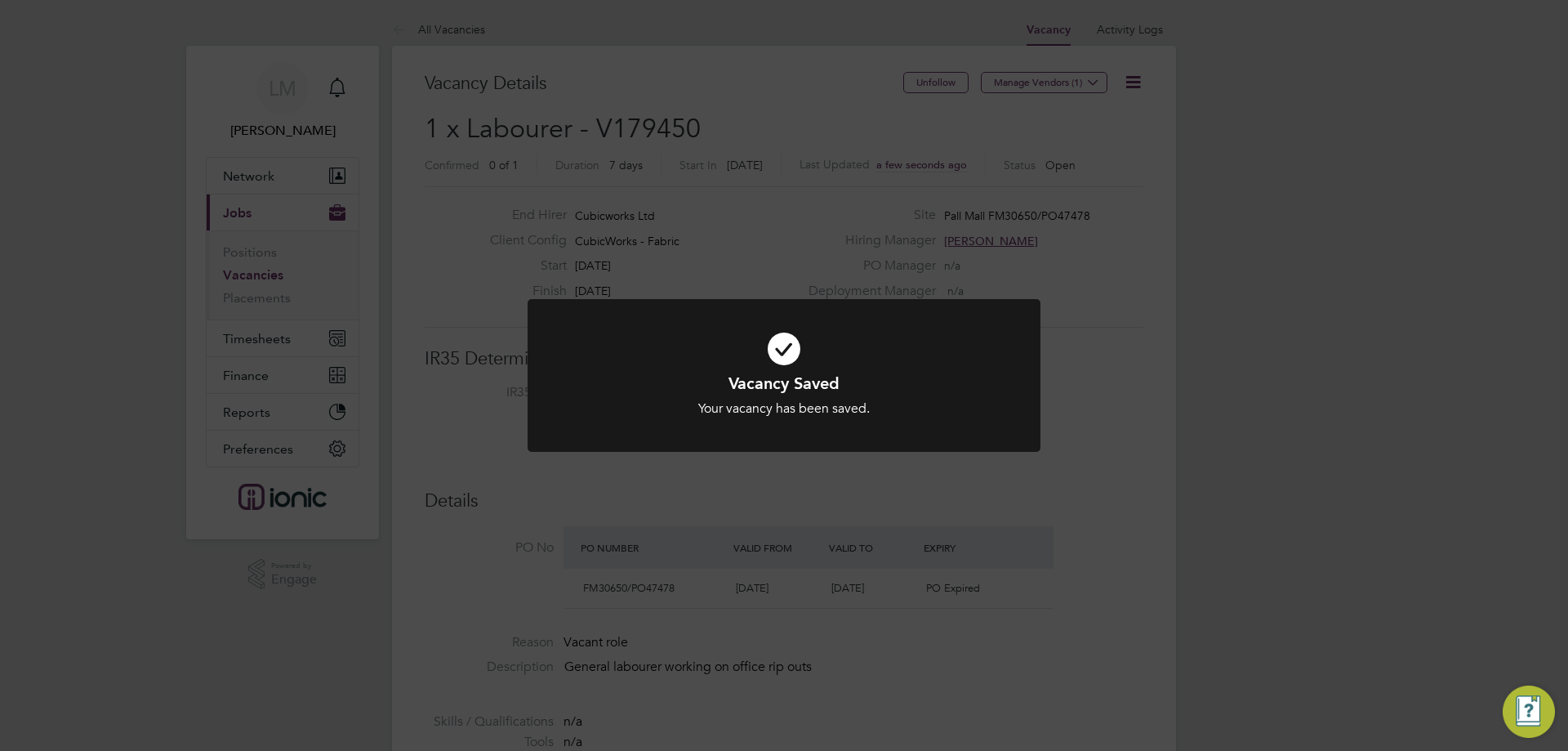
click at [594, 515] on div "Vacancy Saved Your vacancy has been saved. Cancel Okay" at bounding box center [784, 375] width 1568 height 751
click at [593, 517] on div "Vacancy Saved Your vacancy has been saved. Cancel Okay" at bounding box center [784, 375] width 1568 height 751
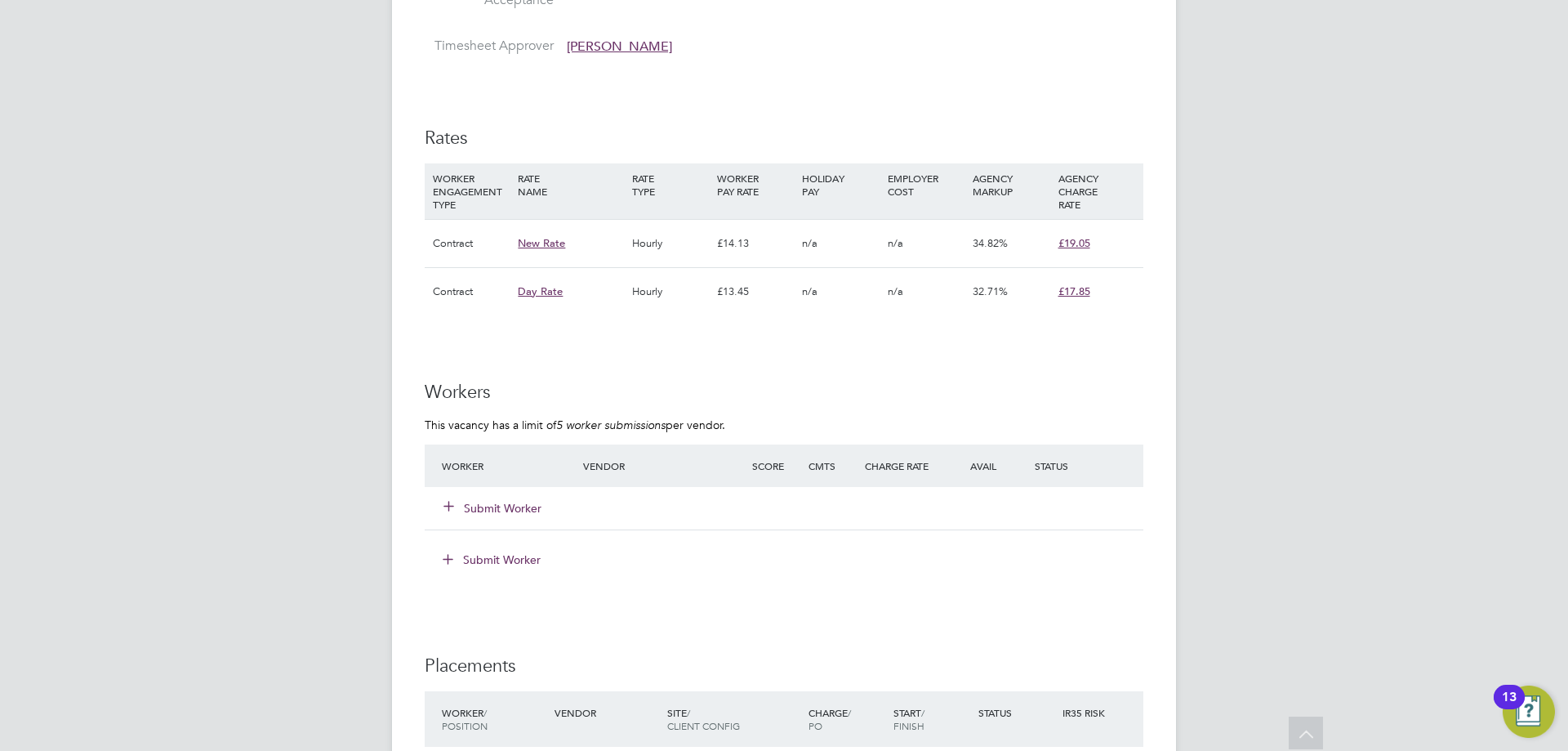
click at [500, 505] on button "Submit Worker" at bounding box center [493, 507] width 98 height 16
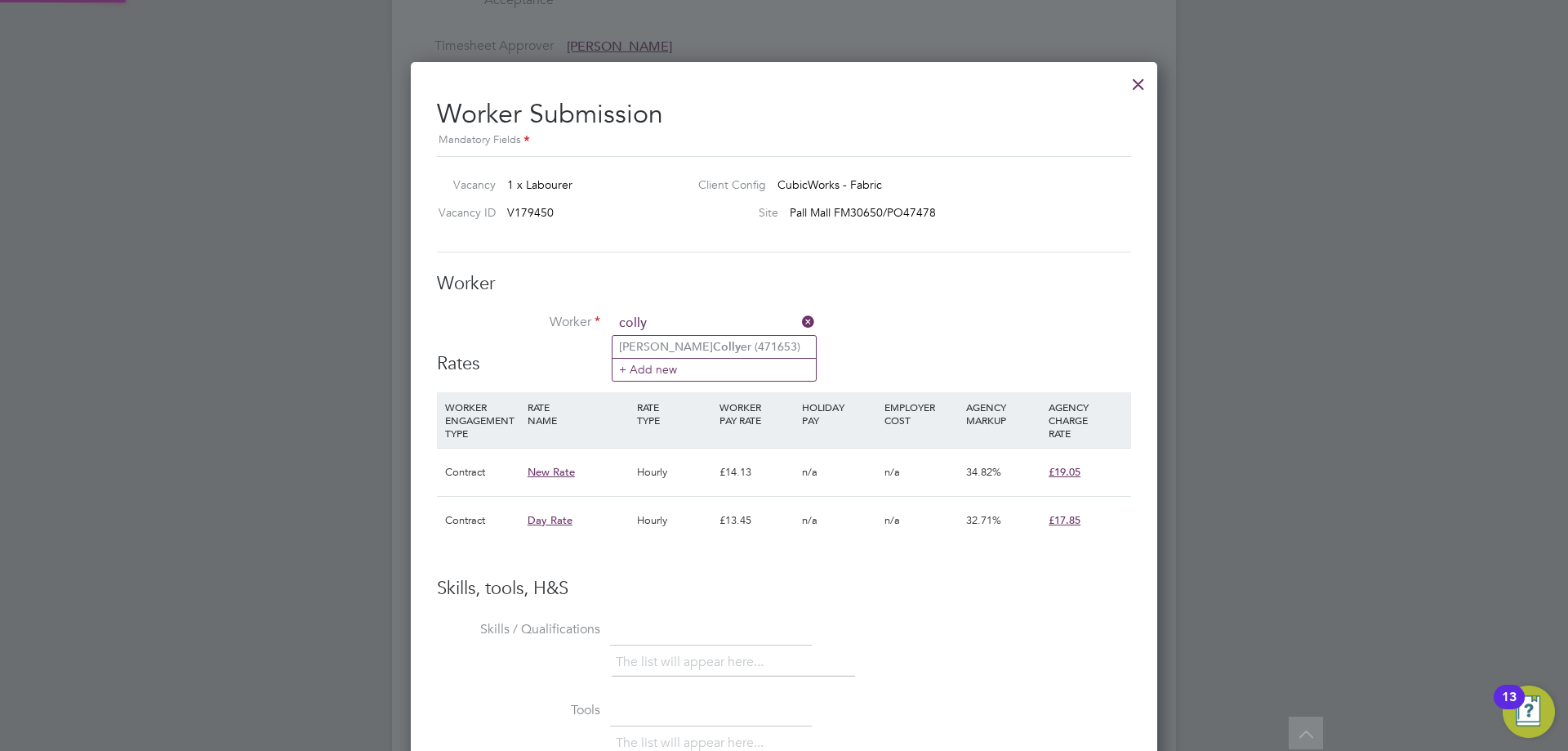
click at [693, 349] on li "Finnley Colly er (471653)" at bounding box center [715, 346] width 204 height 22
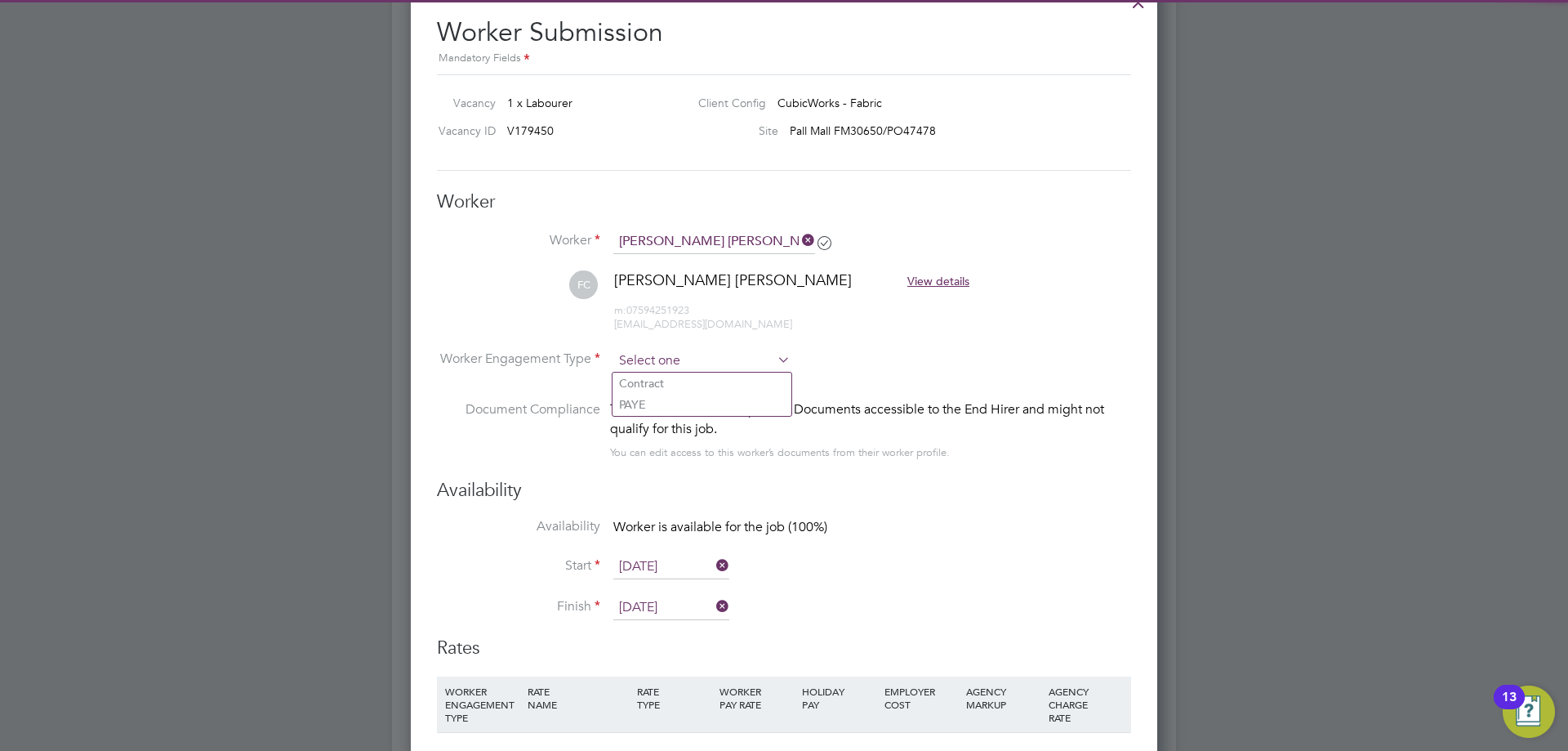
click at [678, 349] on input at bounding box center [702, 362] width 177 height 25
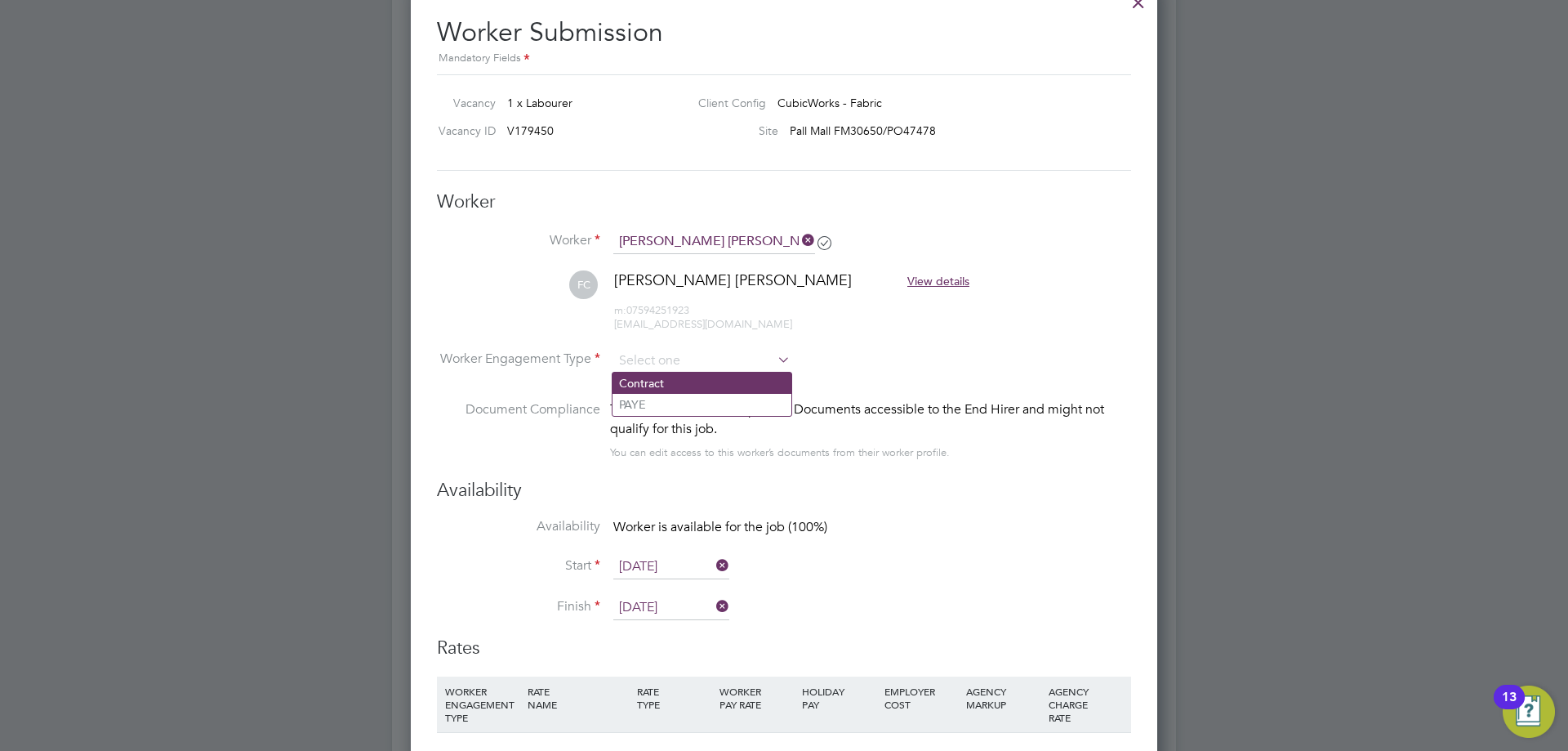
click at [675, 383] on li "Contract" at bounding box center [702, 384] width 179 height 21
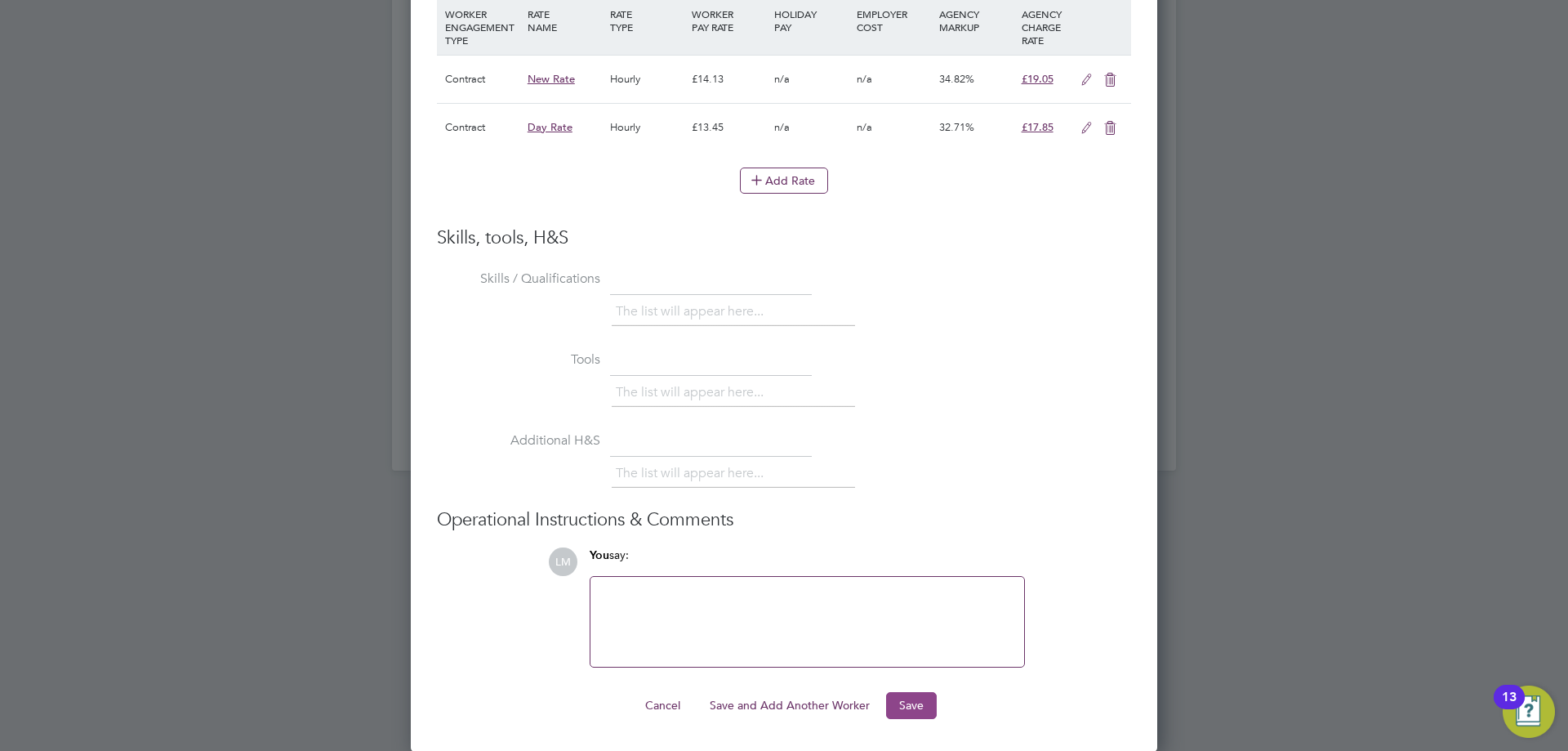
click at [901, 707] on button "Save" at bounding box center [911, 704] width 50 height 26
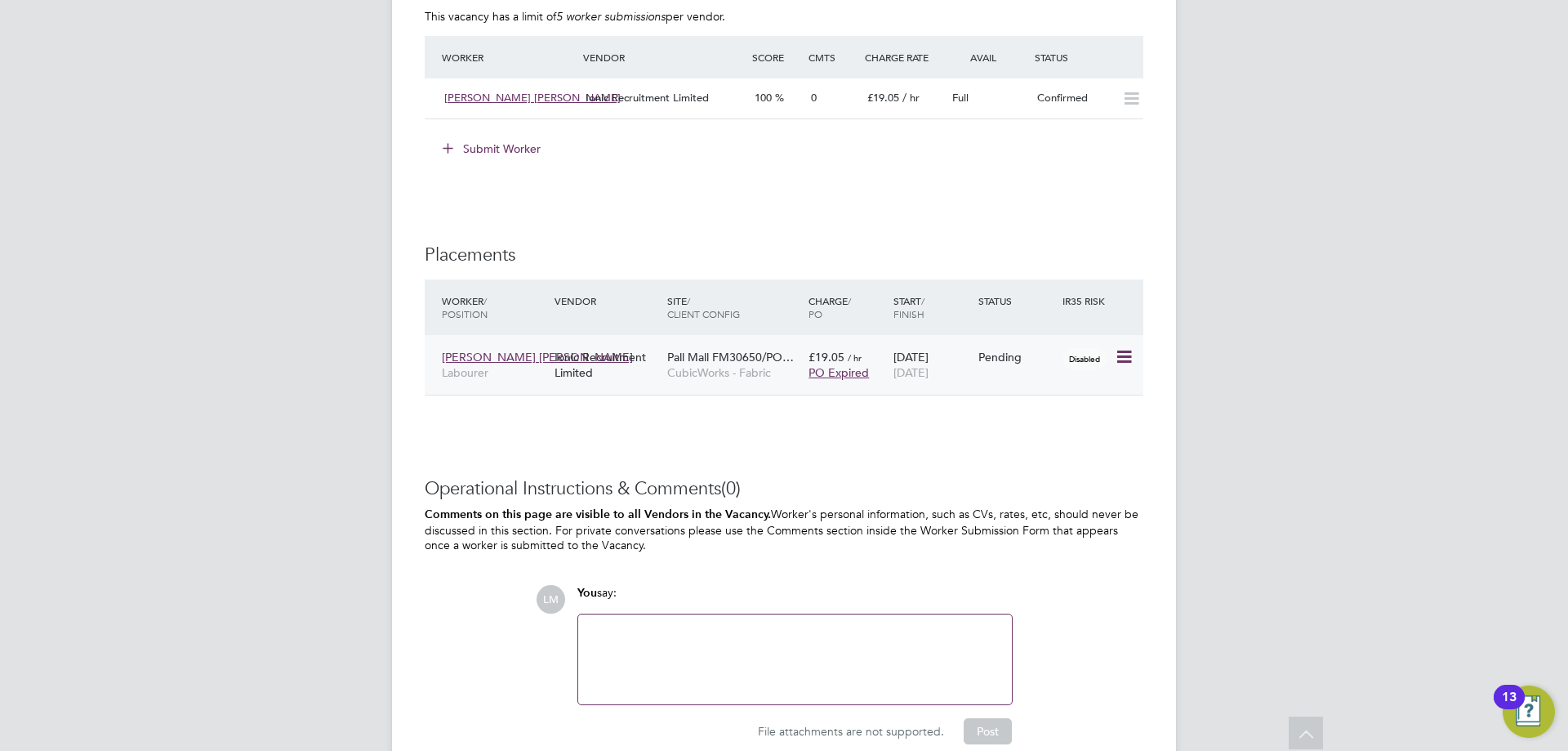
click at [1118, 351] on icon at bounding box center [1123, 357] width 16 height 20
click at [1063, 458] on li "Start" at bounding box center [1074, 459] width 116 height 23
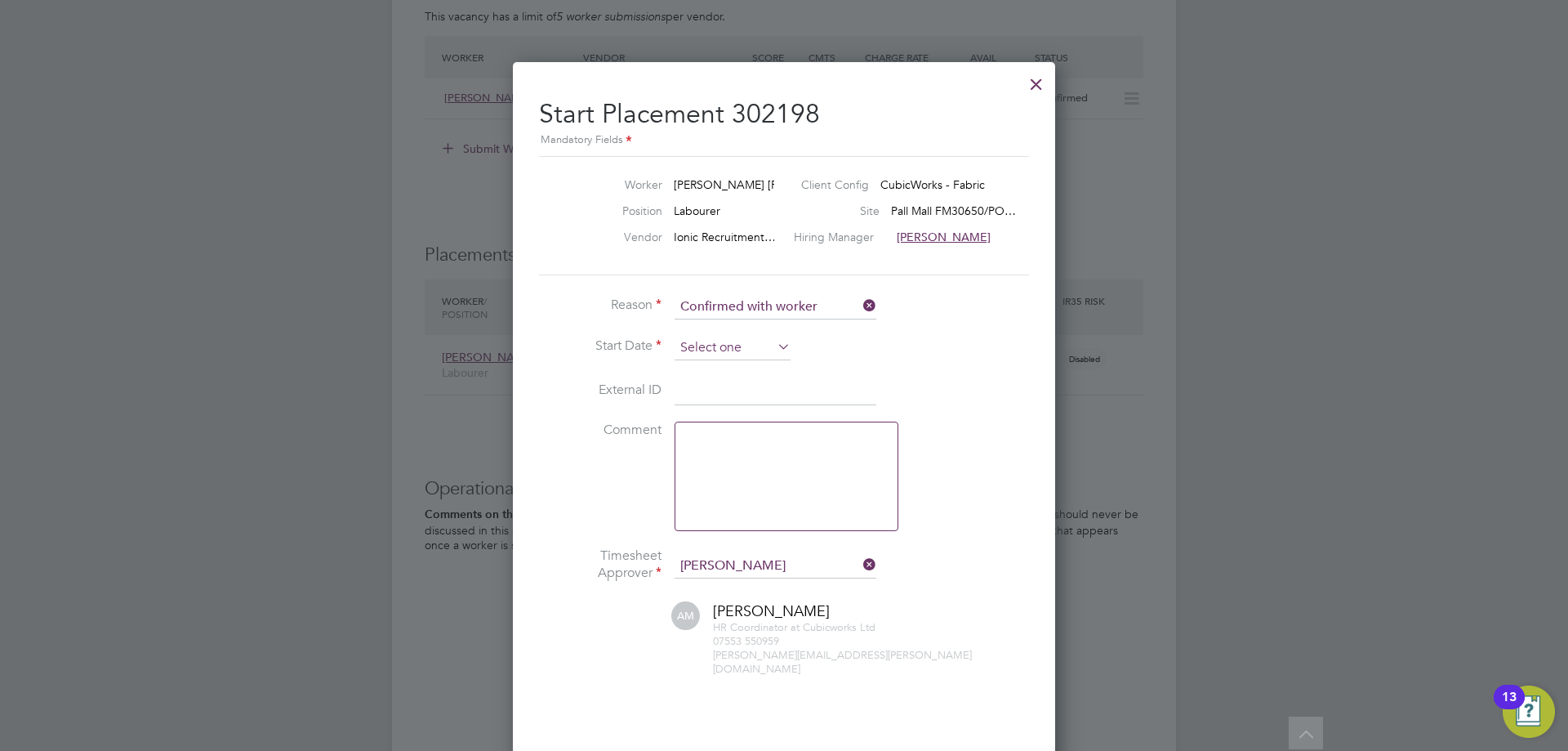
click at [734, 349] on input at bounding box center [733, 348] width 116 height 25
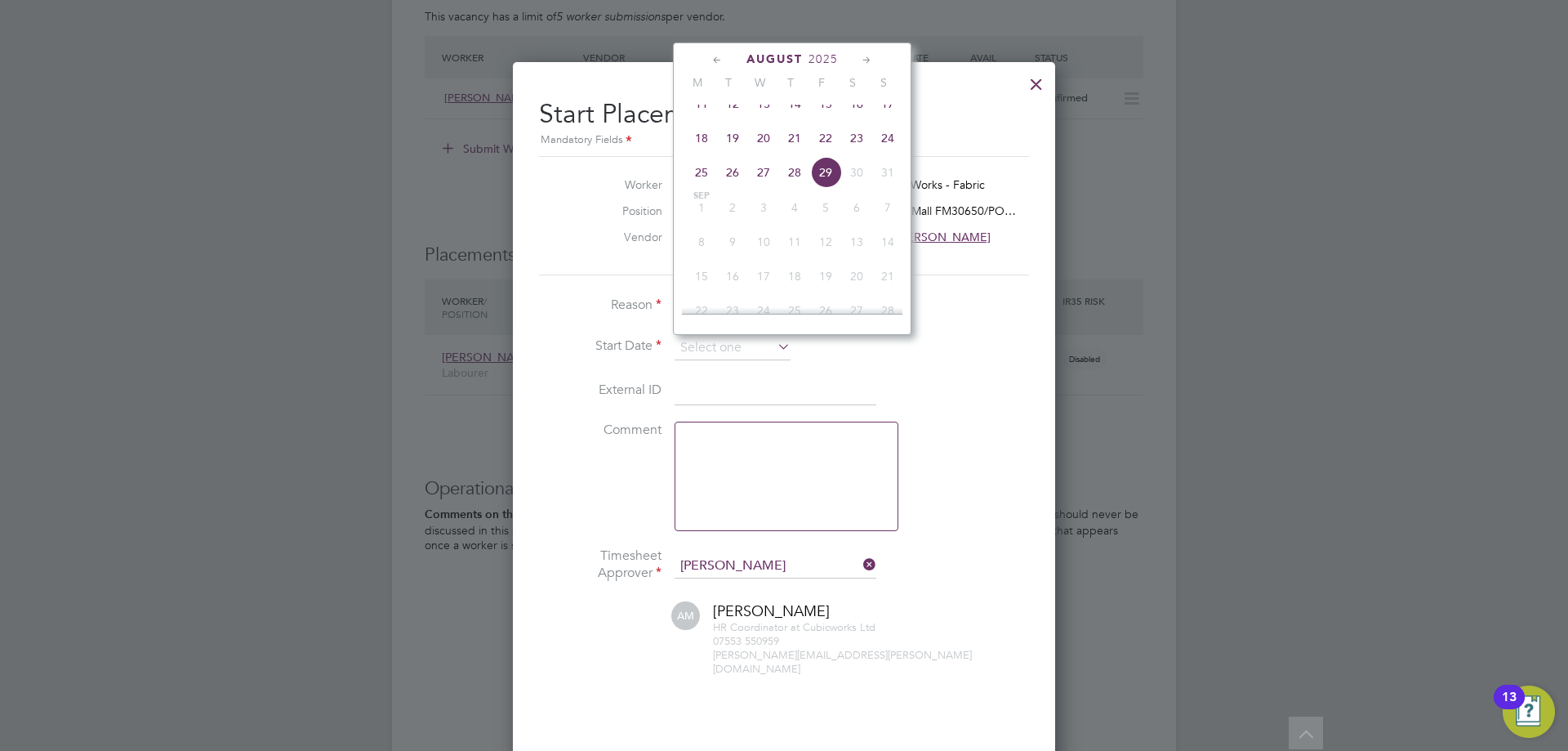
click at [702, 152] on span "18" at bounding box center [701, 138] width 31 height 31
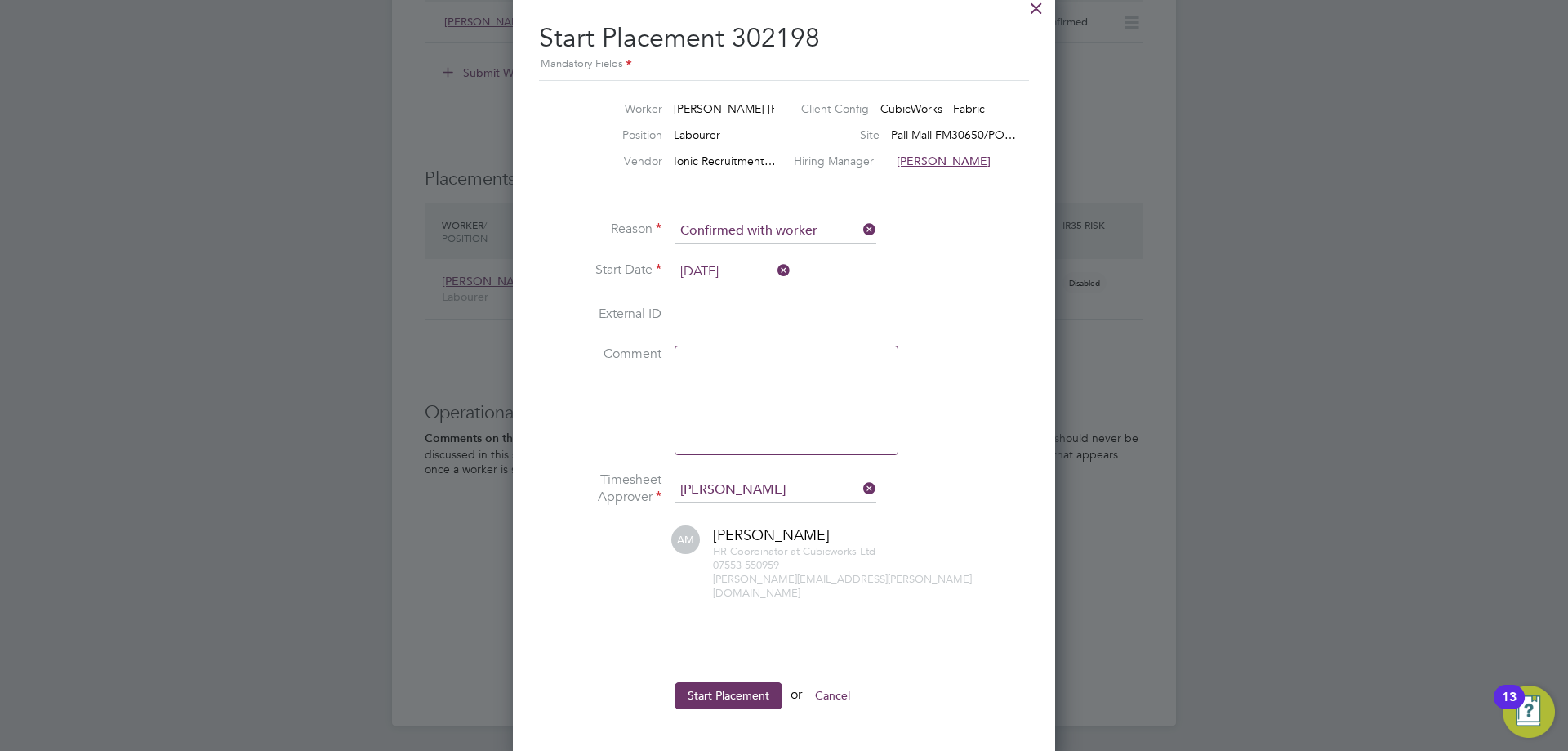
click at [708, 696] on li "Start Placement or Cancel" at bounding box center [784, 703] width 490 height 43
click at [707, 683] on button "Start Placement" at bounding box center [728, 695] width 108 height 26
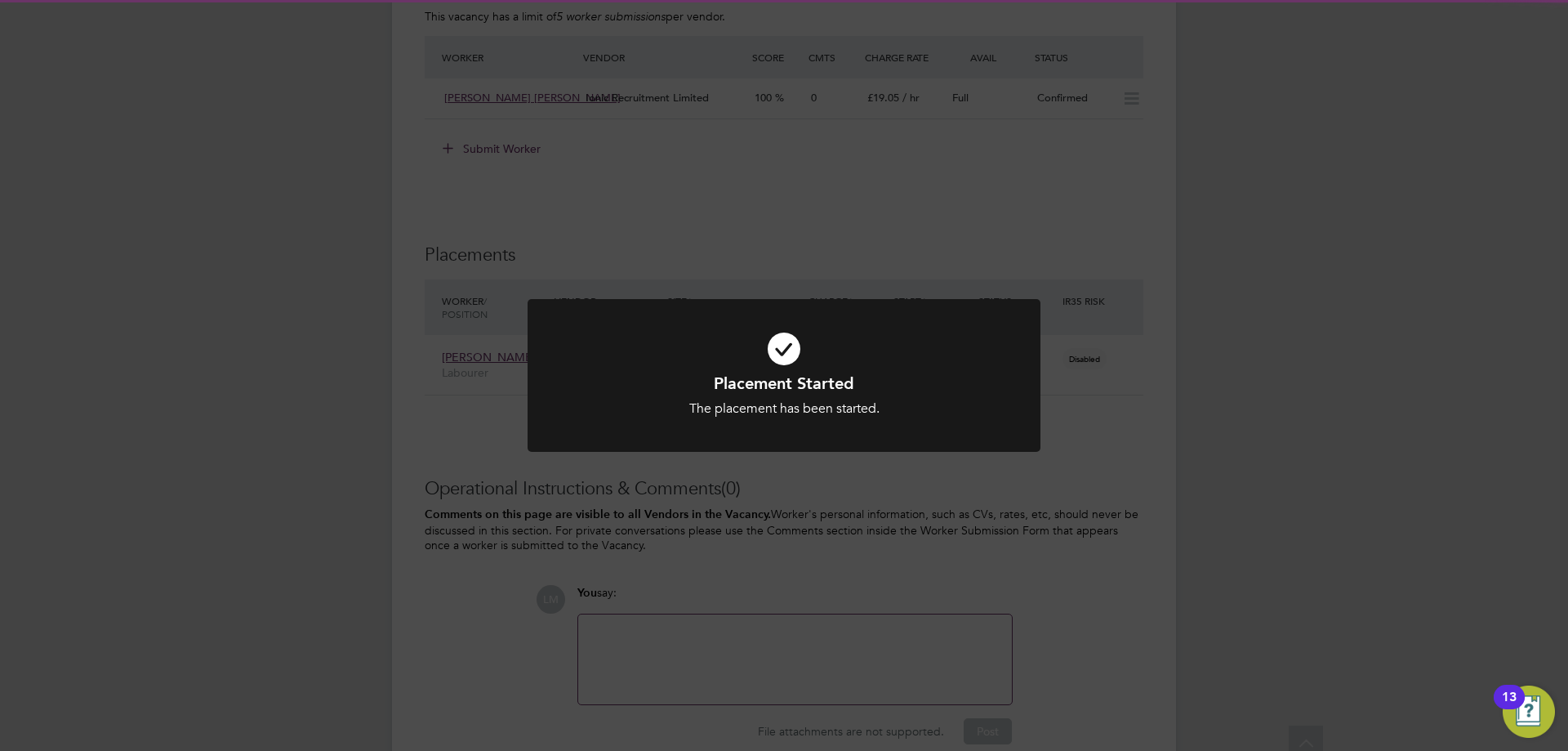
click at [509, 632] on div "Placement Started The placement has been started. Cancel Okay" at bounding box center [784, 375] width 1568 height 751
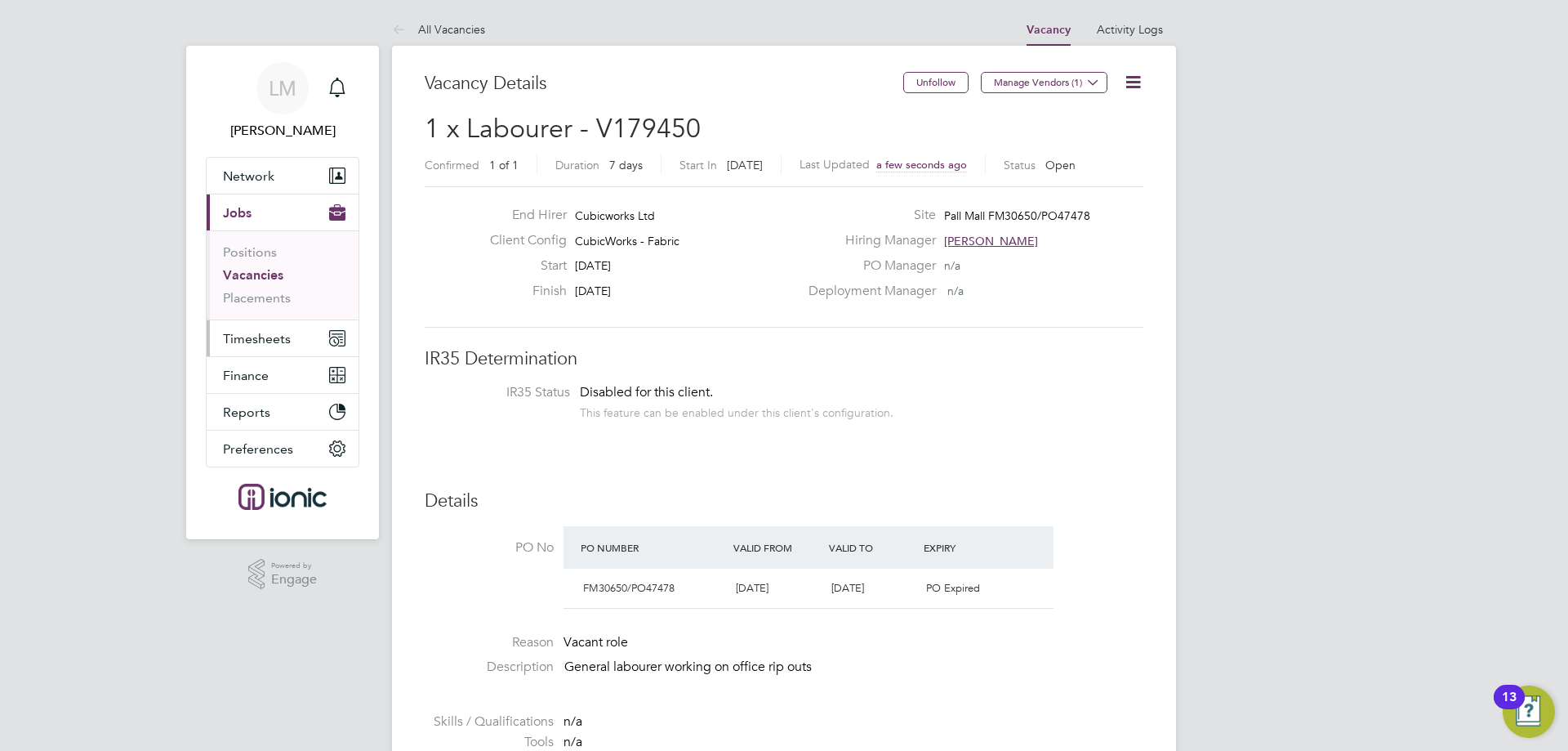
click at [286, 351] on button "Timesheets" at bounding box center [283, 339] width 152 height 36
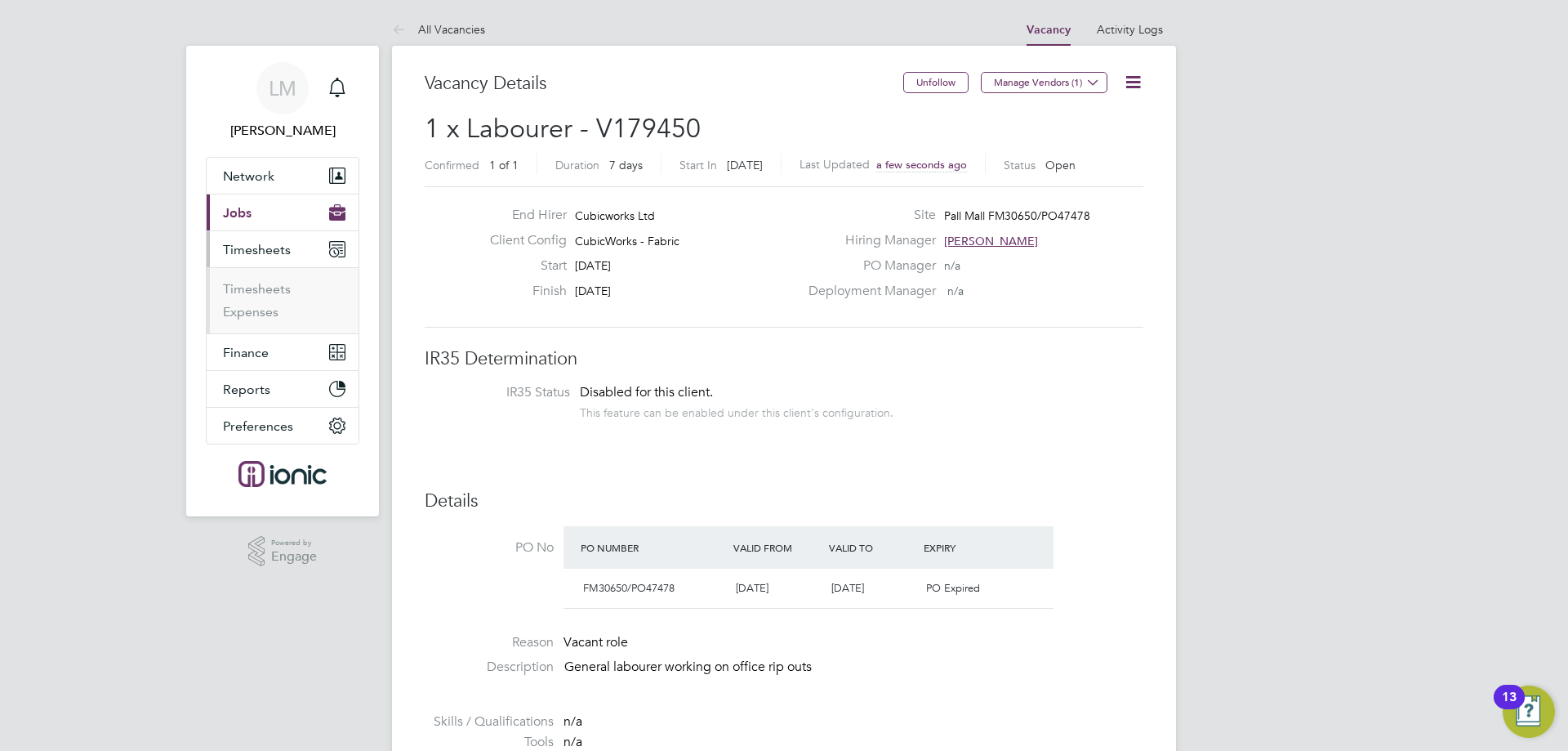
click at [275, 280] on ul "Timesheets Expenses" at bounding box center [283, 301] width 152 height 67
click at [280, 287] on link "Timesheets" at bounding box center [256, 288] width 68 height 15
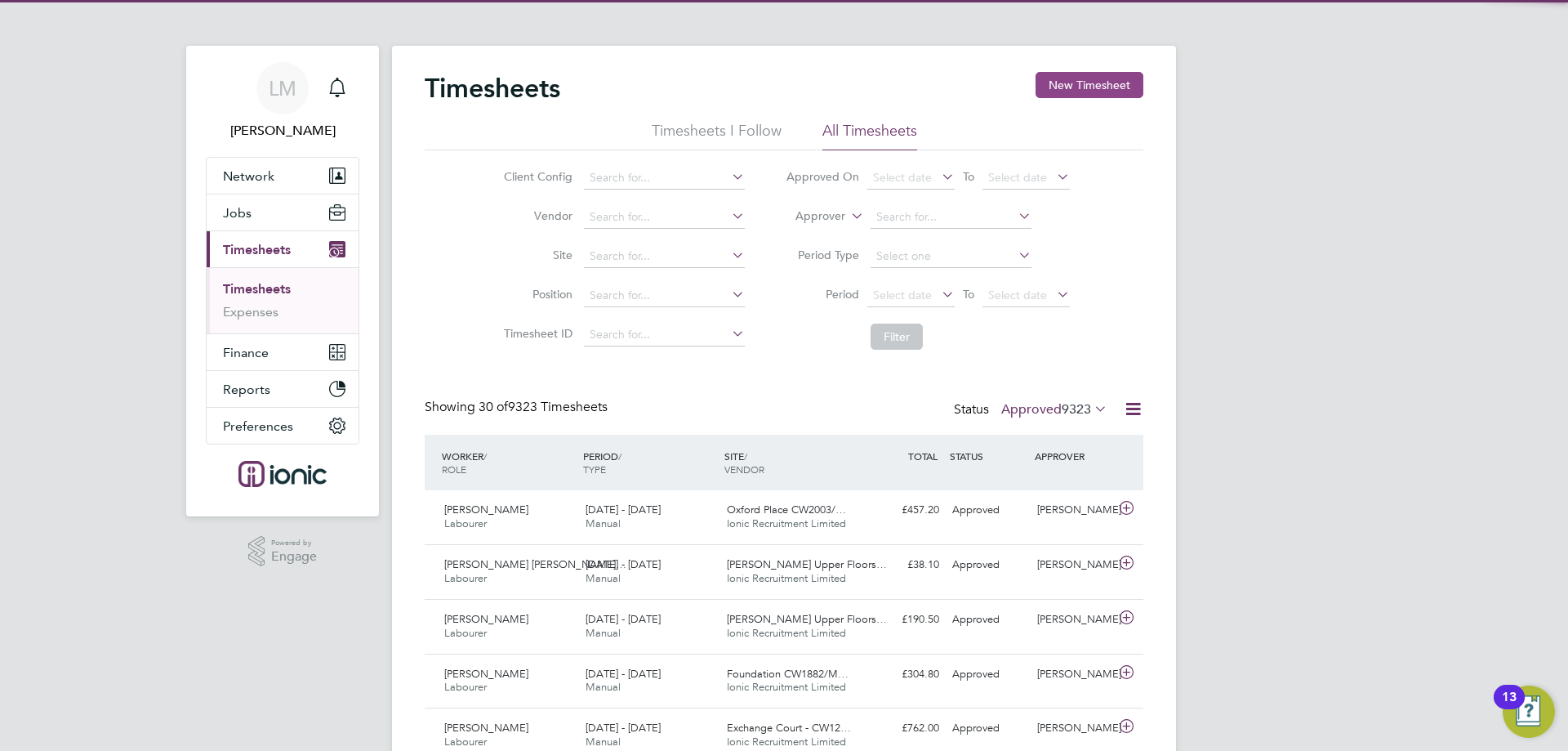
click at [1092, 86] on button "New Timesheet" at bounding box center [1089, 85] width 108 height 26
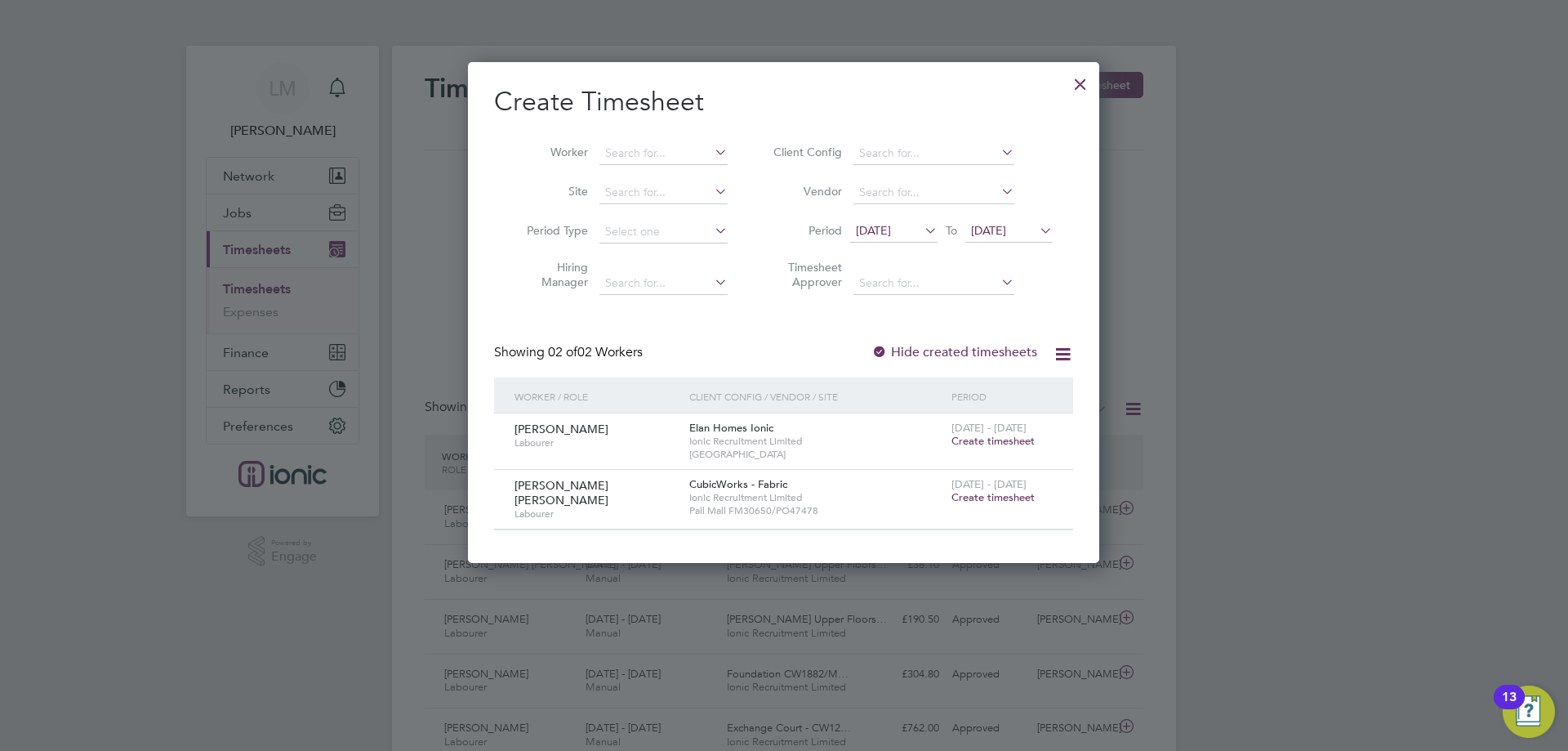
click at [982, 498] on span "Create timesheet" at bounding box center [993, 497] width 84 height 14
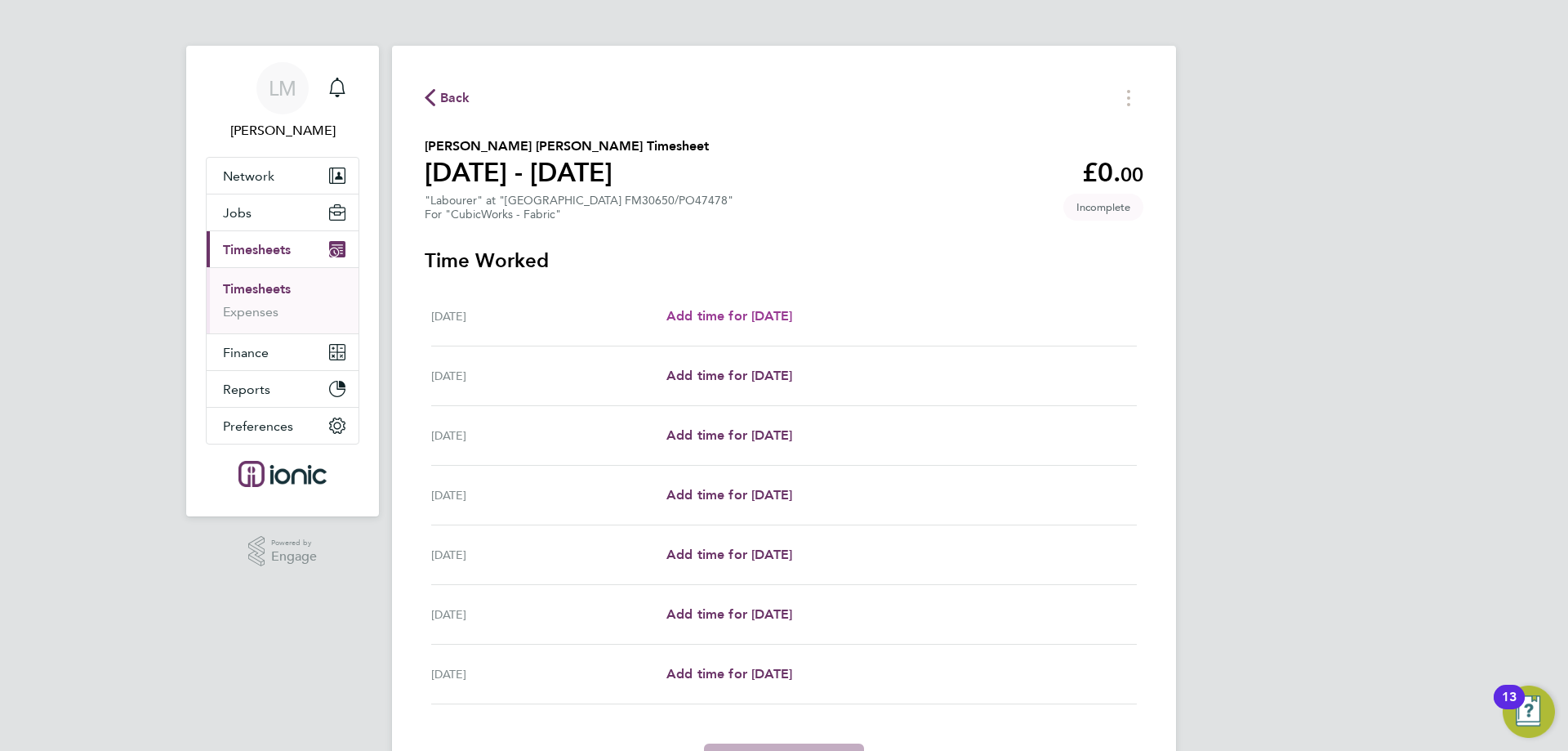
click at [754, 321] on span "Add time for [DATE]" at bounding box center [730, 316] width 126 height 15
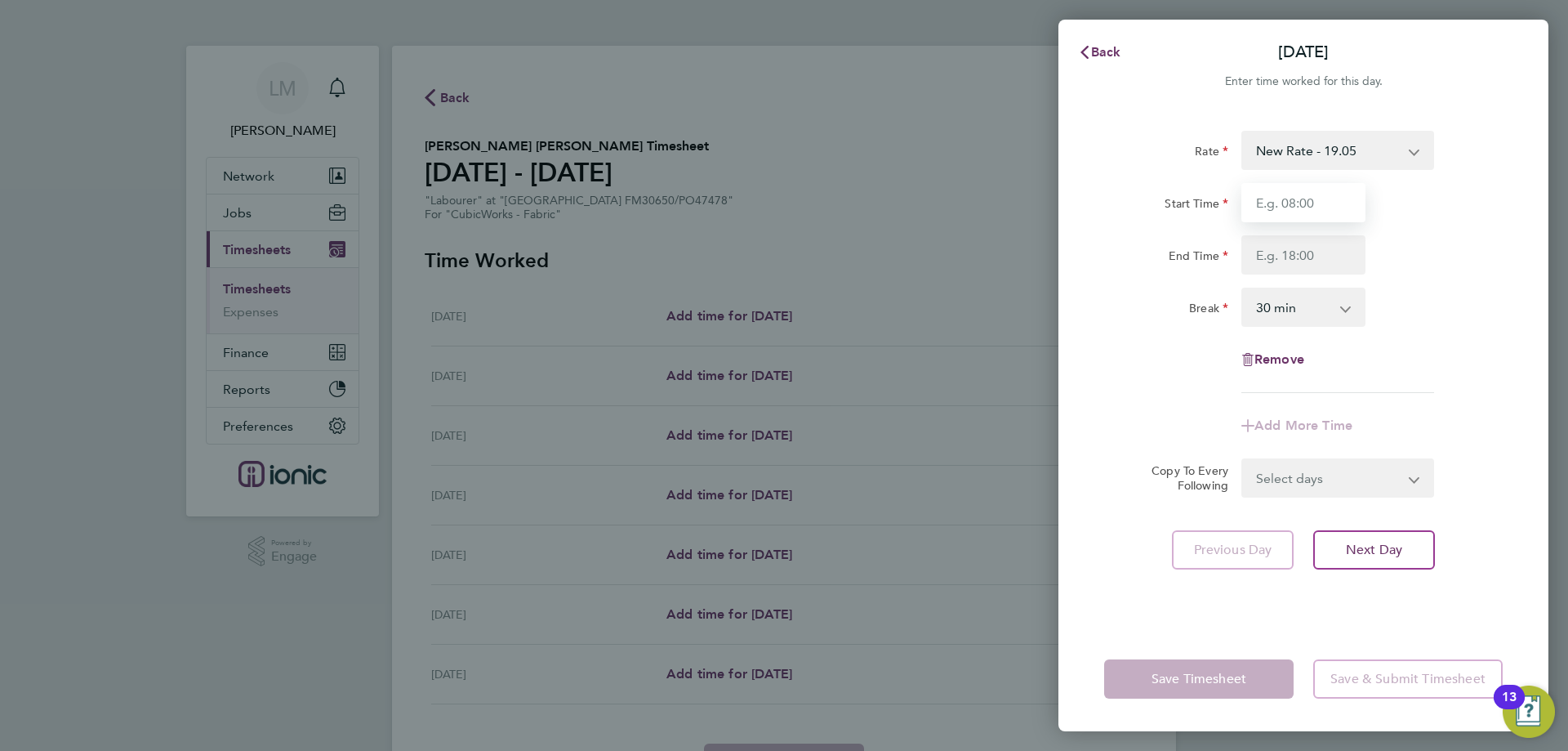
click at [1302, 203] on input "Start Time" at bounding box center [1303, 202] width 125 height 39
drag, startPoint x: 1294, startPoint y: 250, endPoint x: 1309, endPoint y: 271, distance: 25.8
click at [1294, 251] on input "End Time" at bounding box center [1303, 254] width 125 height 39
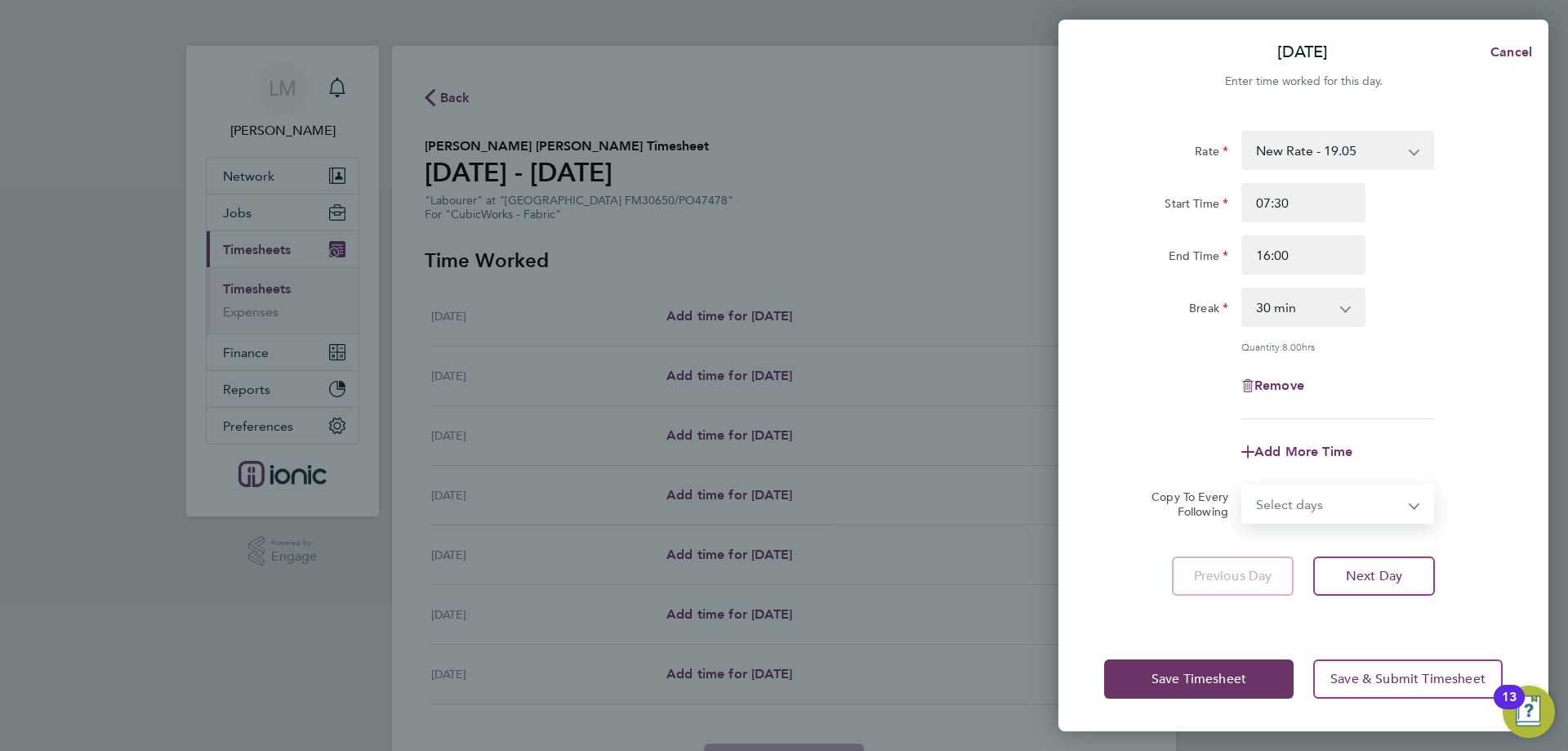
drag, startPoint x: 1263, startPoint y: 482, endPoint x: 1306, endPoint y: 517, distance: 55.4
click at [1264, 482] on form "Rate New Rate - 19.05 Day Rate - 17.85 Start Time 07:30 End Time 16:00 Break 0 …" at bounding box center [1303, 326] width 399 height 393
click at [1244, 486] on select "Select days Day Weekday (Mon-Fri) Weekend (Sat-Sun) [DATE] [DATE] [DATE] [DATE]…" at bounding box center [1329, 504] width 171 height 36
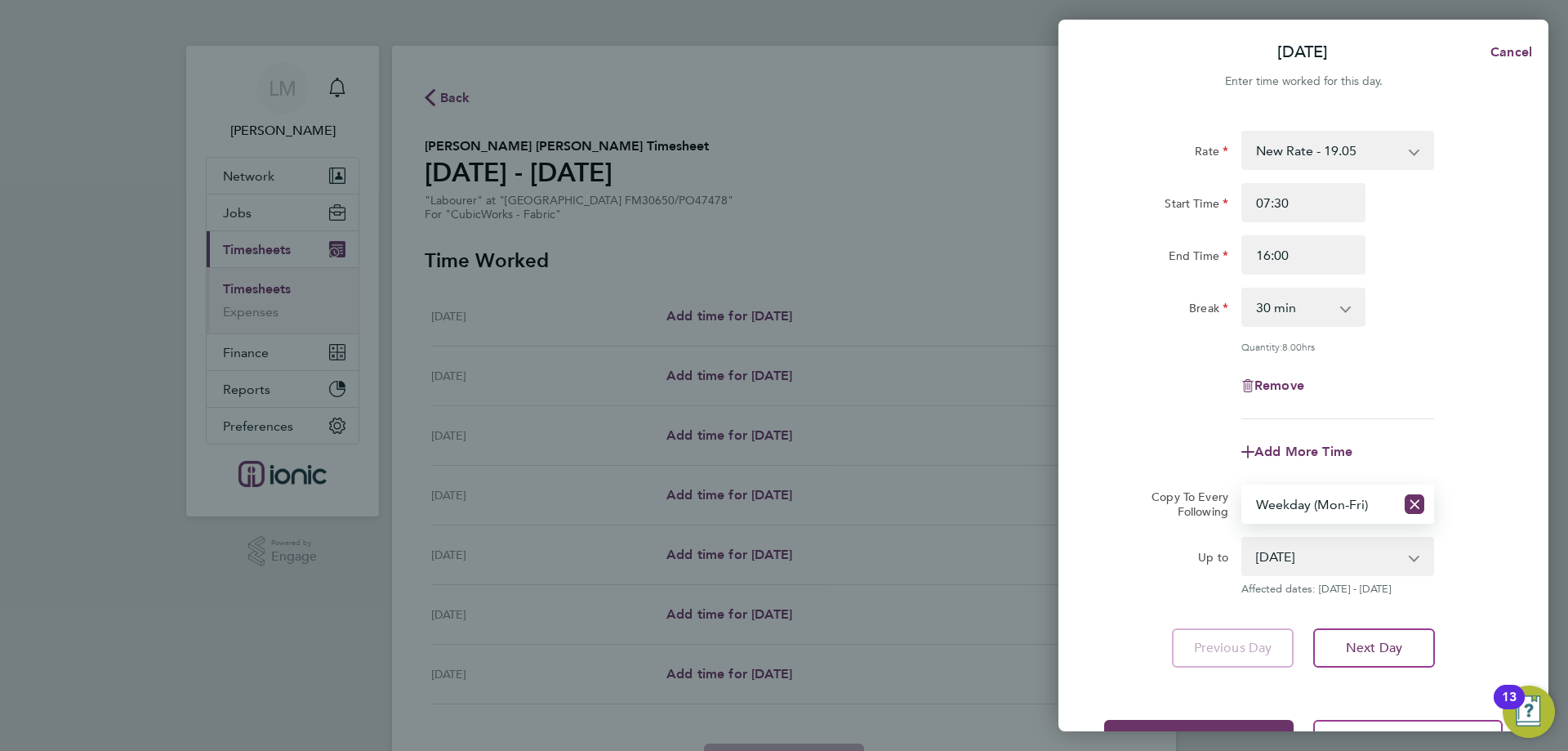
click at [1177, 404] on div "Rate New Rate - 19.05 Day Rate - 17.85 Start Time 07:30 End Time 16:00 Break 0 …" at bounding box center [1303, 274] width 399 height 288
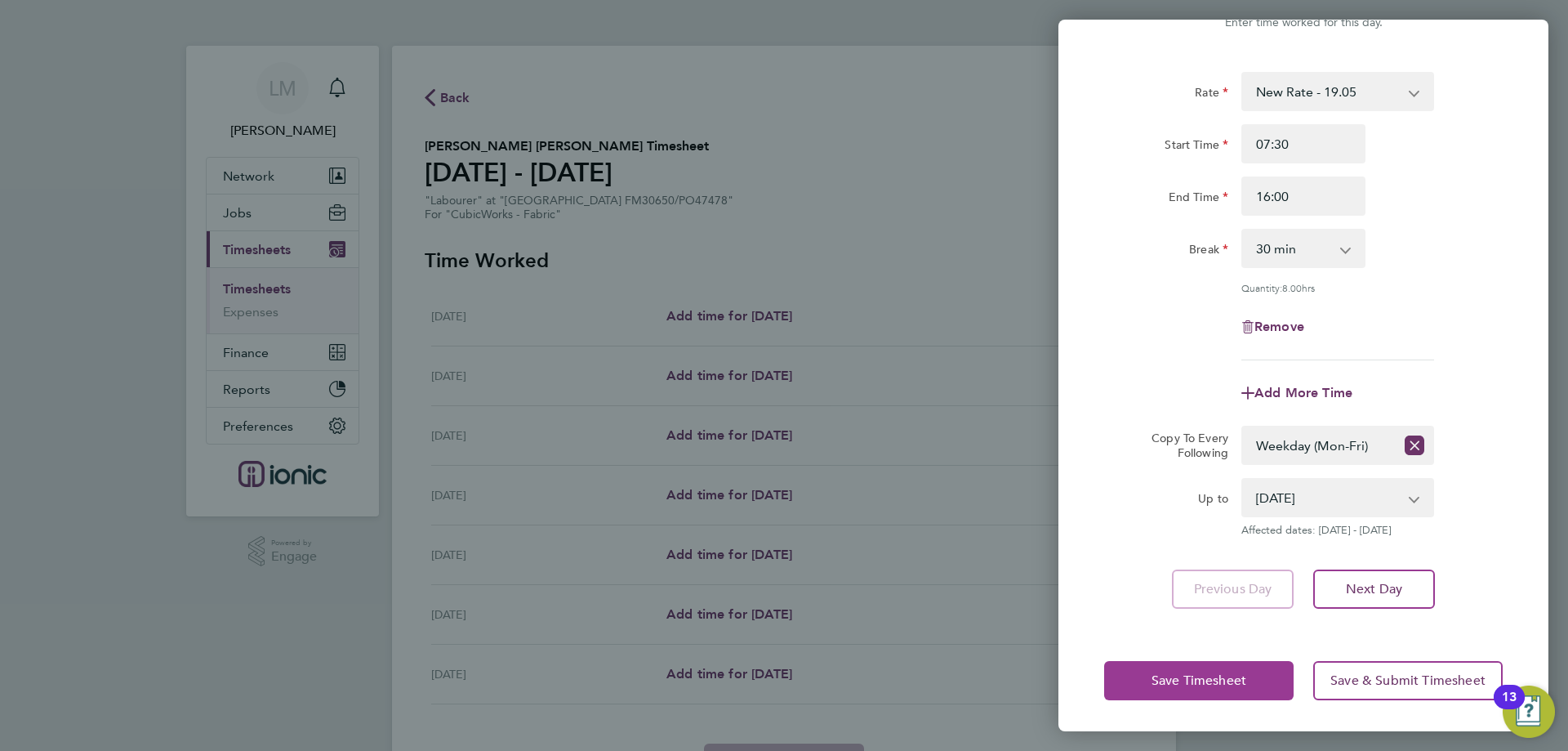
click at [1193, 666] on button "Save Timesheet" at bounding box center [1199, 681] width 189 height 39
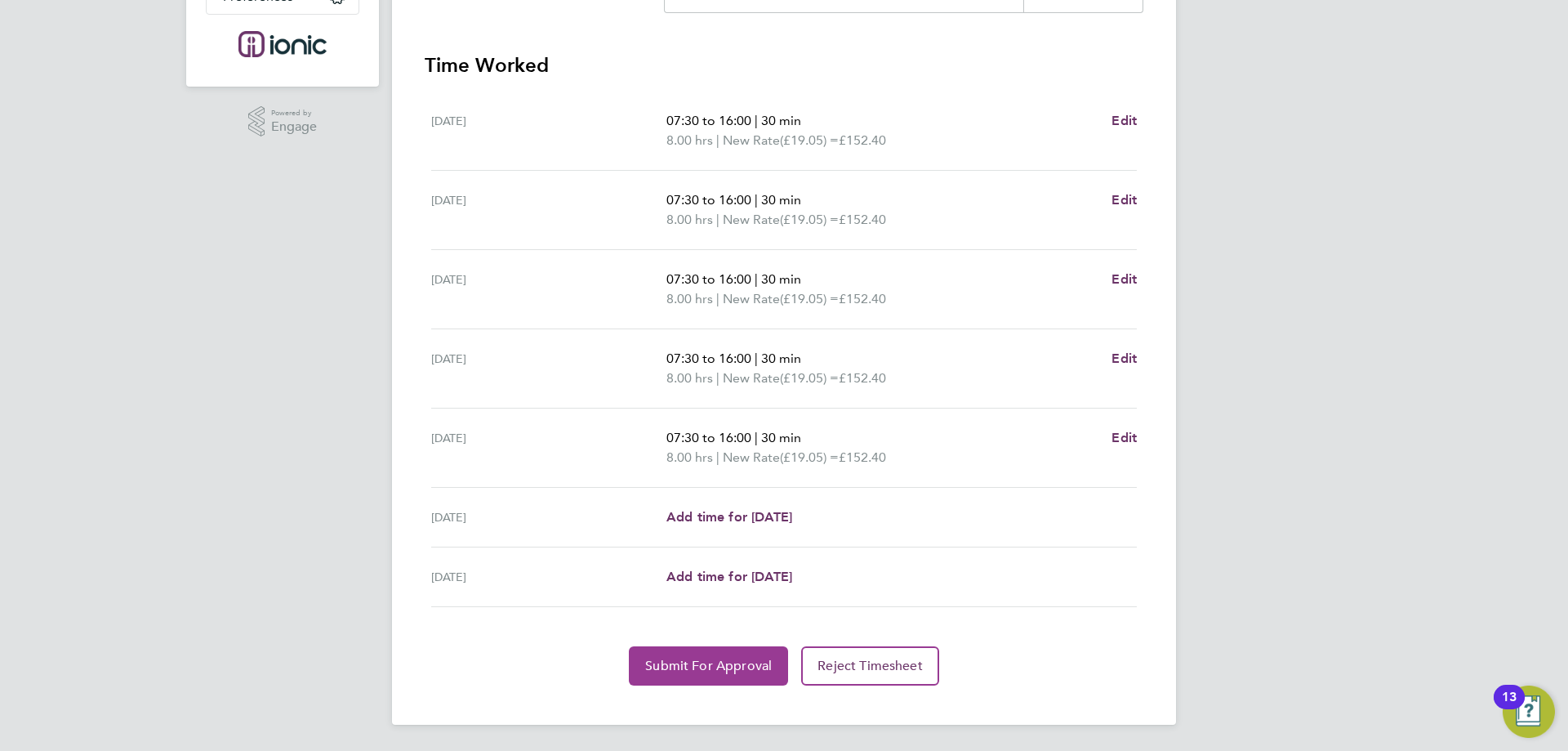
click at [676, 663] on span "Submit For Approval" at bounding box center [708, 665] width 127 height 16
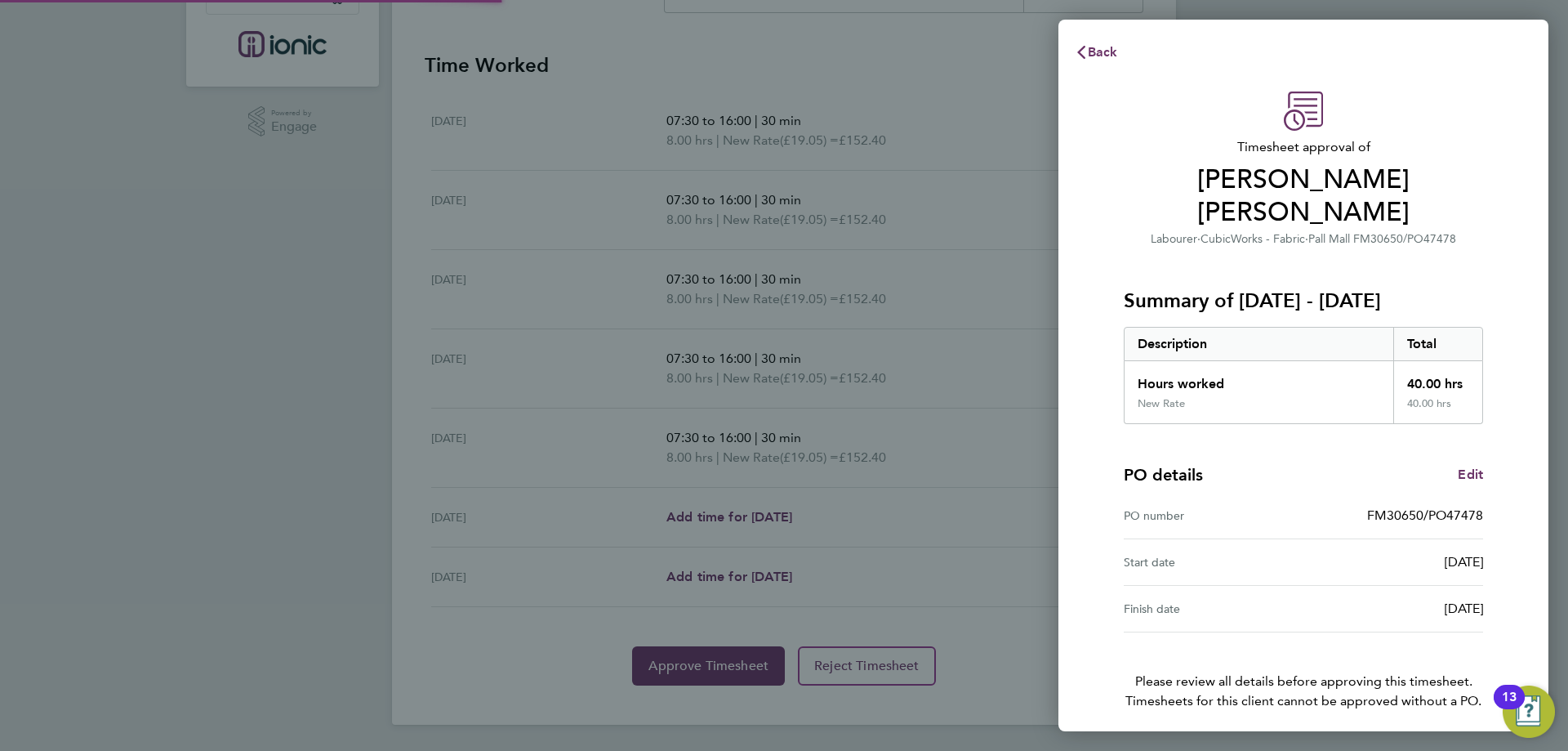
click at [668, 664] on div "Back Timesheet approval of Finnley Collyer Labourer · CubicWorks - Fabric · Pal…" at bounding box center [784, 375] width 1568 height 751
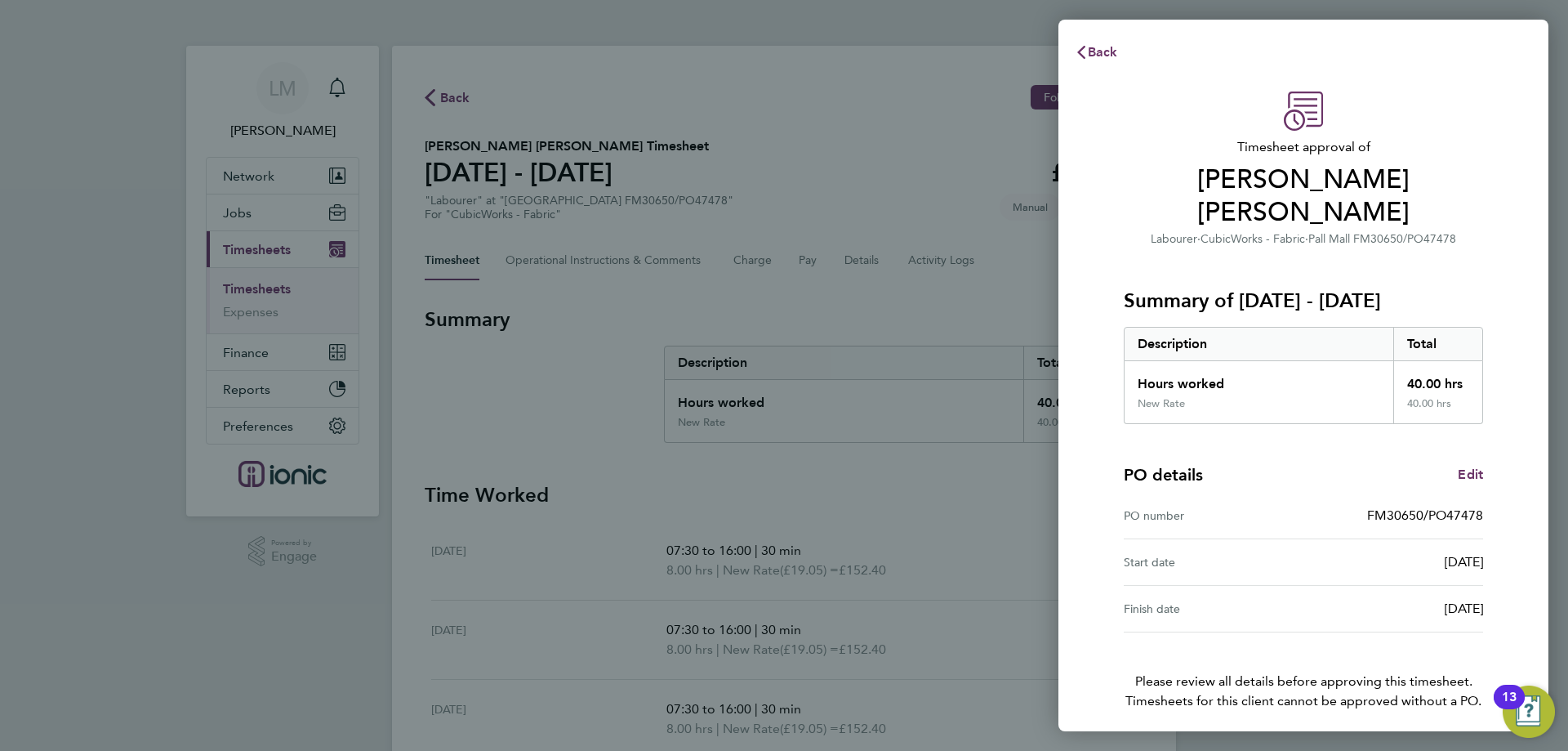
click at [1246, 737] on button "Confirm Timesheet Approval" at bounding box center [1303, 756] width 207 height 39
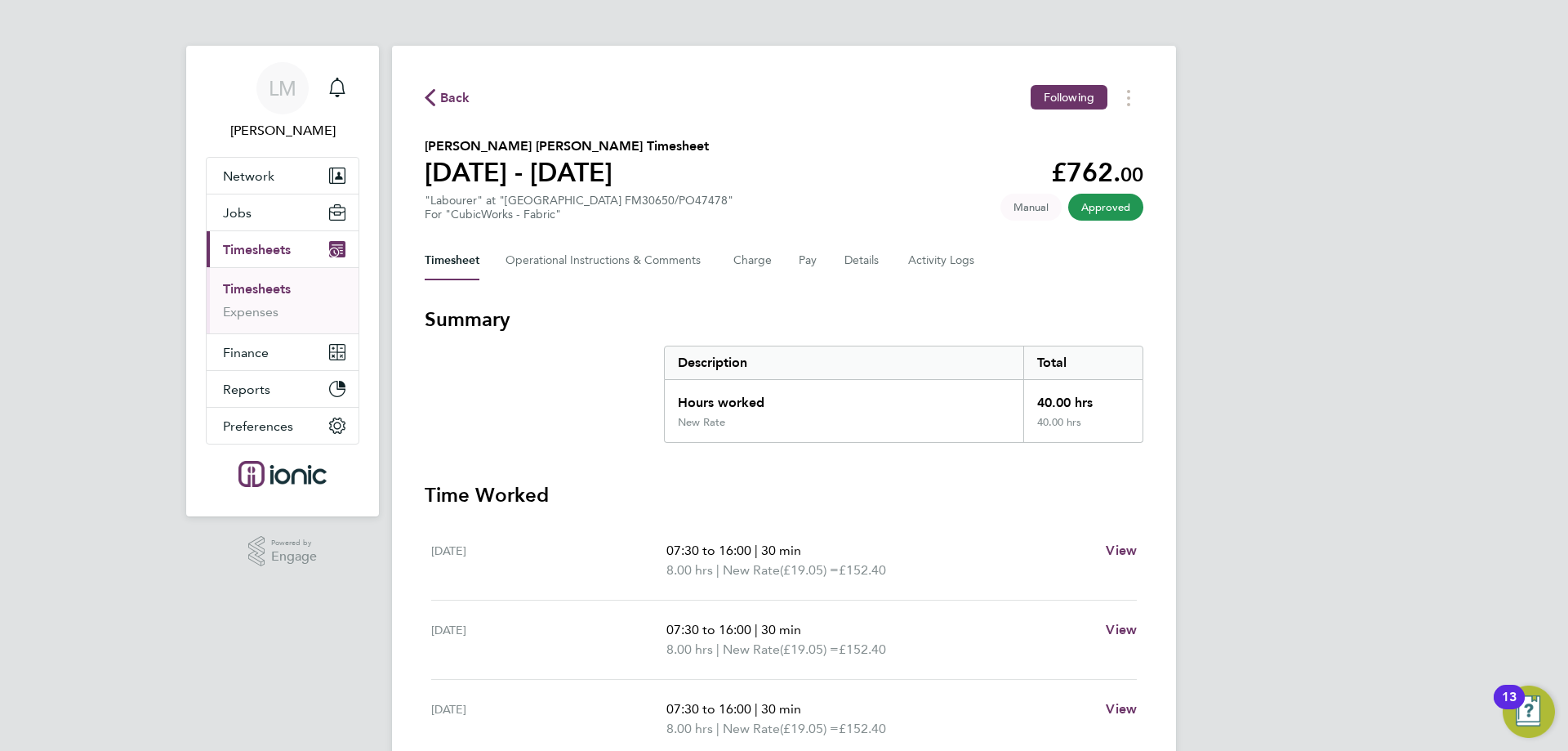
click at [464, 99] on span "Back" at bounding box center [456, 98] width 30 height 20
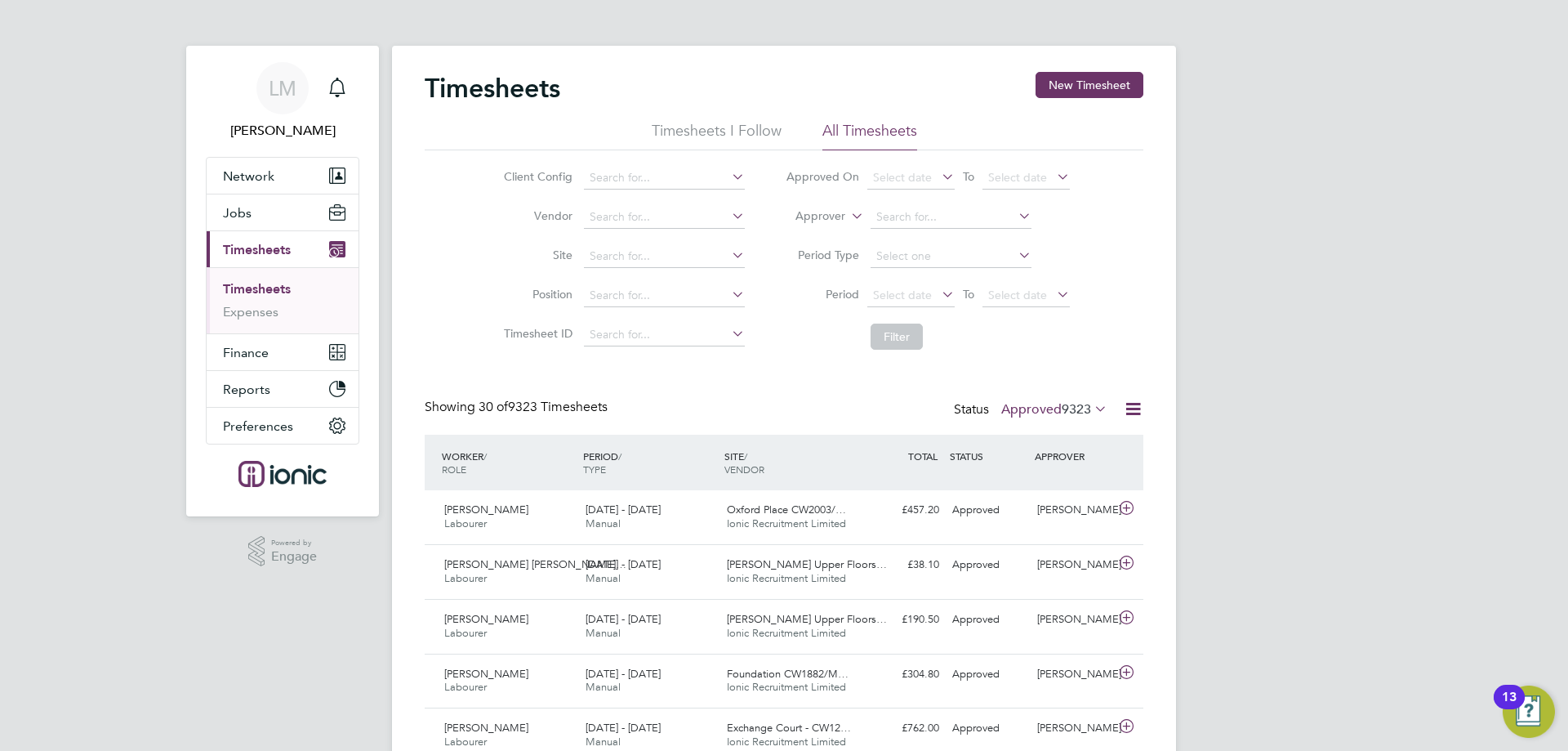
click at [202, 223] on app-nav-sections-wrapper "LM Laura Moody Notifications Applications: Network Team Members Businesses Site…" at bounding box center [283, 281] width 193 height 471
click at [223, 217] on button "Jobs" at bounding box center [283, 212] width 152 height 36
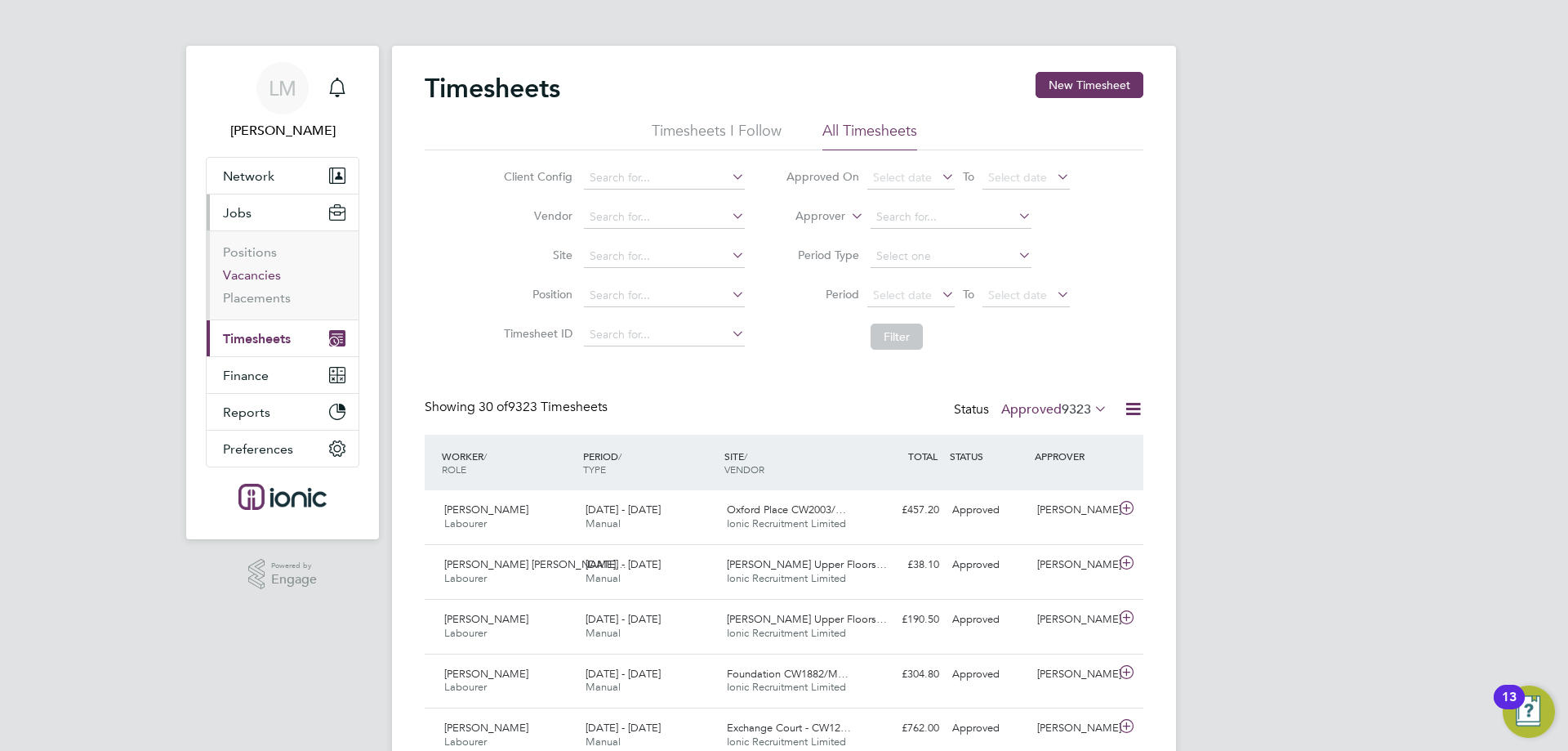
click at [245, 274] on link "Vacancies" at bounding box center [251, 275] width 58 height 15
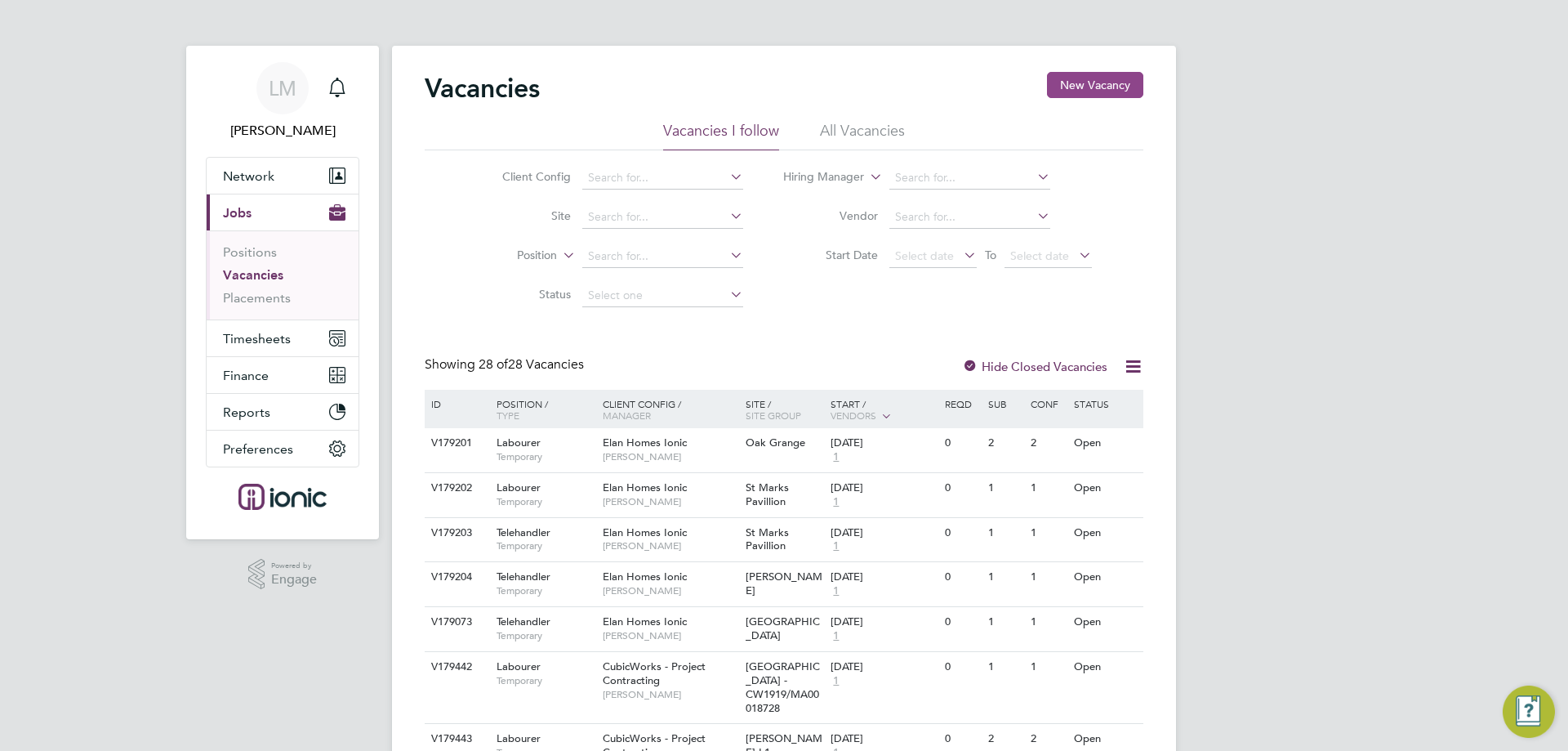
click at [1100, 80] on button "New Vacancy" at bounding box center [1095, 85] width 96 height 26
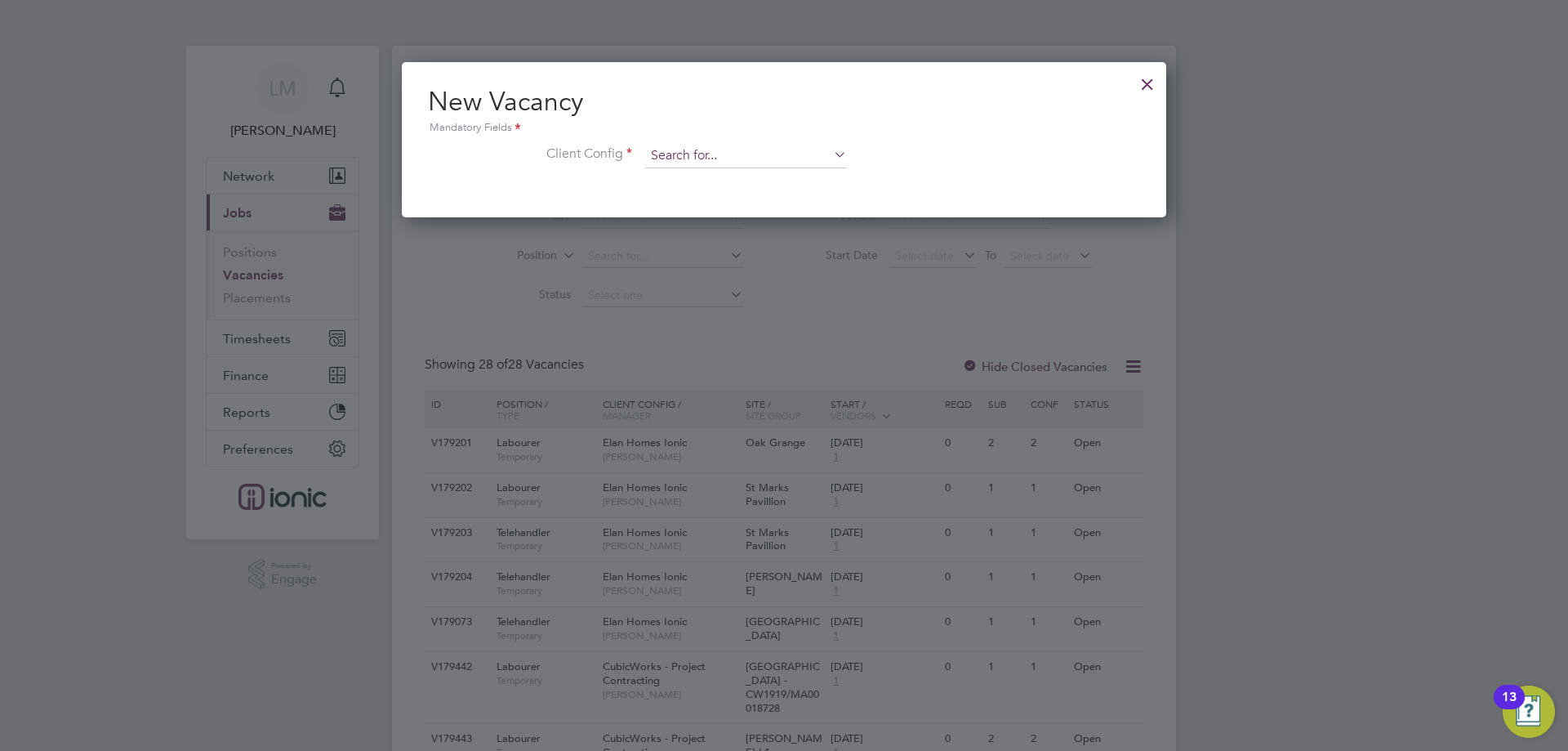
click at [776, 156] on input at bounding box center [746, 156] width 202 height 25
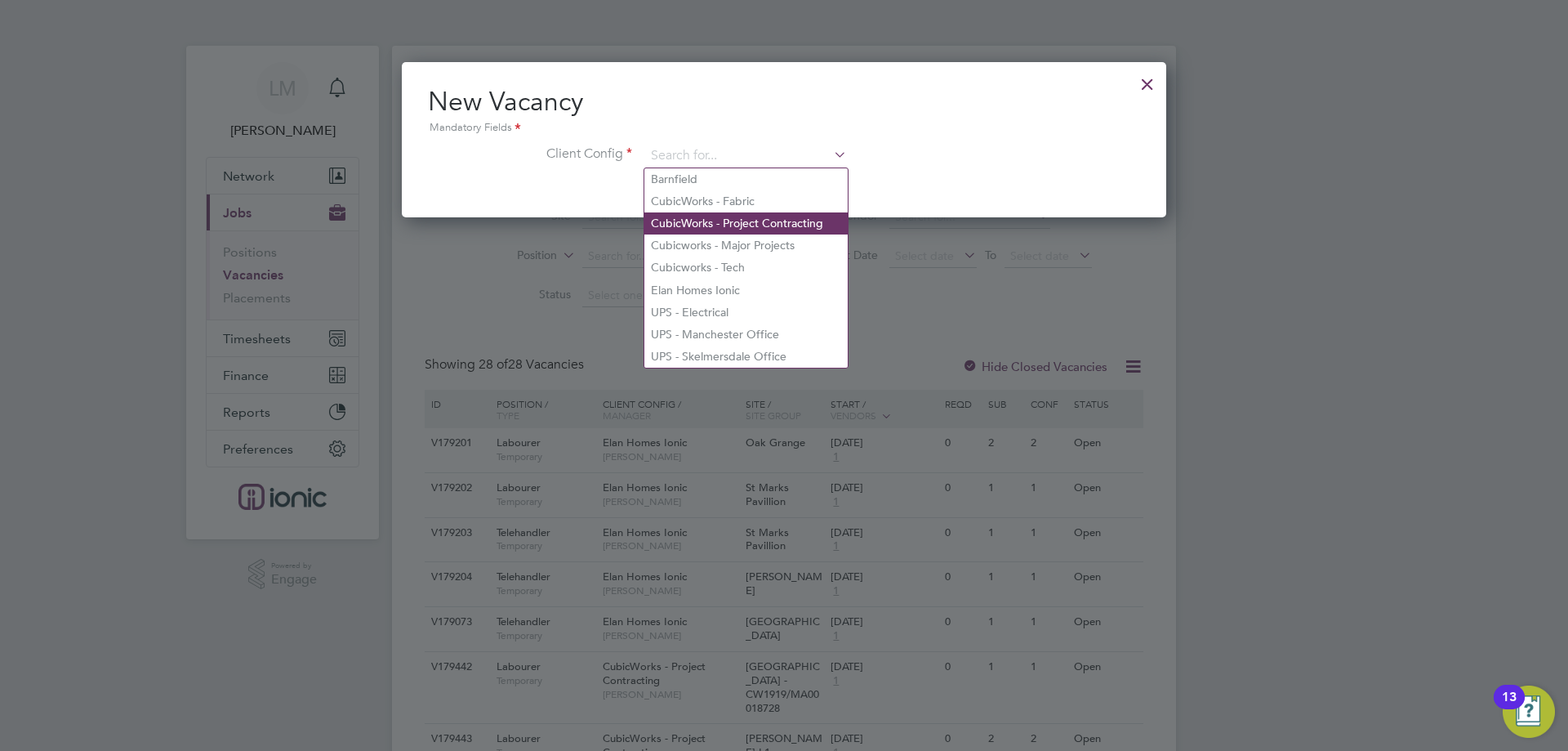
click at [781, 220] on li "CubicWorks - Project Contracting" at bounding box center [746, 223] width 204 height 22
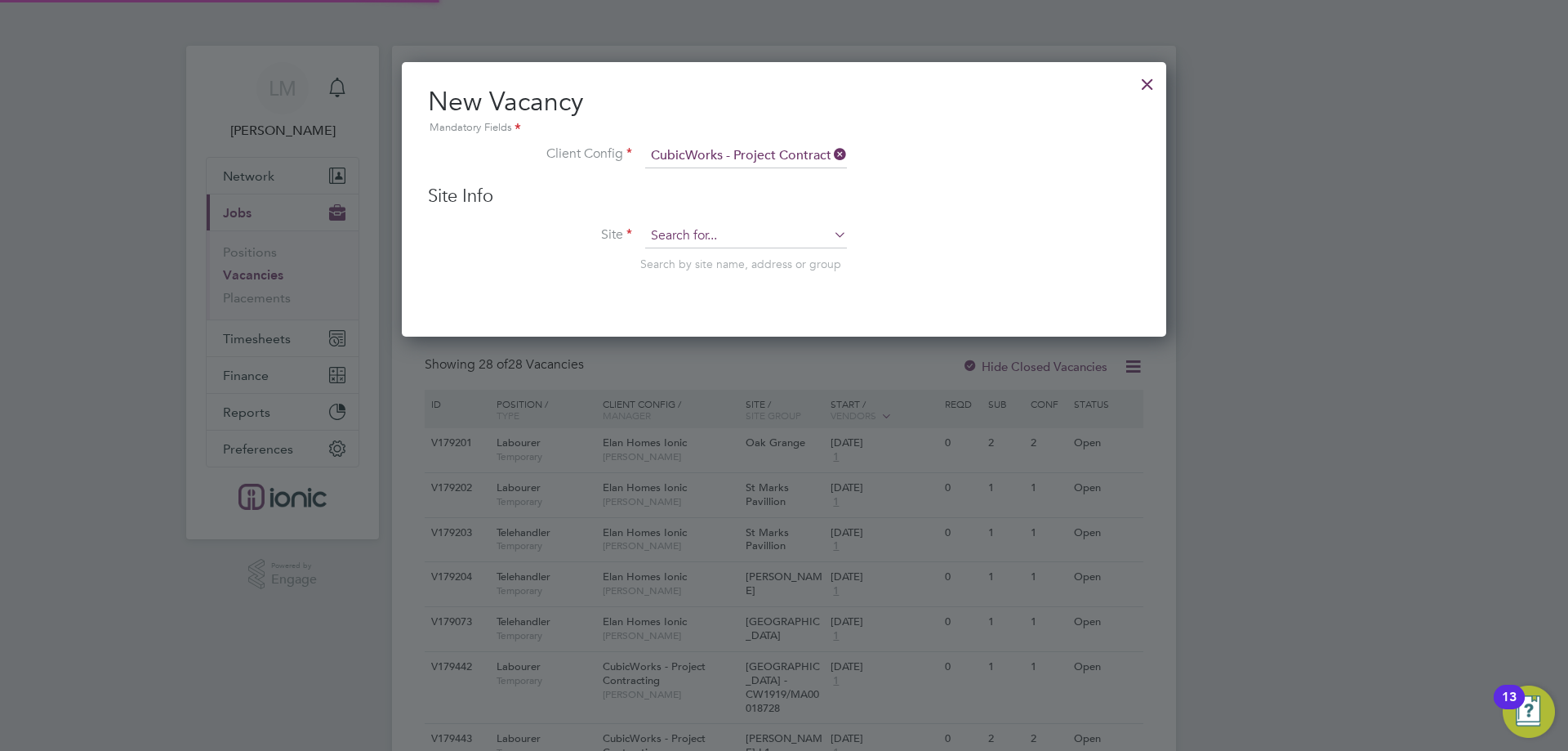
click at [725, 239] on input at bounding box center [746, 236] width 202 height 25
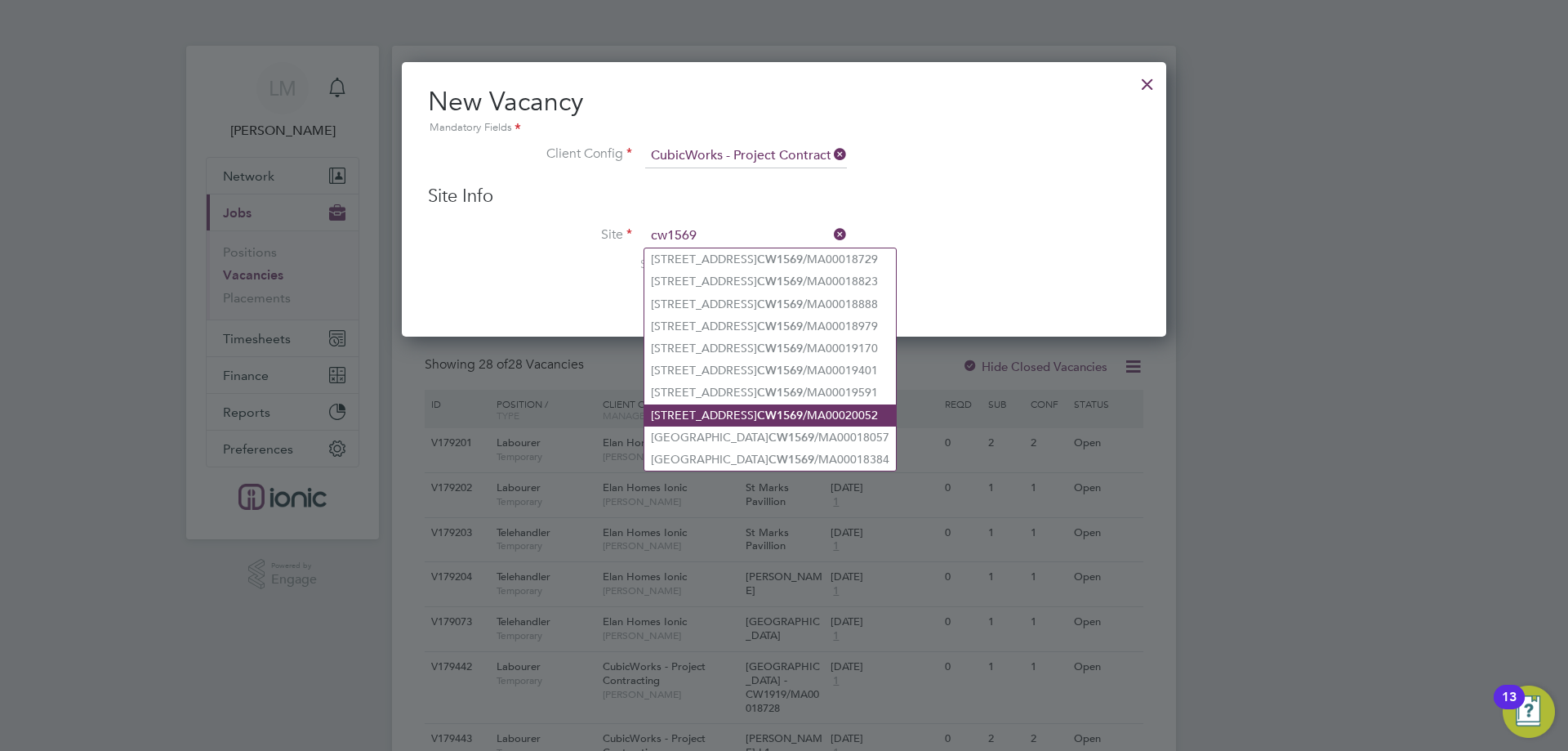
click at [741, 405] on li "117 Portland Street CW1569 /MA00020052" at bounding box center [770, 415] width 251 height 22
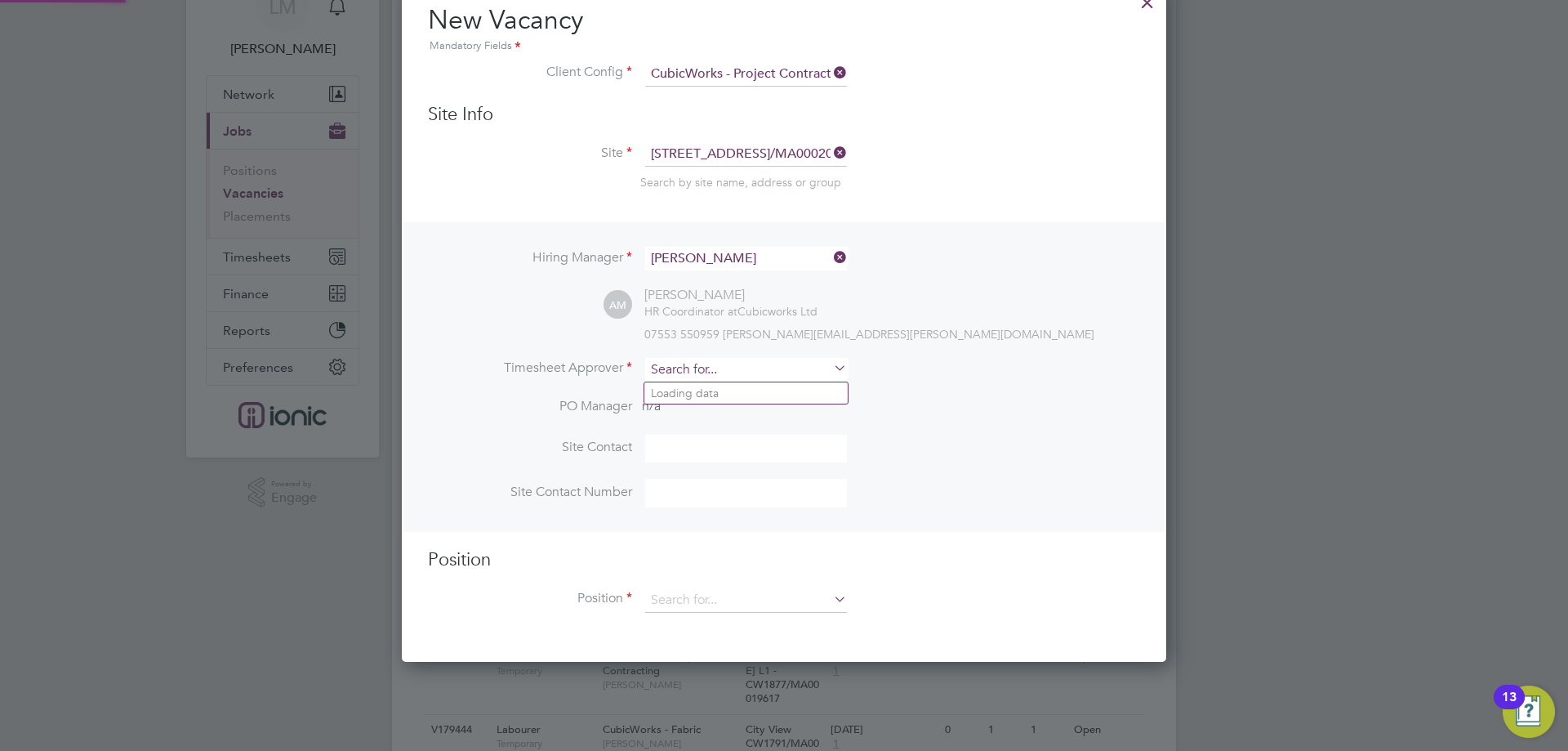
click at [696, 372] on input at bounding box center [746, 369] width 202 height 24
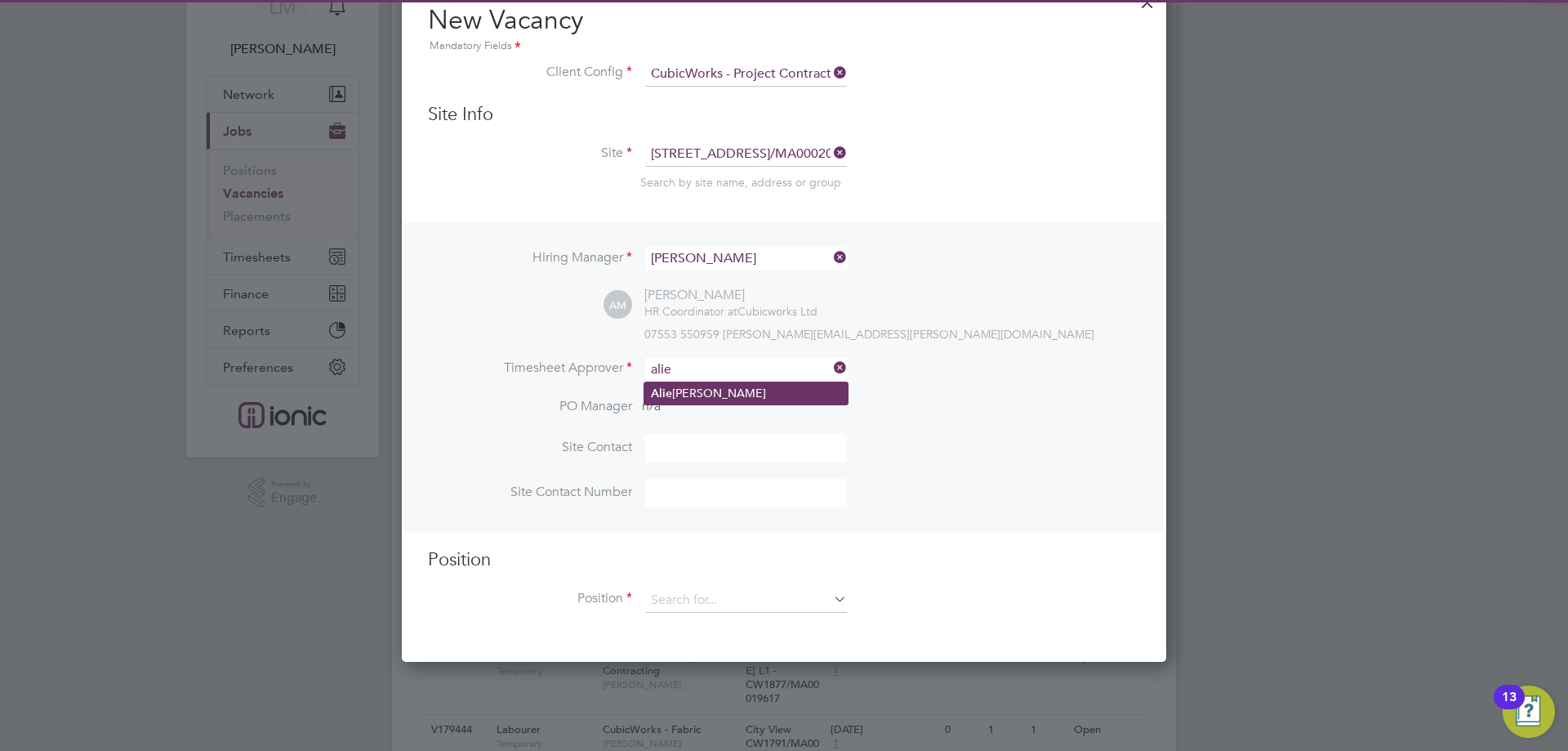
click at [708, 390] on li "Alie sha Murphy" at bounding box center [746, 393] width 204 height 22
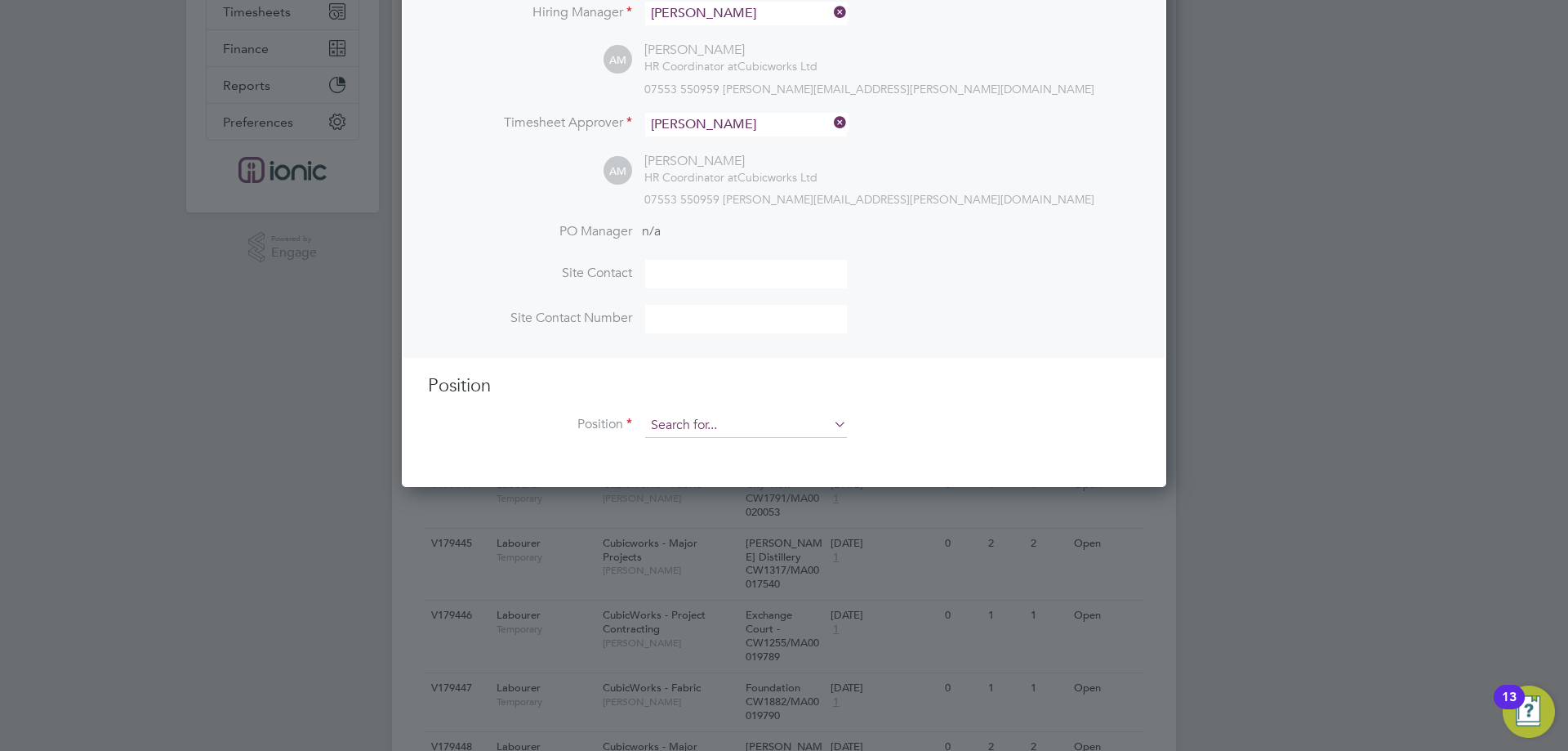
click at [710, 425] on input at bounding box center [746, 425] width 202 height 25
click at [704, 492] on li "Labourer" at bounding box center [746, 495] width 204 height 22
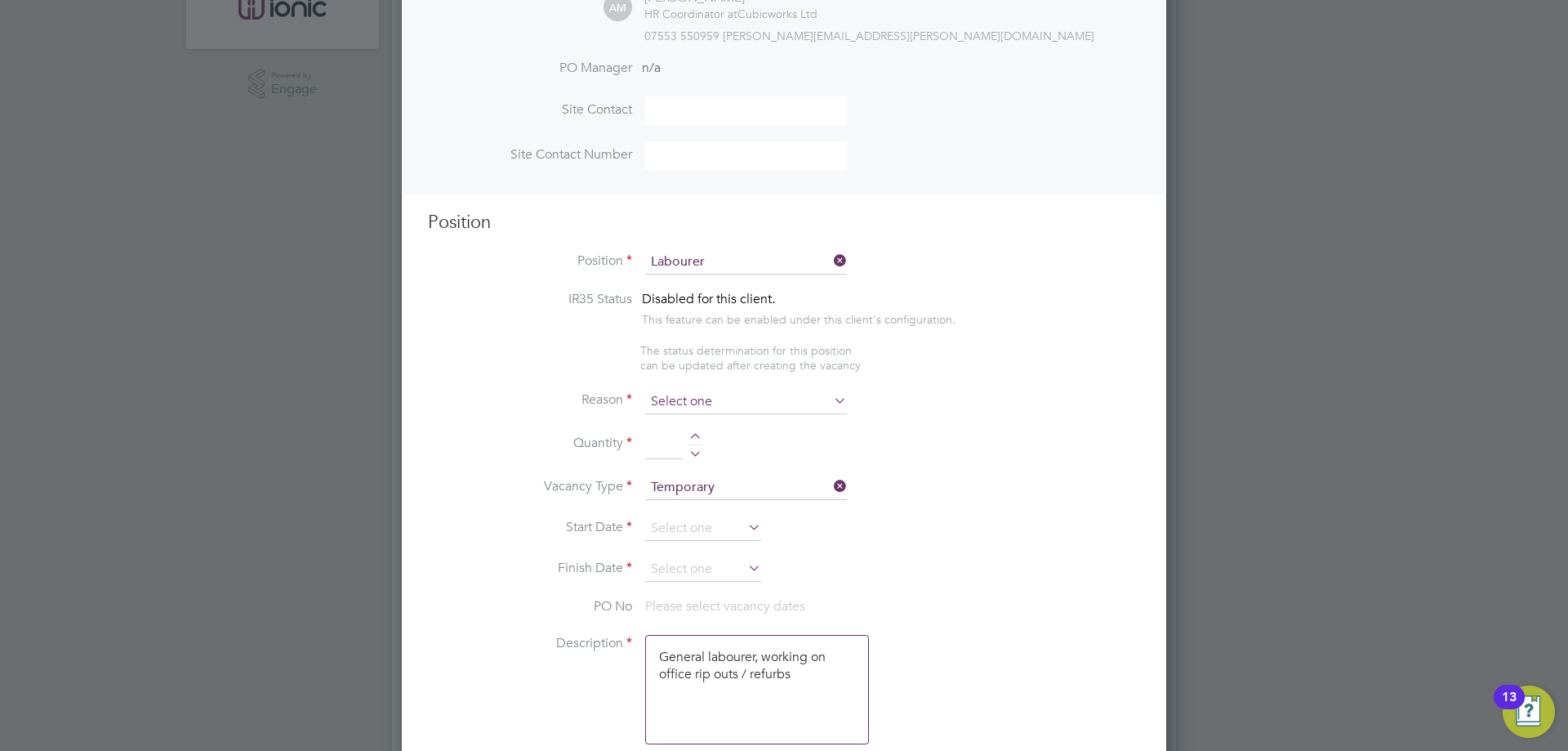
click at [718, 393] on input at bounding box center [746, 403] width 202 height 25
click at [684, 556] on li "Vacant Role" at bounding box center [746, 555] width 204 height 21
click at [695, 433] on li "Quantity" at bounding box center [784, 453] width 713 height 46
click at [694, 439] on div at bounding box center [696, 445] width 14 height 24
click at [692, 440] on div at bounding box center [696, 439] width 14 height 11
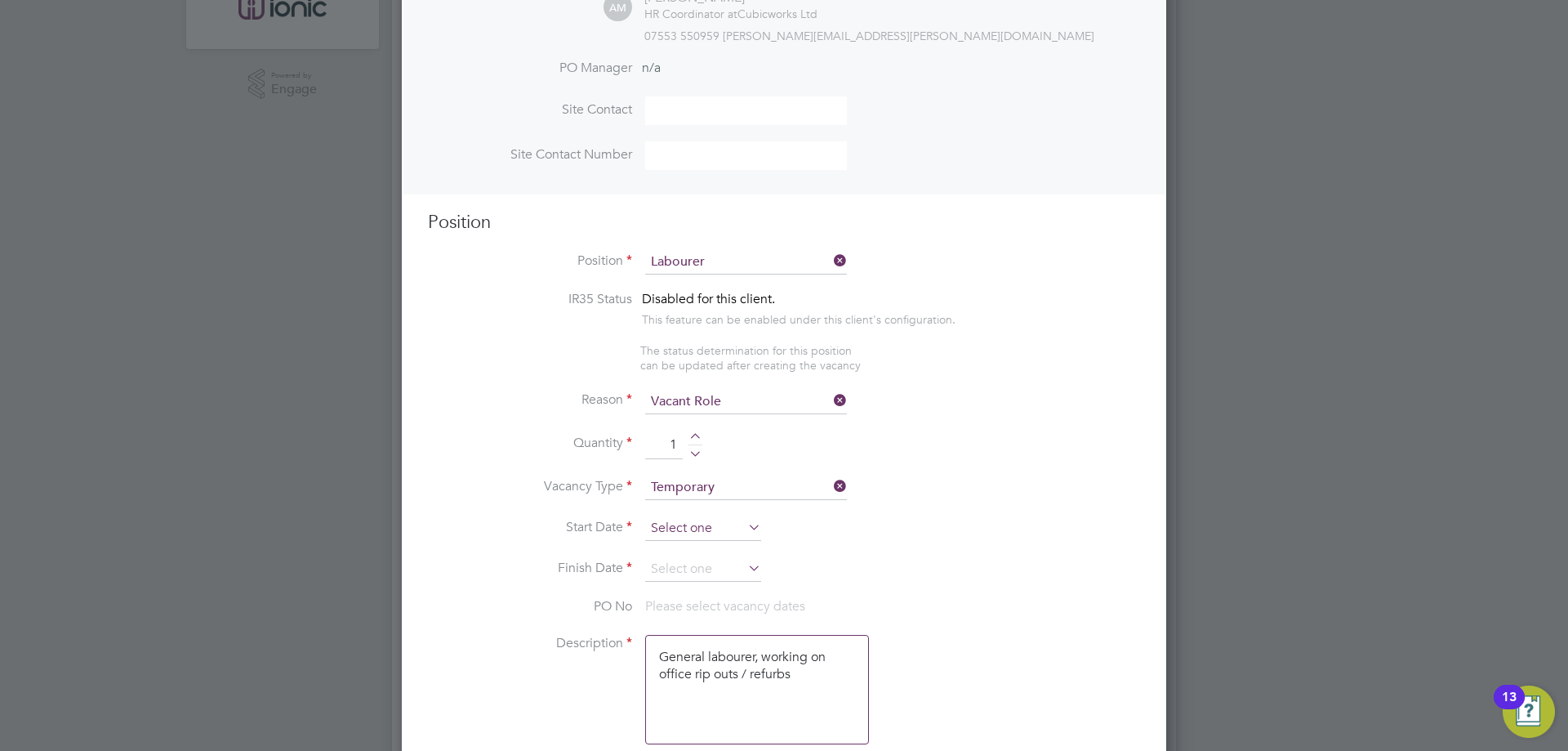
click at [697, 533] on input at bounding box center [703, 529] width 116 height 25
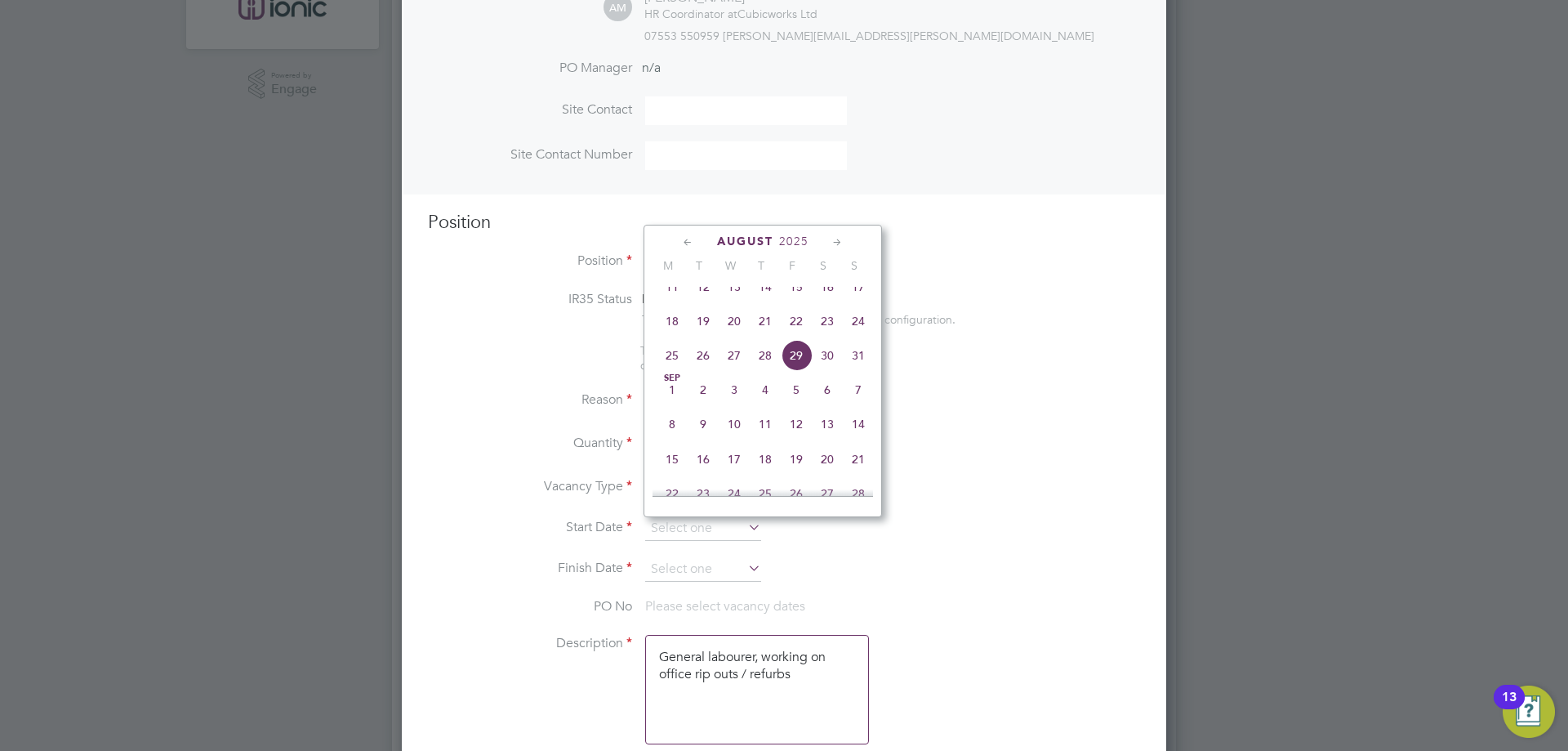
click at [673, 337] on span "18" at bounding box center [672, 321] width 31 height 31
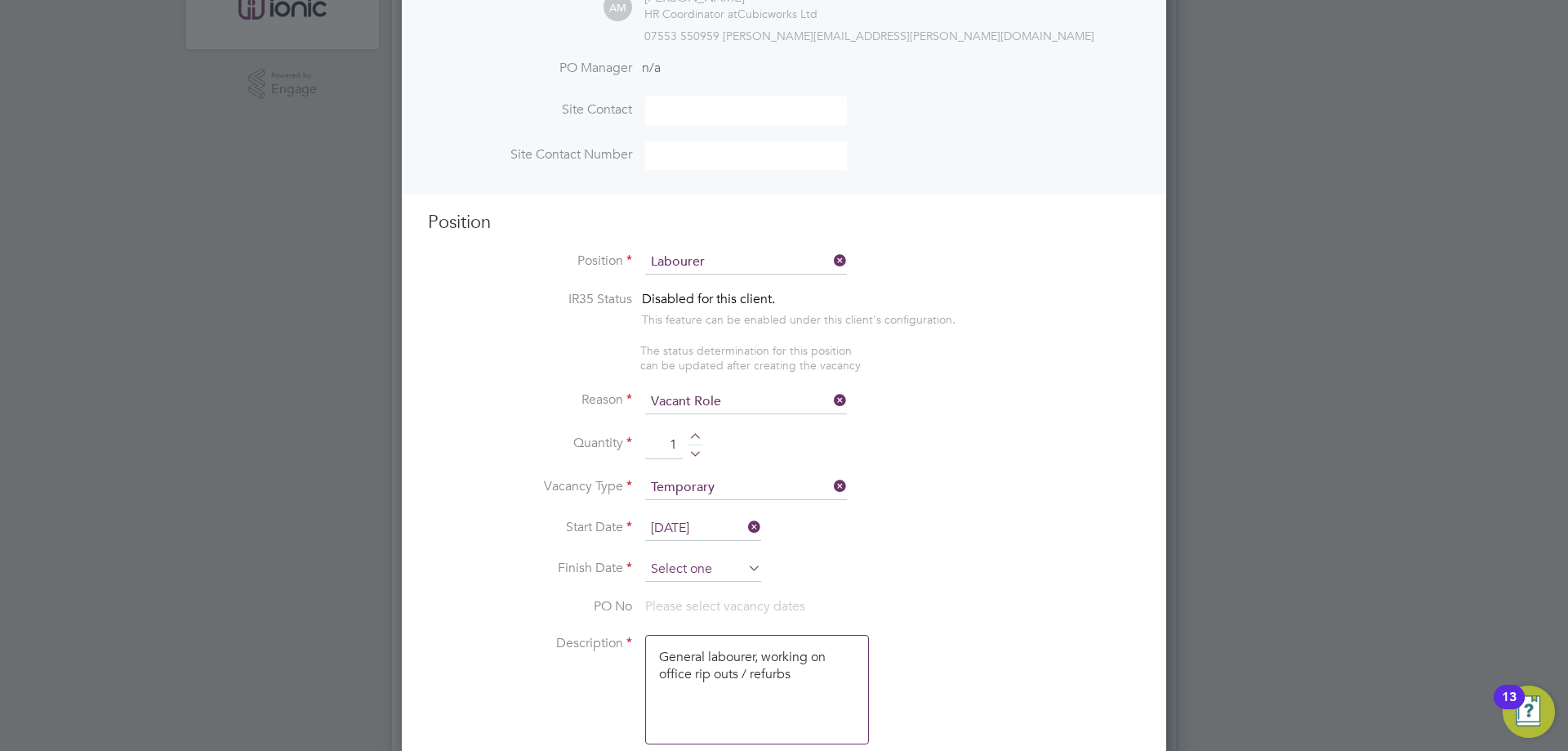
click at [706, 564] on input at bounding box center [703, 570] width 116 height 25
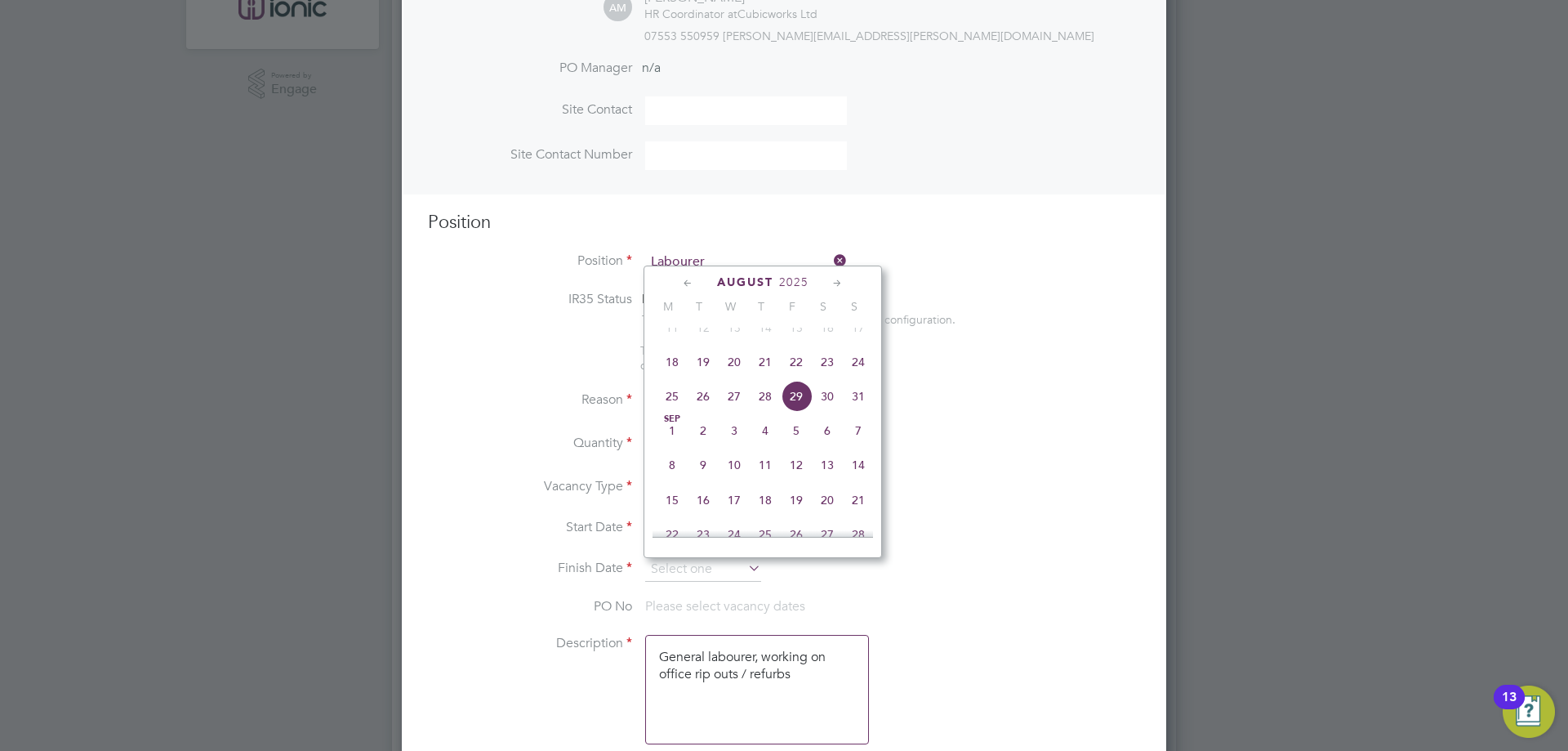
click at [857, 377] on span "24" at bounding box center [858, 362] width 31 height 31
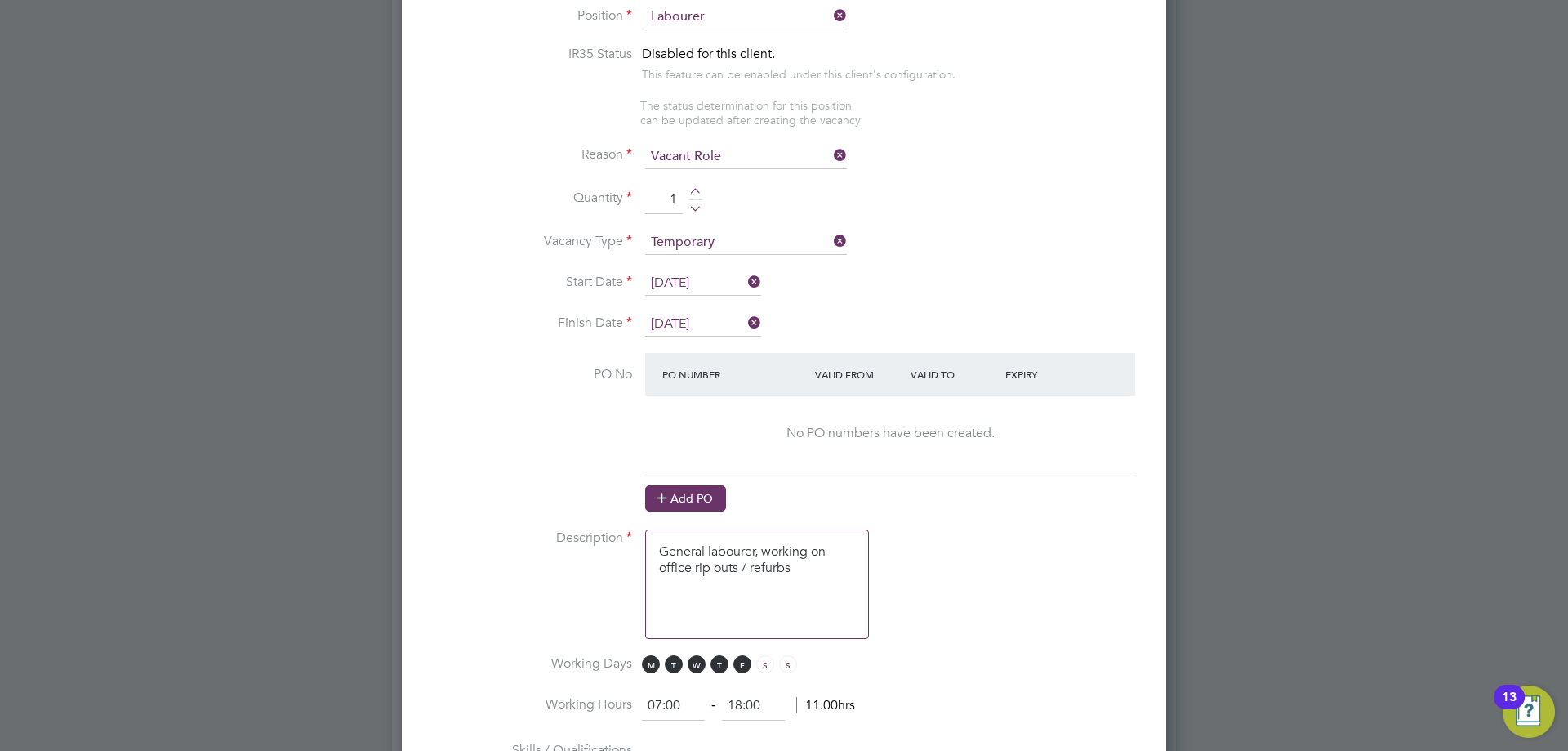
click at [692, 489] on button "Add PO" at bounding box center [685, 498] width 81 height 26
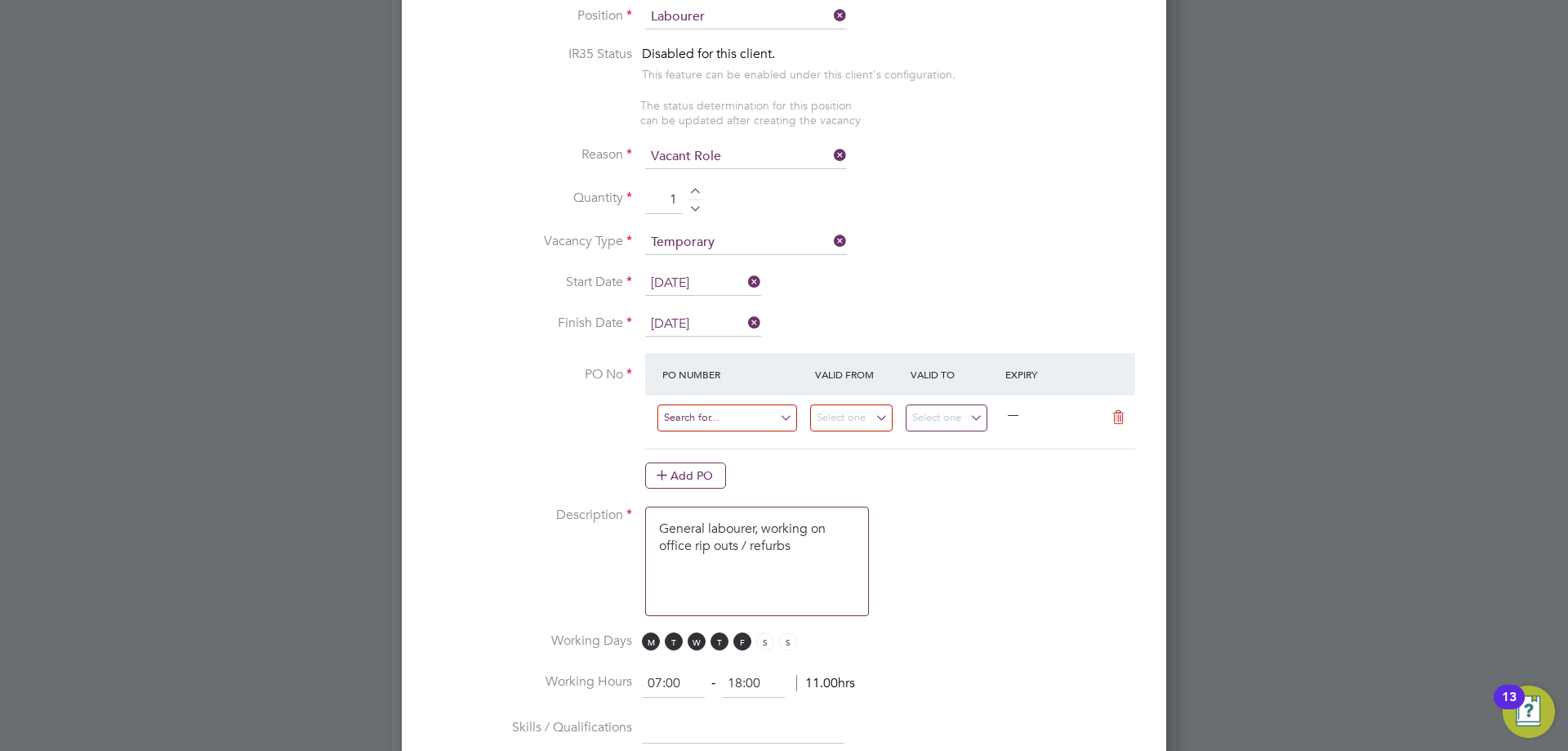
click at [688, 424] on input at bounding box center [727, 418] width 140 height 27
click at [705, 433] on li "CW1569/MA00020052" at bounding box center [727, 444] width 142 height 22
click at [942, 420] on input "10 Aug 2025" at bounding box center [947, 418] width 83 height 27
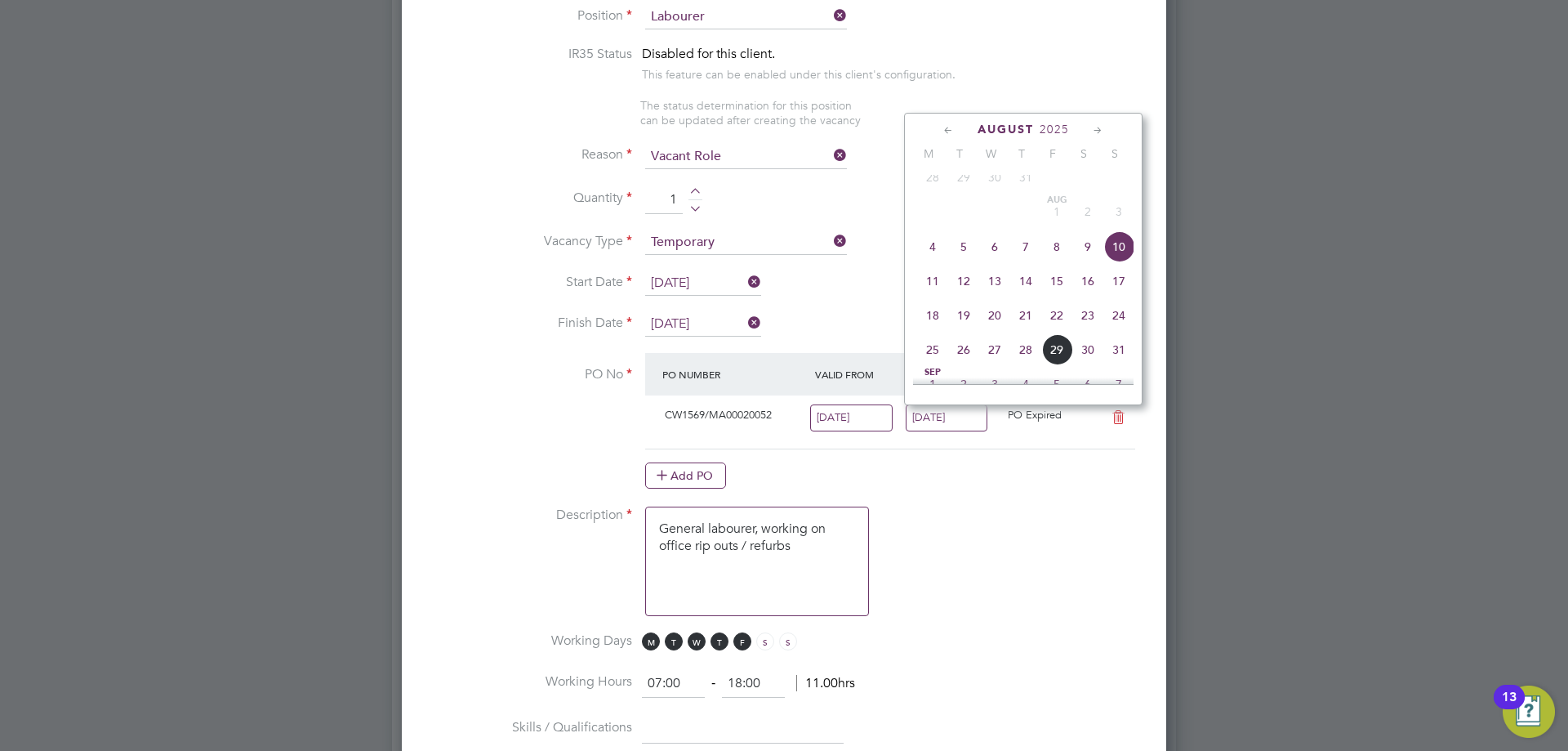
click at [1107, 331] on span "24" at bounding box center [1119, 315] width 31 height 31
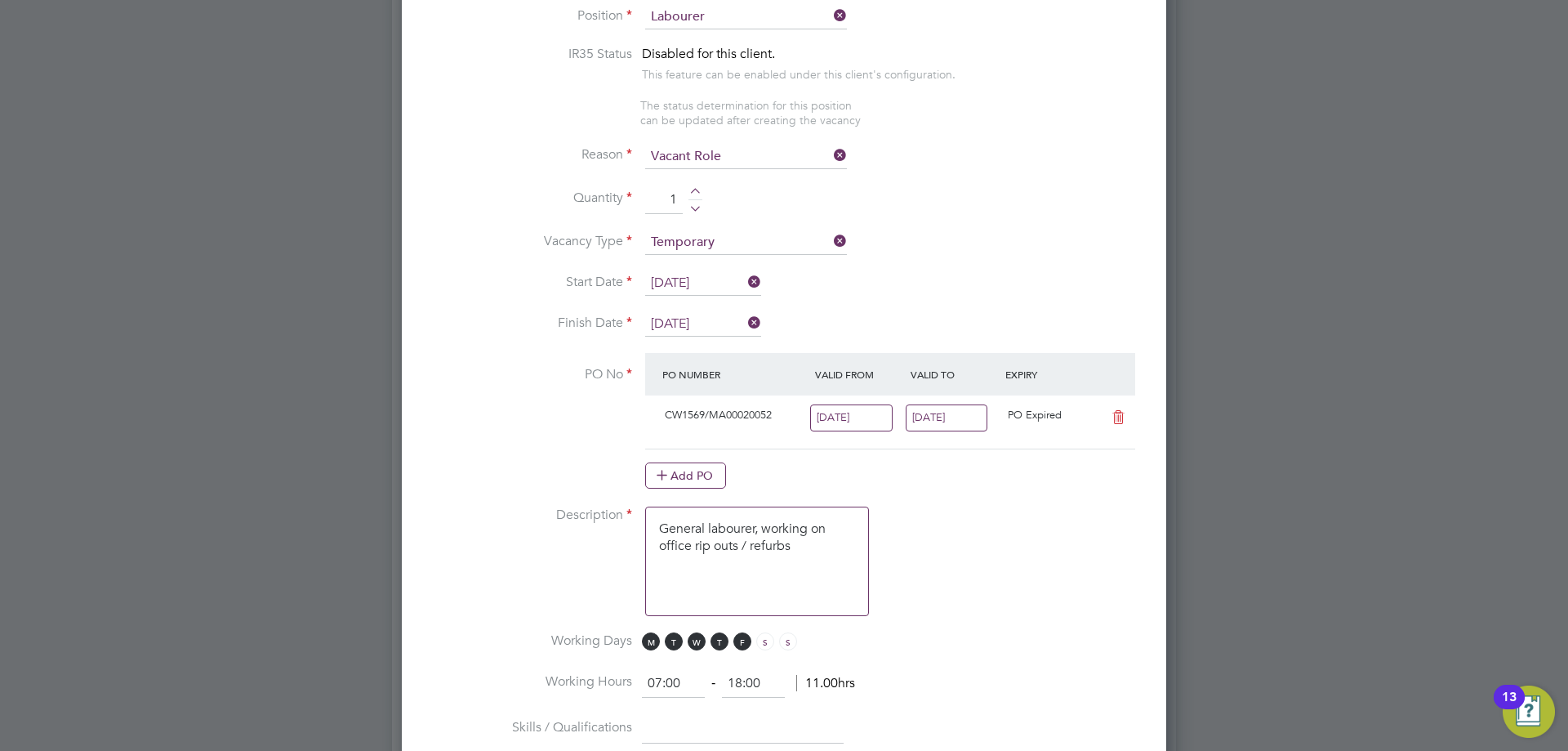
click at [879, 424] on input "04 Aug 2025" at bounding box center [852, 418] width 83 height 27
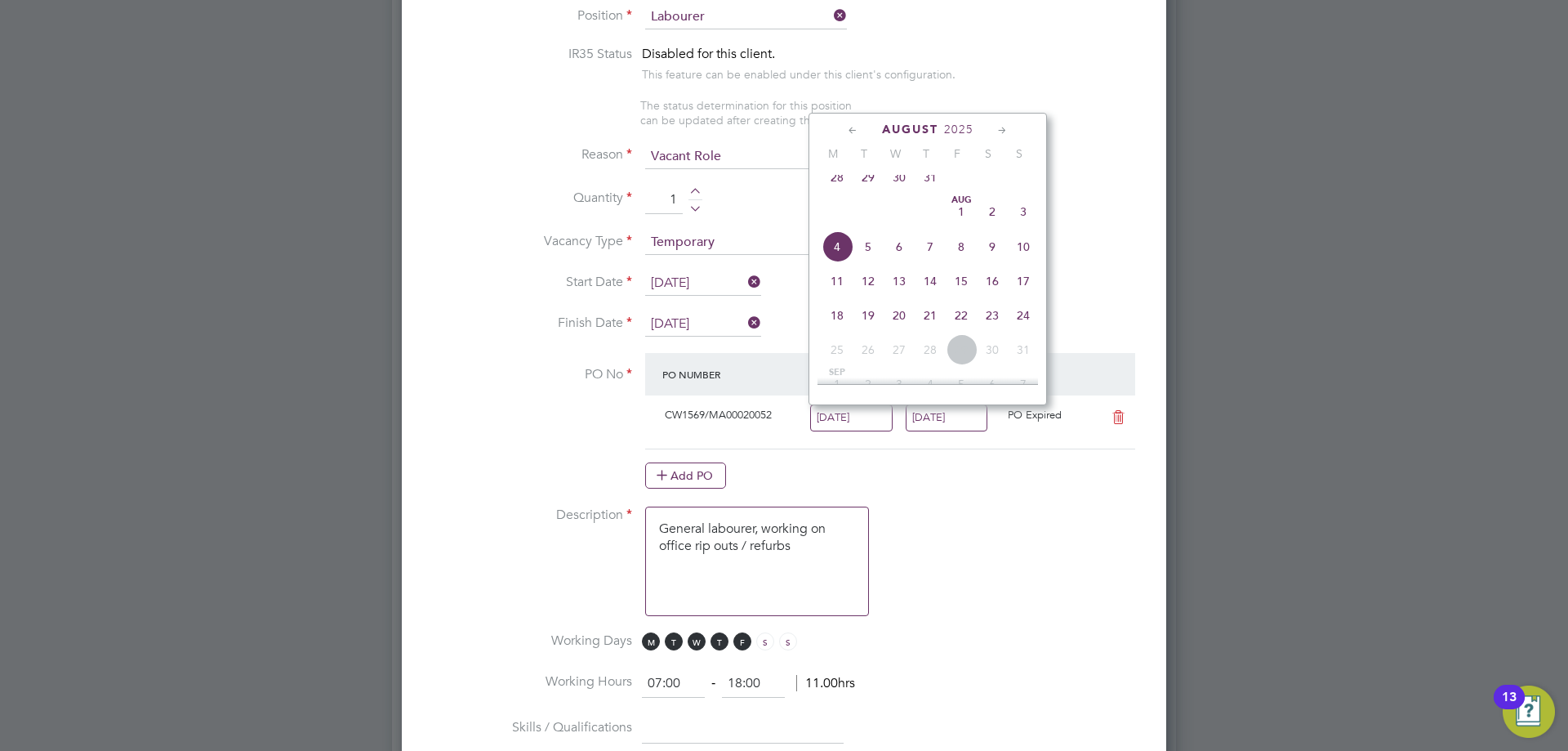
click at [841, 318] on span "18" at bounding box center [837, 315] width 31 height 31
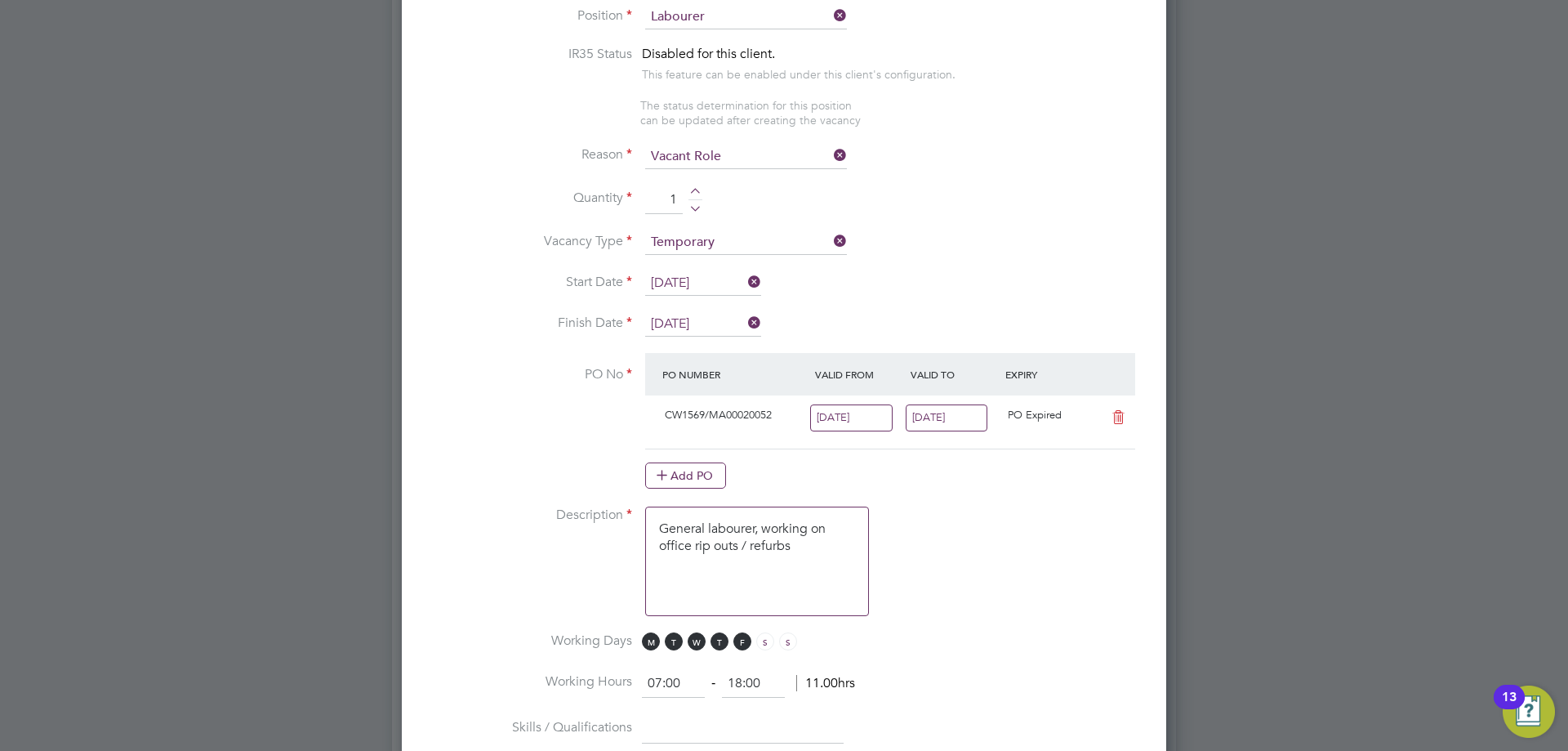
click at [562, 367] on label "PO No" at bounding box center [530, 375] width 205 height 17
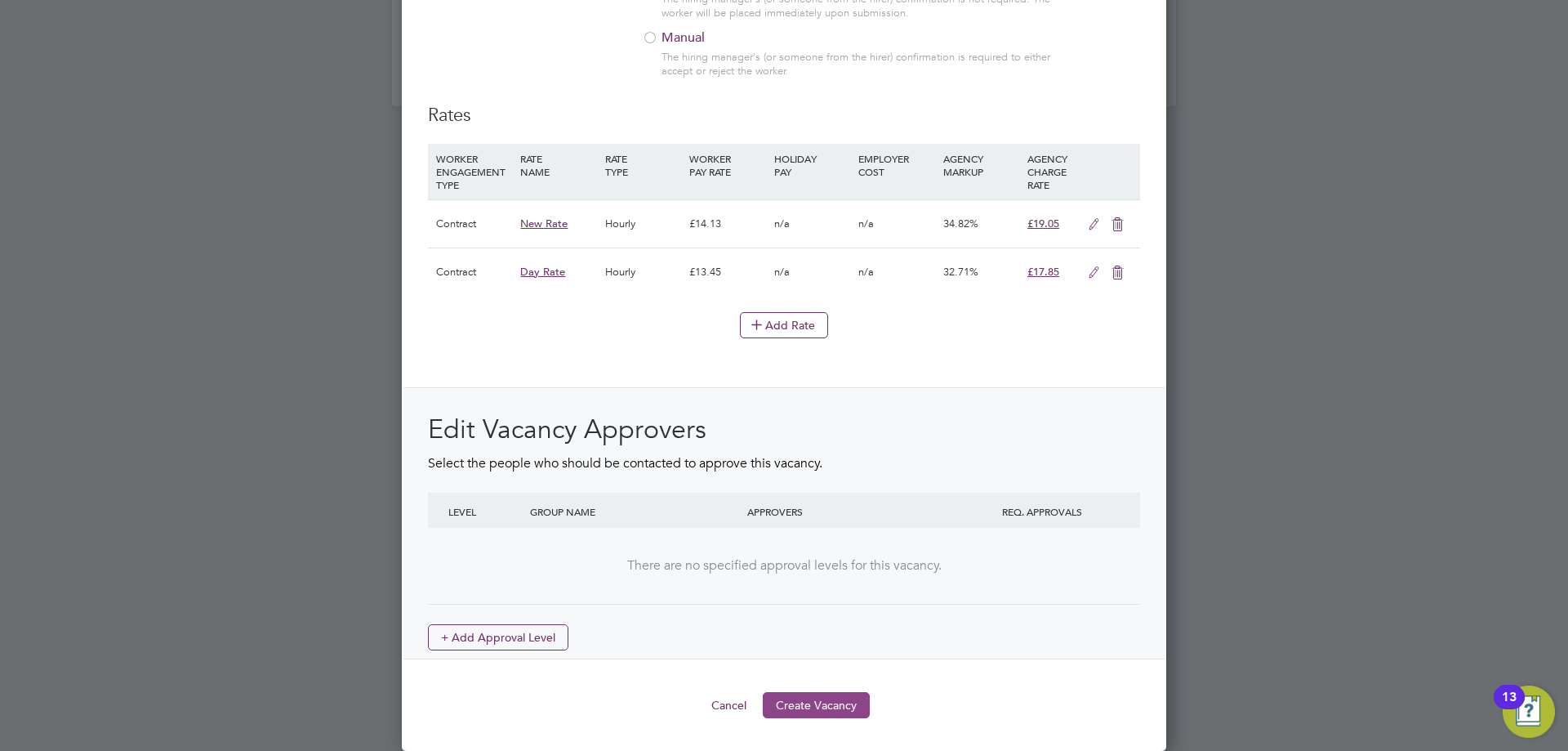
click at [833, 710] on button "Create Vacancy" at bounding box center [816, 704] width 107 height 26
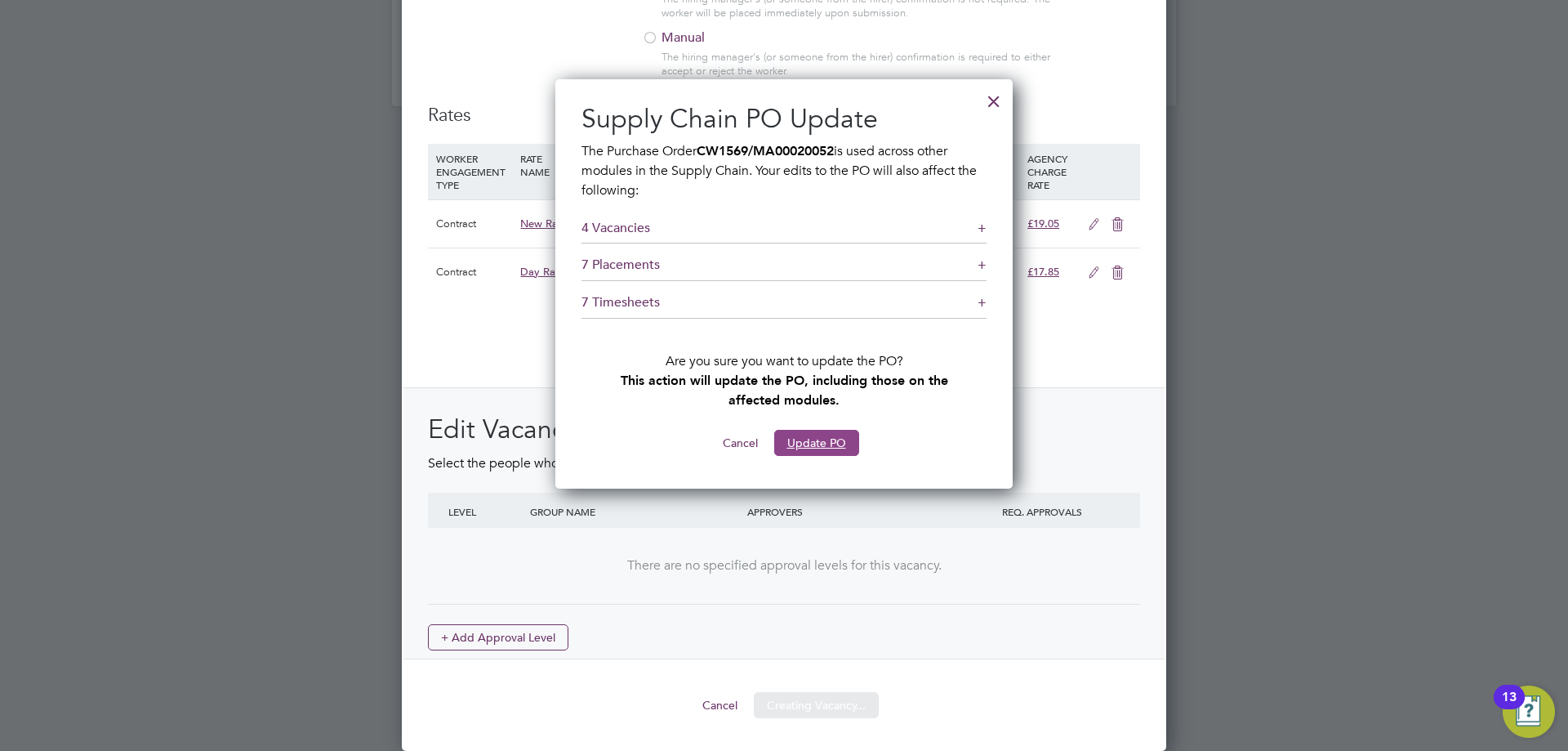
click at [811, 442] on button "Update PO" at bounding box center [816, 443] width 85 height 26
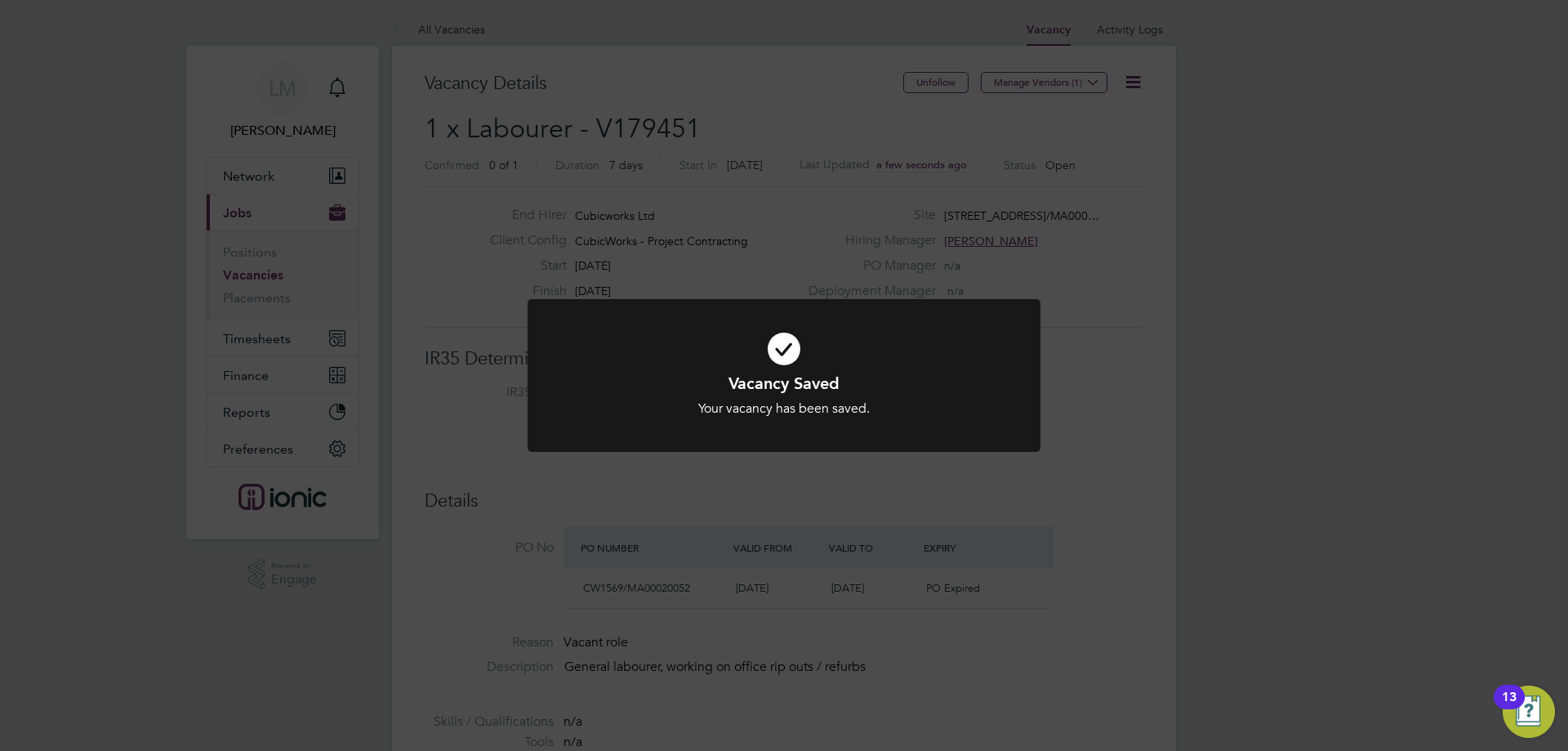
click at [672, 489] on div "Vacancy Saved Your vacancy has been saved. Cancel Okay" at bounding box center [784, 375] width 1568 height 751
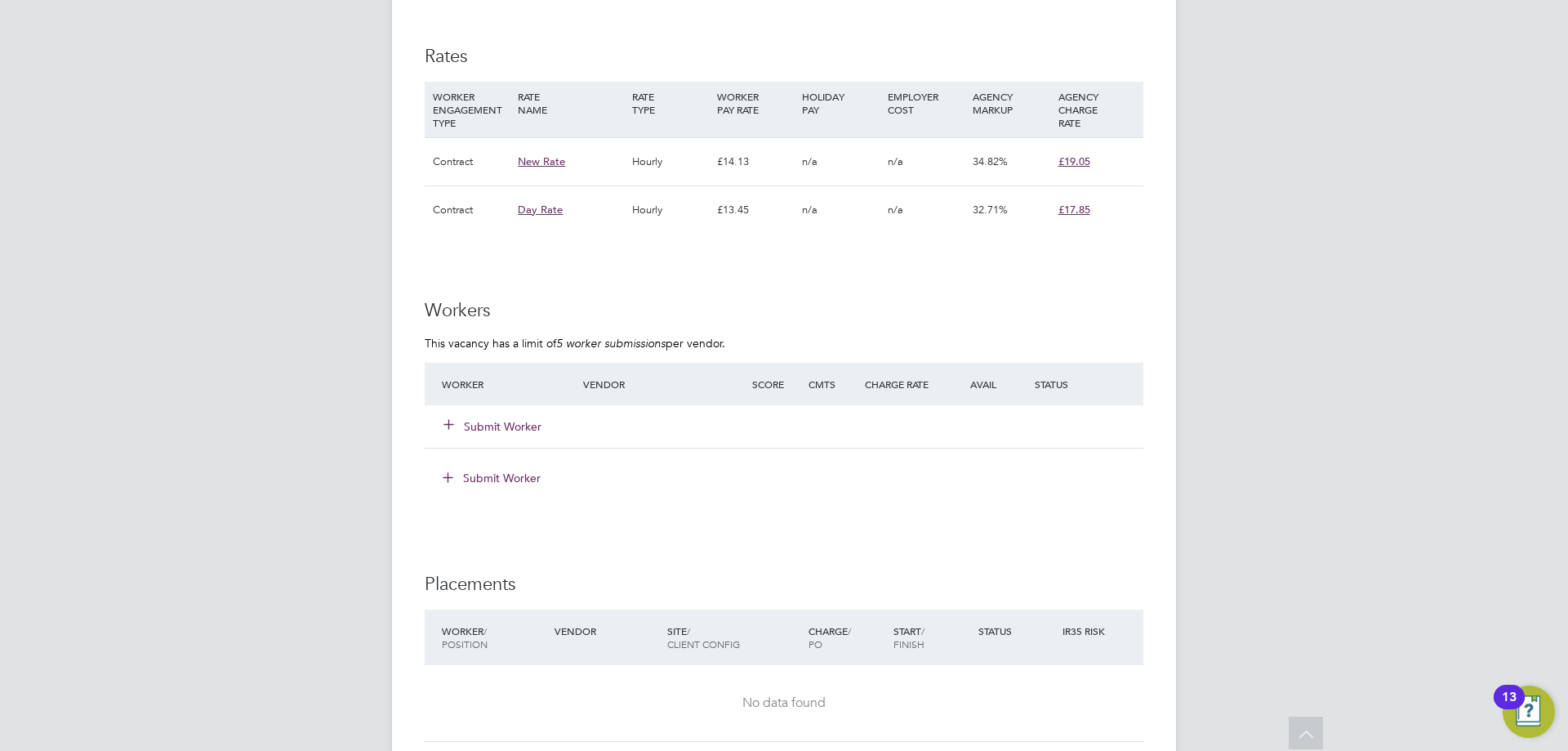
click at [507, 422] on button "Submit Worker" at bounding box center [493, 426] width 98 height 16
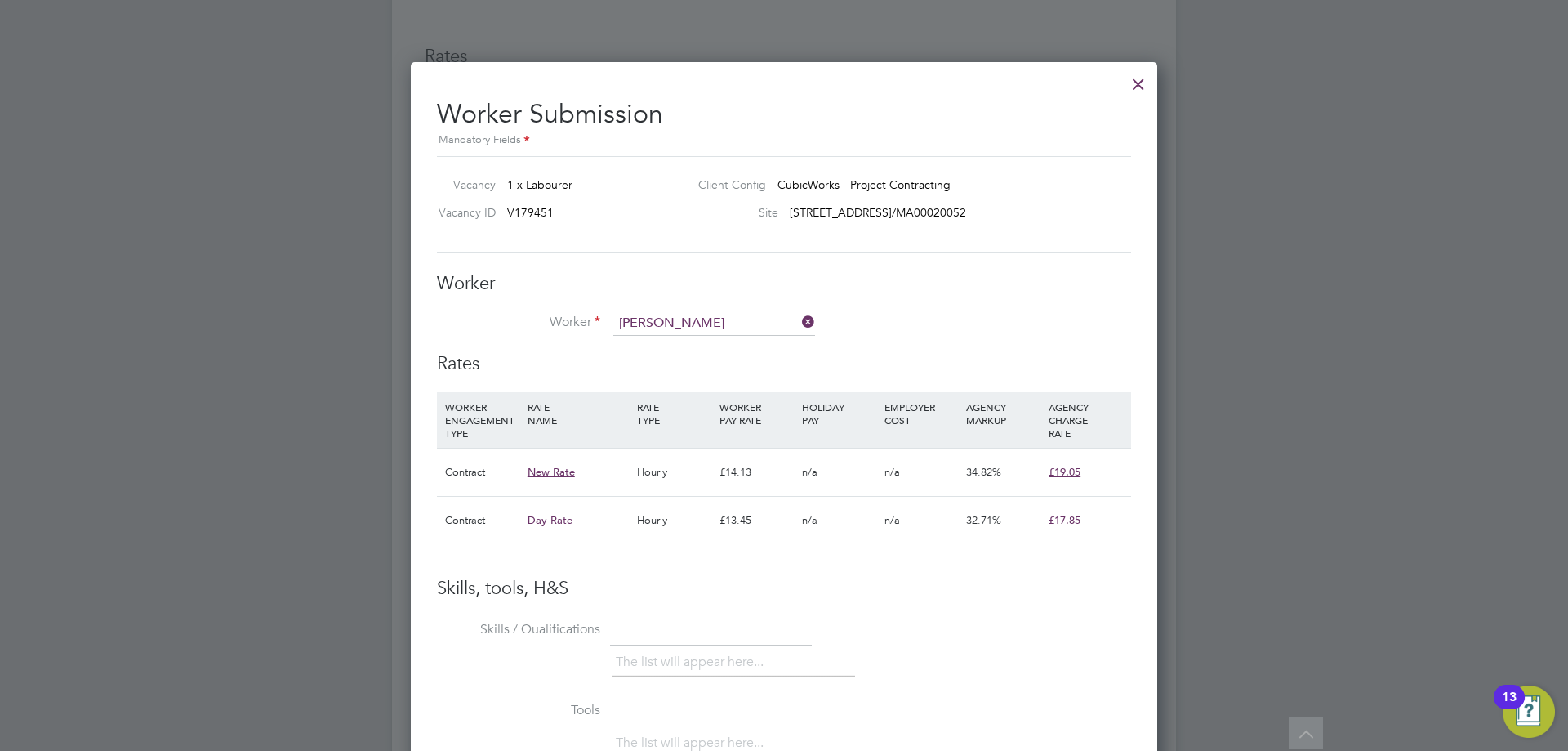
click at [722, 425] on li "Edward Mckenna (406385)" at bounding box center [736, 435] width 247 height 22
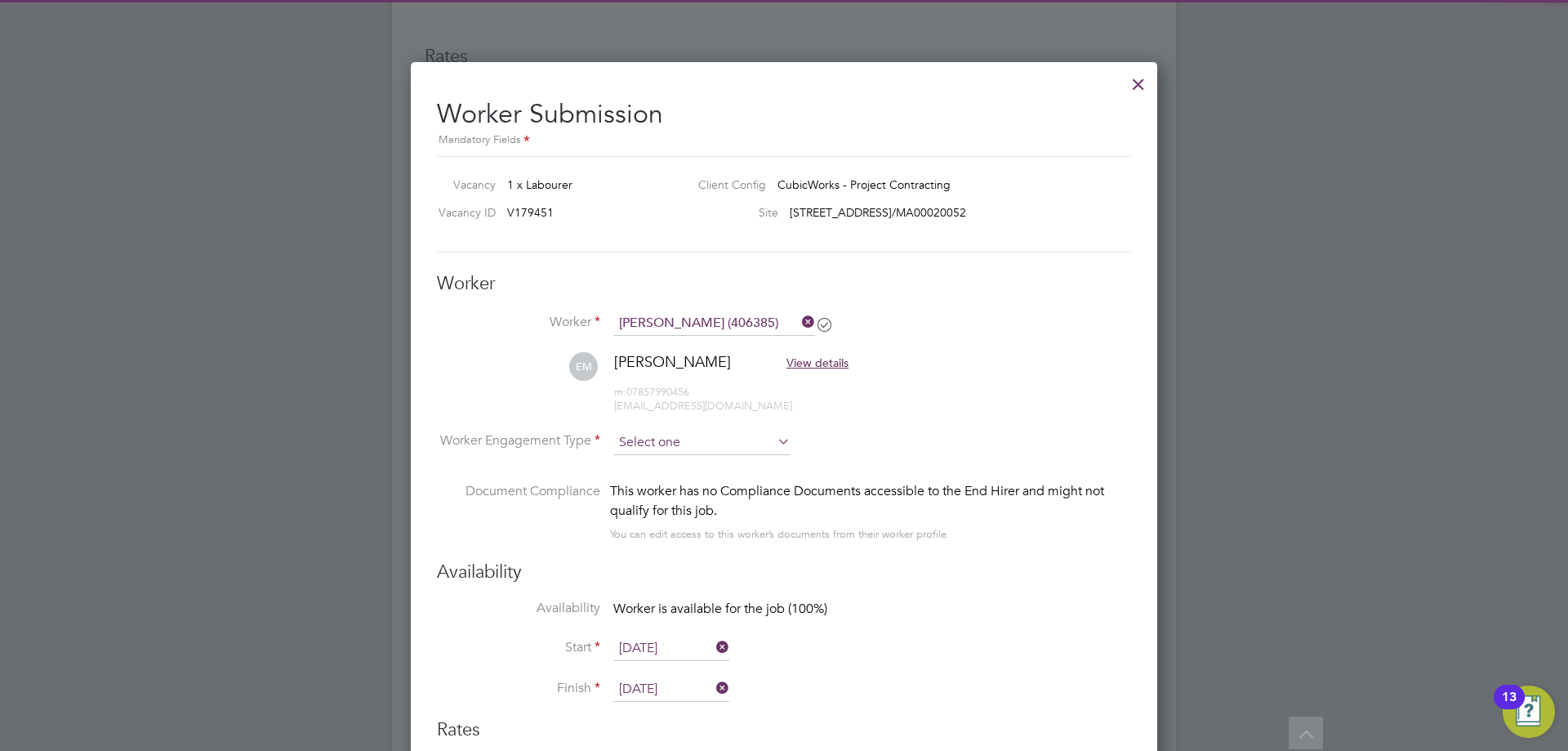
click at [673, 442] on input at bounding box center [702, 443] width 177 height 25
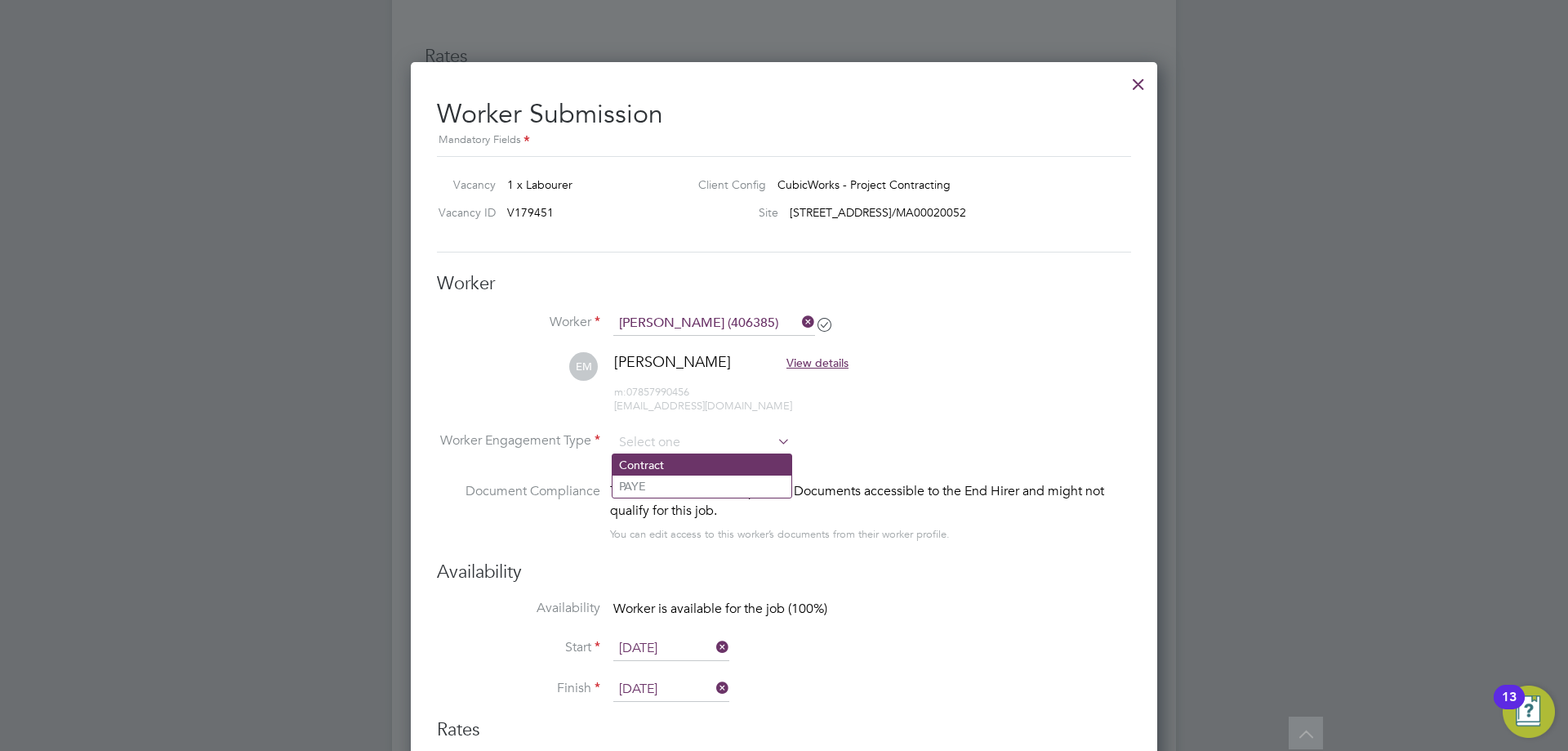
click at [678, 461] on li "Contract" at bounding box center [702, 464] width 179 height 21
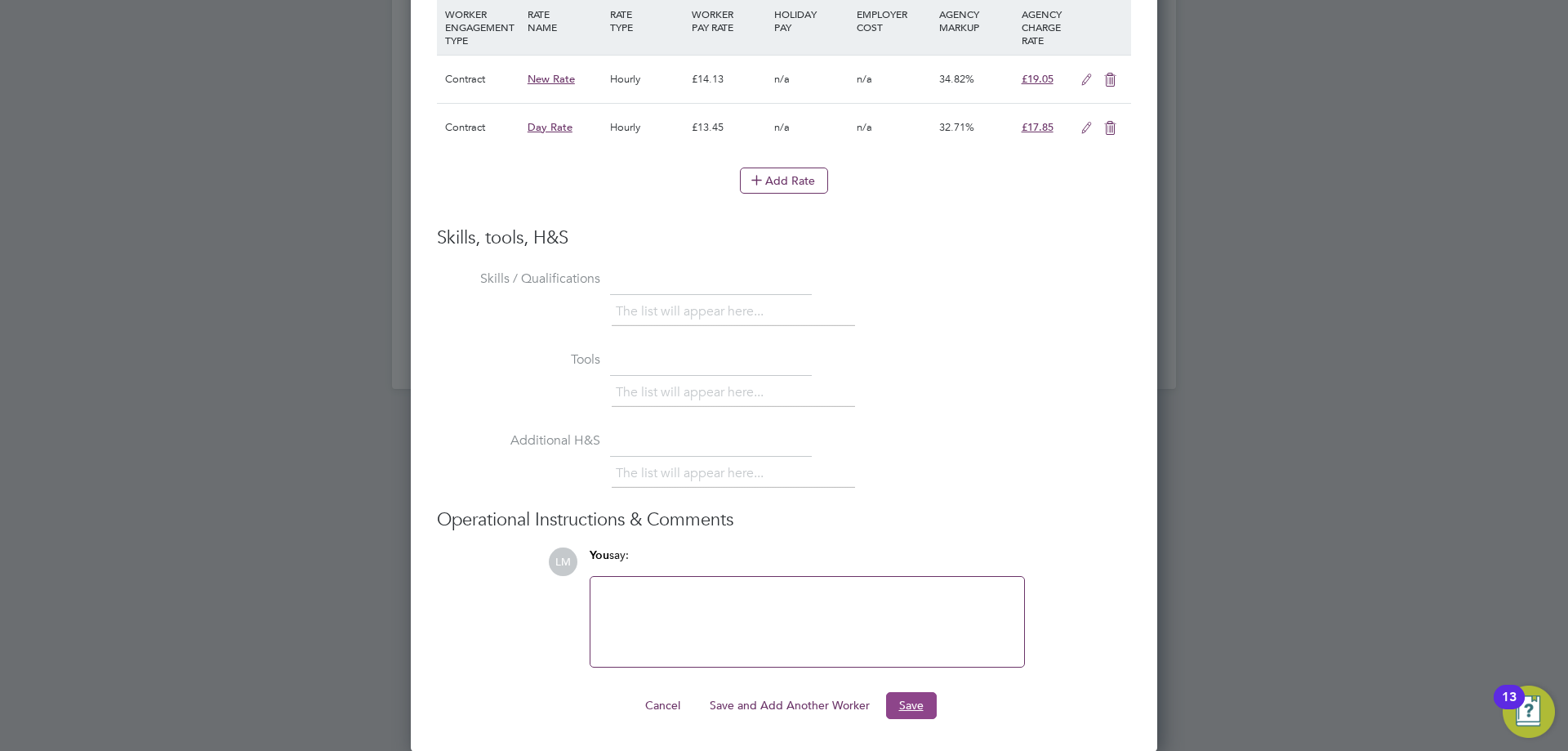
click at [915, 700] on button "Save" at bounding box center [911, 704] width 50 height 26
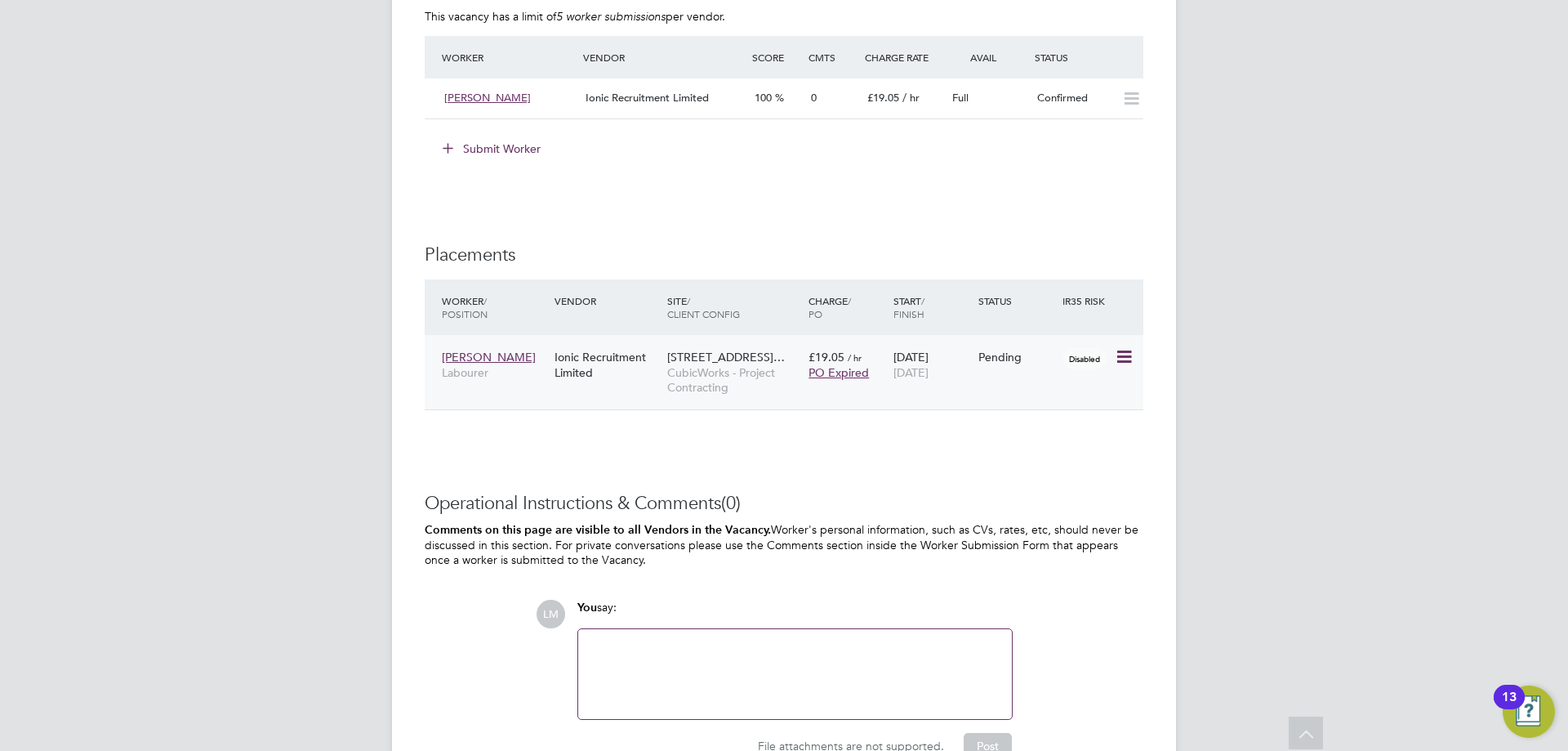
click at [1122, 355] on icon at bounding box center [1123, 357] width 16 height 20
click at [1065, 452] on li "Start" at bounding box center [1074, 459] width 116 height 23
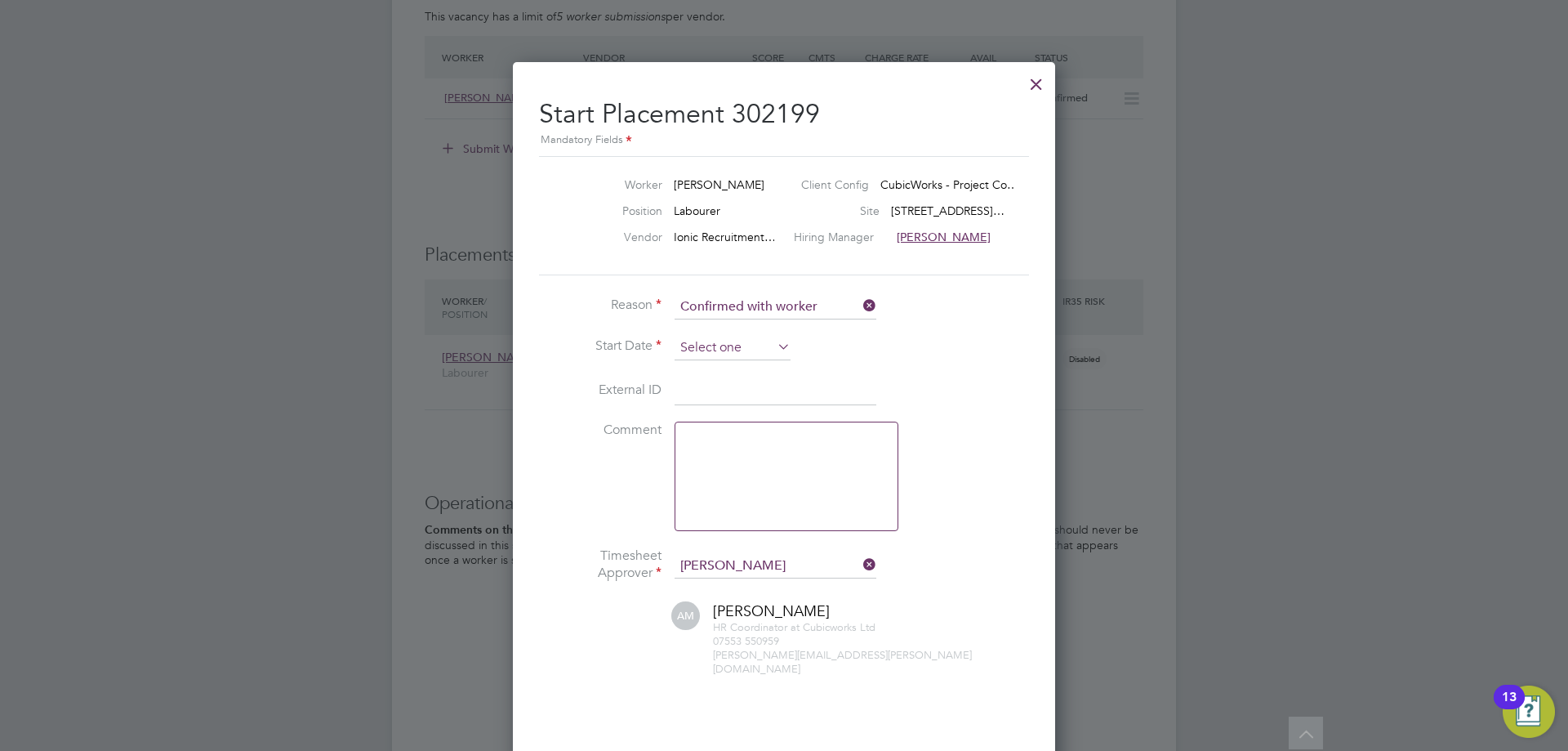
click at [731, 347] on input at bounding box center [733, 348] width 116 height 25
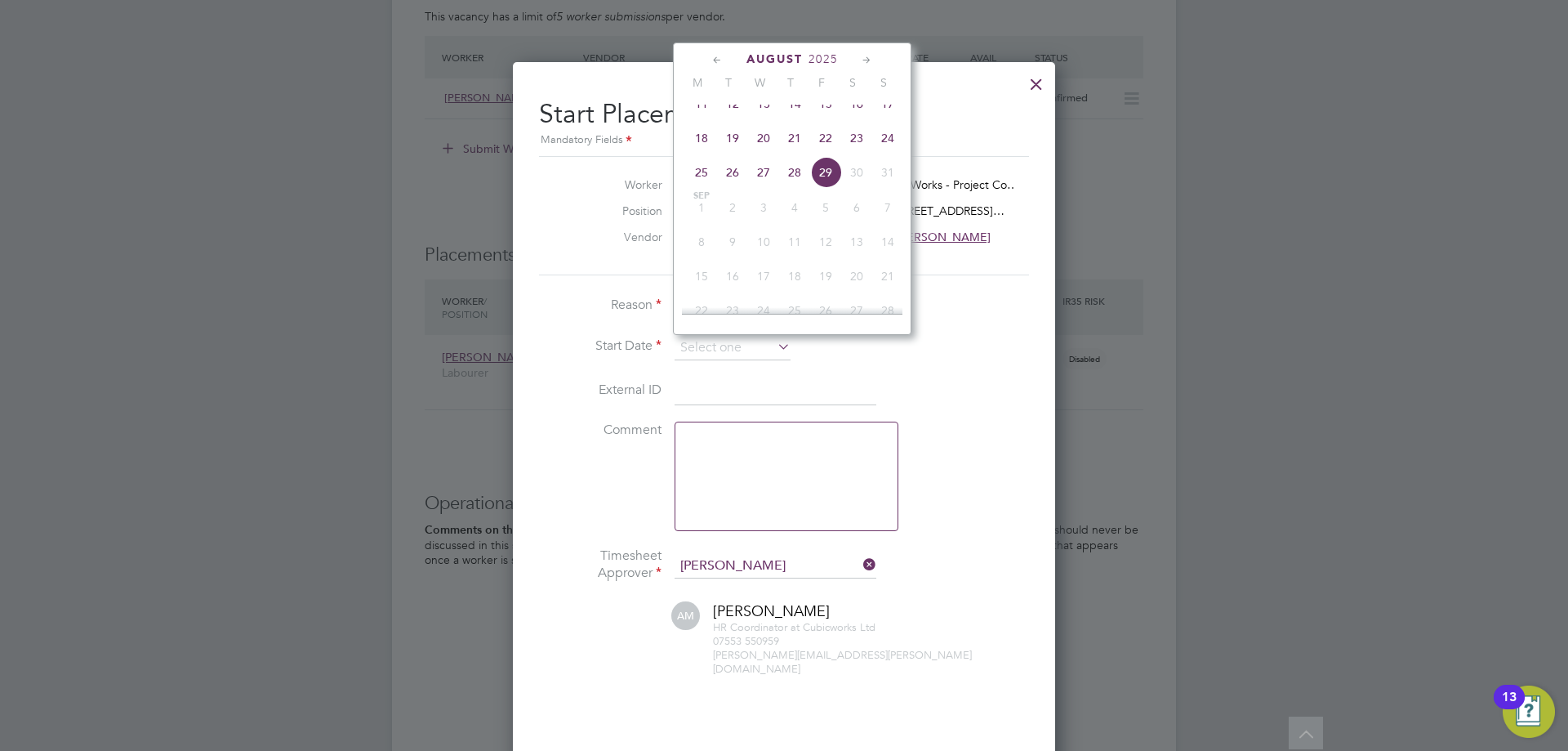
click at [700, 153] on span "18" at bounding box center [701, 138] width 31 height 31
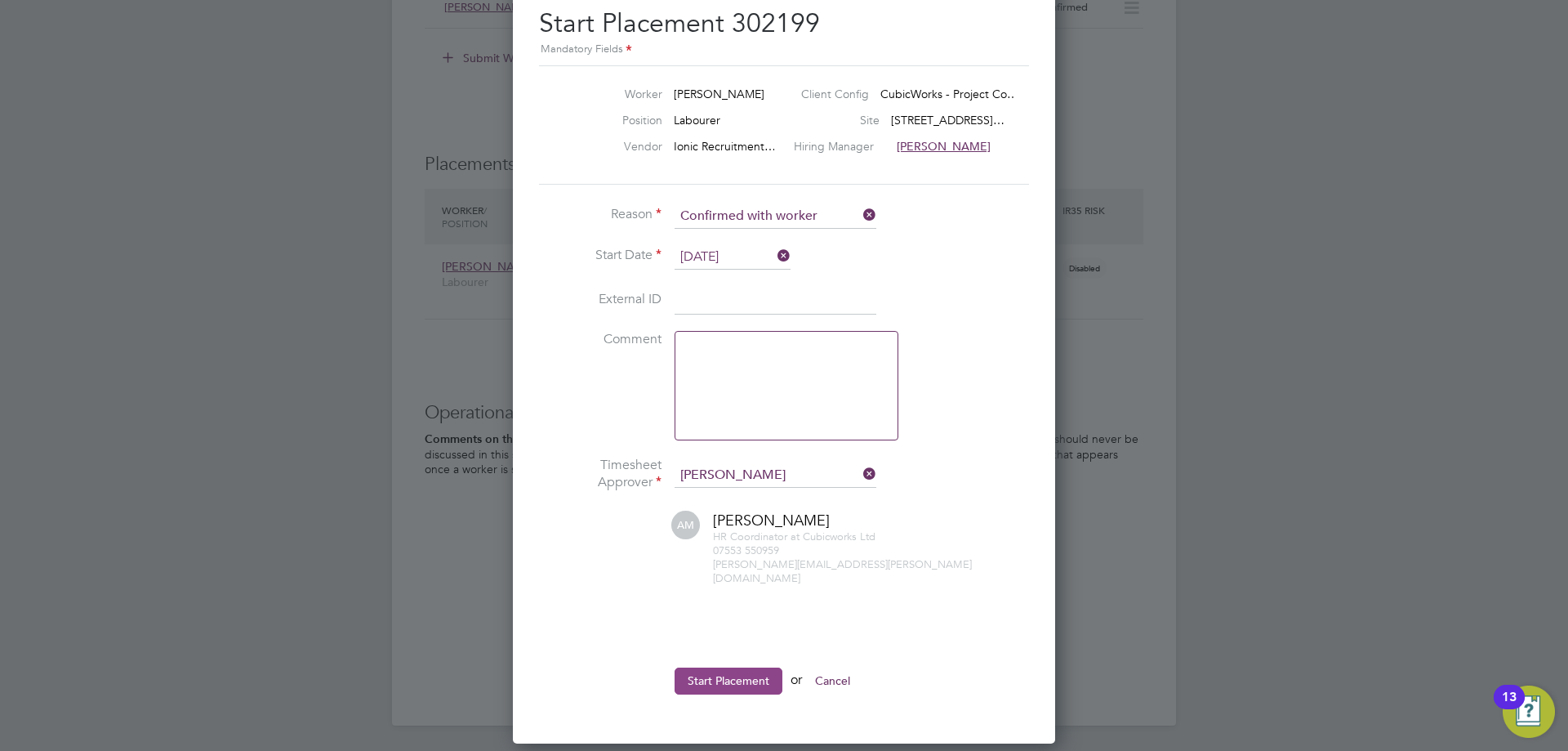
click at [731, 673] on button "Start Placement" at bounding box center [728, 680] width 108 height 26
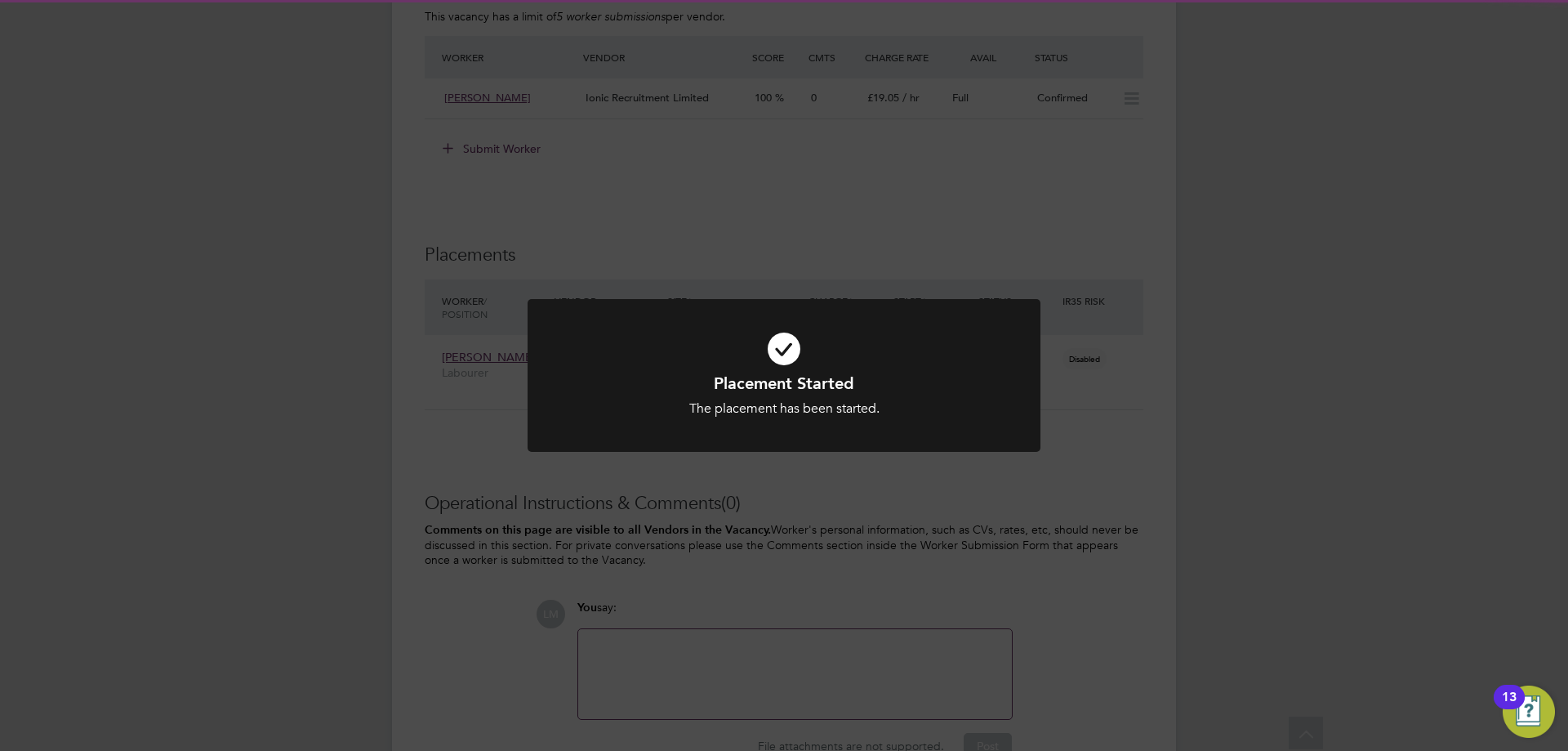
click at [1125, 558] on div "Placement Started The placement has been started. Cancel Okay" at bounding box center [784, 375] width 1568 height 751
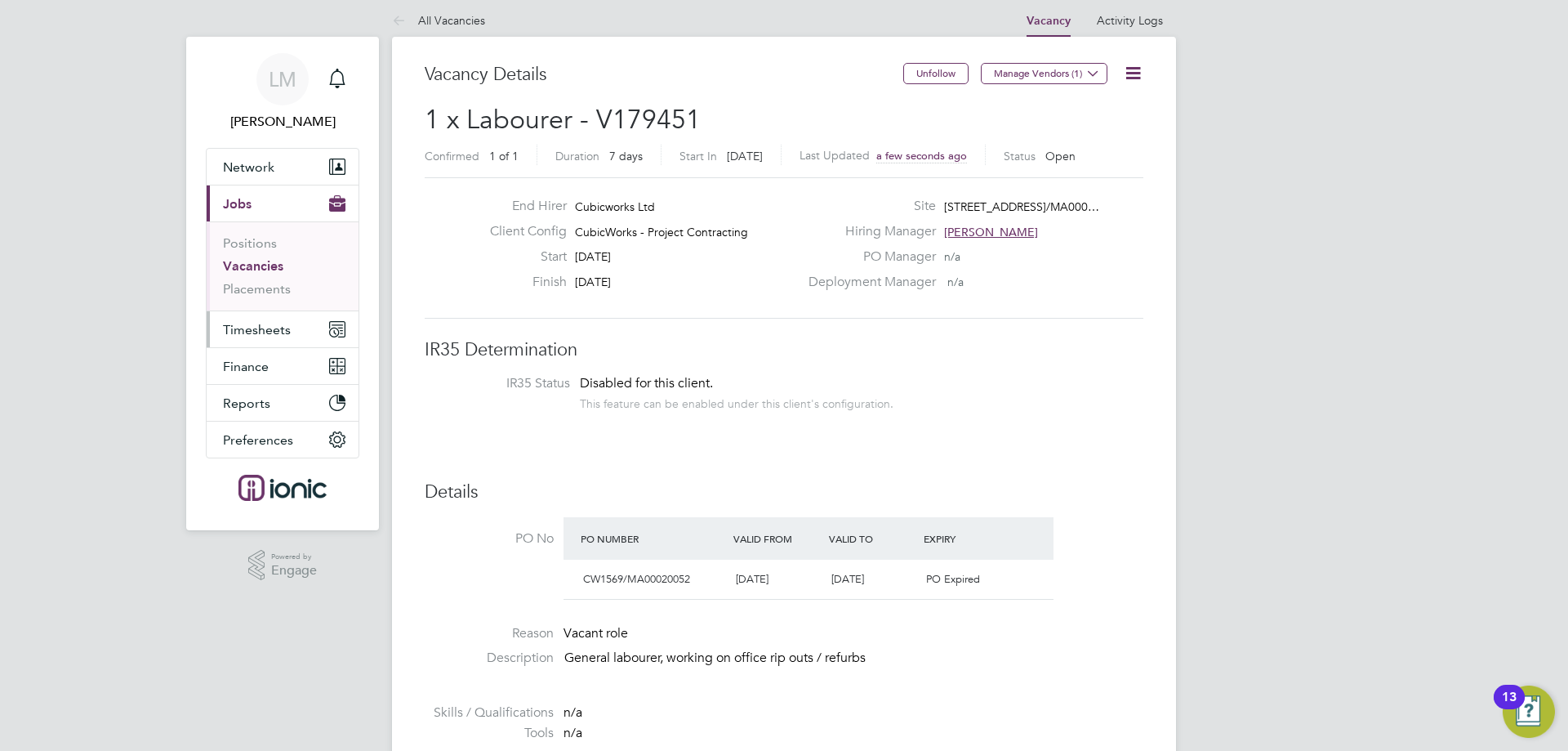
click at [240, 326] on span "Timesheets" at bounding box center [256, 329] width 68 height 15
click at [270, 326] on span "Timesheets" at bounding box center [256, 329] width 68 height 15
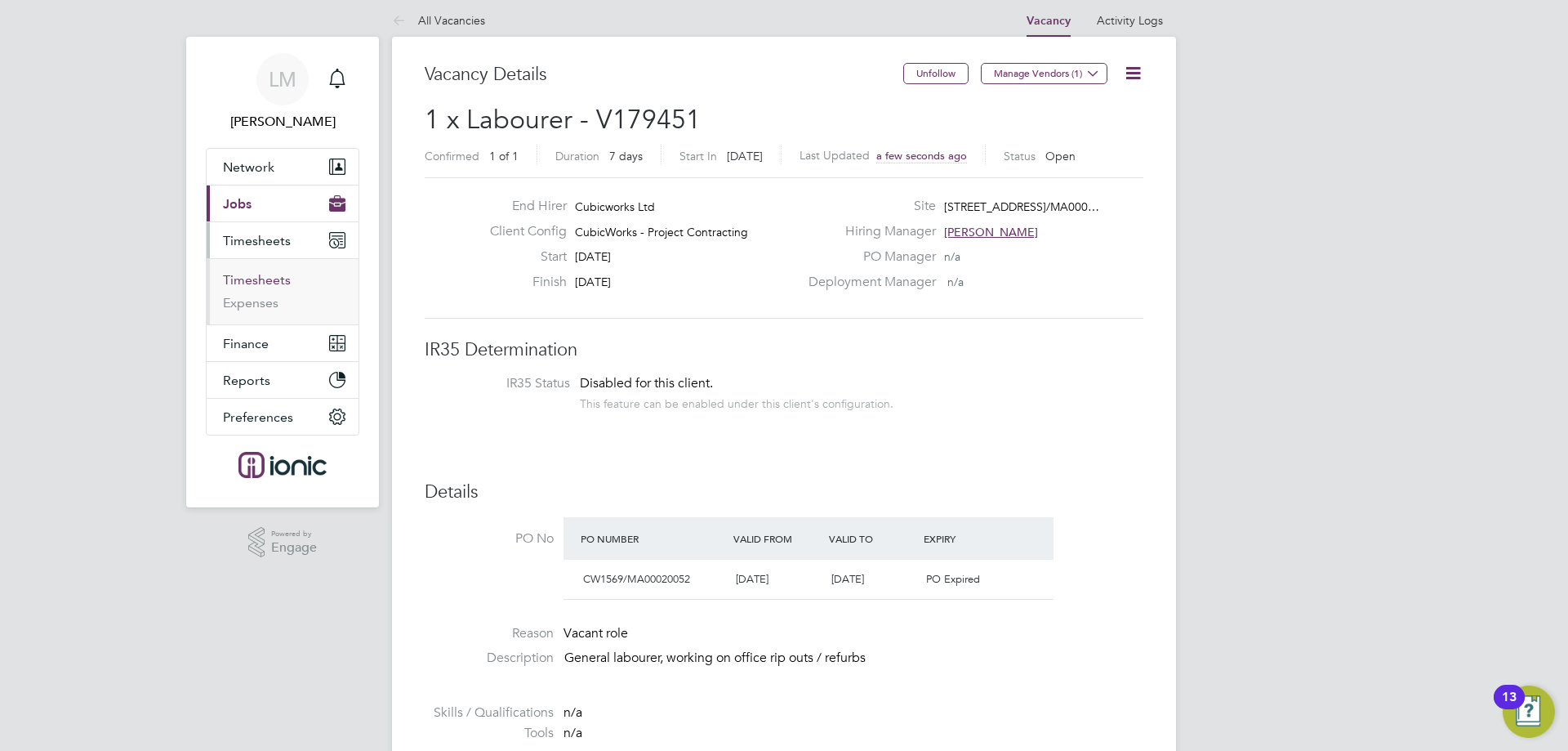
click at [255, 287] on link "Timesheets" at bounding box center [256, 280] width 68 height 15
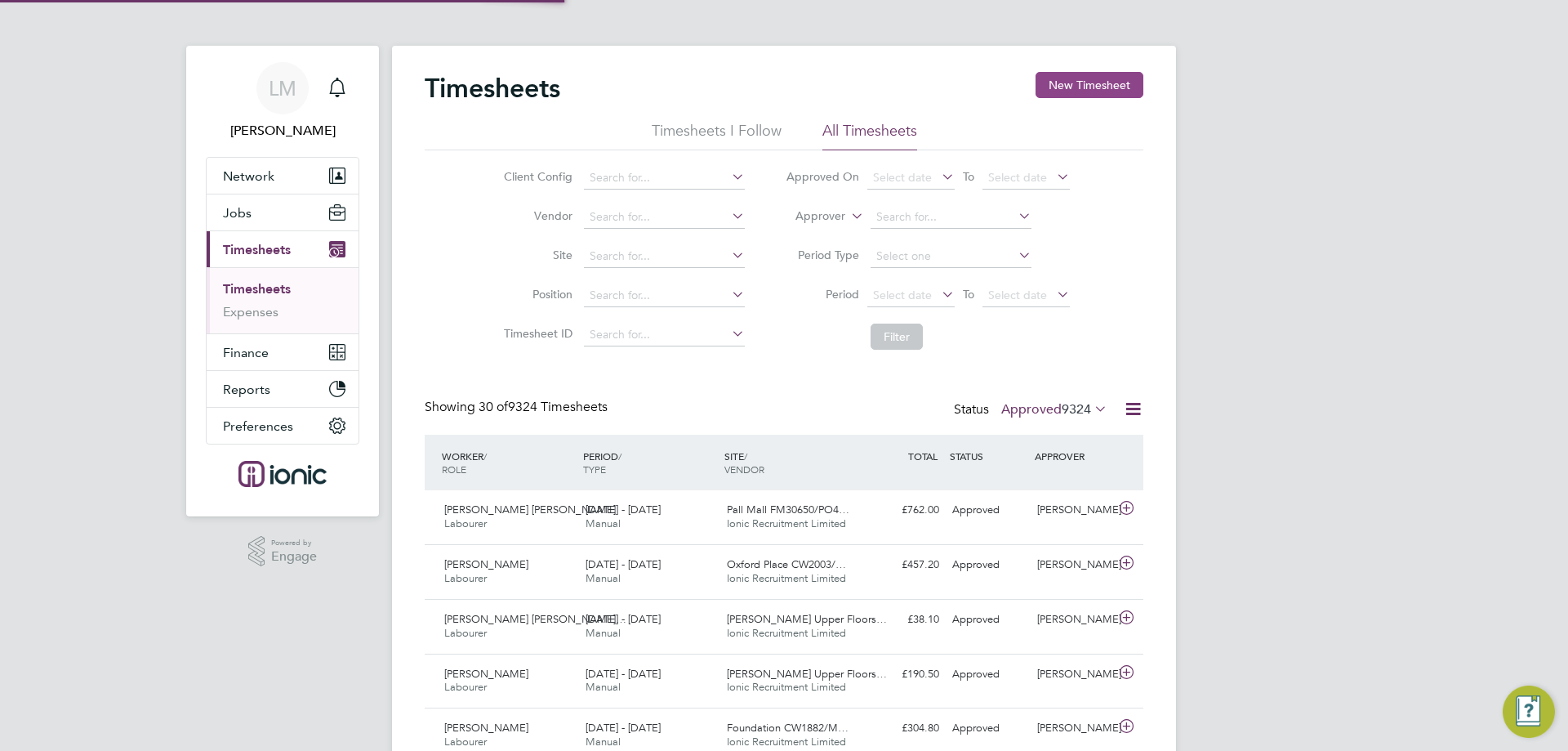
click at [1060, 82] on button "New Timesheet" at bounding box center [1089, 85] width 108 height 26
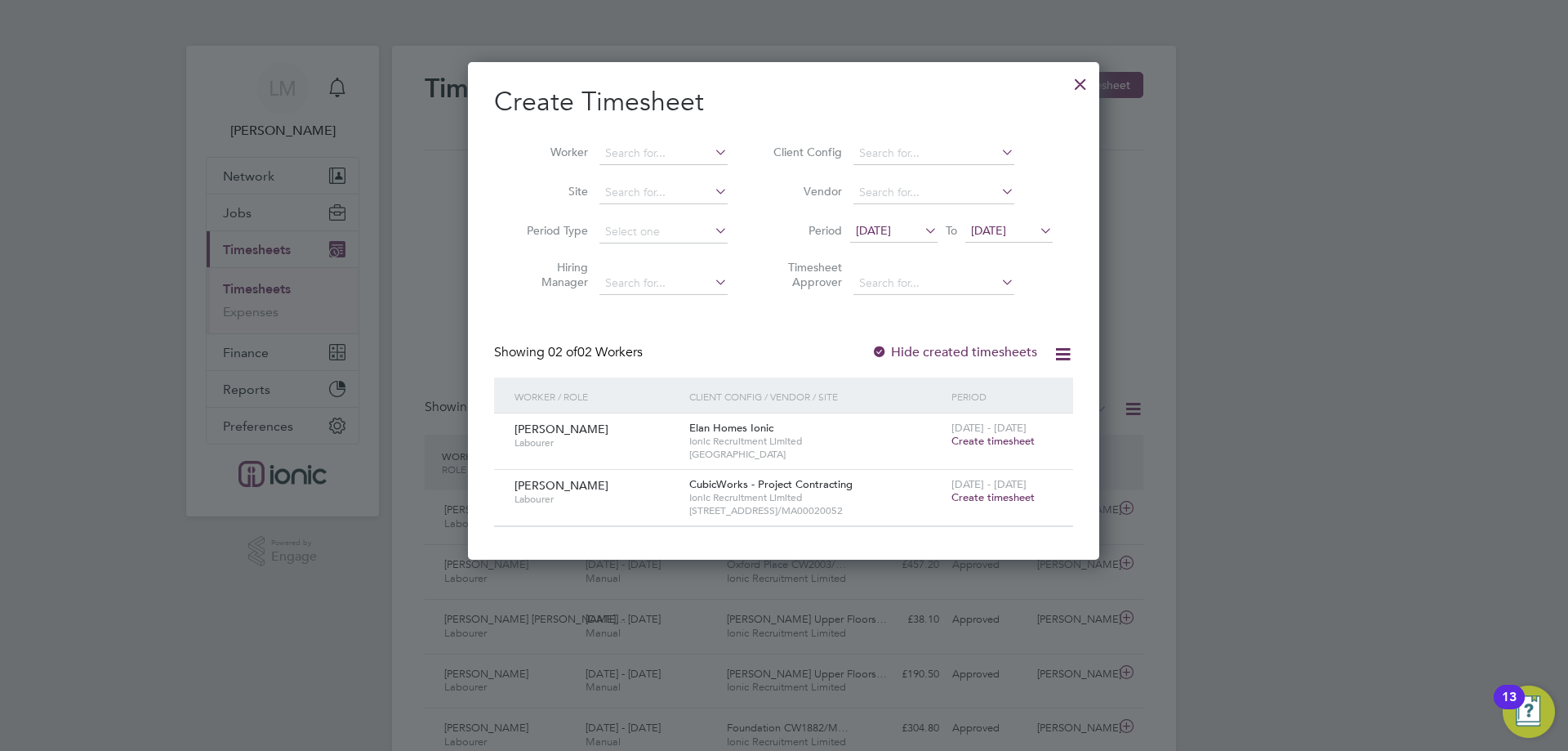
click at [998, 499] on span "Create timesheet" at bounding box center [993, 497] width 84 height 14
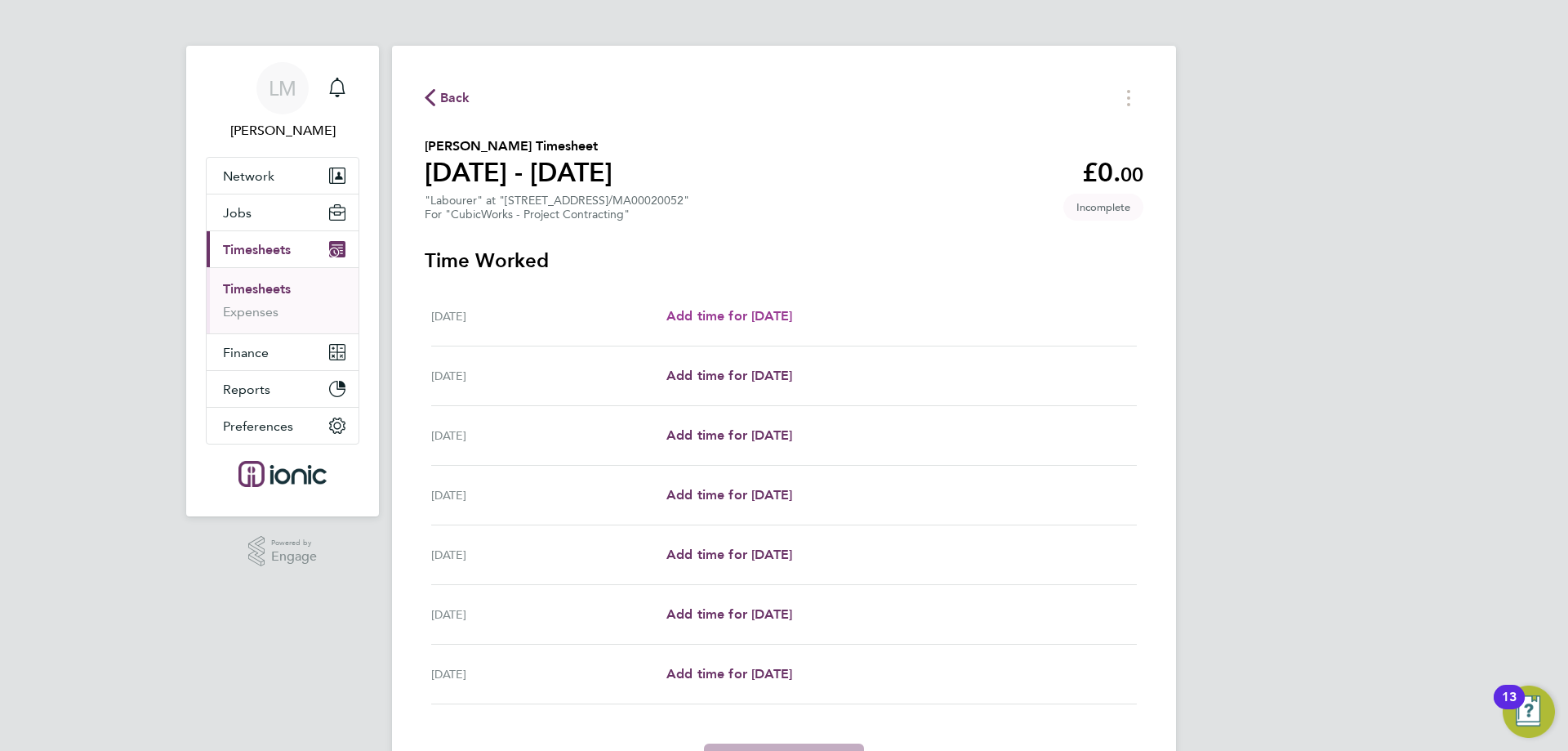
click at [781, 321] on span "Add time for [DATE]" at bounding box center [730, 316] width 126 height 15
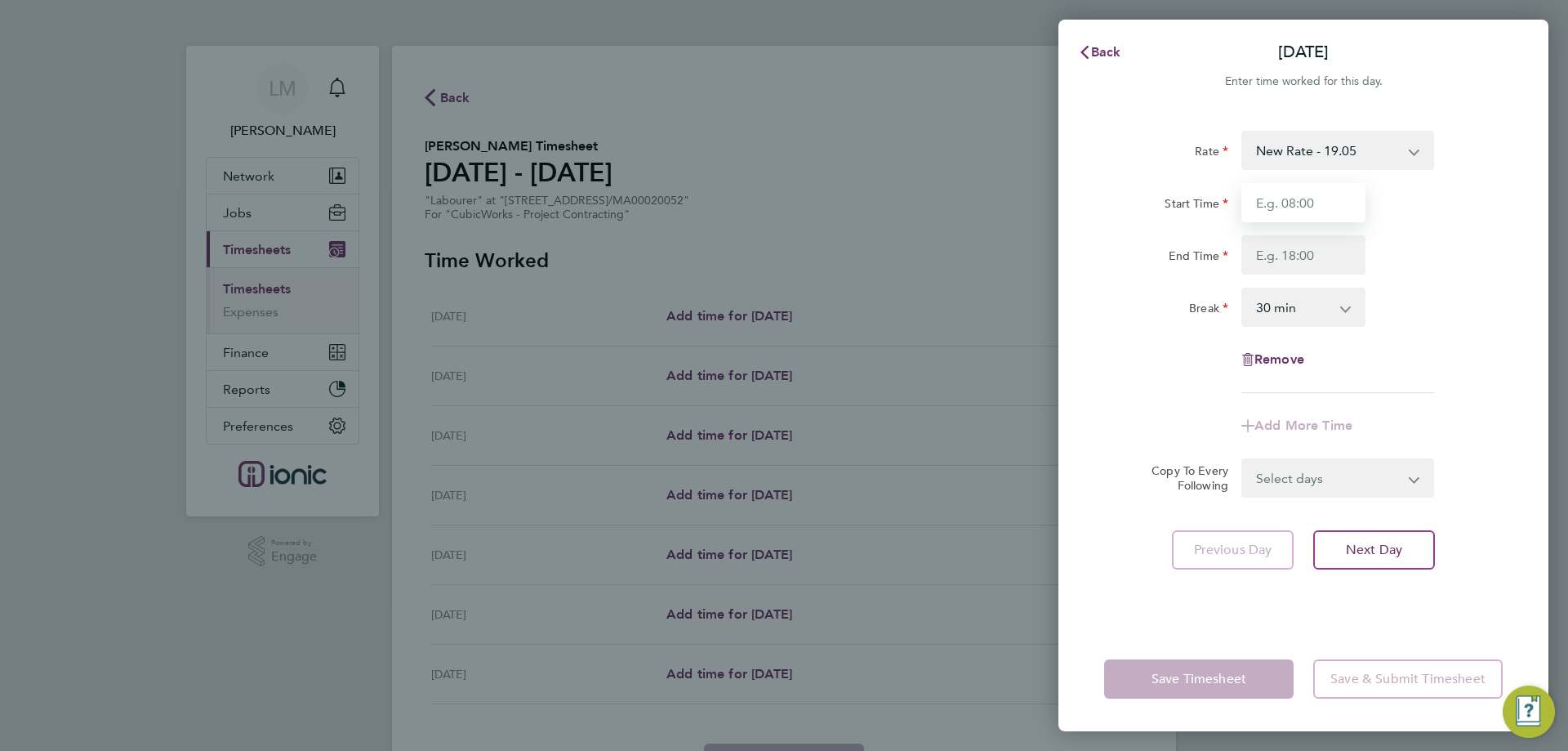
click at [1289, 211] on input "Start Time" at bounding box center [1303, 202] width 125 height 39
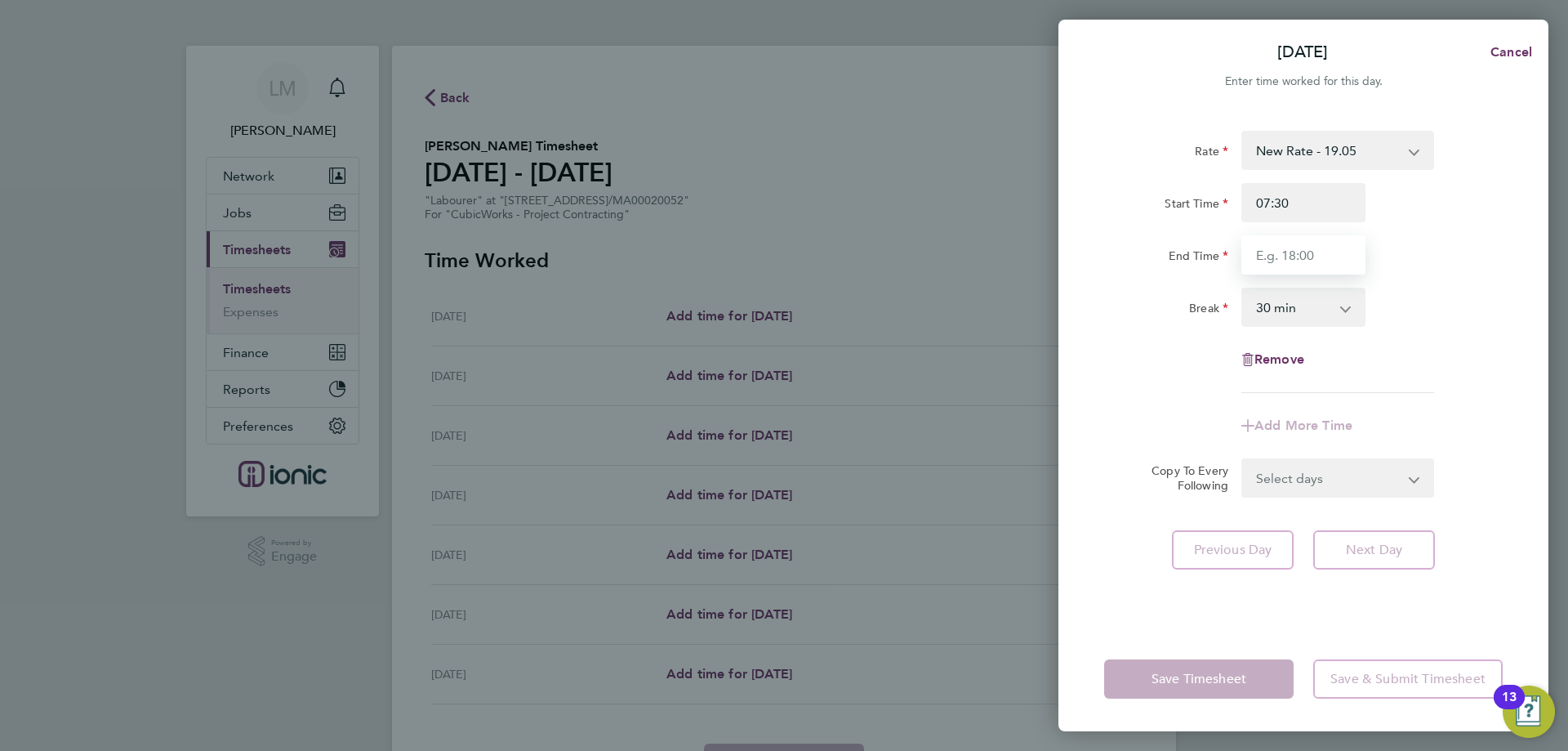
click at [1314, 255] on input "End Time" at bounding box center [1303, 254] width 125 height 39
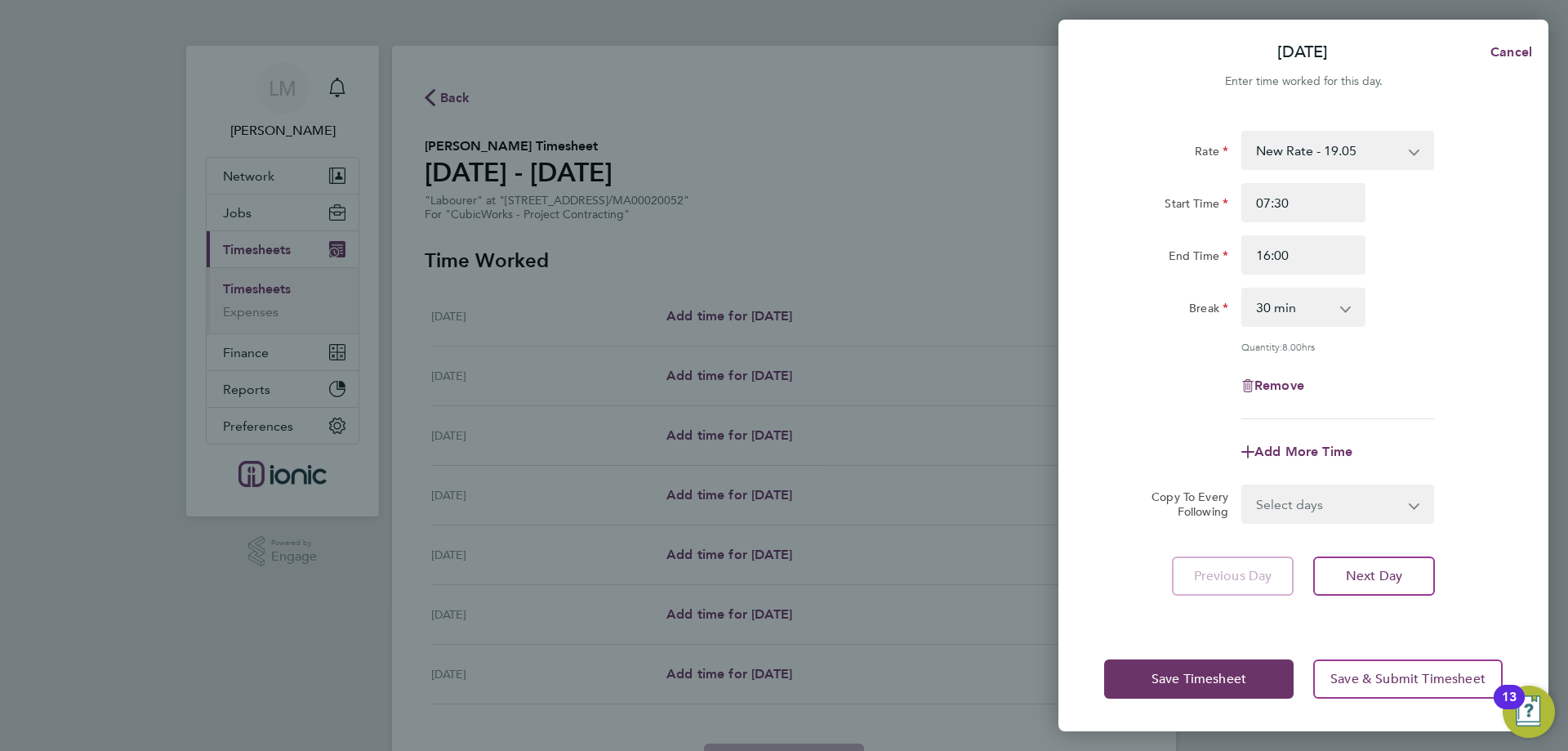
click at [1468, 289] on div "Break 0 min 15 min 30 min 45 min 60 min 75 min 90 min" at bounding box center [1303, 306] width 412 height 39
click at [1342, 512] on select "Select days Day Weekday (Mon-Fri) Weekend (Sat-Sun) [DATE] [DATE] [DATE] [DATE]…" at bounding box center [1329, 504] width 171 height 36
click at [1244, 486] on select "Select days Day Weekday (Mon-Fri) Weekend (Sat-Sun) [DATE] [DATE] [DATE] [DATE]…" at bounding box center [1329, 504] width 171 height 36
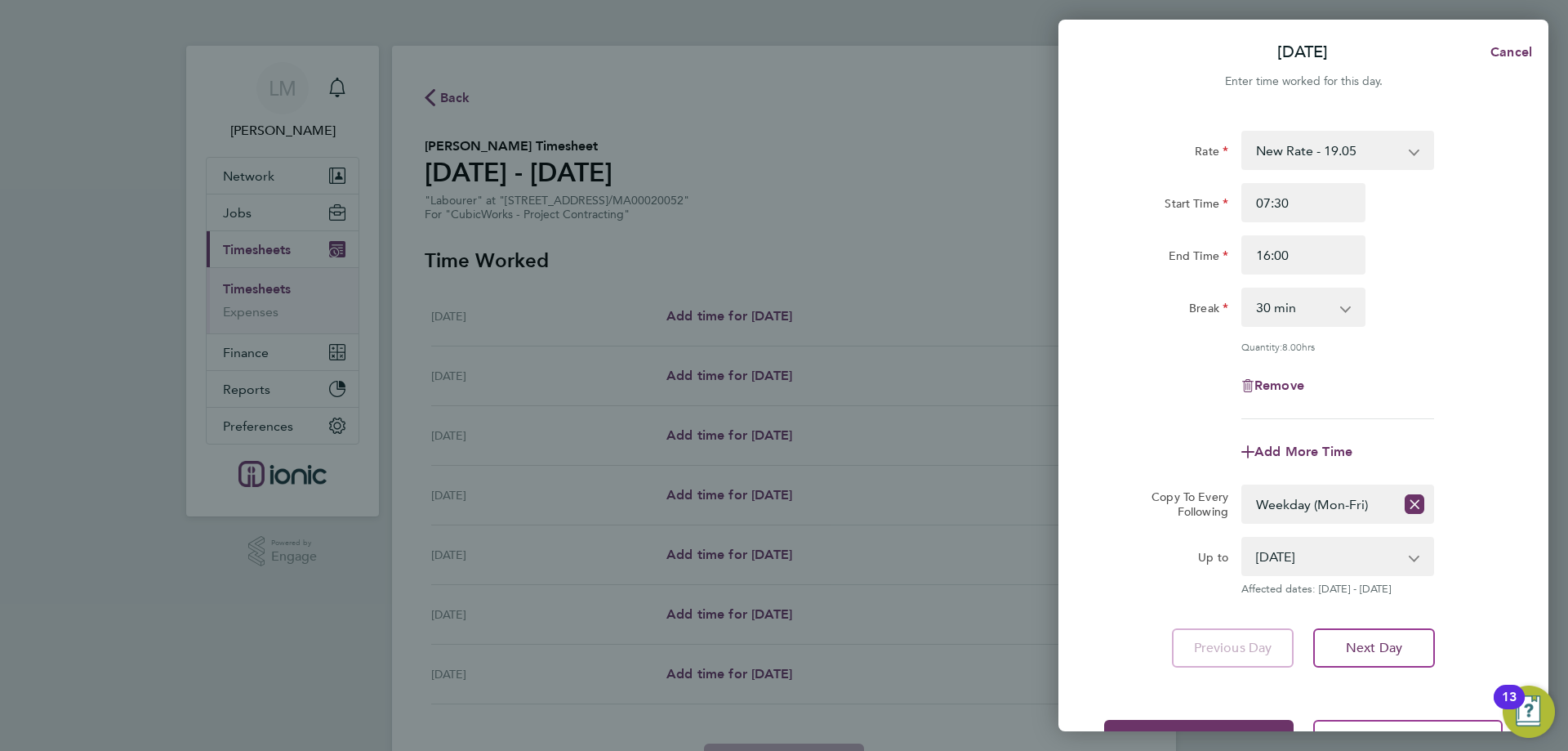
click at [1444, 433] on div "Add More Time" at bounding box center [1303, 451] width 412 height 39
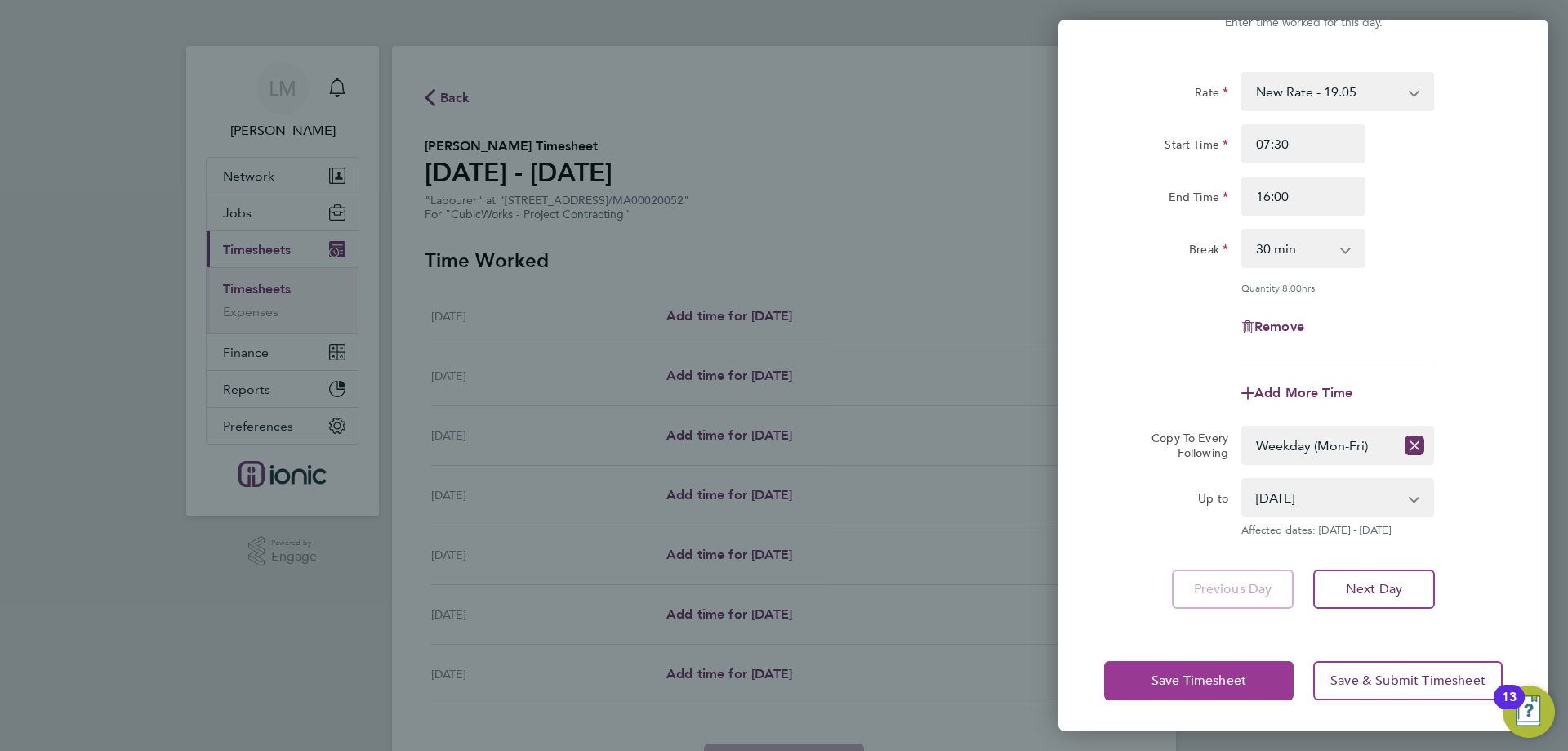
click at [1176, 666] on button "Save Timesheet" at bounding box center [1199, 681] width 189 height 39
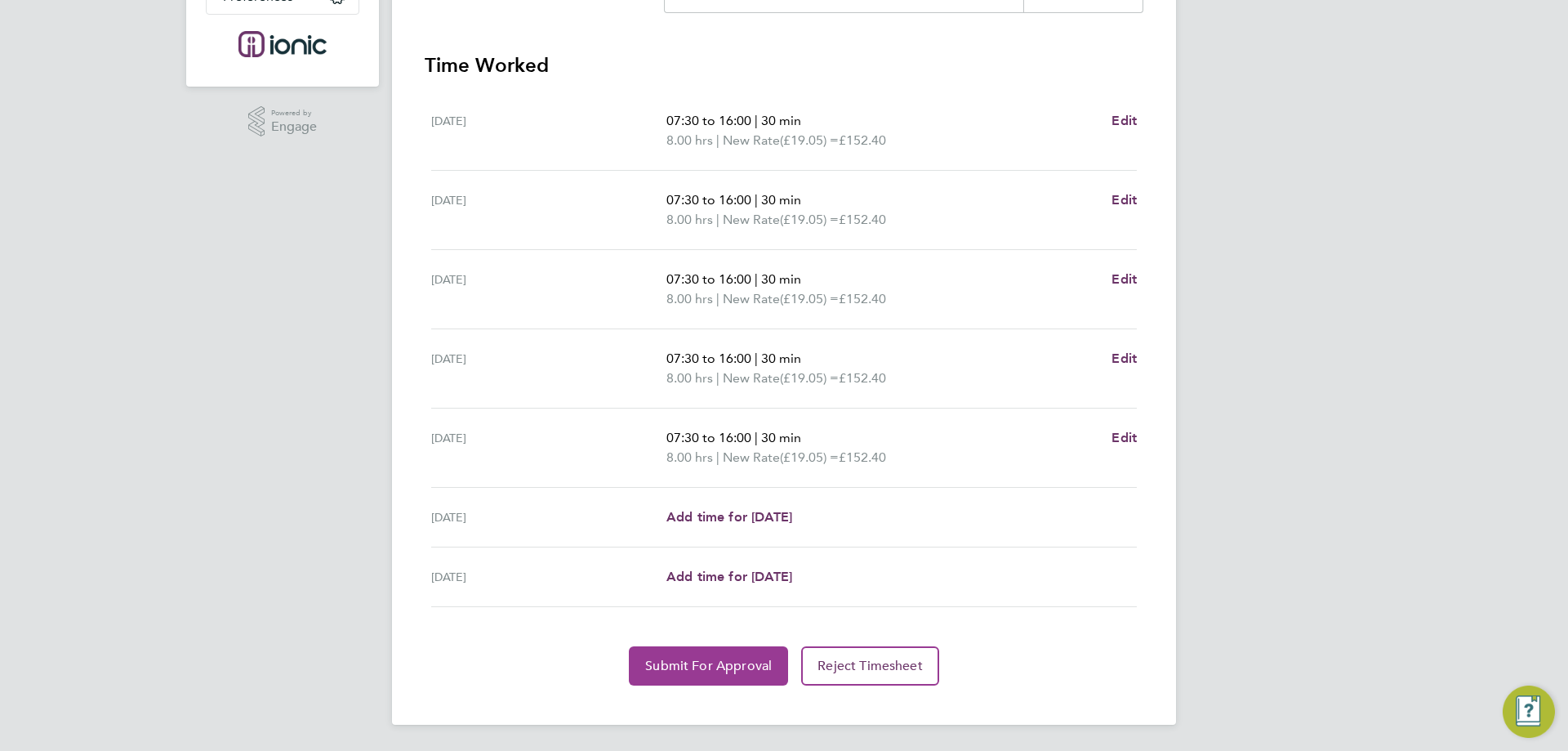
click at [663, 665] on span "Submit For Approval" at bounding box center [708, 665] width 127 height 16
click at [650, 665] on button "Approve Timesheet" at bounding box center [709, 665] width 153 height 39
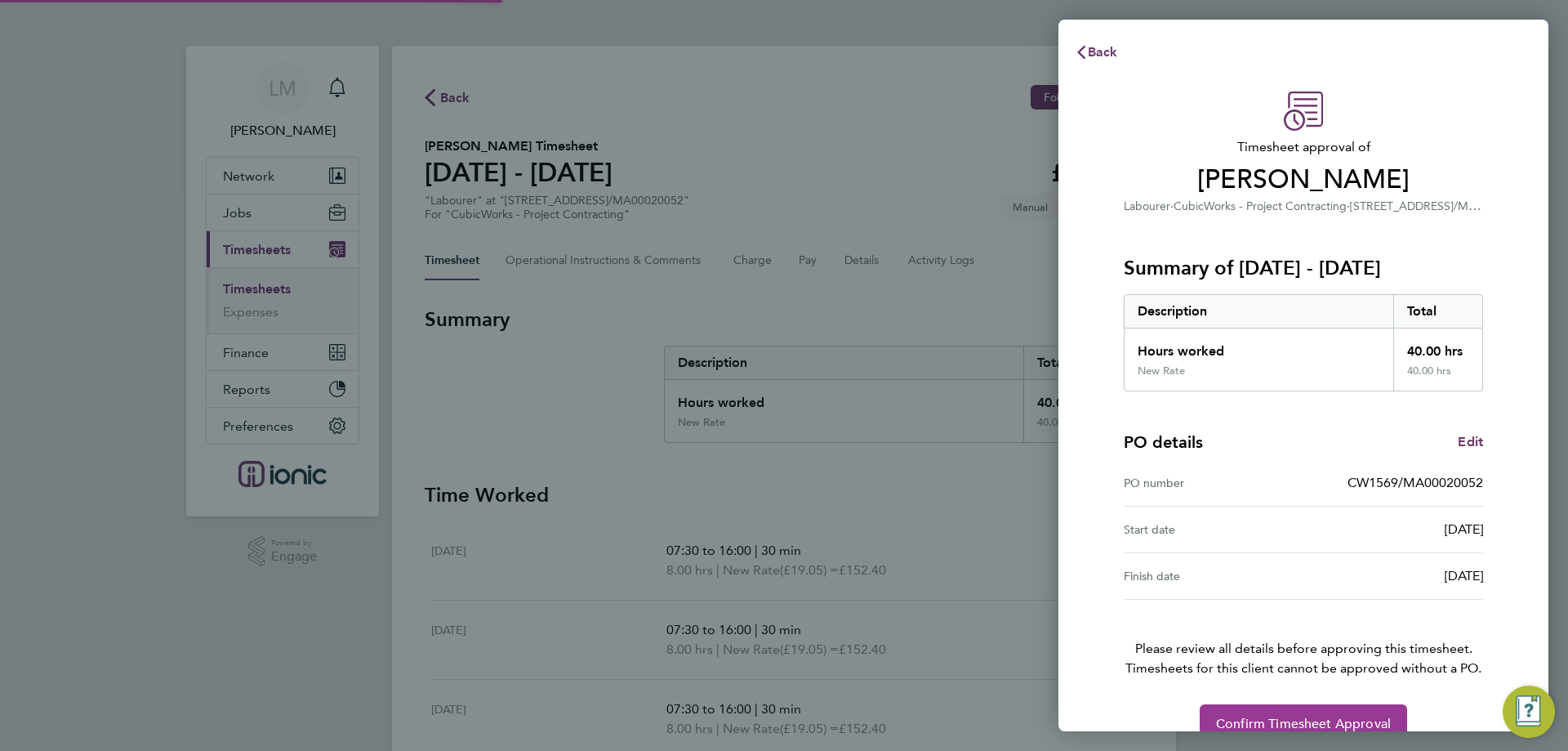
drag, startPoint x: 1350, startPoint y: 711, endPoint x: 1319, endPoint y: 699, distance: 33.2
click at [1349, 712] on button "Confirm Timesheet Approval" at bounding box center [1303, 723] width 207 height 39
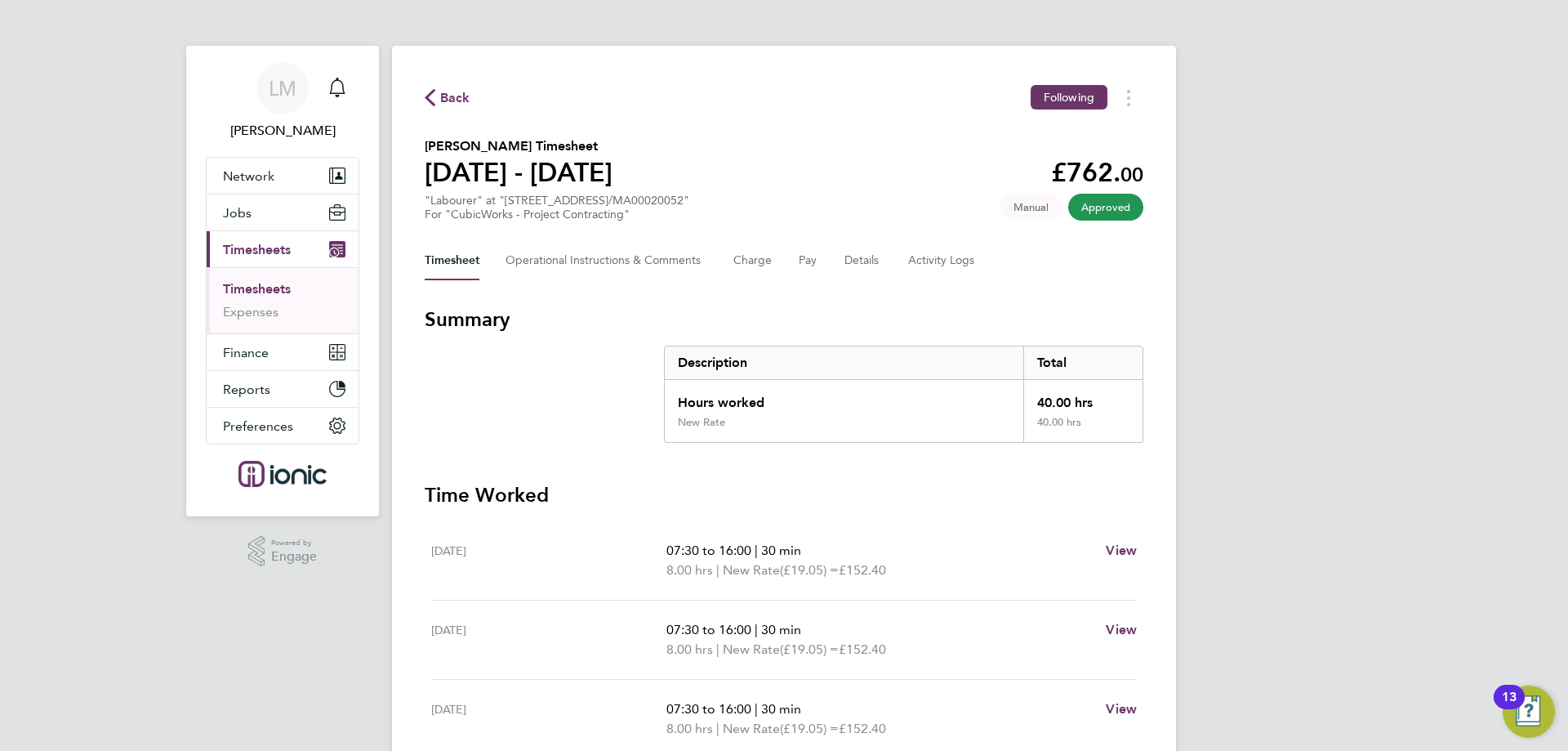
click at [432, 94] on icon "button" at bounding box center [429, 98] width 10 height 17
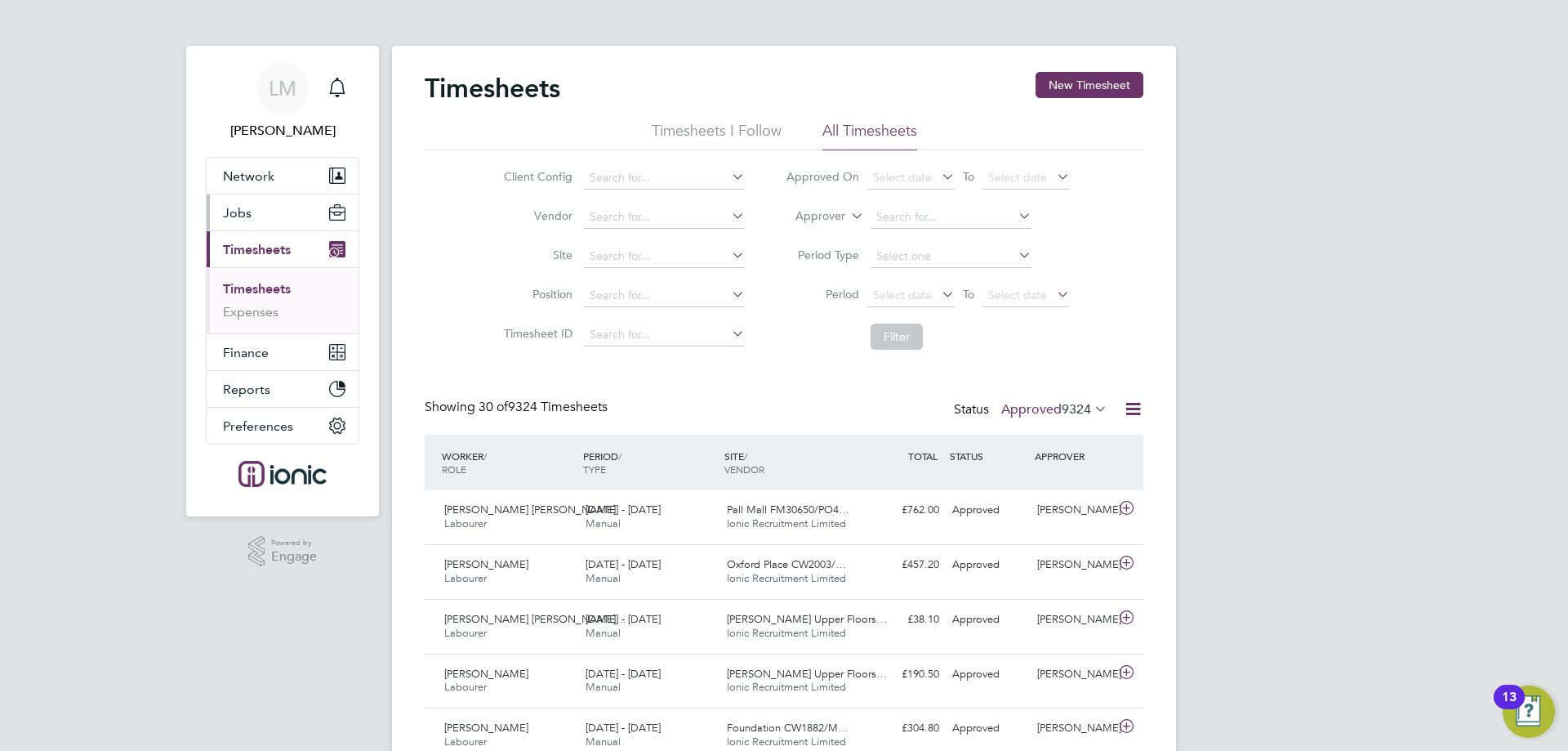
click at [220, 216] on button "Jobs" at bounding box center [283, 212] width 152 height 36
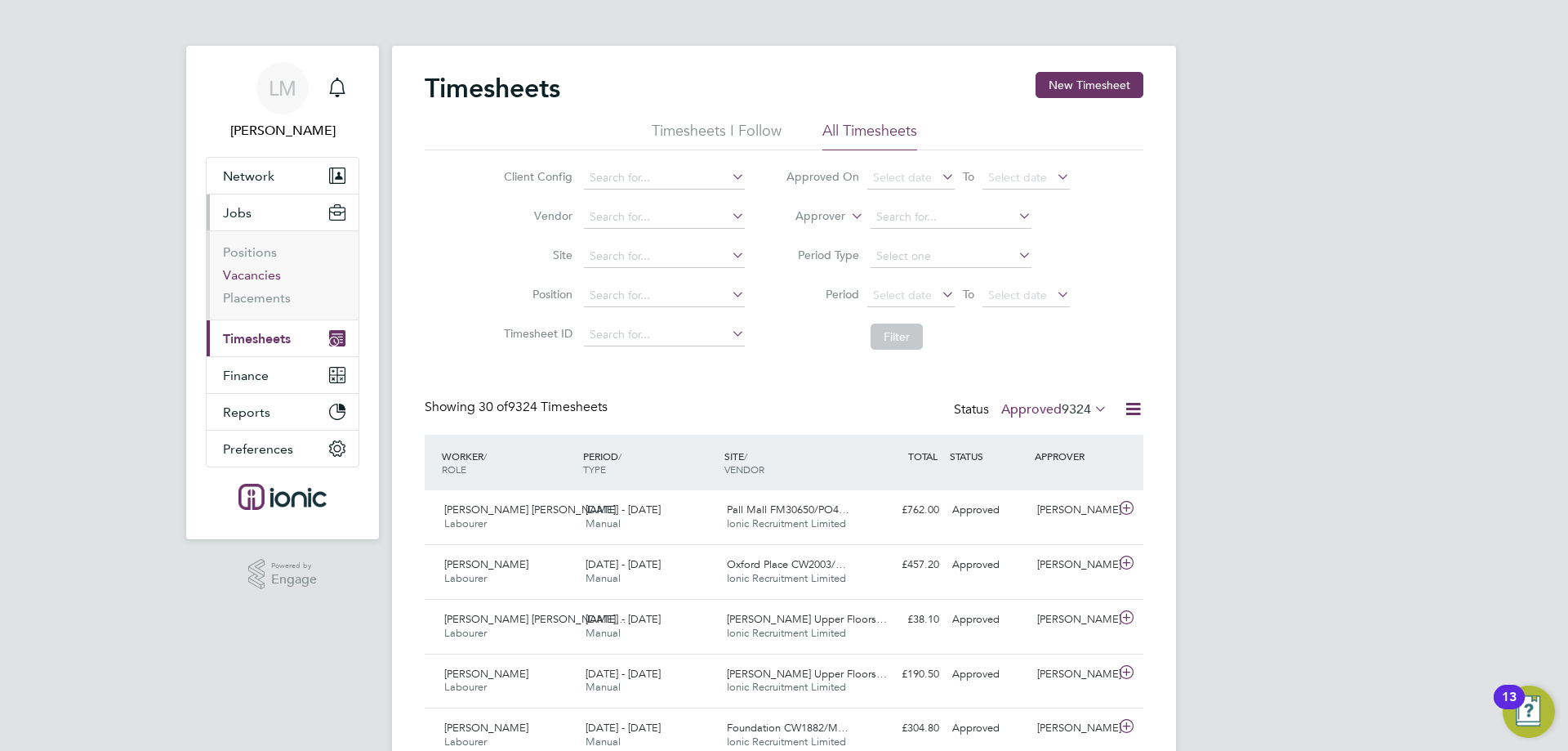
click at [259, 274] on link "Vacancies" at bounding box center [251, 275] width 58 height 15
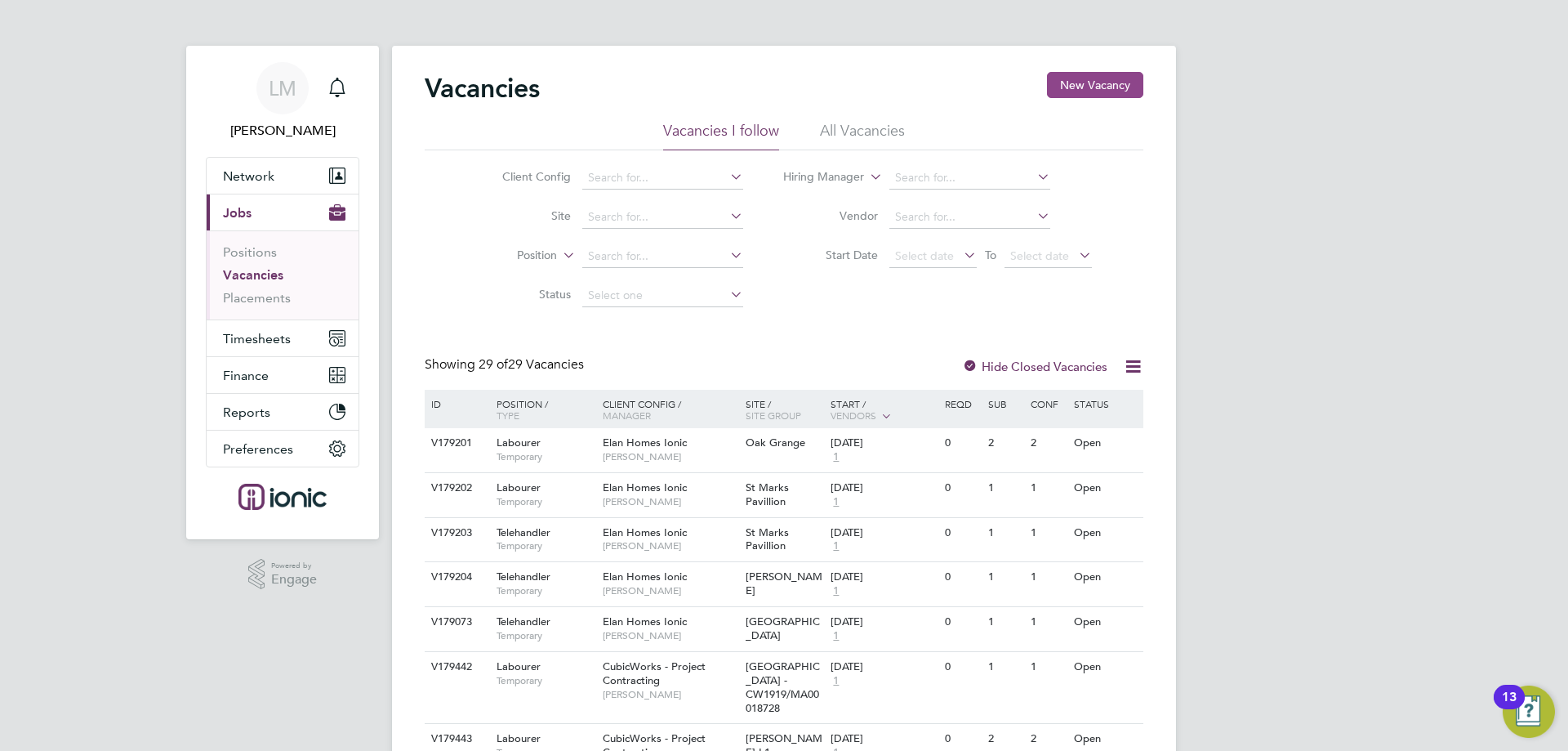
click at [1081, 84] on button "New Vacancy" at bounding box center [1095, 85] width 96 height 26
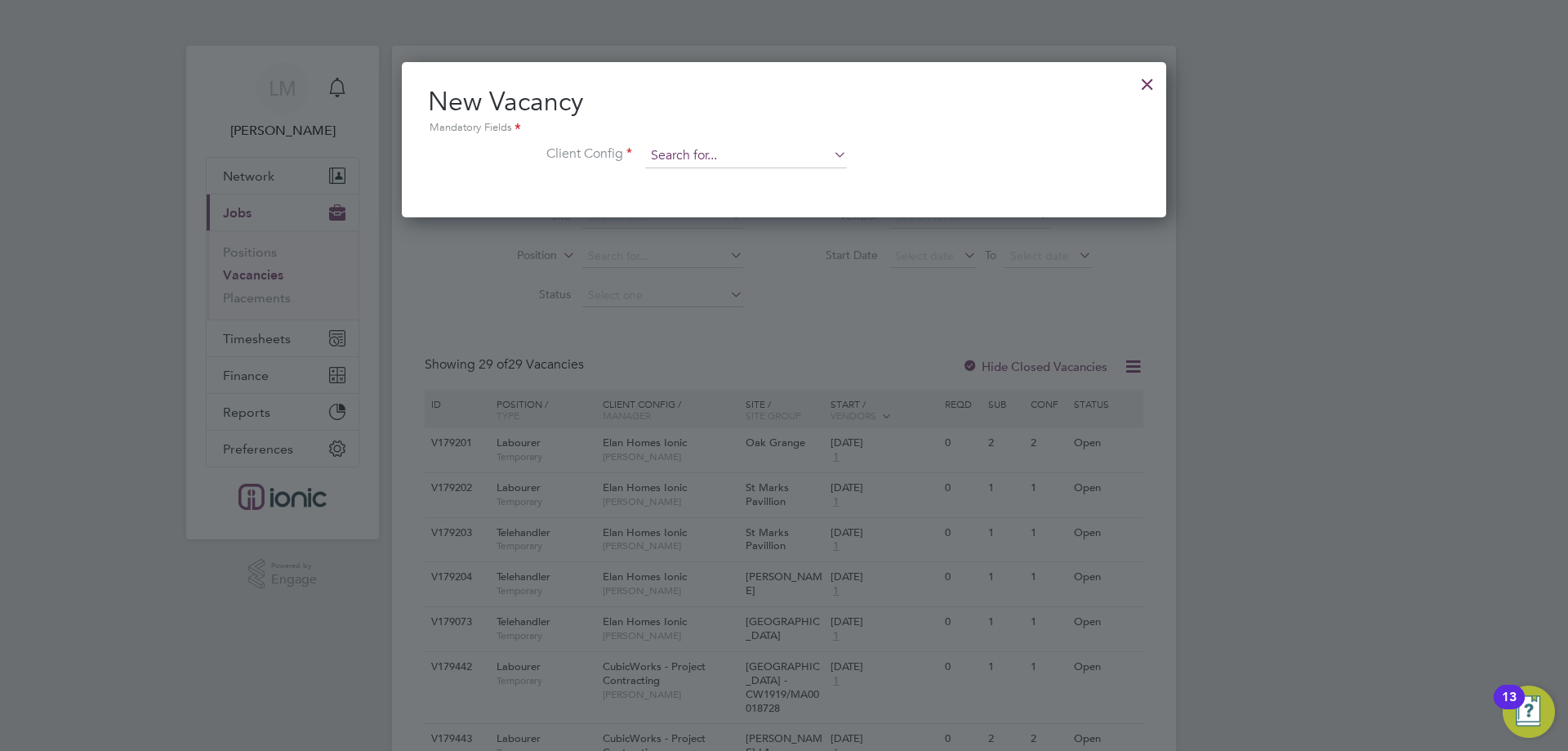
click at [755, 164] on input at bounding box center [746, 156] width 202 height 25
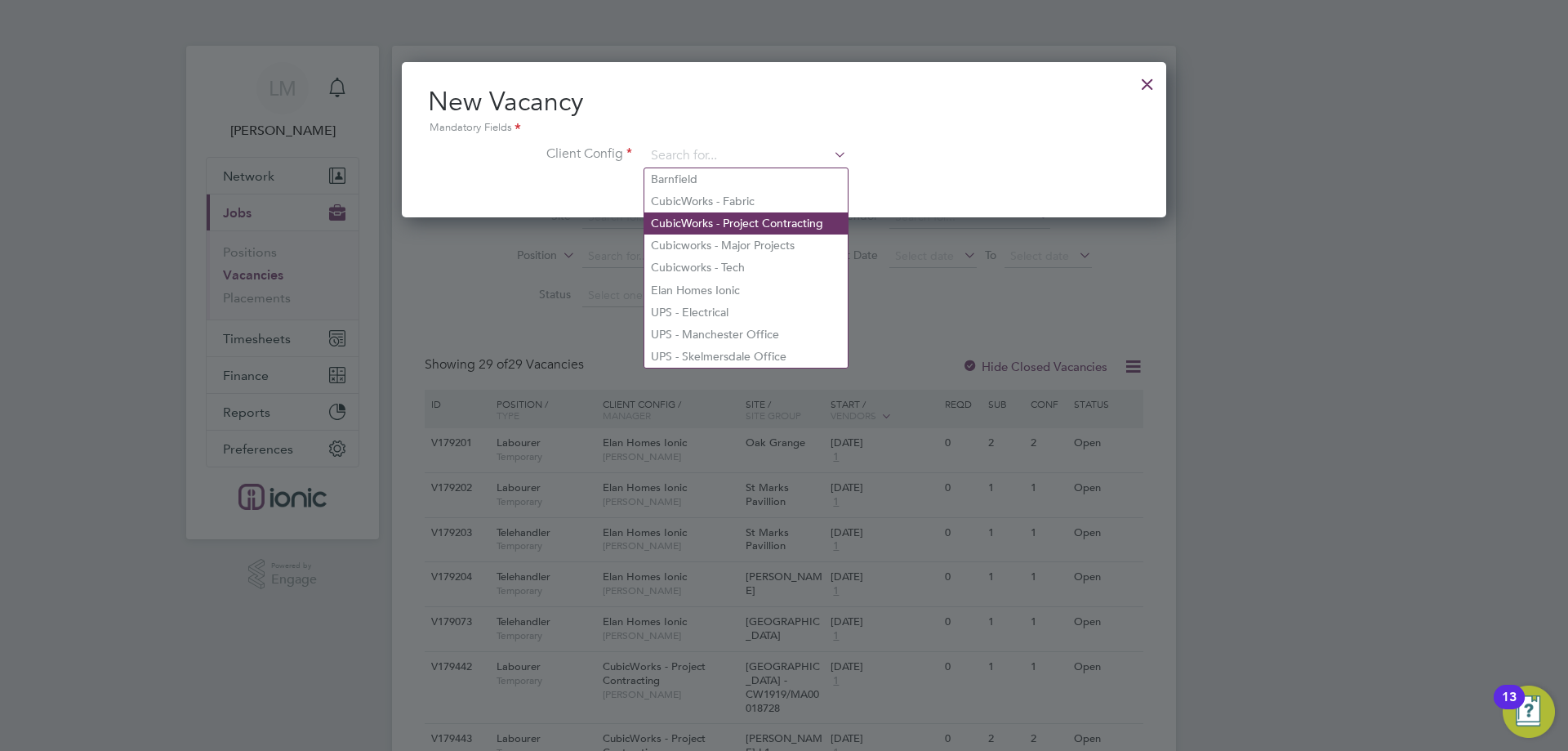
click at [781, 215] on li "CubicWorks - Project Contracting" at bounding box center [746, 223] width 204 height 22
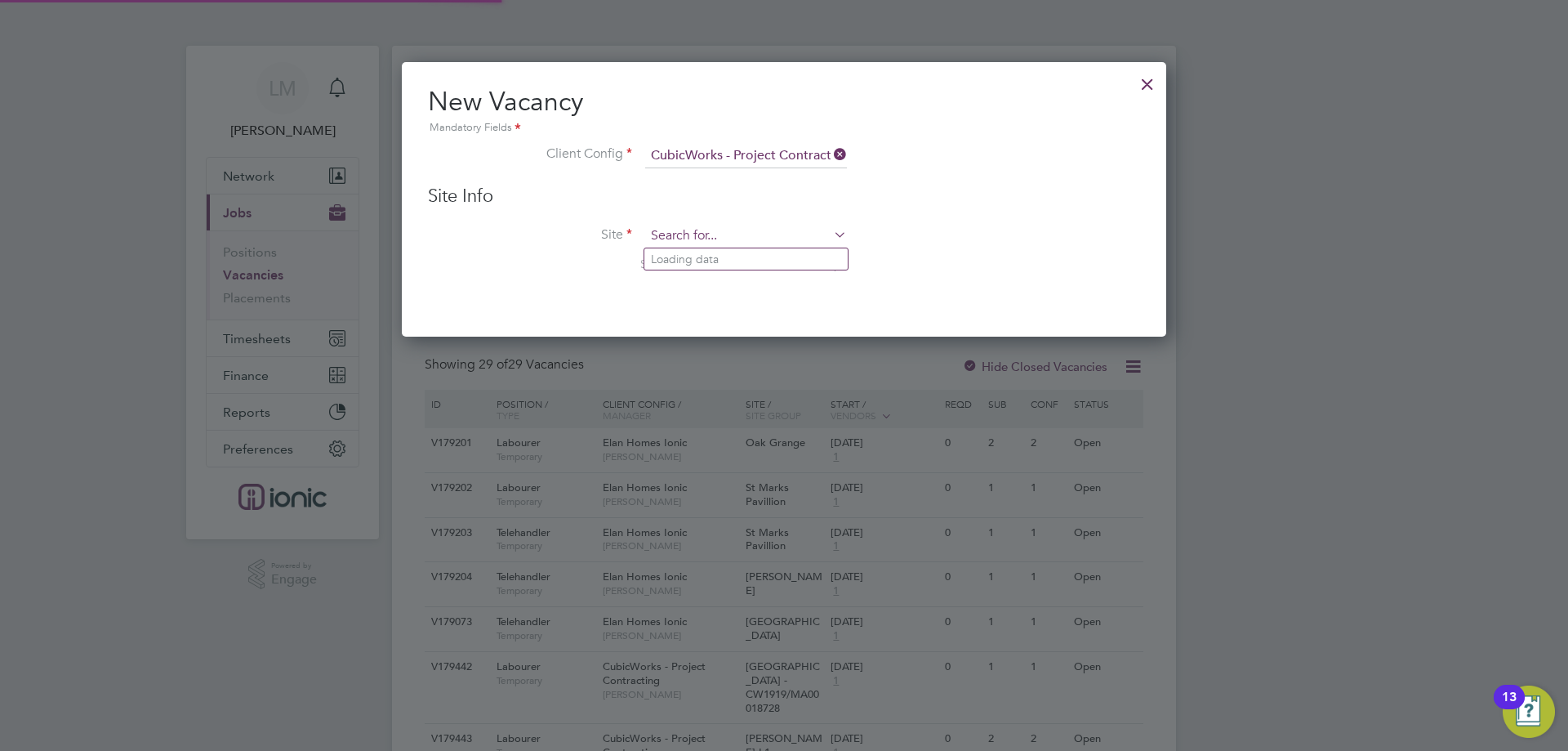
click at [752, 234] on input at bounding box center [746, 236] width 202 height 25
click at [769, 260] on b "FM511" at bounding box center [787, 259] width 37 height 14
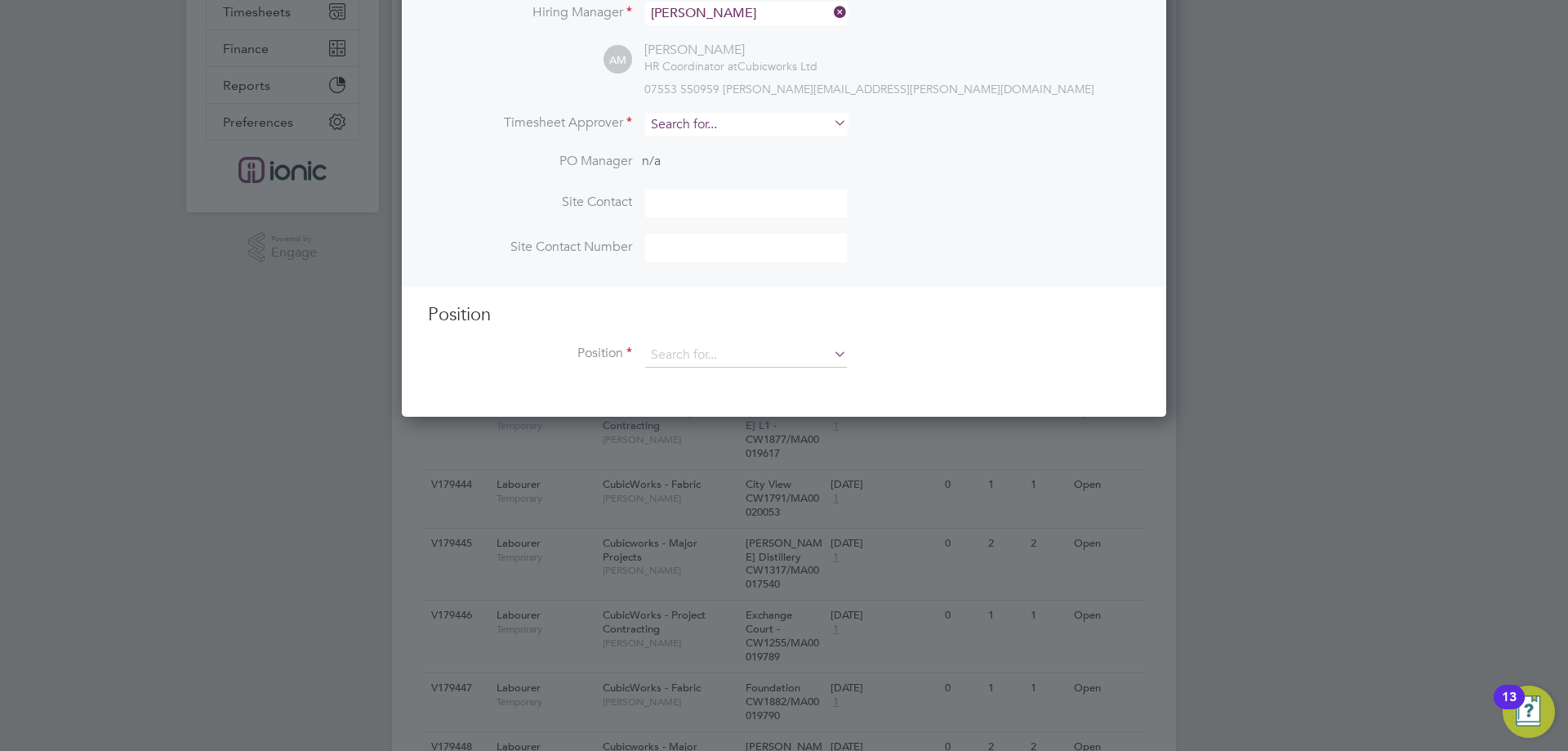
click at [692, 126] on input at bounding box center [746, 124] width 202 height 24
click at [700, 142] on li "Alie sha Murphy" at bounding box center [746, 148] width 204 height 22
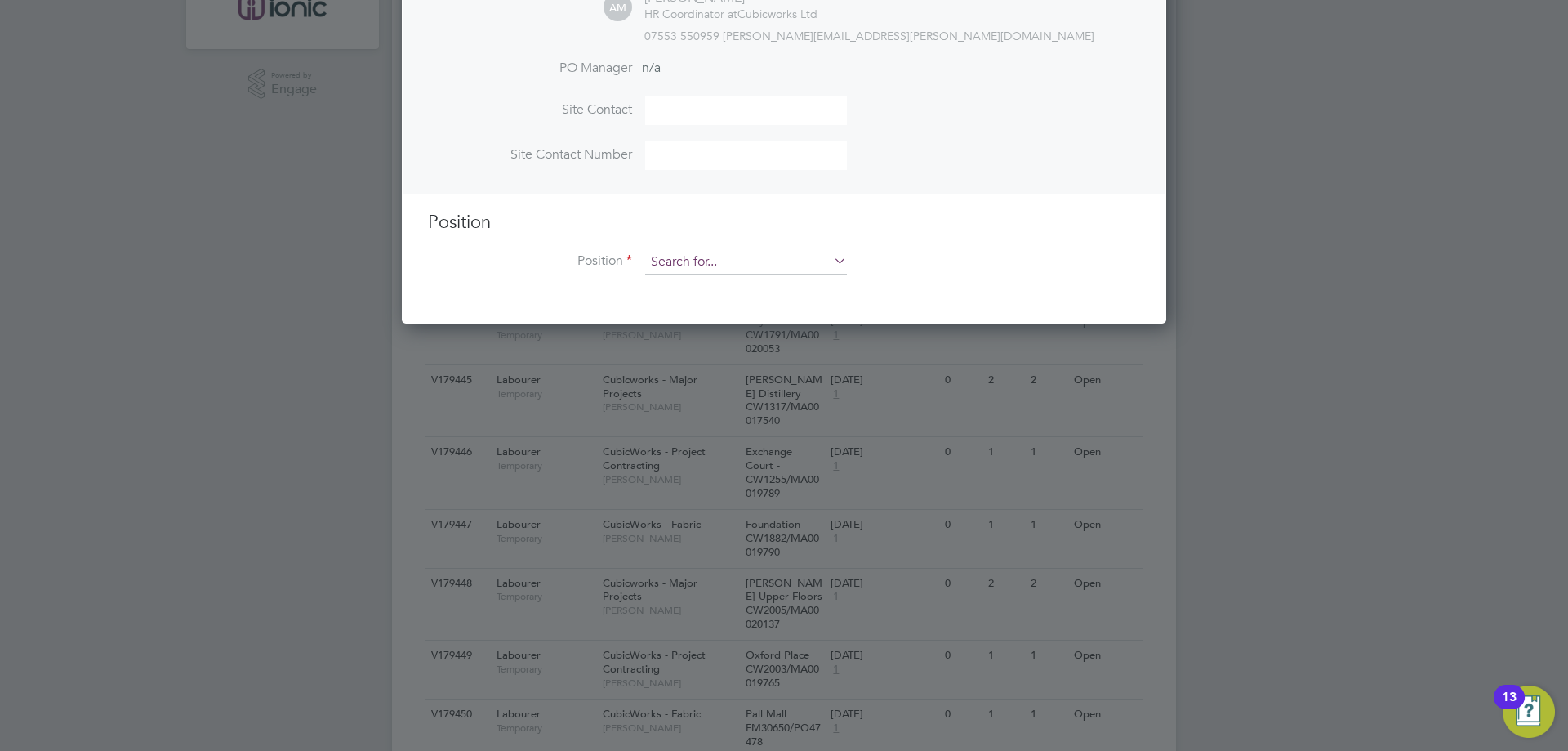
click at [708, 267] on input at bounding box center [746, 263] width 202 height 25
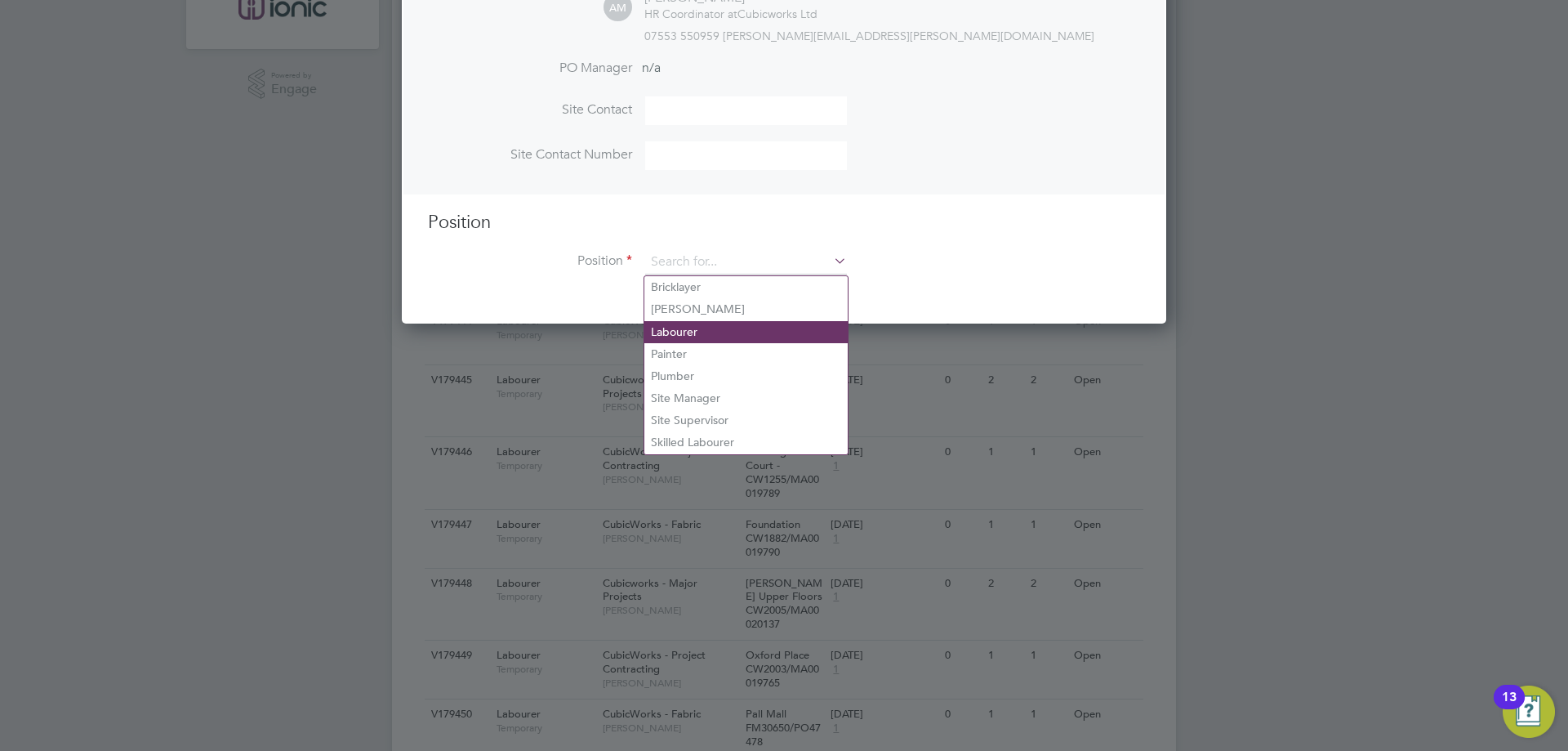
click at [708, 333] on li "Labourer" at bounding box center [746, 331] width 204 height 22
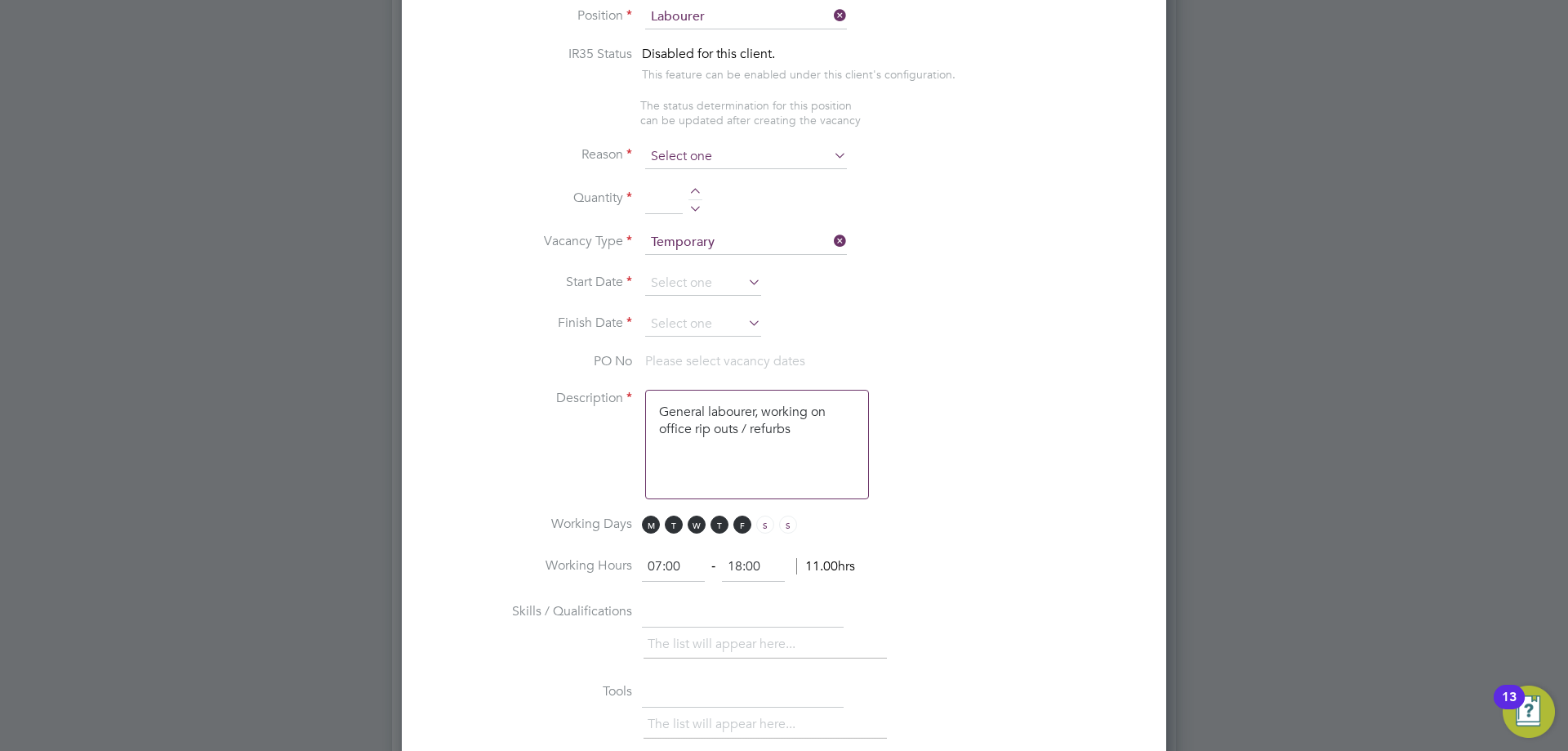
click at [693, 150] on input at bounding box center [746, 157] width 202 height 25
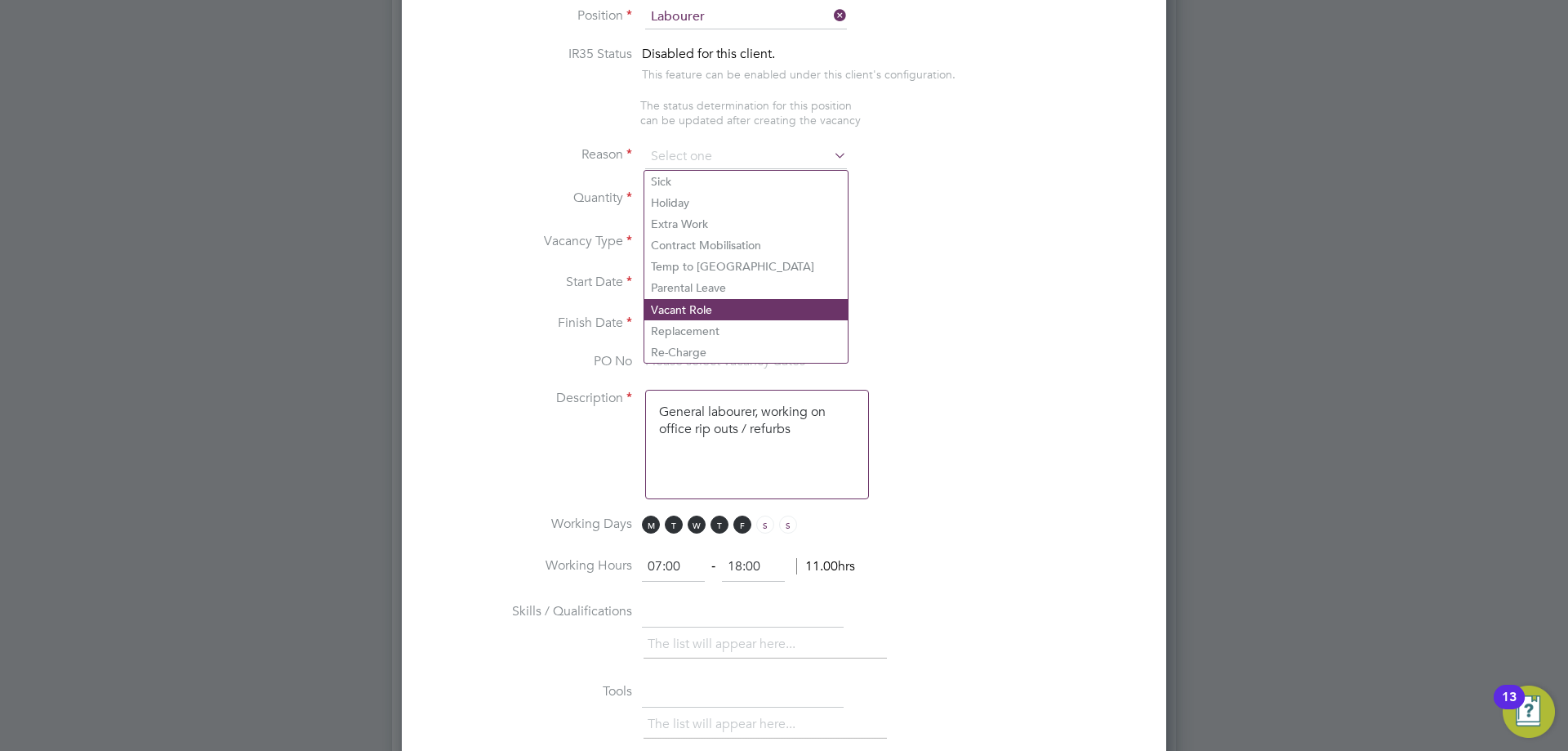
click at [702, 305] on li "Vacant Role" at bounding box center [746, 309] width 204 height 21
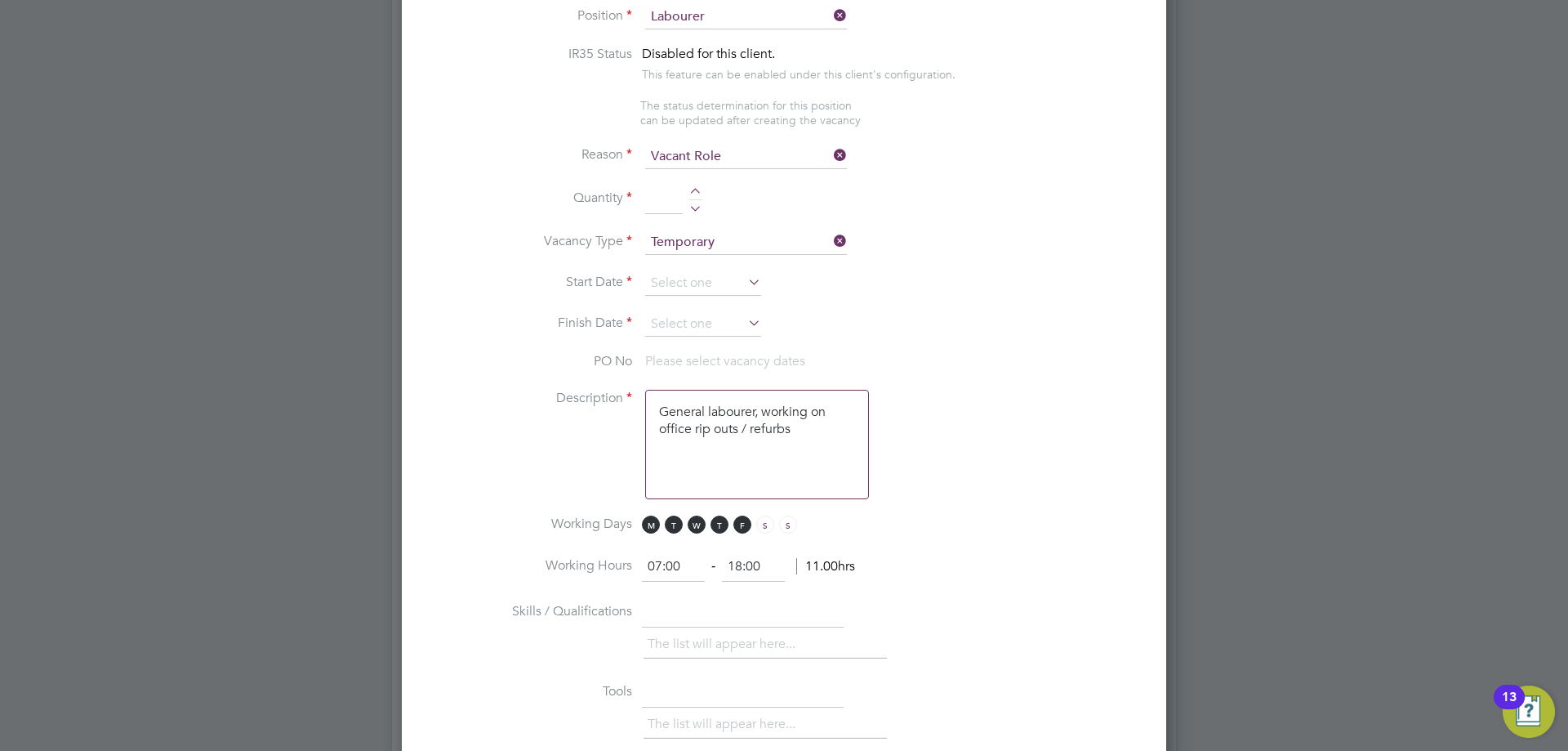
click at [696, 191] on div at bounding box center [696, 193] width 14 height 11
click at [713, 279] on input at bounding box center [703, 284] width 116 height 25
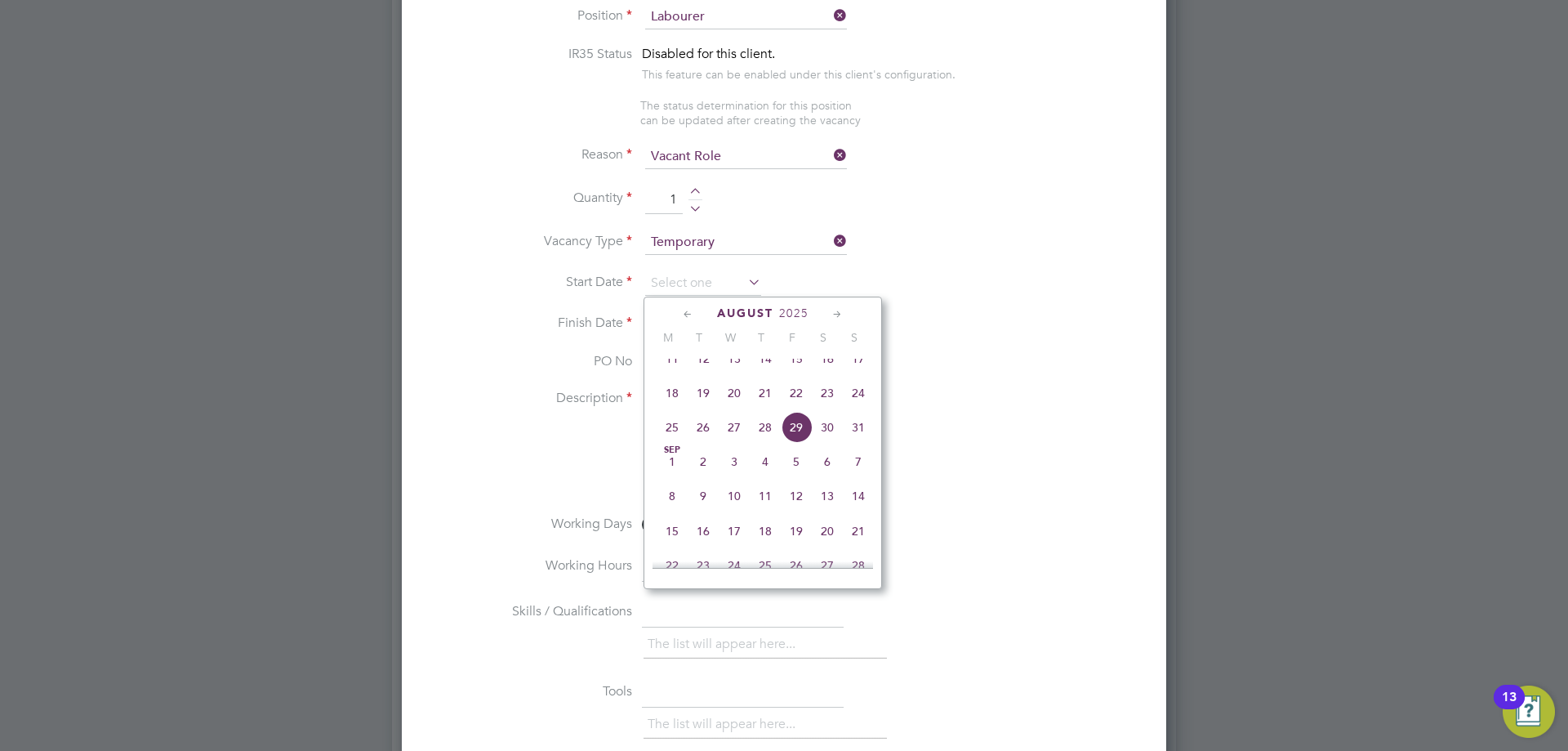
click at [675, 403] on span "18" at bounding box center [672, 393] width 31 height 31
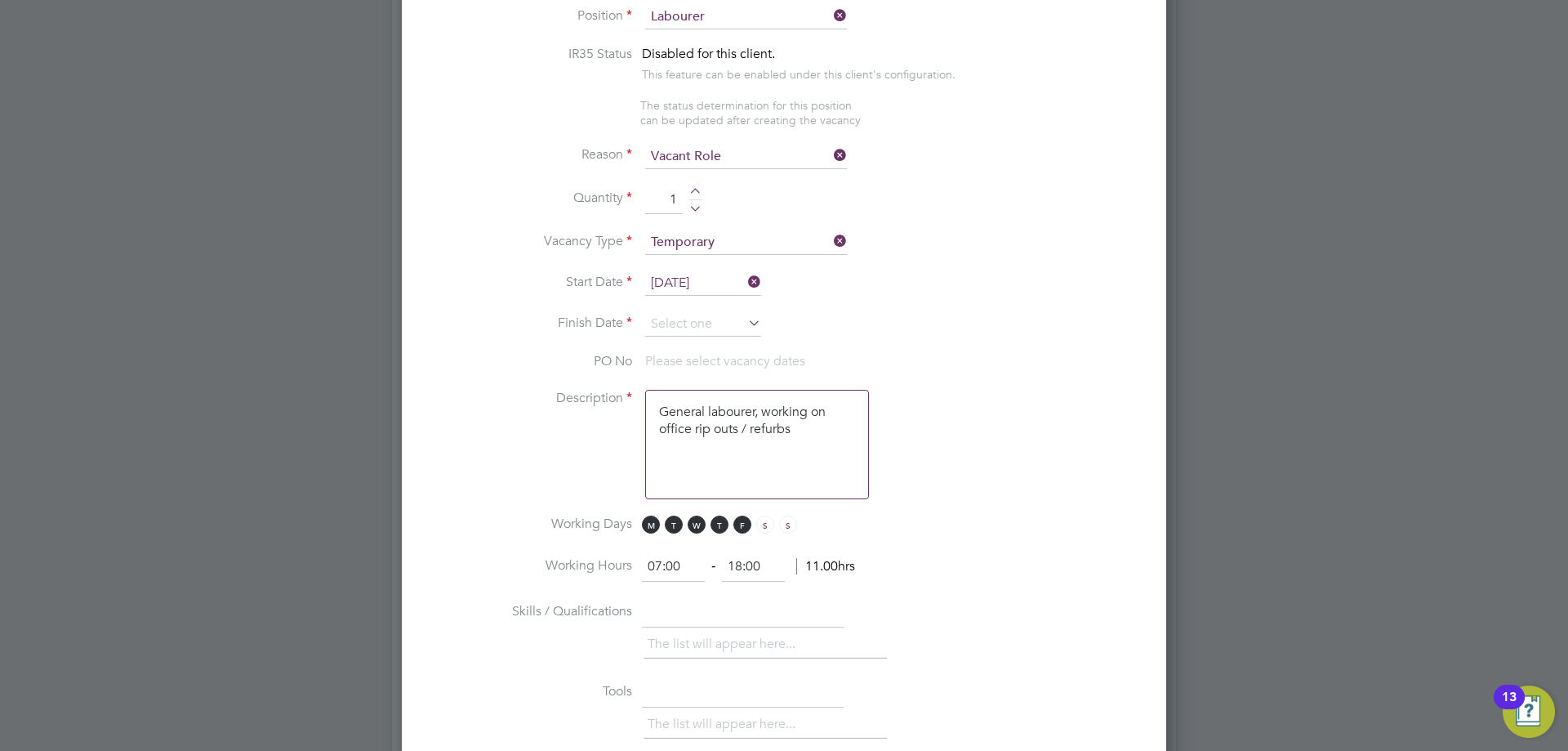
click at [696, 192] on div at bounding box center [696, 193] width 14 height 11
click at [692, 321] on input at bounding box center [703, 325] width 116 height 25
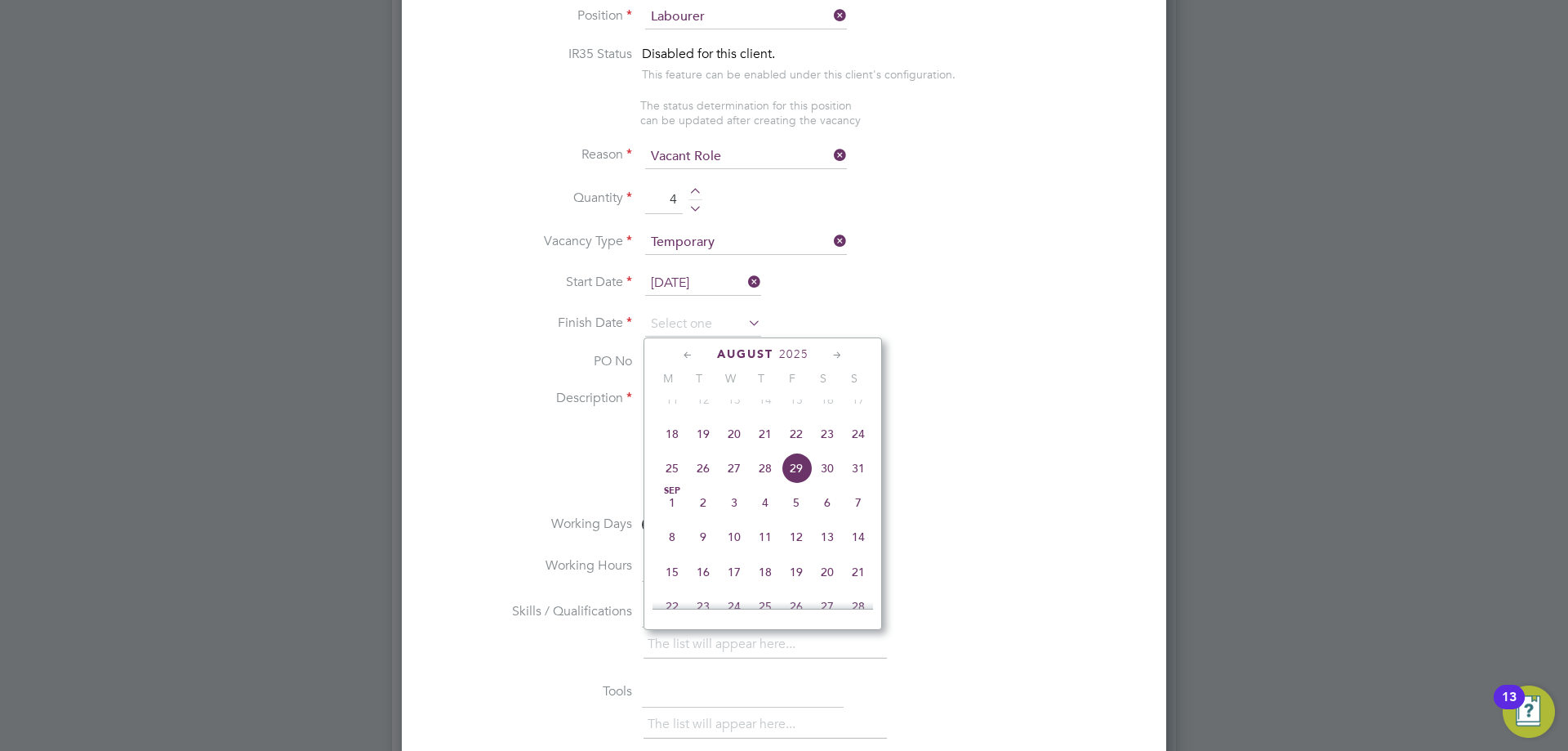
click at [857, 449] on span "24" at bounding box center [858, 434] width 31 height 31
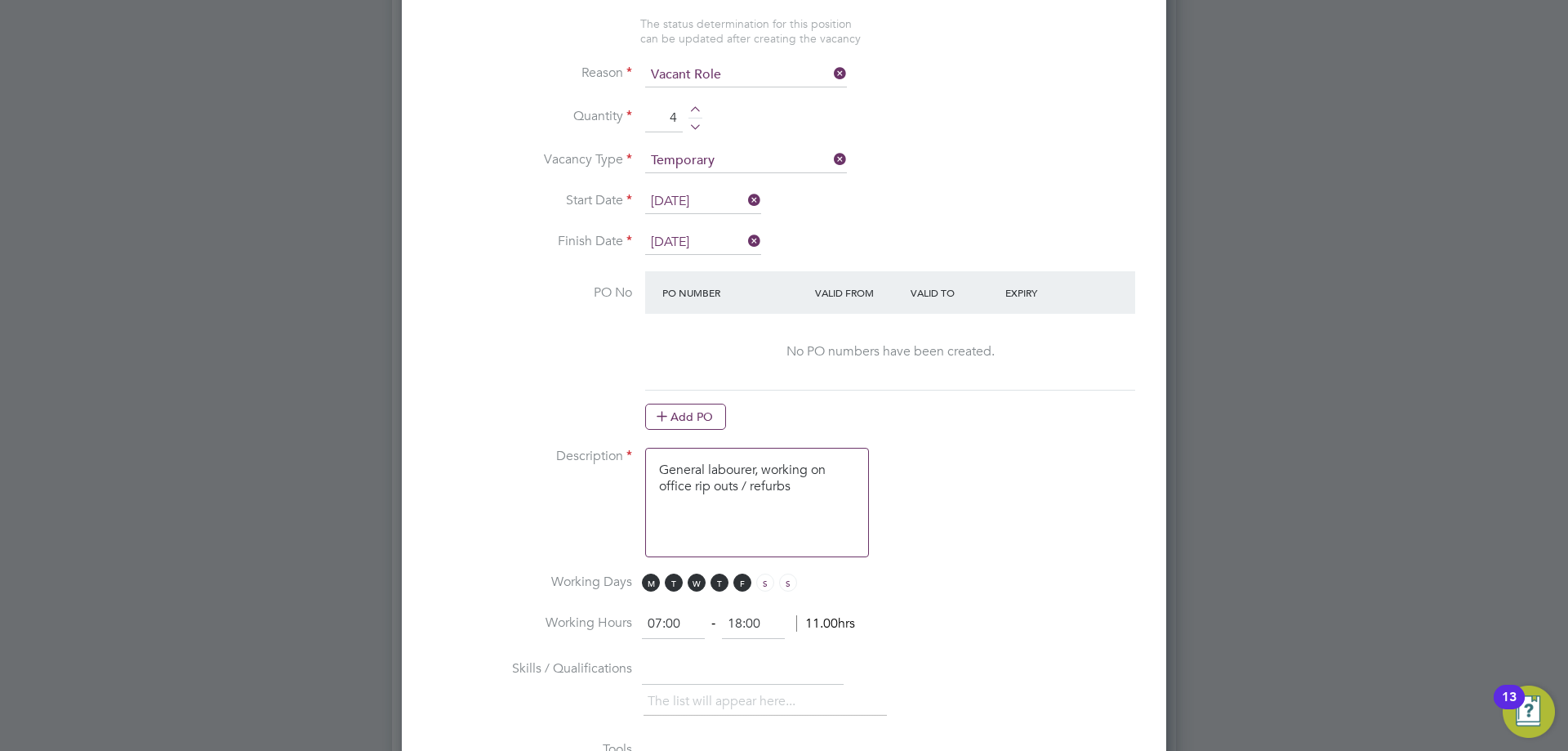
drag, startPoint x: 692, startPoint y: 423, endPoint x: 693, endPoint y: 409, distance: 14.0
click at [693, 422] on button "Add PO" at bounding box center [685, 416] width 81 height 26
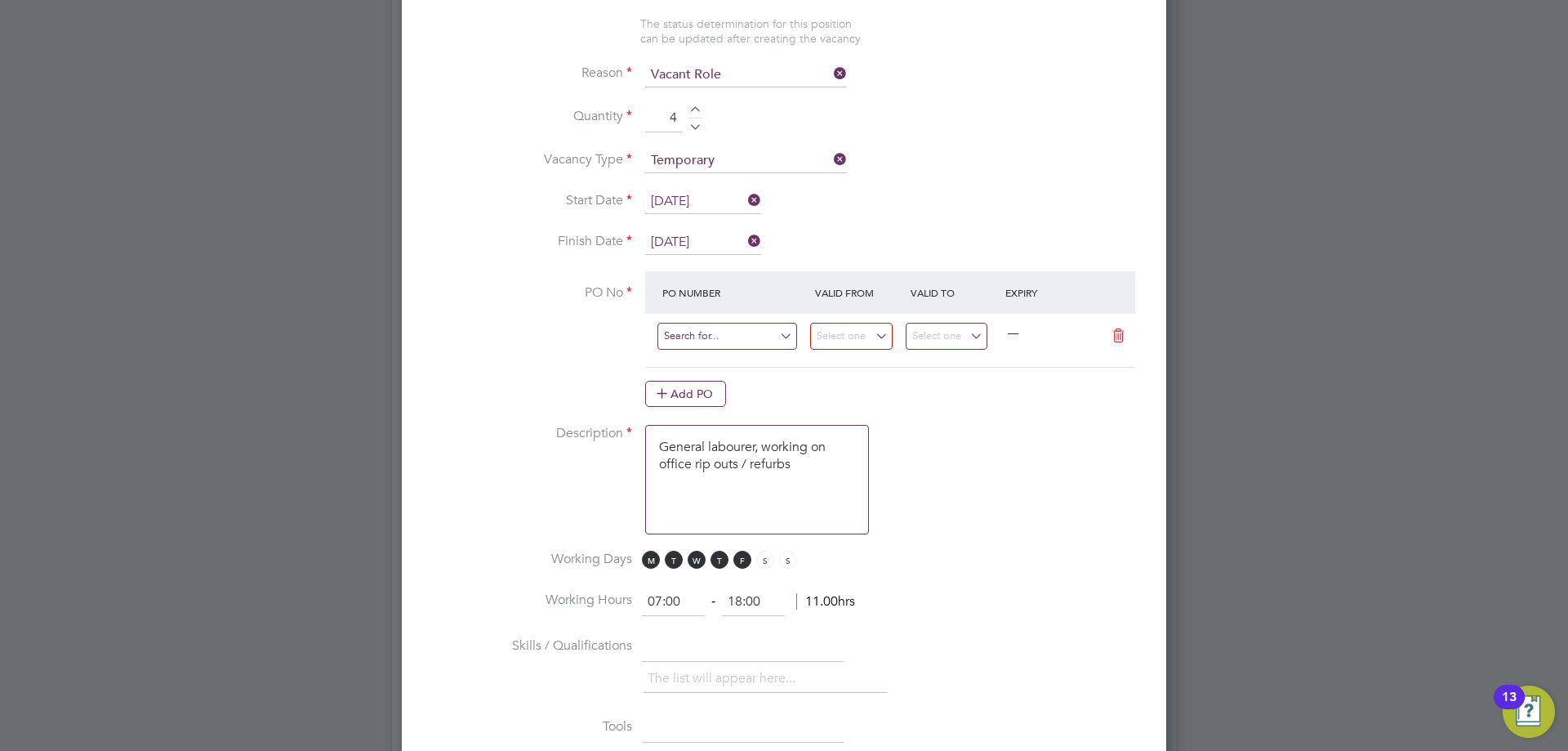
click at [722, 339] on input at bounding box center [727, 336] width 140 height 27
click at [733, 360] on li "FM51166 /PO47472" at bounding box center [727, 362] width 142 height 22
click at [956, 344] on input "17 Aug 2025" at bounding box center [947, 336] width 83 height 27
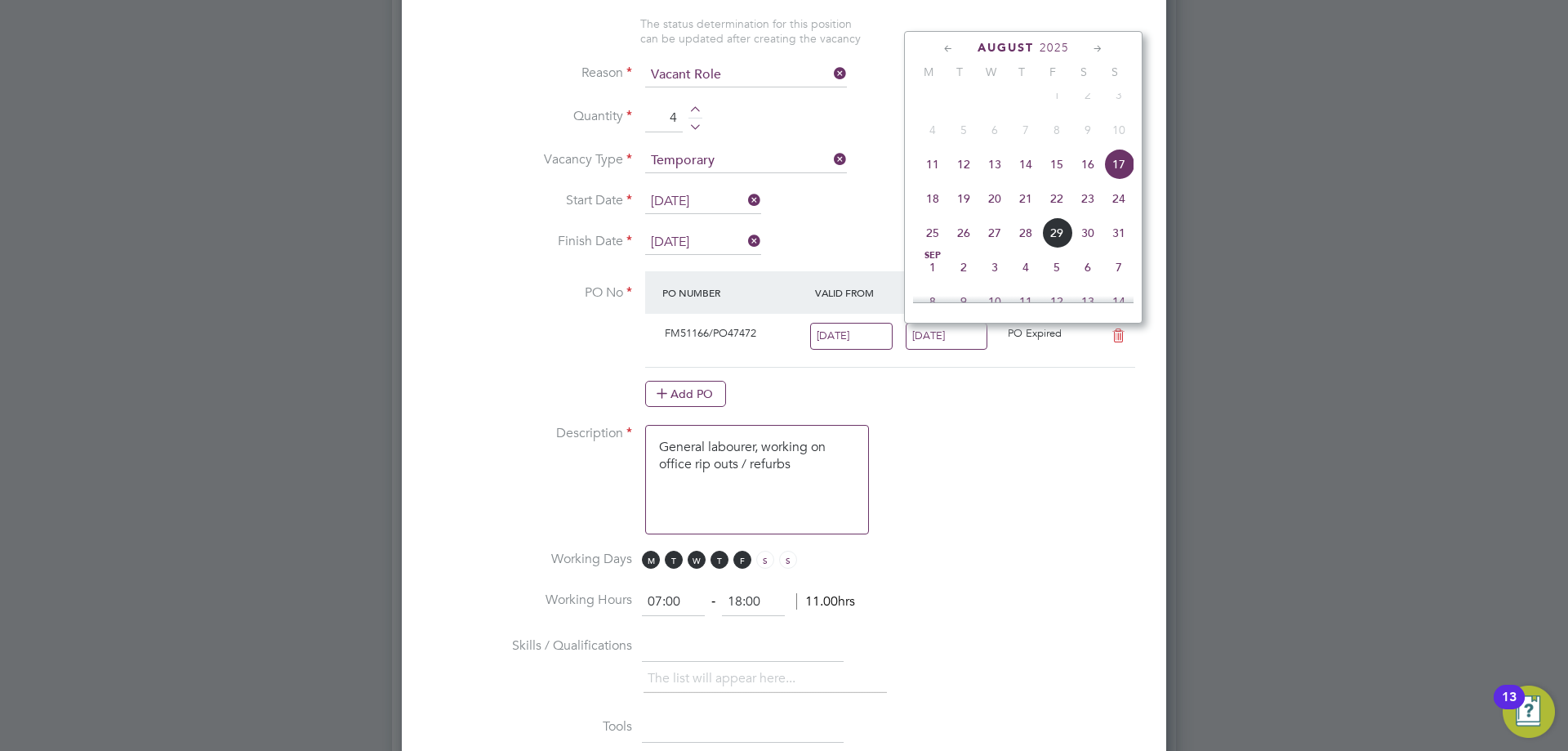
click at [1116, 214] on span "24" at bounding box center [1119, 198] width 31 height 31
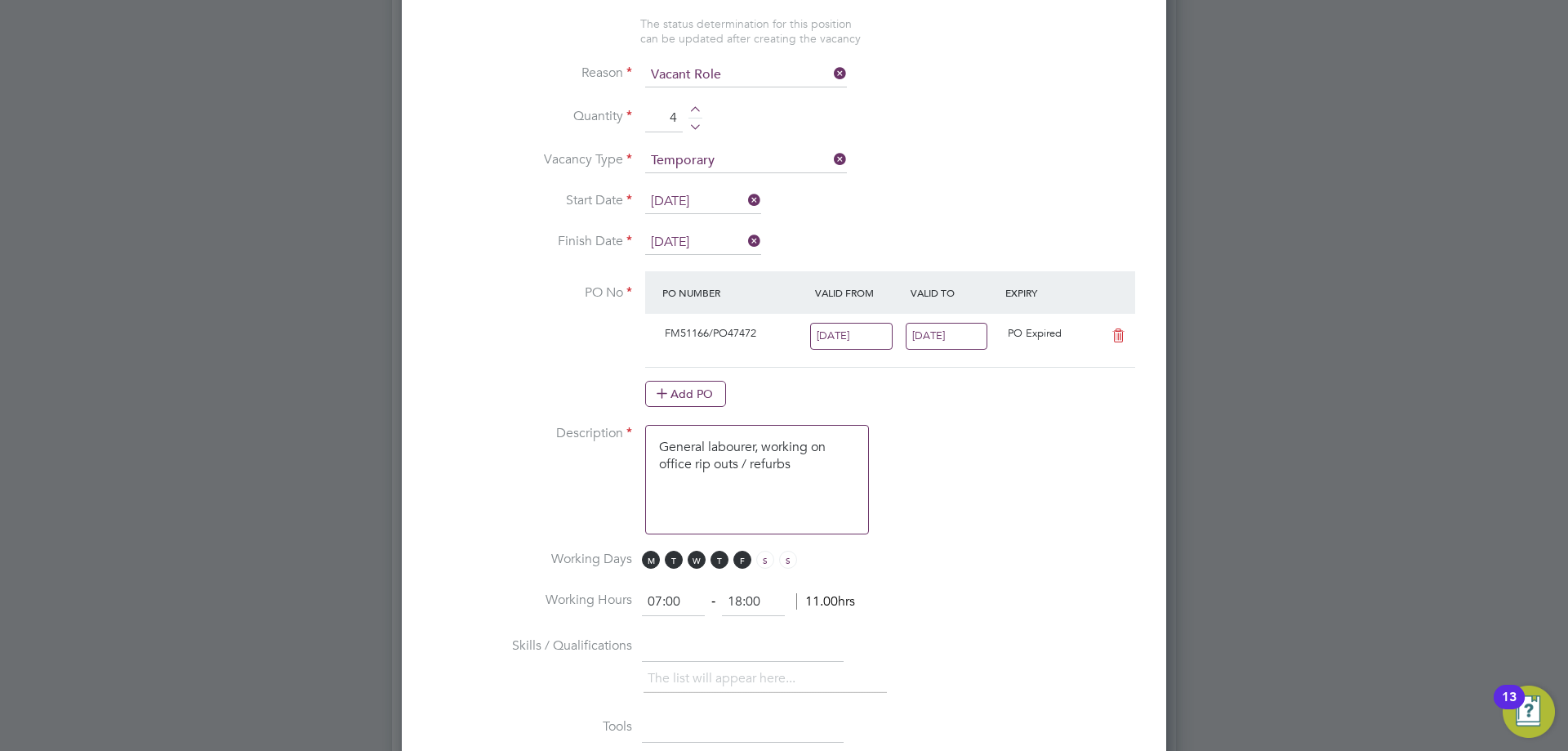
click at [863, 333] on input "11 Aug 2025" at bounding box center [852, 336] width 83 height 27
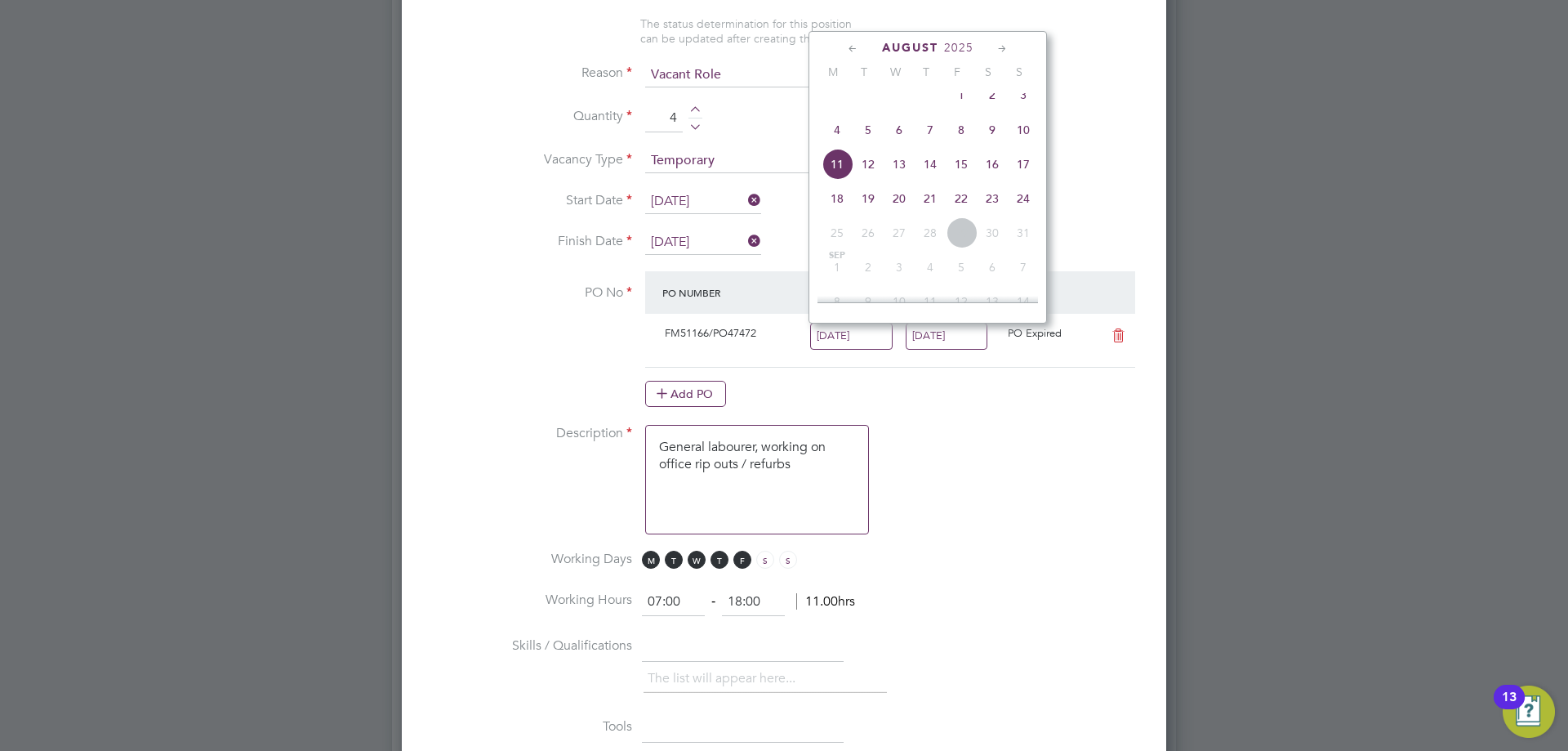
drag, startPoint x: 840, startPoint y: 215, endPoint x: 843, endPoint y: 228, distance: 13.3
click at [840, 214] on span "18" at bounding box center [837, 198] width 31 height 31
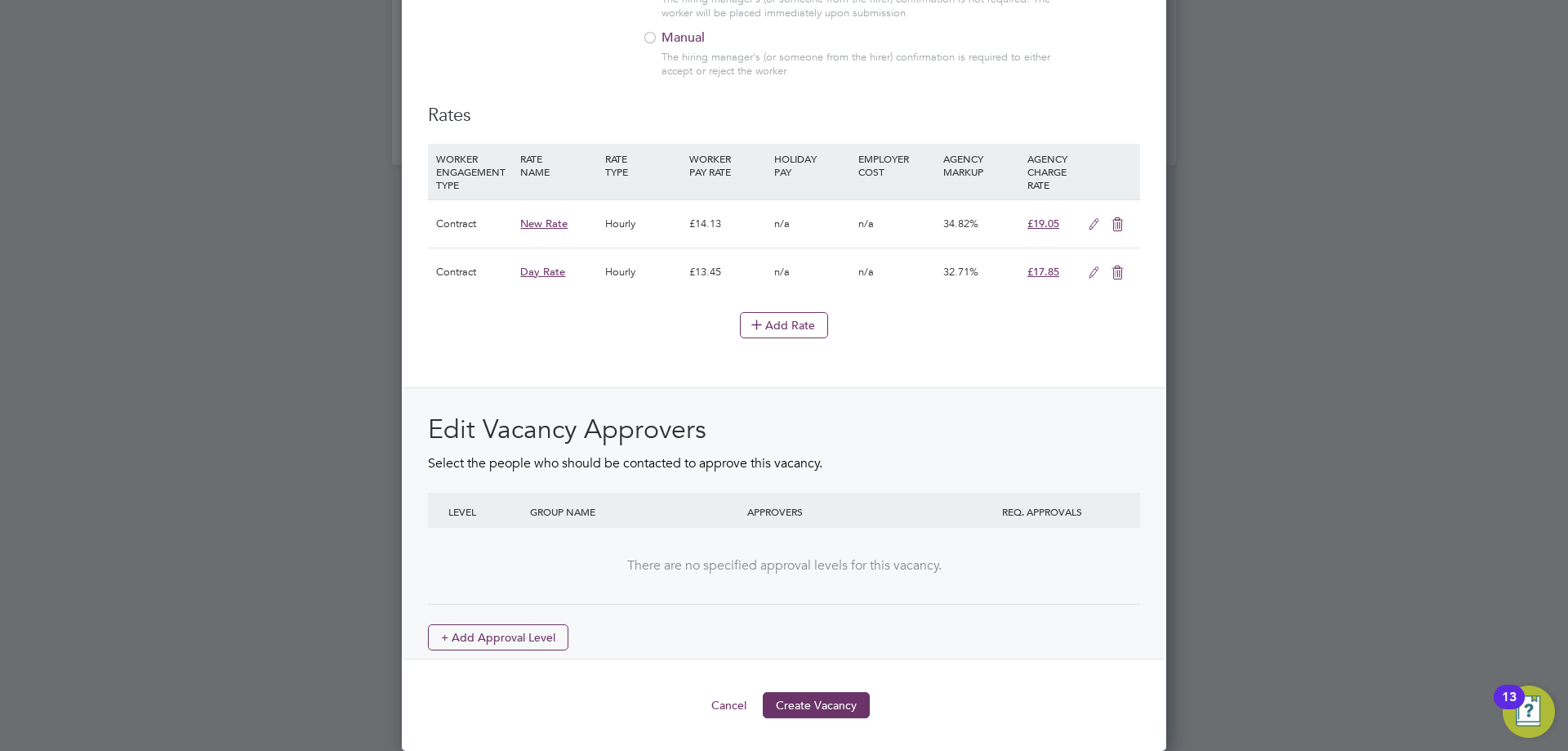
click at [822, 705] on button "Create Vacancy" at bounding box center [816, 704] width 107 height 26
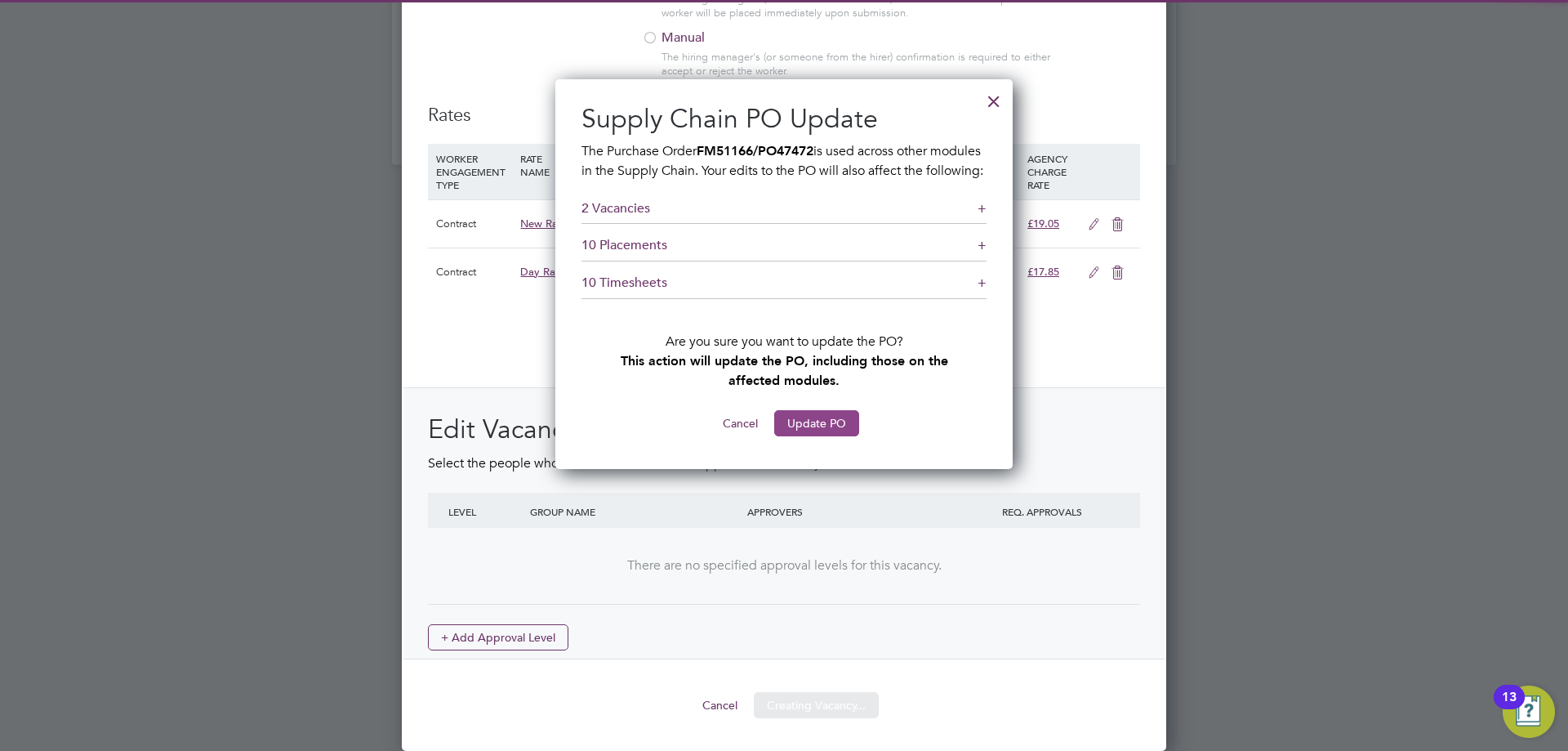
click at [797, 436] on button "Update PO" at bounding box center [816, 423] width 85 height 26
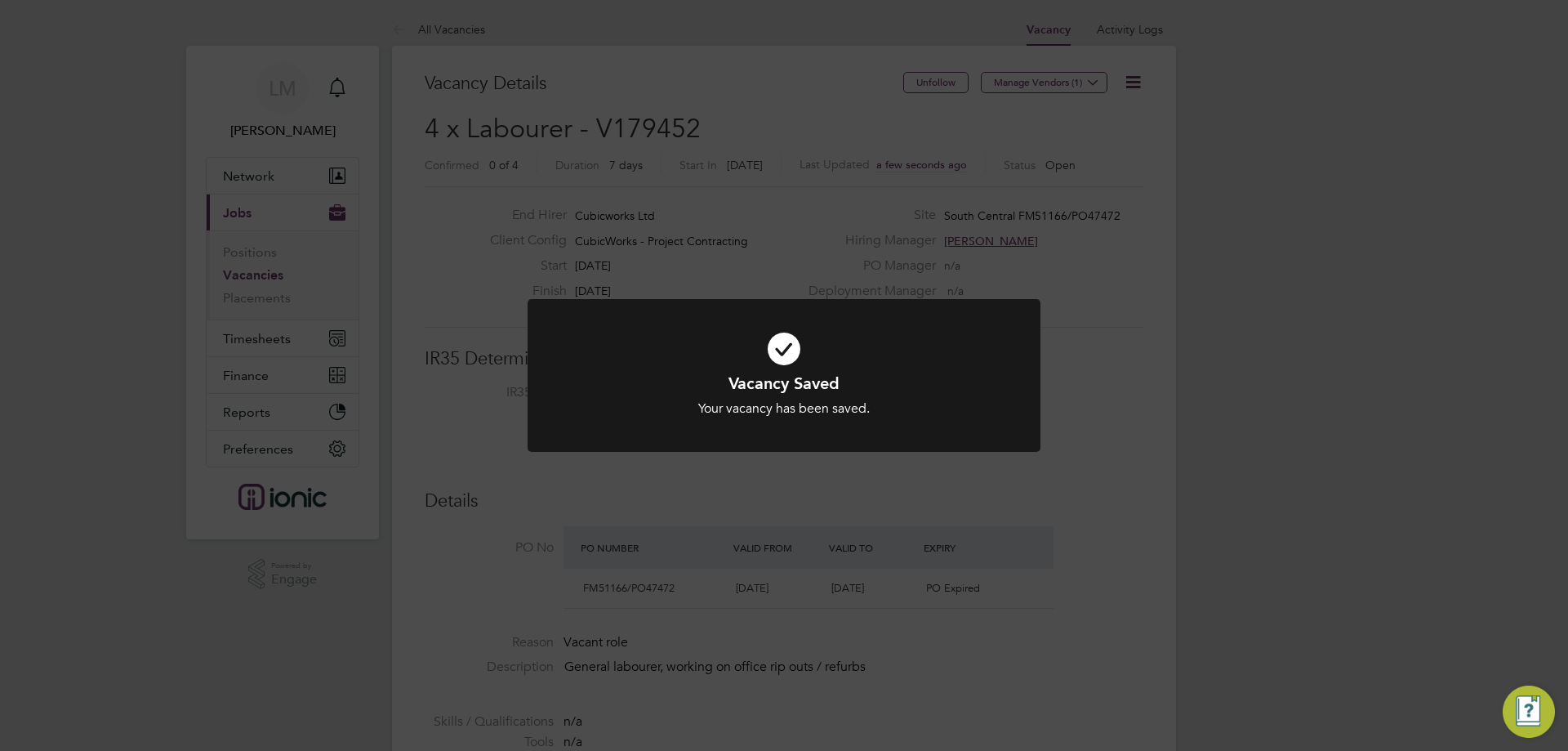
drag, startPoint x: 561, startPoint y: 536, endPoint x: 565, endPoint y: 484, distance: 52.2
click at [561, 535] on div "Vacancy Saved Your vacancy has been saved. Cancel Okay" at bounding box center [784, 375] width 1568 height 751
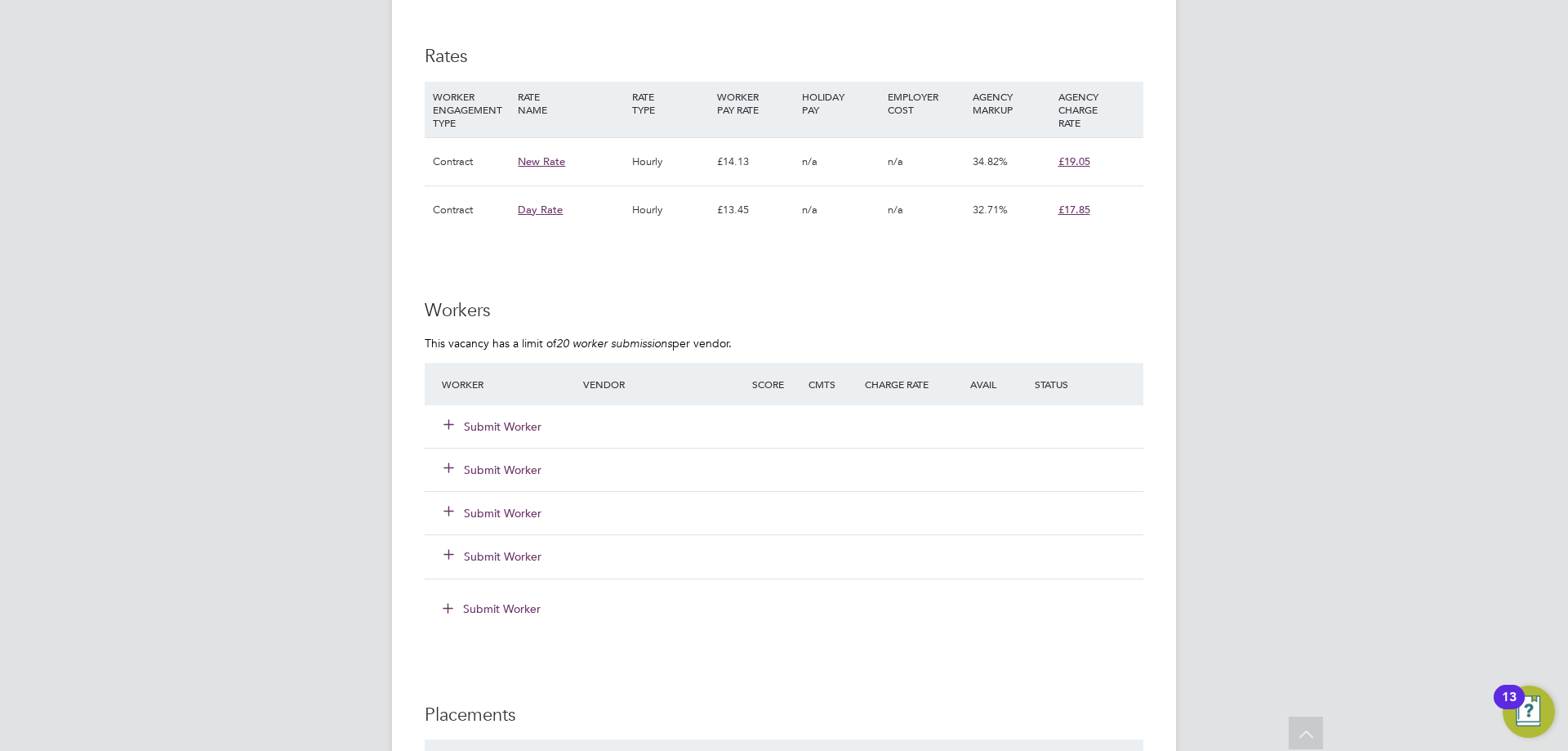
click at [511, 419] on button "Submit Worker" at bounding box center [493, 426] width 98 height 16
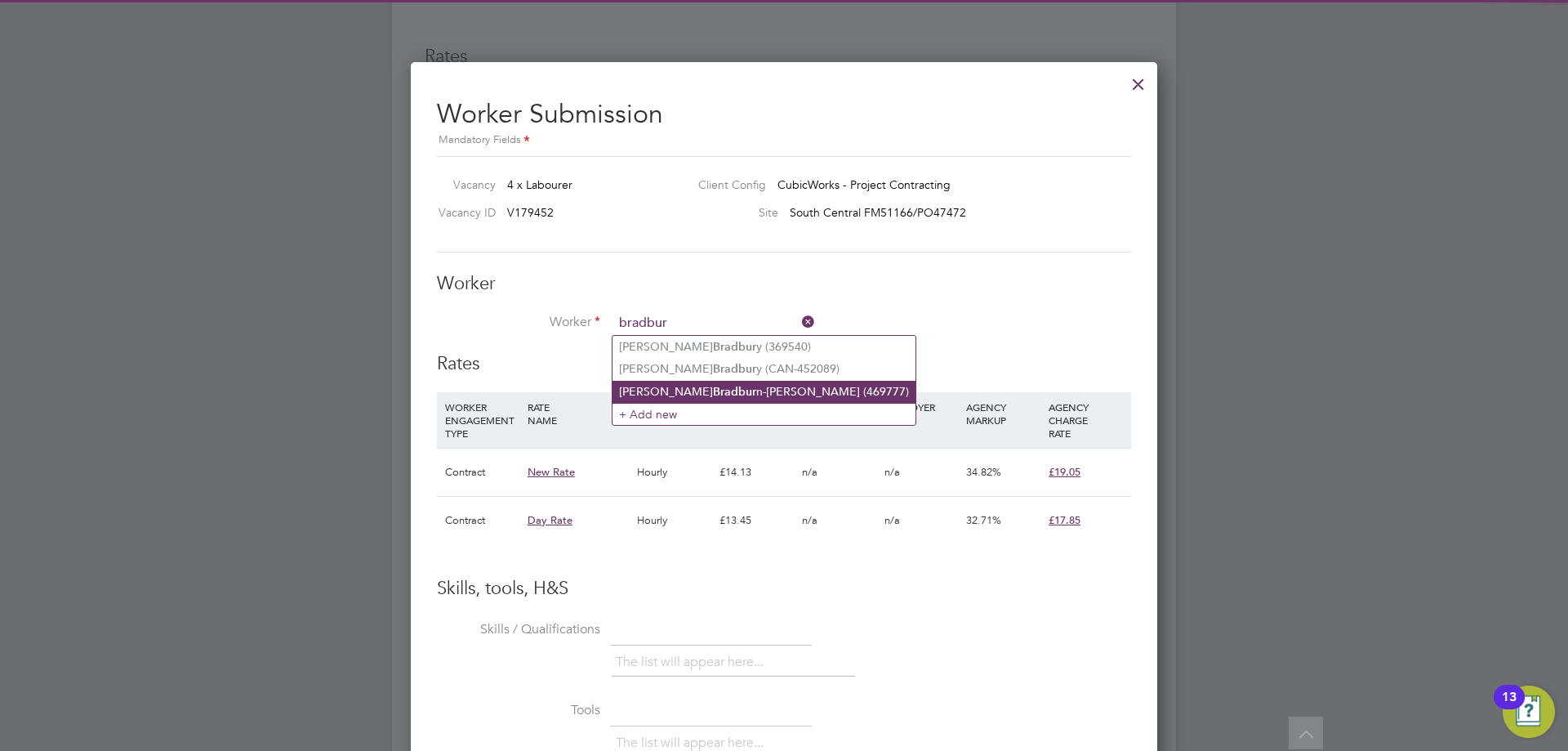
click at [753, 392] on li "Cameron Bradbur n-Lewis (469777)" at bounding box center [764, 391] width 304 height 22
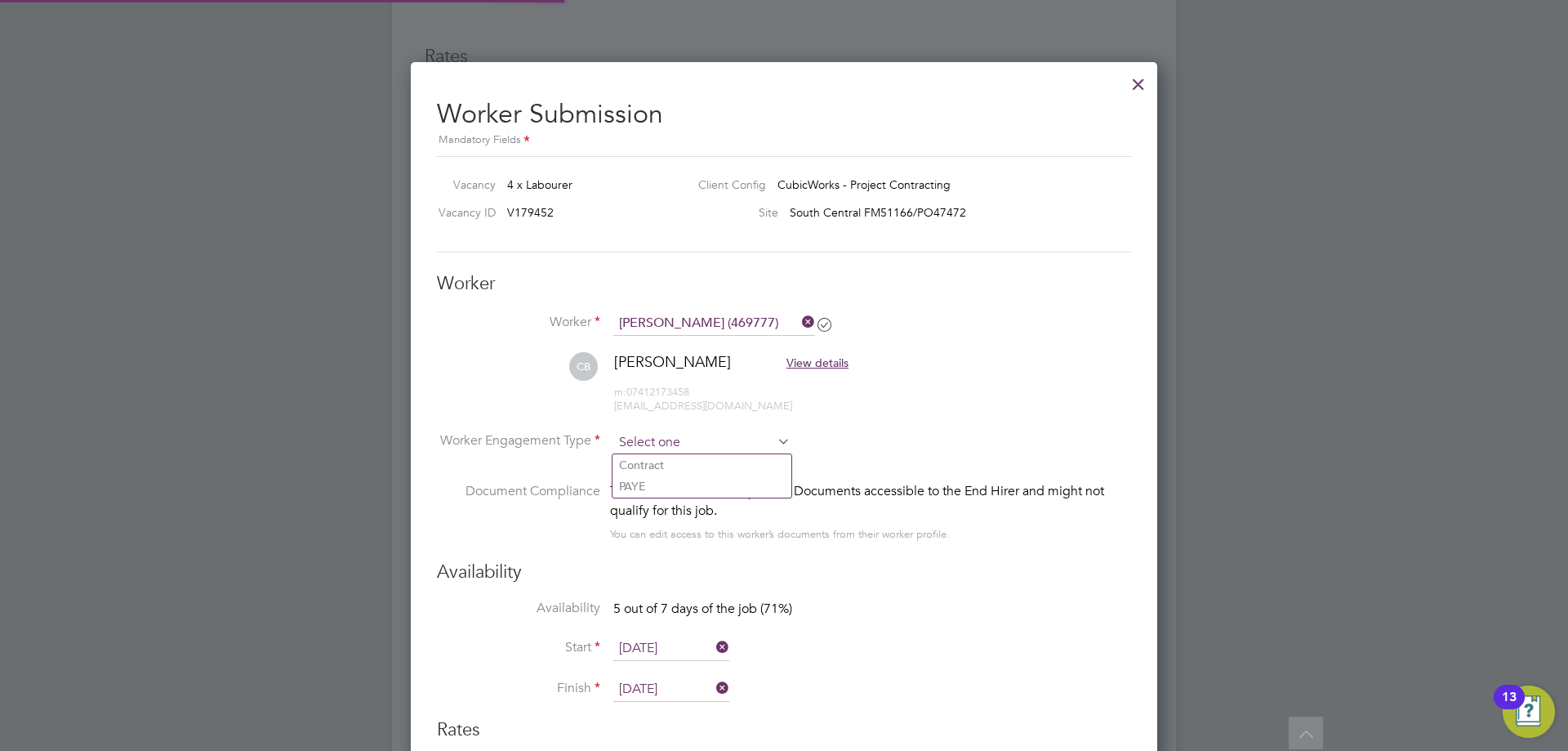
click at [665, 430] on input at bounding box center [702, 443] width 177 height 25
click at [664, 447] on input at bounding box center [702, 443] width 177 height 25
click at [665, 464] on li "Contract" at bounding box center [702, 464] width 179 height 21
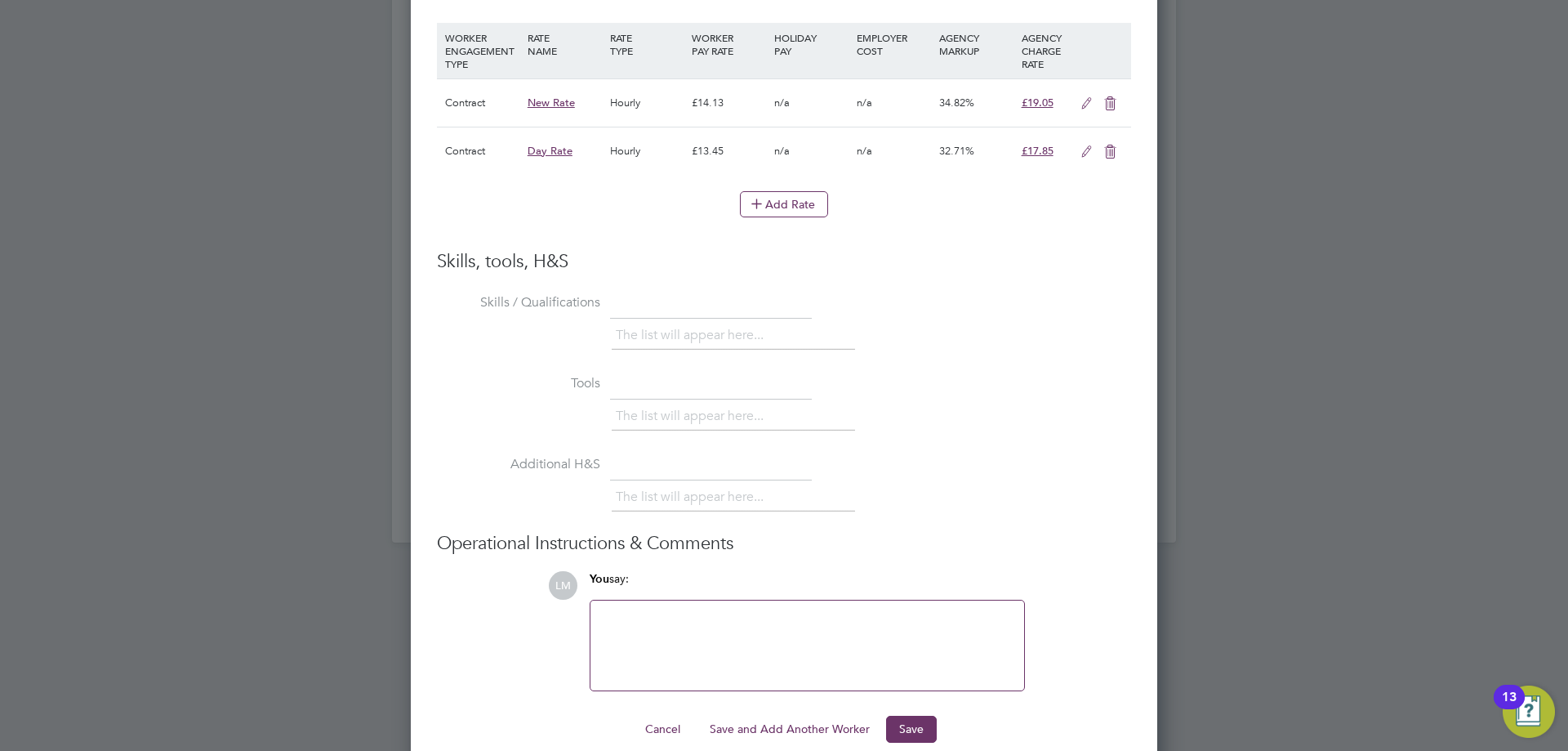
scroll to position [1740, 0]
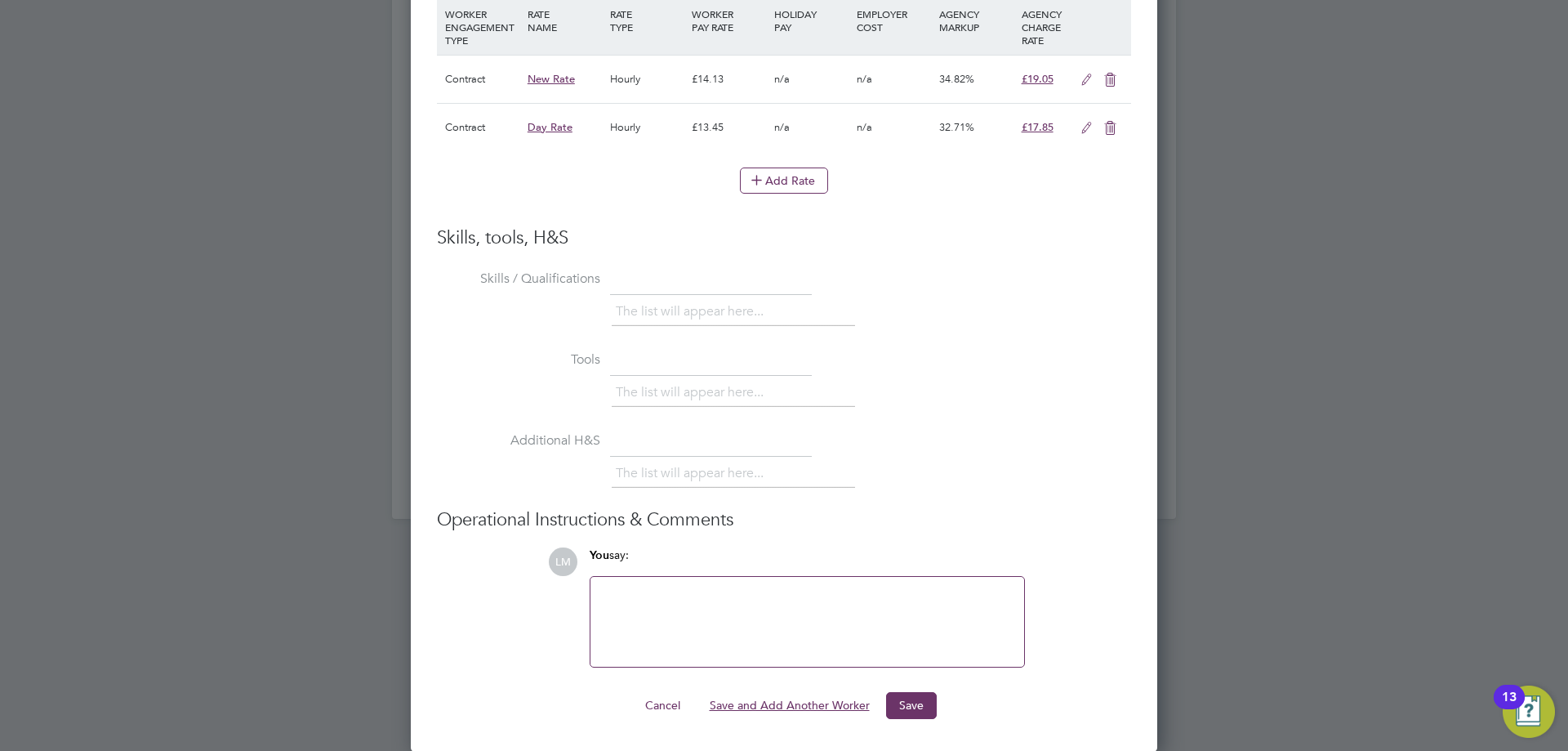
click at [811, 702] on button "Save and Add Another Worker" at bounding box center [790, 704] width 186 height 26
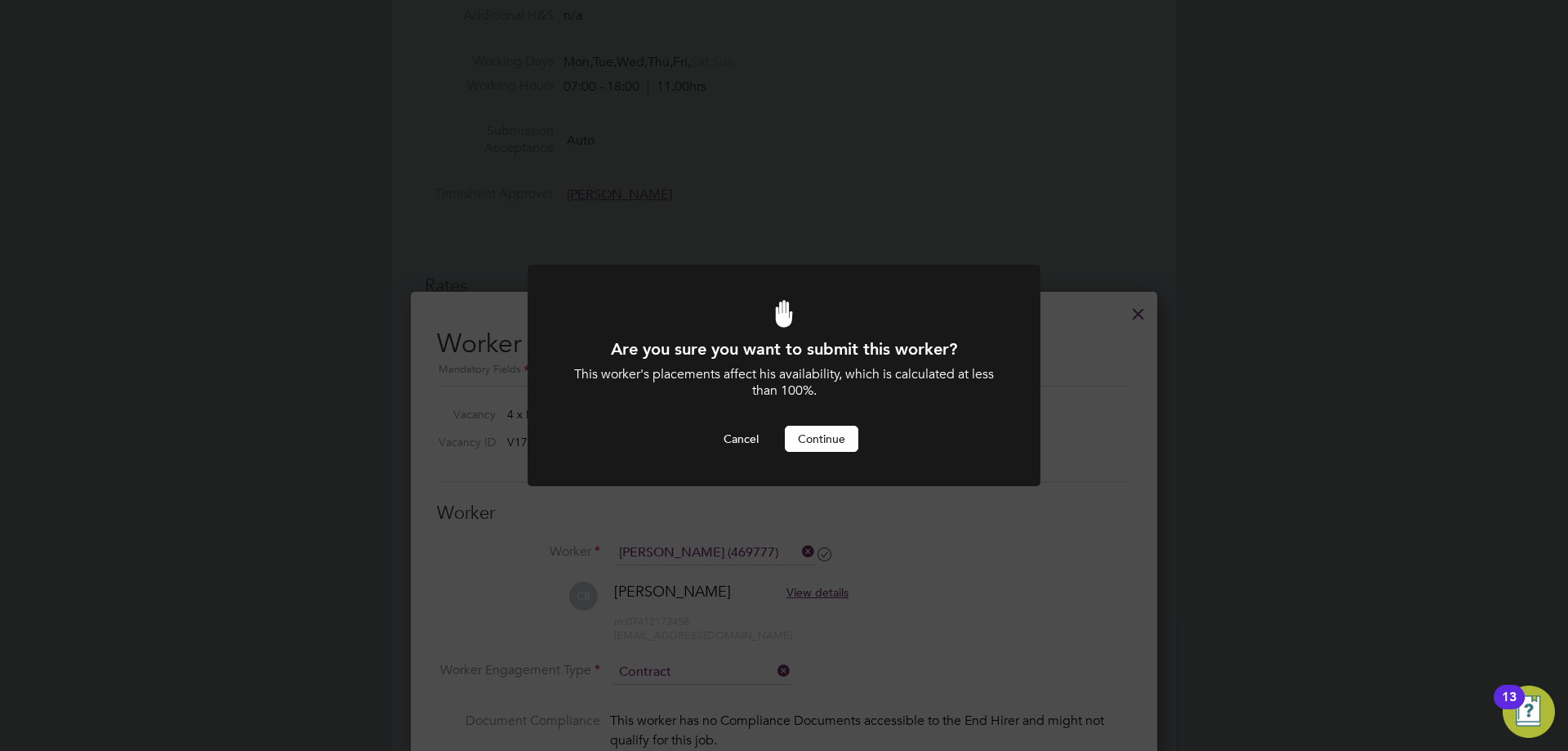
click at [825, 438] on button "Continue" at bounding box center [821, 438] width 73 height 26
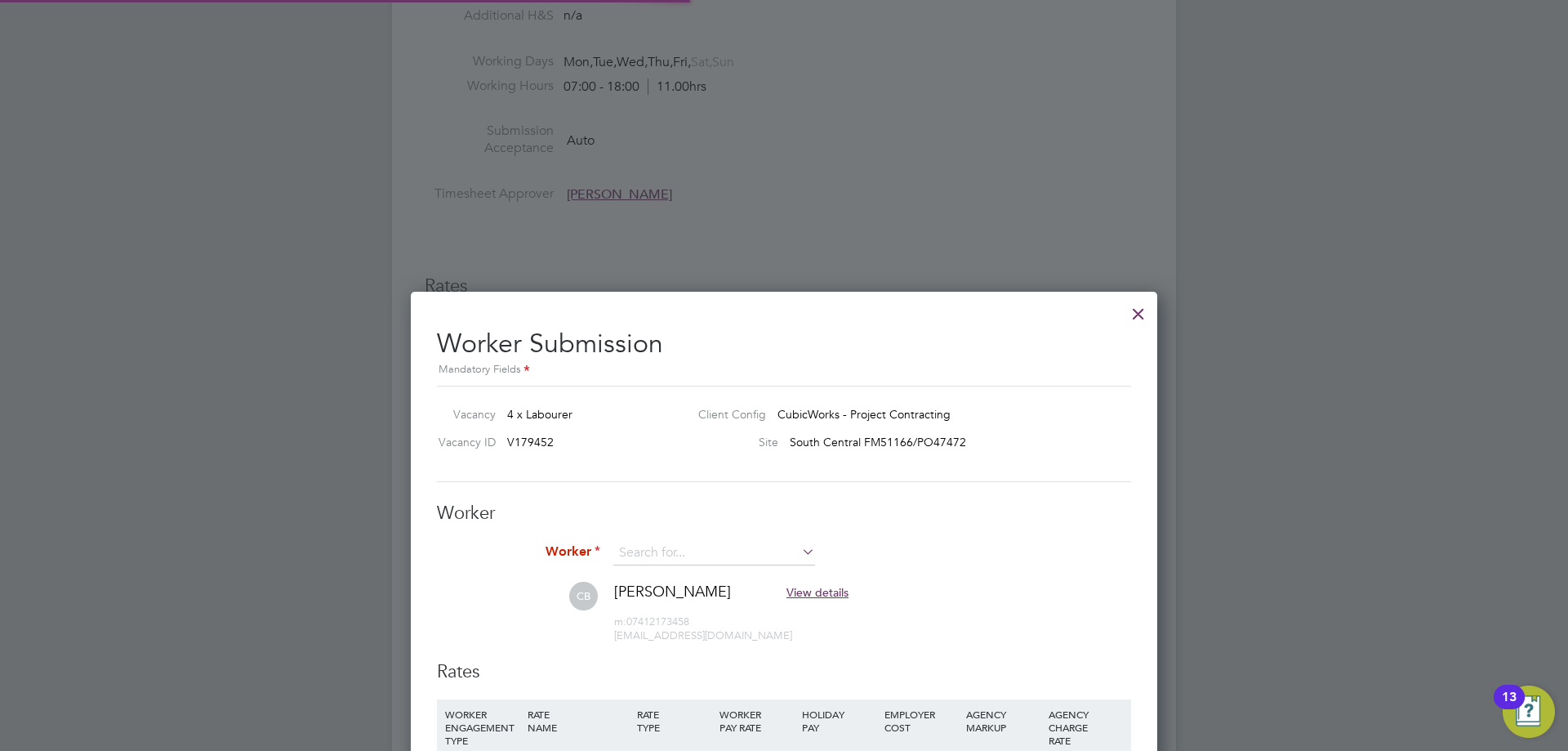
scroll to position [1118, 748]
click at [736, 546] on input at bounding box center [715, 553] width 202 height 25
click at [738, 567] on li "William Braith waite (CAN-446848)" at bounding box center [768, 576] width 310 height 22
type input "William Braithwaite (CAN-446848)"
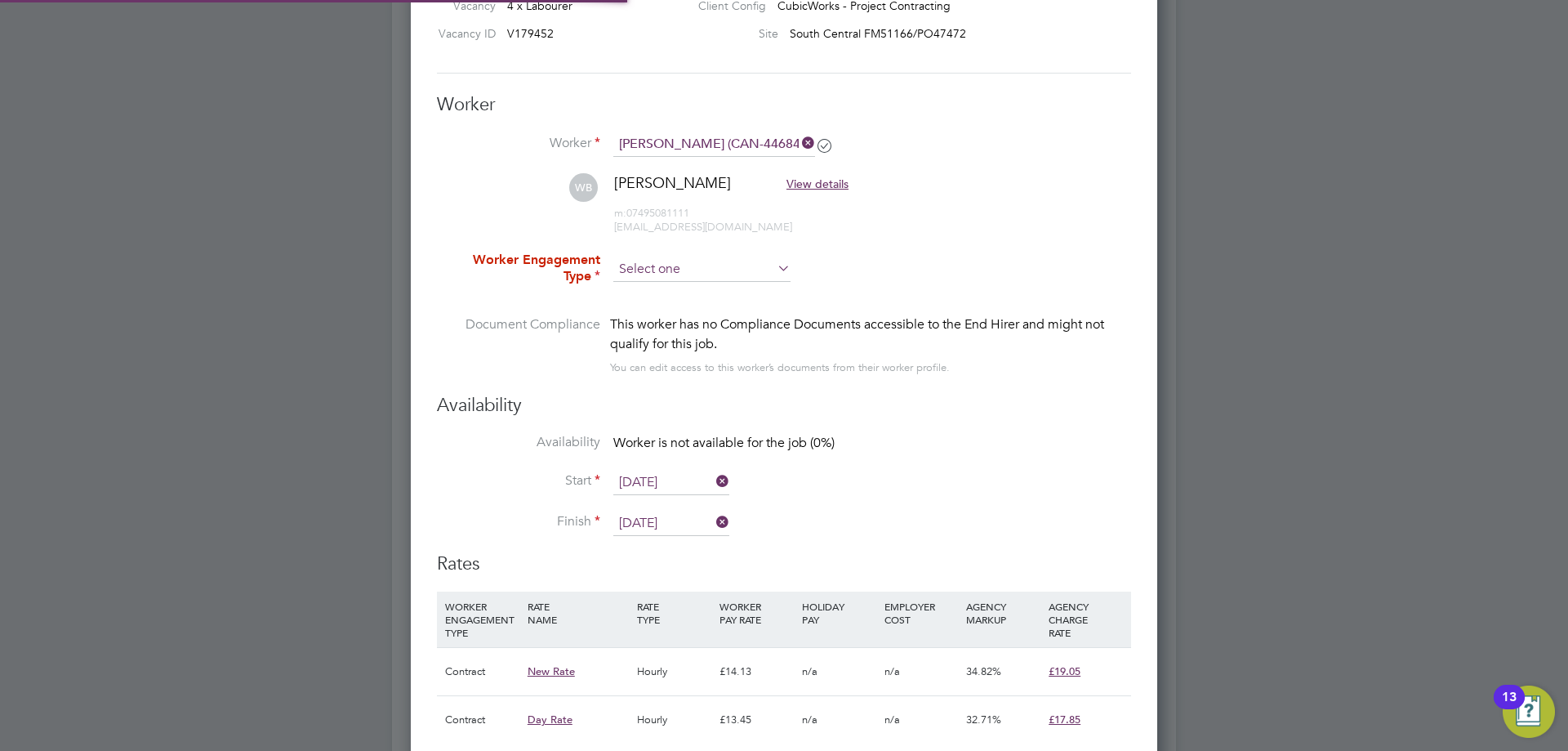
click at [684, 268] on input at bounding box center [702, 269] width 177 height 25
click at [688, 285] on li "Contract" at bounding box center [702, 292] width 179 height 21
type input "Contract"
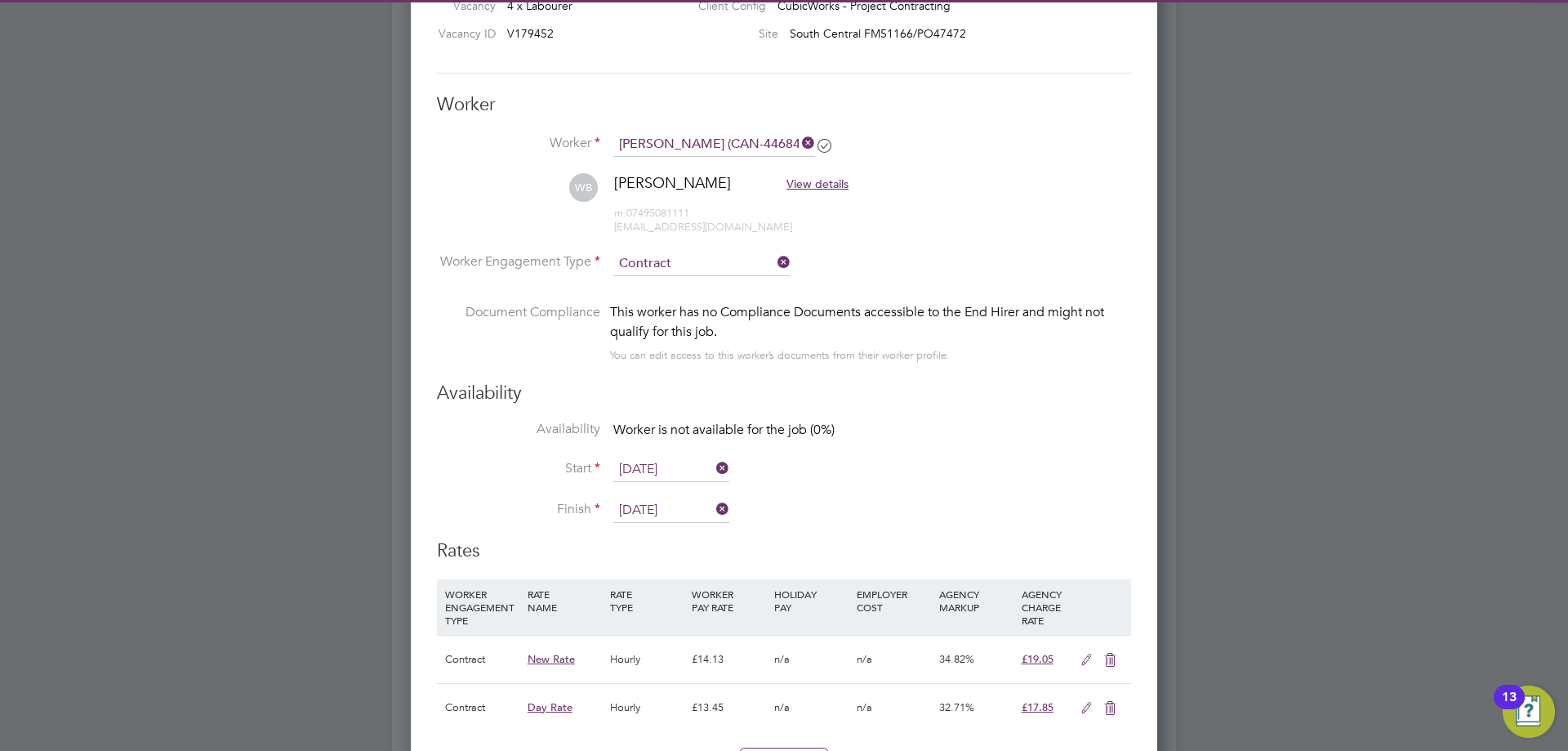
click at [675, 464] on input "[DATE]" at bounding box center [672, 470] width 116 height 25
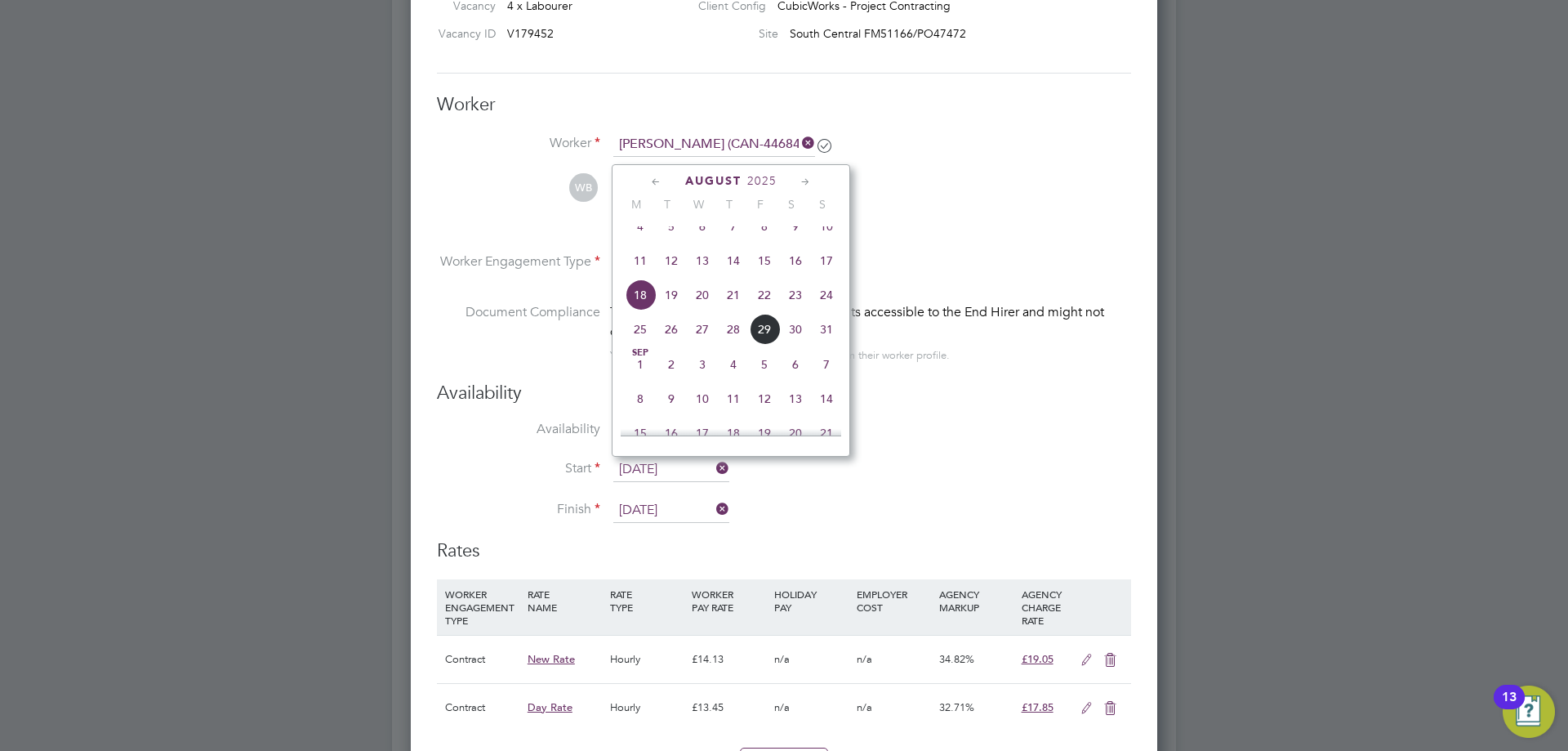
click at [699, 304] on span "20" at bounding box center [702, 295] width 31 height 31
type input "[DATE]"
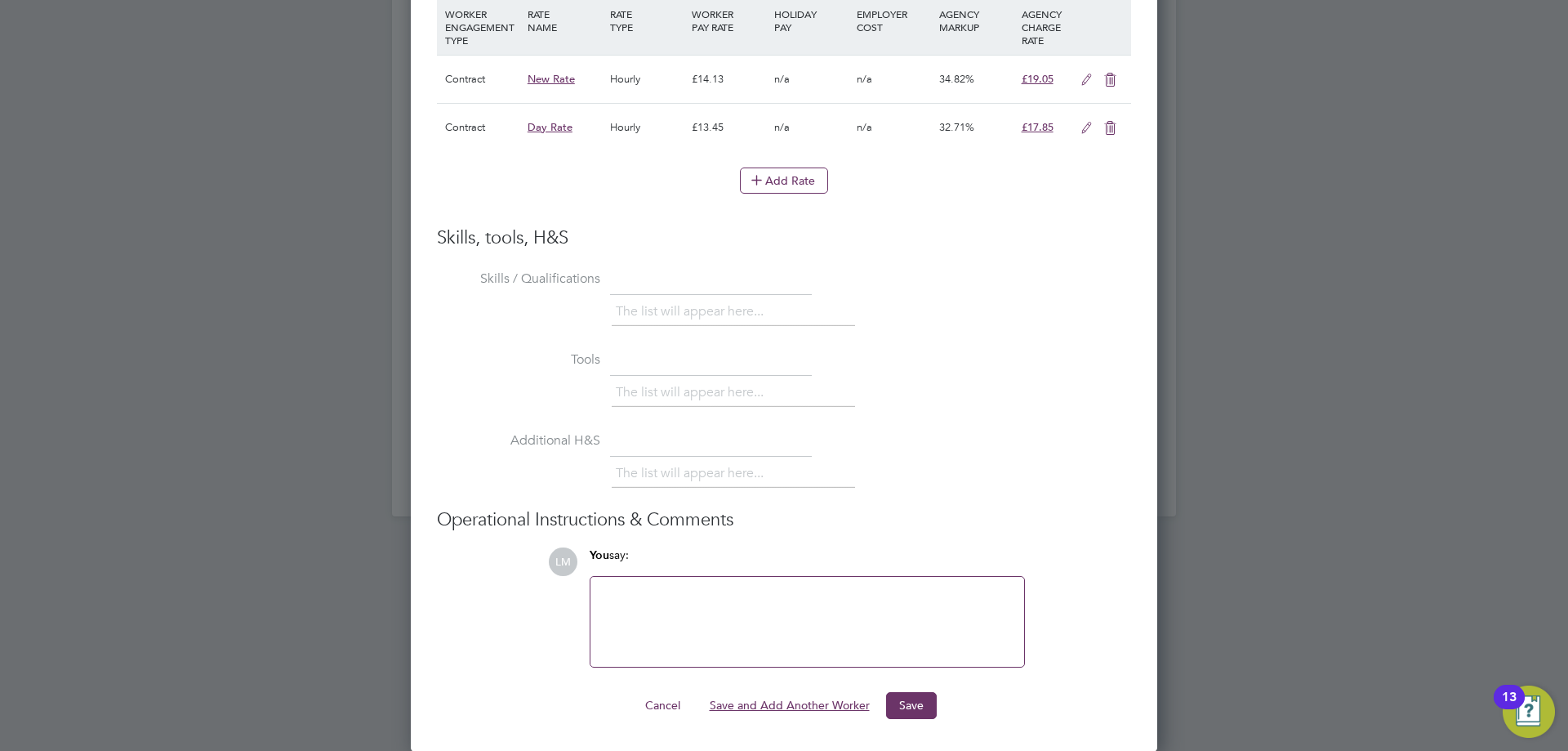
click at [784, 710] on button "Save and Add Another Worker" at bounding box center [790, 704] width 186 height 26
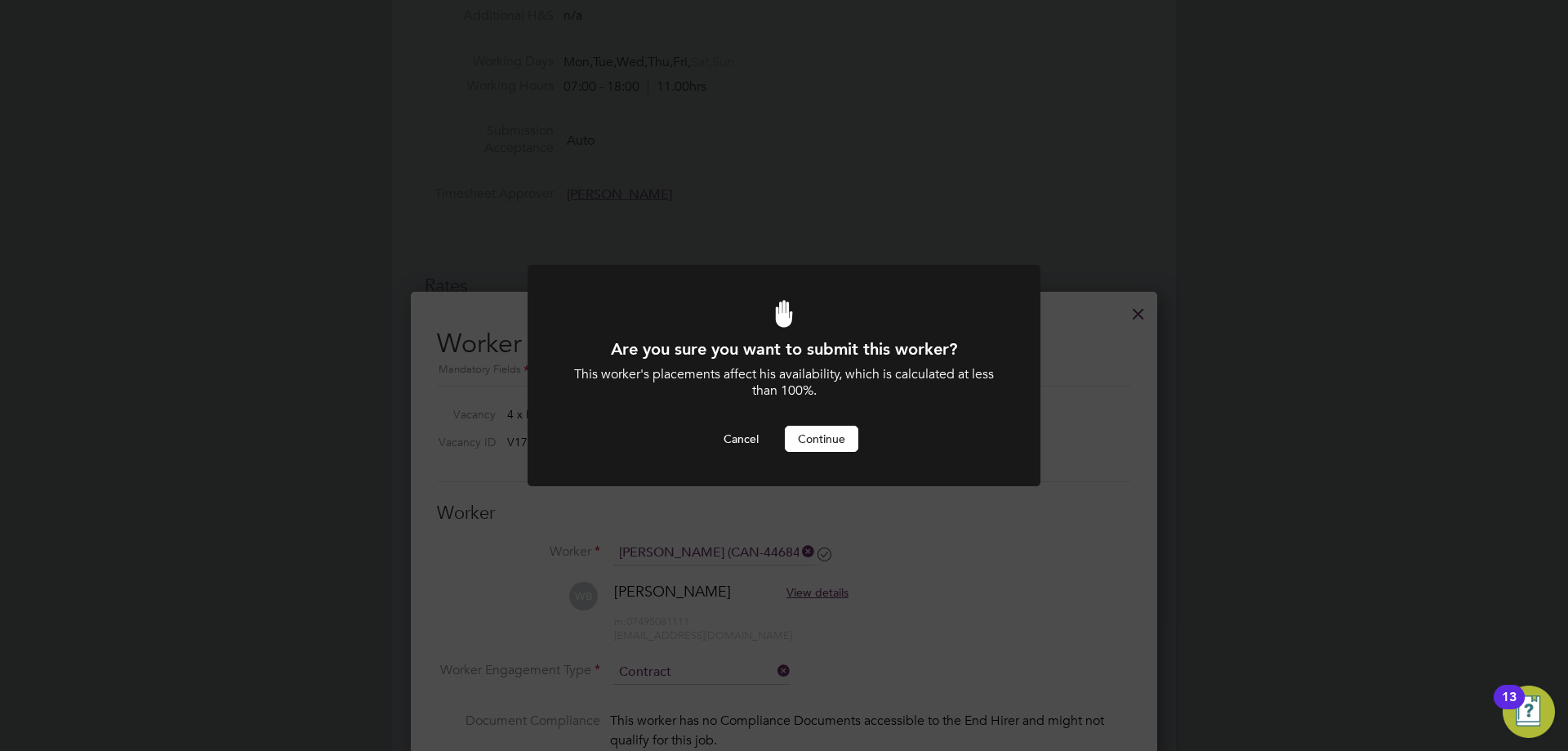
click at [822, 434] on button "Continue" at bounding box center [821, 438] width 73 height 26
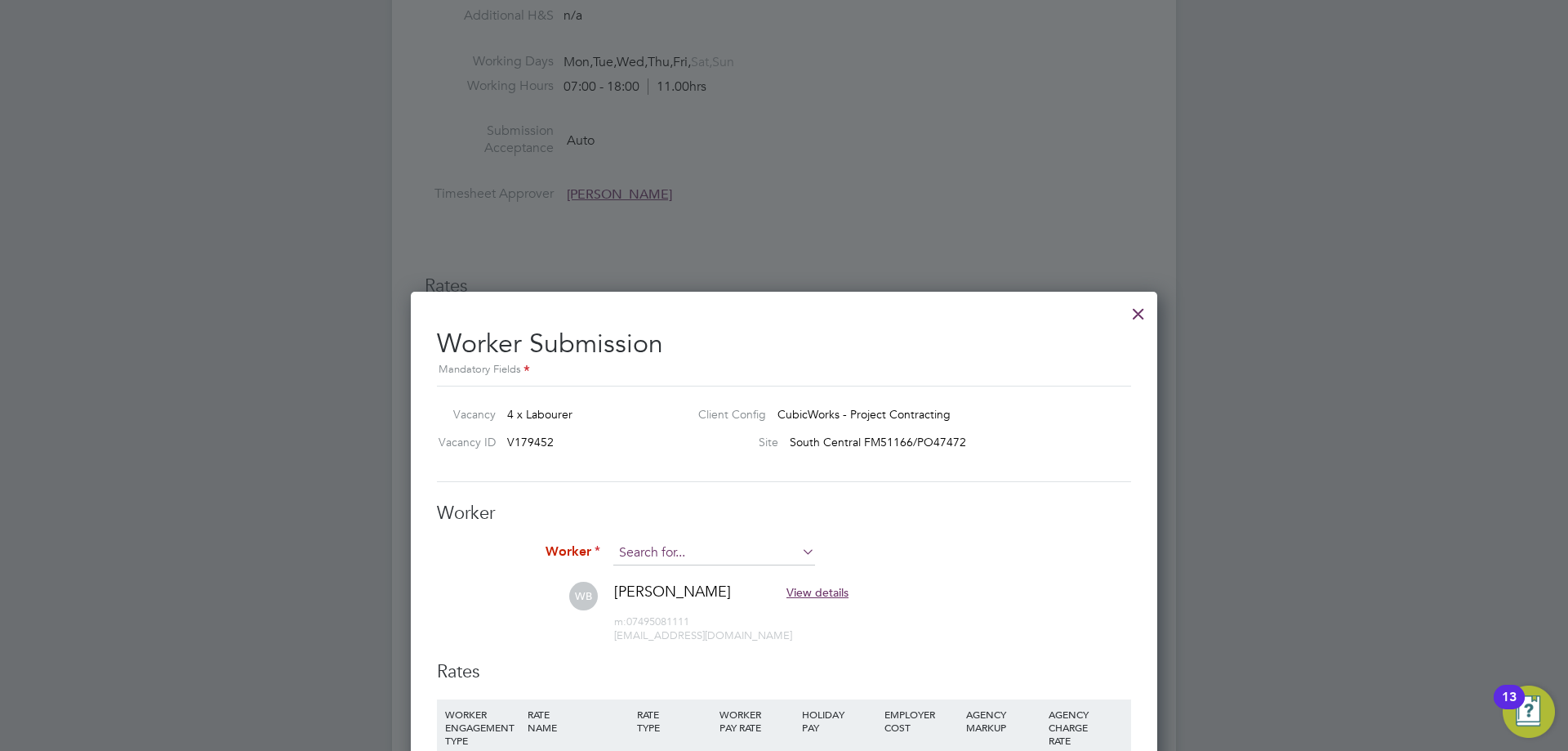
click at [668, 553] on input at bounding box center [715, 553] width 202 height 25
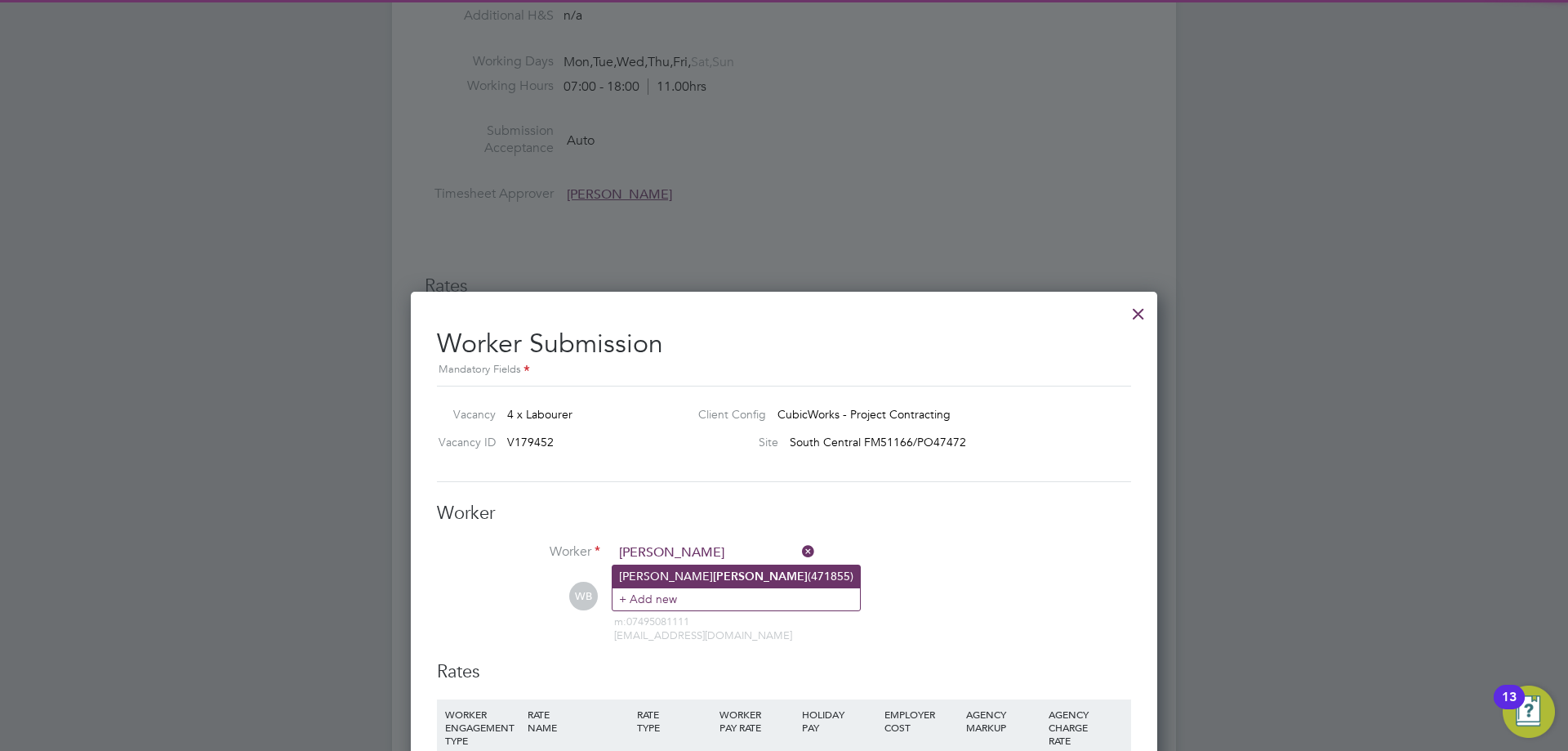
click at [714, 575] on b "Fahey" at bounding box center [761, 576] width 95 height 14
type input "Lee Fahey (471855)"
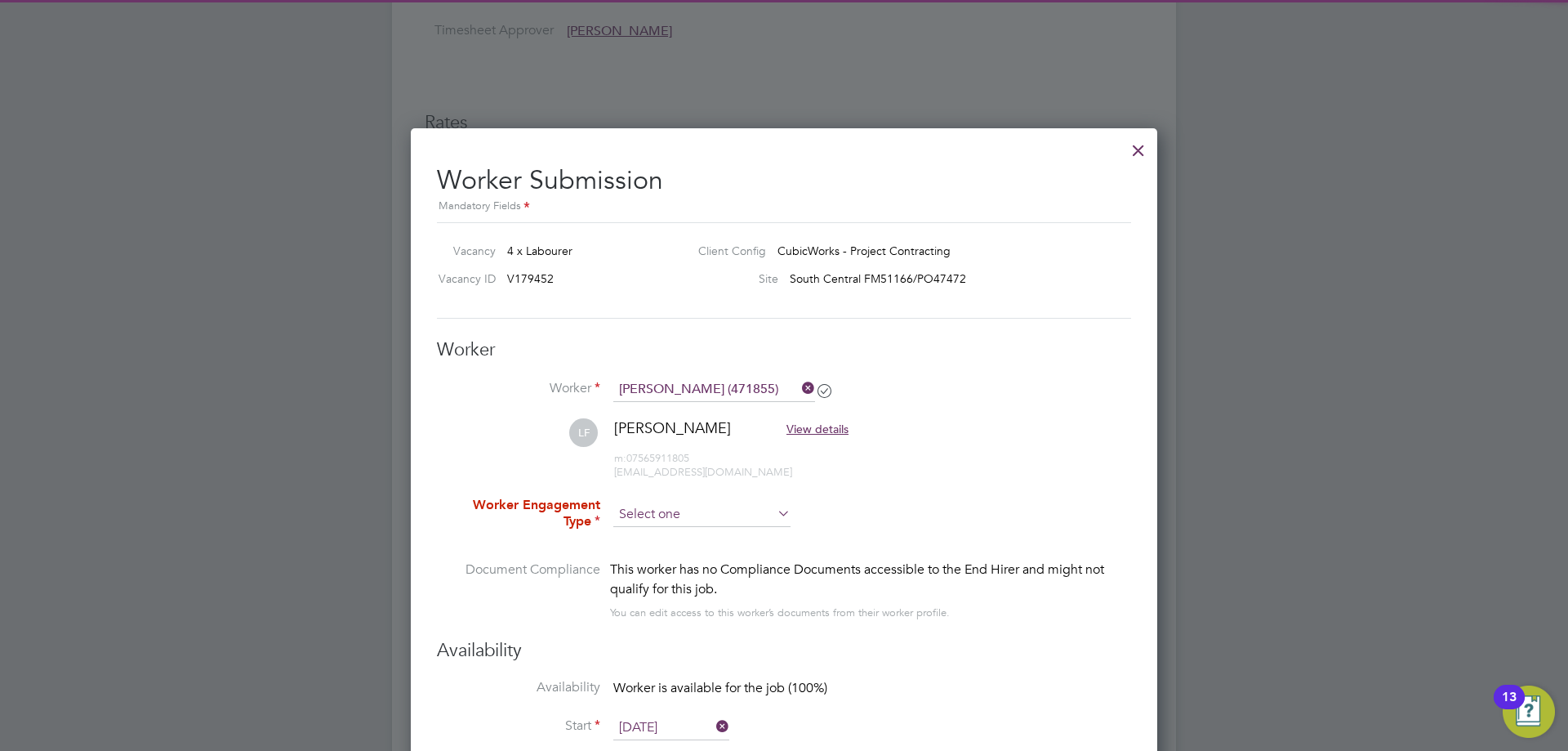
click at [670, 515] on input at bounding box center [702, 515] width 177 height 25
click at [672, 536] on li "Contract" at bounding box center [702, 538] width 179 height 21
type input "Contract"
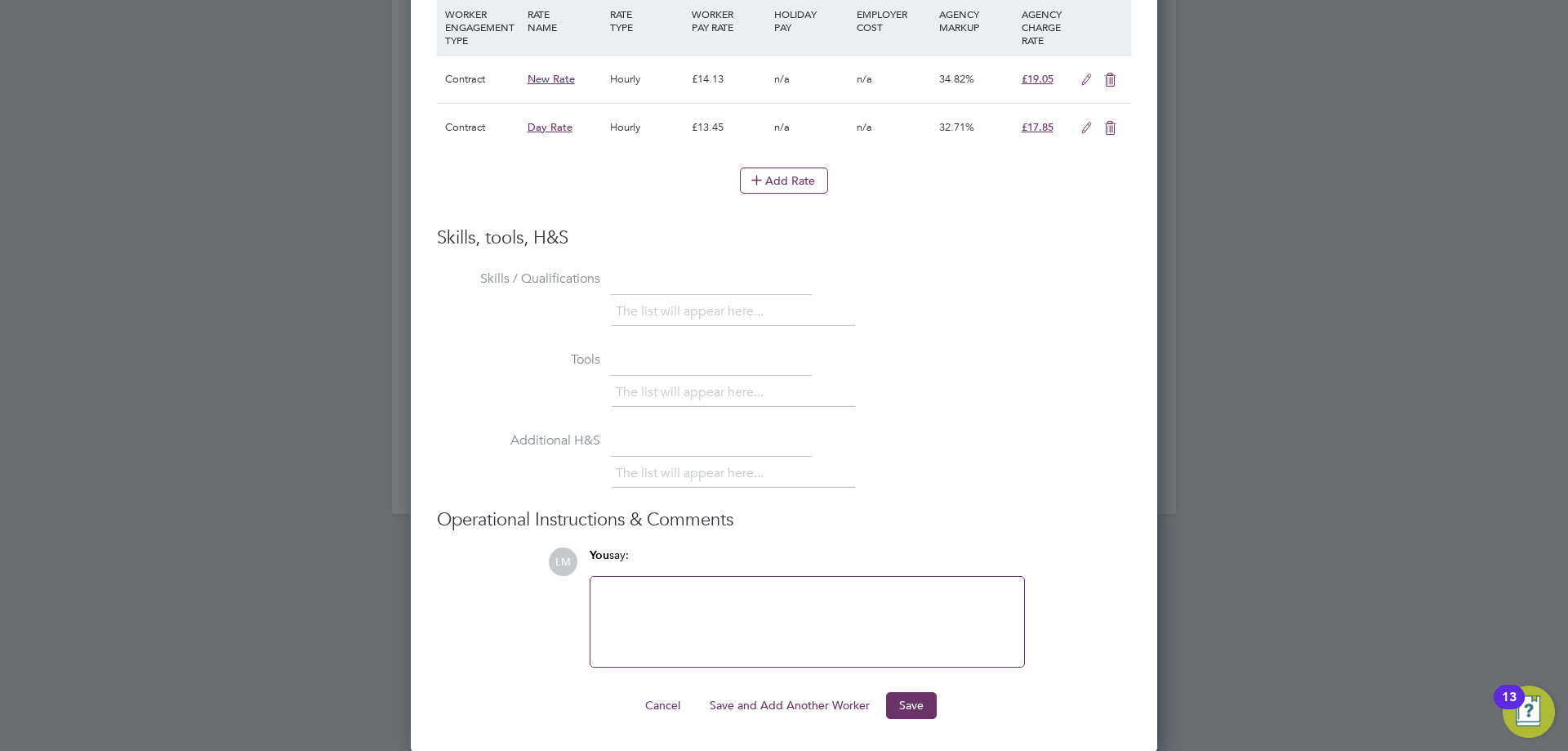
click at [782, 703] on button "Save and Add Another Worker" at bounding box center [790, 704] width 186 height 26
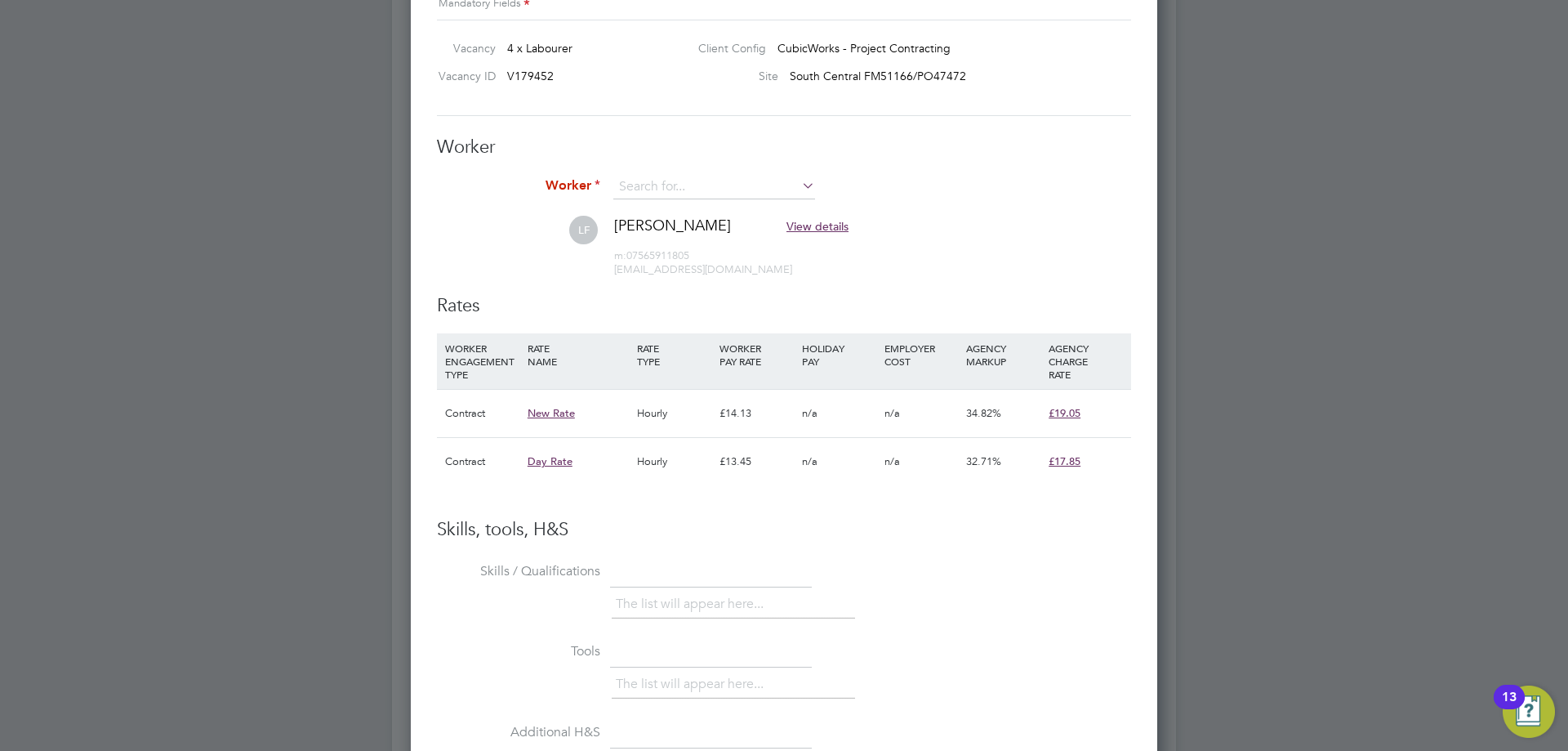
click at [672, 188] on div "Sorry, we are having problems connecting to our services." at bounding box center [784, 15] width 784 height 2239
click at [672, 188] on input at bounding box center [715, 188] width 202 height 25
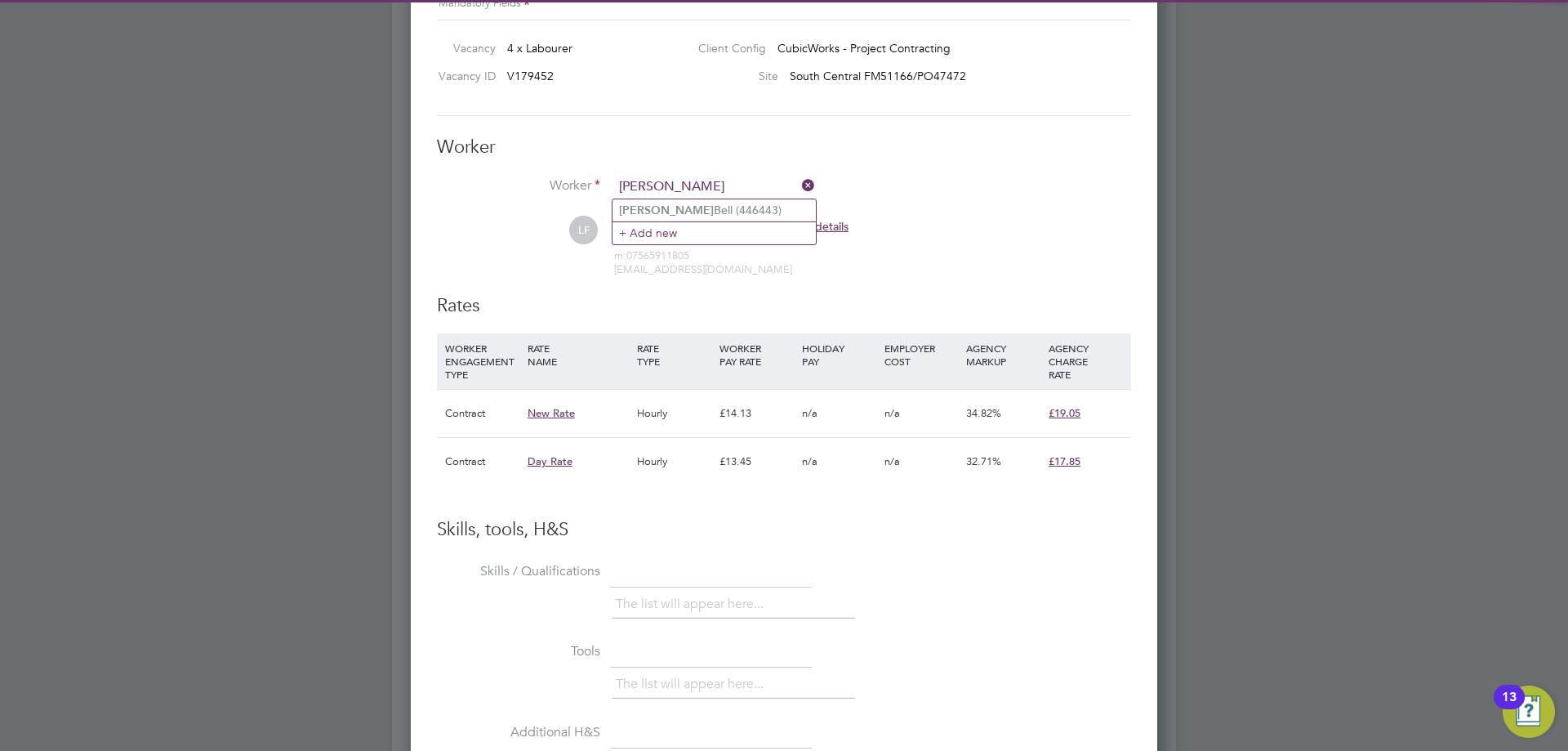
click at [702, 202] on li "Selvin Bell (446443)" at bounding box center [715, 209] width 204 height 22
type input "Selvin Bell (446443)"
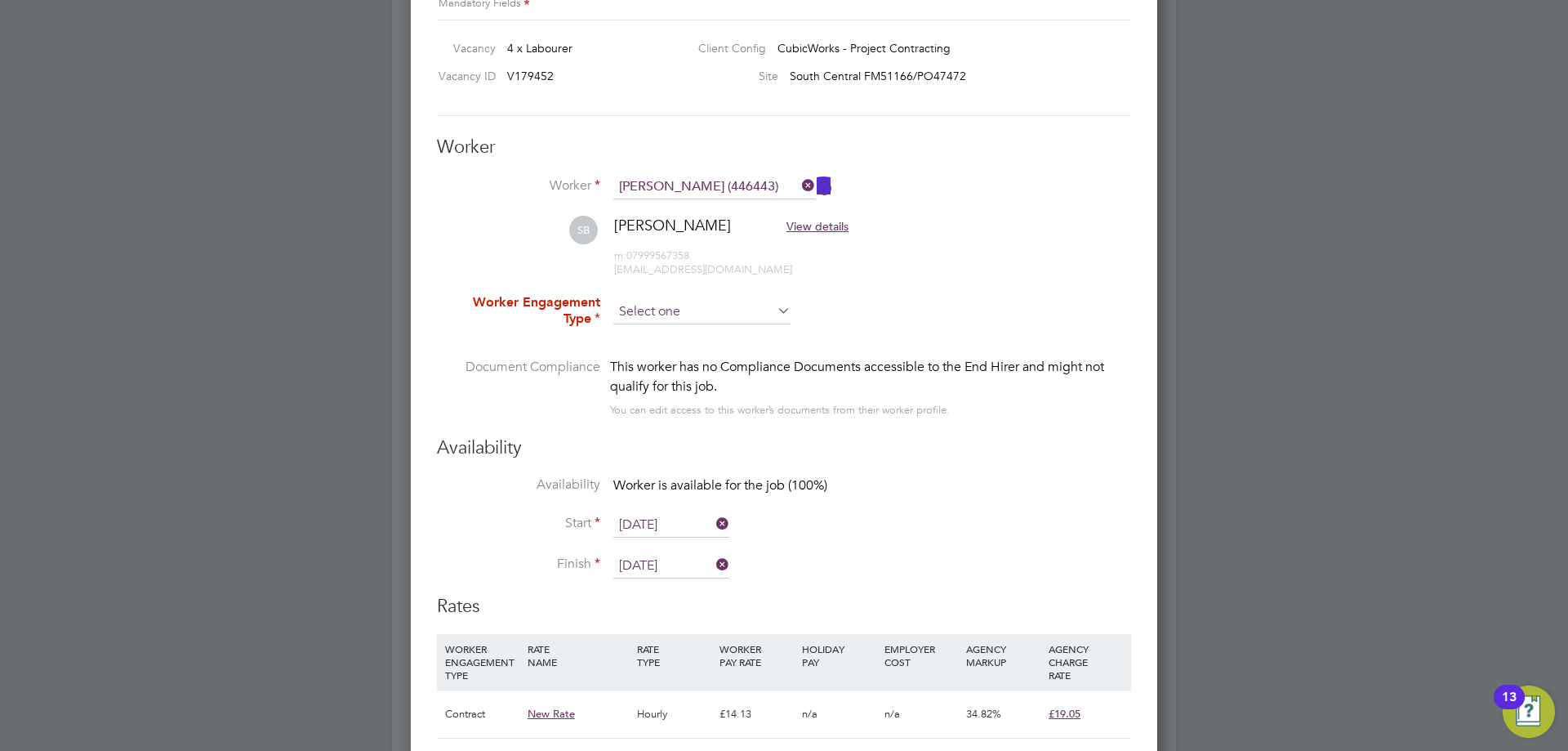
click at [666, 313] on input at bounding box center [702, 312] width 177 height 25
click at [664, 326] on li "Contract" at bounding box center [702, 335] width 179 height 21
type input "Contract"
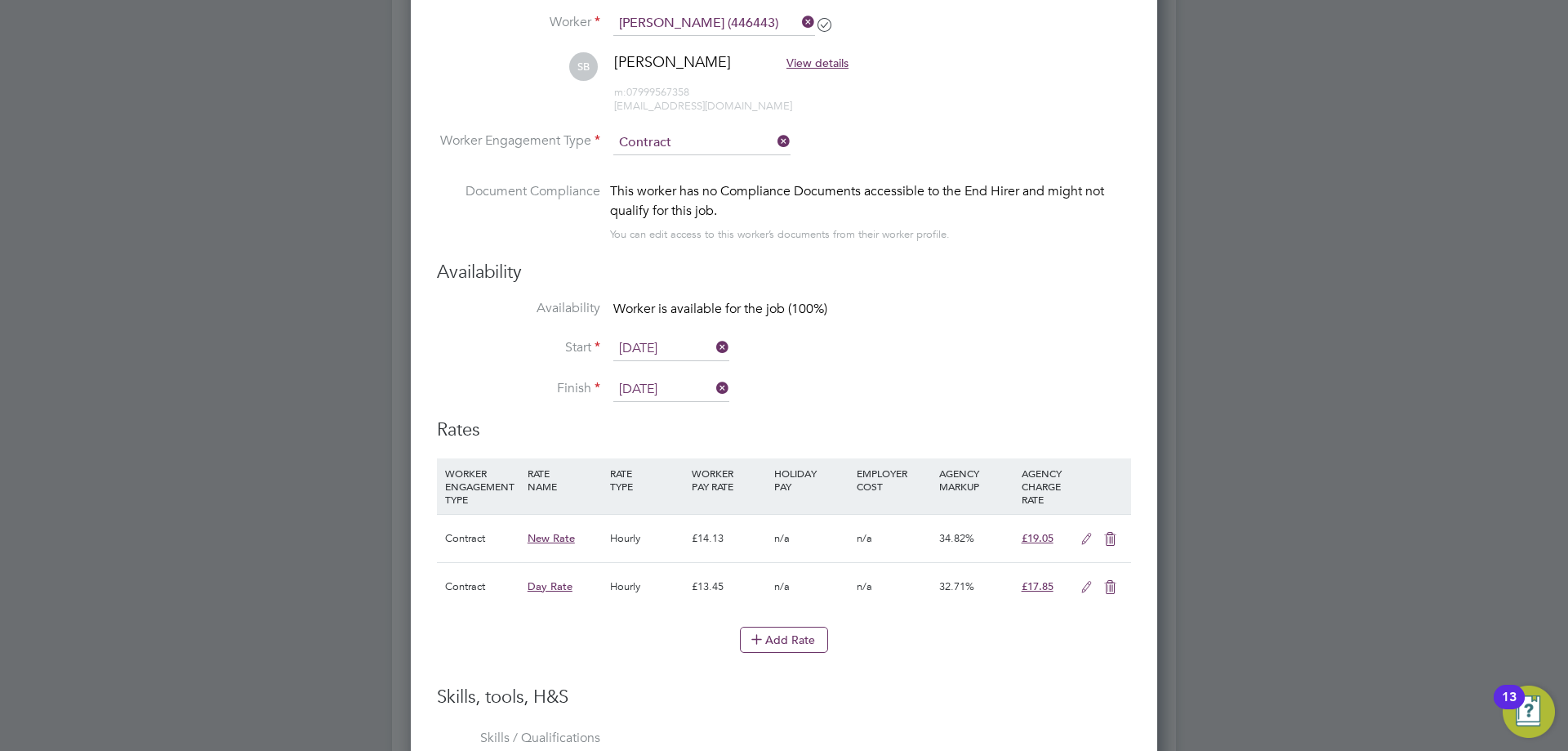
click at [658, 343] on input "[DATE]" at bounding box center [672, 349] width 116 height 25
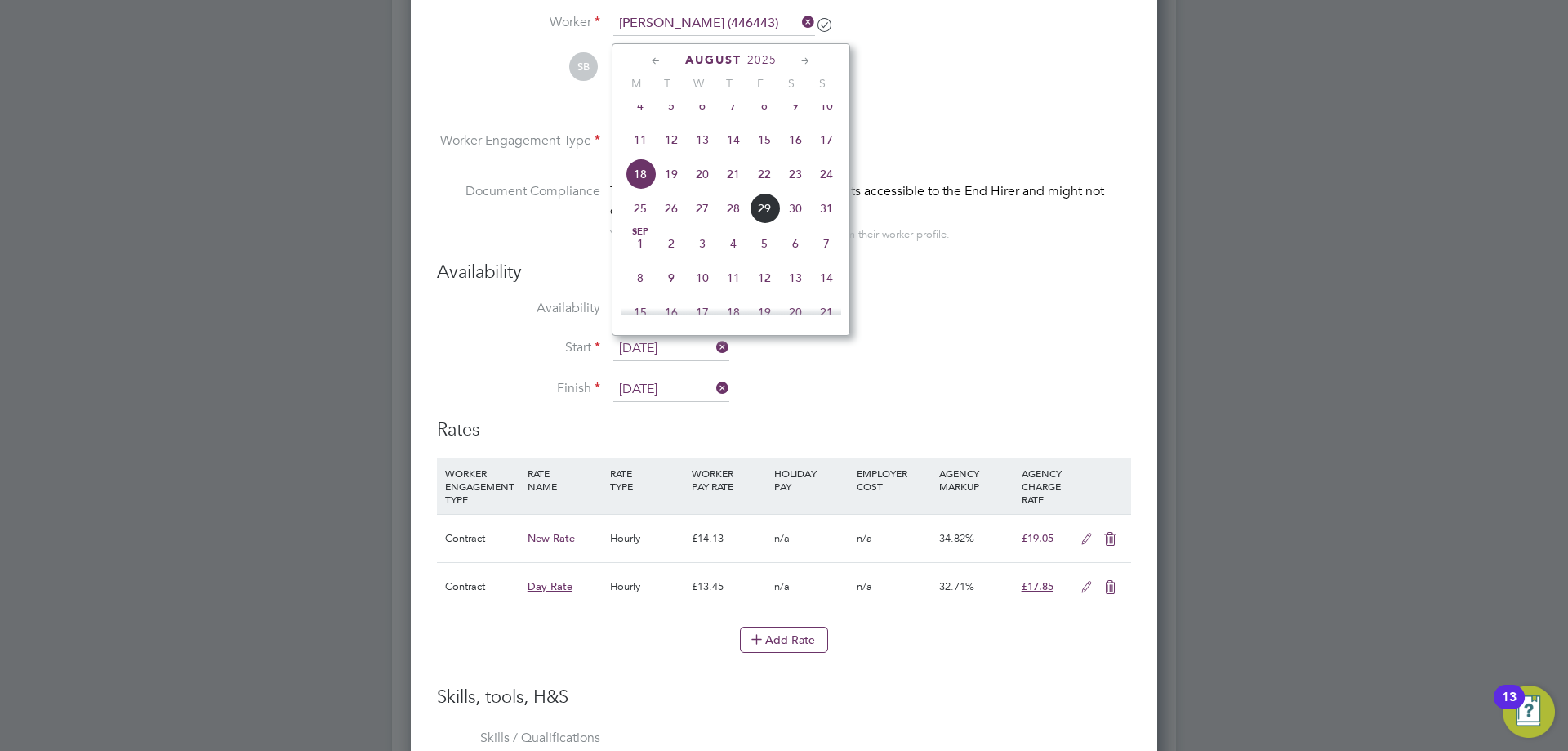
click at [672, 188] on span "19" at bounding box center [671, 174] width 31 height 31
type input "[DATE]"
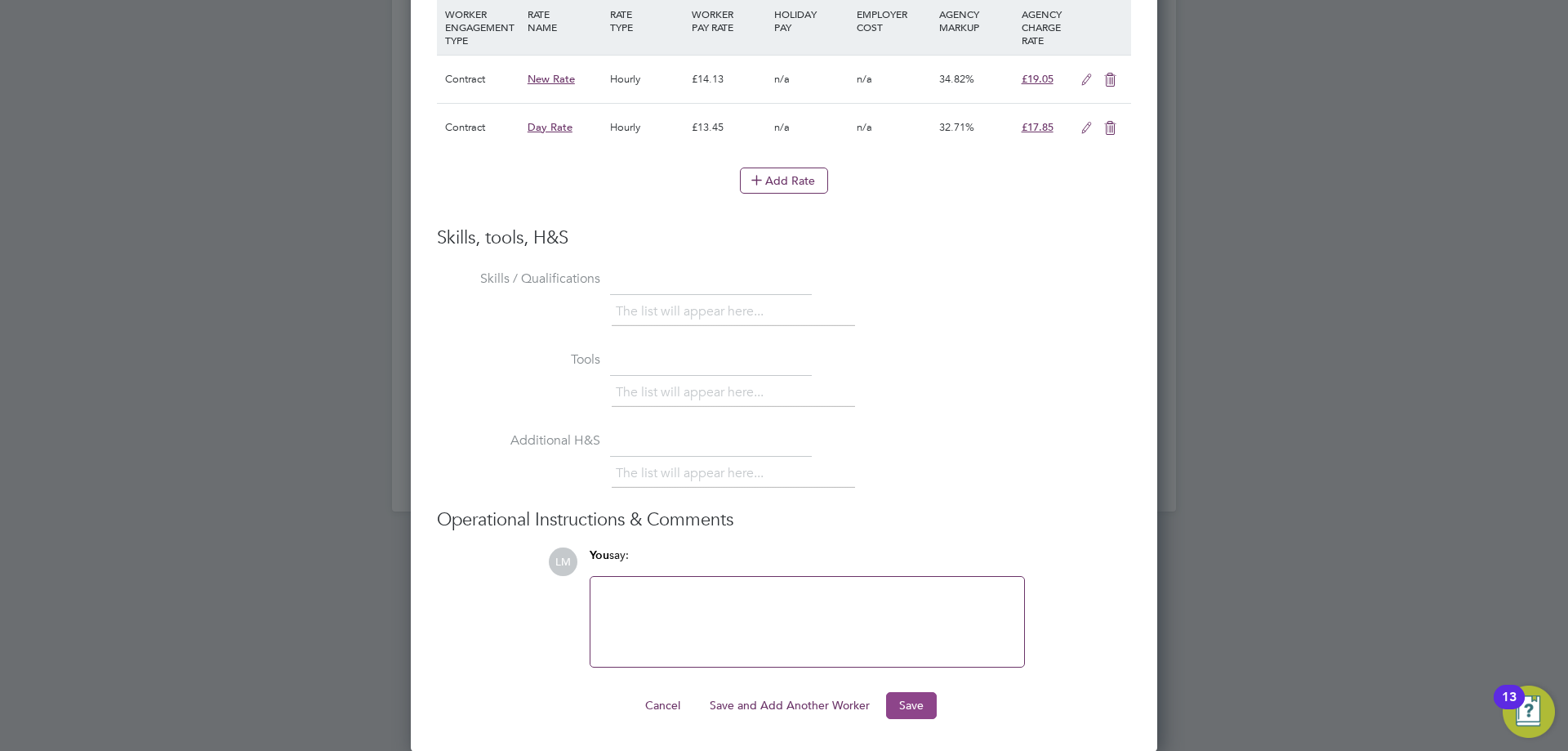
click at [889, 708] on button "Save" at bounding box center [911, 704] width 50 height 26
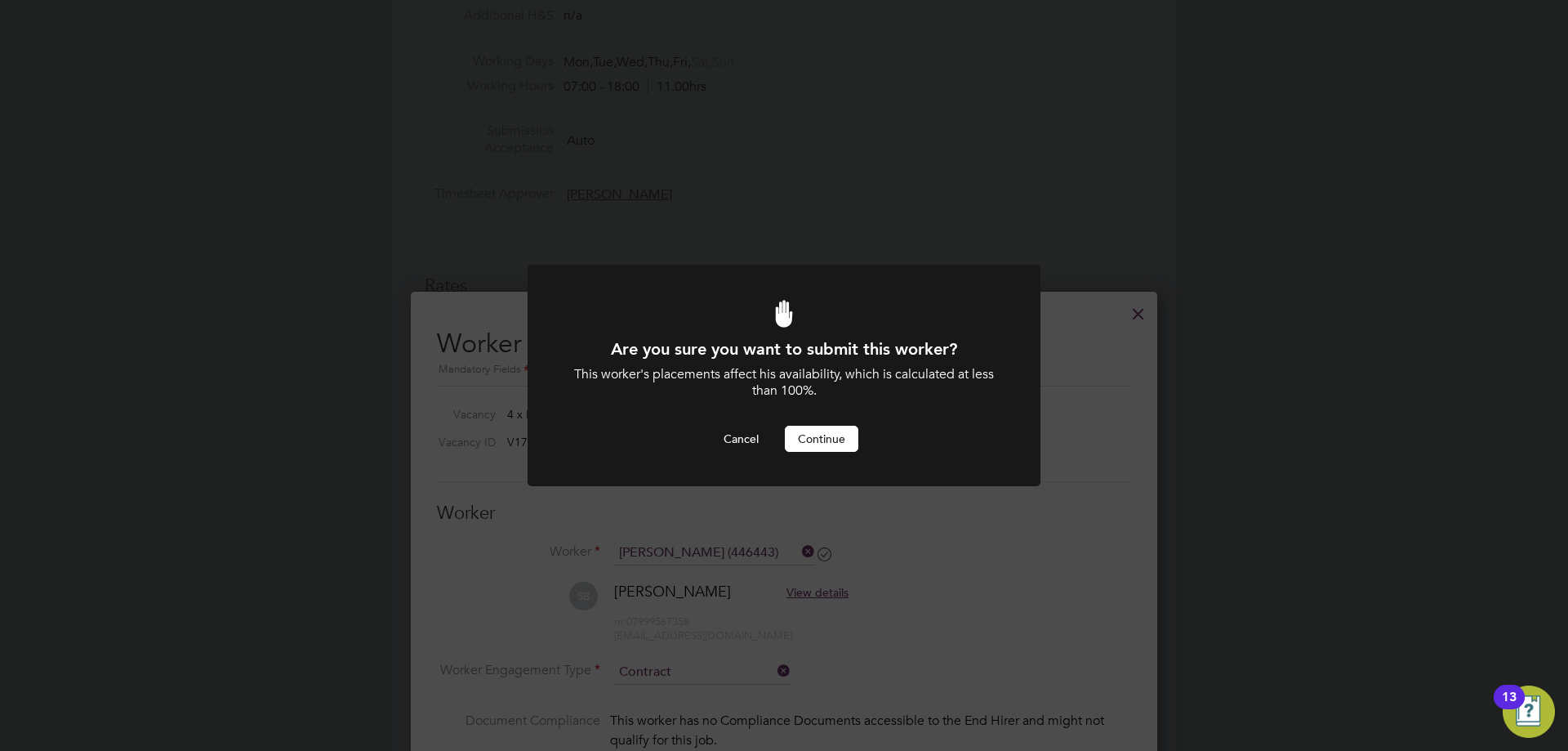
click at [806, 426] on button "Continue" at bounding box center [821, 438] width 73 height 26
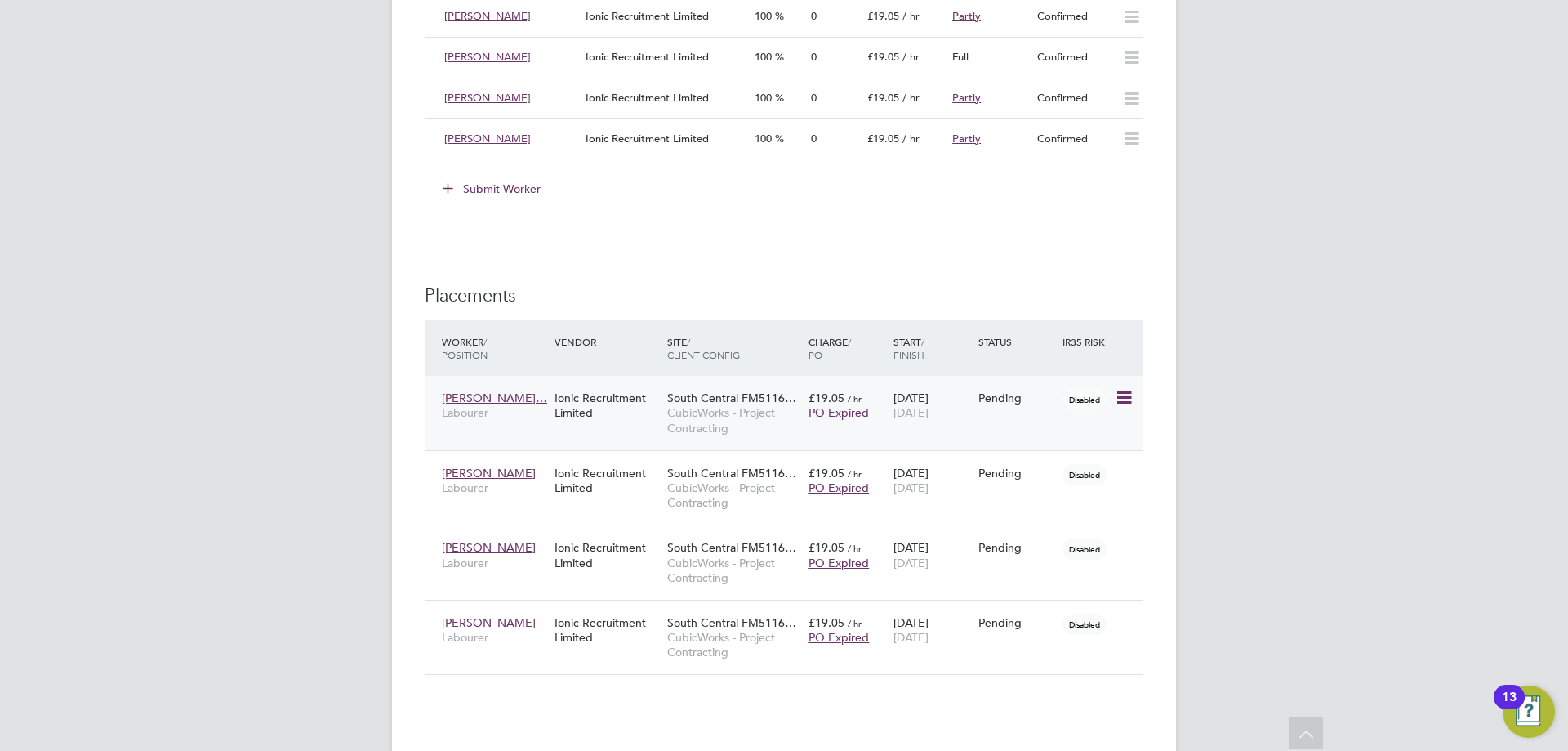
click at [1124, 395] on icon at bounding box center [1123, 398] width 16 height 20
click at [1087, 501] on li "Start" at bounding box center [1074, 500] width 116 height 23
type input "[PERSON_NAME]"
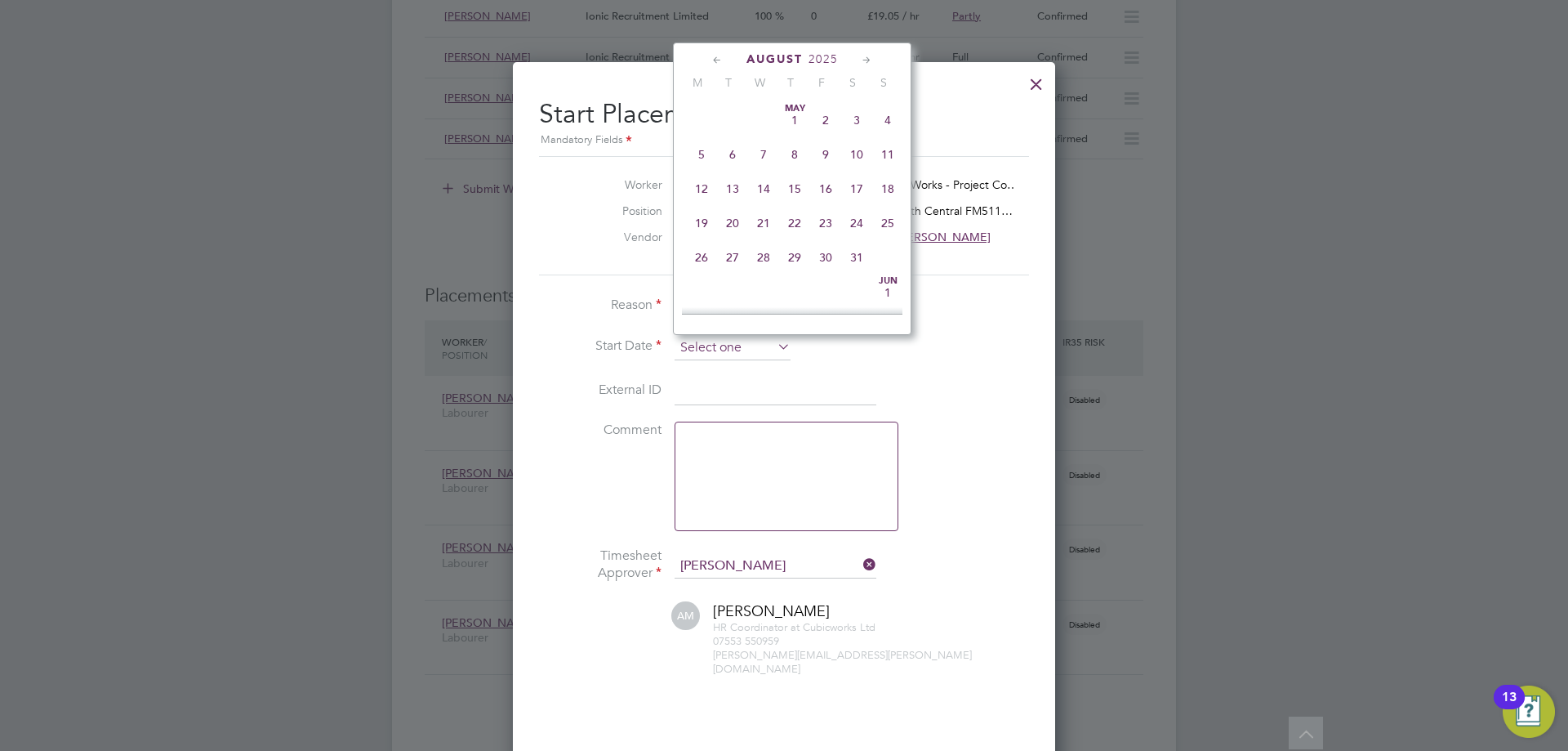
click at [756, 340] on input at bounding box center [733, 348] width 116 height 25
click at [756, 153] on span "20" at bounding box center [763, 138] width 31 height 31
type input "[DATE]"
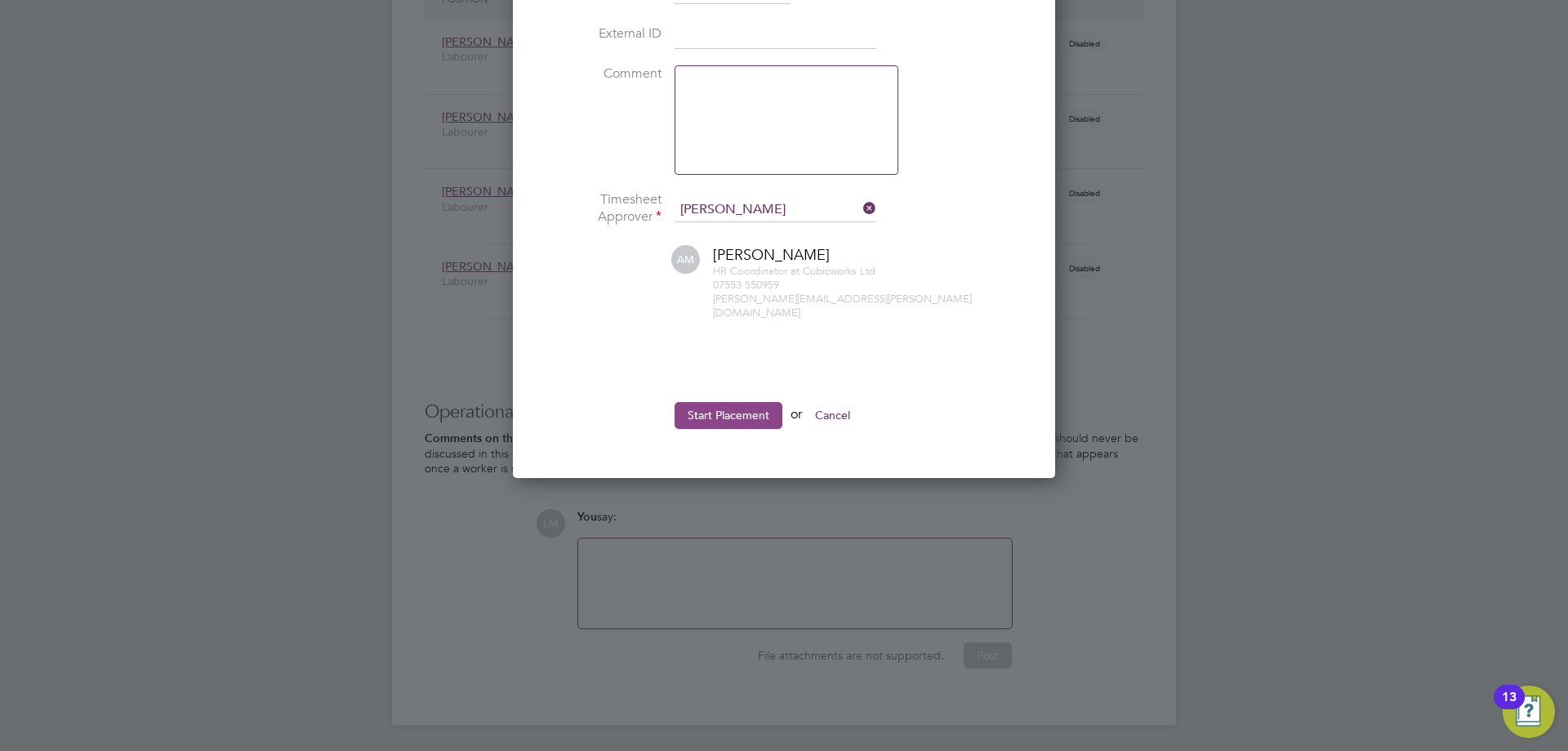
click at [718, 404] on button "Start Placement" at bounding box center [728, 414] width 108 height 26
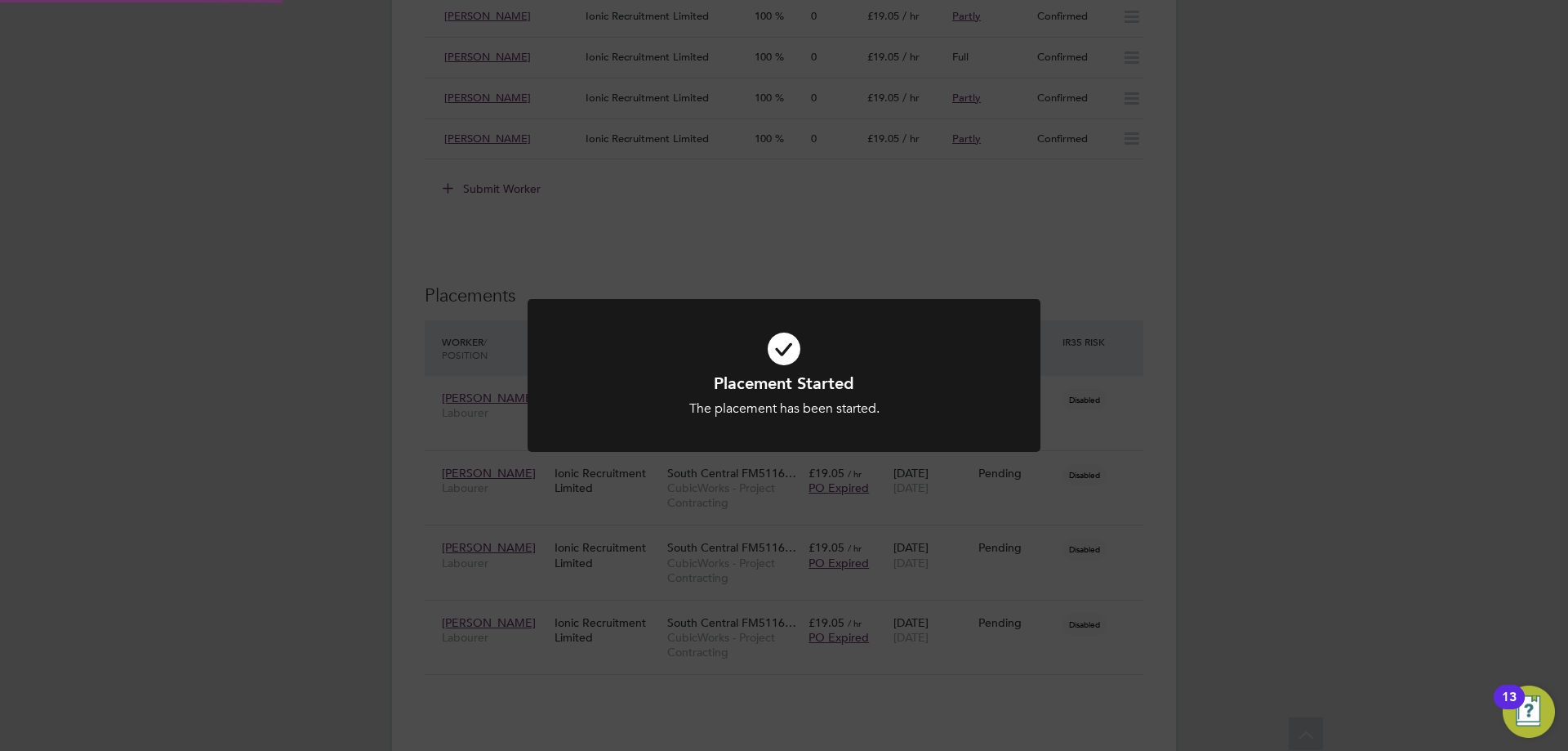
click at [1106, 578] on div "Placement Started The placement has been started. Cancel Okay" at bounding box center [784, 375] width 1568 height 751
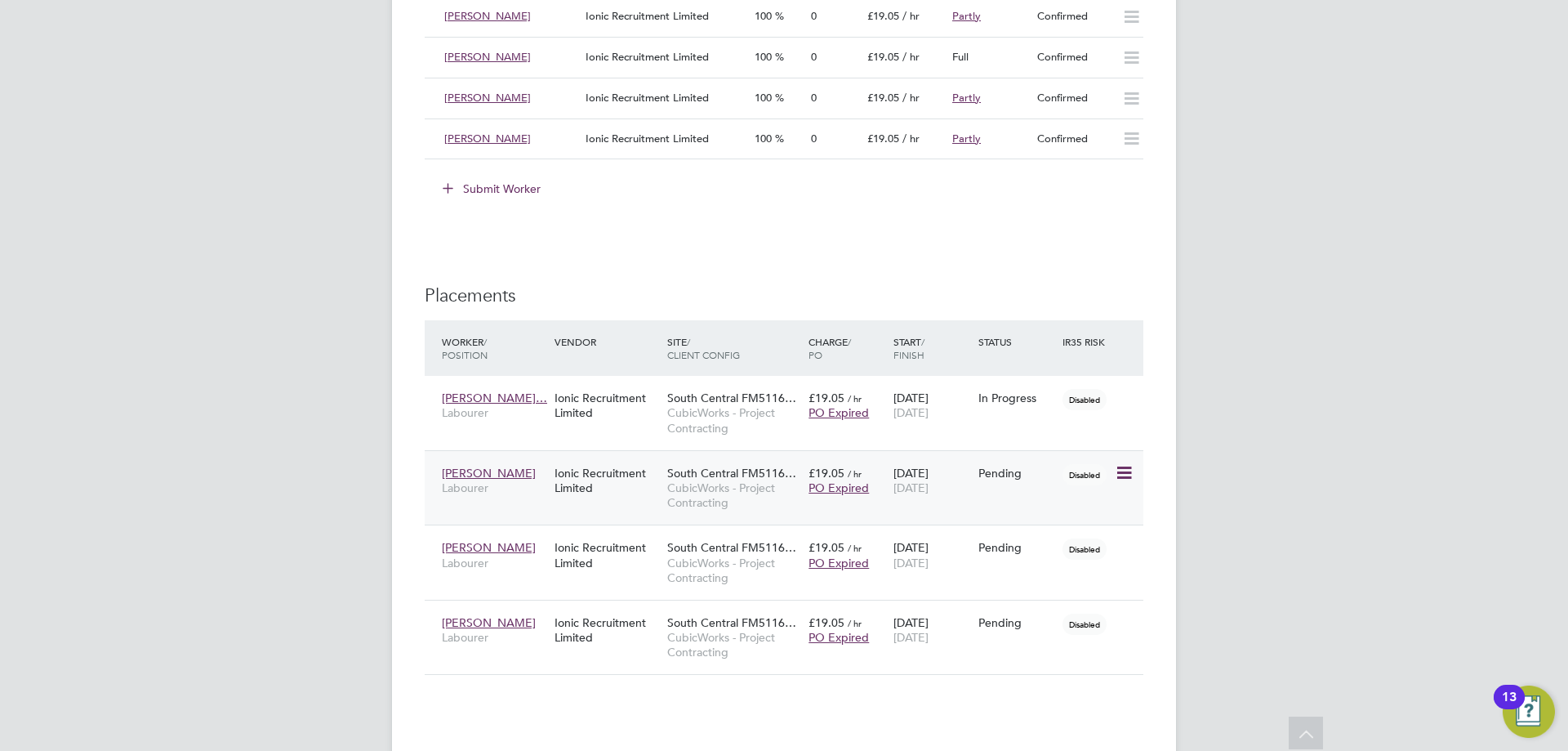
click at [1120, 472] on icon at bounding box center [1123, 473] width 16 height 20
click at [1068, 565] on li "Start" at bounding box center [1074, 575] width 116 height 23
type input "[PERSON_NAME]"
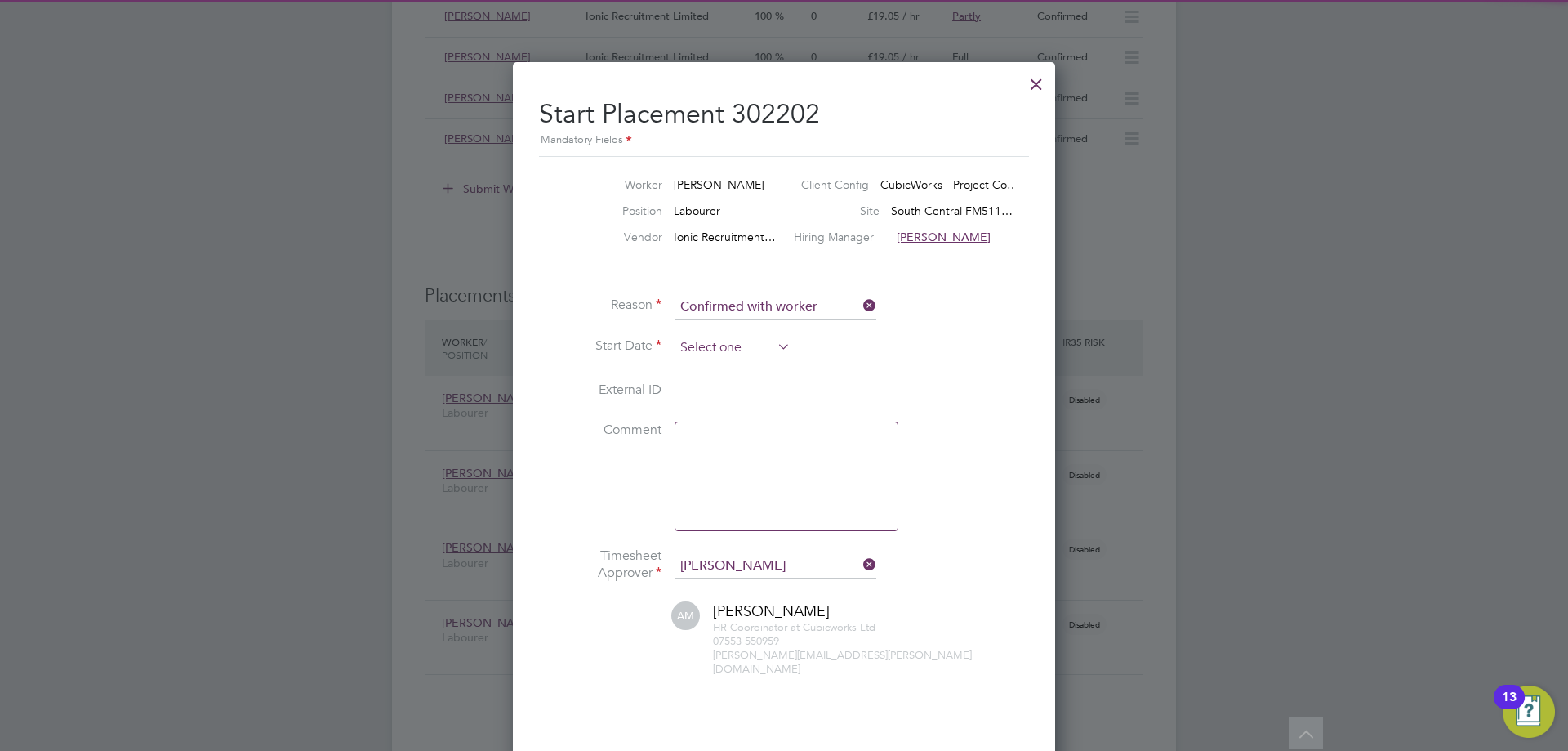
click at [714, 352] on input at bounding box center [733, 348] width 116 height 25
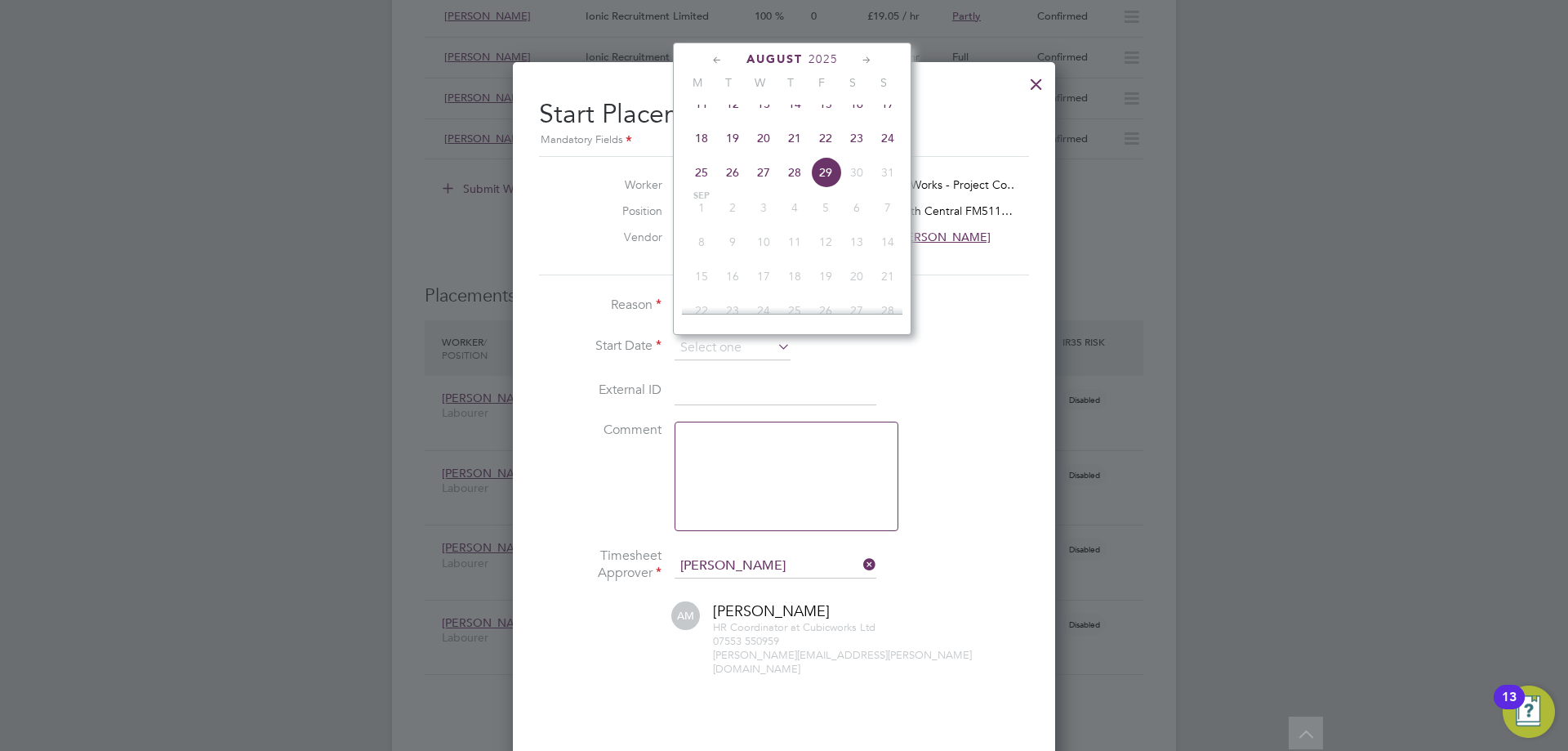
click at [752, 153] on span "20" at bounding box center [763, 138] width 31 height 31
type input "[DATE]"
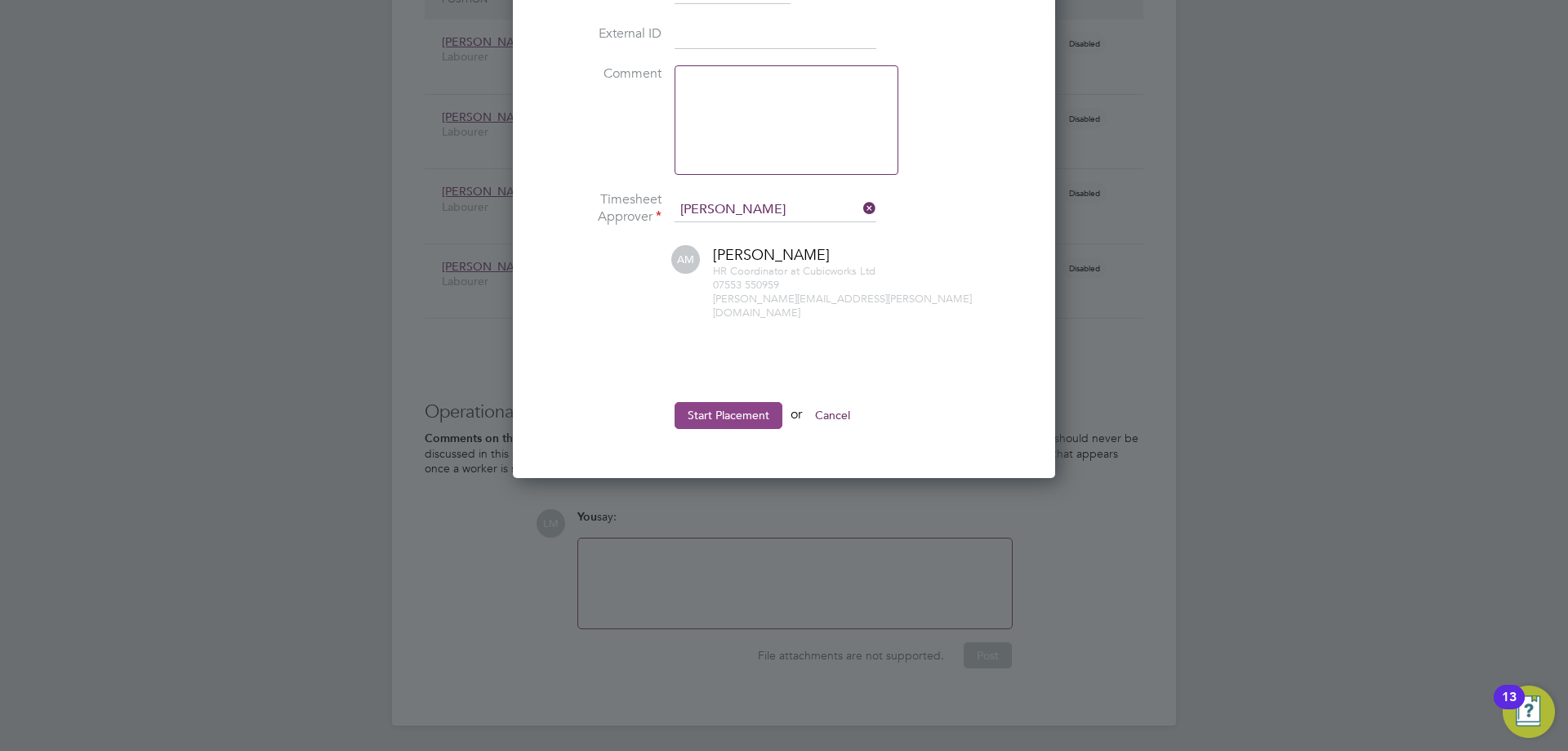
click at [714, 402] on button "Start Placement" at bounding box center [728, 414] width 108 height 26
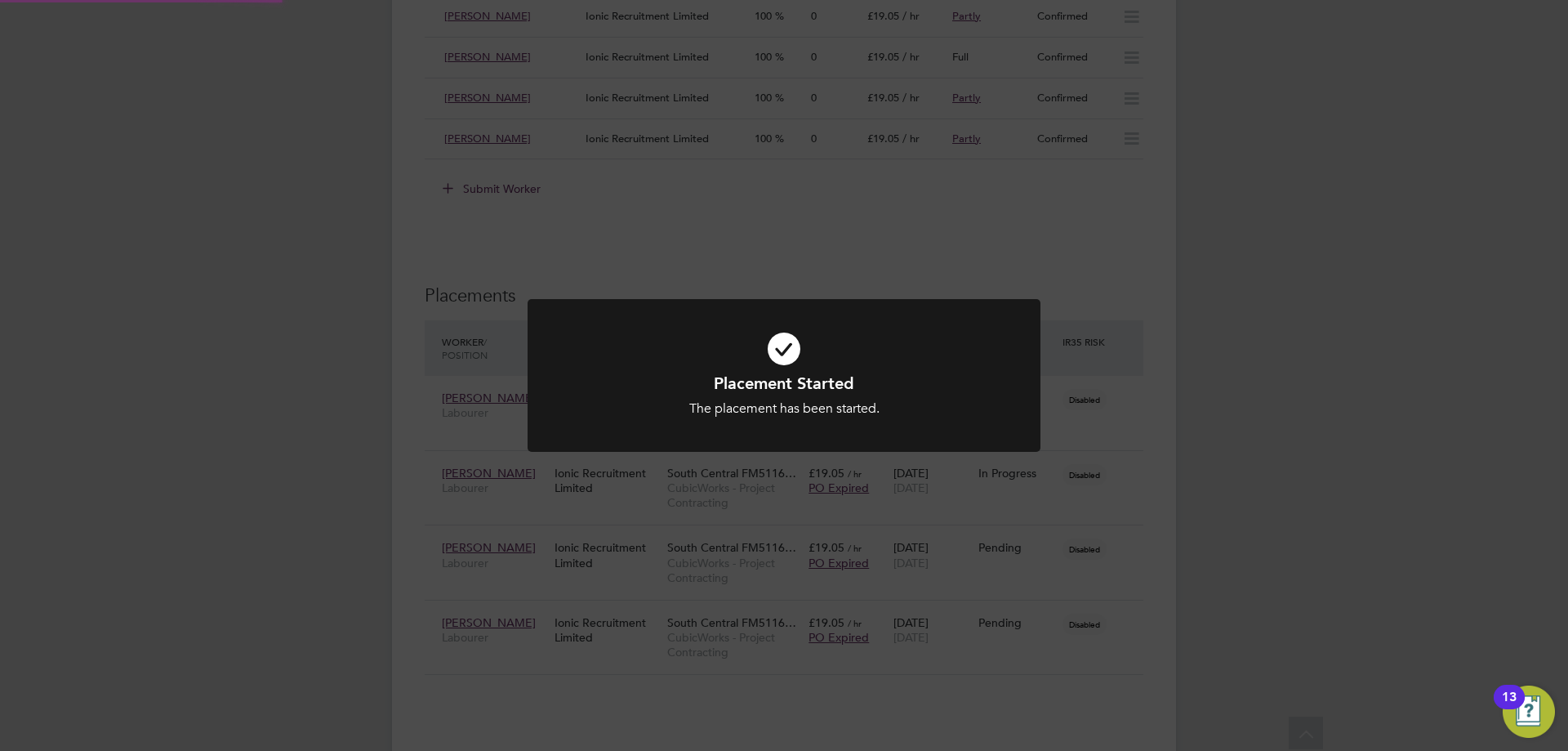
click at [1084, 542] on div "Placement Started The placement has been started. Cancel Okay" at bounding box center [784, 375] width 1568 height 751
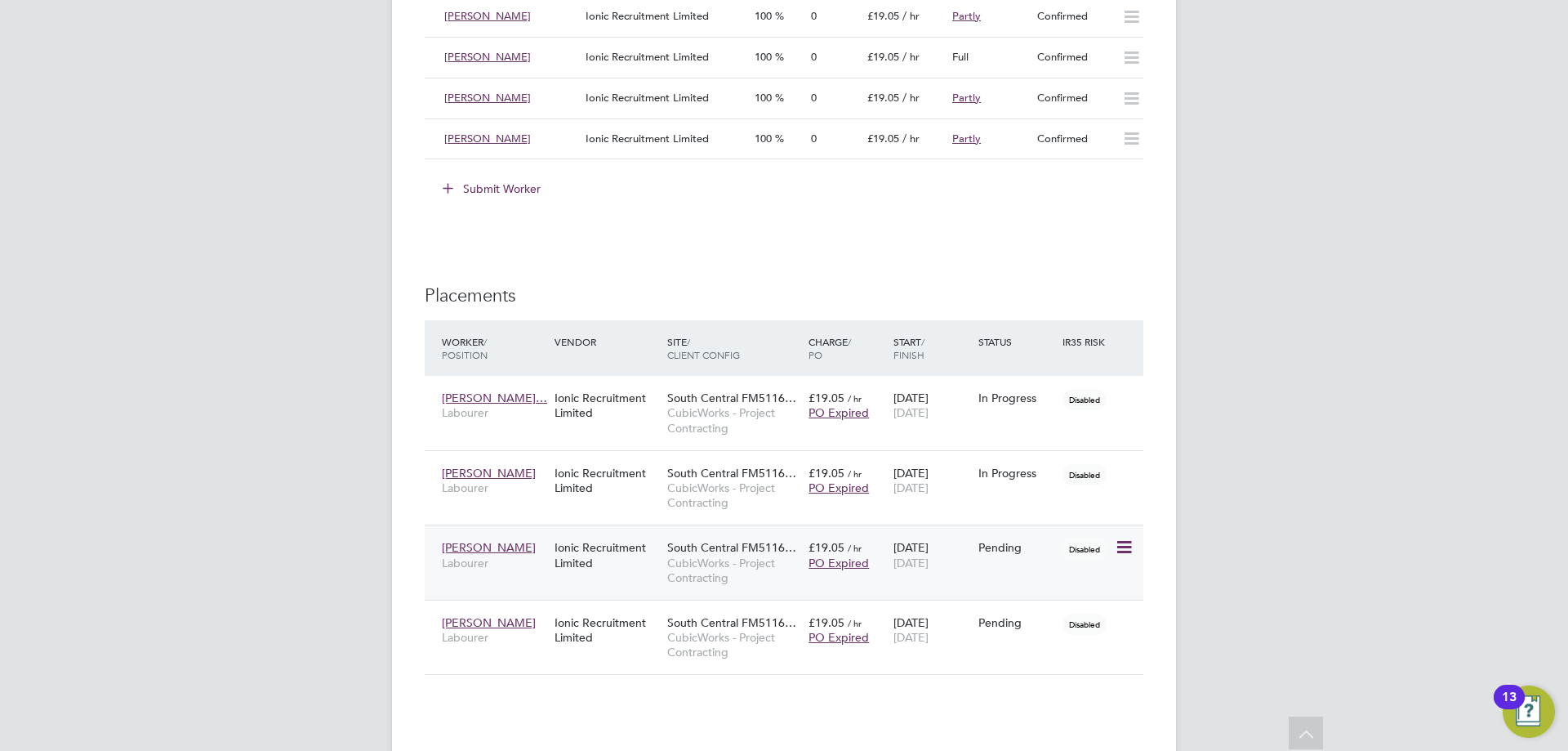
click at [1124, 547] on icon at bounding box center [1123, 547] width 16 height 20
click at [1088, 651] on li "Start" at bounding box center [1074, 650] width 116 height 23
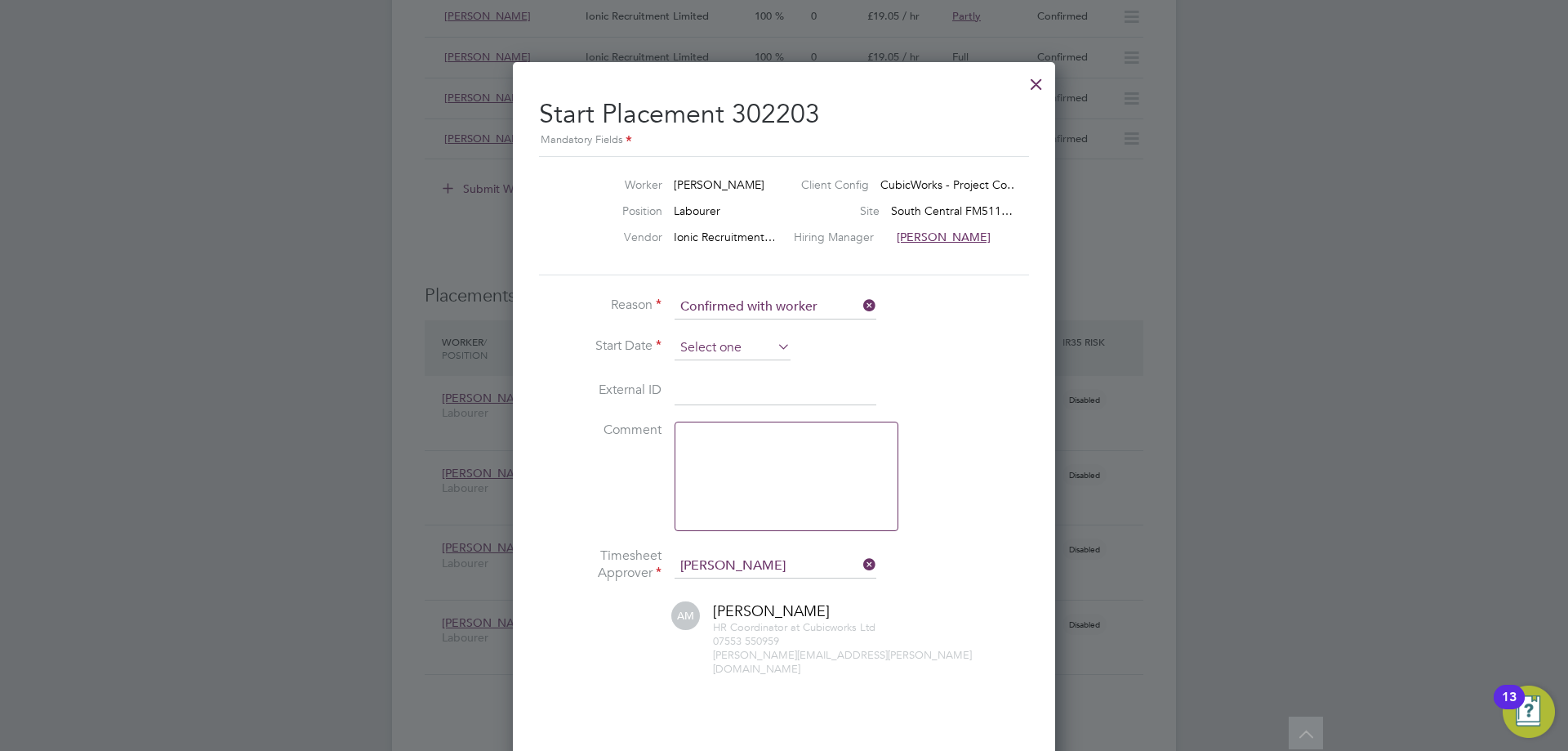
click at [726, 342] on input at bounding box center [733, 348] width 116 height 25
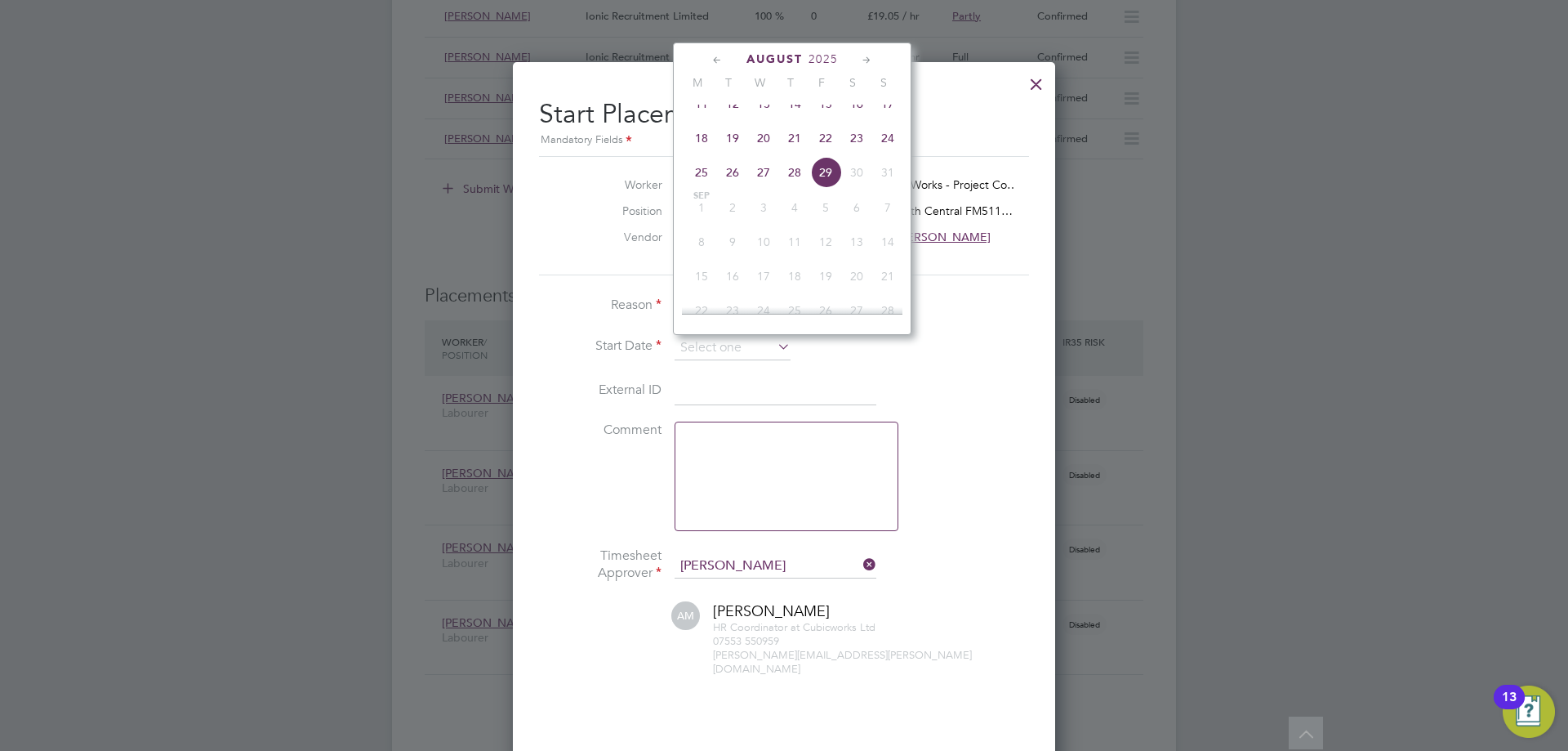
click at [731, 148] on span "19" at bounding box center [733, 138] width 31 height 31
type input "[DATE]"
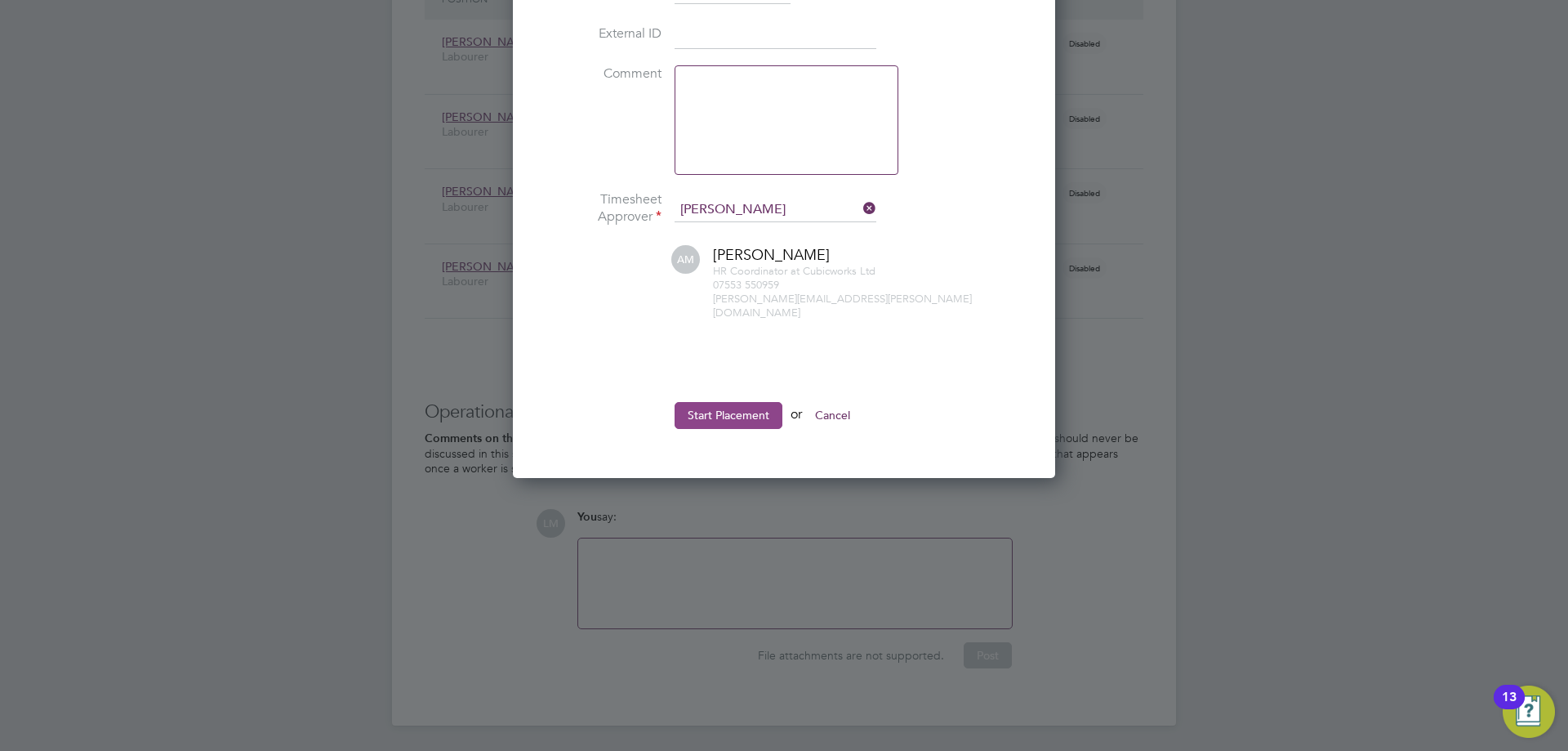
click at [722, 411] on button "Start Placement" at bounding box center [728, 414] width 108 height 26
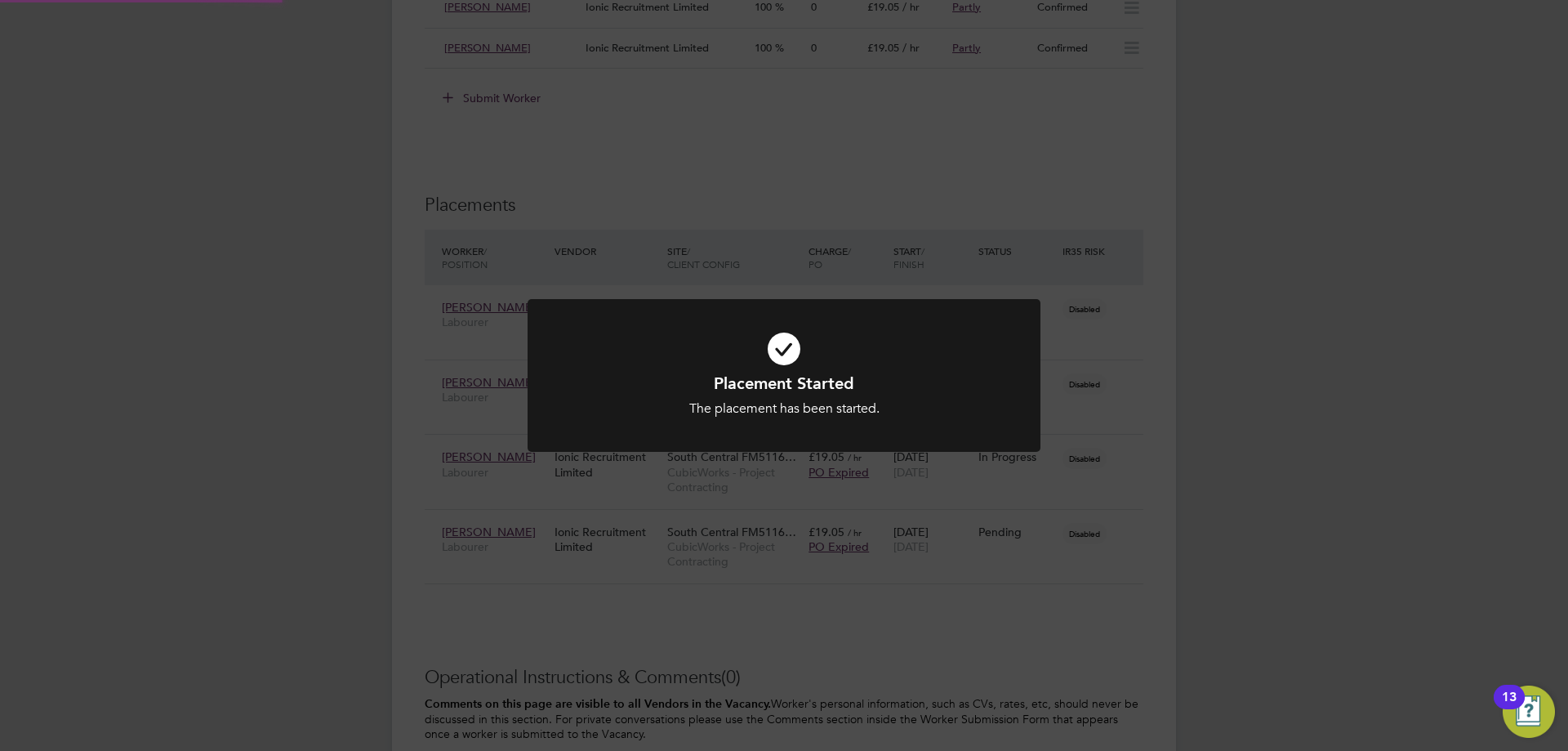
click at [1129, 644] on div "Placement Started The placement has been started. Cancel Okay" at bounding box center [784, 375] width 1568 height 751
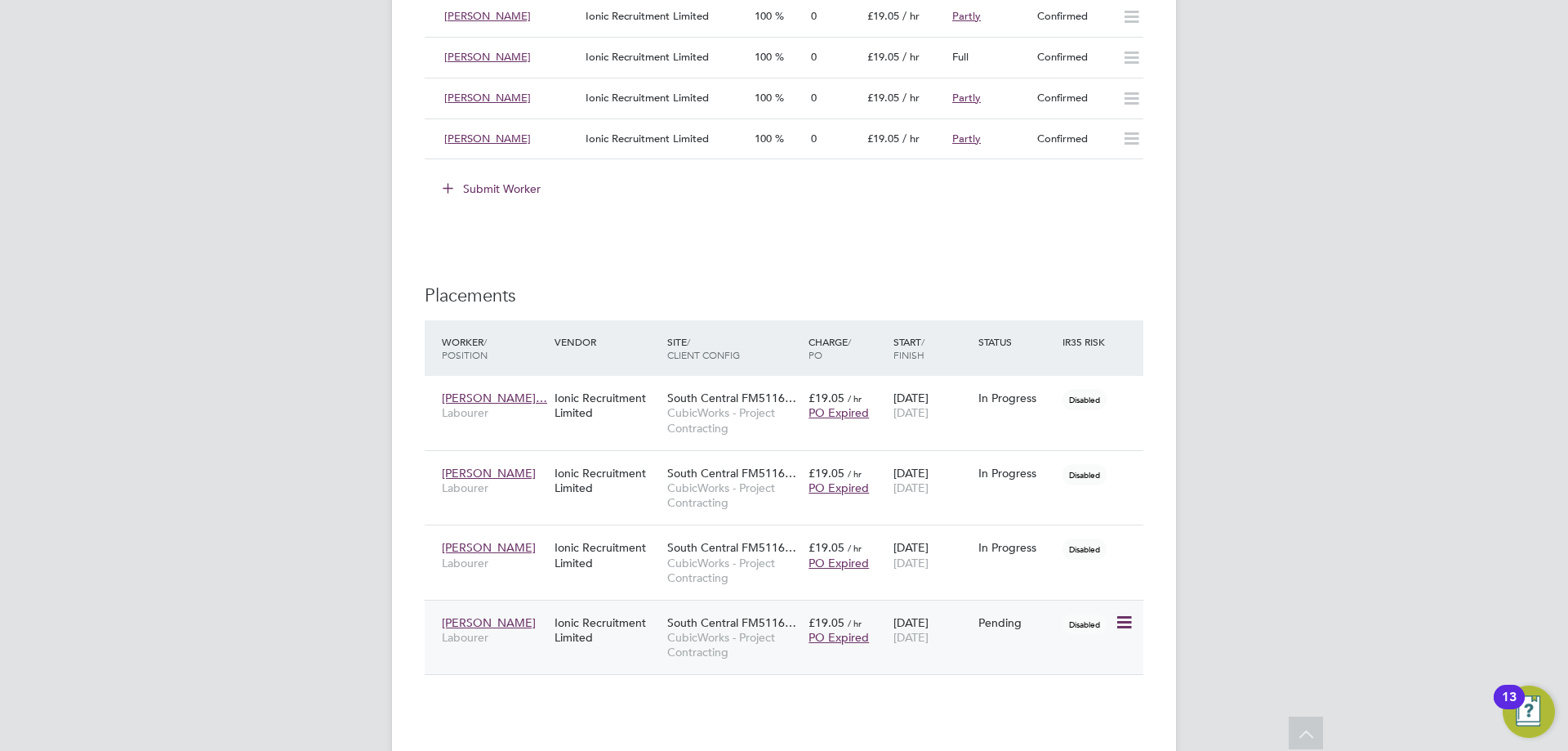
click at [1127, 614] on icon at bounding box center [1123, 623] width 16 height 20
click at [1077, 719] on li "Start" at bounding box center [1074, 724] width 116 height 23
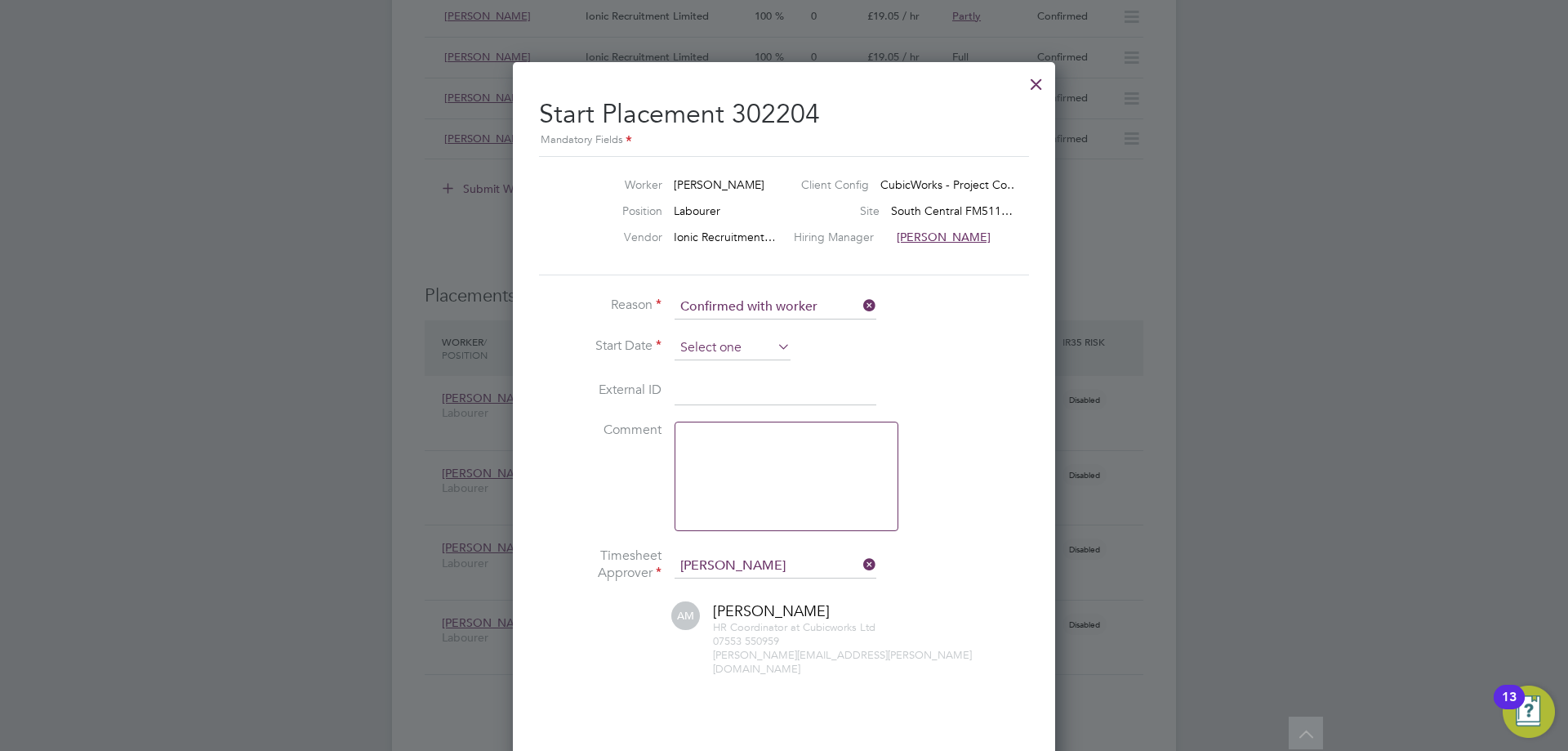
click at [715, 344] on input at bounding box center [733, 348] width 116 height 25
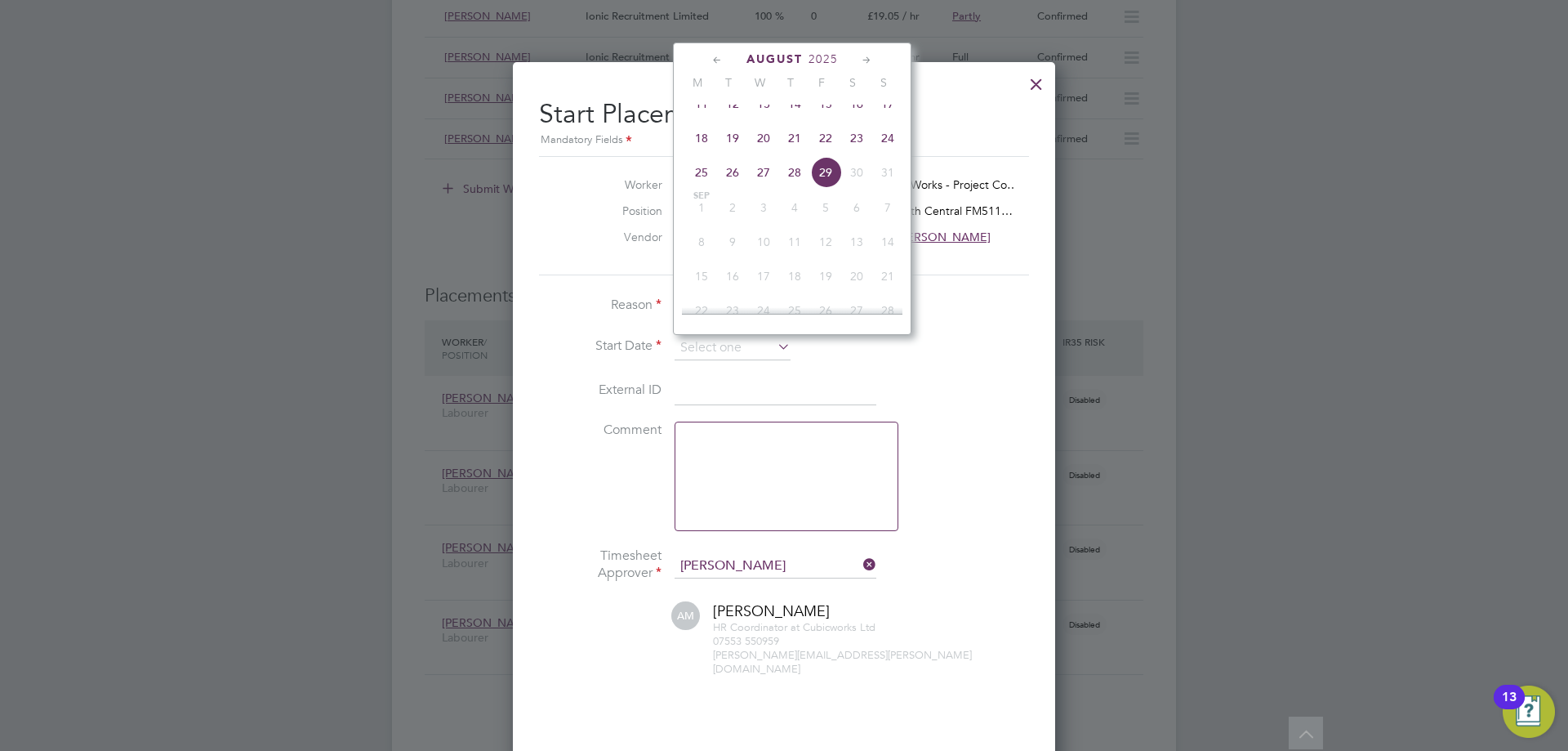
click at [738, 146] on span "19" at bounding box center [733, 138] width 31 height 31
type input "19 Aug 2025"
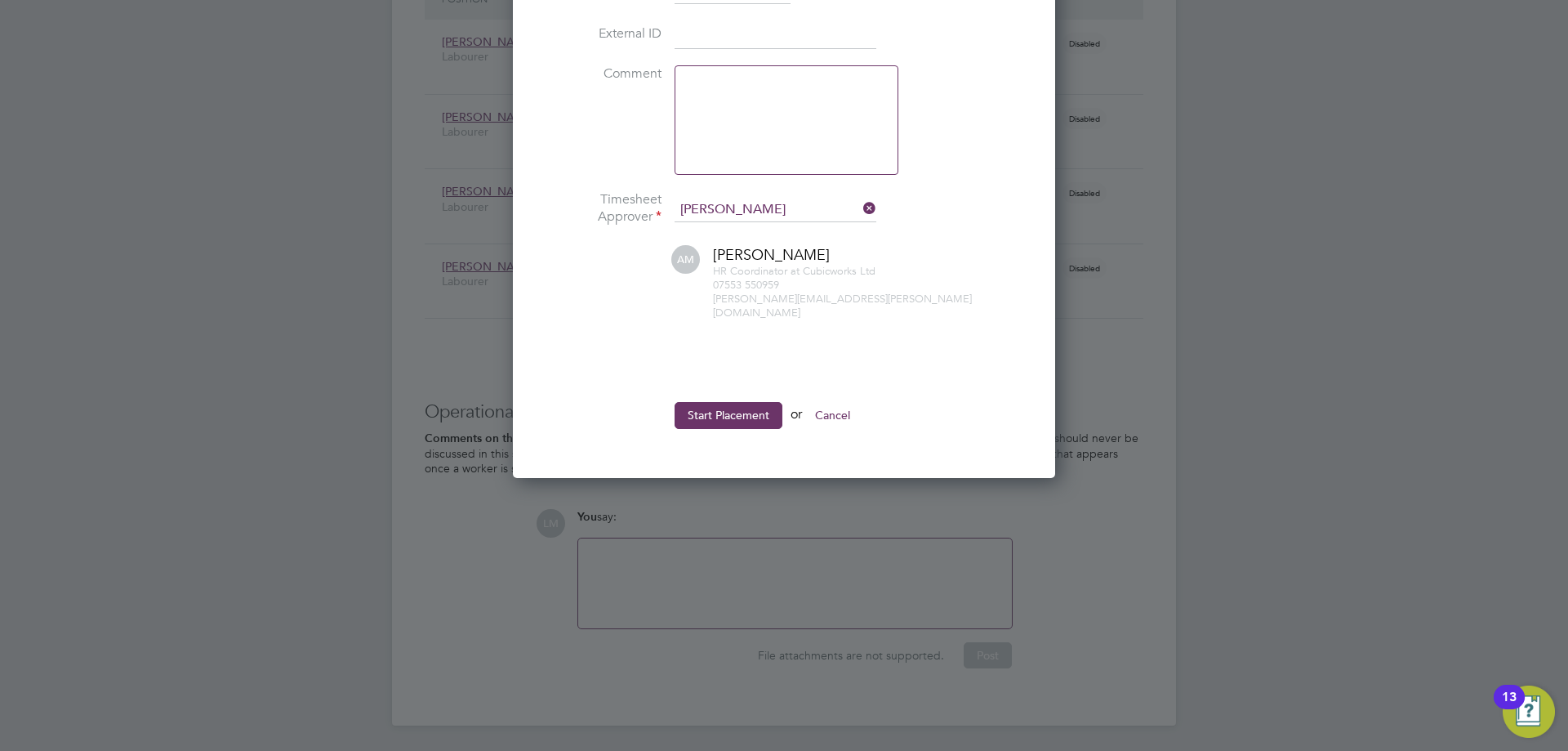
click at [715, 402] on button "Start Placement" at bounding box center [728, 414] width 108 height 26
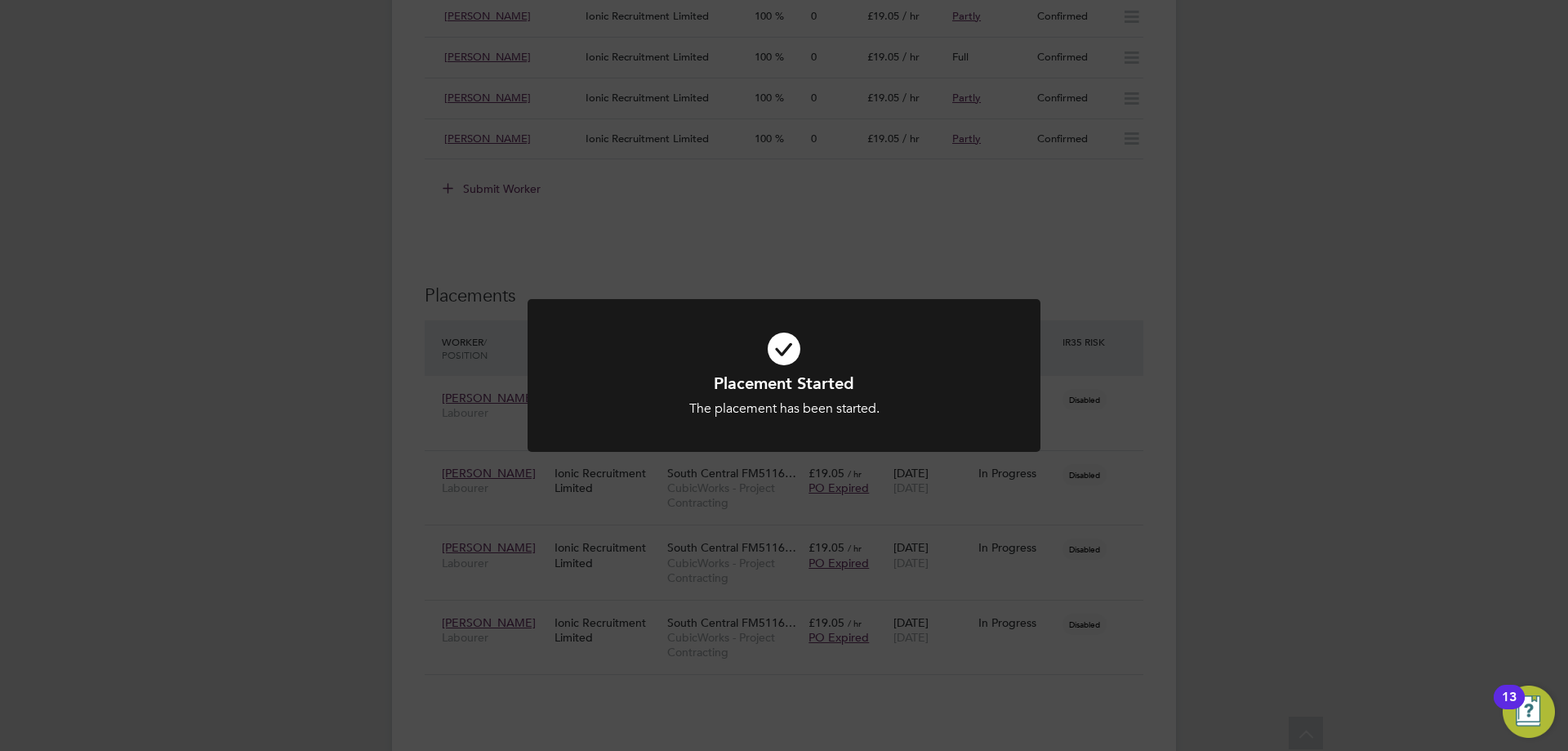
click at [830, 664] on div "Placement Started The placement has been started. Cancel Okay" at bounding box center [784, 375] width 1568 height 751
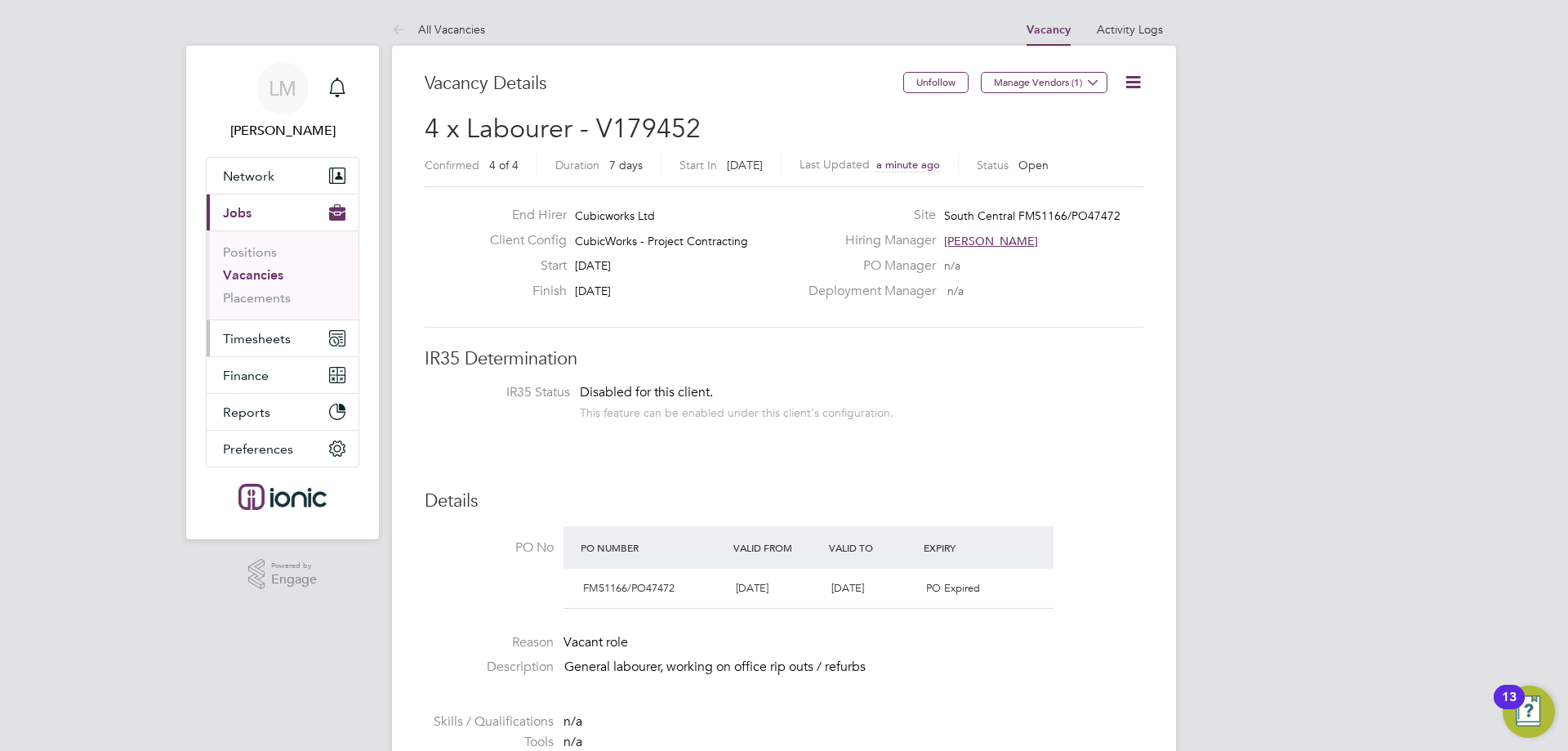
click at [284, 326] on button "Timesheets" at bounding box center [283, 339] width 152 height 36
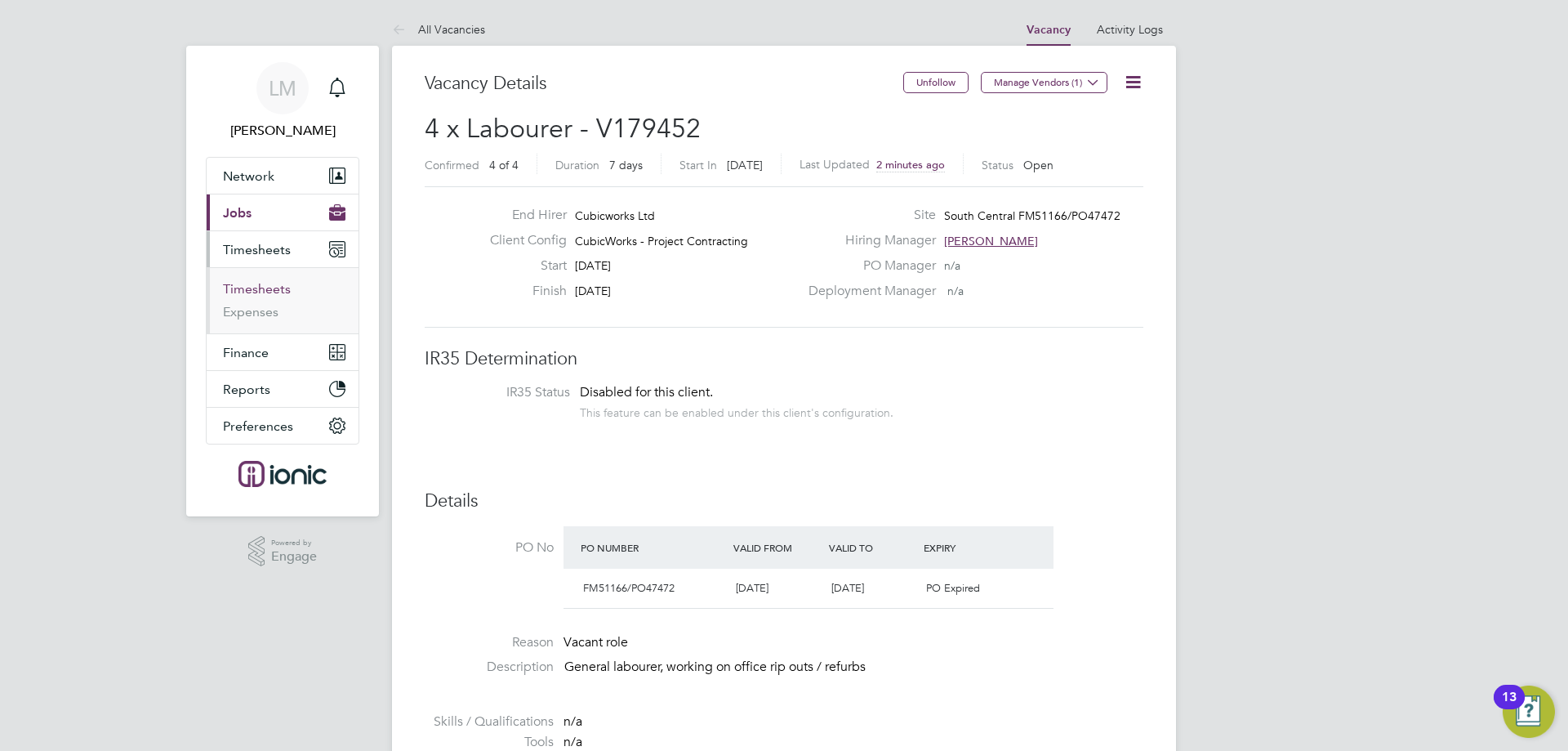
click at [280, 285] on link "Timesheets" at bounding box center [256, 288] width 68 height 15
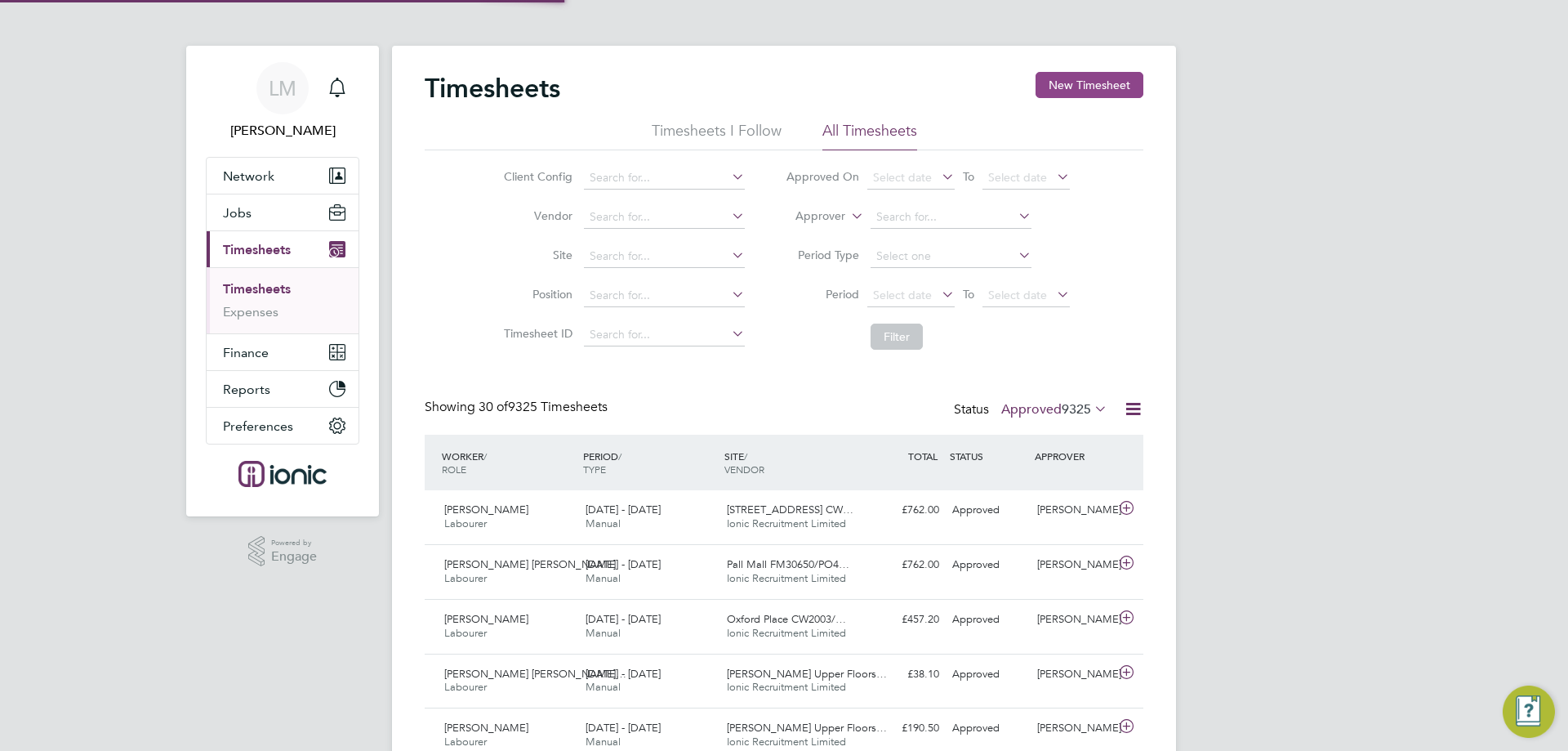
click at [1106, 78] on button "New Timesheet" at bounding box center [1089, 85] width 108 height 26
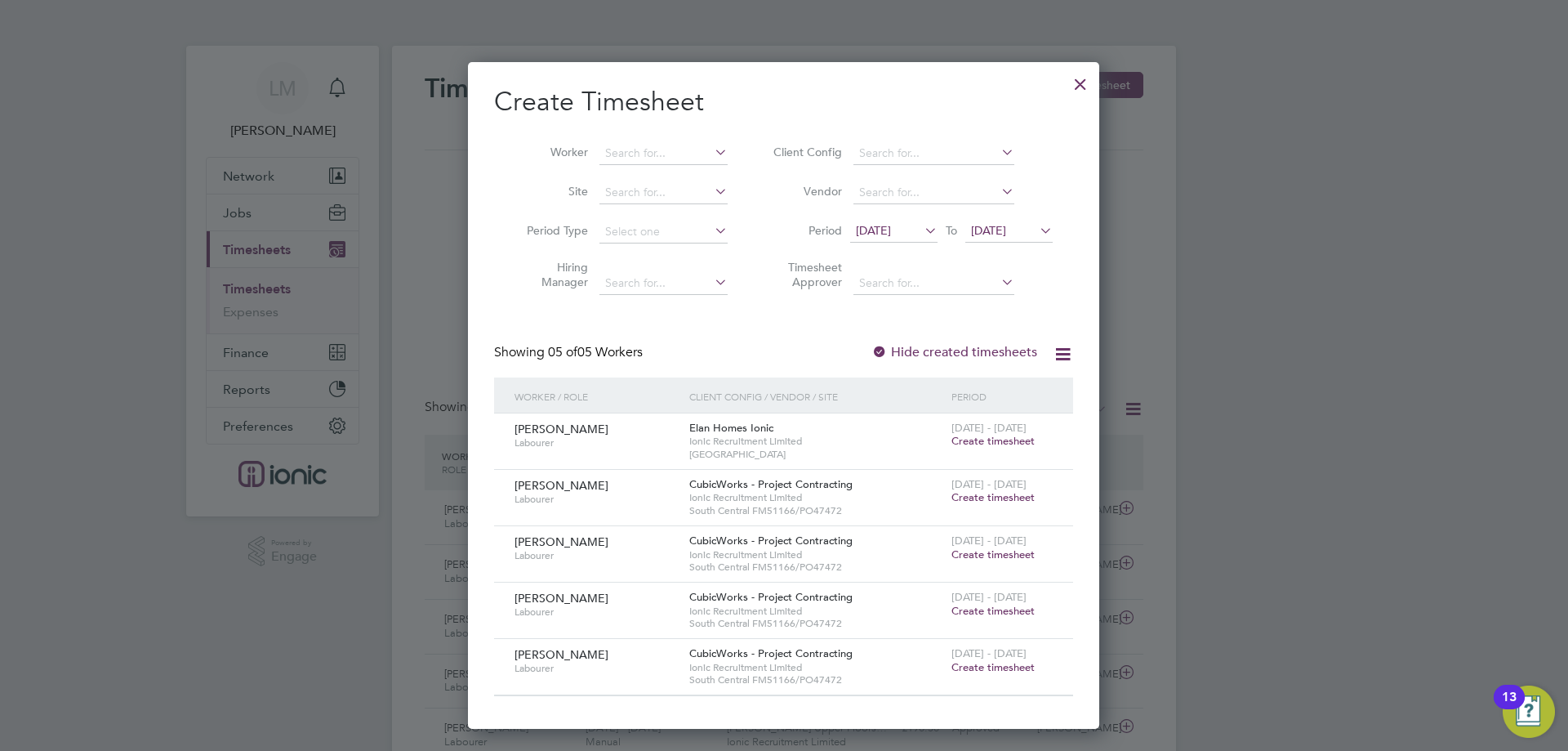
click at [1007, 495] on span "Create timesheet" at bounding box center [993, 497] width 84 height 14
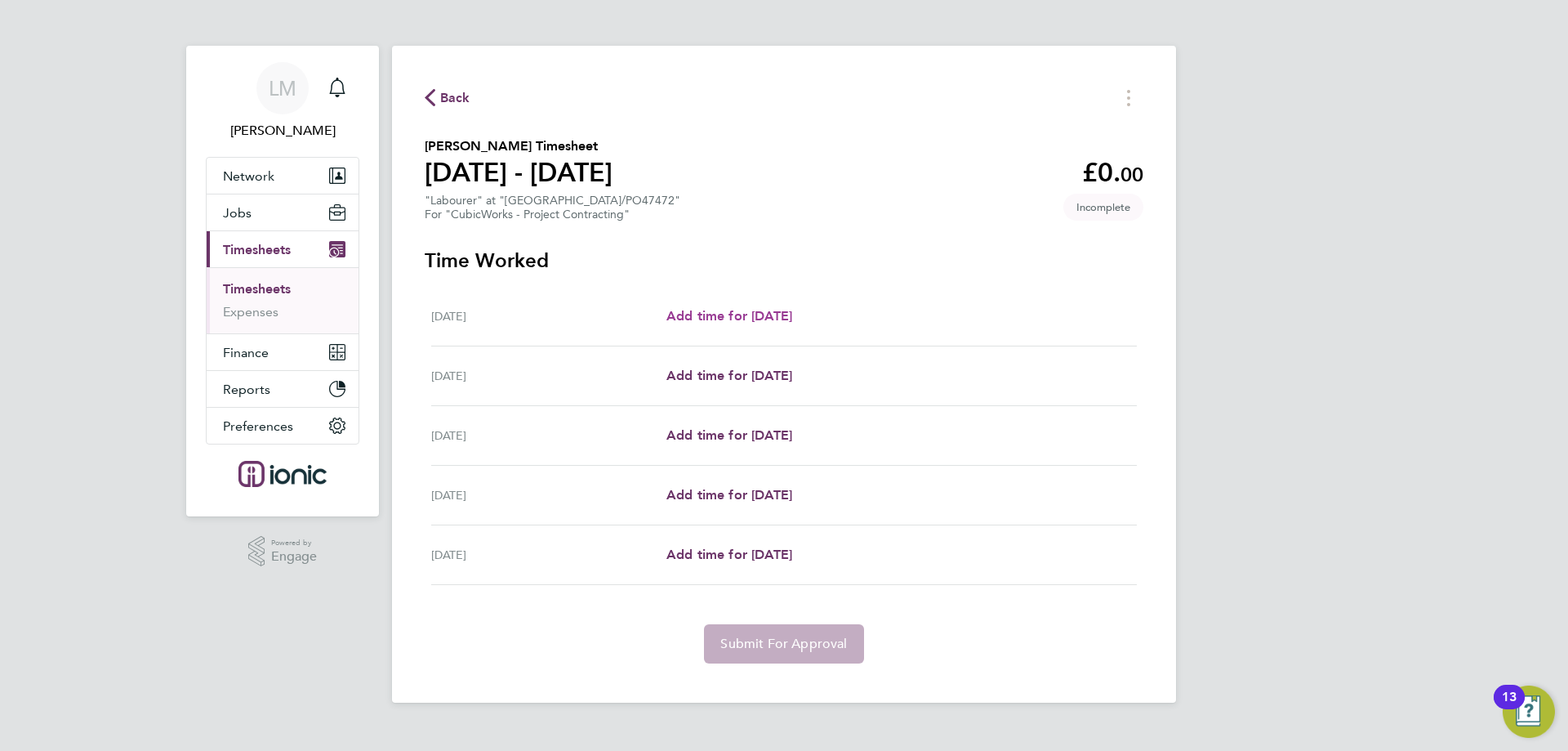
click at [767, 310] on span "Add time for [DATE]" at bounding box center [730, 316] width 126 height 15
select select "30"
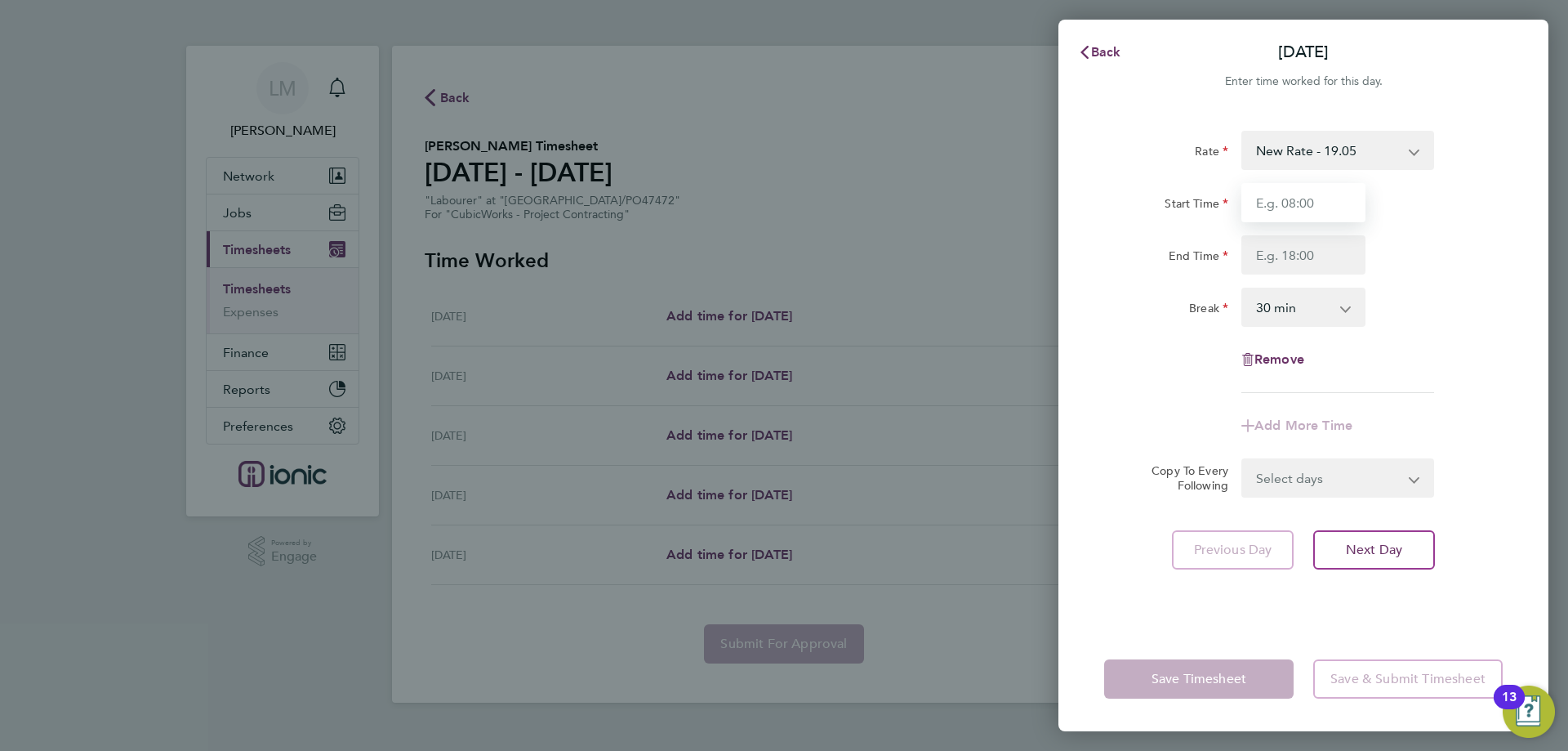
click at [1334, 215] on input "Start Time" at bounding box center [1303, 202] width 125 height 39
type input "07:30"
drag, startPoint x: 1314, startPoint y: 258, endPoint x: 1313, endPoint y: 271, distance: 13.0
click at [1314, 258] on input "End Time" at bounding box center [1303, 254] width 125 height 39
type input "16:00"
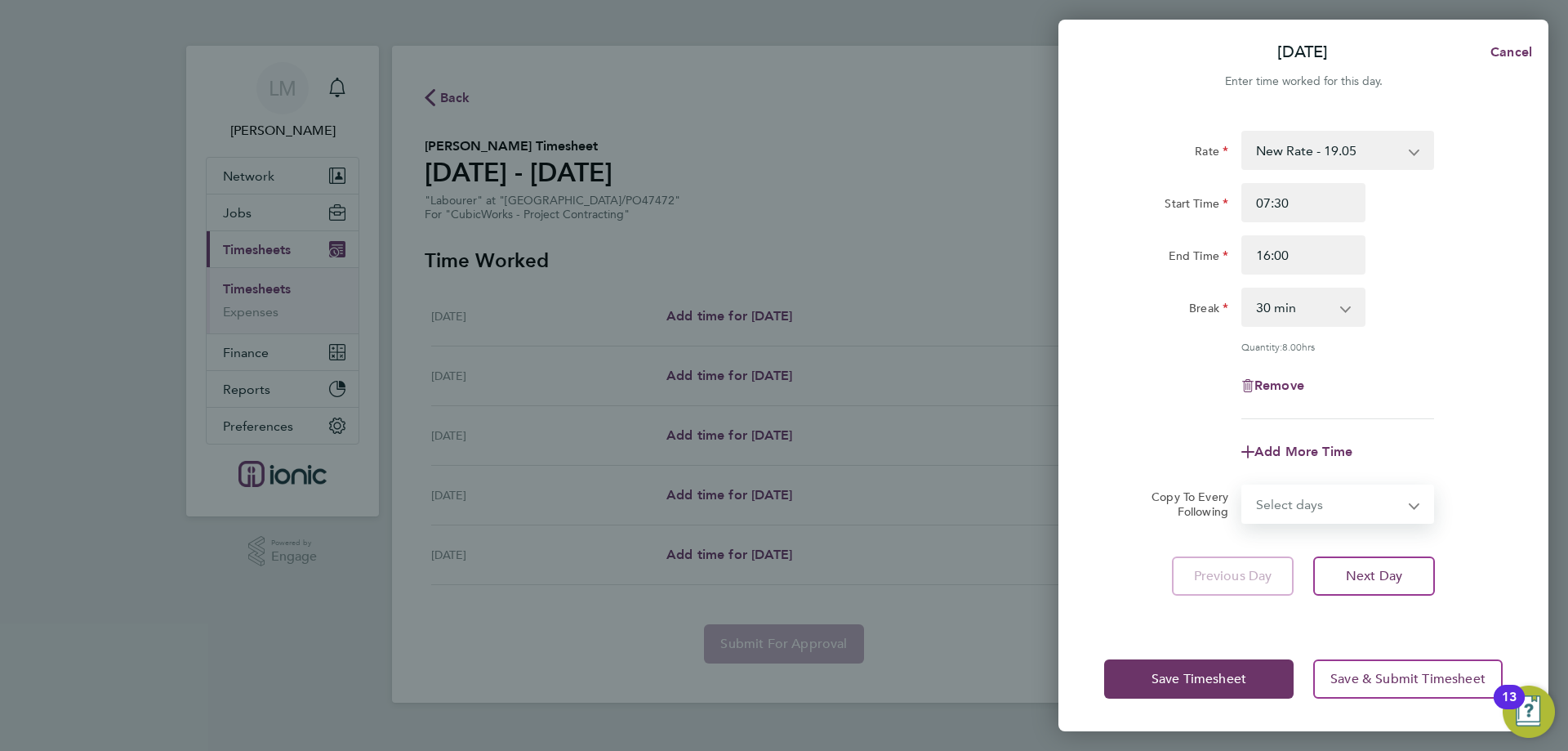
click at [1321, 475] on form "Rate New Rate - 19.05 Day Rate - 17.85 Start Time 07:30 End Time 16:00 Break 0 …" at bounding box center [1303, 326] width 399 height 393
select select "THU"
click at [1244, 486] on select "Select days Day Weekday (Mon-Fri) Weekend (Sat-Sun) [DATE] [DATE] [DATE] [DATE]" at bounding box center [1329, 504] width 171 height 36
select select "[DATE]"
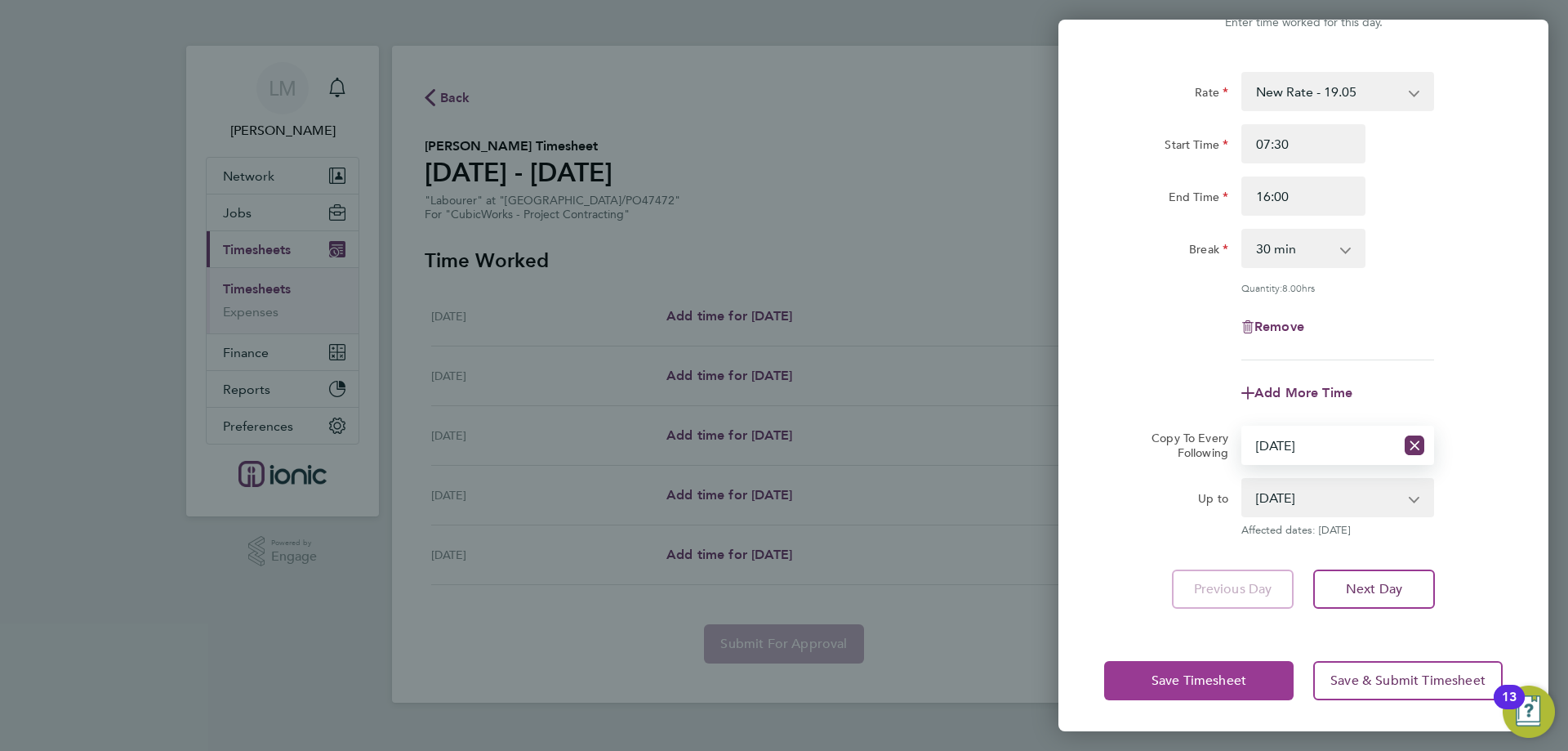
click at [1236, 686] on span "Save Timesheet" at bounding box center [1200, 681] width 95 height 16
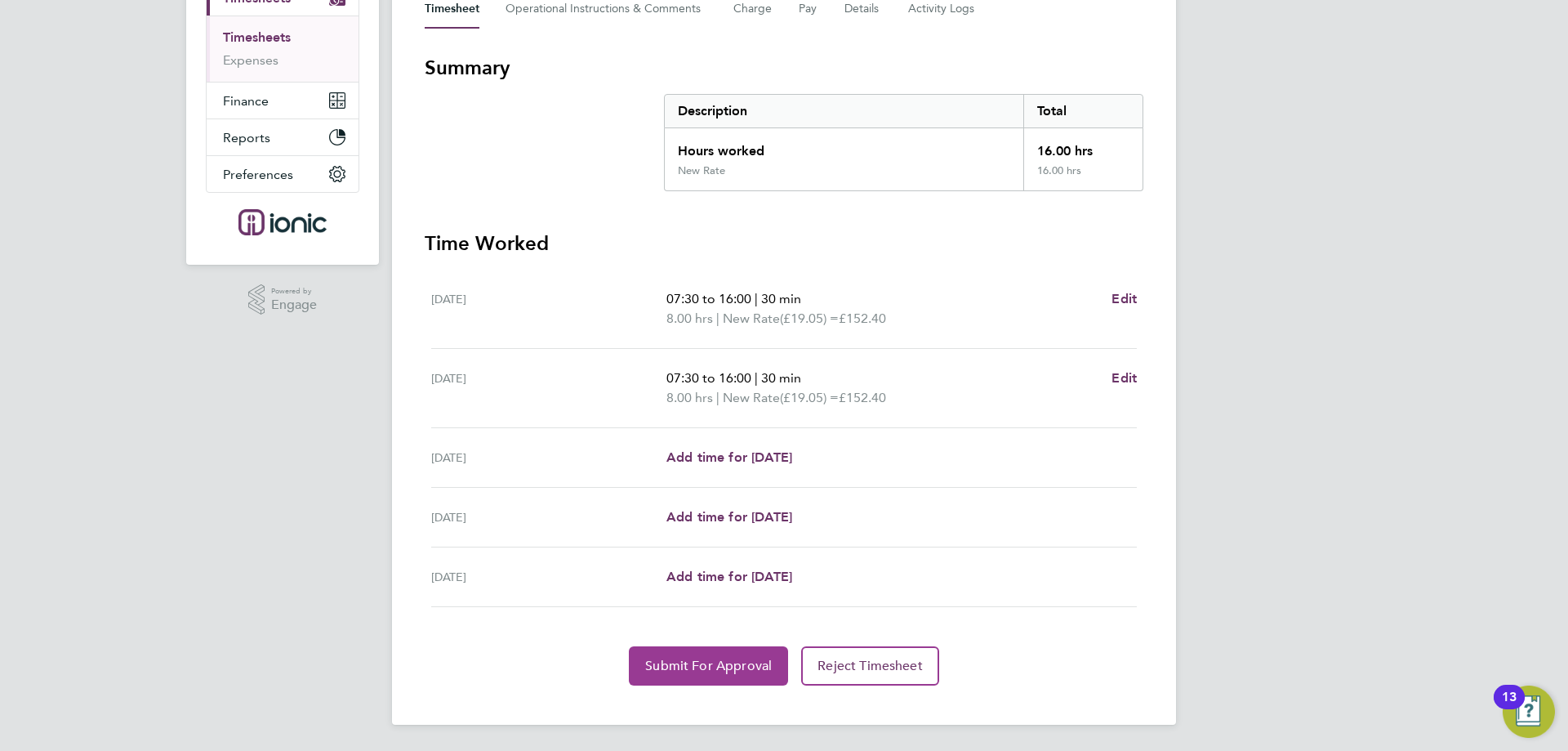
click at [709, 651] on button "Submit For Approval" at bounding box center [708, 665] width 159 height 39
click at [697, 660] on span "Approve Timesheet" at bounding box center [709, 665] width 120 height 16
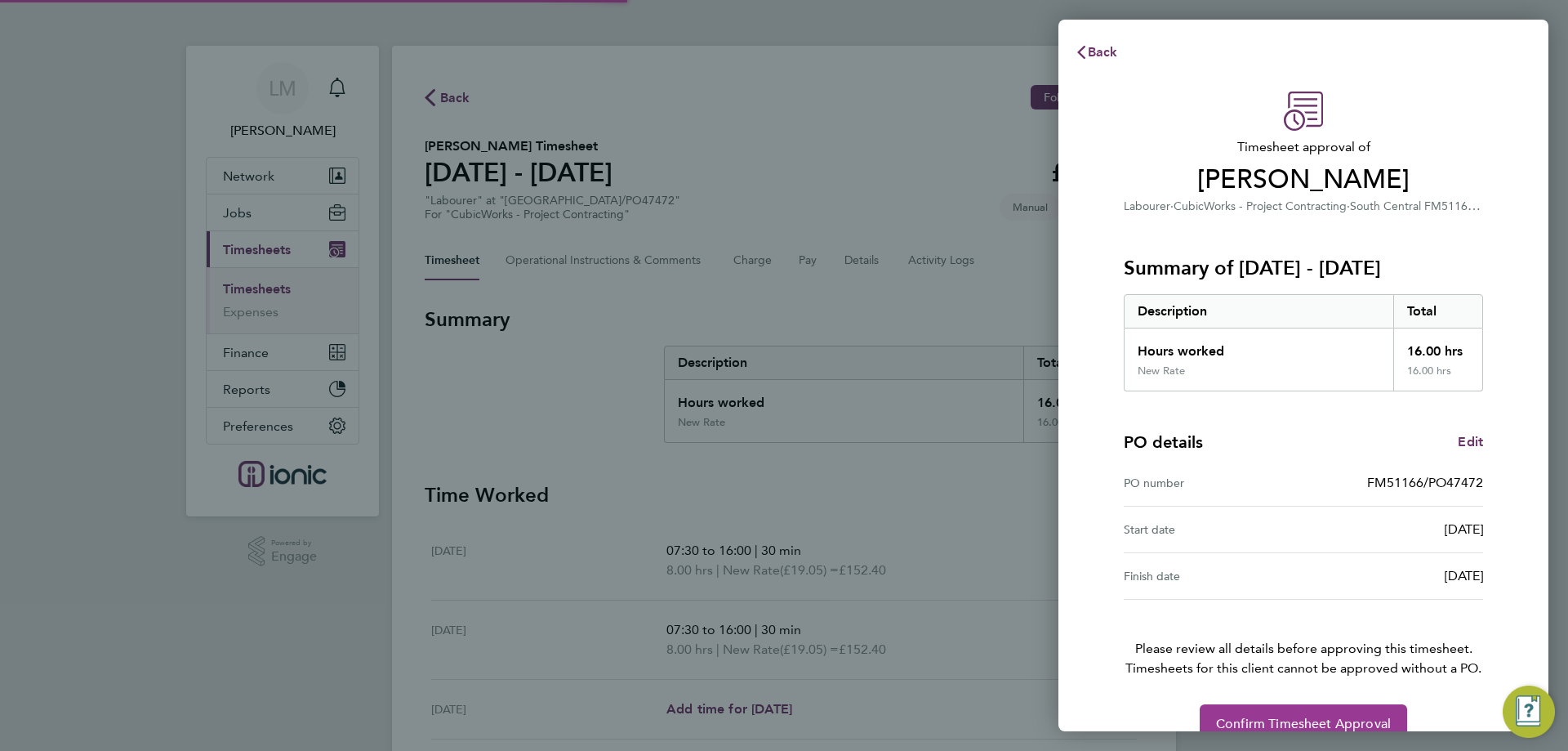
drag, startPoint x: 1381, startPoint y: 707, endPoint x: 1066, endPoint y: 430, distance: 419.5
click at [1382, 708] on button "Confirm Timesheet Approval" at bounding box center [1303, 723] width 207 height 39
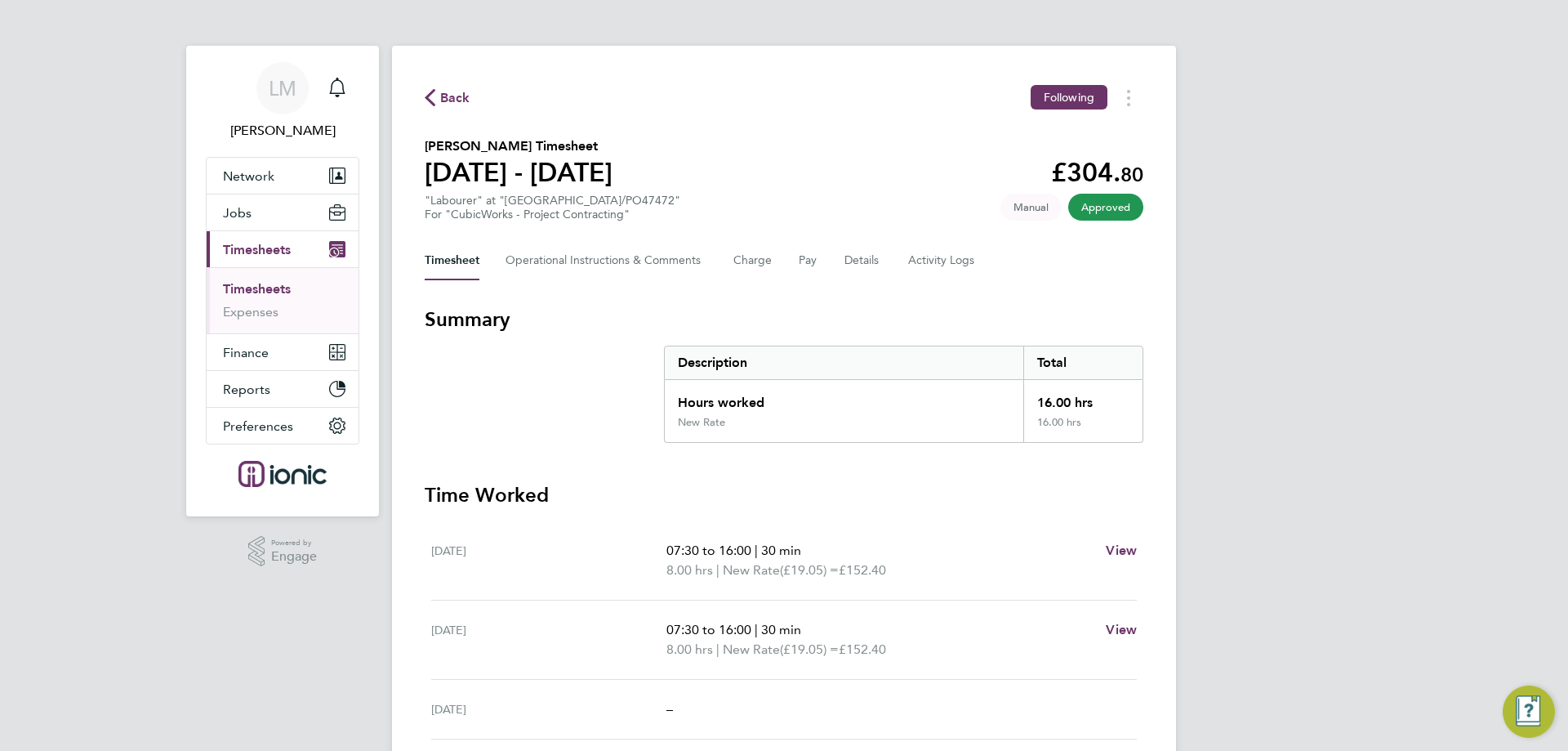
click at [443, 93] on span "Back" at bounding box center [456, 98] width 30 height 20
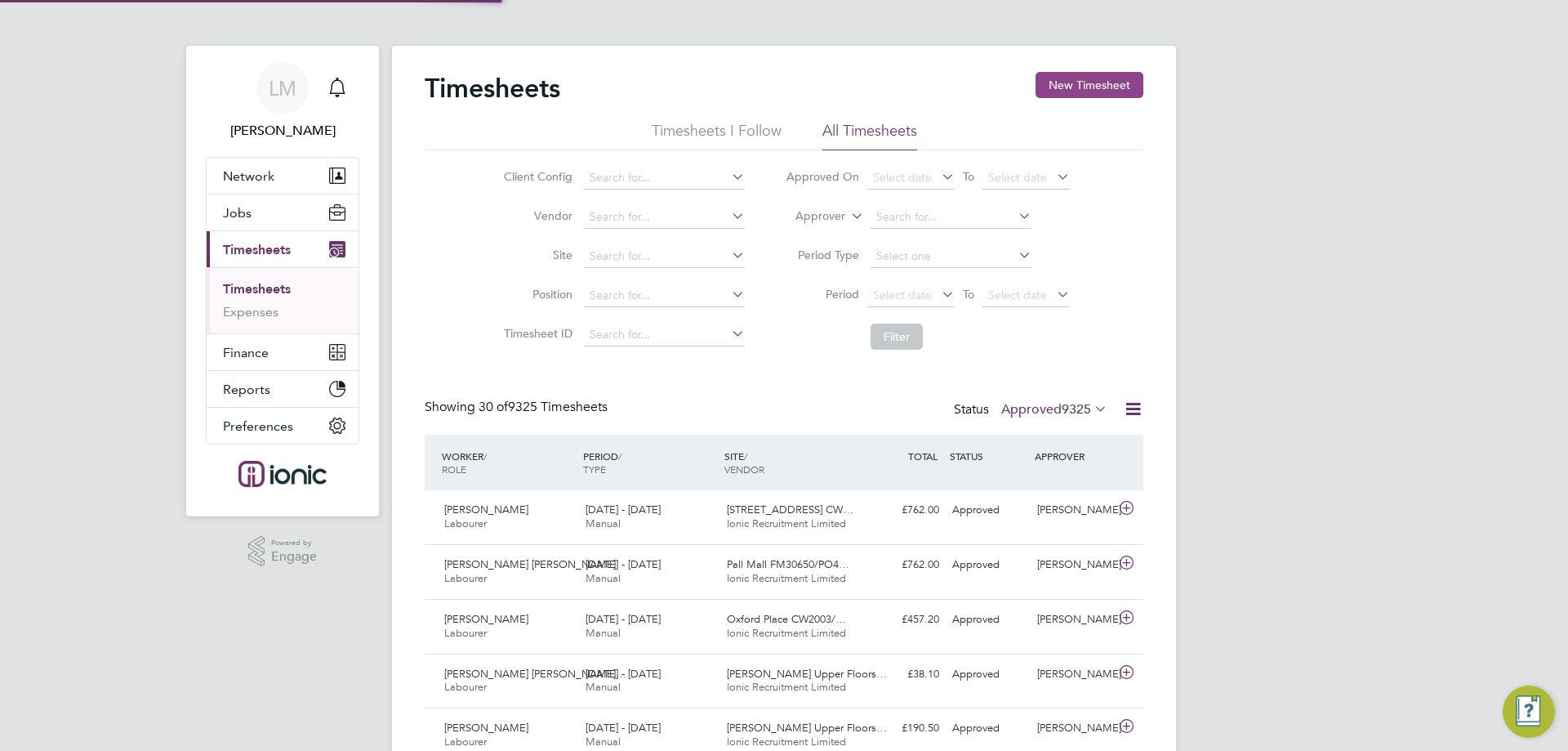
click at [1094, 82] on button "New Timesheet" at bounding box center [1089, 85] width 108 height 26
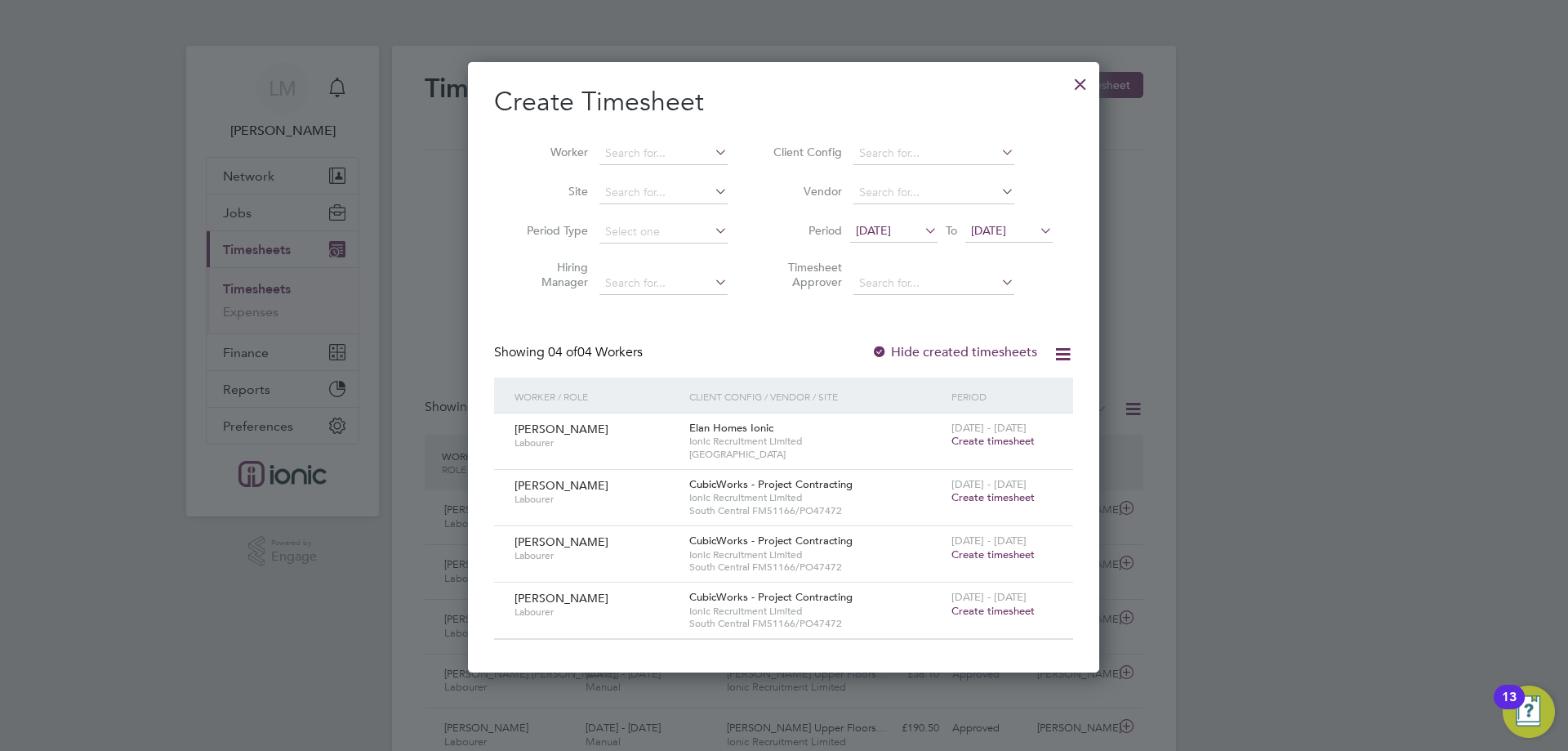
click at [1004, 494] on span "Create timesheet" at bounding box center [993, 497] width 84 height 14
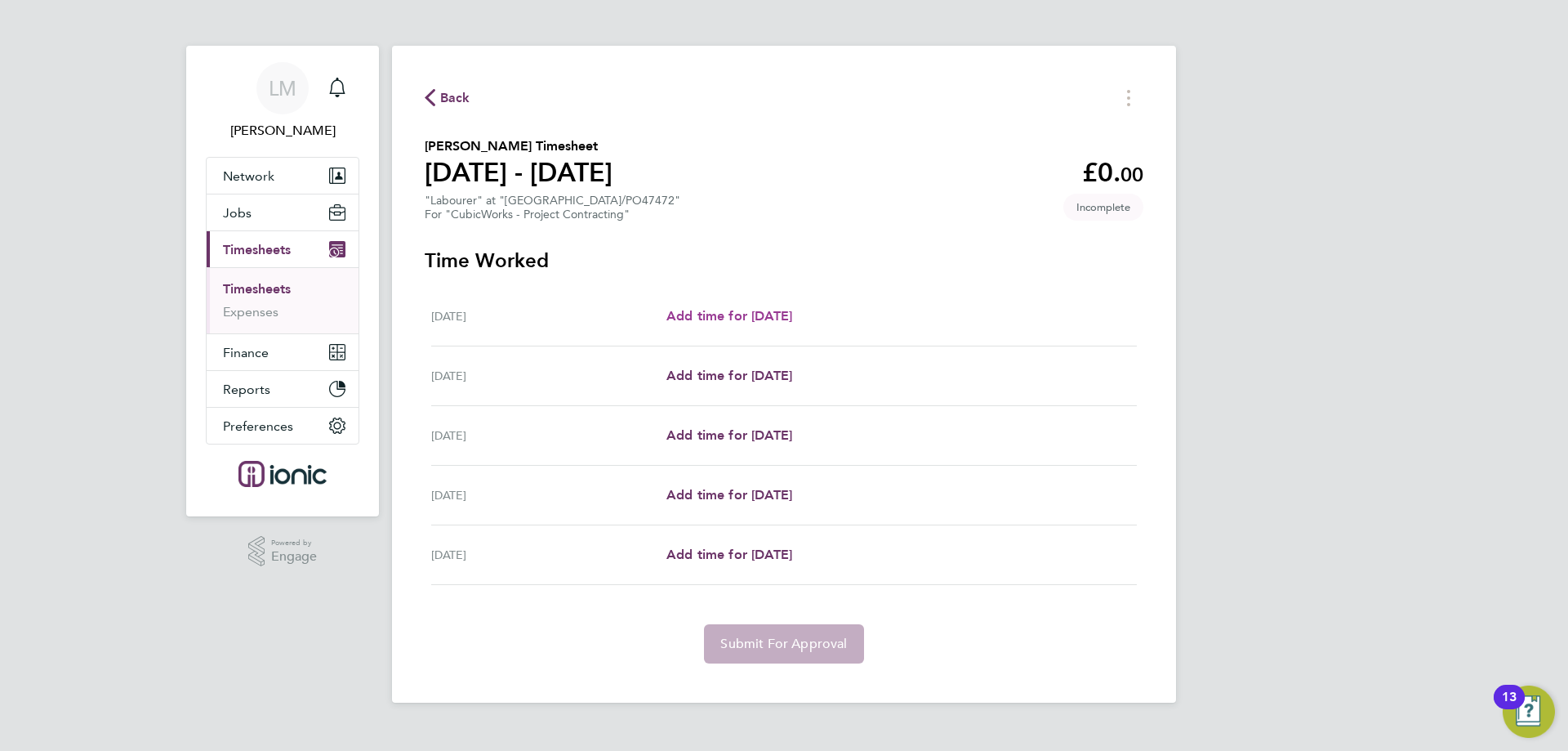
click at [744, 309] on span "Add time for [DATE]" at bounding box center [730, 316] width 126 height 15
select select "30"
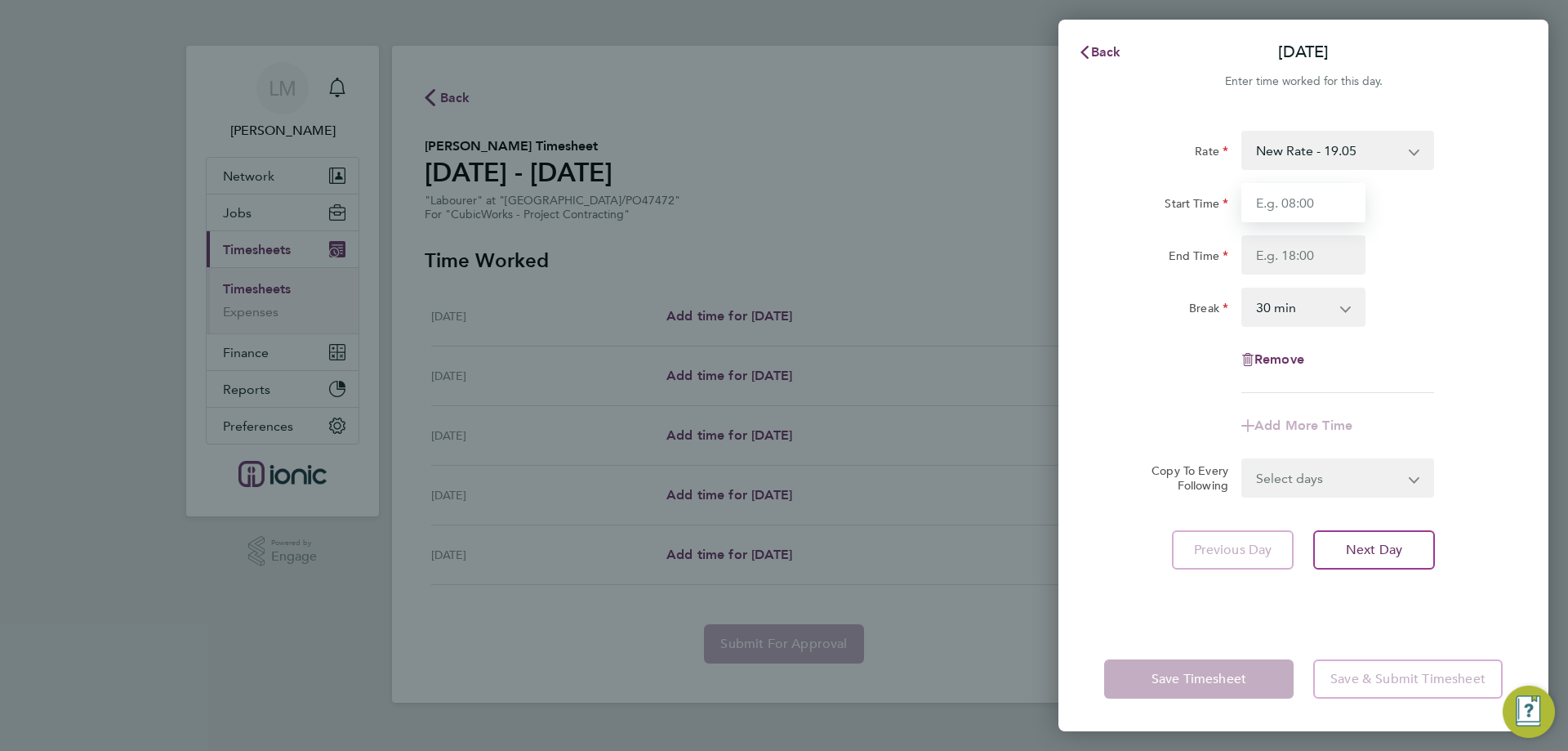
click at [1314, 187] on input "Start Time" at bounding box center [1303, 202] width 125 height 39
type input "07:30"
click at [1320, 250] on input "End Time" at bounding box center [1303, 254] width 125 height 39
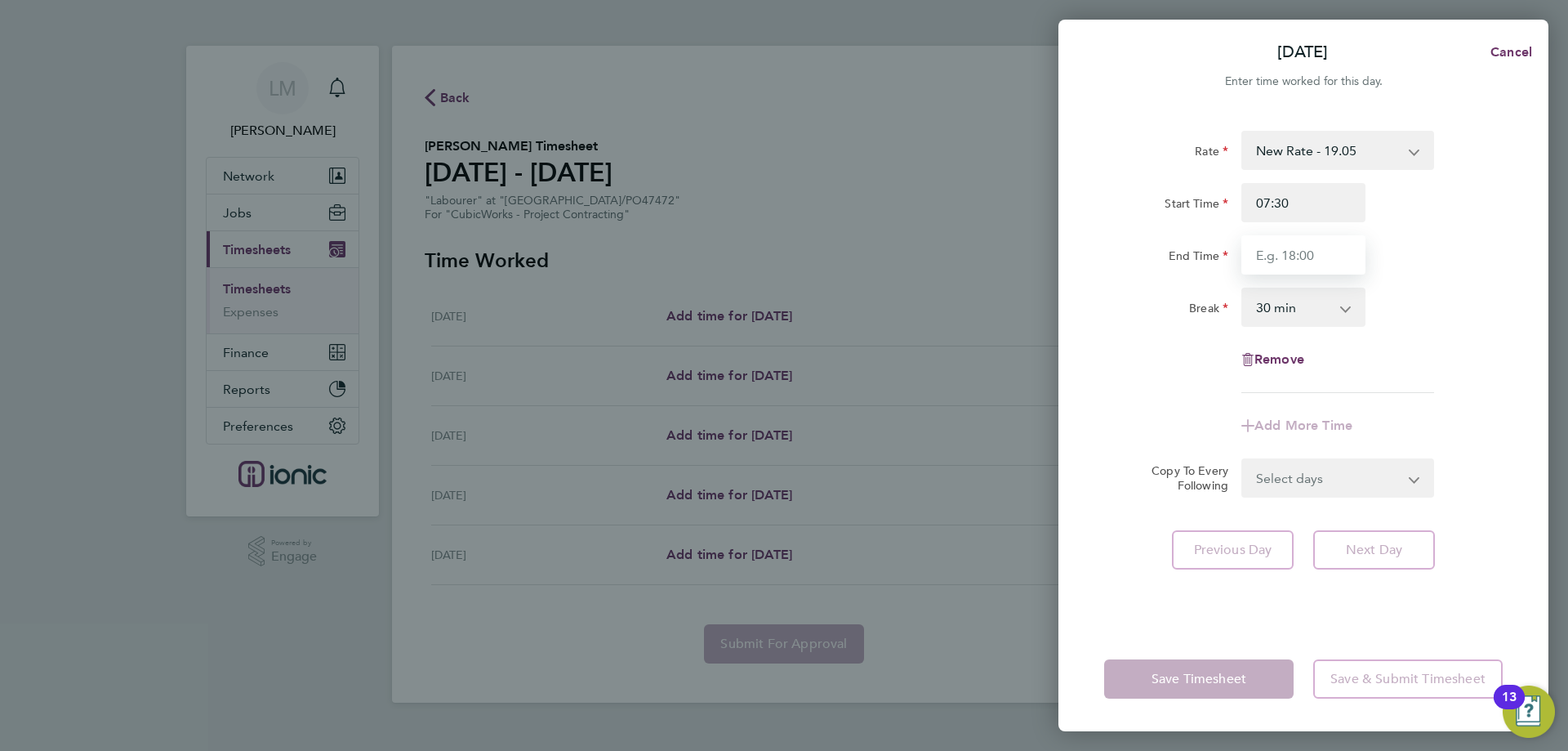
type input "16:00"
click at [1313, 507] on div "Rate New Rate - 19.05 Day Rate - 17.85 Start Time 07:30 End Time 16:00 Break 0 …" at bounding box center [1303, 369] width 490 height 516
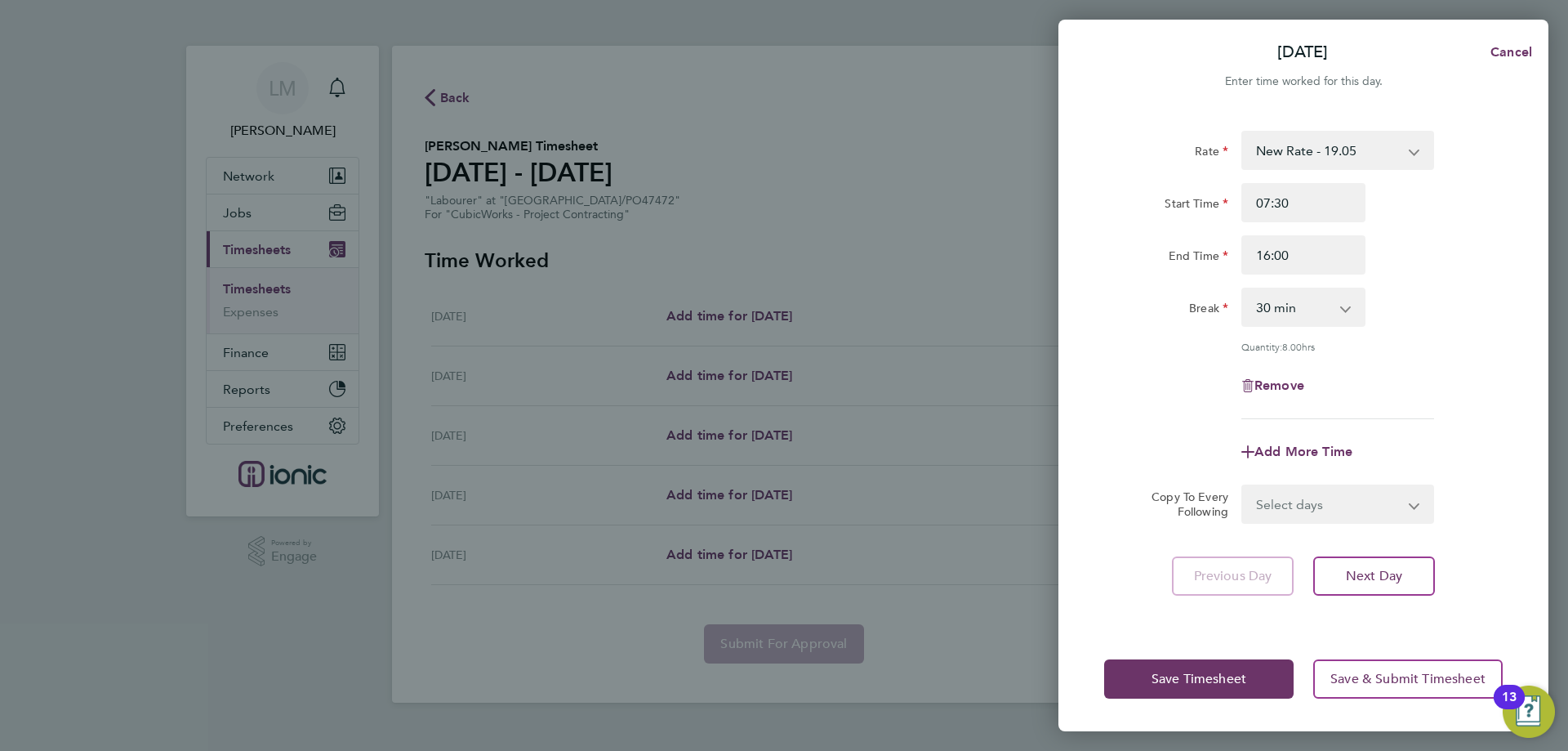
click at [1319, 480] on form "Rate New Rate - 19.05 Day Rate - 17.85 Start Time 07:30 End Time 16:00 Break 0 …" at bounding box center [1303, 326] width 399 height 393
click at [1328, 495] on select "Select days Day Weekday (Mon-Fri) Weekend (Sat-Sun) Thursday Friday Saturday Su…" at bounding box center [1329, 504] width 171 height 36
select select "WEEKDAY"
click at [1244, 486] on select "Select days Day Weekday (Mon-Fri) Weekend (Sat-Sun) Thursday Friday Saturday Su…" at bounding box center [1329, 504] width 171 height 36
select select "[DATE]"
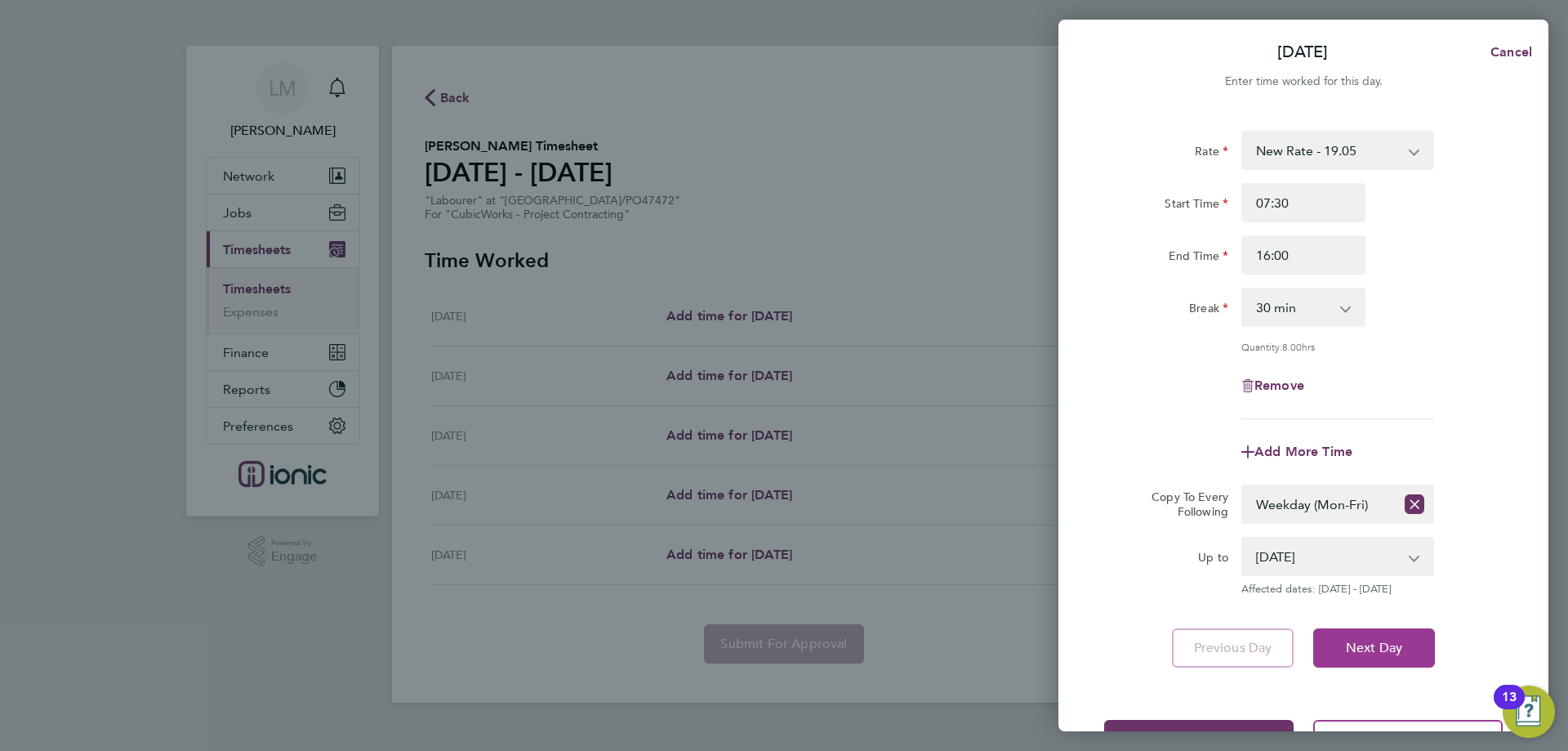
click at [1392, 645] on span "Next Day" at bounding box center [1374, 647] width 56 height 16
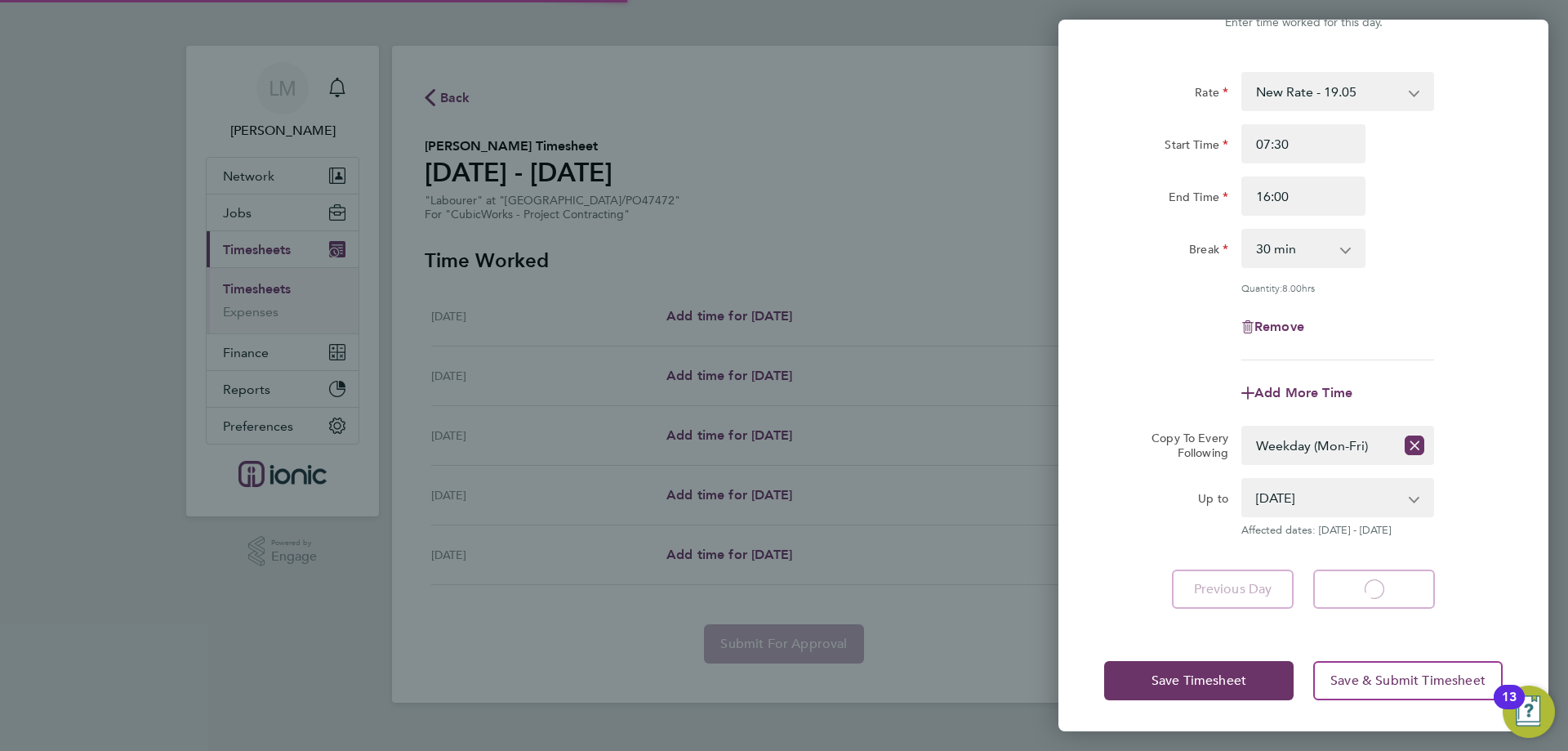
select select "30"
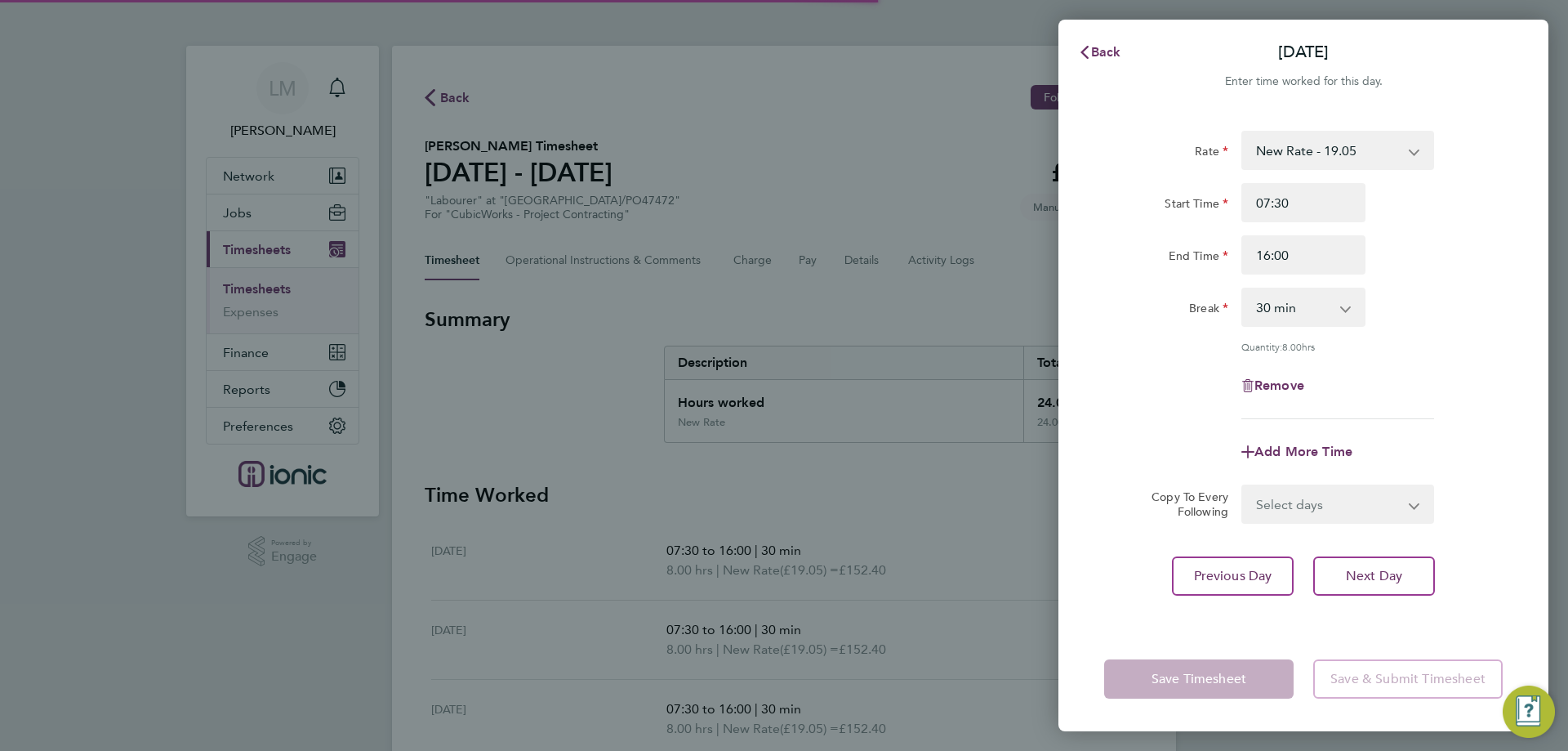
click at [1337, 491] on select "Select days Day Weekend (Sat-Sun) Friday Saturday Sunday" at bounding box center [1329, 504] width 171 height 36
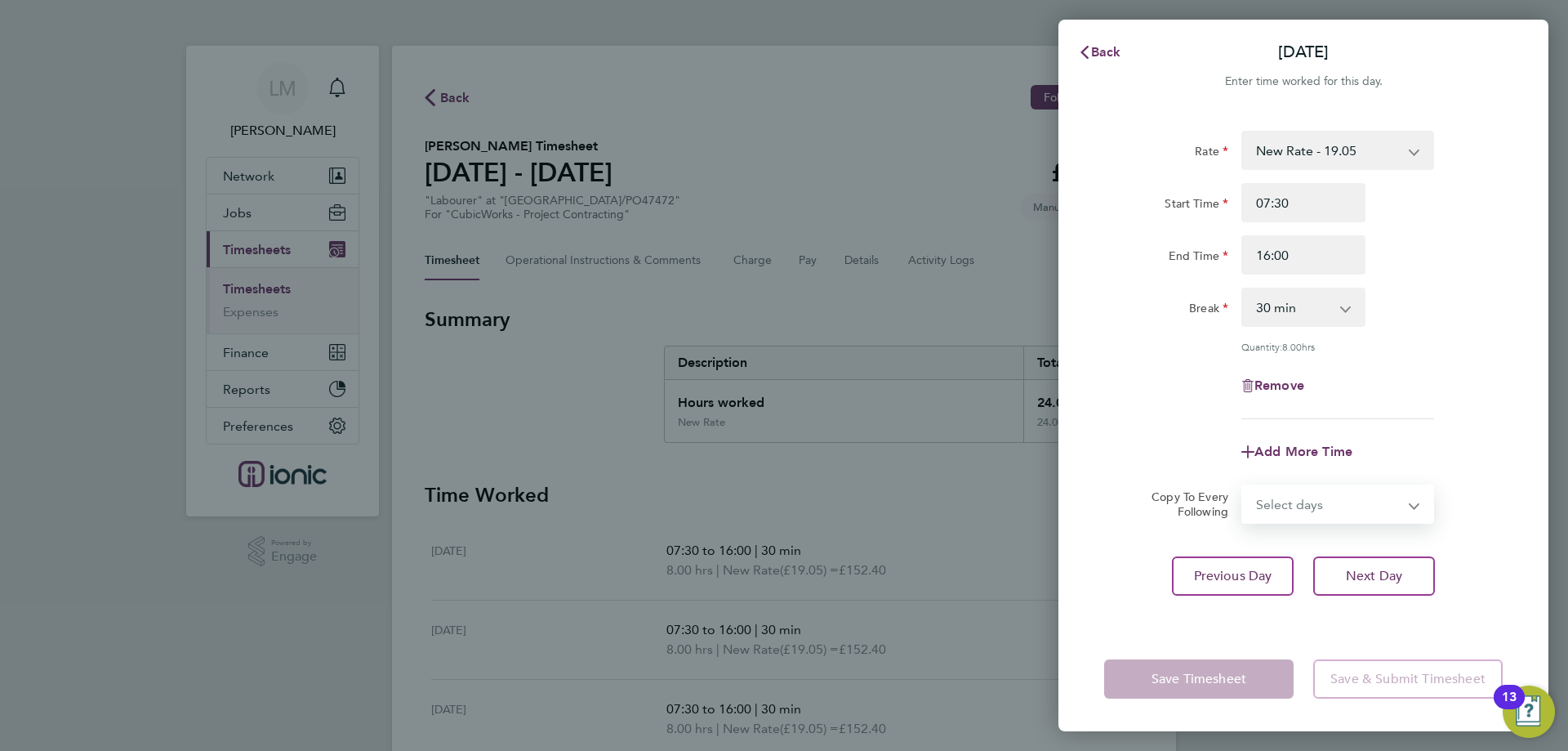
select select "SAT"
click at [1244, 486] on select "Select days Day Weekend (Sat-Sun) Friday Saturday Sunday" at bounding box center [1329, 504] width 171 height 36
select select "[DATE]"
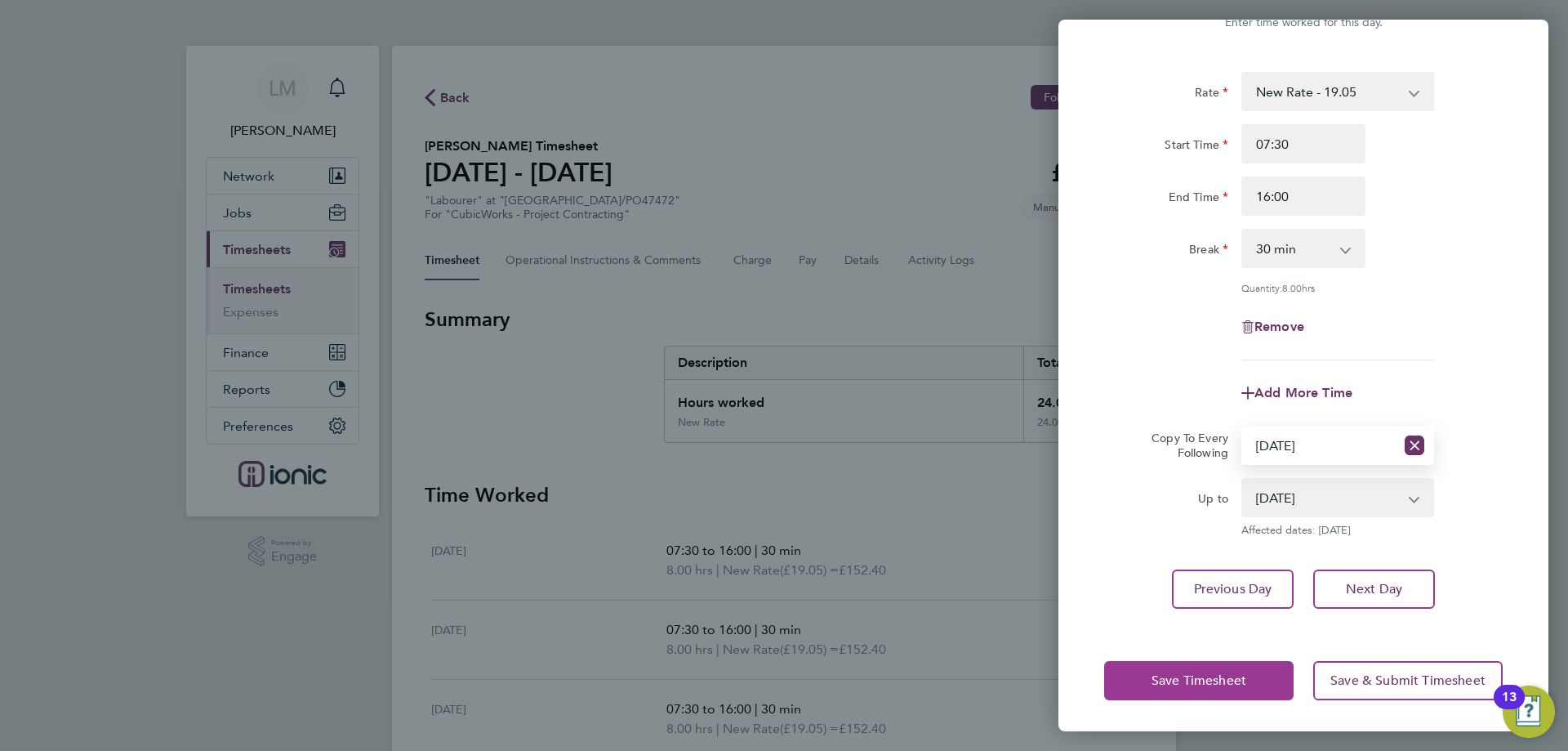
click at [1199, 673] on span "Save Timesheet" at bounding box center [1200, 681] width 95 height 16
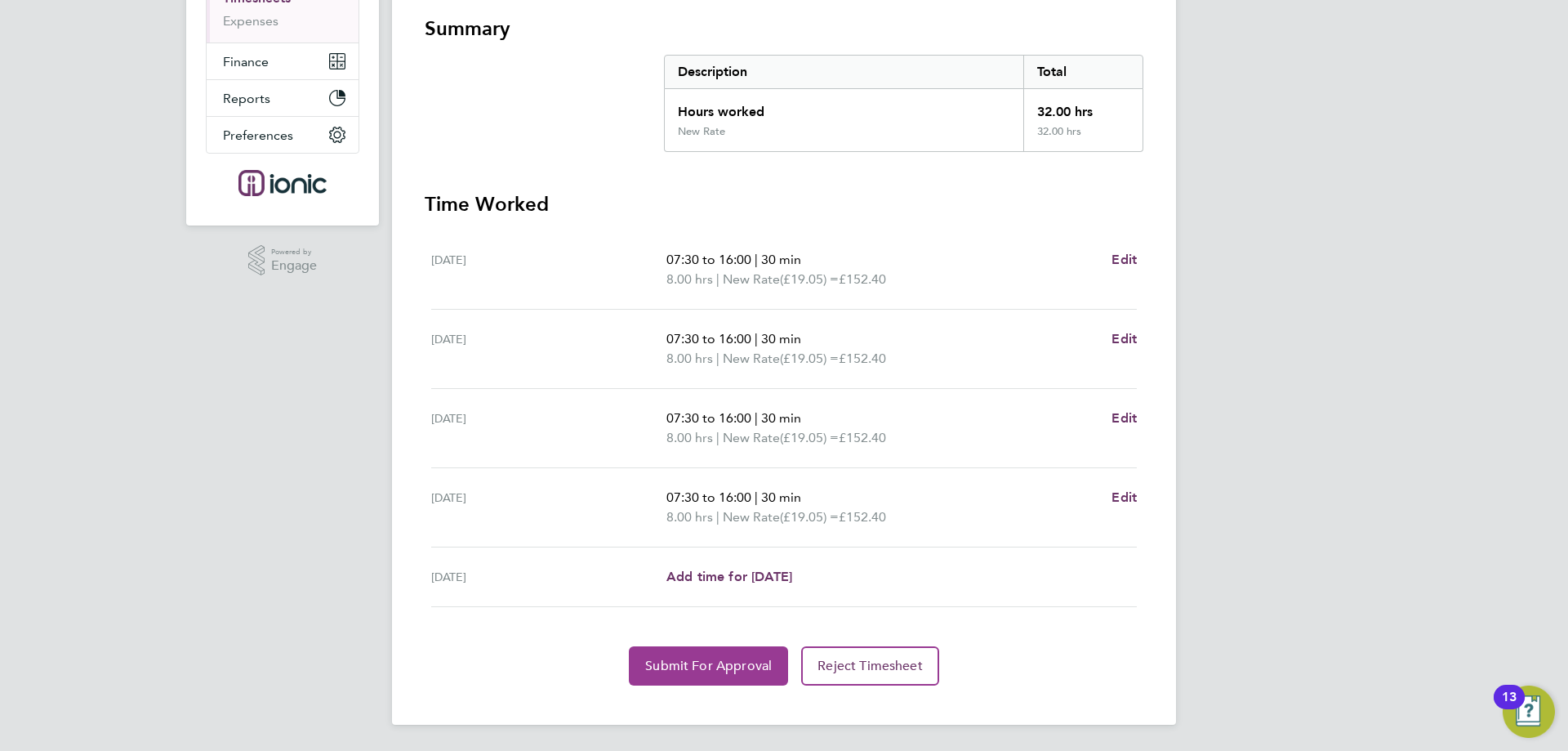
click at [678, 682] on button "Submit For Approval" at bounding box center [708, 665] width 159 height 39
click at [652, 675] on button "Approve Timesheet" at bounding box center [709, 665] width 153 height 39
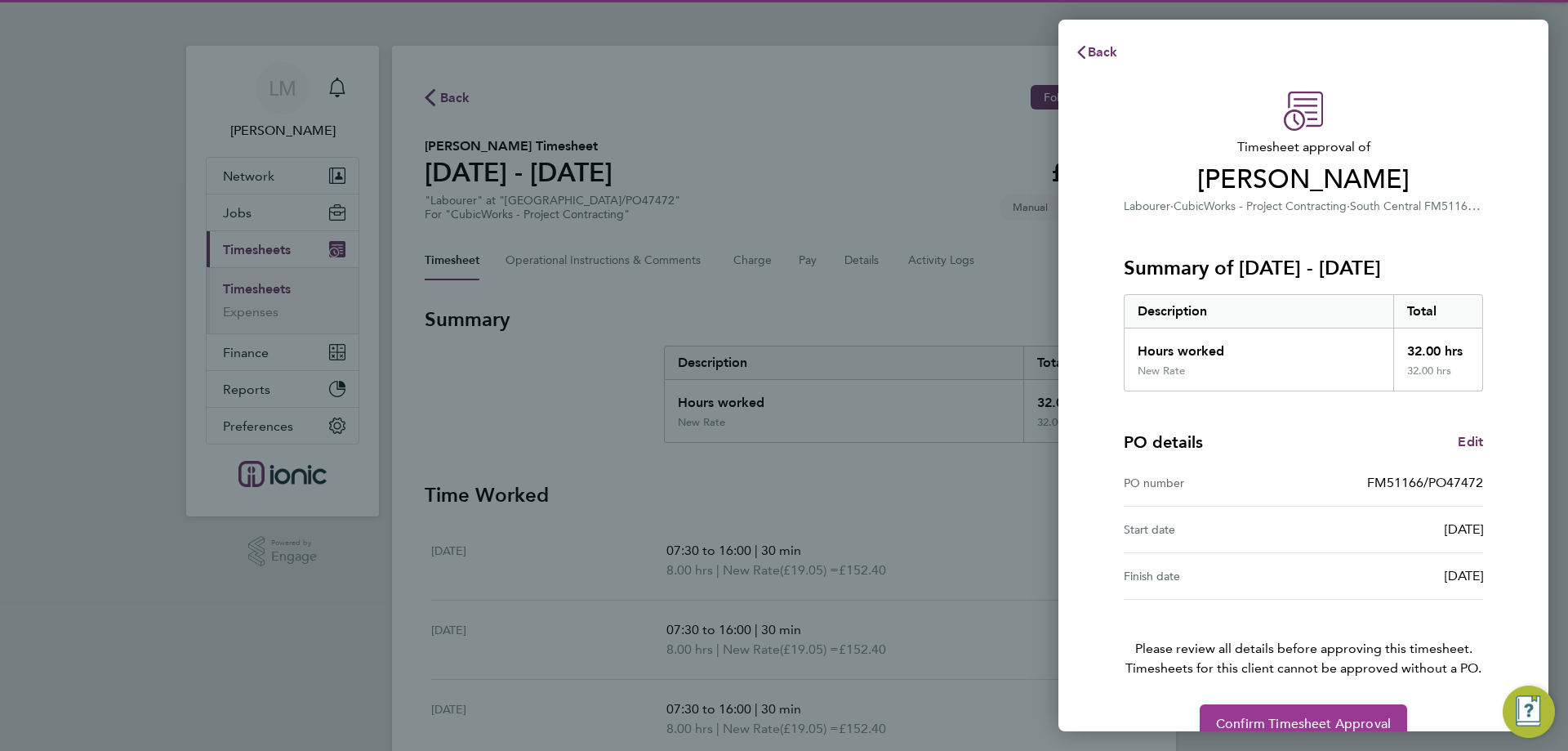
click at [1215, 713] on button "Confirm Timesheet Approval" at bounding box center [1303, 723] width 207 height 39
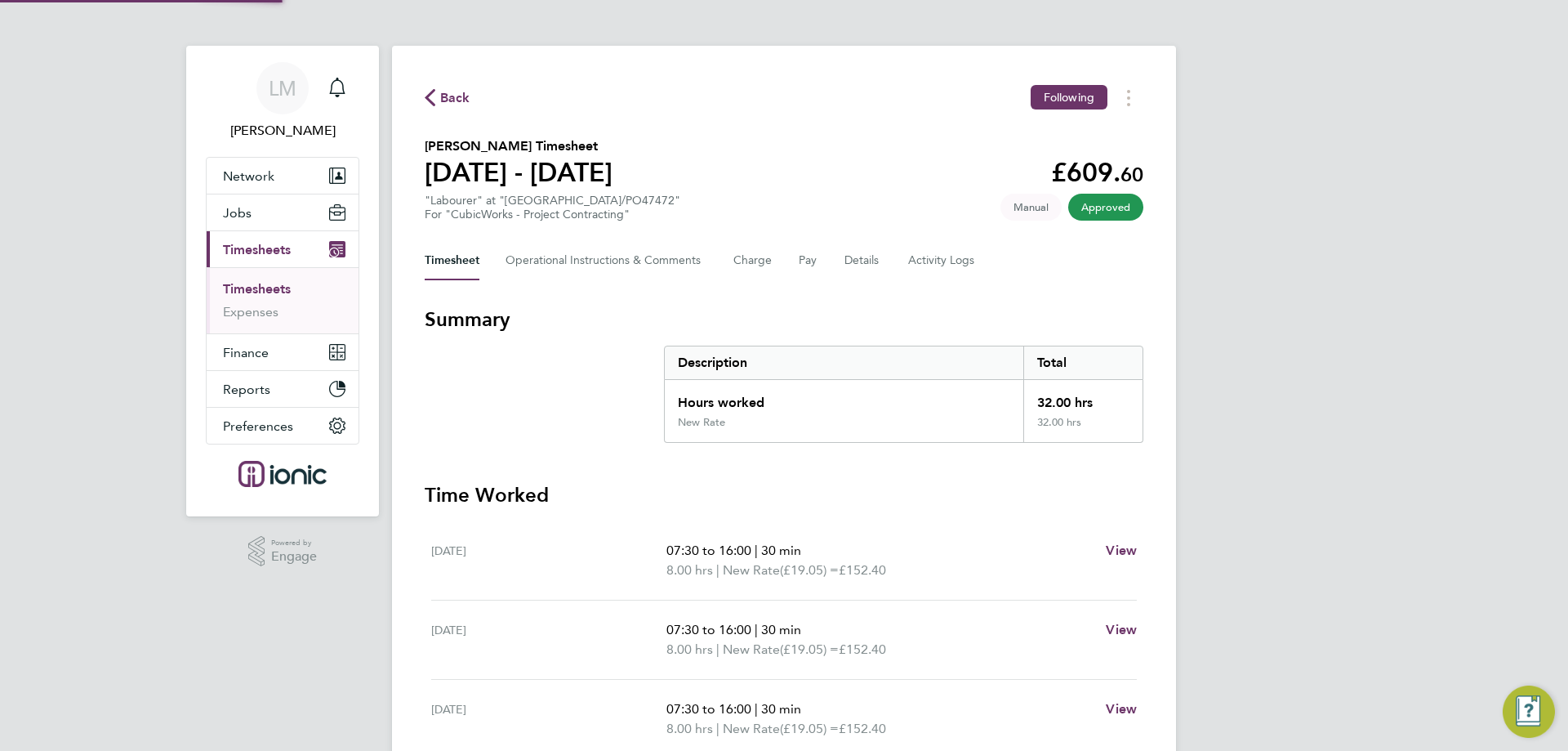
click at [458, 91] on span "Back" at bounding box center [456, 98] width 30 height 20
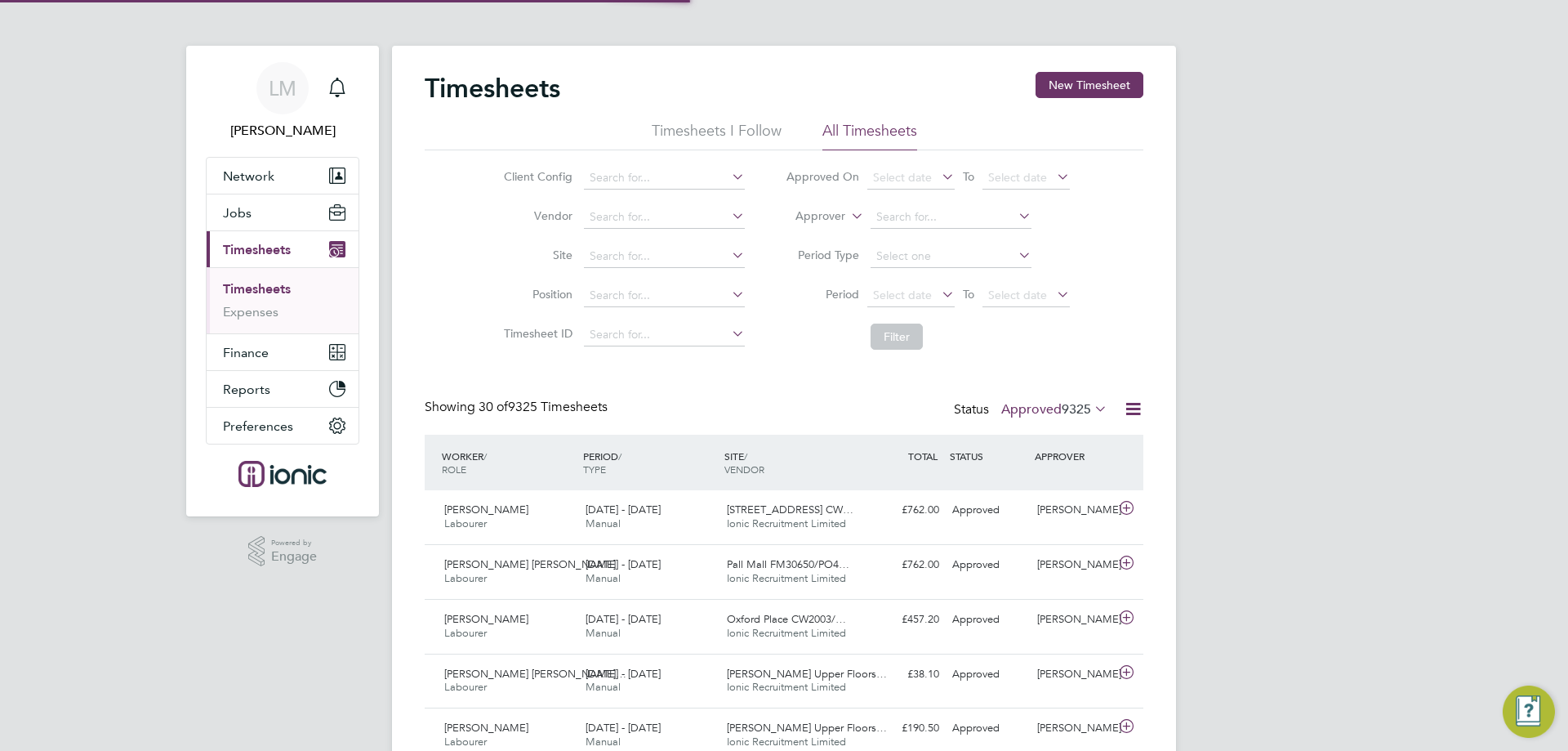
click at [1064, 84] on button "New Timesheet" at bounding box center [1089, 85] width 108 height 26
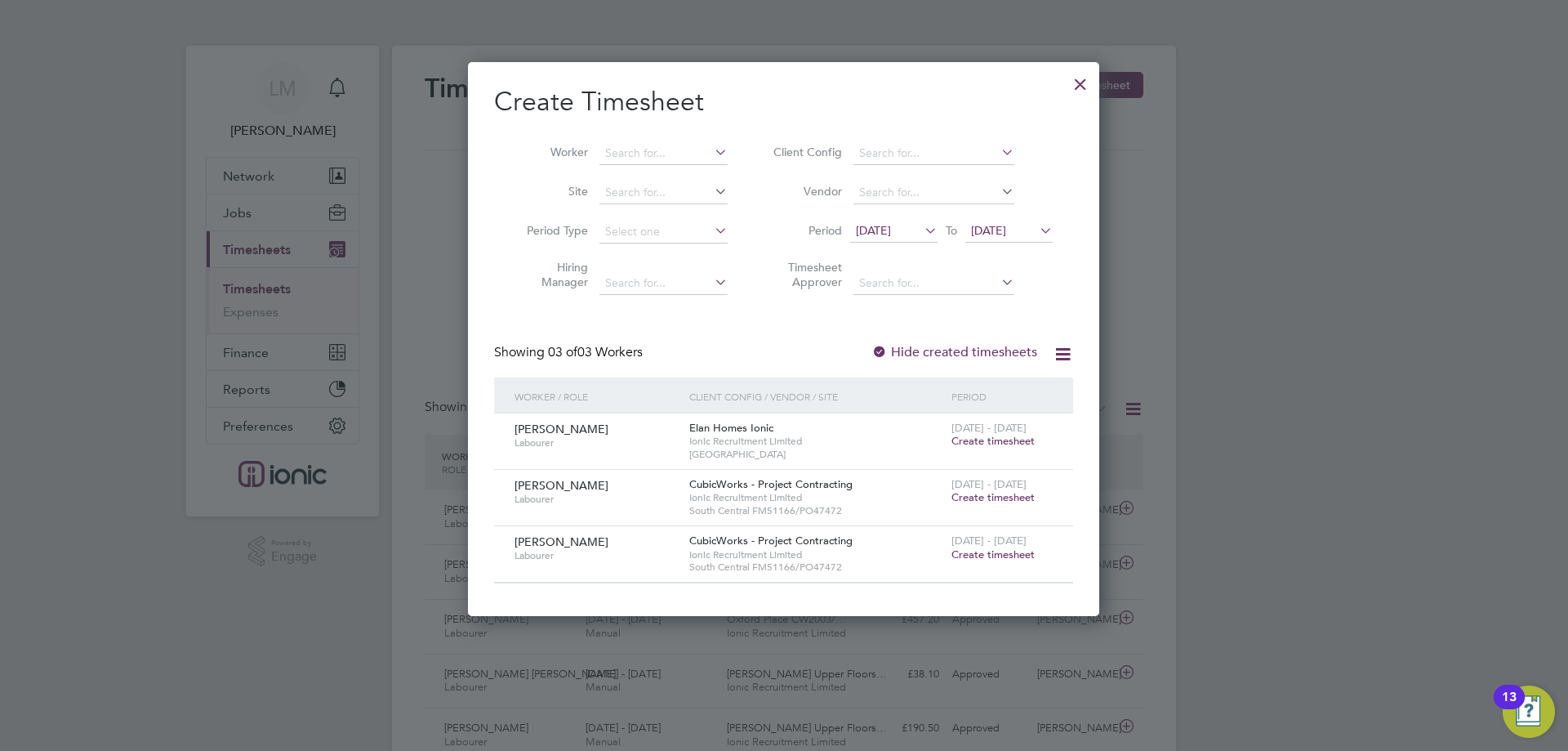
click at [993, 497] on span "Create timesheet" at bounding box center [993, 497] width 84 height 14
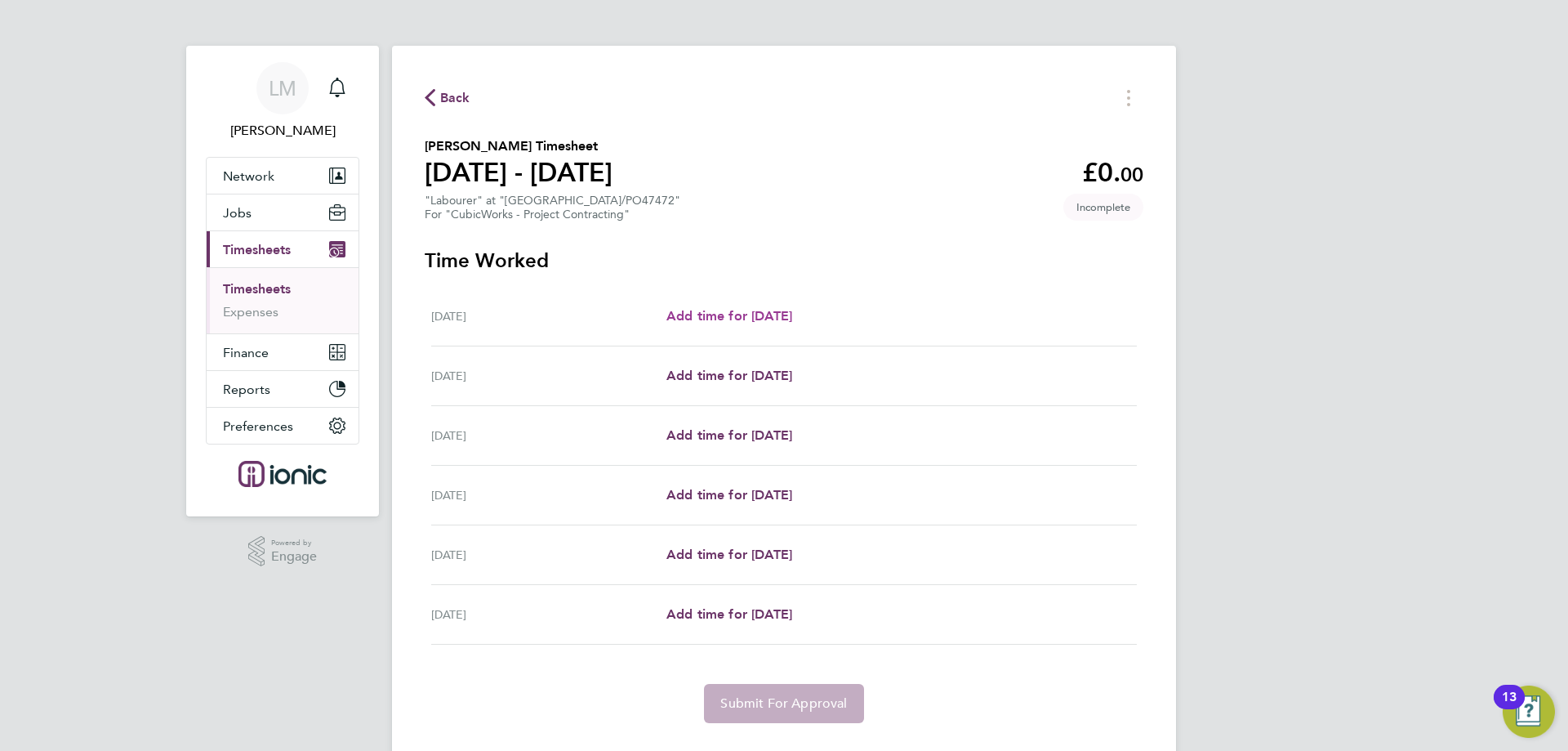
click at [754, 310] on span "Add time for [DATE]" at bounding box center [730, 316] width 126 height 15
select select "30"
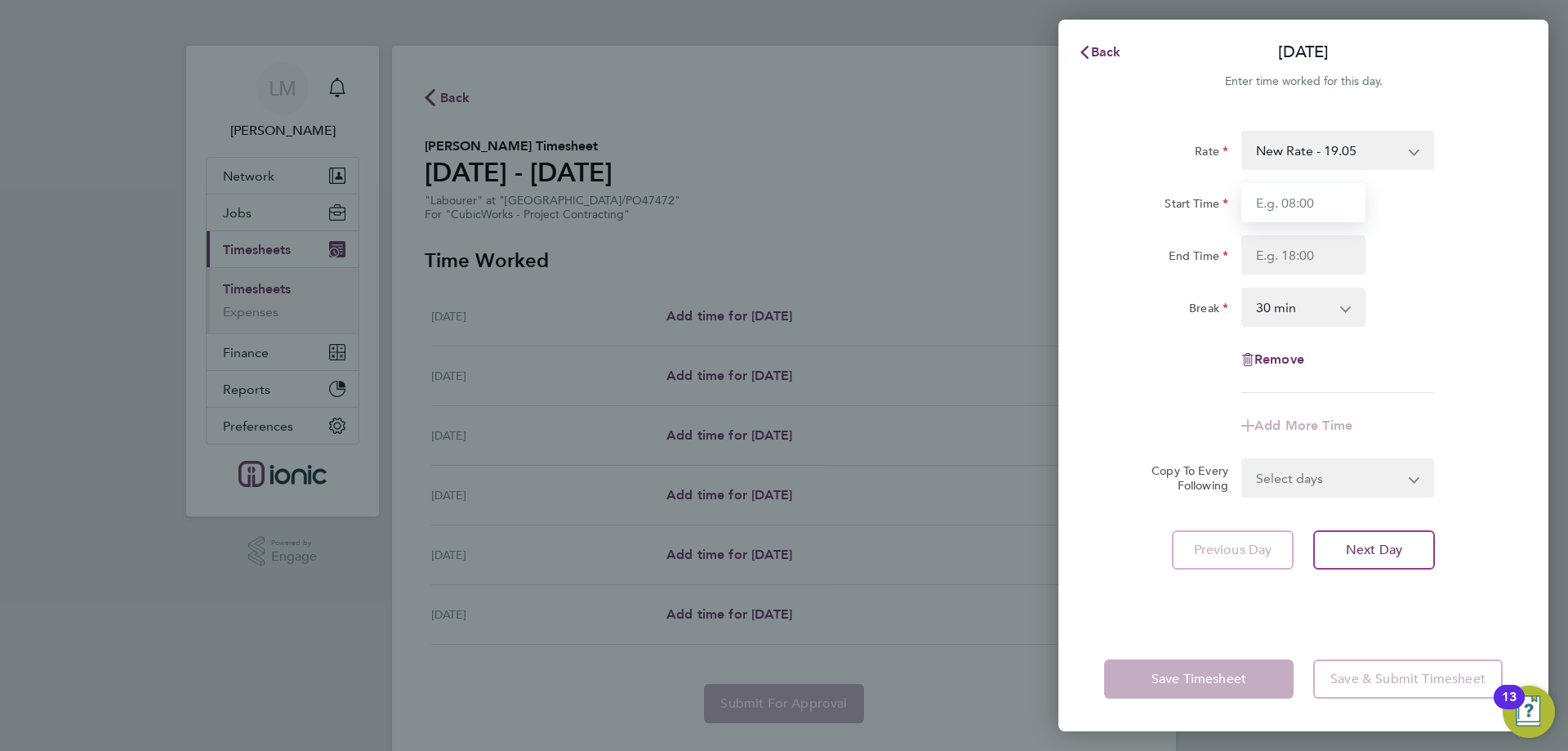
click at [1319, 201] on input "Start Time" at bounding box center [1303, 202] width 125 height 39
type input "07:00"
click at [1288, 252] on input "End Time" at bounding box center [1303, 254] width 125 height 39
type input "16:30"
click at [1441, 298] on div "Break 0 min 15 min 30 min 45 min 60 min 75 min 90 min" at bounding box center [1303, 306] width 412 height 39
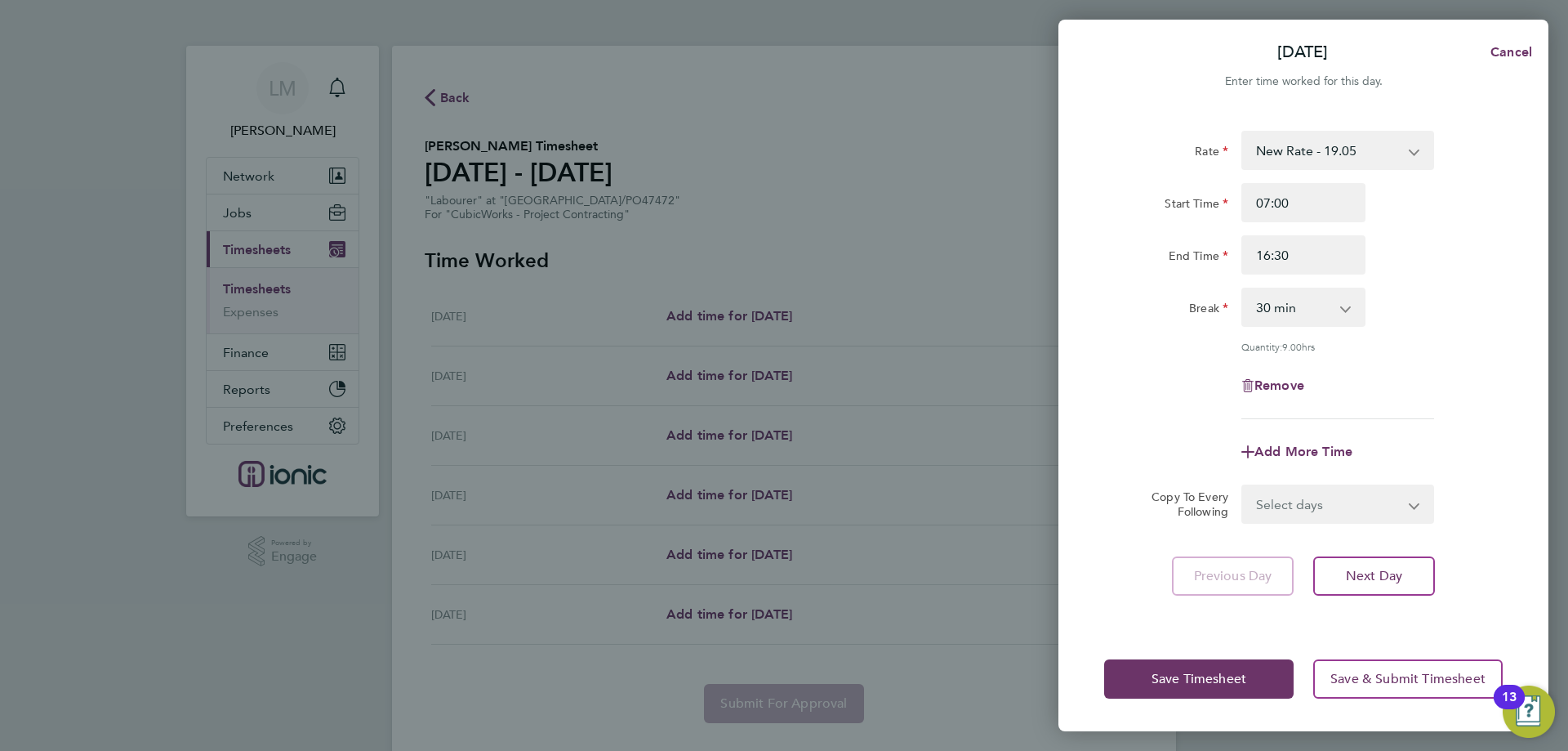
click at [1293, 488] on select "Select days Day Weekday (Mon-Fri) Weekend (Sat-Sun) Wednesday Thursday Friday S…" at bounding box center [1329, 504] width 171 height 36
click at [1296, 502] on select "Select days Day Weekday (Mon-Fri) Weekend (Sat-Sun) Wednesday Thursday Friday S…" at bounding box center [1329, 504] width 171 height 36
click at [1315, 509] on select "Select days Day Weekday (Mon-Fri) Weekend (Sat-Sun) Wednesday Thursday Friday S…" at bounding box center [1329, 504] width 171 height 36
select select "WEEKDAY"
click at [1244, 486] on select "Select days Day Weekday (Mon-Fri) Weekend (Sat-Sun) Wednesday Thursday Friday S…" at bounding box center [1329, 504] width 171 height 36
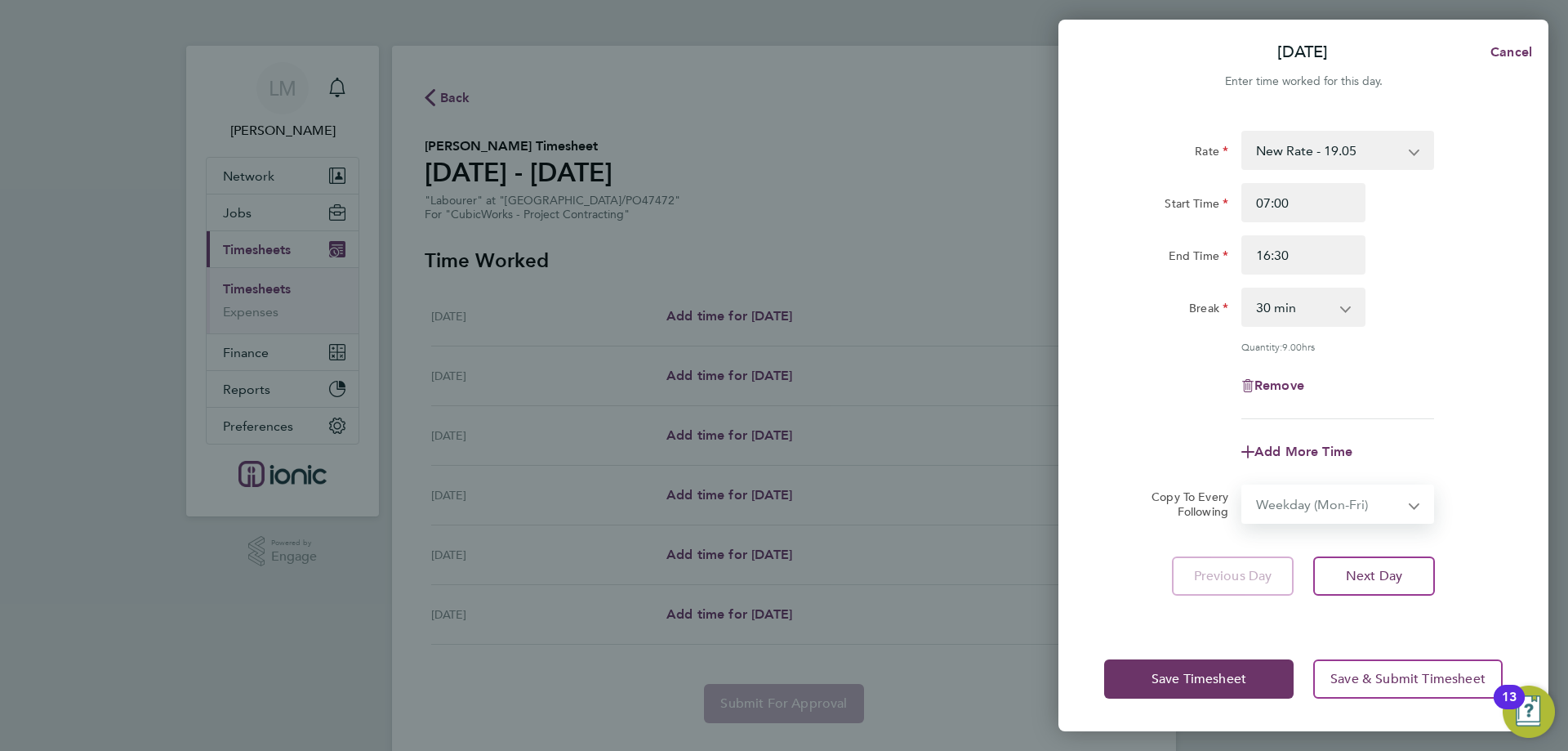
select select "[DATE]"
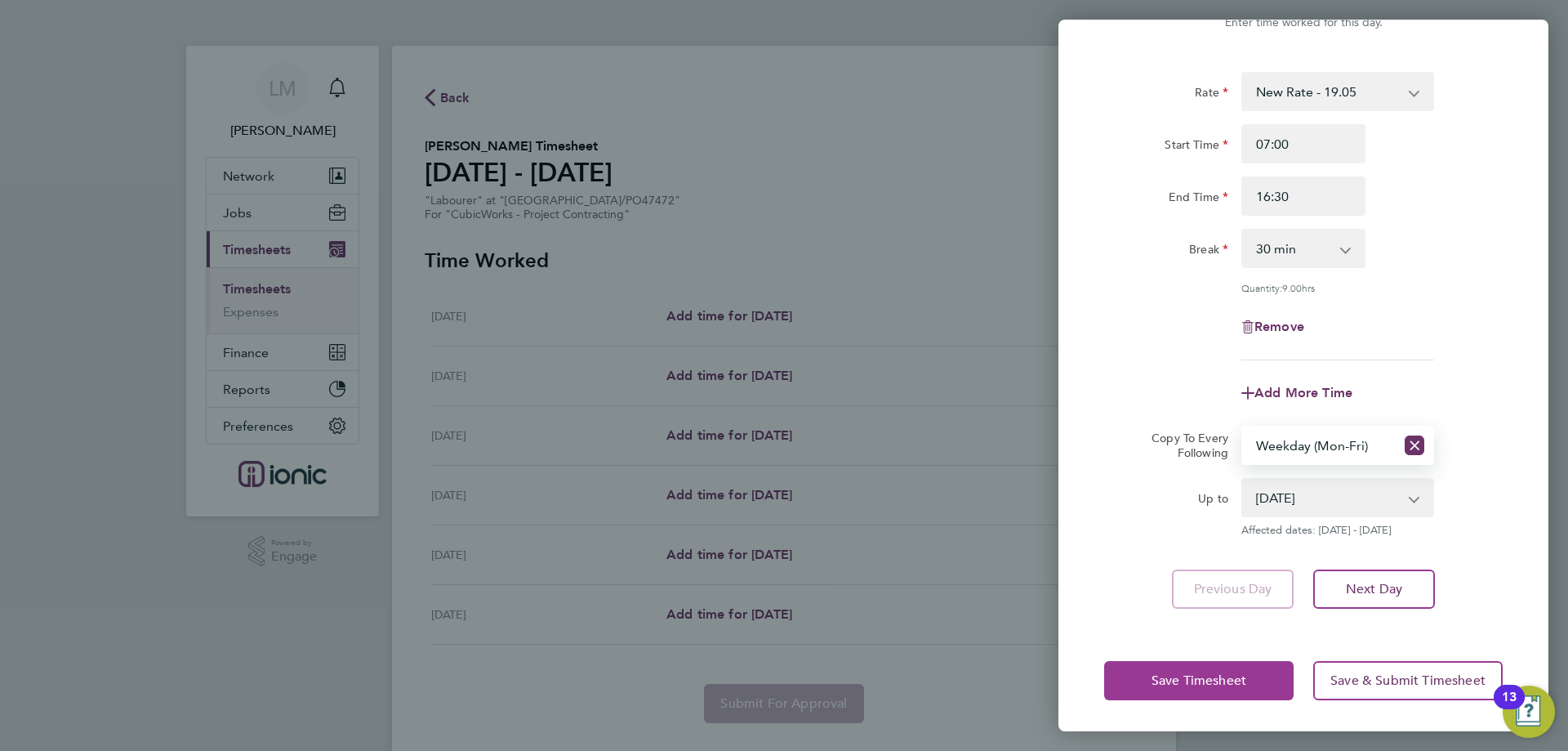
click at [1184, 671] on button "Save Timesheet" at bounding box center [1199, 681] width 189 height 39
click at [1184, 672] on app-form-button "Save Timesheet" at bounding box center [1204, 681] width 199 height 39
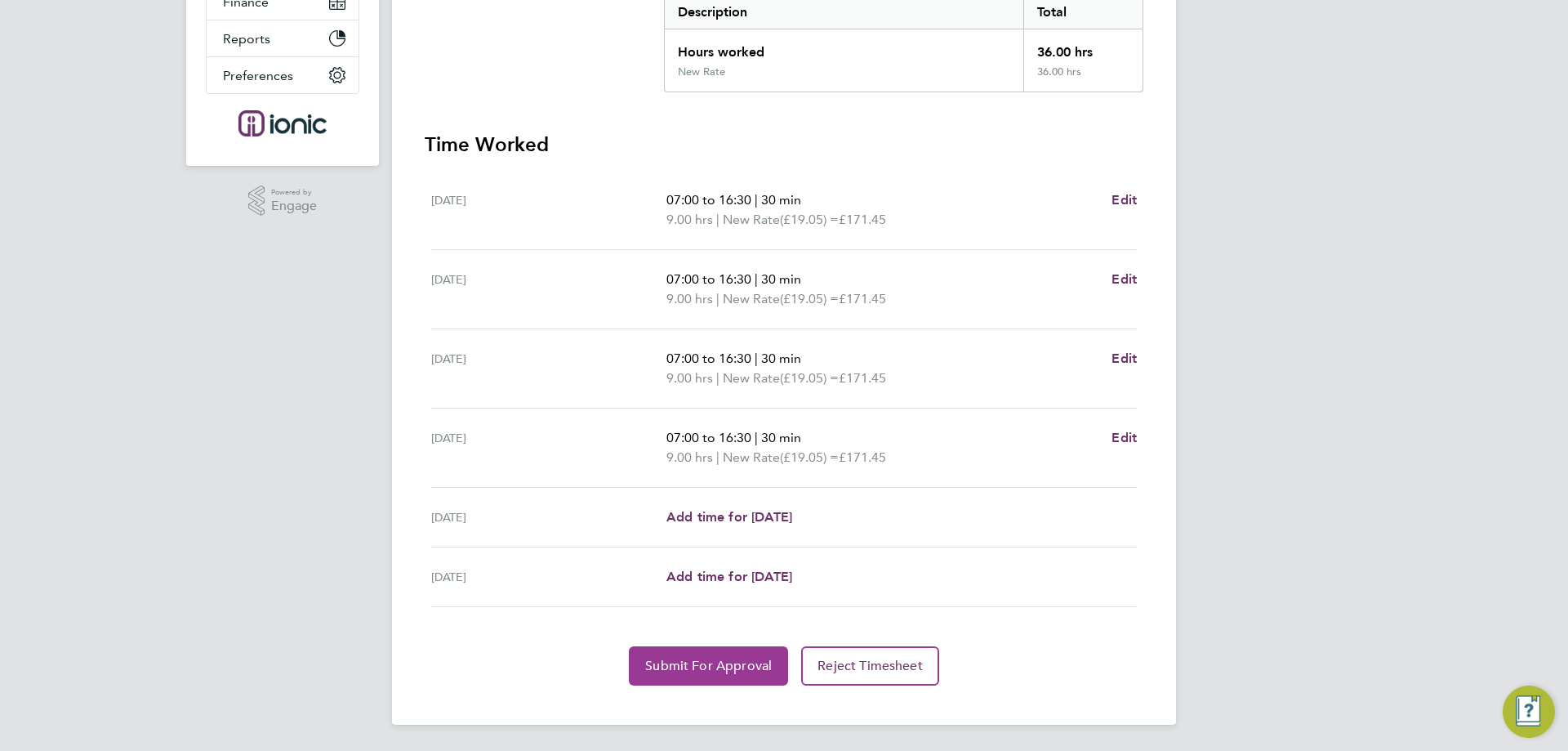
click at [732, 682] on button "Submit For Approval" at bounding box center [708, 665] width 159 height 39
click at [715, 669] on span "Approve Timesheet" at bounding box center [709, 665] width 120 height 16
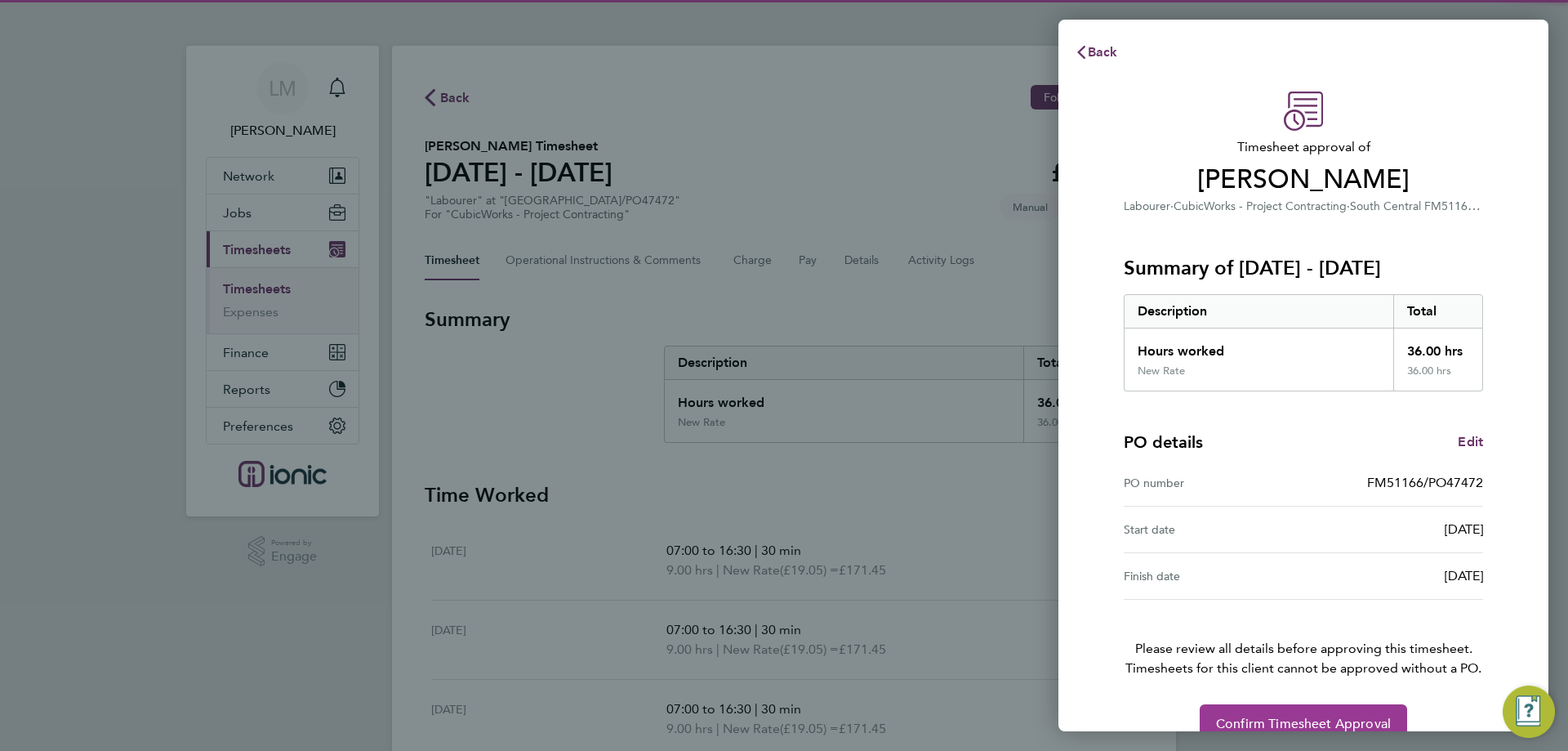
click at [1238, 707] on button "Confirm Timesheet Approval" at bounding box center [1303, 723] width 207 height 39
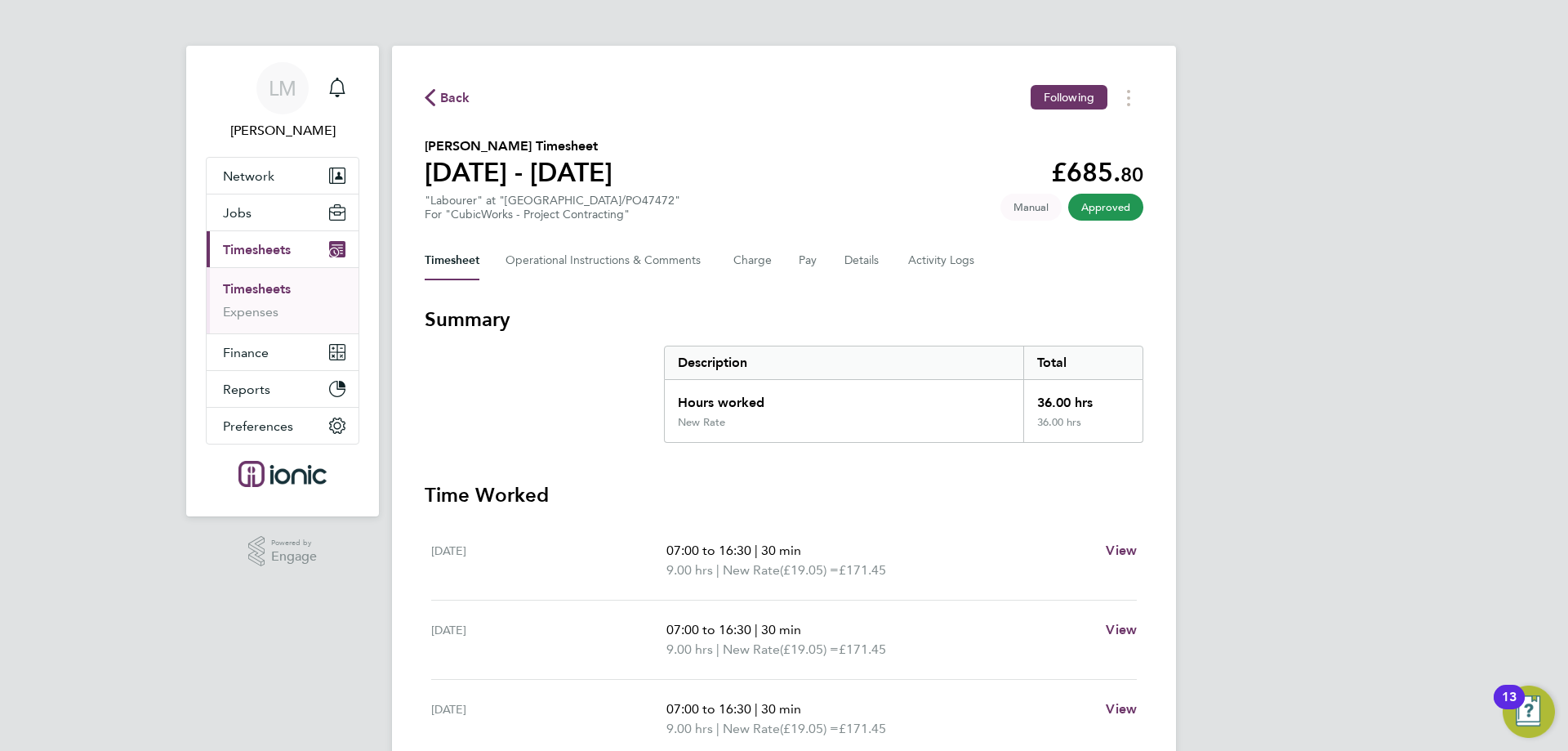
click at [435, 85] on div "Back Following" at bounding box center [784, 97] width 719 height 26
click at [448, 95] on span "Back" at bounding box center [456, 98] width 30 height 20
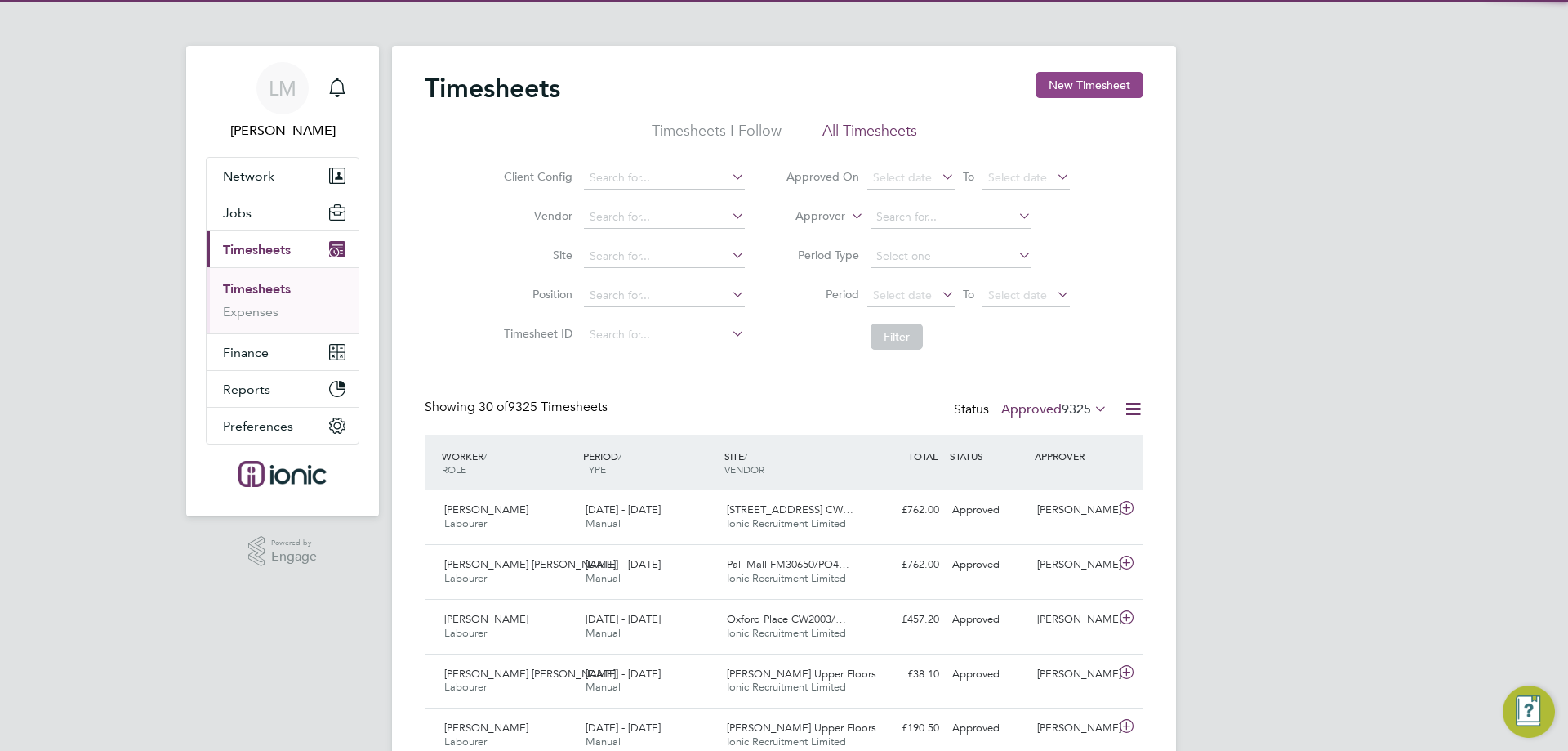
click at [1093, 80] on button "New Timesheet" at bounding box center [1089, 85] width 108 height 26
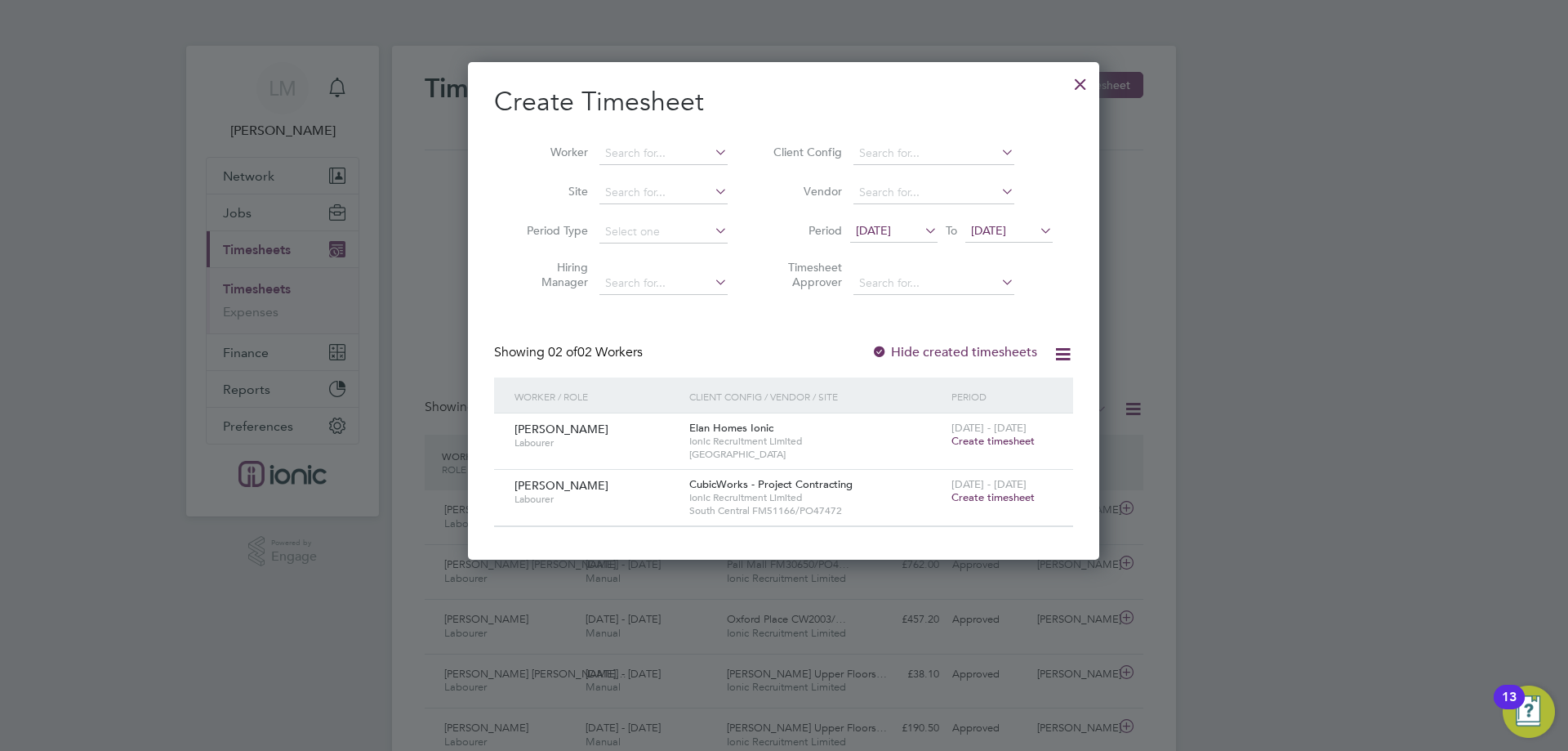
click at [1003, 496] on span "Create timesheet" at bounding box center [993, 497] width 84 height 14
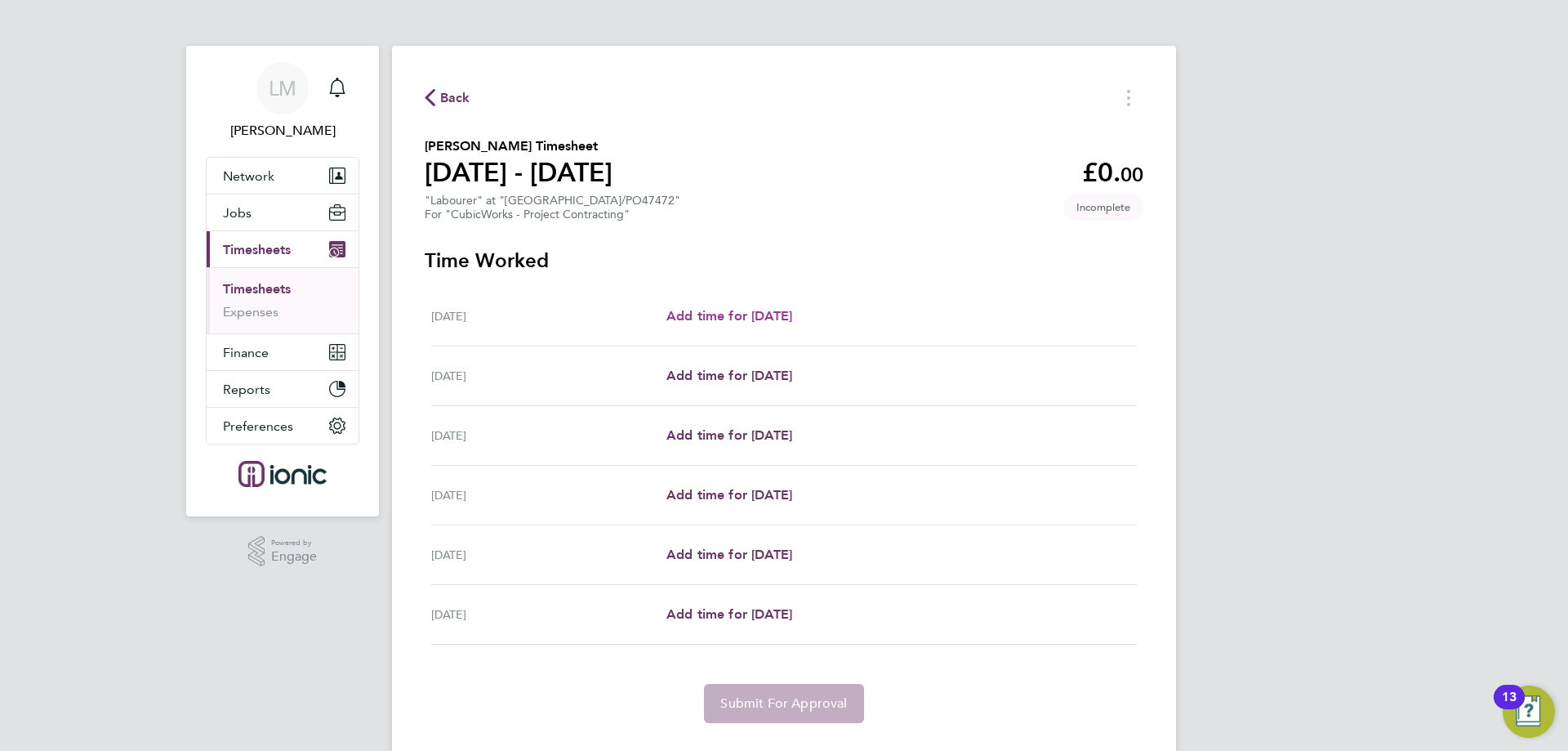
click at [776, 316] on span "Add time for [DATE]" at bounding box center [730, 316] width 126 height 15
select select "30"
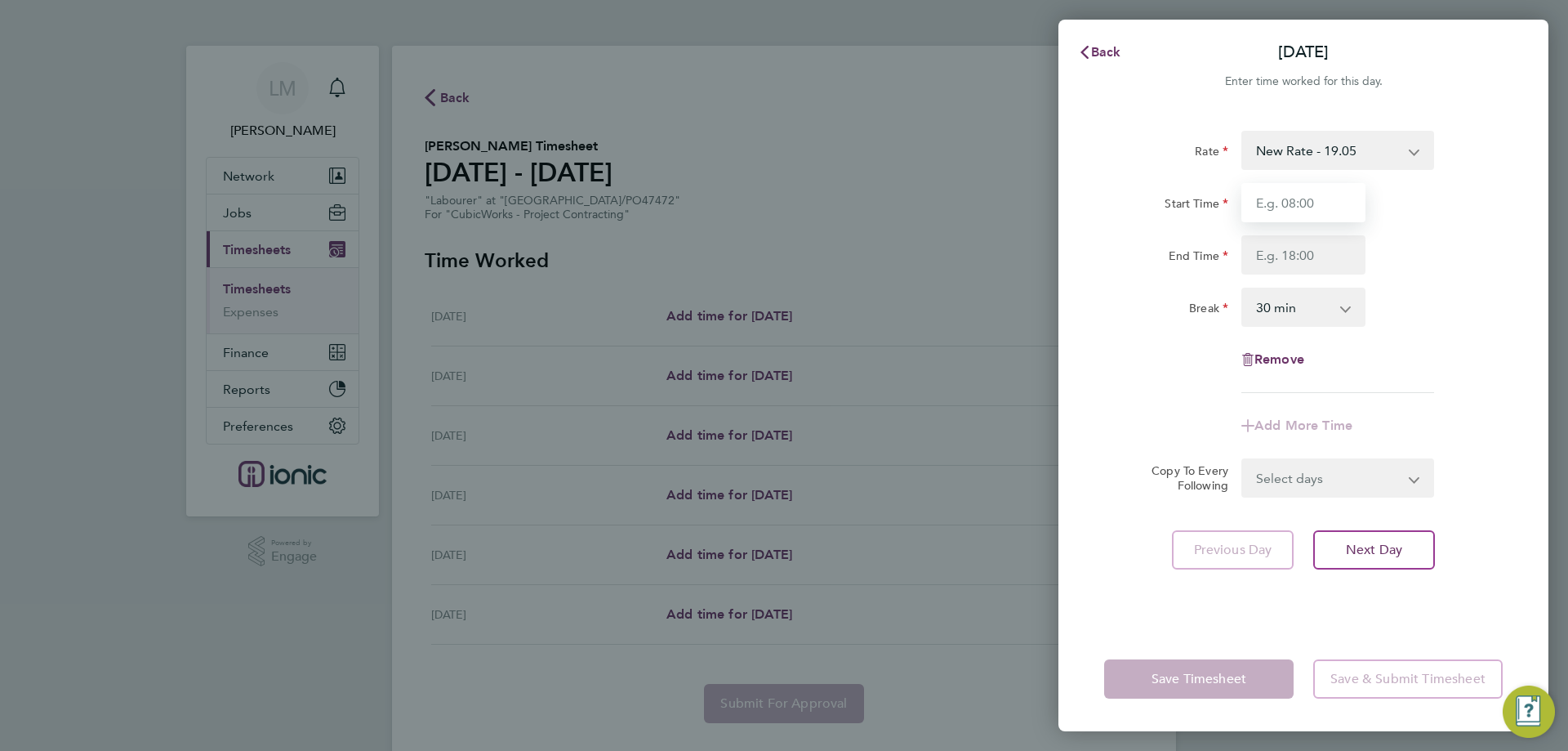
click at [1343, 213] on input "Start Time" at bounding box center [1303, 202] width 125 height 39
type input "07:00"
click at [1312, 260] on input "End Time" at bounding box center [1303, 254] width 125 height 39
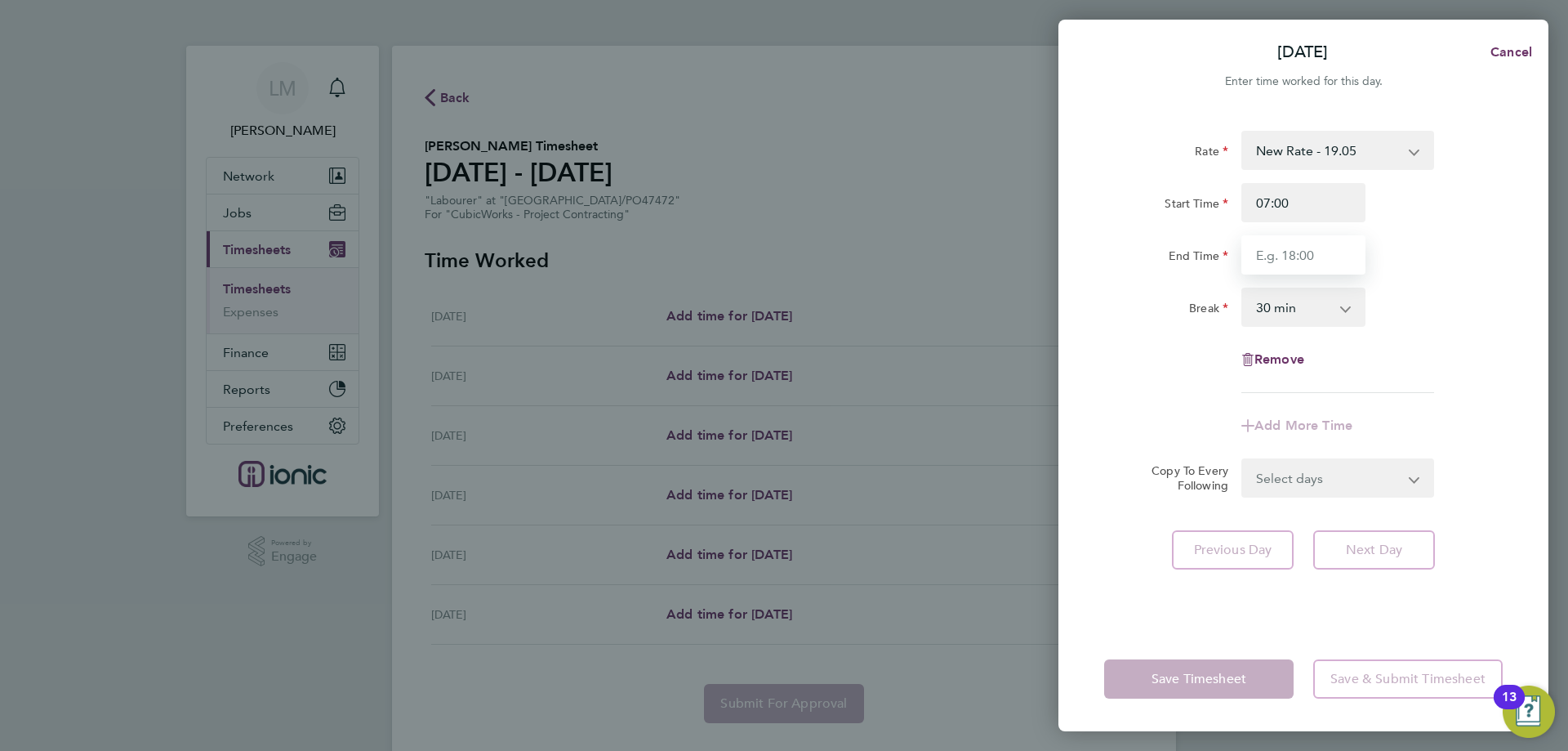
type input "16:30"
click at [1316, 482] on form "Rate New Rate - 19.05 Day Rate - 17.85 Start Time 07:00 End Time 16:30 Break 0 …" at bounding box center [1303, 313] width 399 height 366
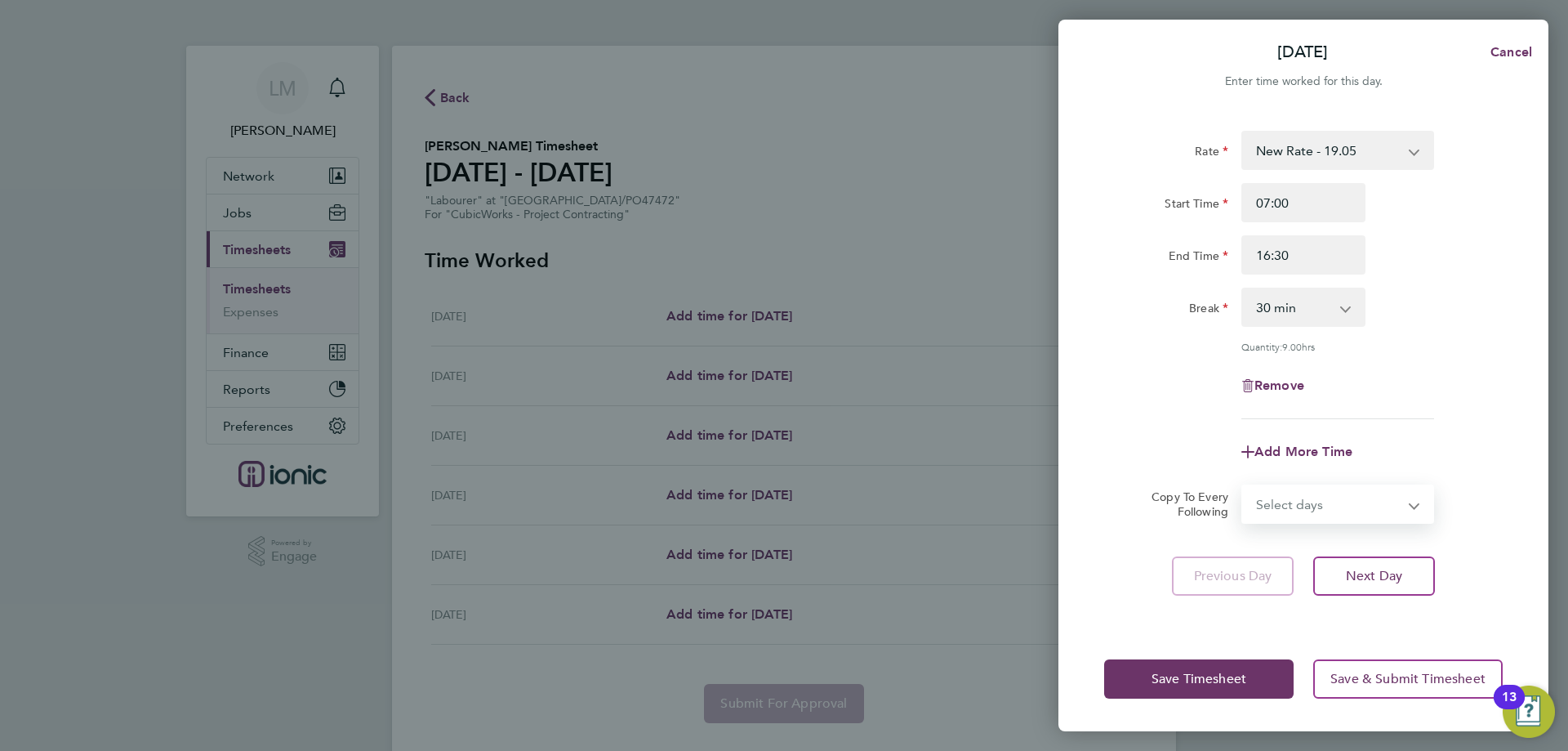
select select "WEEKDAY"
click at [1244, 486] on select "Select days Day Weekday (Mon-Fri) Weekend (Sat-Sun) Wednesday Thursday Friday S…" at bounding box center [1329, 504] width 171 height 36
select select "[DATE]"
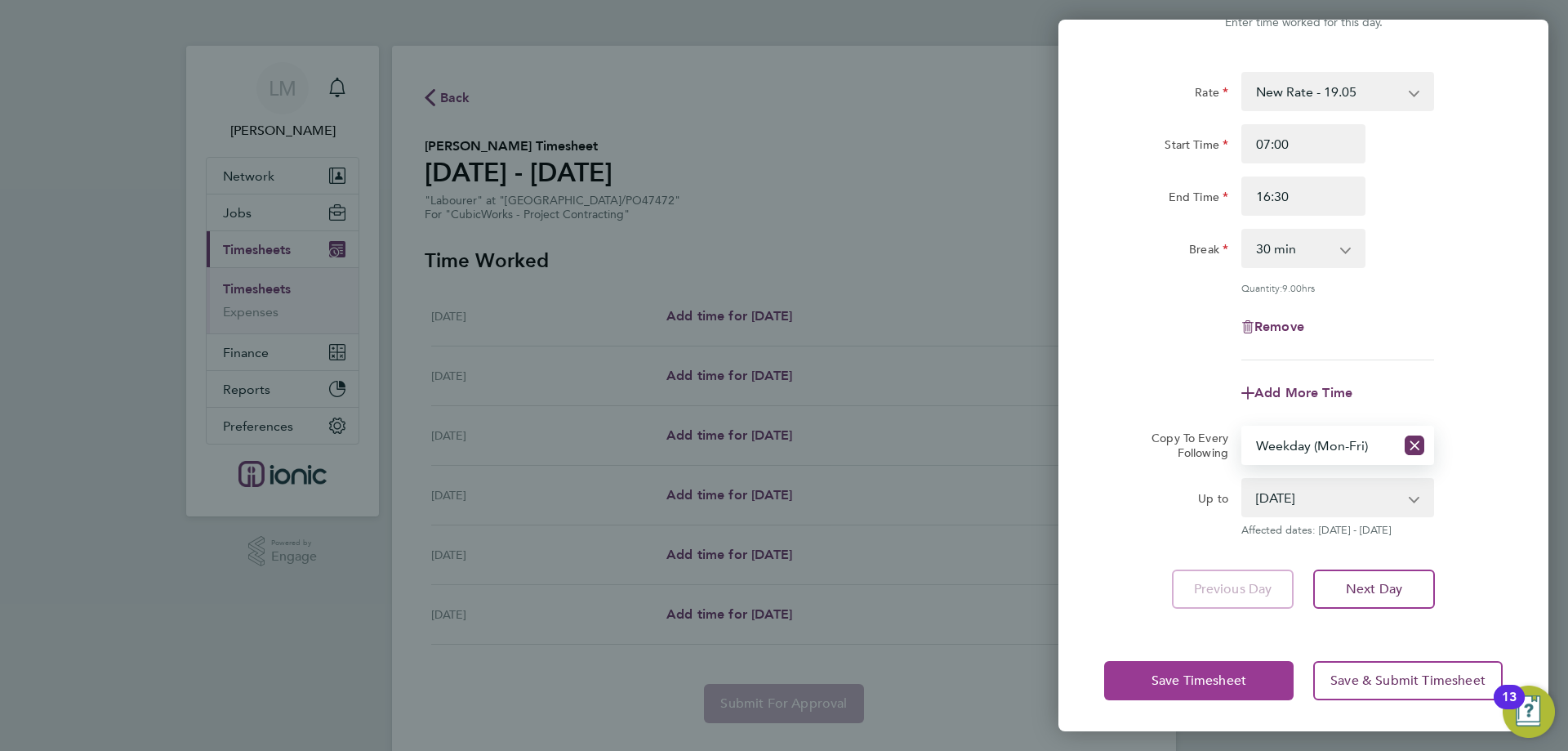
click at [1204, 662] on button "Save Timesheet" at bounding box center [1199, 681] width 189 height 39
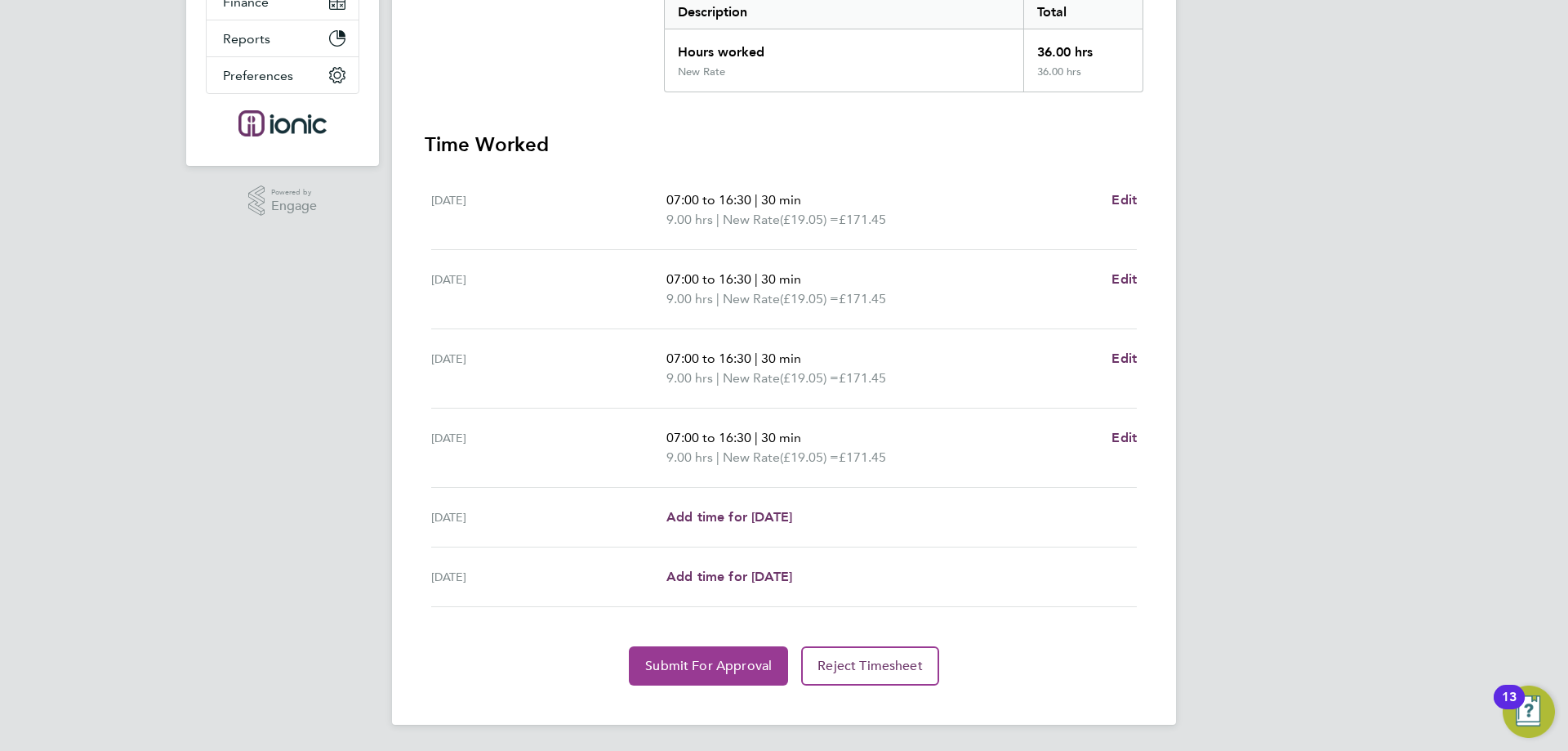
click at [676, 662] on span "Submit For Approval" at bounding box center [708, 665] width 127 height 16
click at [672, 665] on span "Approve Timesheet" at bounding box center [709, 665] width 120 height 16
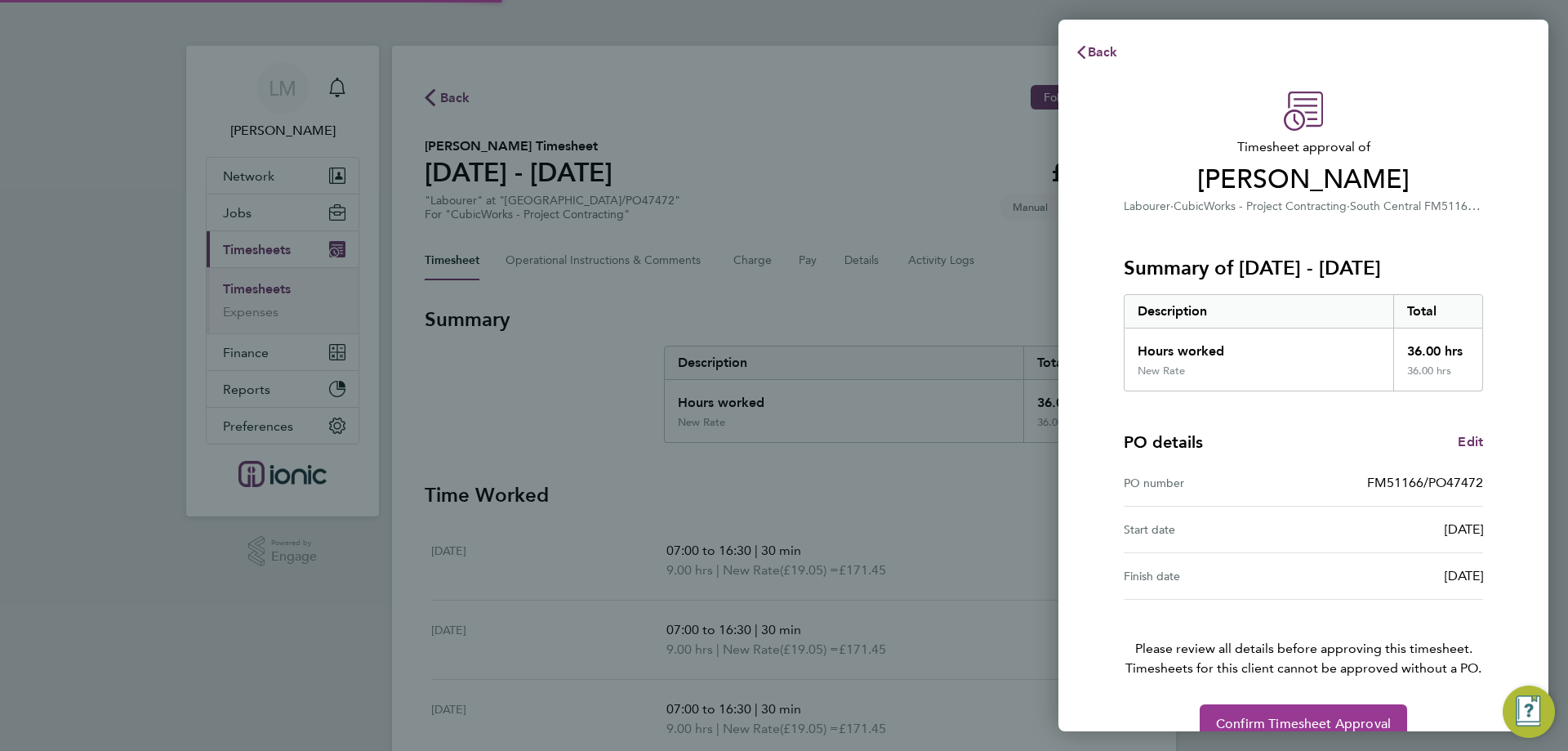
click at [1378, 721] on span "Confirm Timesheet Approval" at bounding box center [1303, 723] width 175 height 16
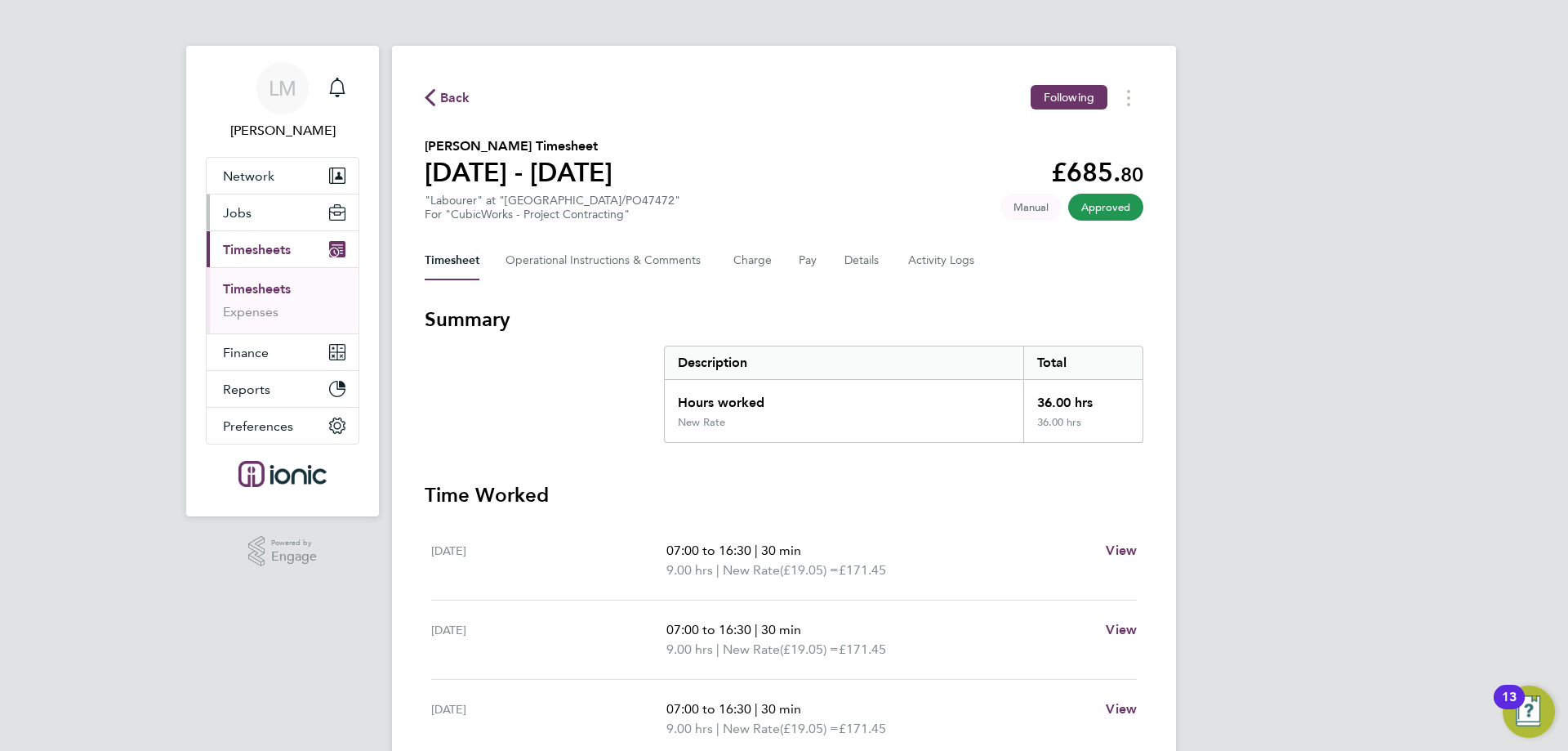
click at [289, 224] on button "Jobs" at bounding box center [283, 212] width 152 height 36
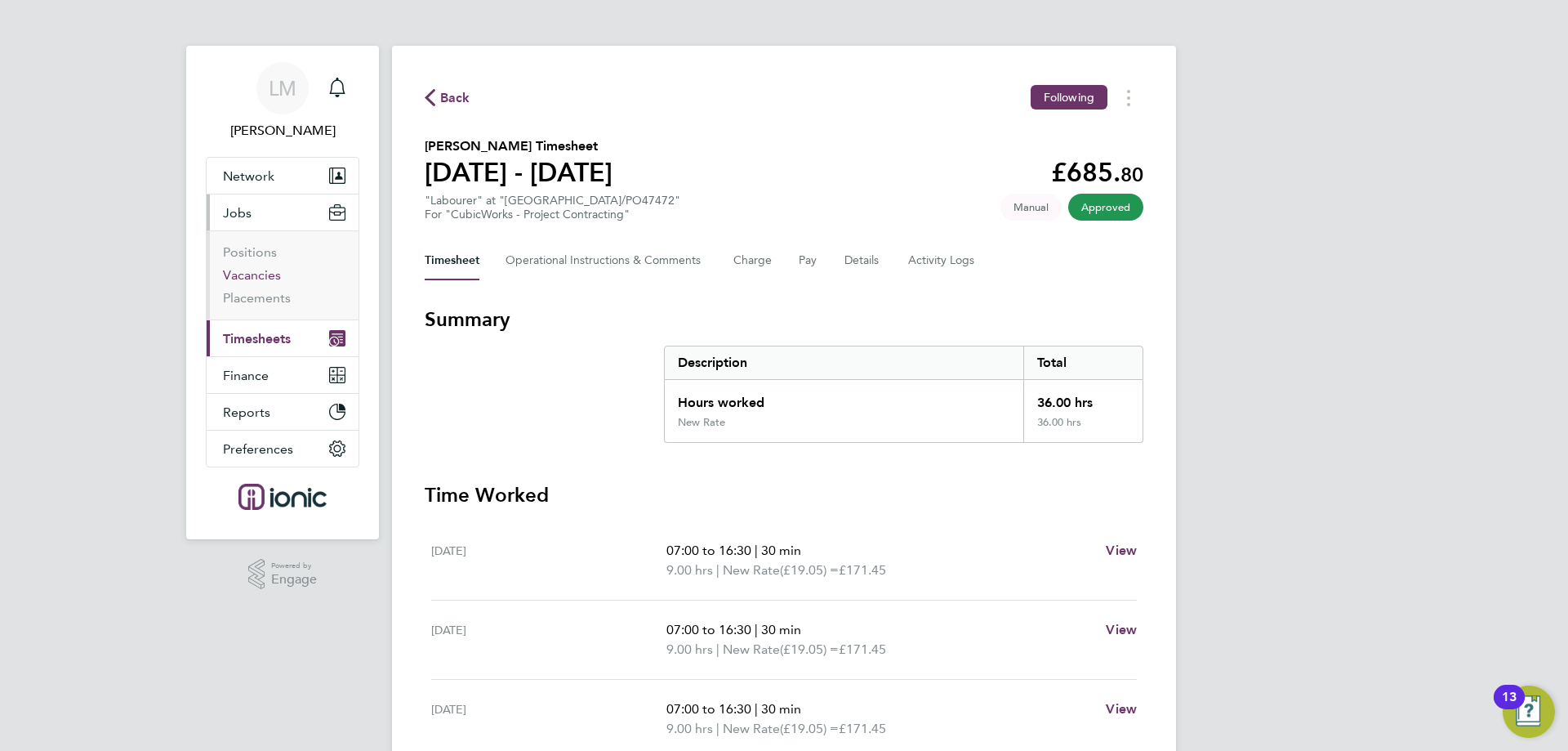
click at [277, 269] on link "Vacancies" at bounding box center [251, 275] width 58 height 15
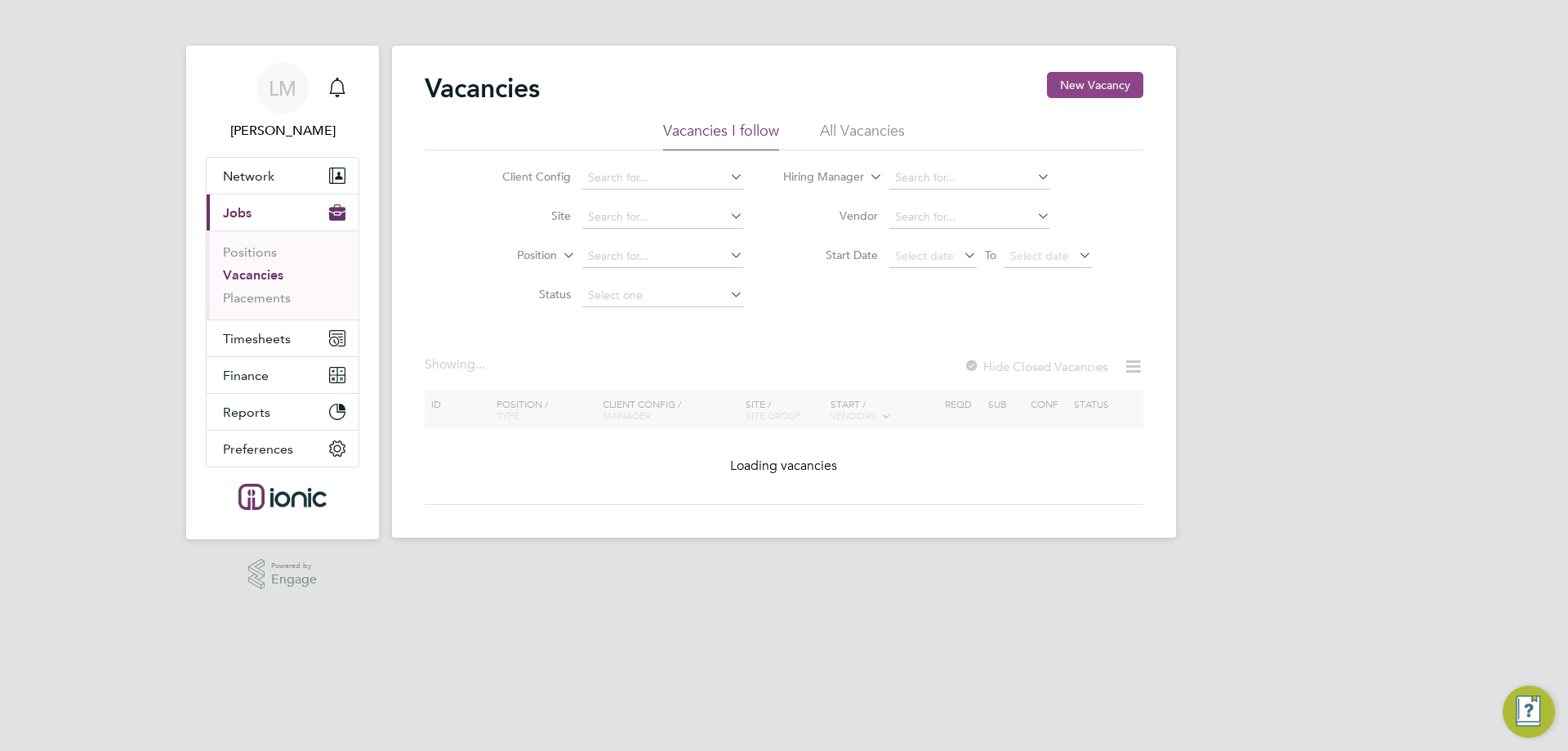
click at [1096, 84] on button "New Vacancy" at bounding box center [1095, 85] width 96 height 26
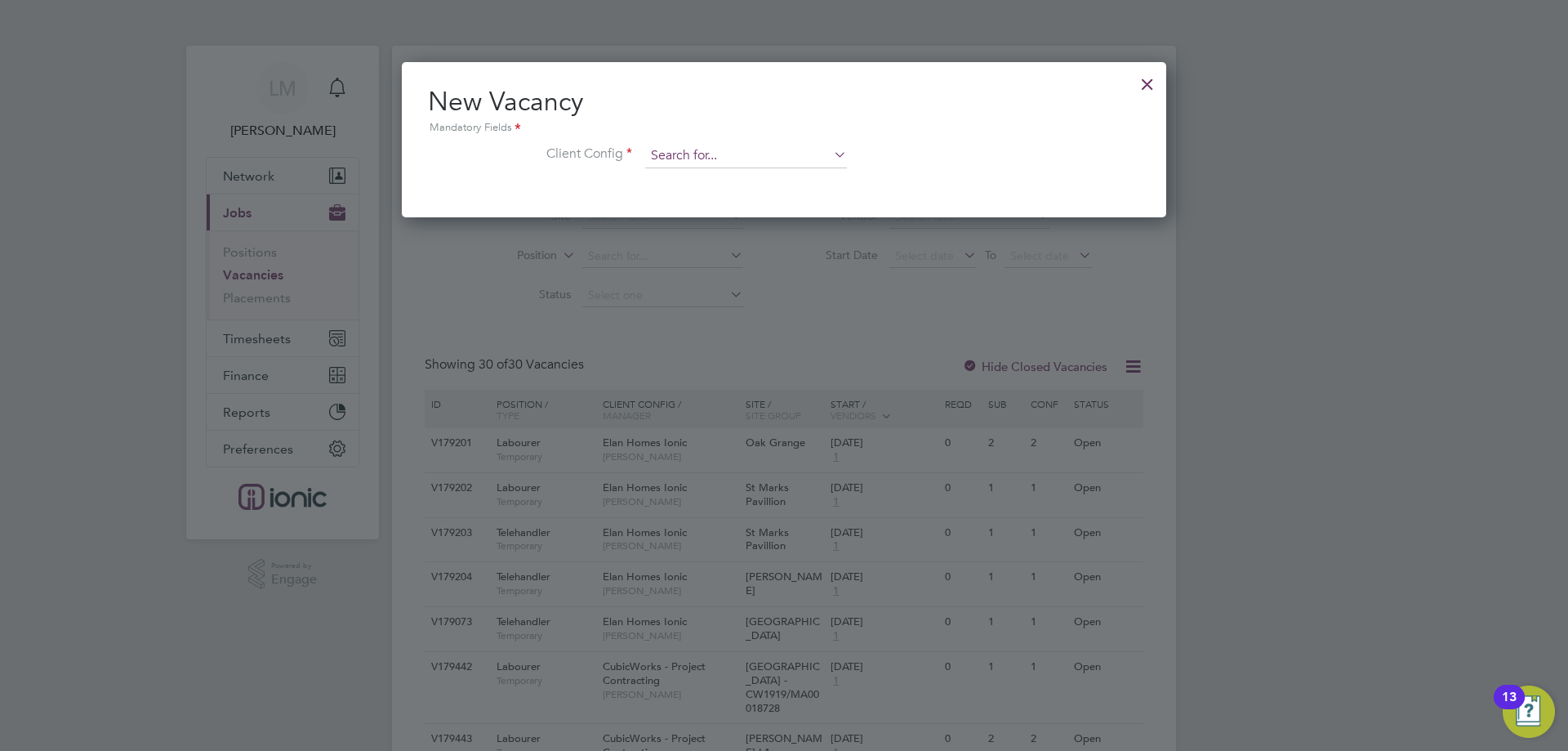
click at [758, 159] on input at bounding box center [746, 156] width 202 height 25
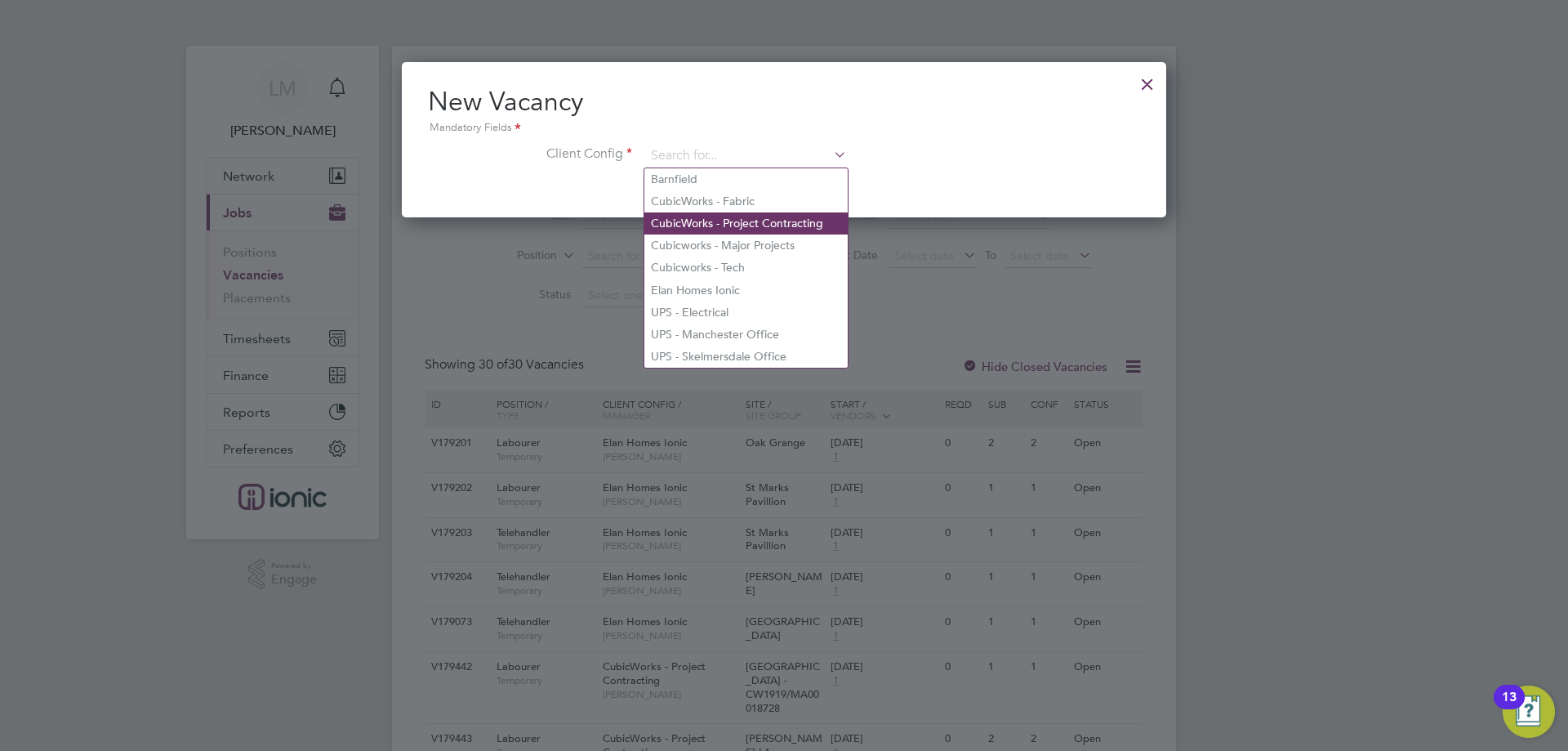
click at [740, 224] on li "CubicWorks - Project Contracting" at bounding box center [746, 223] width 204 height 22
type input "CubicWorks - Project Contracting"
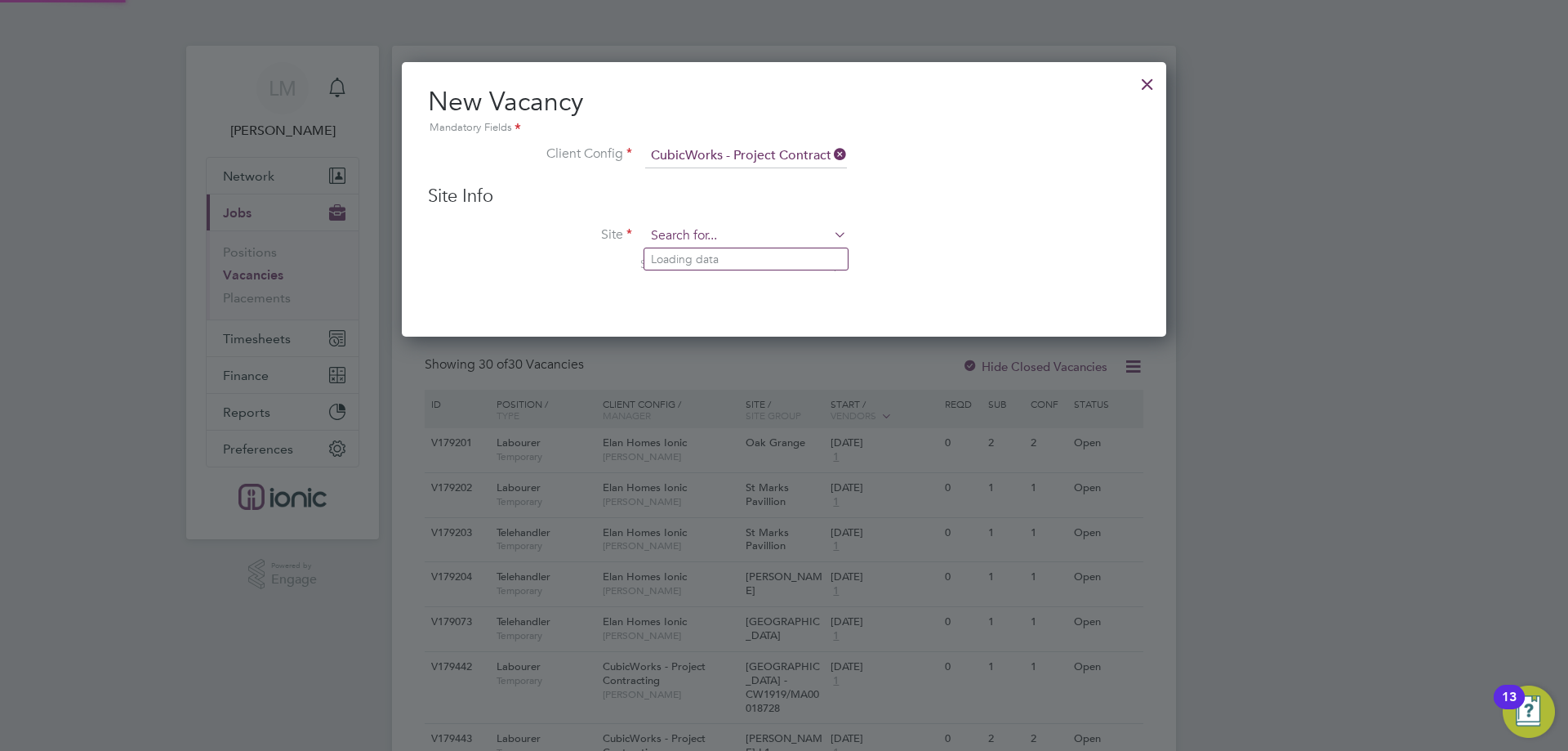
click at [731, 229] on input at bounding box center [746, 236] width 202 height 25
click at [759, 274] on b "FM48595" at bounding box center [784, 281] width 49 height 14
type input "St James FM48595/PO46870"
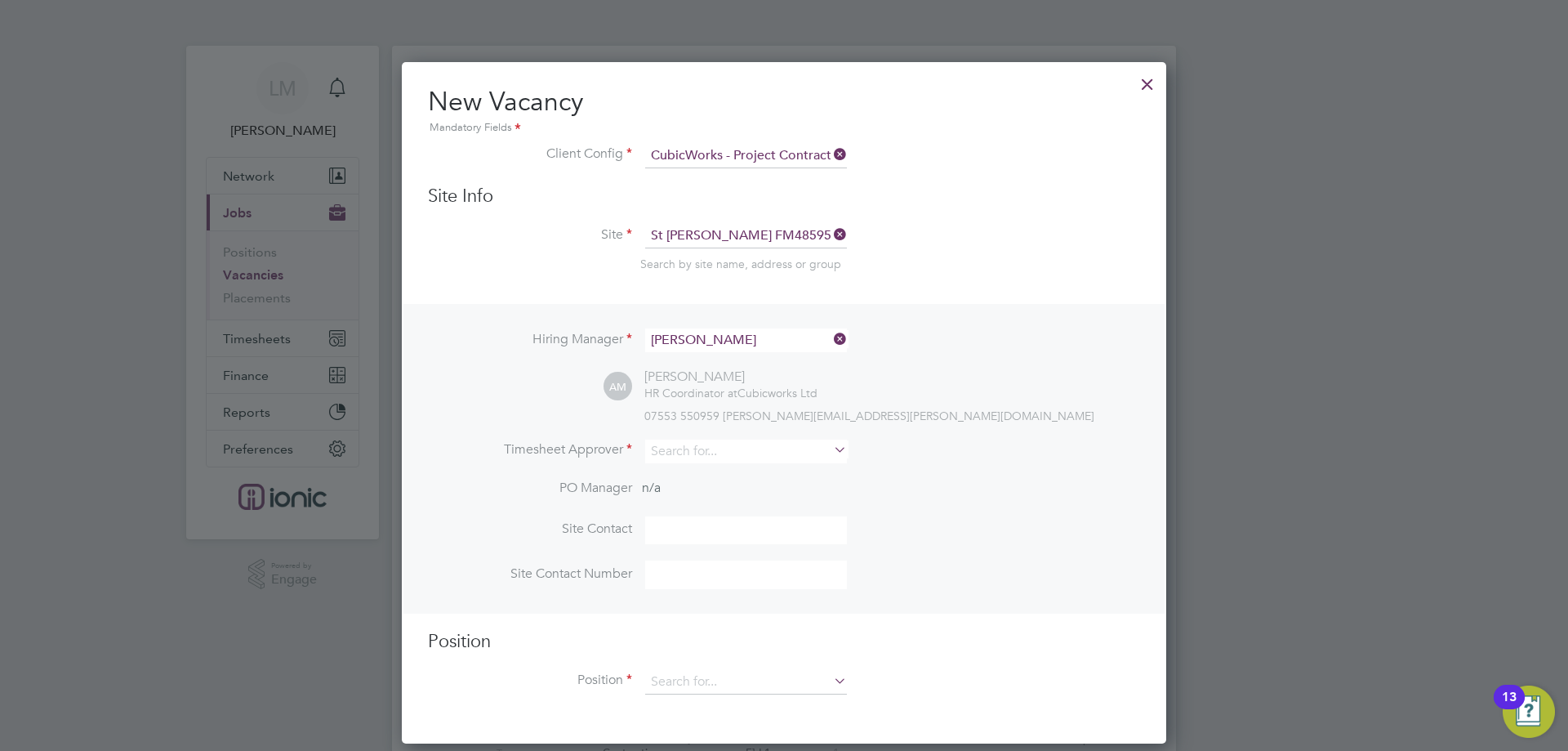
click at [696, 465] on li "Timesheet Approver" at bounding box center [784, 460] width 713 height 40
drag, startPoint x: 696, startPoint y: 453, endPoint x: 692, endPoint y: 435, distance: 18.4
click at [697, 443] on input at bounding box center [746, 451] width 202 height 24
click at [739, 479] on li "Alie sha Murphy" at bounding box center [746, 475] width 204 height 22
type input "[PERSON_NAME]"
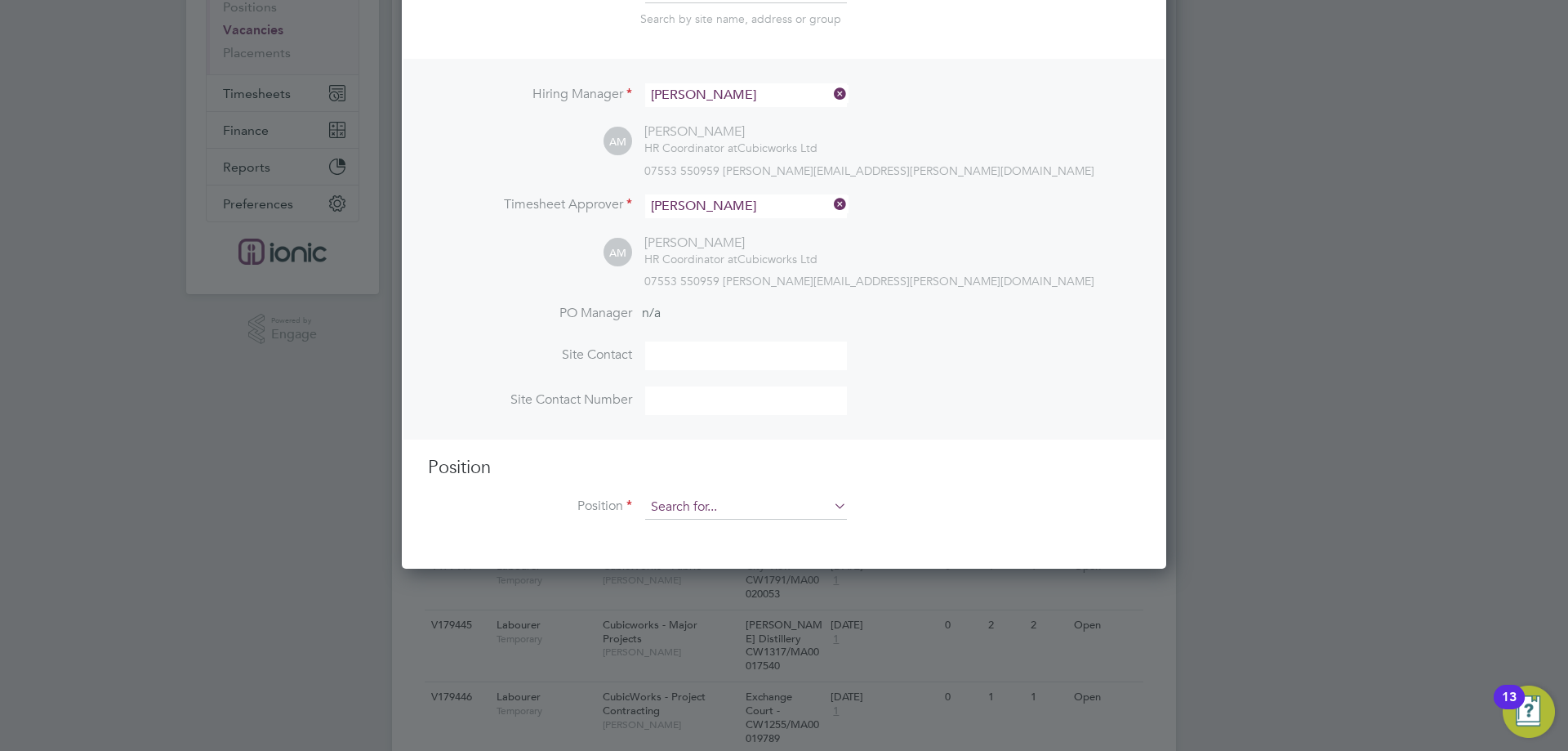
click at [707, 507] on input at bounding box center [746, 507] width 202 height 25
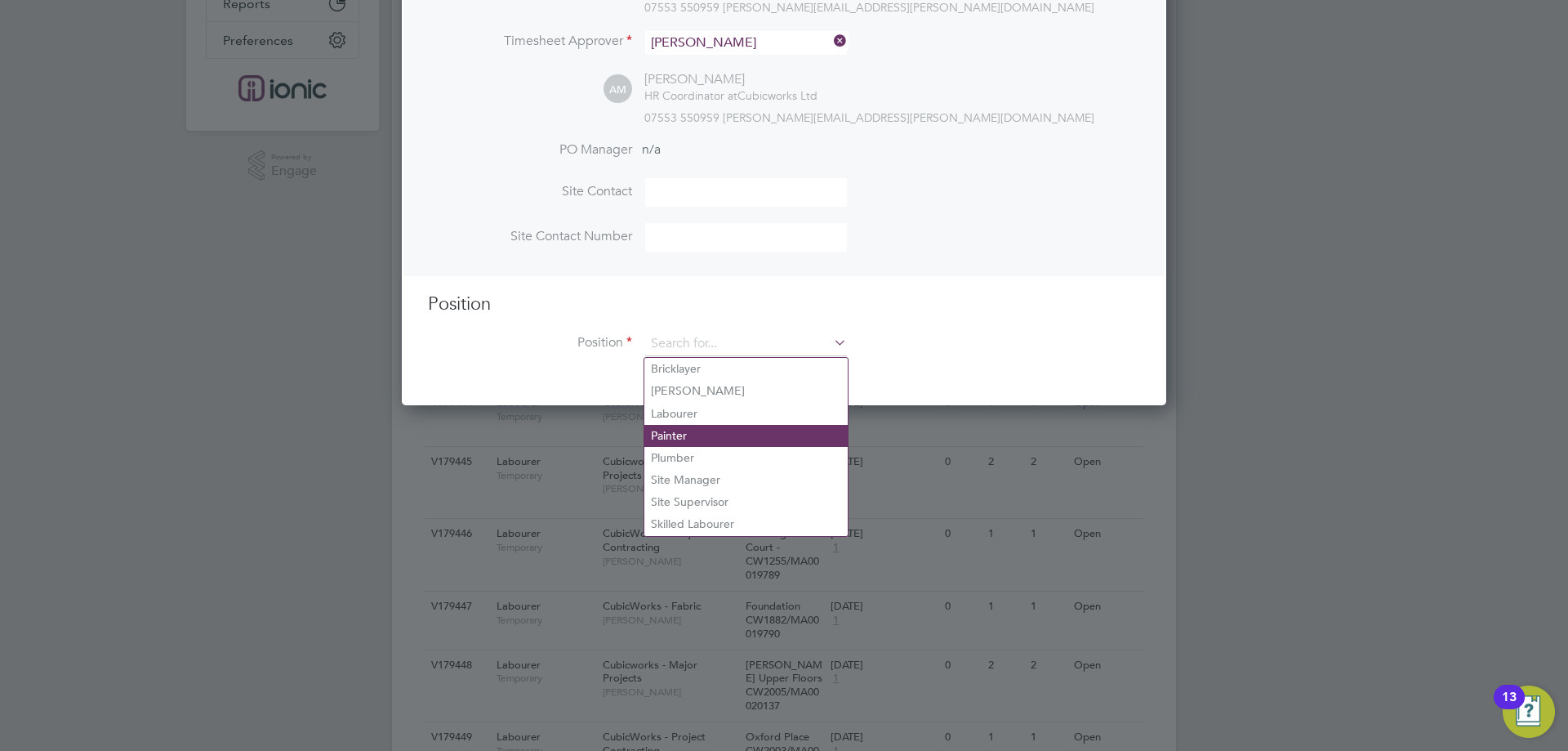
click at [700, 425] on li "Painter" at bounding box center [746, 435] width 204 height 22
type input "Painter"
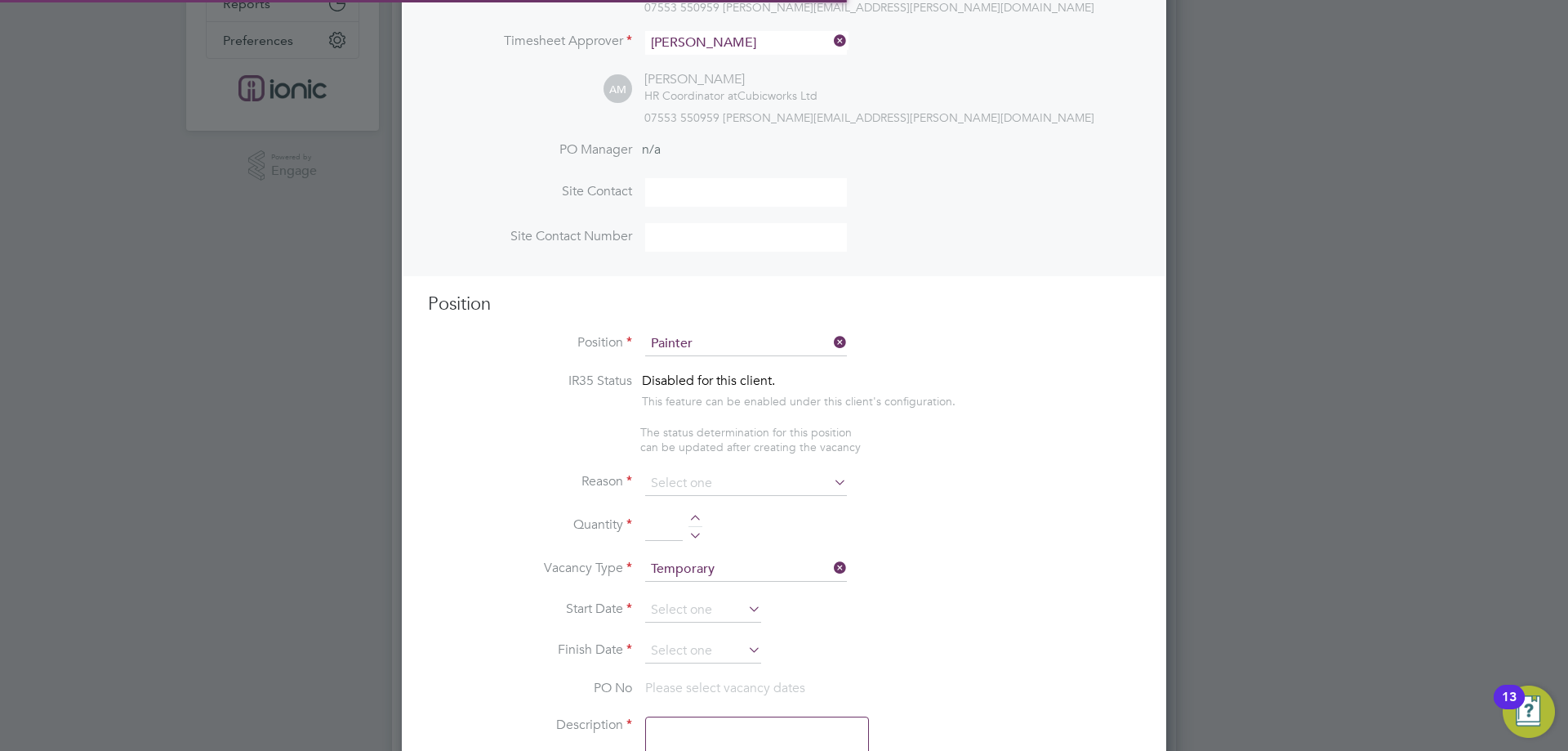
type textarea "Painting mainly internals"
click at [693, 353] on input at bounding box center [746, 345] width 202 height 25
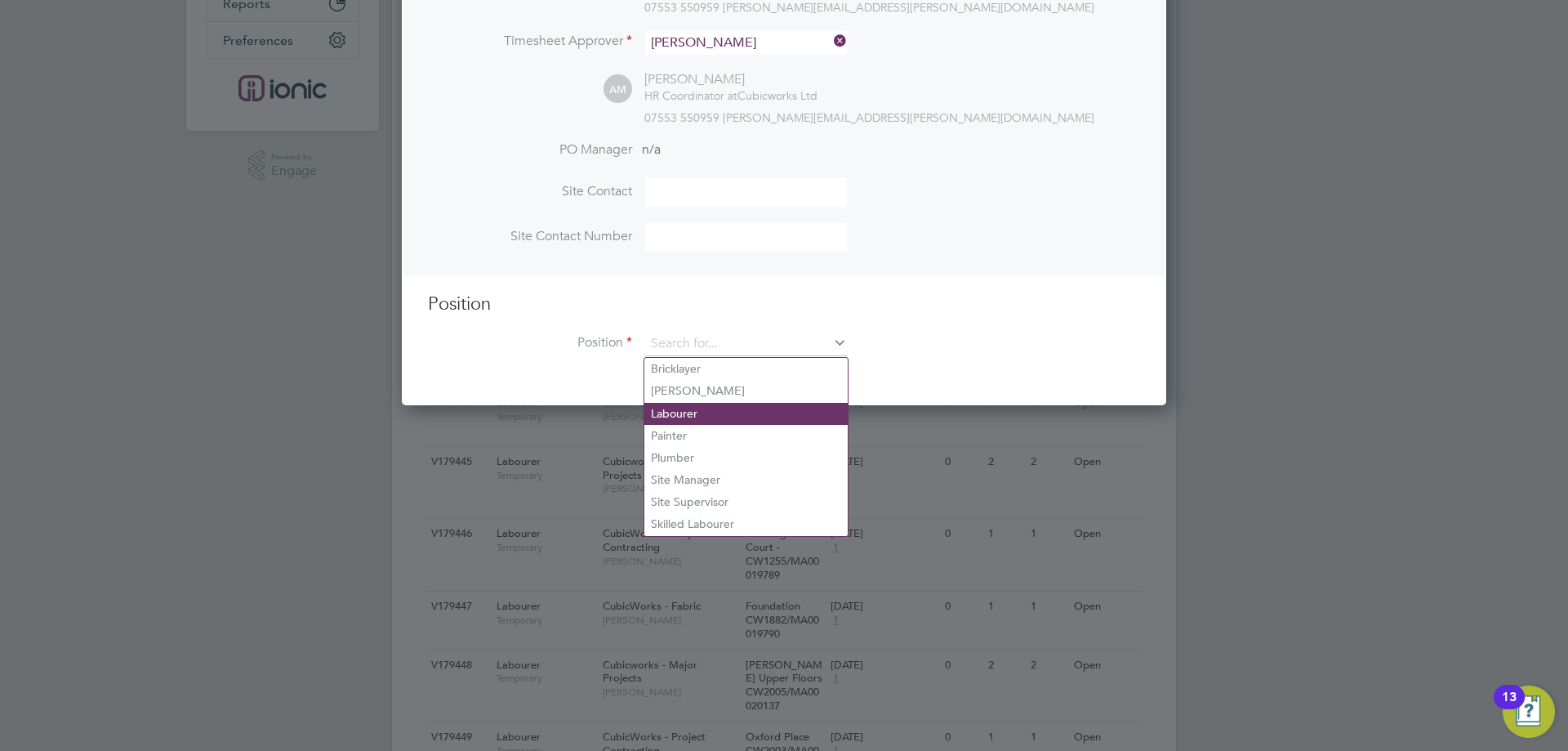
click at [712, 418] on li "Labourer" at bounding box center [746, 413] width 204 height 22
type input "Labourer"
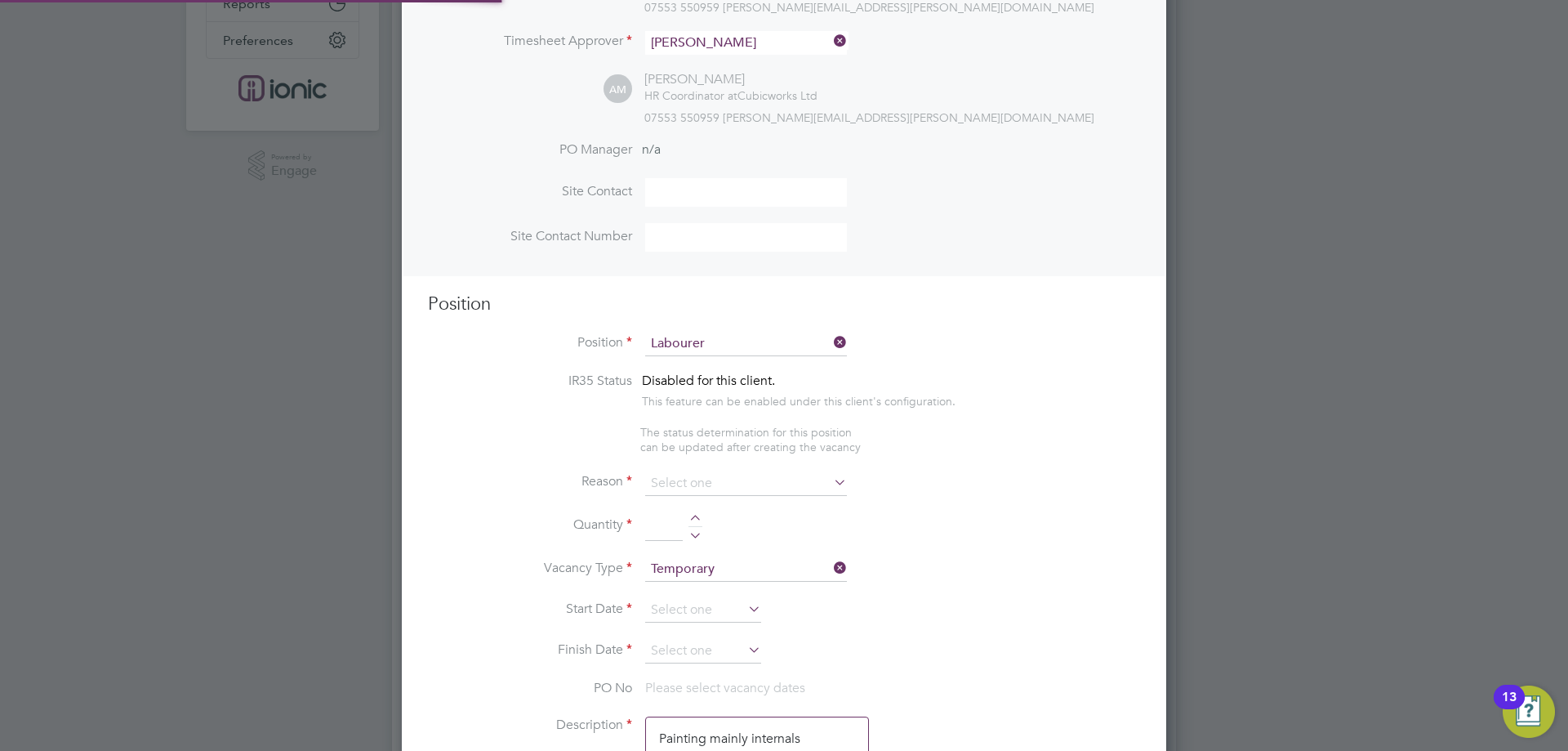
type textarea "General labourer, working on office rip outs / refurbs"
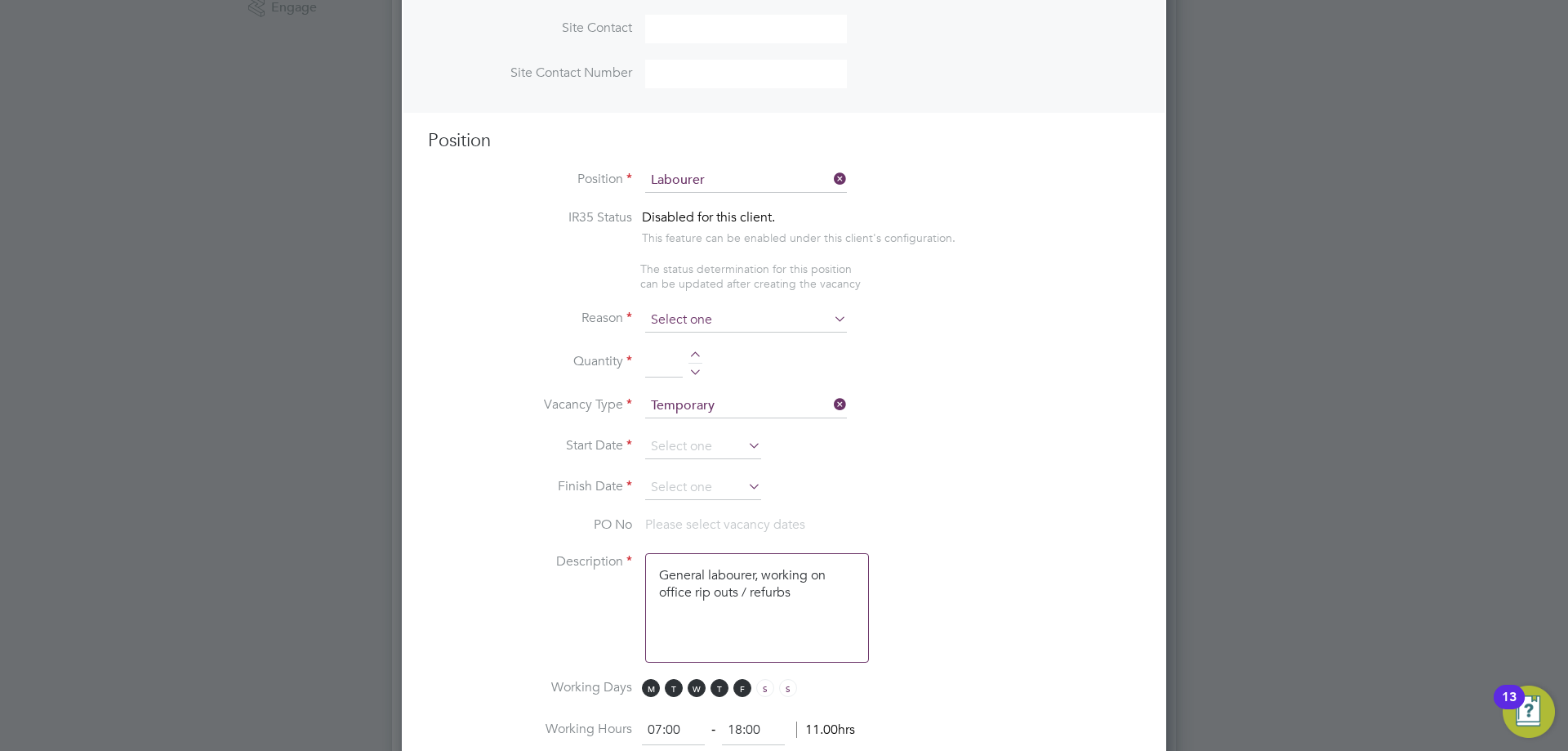
click at [696, 317] on input at bounding box center [746, 321] width 202 height 25
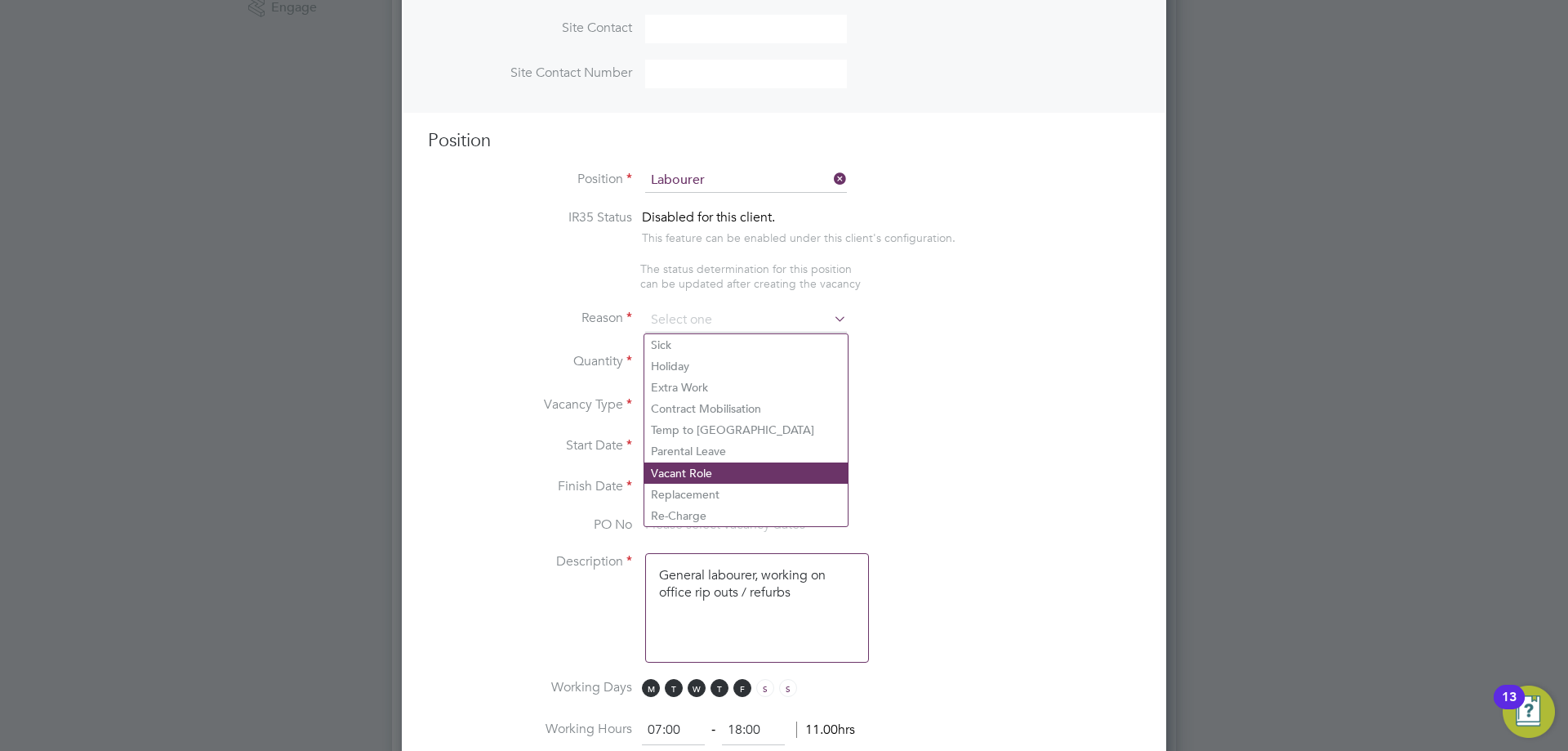
click at [680, 470] on li "Vacant Role" at bounding box center [746, 473] width 204 height 21
type input "Vacant Role"
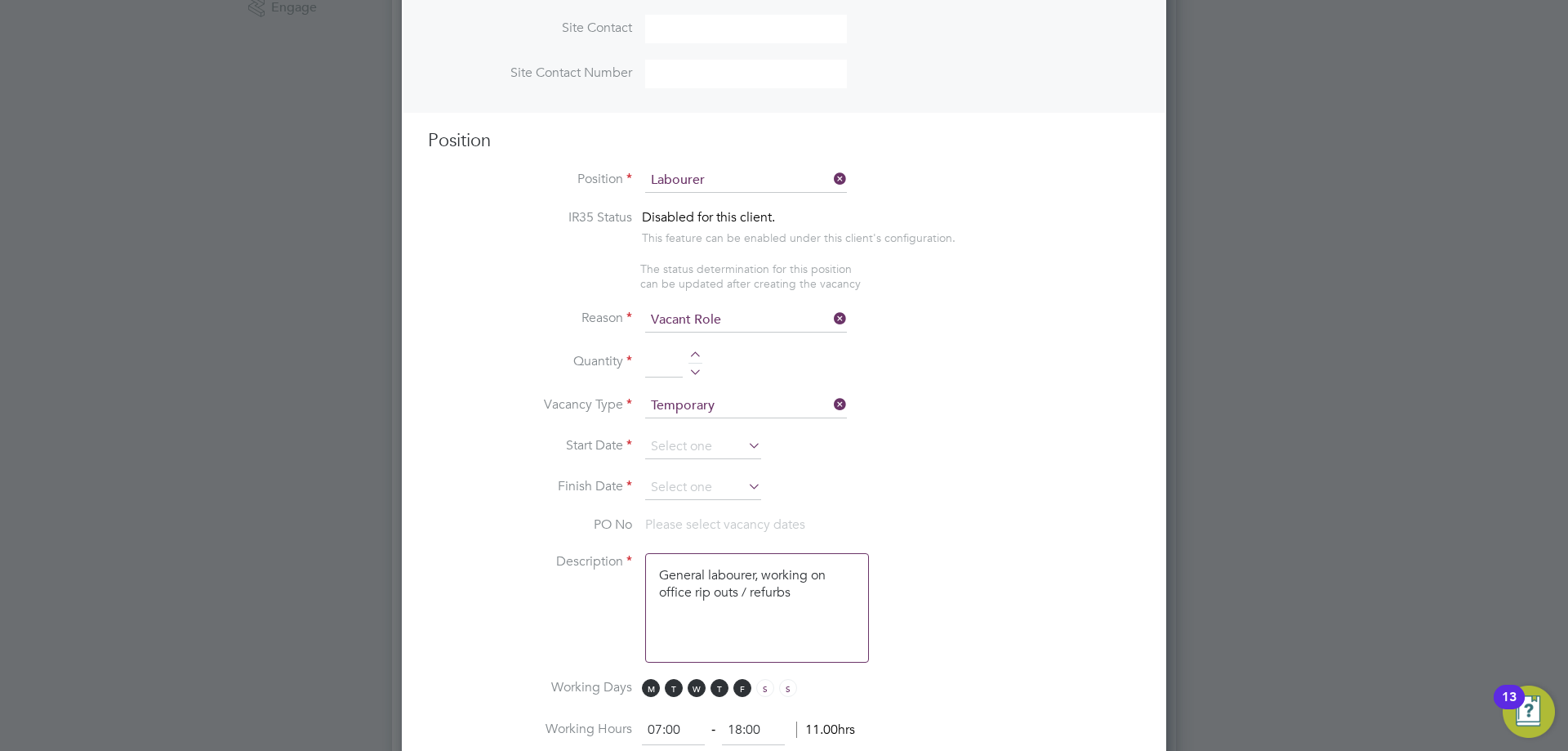
click at [698, 355] on div at bounding box center [696, 357] width 14 height 11
type input "2"
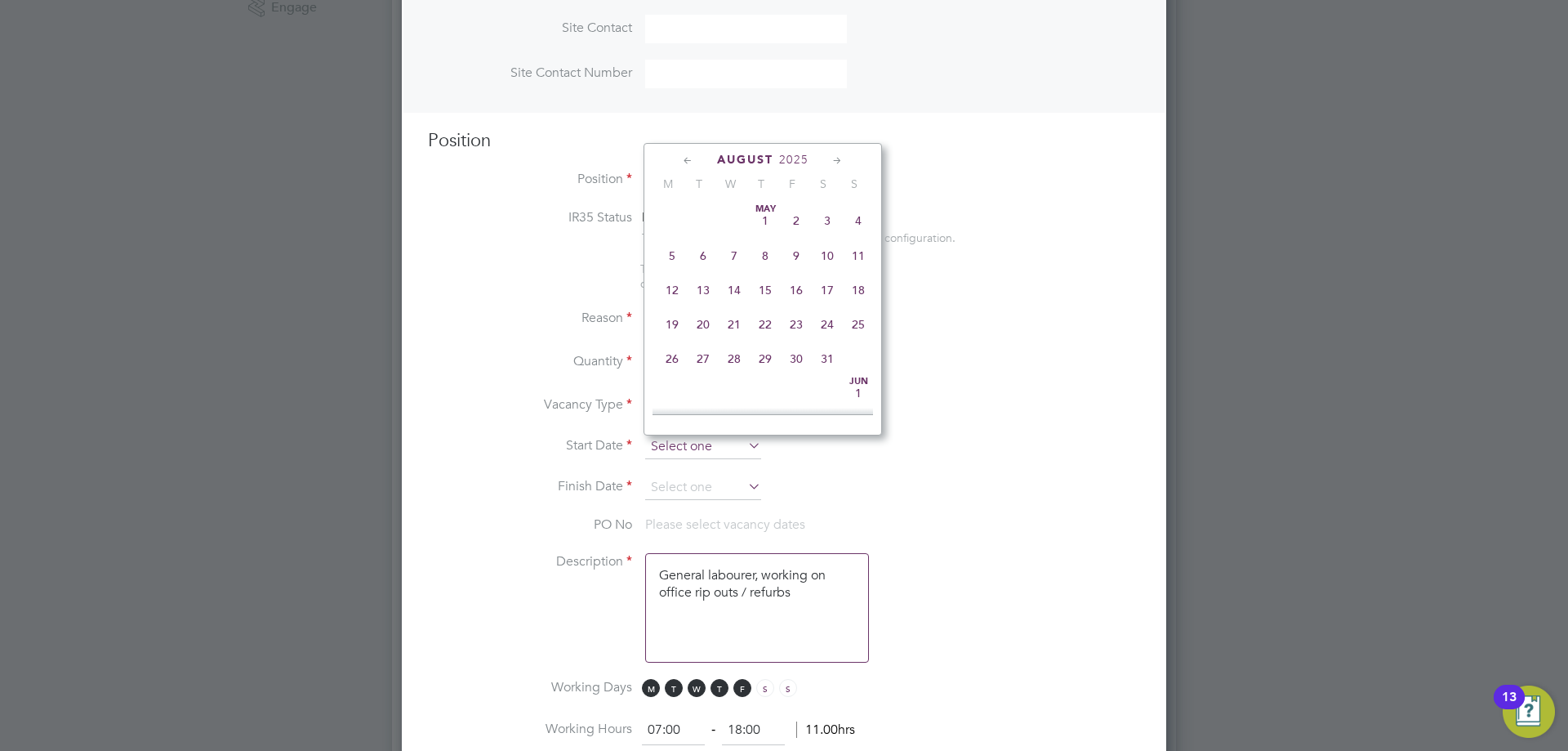
click at [708, 460] on input at bounding box center [703, 447] width 116 height 25
click at [674, 255] on span "18" at bounding box center [672, 239] width 31 height 31
type input "[DATE]"
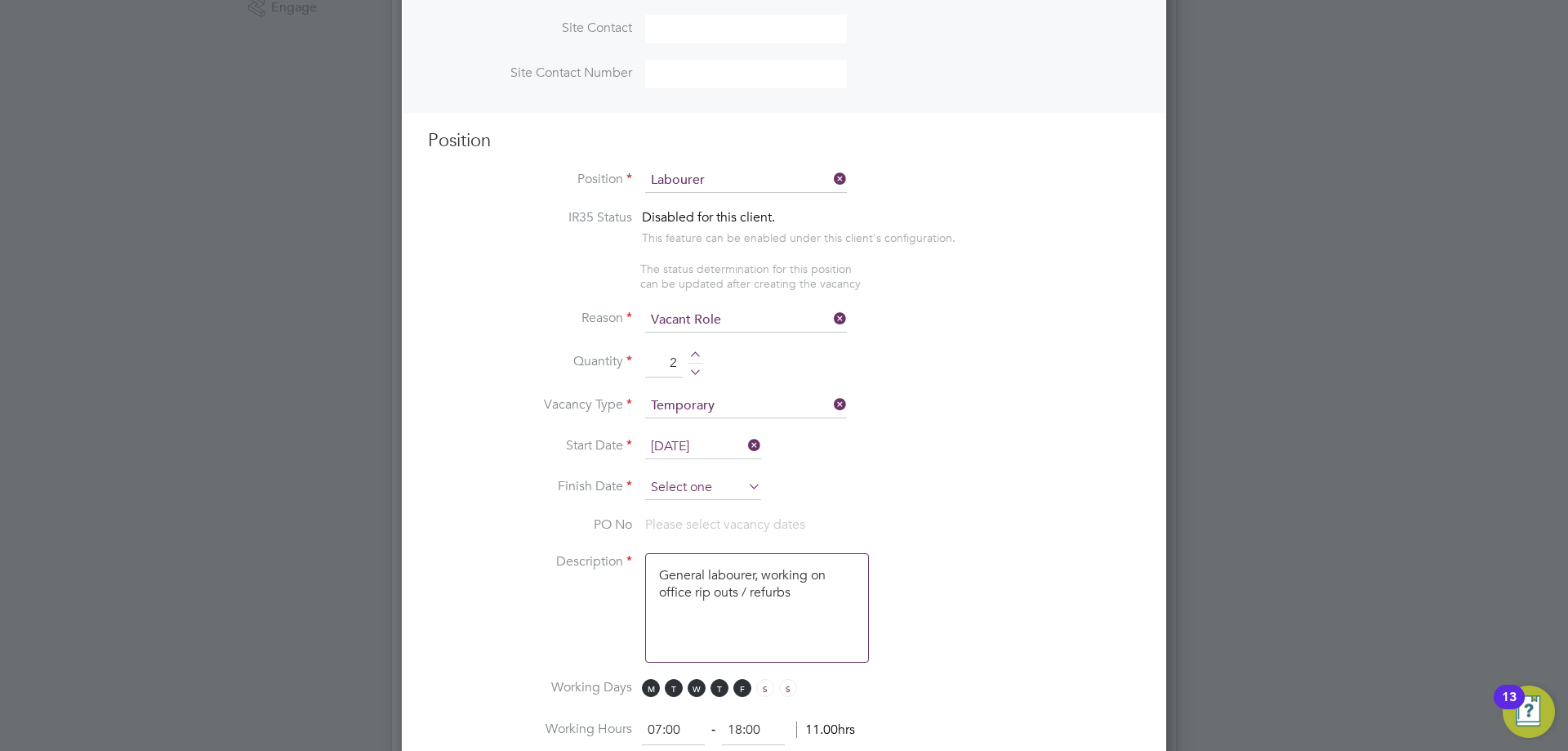
click at [689, 492] on input at bounding box center [703, 488] width 116 height 25
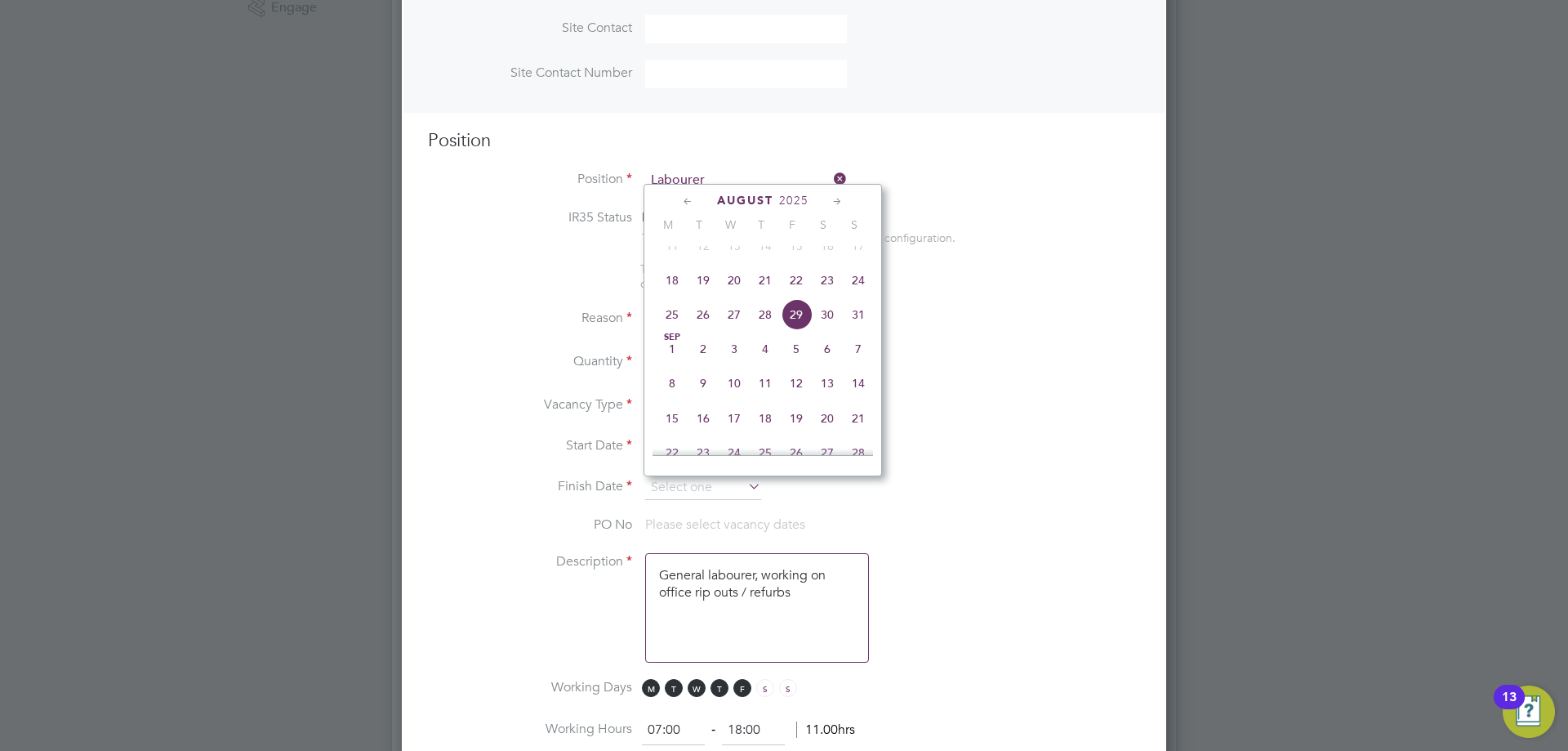
click at [866, 294] on span "24" at bounding box center [858, 280] width 31 height 31
type input "[DATE]"
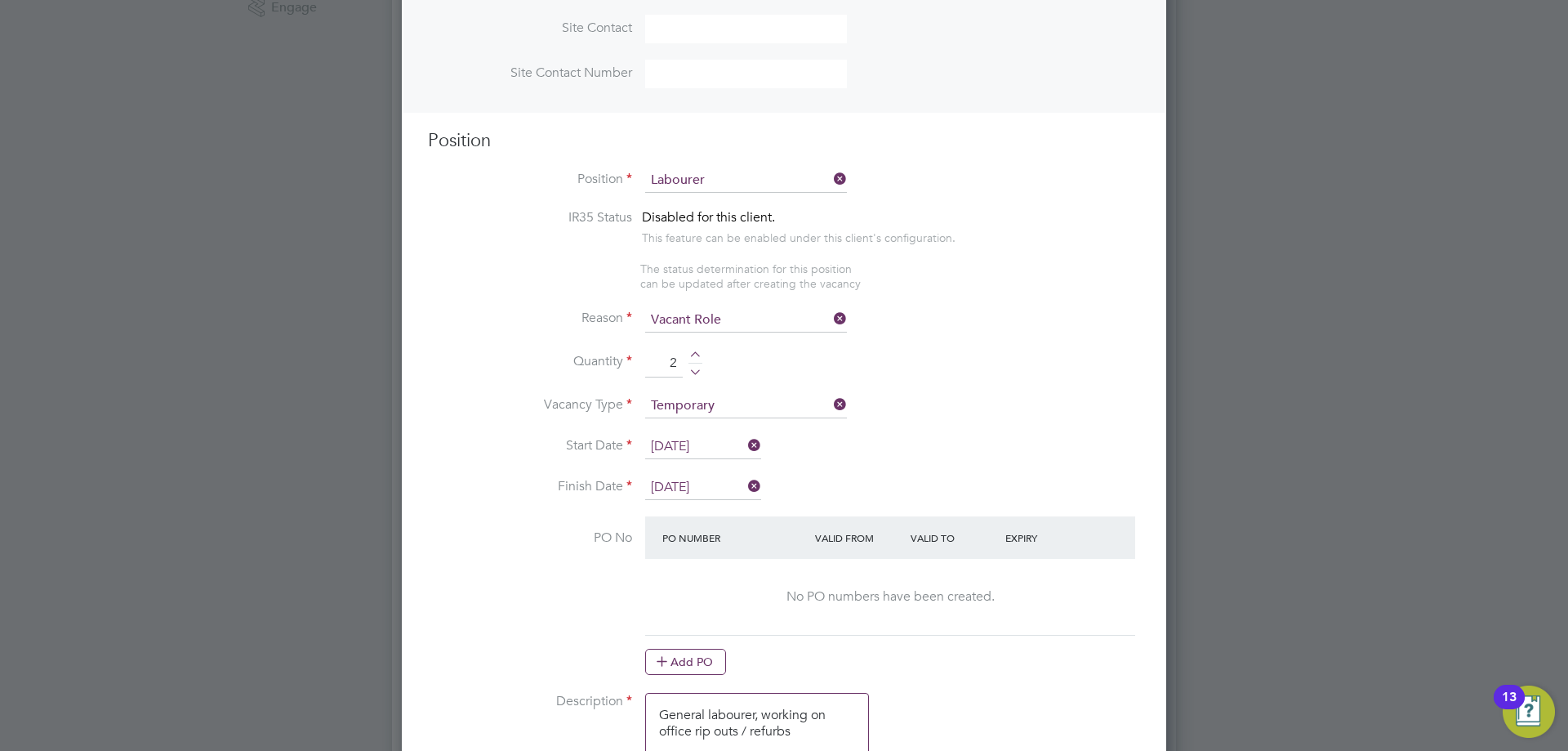
click at [692, 650] on at-purchase-order-table "PO Number Valid From Valid To Expiry No PO numbers have been created. Add PO" at bounding box center [890, 596] width 490 height 159
click at [690, 665] on button "Add PO" at bounding box center [685, 662] width 81 height 26
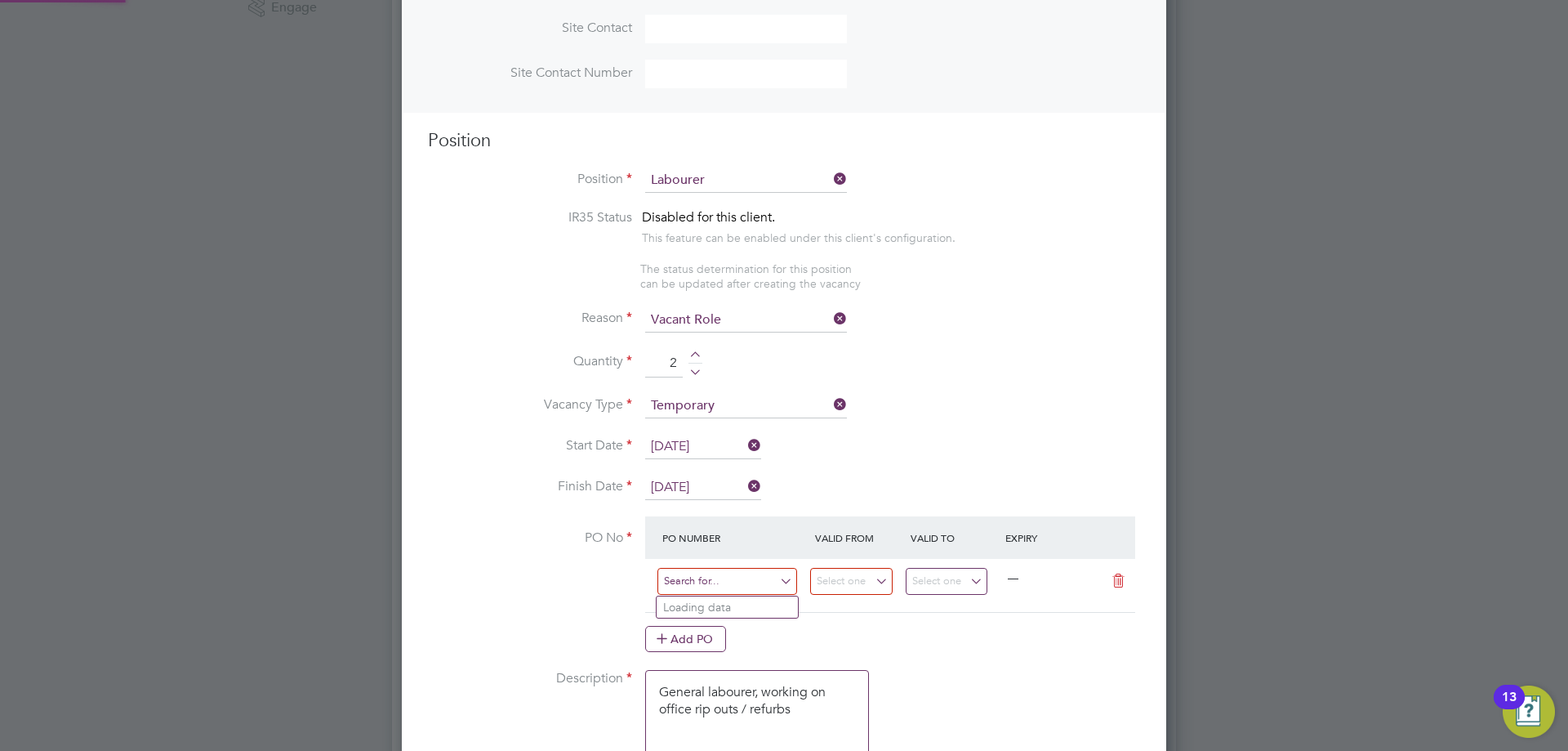
click at [691, 583] on input at bounding box center [727, 582] width 140 height 27
type input "FM48595"
click at [678, 627] on b "FM48595" at bounding box center [688, 629] width 49 height 14
type input "11 Aug 2025"
click at [966, 588] on input "17 Aug 2025" at bounding box center [947, 582] width 83 height 27
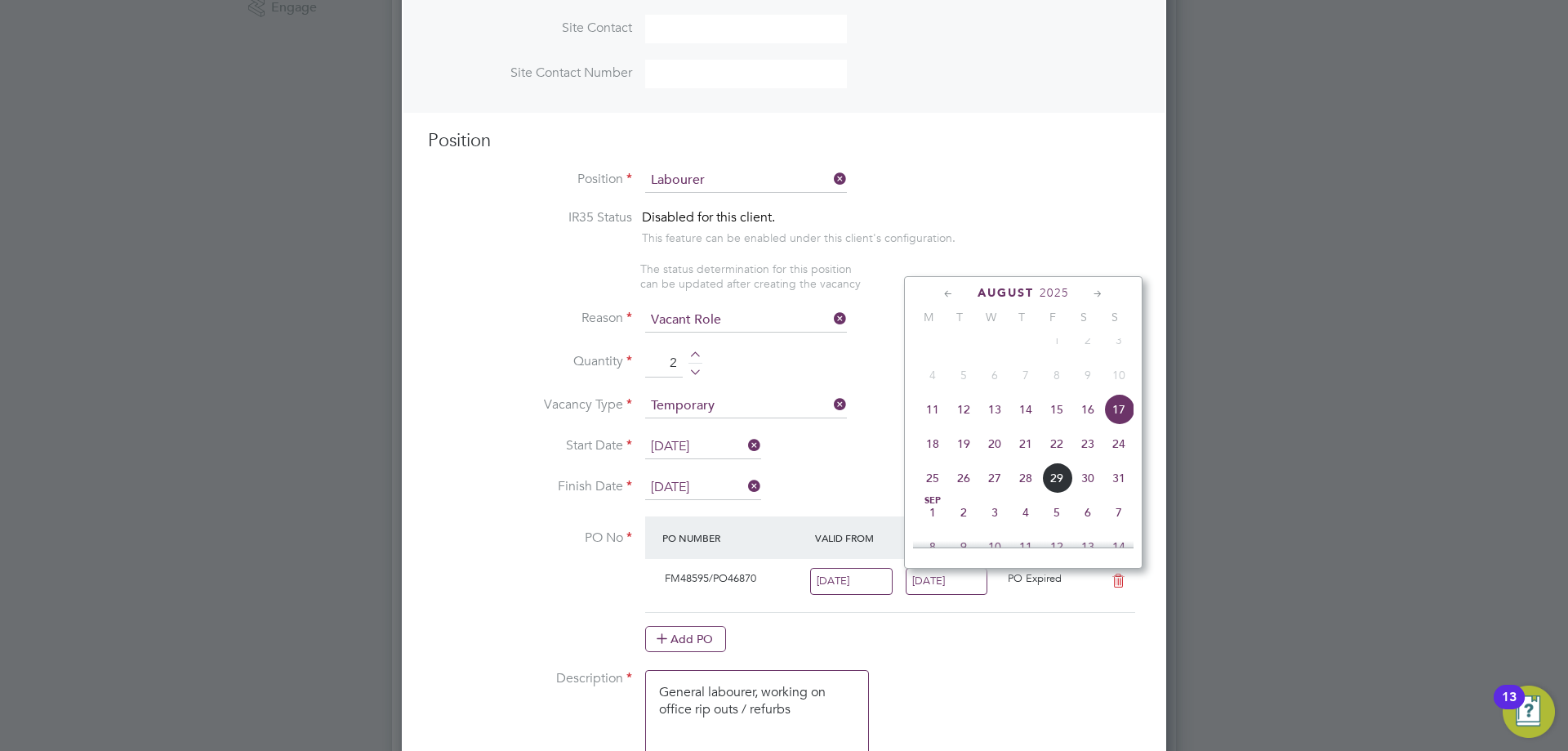
click at [1121, 460] on span "24" at bounding box center [1119, 444] width 31 height 31
type input "[DATE]"
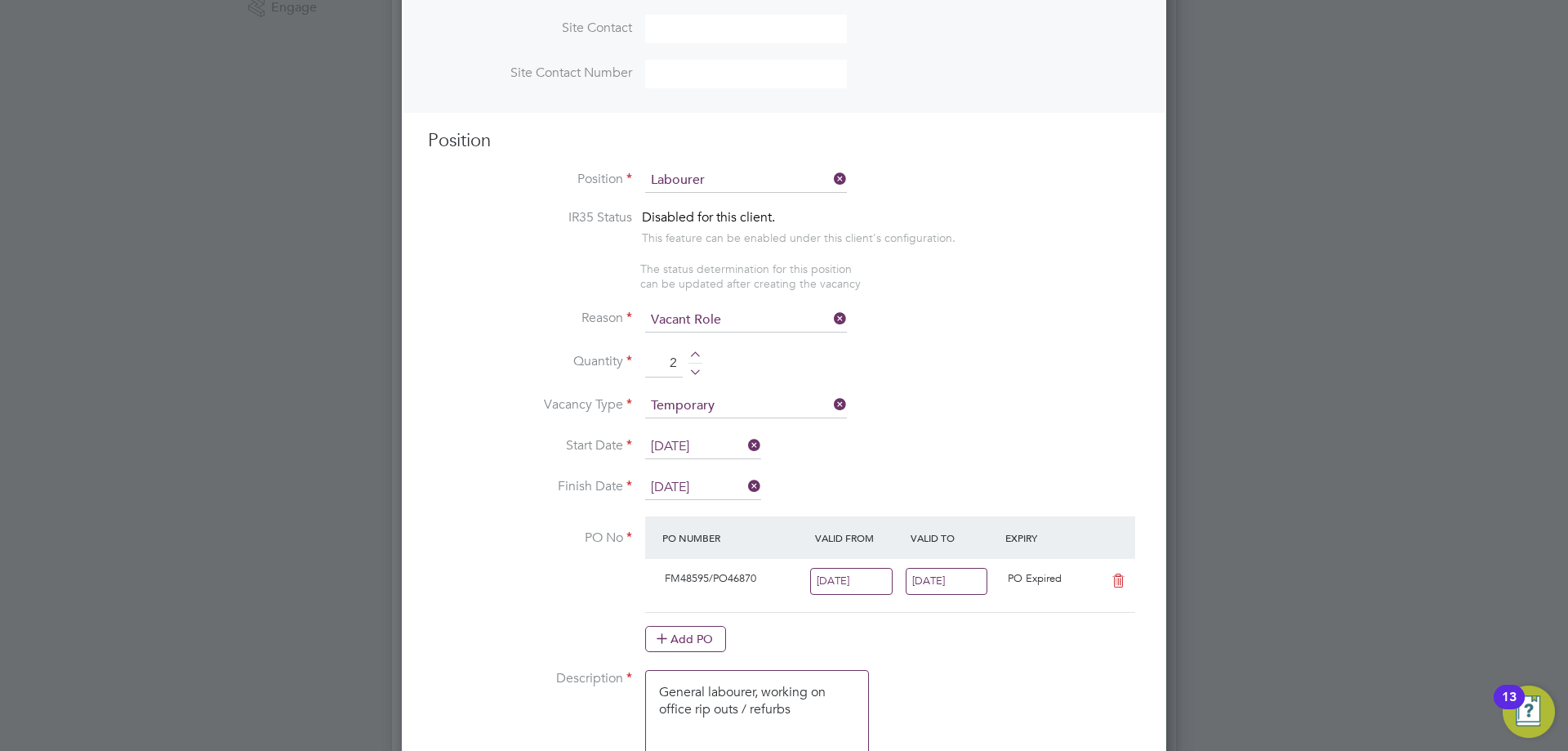
click at [875, 579] on input "11 Aug 2025" at bounding box center [852, 582] width 83 height 27
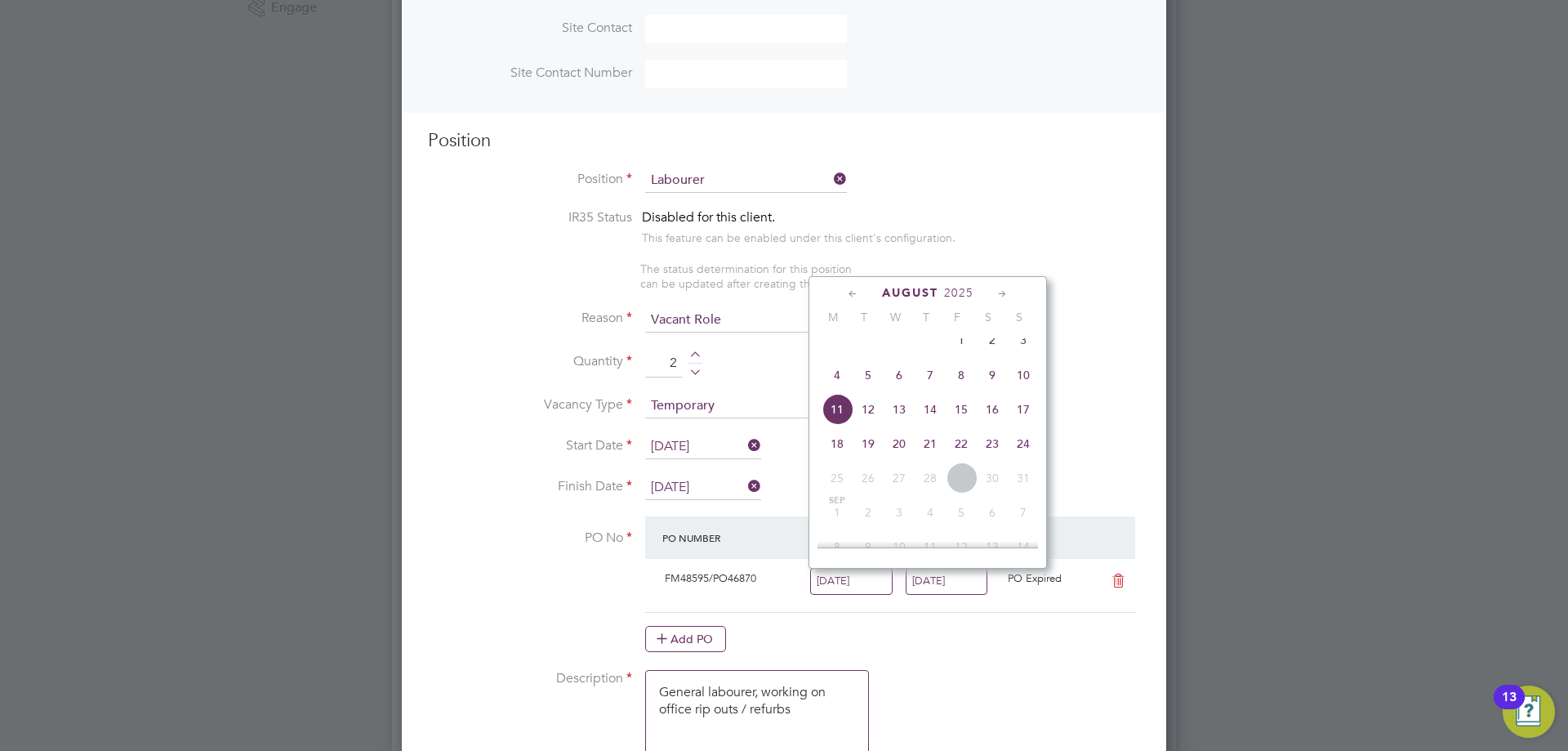
click at [842, 452] on span "18" at bounding box center [837, 444] width 31 height 31
type input "[DATE]"
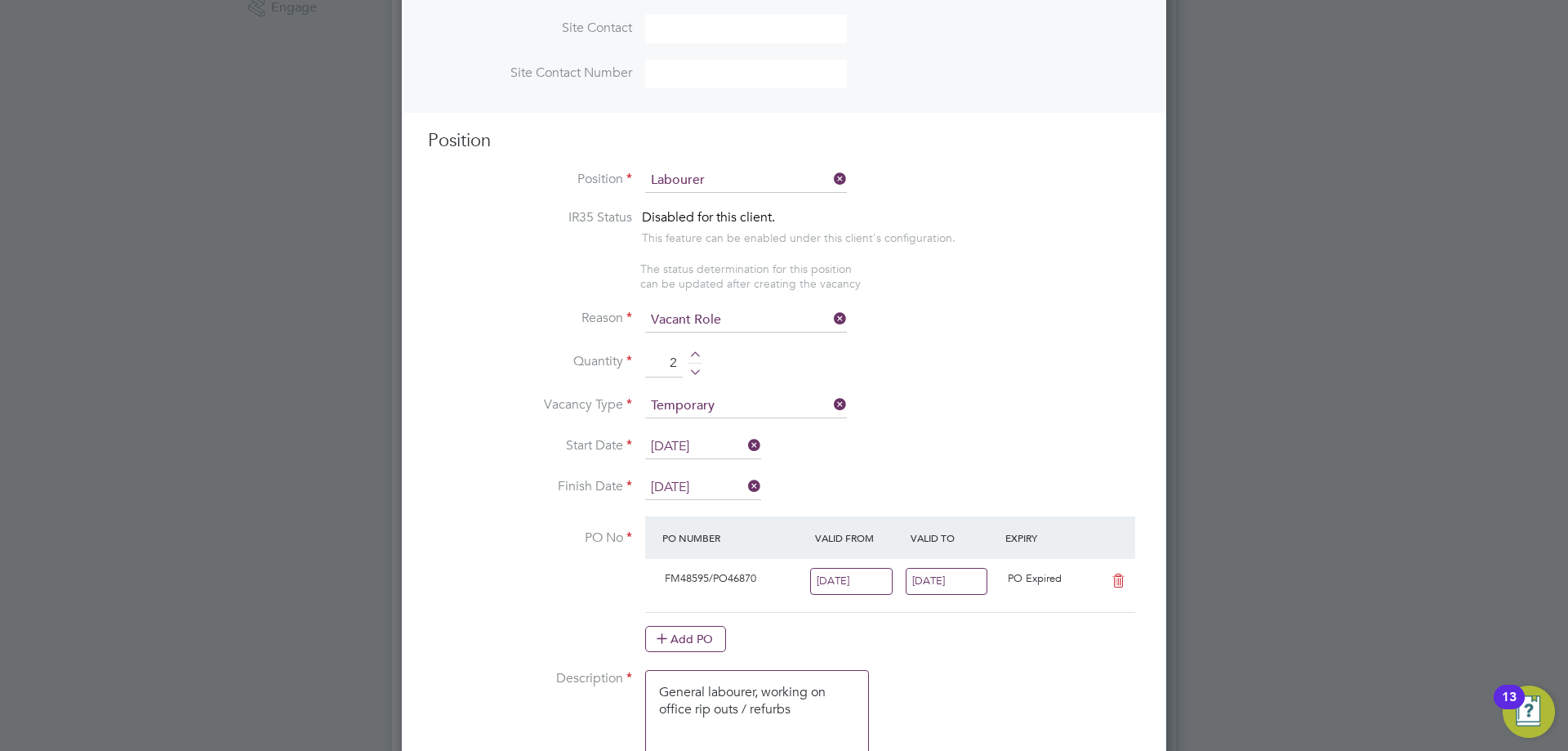
click at [538, 565] on li "PO No PO Number Valid From Valid To Expiry FM48595/PO46870 18 Aug 2025 24 Aug 2…" at bounding box center [784, 593] width 713 height 153
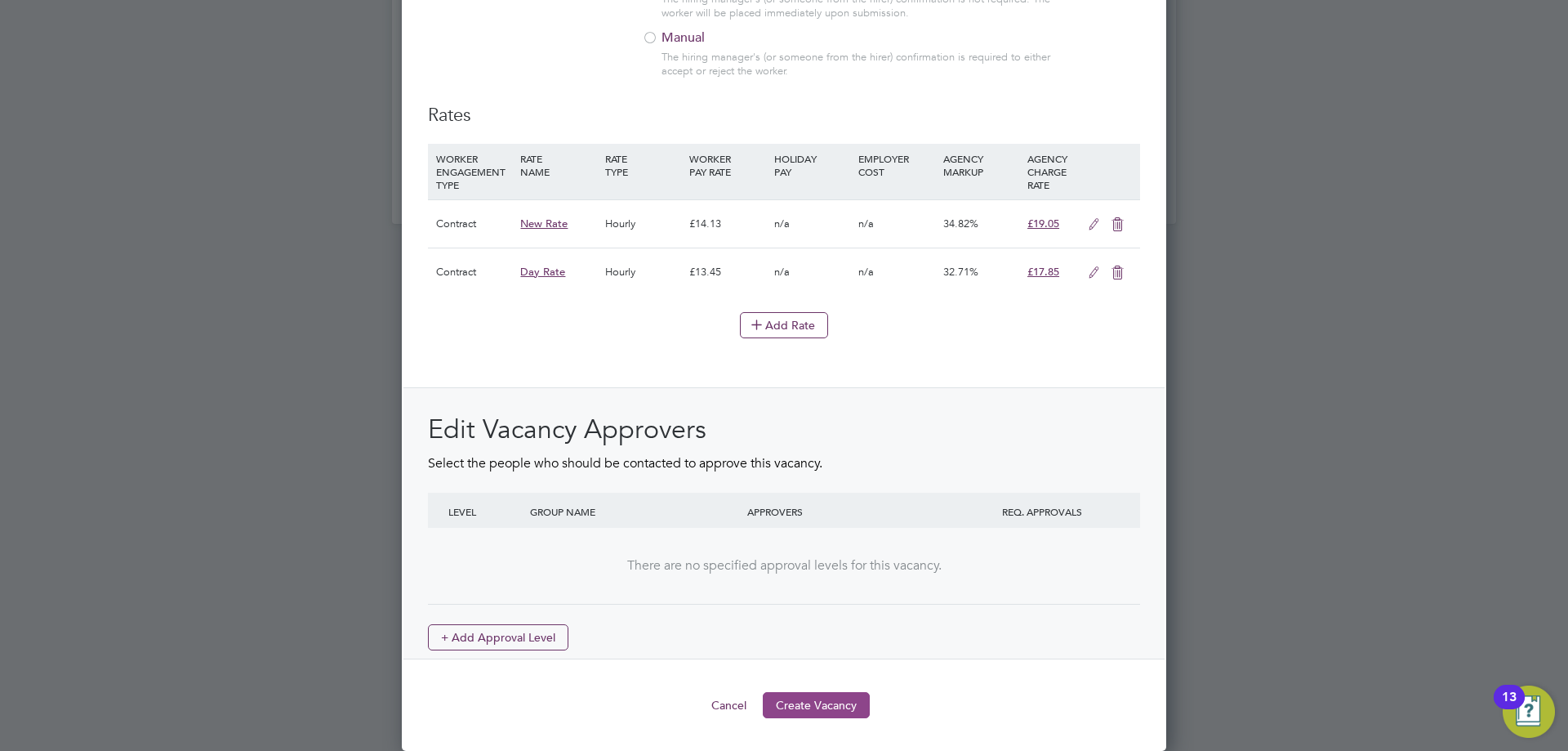
drag, startPoint x: 854, startPoint y: 728, endPoint x: 856, endPoint y: 716, distance: 12.2
click at [857, 709] on button "Create Vacancy" at bounding box center [816, 704] width 107 height 26
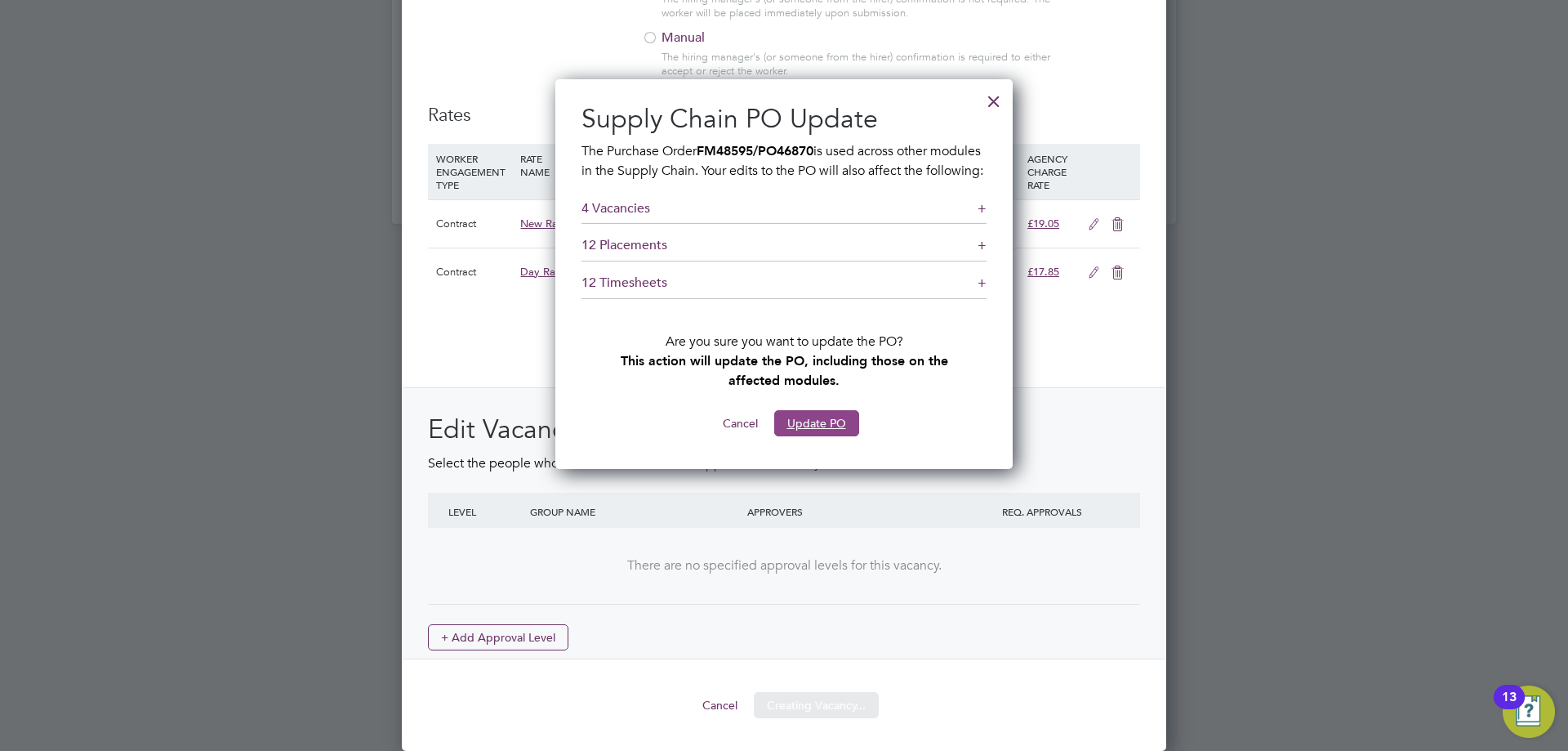
click at [831, 433] on button "Update PO" at bounding box center [816, 423] width 85 height 26
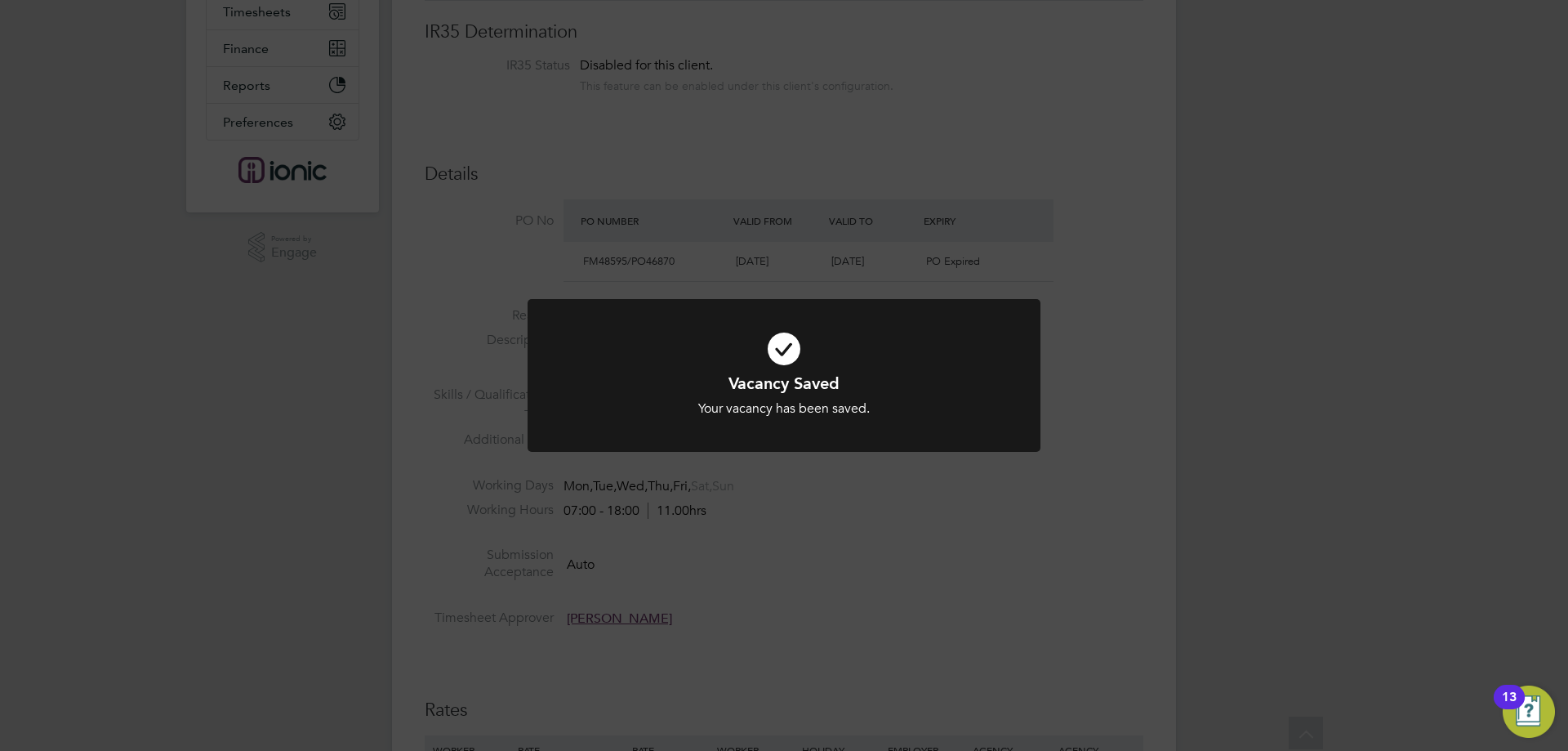
click at [696, 598] on div "Vacancy Saved Your vacancy has been saved. Cancel Okay" at bounding box center [784, 375] width 1568 height 751
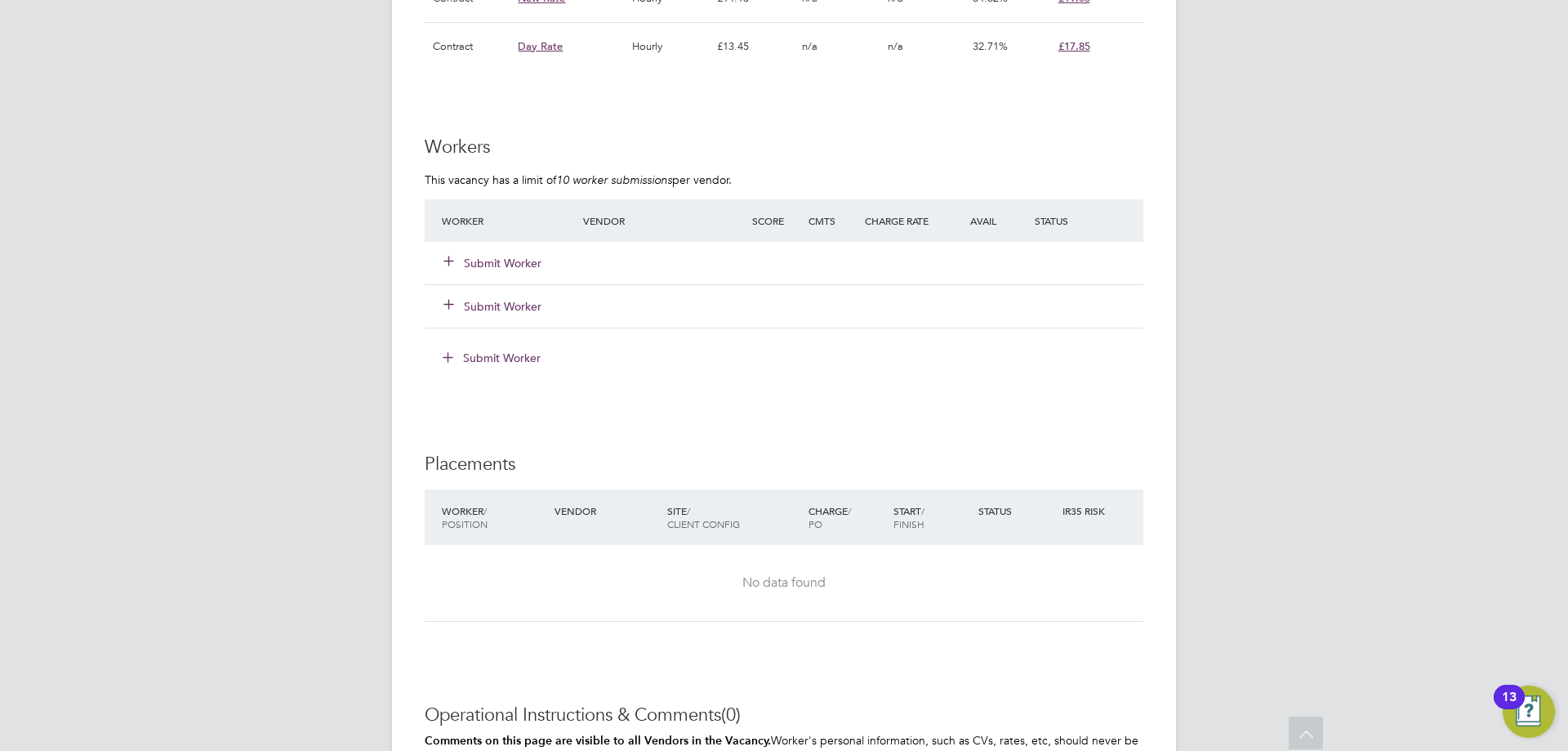
click at [505, 263] on button "Submit Worker" at bounding box center [493, 263] width 98 height 16
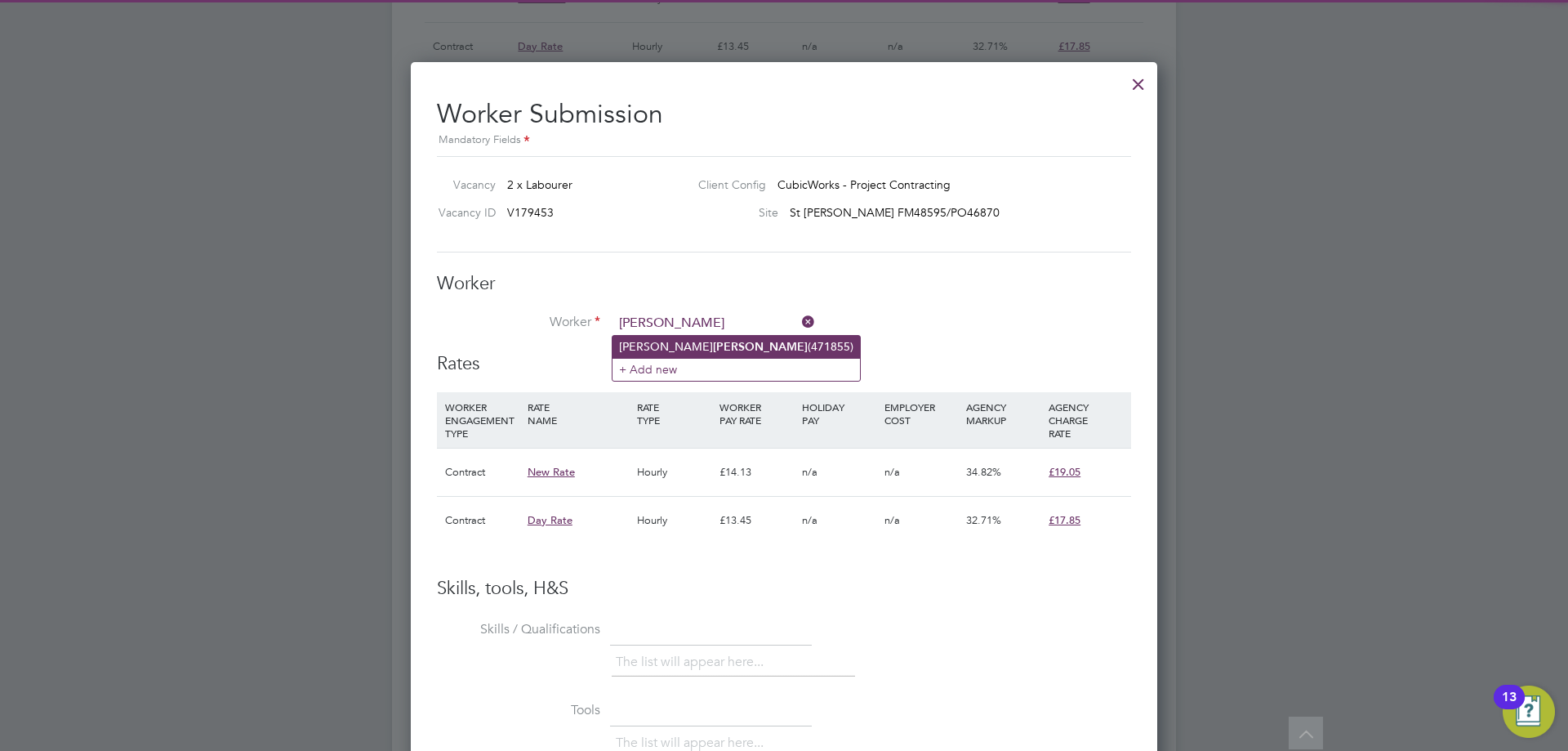
click at [688, 342] on li "Lee Fahey (471855)" at bounding box center [736, 346] width 247 height 22
type input "Lee Fahey (471855)"
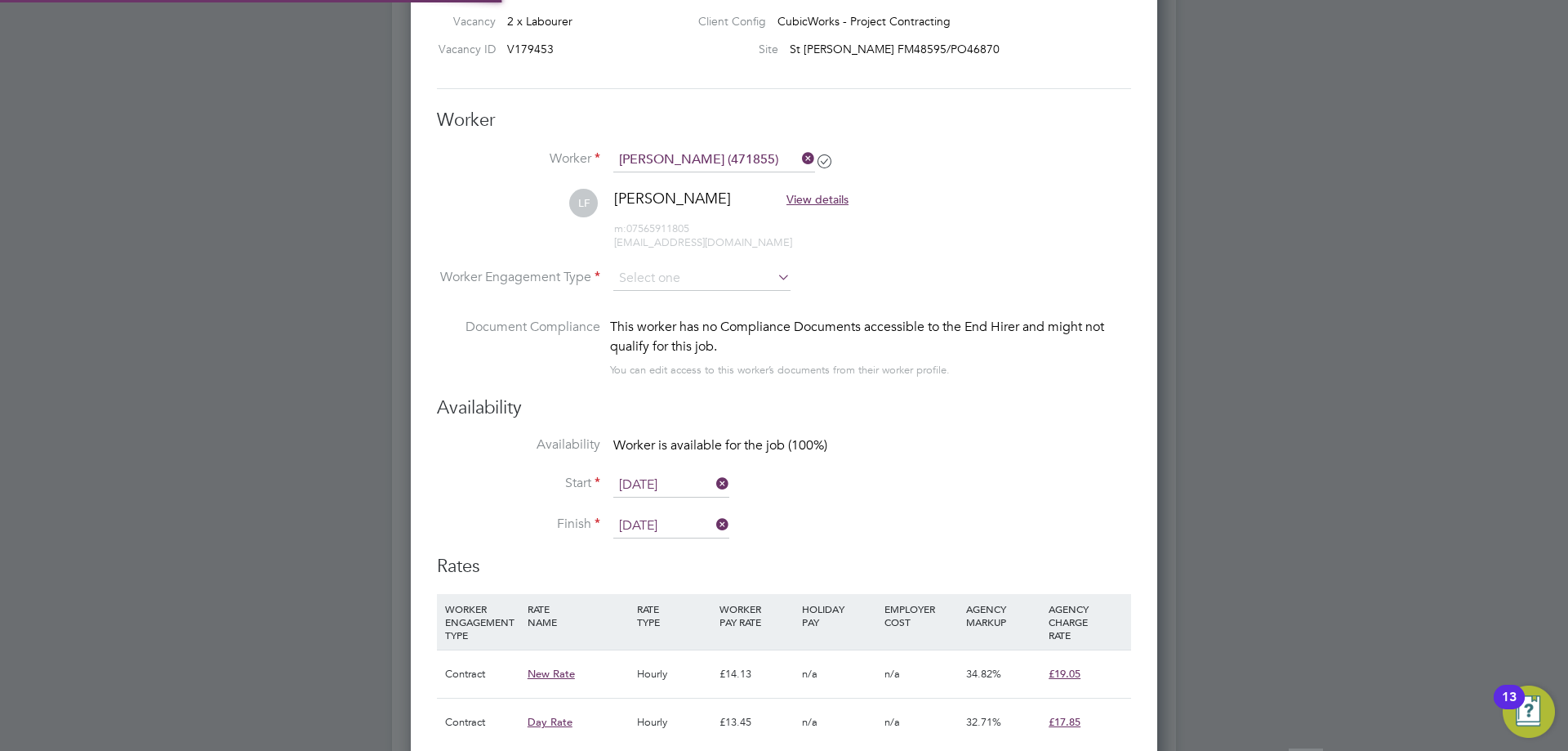
type input "[DATE]"
click at [673, 280] on input at bounding box center [702, 280] width 177 height 25
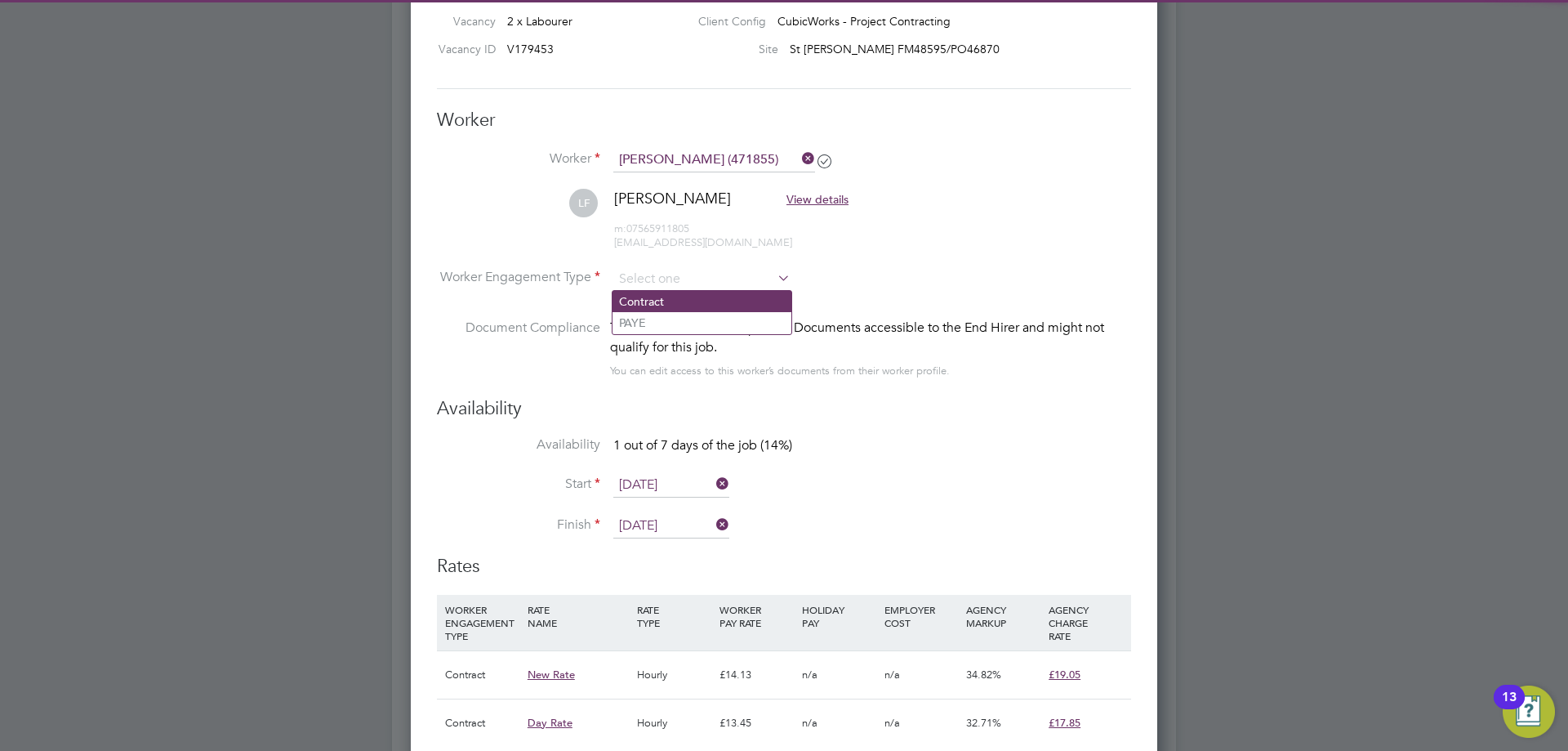
click at [673, 293] on li "Contract" at bounding box center [702, 302] width 179 height 21
type input "Contract"
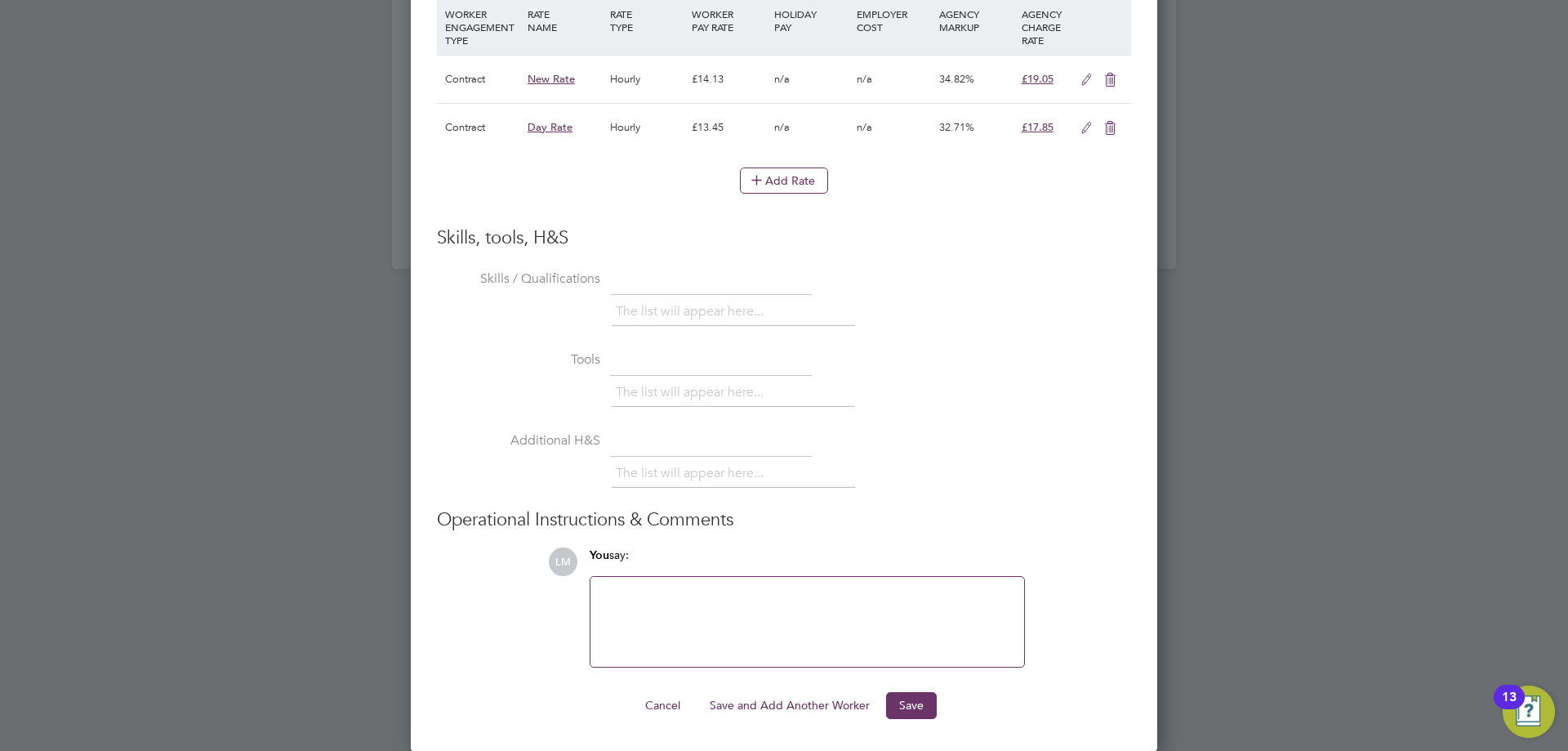
click at [812, 697] on button "Save and Add Another Worker" at bounding box center [790, 704] width 186 height 26
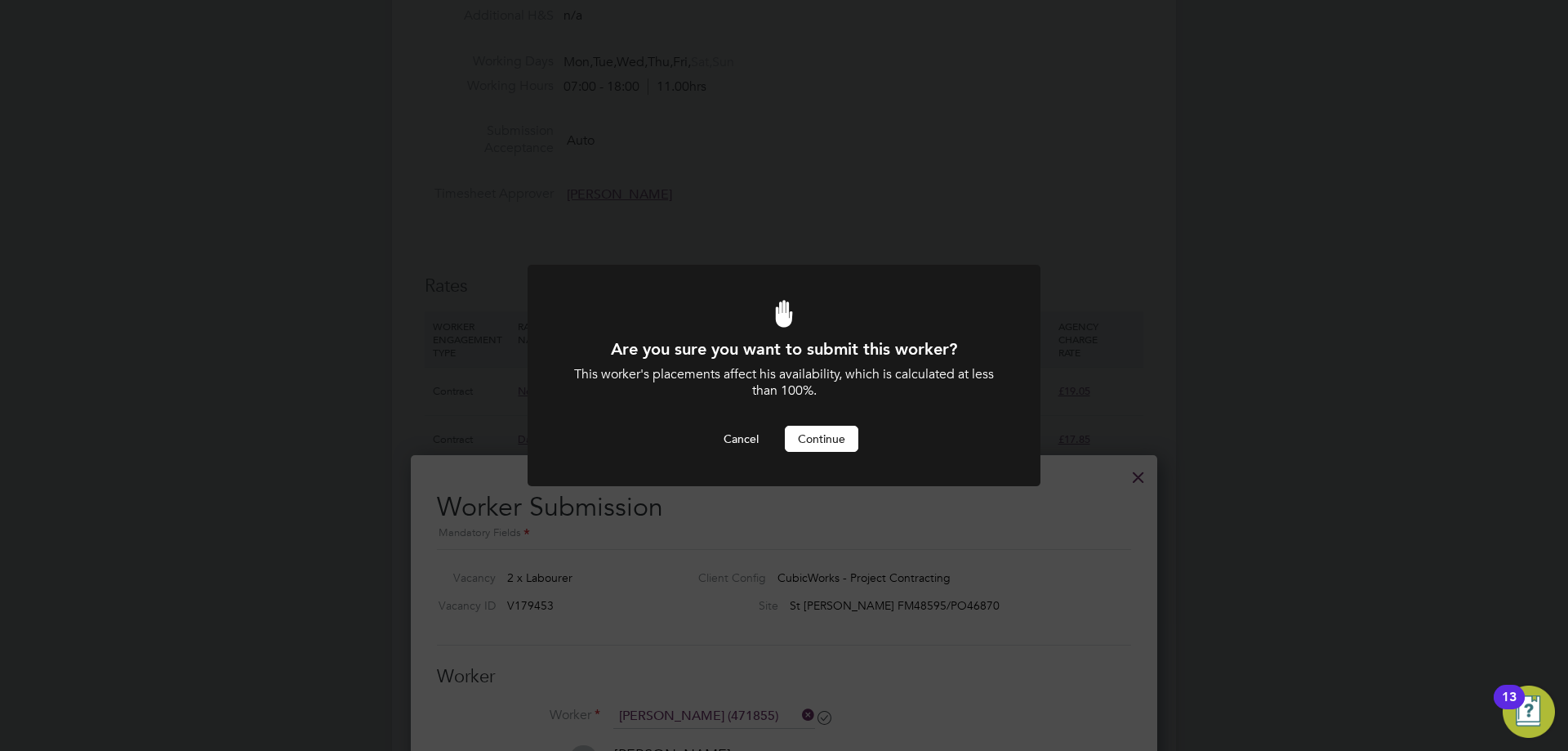
click at [816, 445] on button "Continue" at bounding box center [821, 438] width 73 height 26
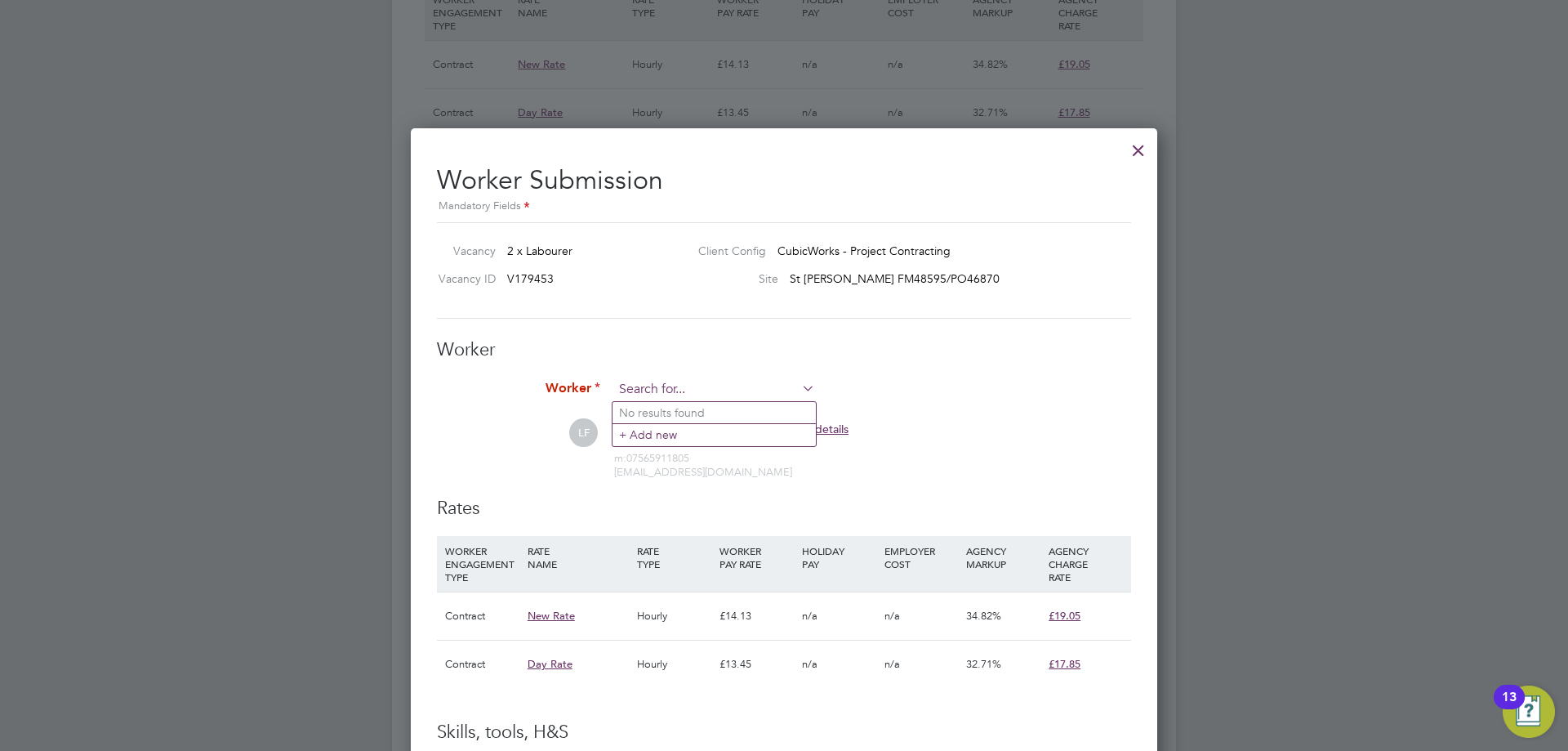
click at [661, 390] on input at bounding box center [715, 390] width 202 height 25
click at [717, 413] on b "Bell" at bounding box center [727, 413] width 20 height 14
type input "Selvin Bell (446443)"
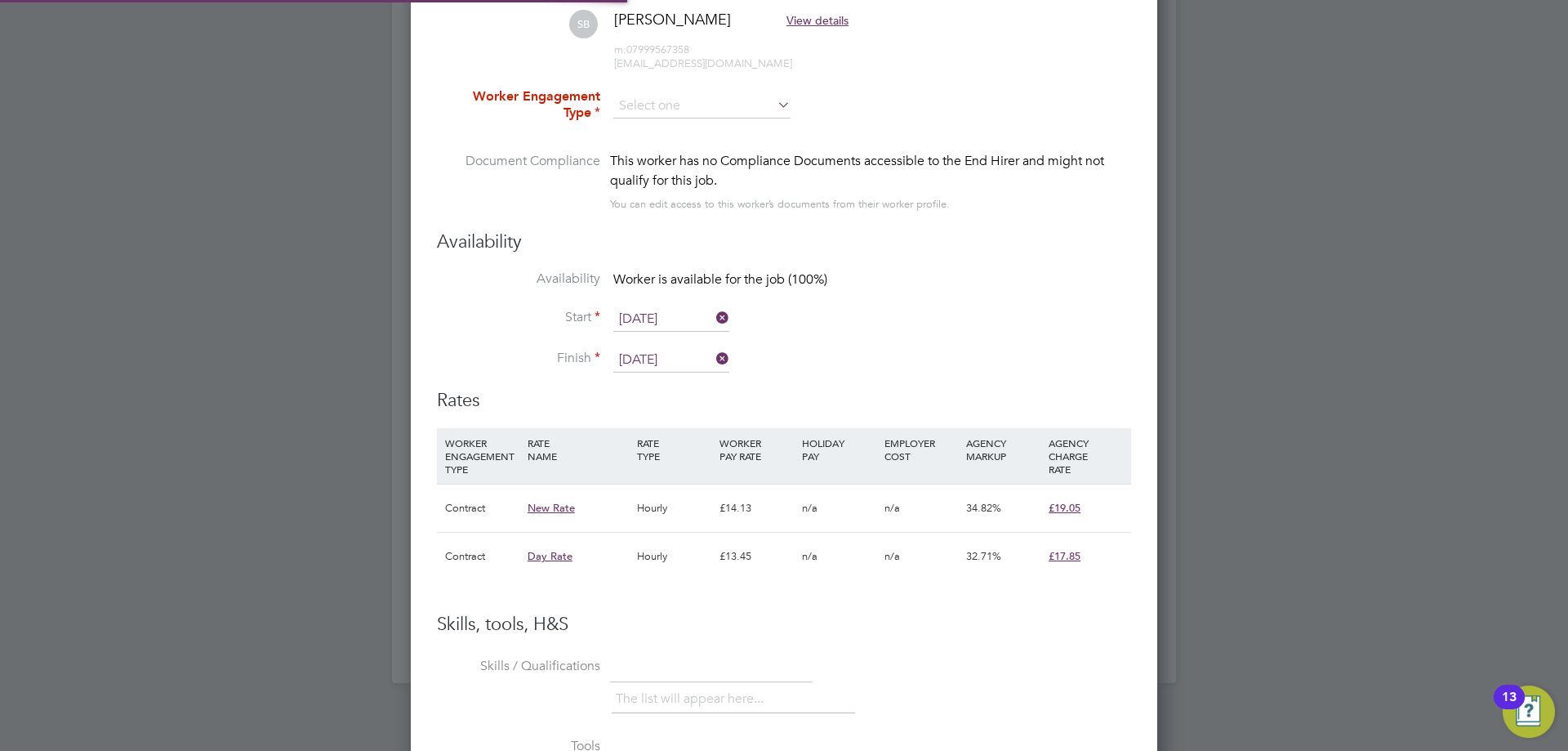
drag, startPoint x: 650, startPoint y: 109, endPoint x: 651, endPoint y: 118, distance: 9.1
click at [650, 109] on input at bounding box center [702, 107] width 177 height 25
click at [651, 128] on li "Contract" at bounding box center [702, 128] width 179 height 21
type input "Contract"
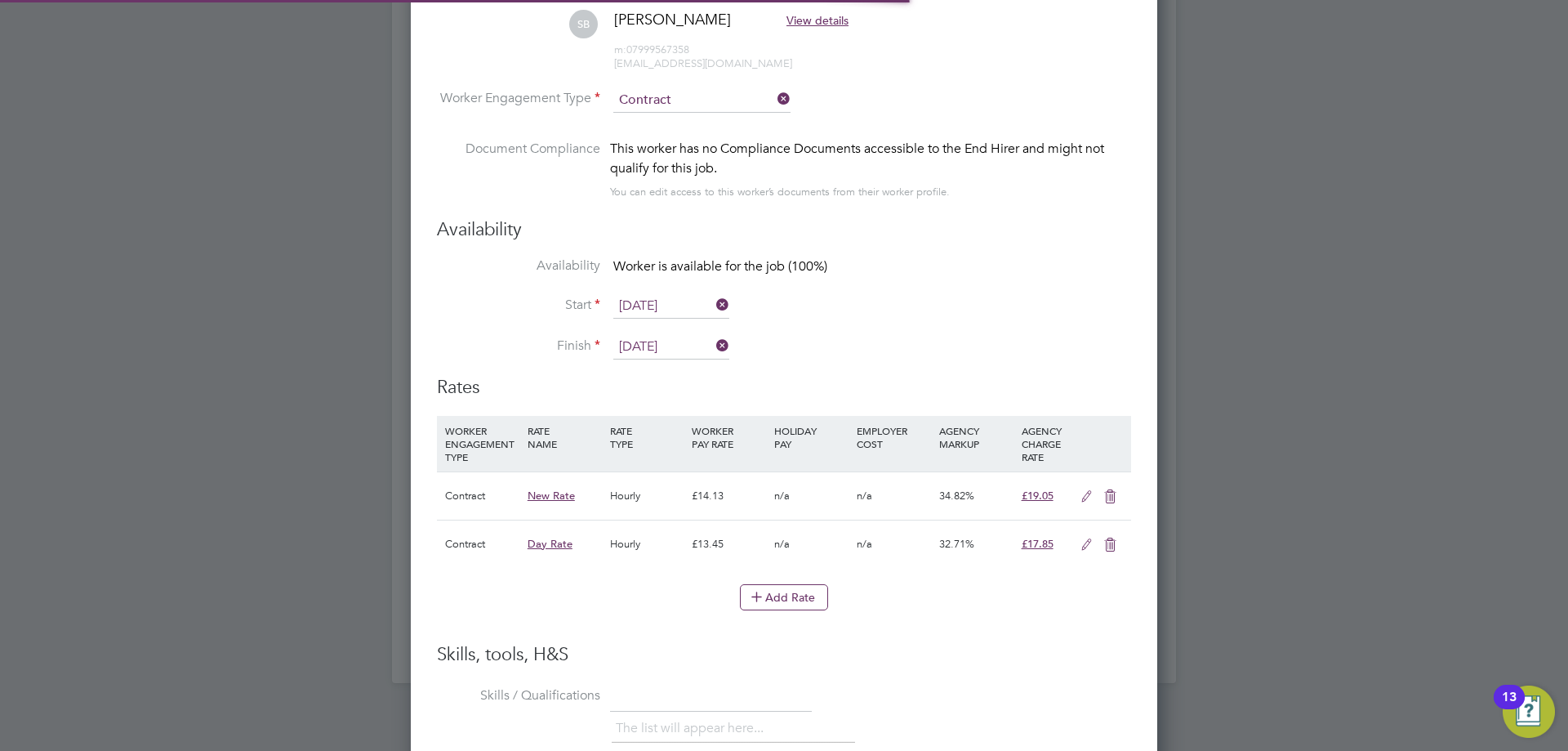
type input "[DATE]"
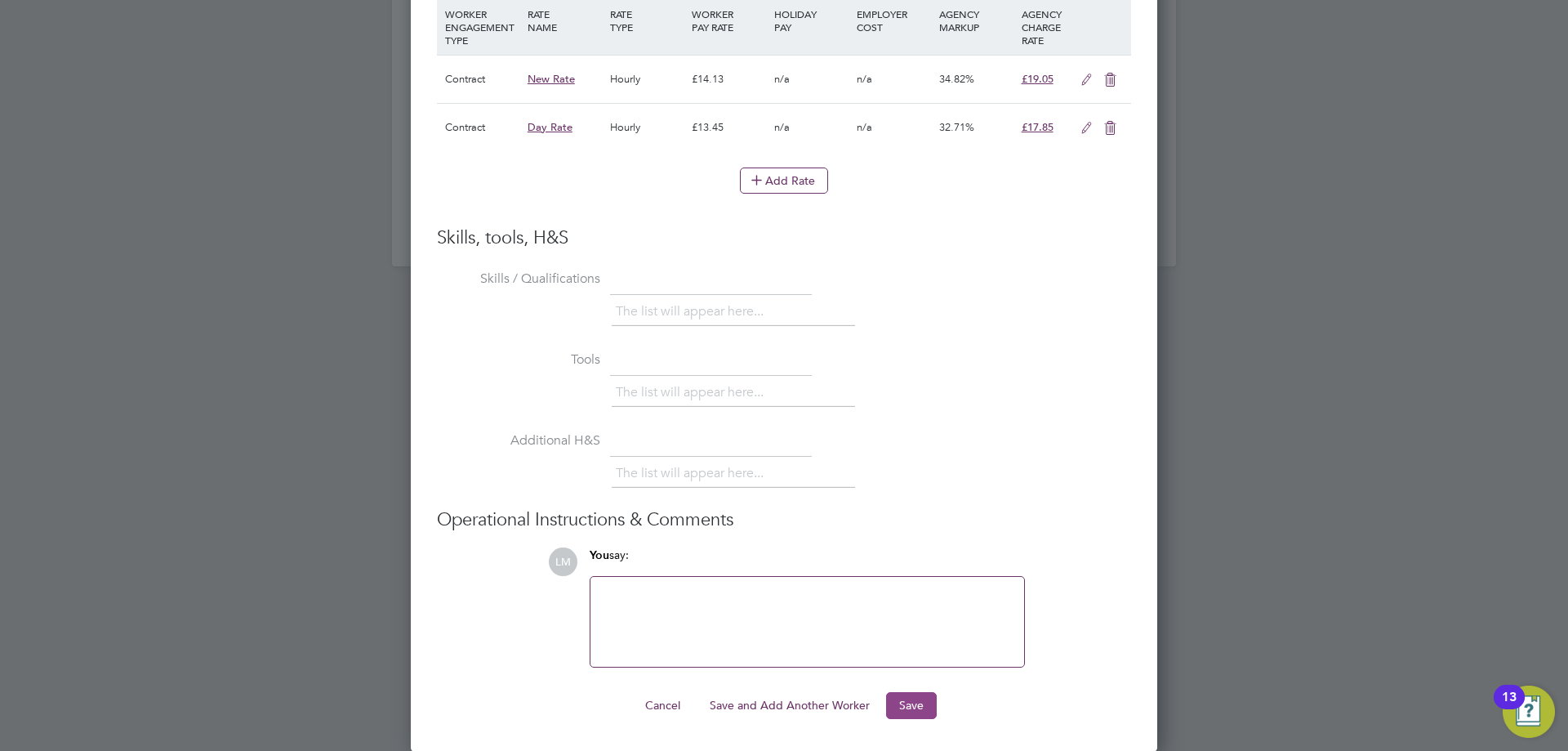
drag, startPoint x: 940, startPoint y: 709, endPoint x: 932, endPoint y: 707, distance: 8.2
click at [938, 708] on div "Cancel Save and Add Another Worker Save" at bounding box center [784, 704] width 695 height 26
click at [930, 706] on button "Save" at bounding box center [911, 704] width 50 height 26
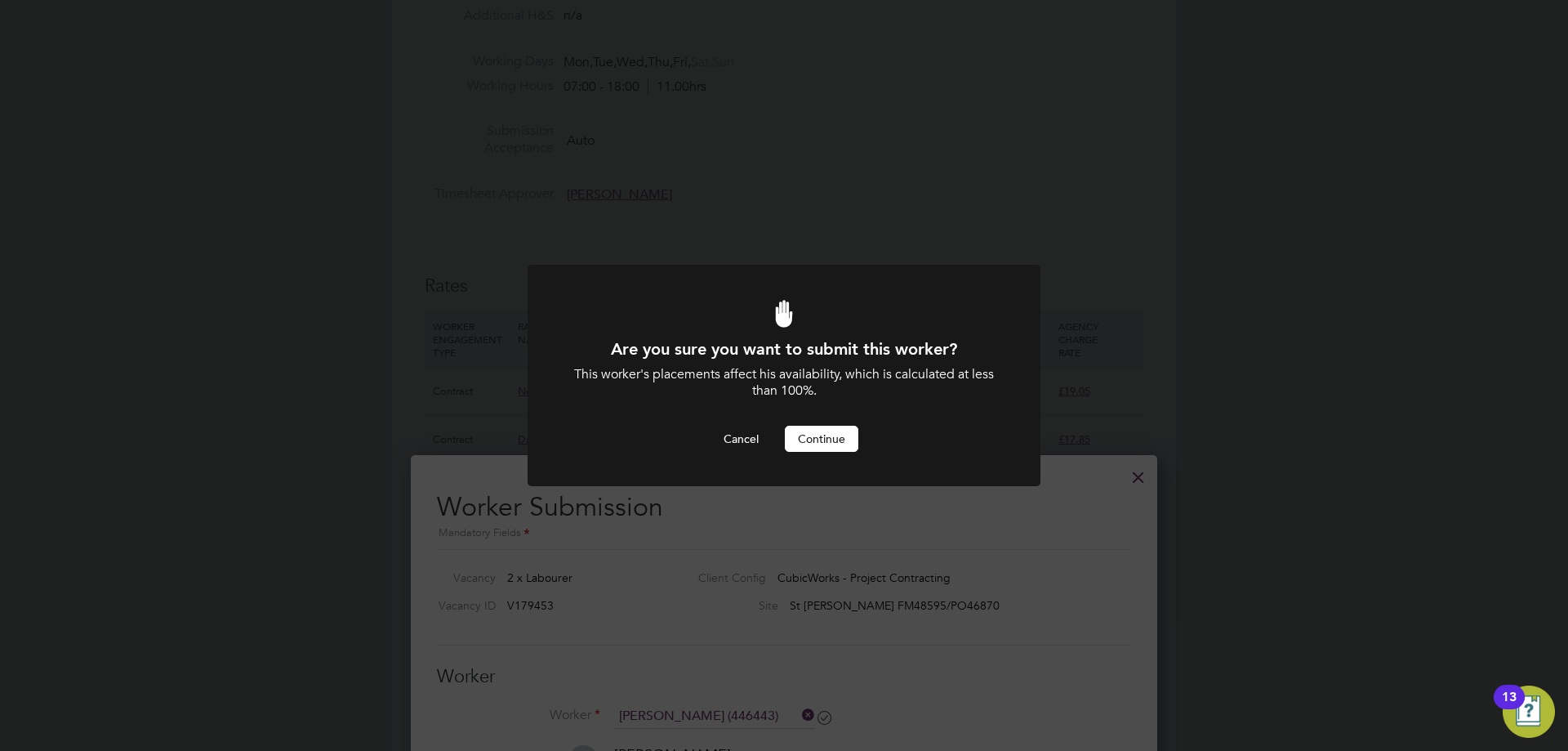
click at [831, 437] on button "Continue" at bounding box center [821, 438] width 73 height 26
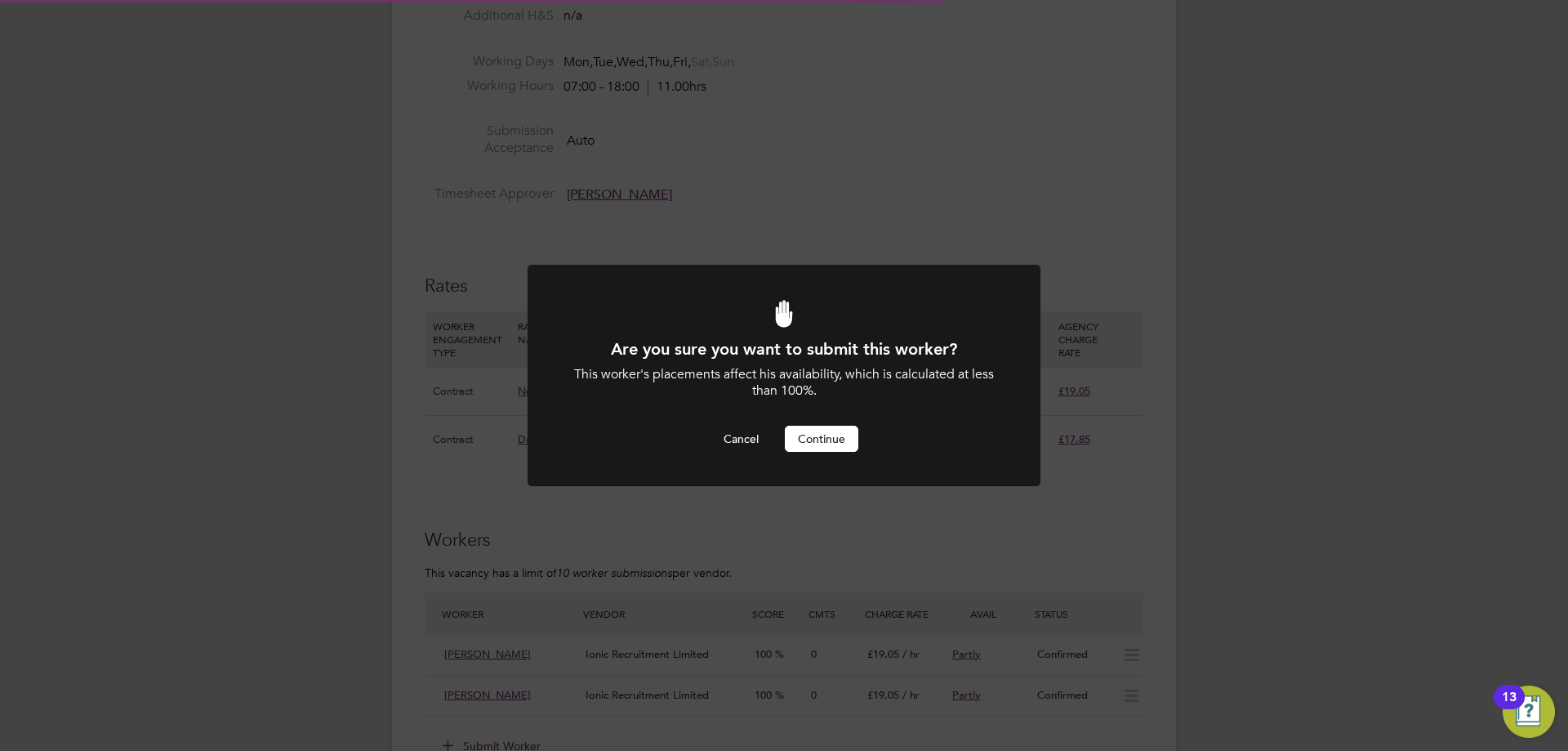
click at [861, 426] on div "Cancel Continue" at bounding box center [784, 438] width 424 height 26
click at [854, 430] on button "Continue" at bounding box center [821, 438] width 73 height 26
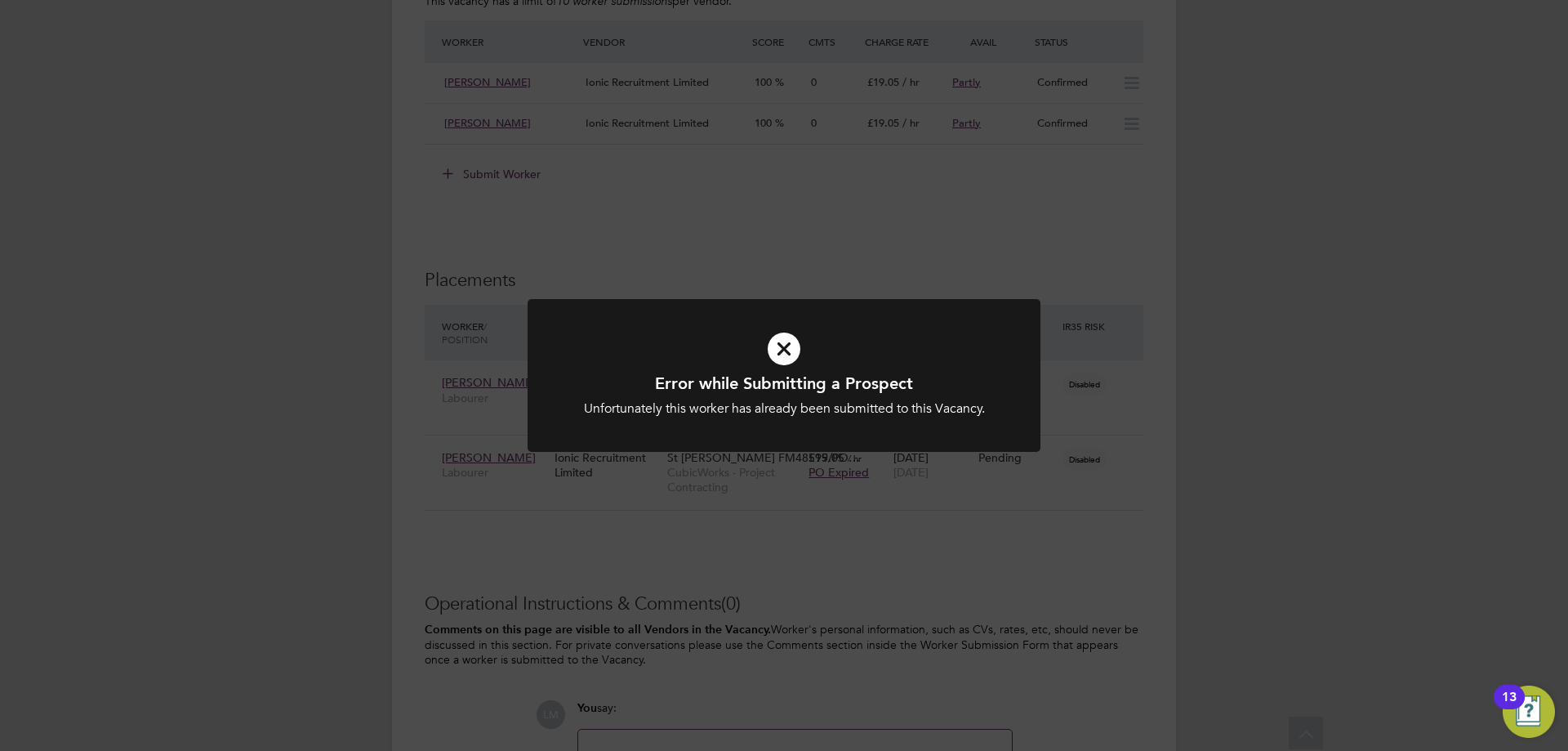
click at [887, 589] on div "Error while Submitting a Prospect Unfortunately this worker has already been su…" at bounding box center [784, 375] width 1568 height 751
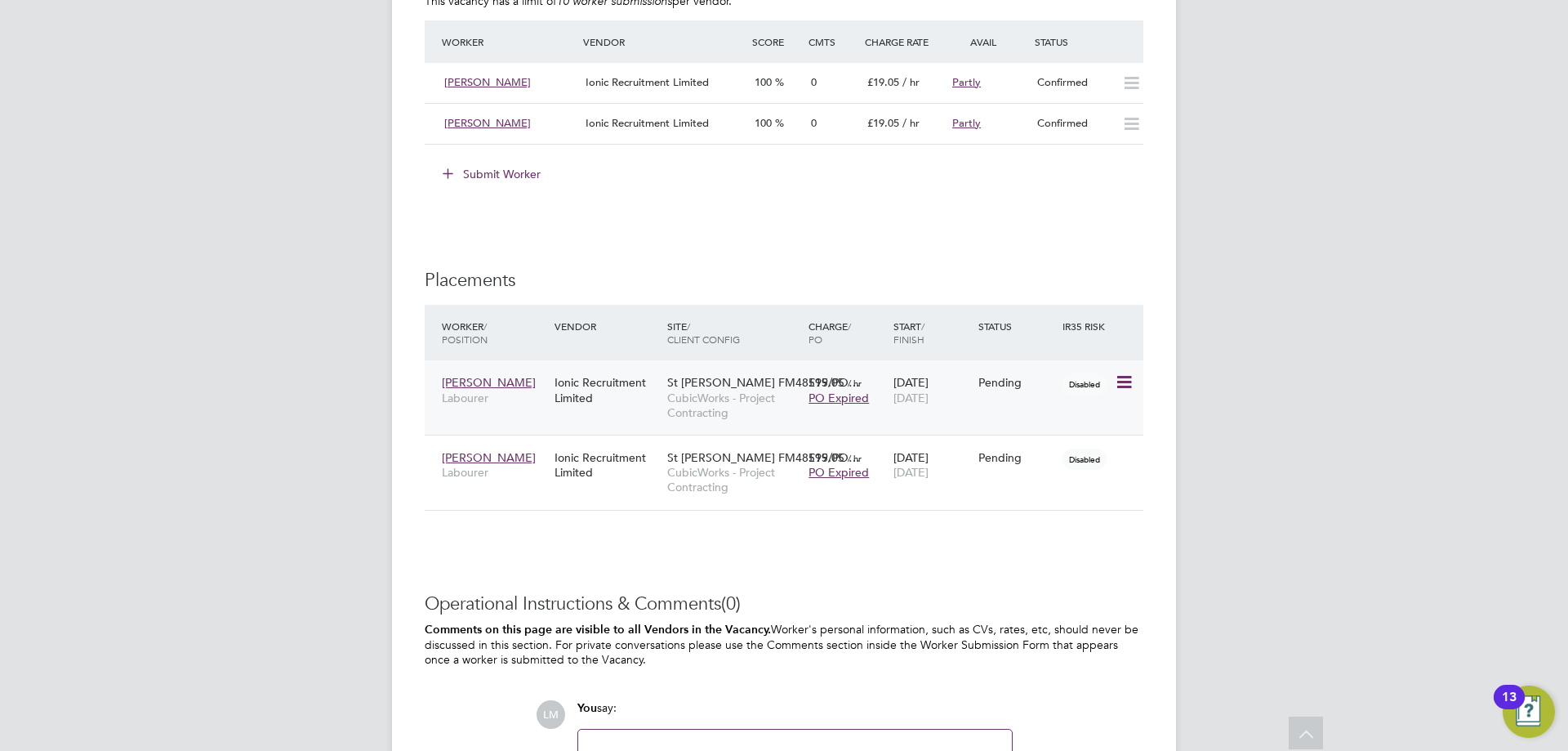
click at [1123, 381] on icon at bounding box center [1123, 383] width 16 height 20
click at [1069, 480] on li "Start" at bounding box center [1074, 484] width 116 height 23
type input "[PERSON_NAME]"
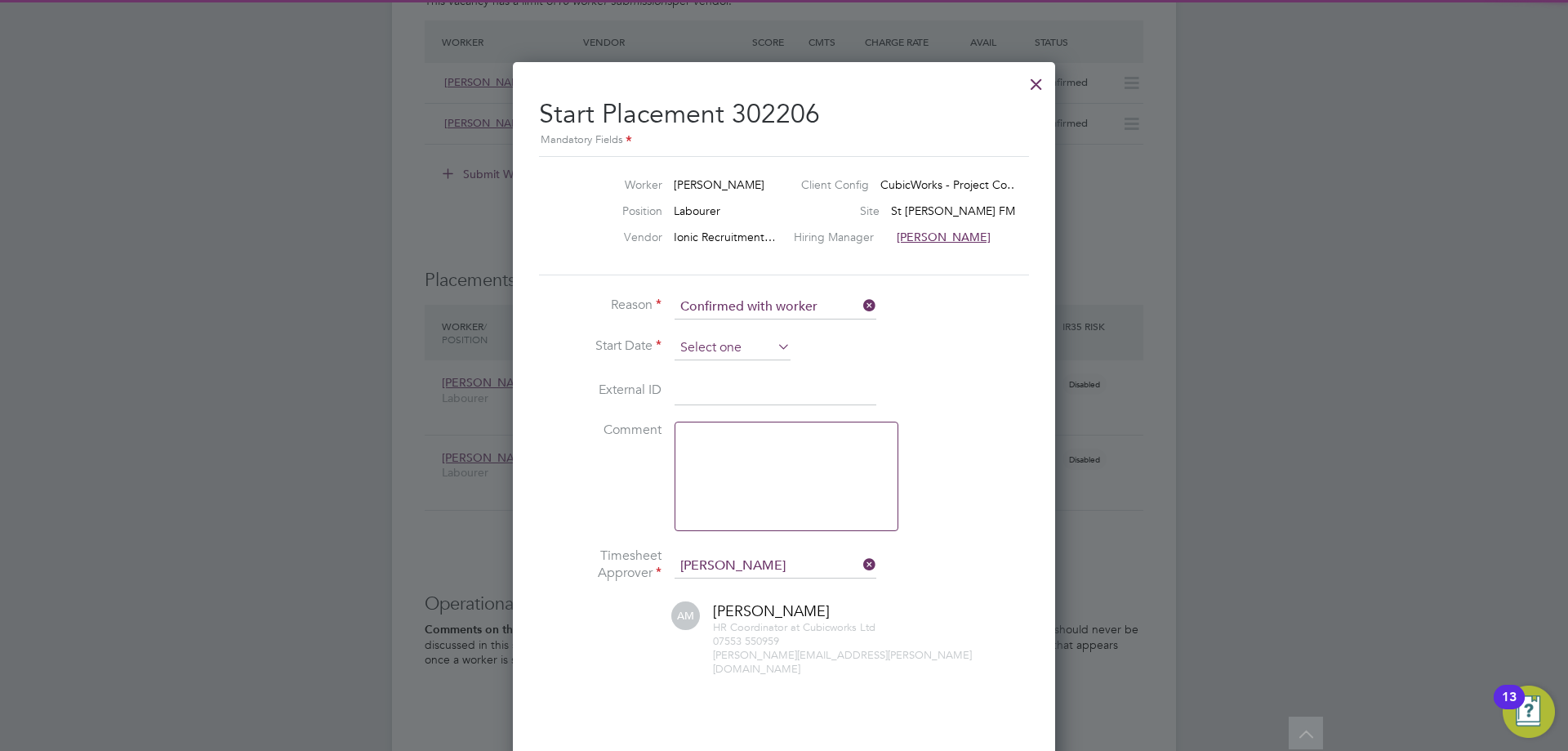
click at [735, 336] on input at bounding box center [733, 348] width 116 height 25
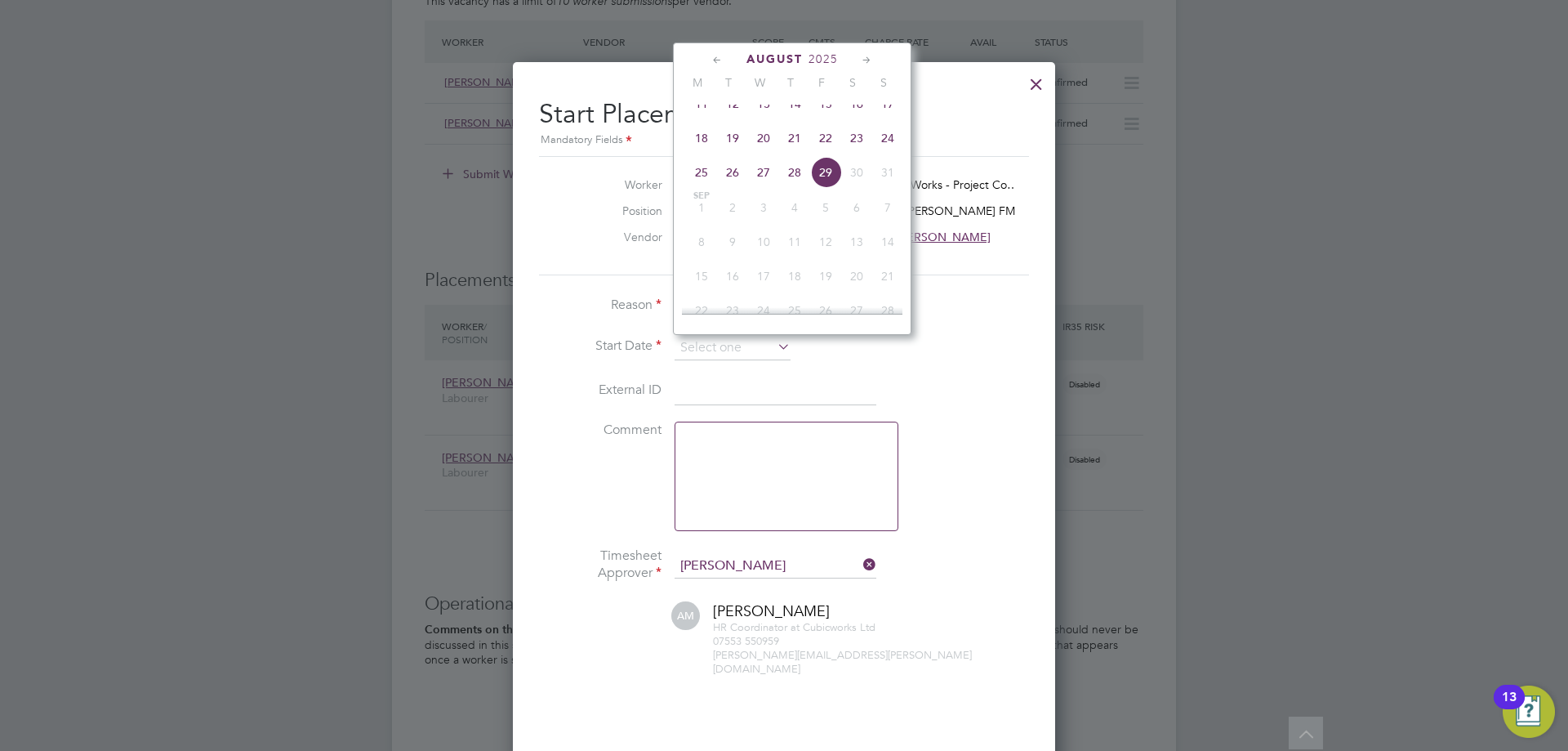
click at [708, 153] on span "18" at bounding box center [701, 138] width 31 height 31
type input "[DATE]"
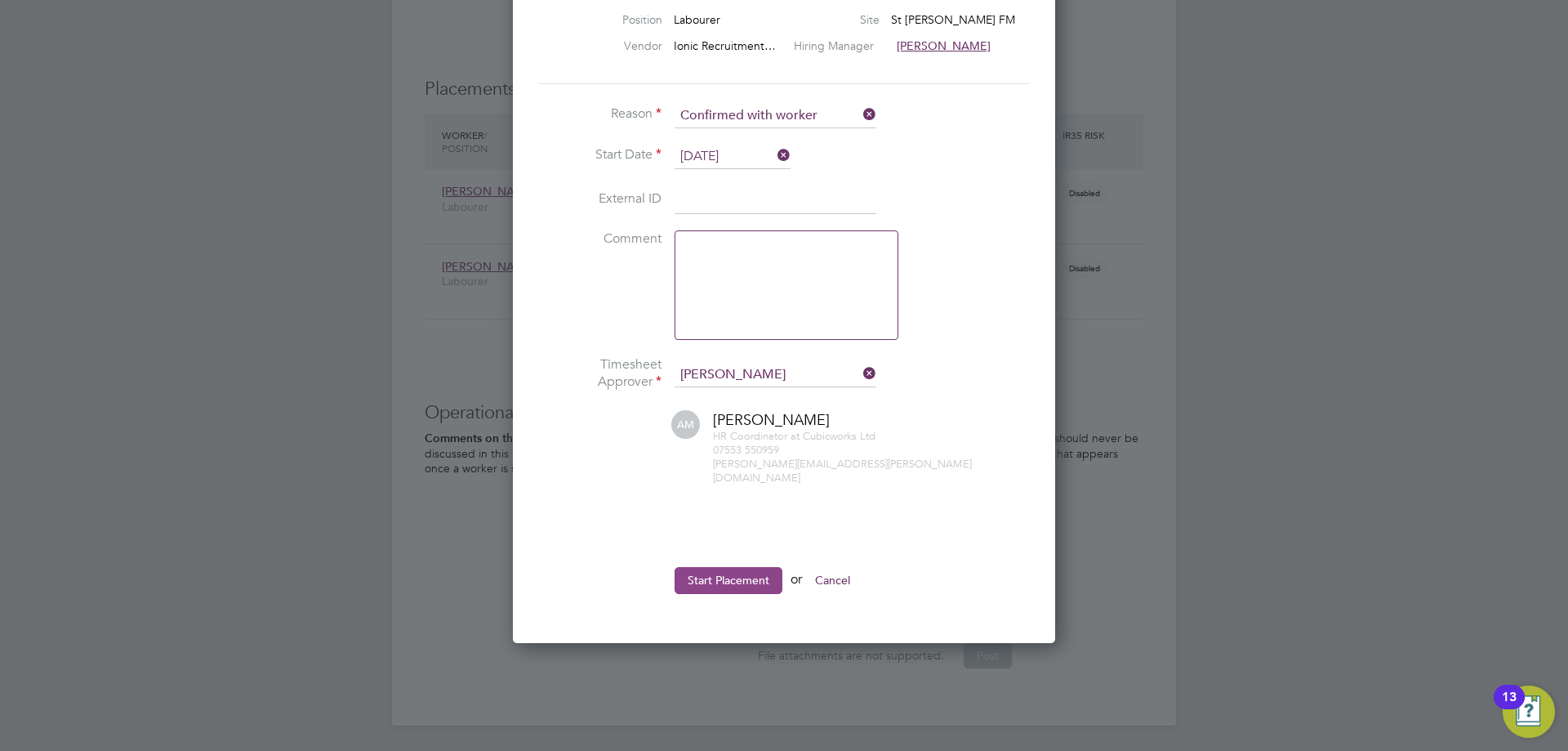
click at [728, 578] on button "Start Placement" at bounding box center [728, 580] width 108 height 26
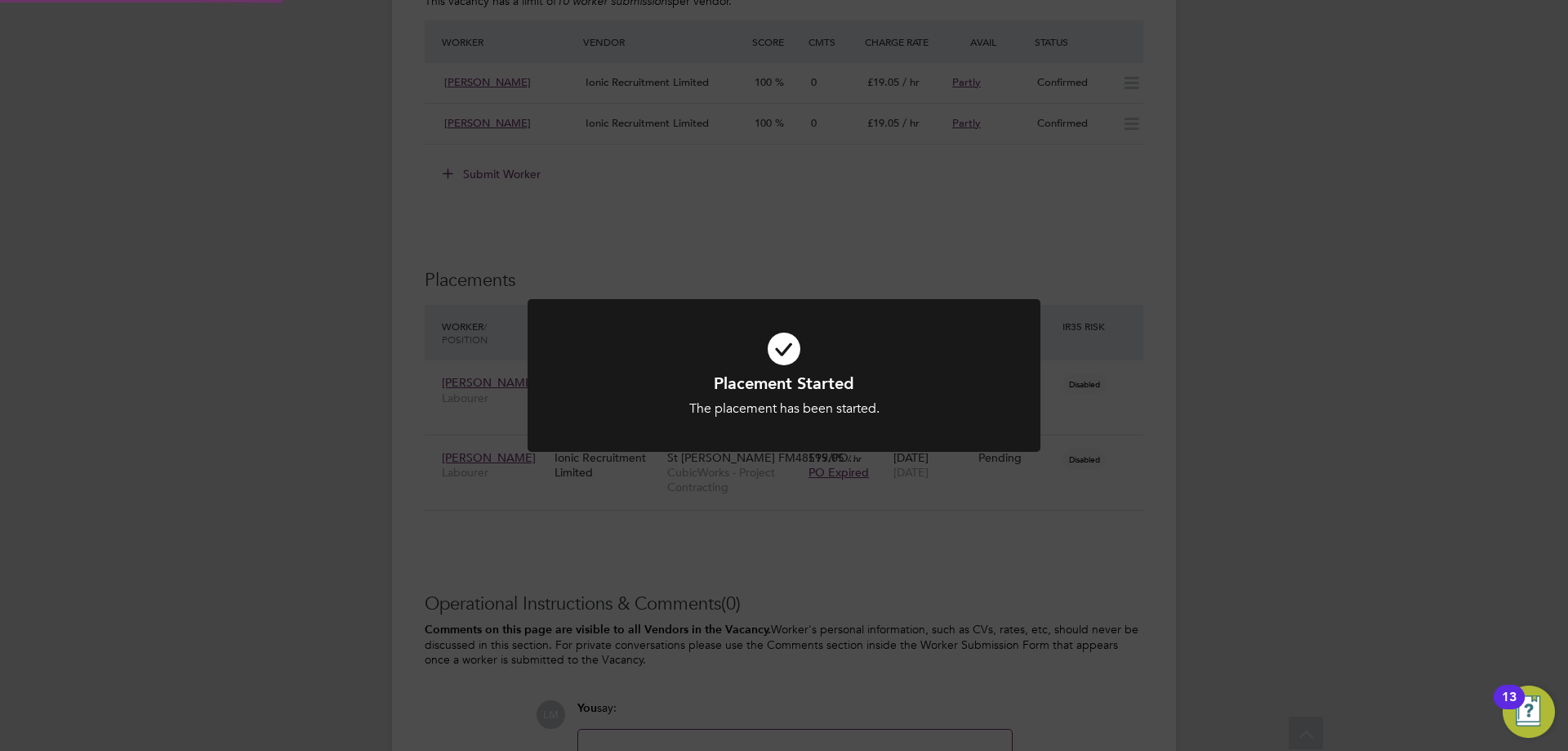
click at [1229, 563] on div "Placement Started The placement has been started. Cancel Okay" at bounding box center [784, 375] width 1568 height 751
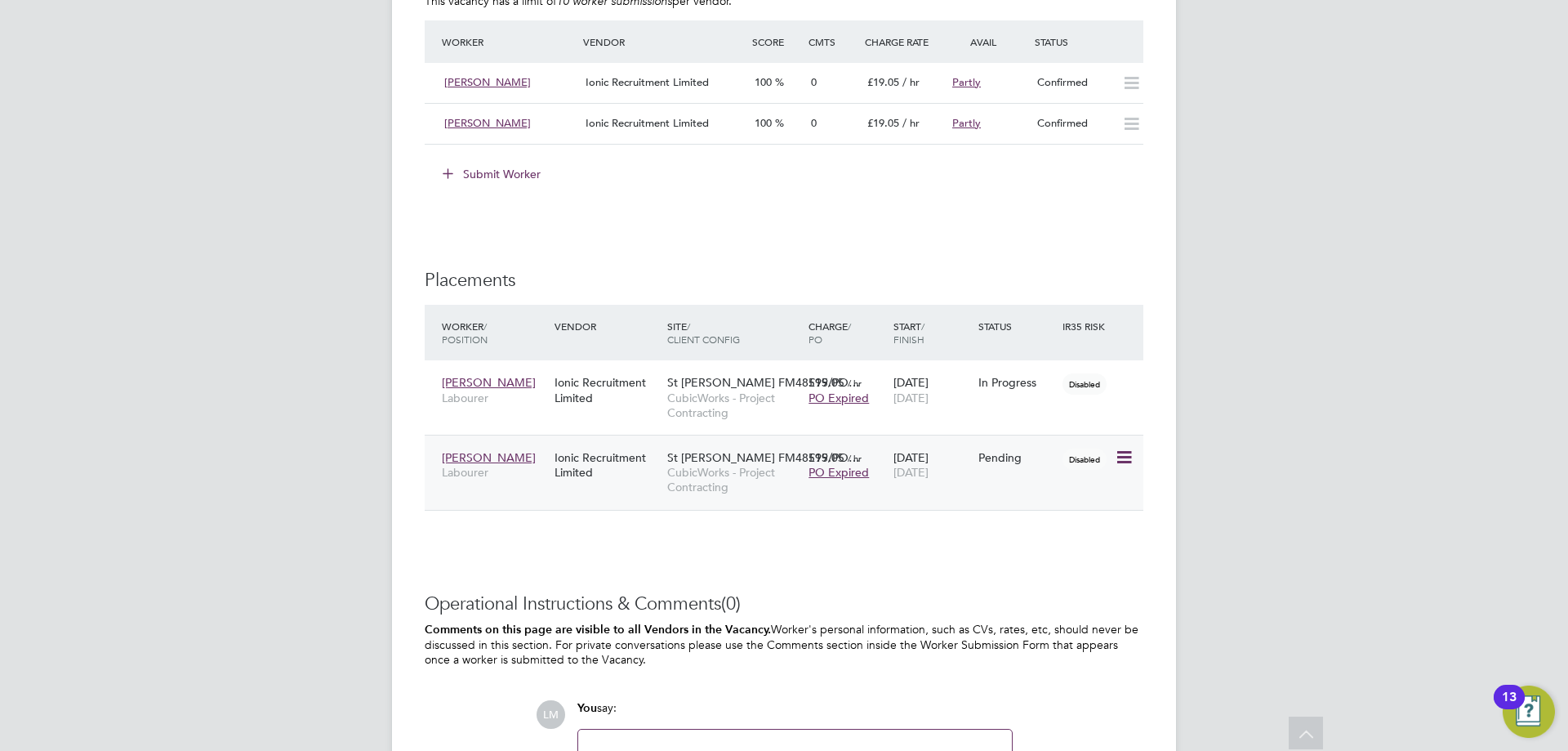
click at [1123, 460] on icon at bounding box center [1123, 457] width 16 height 20
click at [1026, 558] on li "Start" at bounding box center [1074, 559] width 116 height 23
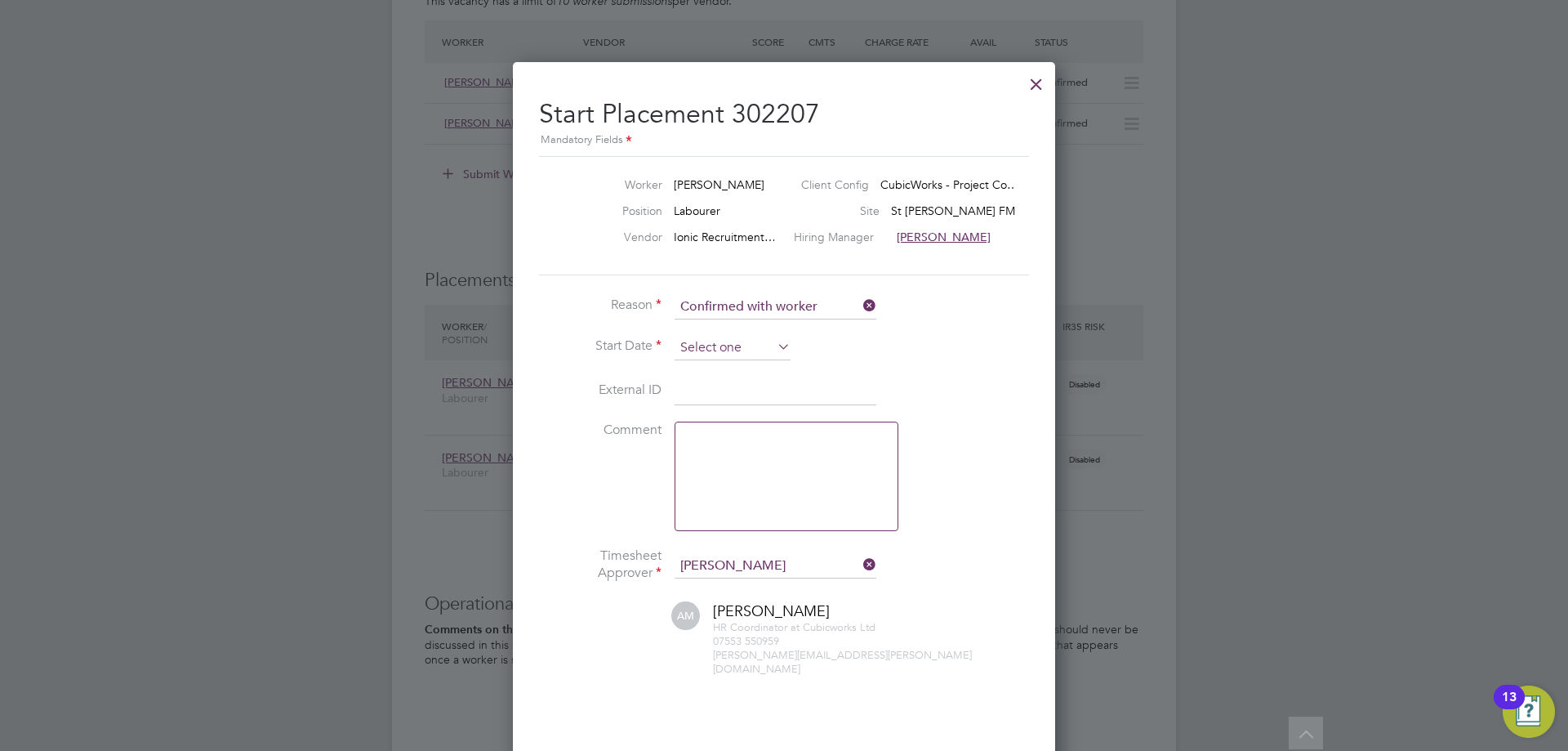
click at [743, 353] on input at bounding box center [733, 348] width 116 height 25
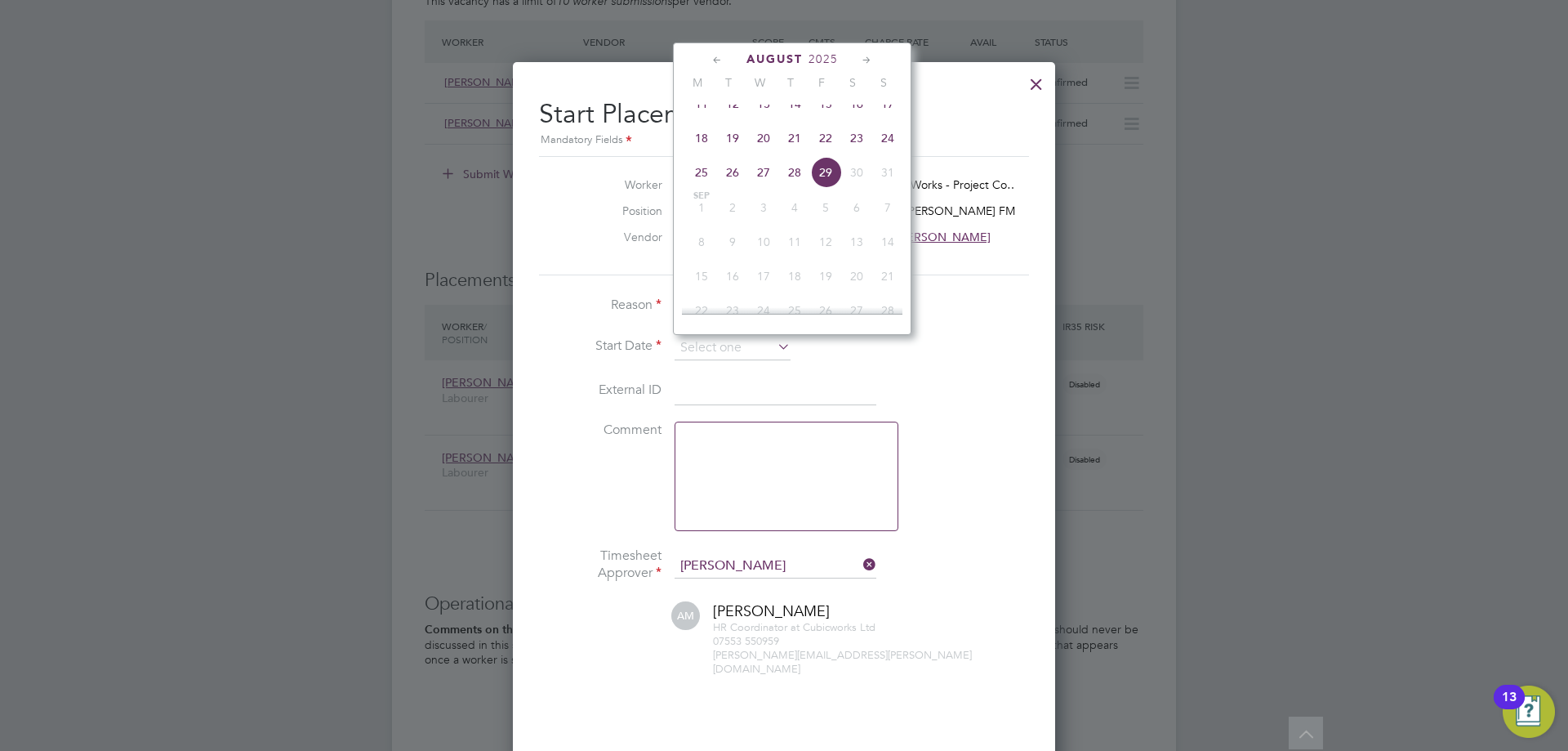
click at [706, 146] on span "18" at bounding box center [701, 138] width 31 height 31
type input "[DATE]"
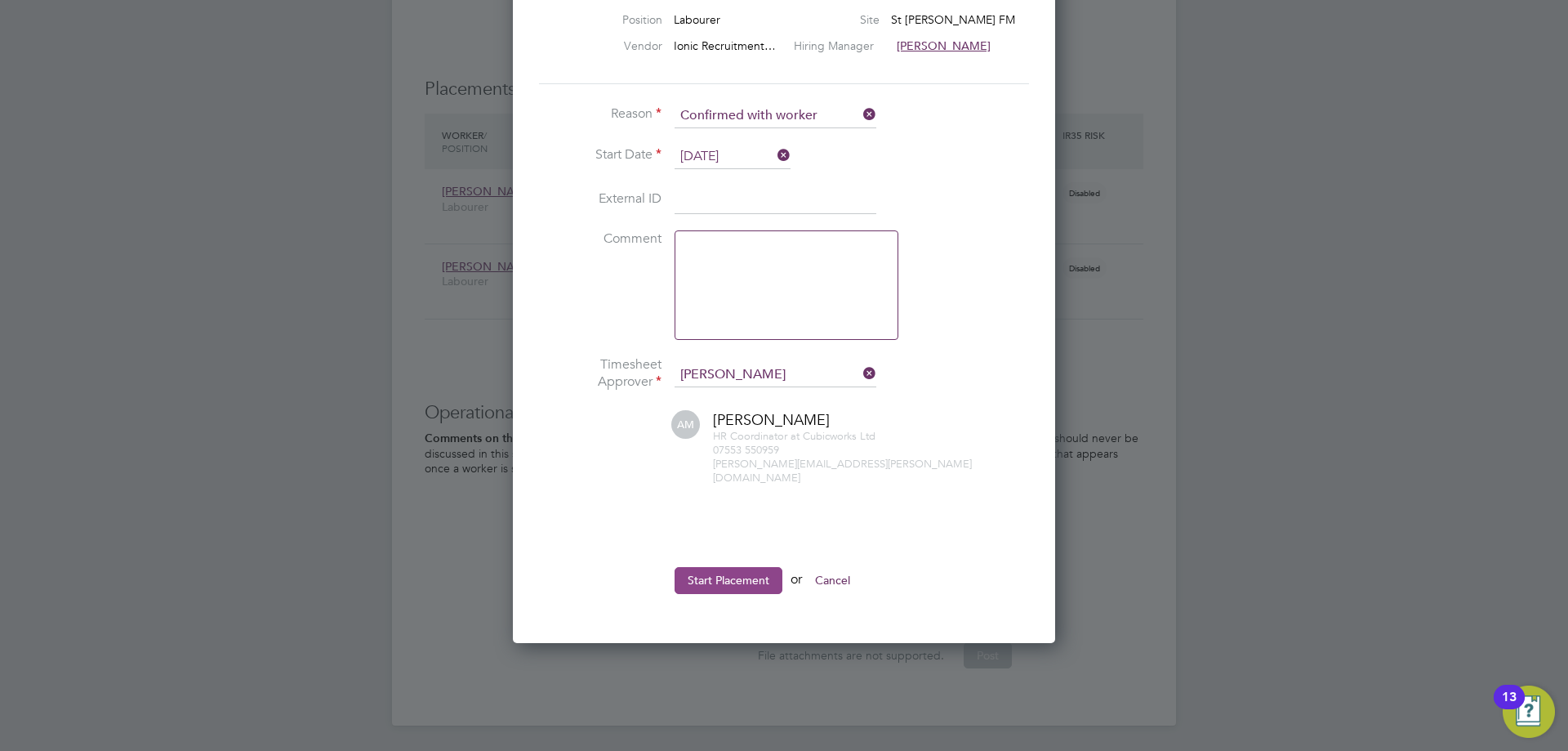
drag, startPoint x: 720, startPoint y: 583, endPoint x: 721, endPoint y: 570, distance: 13.0
click at [720, 583] on li "Start Placement or Cancel" at bounding box center [784, 588] width 490 height 43
click at [721, 570] on button "Start Placement" at bounding box center [728, 580] width 108 height 26
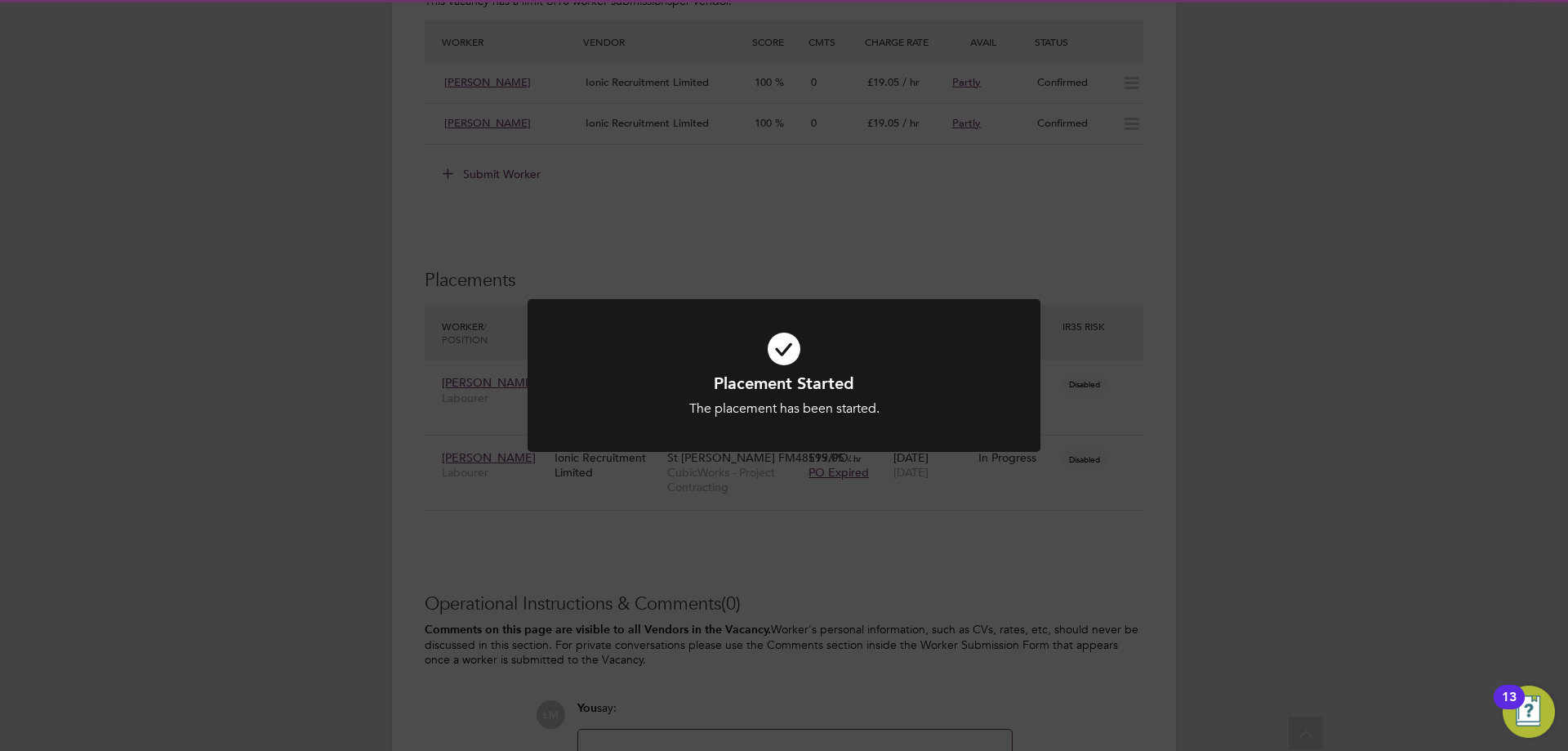
click at [688, 708] on div "Placement Started The placement has been started. Cancel Okay" at bounding box center [784, 375] width 1568 height 751
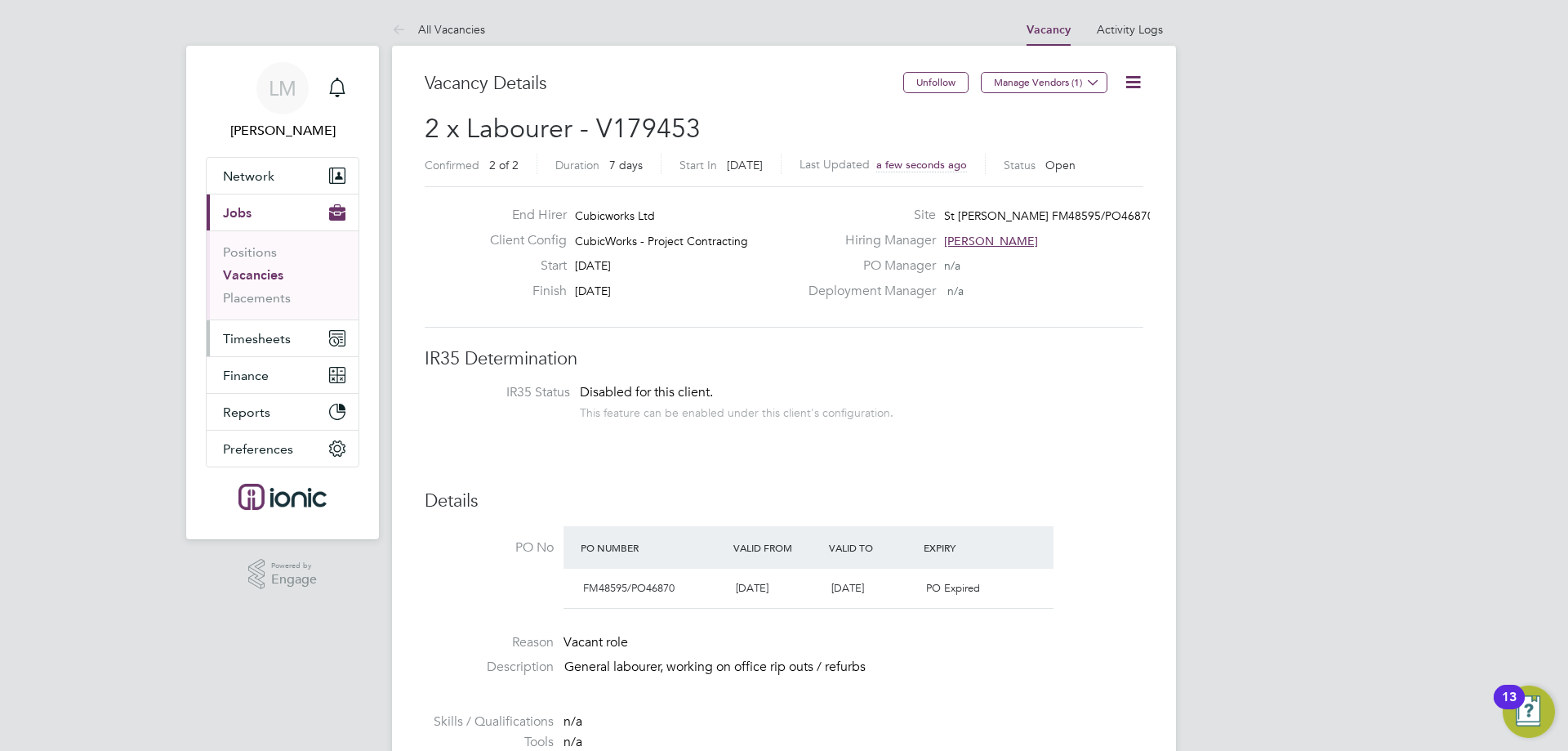
click at [264, 355] on button "Timesheets" at bounding box center [283, 339] width 152 height 36
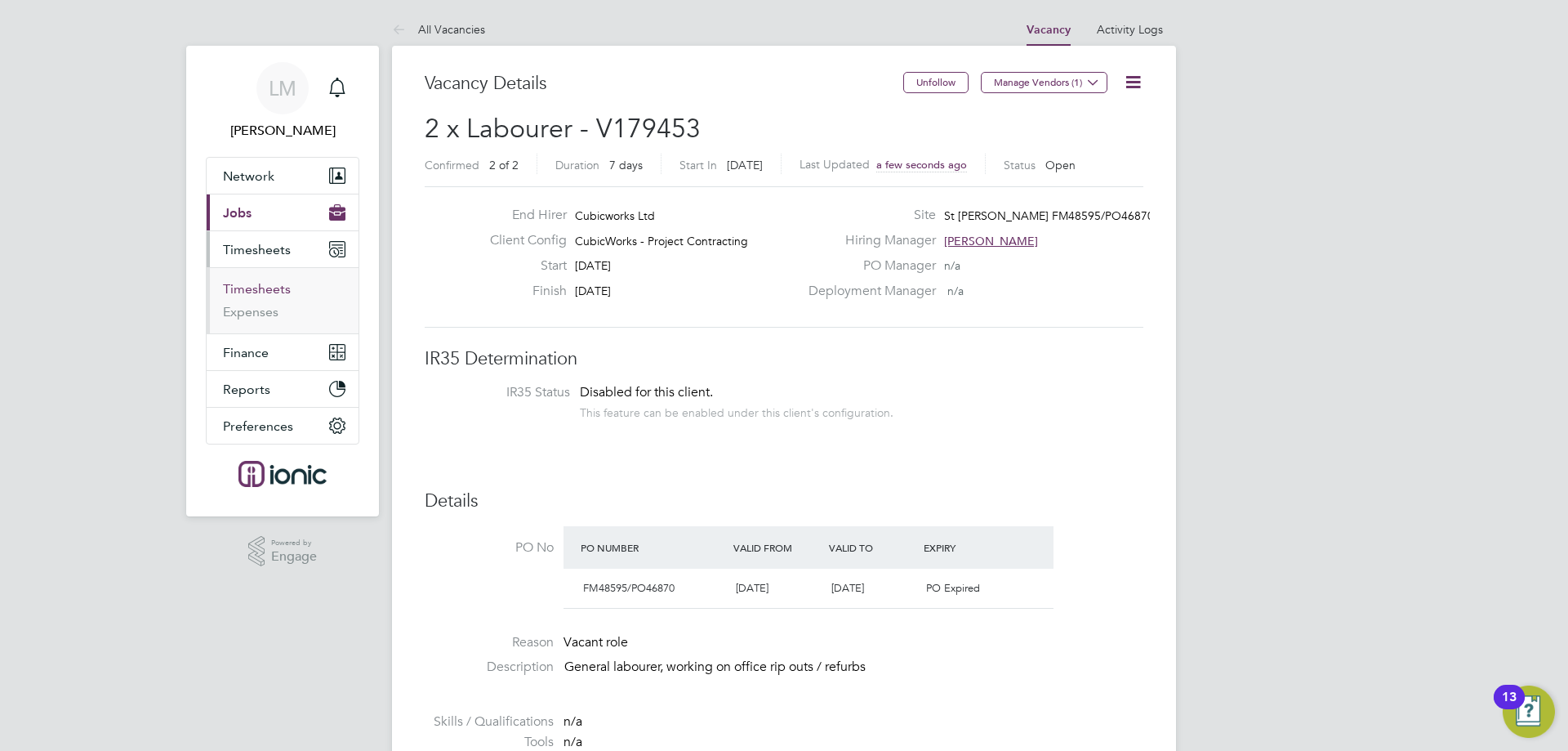
click at [263, 283] on link "Timesheets" at bounding box center [256, 288] width 68 height 15
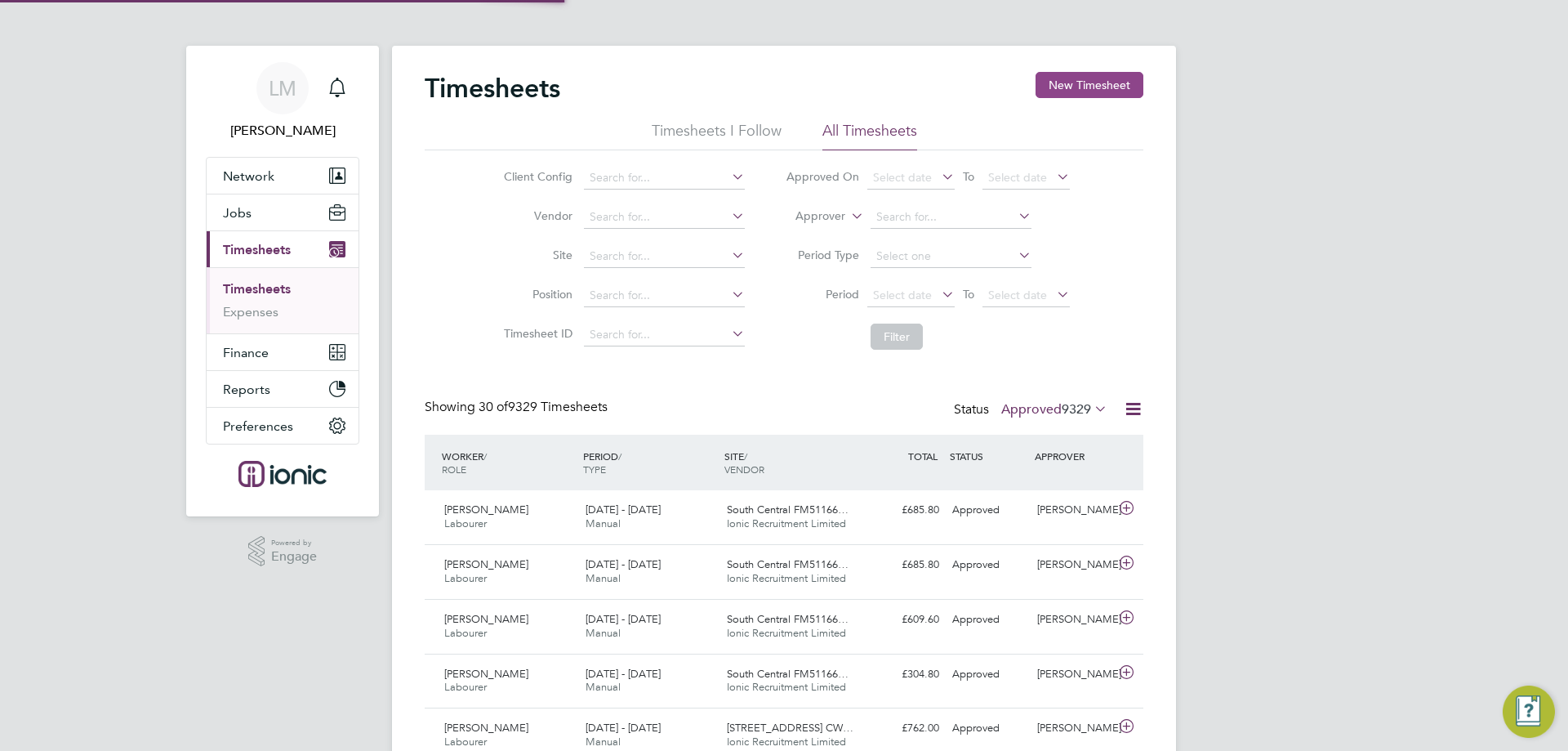
click at [1069, 86] on button "New Timesheet" at bounding box center [1089, 85] width 108 height 26
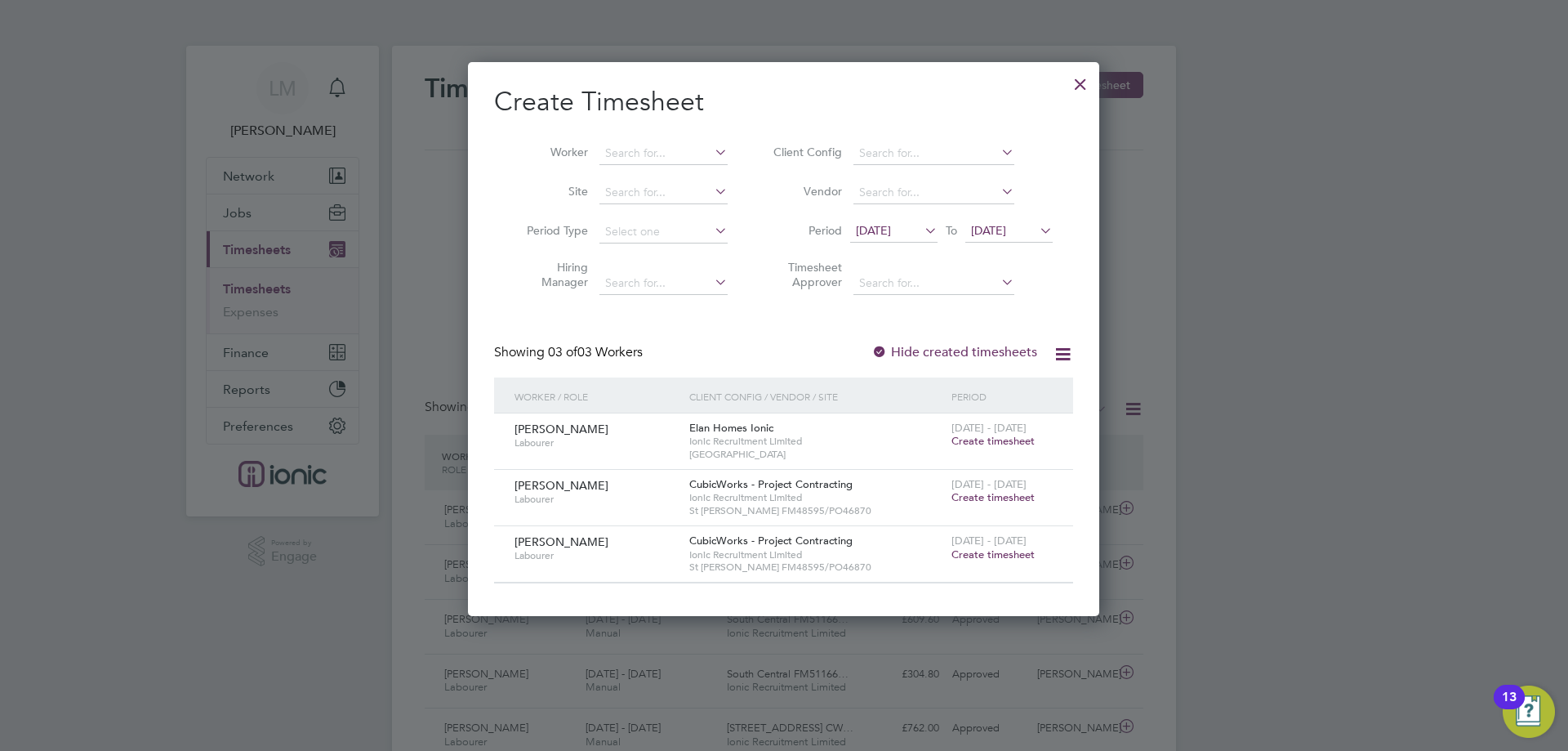
click at [1014, 486] on span "[DATE] - [DATE]" at bounding box center [989, 484] width 75 height 14
click at [1013, 498] on span "Create timesheet" at bounding box center [993, 497] width 84 height 14
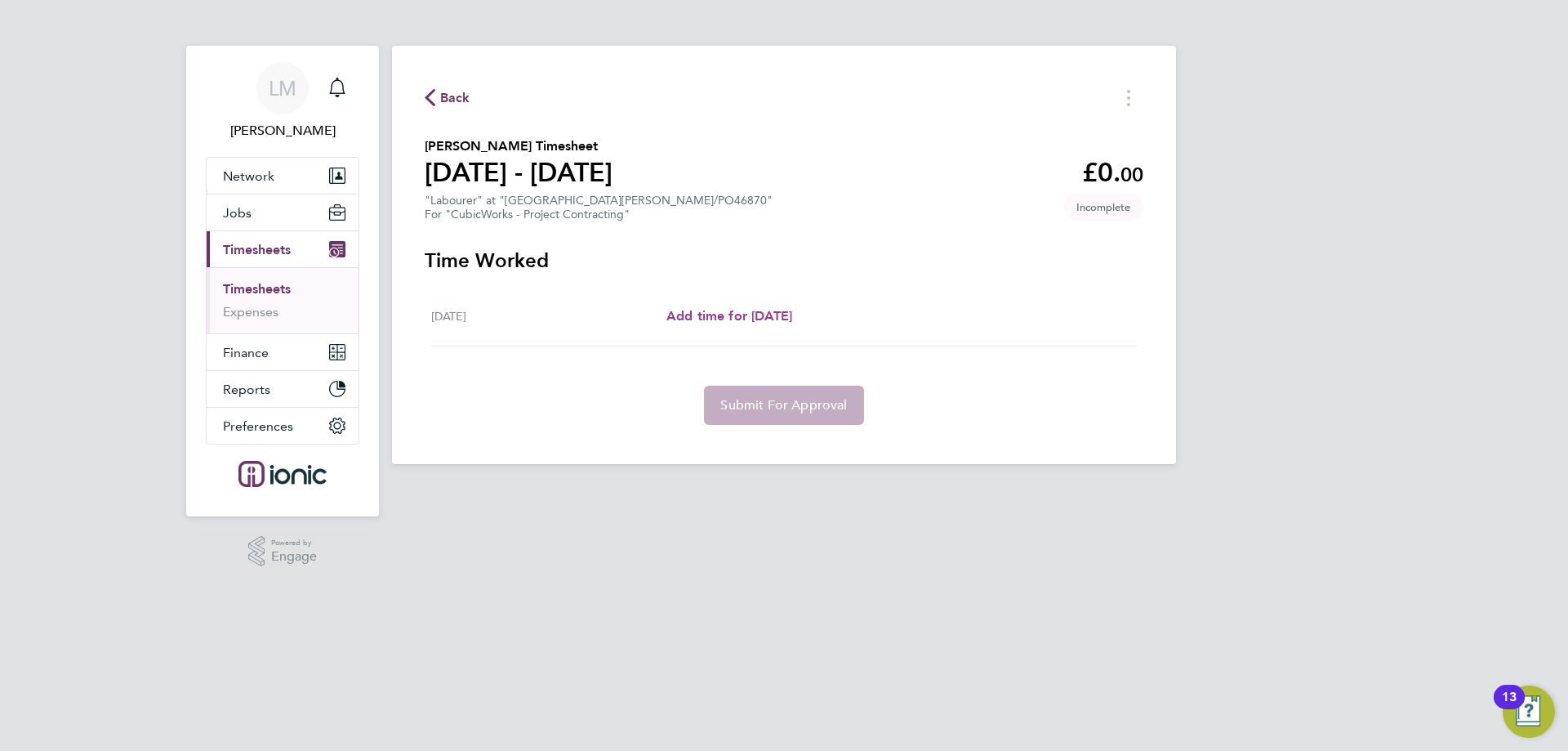
click at [793, 312] on span "Add time for [DATE]" at bounding box center [730, 316] width 126 height 15
select select "30"
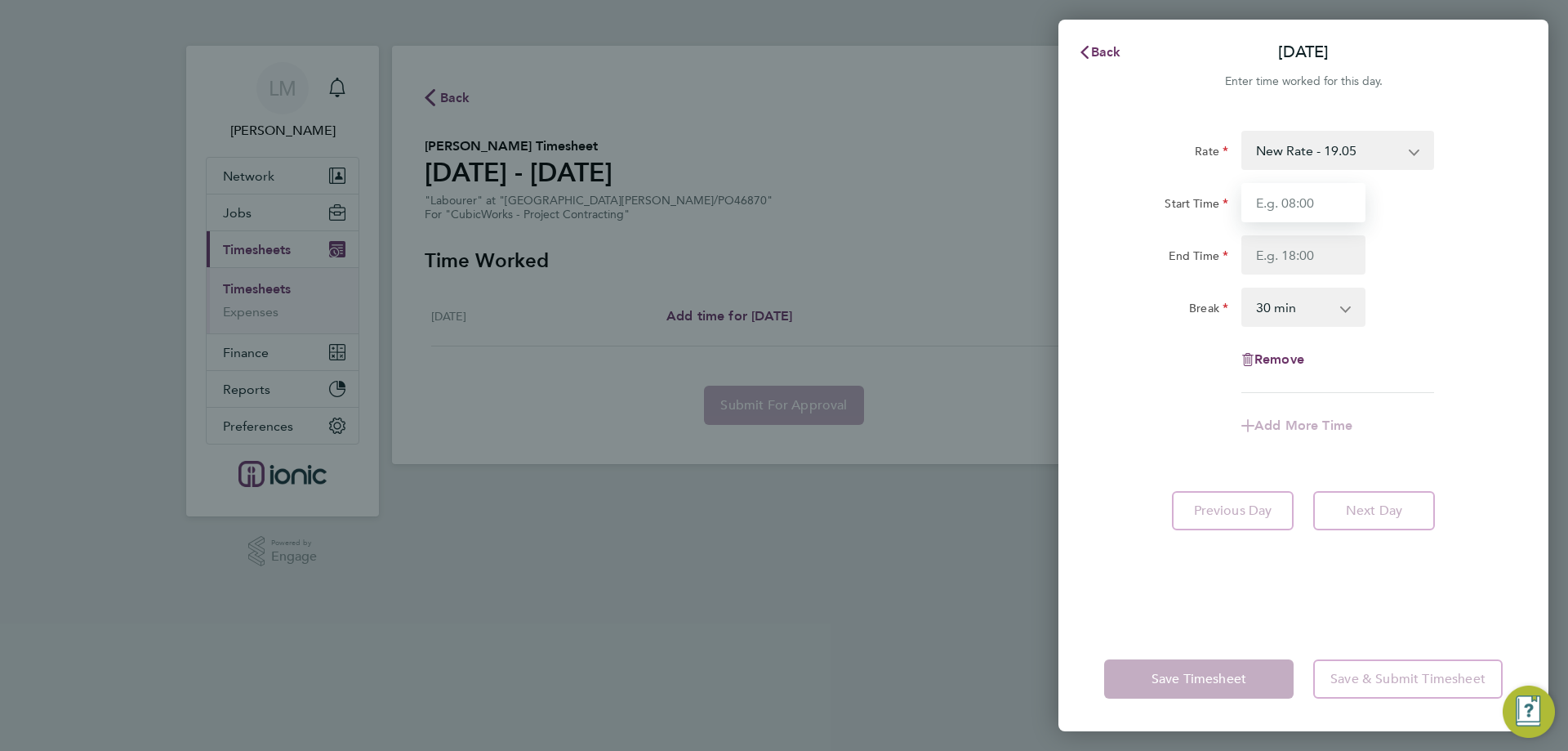
click at [1304, 199] on input "Start Time" at bounding box center [1303, 202] width 125 height 39
type input "07:00"
click at [1302, 263] on input "End Time" at bounding box center [1303, 254] width 125 height 39
type input "11:30"
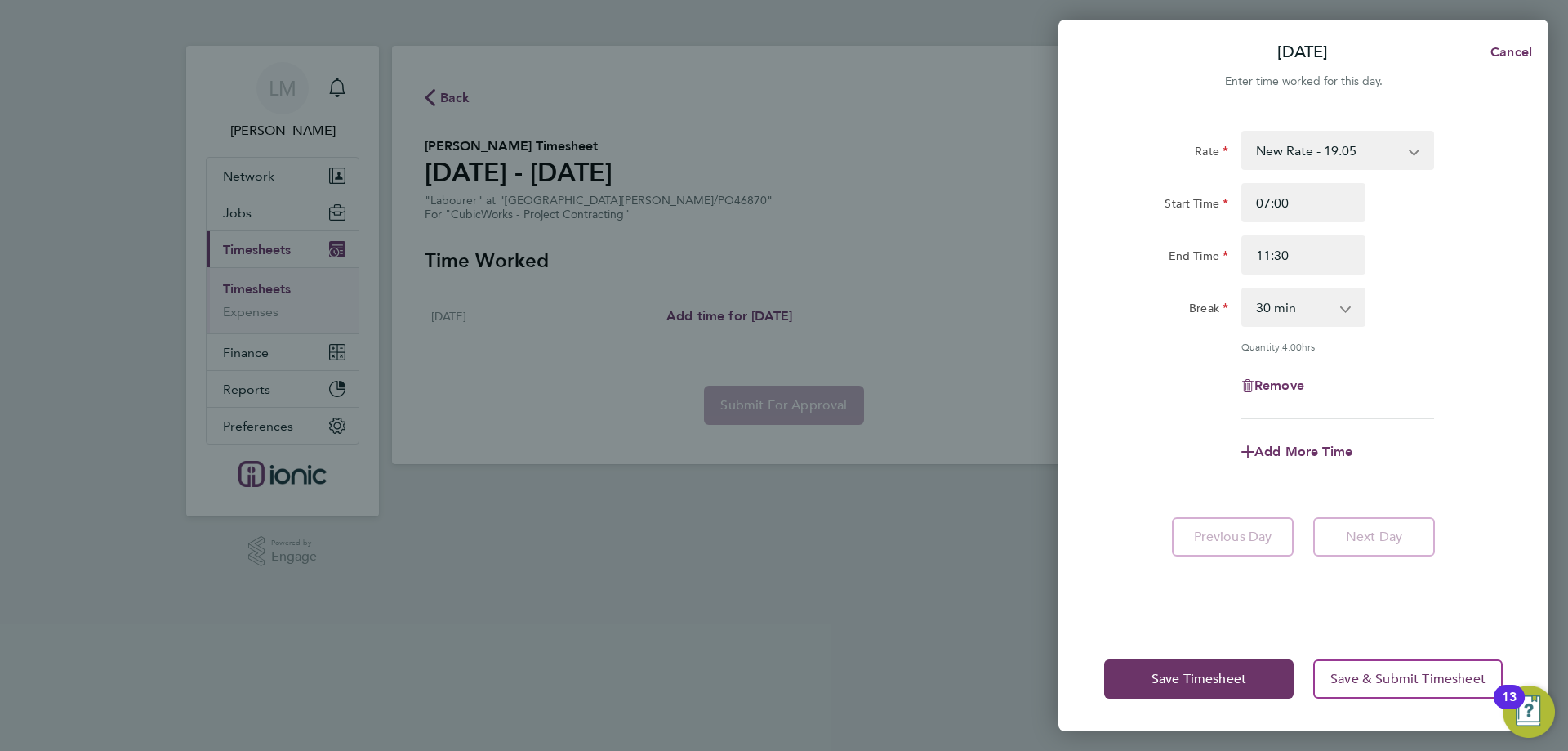
click at [1400, 316] on div "Break 0 min 15 min 30 min 45 min 60 min 75 min 90 min" at bounding box center [1303, 306] width 412 height 39
click at [1225, 667] on button "Save Timesheet" at bounding box center [1199, 679] width 189 height 39
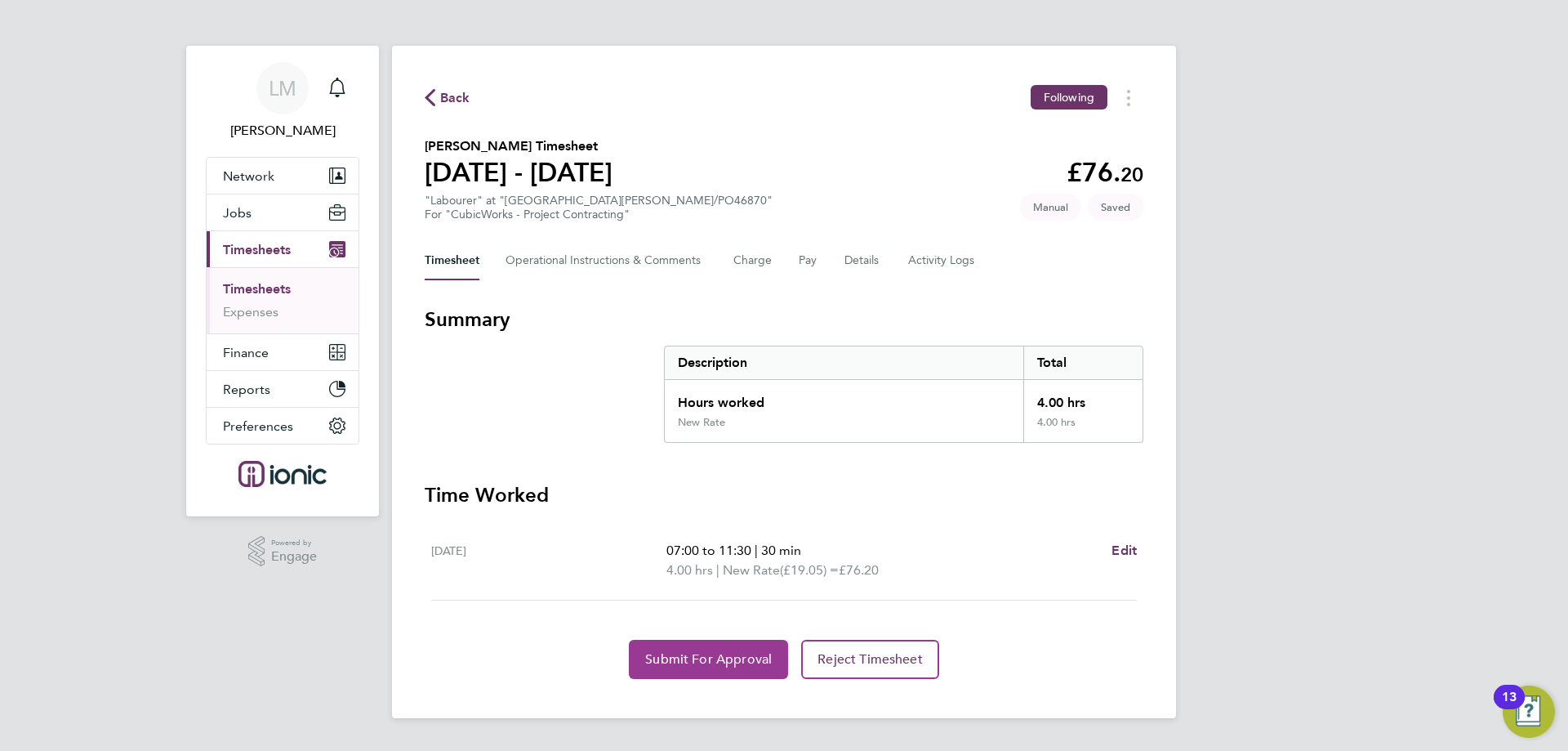
click at [690, 645] on button "Submit For Approval" at bounding box center [708, 659] width 159 height 39
click at [694, 655] on span "Approve Timesheet" at bounding box center [709, 659] width 120 height 16
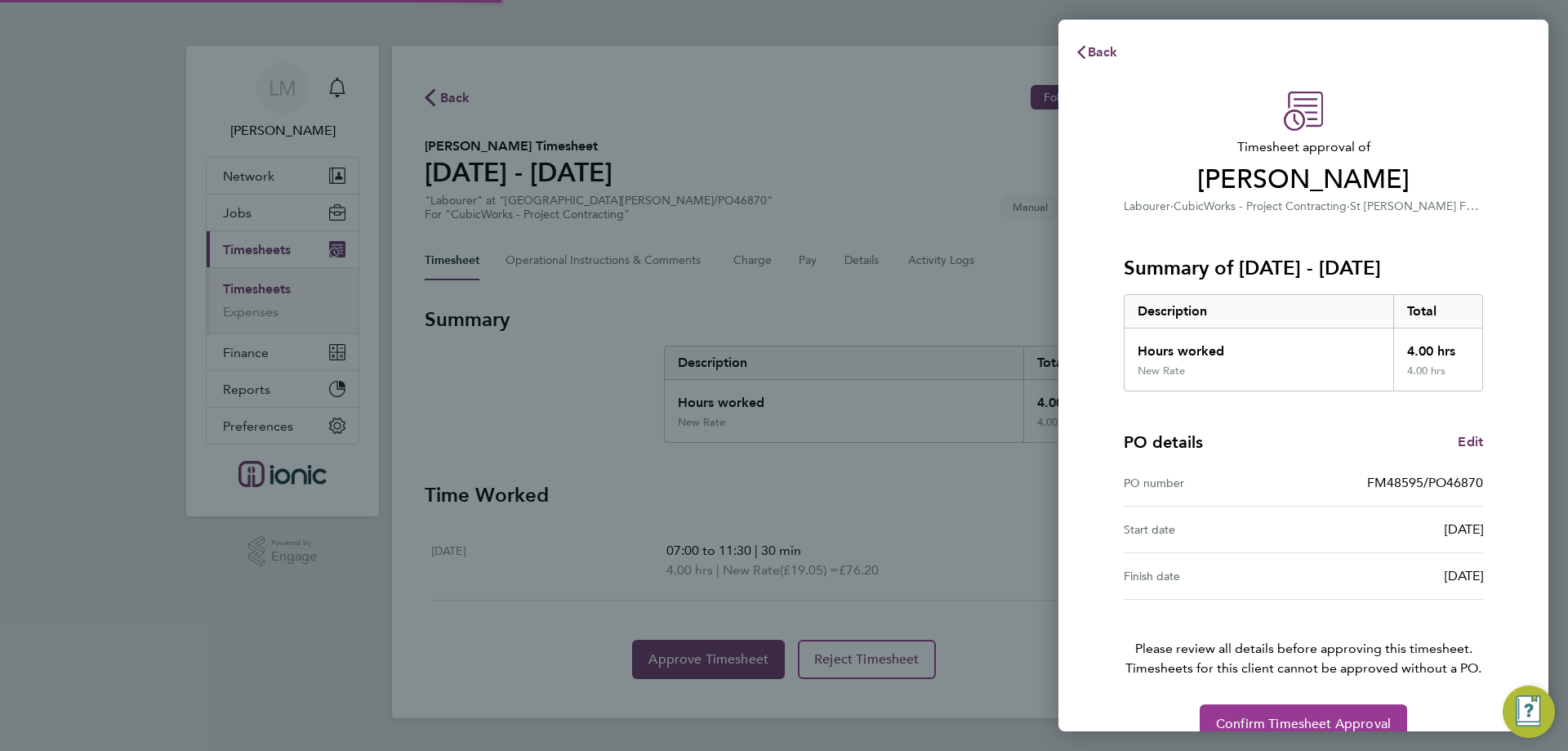
click at [1230, 724] on span "Confirm Timesheet Approval" at bounding box center [1303, 723] width 175 height 16
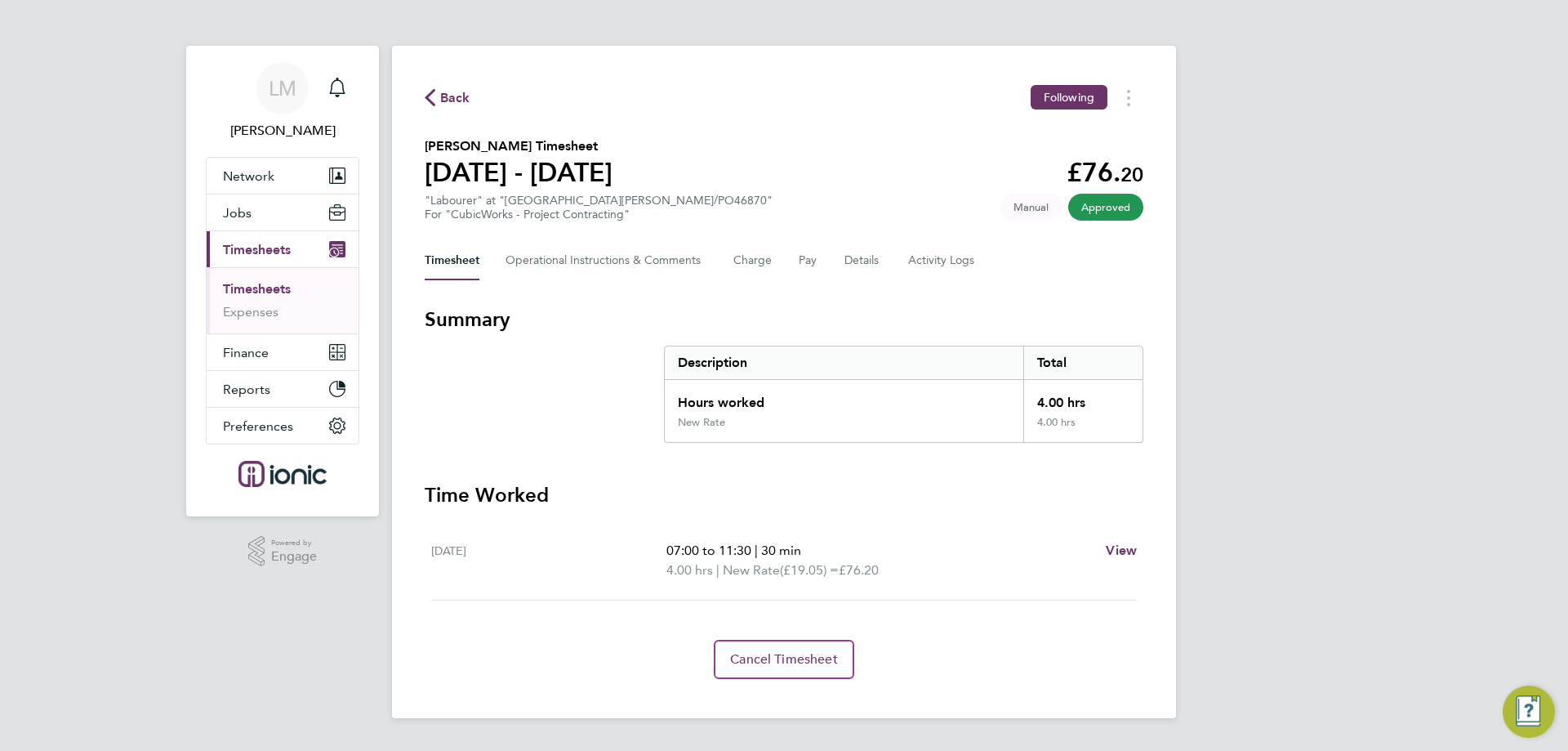
click at [447, 97] on span "Back" at bounding box center [456, 98] width 30 height 20
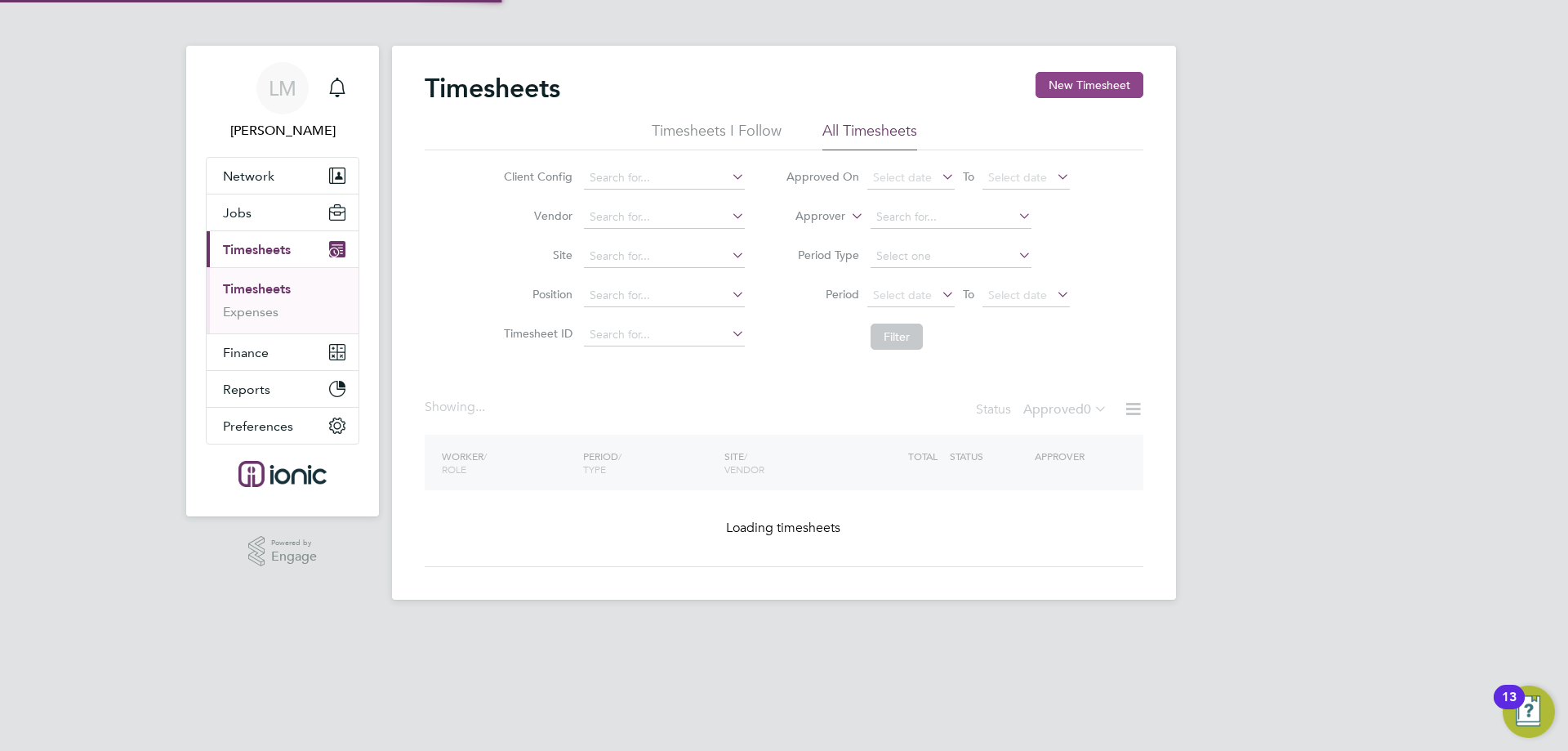
click at [1066, 83] on button "New Timesheet" at bounding box center [1089, 85] width 108 height 26
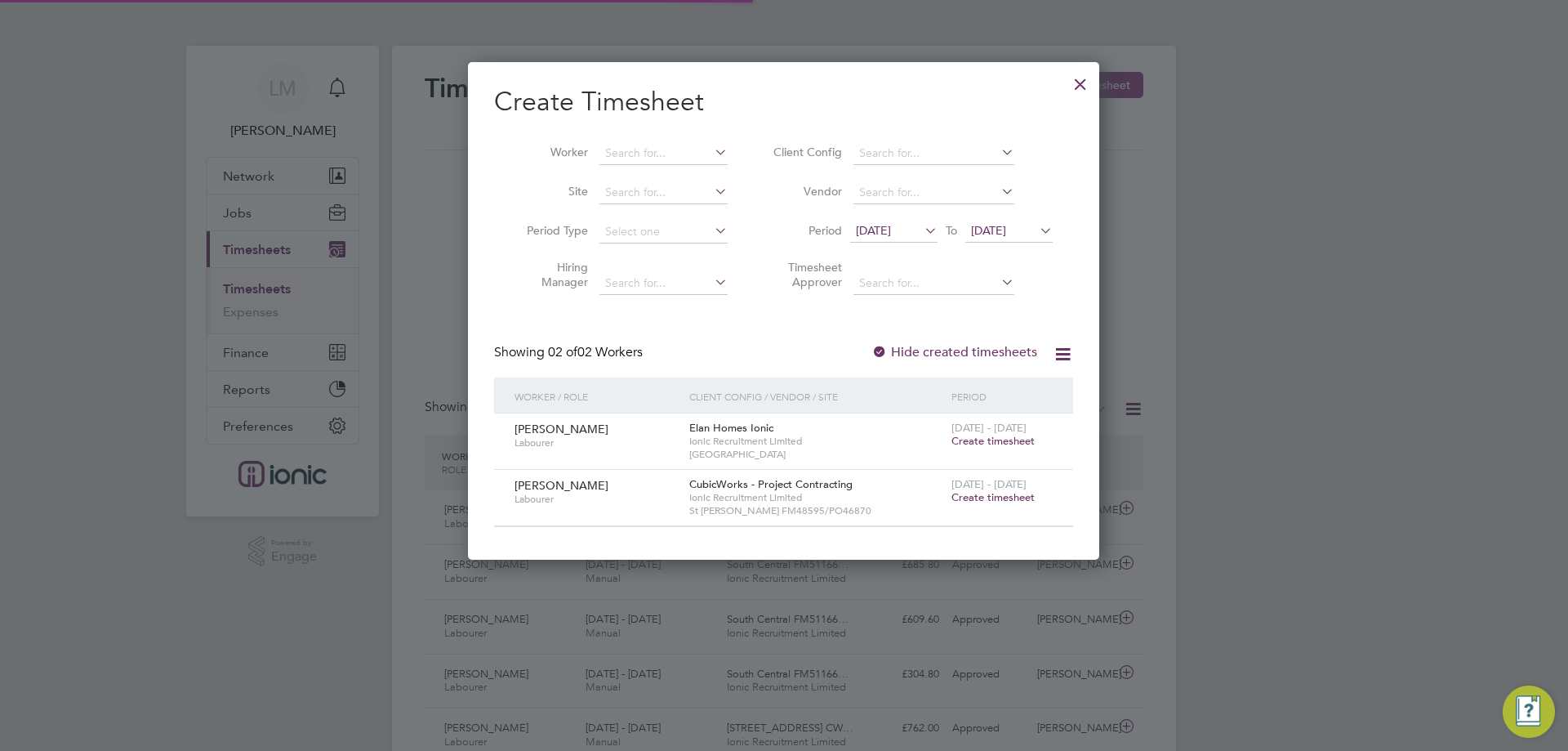
click at [1066, 83] on div at bounding box center [1080, 80] width 29 height 30
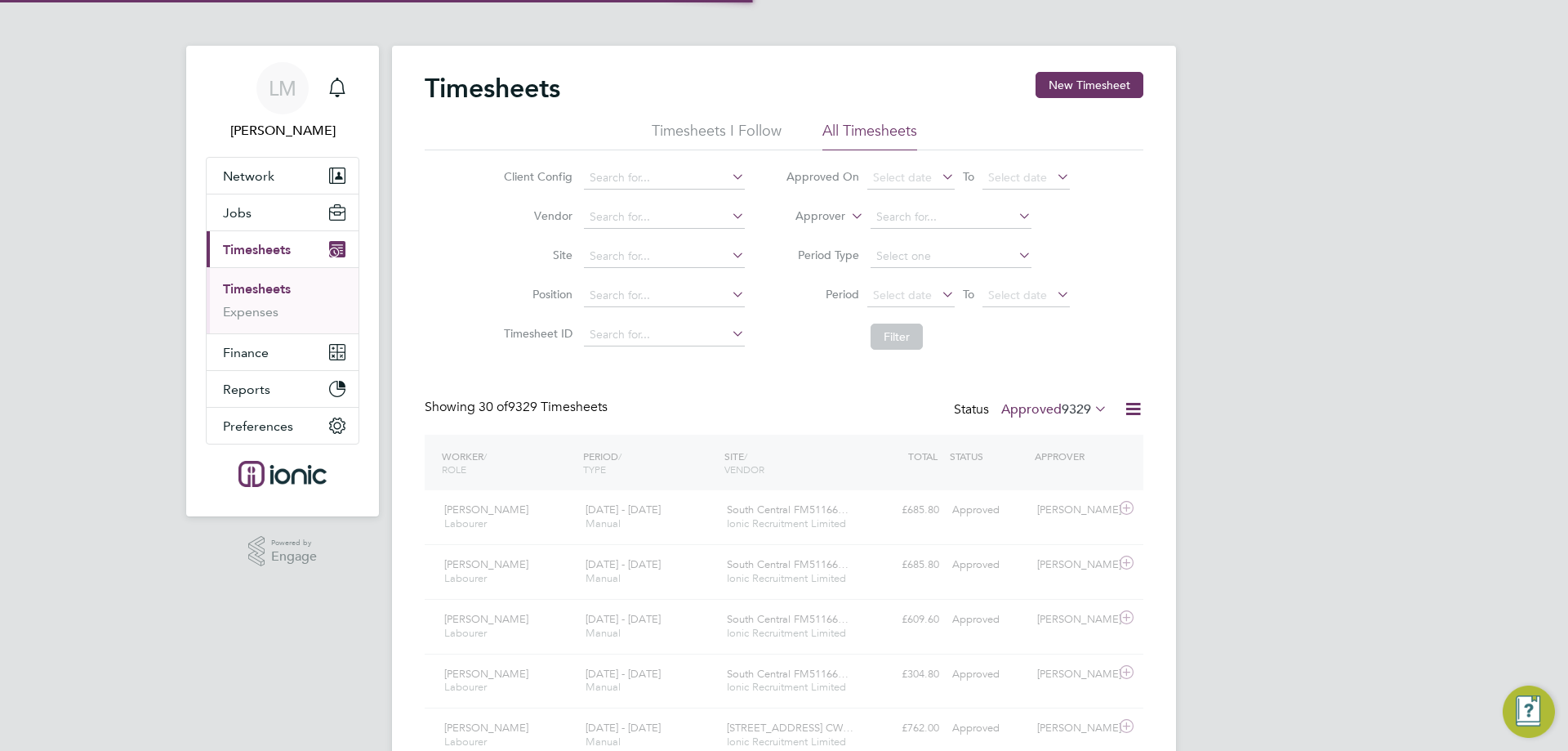
click at [1014, 494] on span "Create timesheet" at bounding box center [993, 497] width 84 height 14
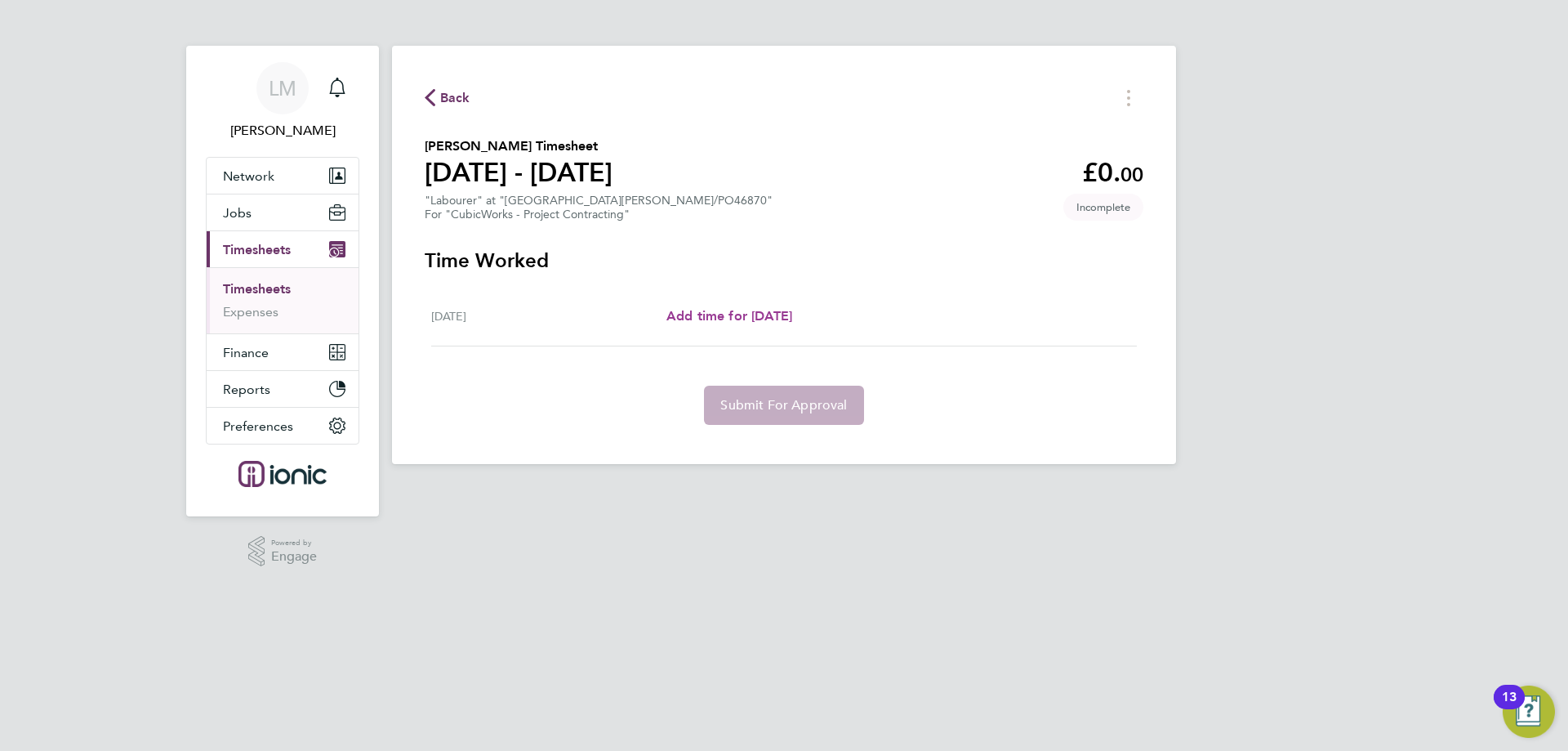
click at [749, 312] on span "Add time for [DATE]" at bounding box center [730, 316] width 126 height 15
select select "30"
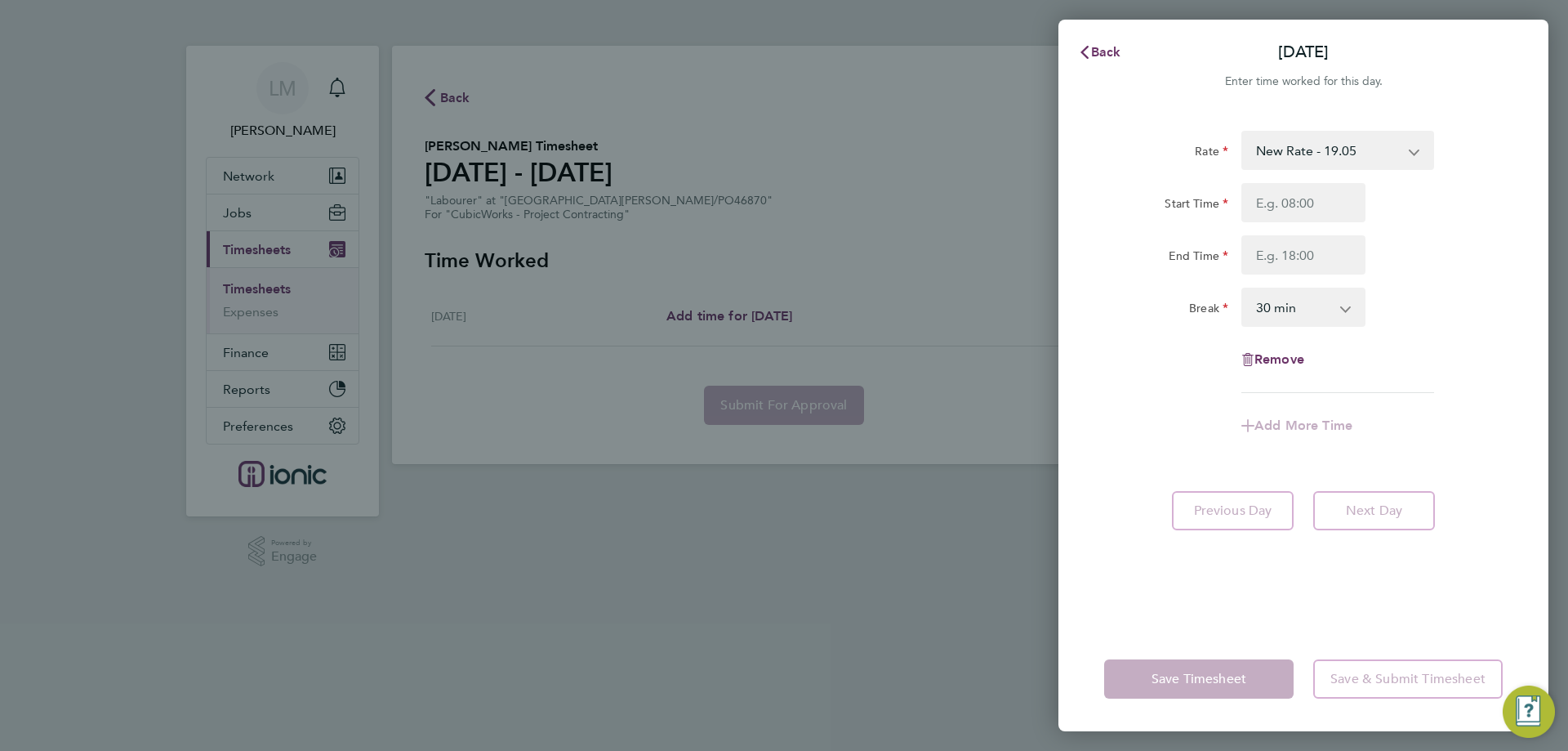
click at [1297, 184] on div "Rate New Rate - 19.05 Day Rate - 17.85 Start Time End Time Break 0 min 15 min 3…" at bounding box center [1303, 262] width 399 height 263
click at [1298, 205] on input "Start Time" at bounding box center [1303, 202] width 125 height 39
type input "07:00"
click at [1317, 262] on input "End Time" at bounding box center [1303, 254] width 125 height 39
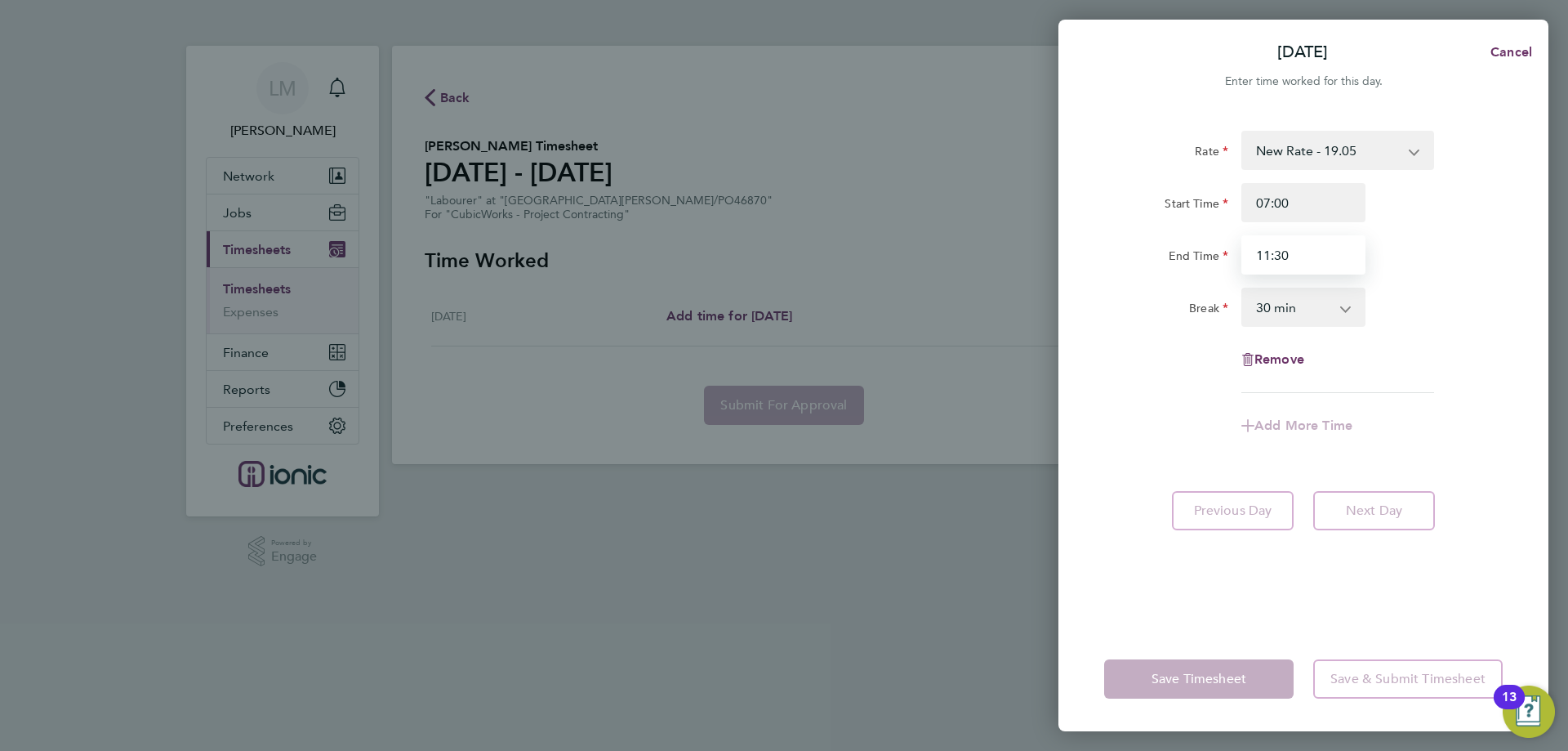
type input "11:30"
click at [1453, 309] on div "Break 0 min 15 min 30 min 45 min 60 min 75 min 90 min" at bounding box center [1303, 306] width 412 height 39
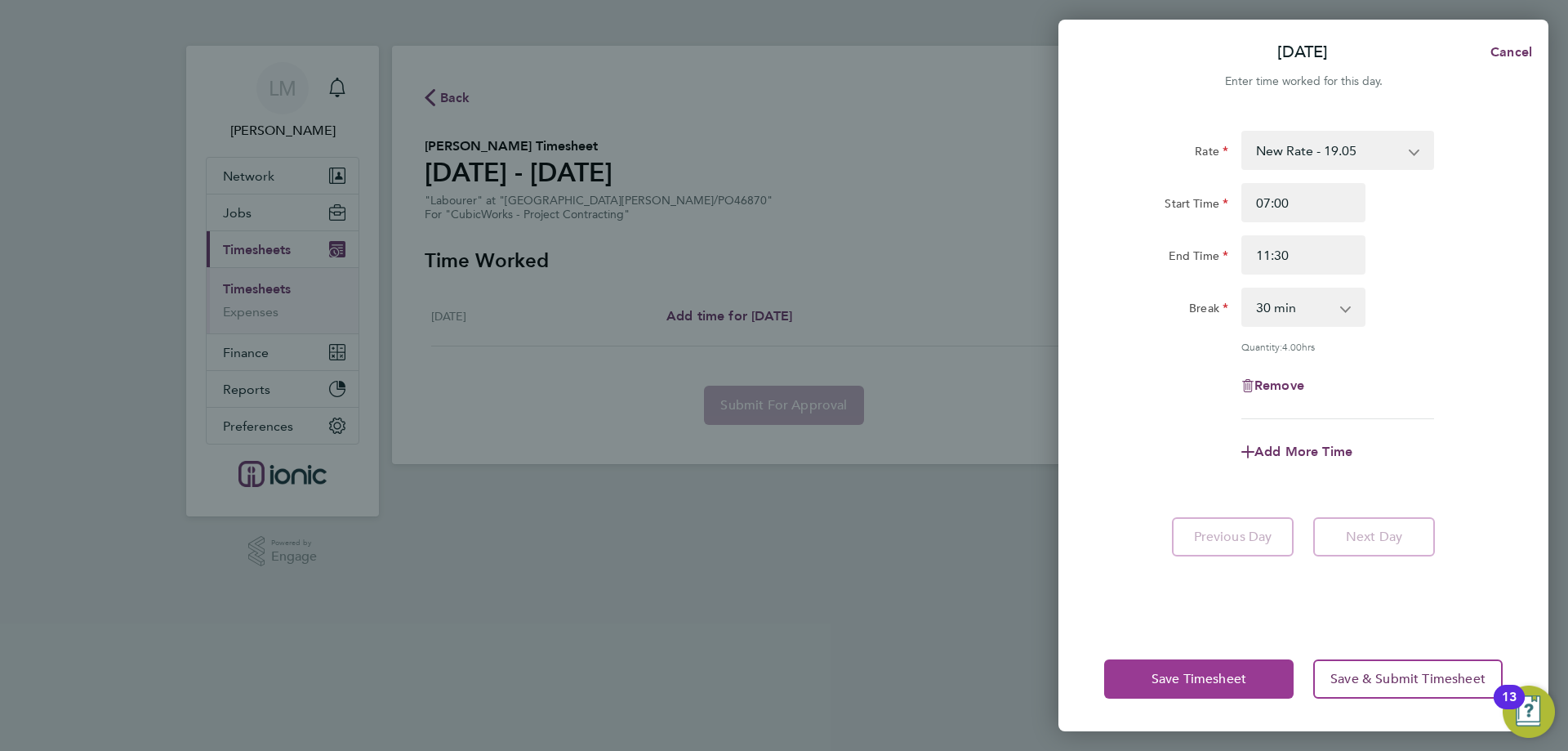
click at [1186, 674] on span "Save Timesheet" at bounding box center [1200, 679] width 95 height 16
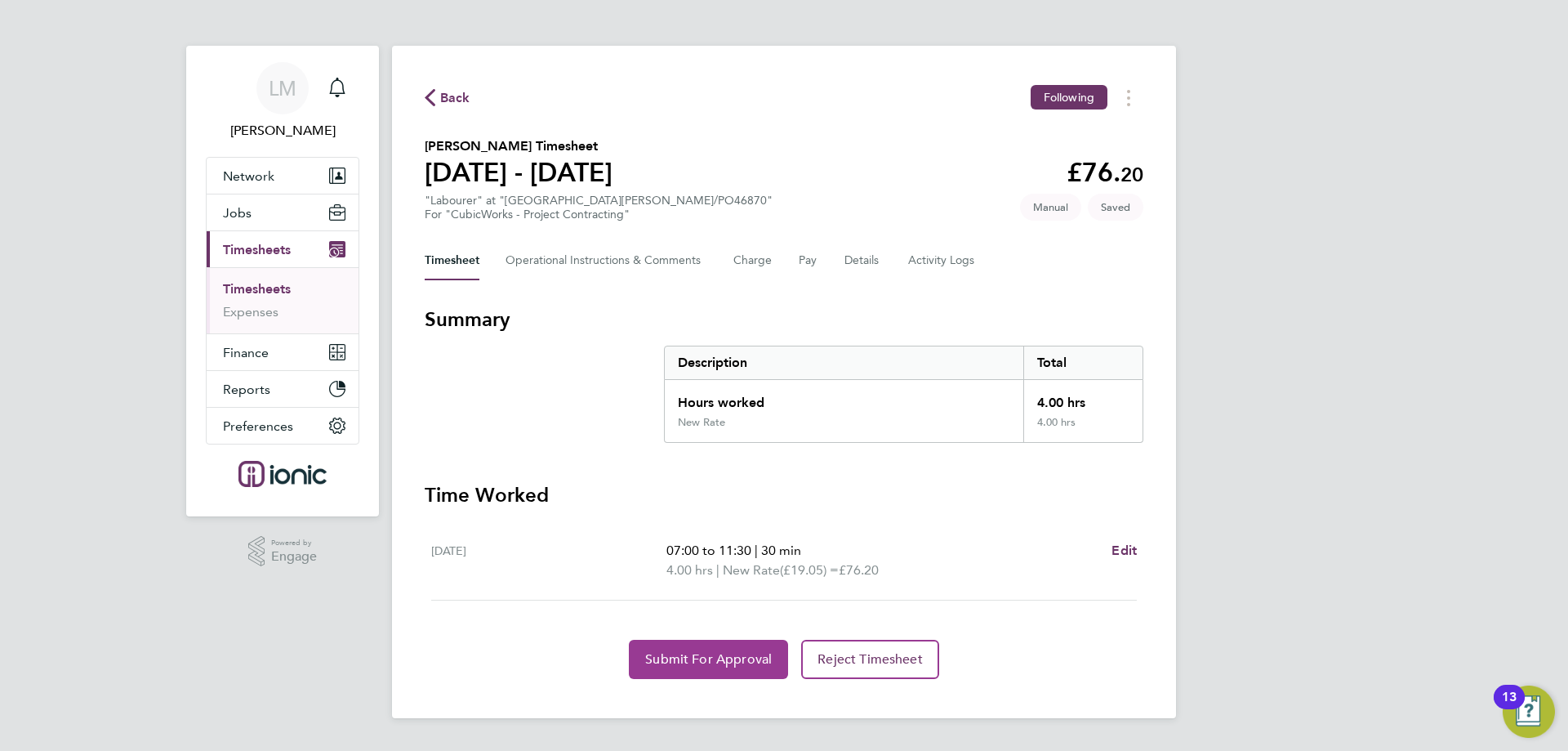
click at [661, 655] on span "Submit For Approval" at bounding box center [708, 659] width 127 height 16
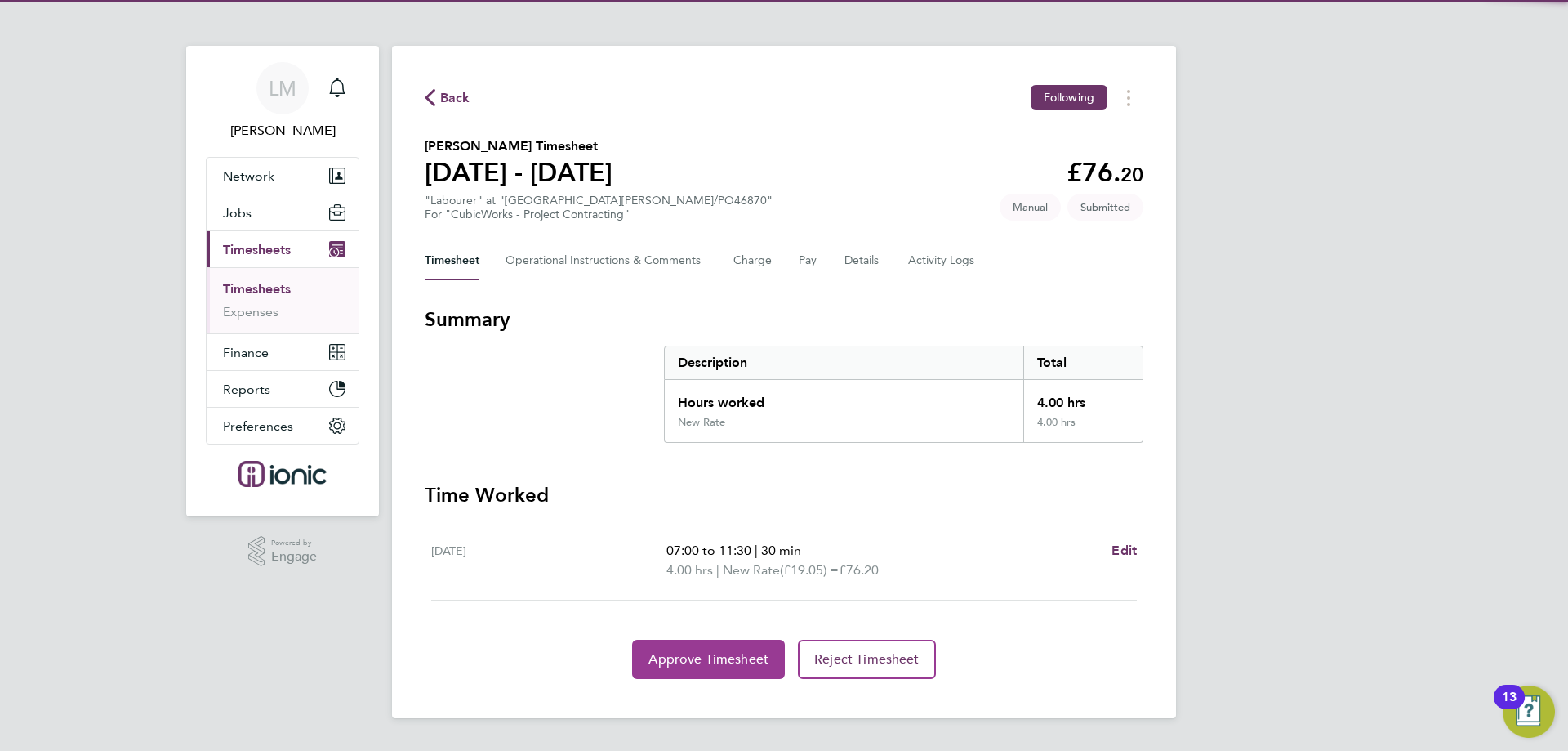
click at [676, 659] on span "Approve Timesheet" at bounding box center [709, 659] width 120 height 16
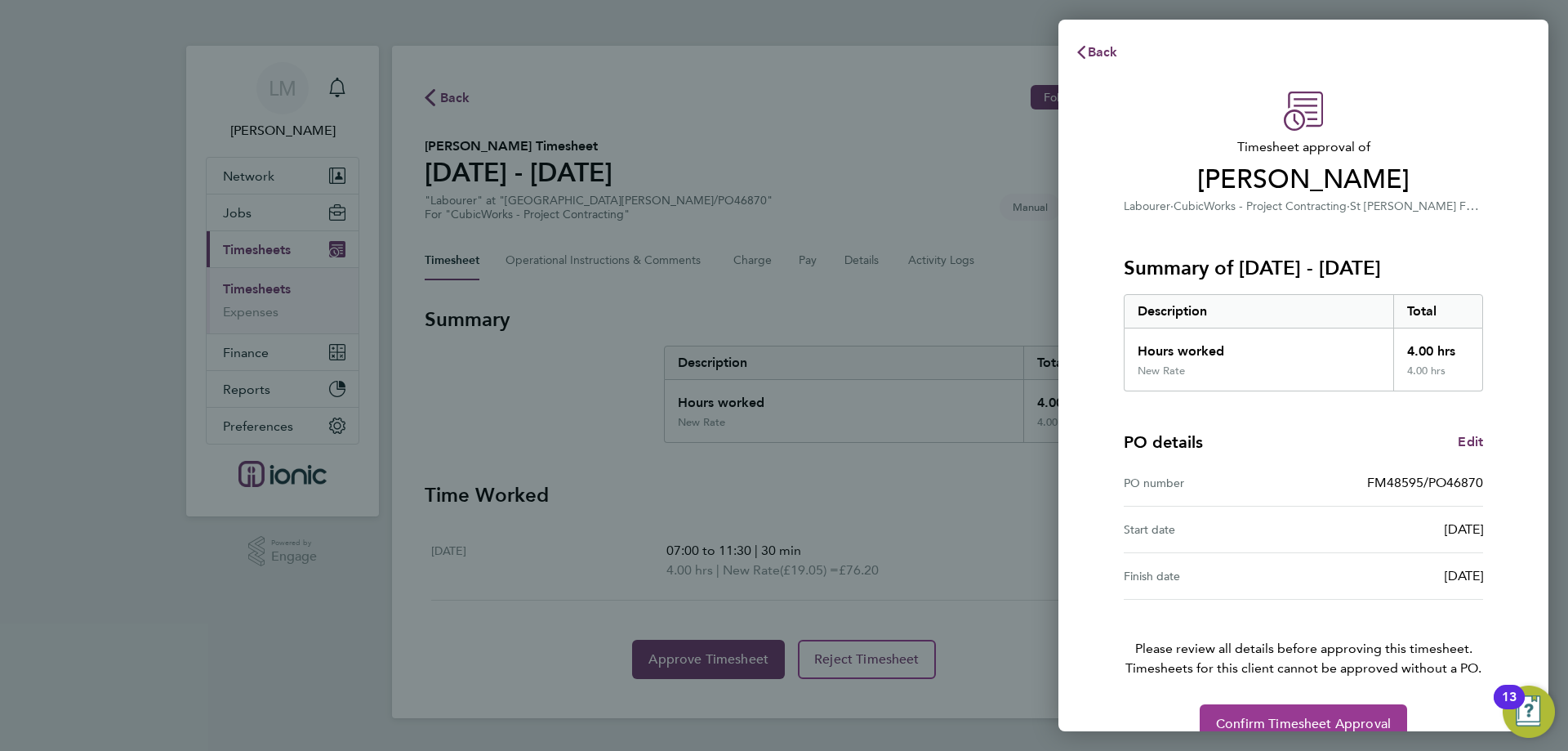
click at [1296, 715] on button "Confirm Timesheet Approval" at bounding box center [1303, 723] width 207 height 39
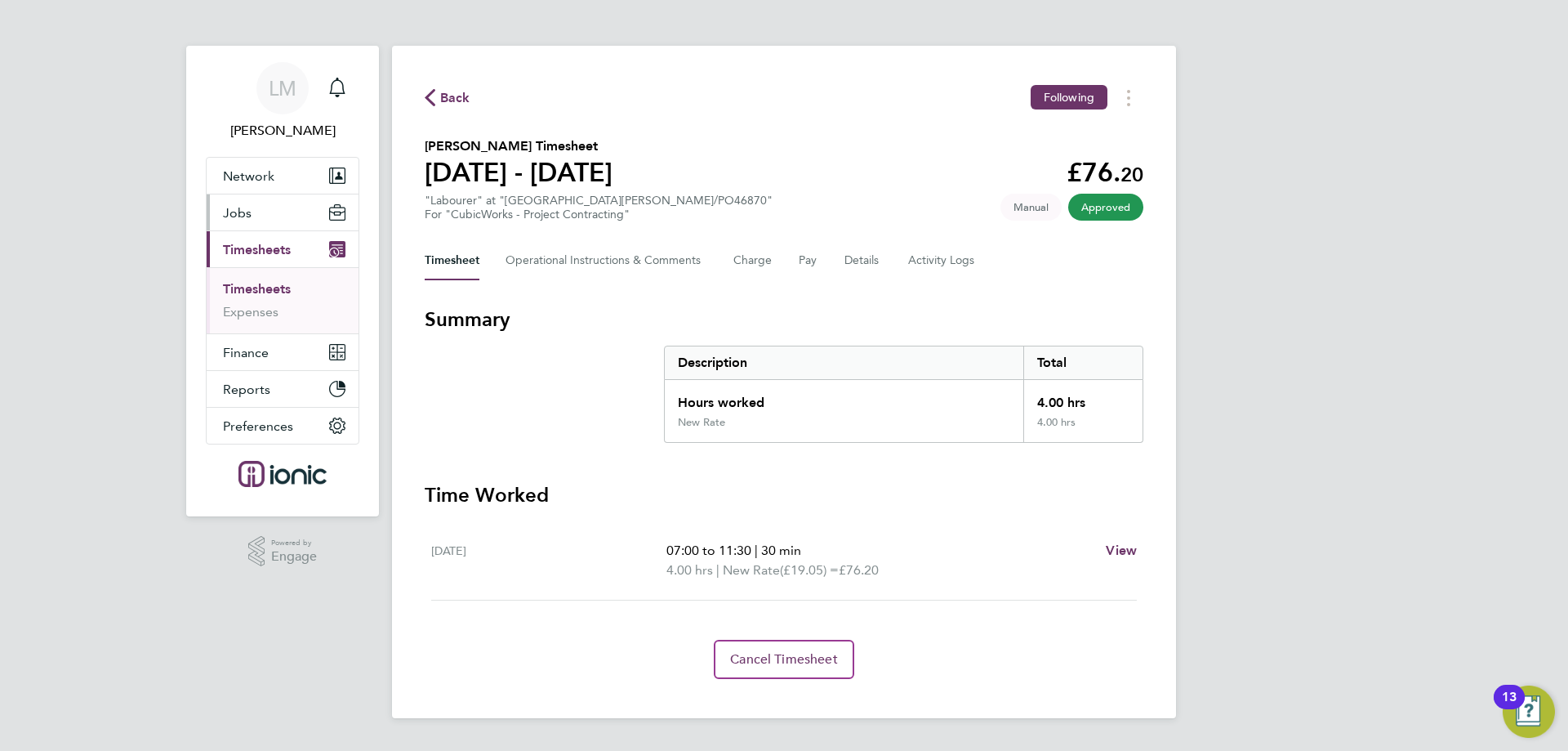
click at [292, 214] on button "Jobs" at bounding box center [283, 212] width 152 height 36
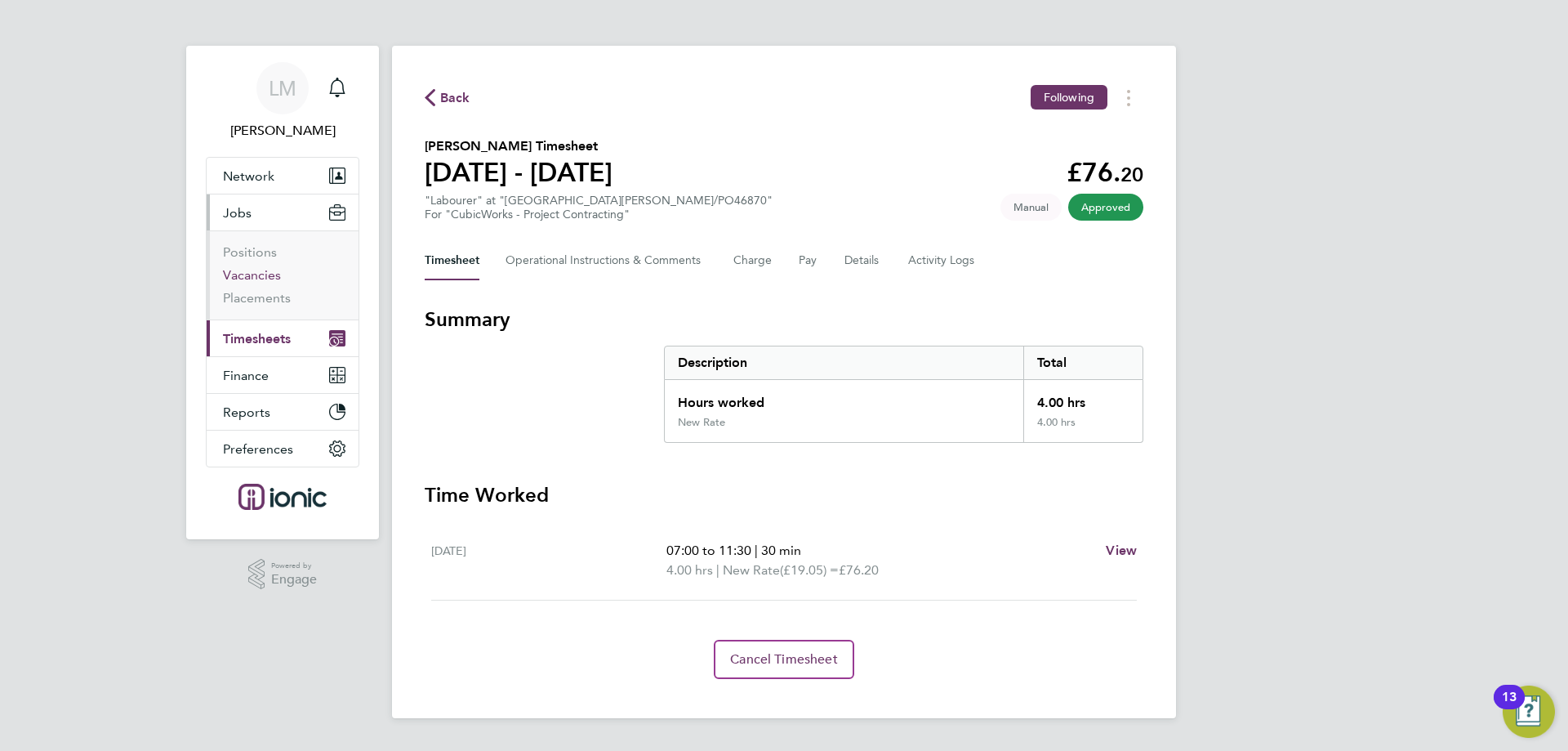
click at [245, 272] on link "Vacancies" at bounding box center [251, 275] width 58 height 15
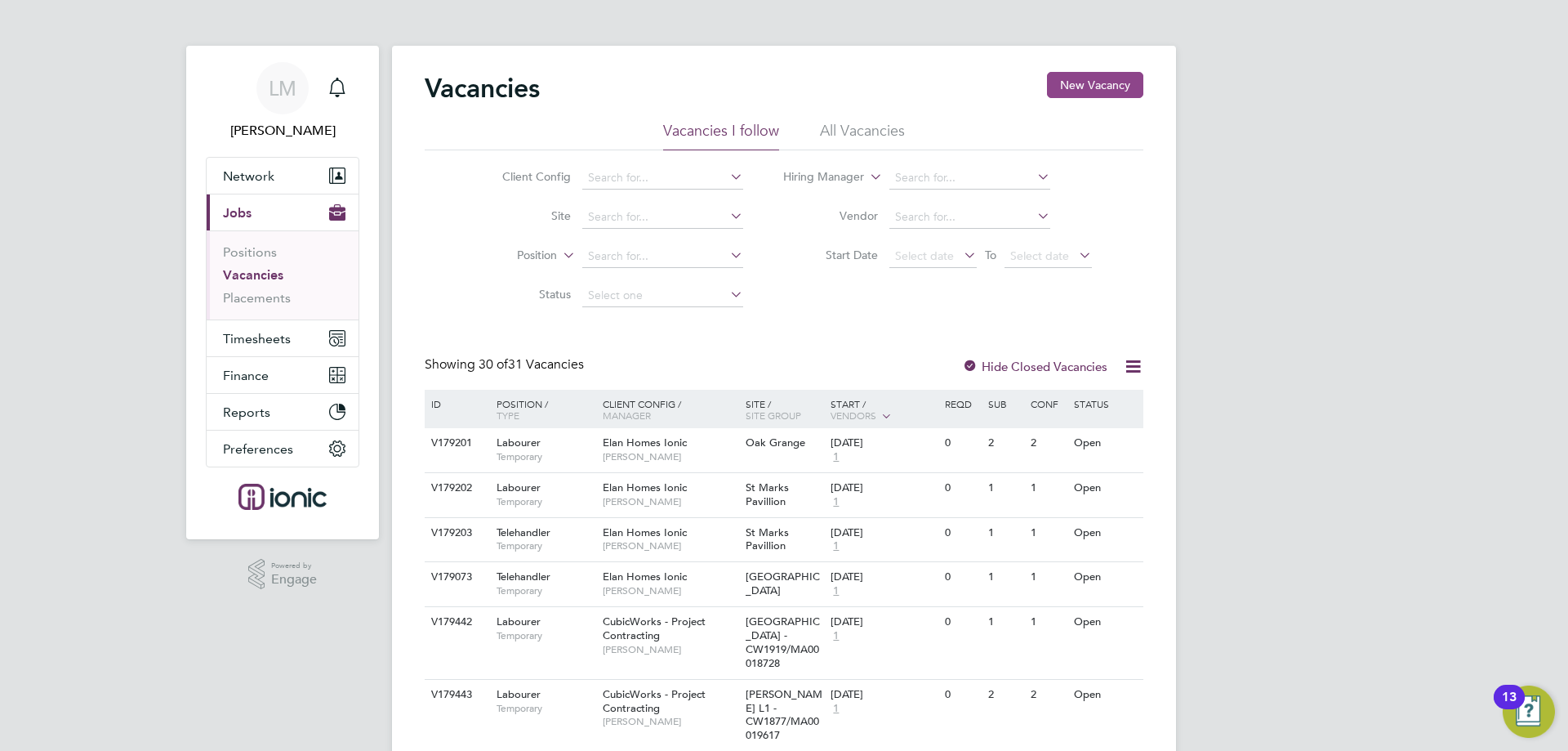
click at [1089, 76] on button "New Vacancy" at bounding box center [1095, 85] width 96 height 26
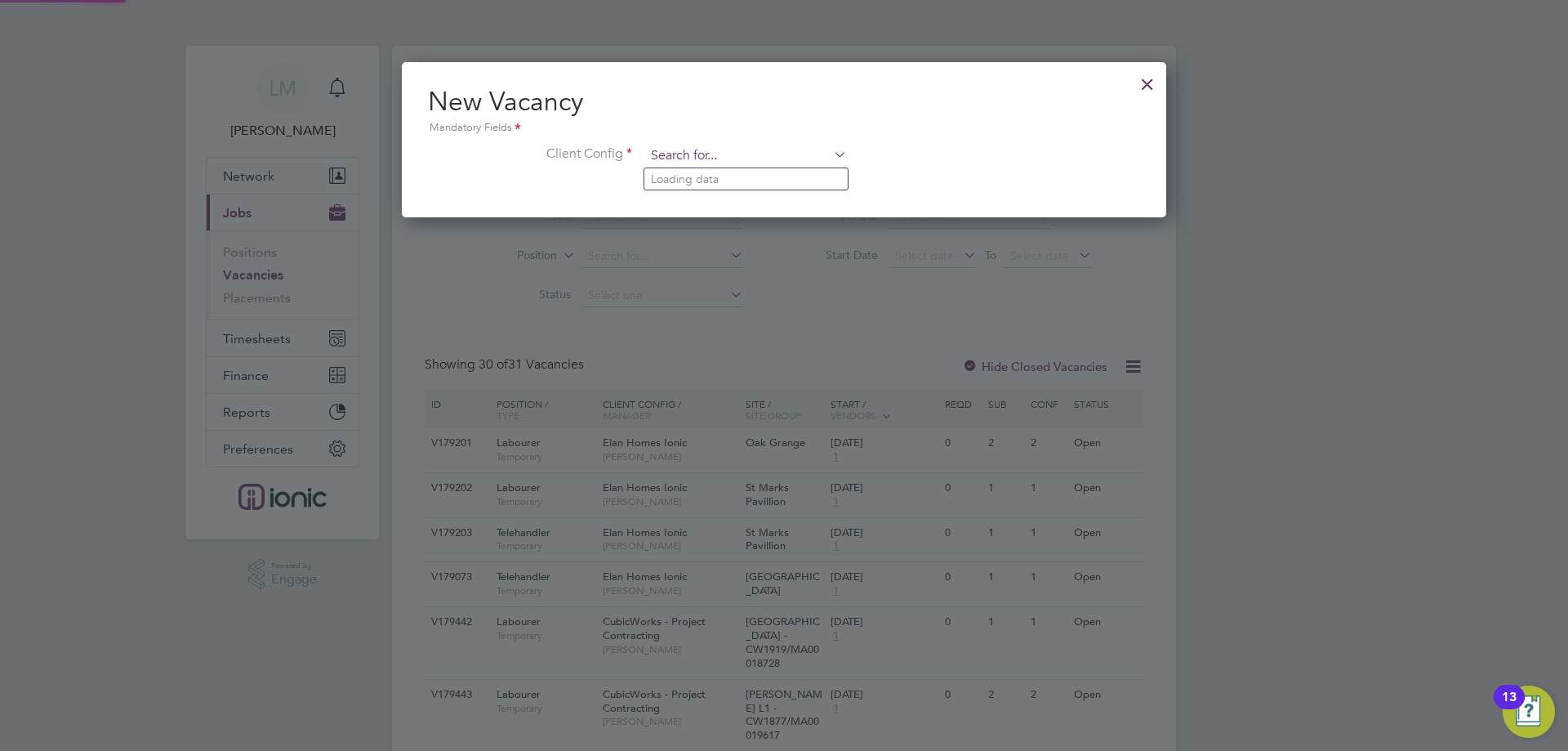
click at [731, 145] on input at bounding box center [746, 156] width 202 height 25
click at [727, 223] on li "CubicWorks - Project Contracting" at bounding box center [746, 223] width 204 height 22
type input "CubicWorks - Project Contracting"
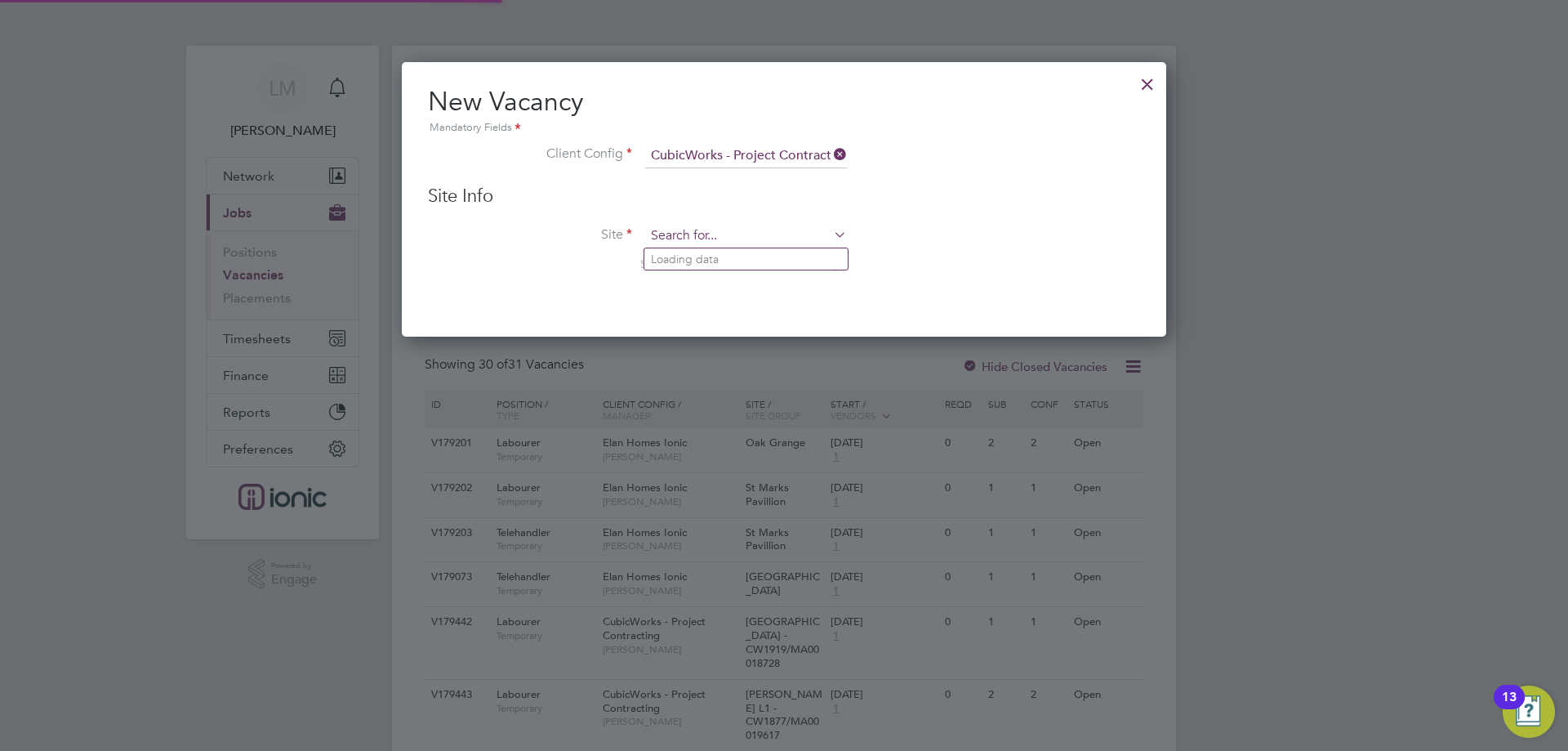
click at [729, 227] on input at bounding box center [746, 236] width 202 height 25
click at [759, 254] on b "CW2006" at bounding box center [782, 259] width 46 height 14
type input "St James CW2006/MA00020224"
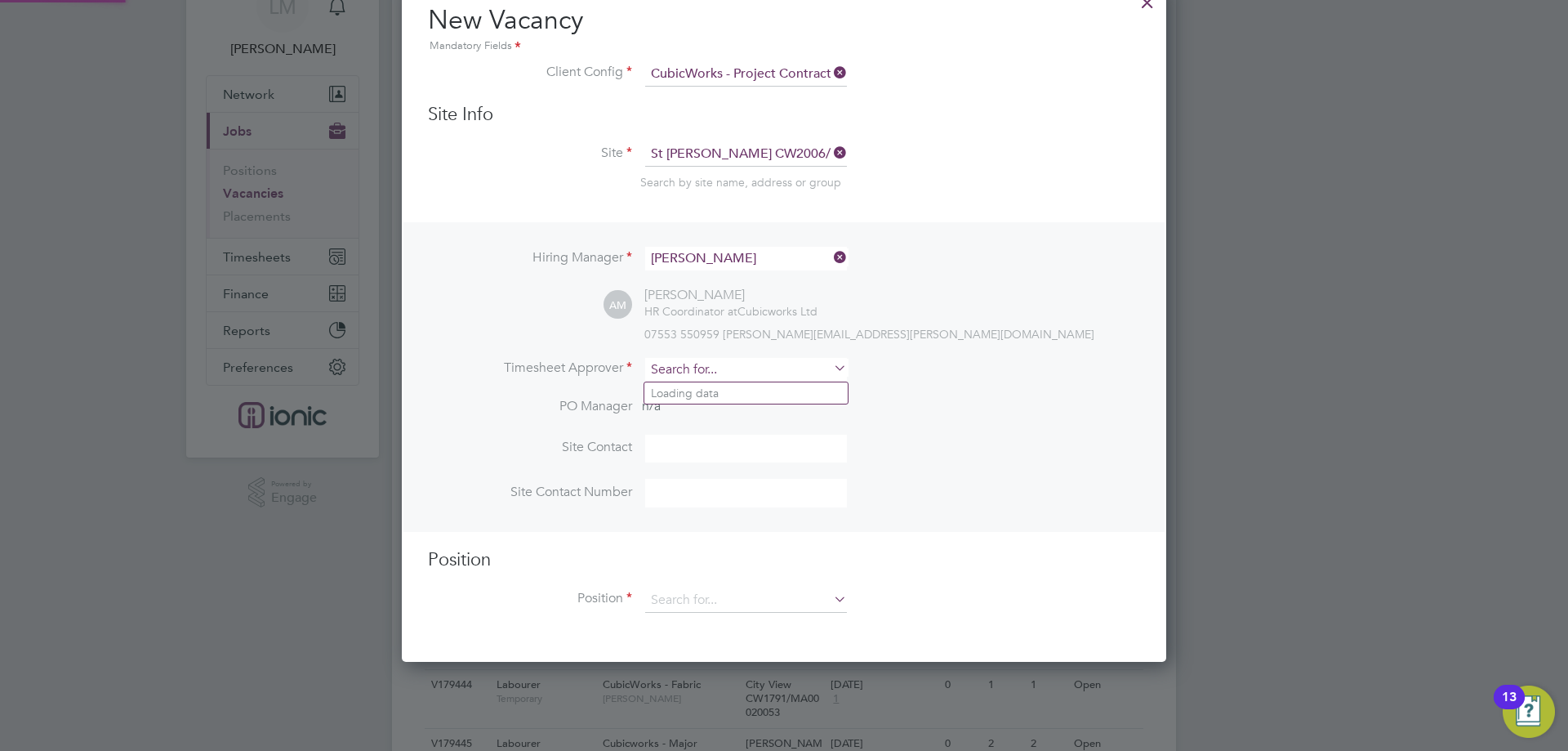
click at [714, 366] on input at bounding box center [746, 369] width 202 height 24
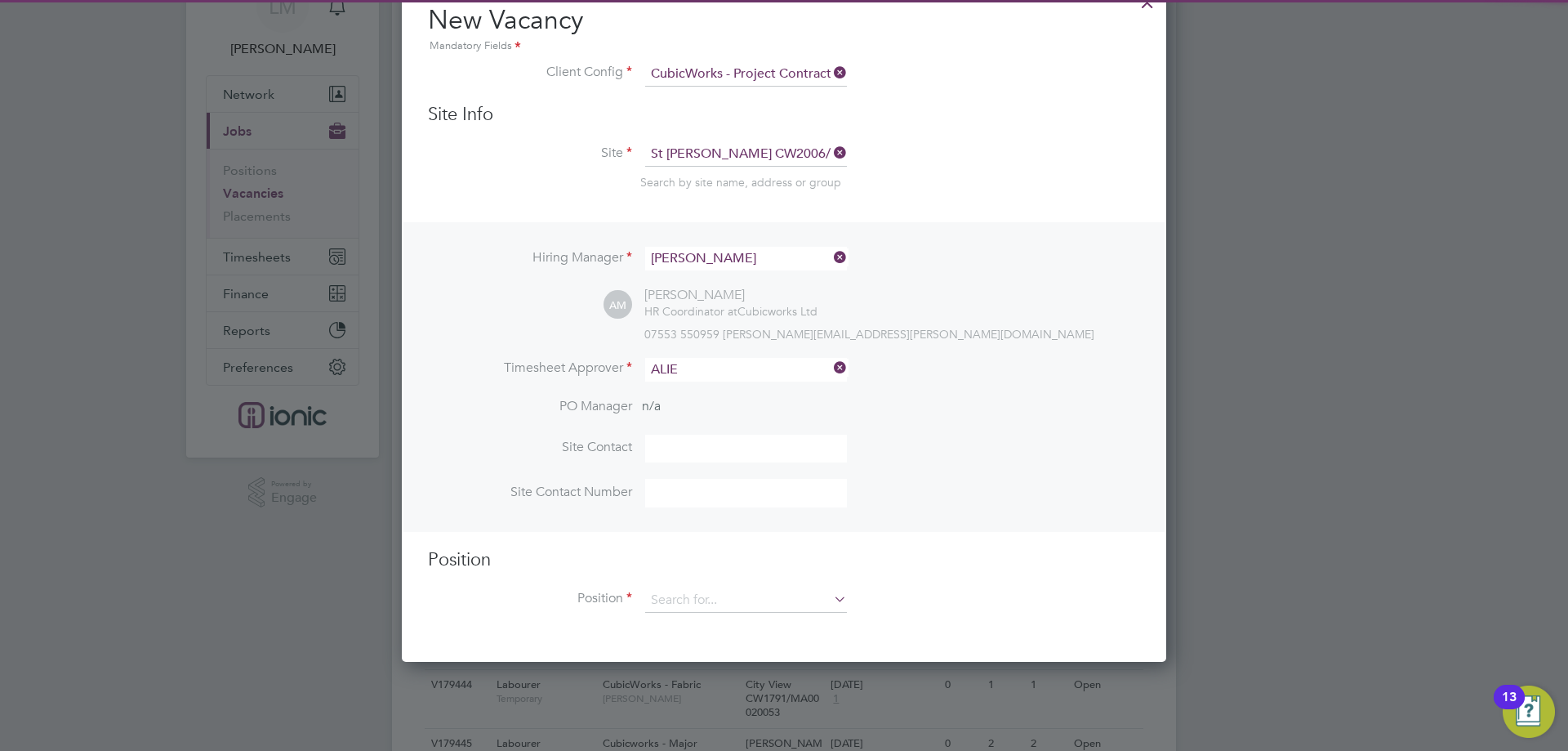
click at [715, 388] on li "Alie sha Murphy" at bounding box center [746, 393] width 204 height 22
type input "[PERSON_NAME]"
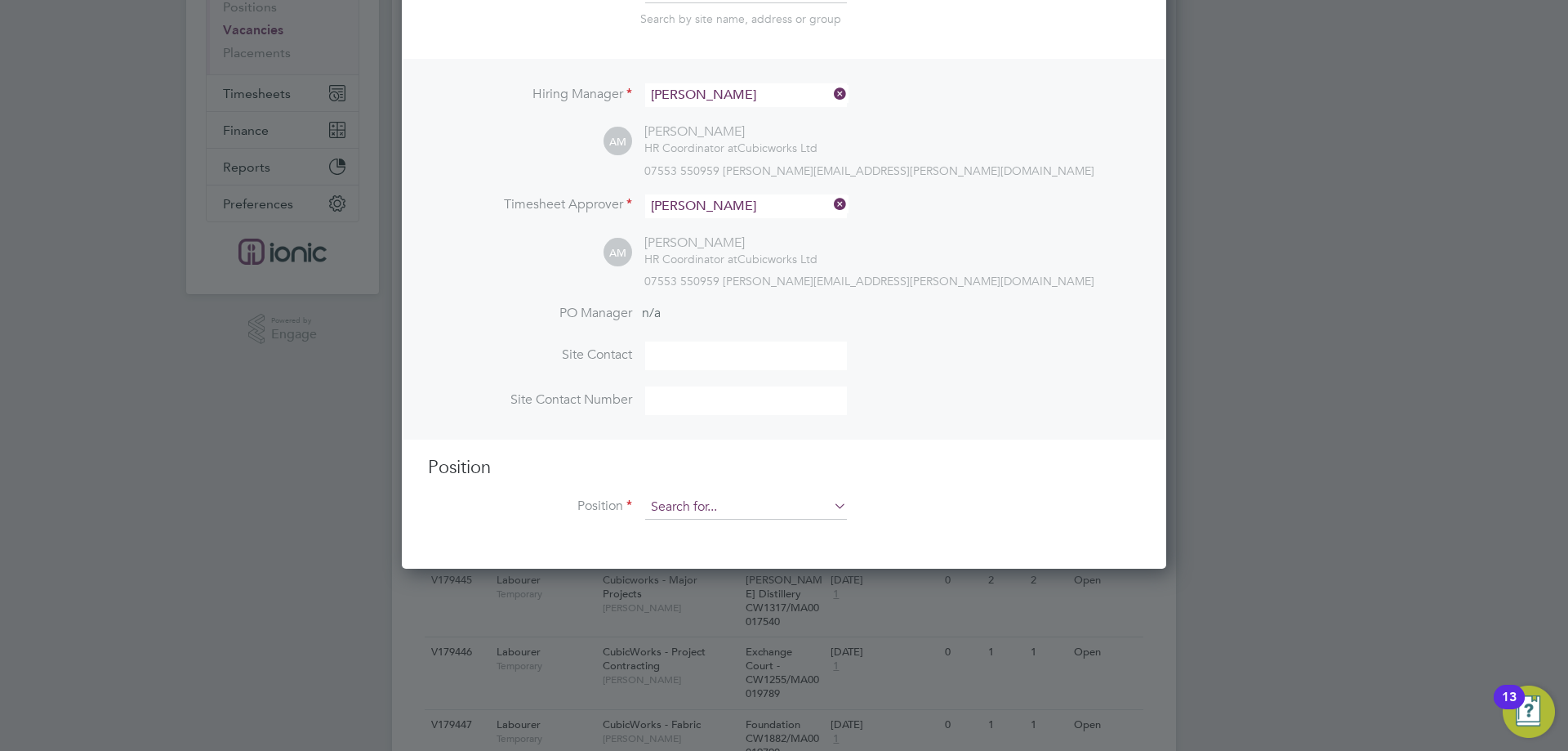
click at [734, 502] on input at bounding box center [746, 507] width 202 height 25
click at [713, 566] on li "Labourer" at bounding box center [746, 577] width 204 height 22
type input "Labourer"
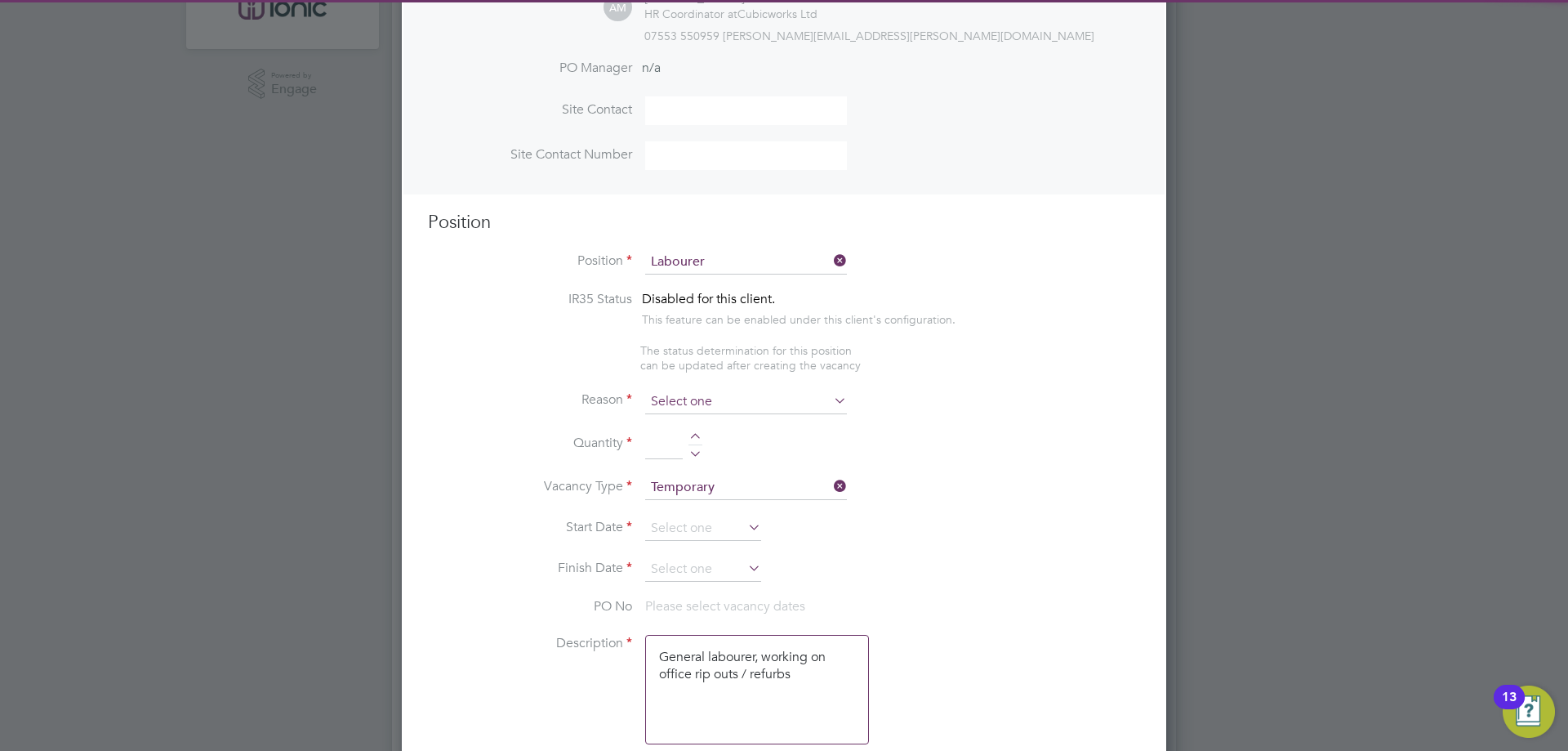
click at [702, 409] on input at bounding box center [746, 403] width 202 height 25
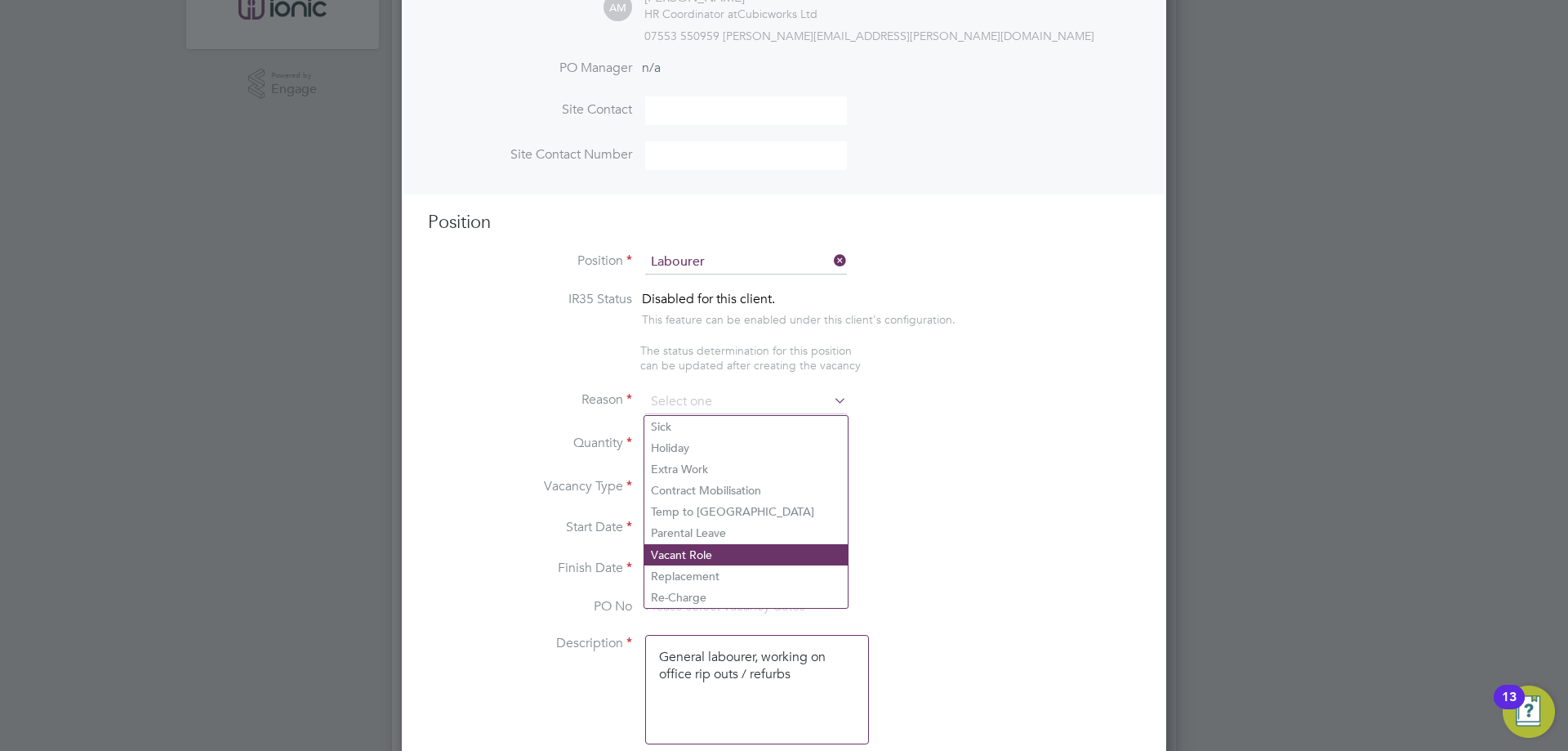
click at [684, 550] on li "Vacant Role" at bounding box center [746, 555] width 204 height 21
type input "Vacant Role"
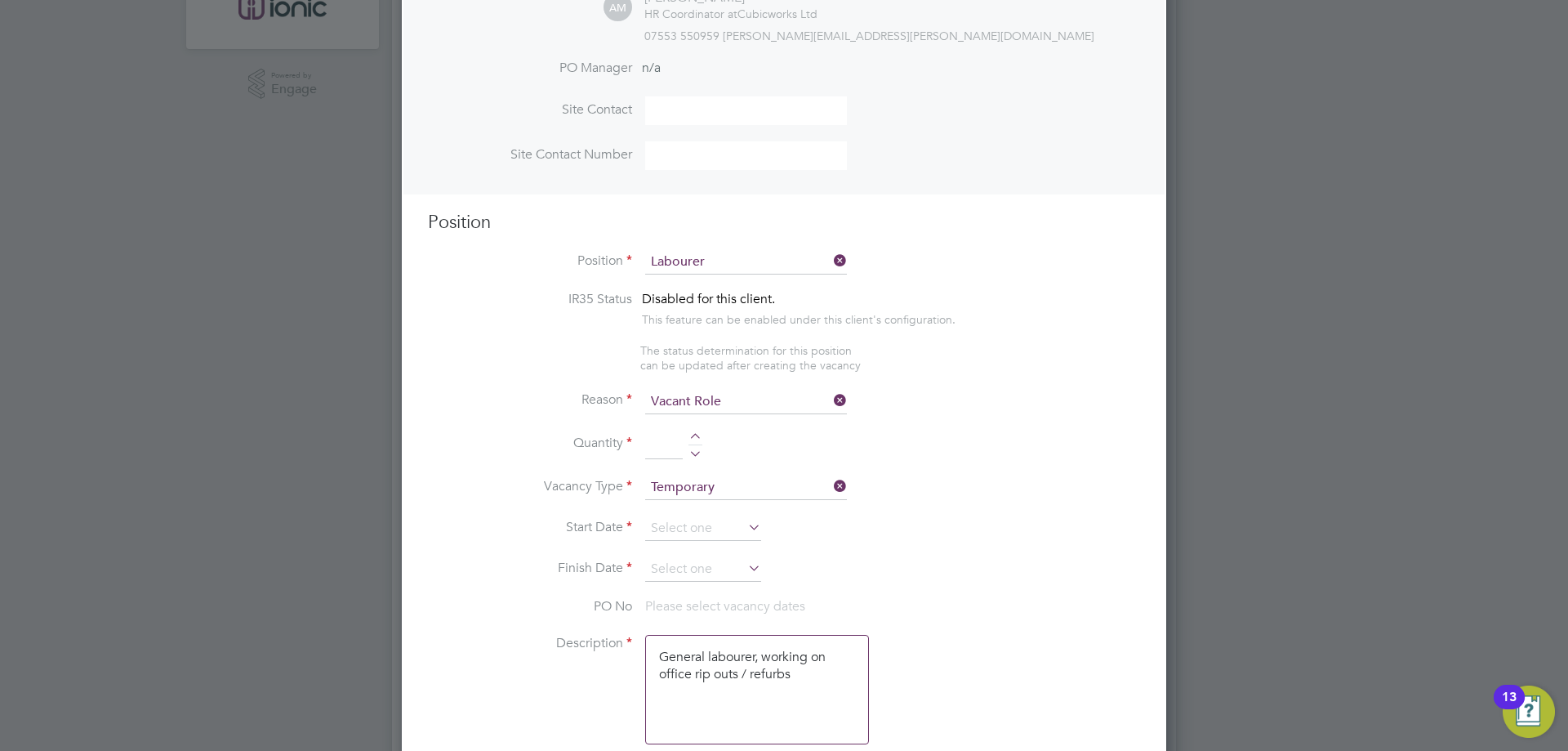
click at [695, 438] on div at bounding box center [696, 439] width 14 height 11
type input "1"
click at [671, 532] on input at bounding box center [703, 529] width 116 height 25
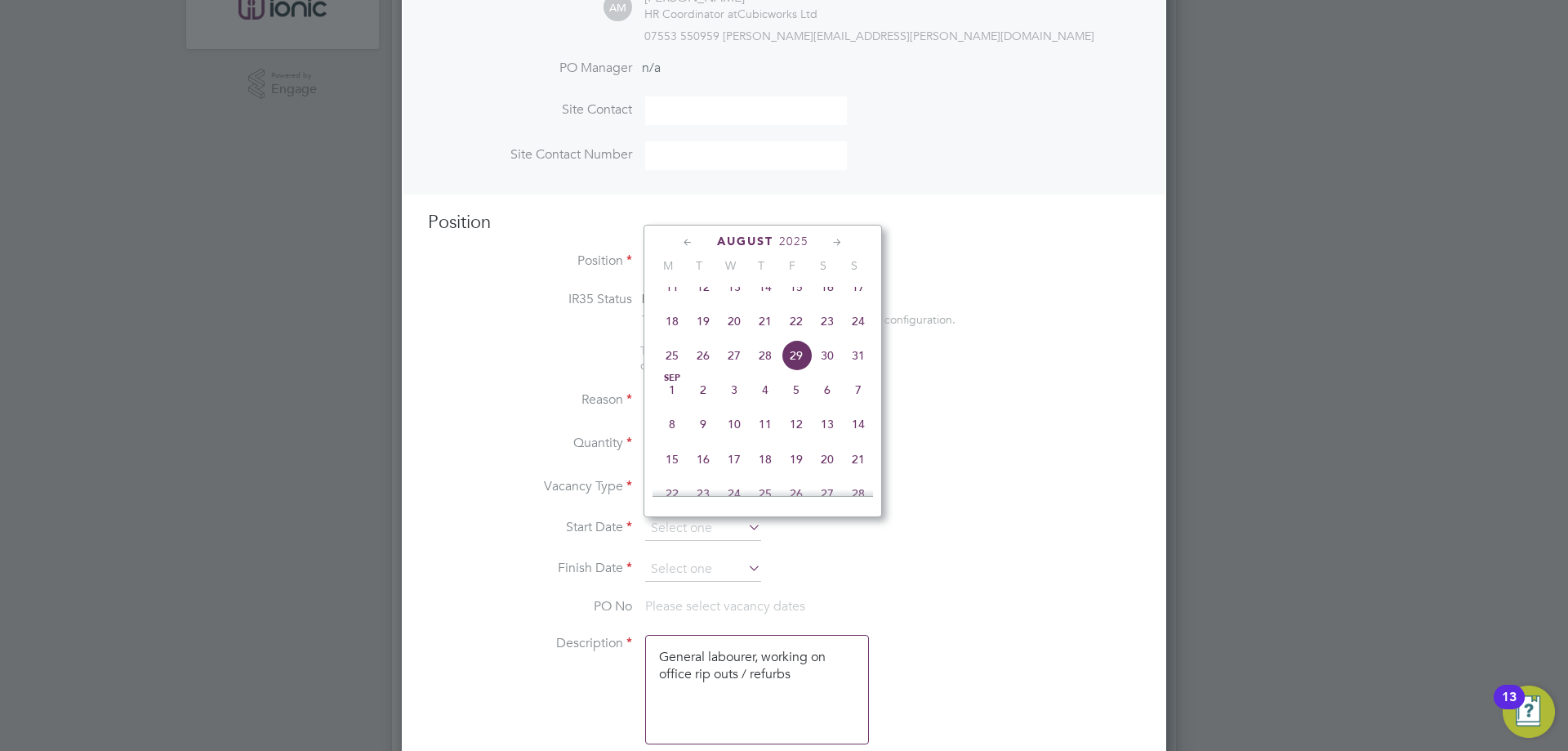
click at [670, 337] on span "18" at bounding box center [672, 321] width 31 height 31
type input "[DATE]"
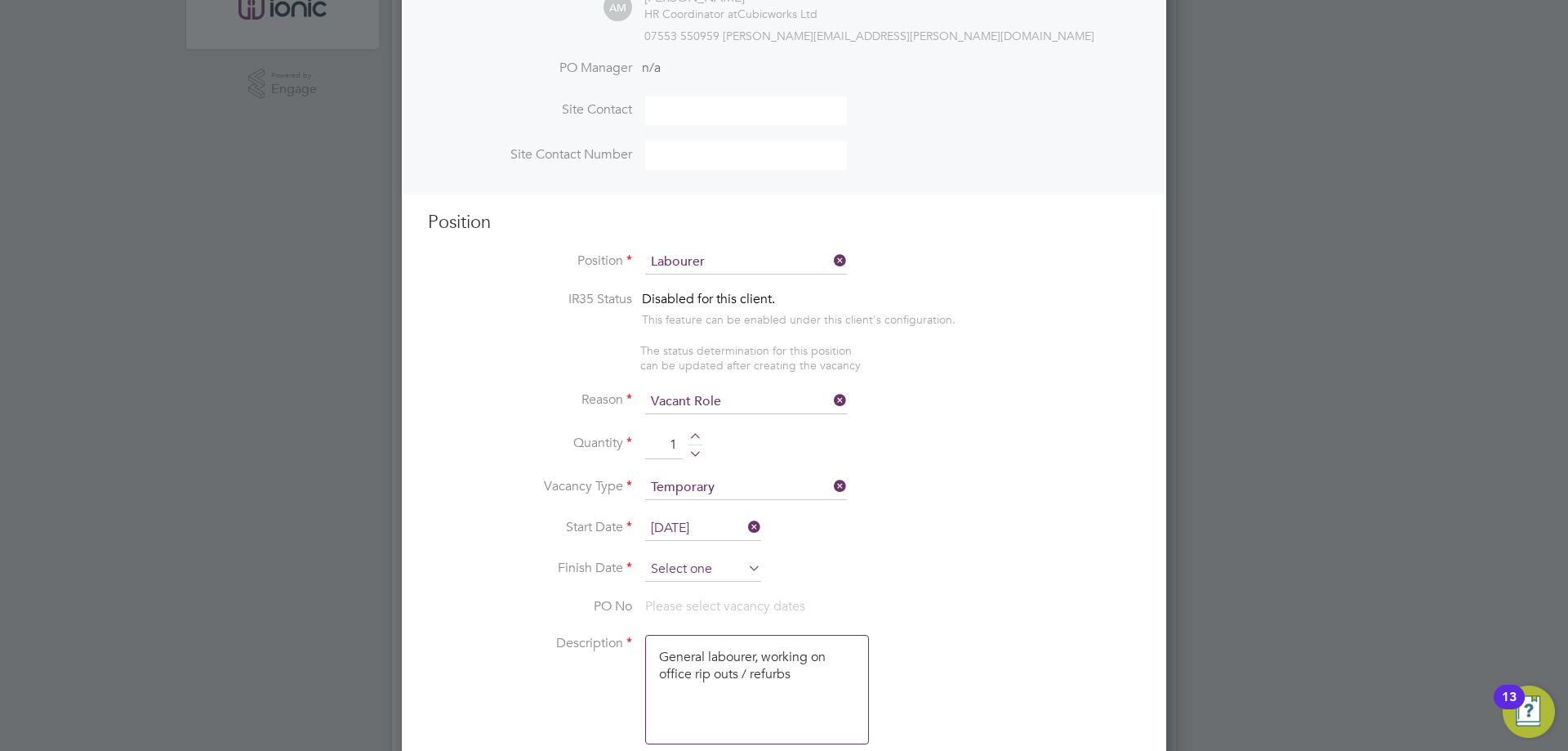
click at [695, 571] on input at bounding box center [703, 570] width 116 height 25
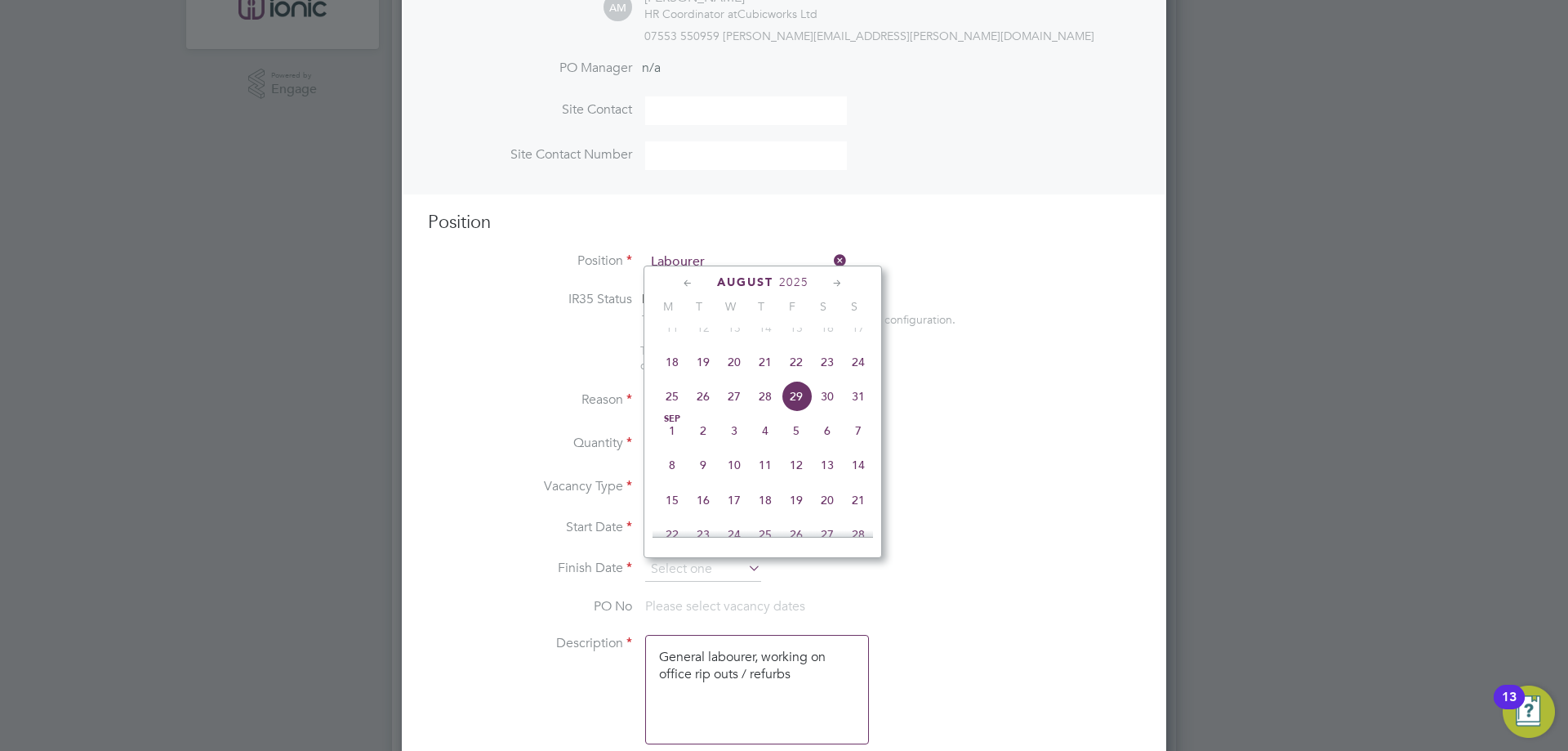
click at [871, 368] on span "24" at bounding box center [858, 362] width 31 height 31
type input "[DATE]"
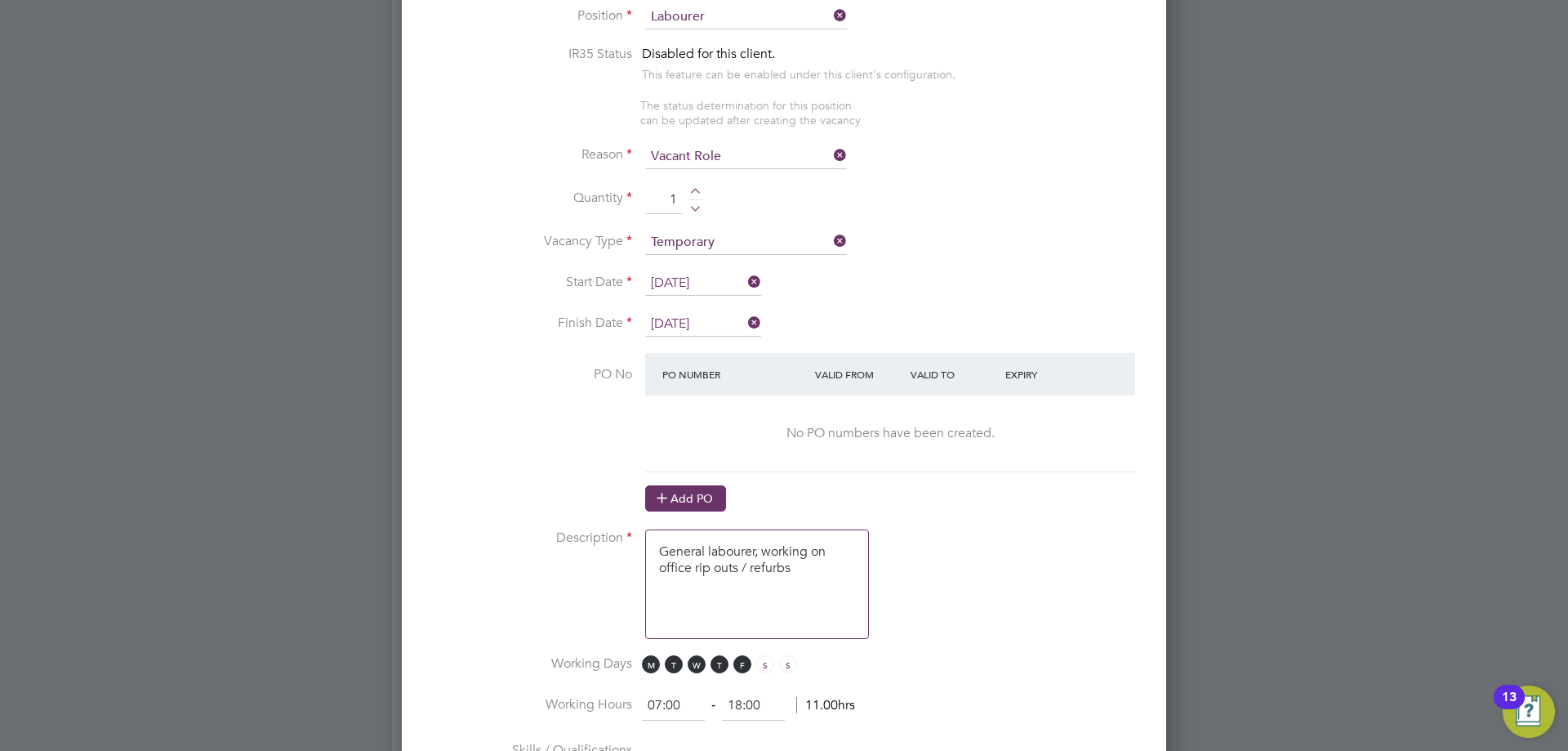
click at [696, 490] on button "Add PO" at bounding box center [685, 498] width 81 height 26
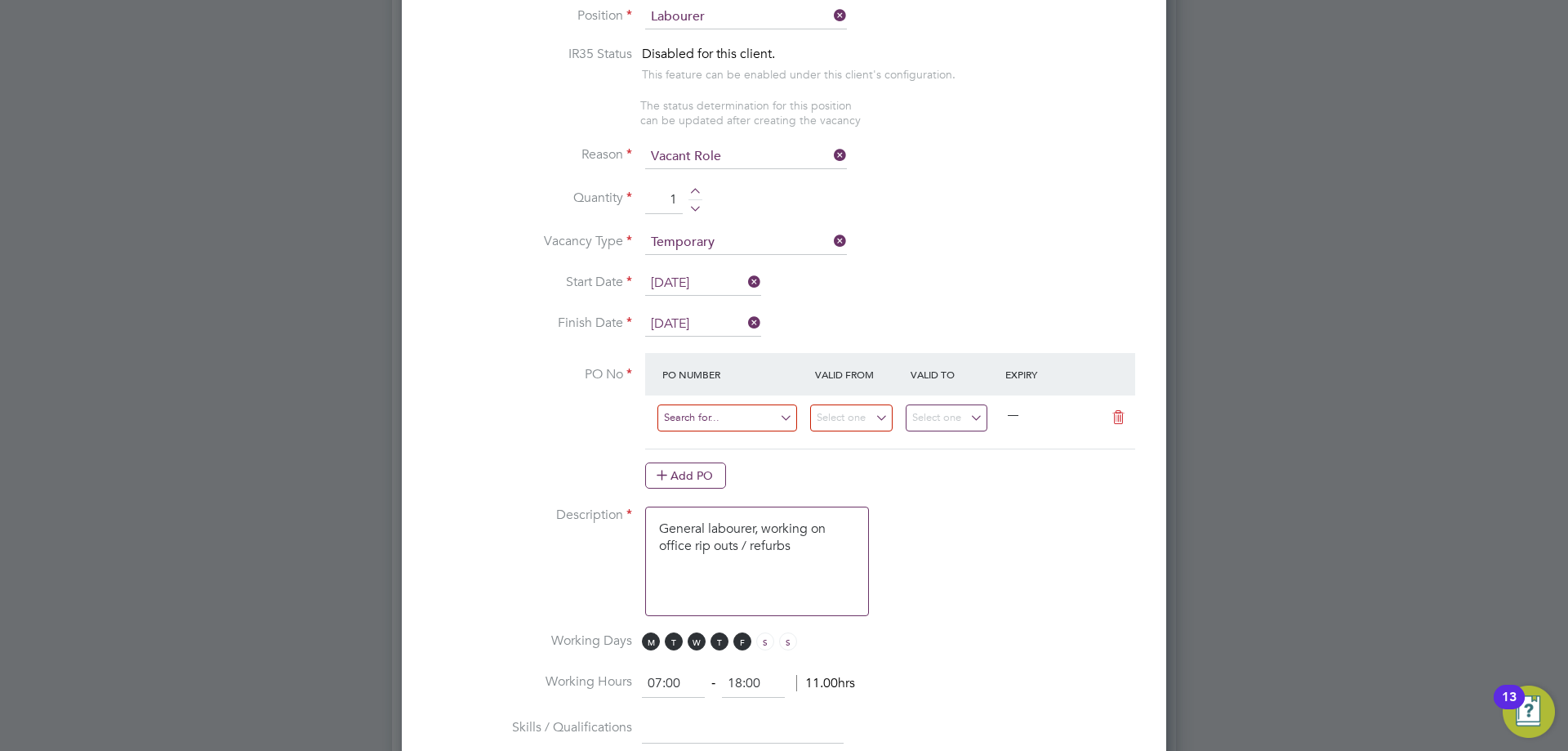
click at [688, 421] on input at bounding box center [727, 418] width 140 height 27
type input "cw2006"
click at [691, 438] on b "CW2006" at bounding box center [686, 444] width 46 height 14
type input "11 Aug 2025"
click at [937, 425] on input "17 Aug 2025" at bounding box center [947, 418] width 83 height 27
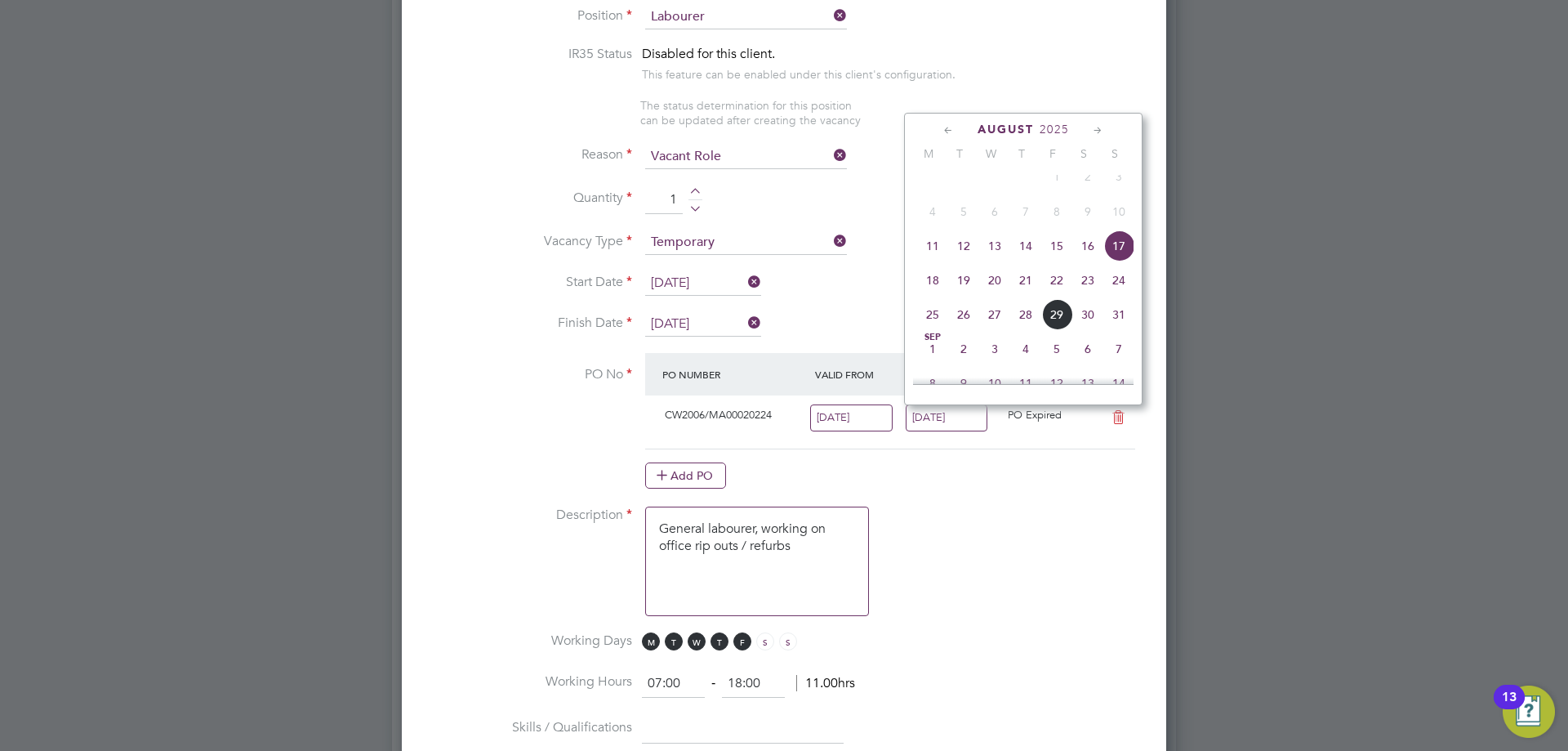
click at [1124, 296] on span "24" at bounding box center [1119, 280] width 31 height 31
type input "[DATE]"
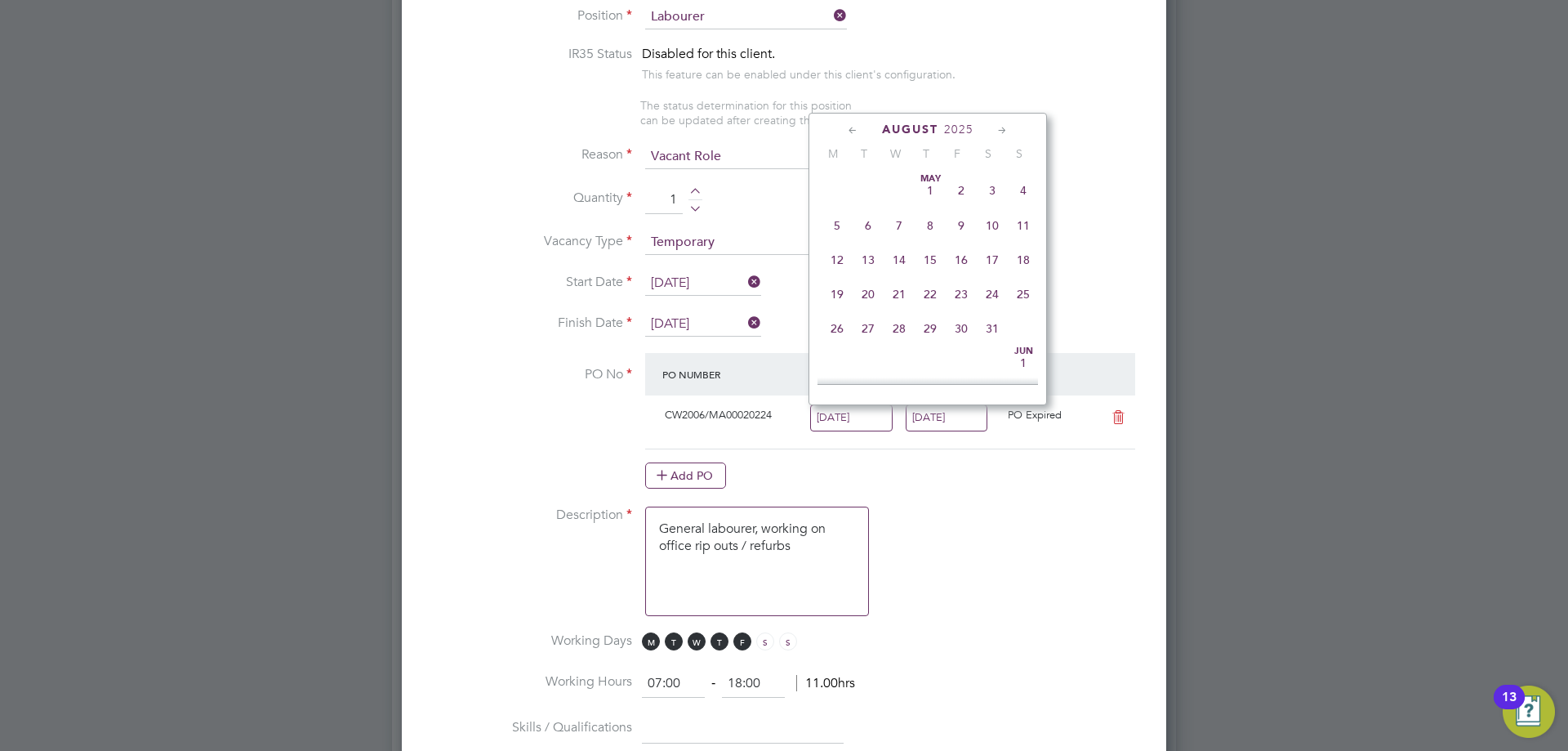
click at [870, 425] on input "11 Aug 2025" at bounding box center [852, 418] width 83 height 27
click at [841, 296] on span "18" at bounding box center [837, 280] width 31 height 31
type input "[DATE]"
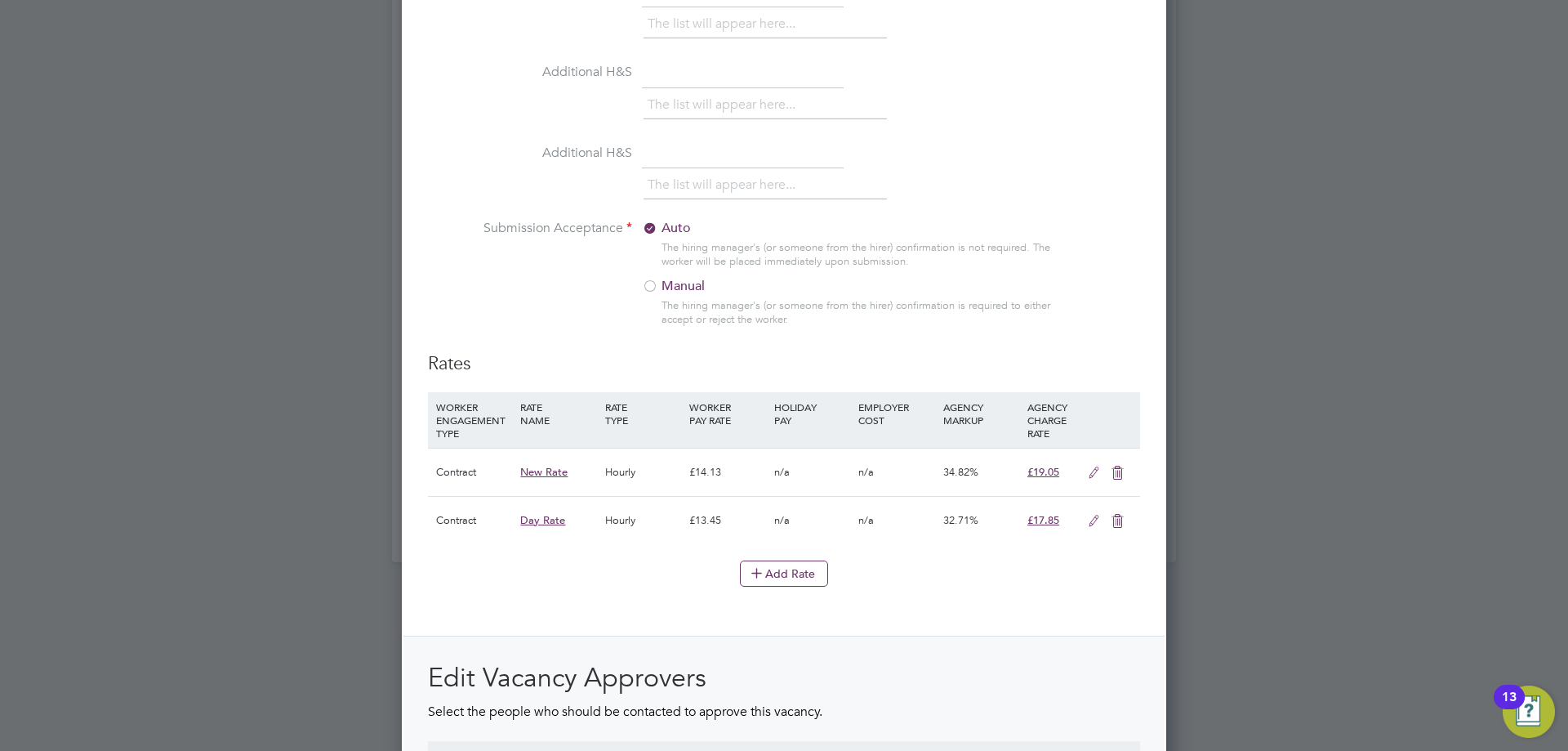
click at [1088, 474] on icon at bounding box center [1093, 473] width 20 height 13
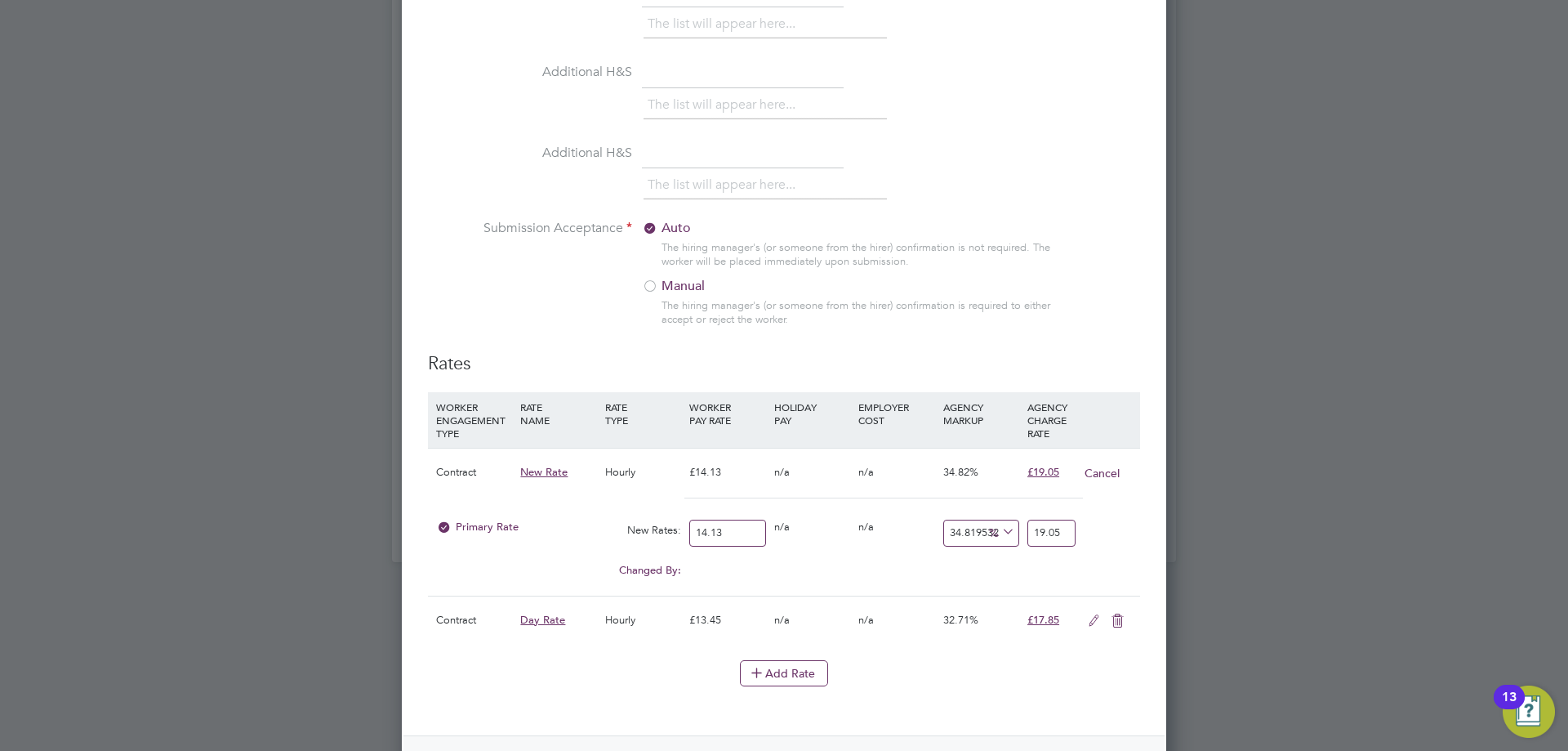
drag, startPoint x: 746, startPoint y: 529, endPoint x: 281, endPoint y: 477, distance: 467.9
type input "1"
type input "1.3481953290870488"
type input "18"
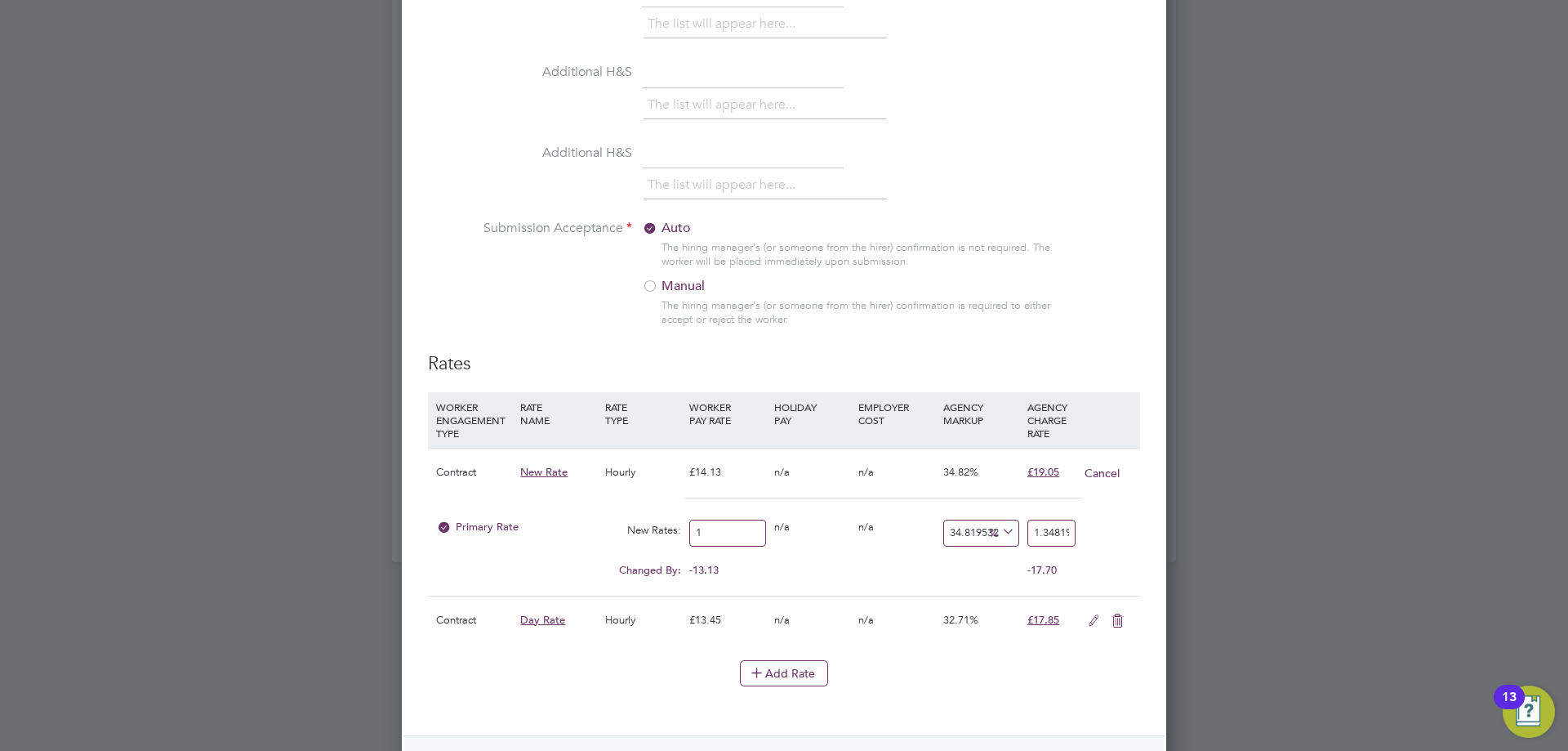
type input "24.26751592356688"
type input "183"
type input "246.71974522292993"
type input "18.0"
type input "24.26751592356688"
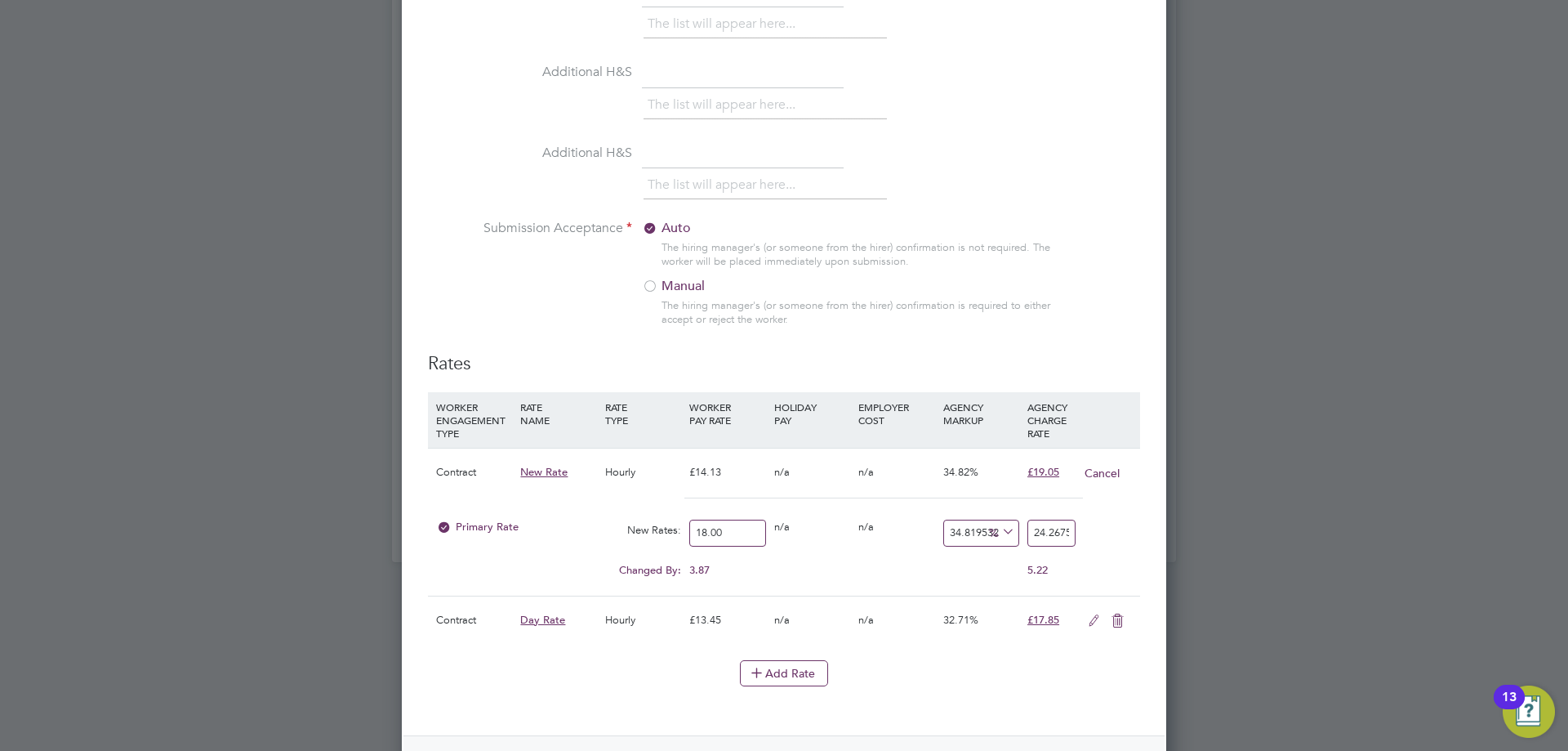
type input "18.00"
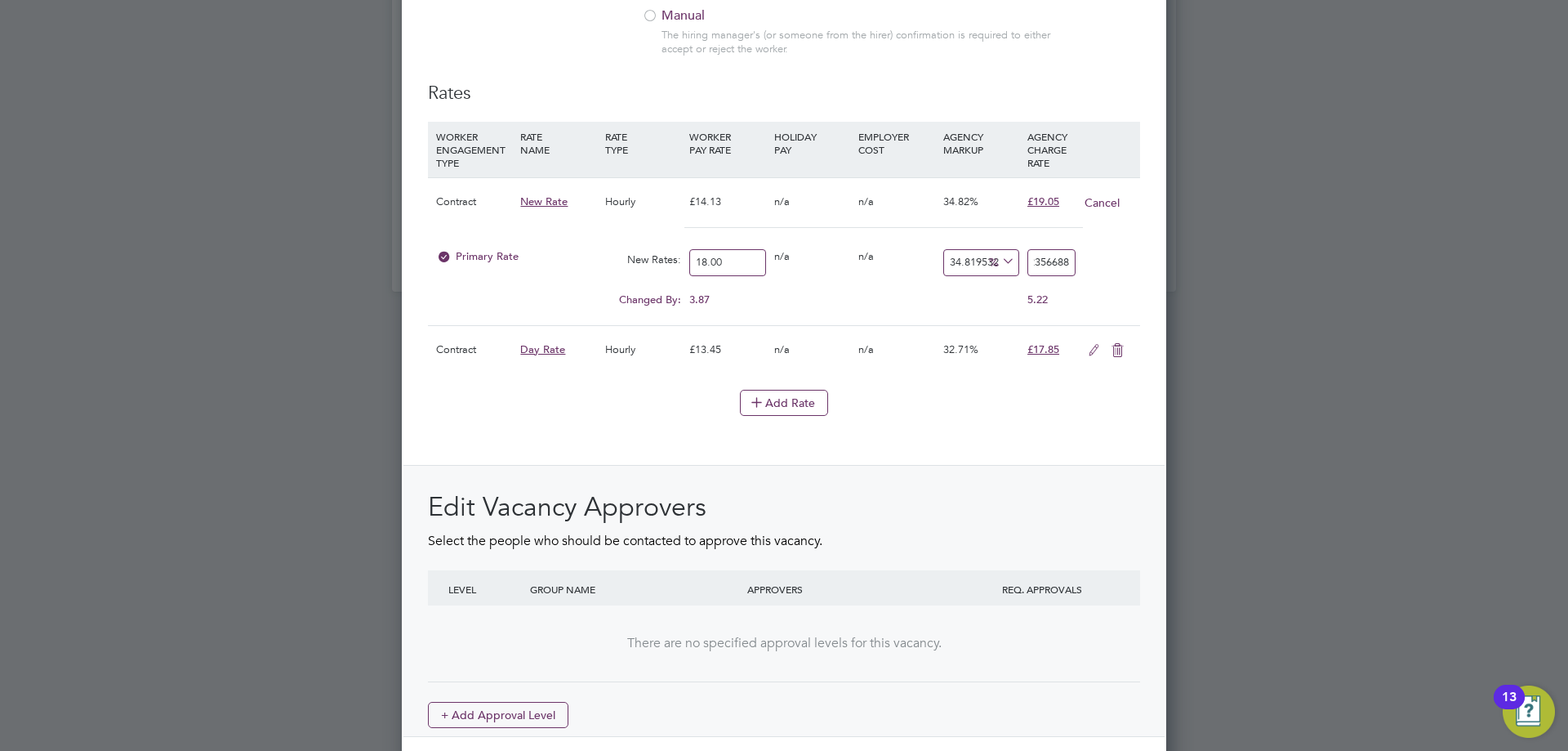
type input "-88.88888888888889"
type input "2"
type input "22.22222222222222"
type input "22.00"
click at [764, 462] on div "Rates WORKER ENGAGEMENT TYPE RATE NAME RATE TYPE WORKER PAY RATE HOLIDAY PAY EM…" at bounding box center [784, 409] width 713 height 655
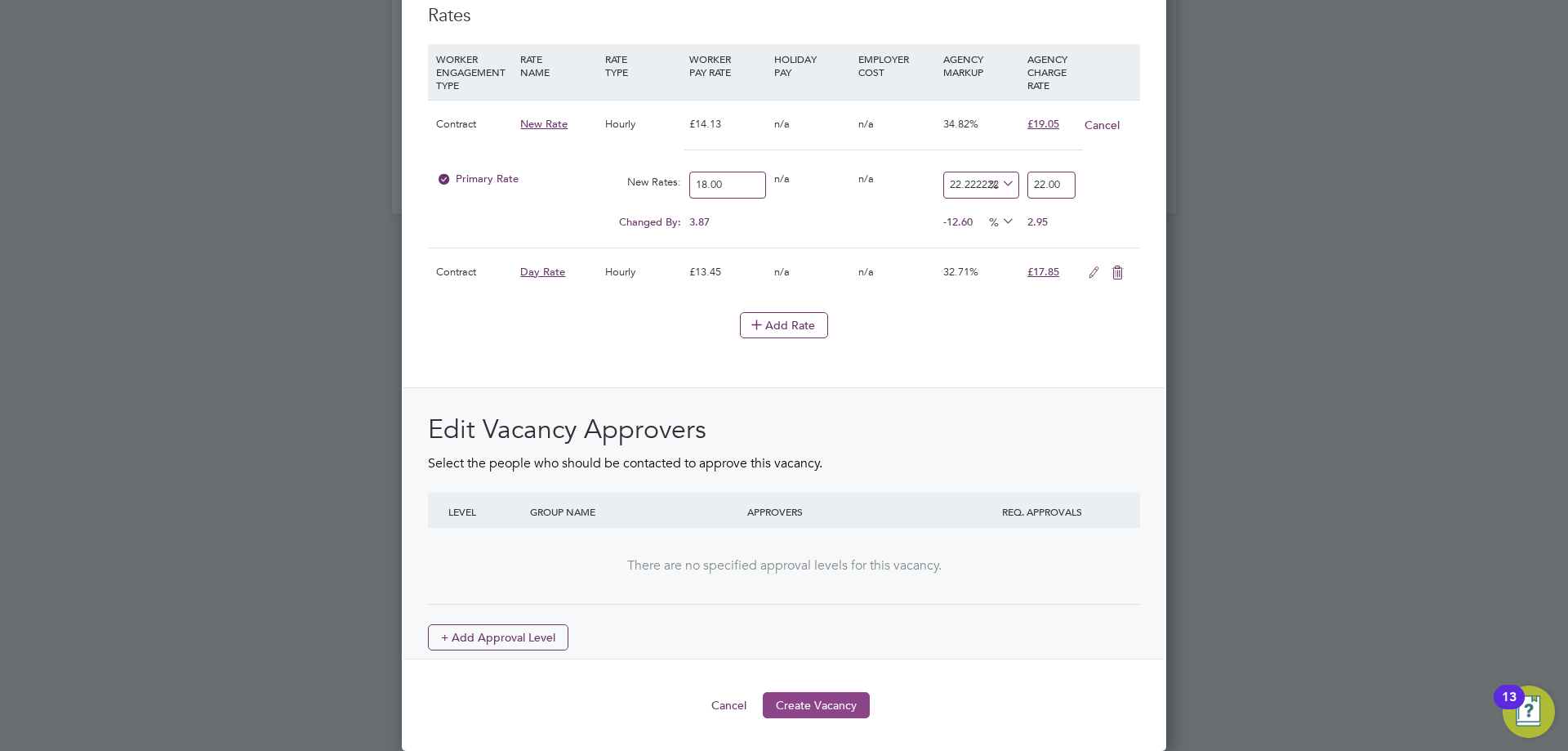
click at [798, 707] on button "Create Vacancy" at bounding box center [816, 704] width 107 height 26
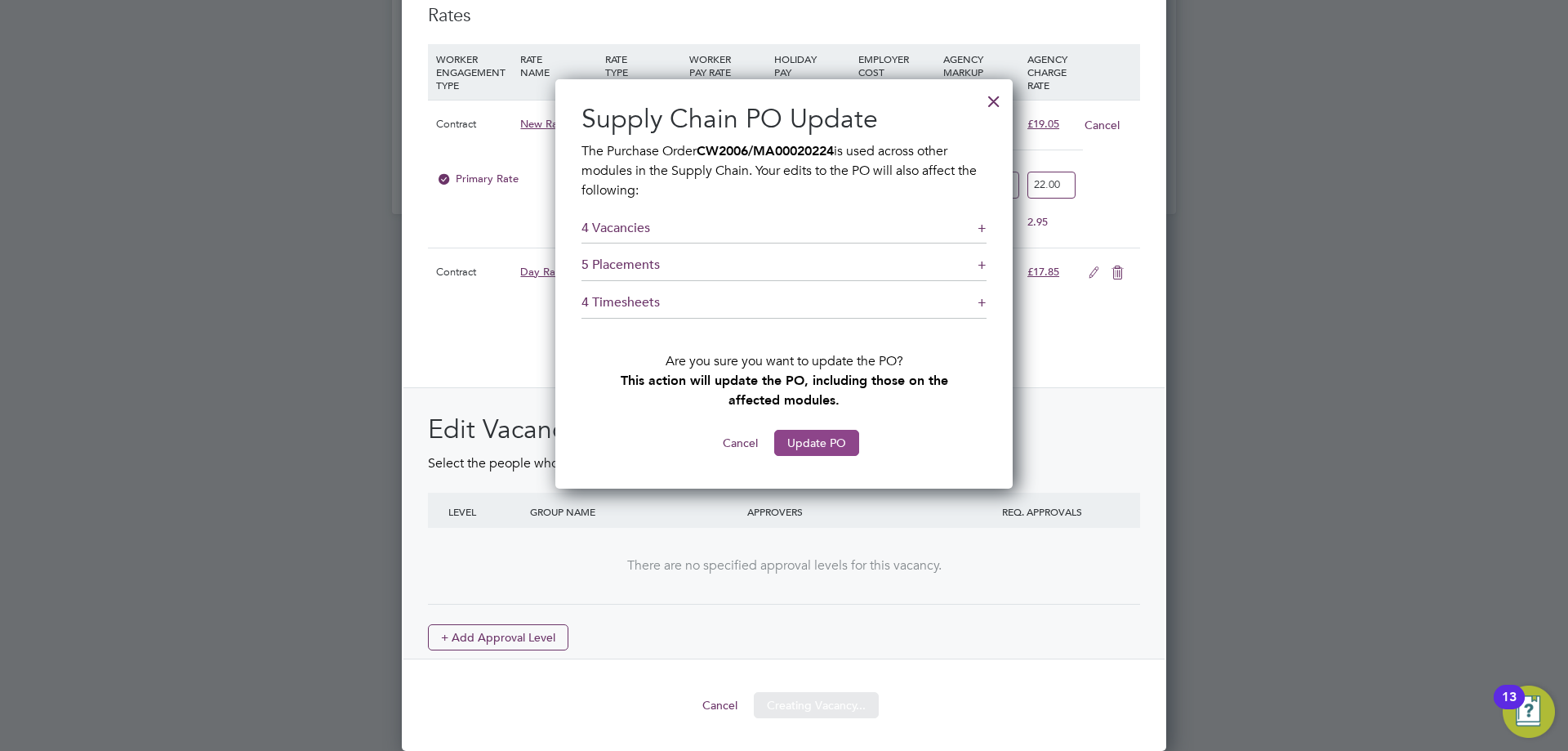
click at [830, 445] on button "Update PO" at bounding box center [816, 443] width 85 height 26
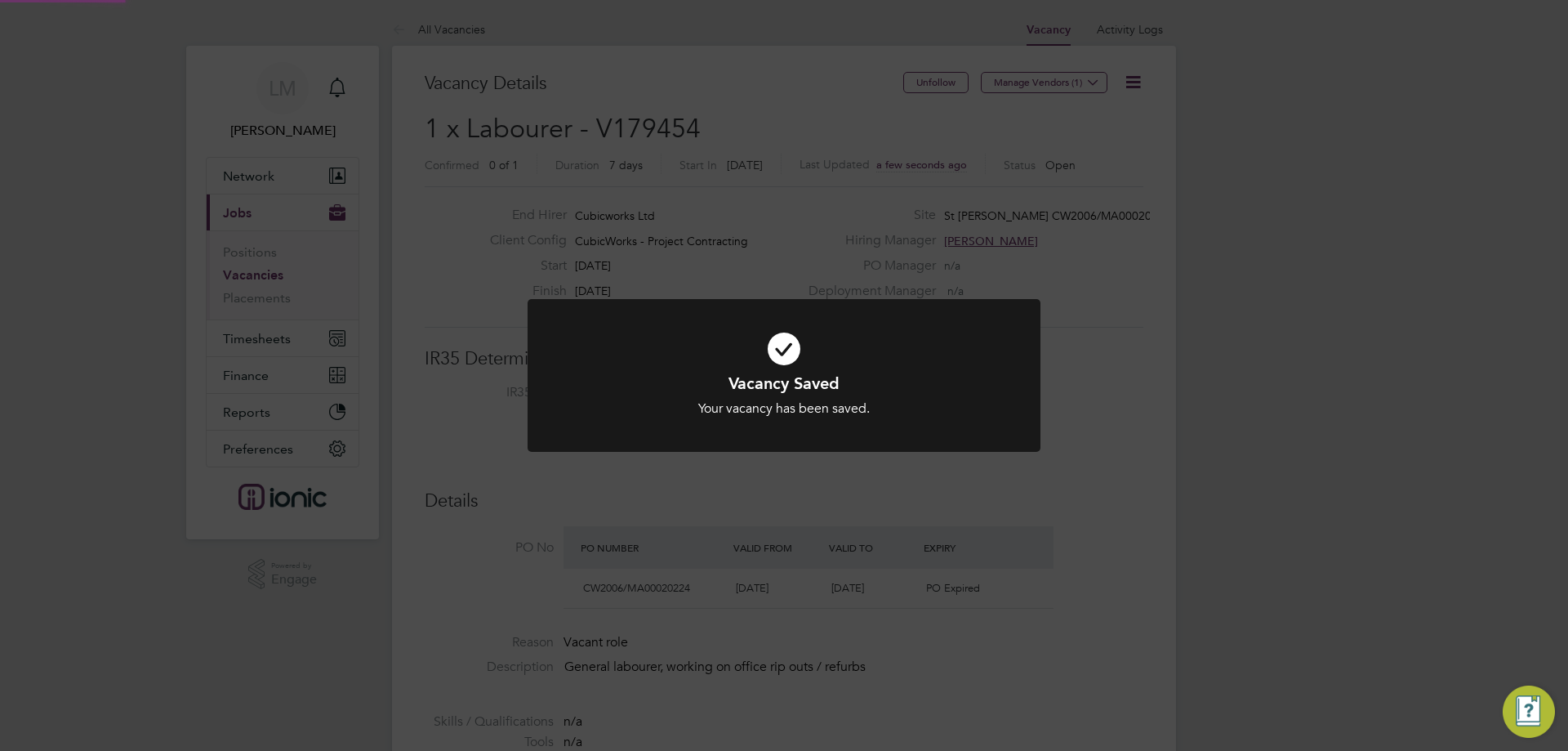
click at [707, 524] on div "Vacancy Saved Your vacancy has been saved. Cancel Okay" at bounding box center [784, 375] width 1568 height 751
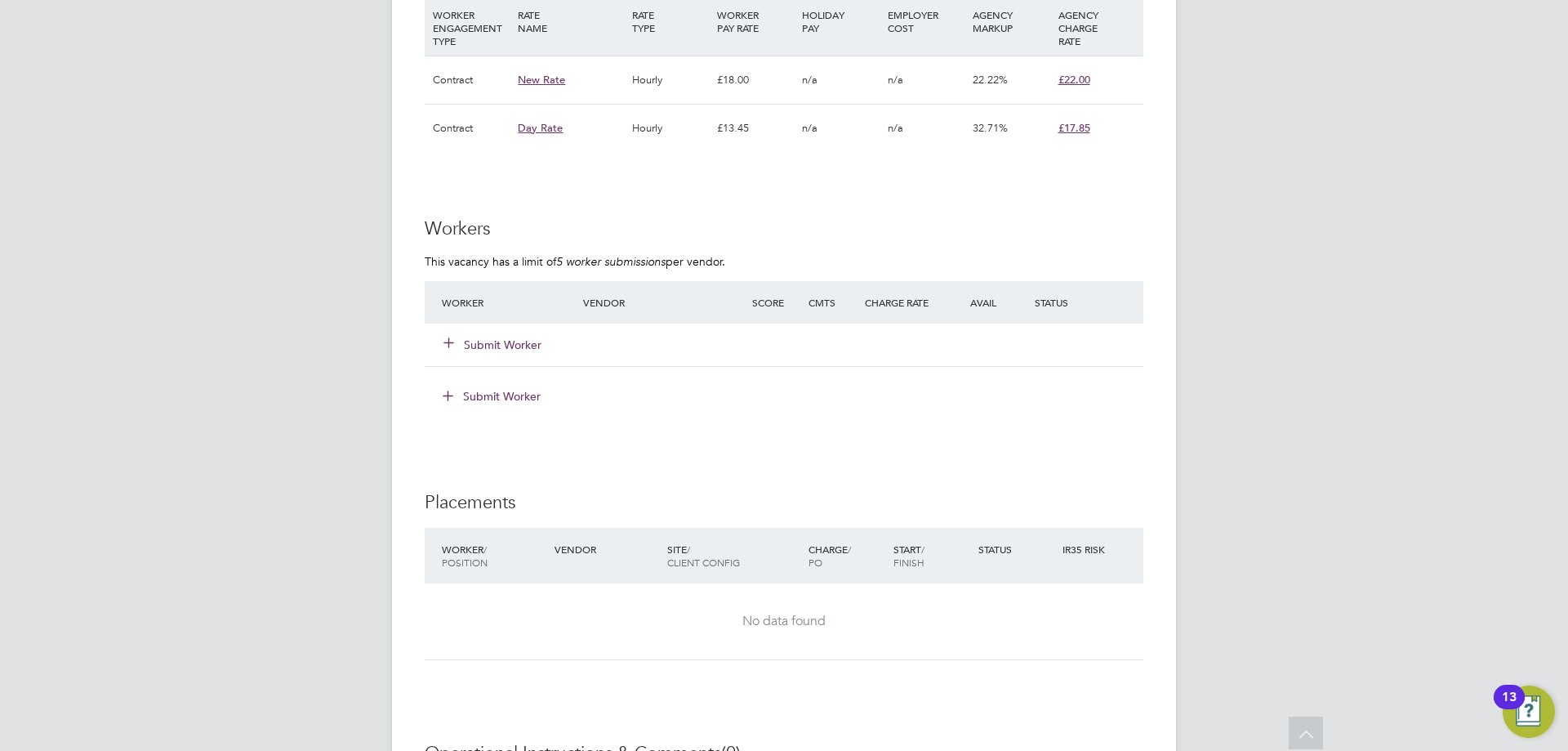
click at [501, 341] on button "Submit Worker" at bounding box center [493, 345] width 98 height 16
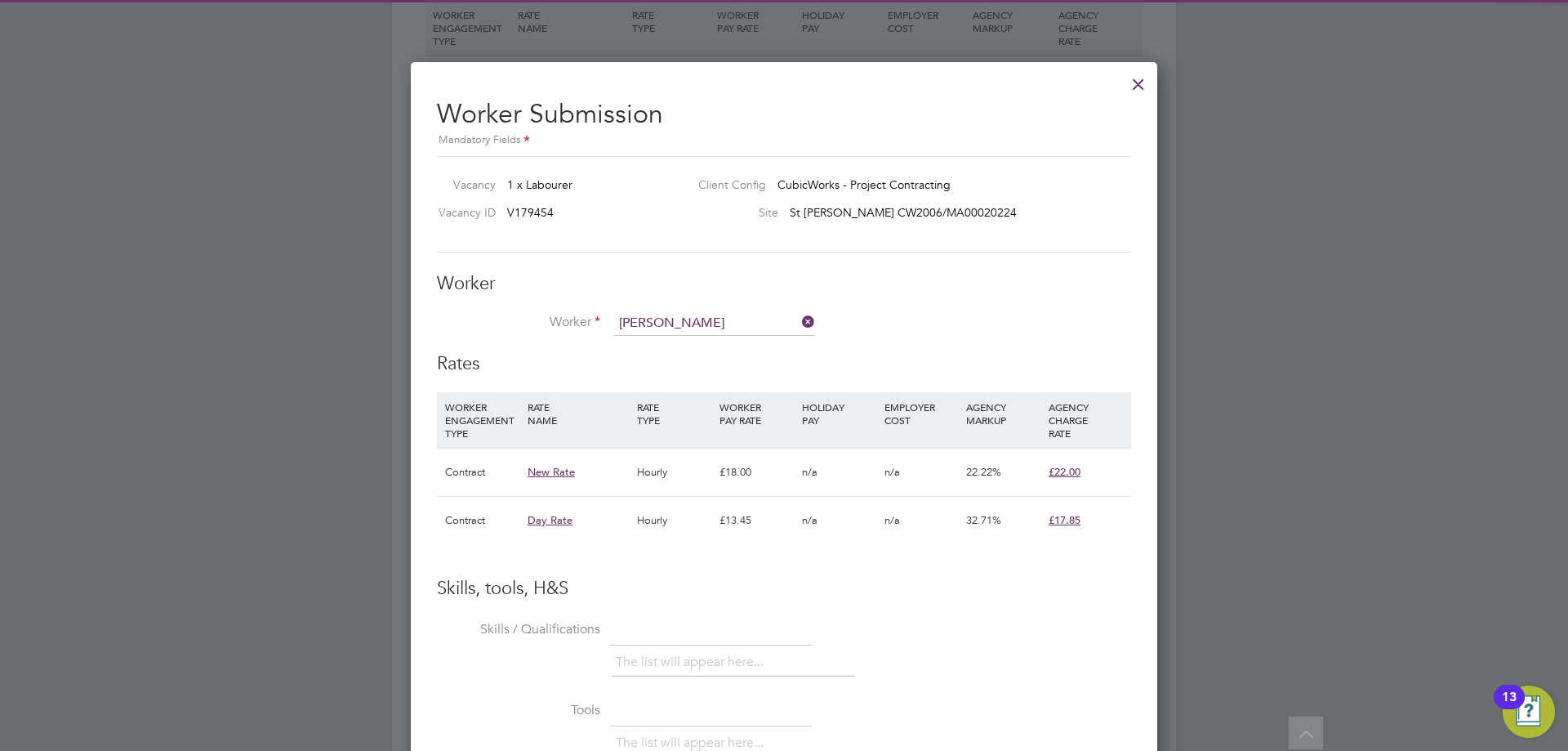
click at [624, 338] on li "Exauce Manan ga (446533)" at bounding box center [716, 346] width 207 height 22
type input "Exauce Mananga (446533)"
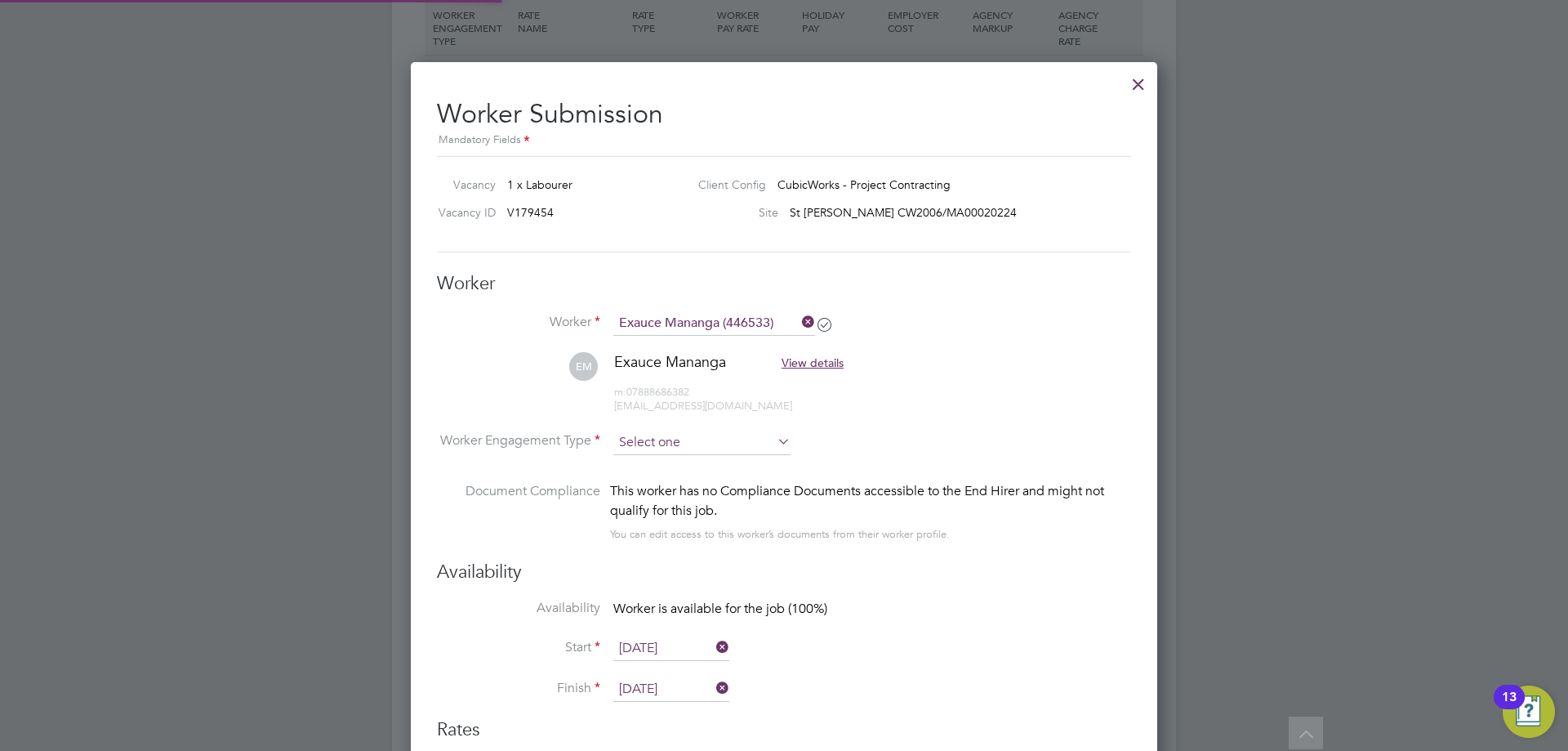
click at [700, 441] on input at bounding box center [702, 443] width 177 height 25
drag, startPoint x: 693, startPoint y: 465, endPoint x: 744, endPoint y: 447, distance: 54.1
click at [693, 465] on li "Contract" at bounding box center [702, 464] width 179 height 21
type input "Contract"
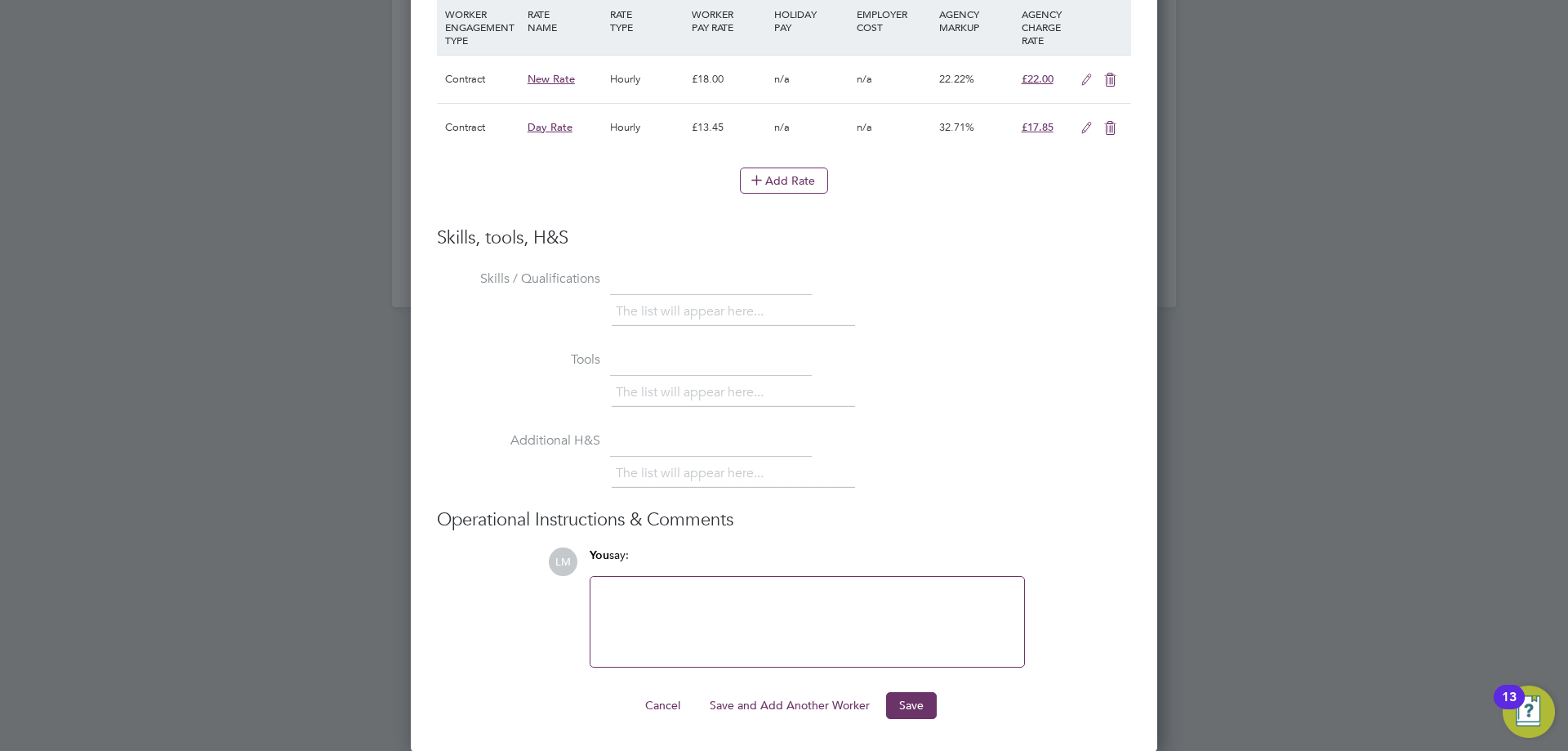
click at [899, 722] on div "Worker Submission Mandatory Fields Vacancy 1 x Labourer Client Config CubicWork…" at bounding box center [784, 28] width 747 height 1449
click at [901, 719] on div "Worker Submission Mandatory Fields Vacancy 1 x Labourer Client Config CubicWork…" at bounding box center [784, 28] width 747 height 1449
click at [902, 717] on button "Save" at bounding box center [911, 704] width 50 height 26
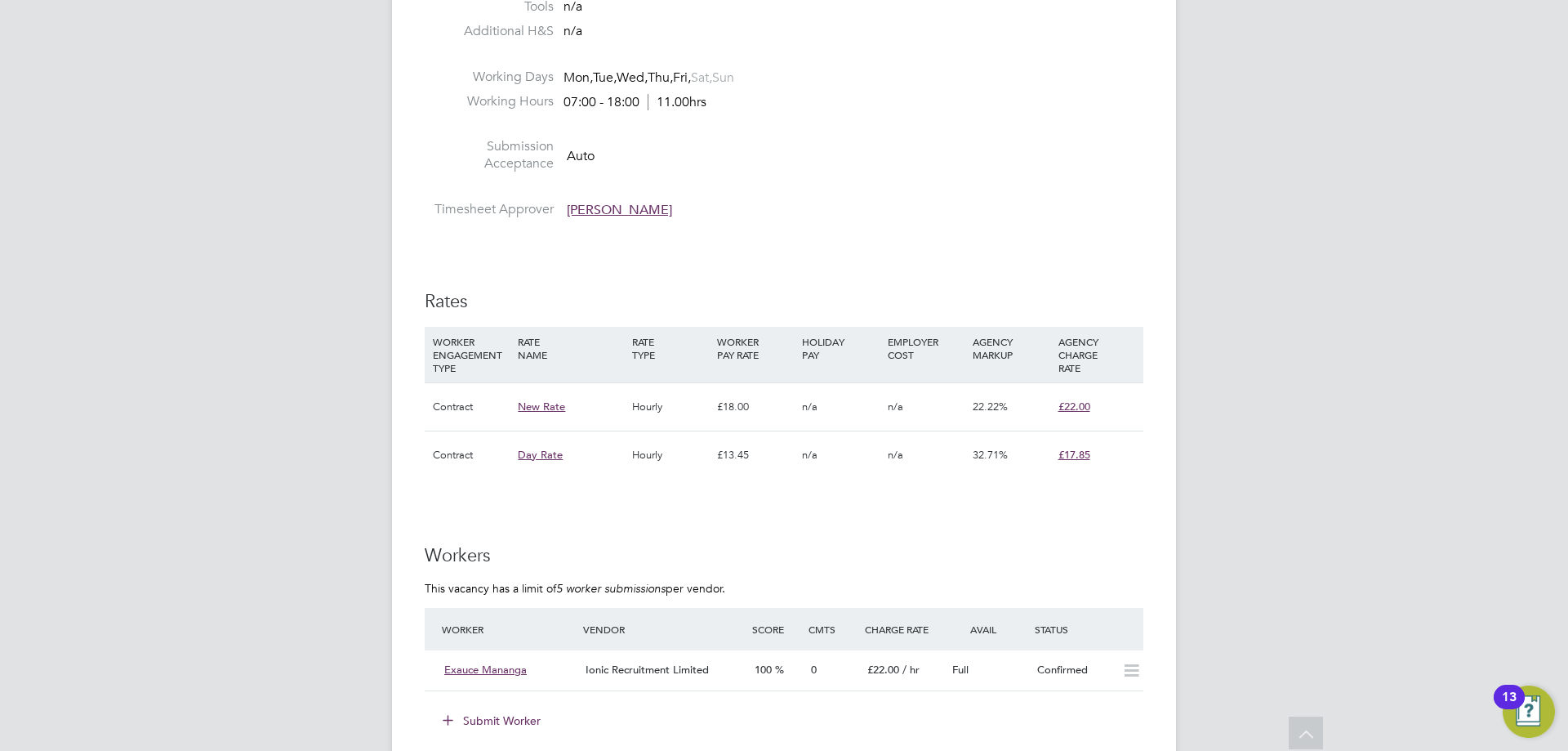
scroll to position [1144, 0]
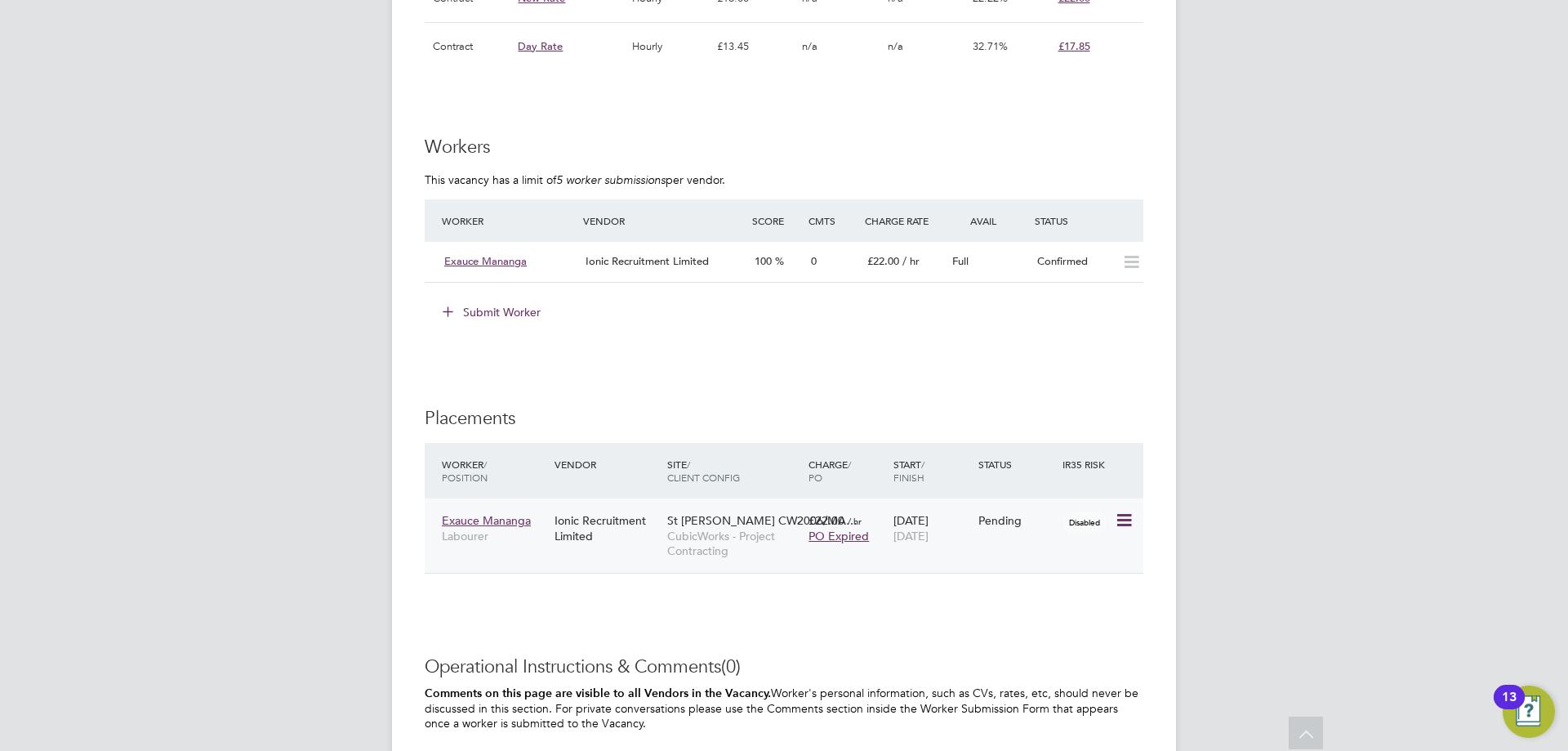
click at [1120, 524] on icon at bounding box center [1123, 521] width 16 height 20
click at [1071, 621] on li "Start" at bounding box center [1074, 623] width 116 height 23
type input "[PERSON_NAME]"
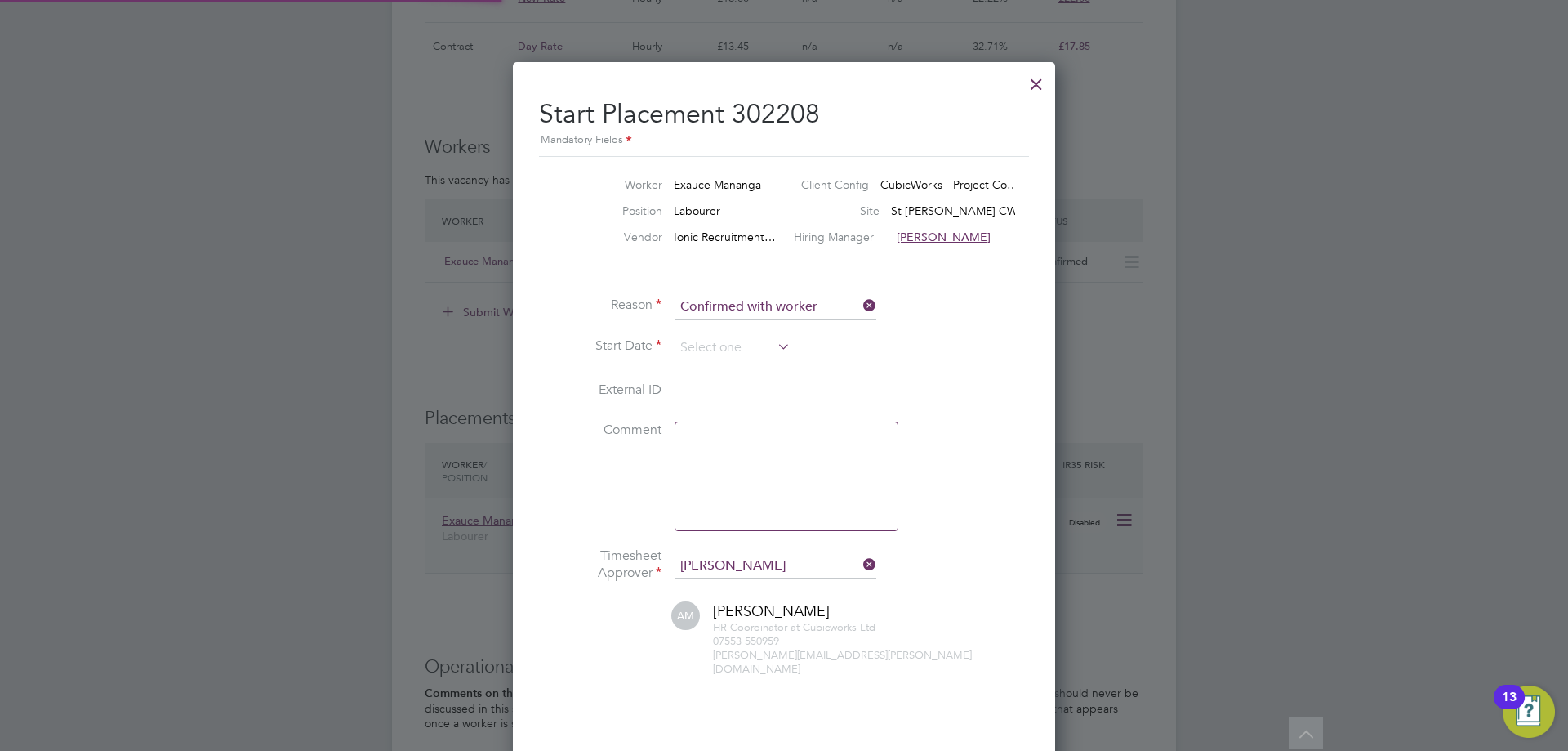
scroll to position [16, 203]
click at [717, 342] on input at bounding box center [733, 348] width 116 height 25
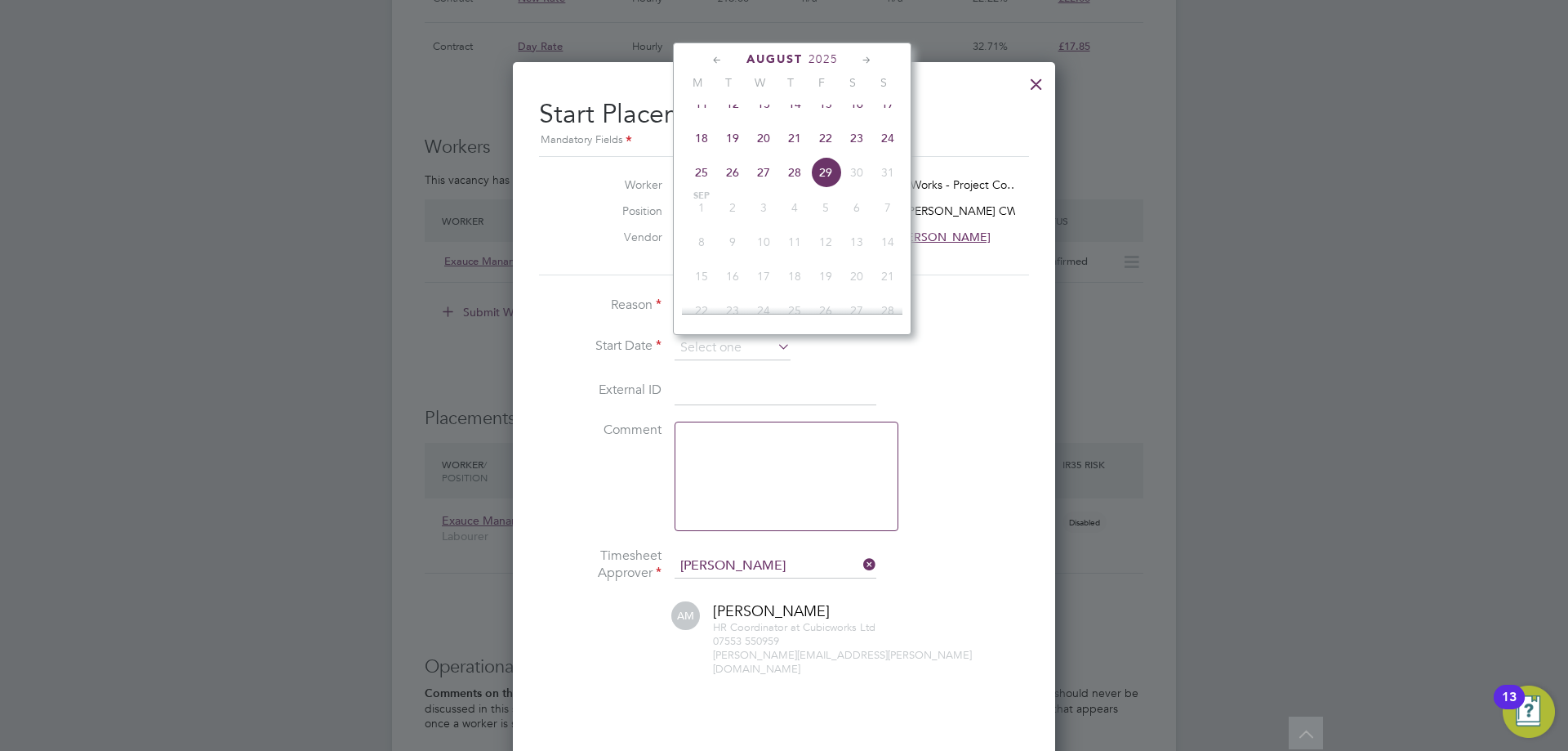
click at [708, 153] on span "18" at bounding box center [701, 138] width 31 height 31
type input "[DATE]"
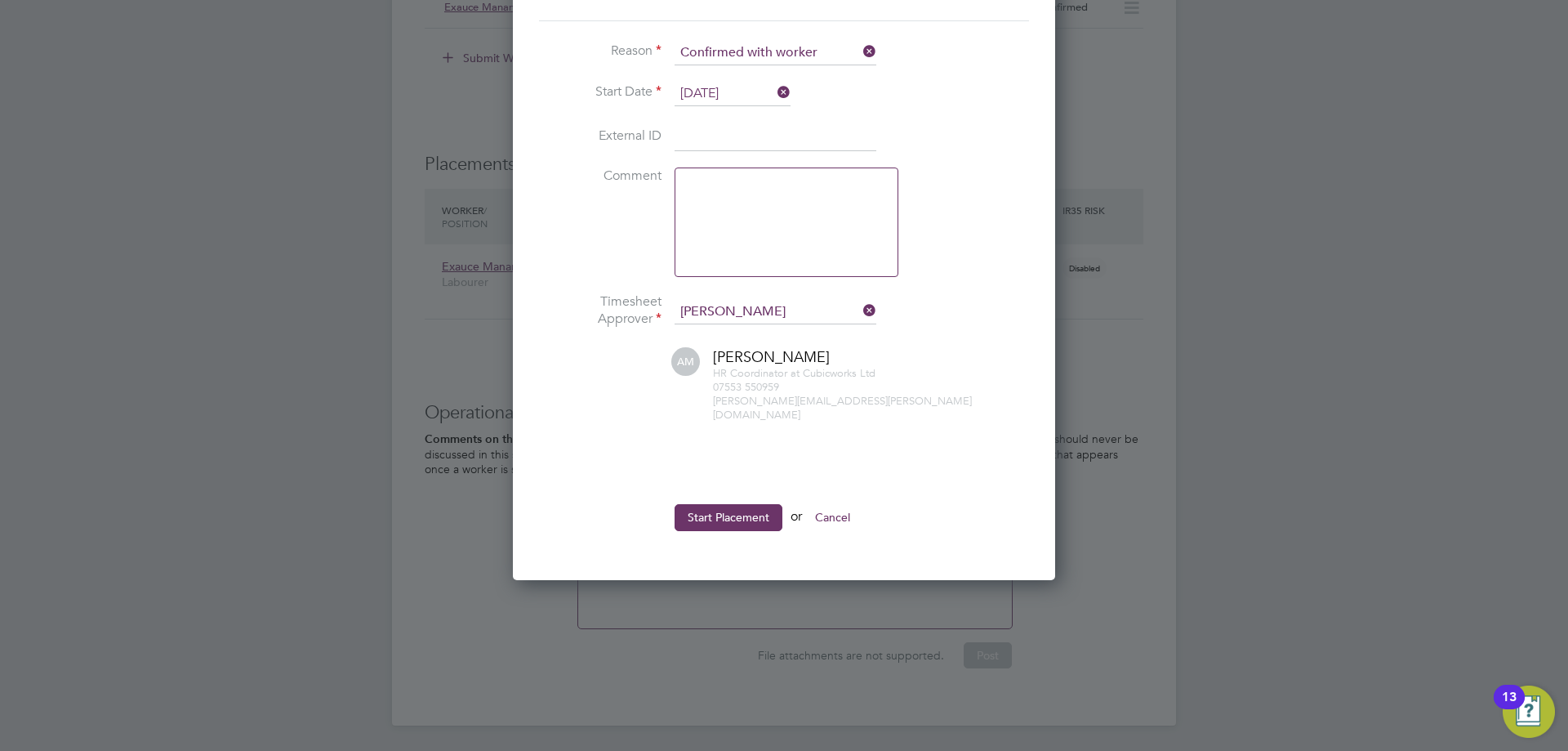
click at [728, 504] on button "Start Placement" at bounding box center [728, 517] width 108 height 26
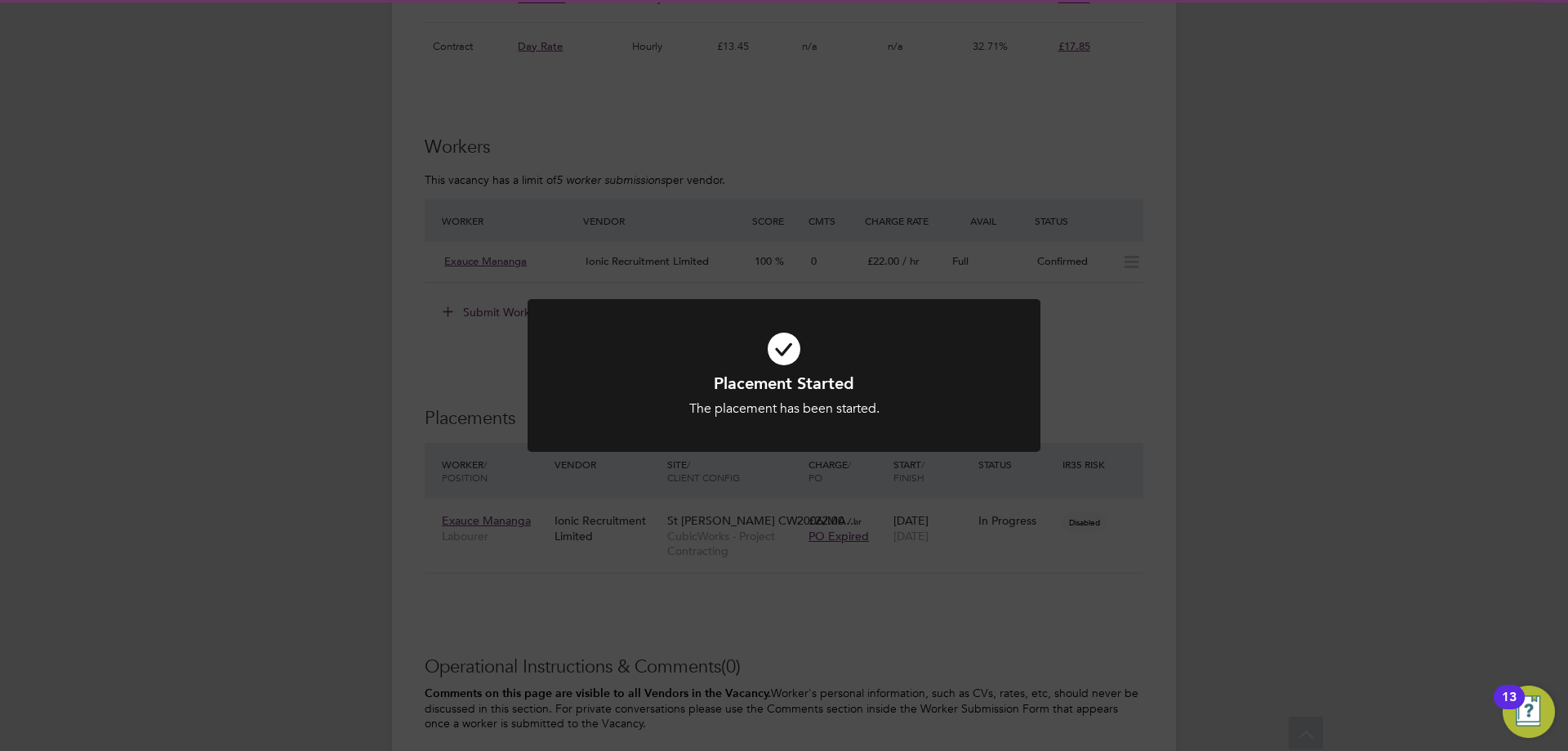
click at [486, 563] on div "Placement Started The placement has been started. Cancel Okay" at bounding box center [784, 375] width 1568 height 751
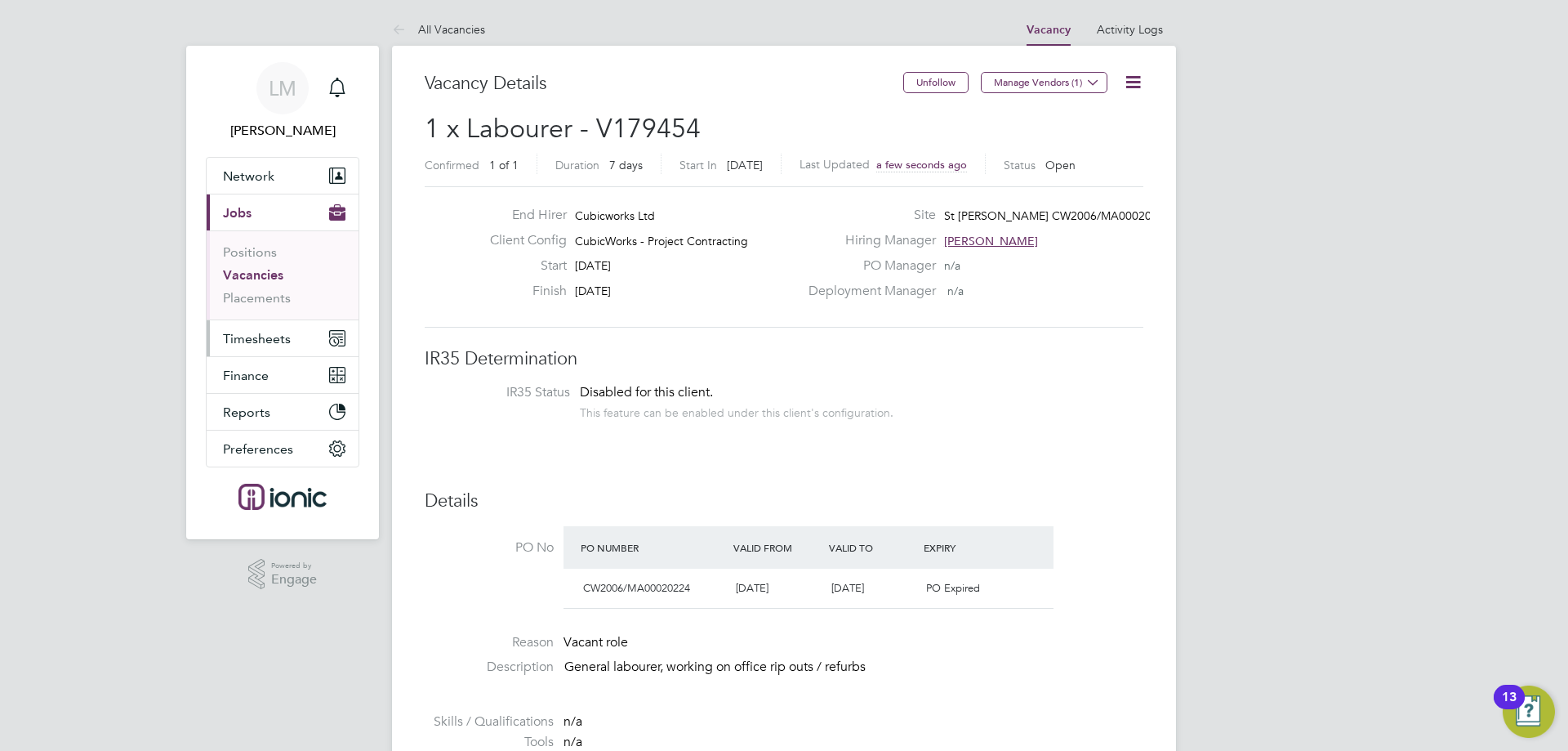
drag, startPoint x: 273, startPoint y: 339, endPoint x: 248, endPoint y: 340, distance: 25.0
click at [274, 341] on span "Timesheets" at bounding box center [256, 339] width 68 height 15
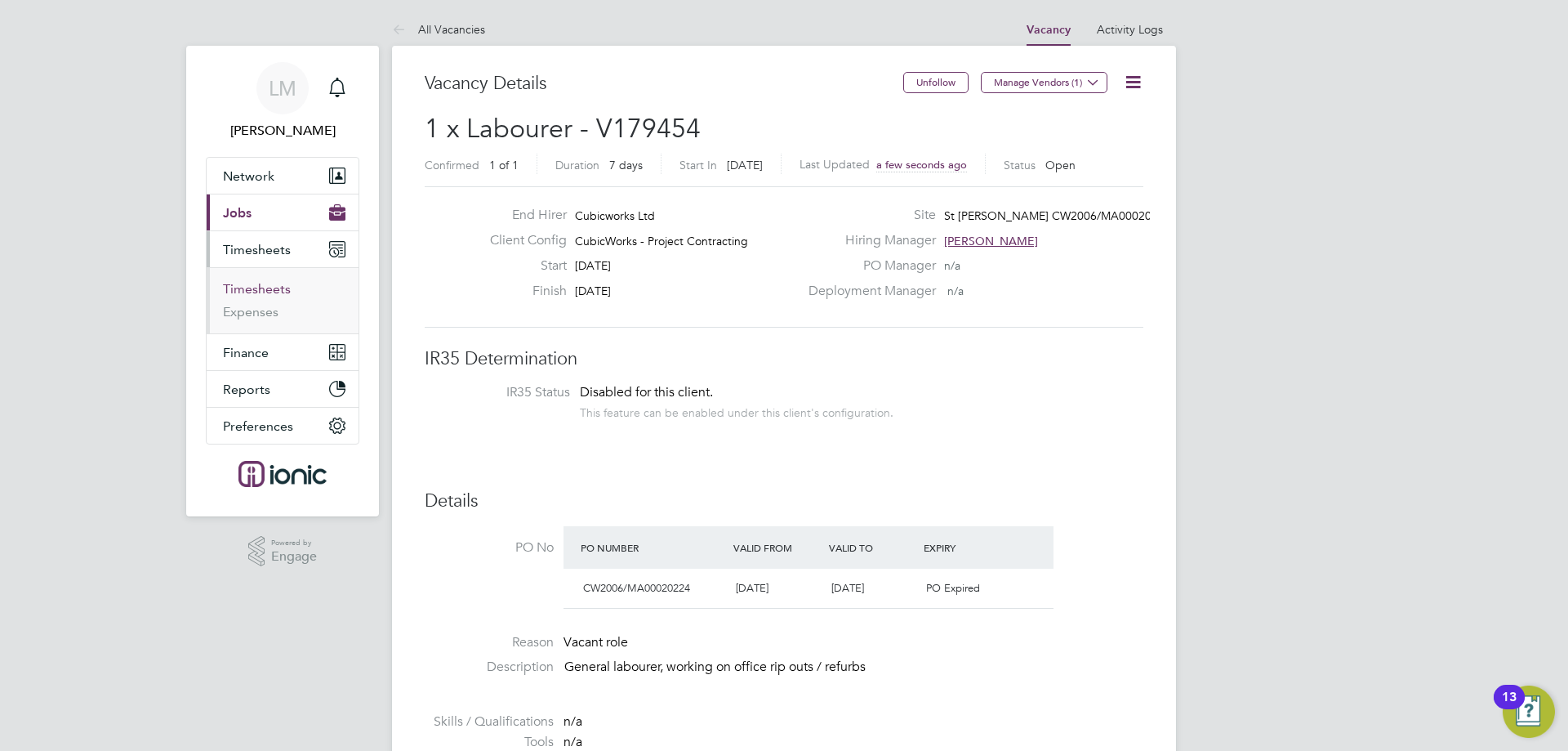
click at [247, 292] on link "Timesheets" at bounding box center [256, 288] width 68 height 15
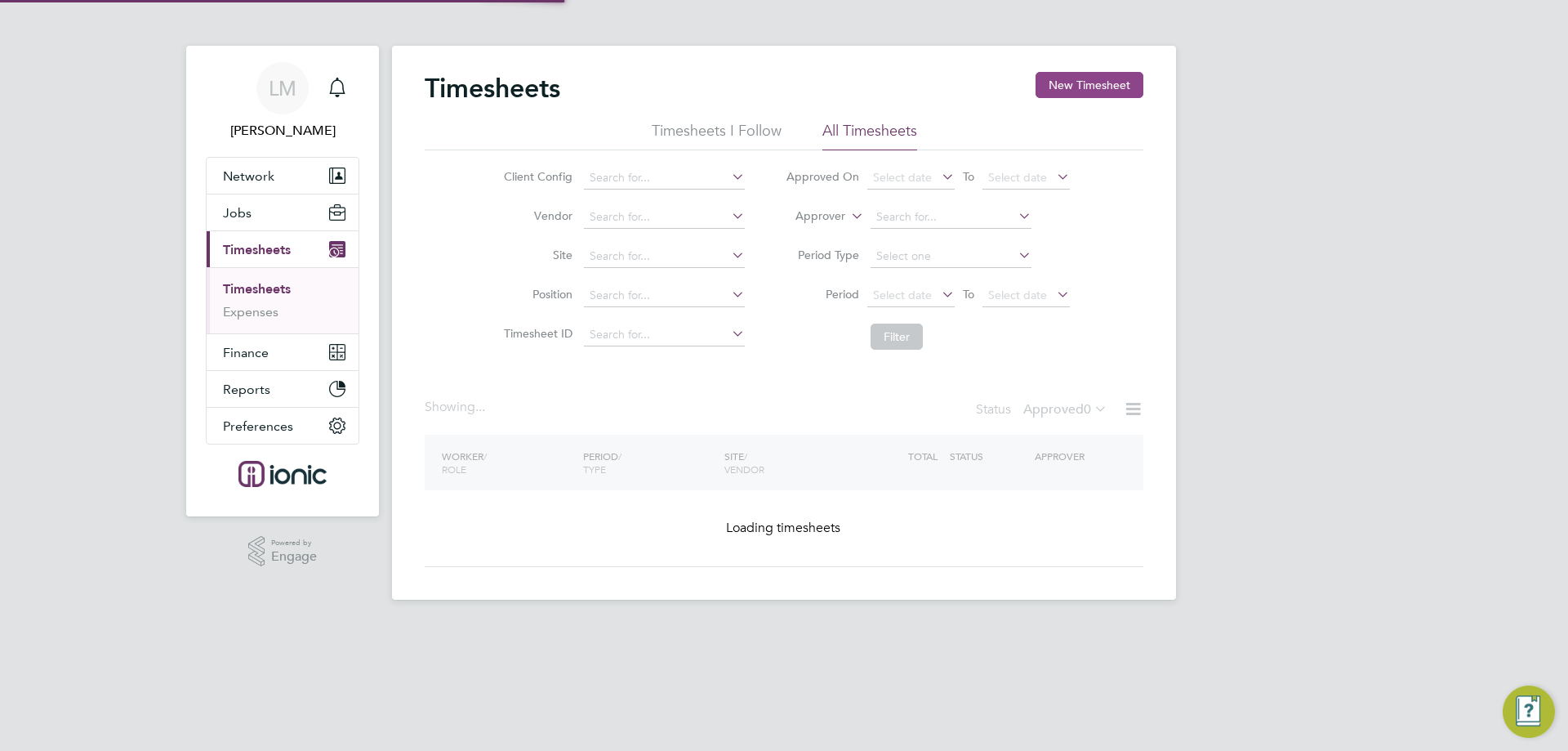
click at [1111, 80] on button "New Timesheet" at bounding box center [1089, 85] width 108 height 26
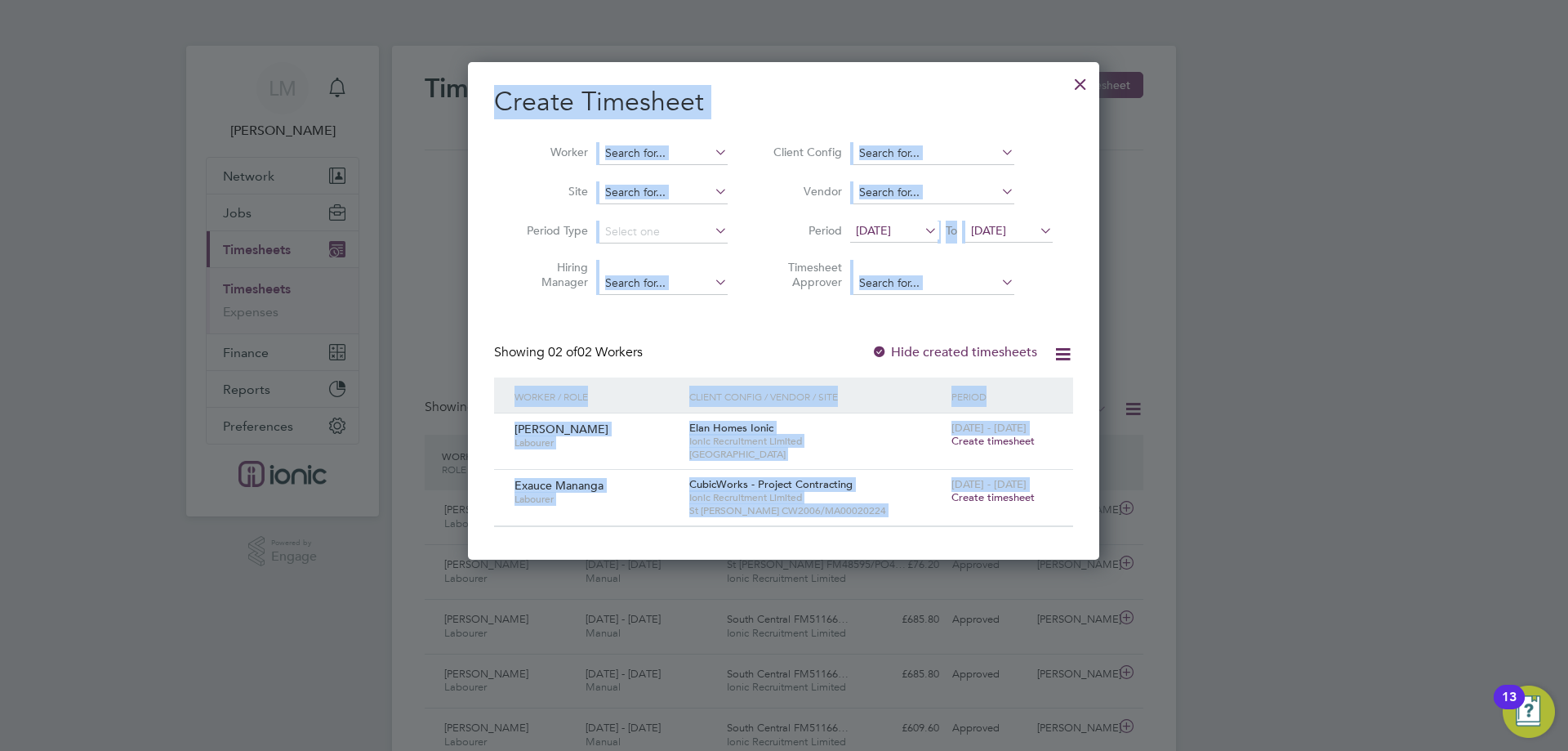
click at [759, 312] on div "Create Timesheet Worker Site Period Type Hiring Manager Client Config Vendor Pe…" at bounding box center [783, 306] width 579 height 442
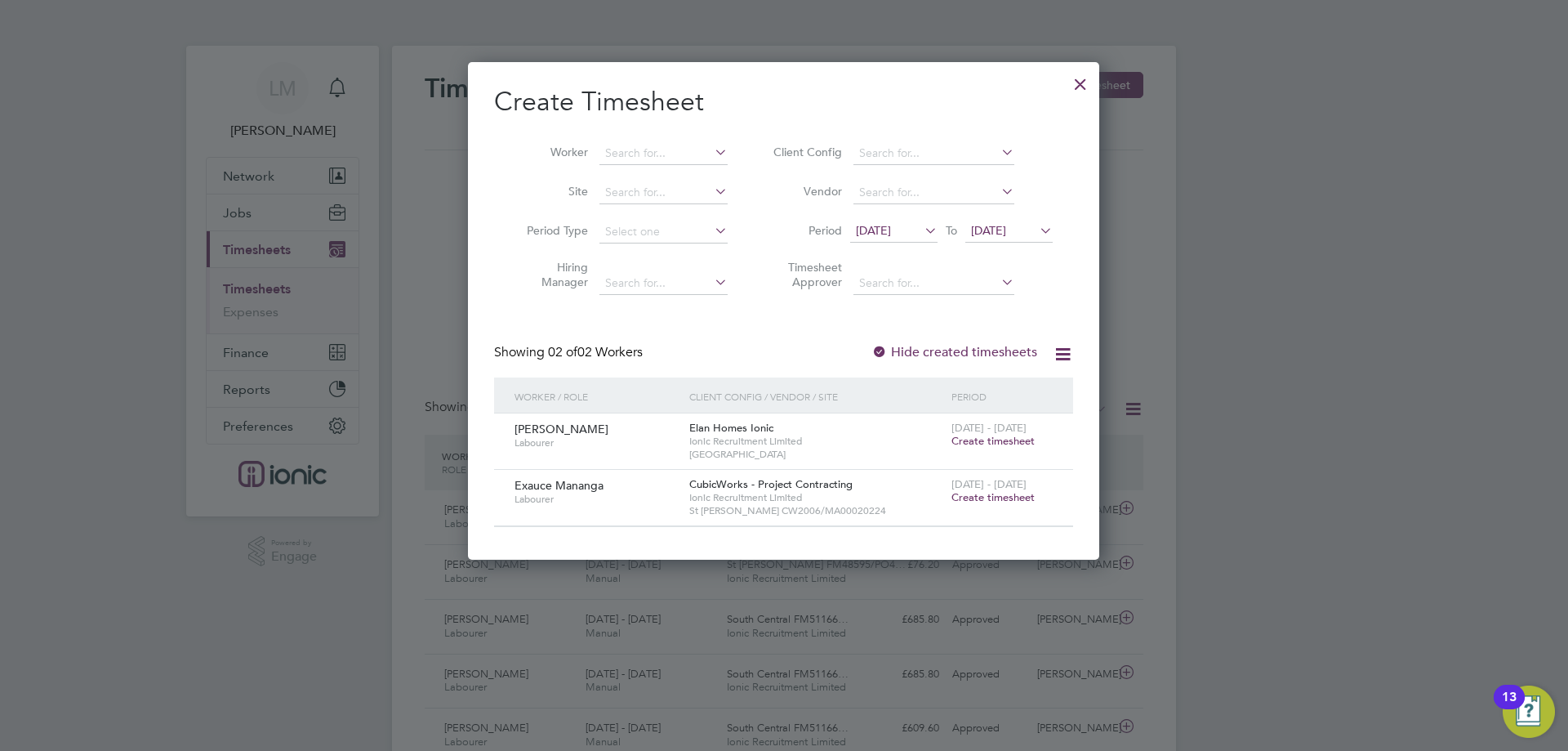
click at [990, 493] on span "Create timesheet" at bounding box center [993, 497] width 84 height 14
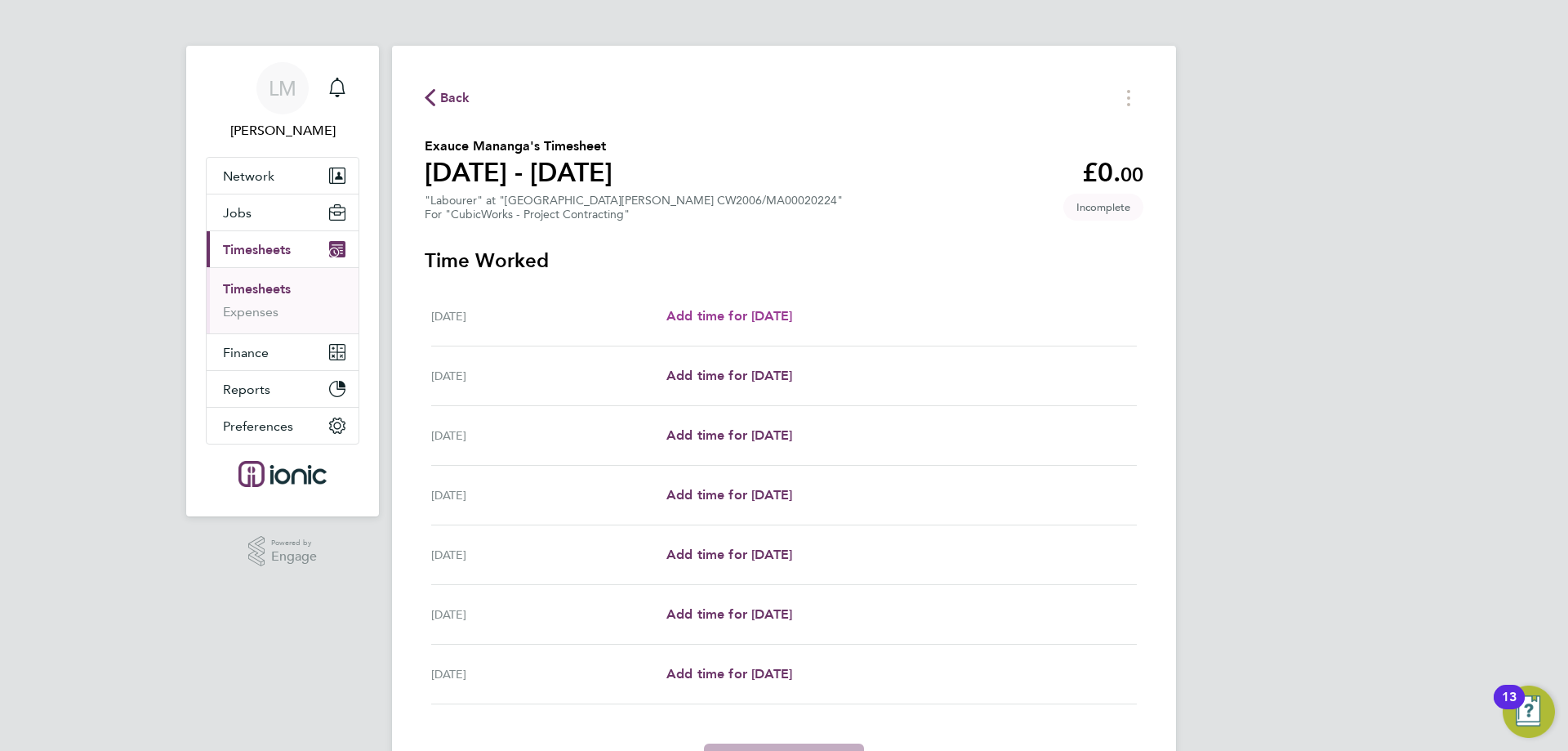
click at [749, 315] on span "Add time for [DATE]" at bounding box center [730, 316] width 126 height 15
select select "30"
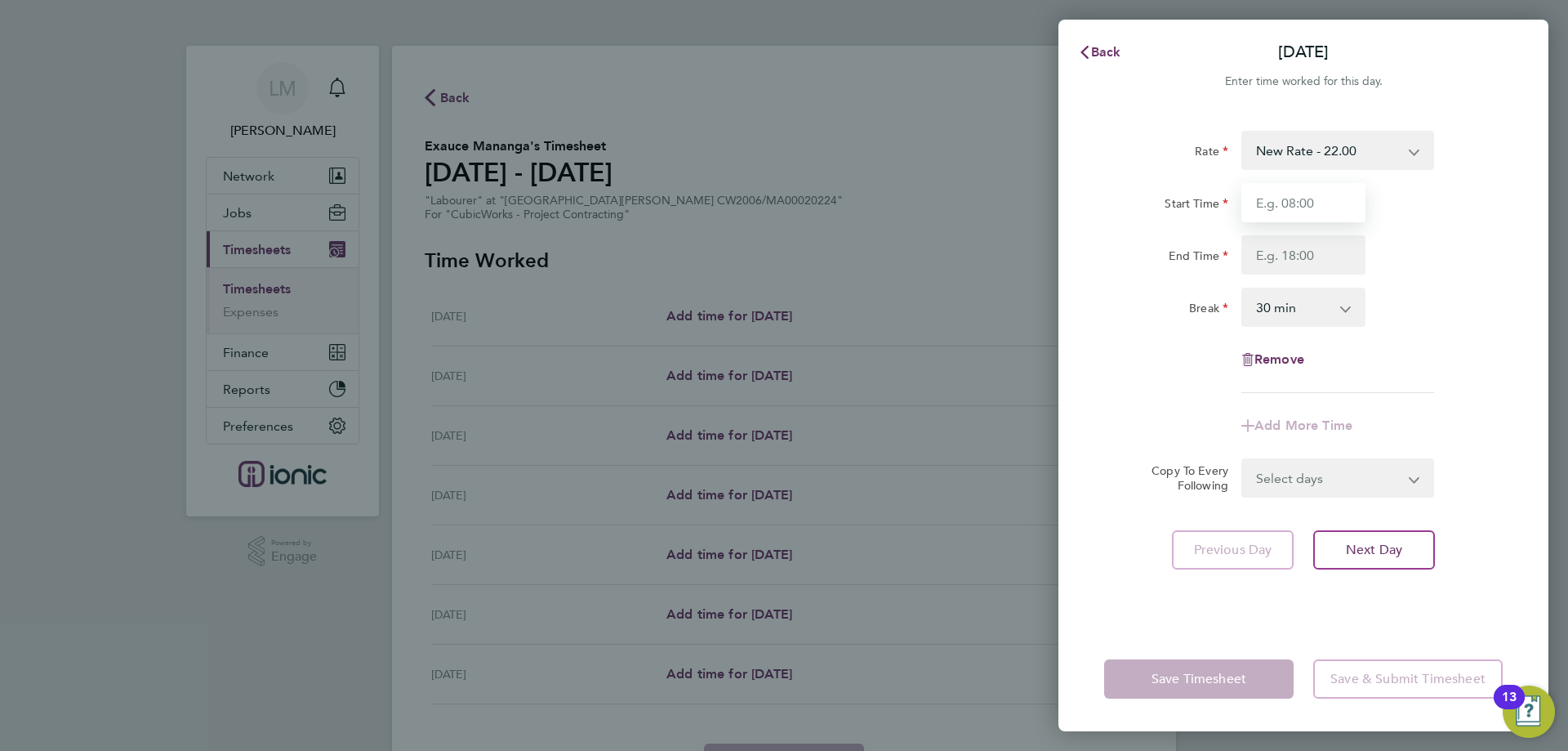
click at [1297, 196] on input "Start Time" at bounding box center [1303, 202] width 125 height 39
type input "07:30"
drag, startPoint x: 1303, startPoint y: 259, endPoint x: 1303, endPoint y: 274, distance: 15.0
click at [1303, 259] on input "End Time" at bounding box center [1303, 254] width 125 height 39
type input "16:00"
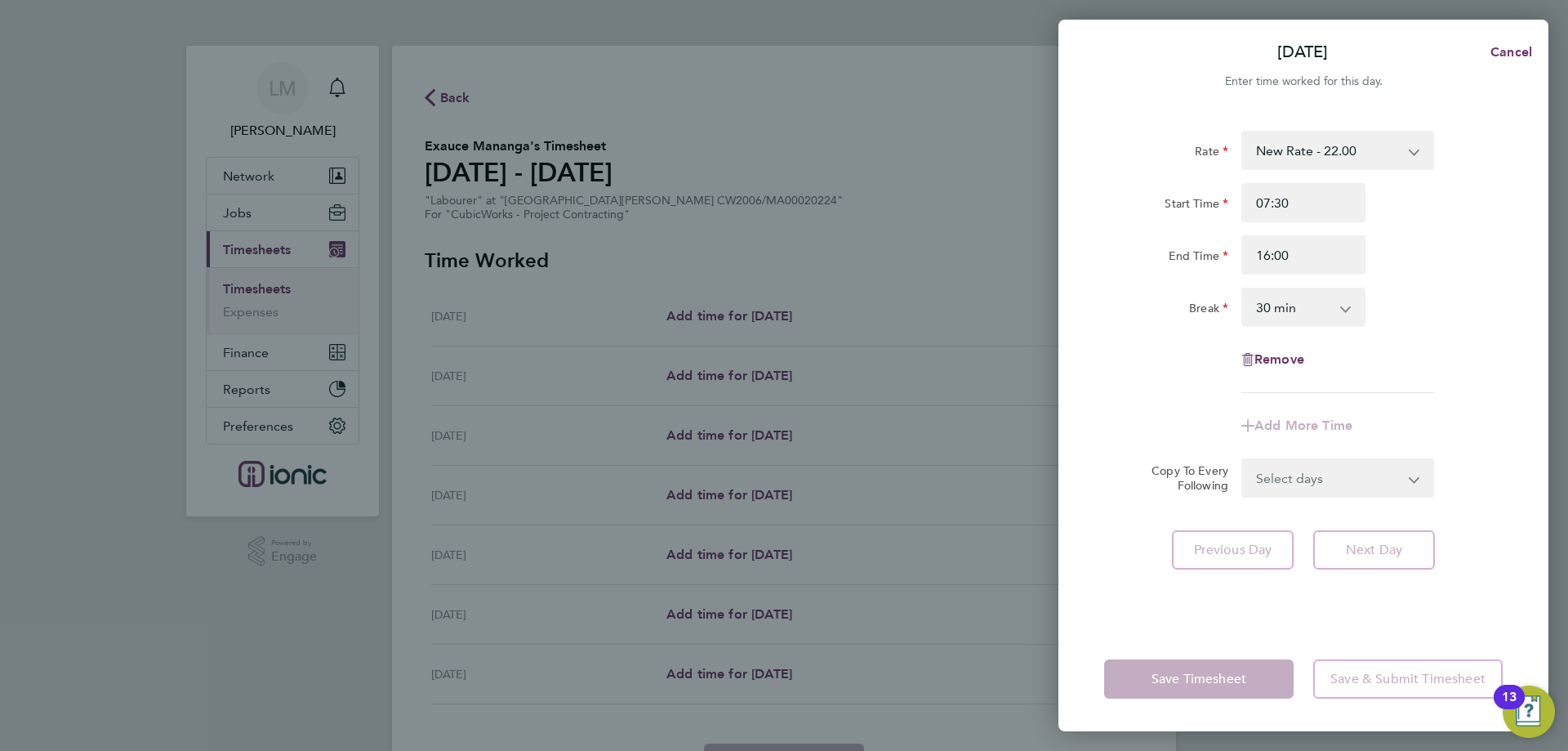
click at [1510, 323] on div "Rate New Rate - 22.00 Day Rate - 17.85 Start Time 07:30 End Time 16:00 Break 0 …" at bounding box center [1303, 369] width 490 height 516
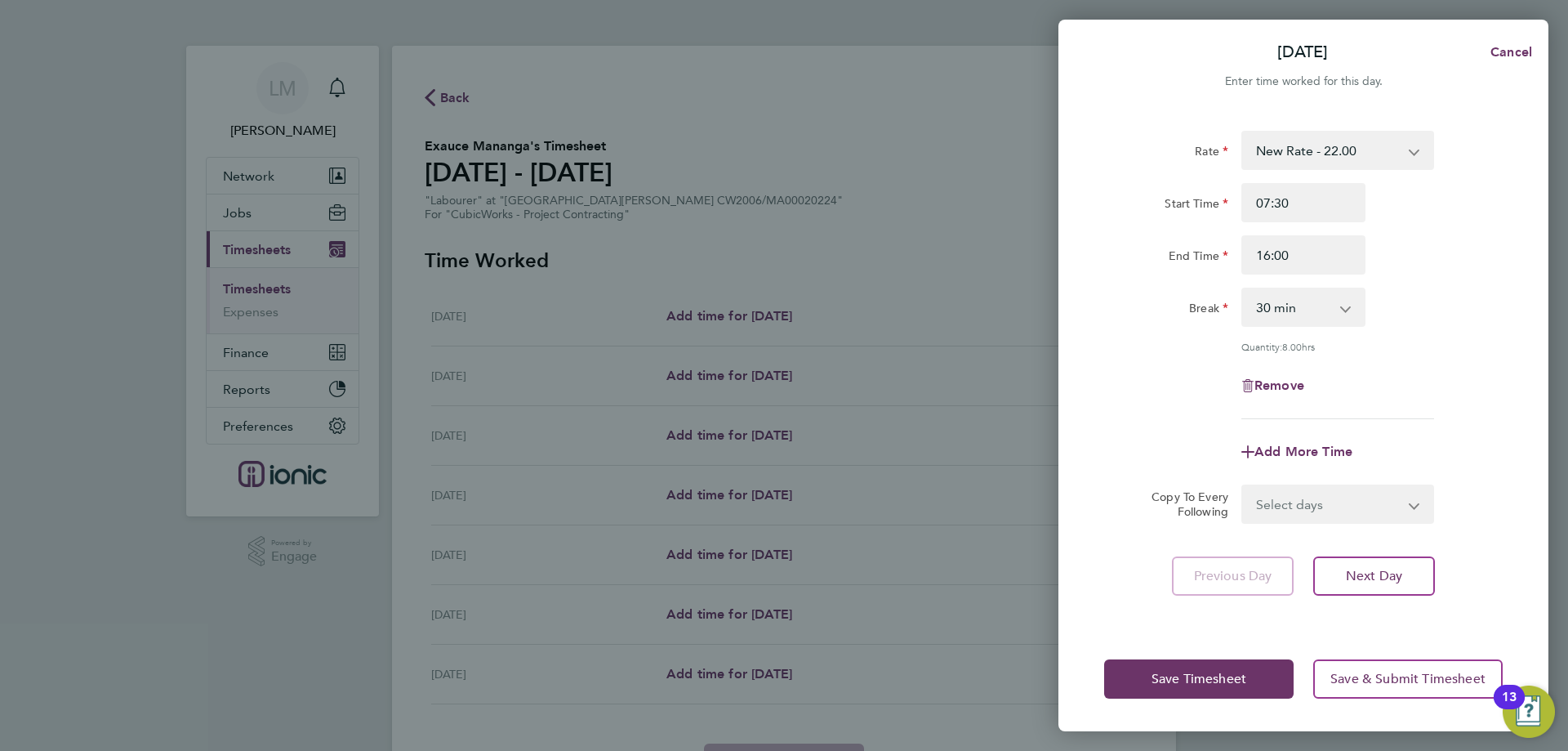
click at [1325, 529] on div "Rate New Rate - 22.00 Day Rate - 17.85 Start Time 07:30 End Time 16:00 Break 0 …" at bounding box center [1303, 369] width 490 height 516
click at [1325, 502] on select "Select days Day Weekday (Mon-Fri) Weekend (Sat-Sun) [DATE] [DATE] [DATE] [DATE]…" at bounding box center [1329, 504] width 171 height 36
select select "WEEKDAY"
click at [1244, 486] on select "Select days Day Weekday (Mon-Fri) Weekend (Sat-Sun) [DATE] [DATE] [DATE] [DATE]…" at bounding box center [1329, 504] width 171 height 36
select select "[DATE]"
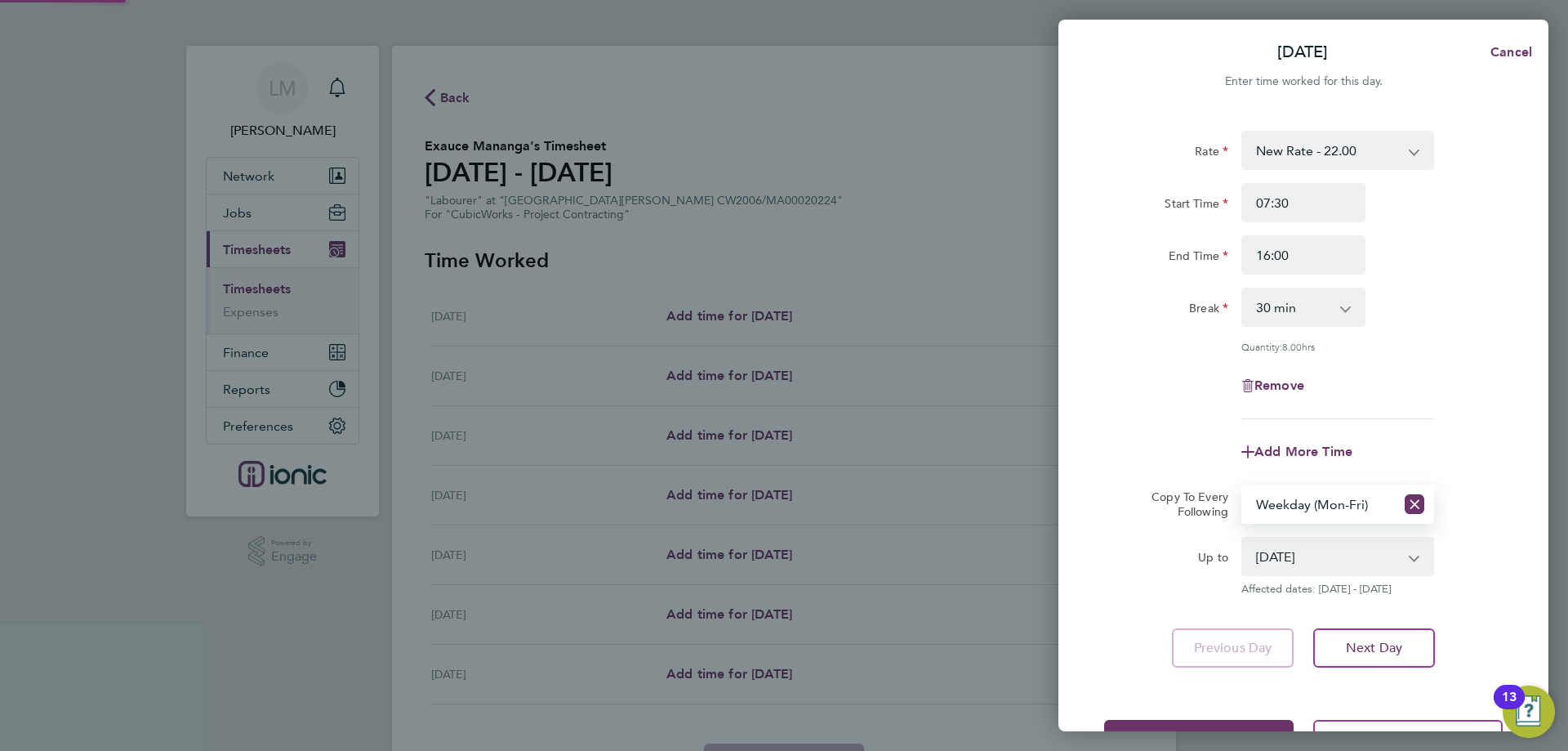
click at [1439, 449] on div "Add More Time" at bounding box center [1303, 451] width 412 height 39
click at [1158, 724] on button "Save Timesheet" at bounding box center [1199, 739] width 189 height 39
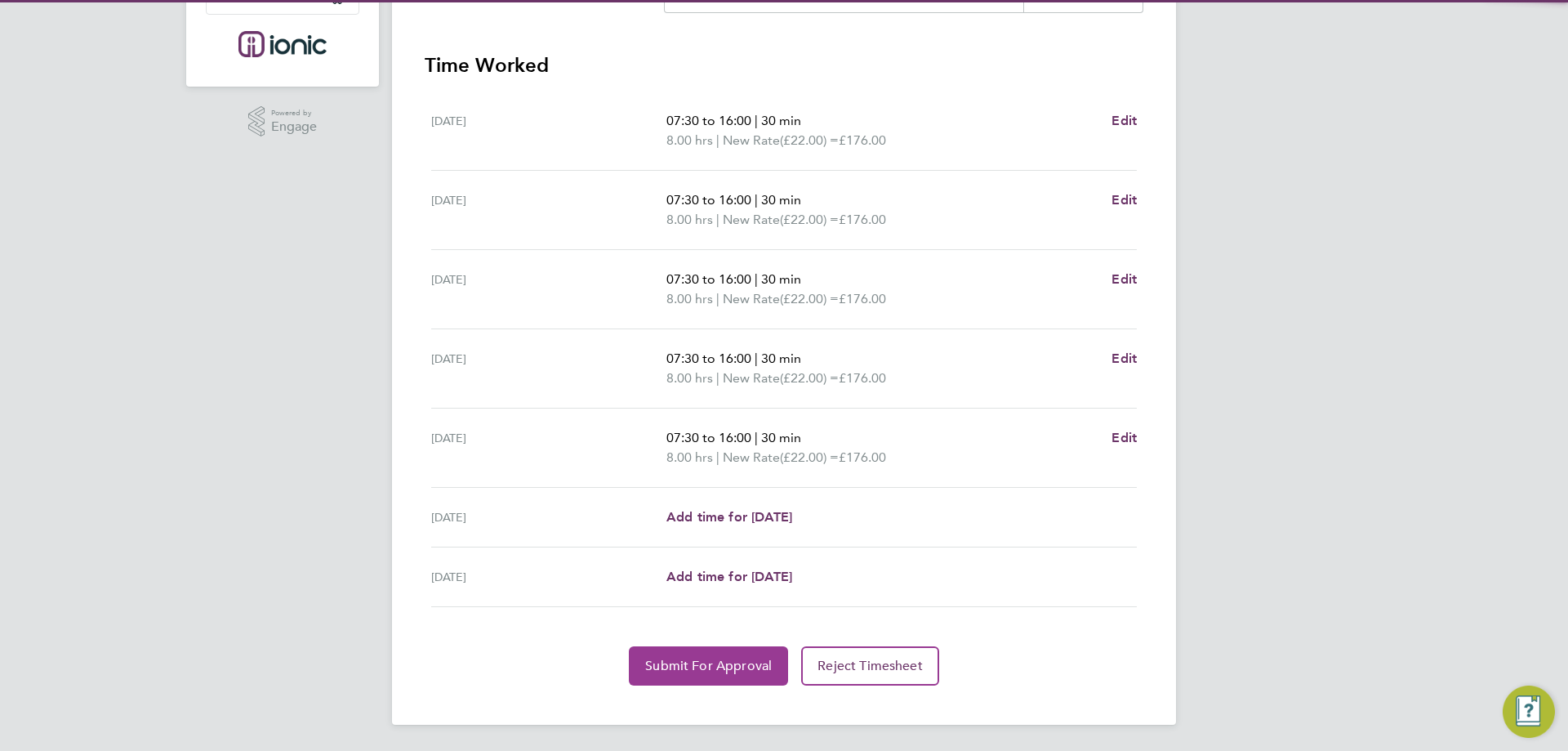
click at [693, 675] on button "Submit For Approval" at bounding box center [708, 665] width 159 height 39
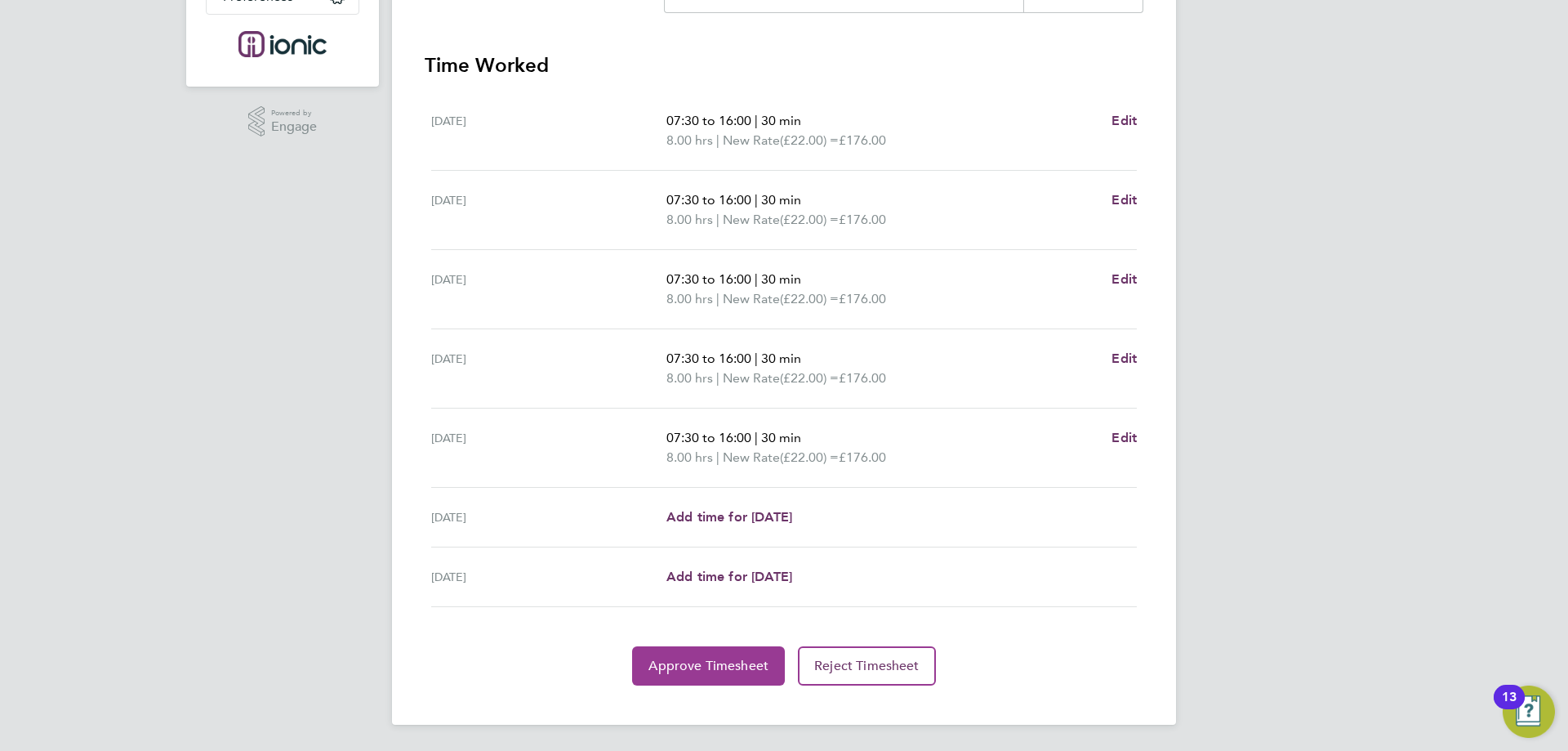
click at [649, 677] on button "Approve Timesheet" at bounding box center [709, 665] width 153 height 39
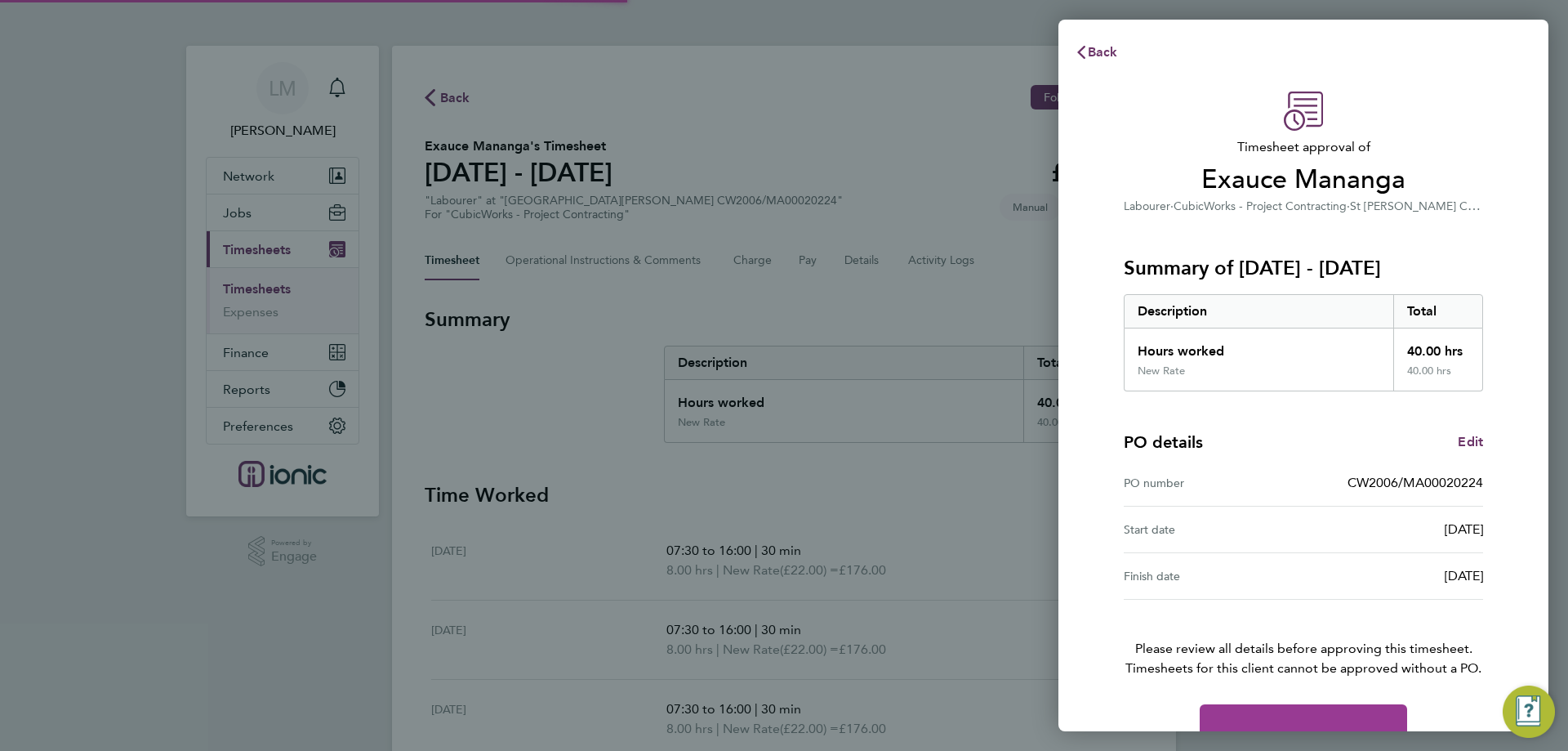
click at [1329, 715] on button "Confirm Timesheet Approval" at bounding box center [1303, 723] width 207 height 39
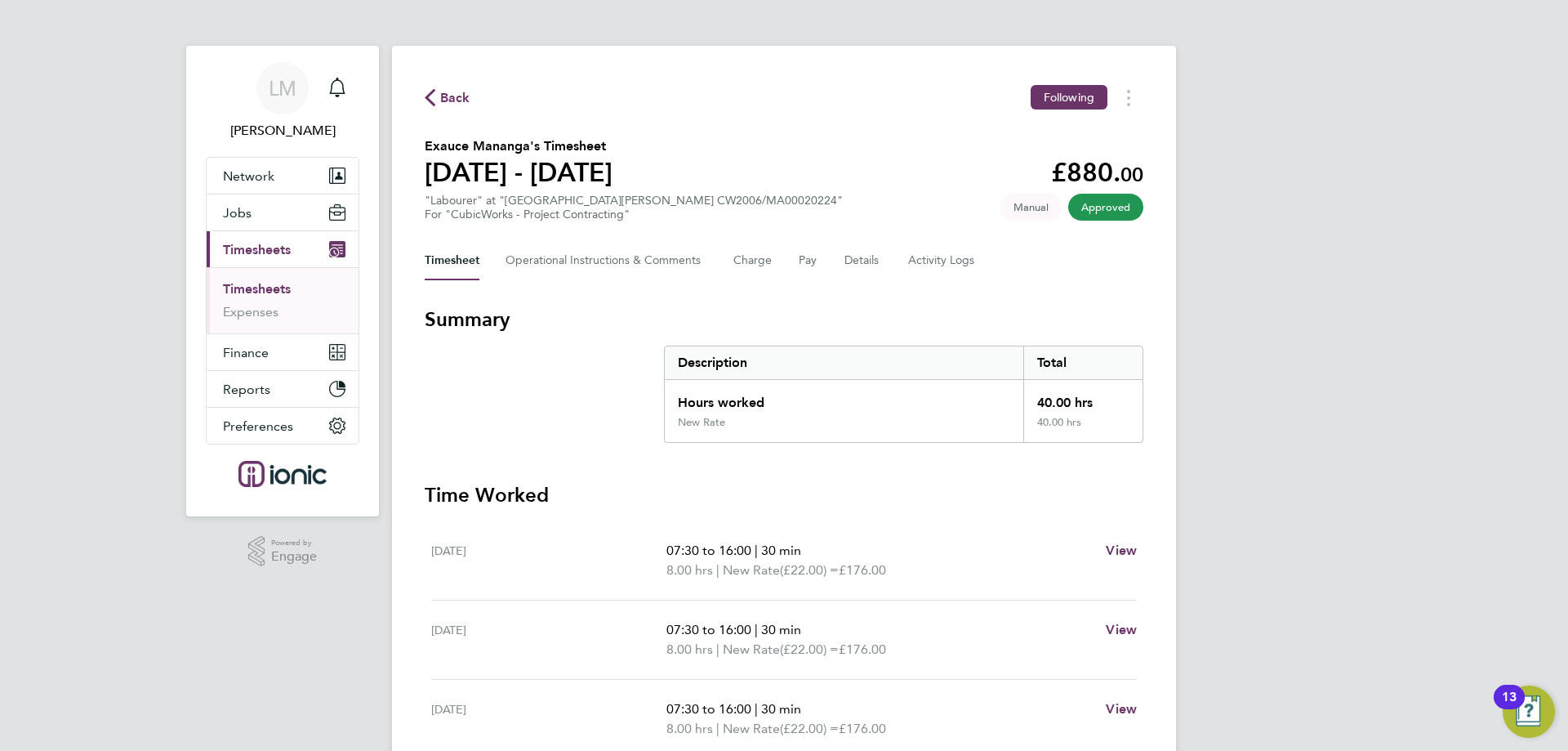
click at [449, 90] on span "Back" at bounding box center [456, 98] width 30 height 20
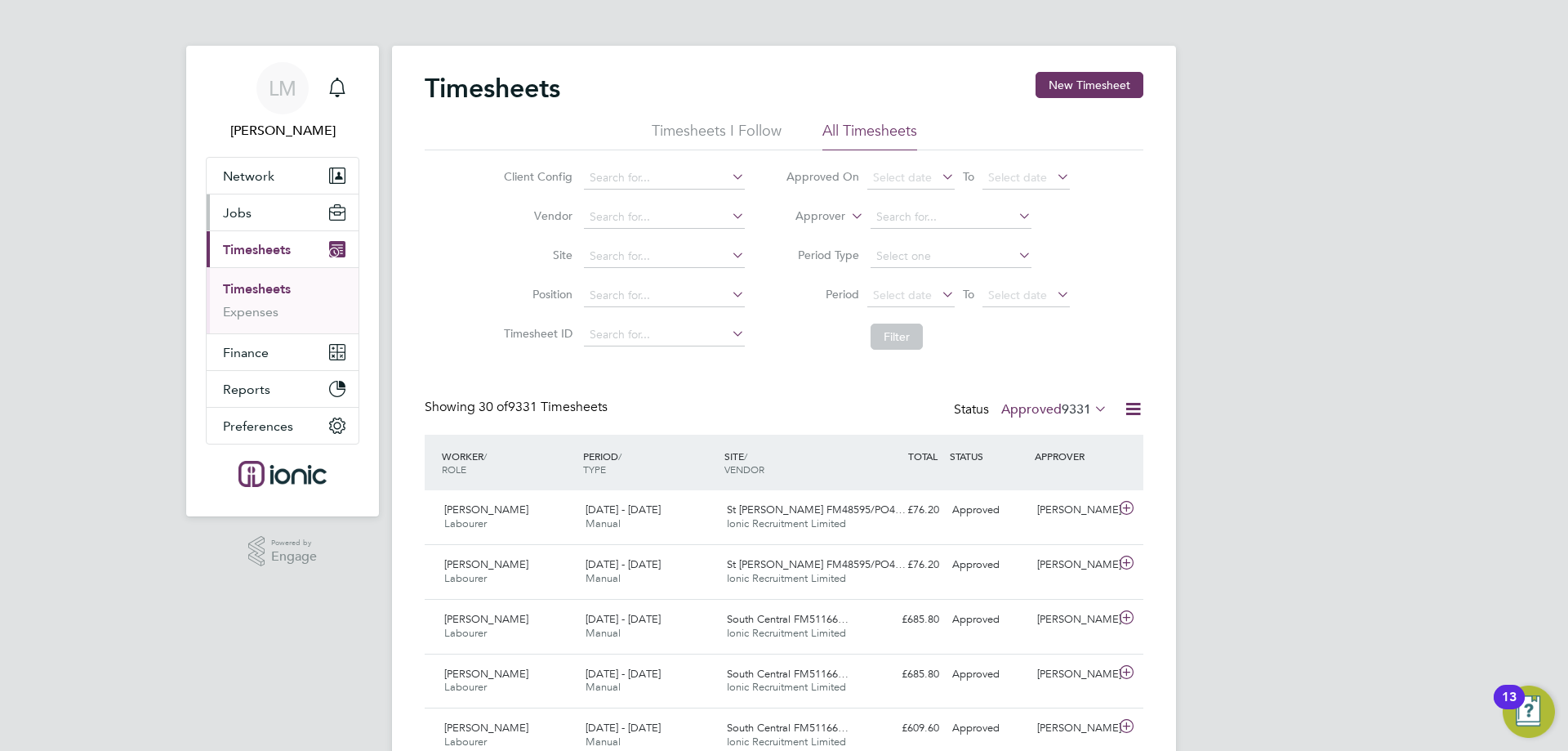
click at [296, 211] on button "Jobs" at bounding box center [283, 212] width 152 height 36
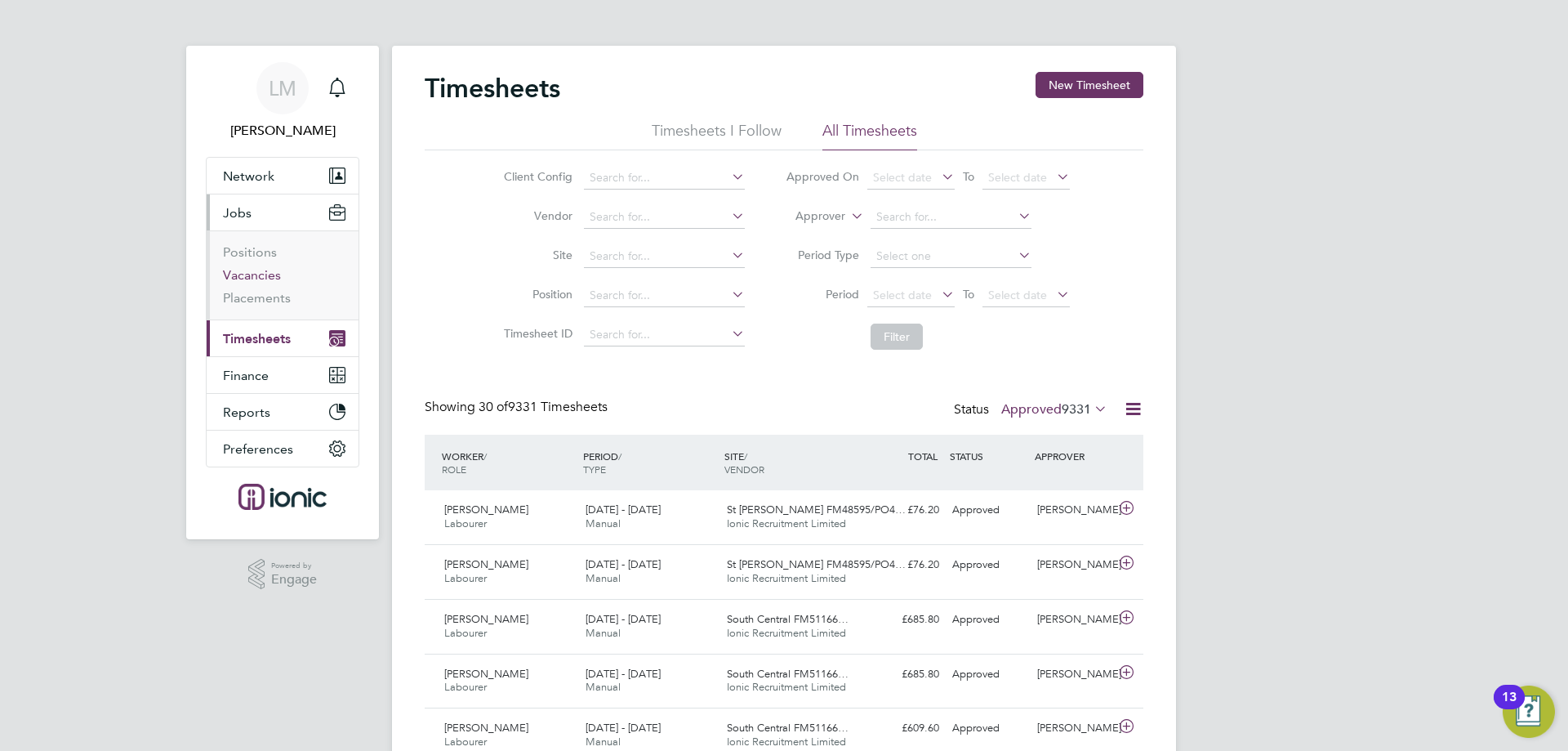
click at [257, 280] on link "Vacancies" at bounding box center [251, 275] width 58 height 15
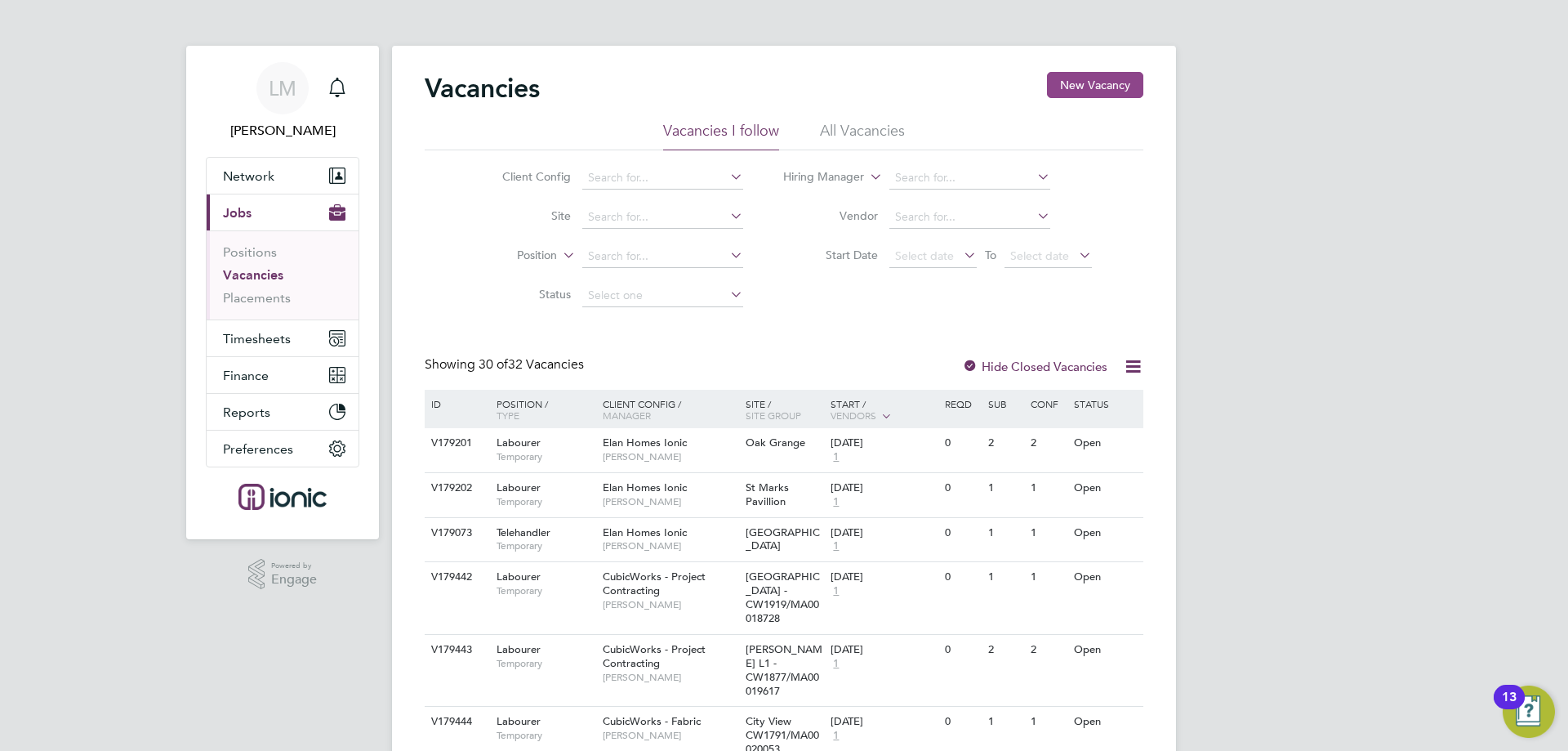
click at [1117, 78] on button "New Vacancy" at bounding box center [1095, 85] width 96 height 26
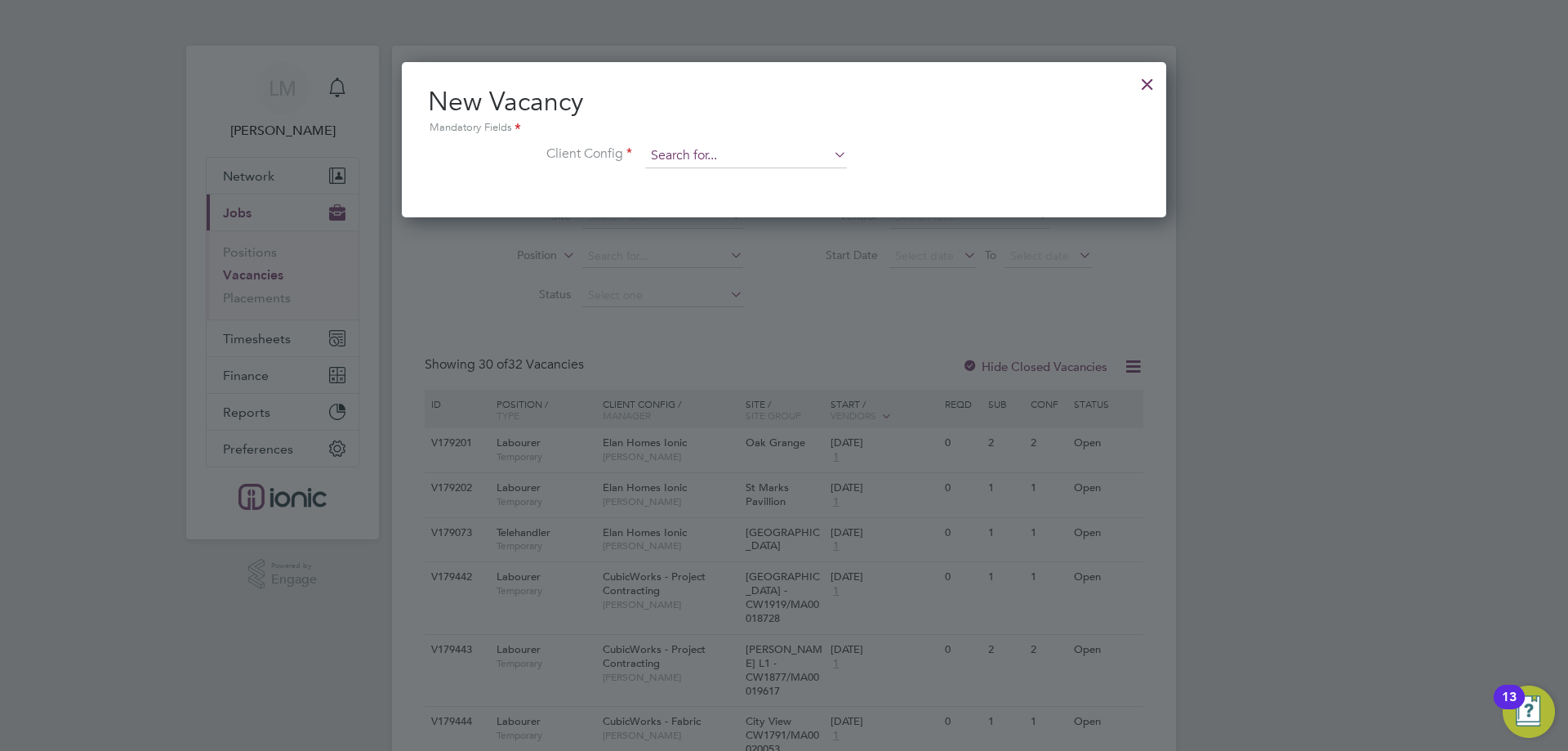
click at [738, 157] on input at bounding box center [746, 156] width 202 height 25
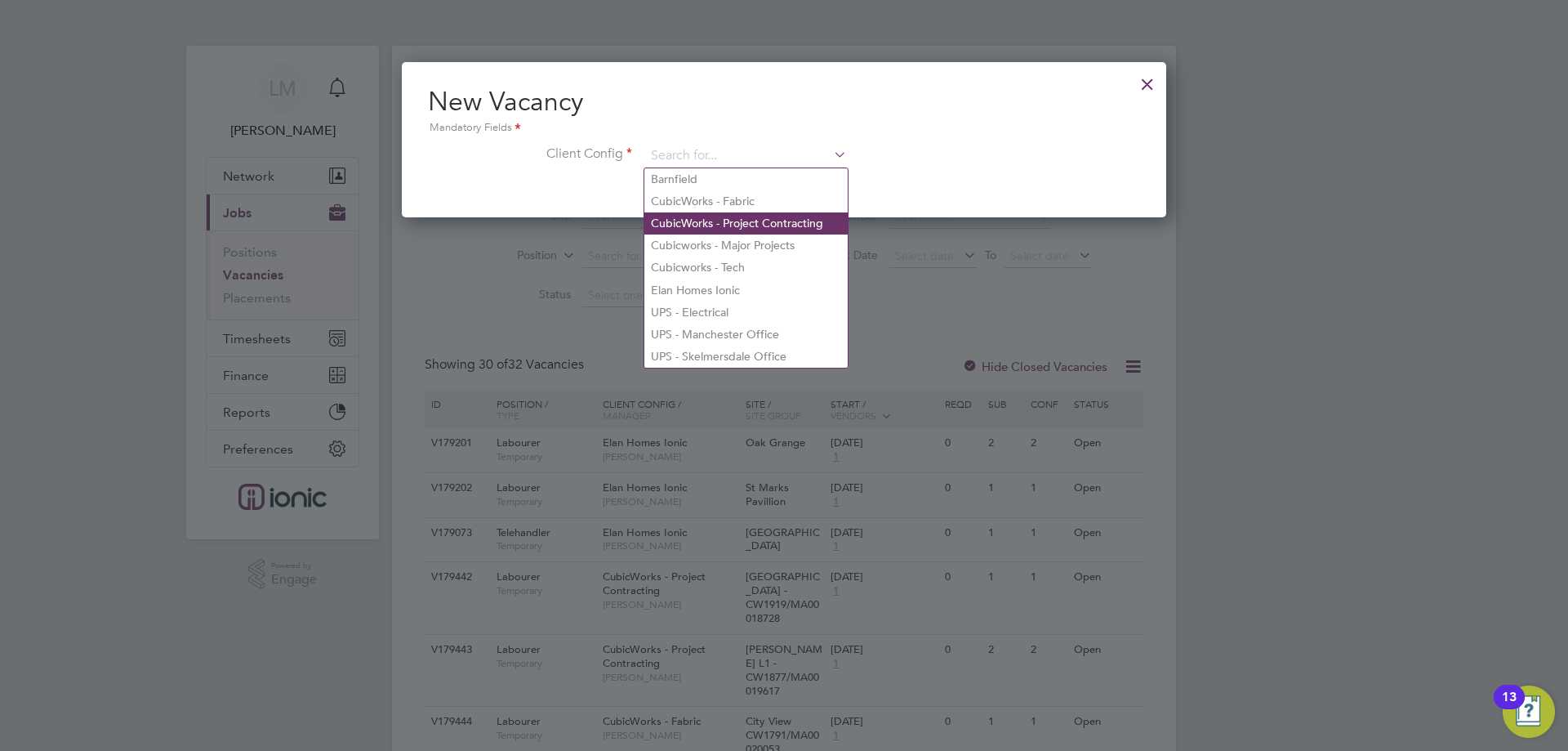
click at [742, 218] on li "CubicWorks - Project Contracting" at bounding box center [746, 223] width 204 height 22
type input "CubicWorks - Project Contracting"
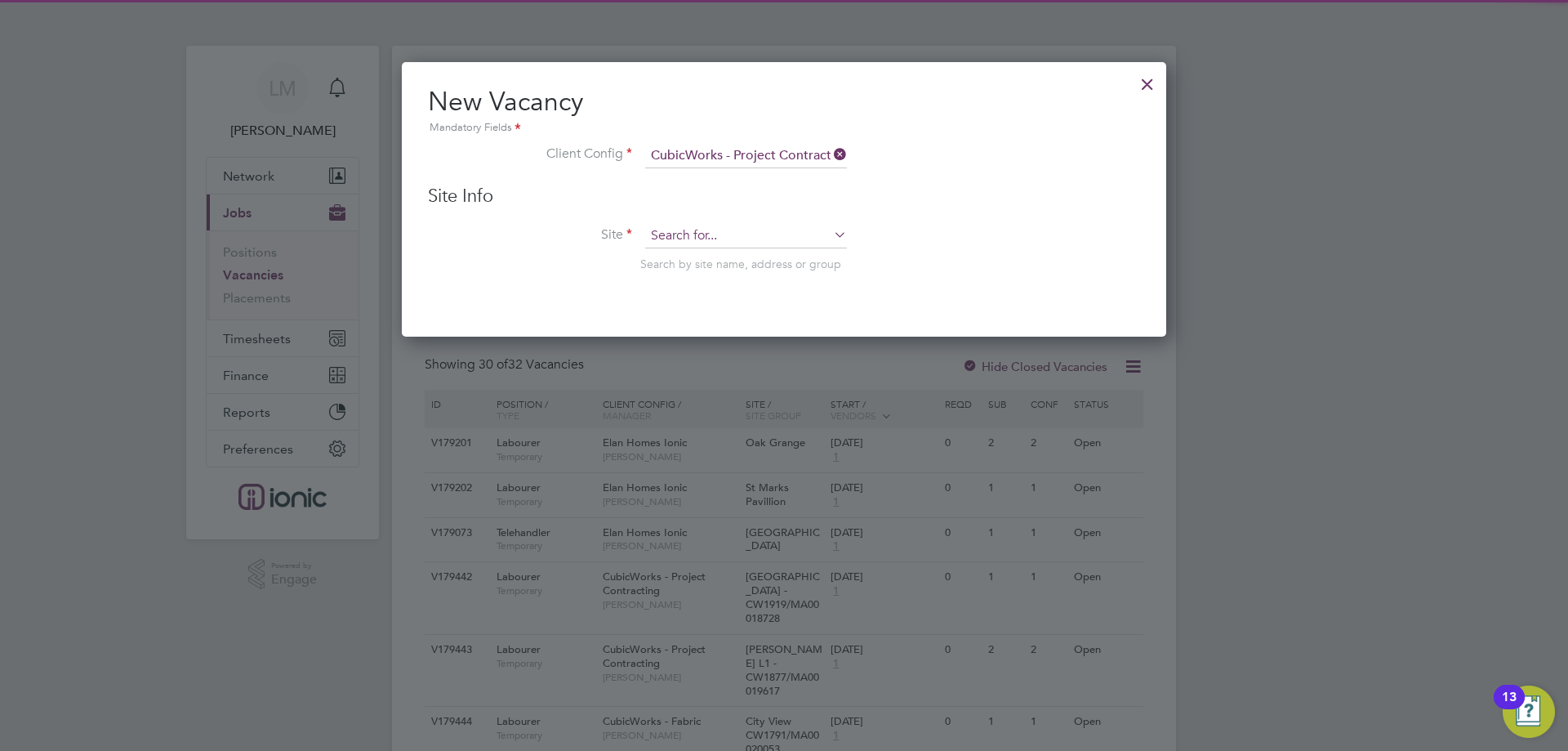
click at [742, 228] on input at bounding box center [746, 236] width 202 height 25
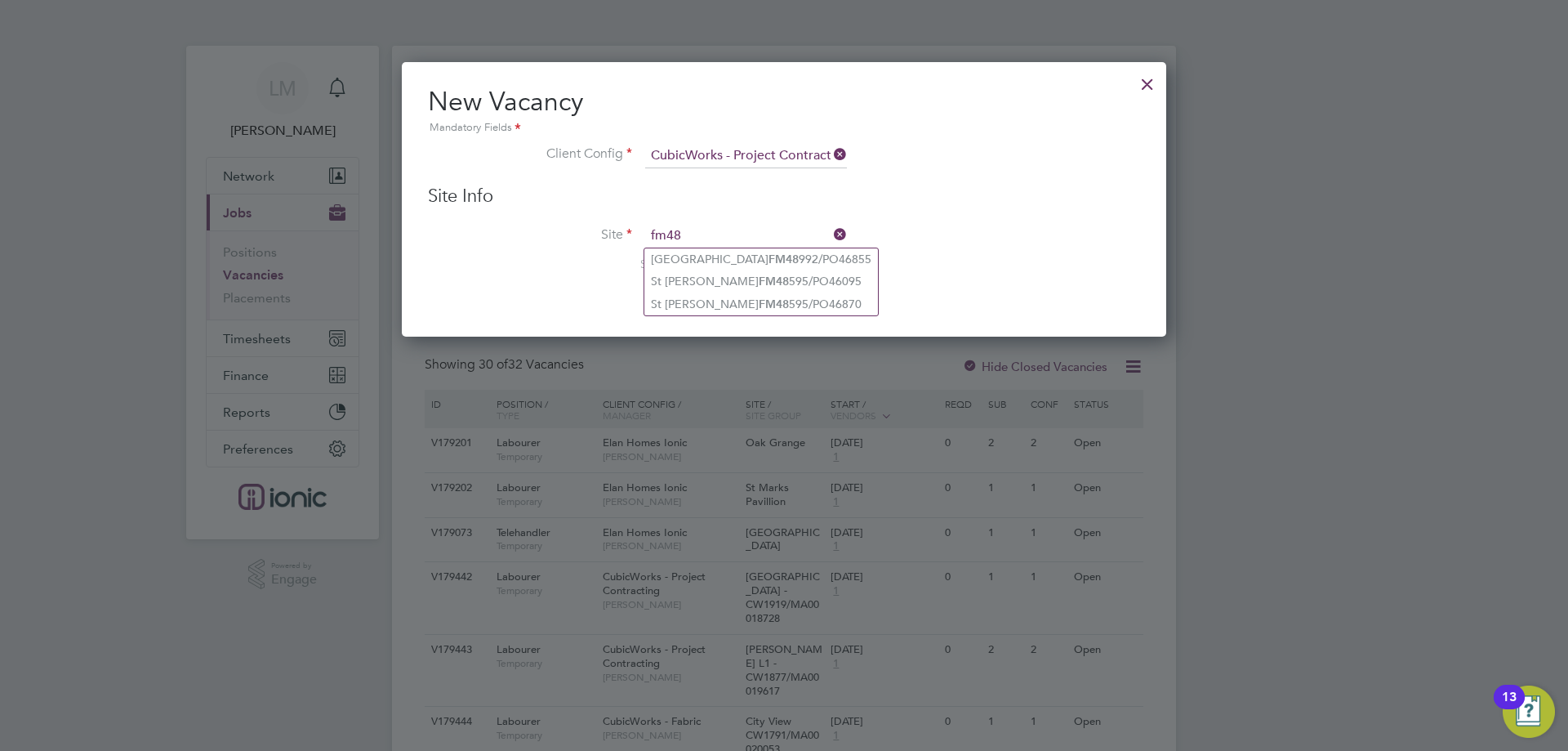
type input "fm485"
click at [769, 159] on input at bounding box center [746, 156] width 202 height 25
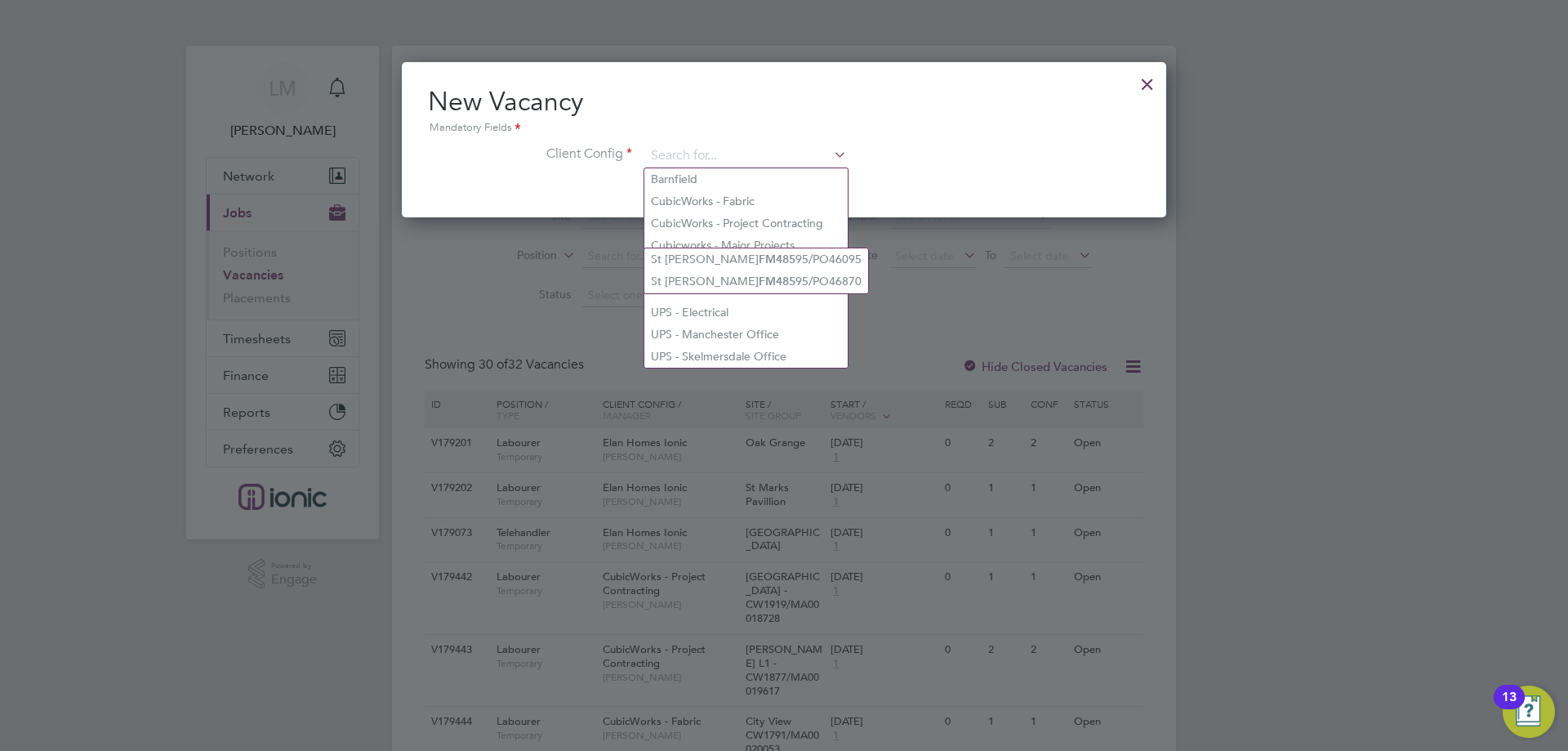
click at [940, 176] on li "Client Config" at bounding box center [784, 164] width 713 height 41
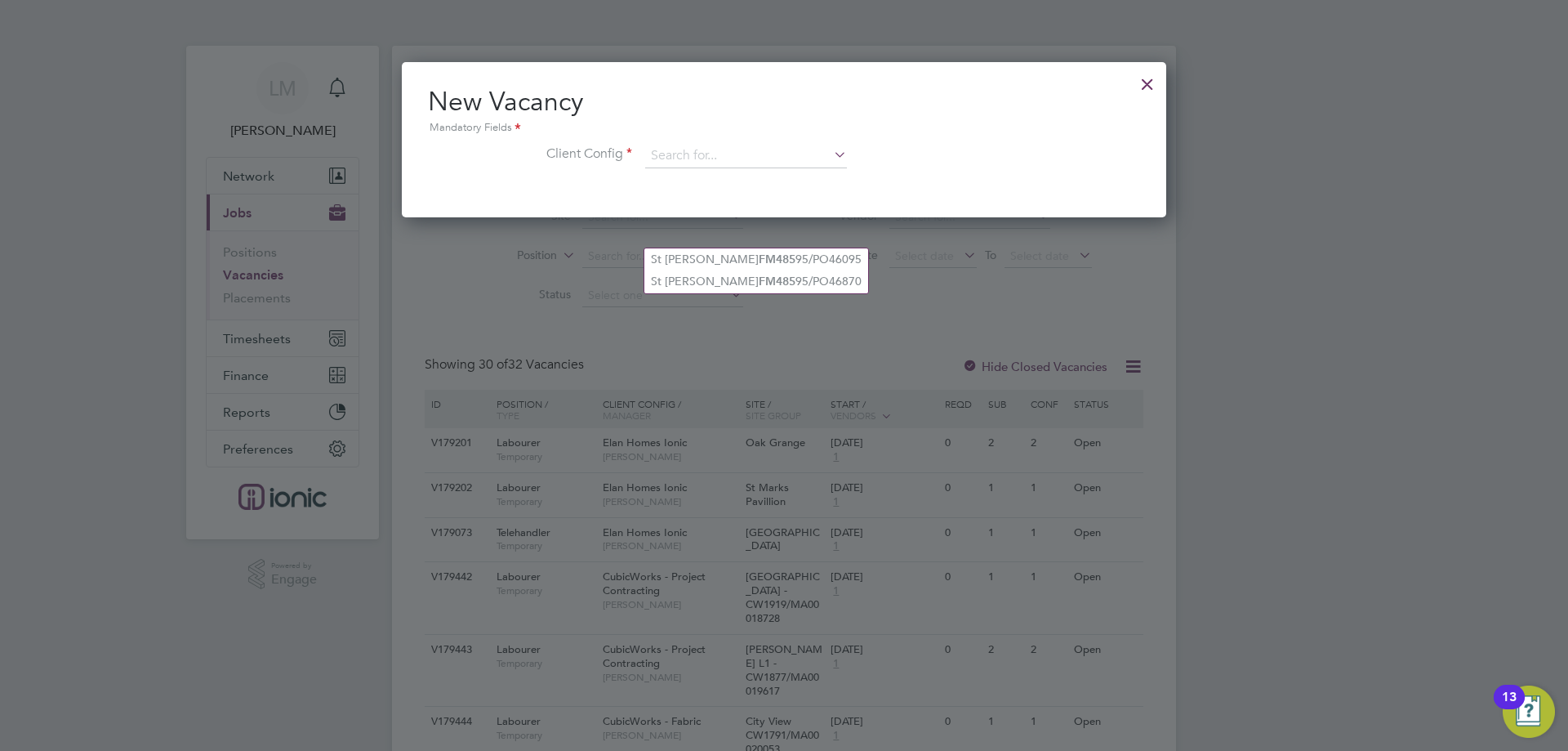
click at [835, 147] on li "Client Config" at bounding box center [784, 164] width 713 height 41
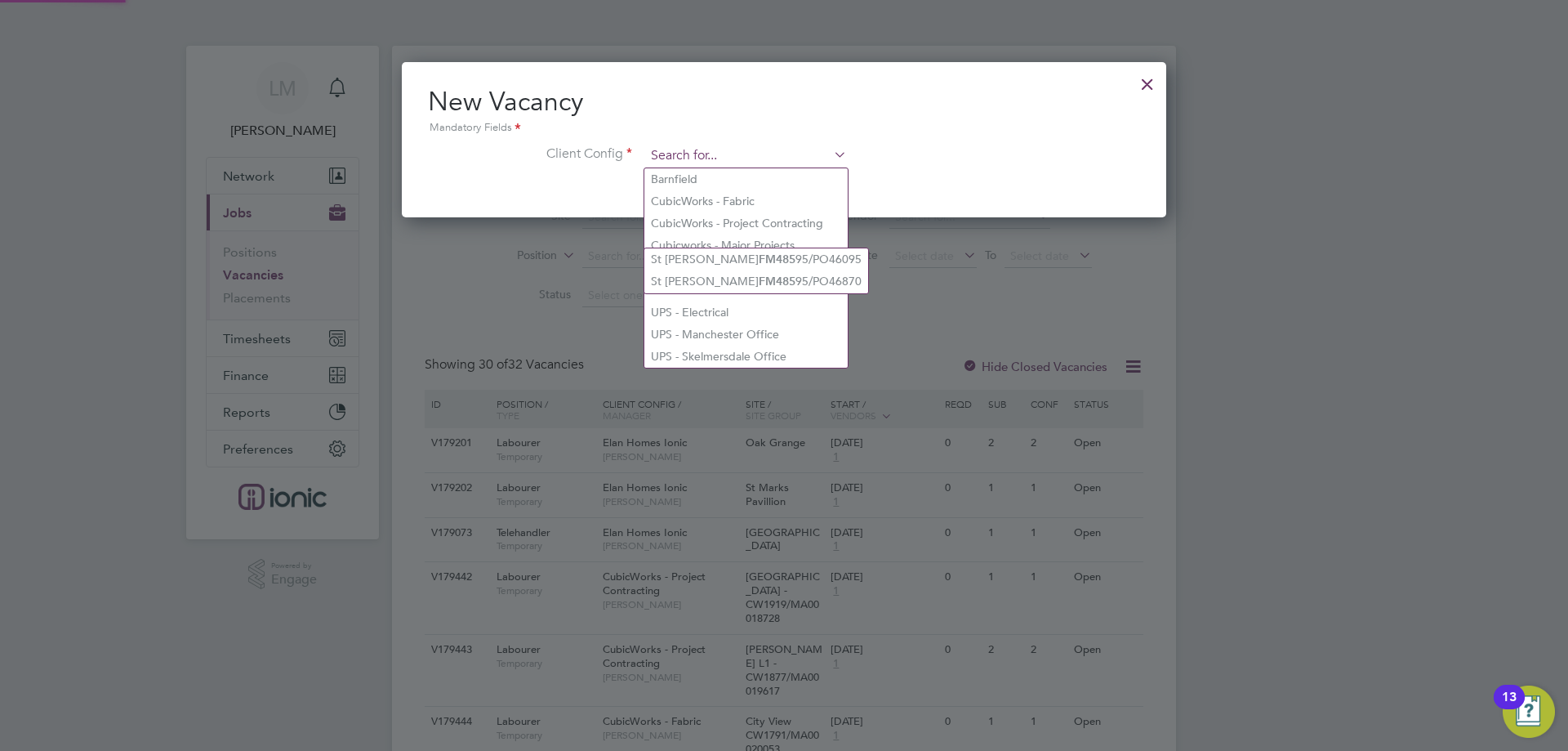
click at [813, 152] on input at bounding box center [746, 156] width 202 height 25
click at [758, 203] on li "CubicWorks - Fabric" at bounding box center [746, 201] width 204 height 22
type input "CubicWorks - Fabric"
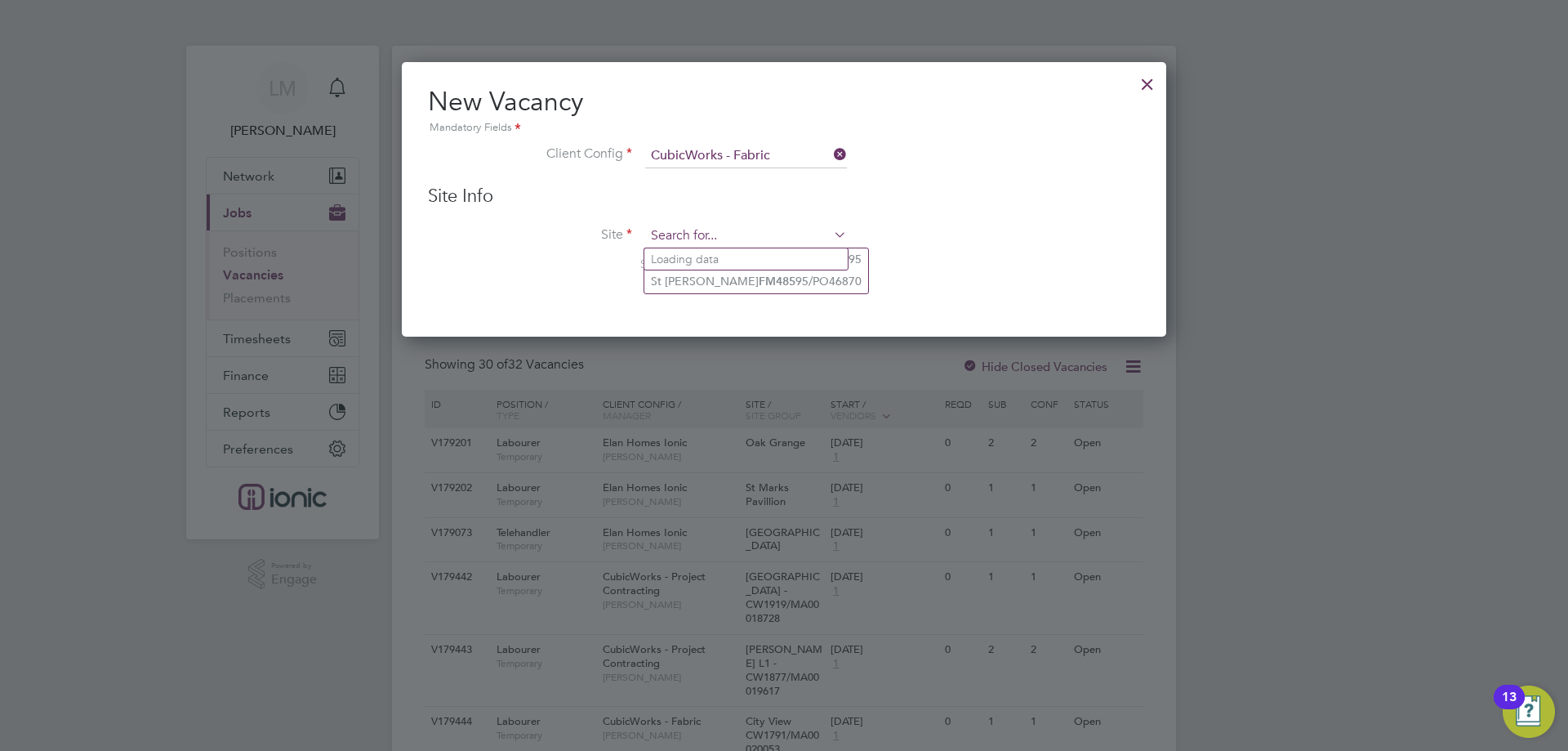
click at [732, 239] on input at bounding box center [746, 236] width 202 height 25
click at [769, 278] on b "FM485" at bounding box center [787, 281] width 37 height 14
type input "Station House FM48547/PO45878"
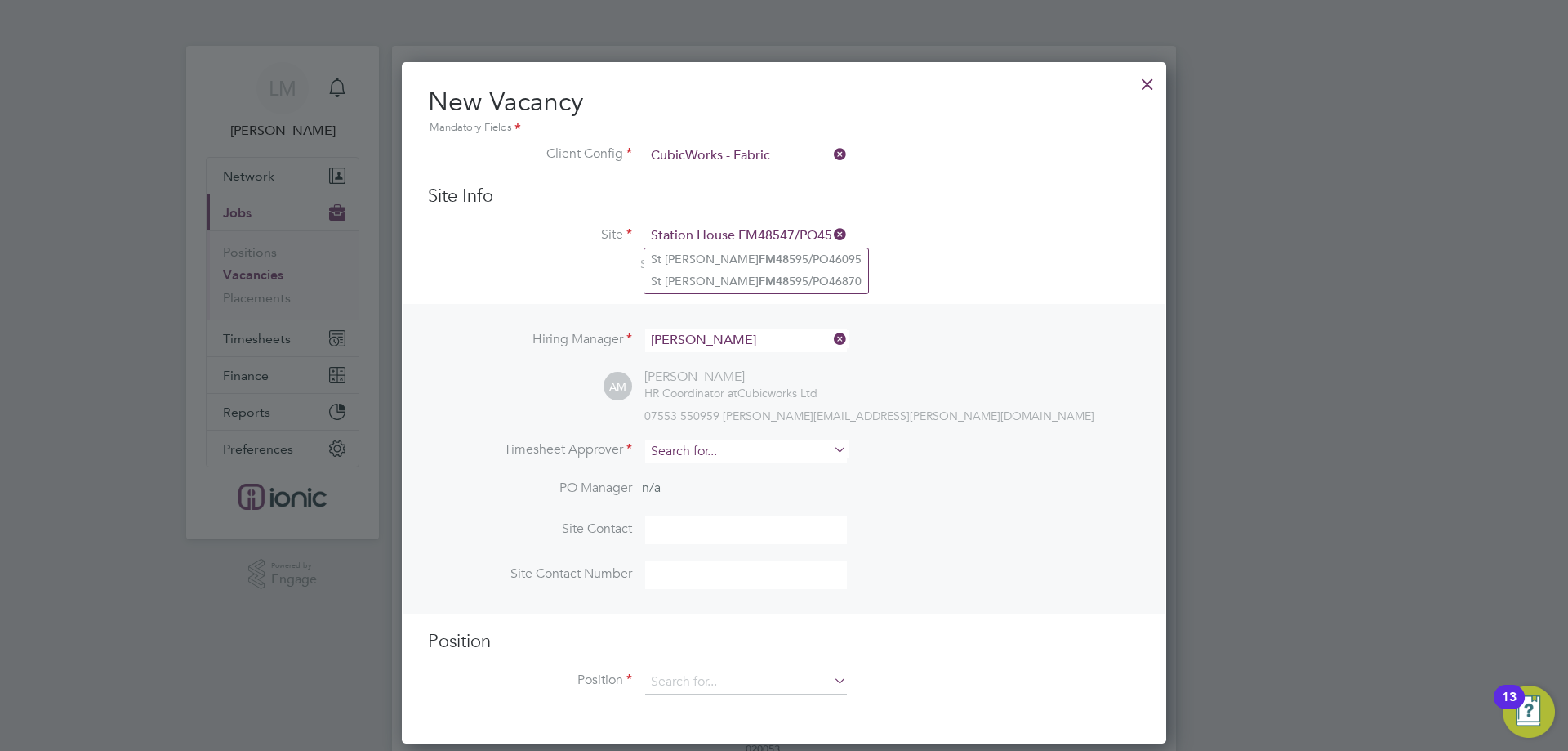
click at [701, 457] on input at bounding box center [746, 451] width 202 height 24
click at [686, 484] on li "[PERSON_NAME]" at bounding box center [746, 475] width 204 height 22
type input "[PERSON_NAME]"
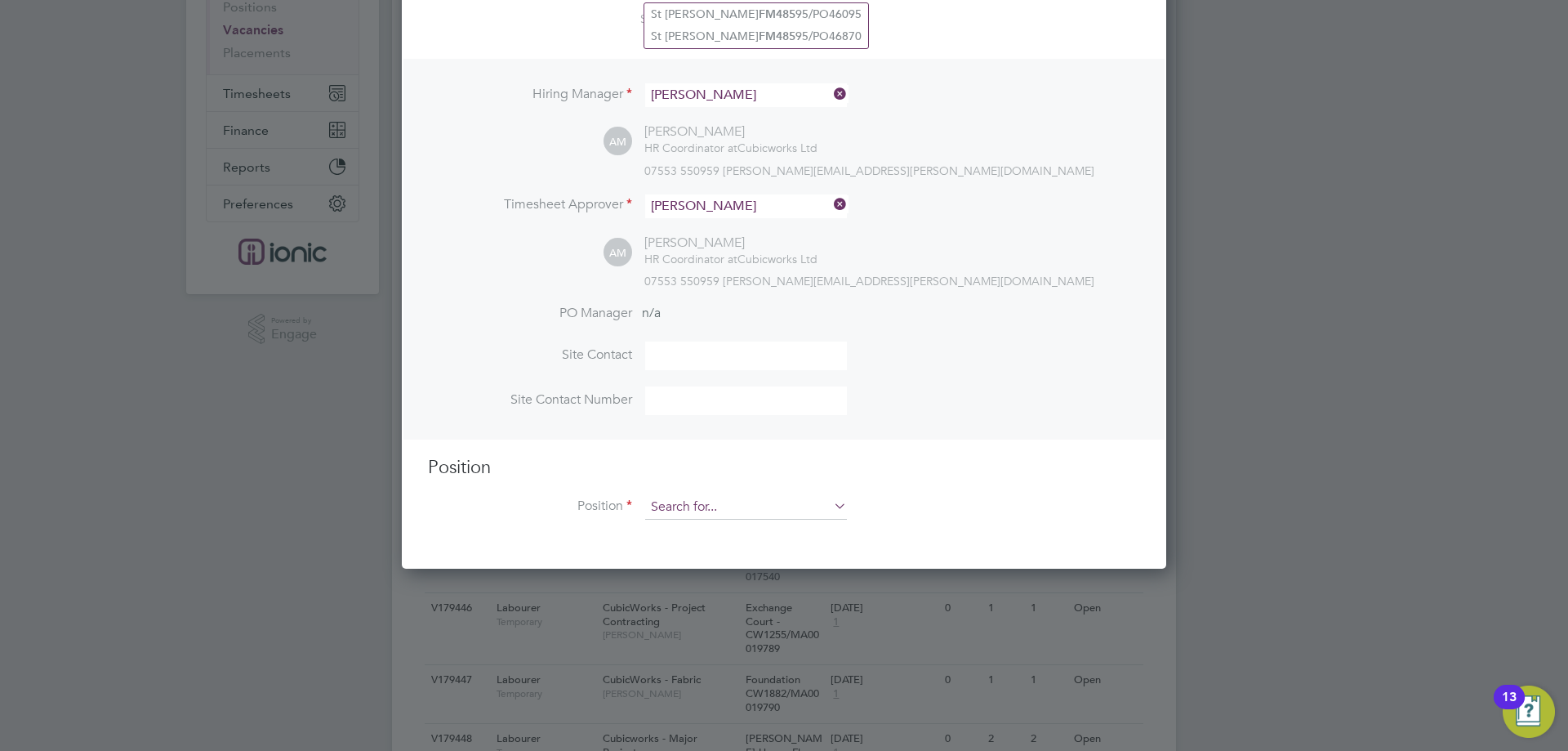
click at [709, 510] on input at bounding box center [746, 507] width 202 height 25
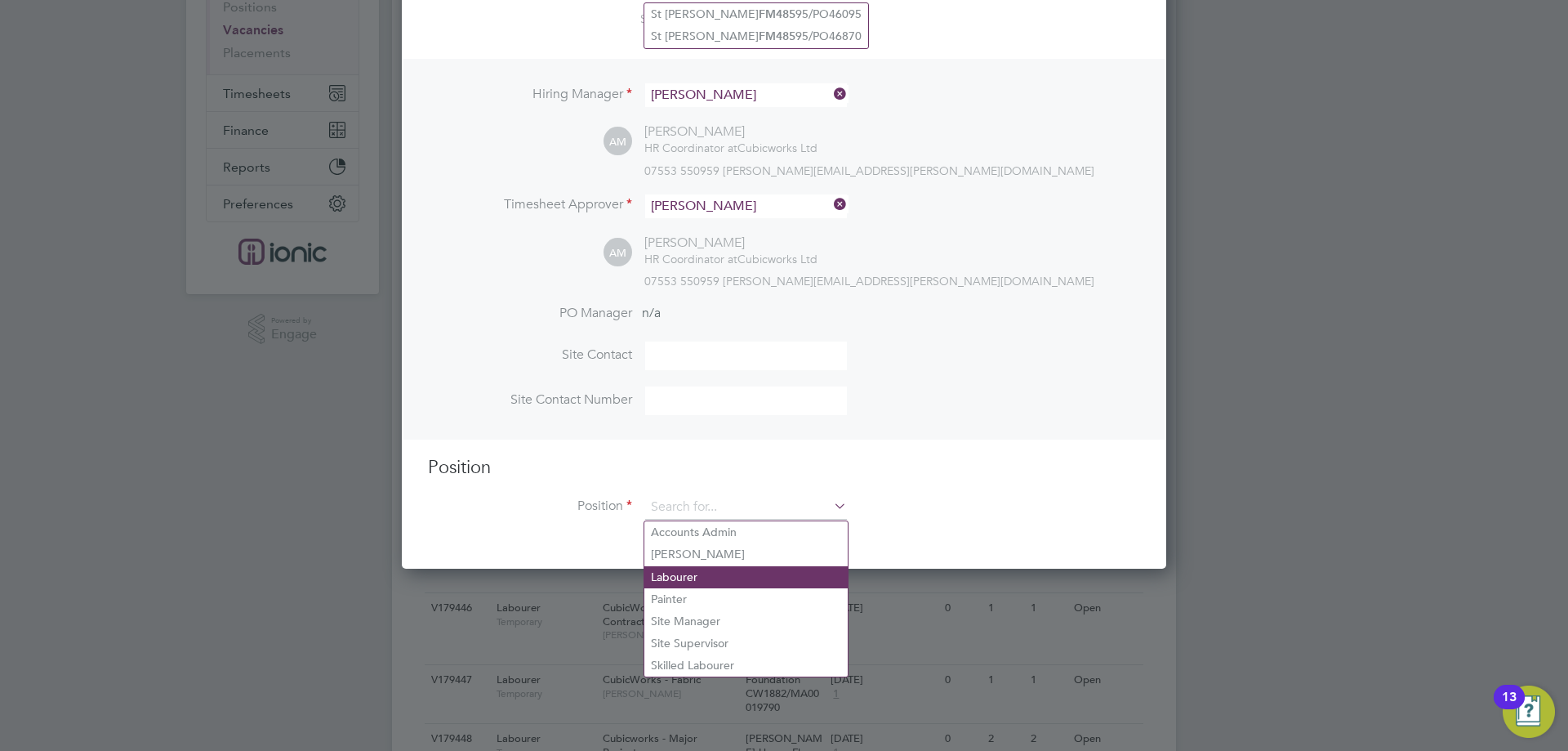
click at [706, 571] on li "Labourer" at bounding box center [746, 577] width 204 height 22
type input "Labourer"
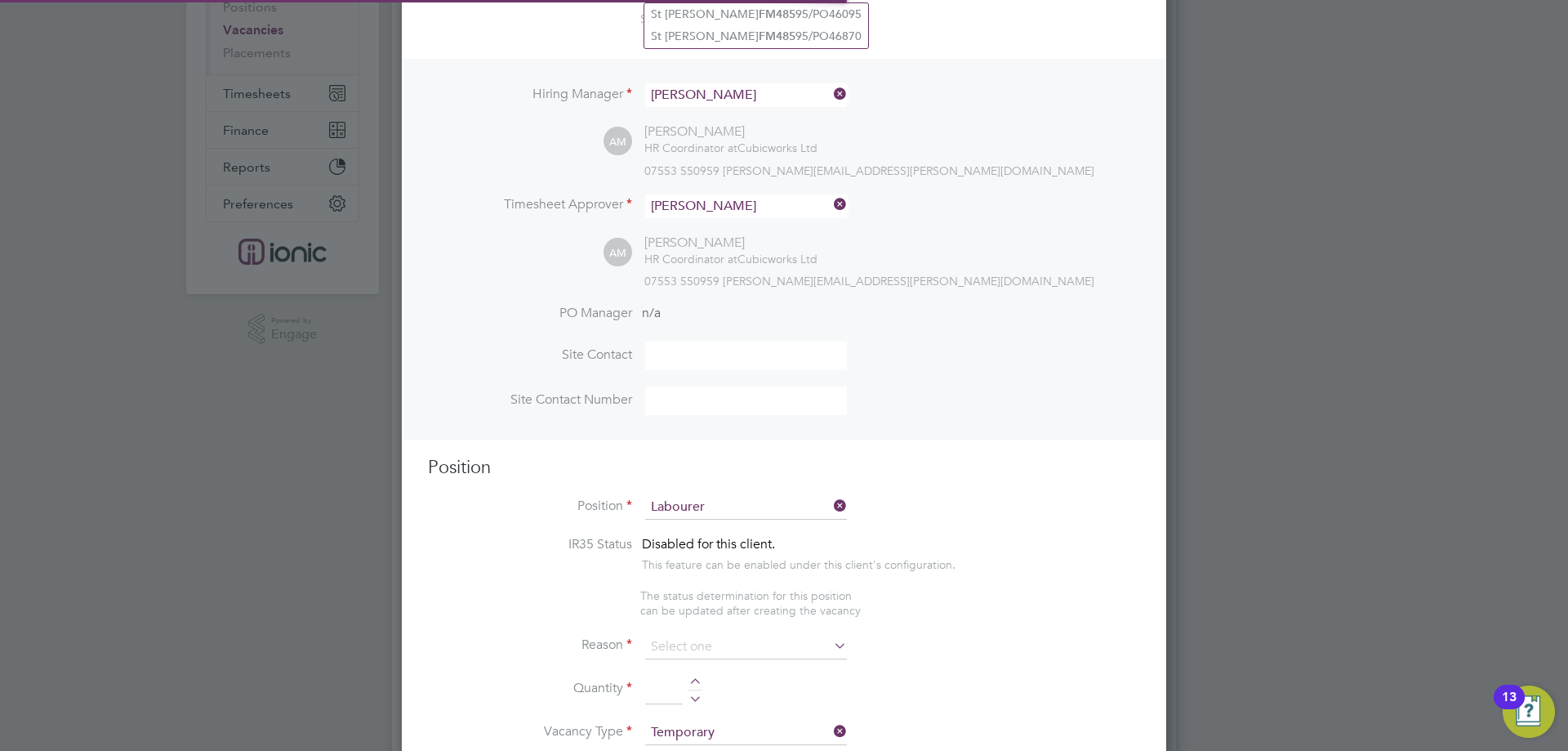
type textarea "General labourer working on office rip outs"
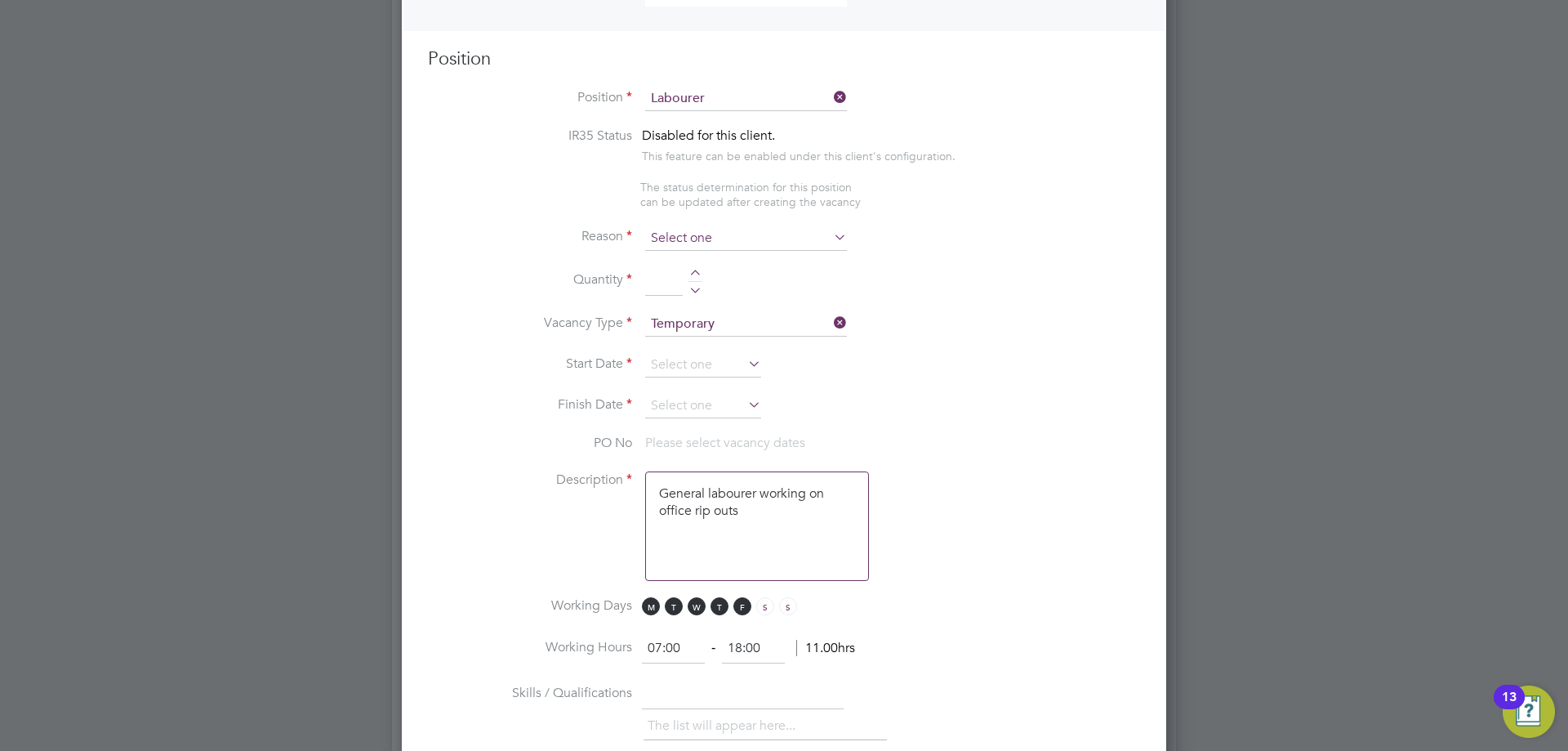
click at [678, 236] on input at bounding box center [746, 239] width 202 height 25
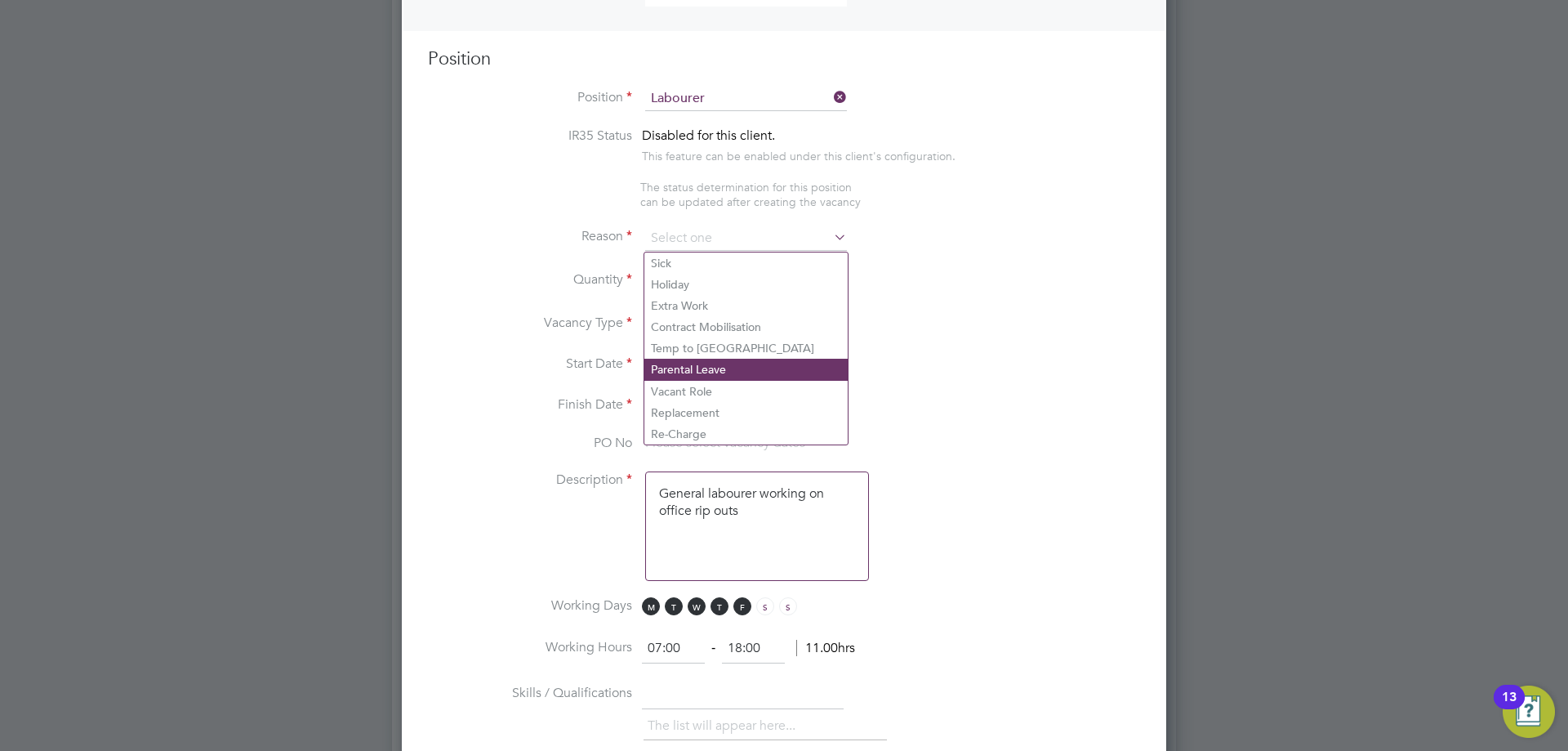
click at [690, 387] on li "Vacant Role" at bounding box center [746, 391] width 204 height 21
type input "Vacant Role"
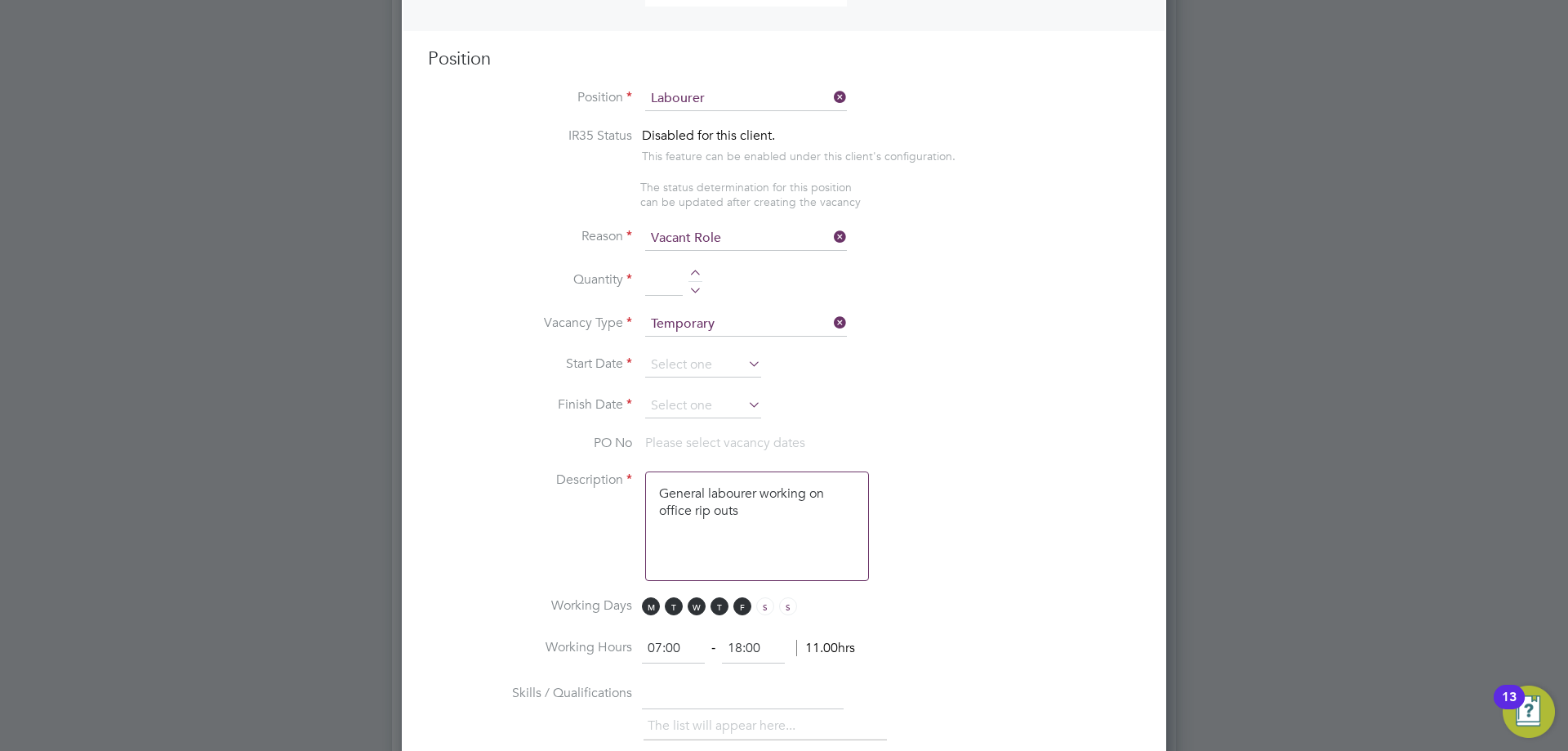
click at [695, 274] on div at bounding box center [696, 275] width 14 height 11
type input "1"
click at [702, 367] on input at bounding box center [703, 366] width 116 height 25
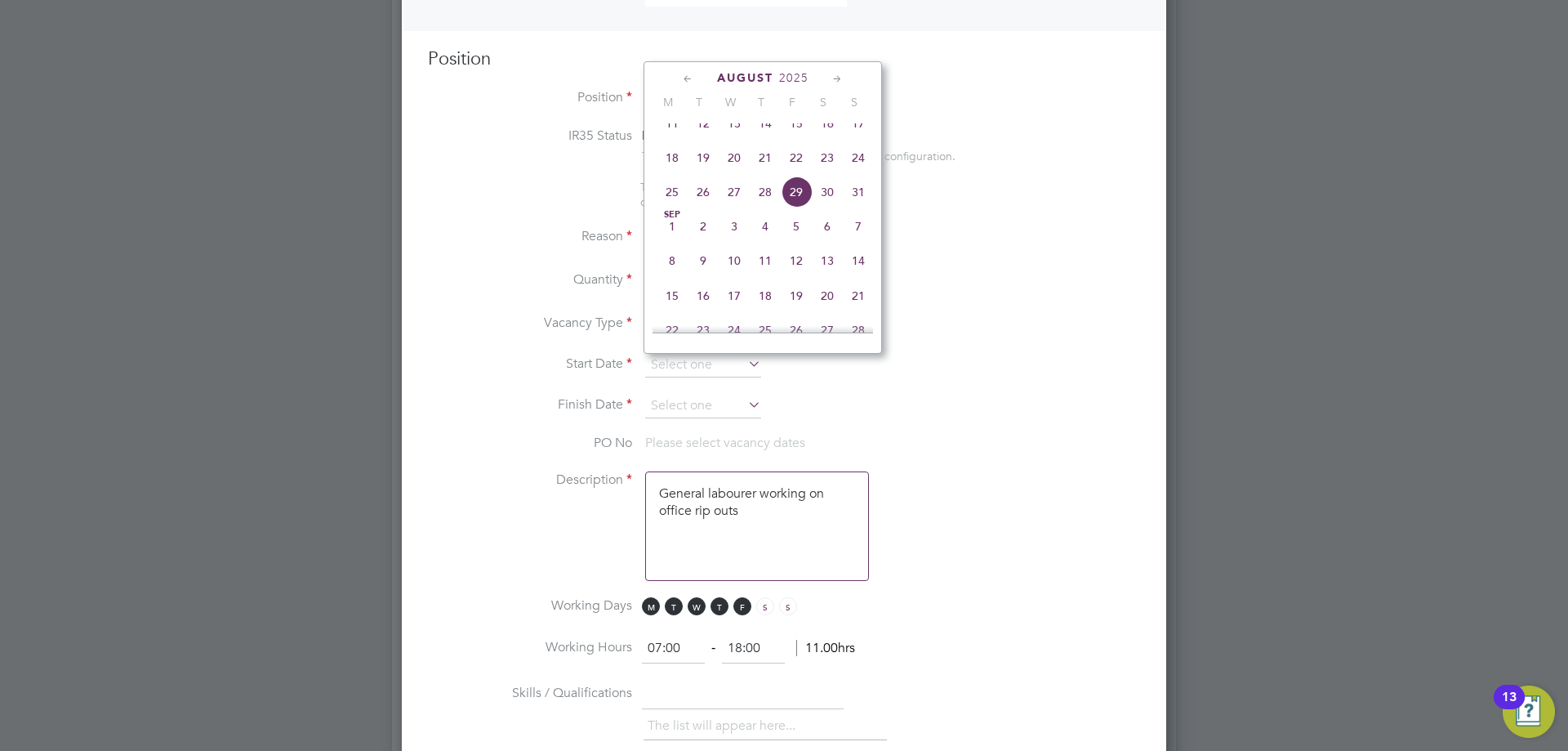
click at [674, 170] on span "18" at bounding box center [672, 157] width 31 height 31
type input "[DATE]"
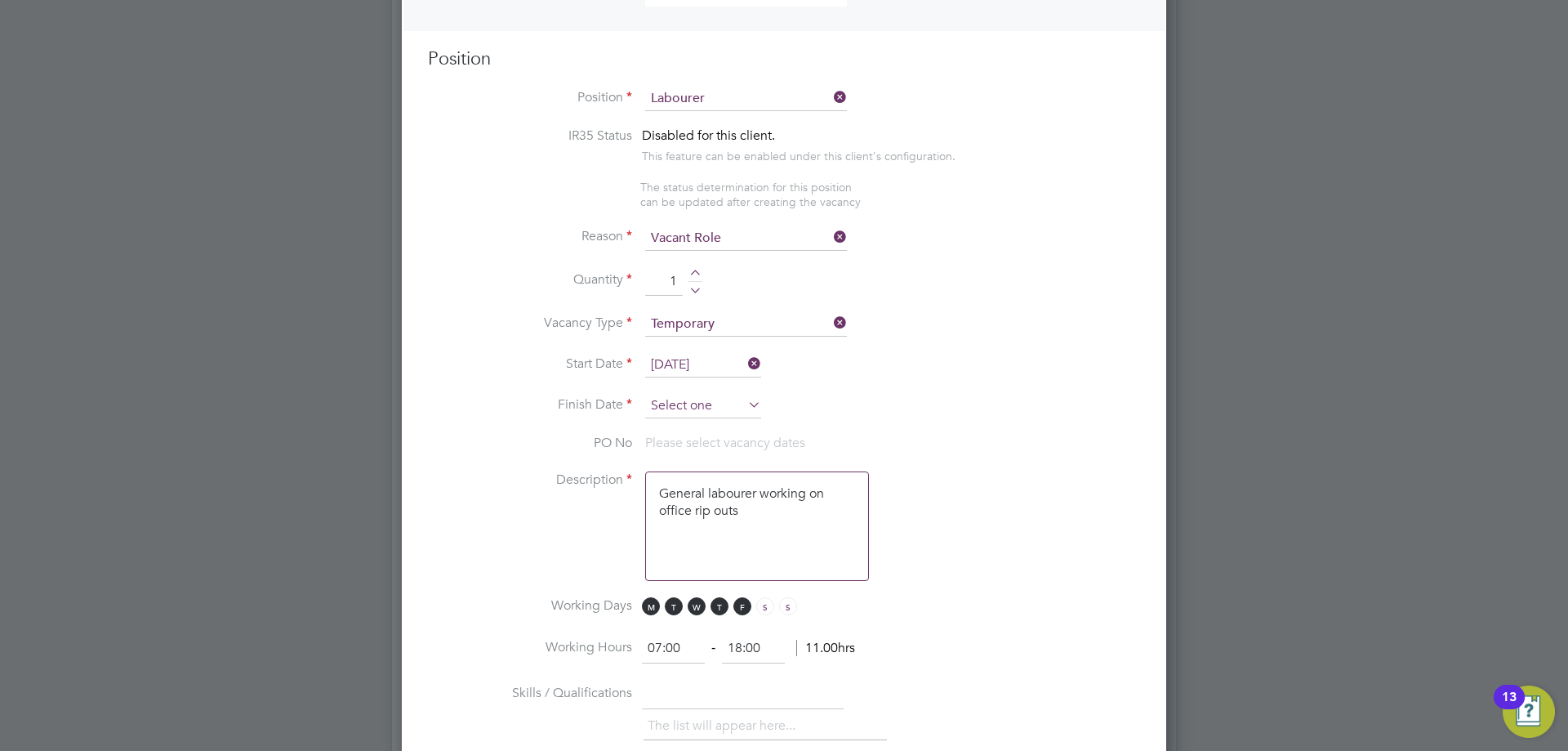
click at [699, 404] on input at bounding box center [703, 406] width 116 height 25
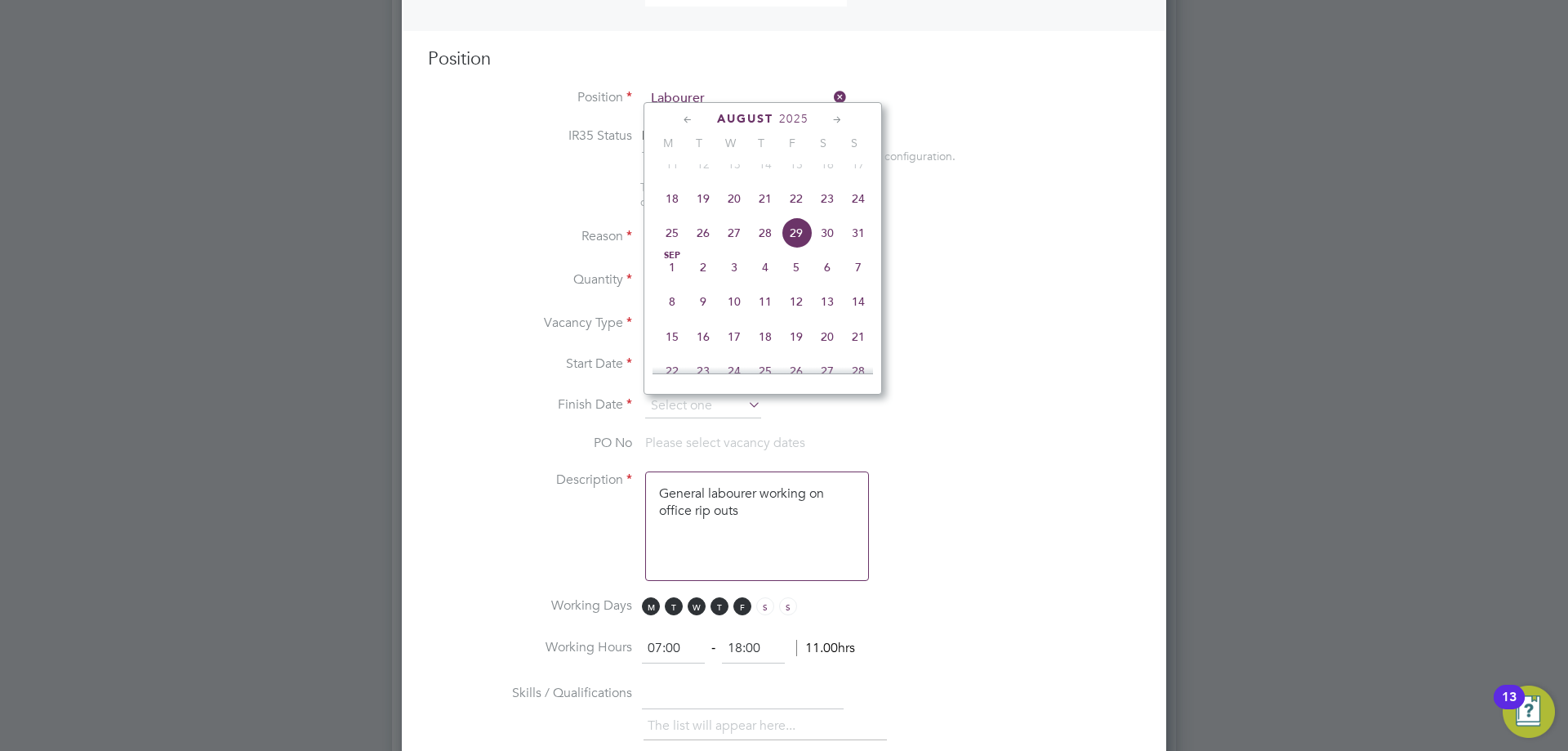
click at [870, 209] on span "24" at bounding box center [858, 198] width 31 height 31
type input "[DATE]"
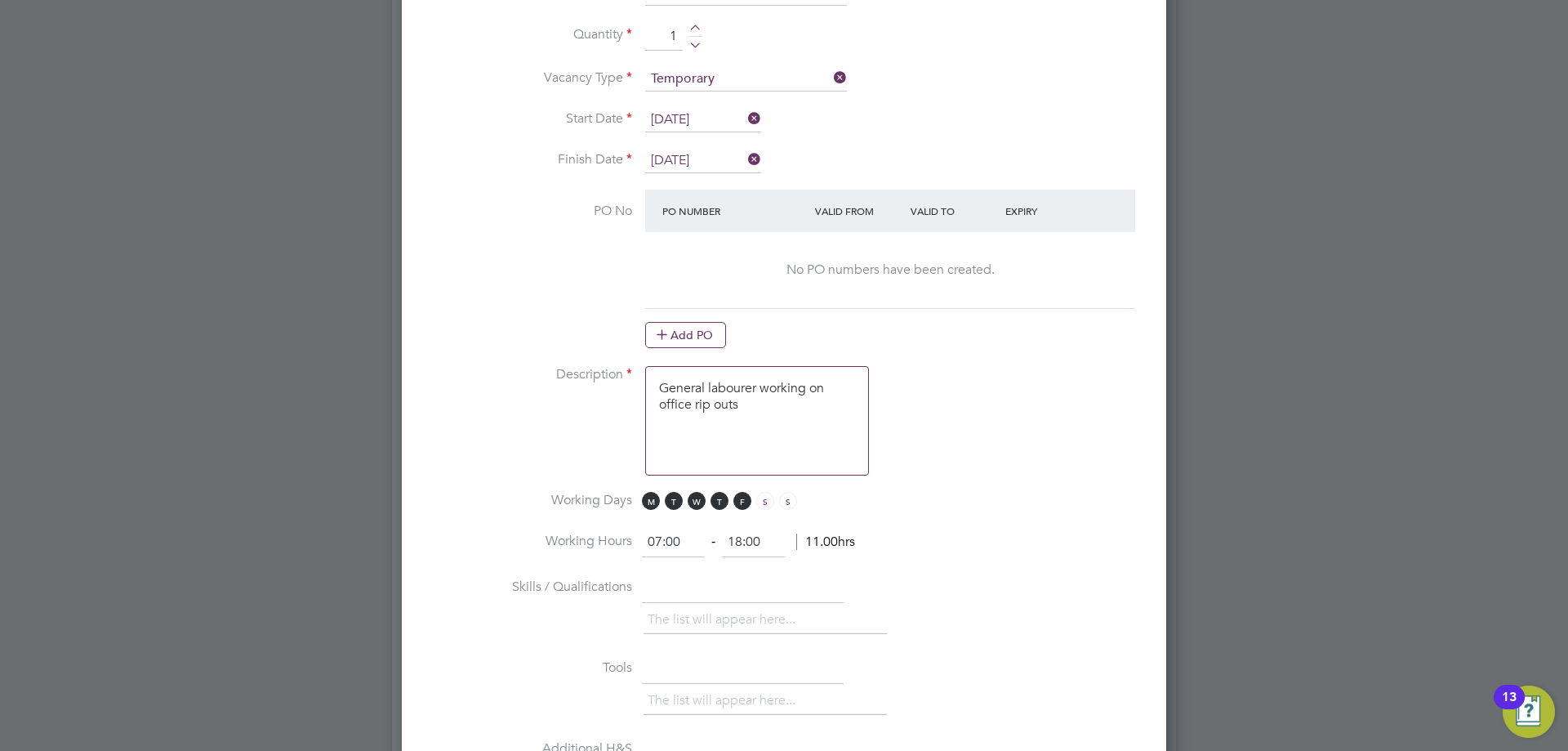
click at [715, 320] on at-purchase-order-table "PO Number Valid From Valid To Expiry No PO numbers have been created. Add PO" at bounding box center [890, 268] width 490 height 159
click at [712, 326] on button "Add PO" at bounding box center [685, 334] width 81 height 26
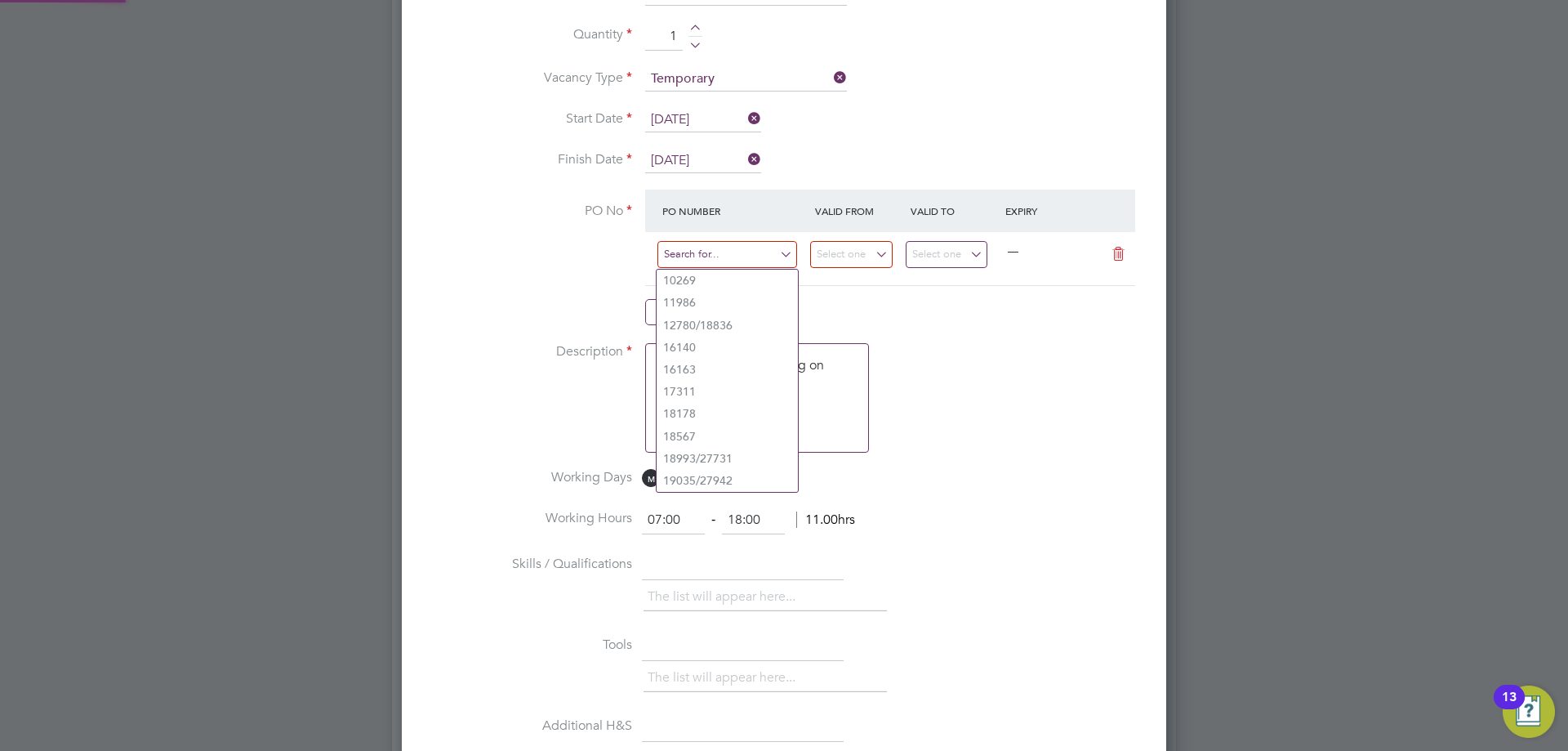
click at [710, 259] on input at bounding box center [727, 254] width 140 height 27
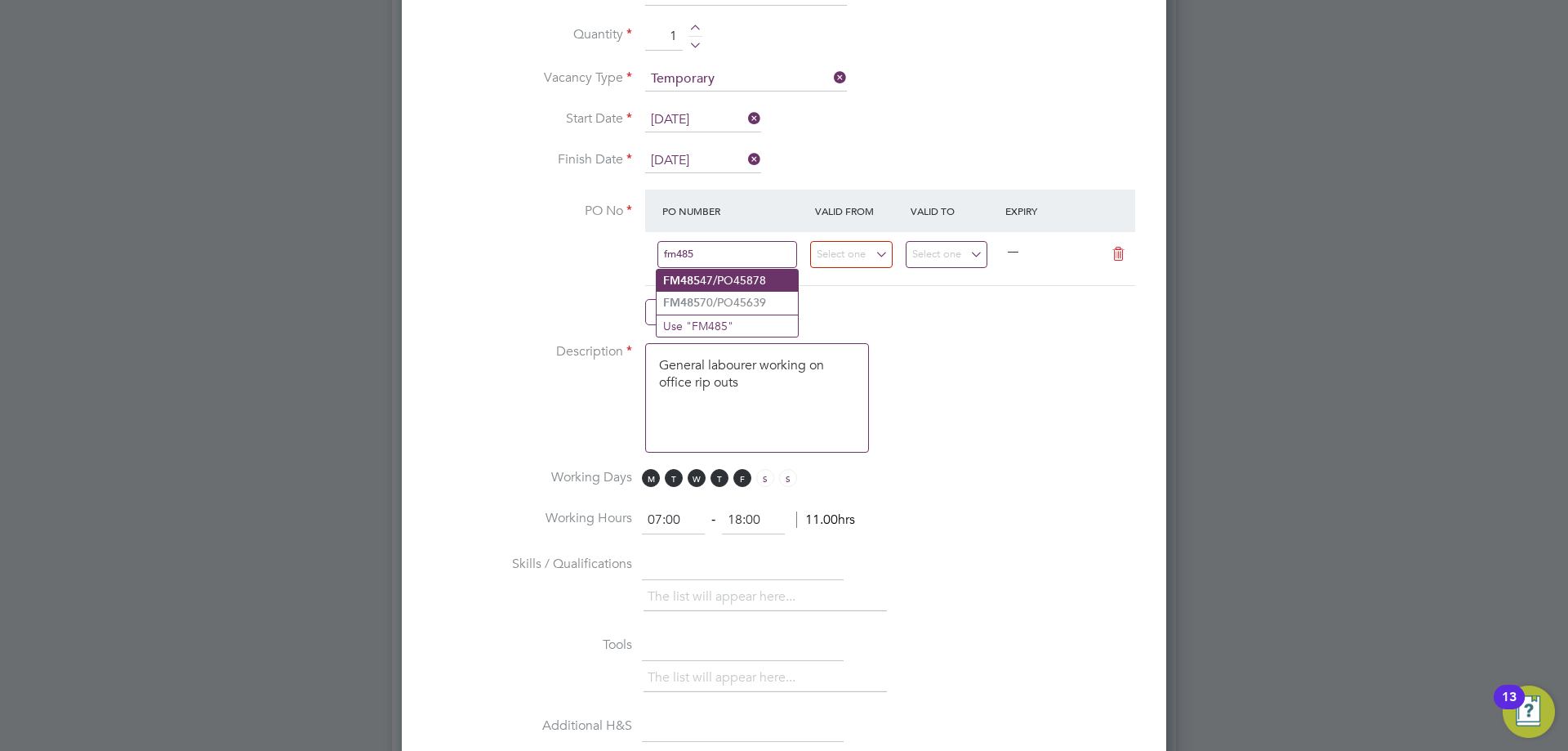
type input "fm485"
click at [770, 276] on li "FM485 47/PO45878" at bounding box center [727, 280] width 142 height 22
type input "23 Jun 2025"
click at [956, 250] on input "29 Jun 2025" at bounding box center [947, 254] width 83 height 27
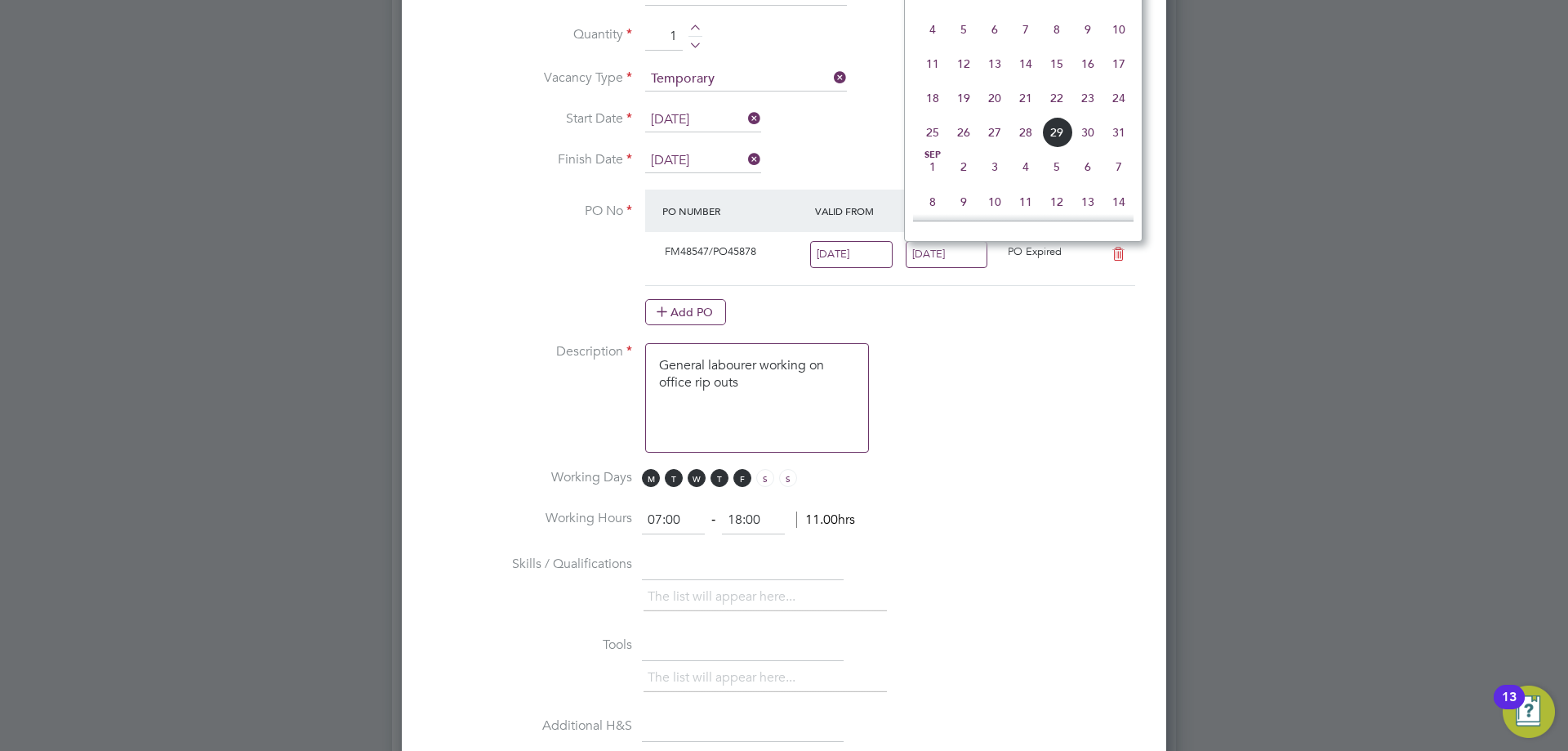
click at [1118, 113] on span "24" at bounding box center [1119, 98] width 31 height 31
type input "[DATE]"
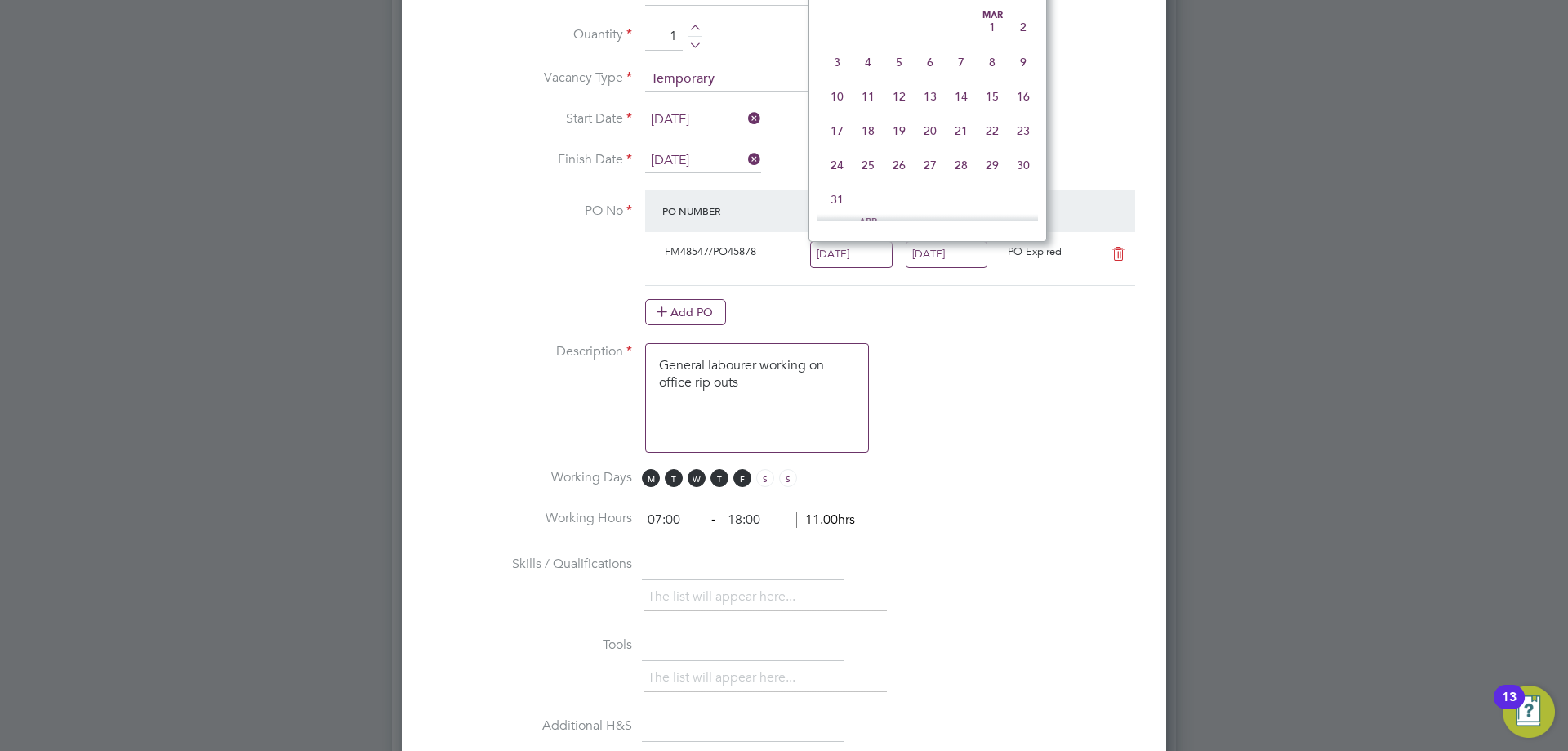
click at [837, 255] on input "23 Jun 2025" at bounding box center [852, 254] width 83 height 27
click at [837, 113] on span "18" at bounding box center [837, 98] width 31 height 31
type input "[DATE]"
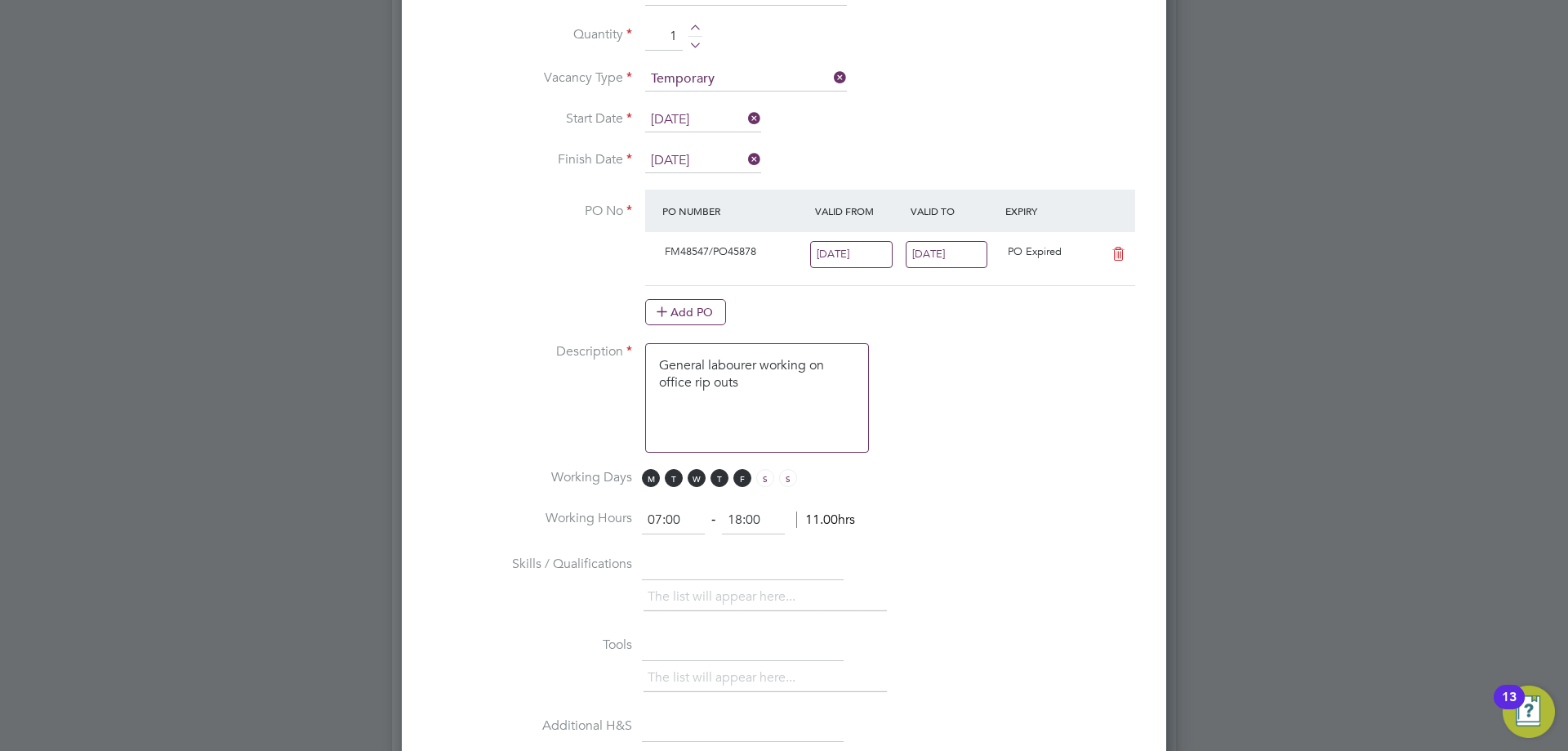
click at [1009, 477] on li "Working Days M T W T F S S" at bounding box center [784, 487] width 713 height 37
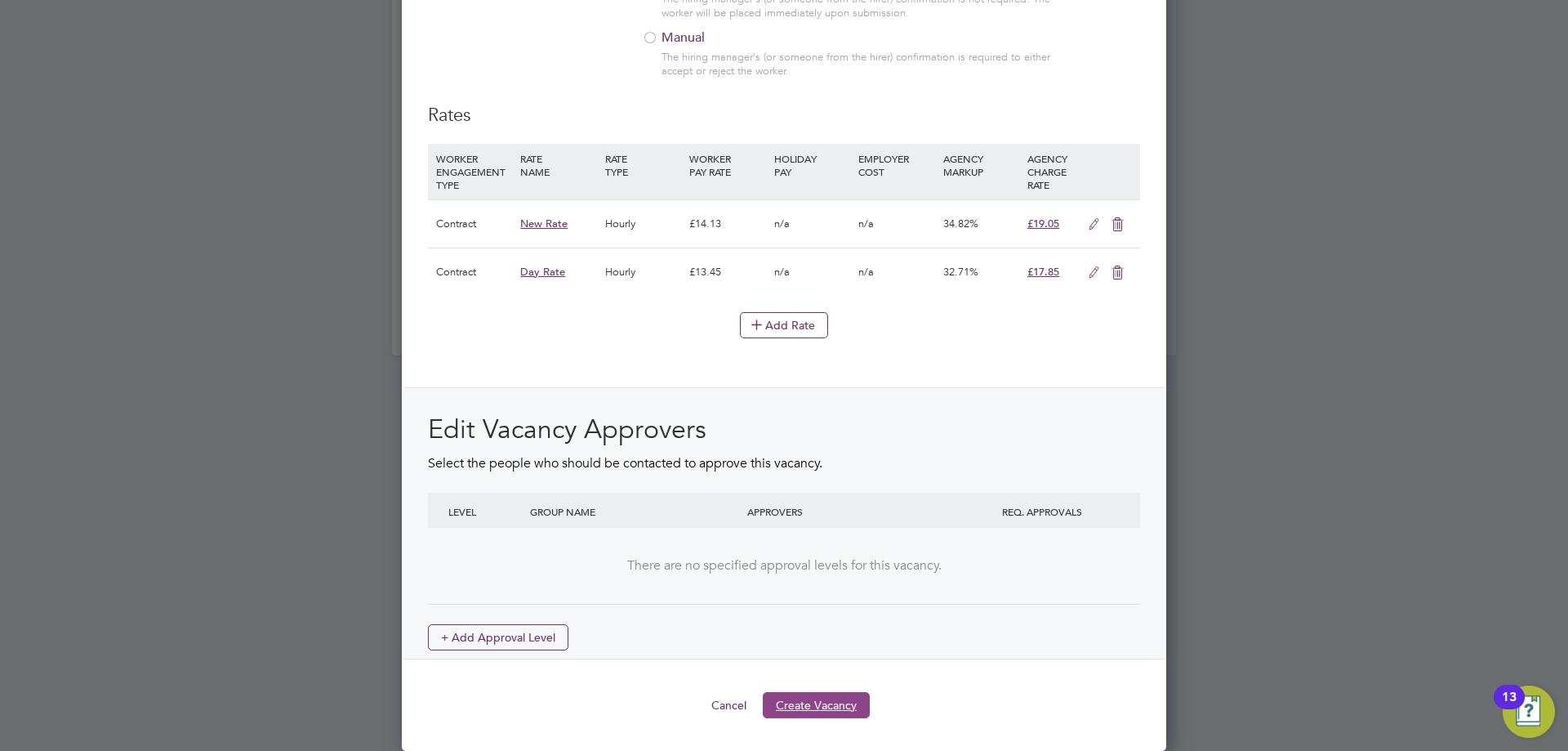
click at [838, 703] on button "Create Vacancy" at bounding box center [816, 704] width 107 height 26
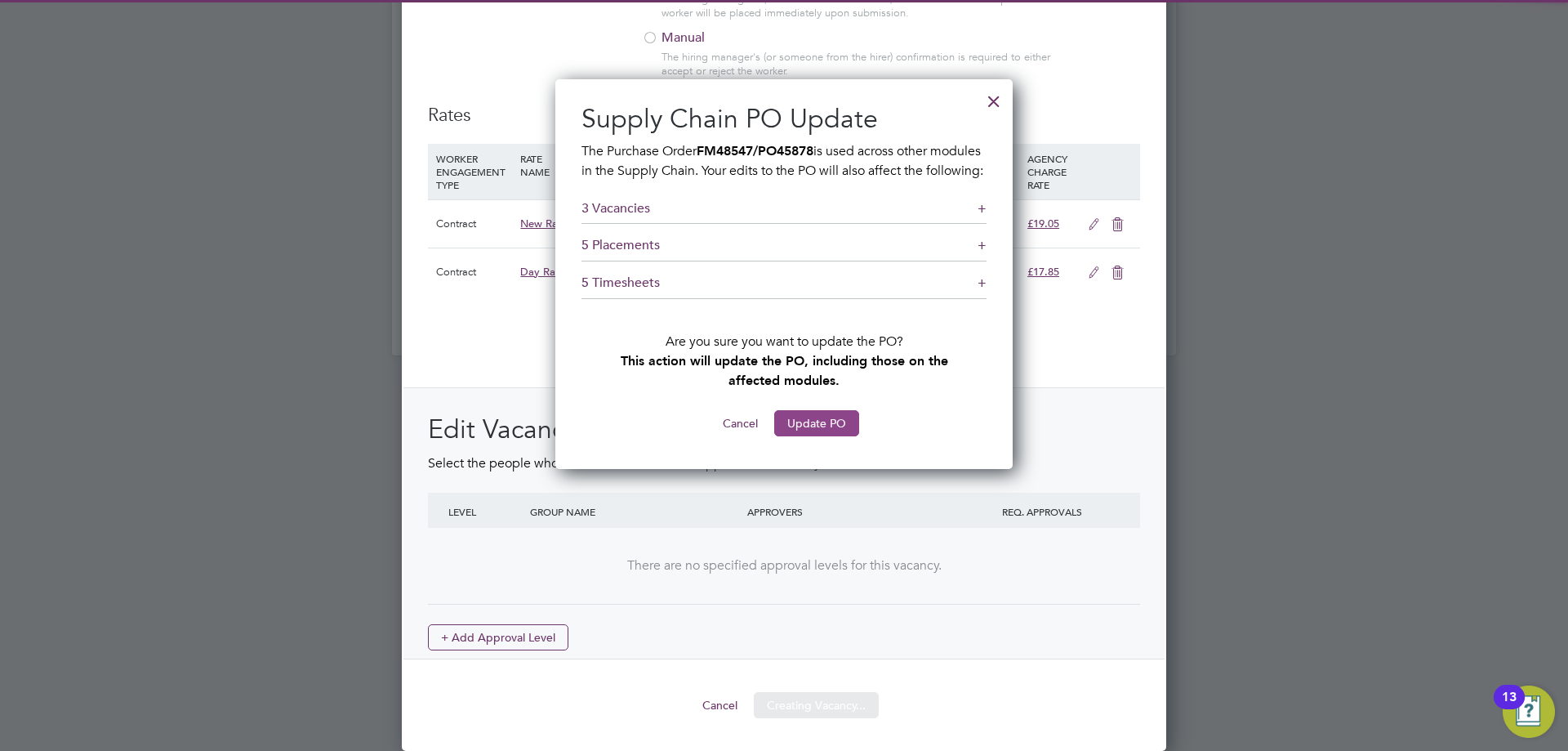
click at [812, 436] on button "Update PO" at bounding box center [816, 423] width 85 height 26
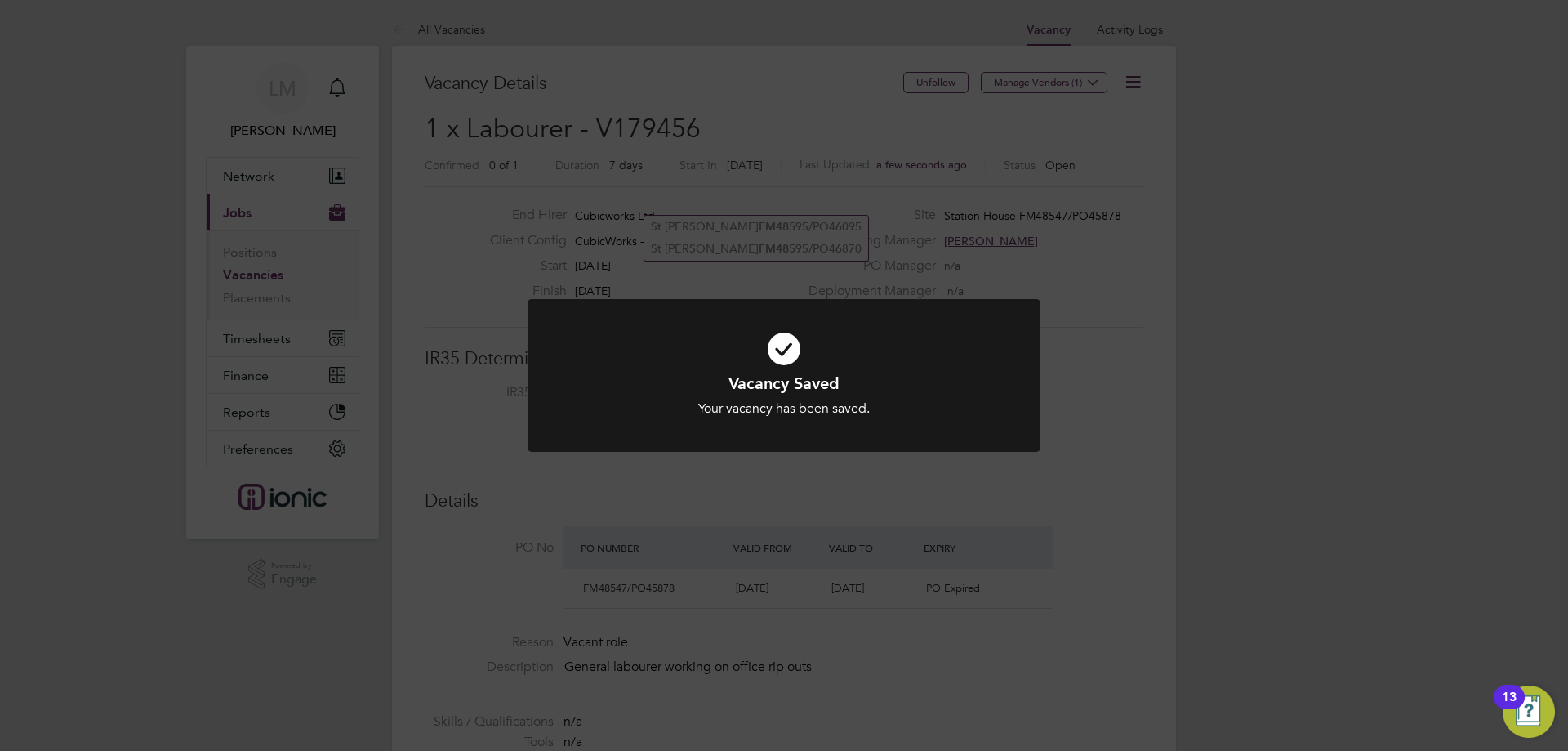
click at [632, 559] on div "Vacancy Saved Your vacancy has been saved. Cancel Okay" at bounding box center [784, 375] width 1568 height 751
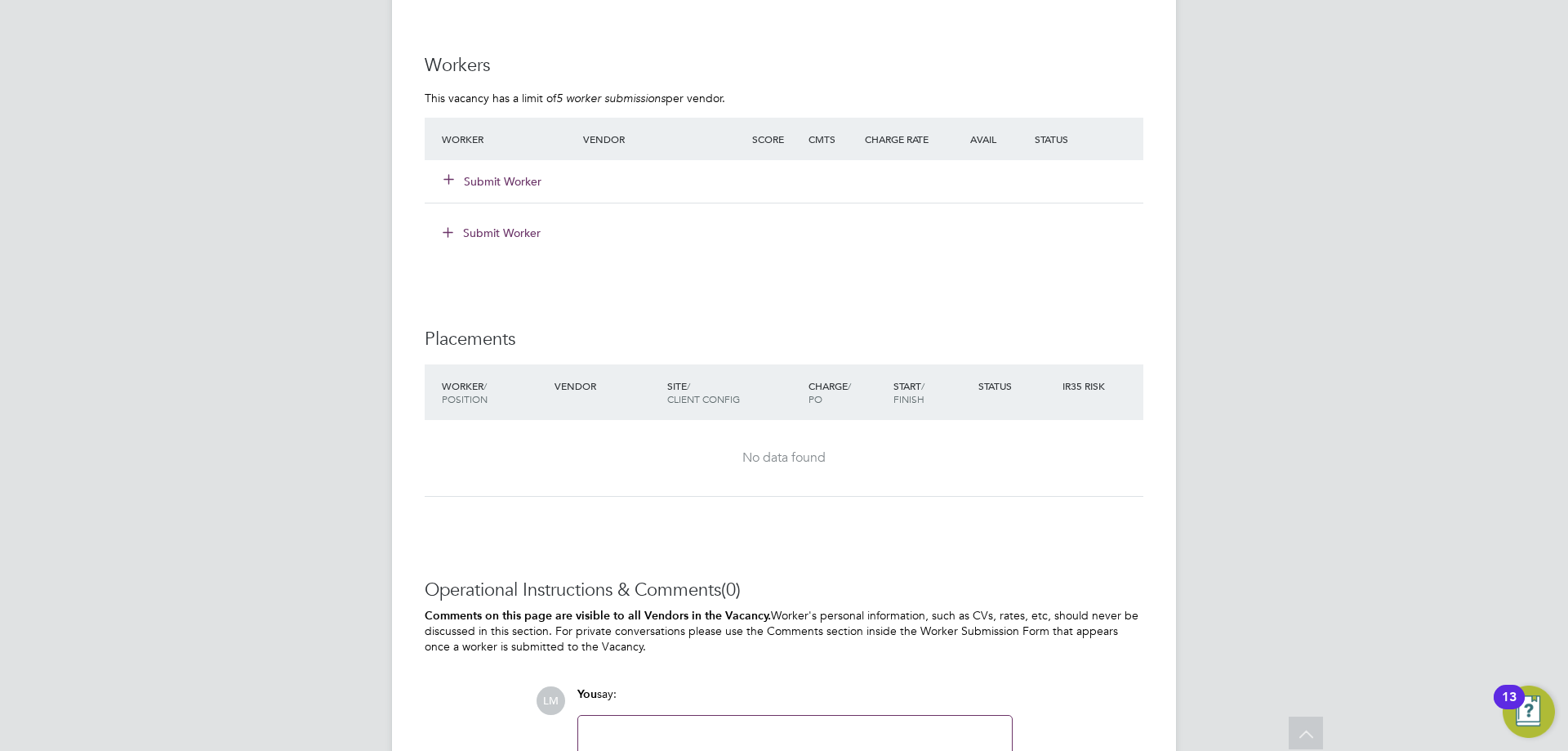
click at [500, 182] on button "Submit Worker" at bounding box center [493, 181] width 98 height 16
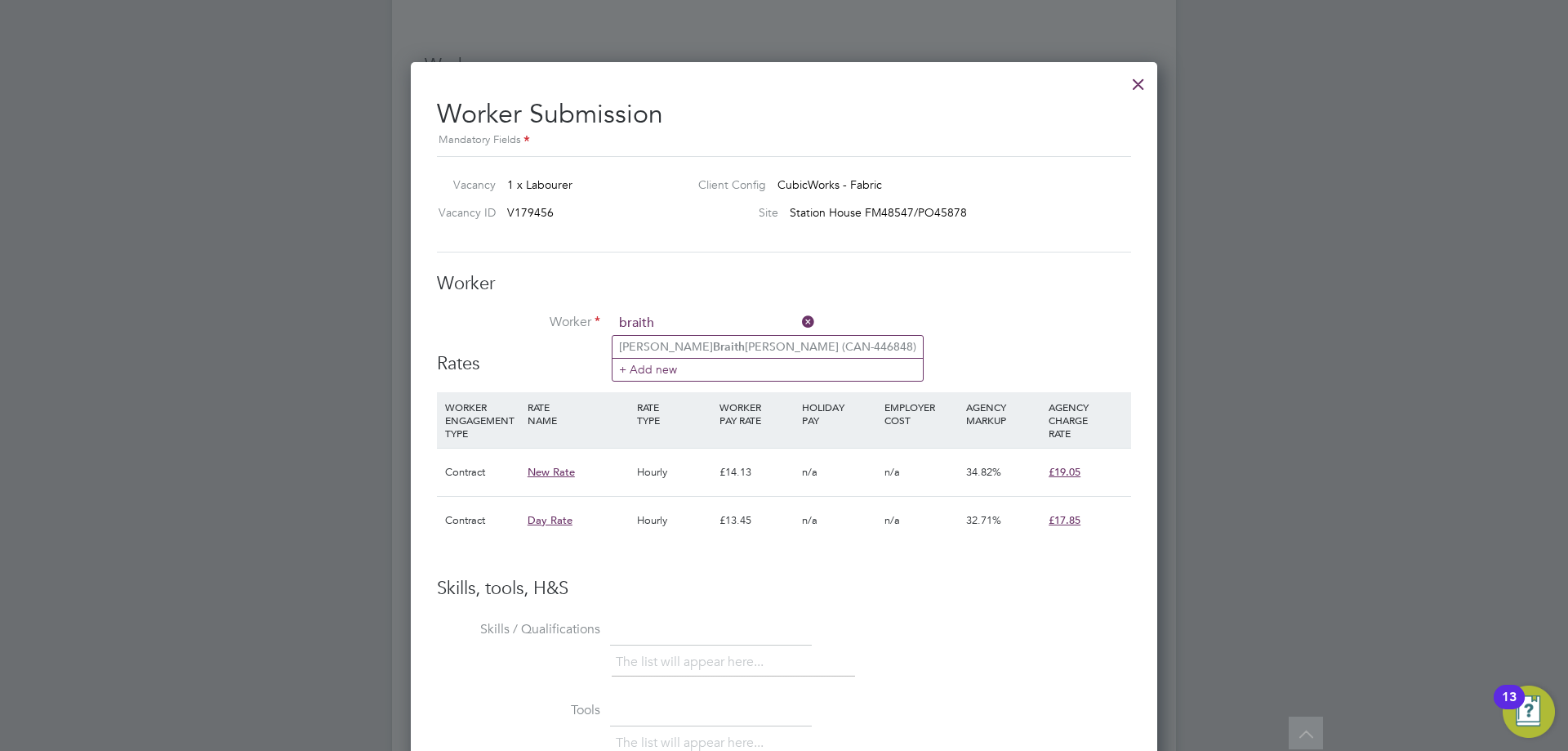
click at [735, 333] on input "braith" at bounding box center [715, 324] width 202 height 25
click at [733, 339] on li "William Braith waite (CAN-446848)" at bounding box center [768, 346] width 310 height 22
type input "William Braithwaite (CAN-446848)"
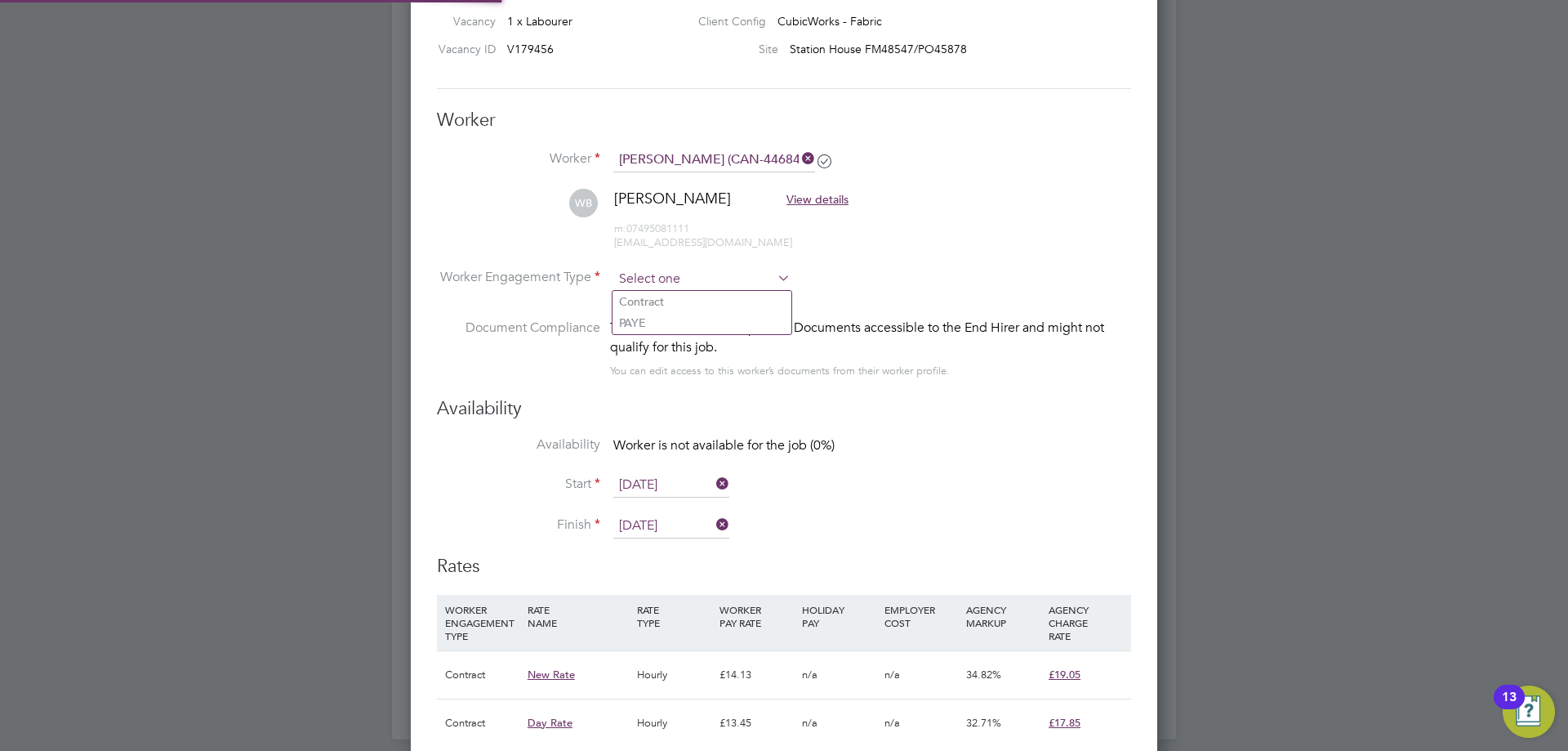
click at [688, 271] on input at bounding box center [702, 280] width 177 height 25
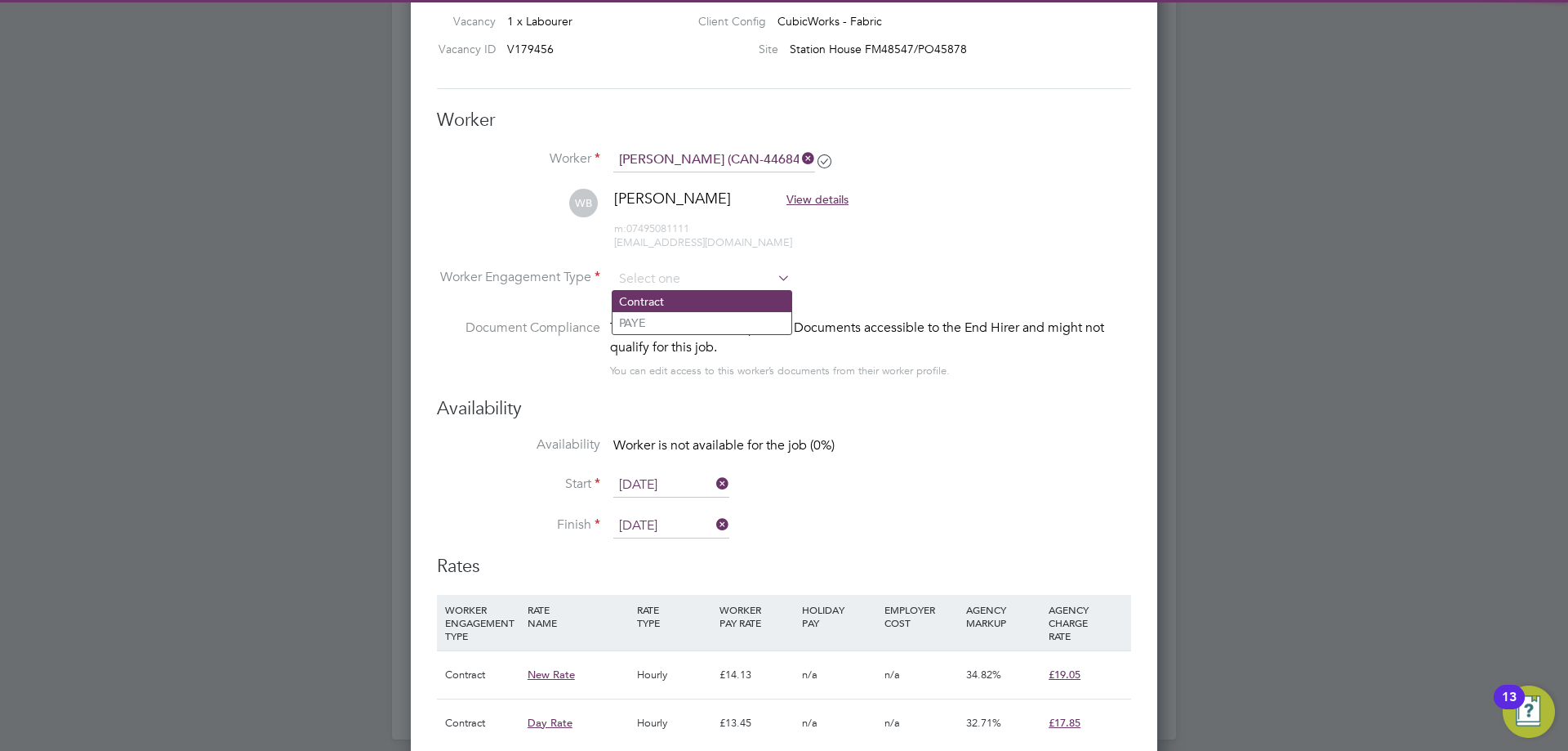
click at [678, 302] on li "Contract" at bounding box center [702, 302] width 179 height 21
type input "Contract"
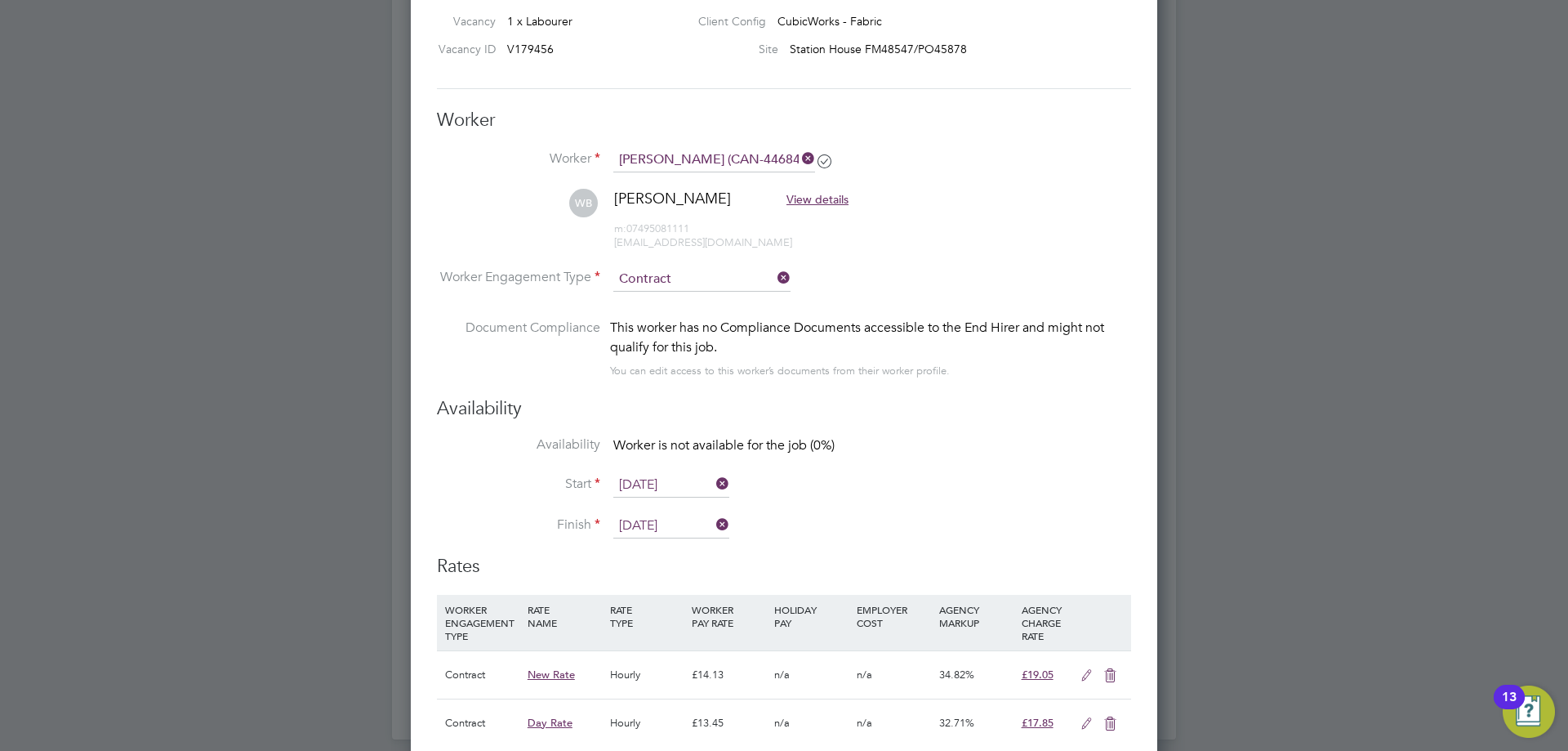
click at [664, 520] on input "[DATE]" at bounding box center [672, 526] width 116 height 25
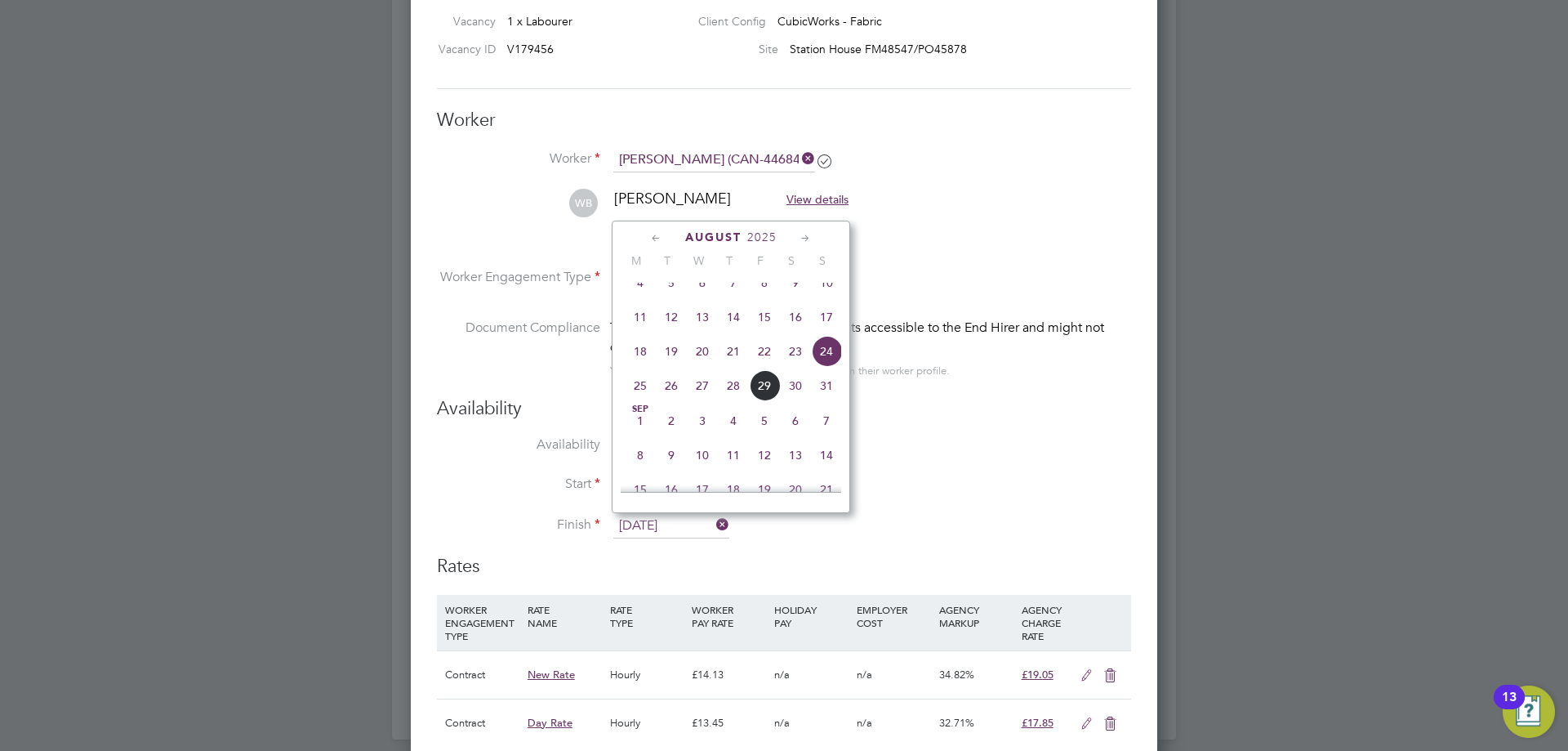
drag, startPoint x: 649, startPoint y: 369, endPoint x: 661, endPoint y: 385, distance: 20.0
click at [648, 366] on span "18" at bounding box center [640, 351] width 31 height 31
type input "[DATE]"
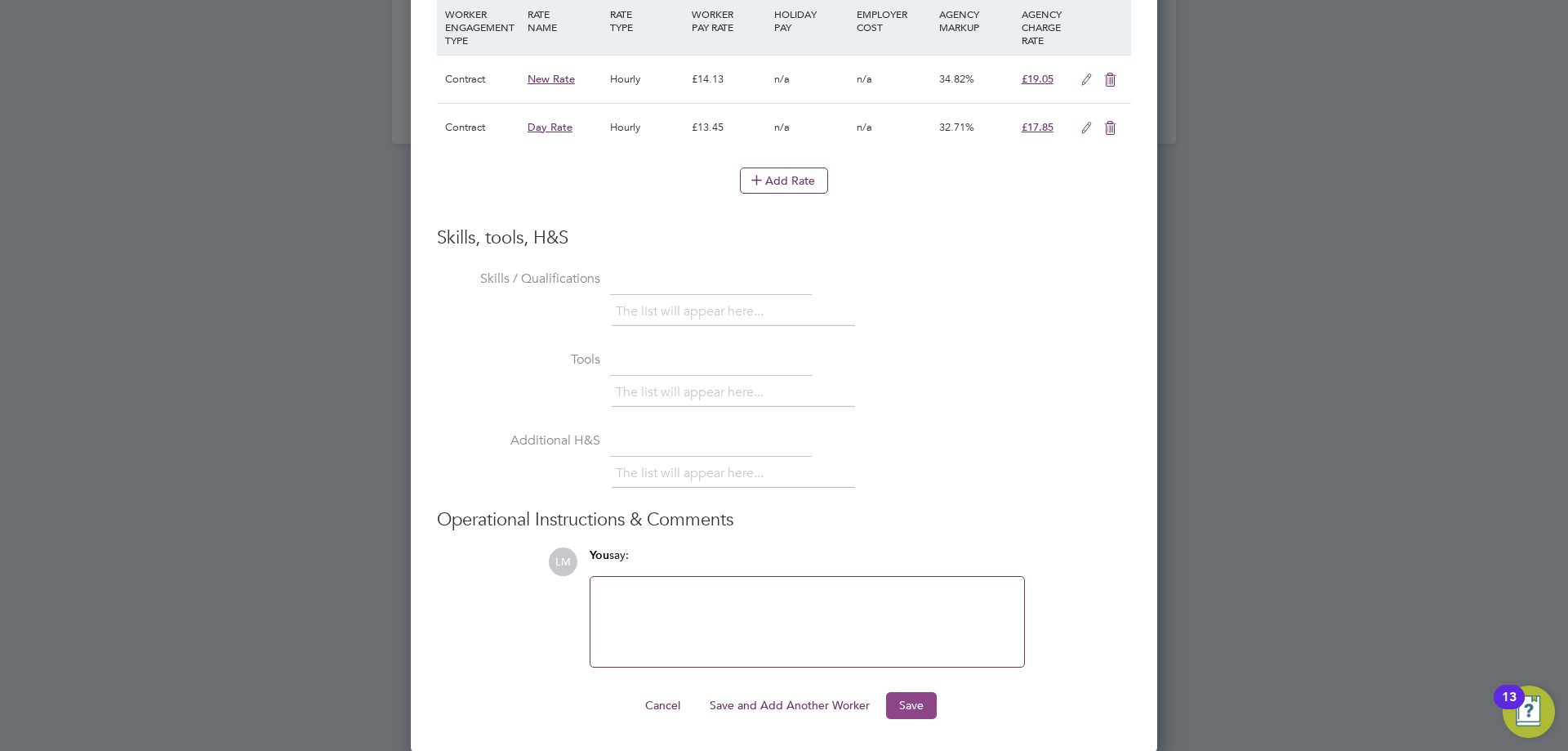
click at [892, 702] on button "Save" at bounding box center [911, 704] width 50 height 26
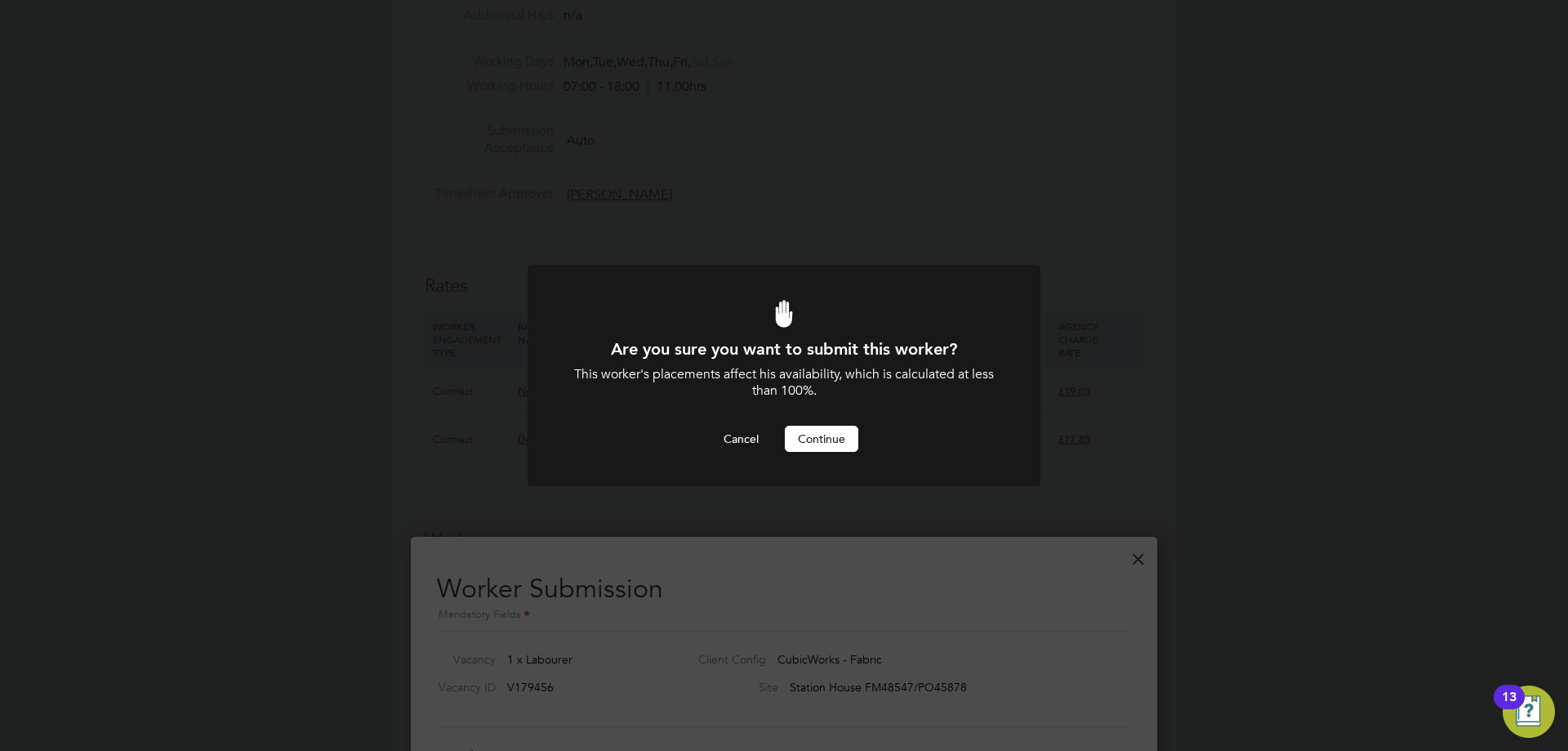
click at [831, 446] on button "Continue" at bounding box center [821, 438] width 73 height 26
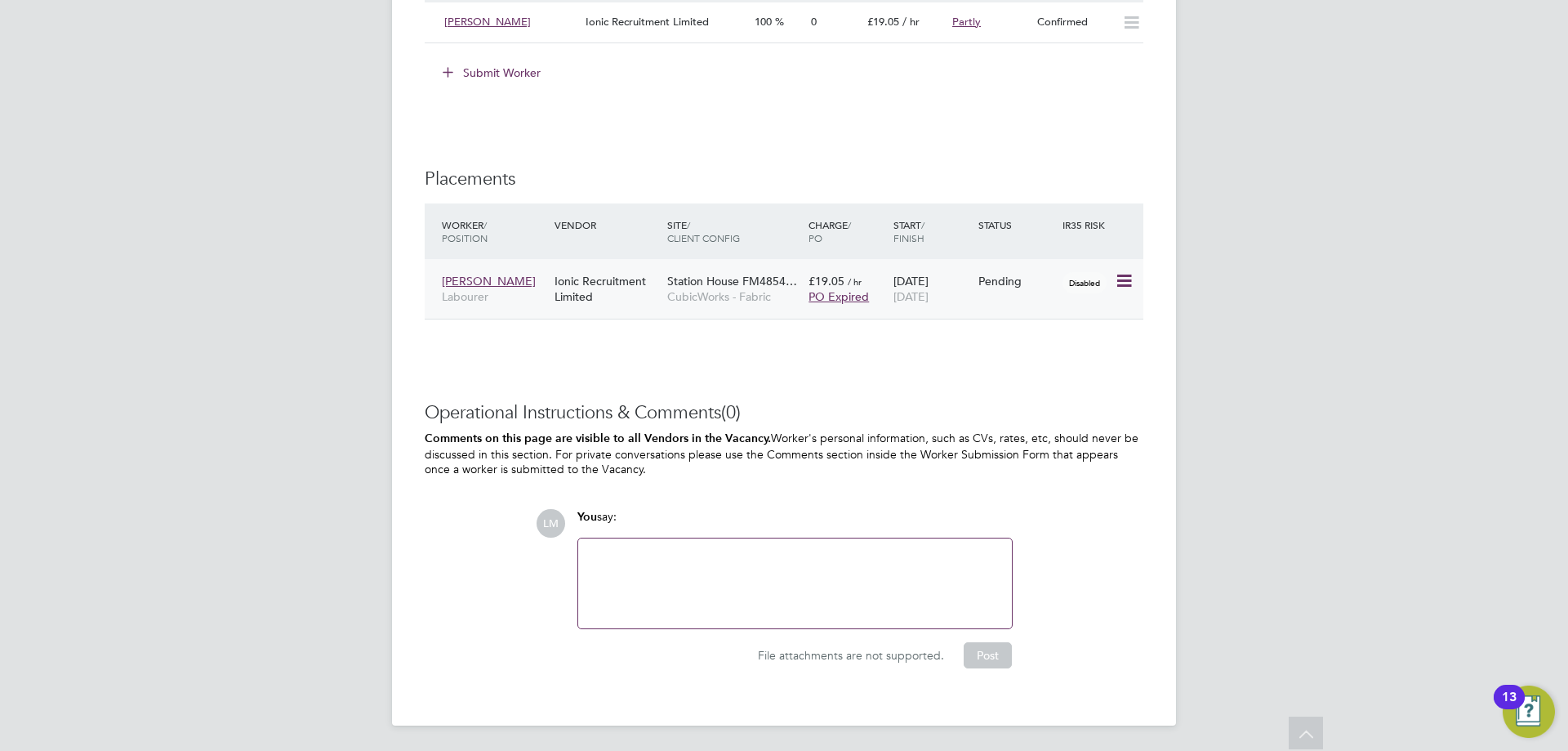
drag, startPoint x: 1124, startPoint y: 276, endPoint x: 1102, endPoint y: 292, distance: 27.2
click at [1124, 276] on icon at bounding box center [1123, 281] width 16 height 20
click at [1033, 379] on li "Start" at bounding box center [1074, 384] width 116 height 23
type input "[PERSON_NAME]"
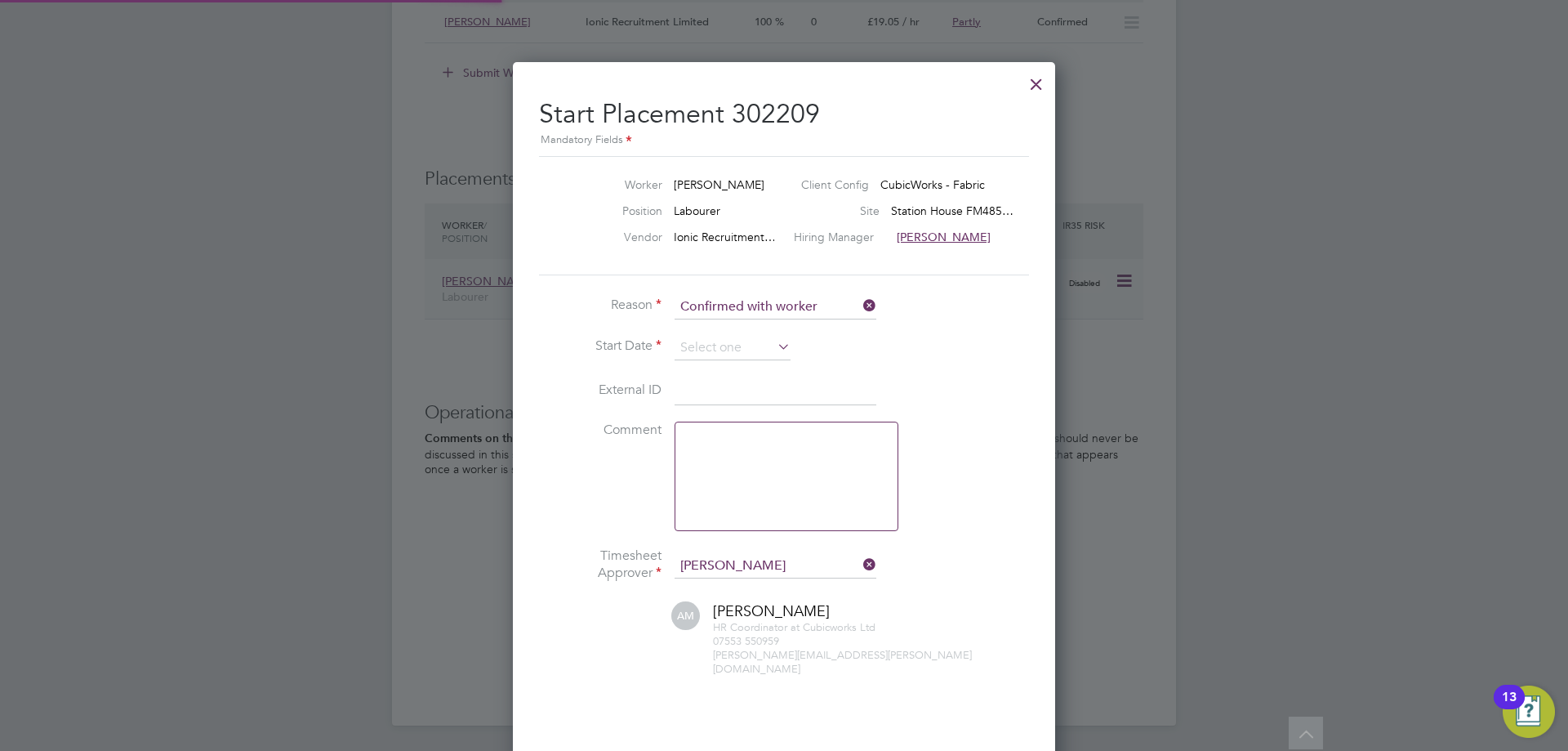
scroll to position [9, 9]
click at [749, 344] on input at bounding box center [733, 348] width 116 height 25
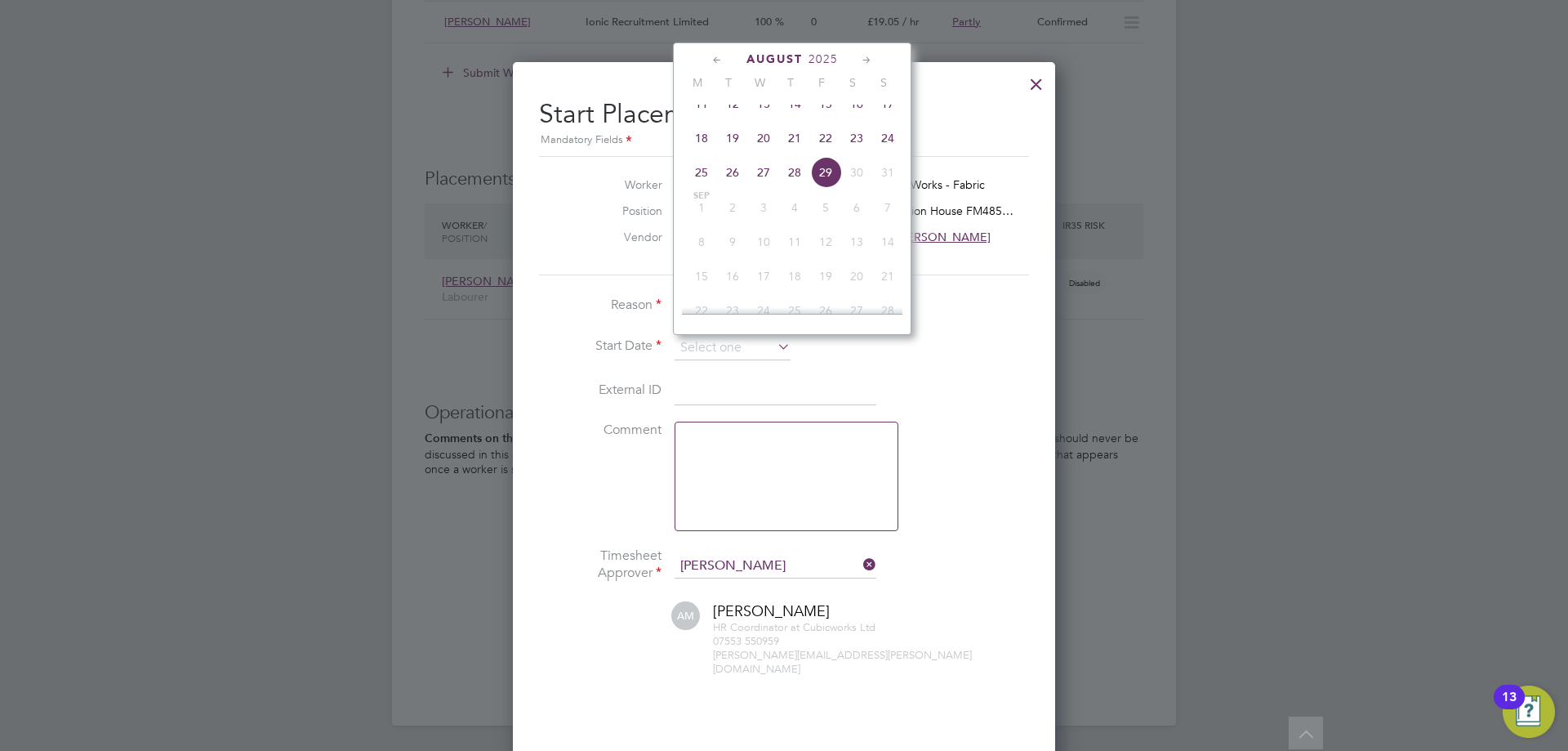
drag, startPoint x: 701, startPoint y: 152, endPoint x: 699, endPoint y: 206, distance: 54.0
click at [699, 151] on span "18" at bounding box center [701, 138] width 31 height 31
type input "[DATE]"
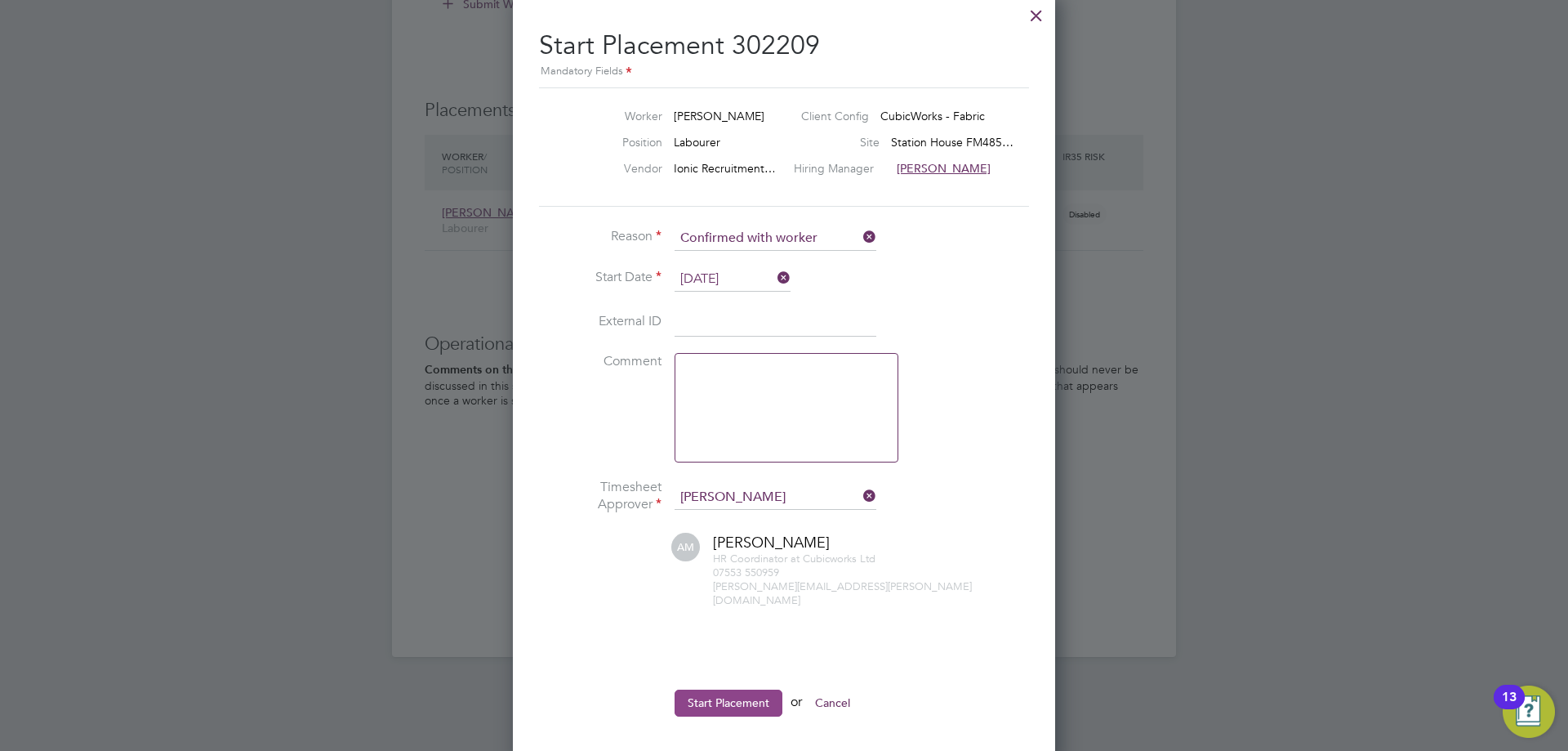
click at [726, 690] on button "Start Placement" at bounding box center [728, 702] width 108 height 26
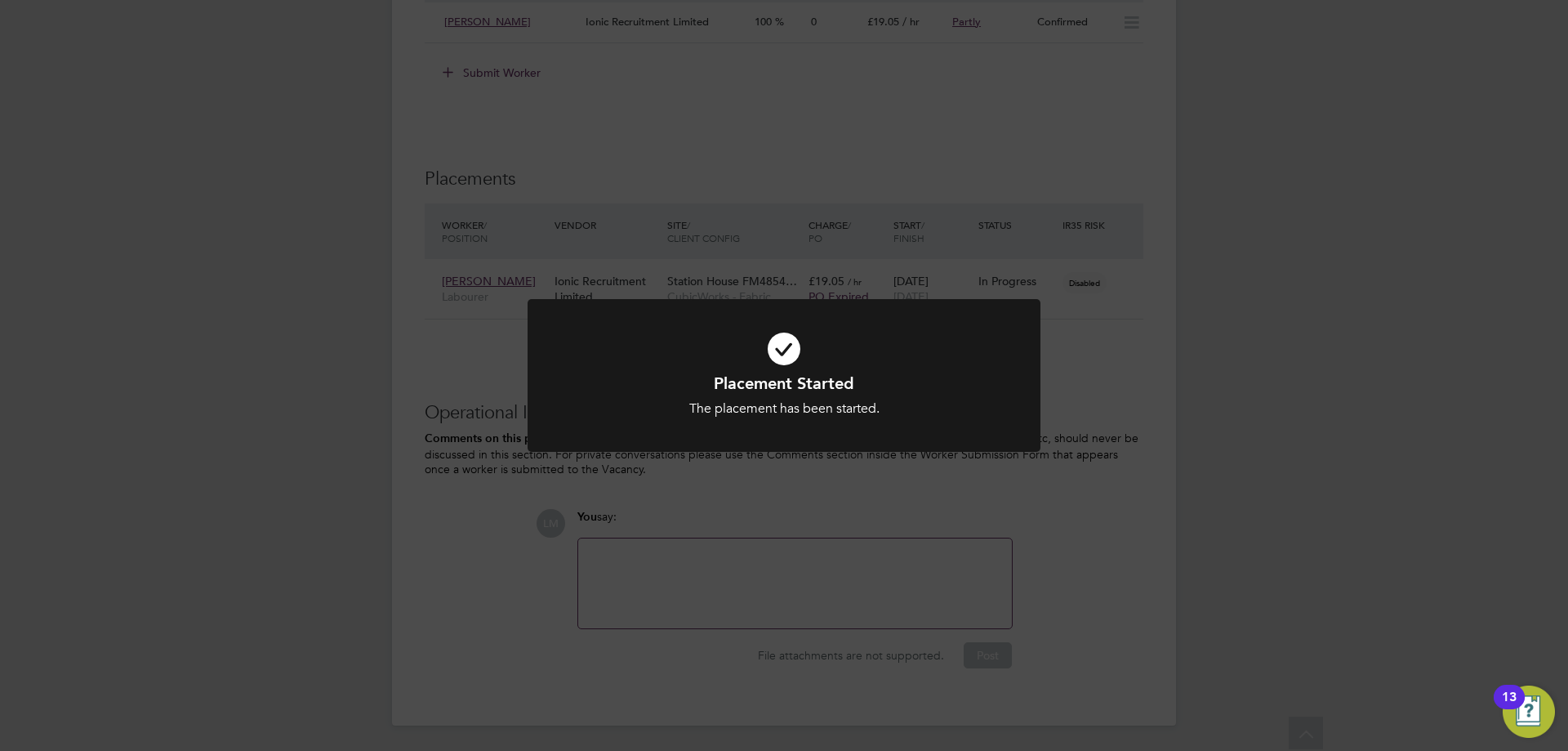
drag, startPoint x: 720, startPoint y: 267, endPoint x: 742, endPoint y: 254, distance: 25.6
click at [725, 263] on div "Placement Started The placement has been started. Cancel Okay" at bounding box center [784, 375] width 1568 height 751
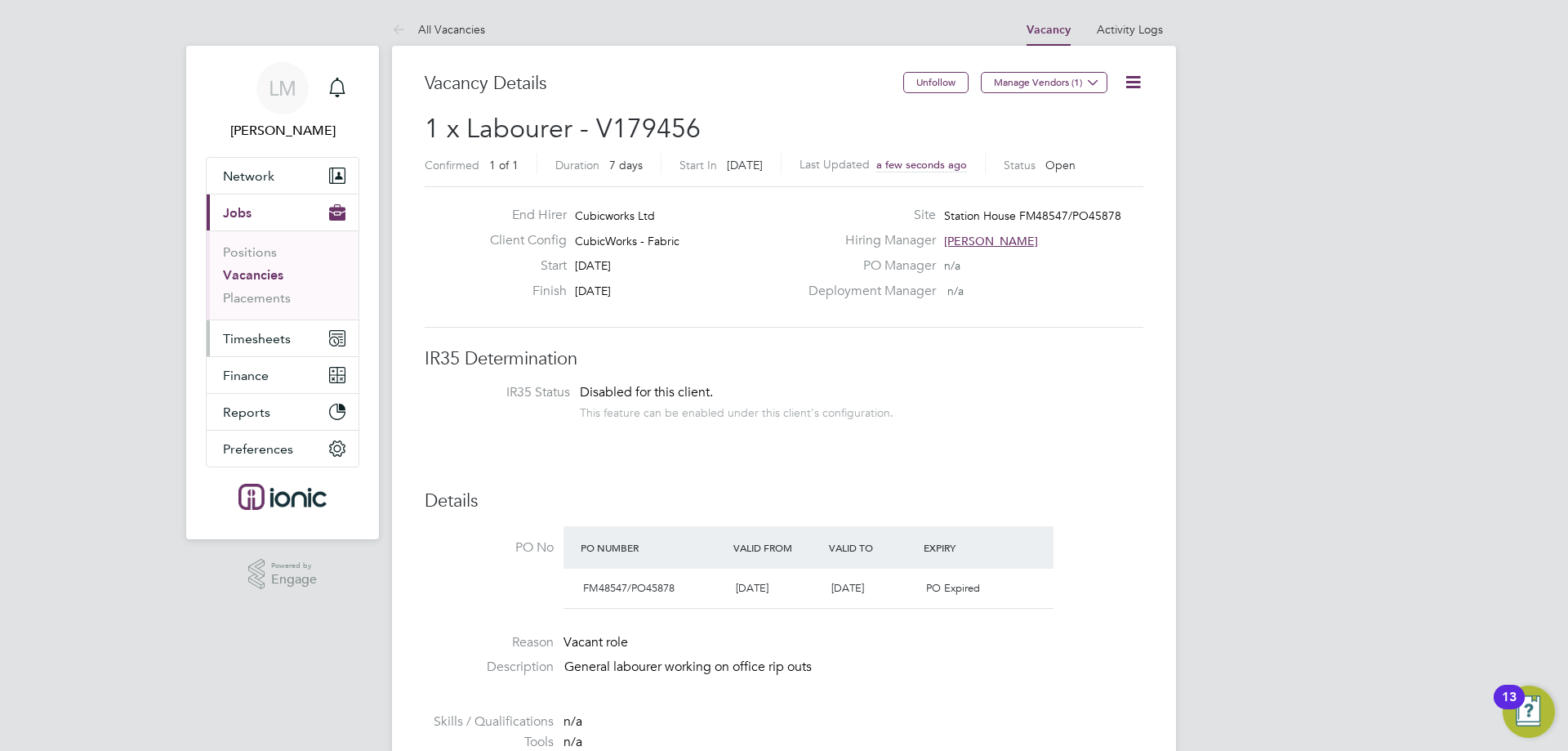
click at [247, 341] on span "Timesheets" at bounding box center [256, 339] width 68 height 15
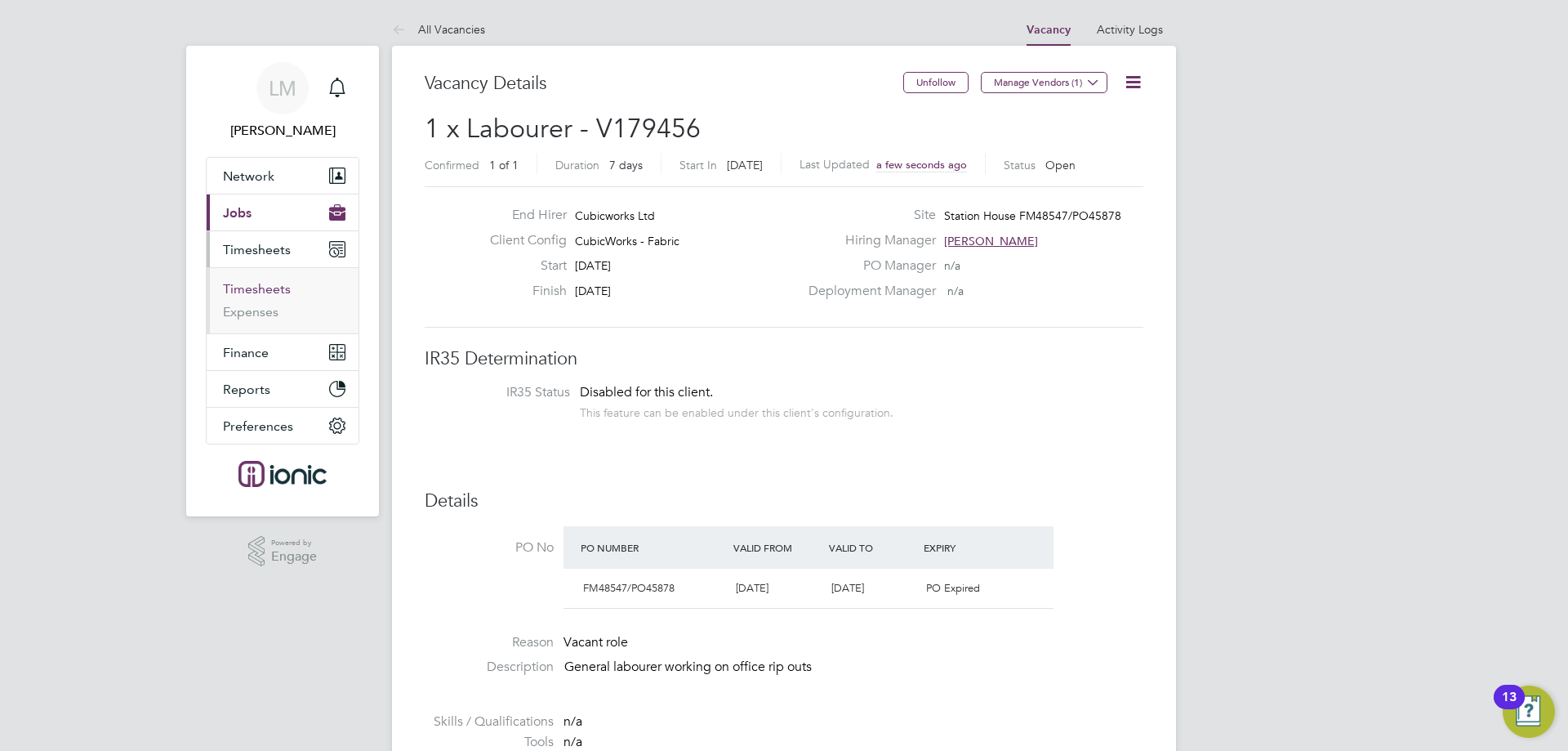
click at [263, 285] on link "Timesheets" at bounding box center [256, 288] width 68 height 15
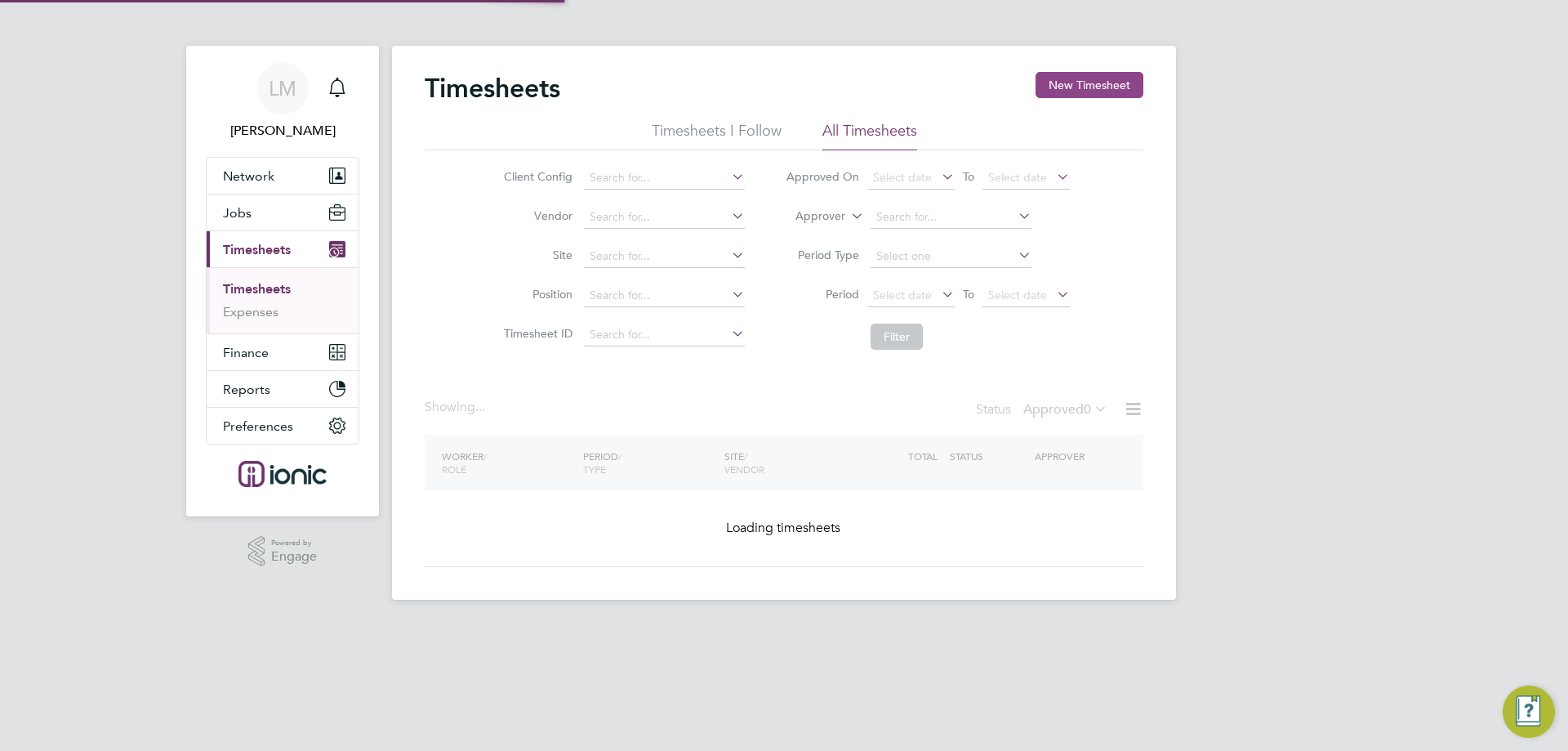
click at [1092, 78] on button "New Timesheet" at bounding box center [1089, 85] width 108 height 26
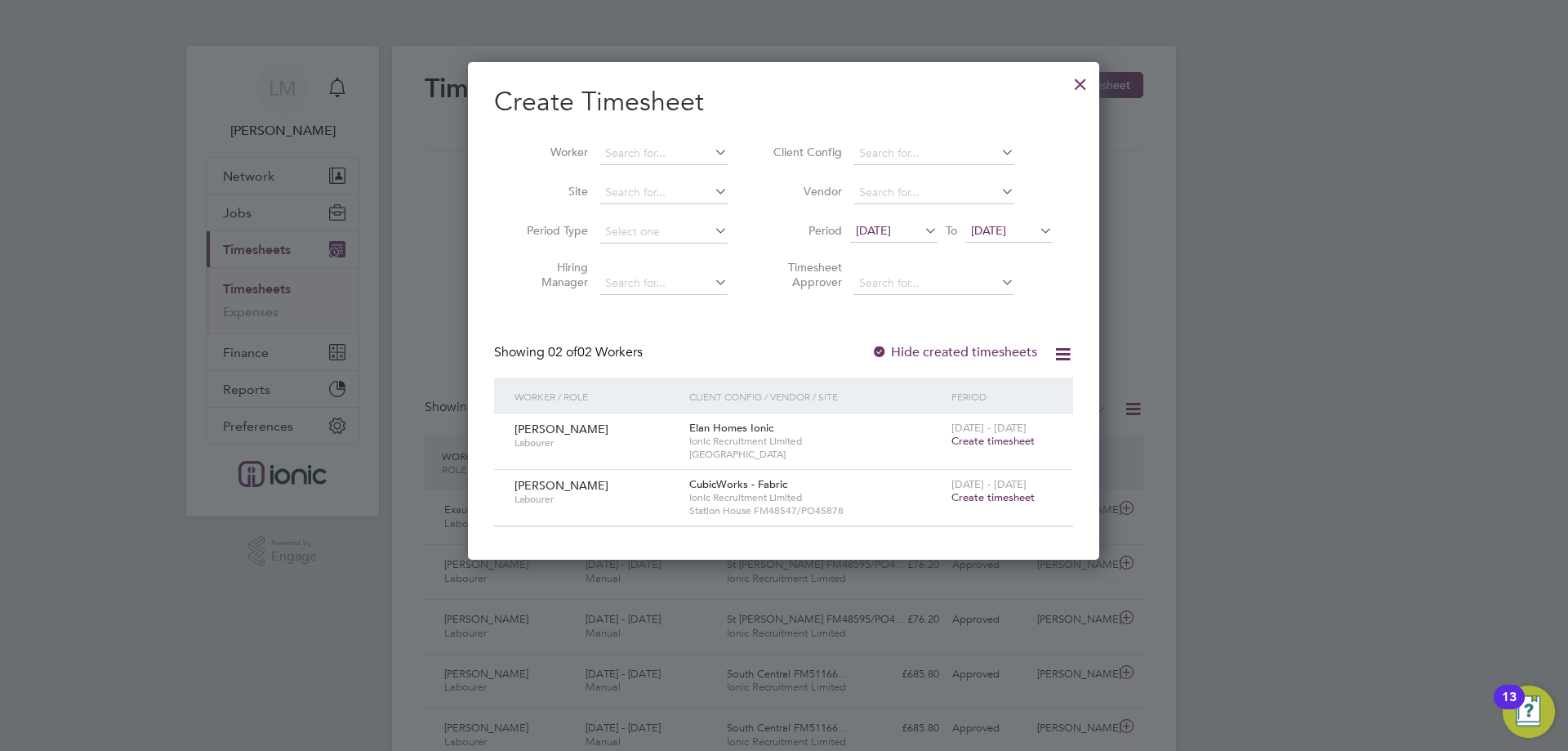
click at [999, 496] on span "Create timesheet" at bounding box center [993, 497] width 84 height 14
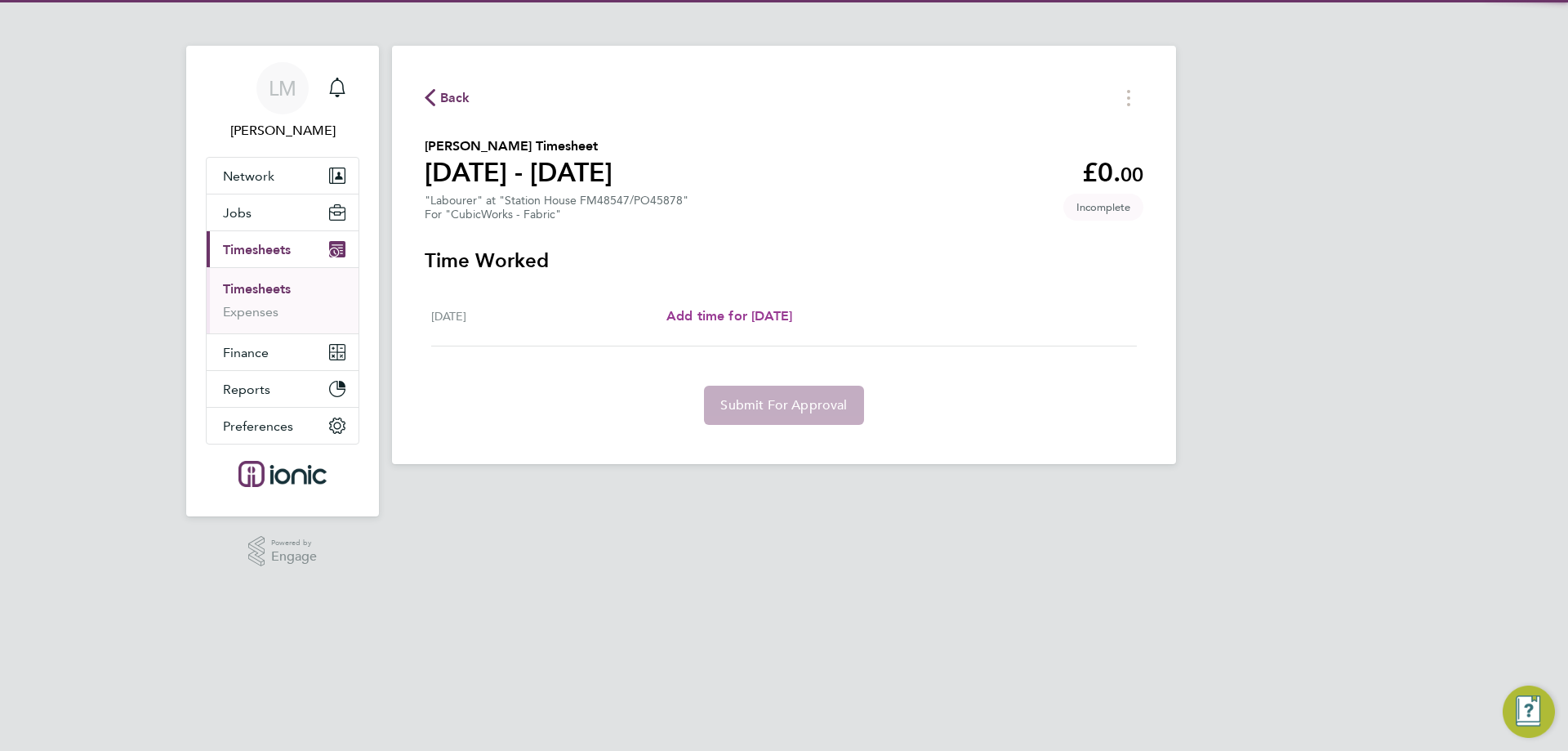
click at [752, 320] on span "Add time for [DATE]" at bounding box center [730, 316] width 126 height 15
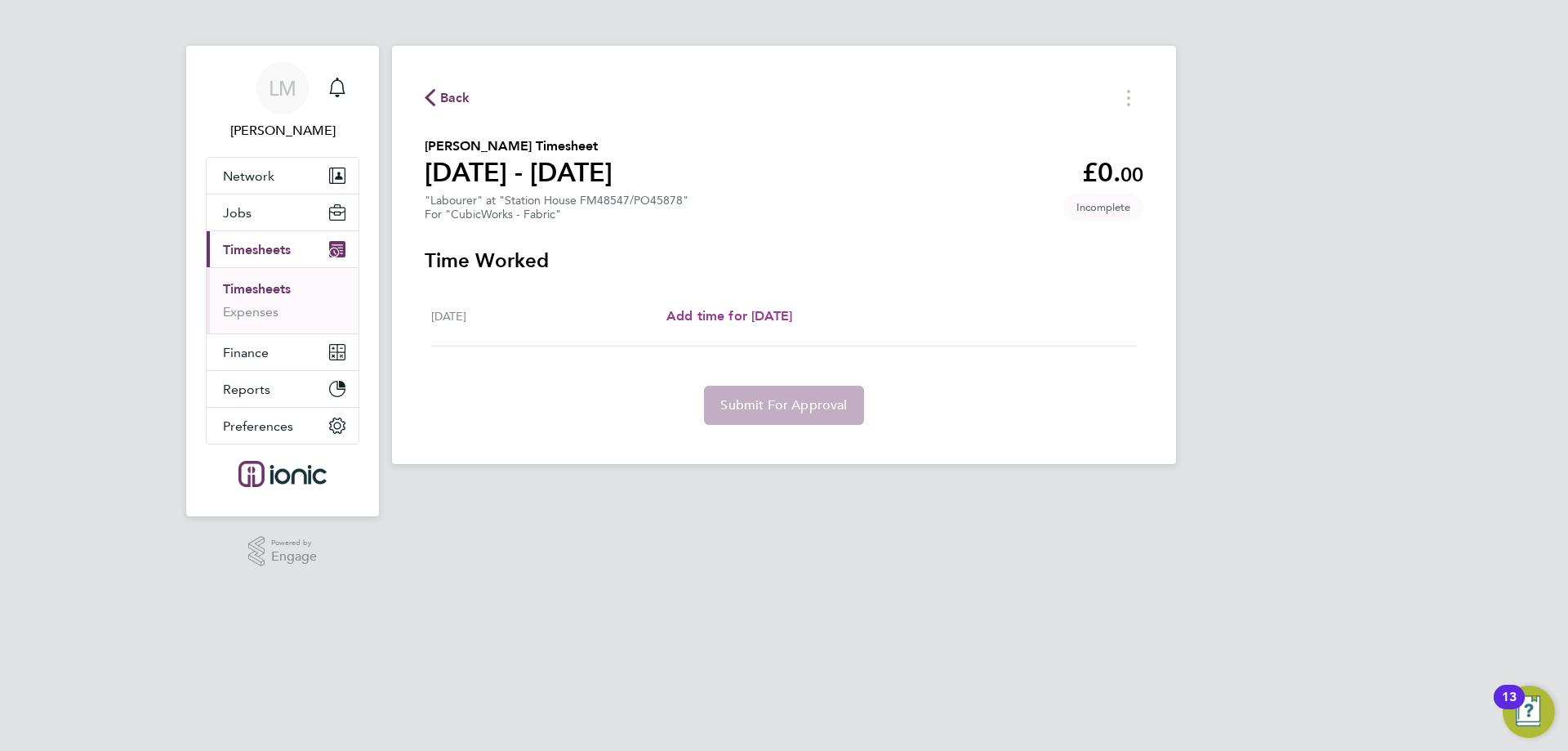
select select "30"
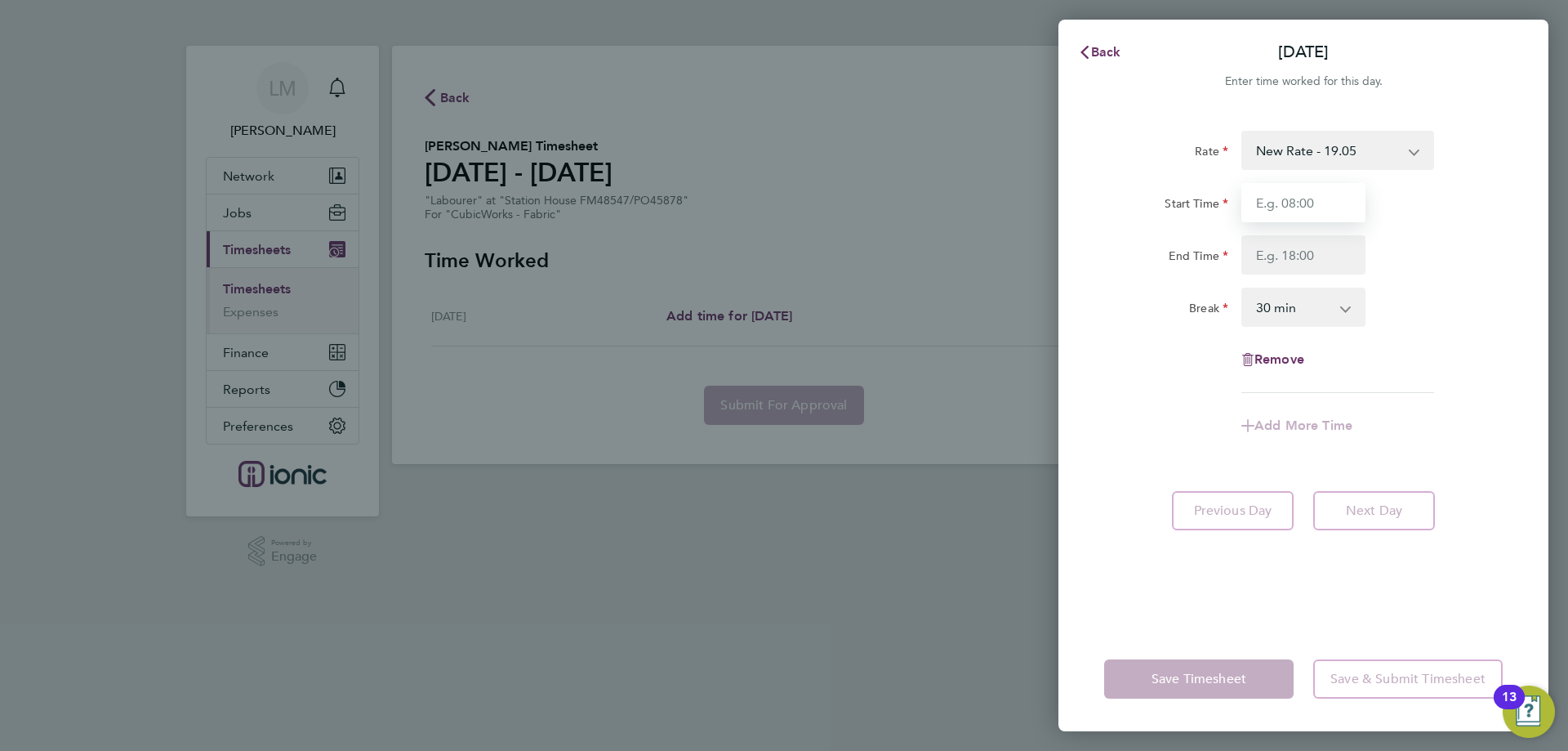
click at [1308, 205] on input "Start Time" at bounding box center [1303, 202] width 125 height 39
type input "07:30"
click at [1321, 246] on input "End Time" at bounding box center [1303, 254] width 125 height 39
type input "11:00"
click at [1470, 252] on div "End Time 11:00" at bounding box center [1303, 254] width 412 height 39
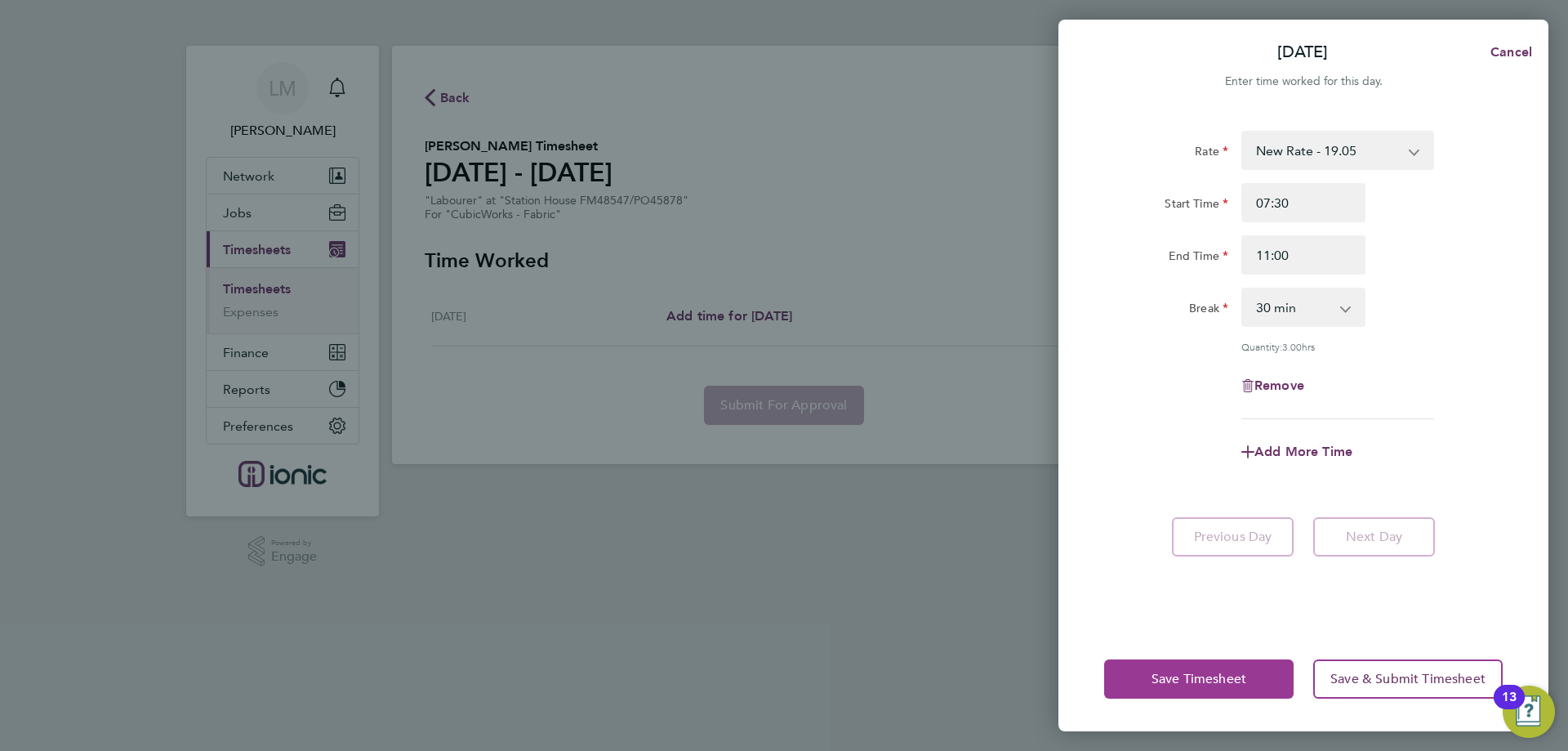
click at [1227, 681] on span "Save Timesheet" at bounding box center [1200, 679] width 95 height 16
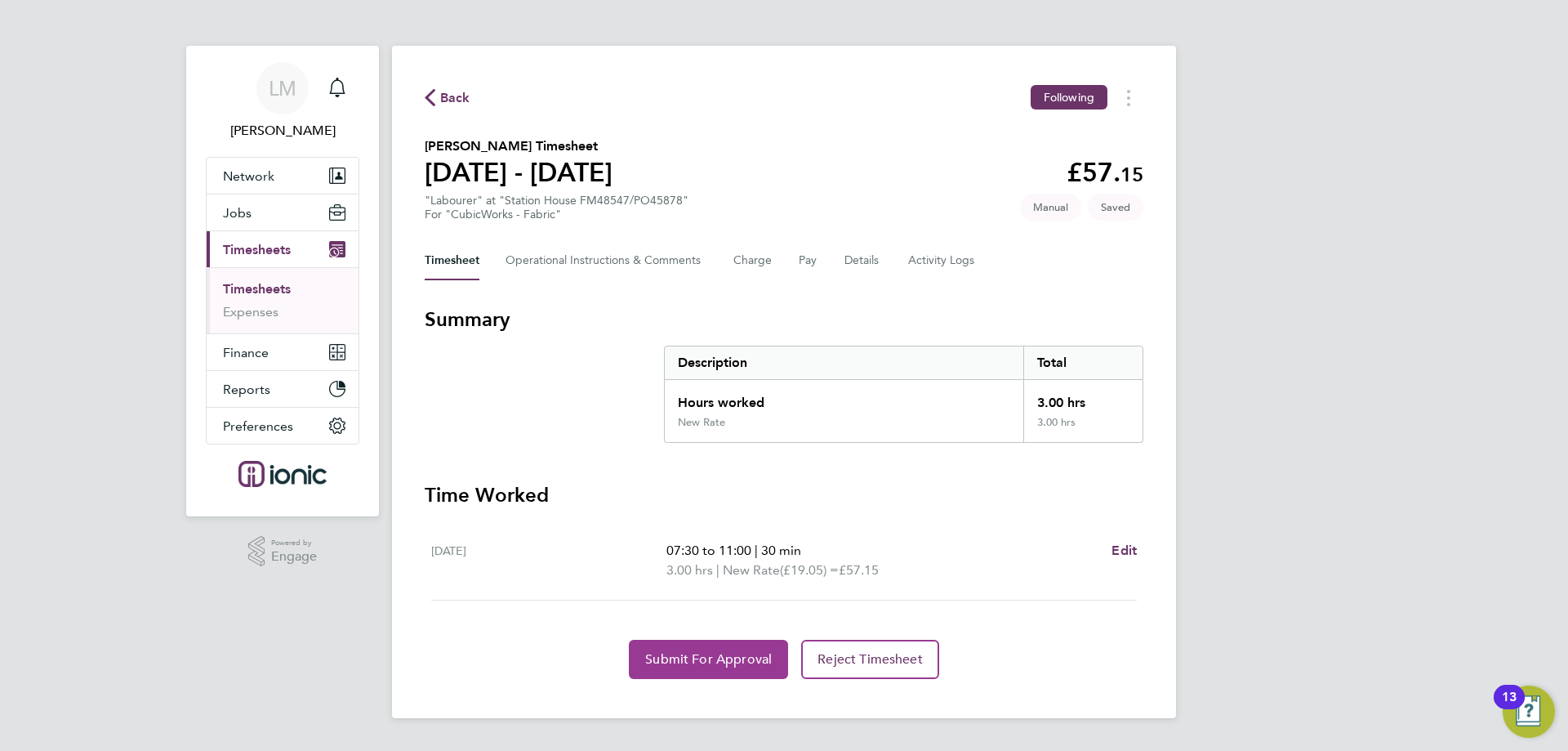
drag, startPoint x: 691, startPoint y: 667, endPoint x: 667, endPoint y: 661, distance: 24.7
click at [690, 667] on button "Submit For Approval" at bounding box center [708, 659] width 159 height 39
click at [663, 661] on span "Approve Timesheet" at bounding box center [709, 659] width 120 height 16
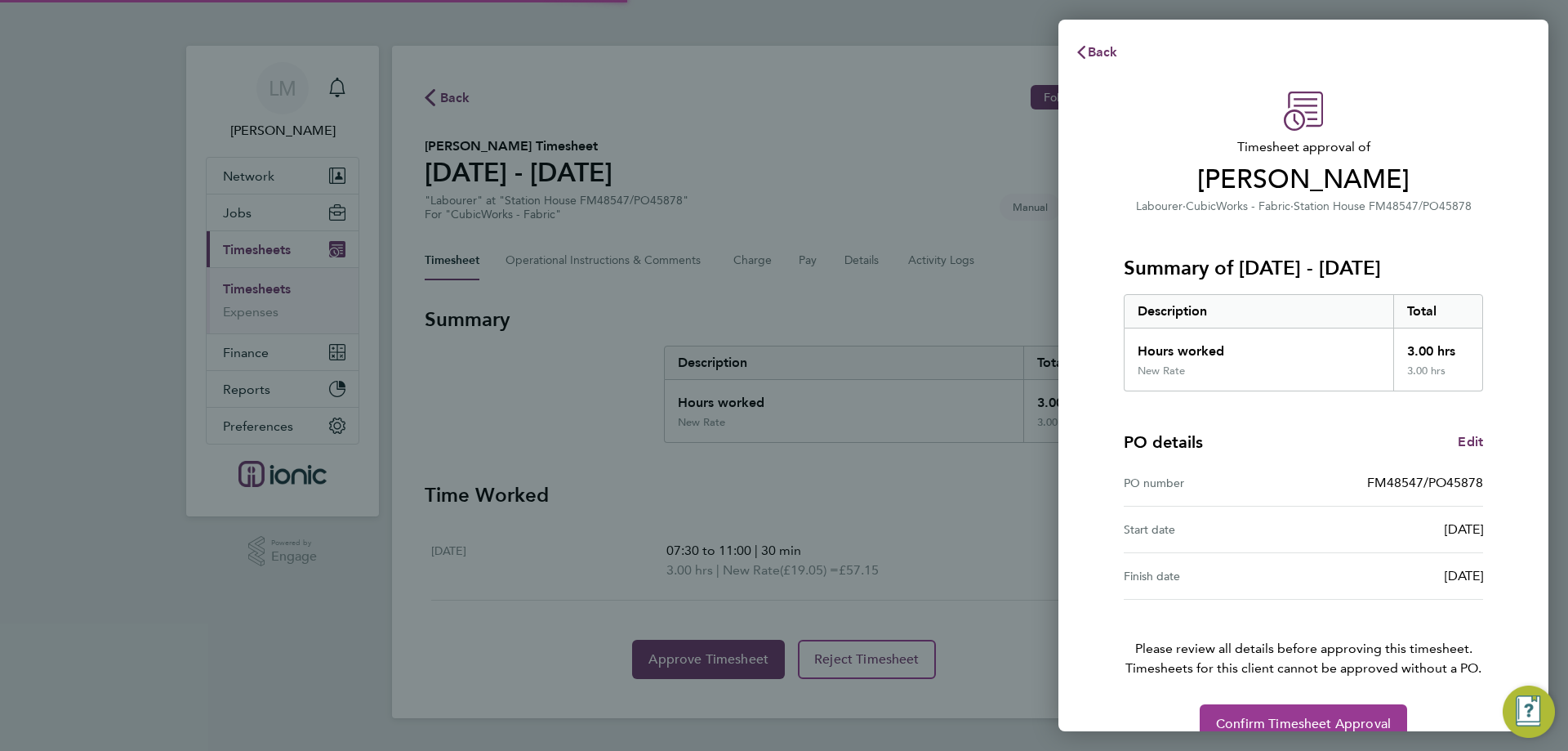
click at [1326, 711] on button "Confirm Timesheet Approval" at bounding box center [1303, 723] width 207 height 39
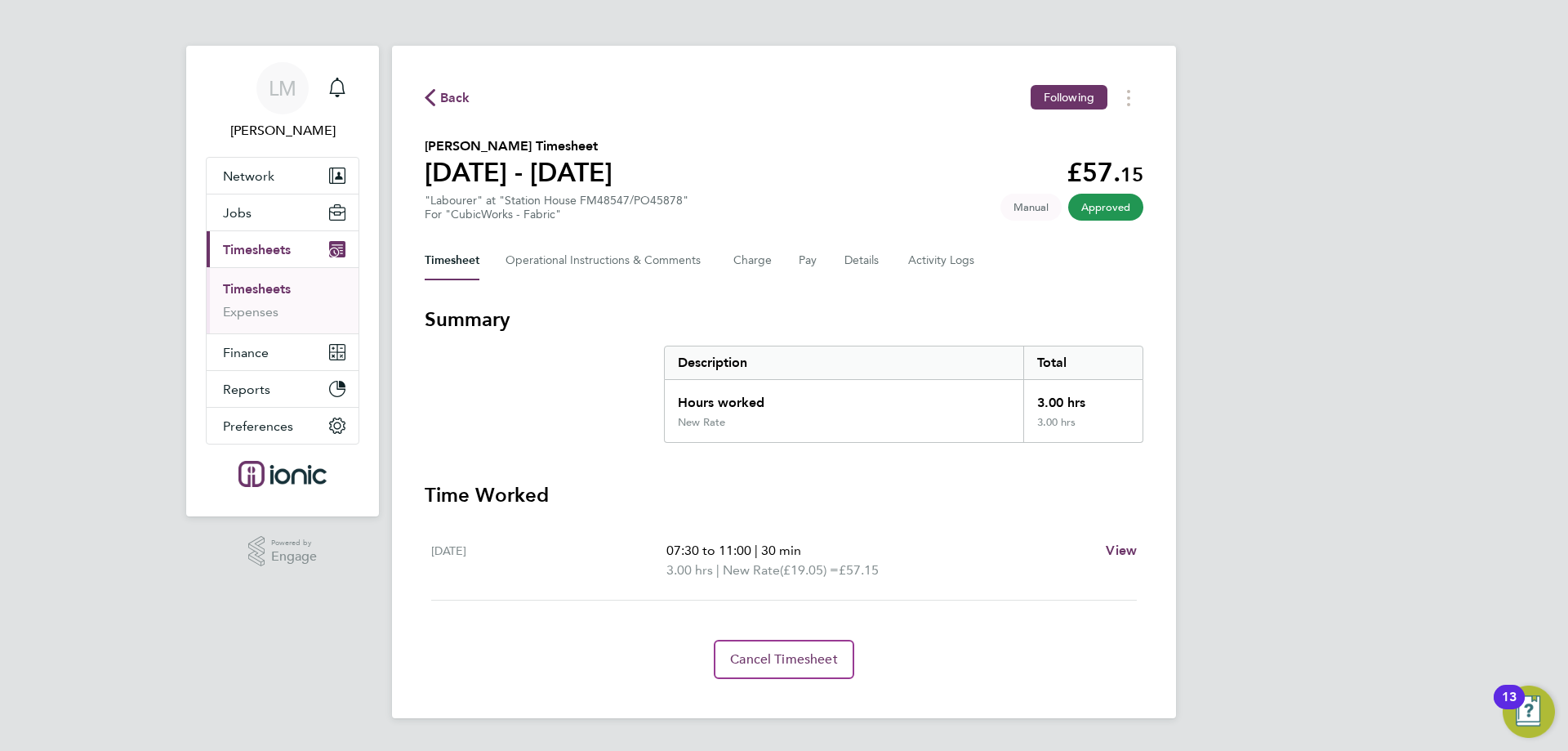
click at [437, 92] on span "Back" at bounding box center [447, 97] width 46 height 15
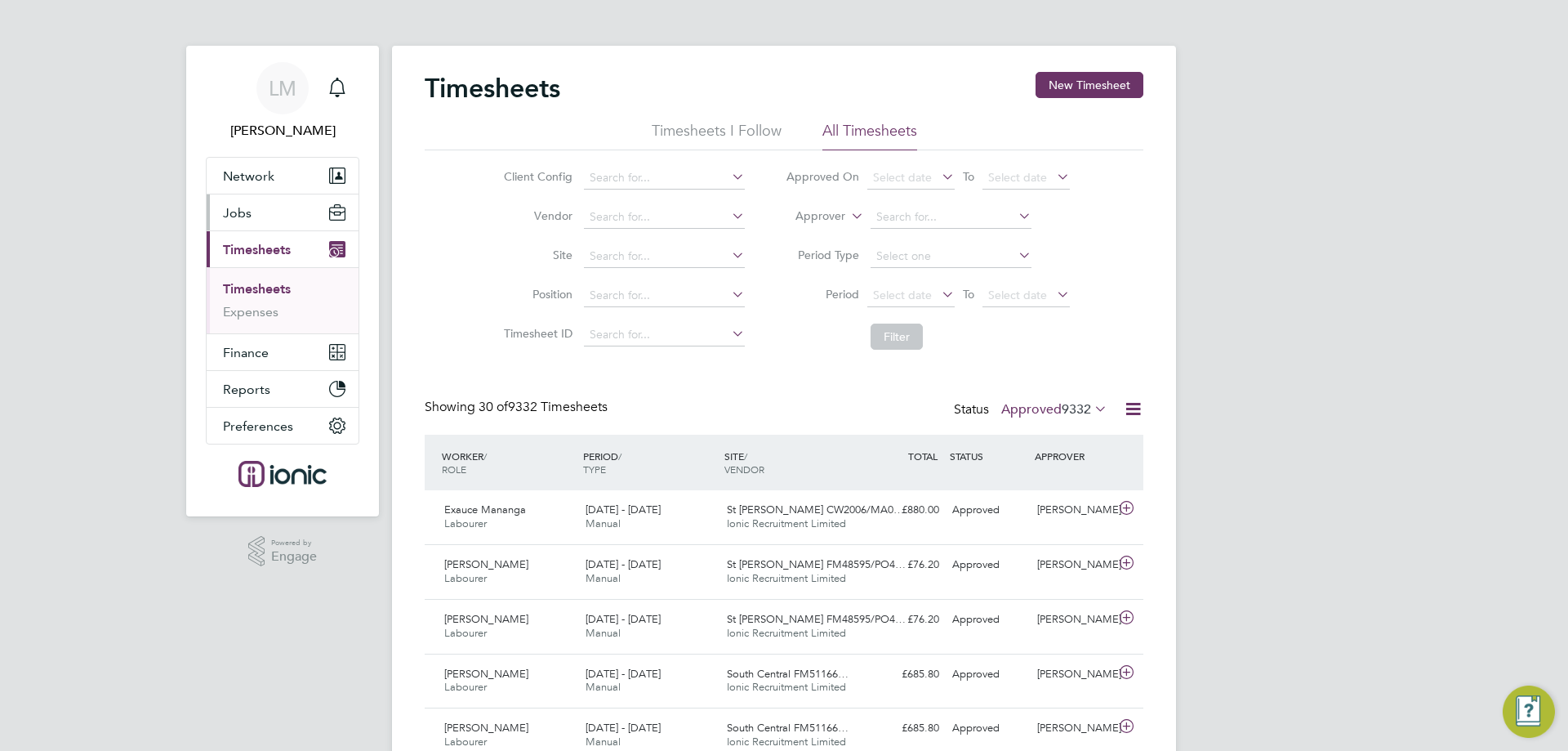
click at [255, 200] on button "Jobs" at bounding box center [283, 212] width 152 height 36
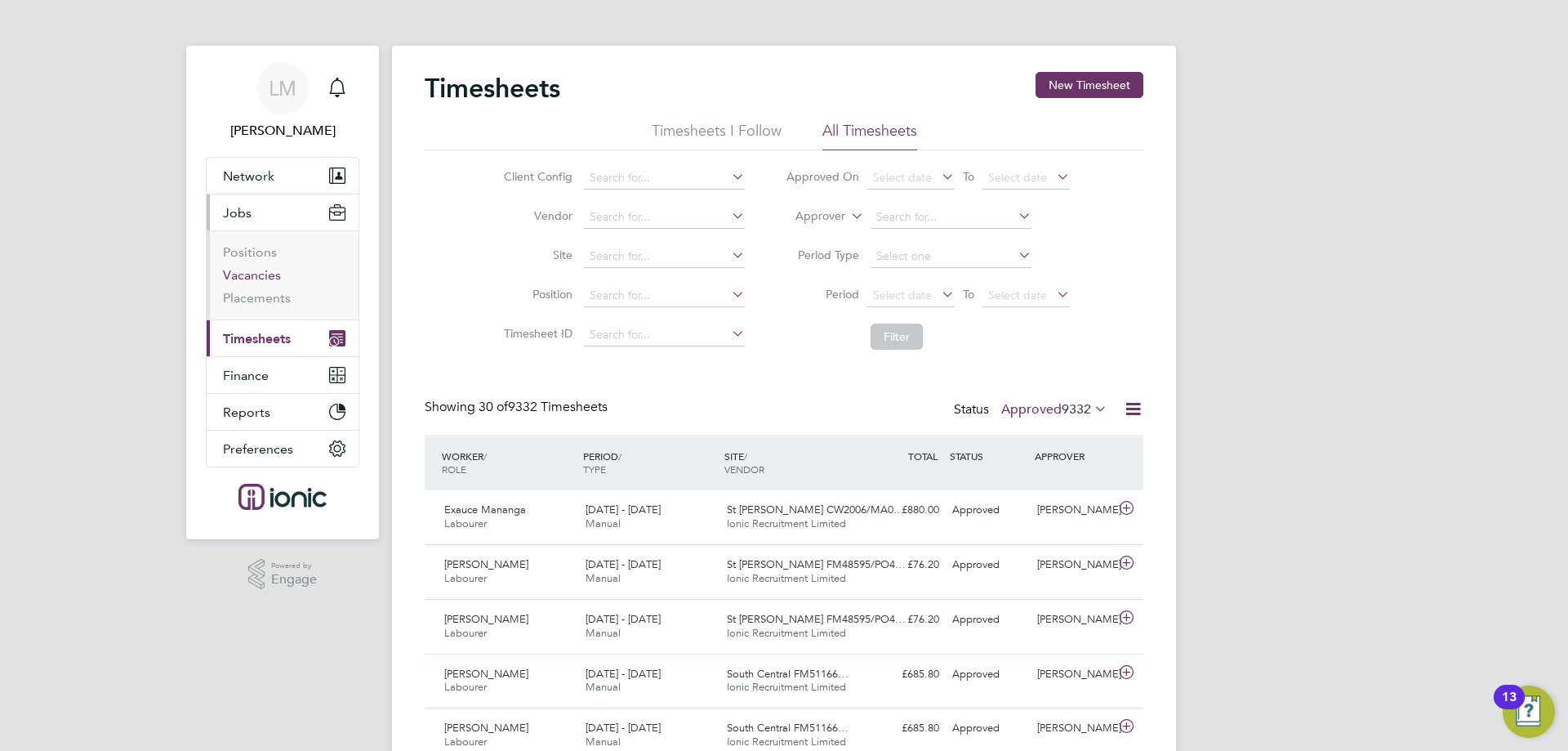
click at [263, 273] on link "Vacancies" at bounding box center [251, 275] width 58 height 15
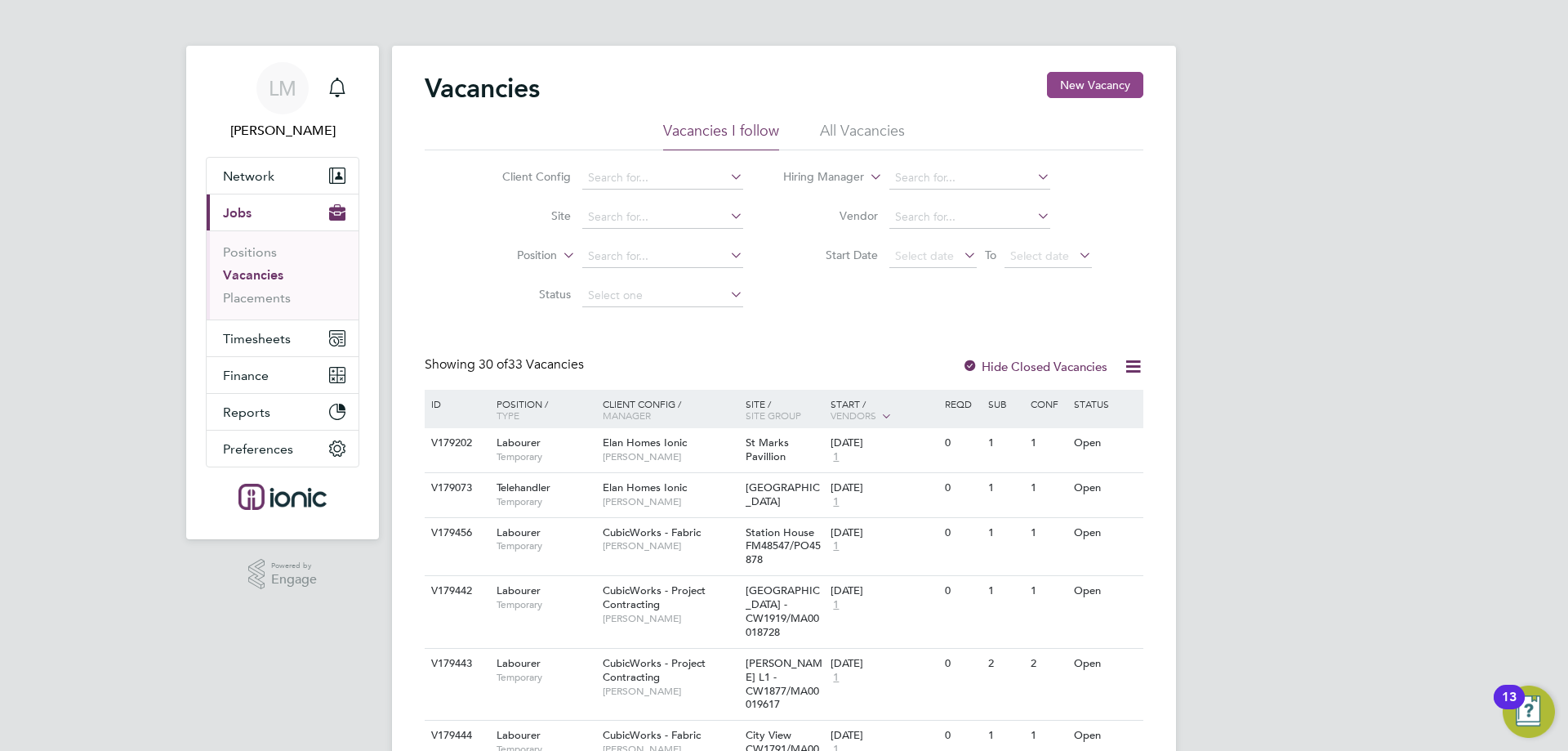
click at [1102, 77] on button "New Vacancy" at bounding box center [1095, 85] width 96 height 26
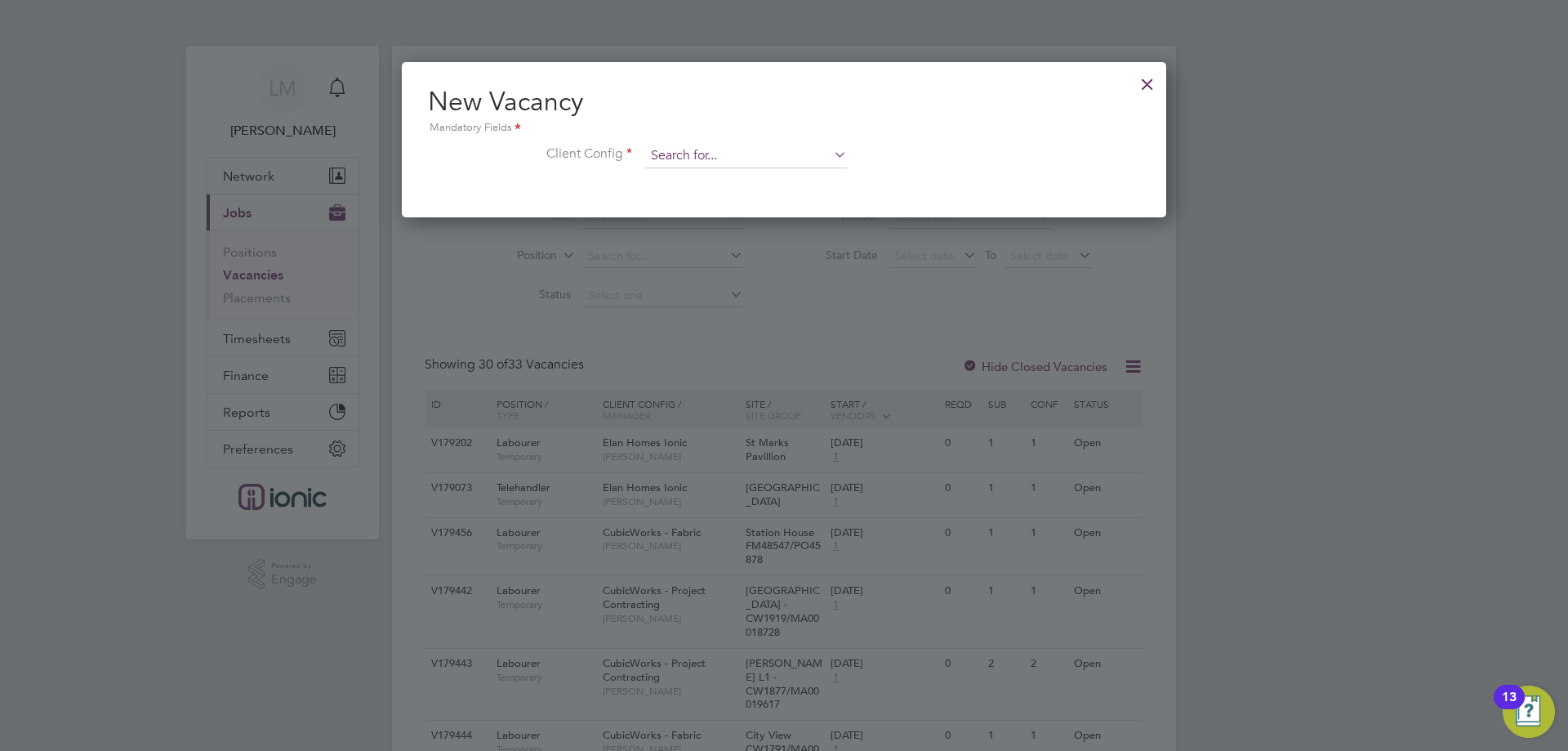
click at [757, 158] on input at bounding box center [746, 156] width 202 height 25
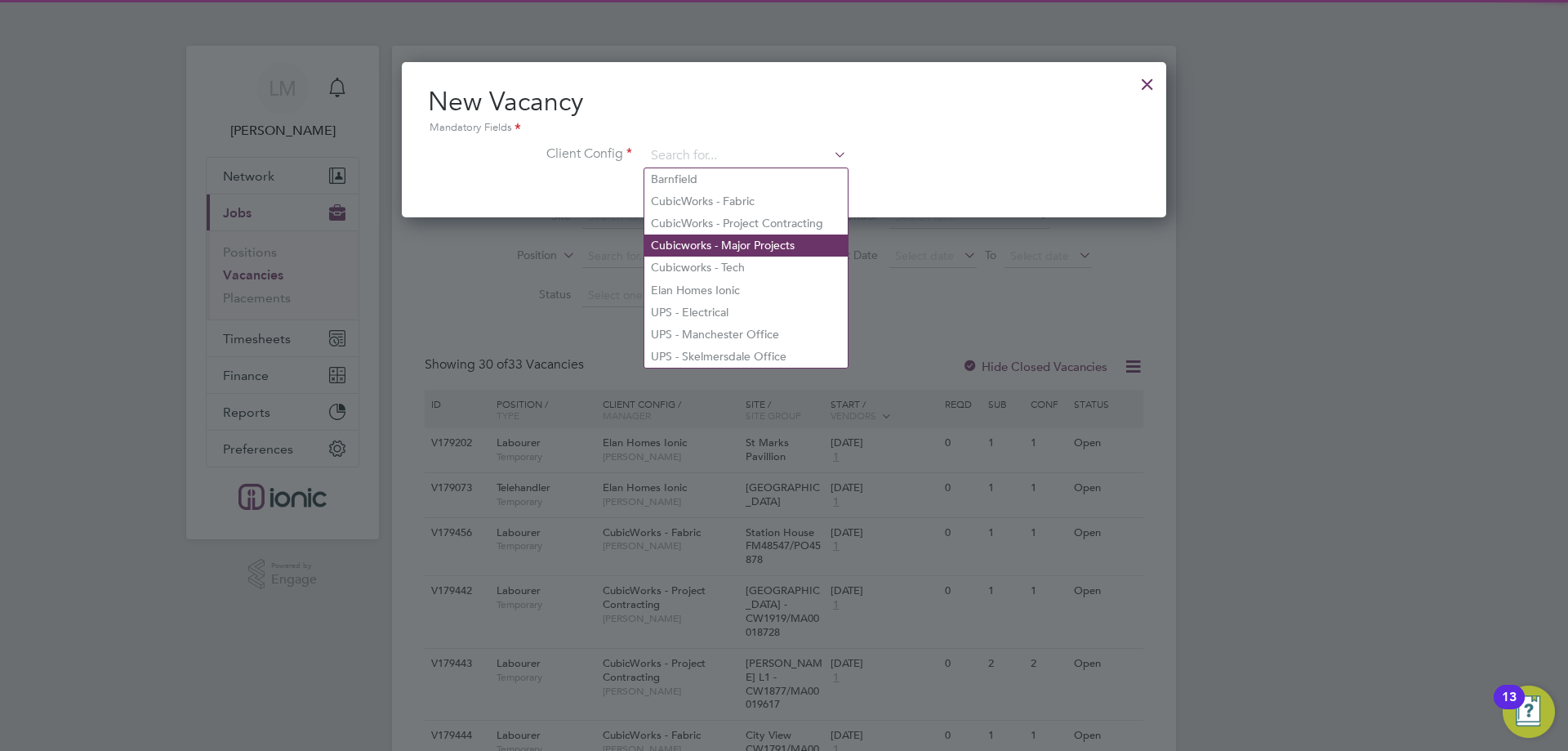
click at [744, 241] on li "Cubicworks - Major Projects" at bounding box center [746, 245] width 204 height 22
type input "Cubicworks - Major Projects"
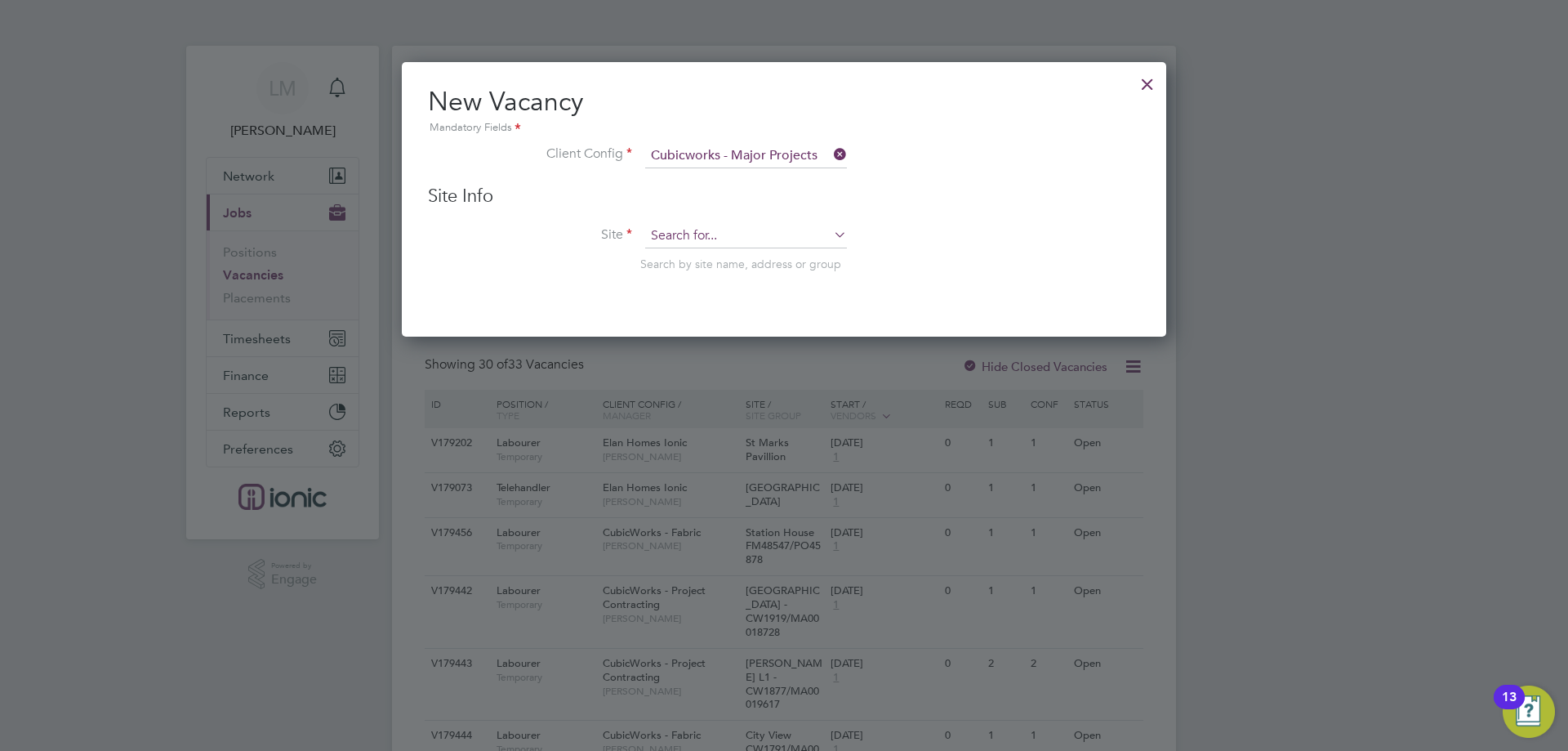
click at [741, 233] on input at bounding box center [746, 236] width 202 height 25
click at [747, 253] on b "CW1385" at bounding box center [747, 259] width 46 height 14
type input "Tootal House - CW1385/MA00017959"
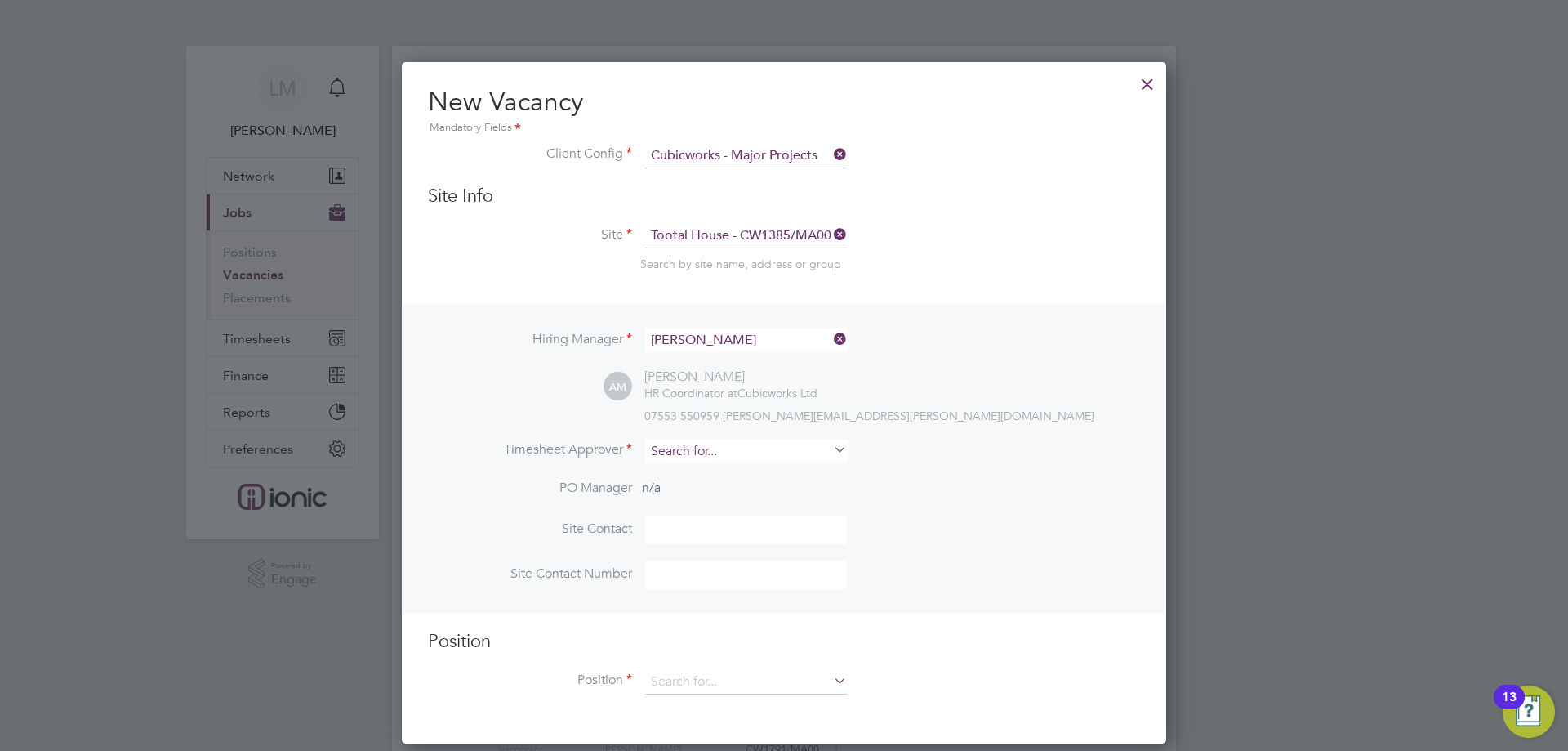
click at [699, 449] on input at bounding box center [746, 451] width 202 height 24
click at [709, 467] on li "Alie sha Murphy" at bounding box center [746, 475] width 204 height 22
type input "[PERSON_NAME]"
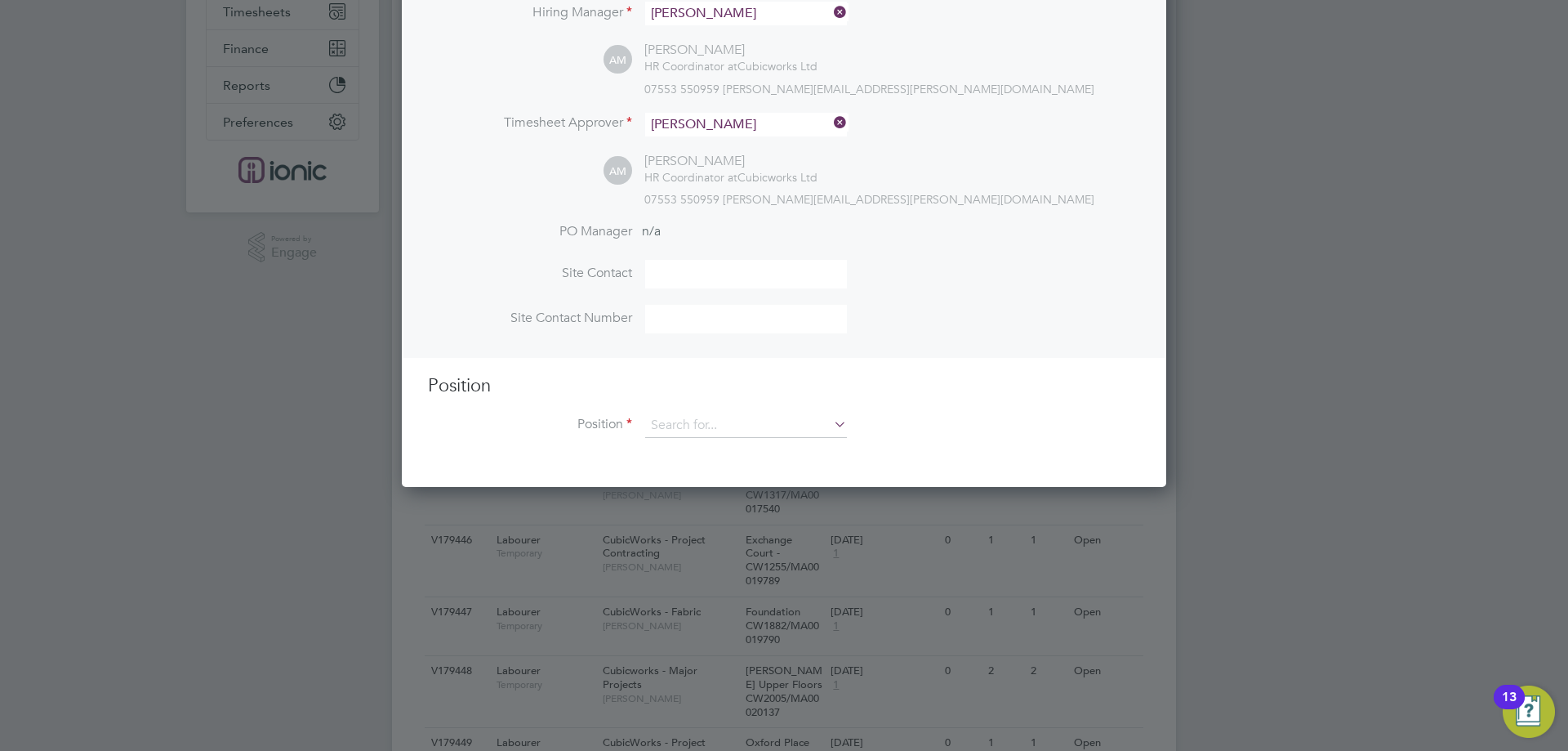
click at [714, 410] on div "Position Position" at bounding box center [784, 414] width 713 height 81
click at [714, 414] on div "Position Position" at bounding box center [784, 414] width 713 height 81
click at [708, 419] on input at bounding box center [746, 425] width 202 height 25
click at [687, 494] on li "Labourer" at bounding box center [746, 495] width 204 height 22
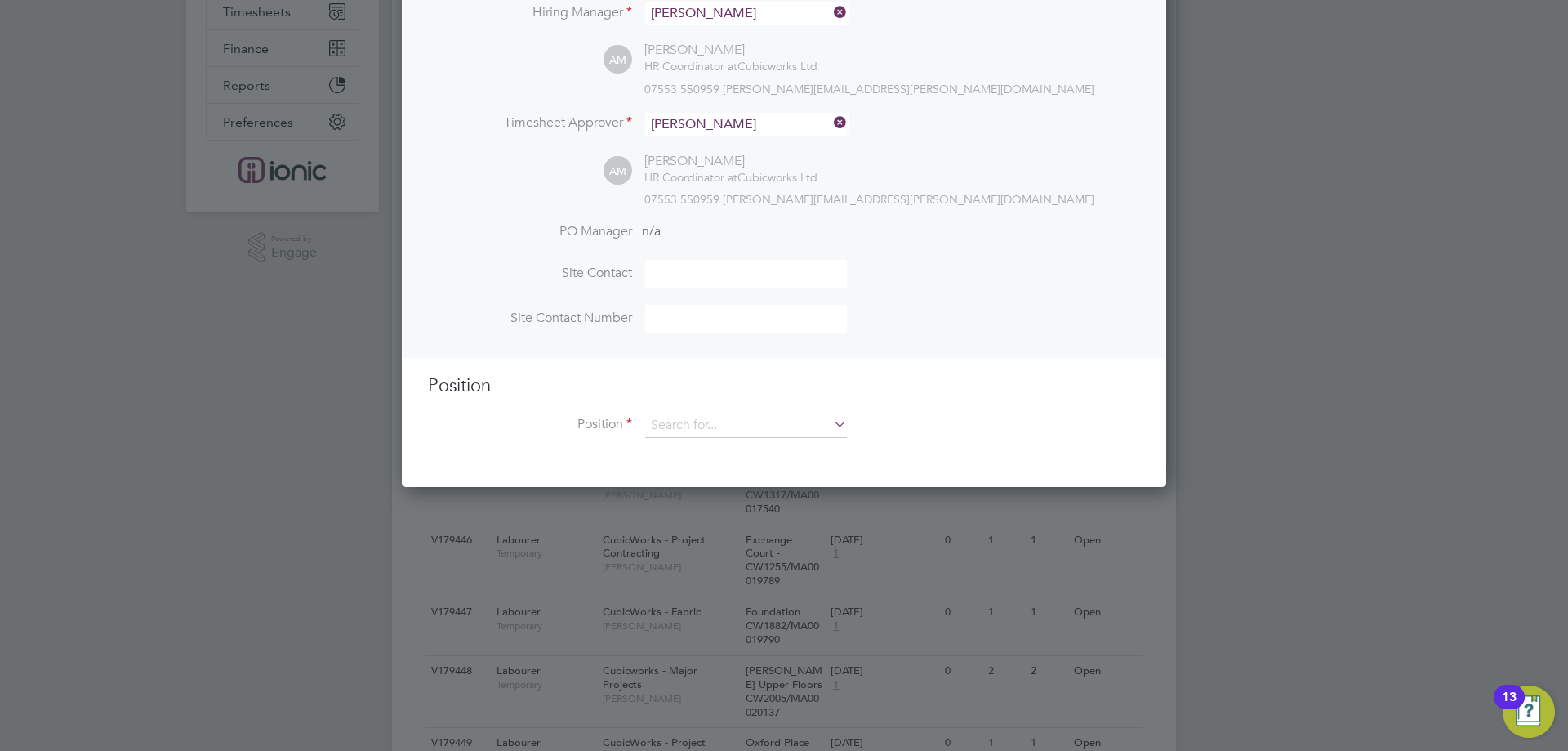
type input "Labourer"
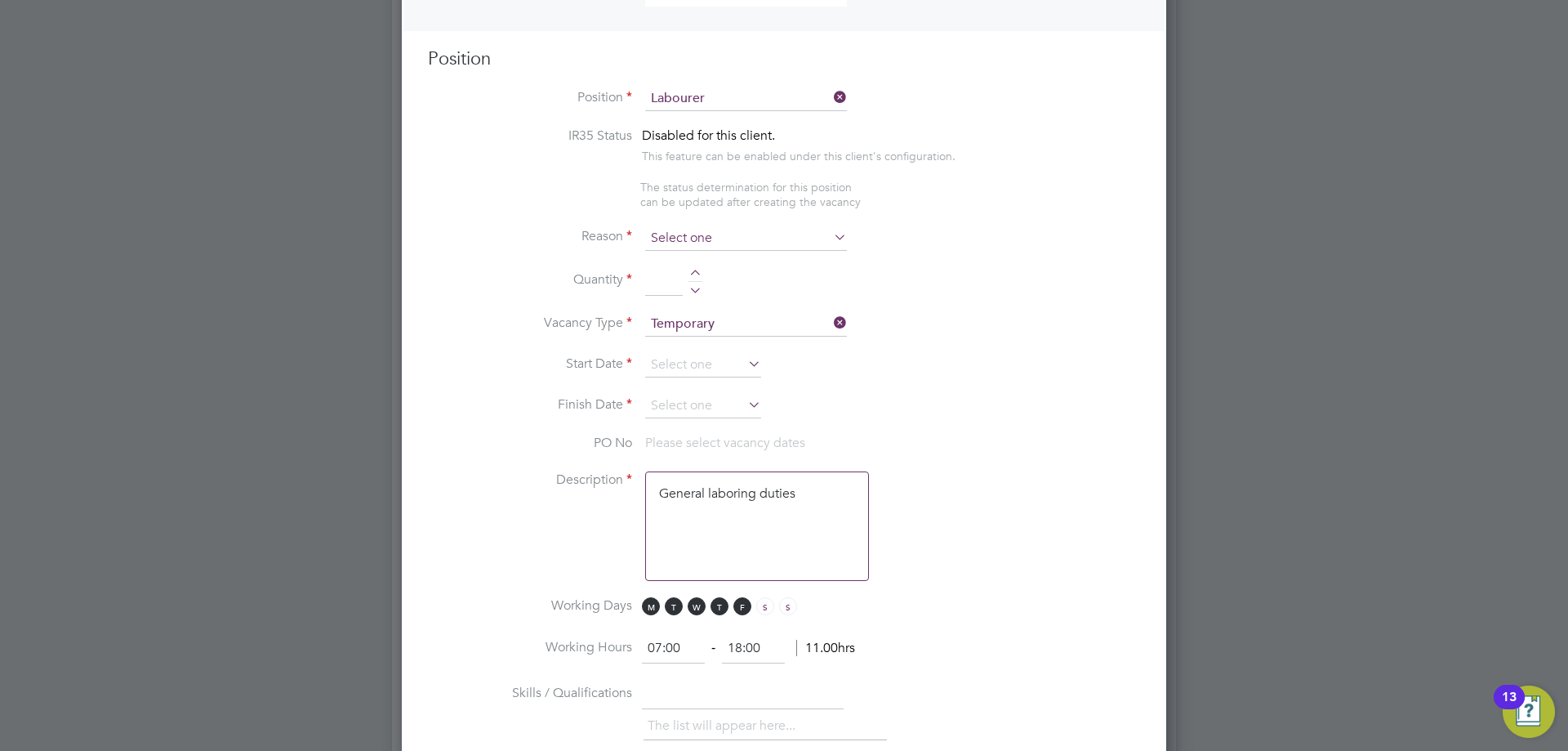
click at [679, 244] on input at bounding box center [746, 239] width 202 height 25
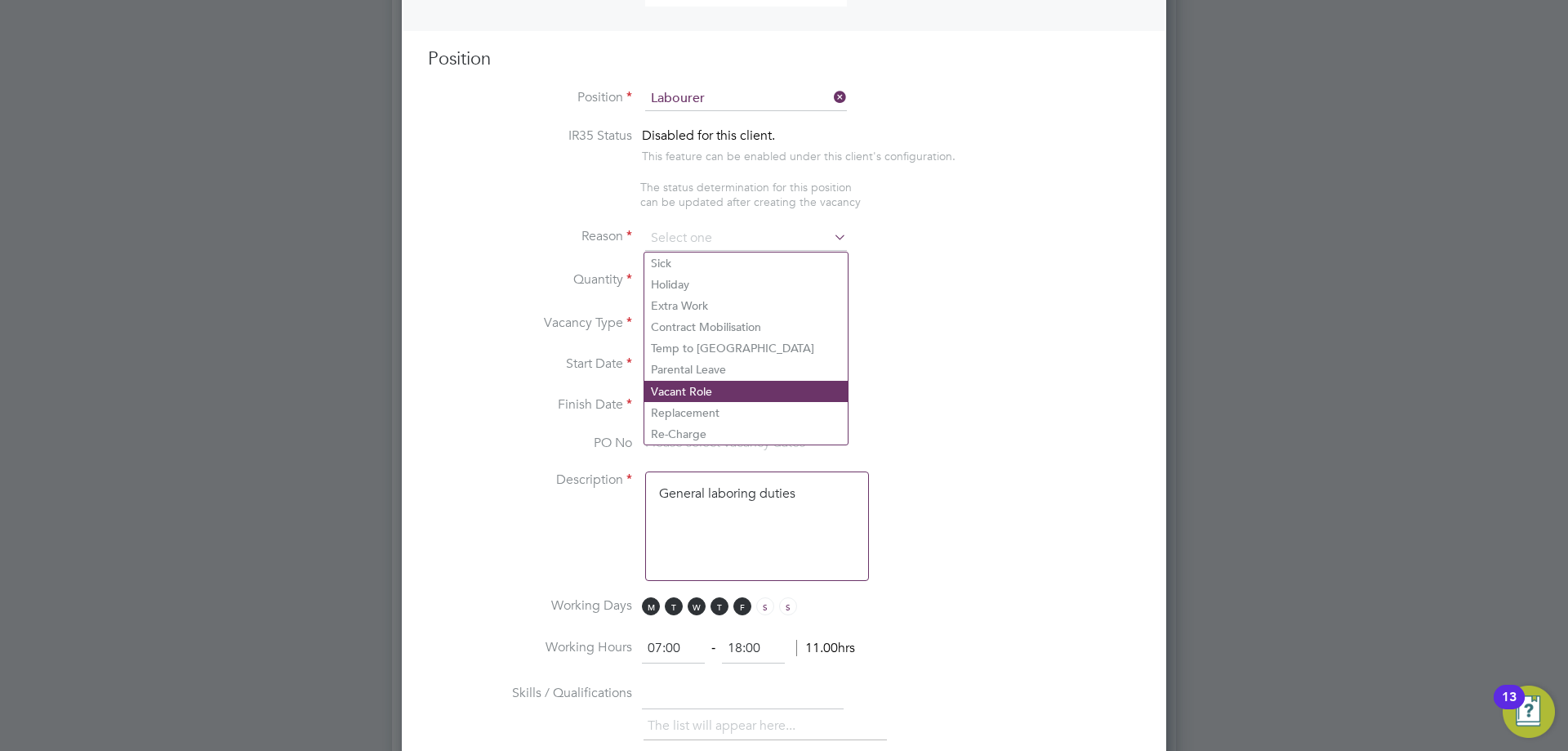
click at [684, 387] on li "Vacant Role" at bounding box center [746, 391] width 204 height 21
type input "Vacant Role"
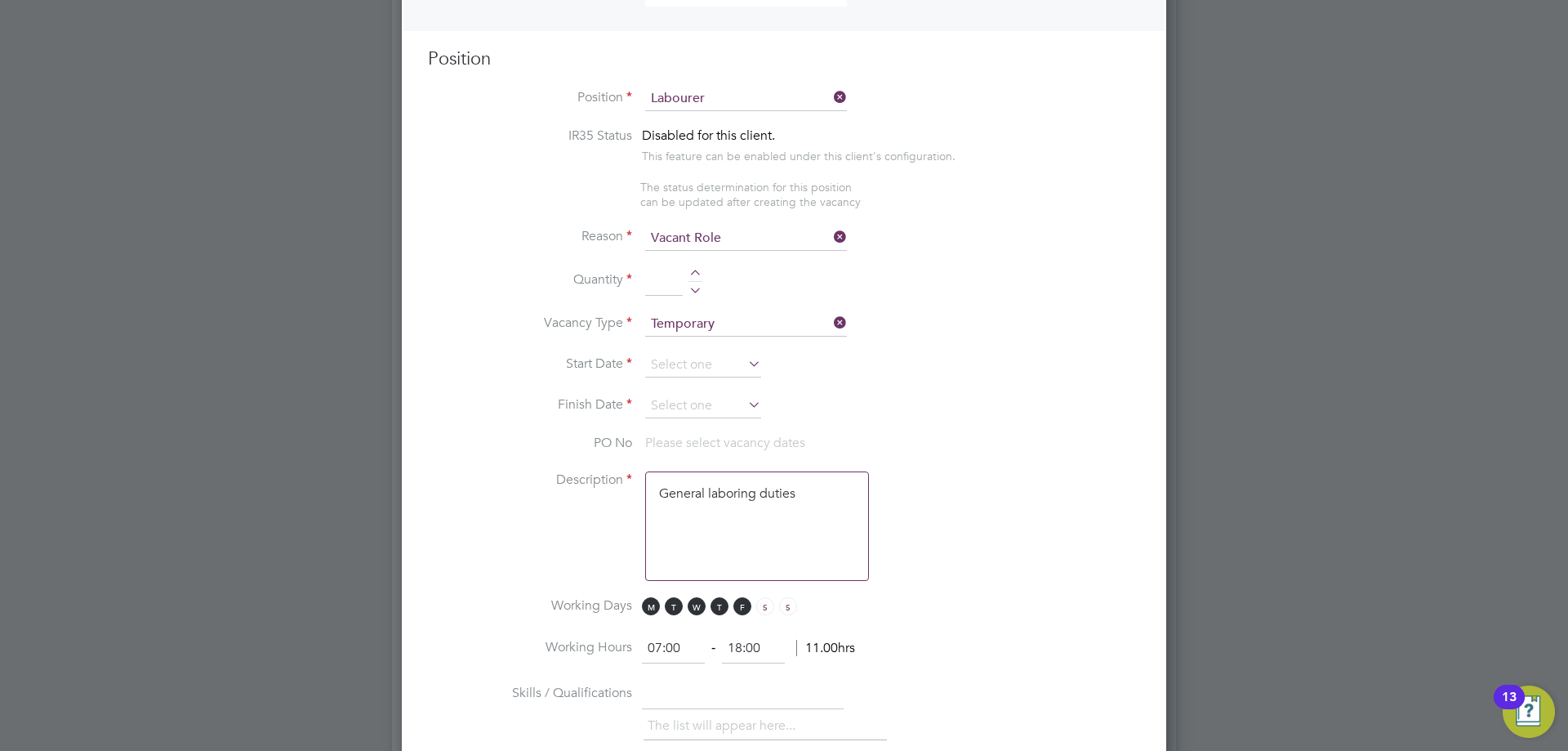
click at [697, 274] on div at bounding box center [696, 275] width 14 height 11
type input "1"
click at [691, 348] on li "Vacancy Type Temporary" at bounding box center [784, 332] width 713 height 41
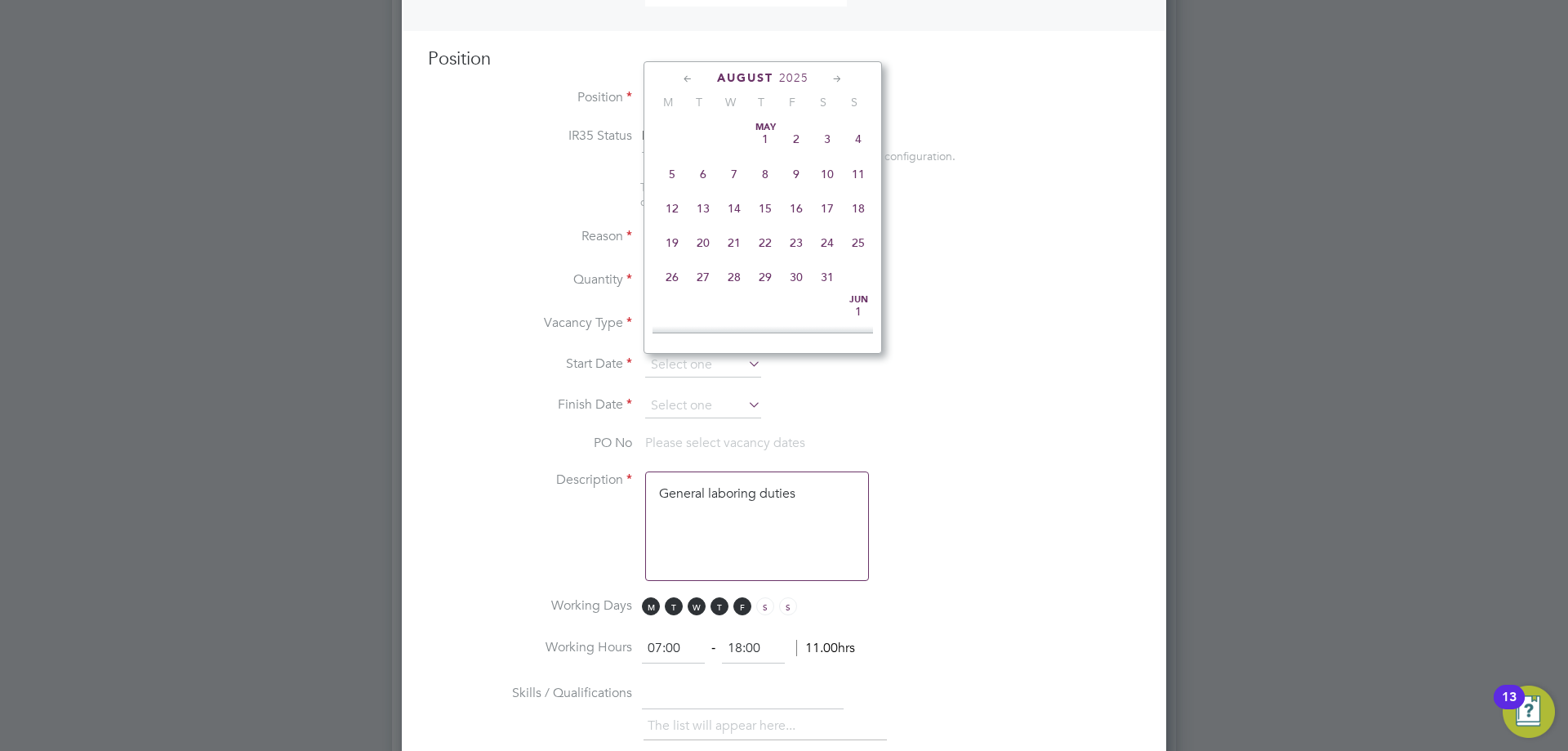
drag, startPoint x: 695, startPoint y: 359, endPoint x: 673, endPoint y: 303, distance: 60.2
click at [694, 359] on input at bounding box center [703, 366] width 116 height 25
click at [670, 173] on span "18" at bounding box center [672, 157] width 31 height 31
type input "[DATE]"
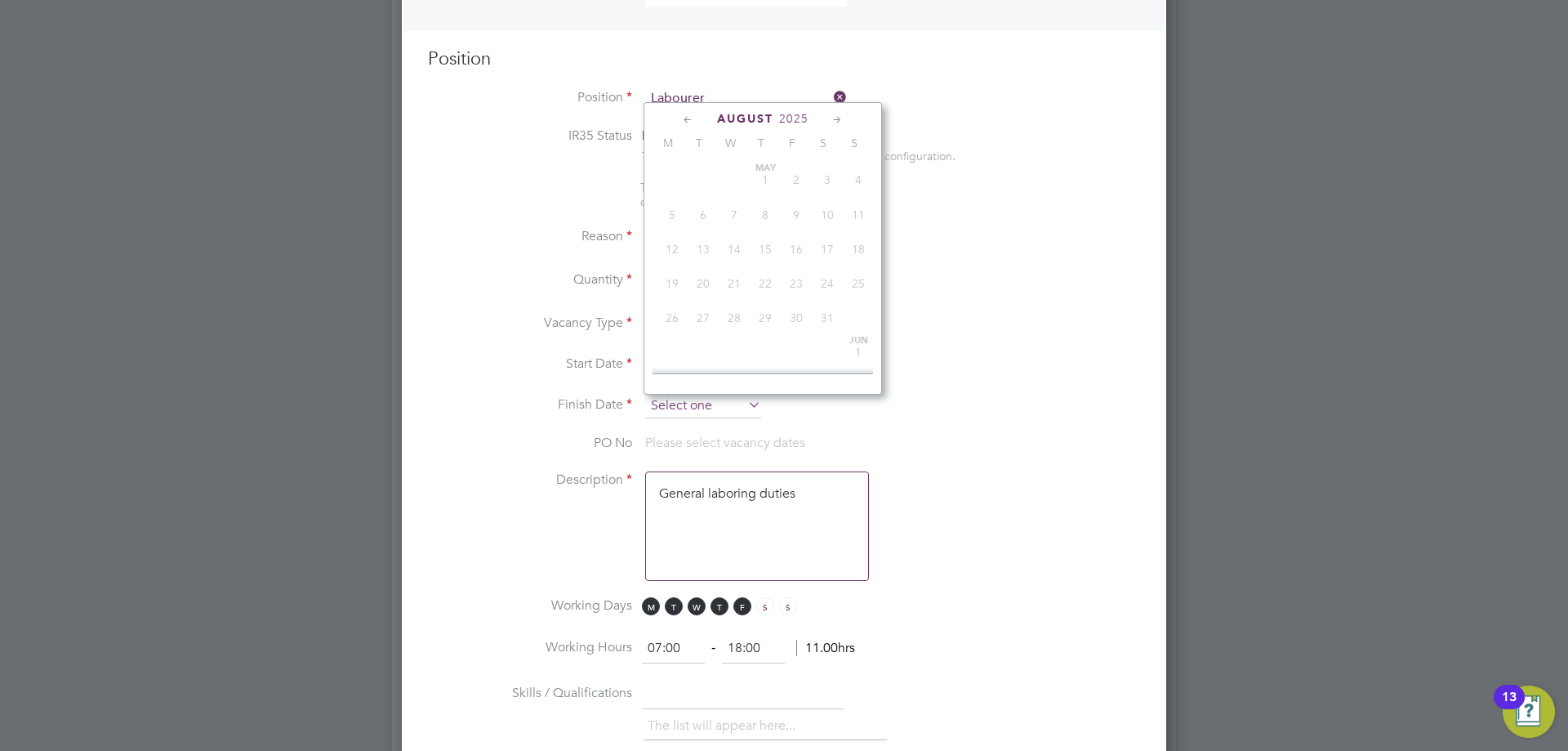
click at [694, 398] on input at bounding box center [703, 406] width 116 height 25
click at [857, 213] on span "24" at bounding box center [858, 198] width 31 height 31
type input "[DATE]"
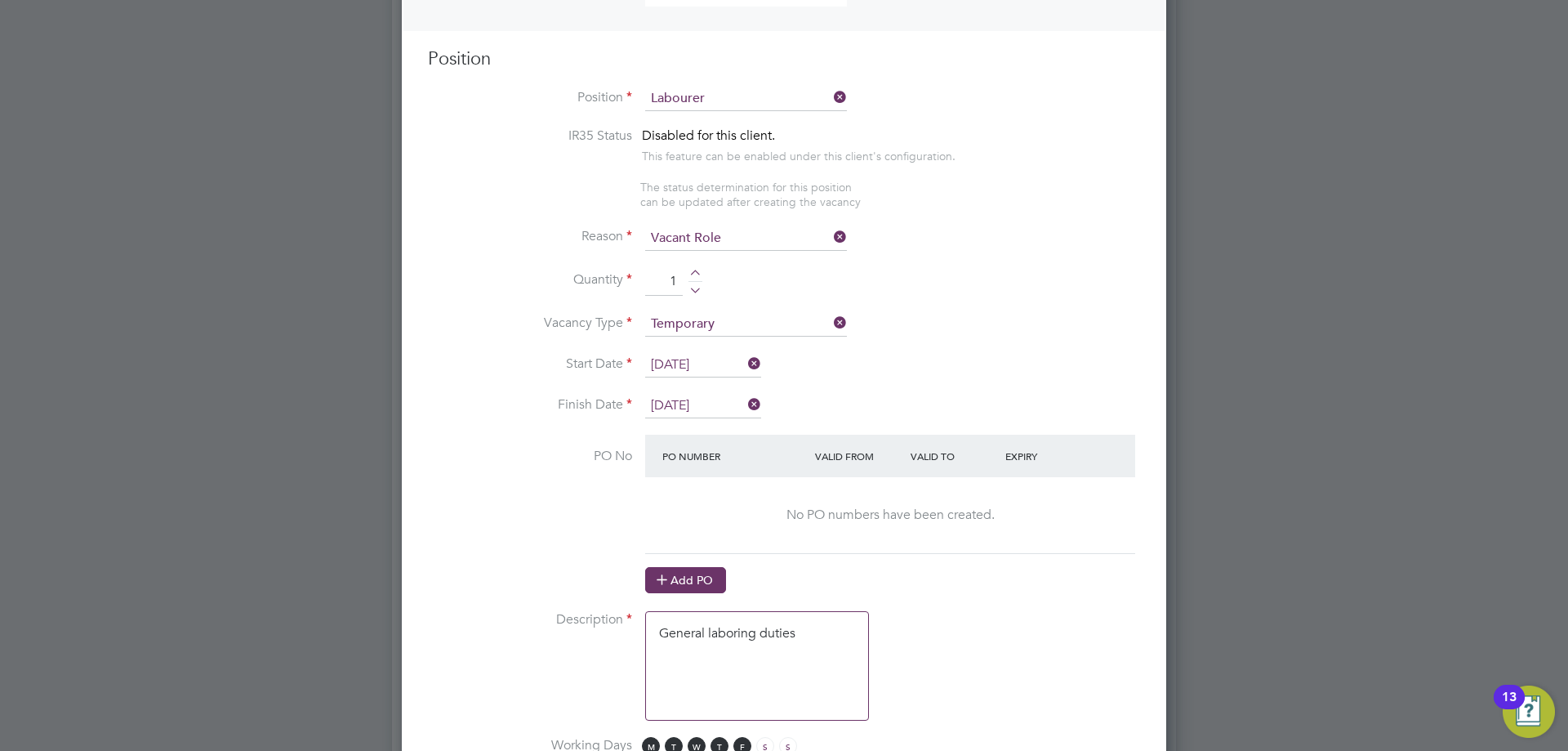
click at [676, 582] on button "Add PO" at bounding box center [685, 580] width 81 height 26
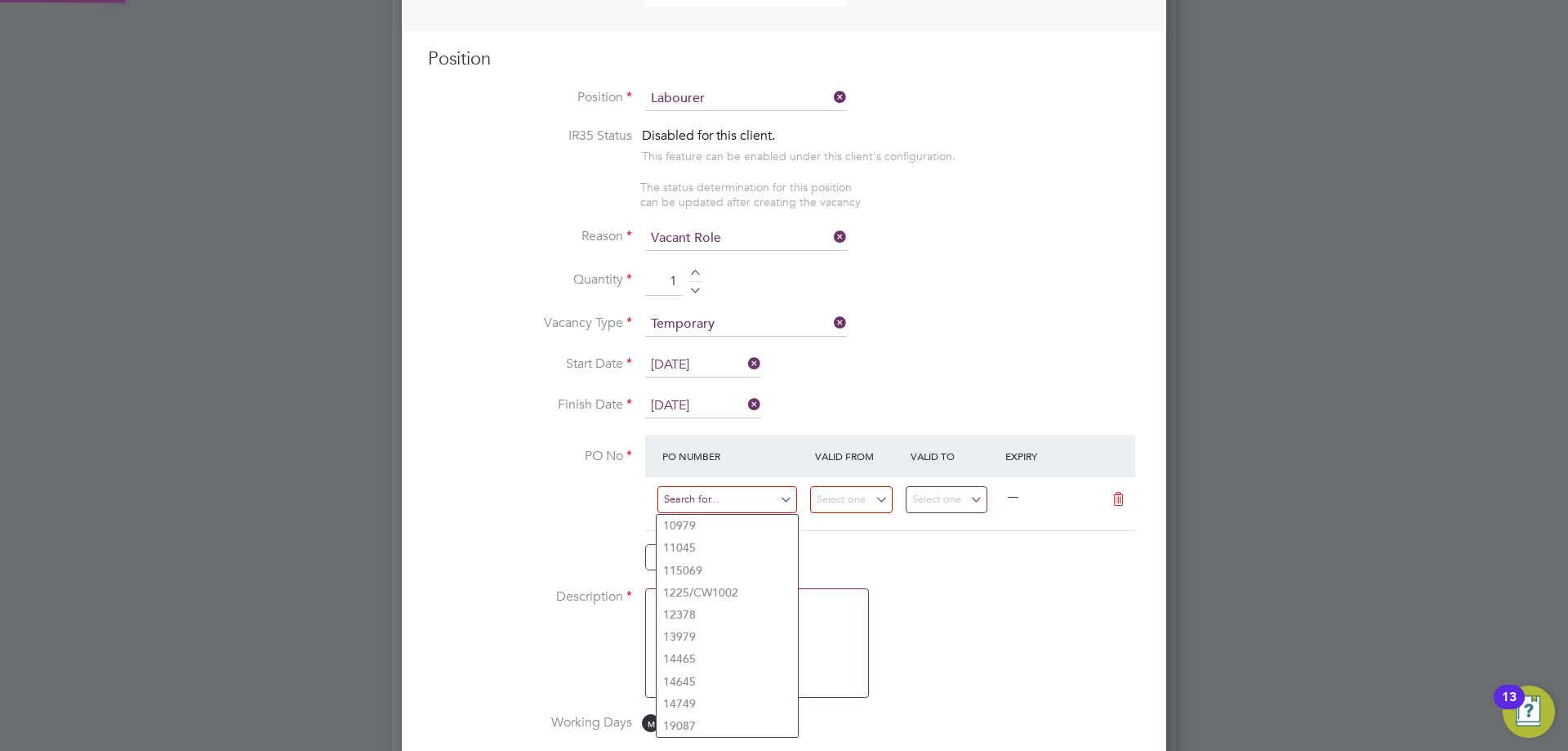
click at [697, 503] on input at bounding box center [727, 500] width 140 height 27
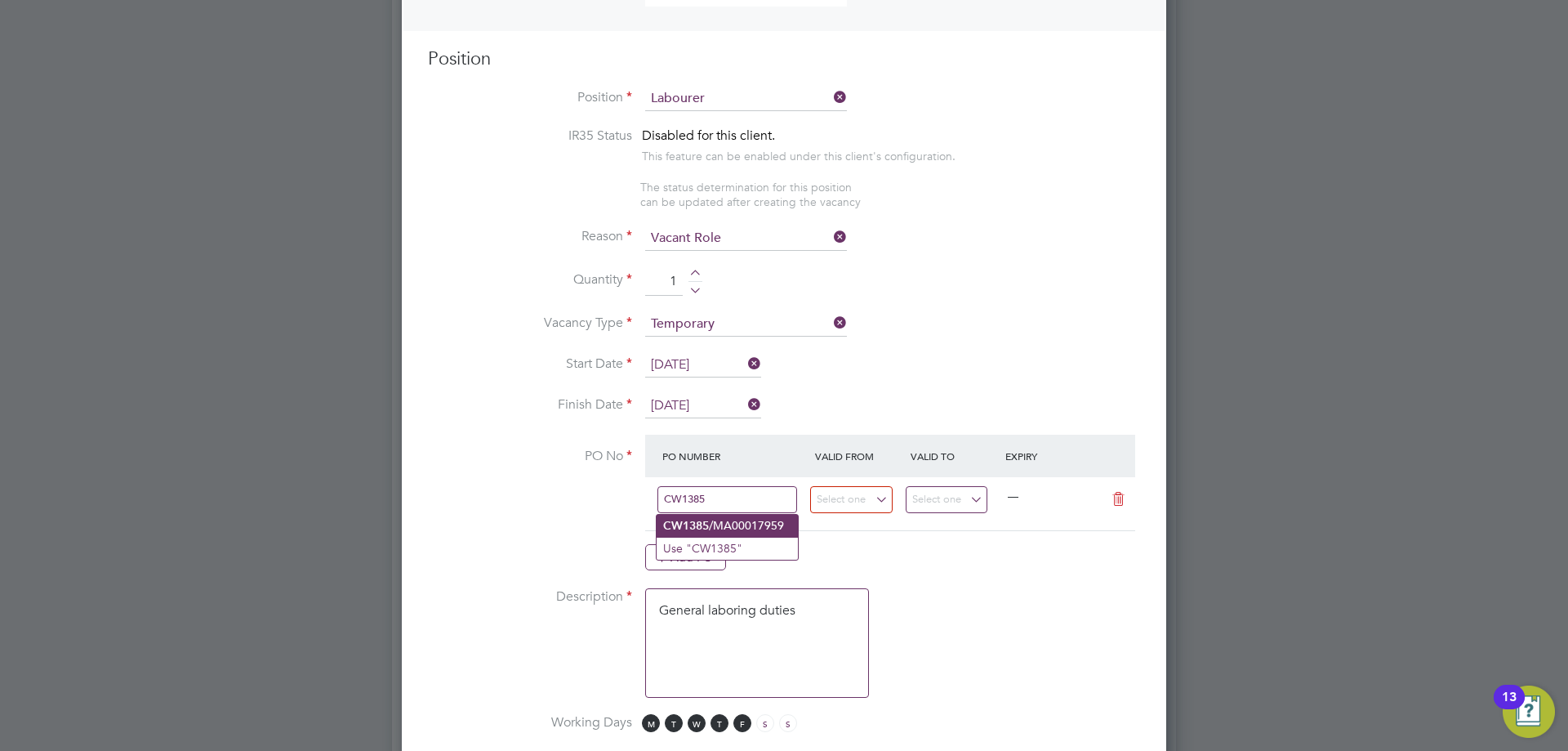
type input "CW1385"
click at [703, 520] on b "CW1385" at bounding box center [686, 525] width 46 height 14
type input "11 Aug 2025"
click at [936, 493] on input "17 Aug 2025" at bounding box center [947, 500] width 83 height 27
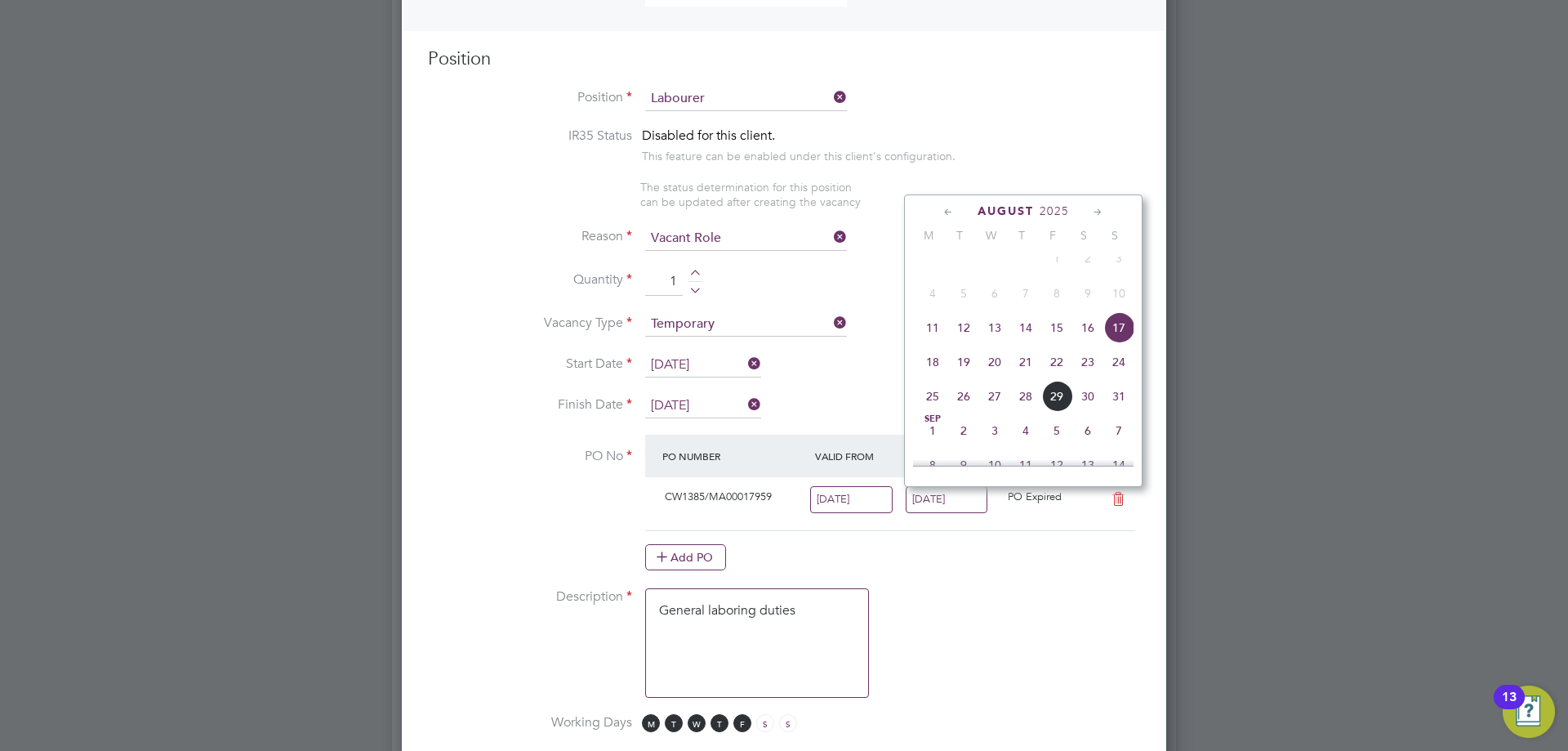
click at [1109, 378] on span "24" at bounding box center [1119, 362] width 31 height 31
type input "[DATE]"
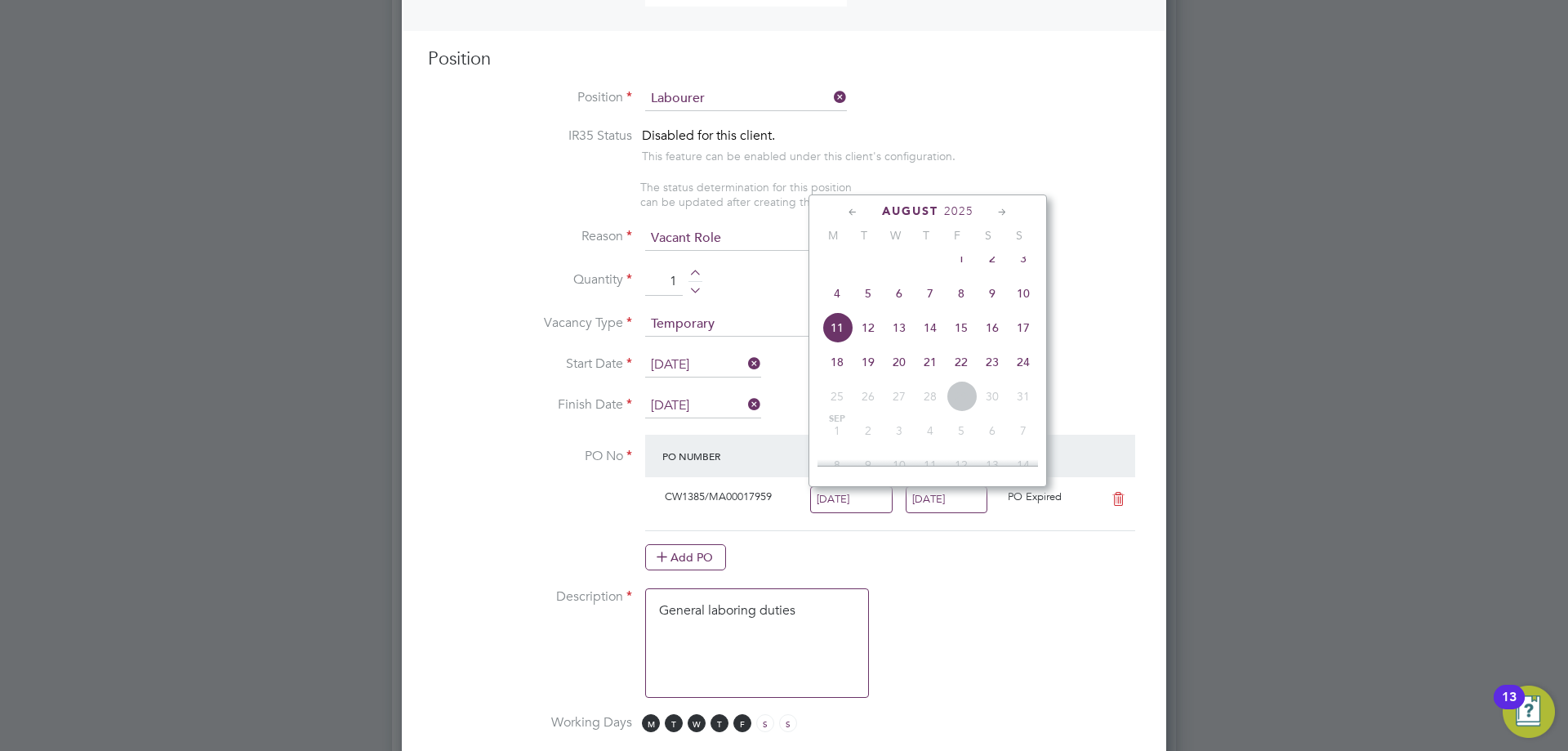
click at [846, 500] on input "11 Aug 2025" at bounding box center [852, 500] width 83 height 27
click at [832, 376] on span "18" at bounding box center [837, 362] width 31 height 31
type input "[DATE]"
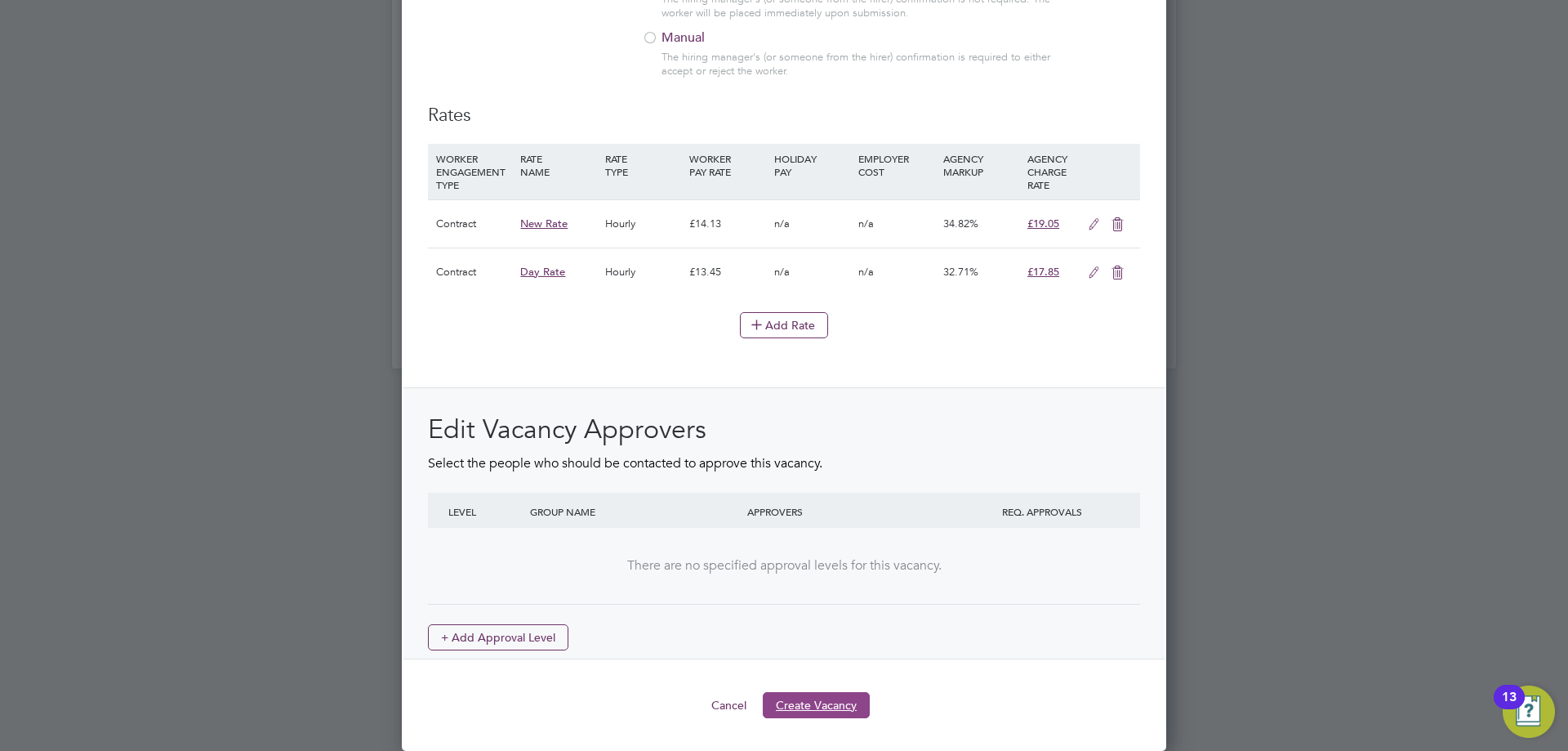
click at [836, 704] on button "Create Vacancy" at bounding box center [816, 704] width 107 height 26
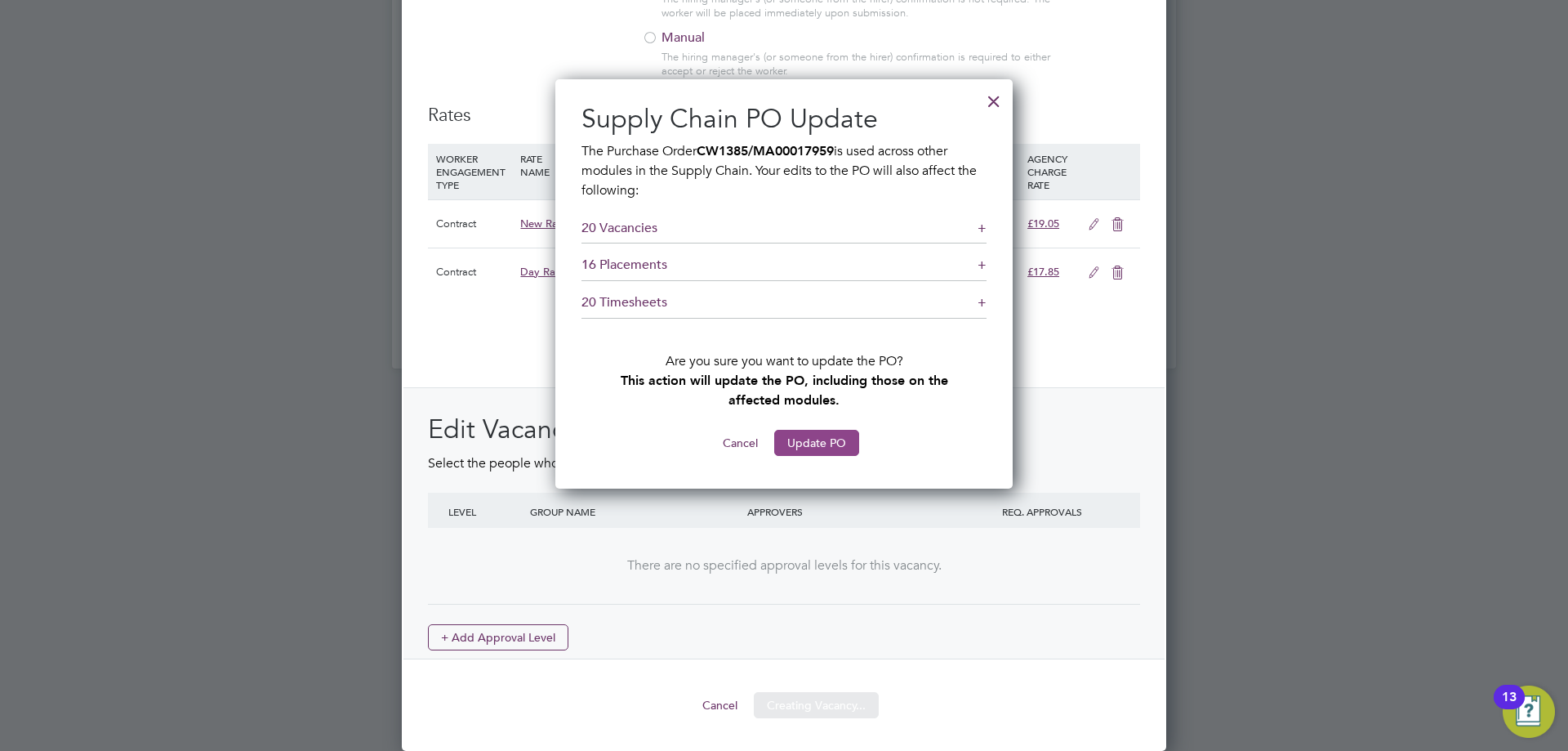
click at [807, 436] on button "Update PO" at bounding box center [816, 443] width 85 height 26
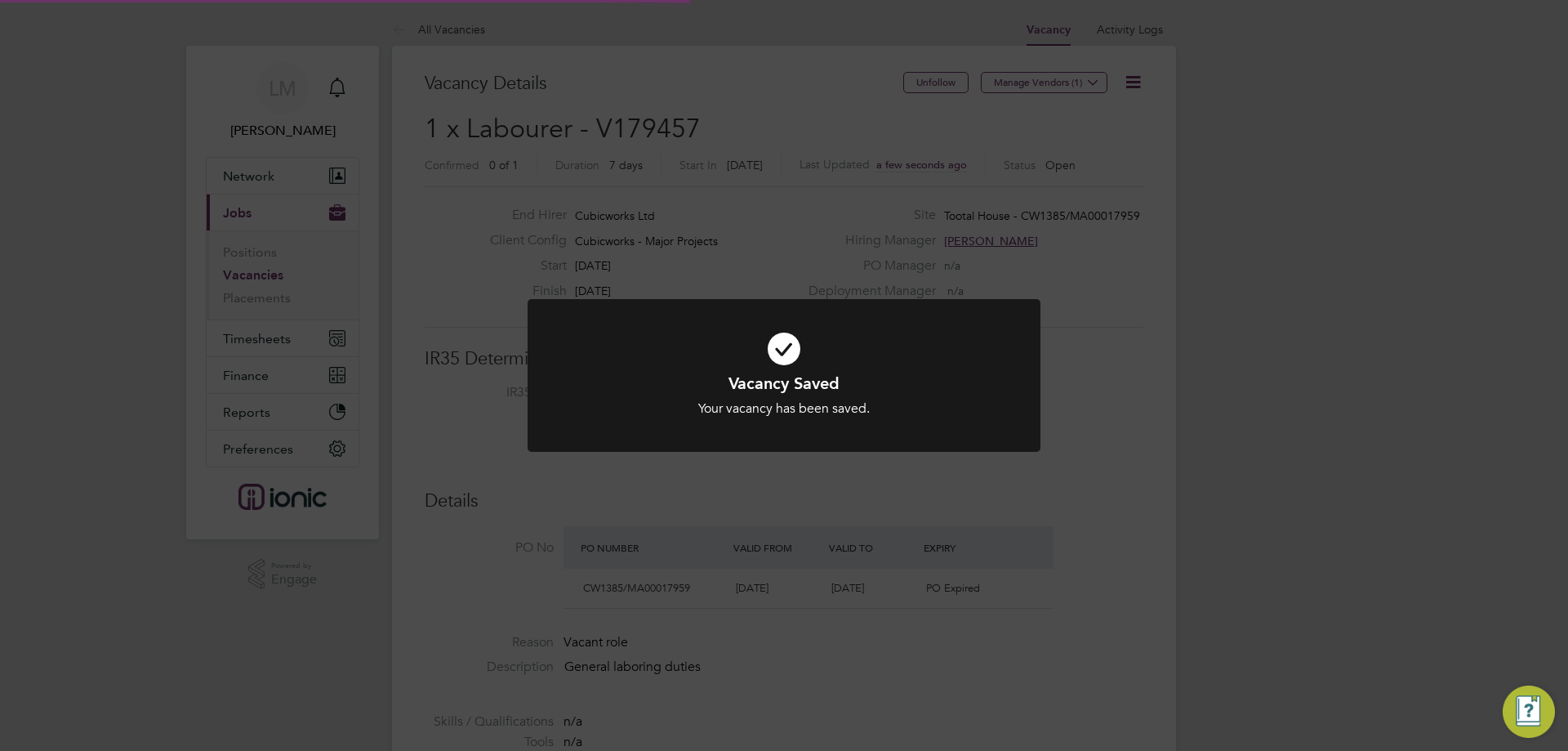
click at [566, 485] on div "Vacancy Saved Your vacancy has been saved. Cancel Okay" at bounding box center [784, 375] width 1568 height 751
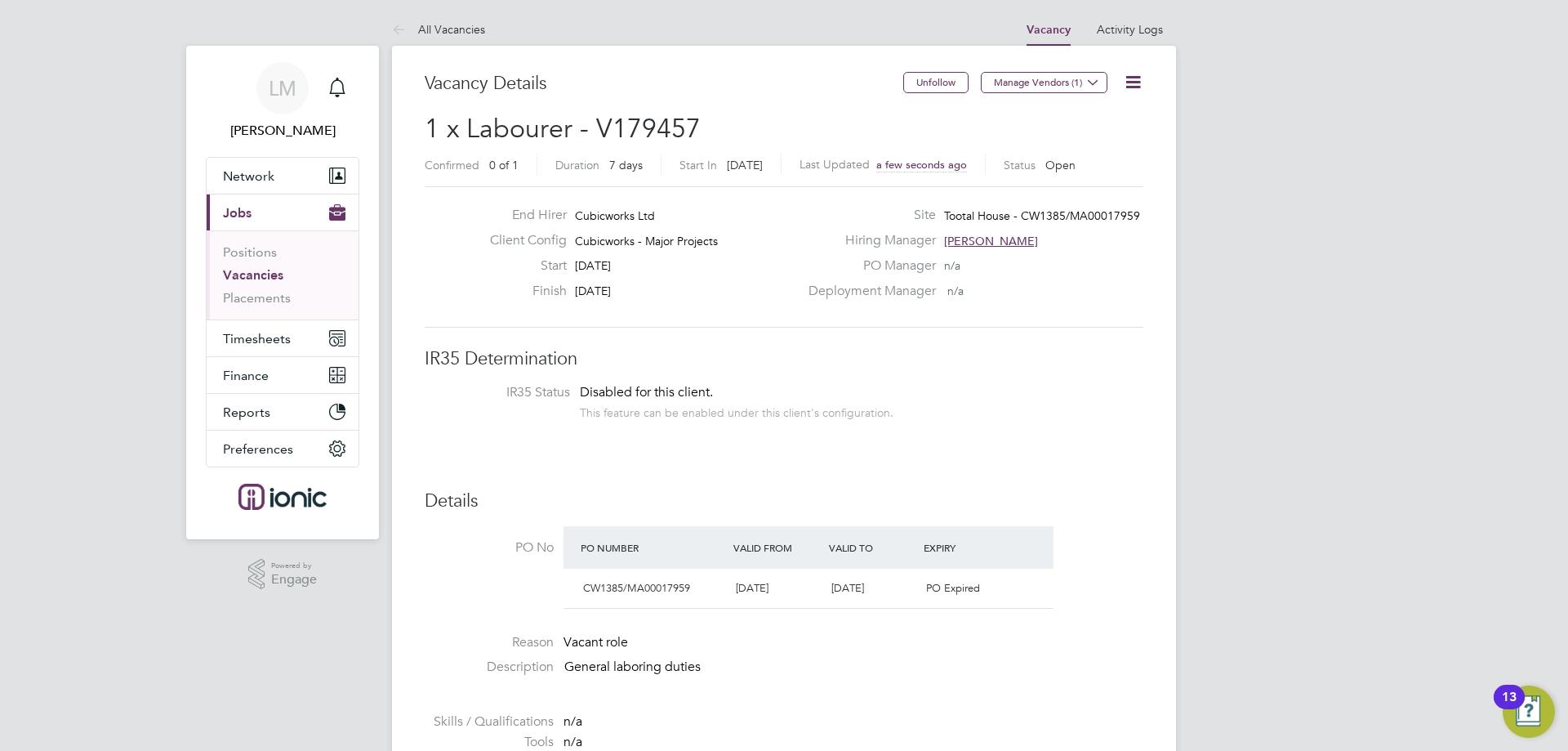
click at [566, 498] on div "Vacancy Saved Your vacancy has been saved. Cancel Okay" at bounding box center [784, 375] width 1568 height 751
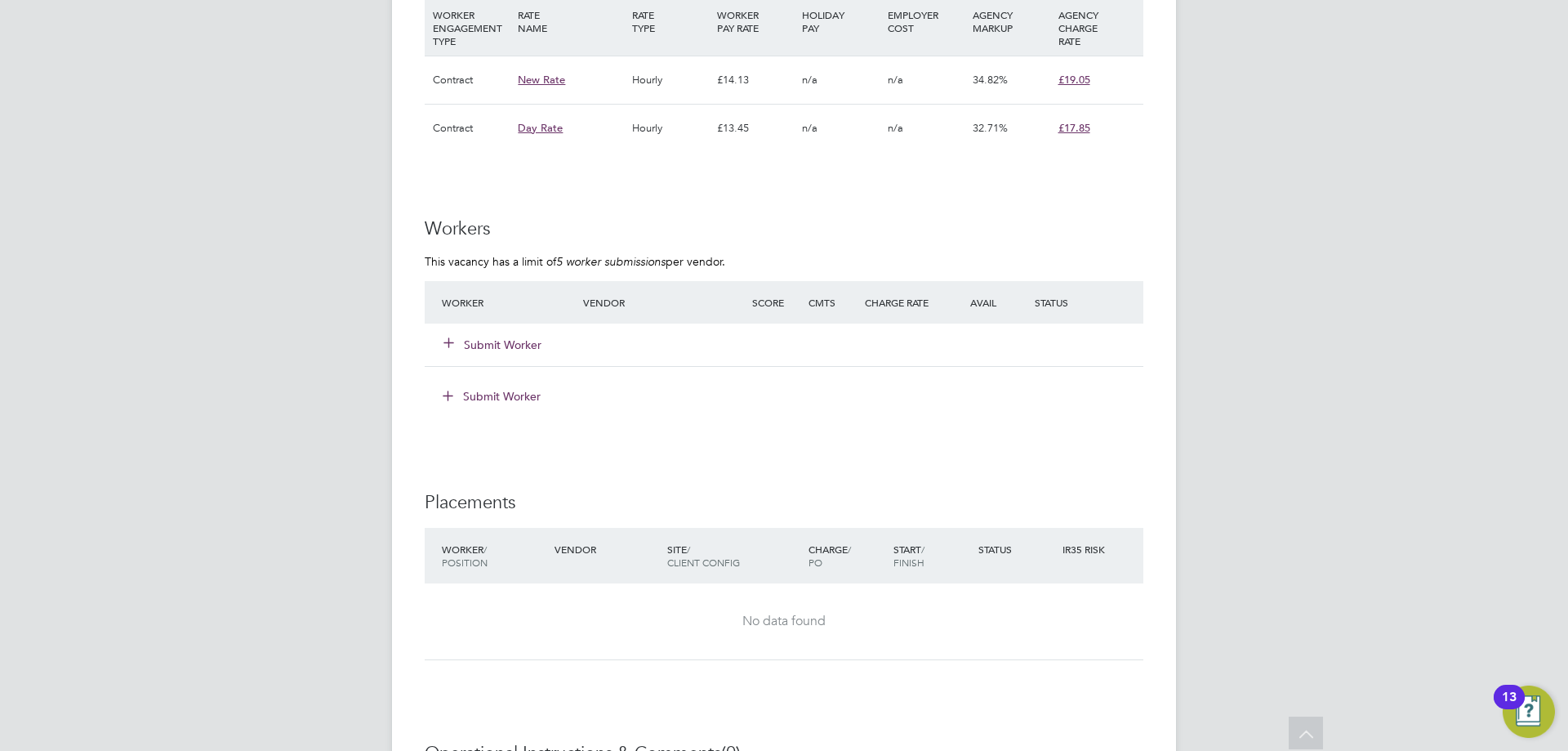
click at [502, 354] on div "Submit Worker" at bounding box center [522, 345] width 169 height 30
click at [507, 343] on button "Submit Worker" at bounding box center [493, 345] width 98 height 16
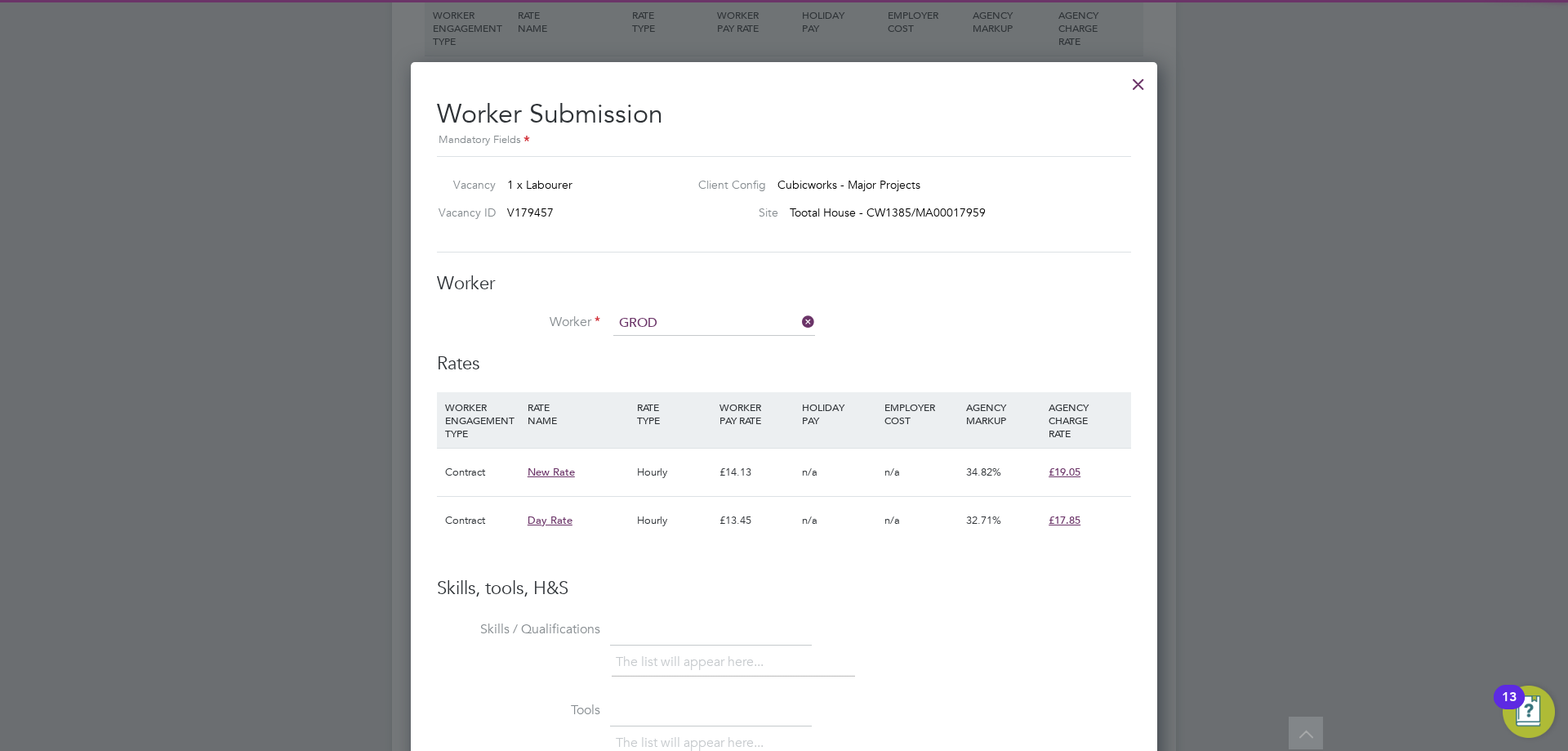
click at [714, 345] on b "Grod" at bounding box center [727, 346] width 28 height 14
type input "Krzysztof Grodzinski (458342)"
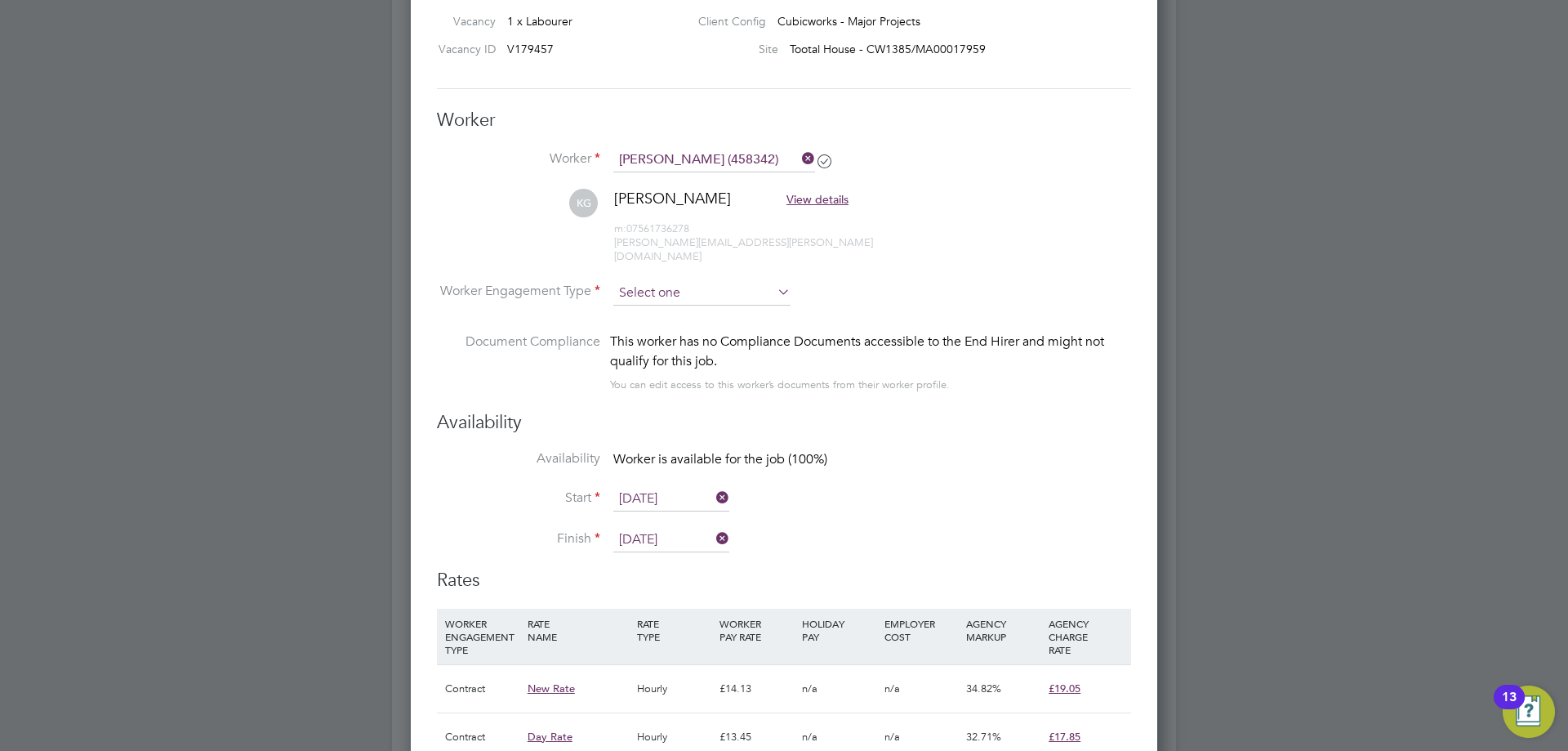
click at [676, 289] on input at bounding box center [702, 293] width 177 height 25
type input "[DATE]"
click at [677, 308] on li "Contract" at bounding box center [702, 302] width 179 height 21
type input "Contract"
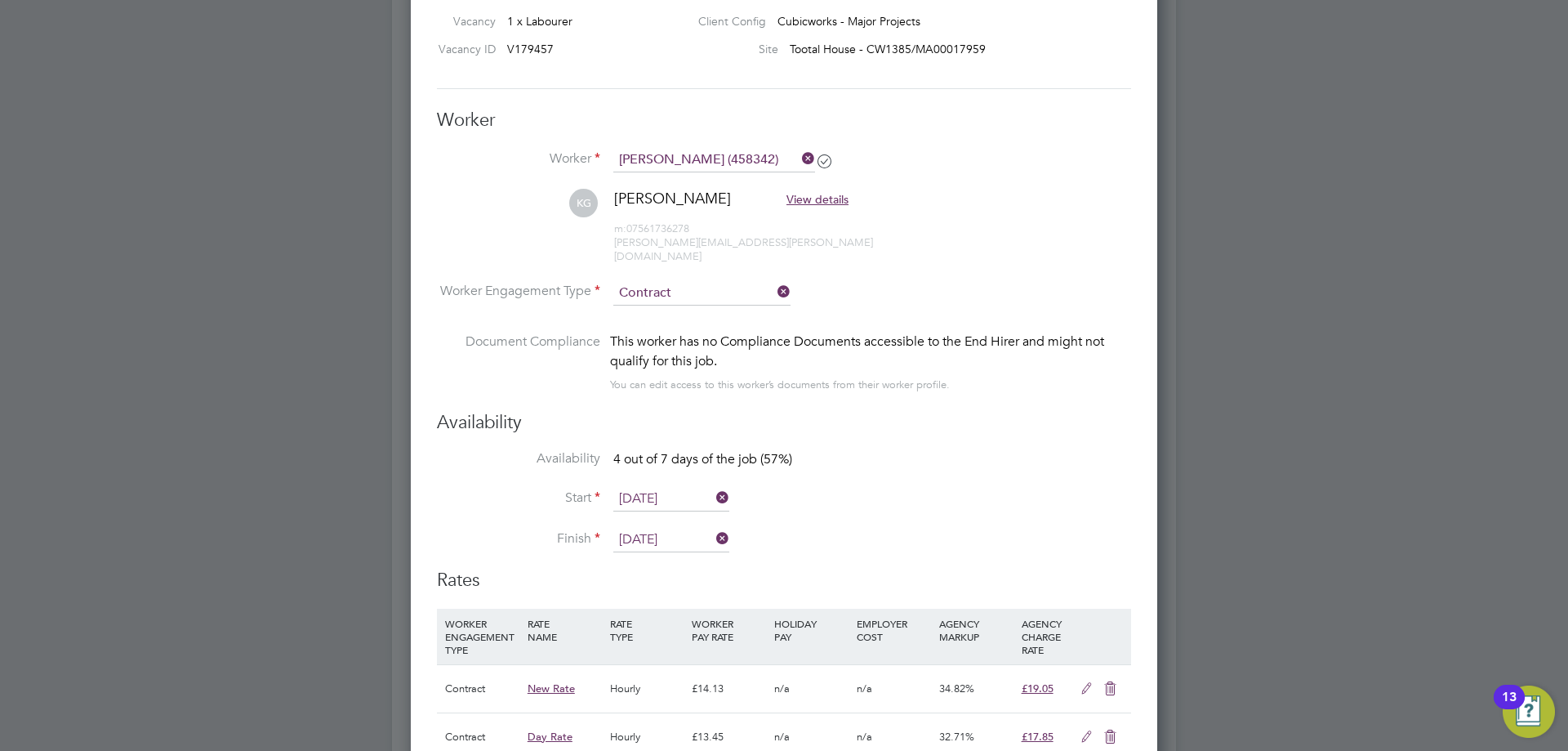
click at [662, 464] on li "Availability 4 out of 7 days of the job (57%)" at bounding box center [784, 468] width 695 height 37
click at [662, 487] on input "[DATE]" at bounding box center [672, 500] width 116 height 25
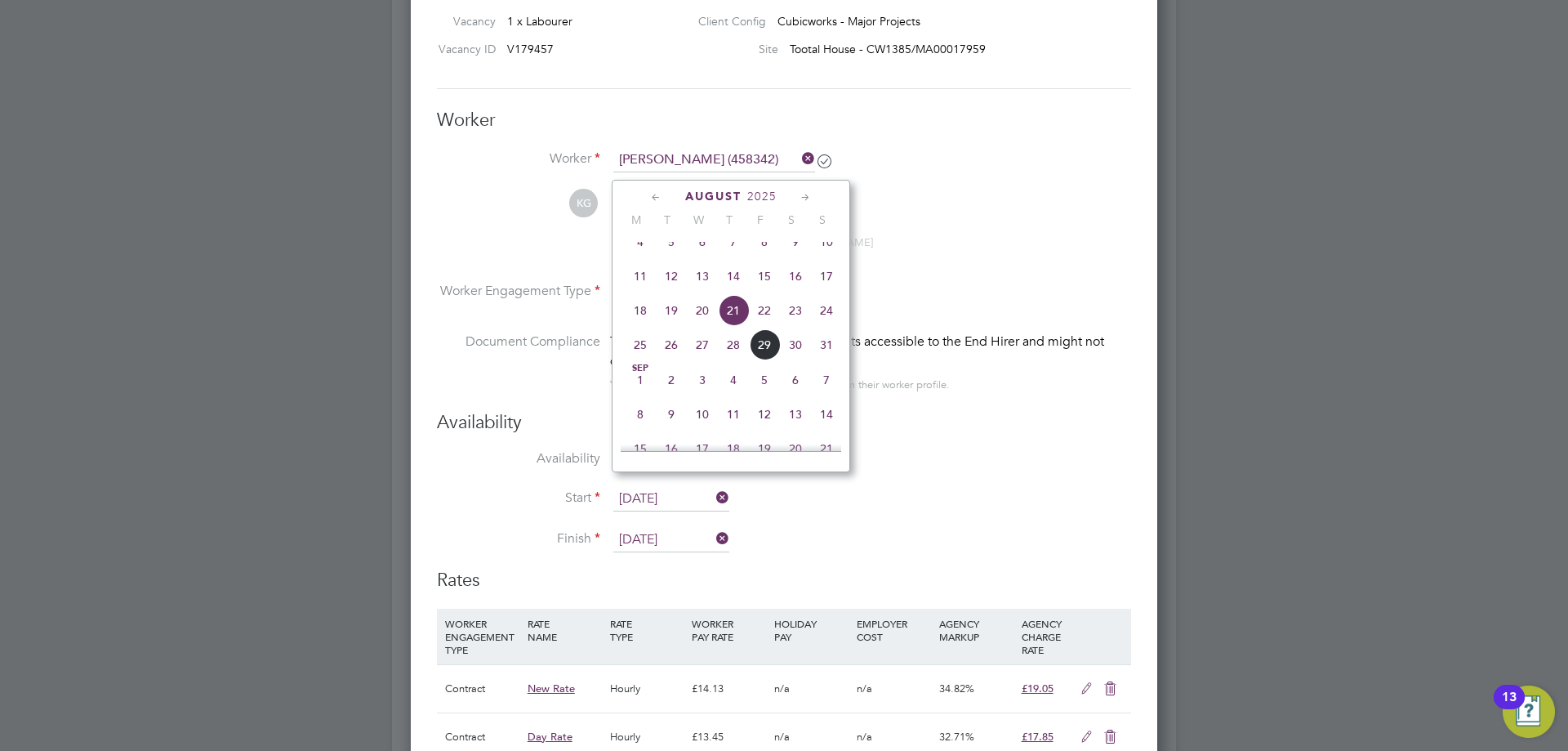
click at [701, 322] on span "20" at bounding box center [702, 310] width 31 height 31
type input "[DATE]"
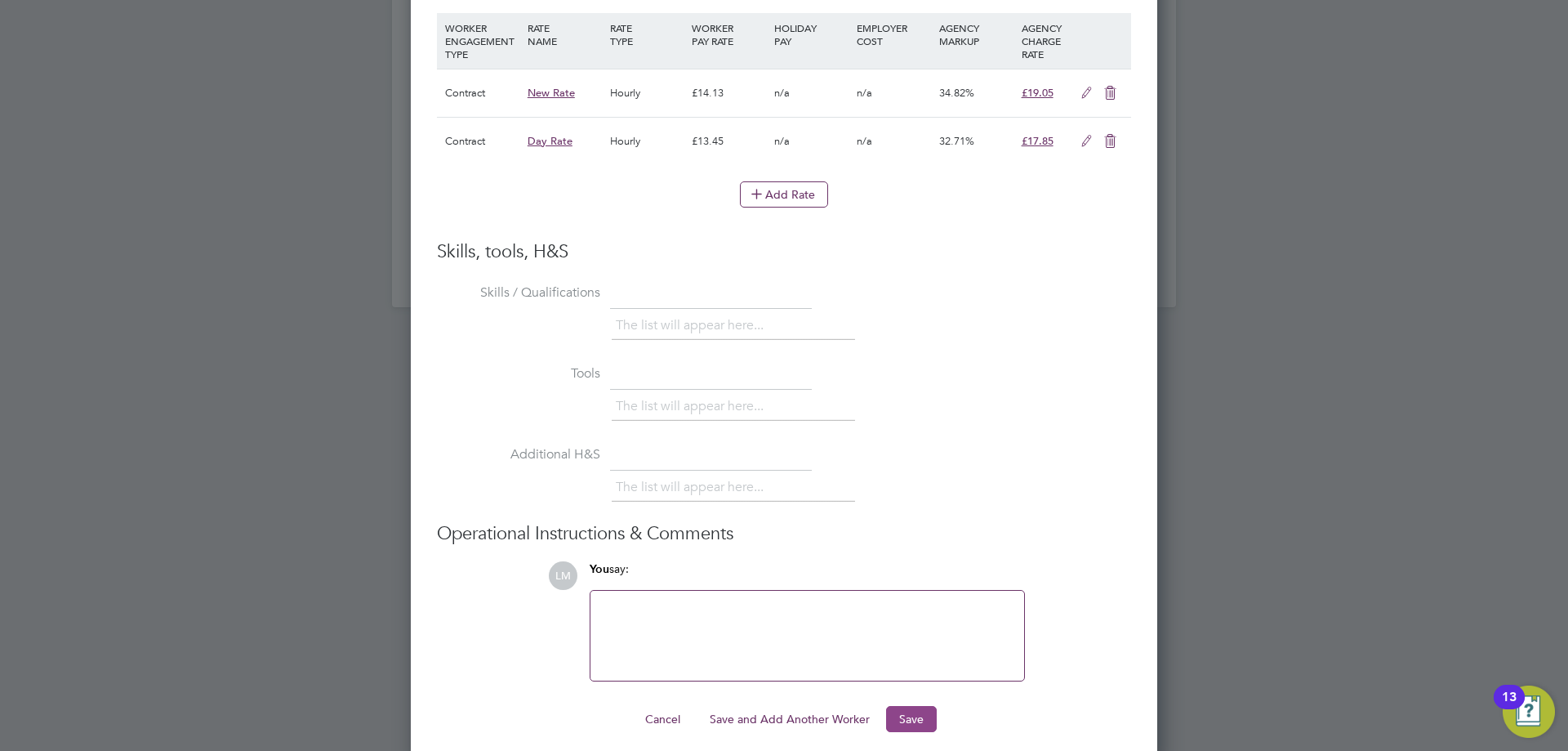
click at [910, 710] on button "Save" at bounding box center [911, 719] width 50 height 26
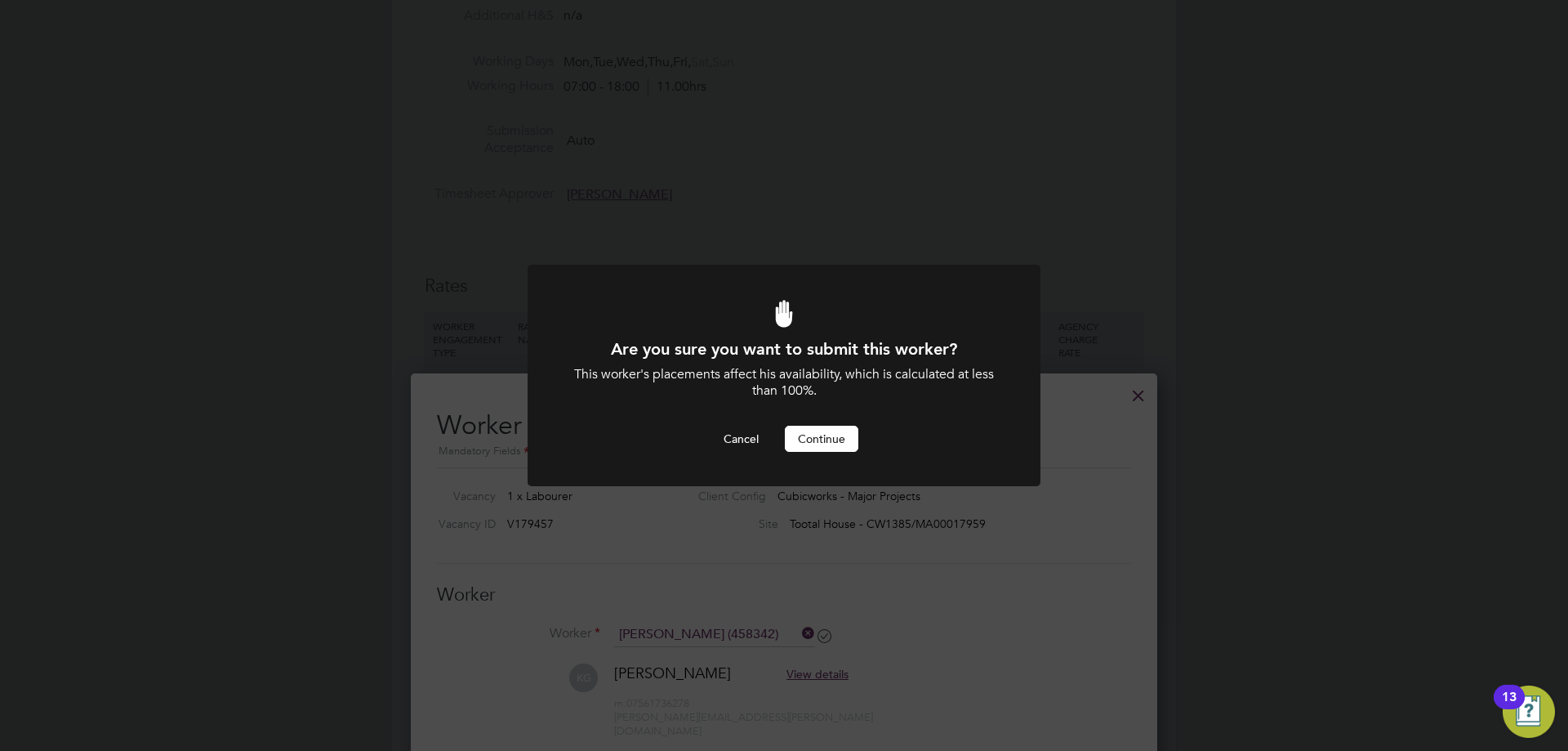
click at [834, 418] on div "Are you sure you want to submit this worker? This worker's placements affect hi…" at bounding box center [784, 395] width 424 height 114
click at [833, 439] on button "Continue" at bounding box center [821, 438] width 73 height 26
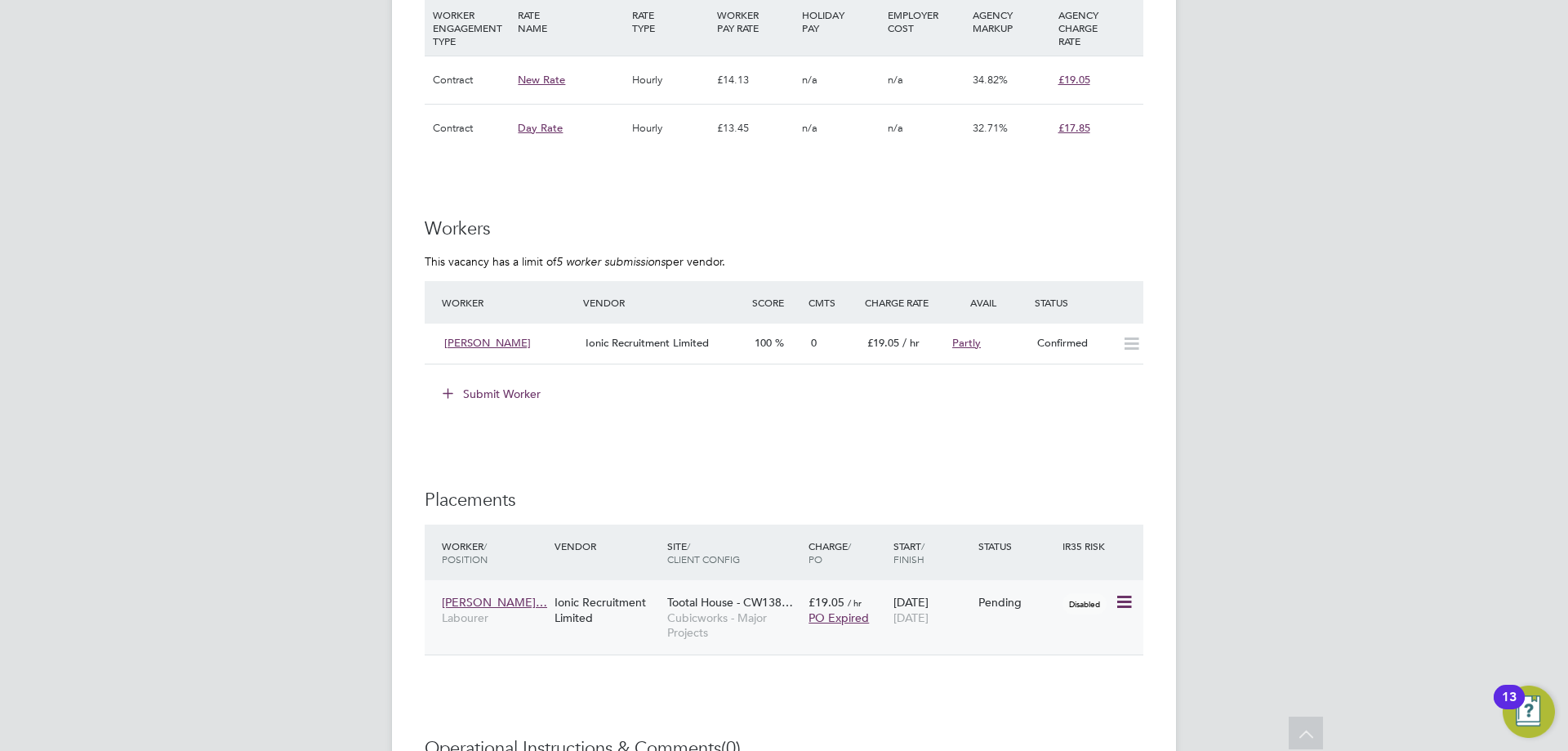
click at [1122, 600] on icon at bounding box center [1123, 602] width 16 height 20
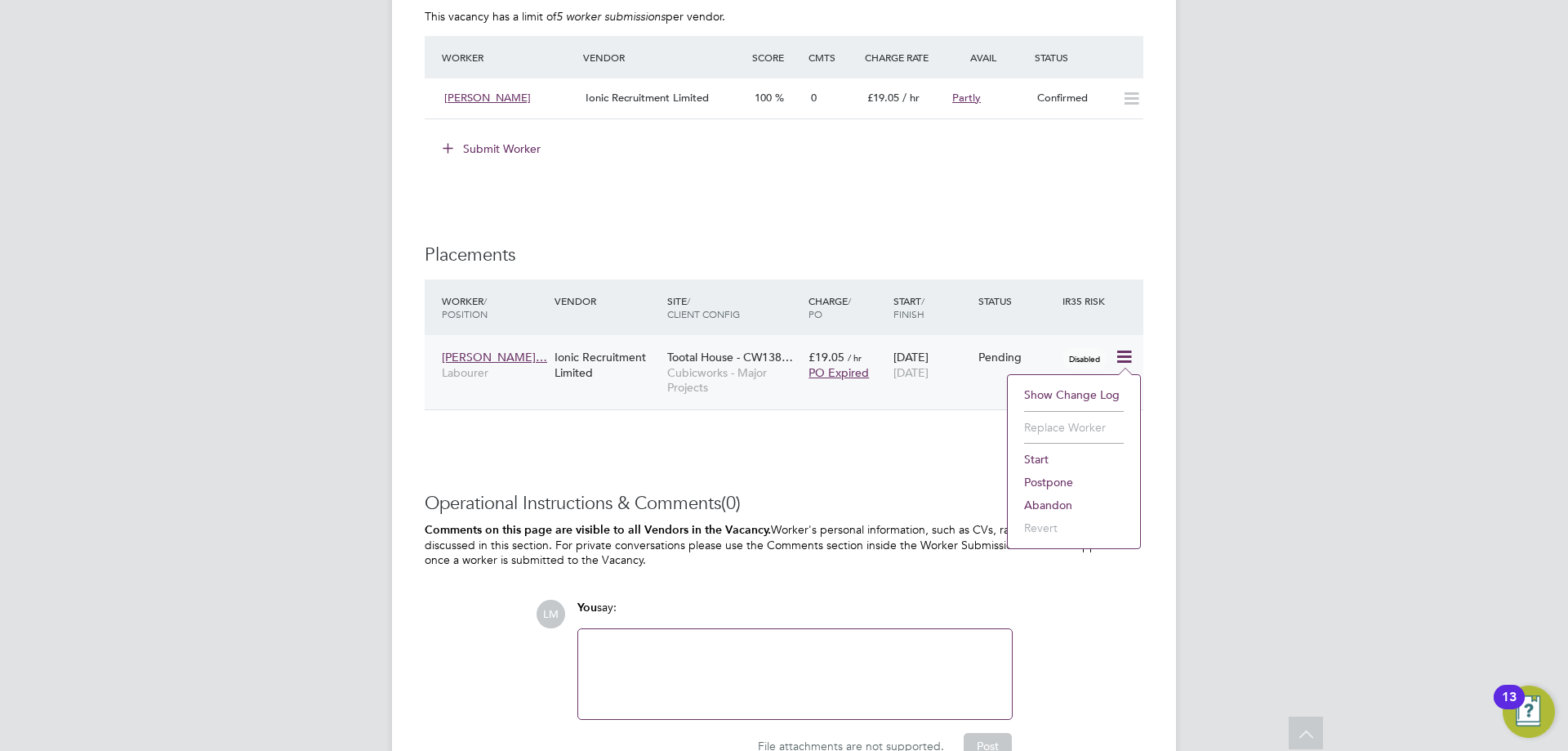
click at [1043, 449] on li "Start" at bounding box center [1074, 459] width 116 height 23
type input "[PERSON_NAME]"
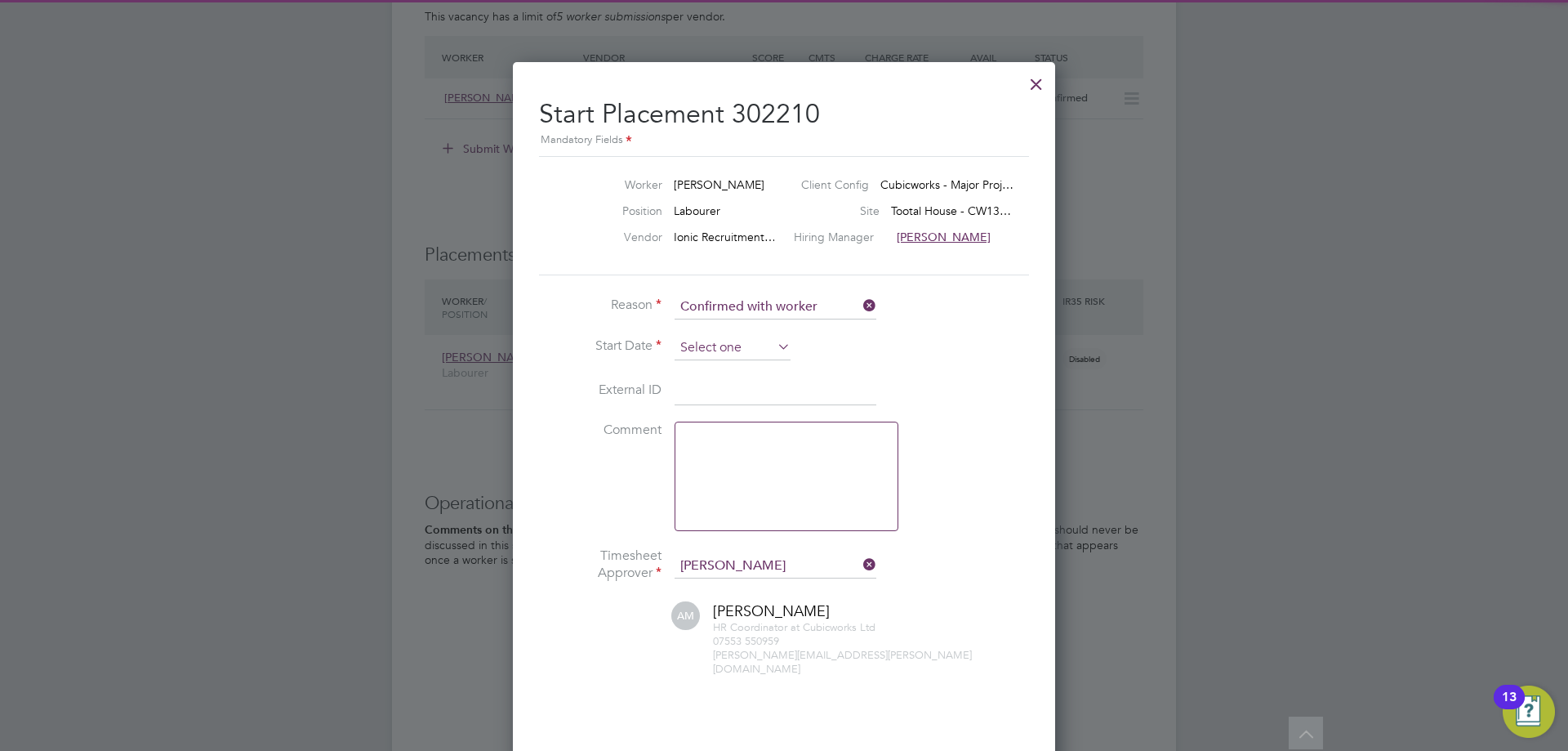
click at [713, 348] on input at bounding box center [733, 348] width 116 height 25
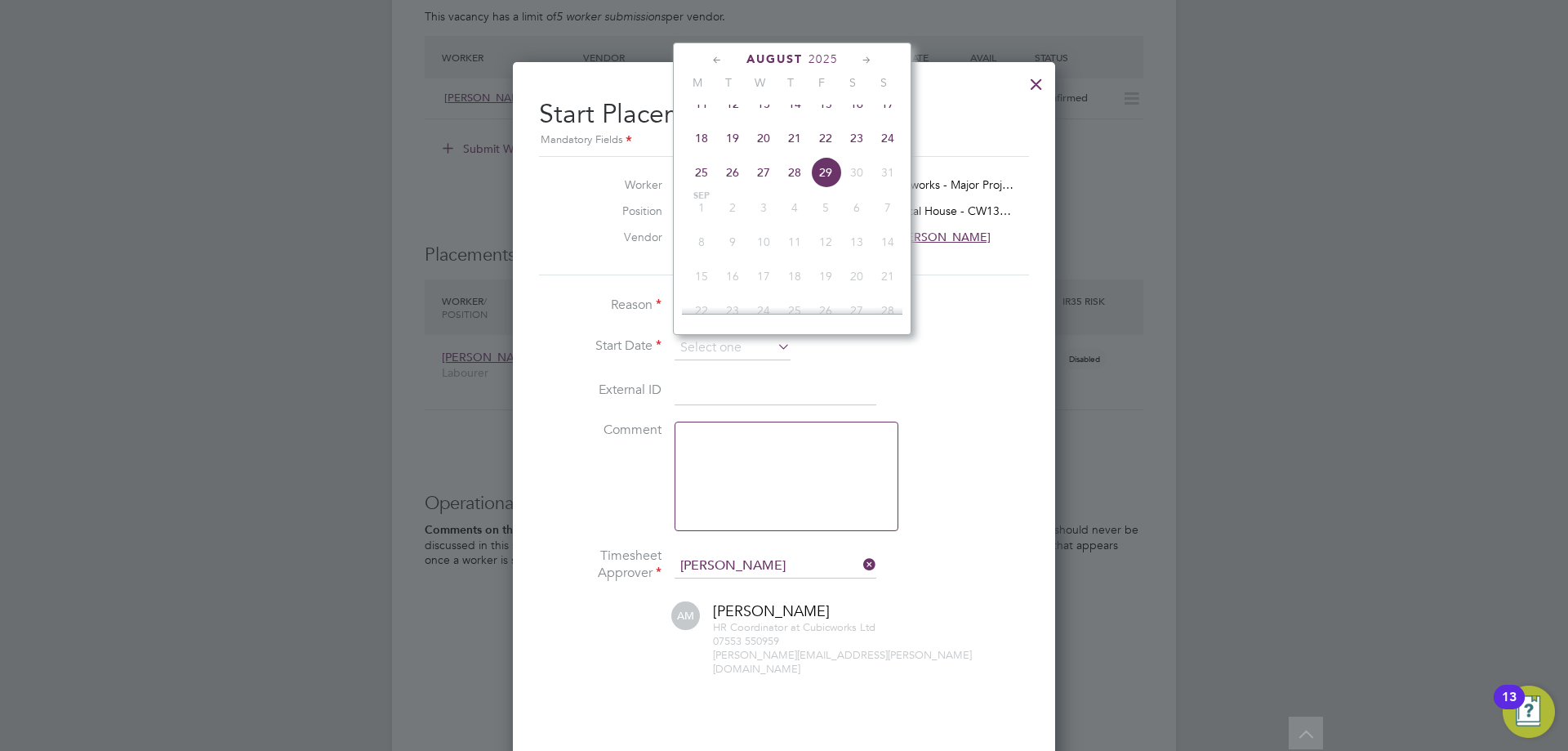
click at [696, 153] on span "18" at bounding box center [701, 138] width 31 height 31
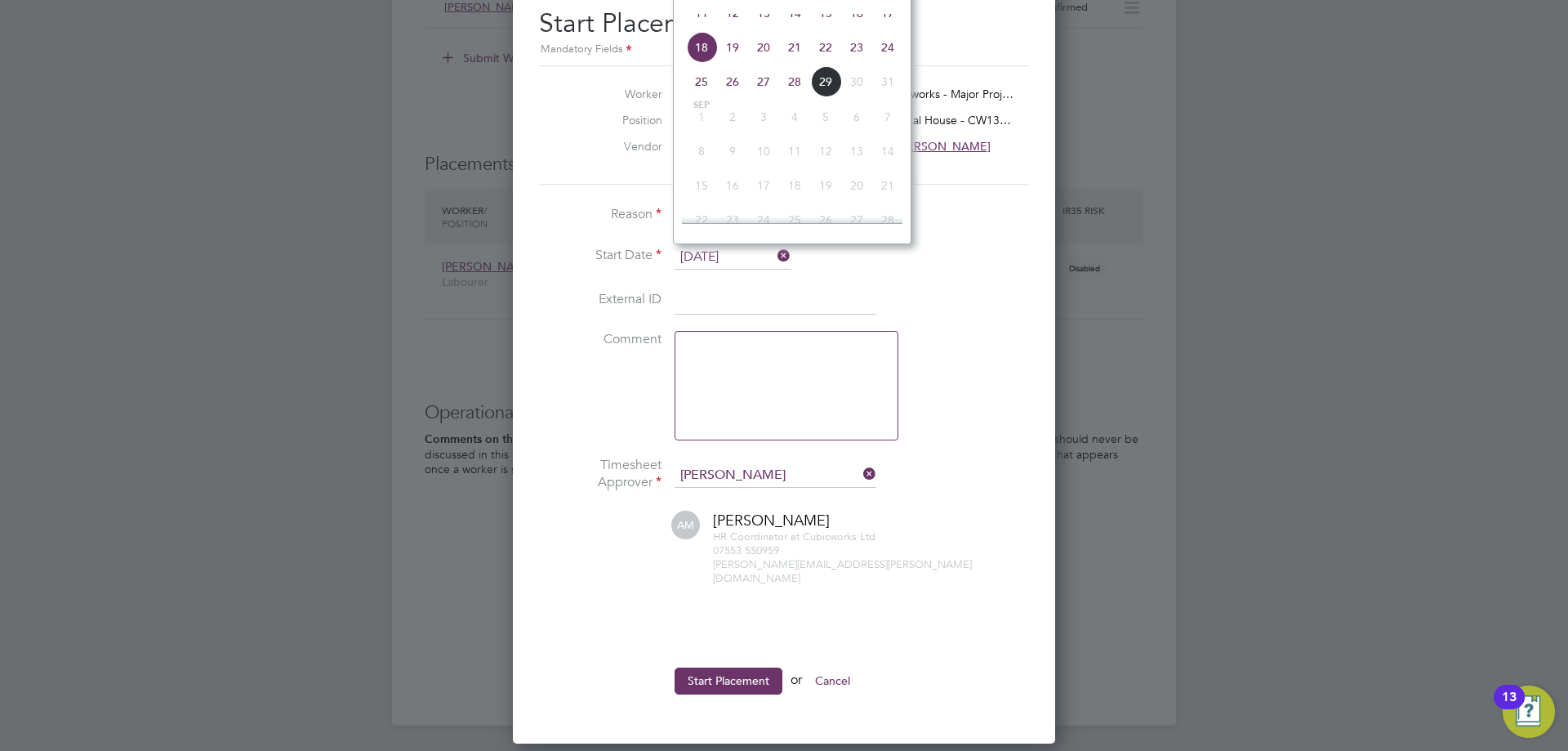
click at [702, 260] on input "[DATE]" at bounding box center [733, 258] width 116 height 25
click at [757, 97] on span "20" at bounding box center [763, 82] width 31 height 31
type input "[DATE]"
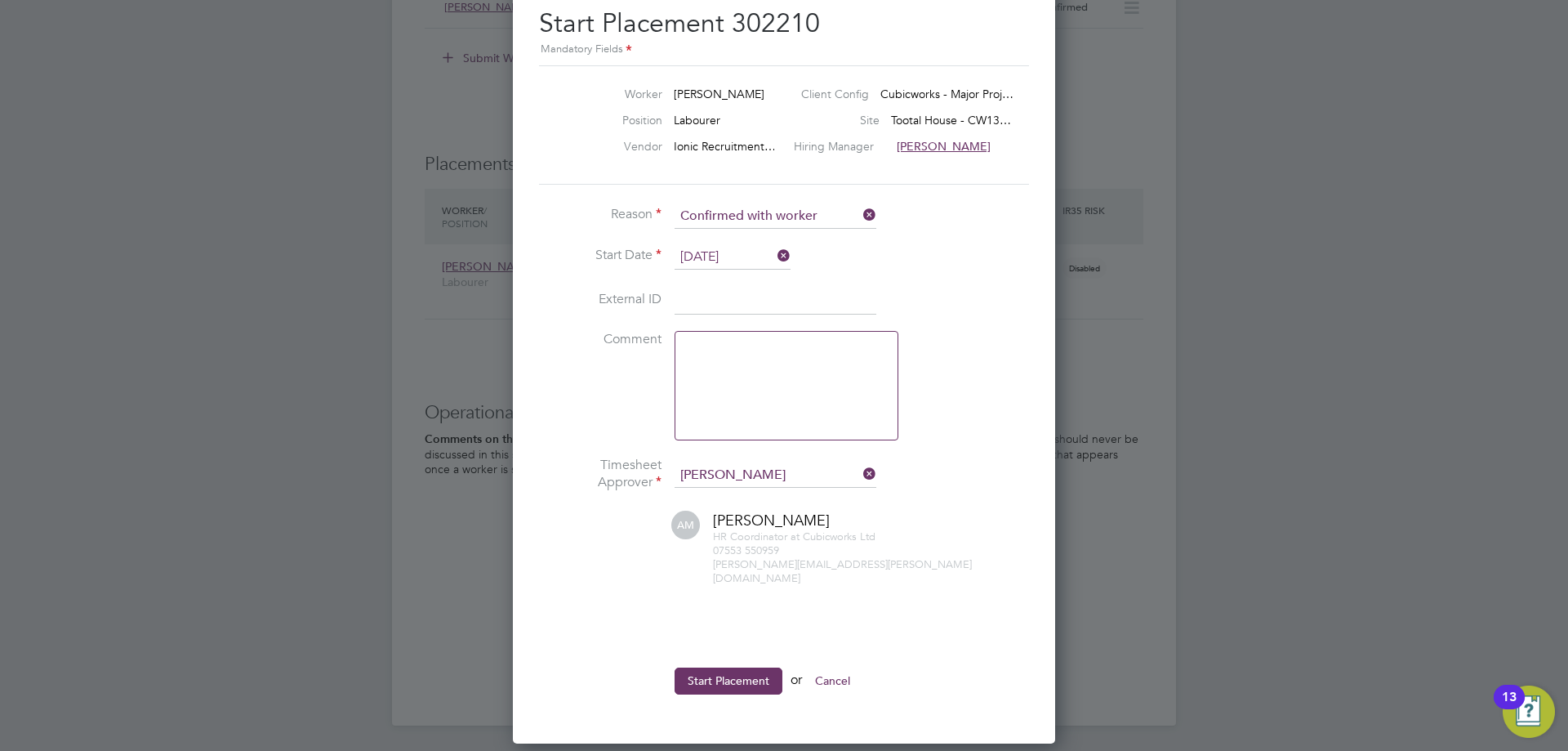
click at [714, 667] on button "Start Placement" at bounding box center [728, 680] width 108 height 26
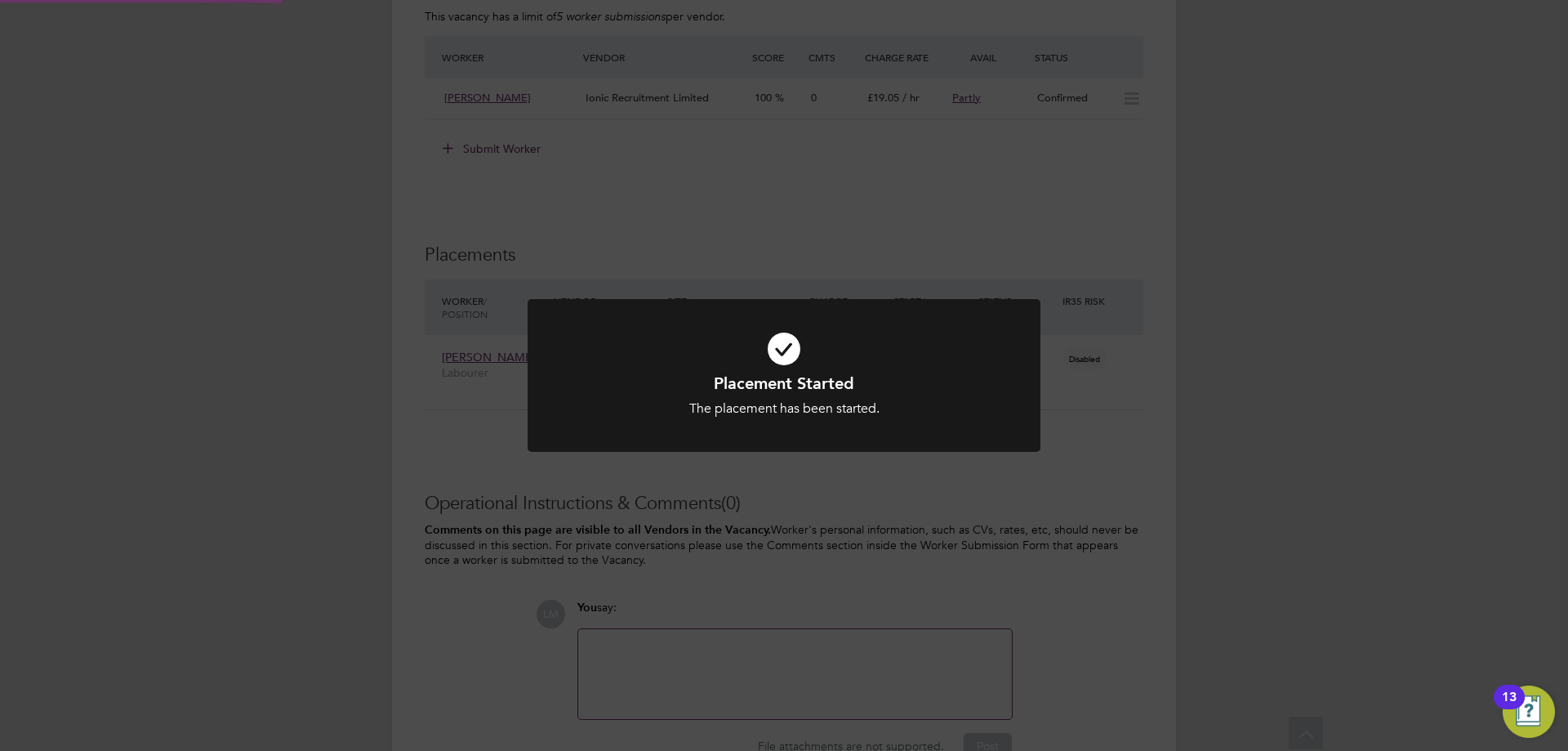
click at [620, 618] on div "Placement Started The placement has been started. Cancel Okay" at bounding box center [784, 375] width 1568 height 751
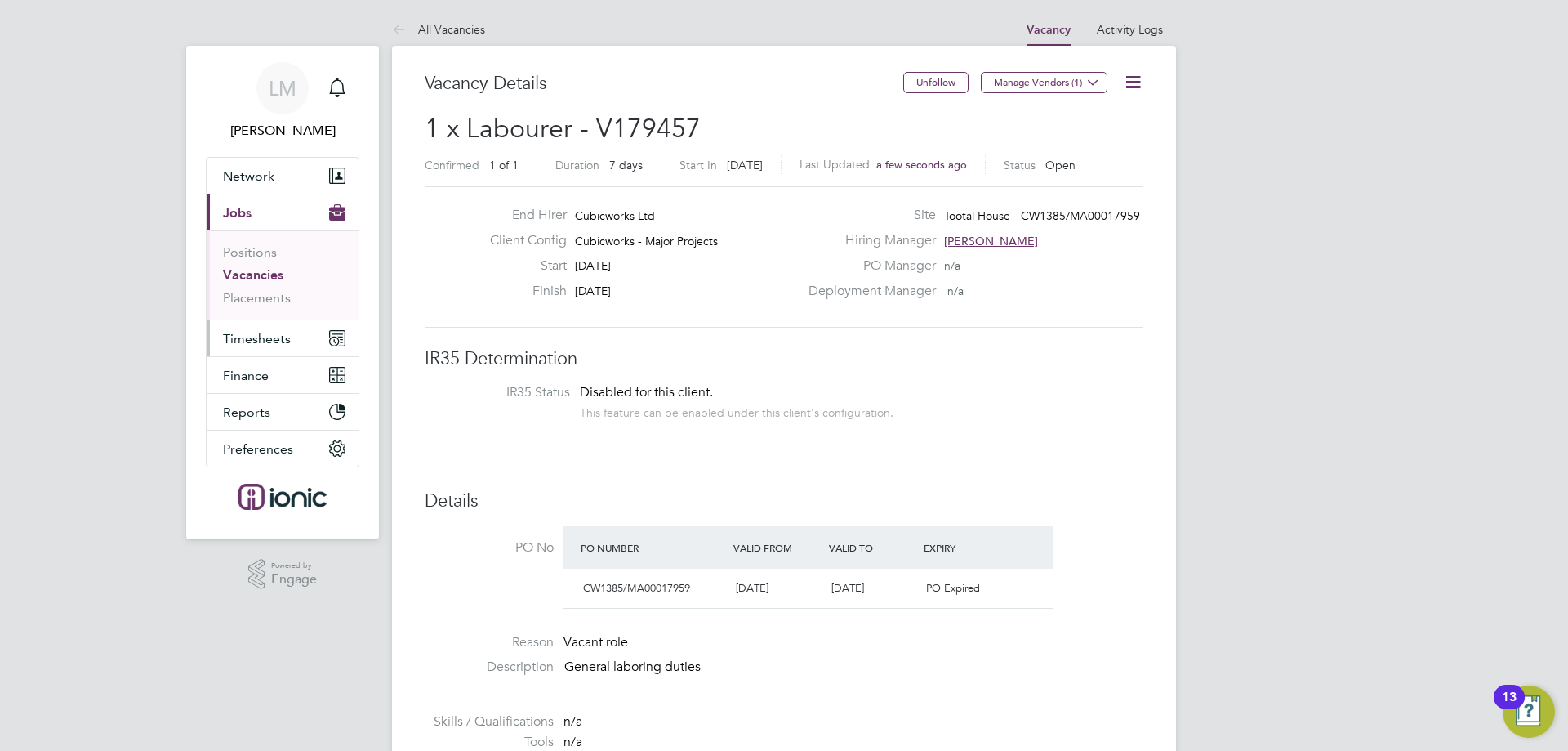
click at [265, 341] on span "Timesheets" at bounding box center [256, 339] width 68 height 15
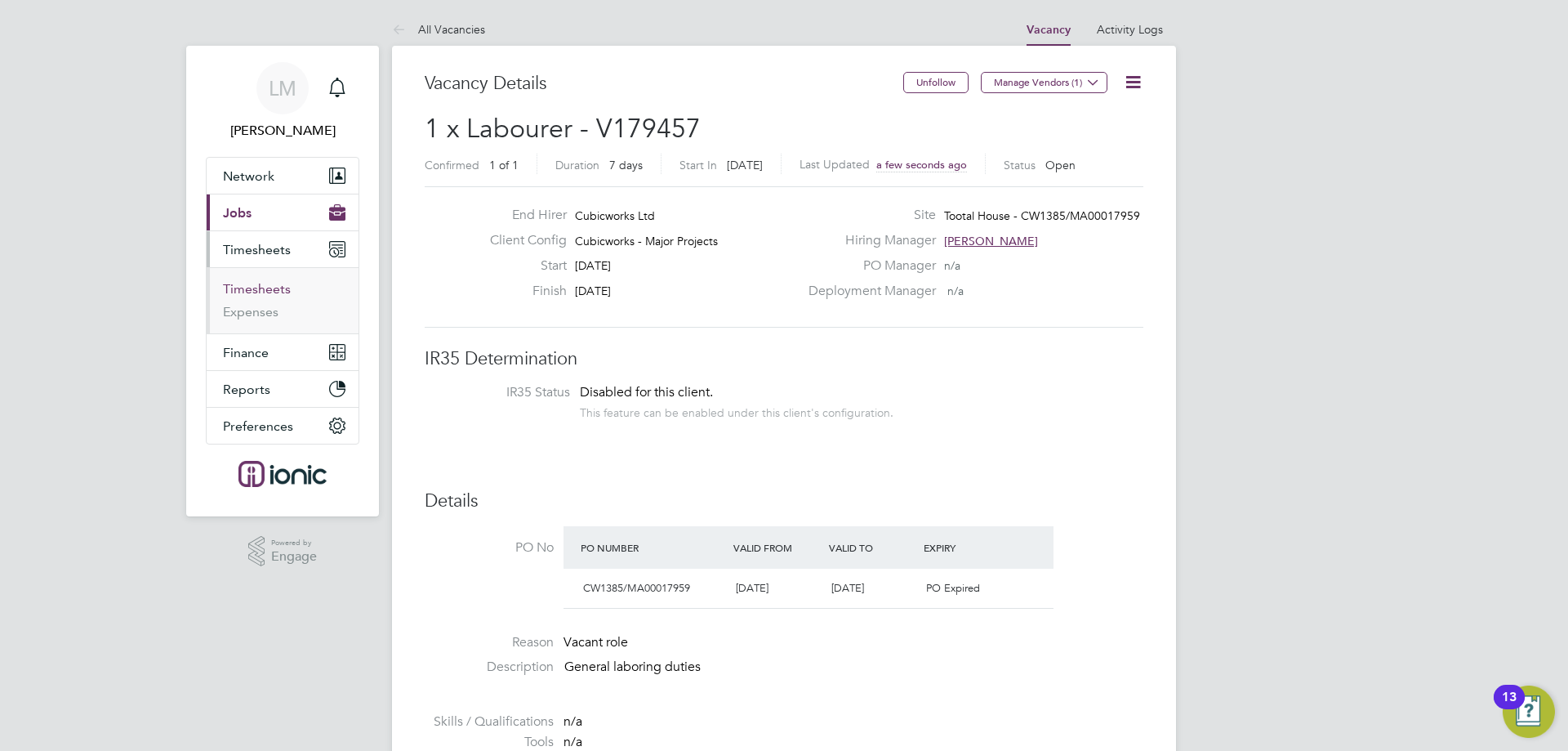
click at [268, 287] on link "Timesheets" at bounding box center [256, 288] width 68 height 15
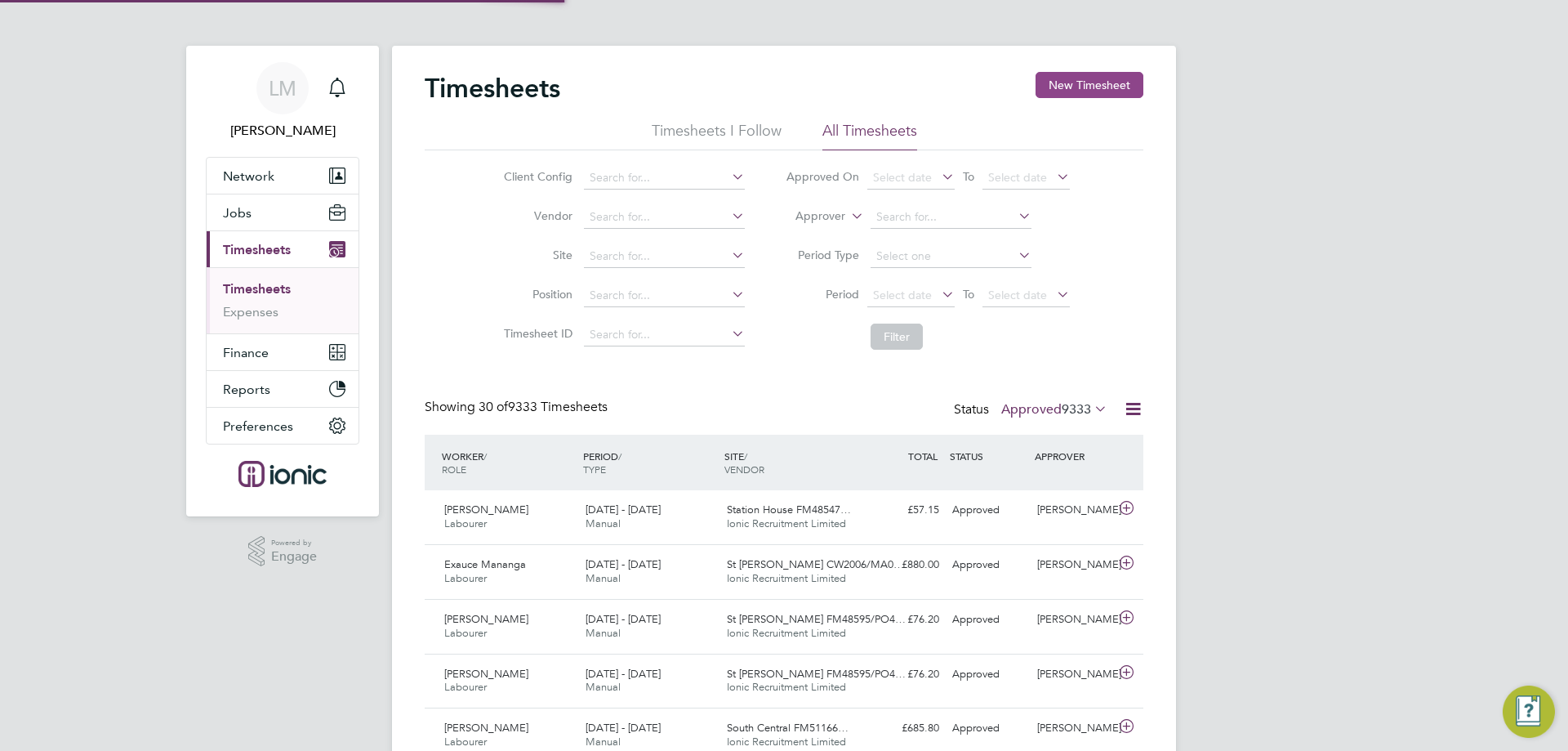
click at [1098, 73] on button "New Timesheet" at bounding box center [1089, 85] width 108 height 26
click at [1101, 83] on button "New Timesheet" at bounding box center [1089, 85] width 108 height 26
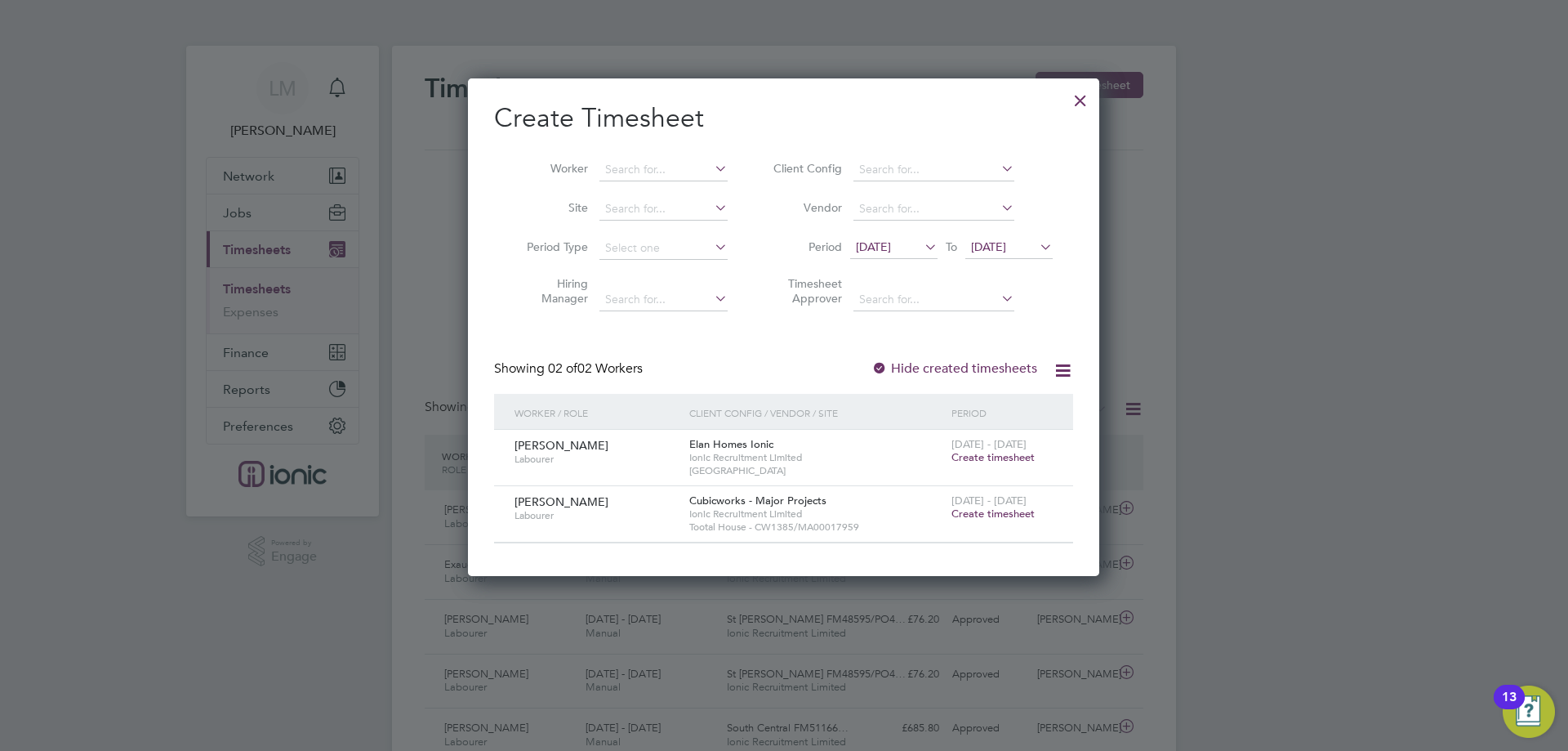
click at [1024, 511] on span "Create timesheet" at bounding box center [993, 513] width 84 height 14
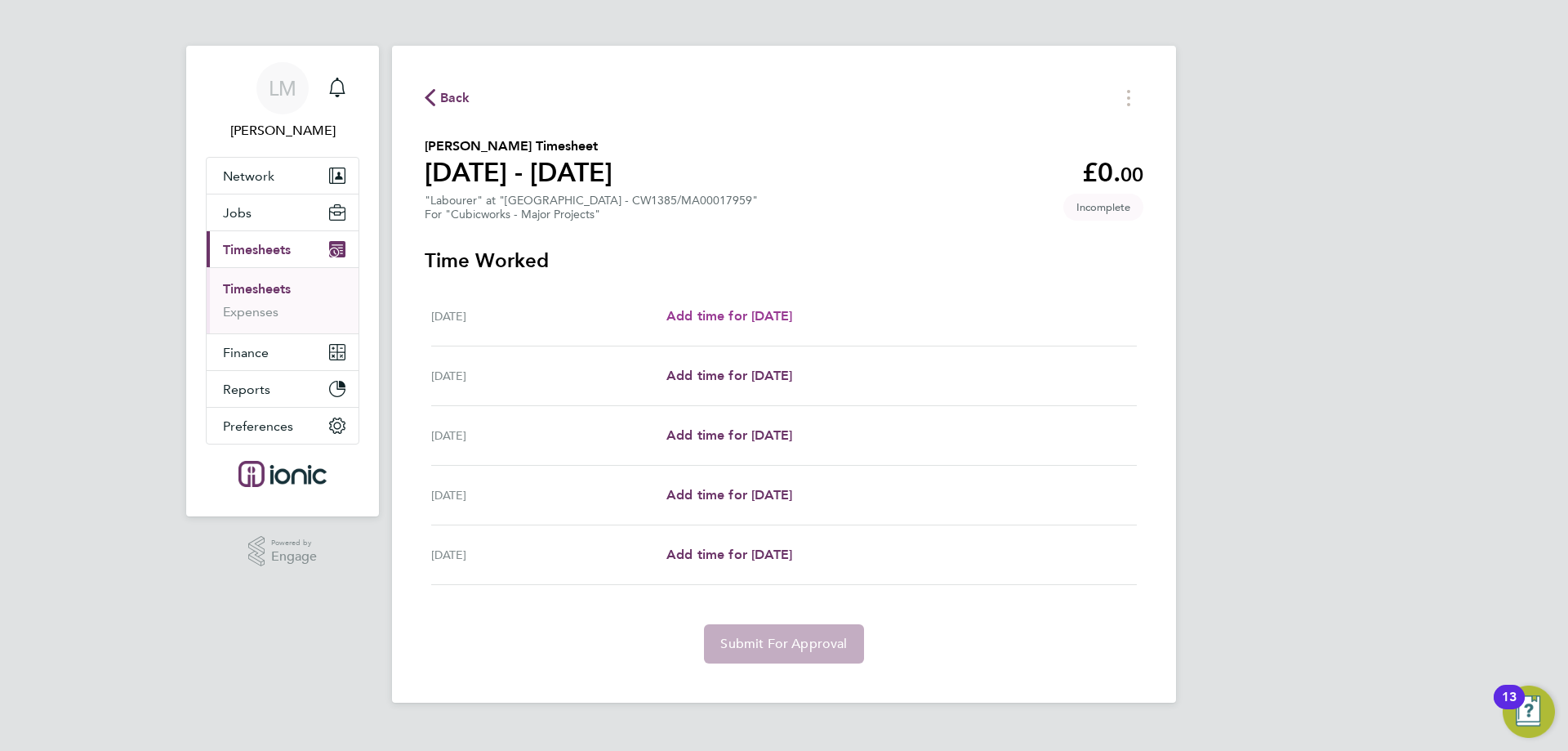
click at [751, 321] on span "Add time for [DATE]" at bounding box center [730, 316] width 126 height 15
select select "30"
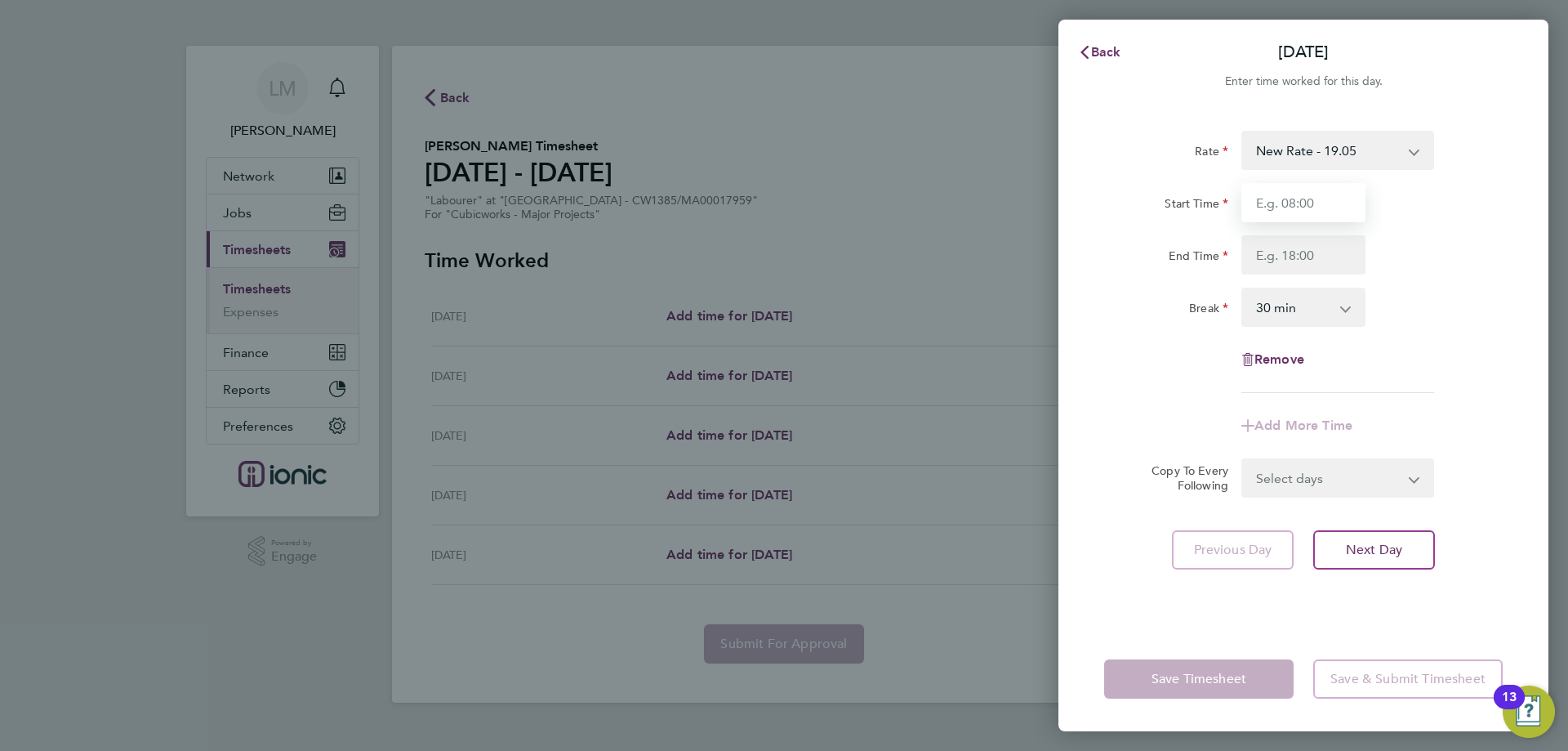
click at [1340, 212] on input "Start Time" at bounding box center [1303, 202] width 125 height 39
type input "07:00"
click at [1324, 258] on input "End Time" at bounding box center [1303, 254] width 125 height 39
type input "18:30"
click at [1418, 290] on div "Break 0 min 15 min 30 min 45 min 60 min 75 min 90 min" at bounding box center [1303, 306] width 412 height 39
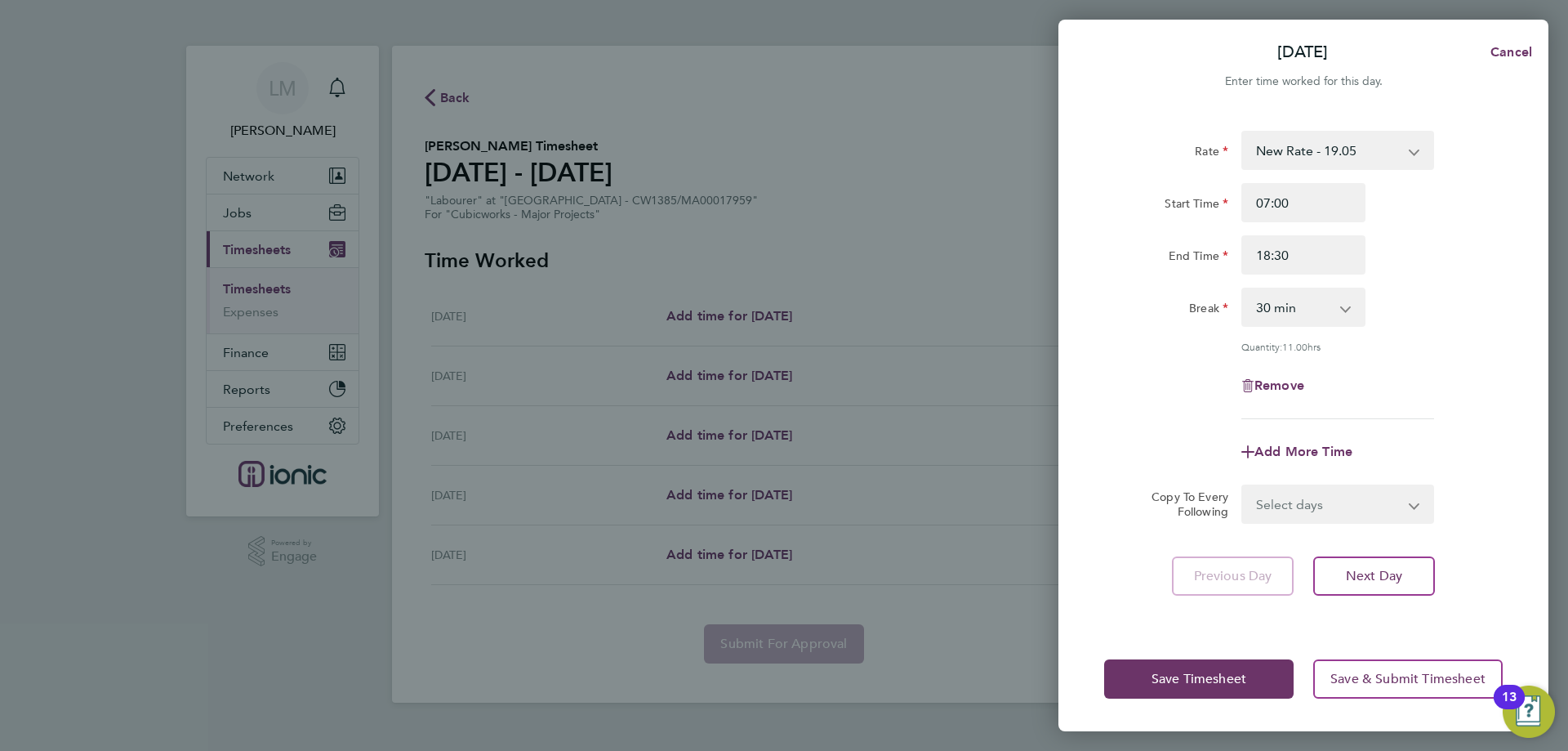
click at [1299, 511] on select "Select days Day Weekday (Mon-Fri) Weekend (Sat-Sun) Thursday Friday Saturday Su…" at bounding box center [1329, 504] width 171 height 36
select select "WEEKDAY"
click at [1244, 486] on select "Select days Day Weekday (Mon-Fri) Weekend (Sat-Sun) Thursday Friday Saturday Su…" at bounding box center [1329, 504] width 171 height 36
select select "[DATE]"
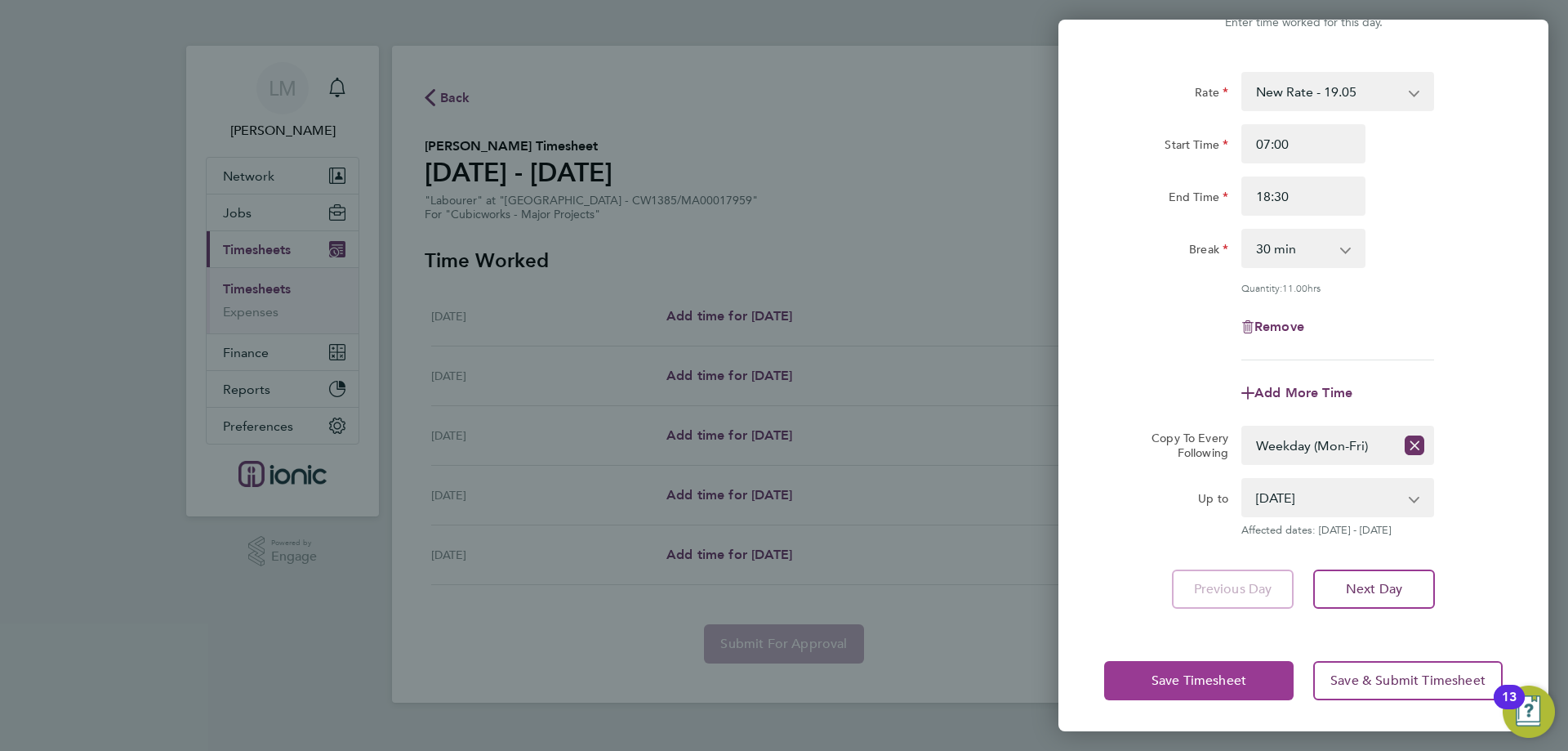
click at [1228, 673] on span "Save Timesheet" at bounding box center [1200, 681] width 95 height 16
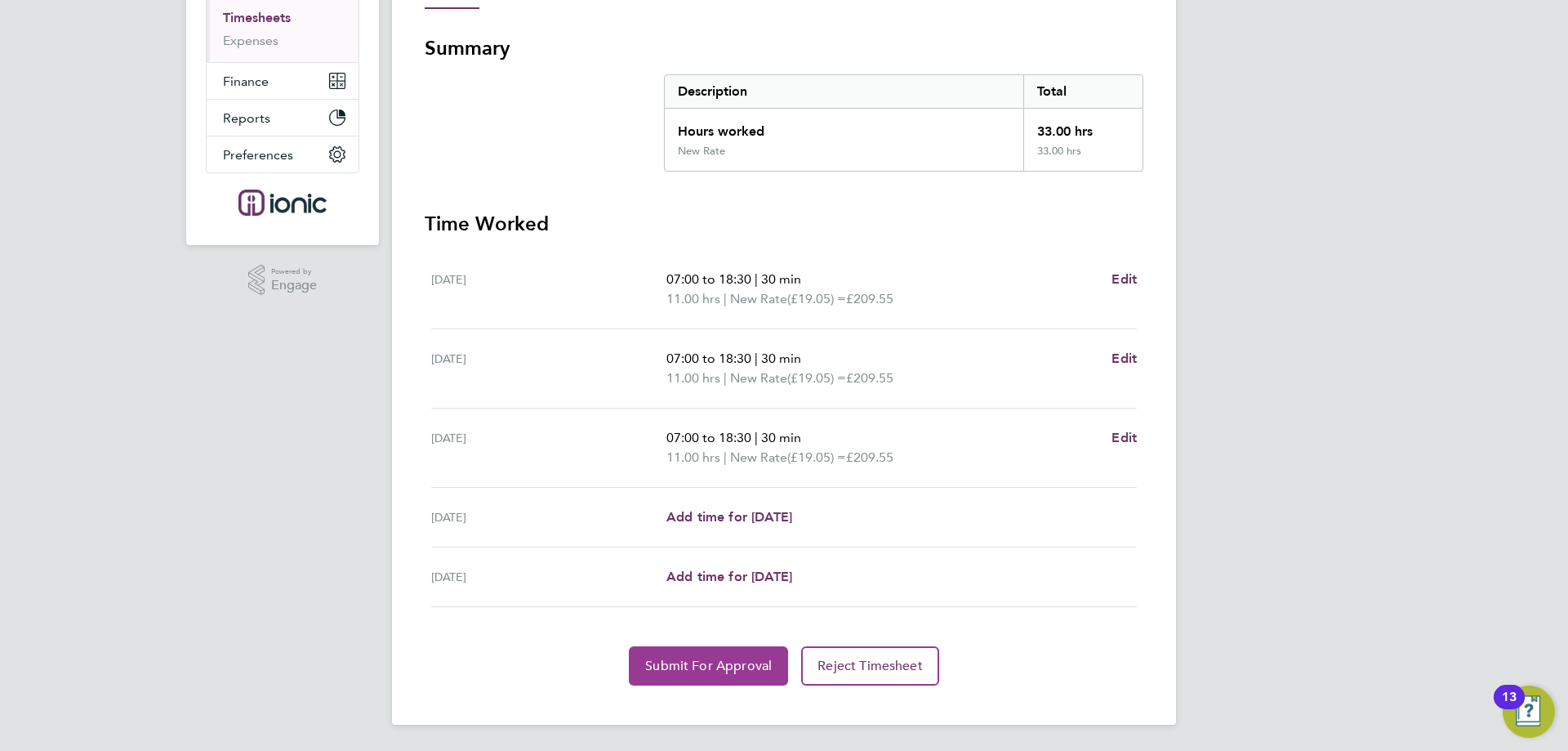
click at [708, 676] on button "Submit For Approval" at bounding box center [708, 665] width 159 height 39
click at [651, 672] on span "Approve Timesheet" at bounding box center [709, 665] width 120 height 16
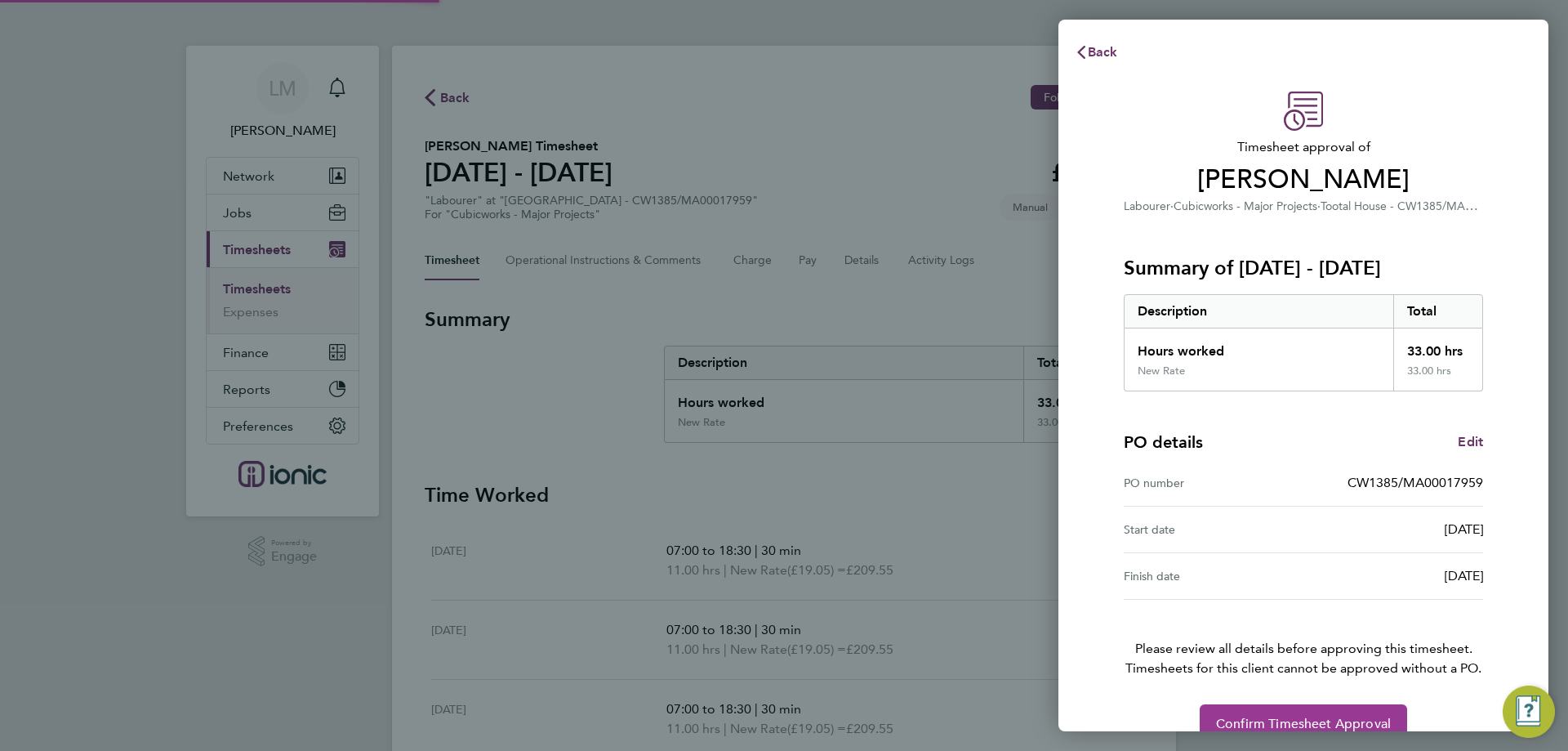
click at [1369, 714] on button "Confirm Timesheet Approval" at bounding box center [1303, 723] width 207 height 39
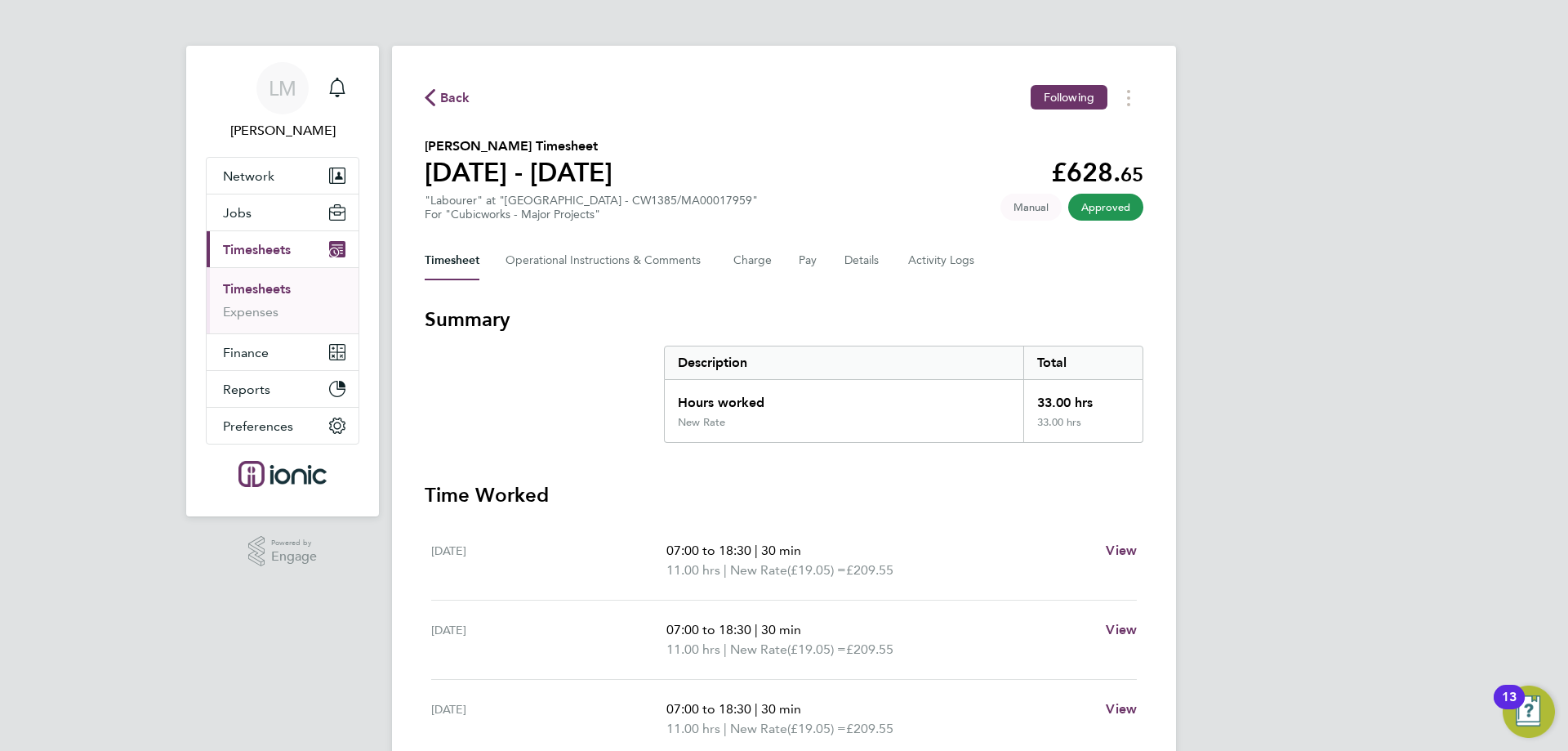
click at [447, 101] on span "Back" at bounding box center [456, 98] width 30 height 20
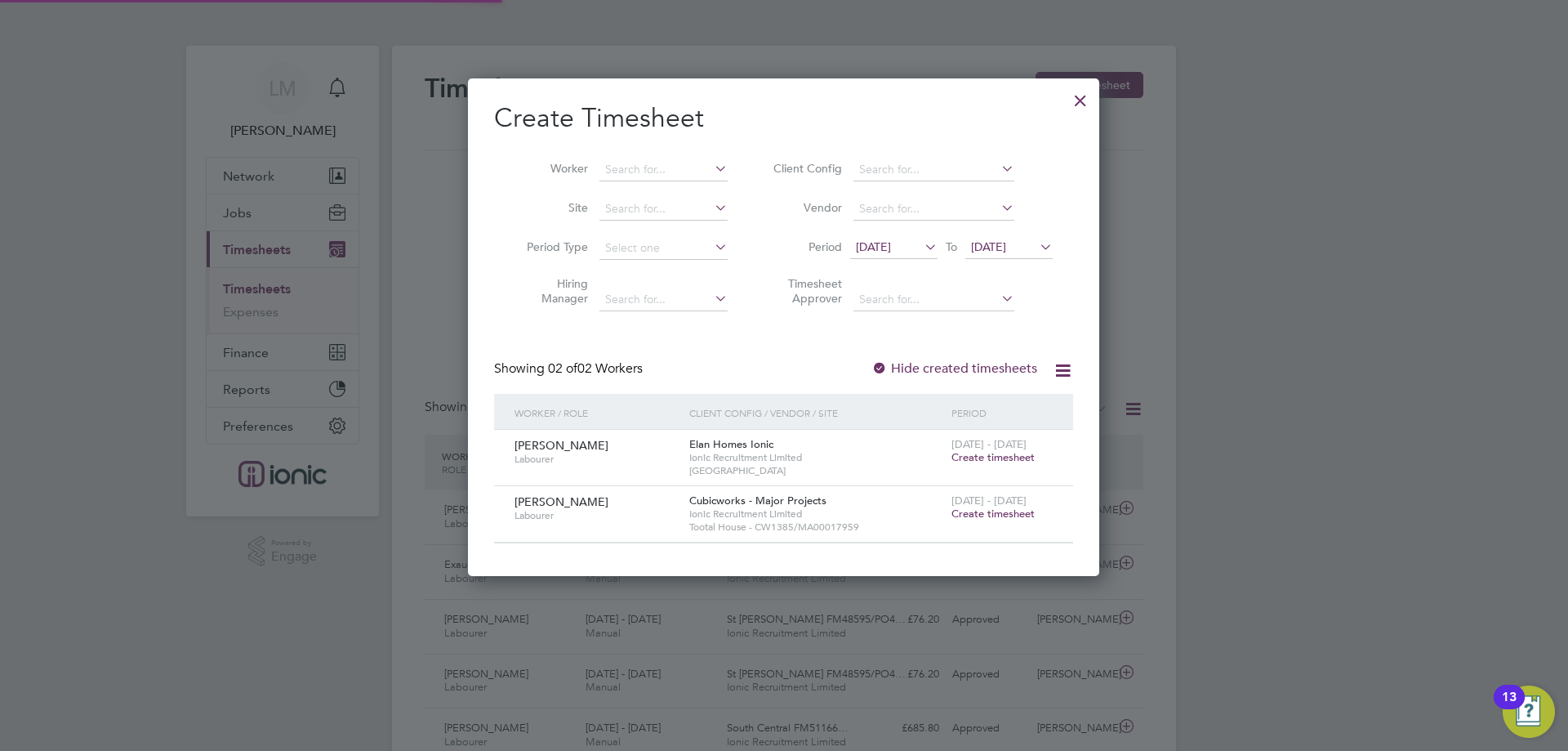
click at [1086, 109] on div at bounding box center [1080, 96] width 29 height 30
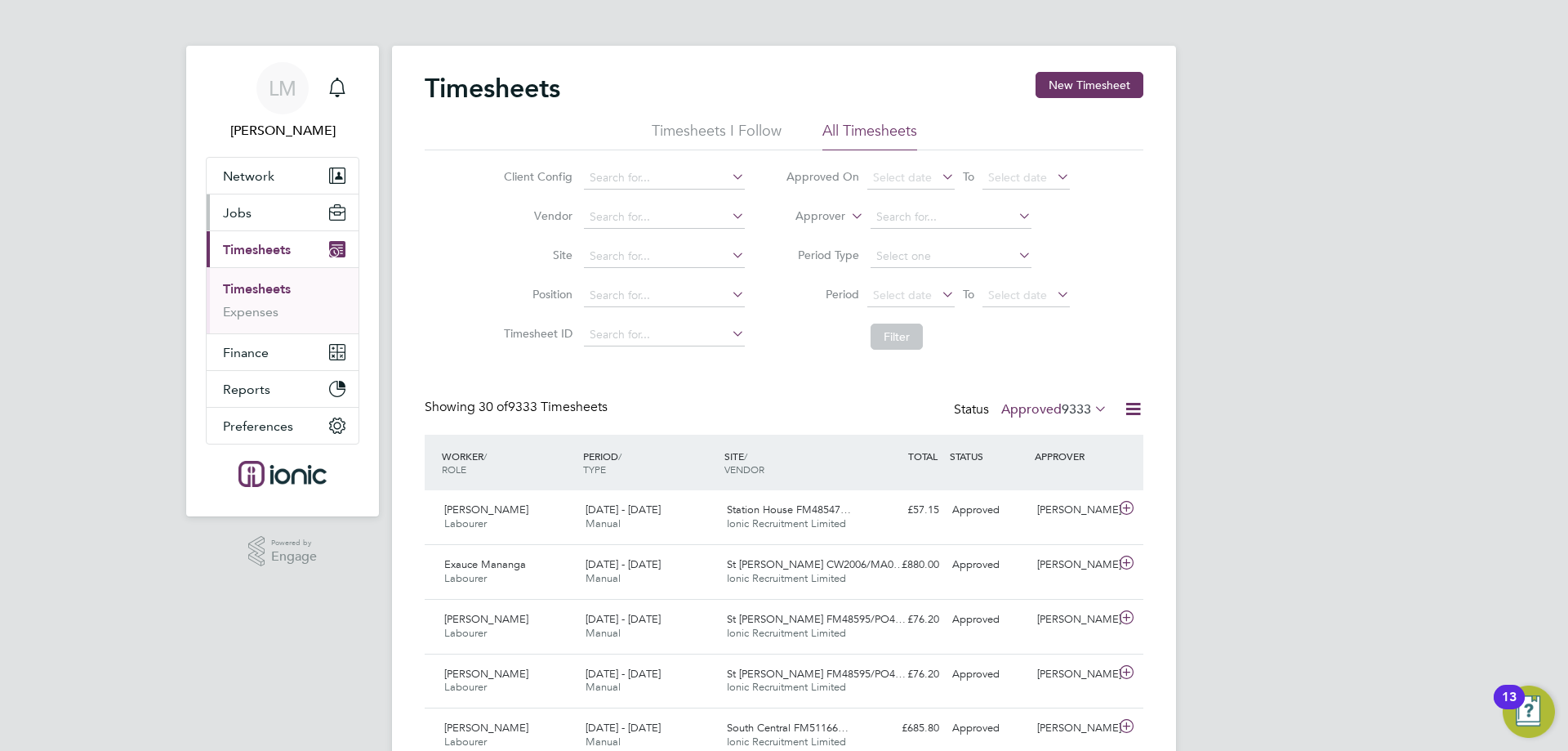
click at [268, 213] on button "Jobs" at bounding box center [283, 212] width 152 height 36
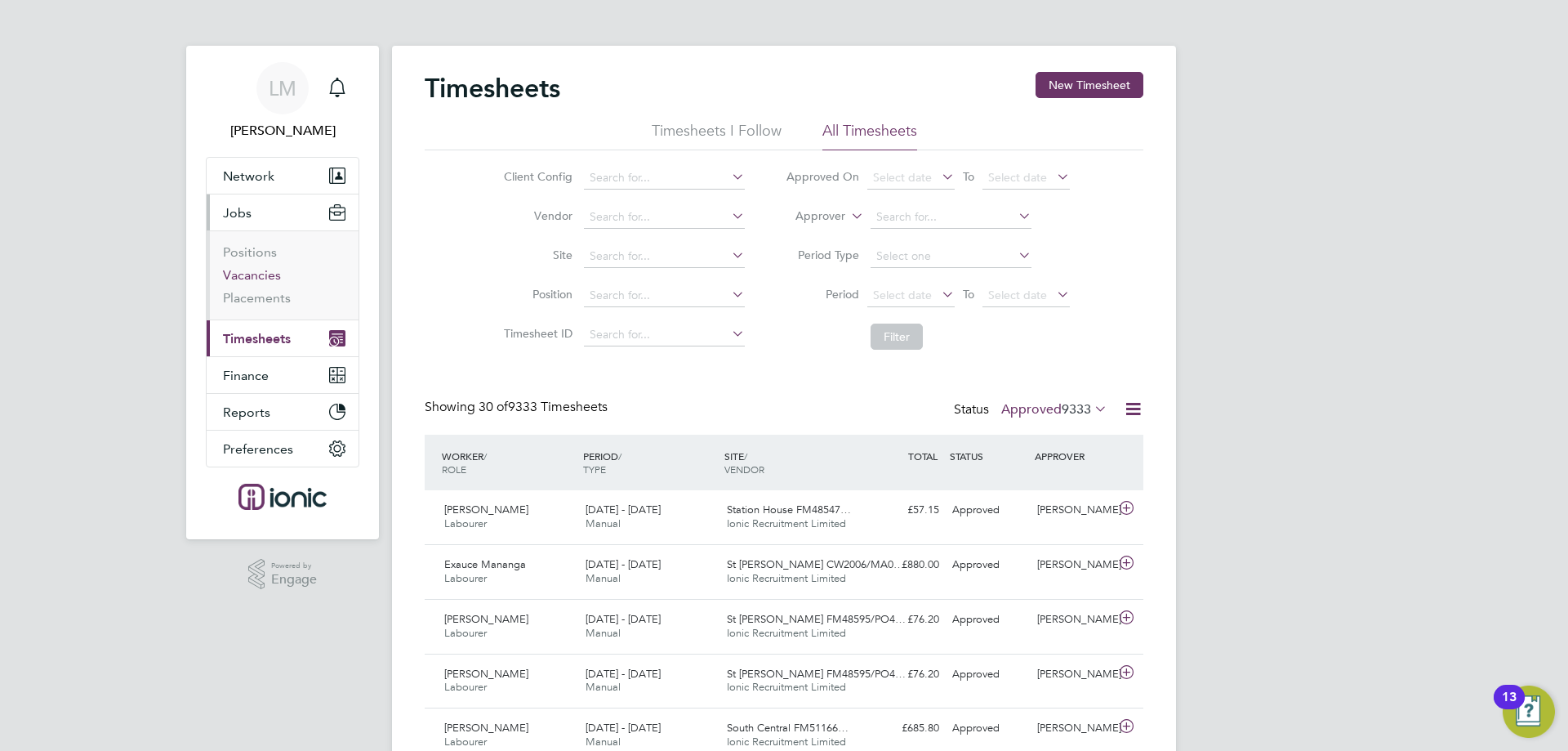
click at [246, 274] on link "Vacancies" at bounding box center [251, 275] width 58 height 15
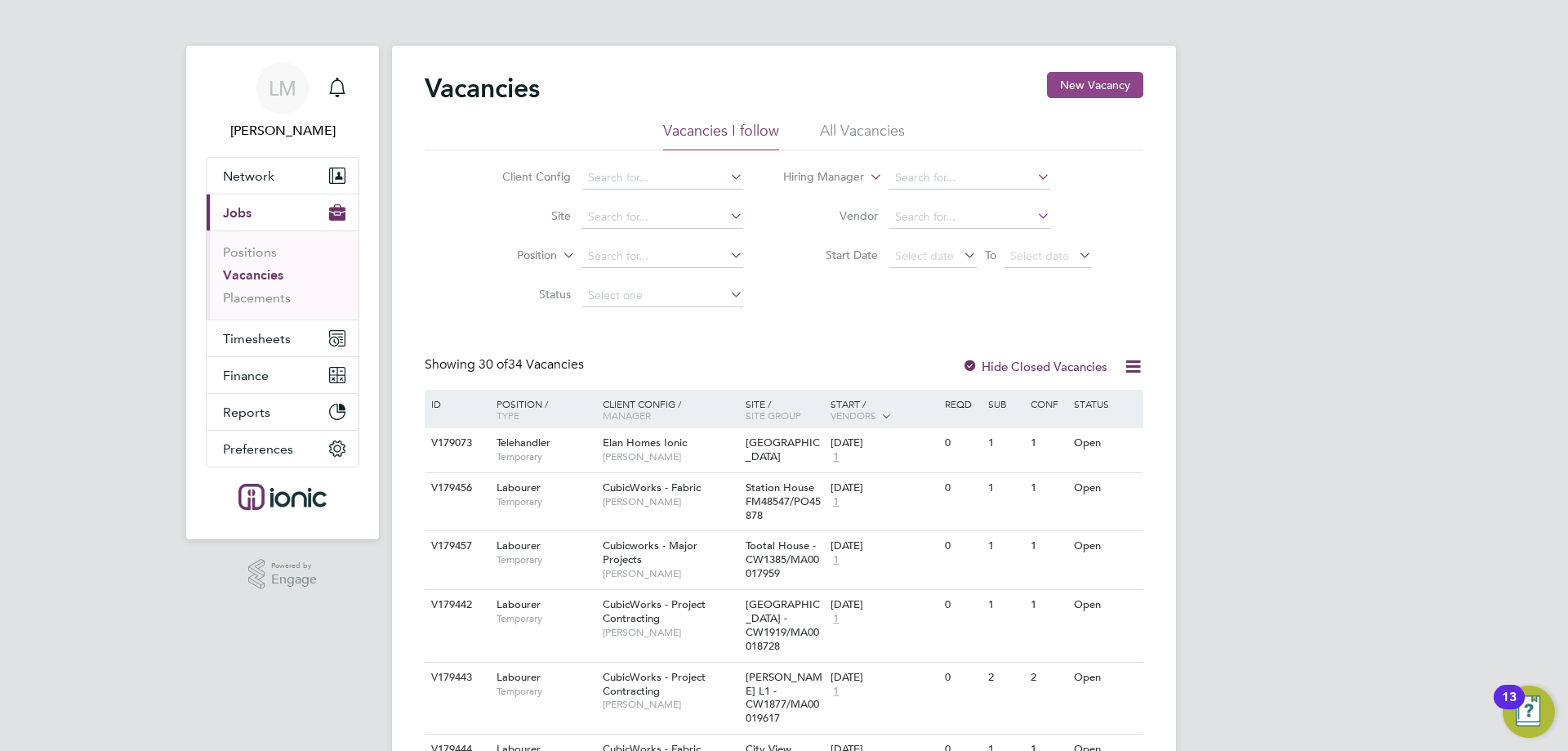
click at [1107, 72] on button "New Vacancy" at bounding box center [1095, 85] width 96 height 26
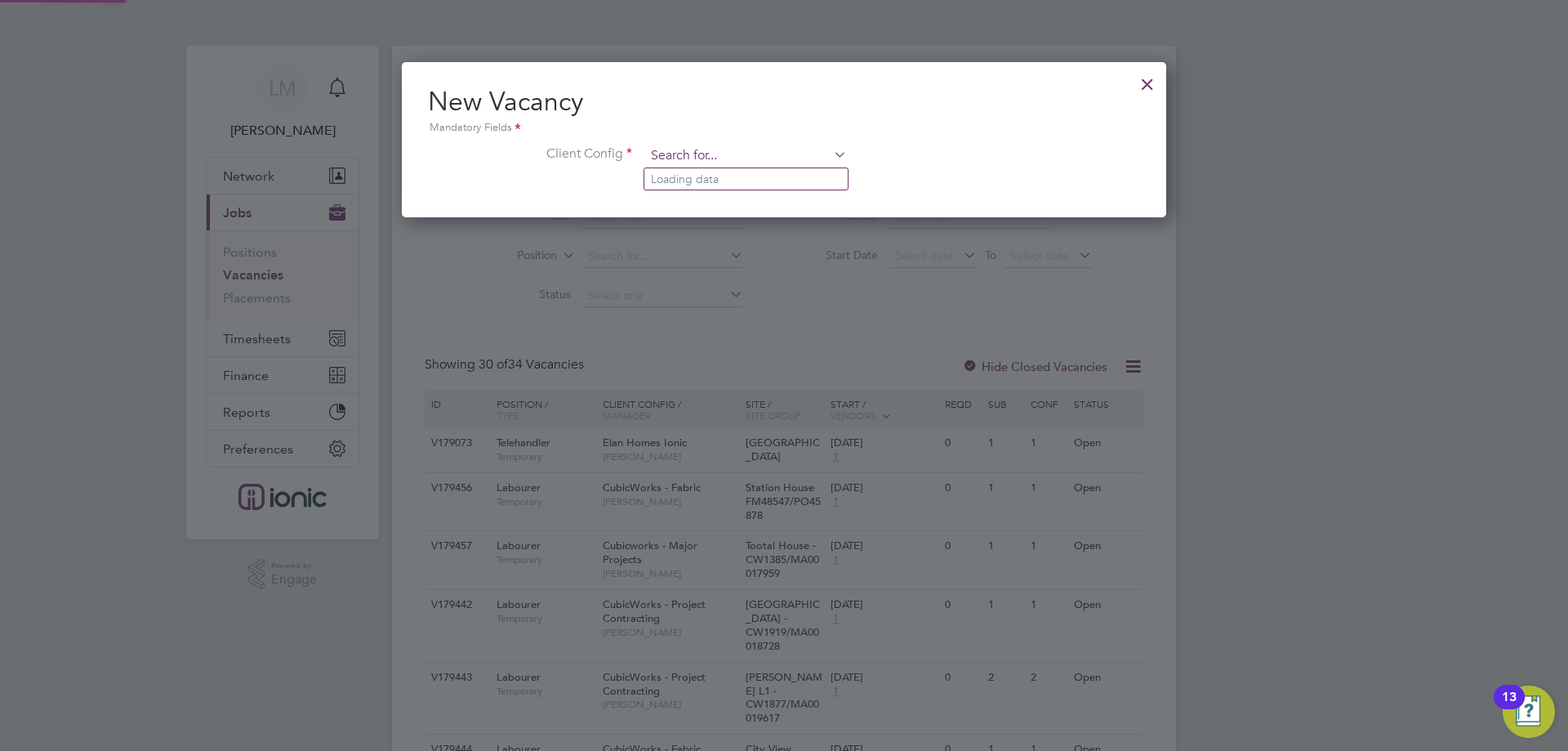
click at [773, 150] on input at bounding box center [746, 156] width 202 height 25
click at [761, 200] on li "CubicWorks - Fabric" at bounding box center [746, 201] width 204 height 22
type input "CubicWorks - Fabric"
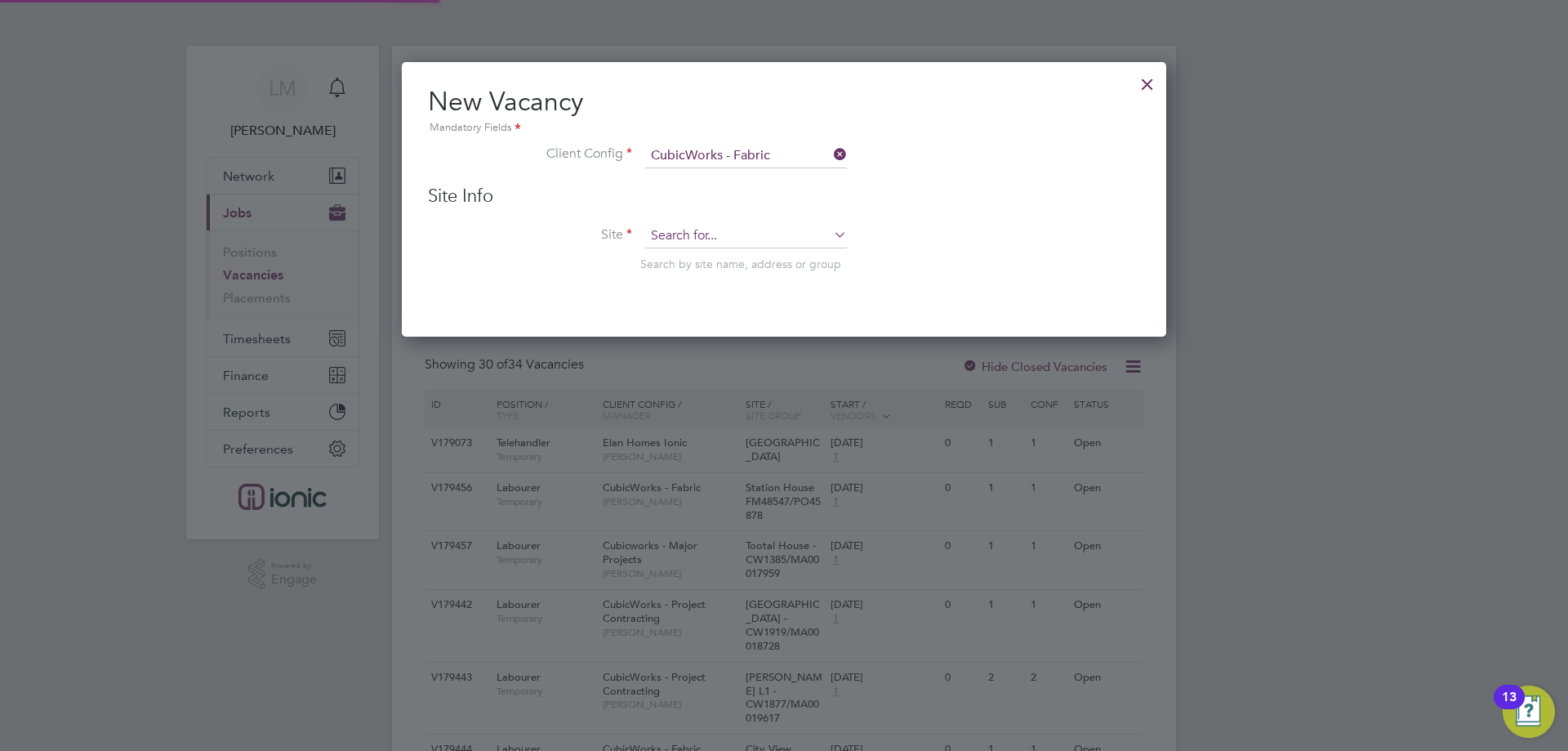
click at [736, 241] on input at bounding box center [746, 236] width 202 height 25
click at [759, 263] on li "DIV526 /PO47251" at bounding box center [746, 259] width 204 height 22
type input "DIV526/PO47251"
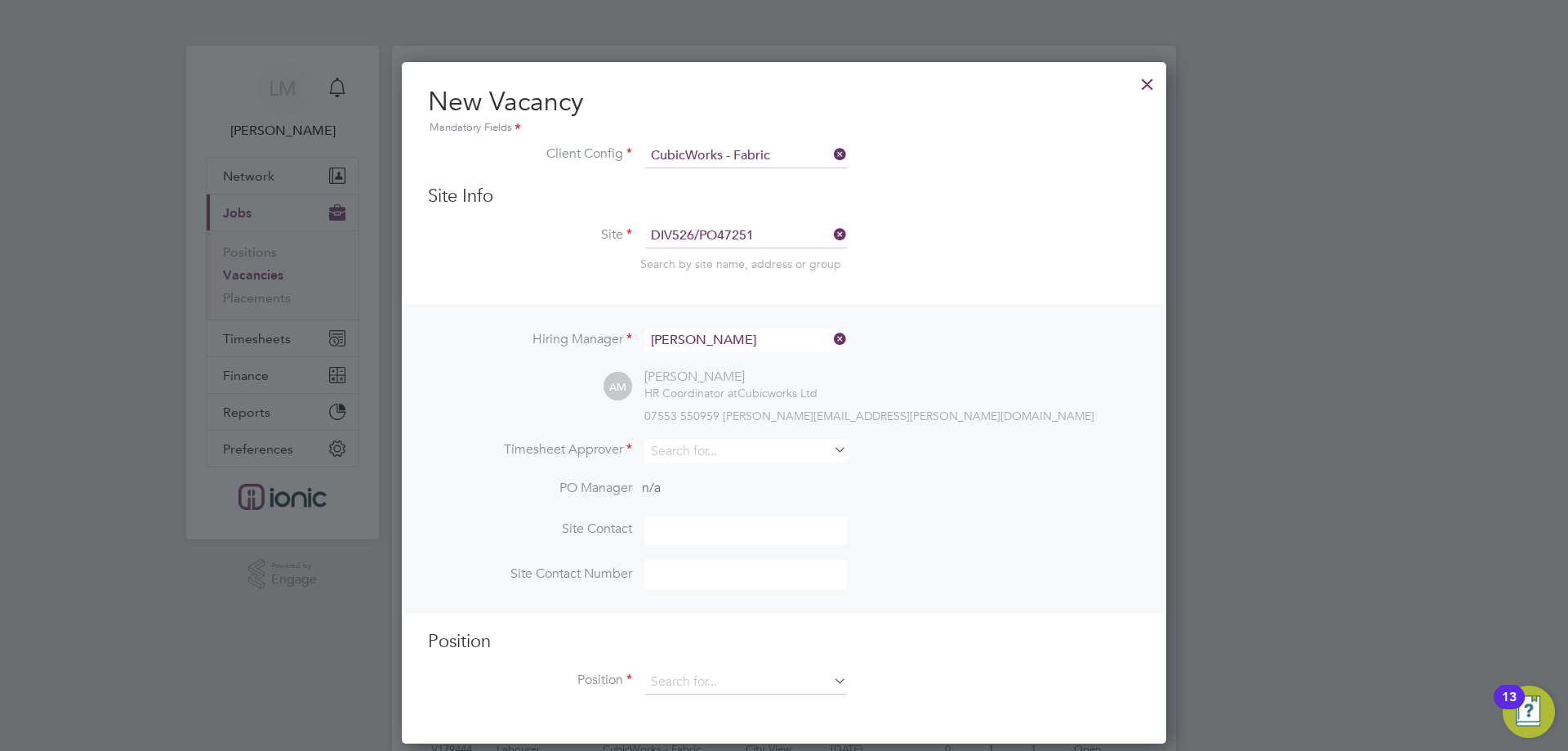
click at [756, 436] on div "Hiring Manager Aliesha Murphy AM Aliesha Murphy HR Coordinator at Cubicworks Lt…" at bounding box center [784, 458] width 761 height 309
click at [763, 449] on input at bounding box center [746, 451] width 202 height 24
click at [744, 476] on li "Alie sha Murphy" at bounding box center [746, 475] width 204 height 22
type input "[PERSON_NAME]"
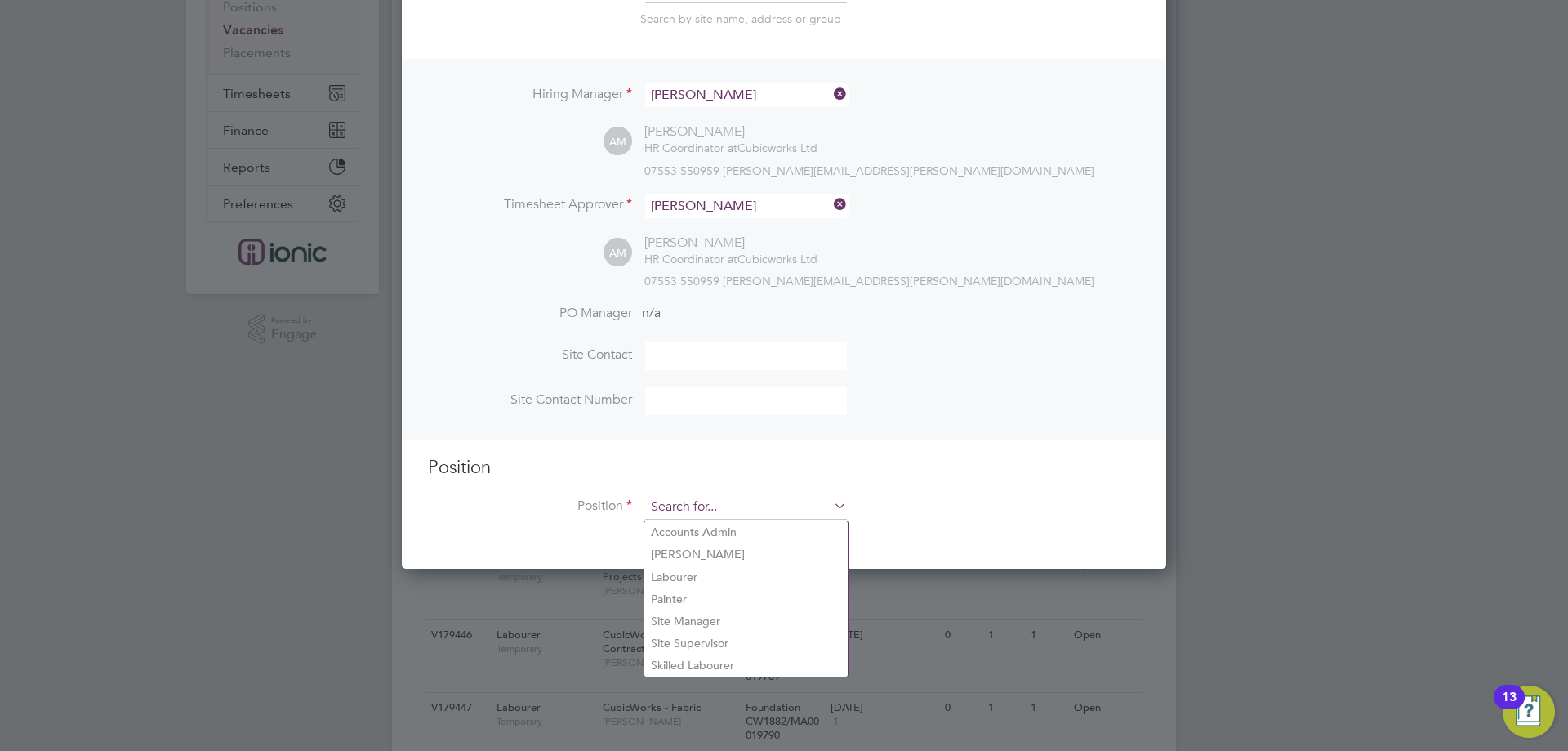
click at [705, 516] on input at bounding box center [746, 507] width 202 height 25
click at [698, 576] on li "Labourer" at bounding box center [746, 577] width 204 height 22
type input "Labourer"
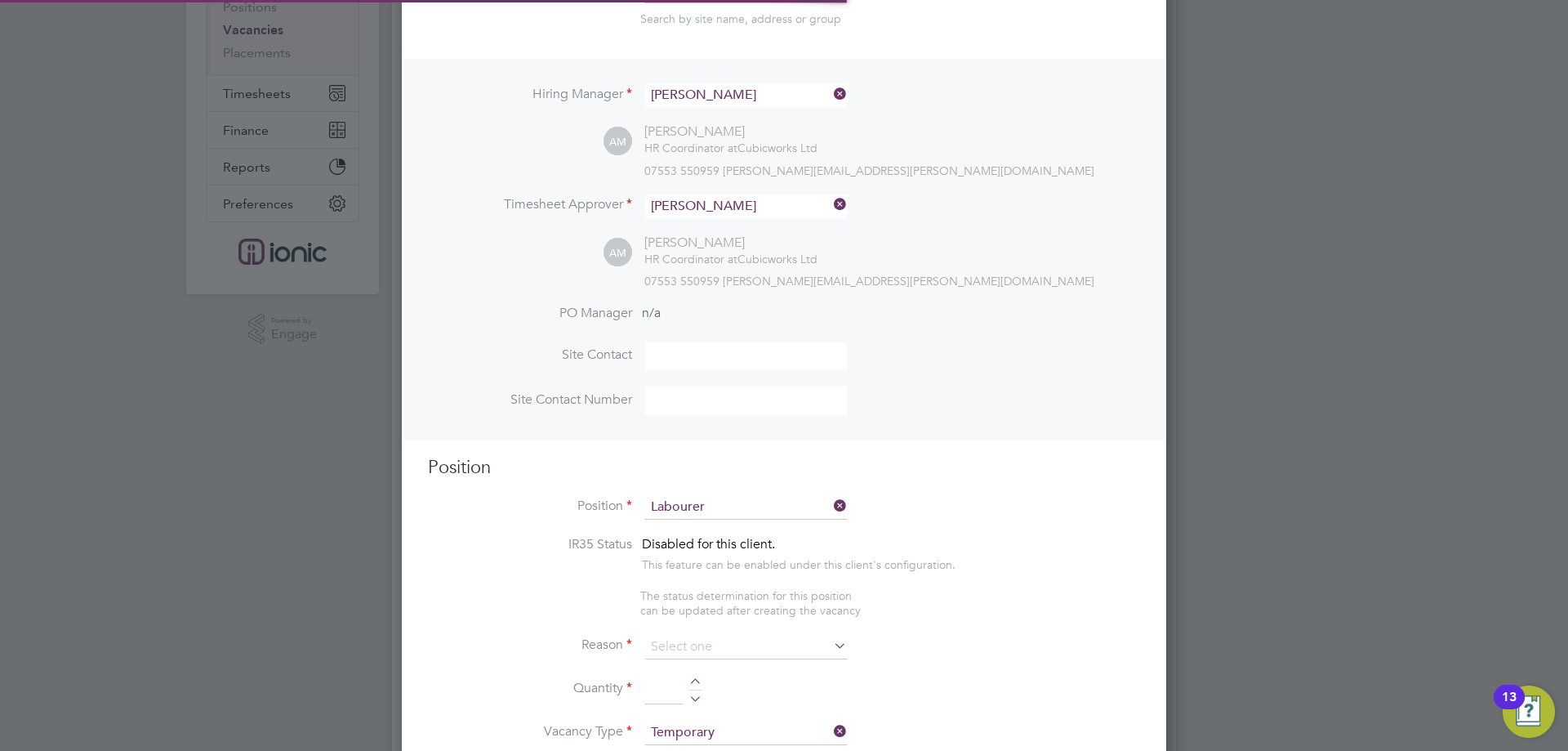
type textarea "General labourer working on office rip outs"
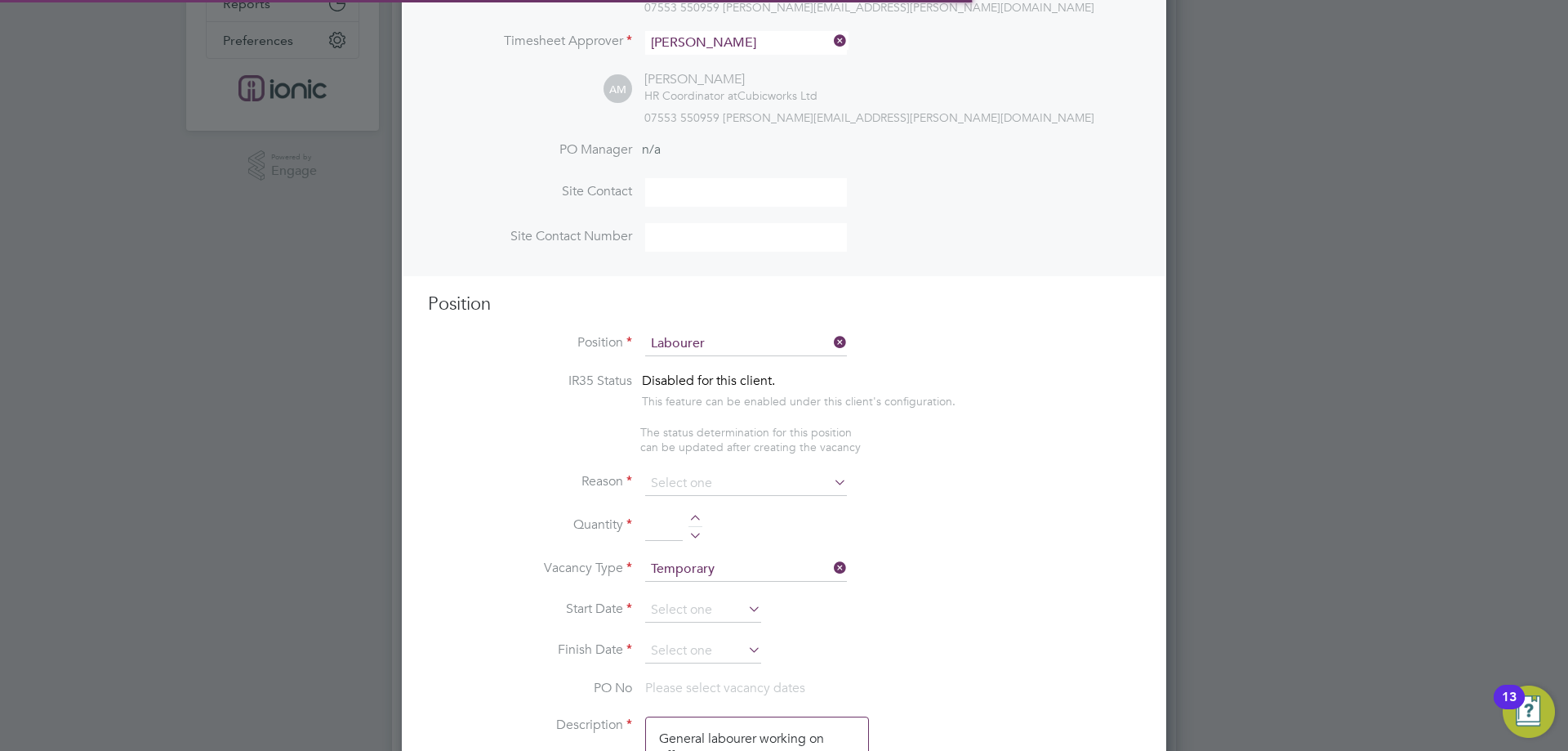
scroll to position [49, 86]
click at [727, 485] on input at bounding box center [746, 484] width 202 height 25
click at [693, 637] on li "Vacant Role" at bounding box center [746, 637] width 204 height 21
type input "Vacant Role"
click at [700, 522] on div at bounding box center [696, 521] width 14 height 11
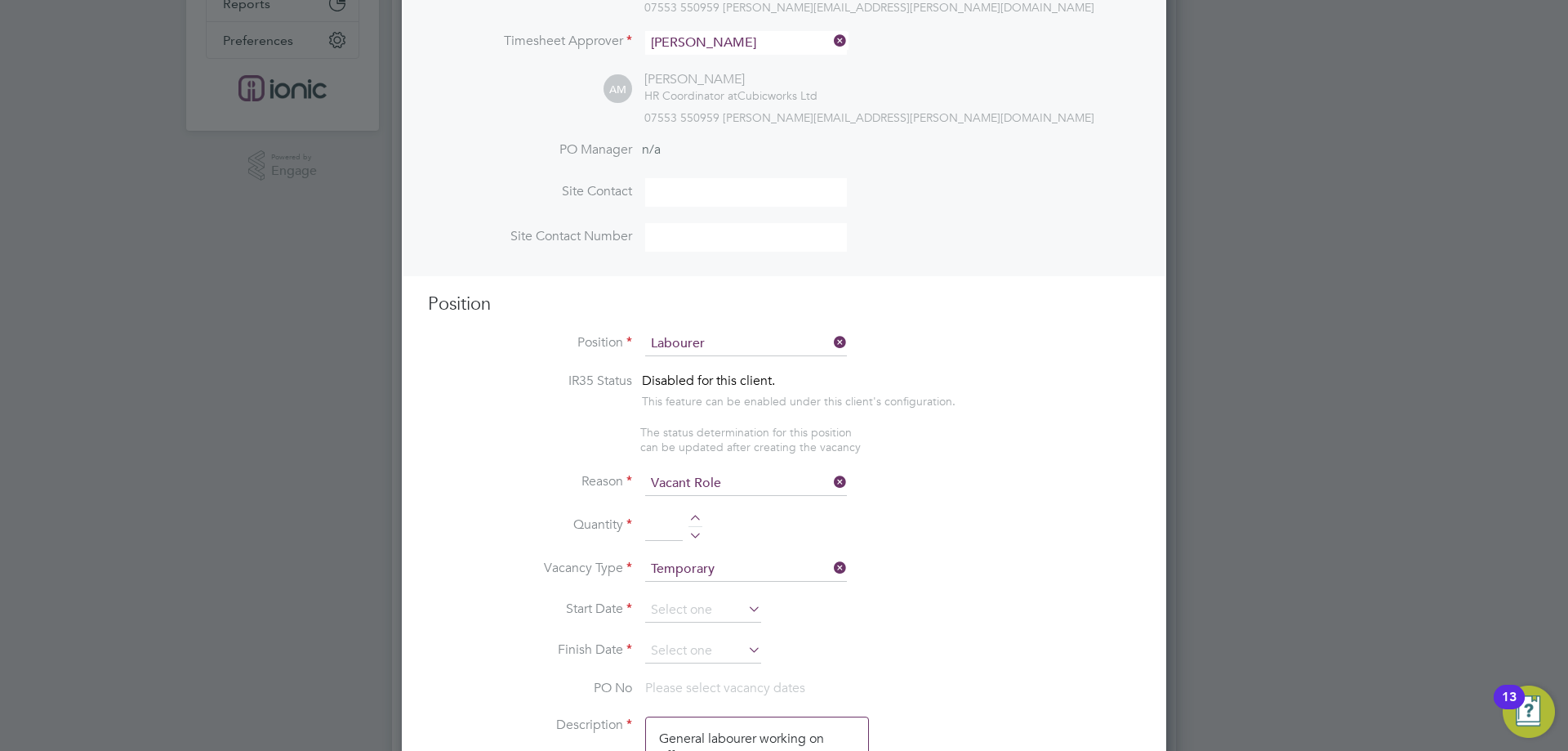
type input "1"
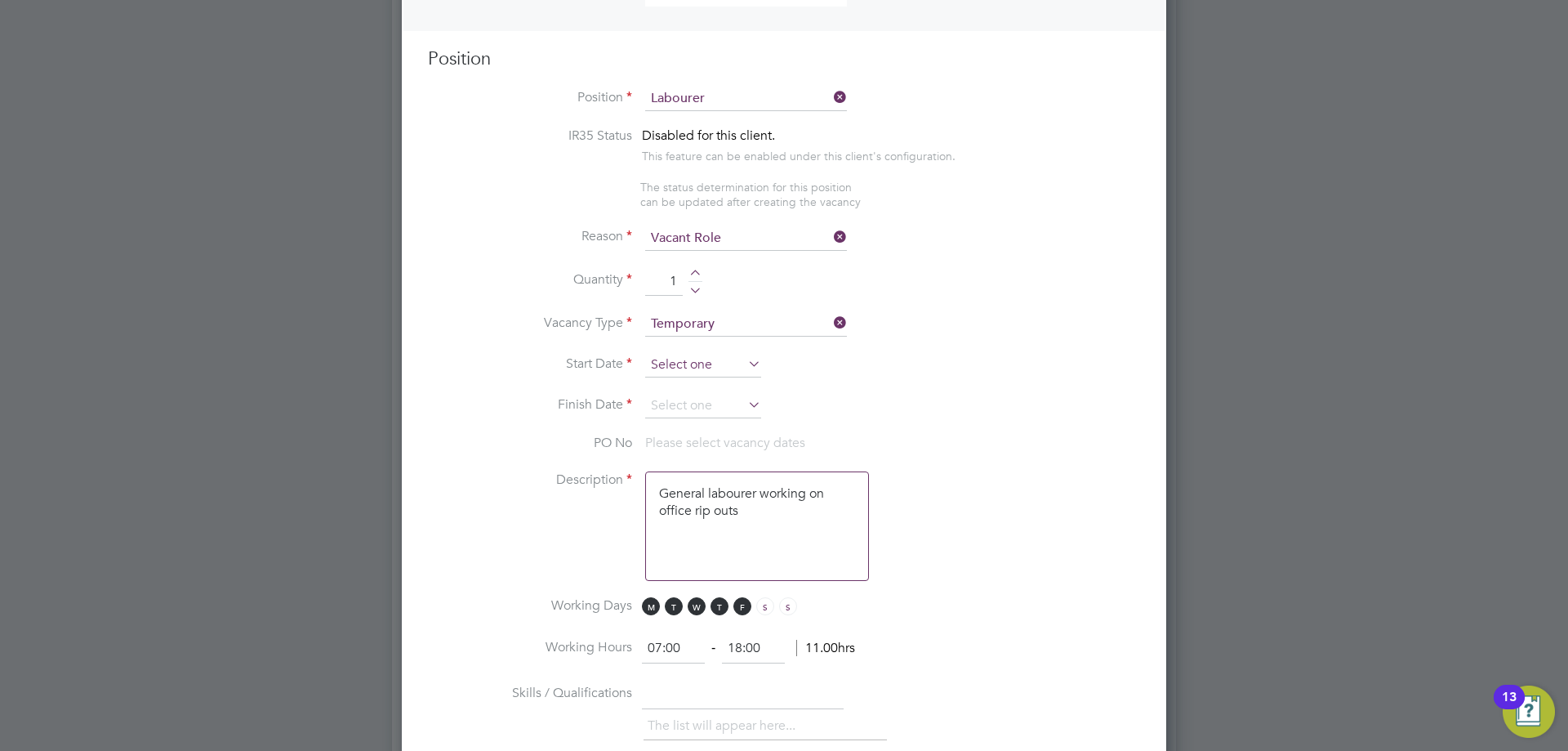
click at [680, 355] on input at bounding box center [703, 366] width 116 height 25
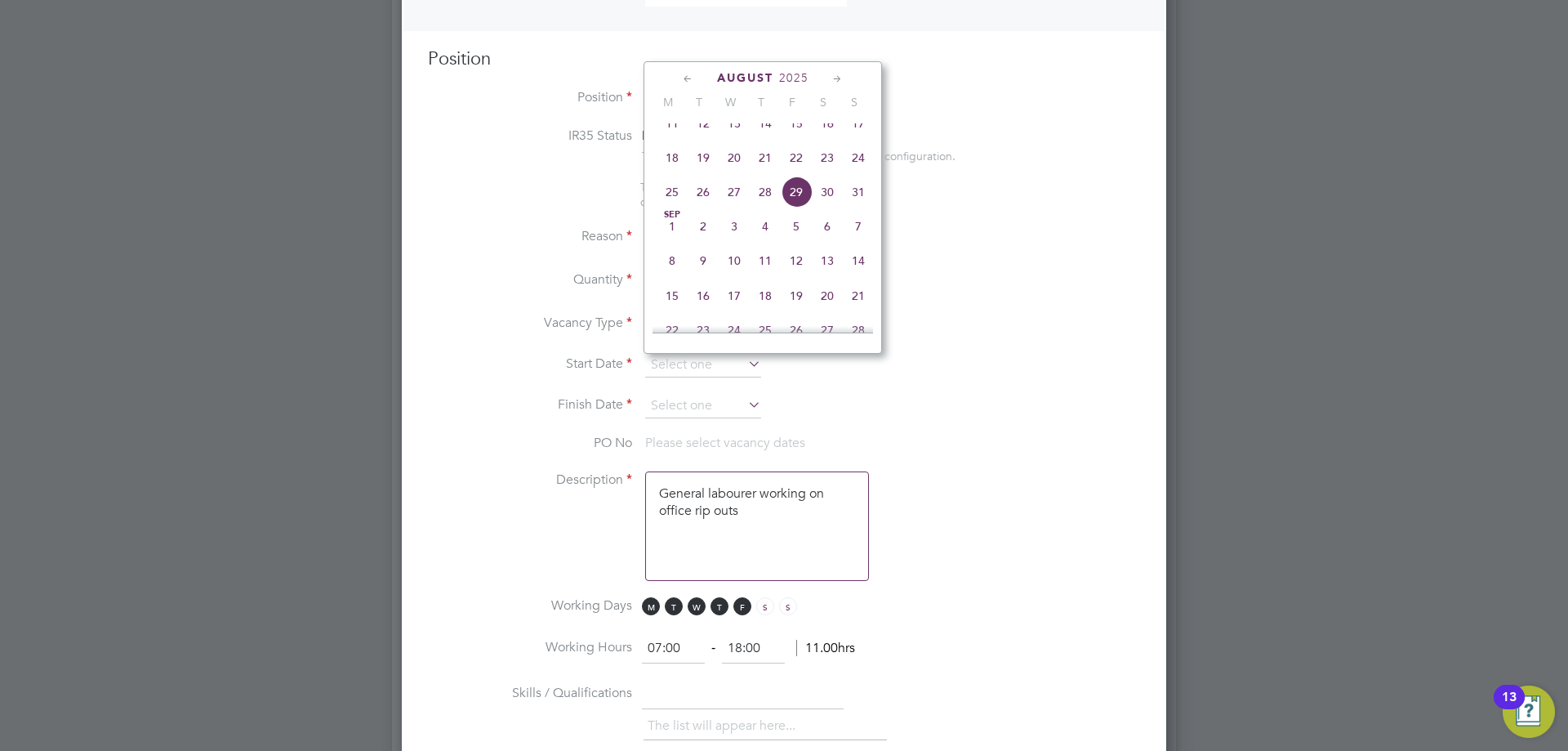
click at [677, 173] on span "18" at bounding box center [672, 157] width 31 height 31
type input "[DATE]"
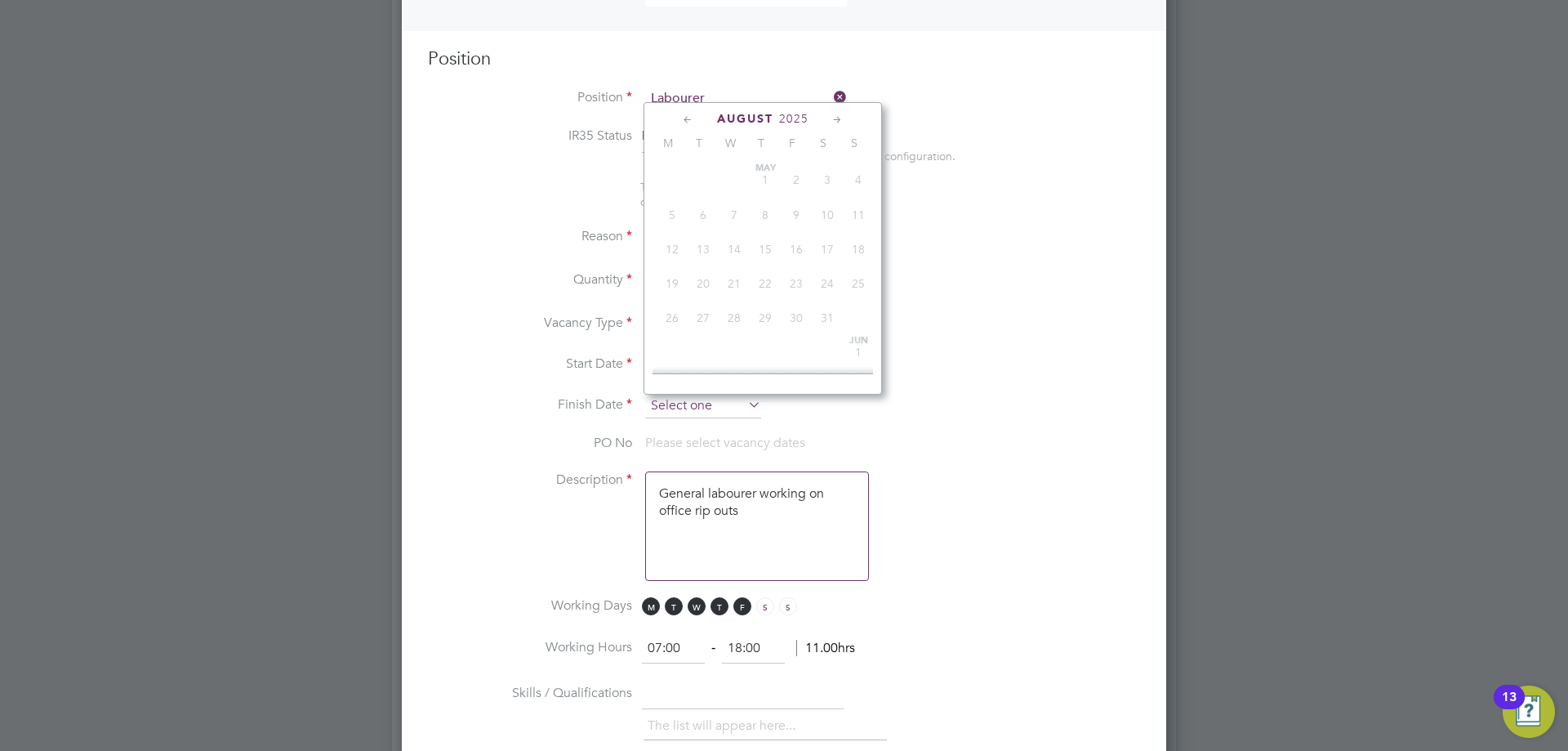
click at [697, 406] on input at bounding box center [703, 406] width 116 height 25
click at [863, 212] on span "24" at bounding box center [858, 198] width 31 height 31
type input "[DATE]"
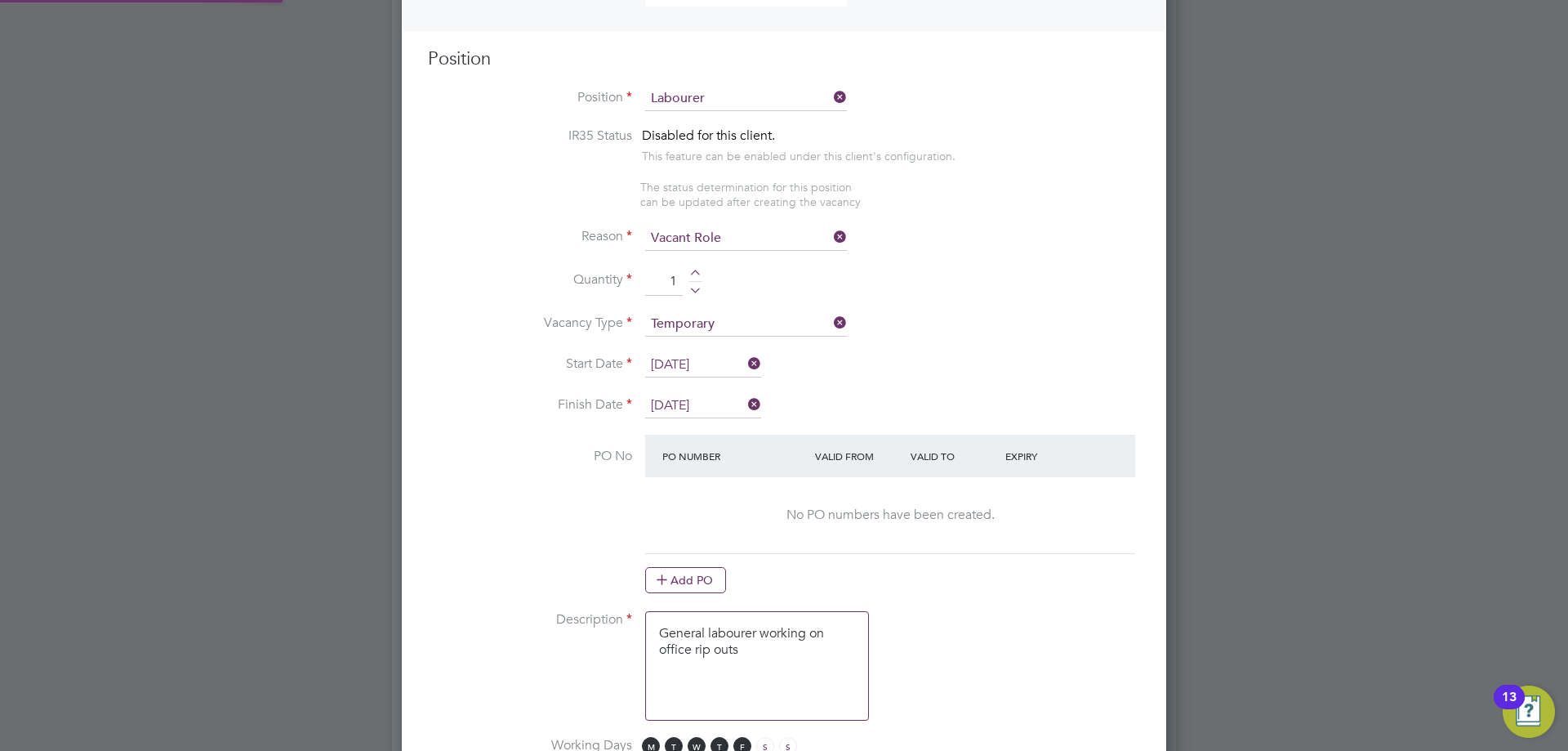
scroll to position [899, 0]
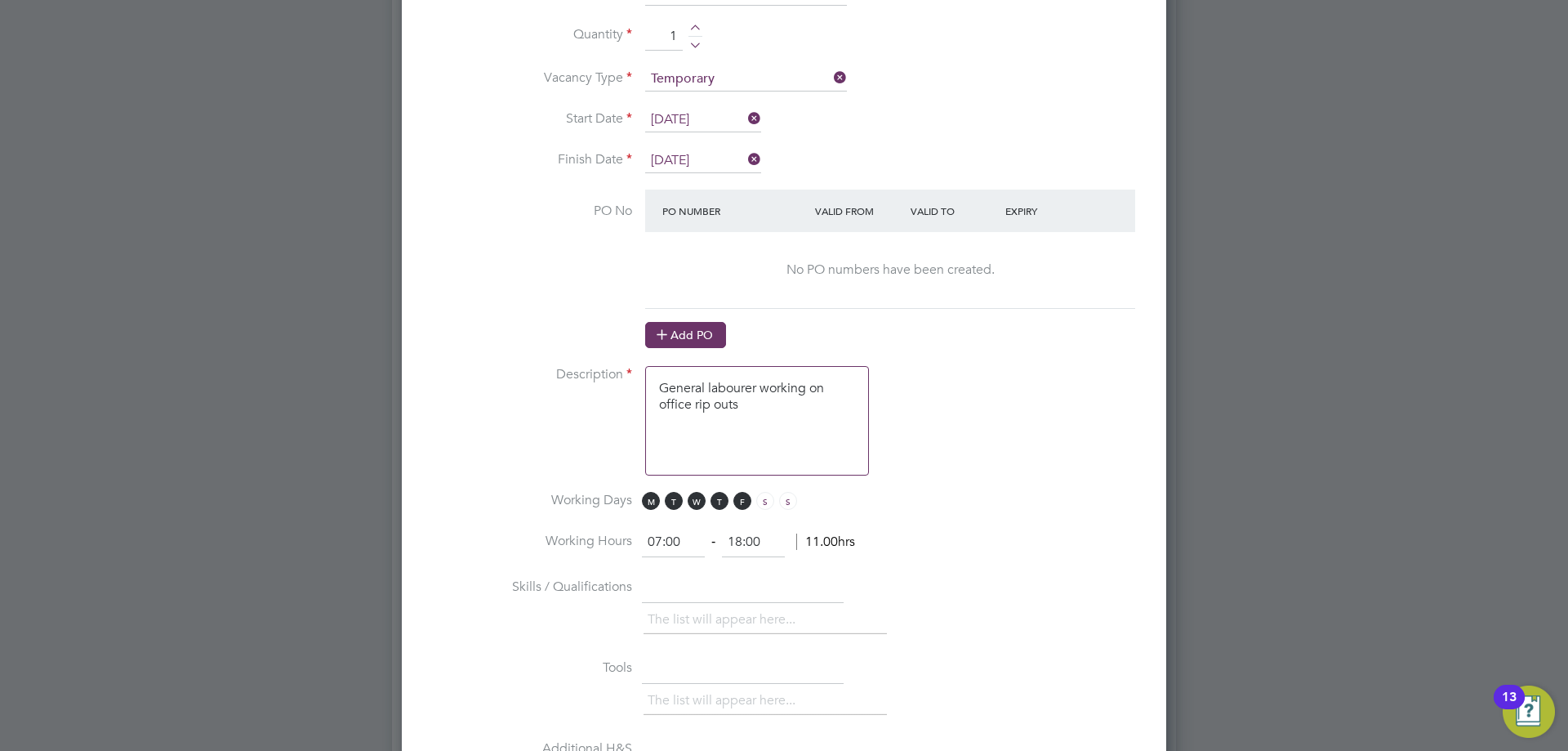
click at [674, 331] on button "Add PO" at bounding box center [685, 334] width 81 height 26
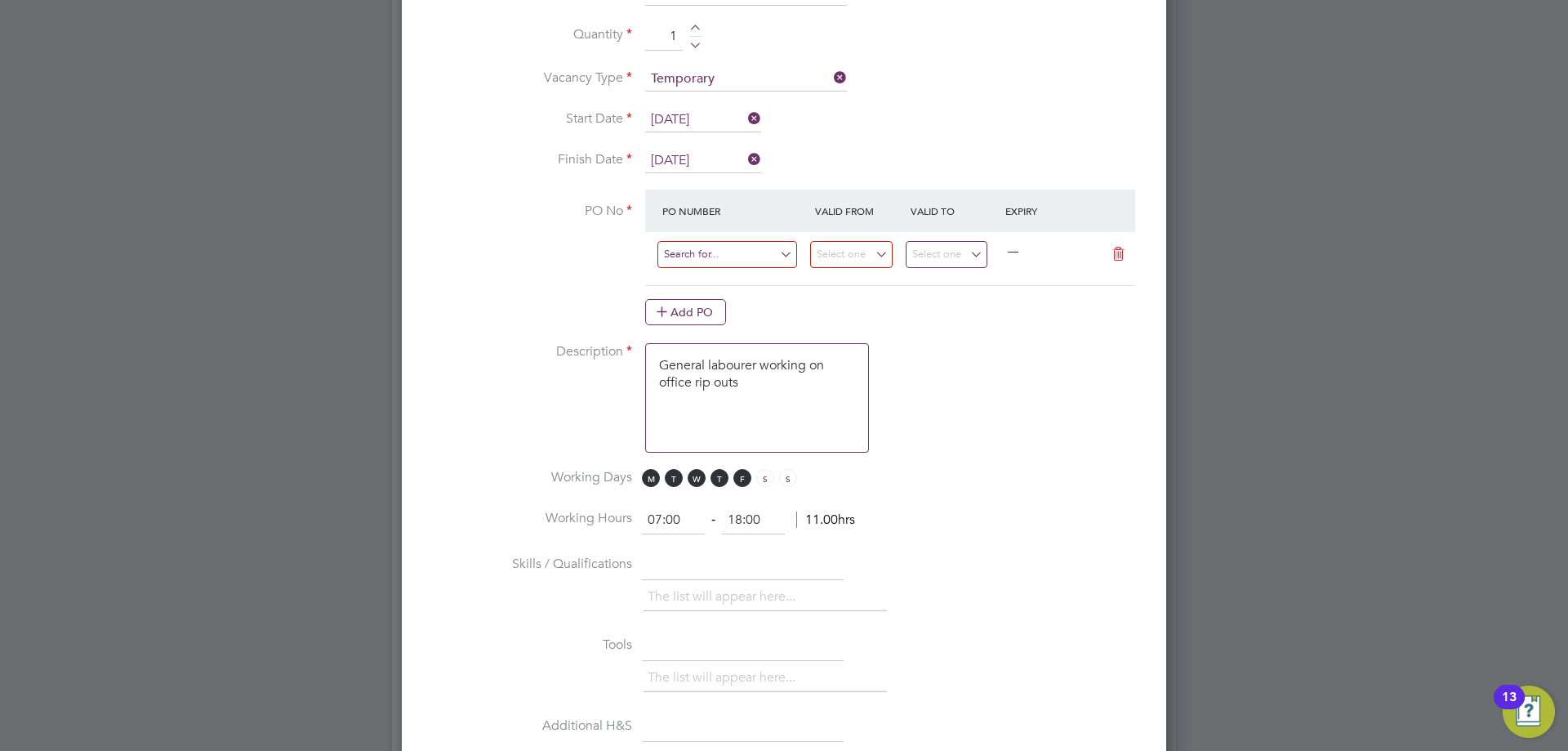
click at [729, 263] on input at bounding box center [727, 254] width 140 height 27
type input "div526/po472"
click at [766, 272] on li "DIV526/PO472 51" at bounding box center [727, 280] width 142 height 22
type input "11 Aug 2025"
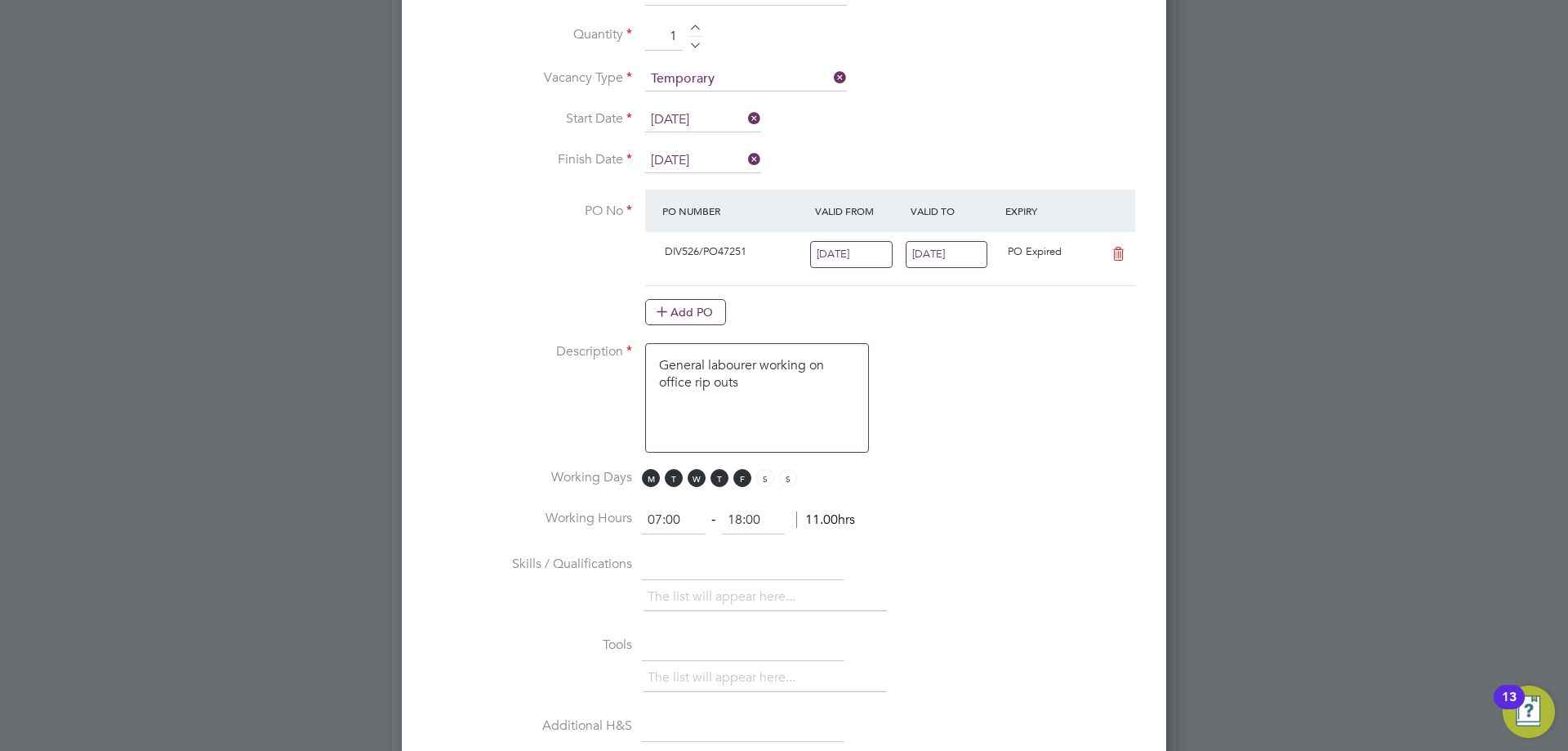
click at [970, 257] on input "17 Aug 2025" at bounding box center [947, 254] width 83 height 27
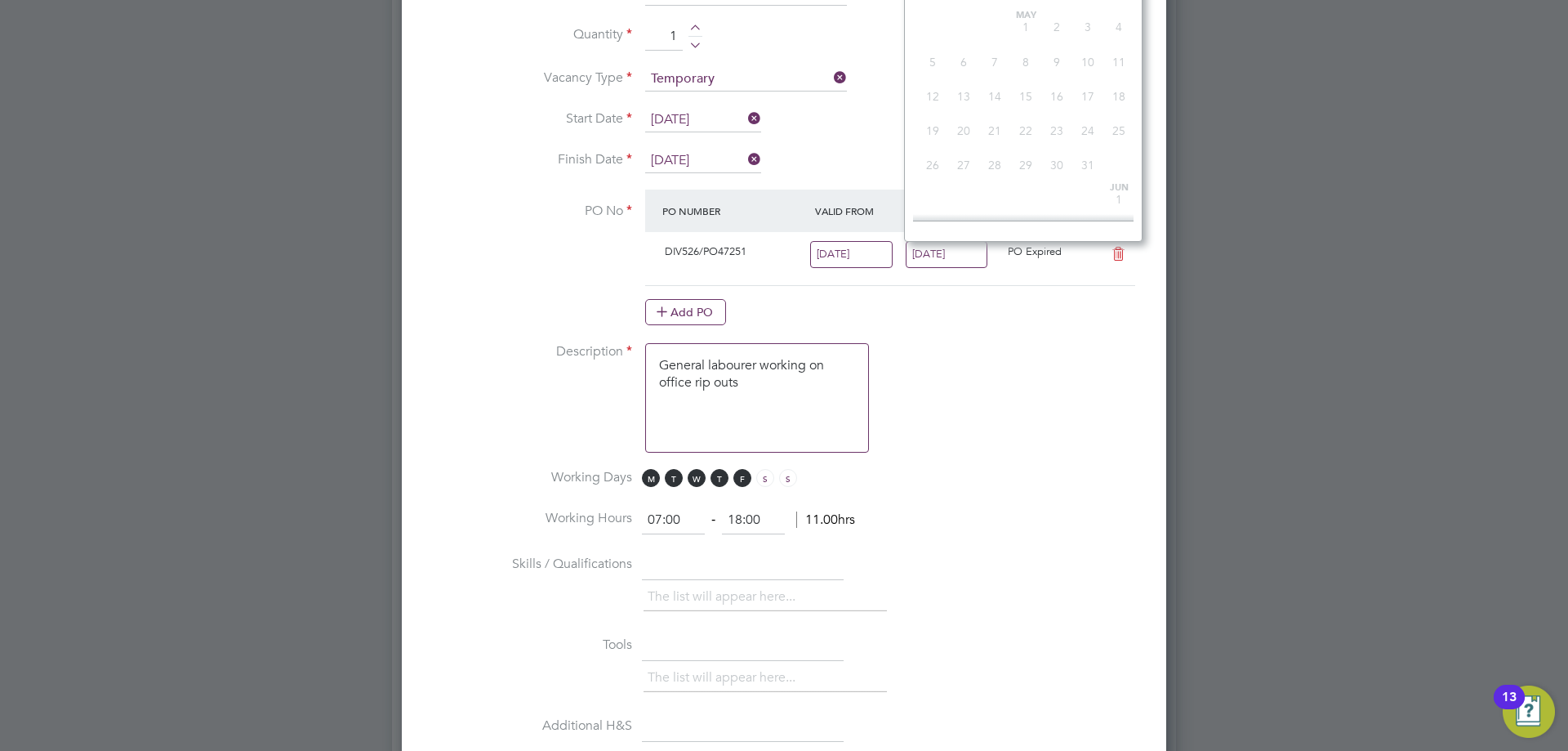
scroll to position [565, 0]
click at [1110, 128] on span "24" at bounding box center [1119, 116] width 31 height 31
type input "[DATE]"
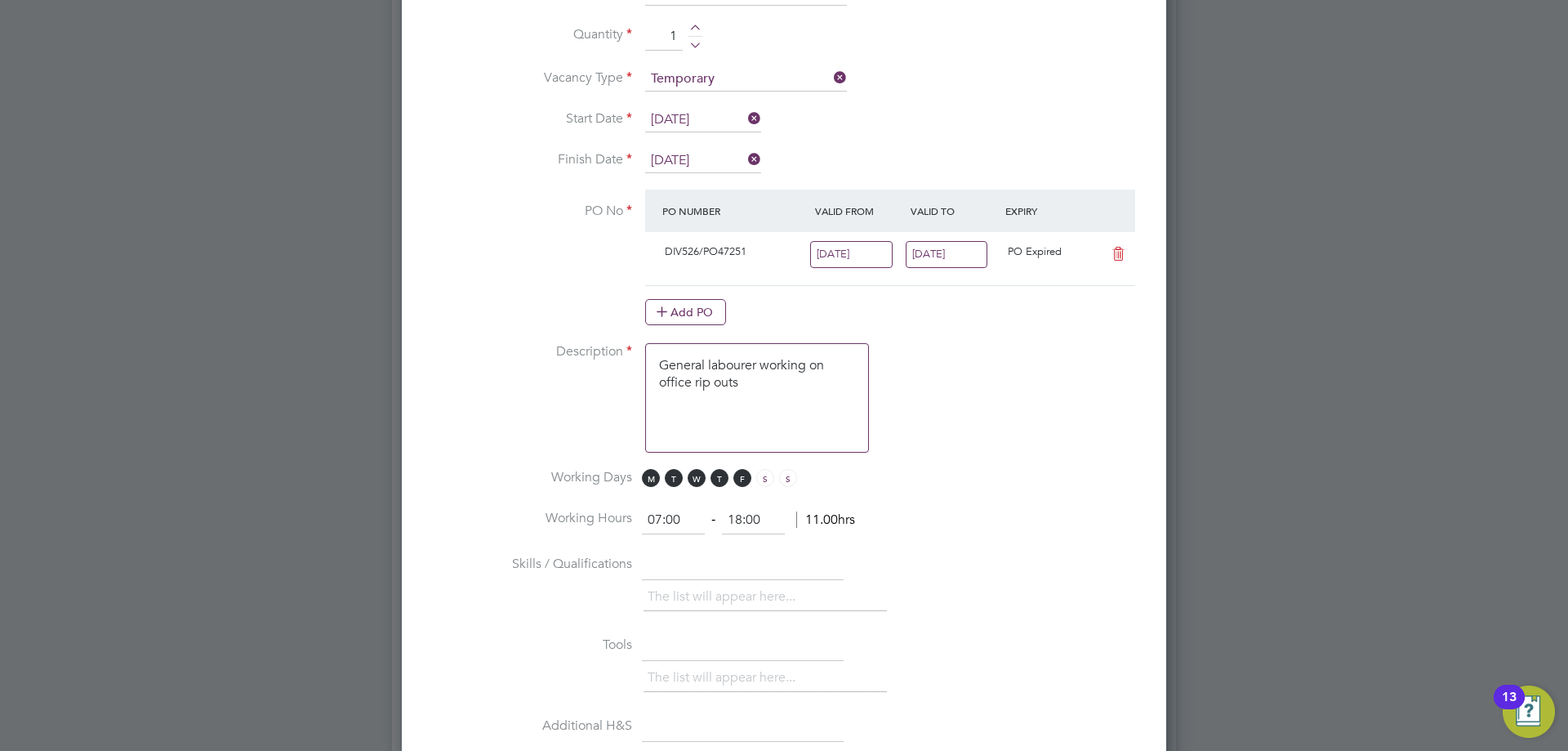
click at [863, 266] on input "11 Aug 2025" at bounding box center [852, 254] width 83 height 27
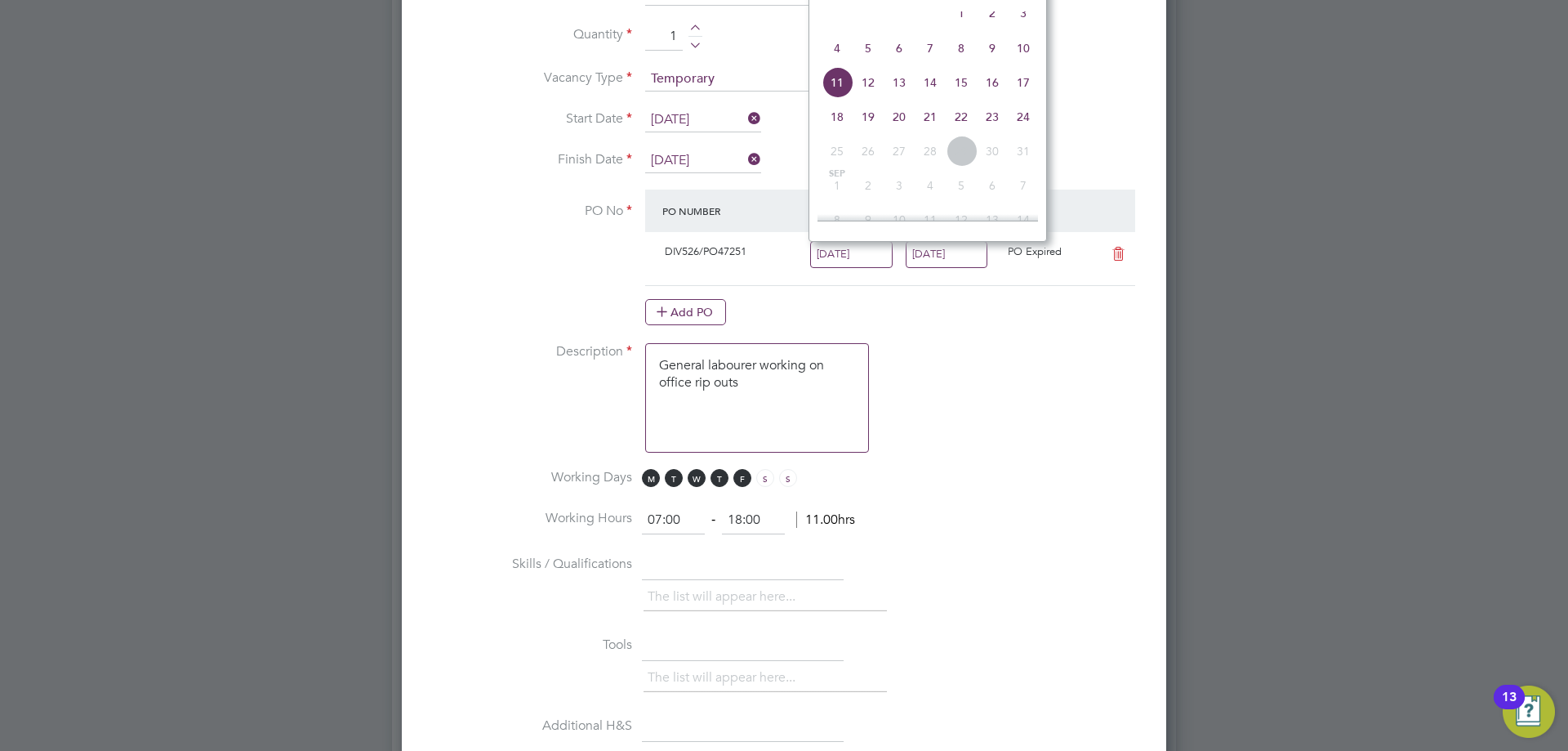
click at [840, 121] on span "18" at bounding box center [837, 116] width 31 height 31
type input "[DATE]"
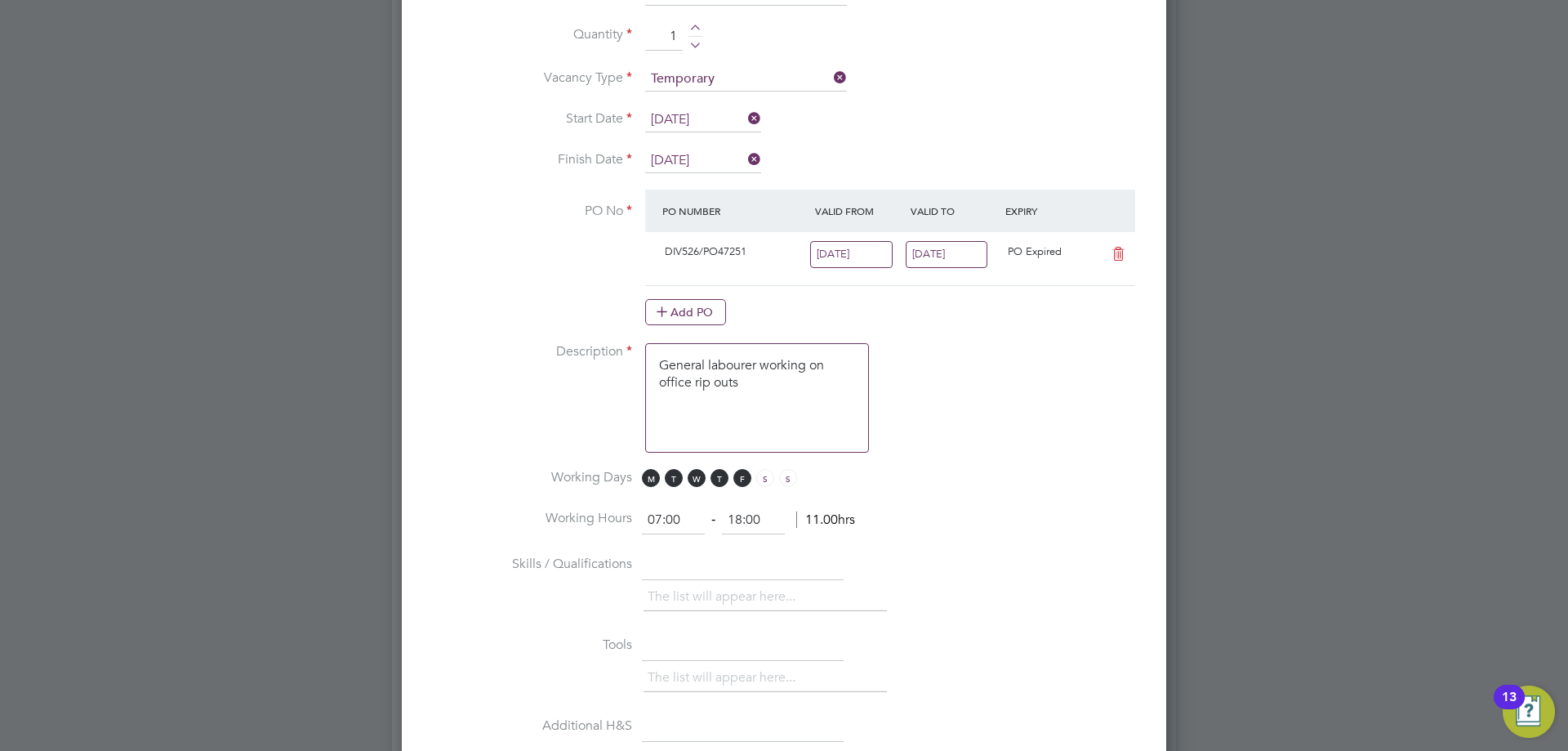
click at [992, 404] on li "Description General labourer working on office rip outs" at bounding box center [784, 406] width 713 height 126
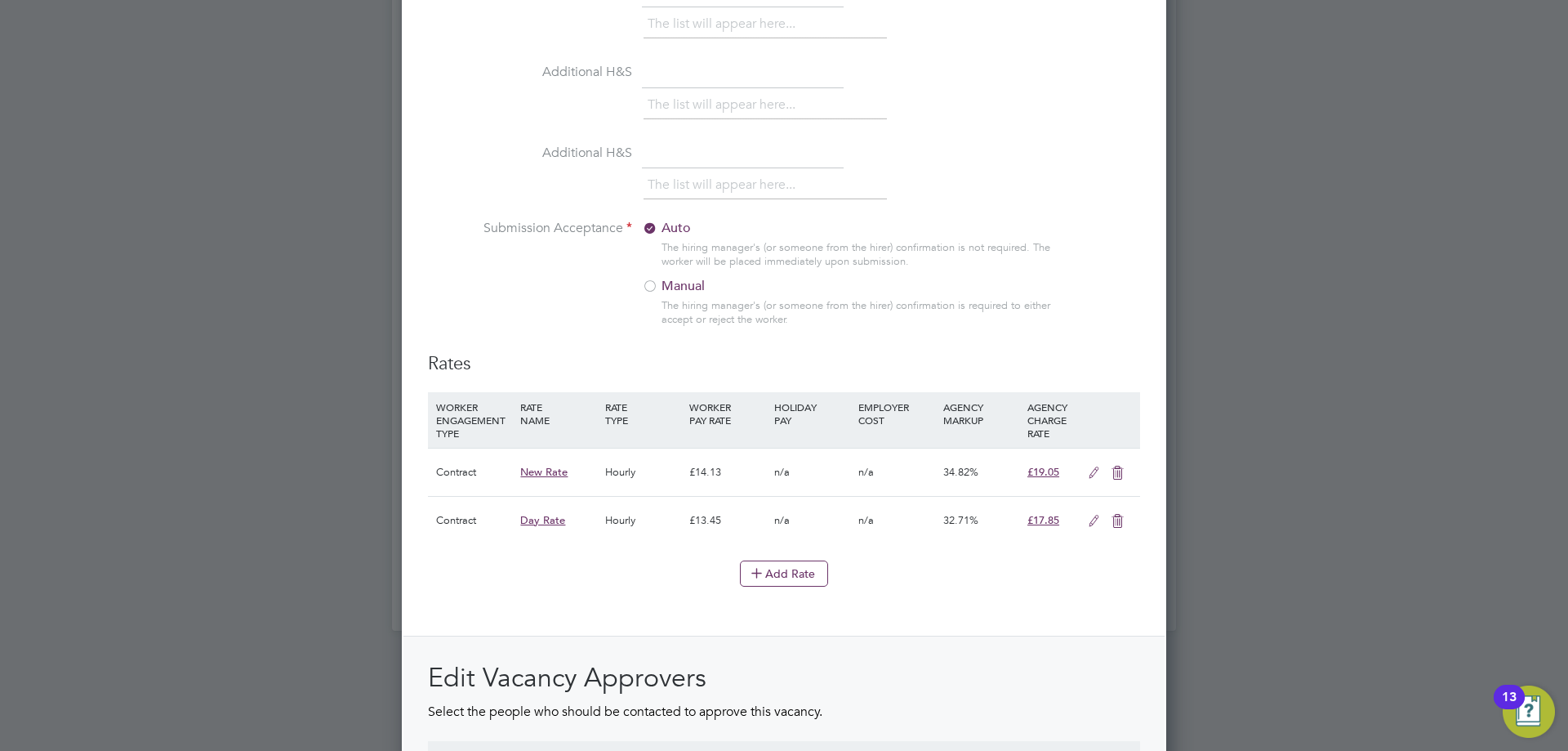
scroll to position [1802, 0]
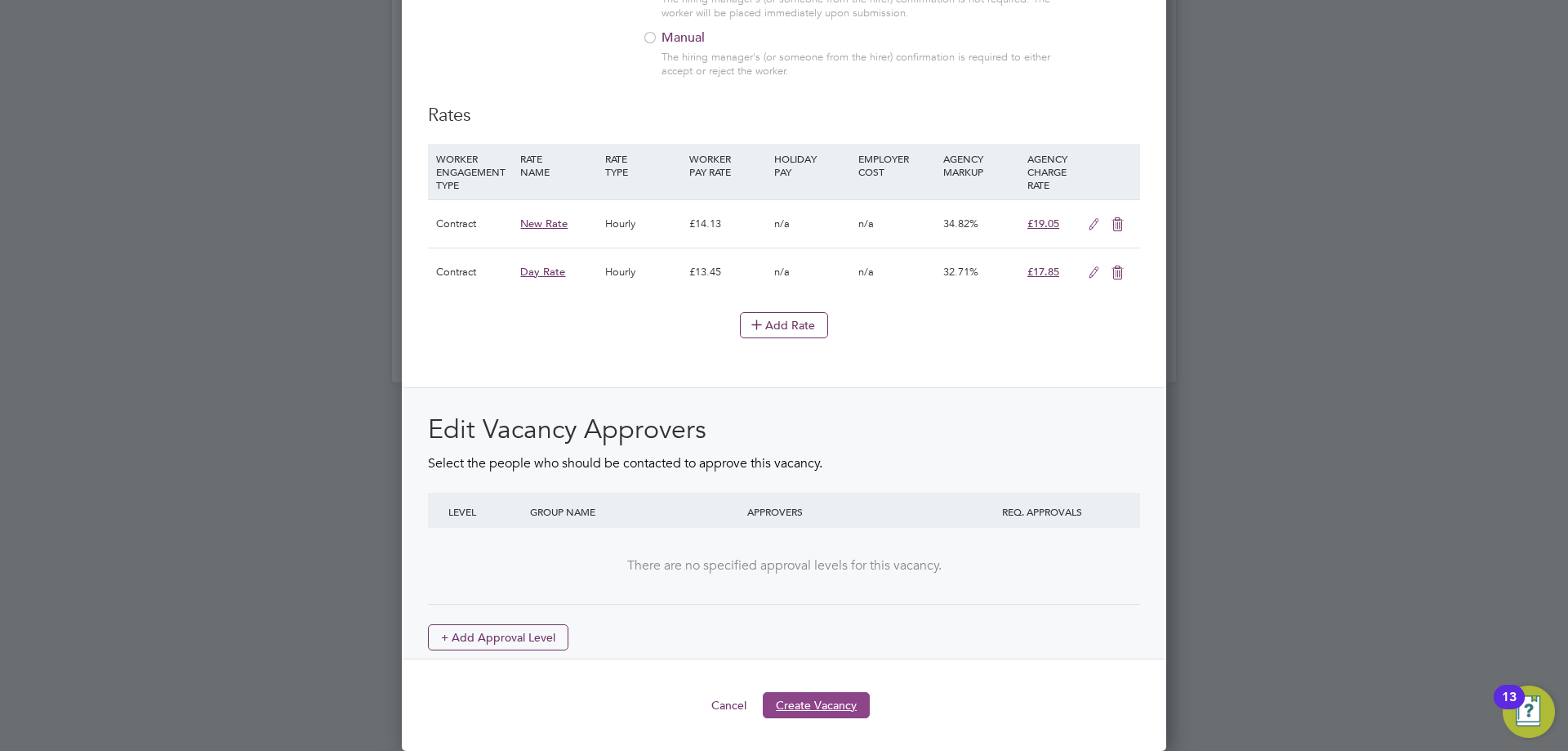
click at [813, 698] on button "Create Vacancy" at bounding box center [816, 704] width 107 height 26
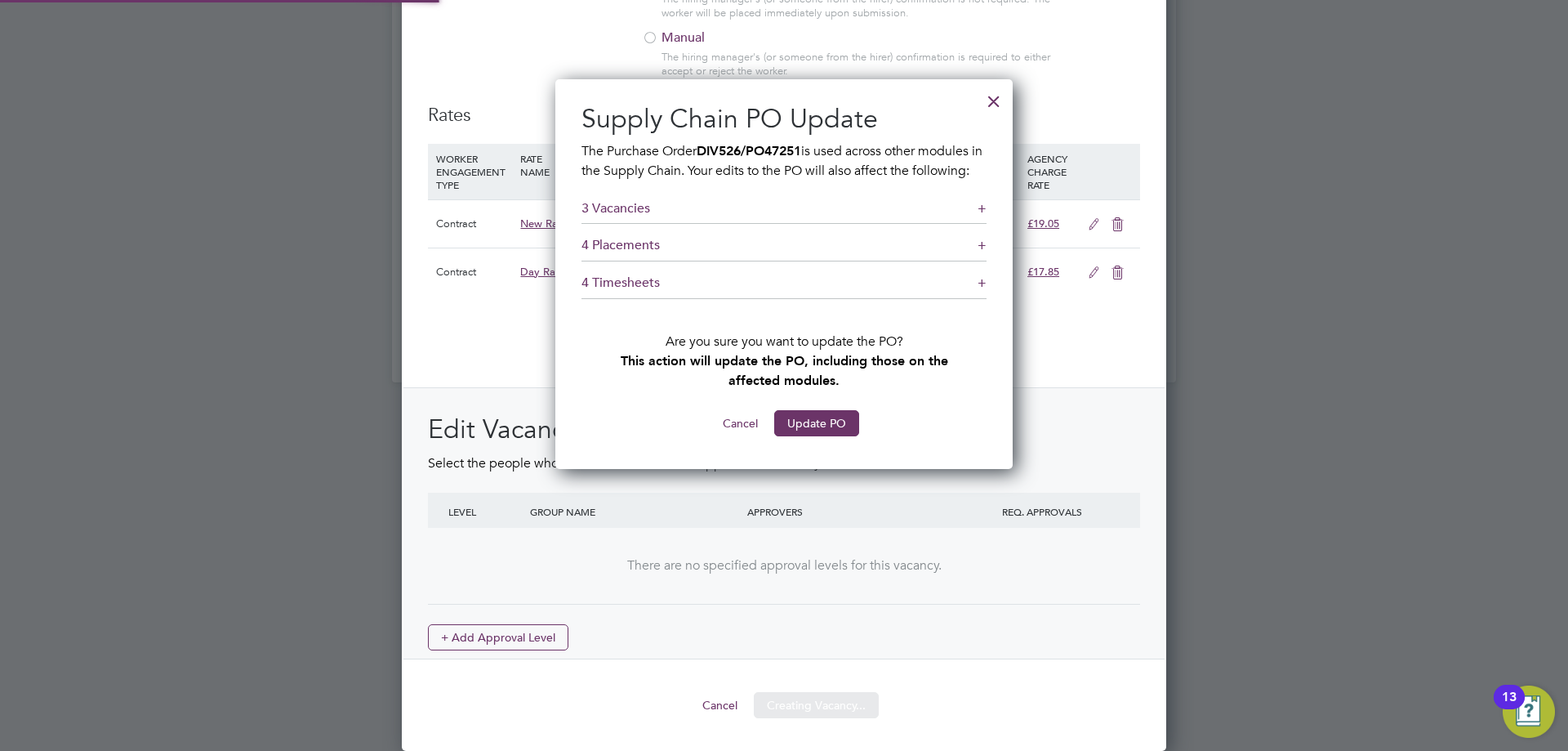
scroll to position [410, 459]
click at [817, 436] on button "Update PO" at bounding box center [816, 423] width 85 height 26
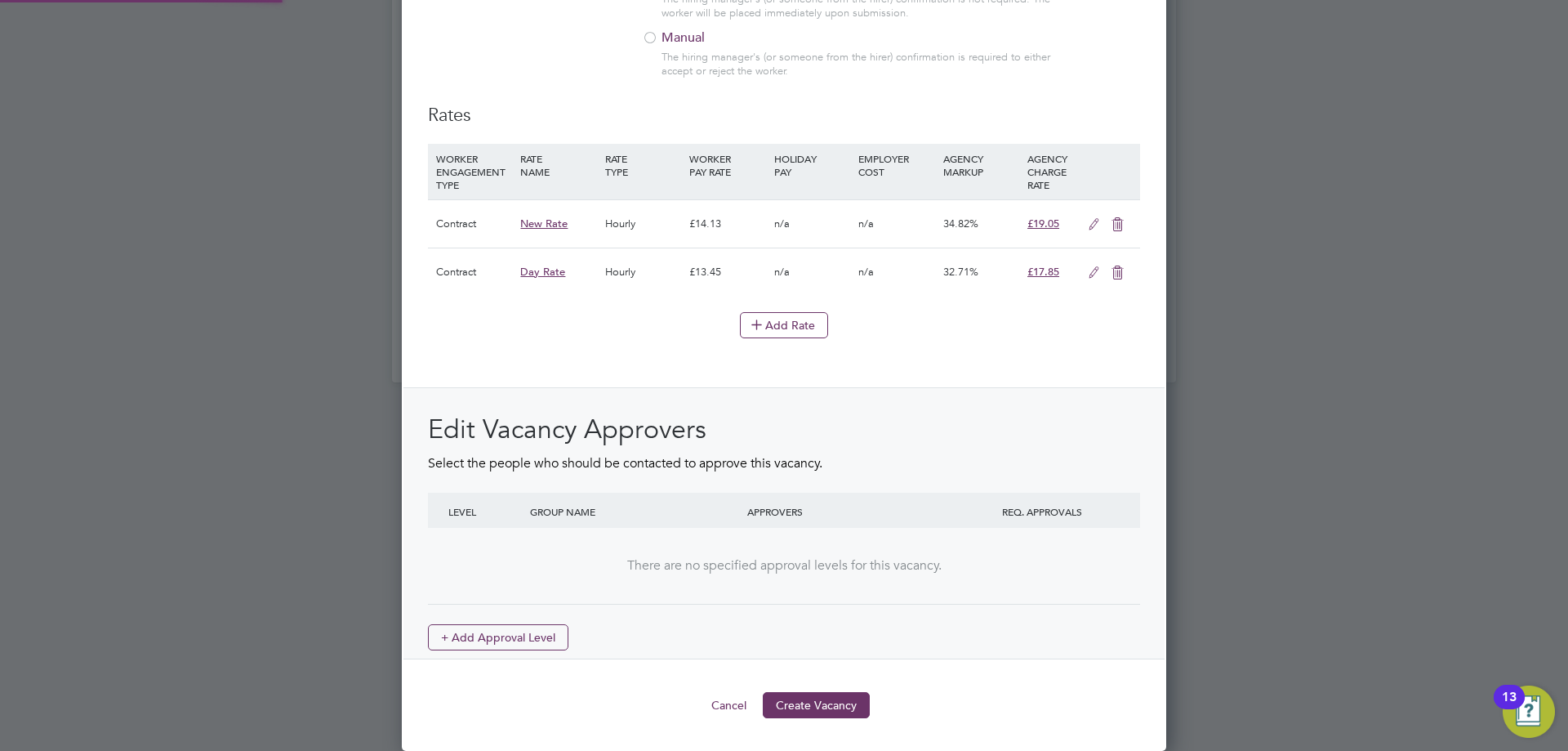
scroll to position [69, 0]
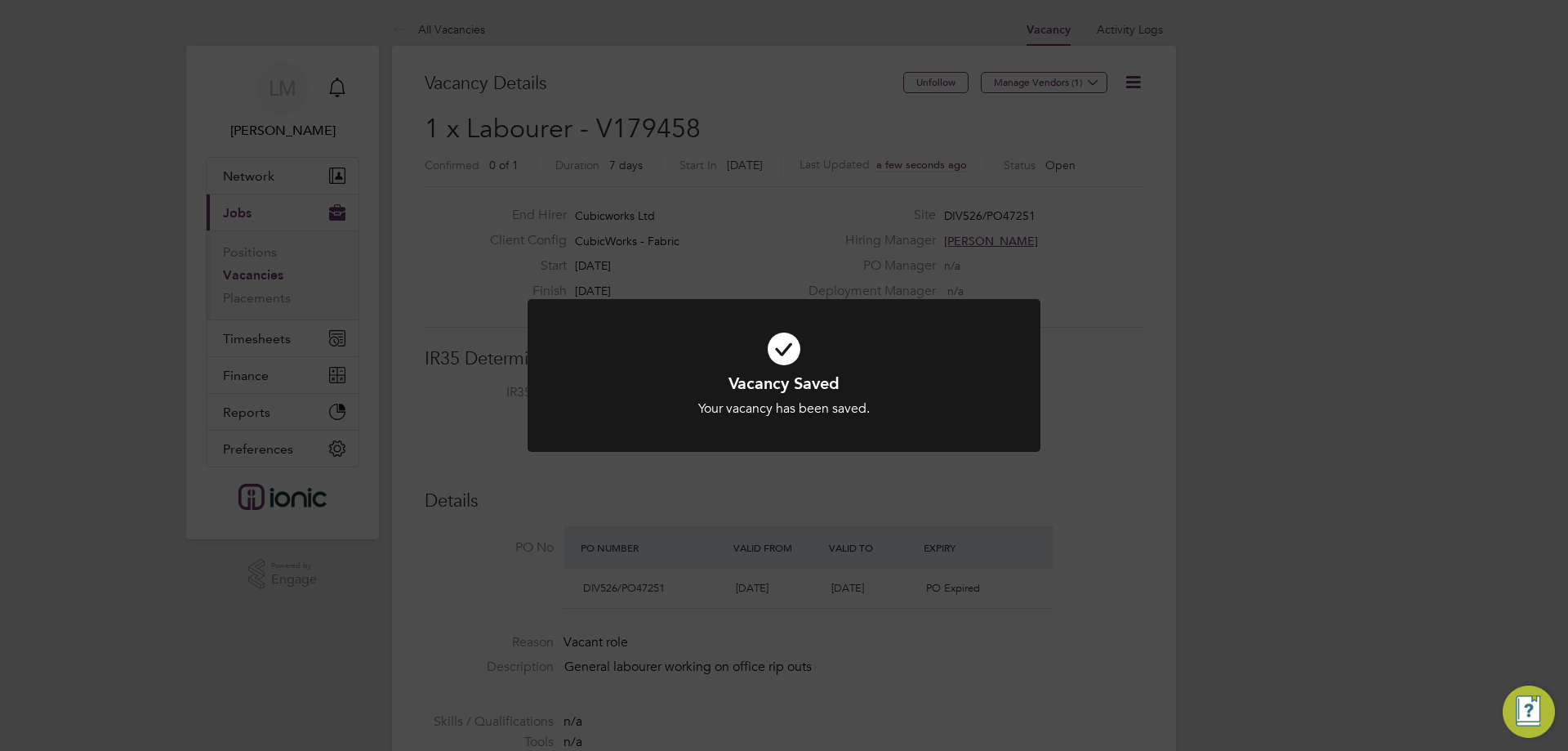
click at [714, 581] on div "Vacancy Saved Your vacancy has been saved. Cancel Okay" at bounding box center [784, 375] width 1568 height 751
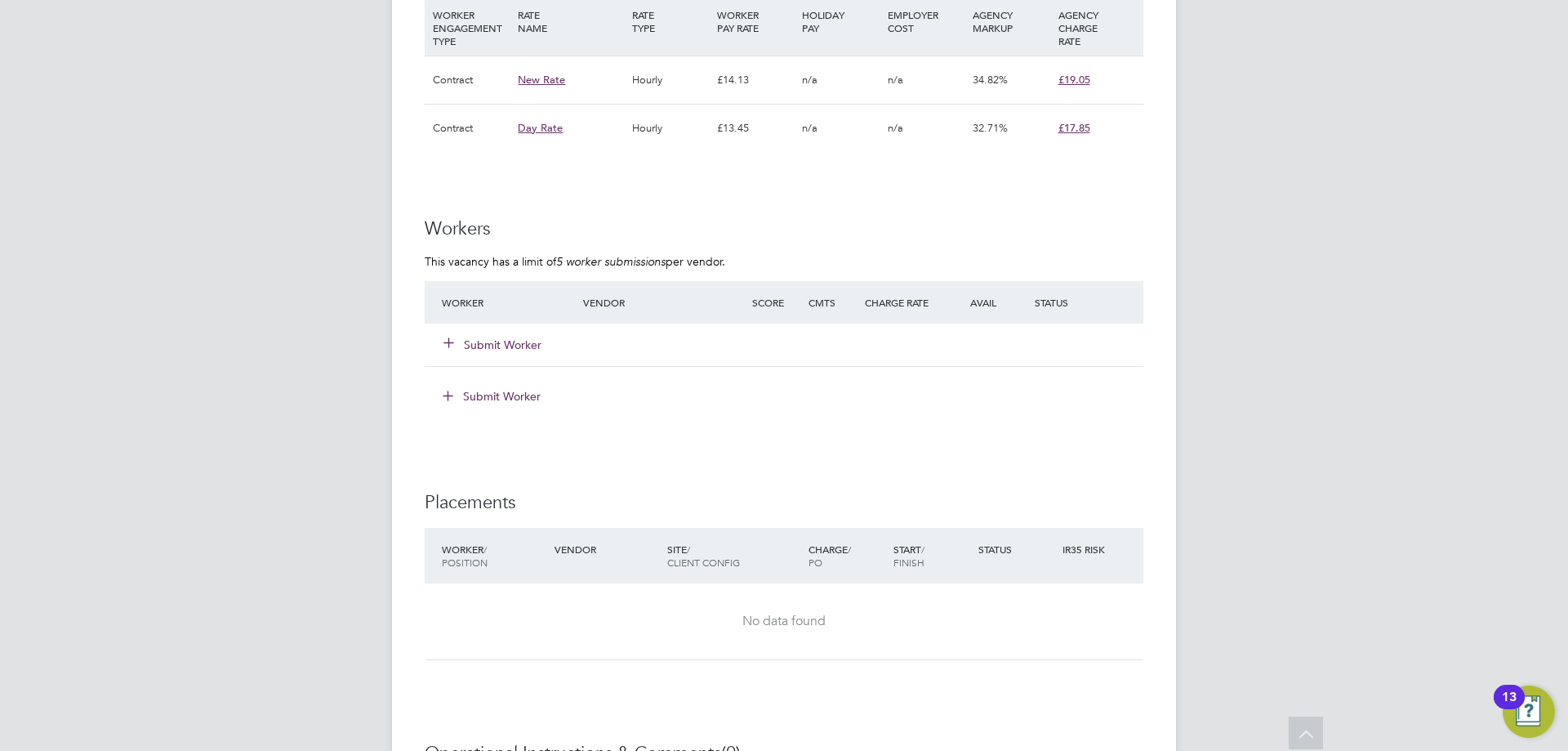
click at [500, 343] on button "Submit Worker" at bounding box center [493, 345] width 98 height 16
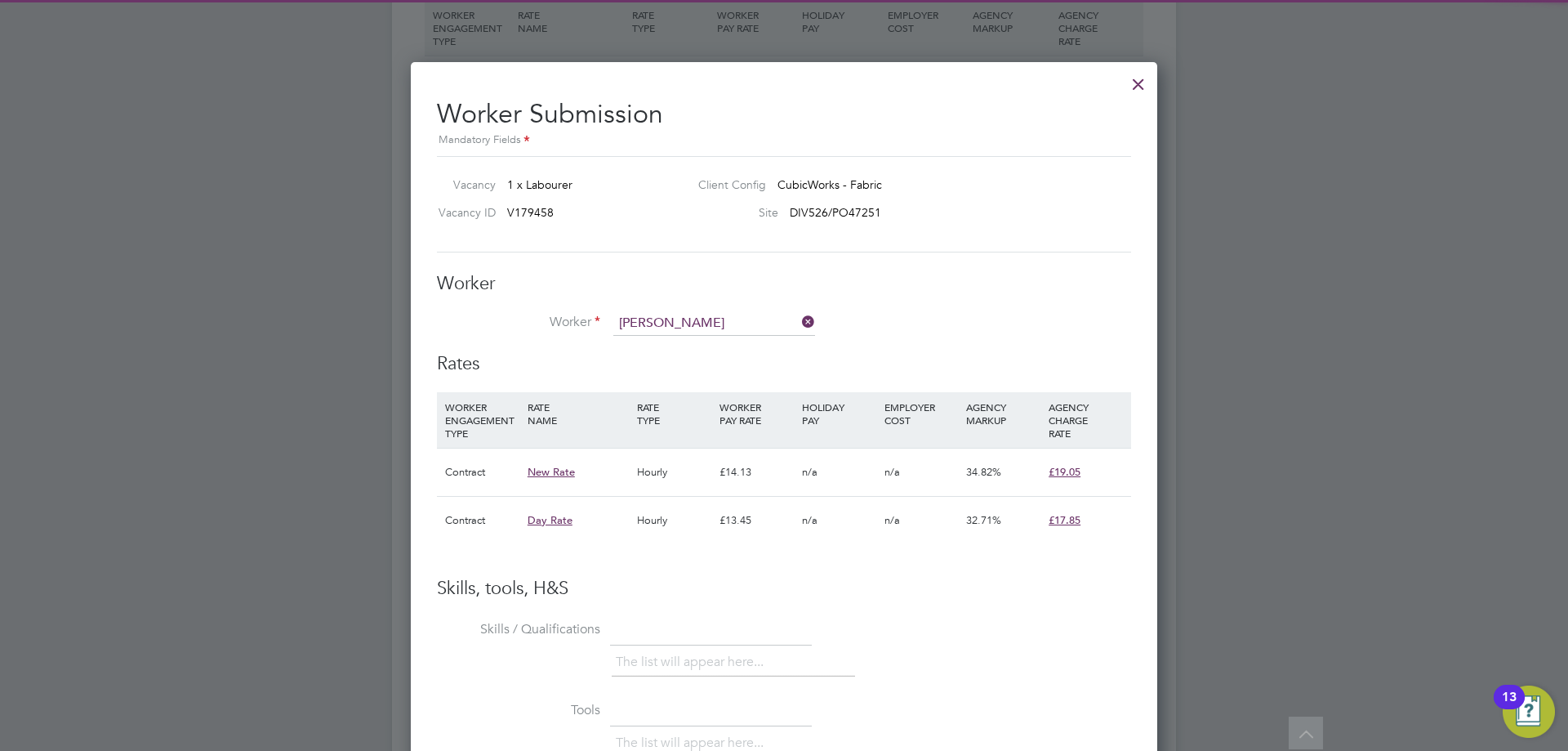
click at [755, 338] on li "Nathan Waul (CAN-466901)" at bounding box center [751, 346] width 276 height 22
type input "Nathan Waul (CAN-466901)"
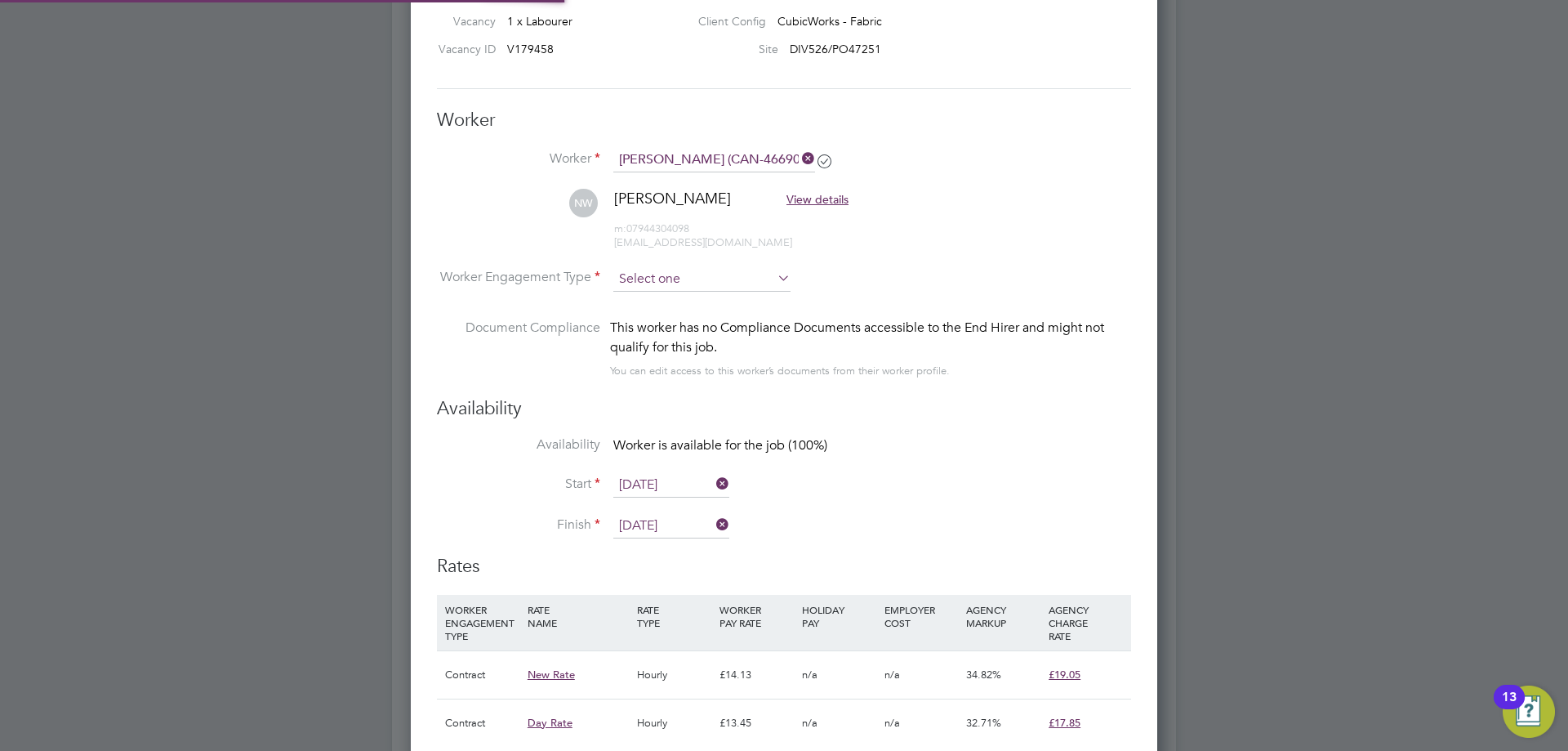
click at [673, 269] on input at bounding box center [702, 280] width 177 height 25
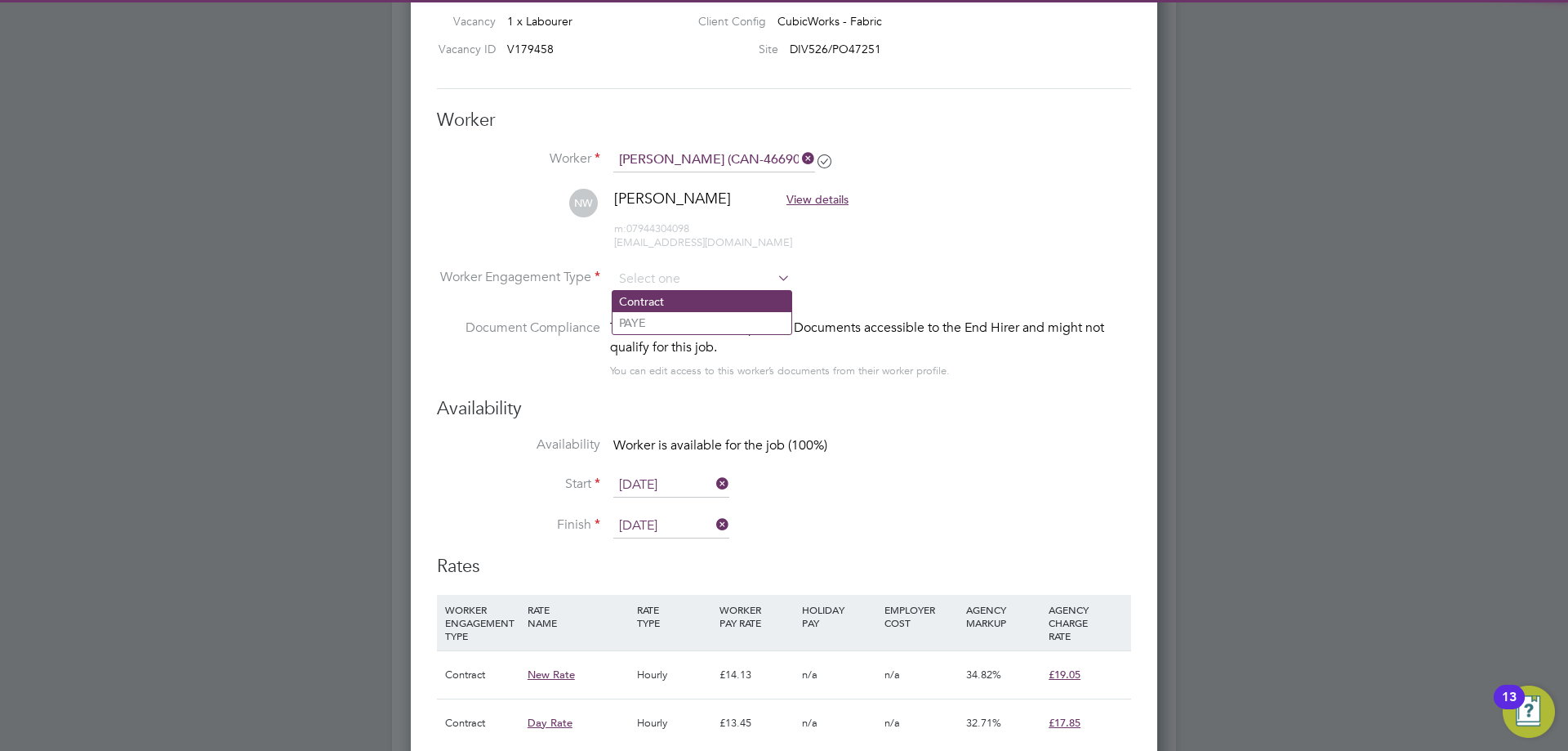
click at [673, 307] on li "Contract" at bounding box center [702, 302] width 179 height 21
type input "Contract"
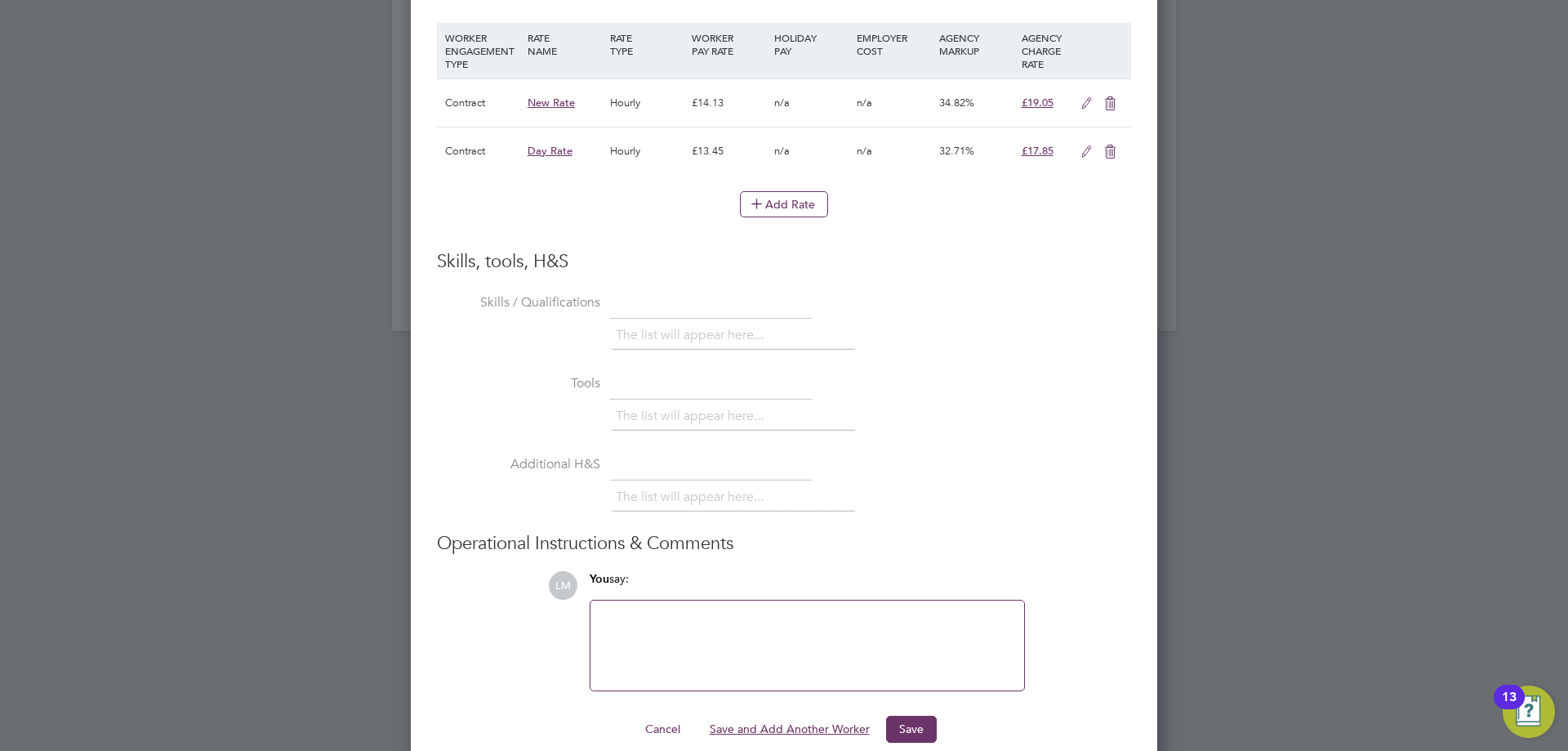
click at [870, 728] on button "Save and Add Another Worker" at bounding box center [790, 728] width 186 height 26
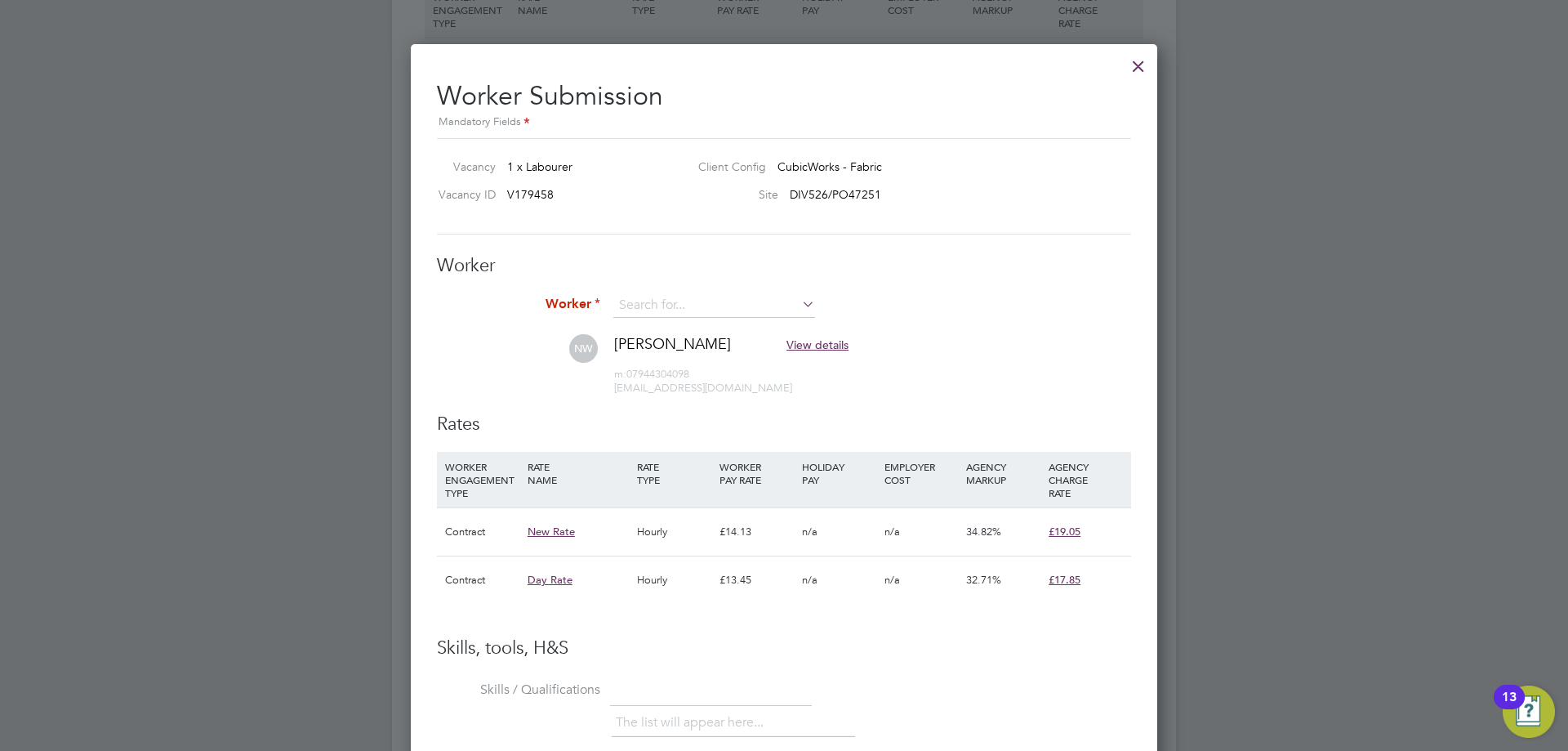
click at [1135, 61] on div at bounding box center [1138, 62] width 29 height 30
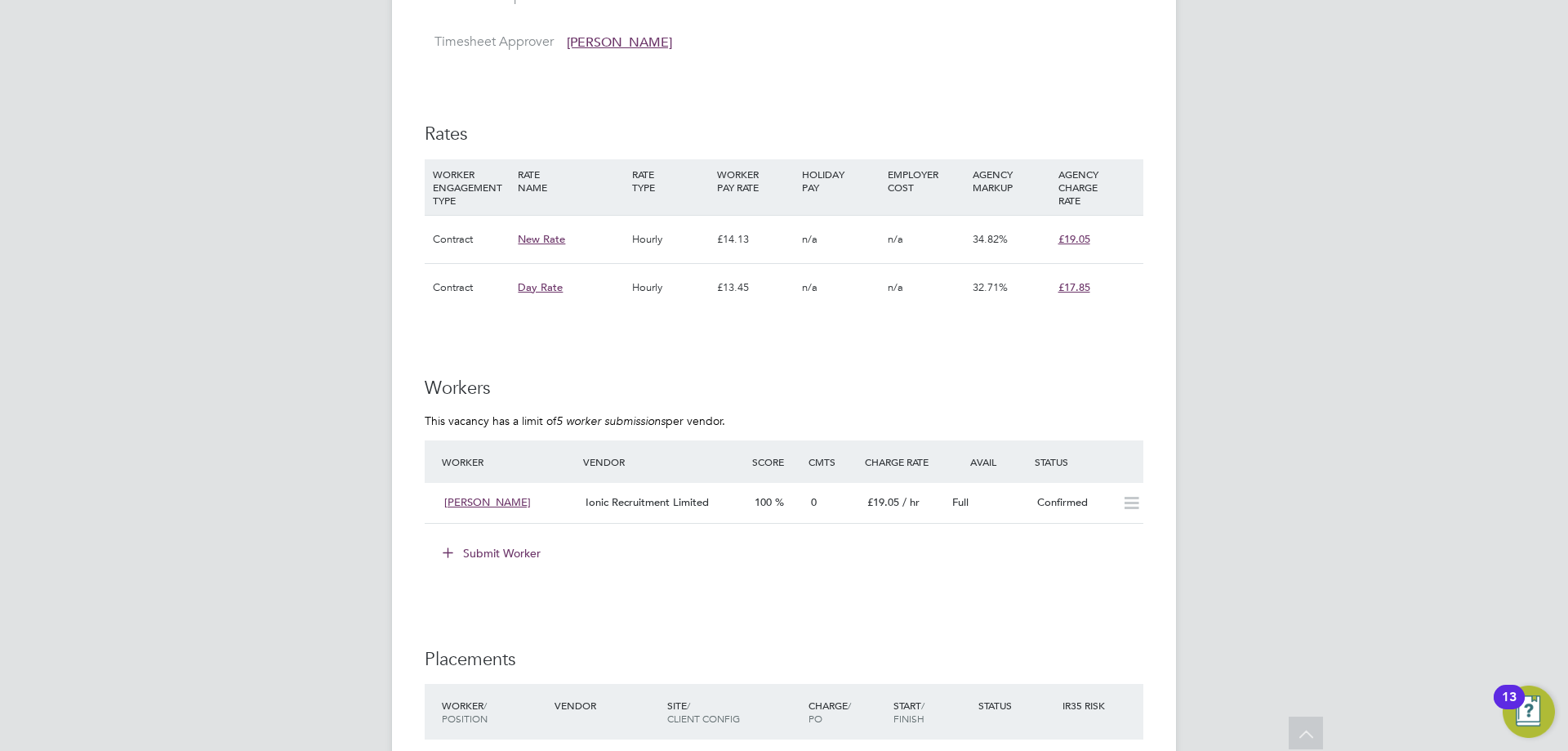
scroll to position [1384, 0]
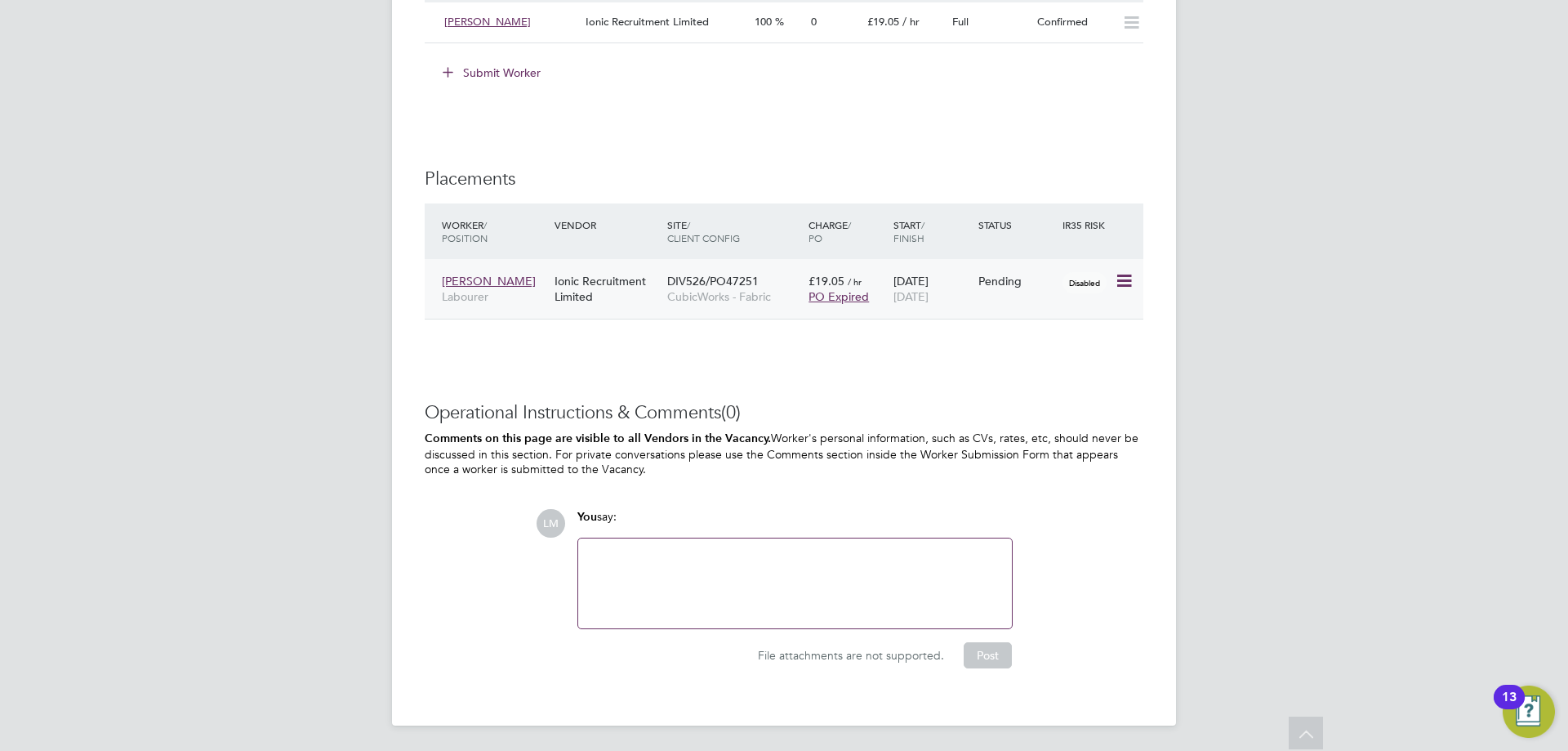
click at [1124, 280] on icon at bounding box center [1123, 281] width 16 height 20
click at [1064, 382] on li "Start" at bounding box center [1074, 384] width 116 height 23
type input "[PERSON_NAME]"
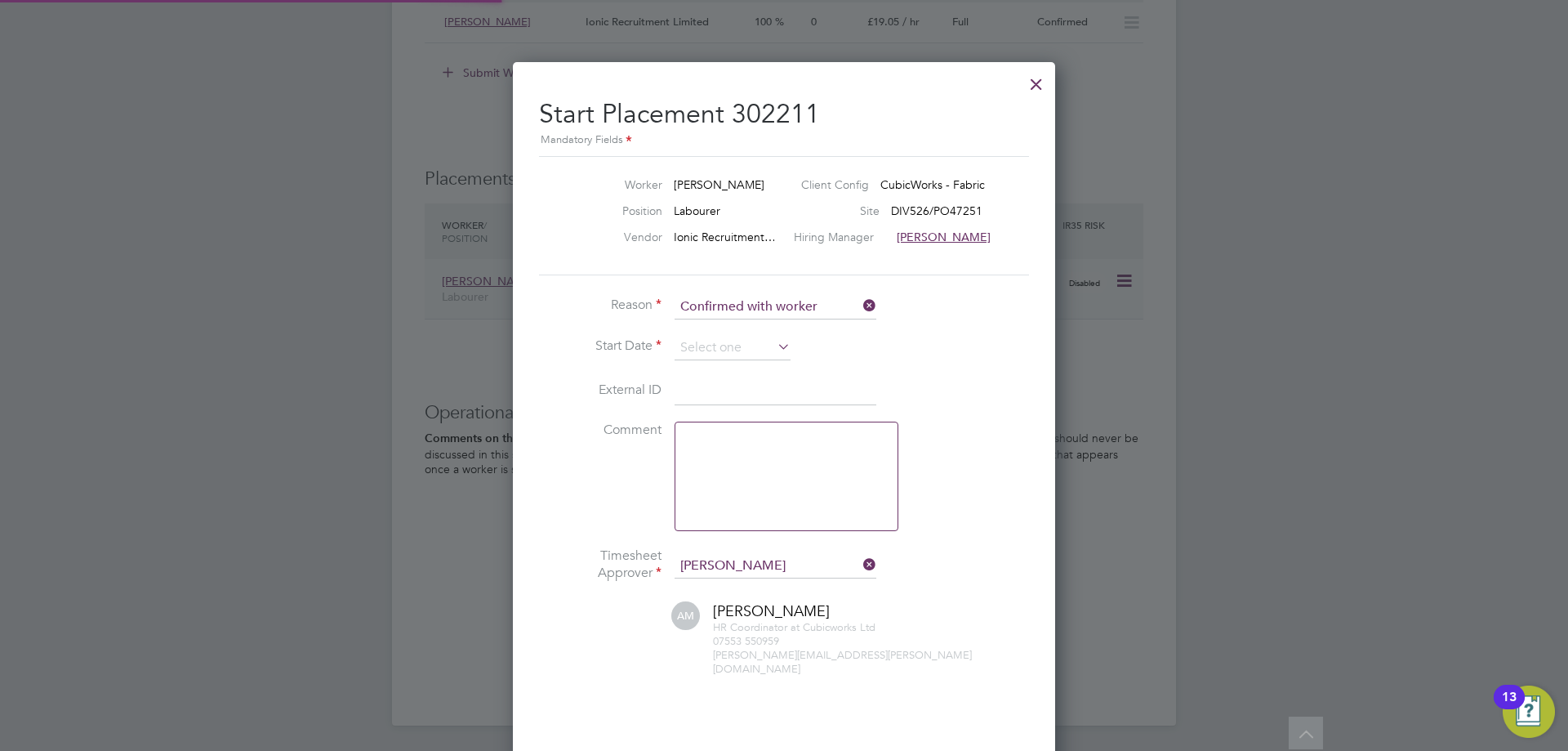
scroll to position [16, 203]
click at [708, 344] on input at bounding box center [733, 348] width 116 height 25
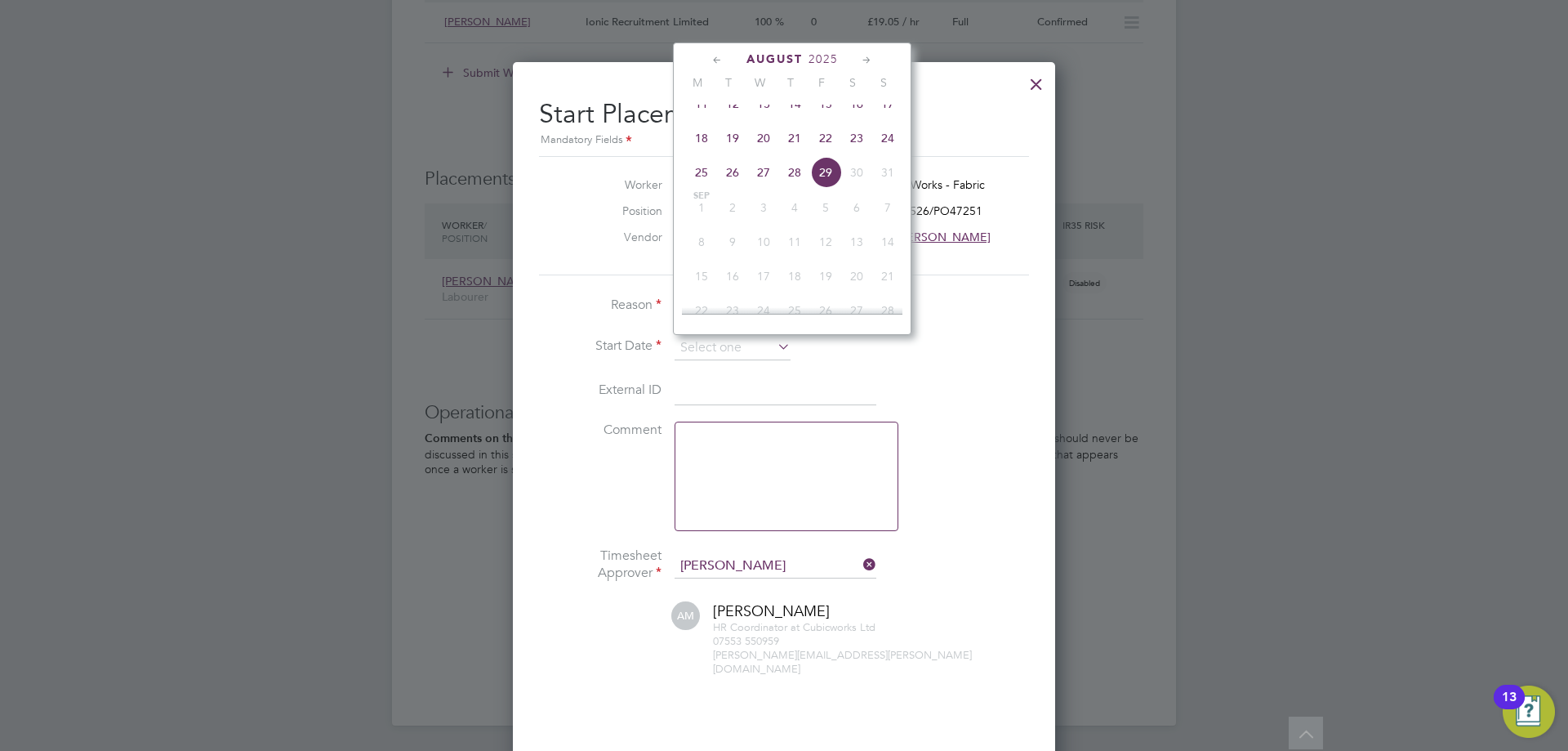
click at [711, 153] on span "18" at bounding box center [701, 138] width 31 height 31
type input "[DATE]"
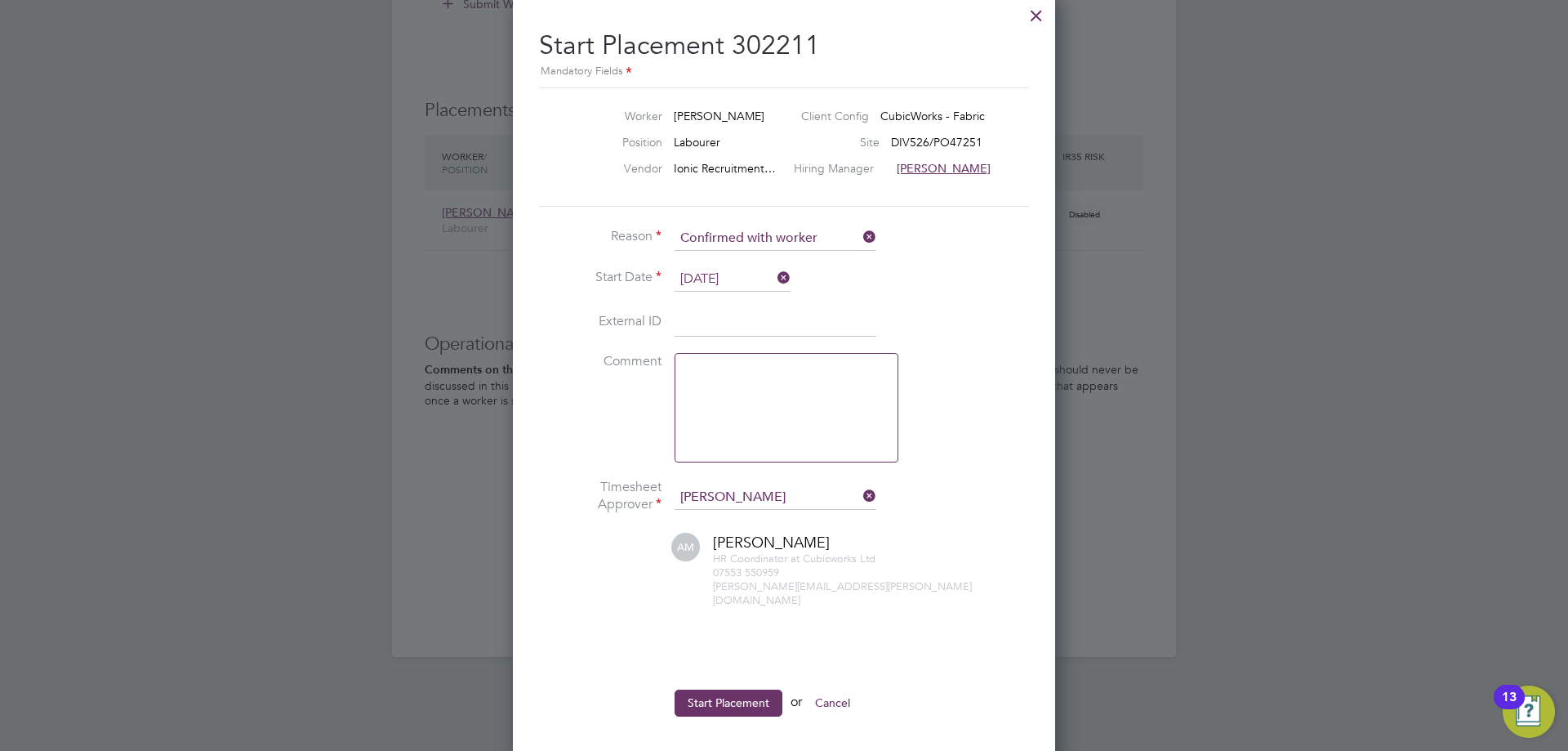
click at [717, 708] on li "Start Placement or Cancel" at bounding box center [784, 711] width 490 height 43
click at [717, 694] on button "Start Placement" at bounding box center [728, 702] width 108 height 26
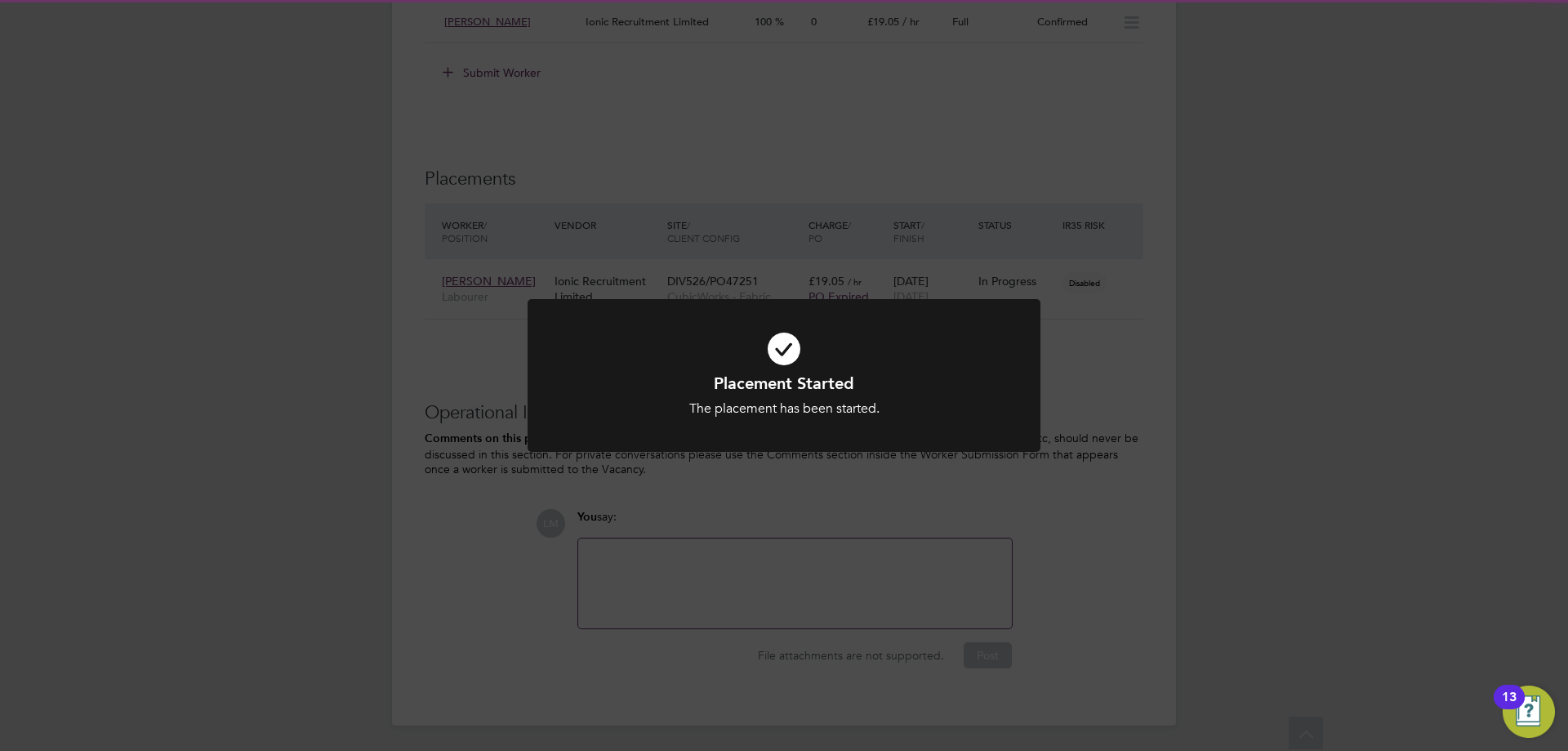
click at [811, 563] on div "Placement Started The placement has been started. Cancel Okay" at bounding box center [784, 375] width 1568 height 751
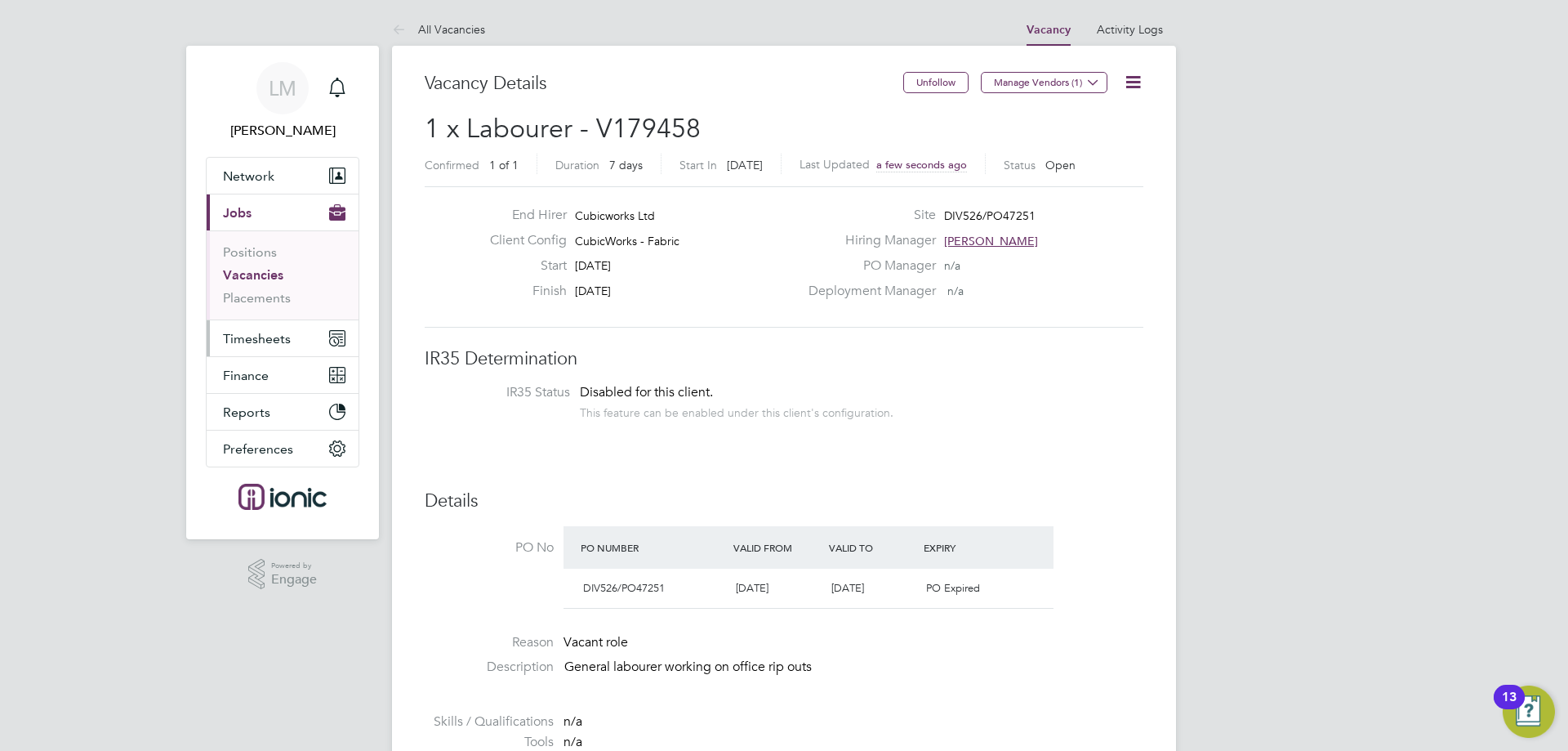
click at [269, 327] on button "Timesheets" at bounding box center [283, 339] width 152 height 36
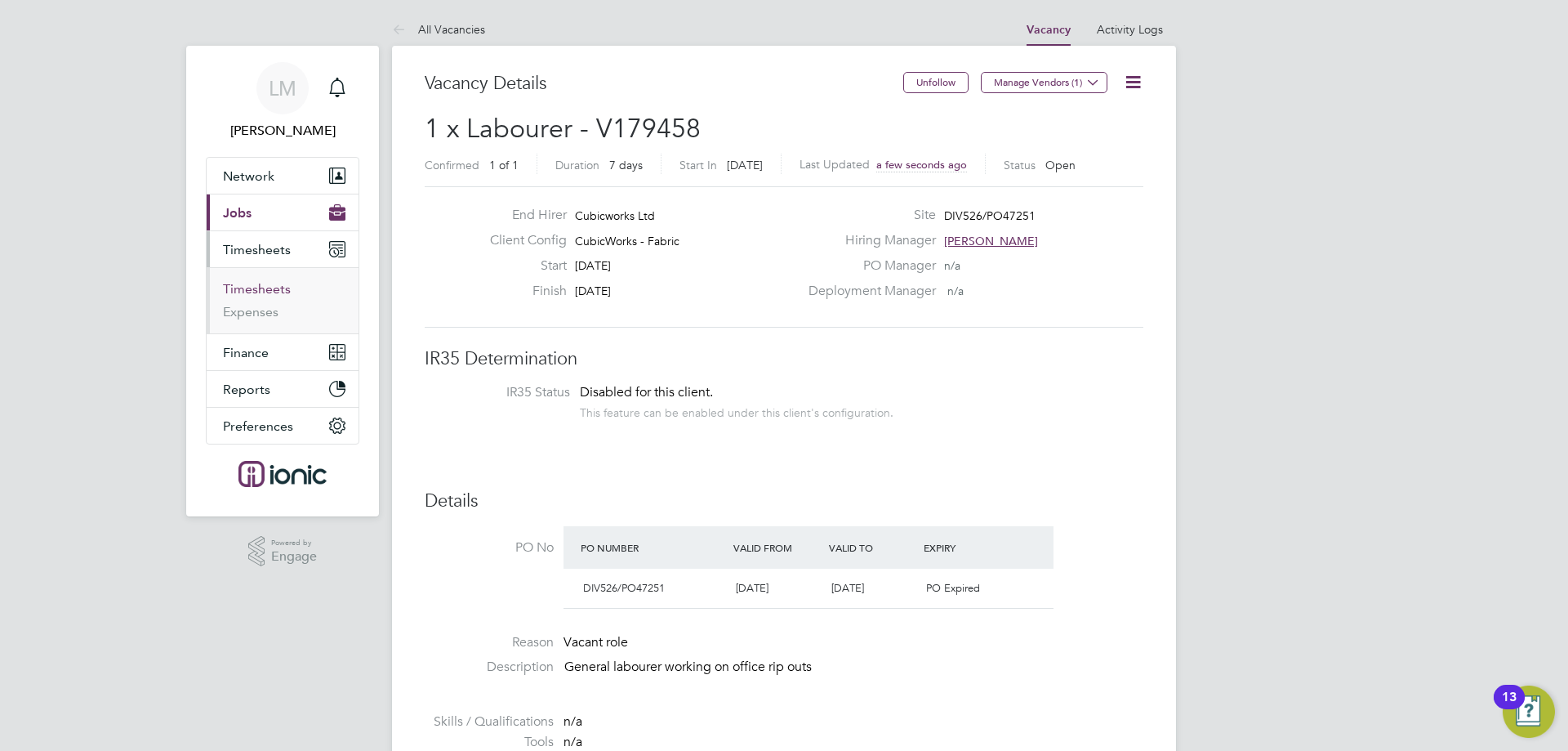
click at [265, 282] on link "Timesheets" at bounding box center [256, 288] width 68 height 15
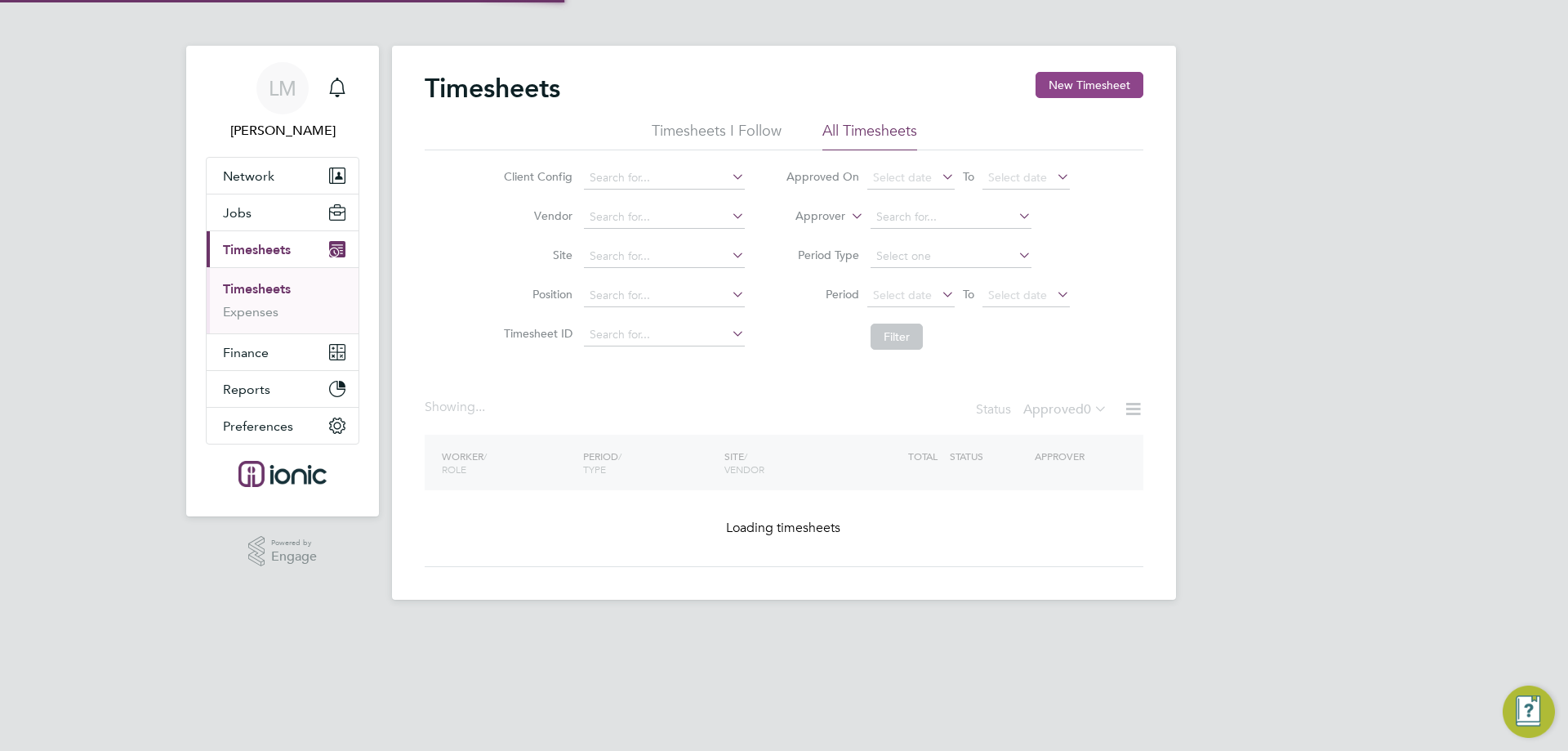
click at [1089, 87] on button "New Timesheet" at bounding box center [1089, 85] width 108 height 26
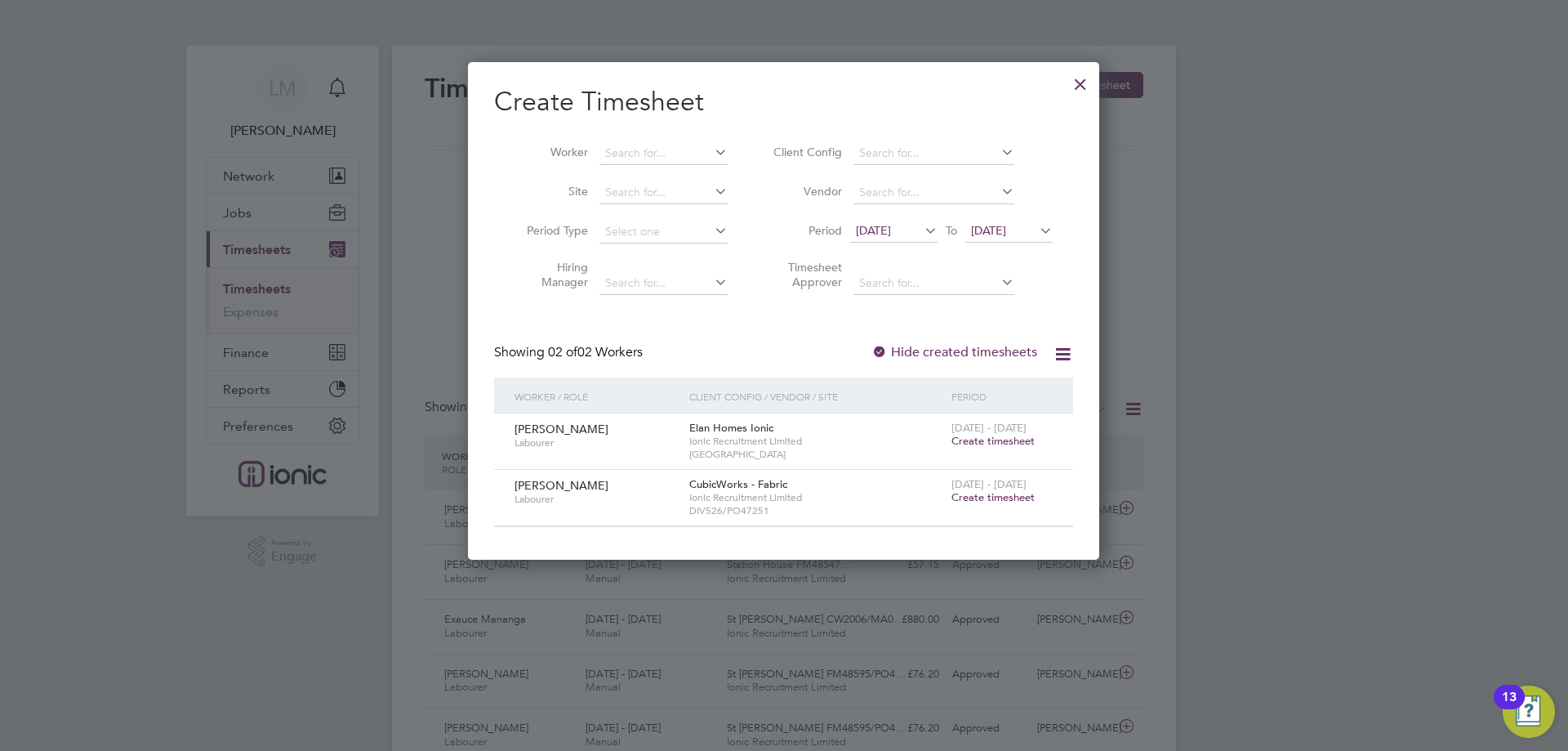
click at [1002, 492] on span "Create timesheet" at bounding box center [993, 497] width 84 height 14
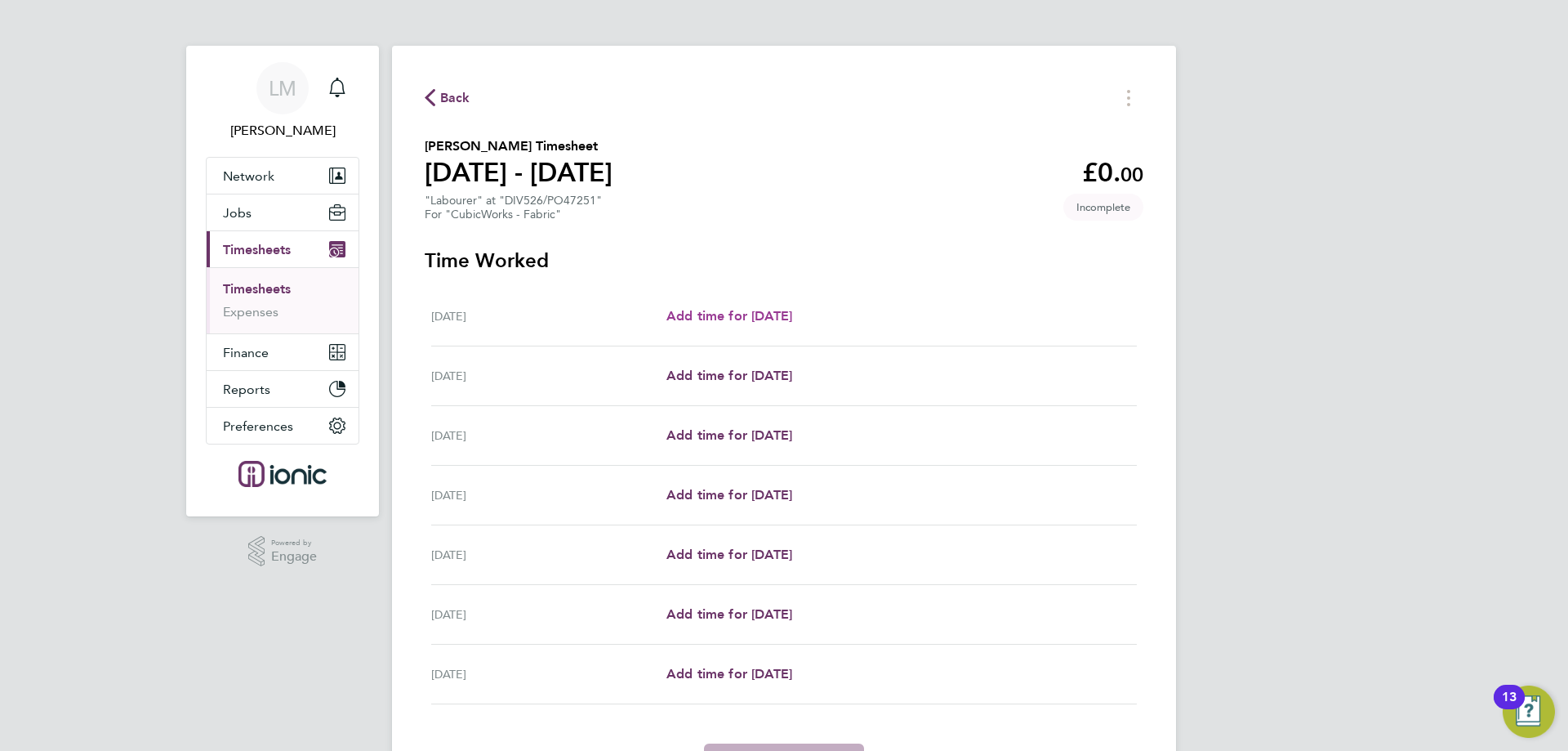
click at [777, 325] on link "Add time for [DATE]" at bounding box center [730, 316] width 126 height 20
select select "30"
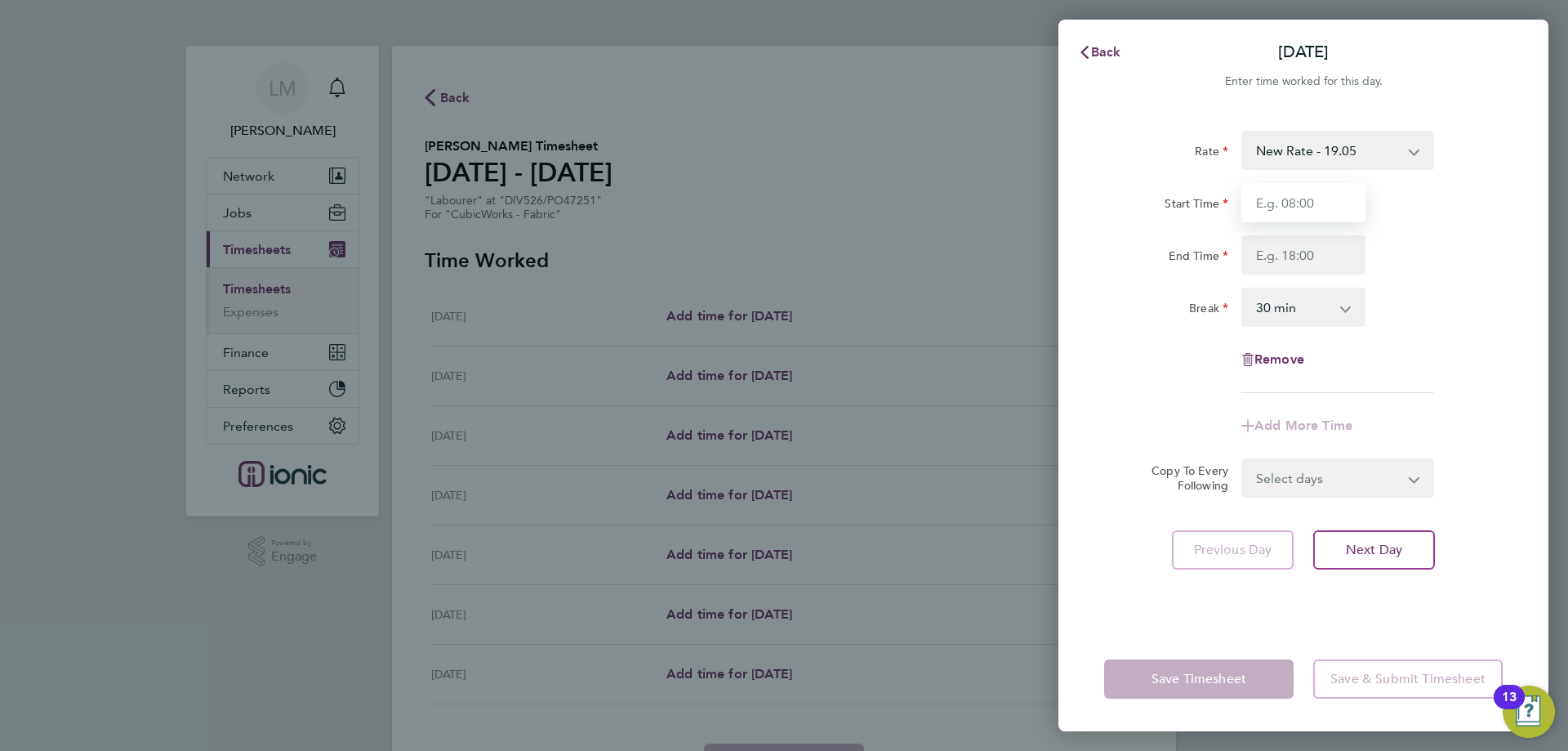
click at [1313, 198] on input "Start Time" at bounding box center [1303, 202] width 125 height 39
type input "07:00"
drag, startPoint x: 1305, startPoint y: 257, endPoint x: 1309, endPoint y: 271, distance: 14.6
click at [1305, 257] on input "End Time" at bounding box center [1303, 254] width 125 height 39
type input "16:30"
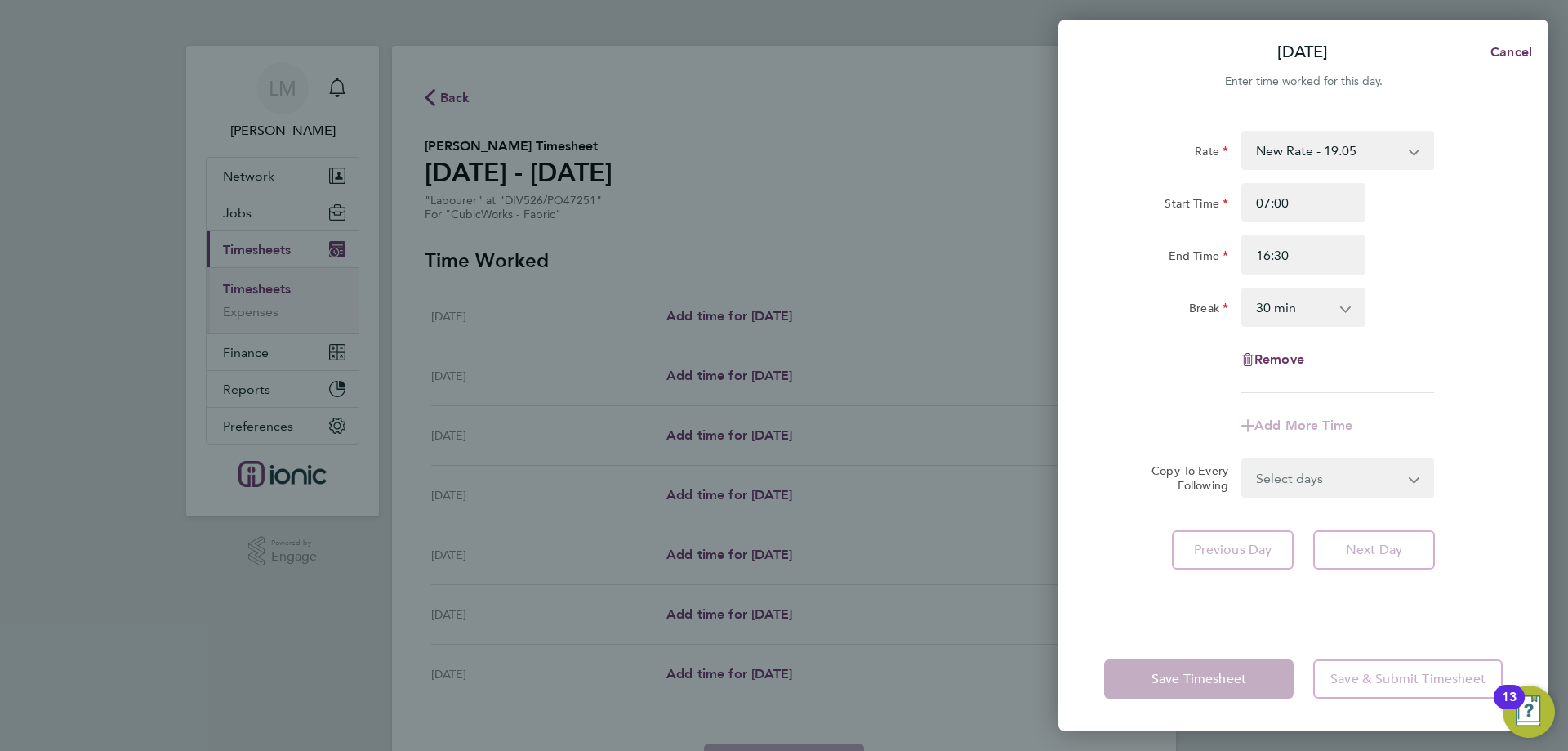
click at [1401, 312] on div "Break 0 min 15 min 30 min 45 min 60 min 75 min 90 min" at bounding box center [1303, 306] width 412 height 39
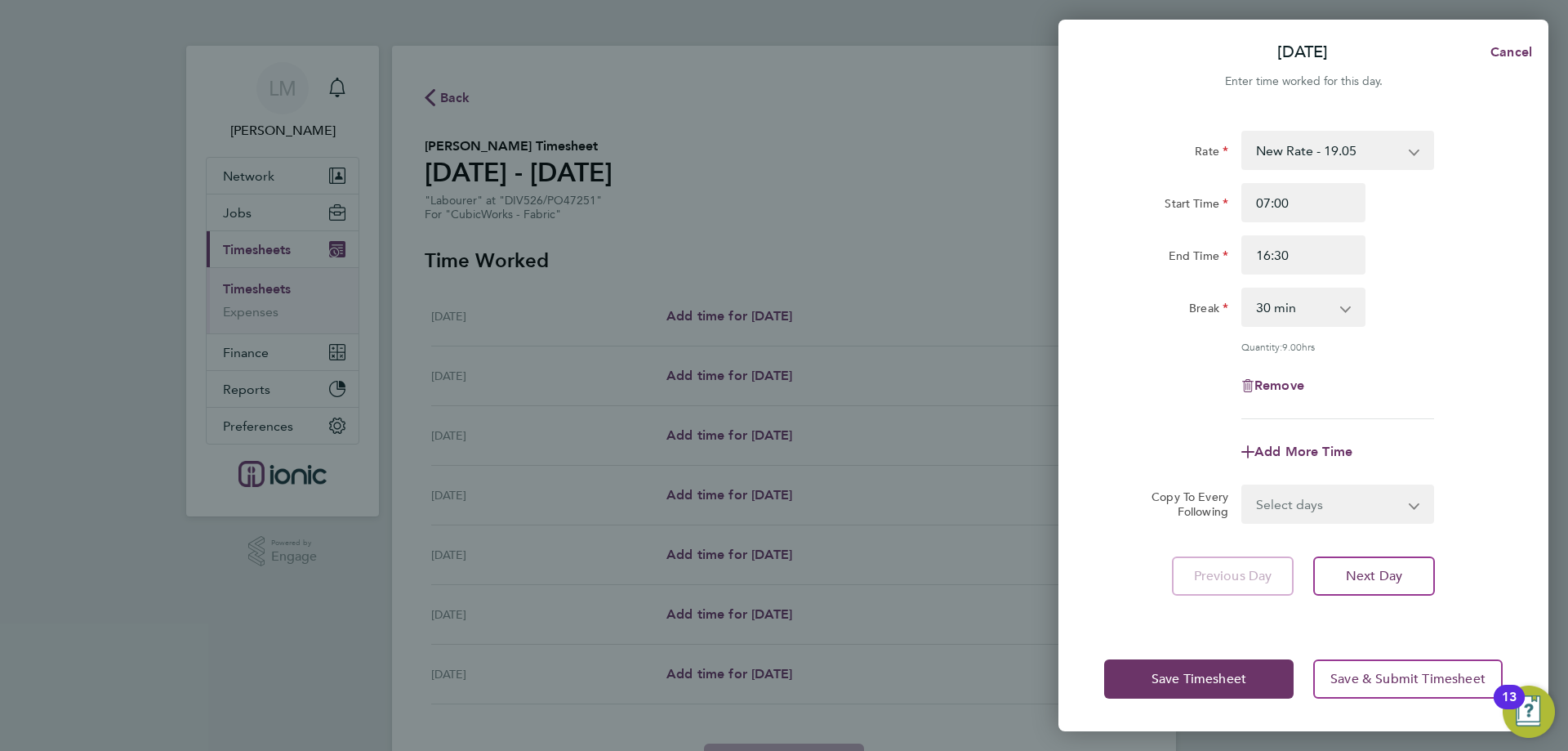
click at [1320, 499] on select "Select days Day Weekday (Mon-Fri) Weekend (Sat-Sun) [DATE] [DATE] [DATE] [DATE]…" at bounding box center [1329, 504] width 171 height 36
select select "WEEKDAY"
click at [1244, 486] on select "Select days Day Weekday (Mon-Fri) Weekend (Sat-Sun) [DATE] [DATE] [DATE] [DATE]…" at bounding box center [1329, 504] width 171 height 36
select select "[DATE]"
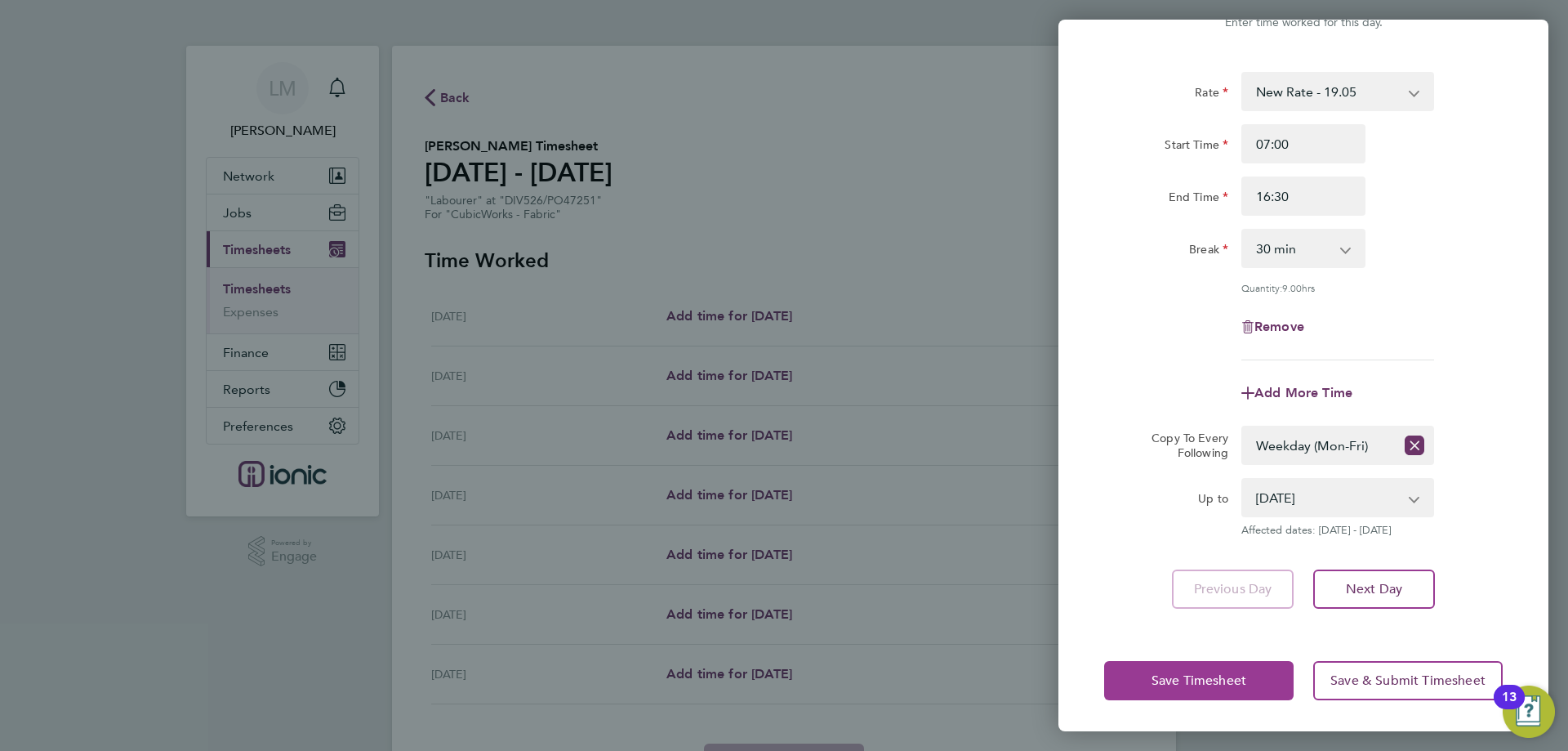
click at [1151, 683] on button "Save Timesheet" at bounding box center [1199, 681] width 189 height 39
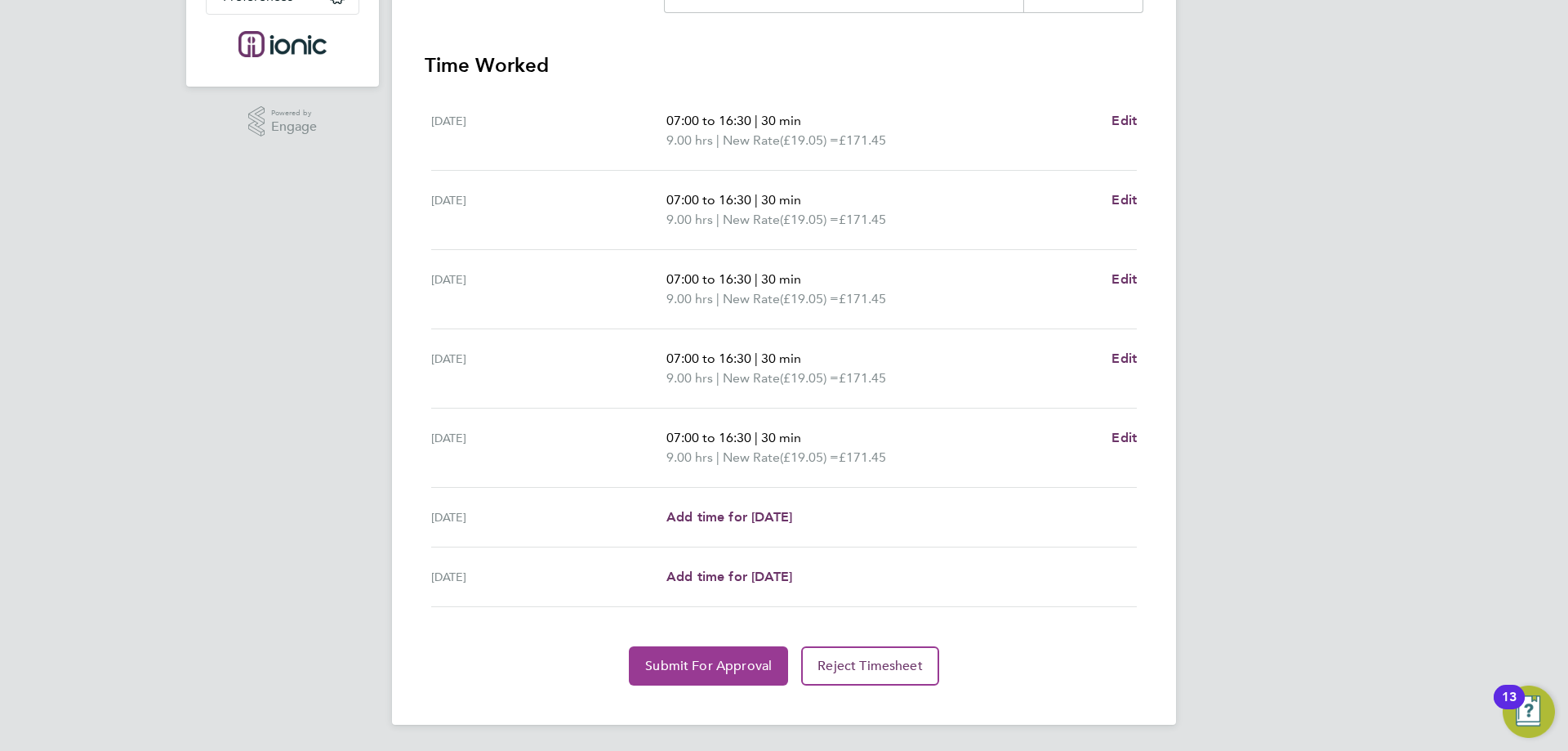
click at [731, 665] on span "Submit For Approval" at bounding box center [708, 665] width 127 height 16
click at [684, 665] on span "Approve Timesheet" at bounding box center [709, 665] width 120 height 16
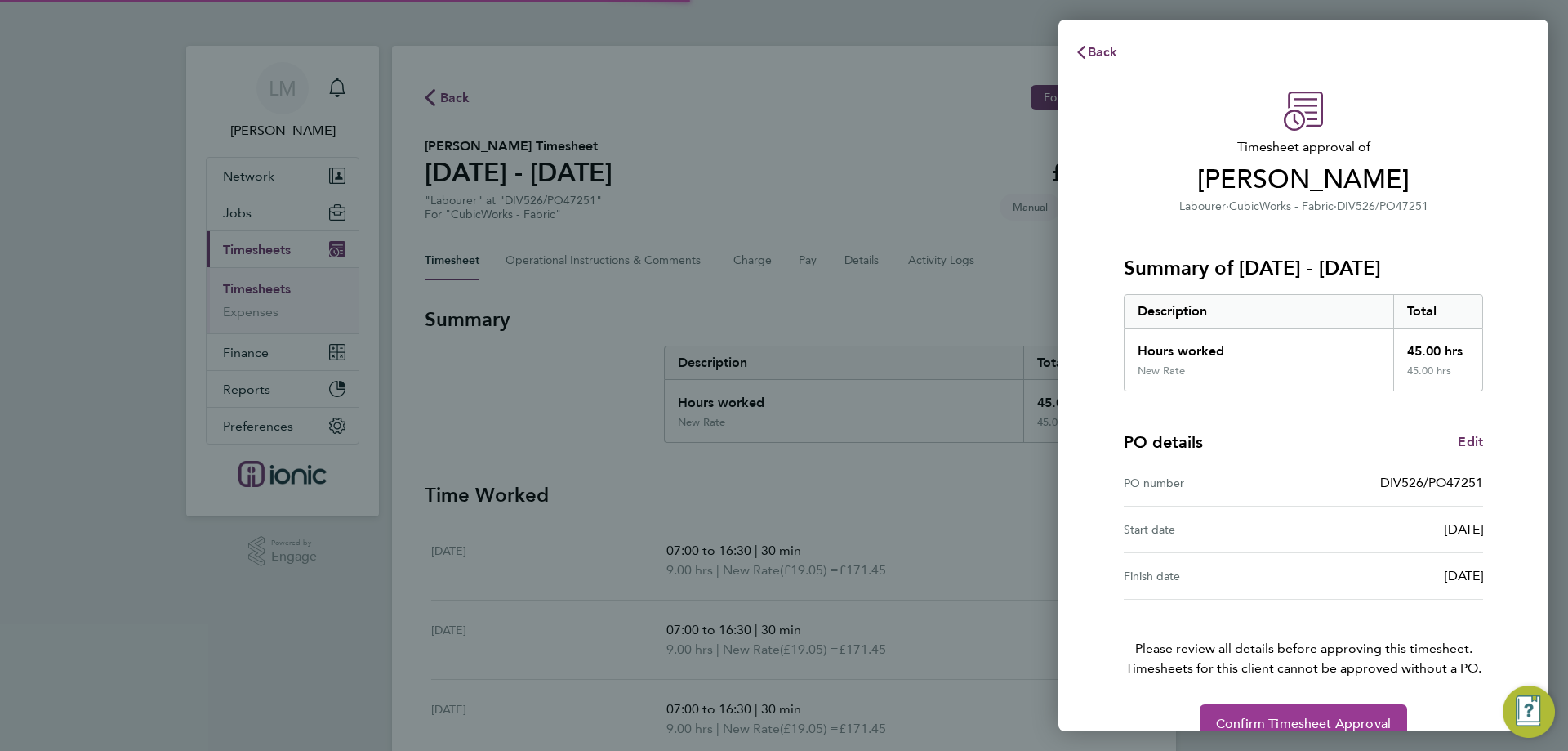
click at [1345, 714] on button "Confirm Timesheet Approval" at bounding box center [1303, 723] width 207 height 39
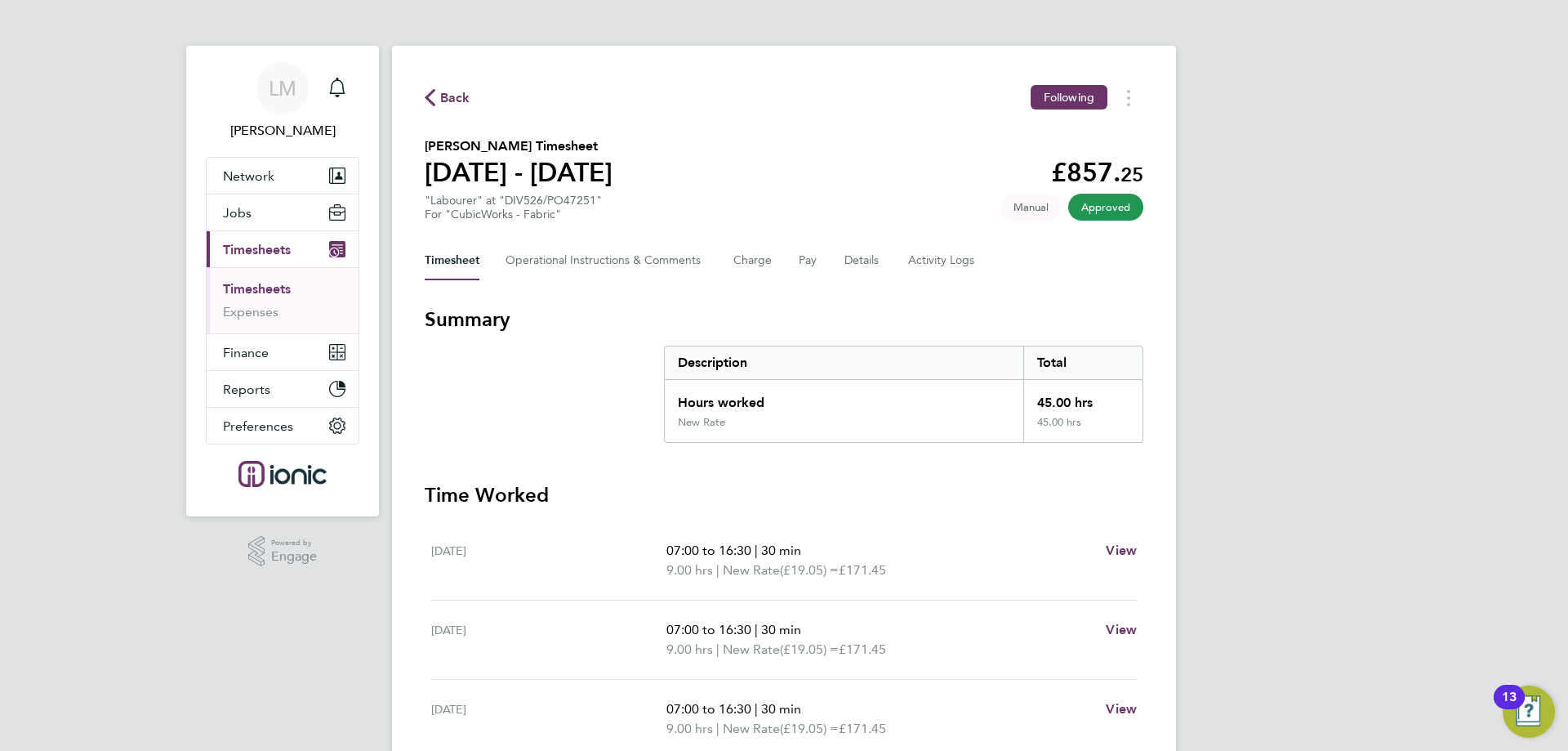
click at [461, 96] on span "Back" at bounding box center [456, 98] width 30 height 20
